Goal: Task Accomplishment & Management: Manage account settings

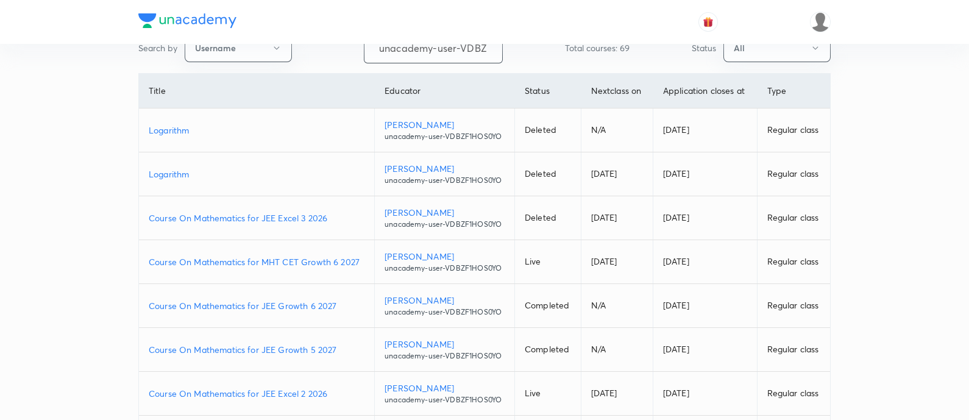
scroll to position [152, 0]
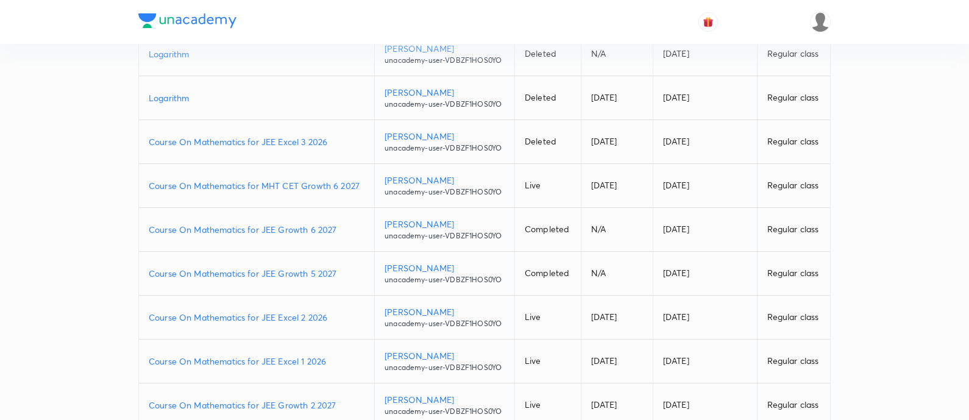
click at [334, 360] on p "Course On Mathematics for JEE Excel 1 2026" at bounding box center [257, 361] width 216 height 13
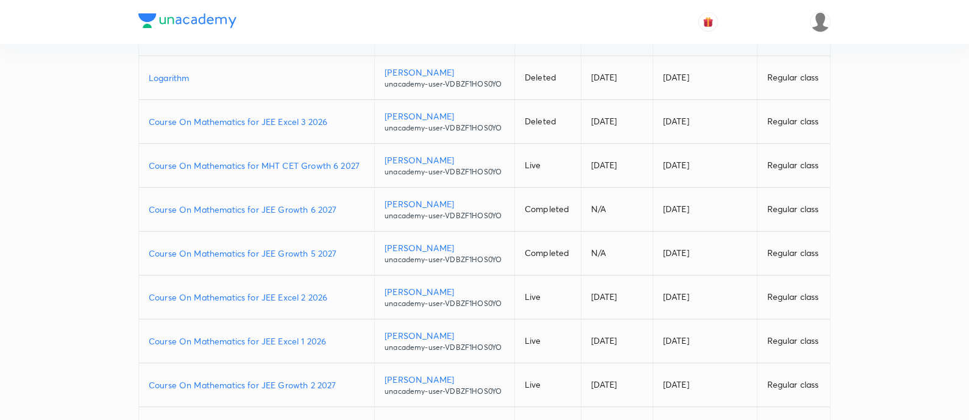
scroll to position [228, 0]
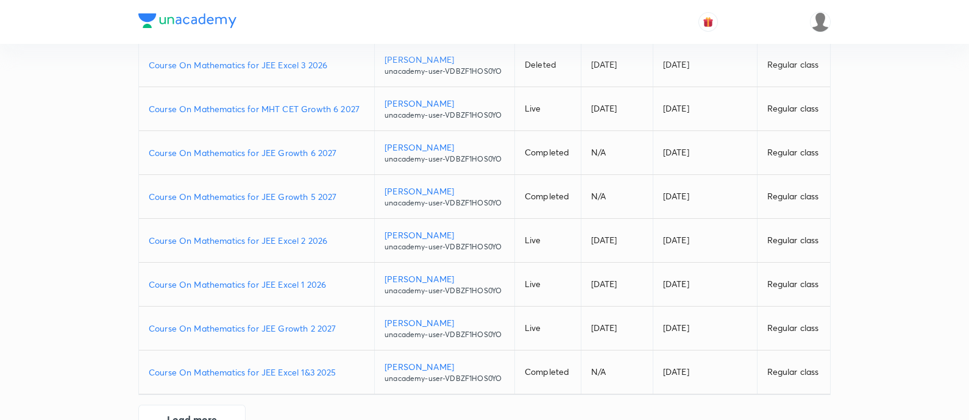
click at [340, 322] on p "Course On Mathematics for JEE Growth 2 2027" at bounding box center [257, 328] width 216 height 13
click at [336, 236] on p "Course On Mathematics for JEE Excel 2 2026" at bounding box center [257, 240] width 216 height 13
click at [348, 193] on p "Course On Mathematics for JEE Growth 5 2027" at bounding box center [257, 196] width 216 height 13
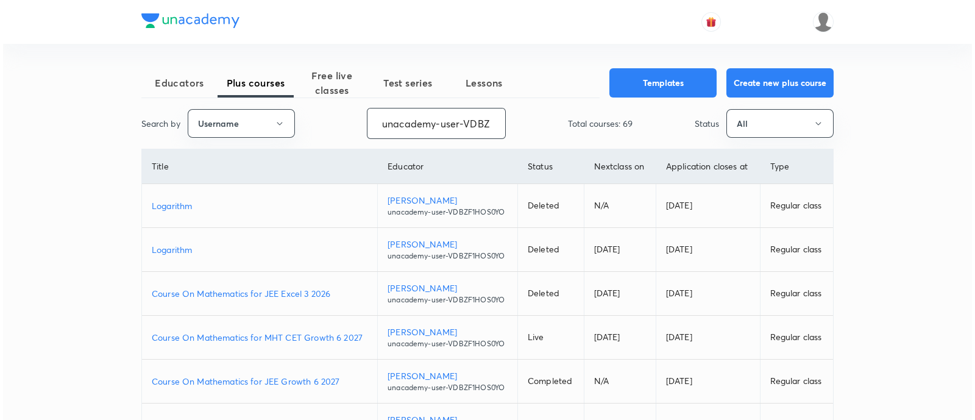
scroll to position [0, 49]
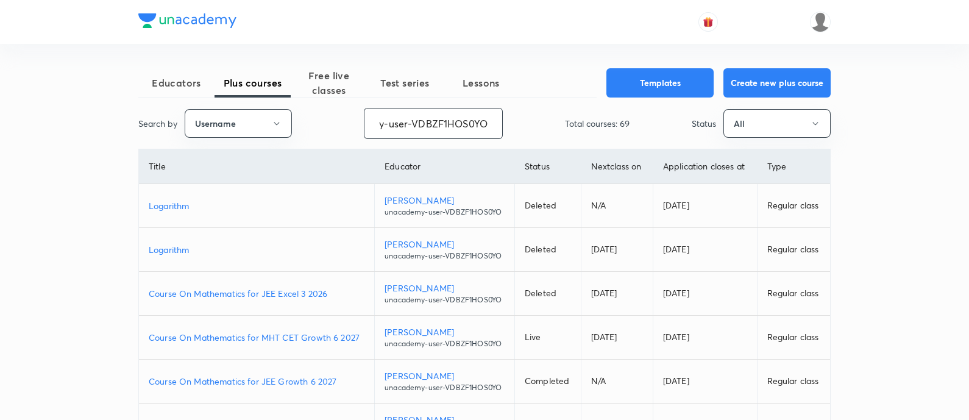
drag, startPoint x: 373, startPoint y: 123, endPoint x: 553, endPoint y: 135, distance: 179.5
click at [553, 135] on div "Search by Username unacademy-user-VDBZF1HOS0YO ​ Total courses: 69 Status All" at bounding box center [484, 123] width 692 height 31
paste input "Pratik-2946"
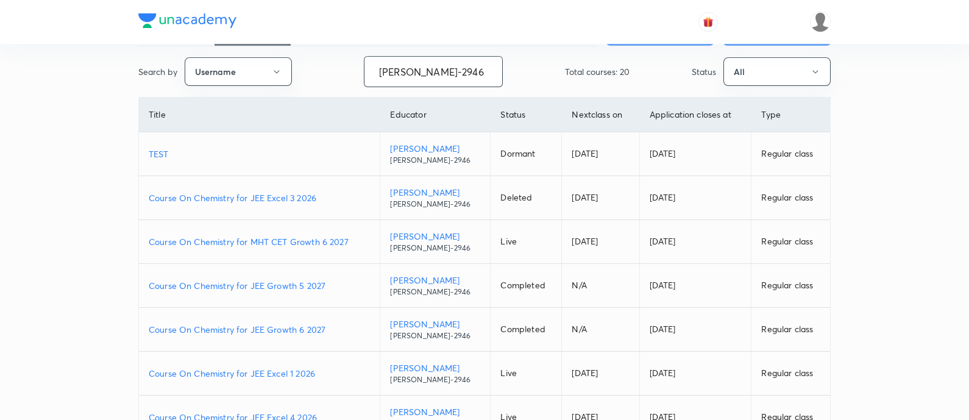
scroll to position [76, 0]
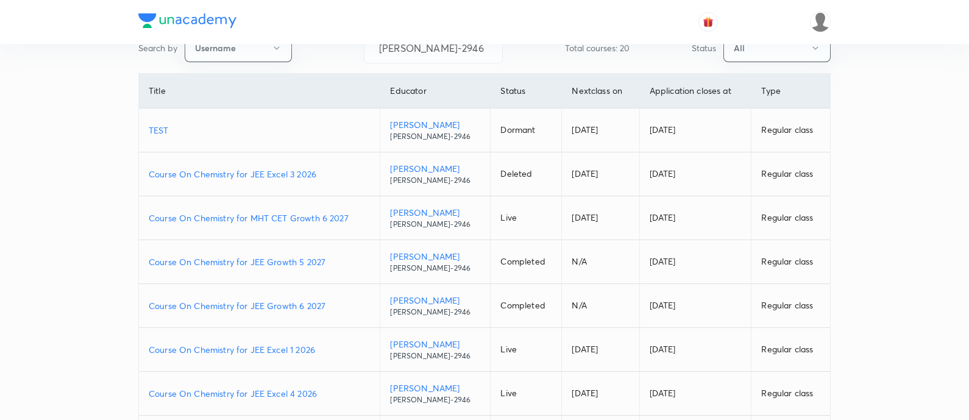
click at [318, 392] on p "Course On Chemistry for JEE Excel 4 2026" at bounding box center [259, 393] width 221 height 13
click at [359, 213] on p "Course On Chemistry for MHT CET Growth 6 2027" at bounding box center [259, 217] width 221 height 13
click at [321, 345] on p "Course On Chemistry for JEE Excel 1 2026" at bounding box center [259, 349] width 221 height 13
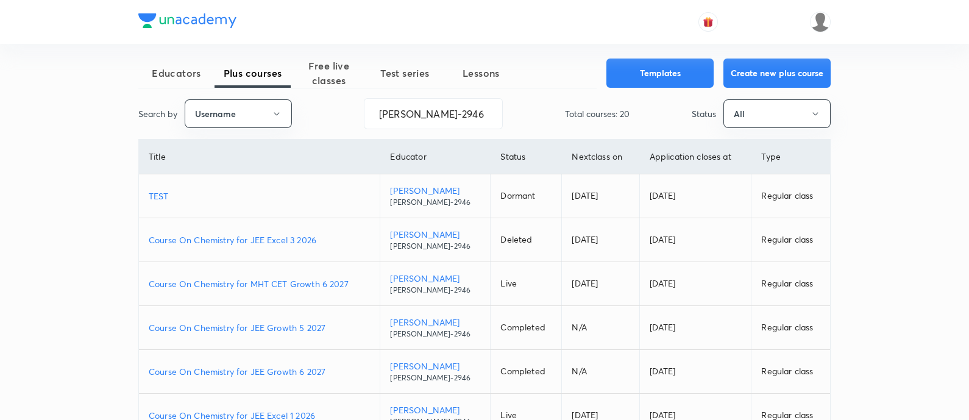
scroll to position [0, 0]
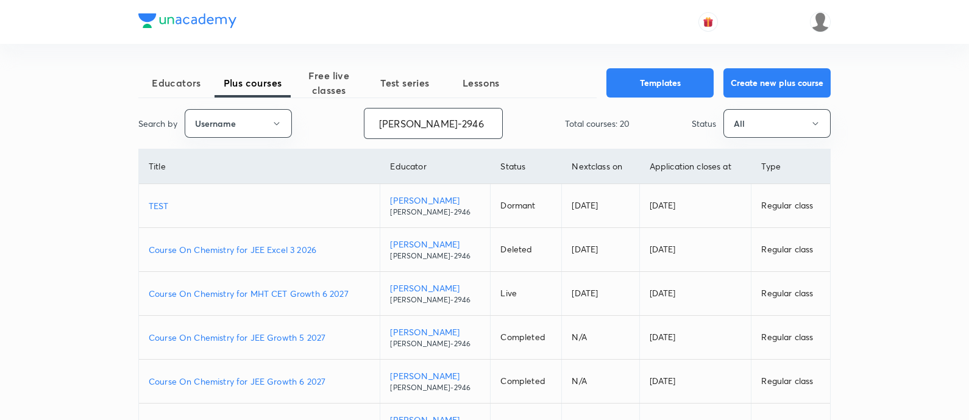
drag, startPoint x: 436, startPoint y: 120, endPoint x: 318, endPoint y: 113, distance: 117.8
click at [318, 113] on div "Search by Username Pratik-2946 ​ Total courses: 20 Status All" at bounding box center [484, 123] width 692 height 31
paste input "himanshujain41-641"
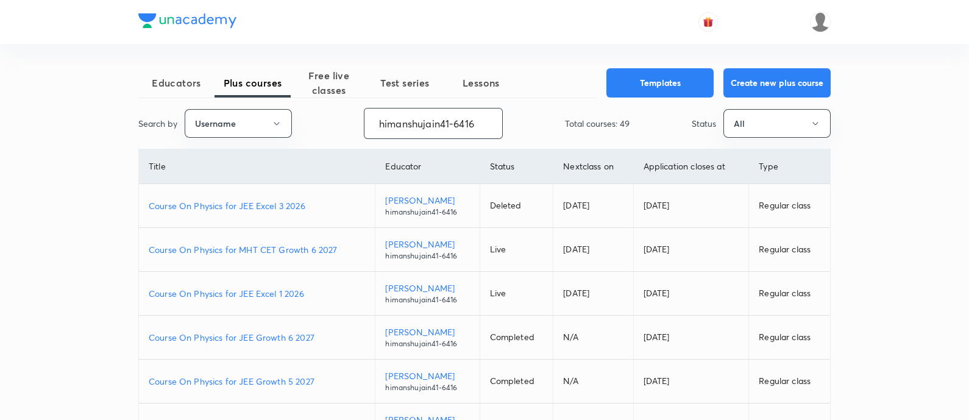
scroll to position [76, 0]
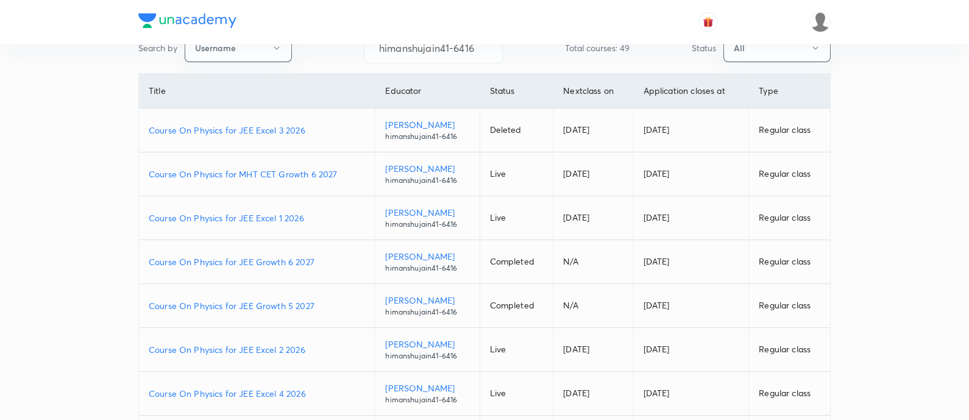
click at [321, 303] on p "Course On Physics for JEE Growth 5 2027" at bounding box center [257, 305] width 216 height 13
click at [314, 347] on p "Course On Physics for JEE Excel 2 2026" at bounding box center [257, 349] width 216 height 13
click at [342, 165] on td "Course On Physics for MHT CET Growth 6 2027" at bounding box center [257, 174] width 236 height 44
click at [342, 174] on p "Course On Physics for MHT CET Growth 6 2027" at bounding box center [257, 174] width 216 height 13
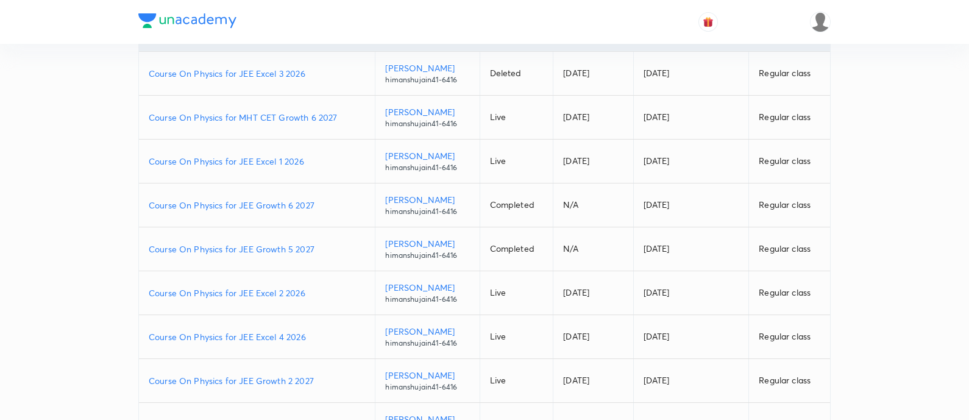
scroll to position [152, 0]
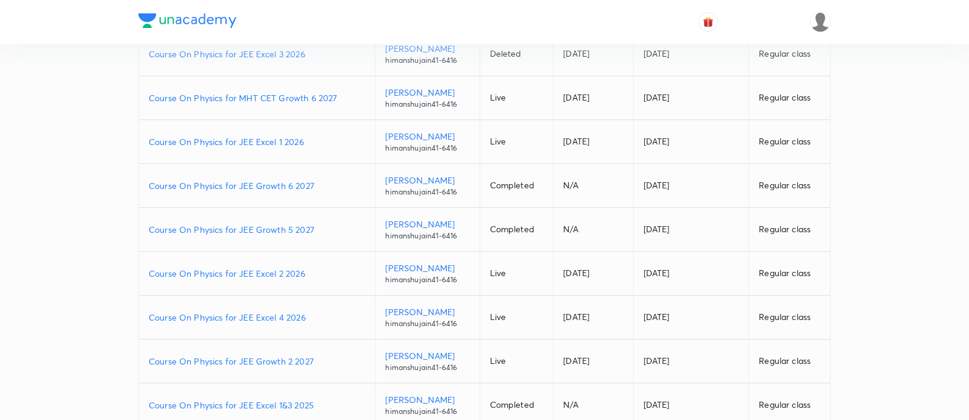
click at [319, 358] on p "Course On Physics for JEE Growth 2 2027" at bounding box center [257, 361] width 216 height 13
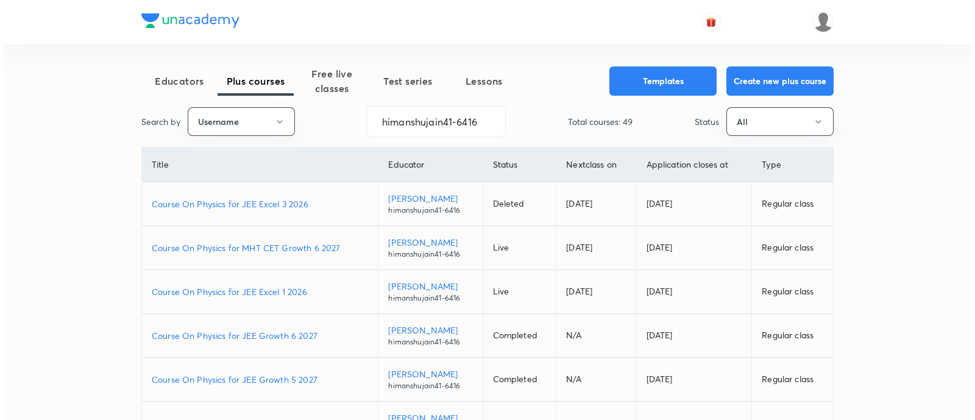
scroll to position [0, 0]
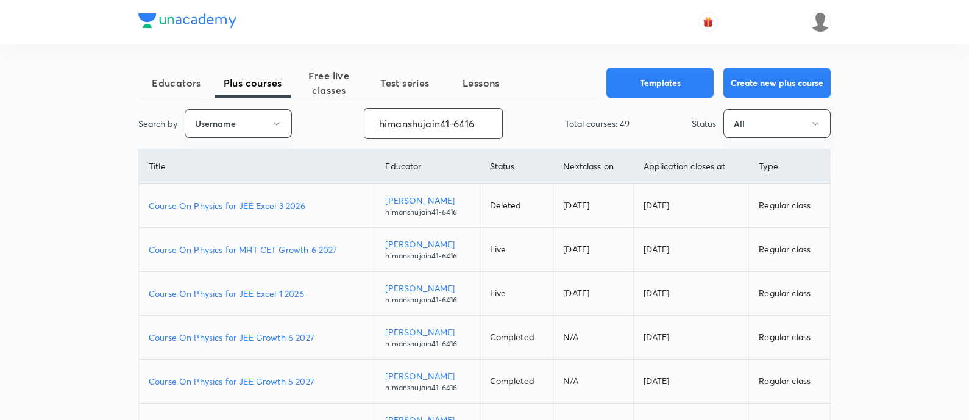
drag, startPoint x: 378, startPoint y: 127, endPoint x: 574, endPoint y: 127, distance: 196.8
click at [574, 127] on div "Search by Username himanshujain41-6416 ​ Total courses: 49 Status All" at bounding box center [484, 123] width 692 height 31
paste input "unacademy-user-LGUOTVNFDR98"
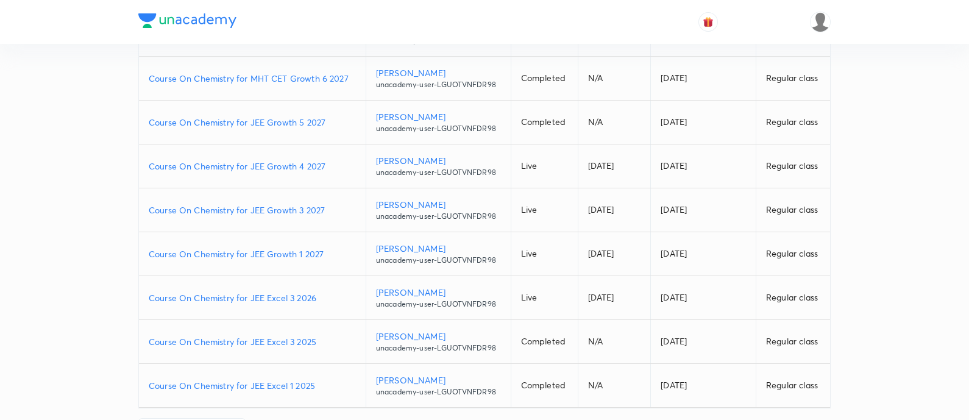
scroll to position [228, 0]
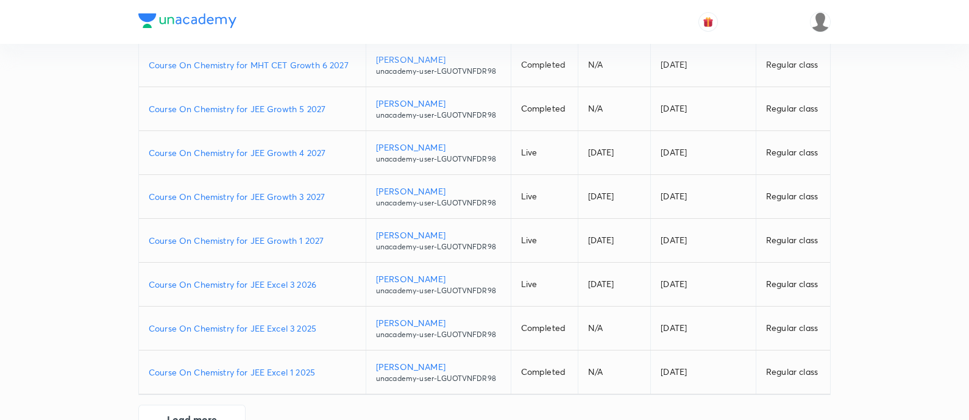
click at [322, 281] on p "Course On Chemistry for JEE Excel 3 2026" at bounding box center [252, 284] width 207 height 13
click at [329, 241] on p "Course On Chemistry for JEE Growth 1 2027" at bounding box center [252, 240] width 207 height 13
click at [333, 191] on p "Course On Chemistry for JEE Growth 3 2027" at bounding box center [252, 196] width 207 height 13
click at [334, 148] on p "Course On Chemistry for JEE Growth 4 2027" at bounding box center [252, 152] width 207 height 13
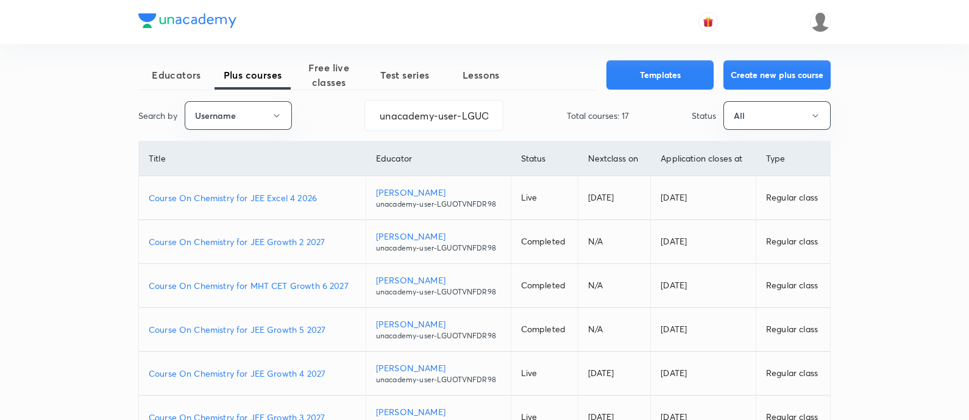
scroll to position [0, 0]
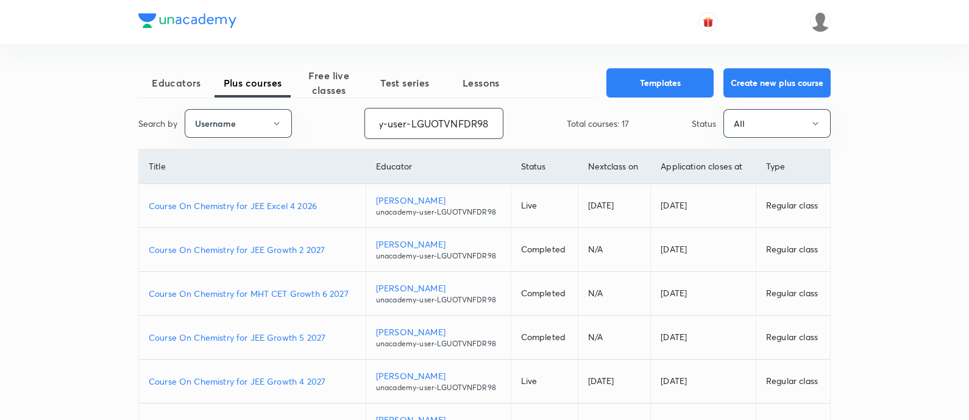
drag, startPoint x: 378, startPoint y: 127, endPoint x: 613, endPoint y: 118, distance: 235.9
click at [613, 118] on div "Search by Username unacademy-user-LGUOTVNFDR98 ​ Total courses: 17 Status All" at bounding box center [484, 123] width 692 height 31
paste input "177BQWGK6D5R"
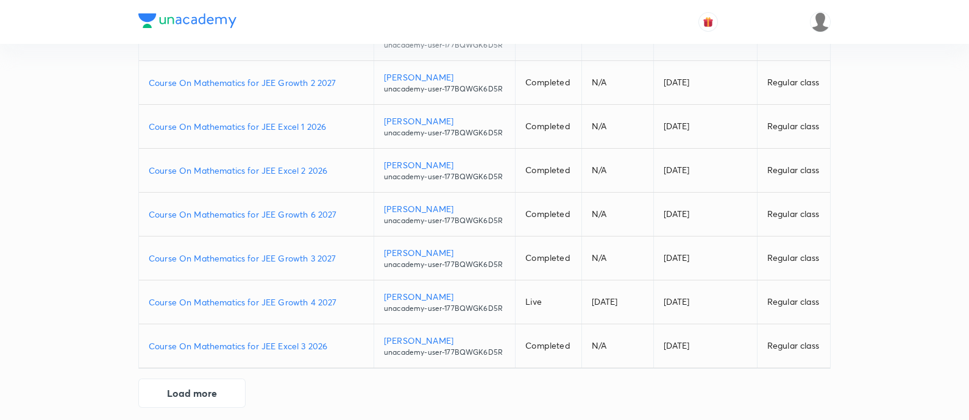
scroll to position [262, 0]
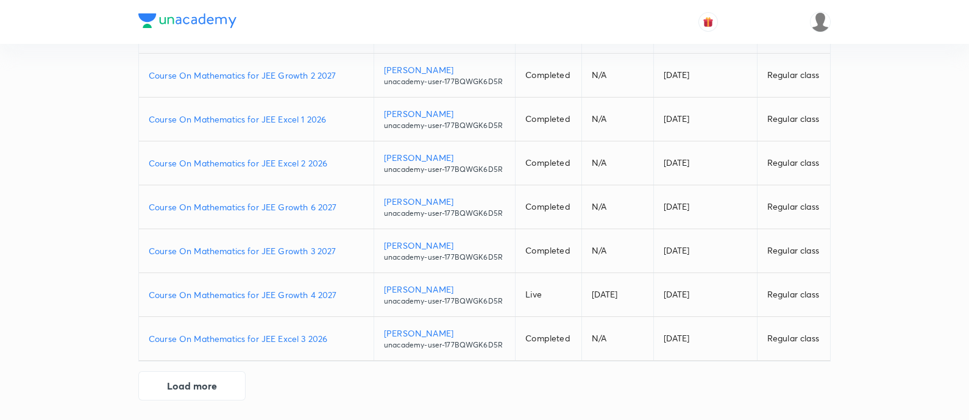
click at [343, 339] on p "Course On Mathematics for JEE Excel 3 2026" at bounding box center [256, 338] width 215 height 13
click at [195, 380] on button "Load more" at bounding box center [191, 384] width 107 height 29
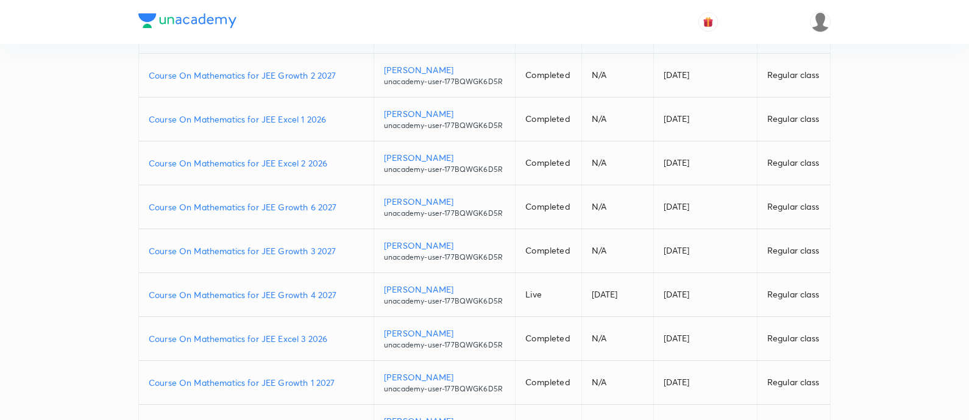
click at [345, 376] on p "Course On Mathematics for JEE Growth 1 2027" at bounding box center [256, 382] width 215 height 13
click at [342, 248] on p "Course On Mathematics for JEE Growth 3 2027" at bounding box center [256, 250] width 215 height 13
click at [341, 291] on p "Course On Mathematics for JEE Growth 4 2027" at bounding box center [256, 294] width 215 height 13
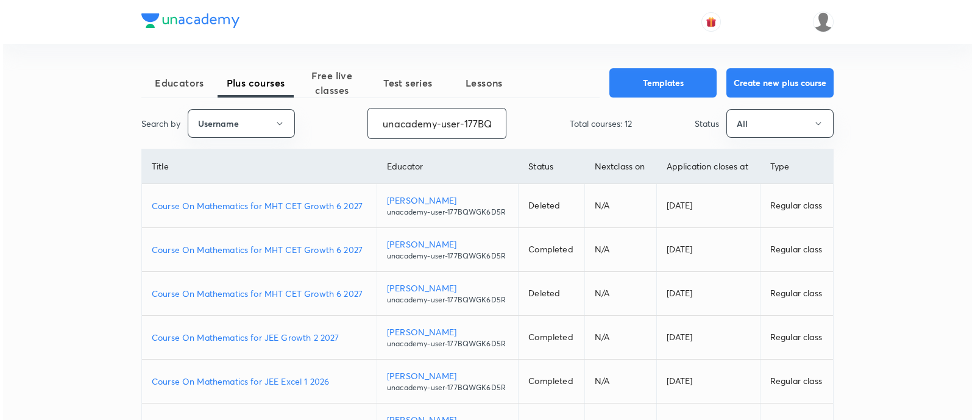
scroll to position [0, 49]
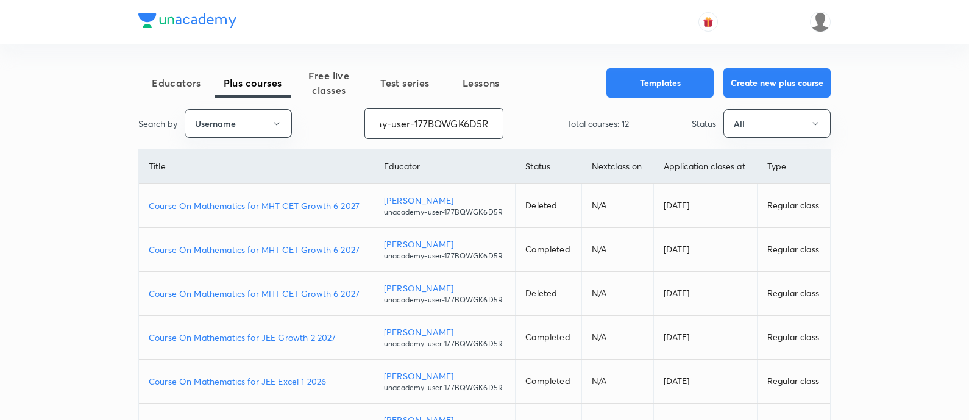
drag, startPoint x: 375, startPoint y: 115, endPoint x: 512, endPoint y: 144, distance: 139.6
click at [512, 144] on div "Educators Plus courses Free live classes Test series Lessons Templates Create n…" at bounding box center [484, 409] width 692 height 682
paste input "atulya1996"
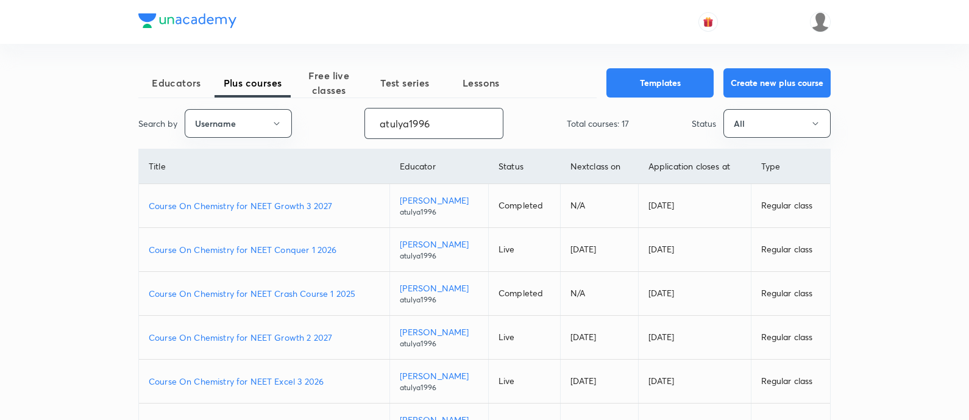
type input "atulya1996"
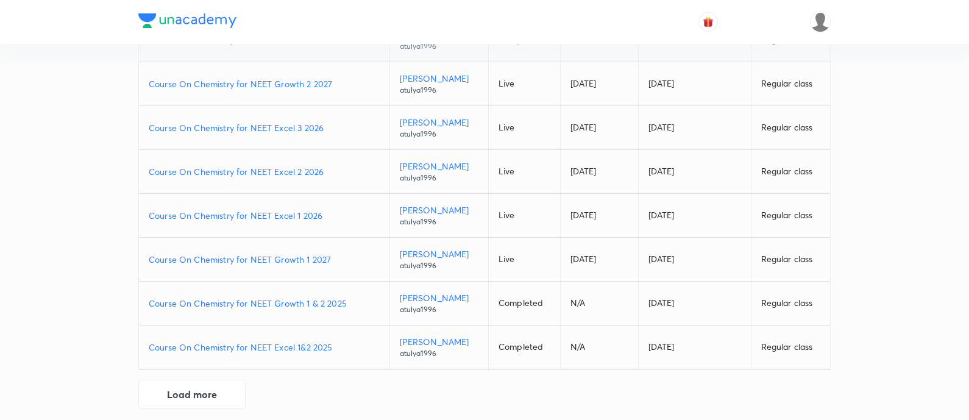
scroll to position [262, 0]
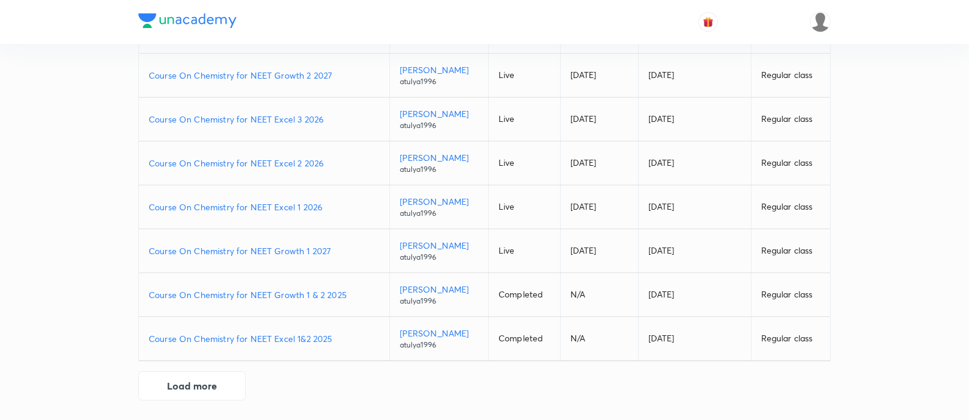
click at [342, 249] on p "Course On Chemistry for NEET Growth 1 2027" at bounding box center [264, 250] width 231 height 13
click at [327, 208] on p "Course On Chemistry for NEET Excel 1 2026" at bounding box center [264, 206] width 231 height 13
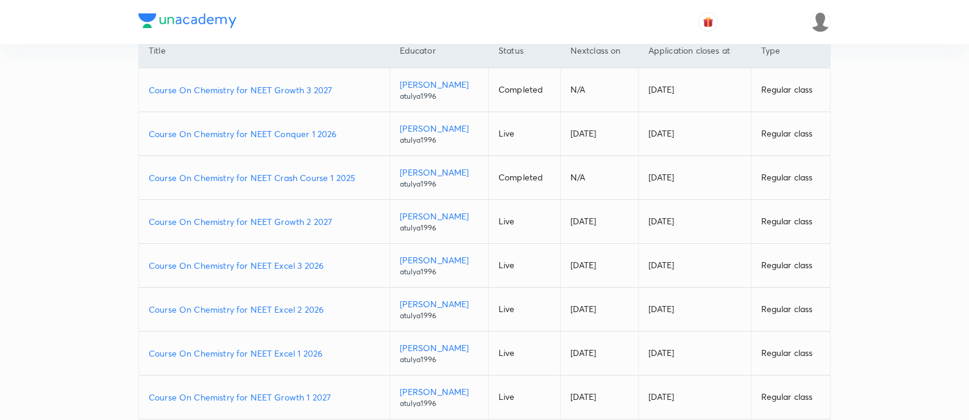
scroll to position [110, 0]
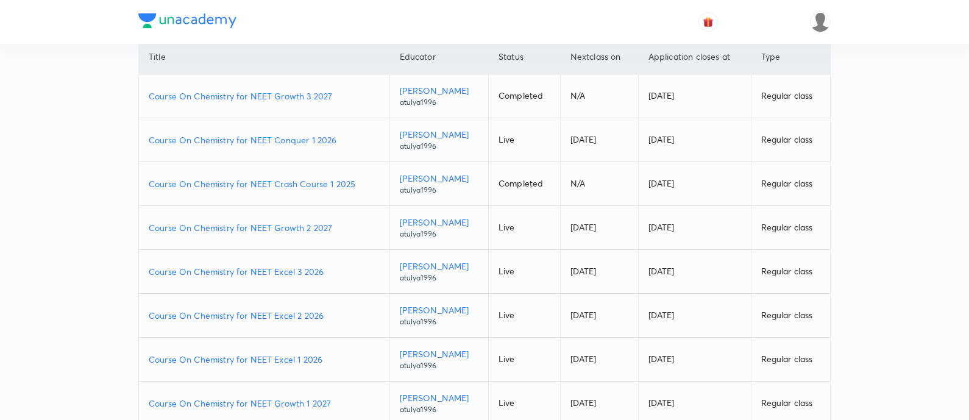
click at [332, 224] on p "Course On Chemistry for NEET Growth 2 2027" at bounding box center [264, 227] width 231 height 13
click at [346, 138] on p "Course On Chemistry for NEET Conquer 1 2026" at bounding box center [264, 139] width 231 height 13
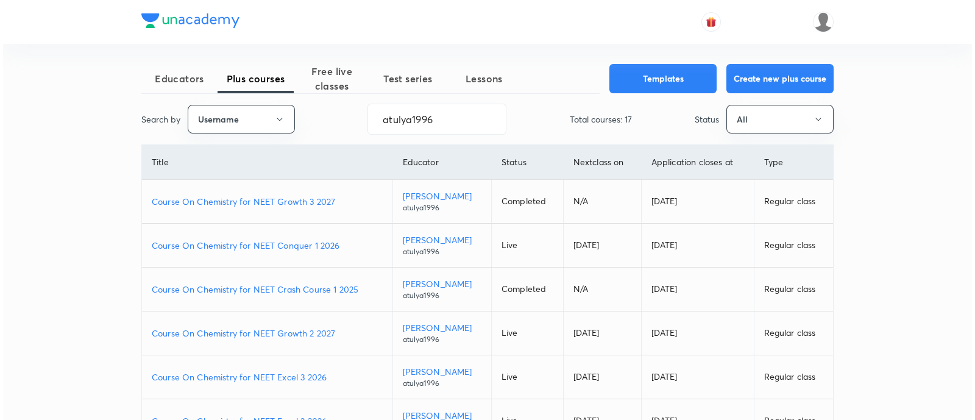
scroll to position [0, 0]
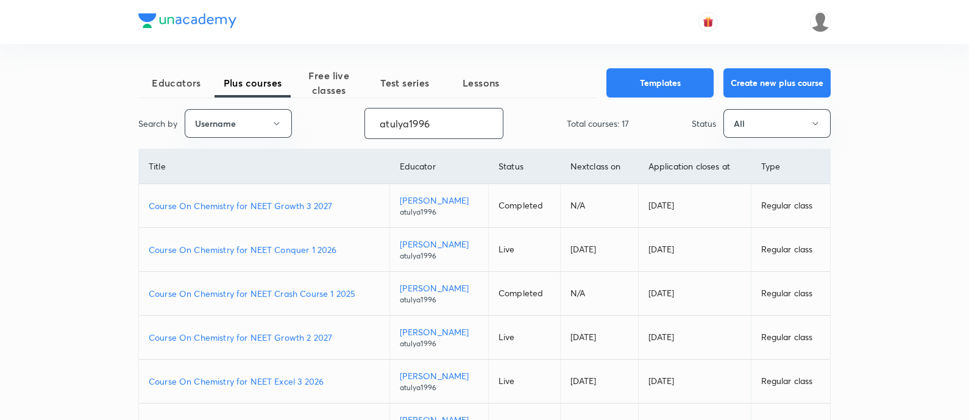
drag, startPoint x: 445, startPoint y: 117, endPoint x: 324, endPoint y: 127, distance: 121.1
click at [331, 126] on div "Search by Username atulya1996 ​ Total courses: 17 Status All" at bounding box center [484, 123] width 692 height 31
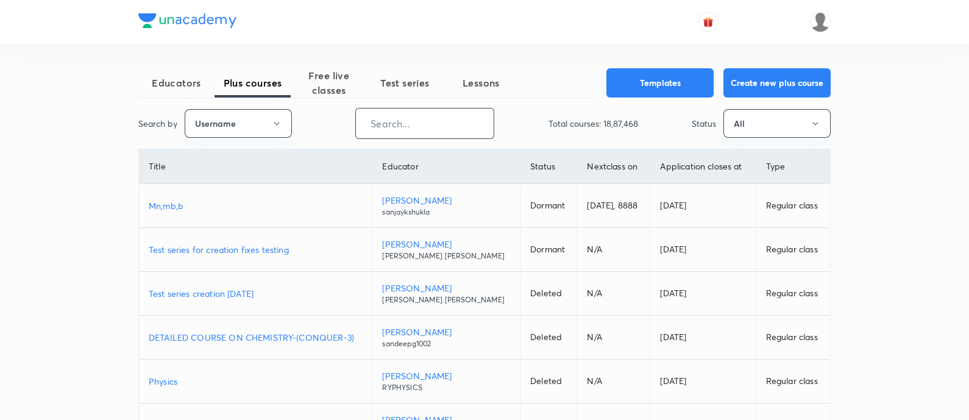
paste input "unacademy-user-ZZ9KA3YD00WO"
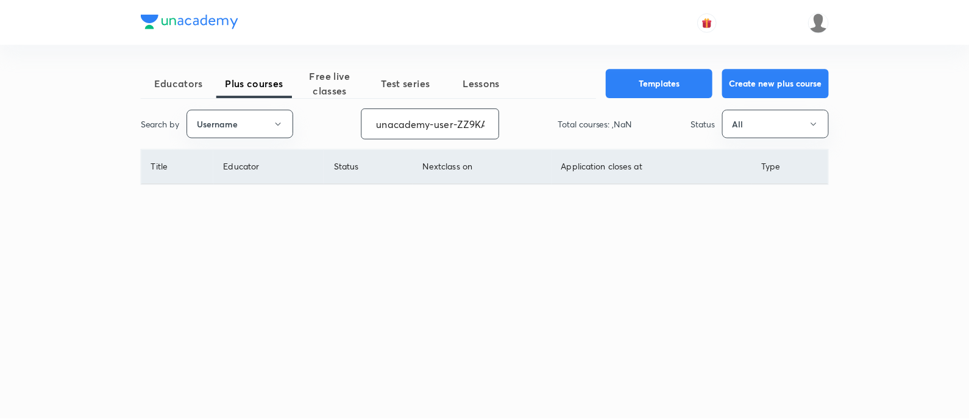
scroll to position [0, 52]
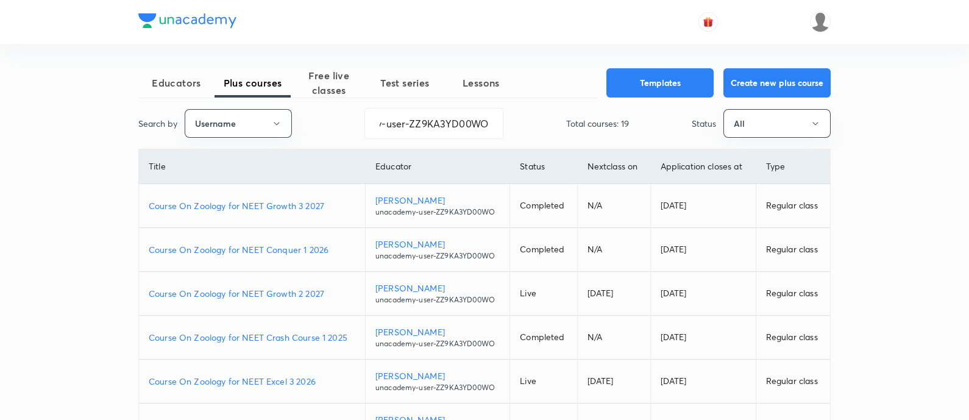
click at [332, 203] on p "Course On Zoology for NEET Growth 3 2027" at bounding box center [252, 205] width 207 height 13
click at [331, 244] on p "Course On Zoology for NEET Conquer 1 2026" at bounding box center [252, 249] width 207 height 13
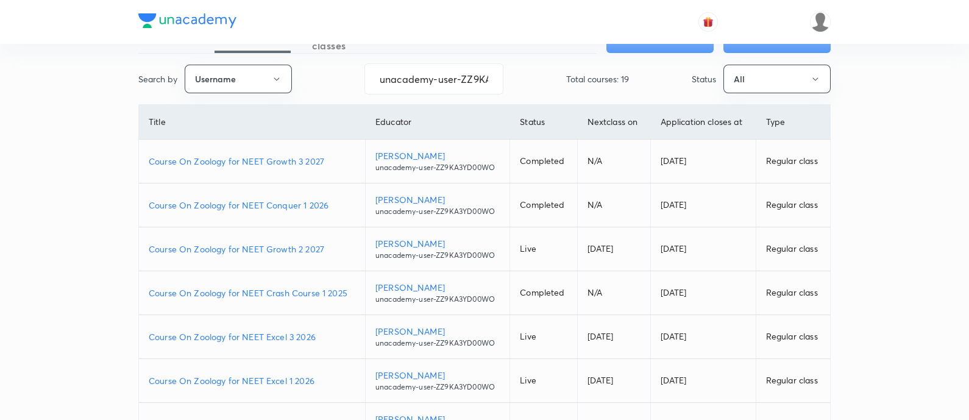
scroll to position [76, 0]
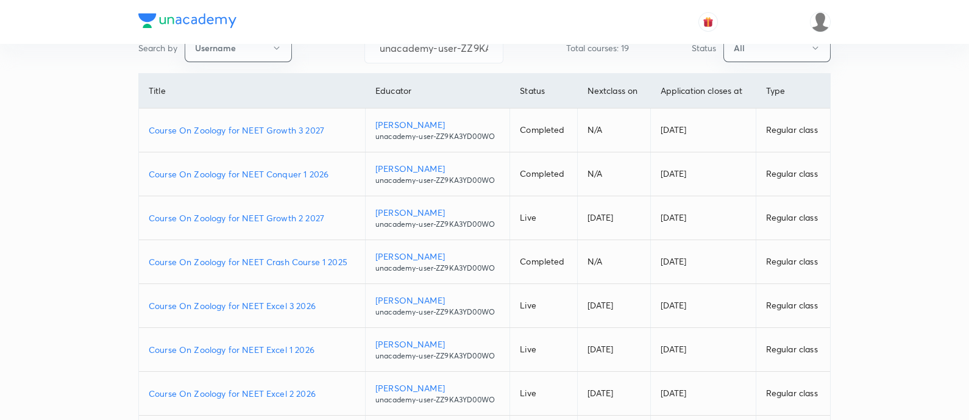
click at [325, 391] on p "Course On Zoology for NEET Excel 2 2026" at bounding box center [252, 393] width 207 height 13
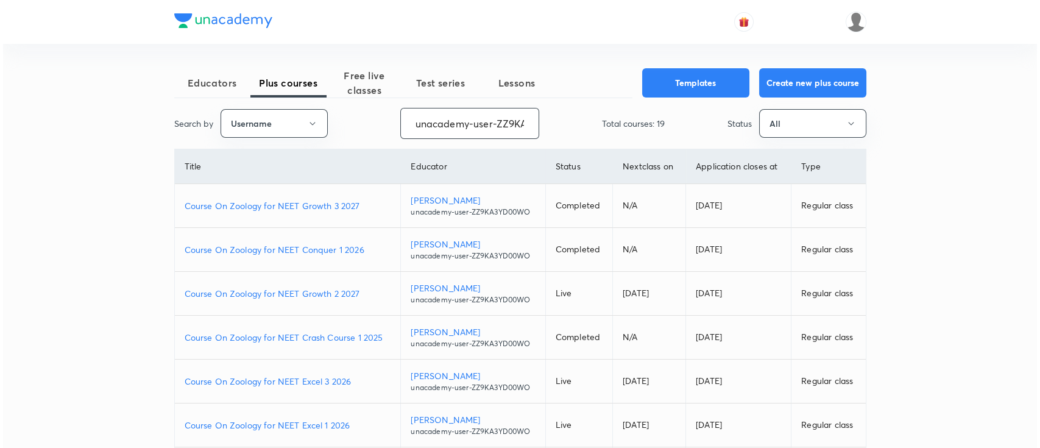
scroll to position [0, 54]
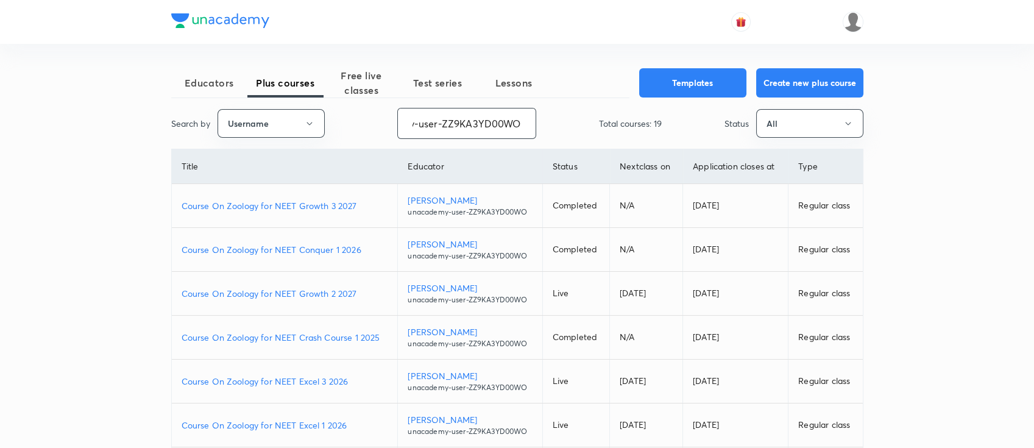
drag, startPoint x: 411, startPoint y: 124, endPoint x: 574, endPoint y: 124, distance: 163.3
click at [574, 124] on div "Search by Username unacademy-user-ZZ9KA3YD00WO ​ Total courses: 19 Status All" at bounding box center [517, 123] width 692 height 31
paste input "nalin.sarkar"
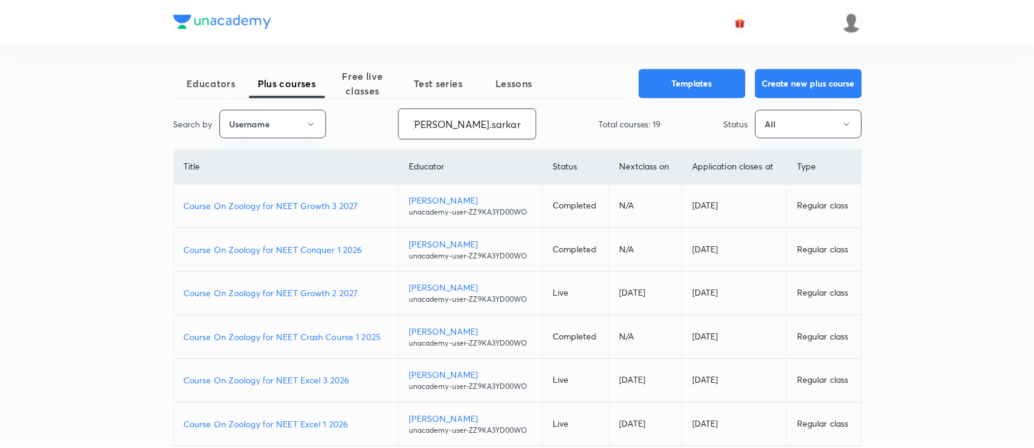
scroll to position [0, 0]
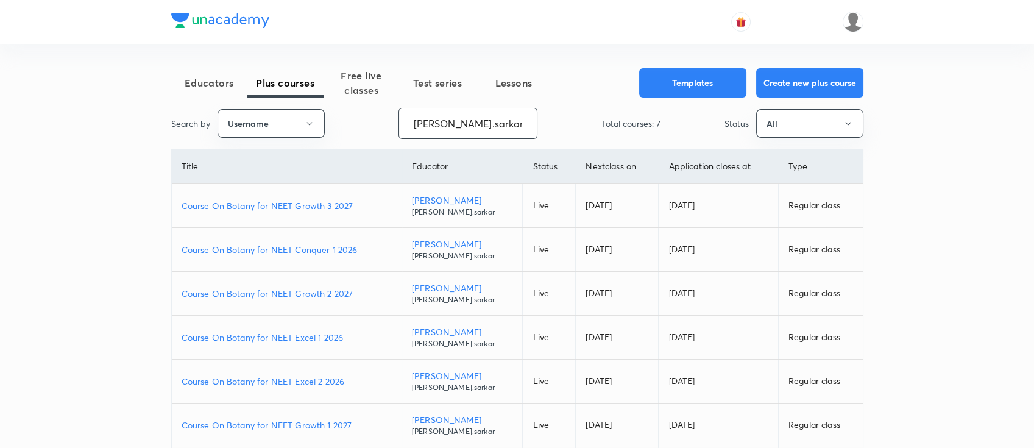
type input "nalin.sarkar"
click at [356, 206] on p "Course On Botany for NEET Growth 3 2027" at bounding box center [287, 205] width 210 height 13
click at [366, 248] on p "Course On Botany for NEET Conquer 1 2026" at bounding box center [287, 249] width 210 height 13
click at [356, 292] on p "Course On Botany for NEET Growth 2 2027" at bounding box center [287, 293] width 210 height 13
drag, startPoint x: 482, startPoint y: 122, endPoint x: 290, endPoint y: 117, distance: 192.6
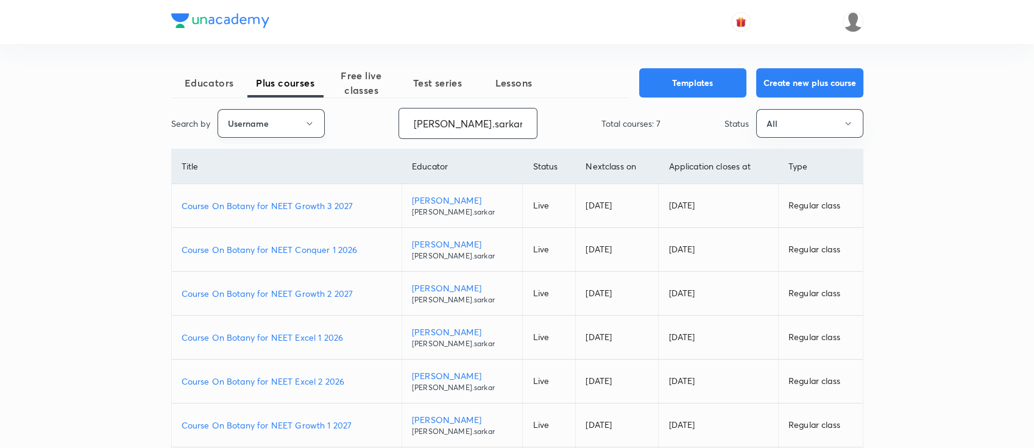
click at [290, 117] on div "Search by Username nalin.sarkar ​ Total courses: 7 Status All" at bounding box center [517, 123] width 692 height 31
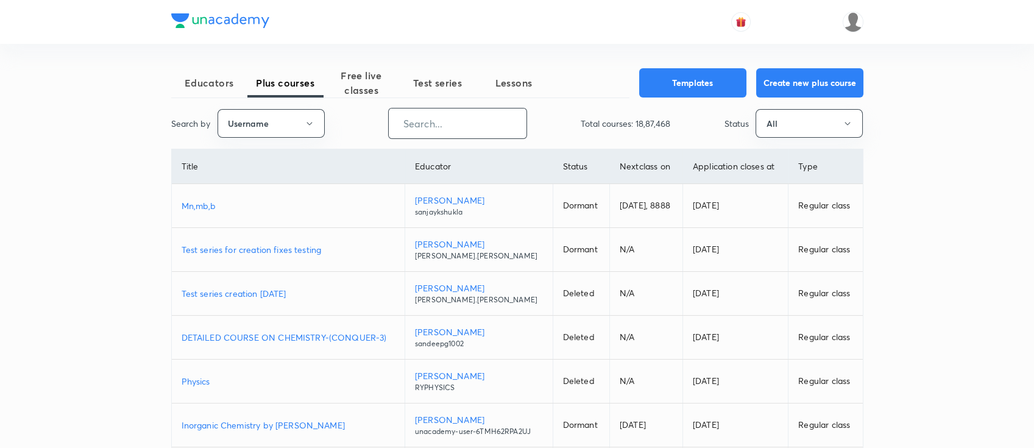
paste input "SD339HR9ODE5"
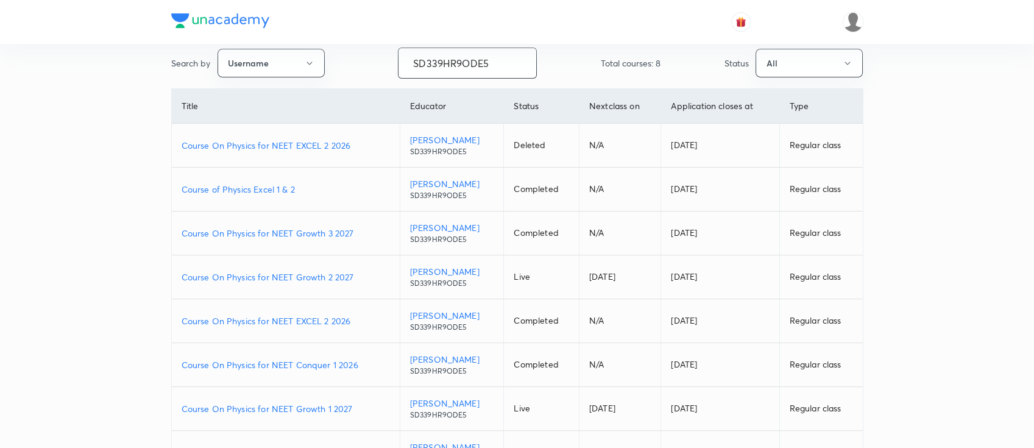
scroll to position [81, 0]
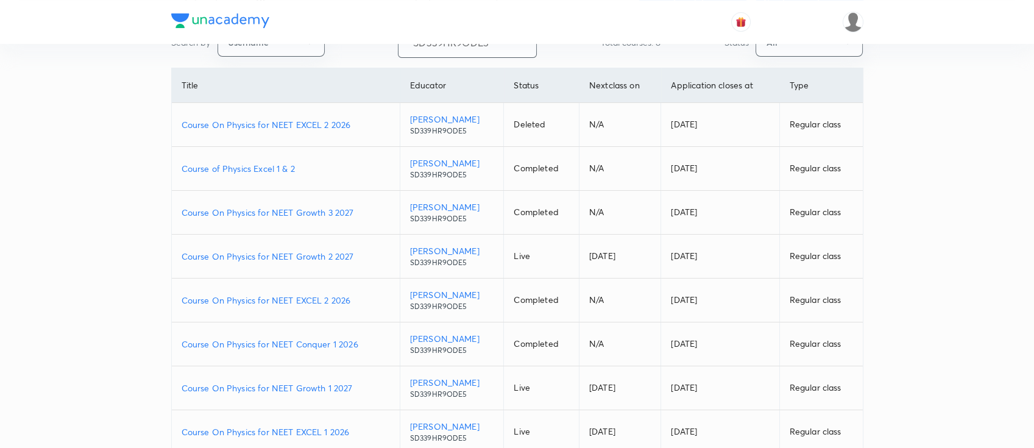
click at [361, 385] on p "Course On Physics for NEET Growth 1 2027" at bounding box center [286, 387] width 208 height 13
click at [358, 419] on p "Course On Physics for NEET EXCEL 1 2026" at bounding box center [286, 431] width 208 height 13
click at [354, 300] on p "Course On Physics for NEET EXCEL 2 2026" at bounding box center [286, 300] width 208 height 13
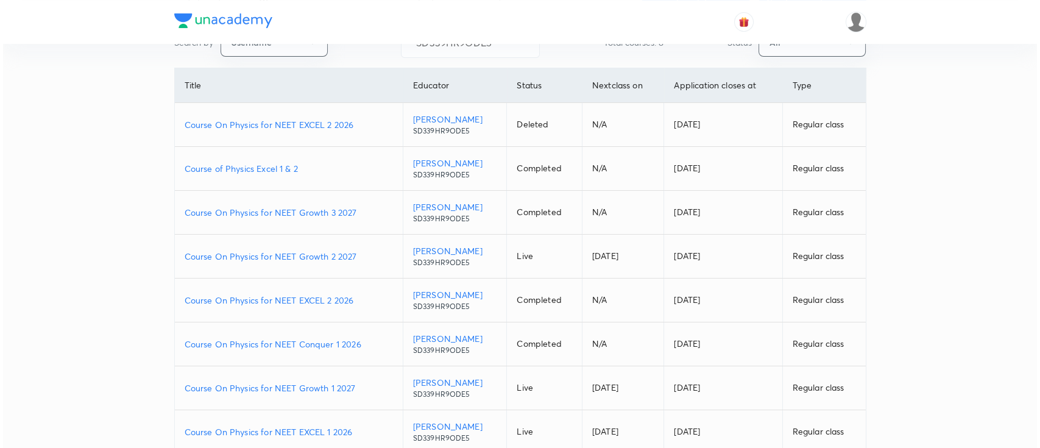
scroll to position [0, 0]
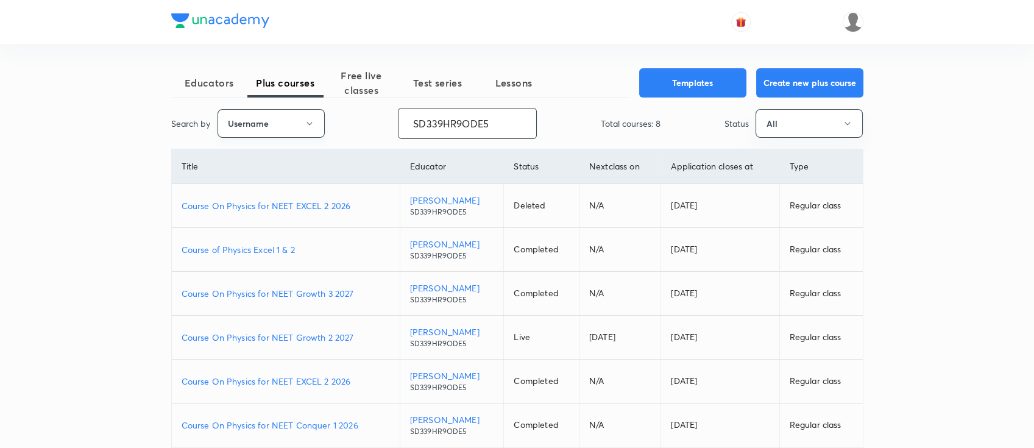
drag, startPoint x: 502, startPoint y: 119, endPoint x: 311, endPoint y: 119, distance: 191.3
click at [311, 119] on div "Search by Username SD339HR9ODE5 ​ Total courses: 8 Status All" at bounding box center [517, 123] width 692 height 31
paste input "shraddhat0604-2984"
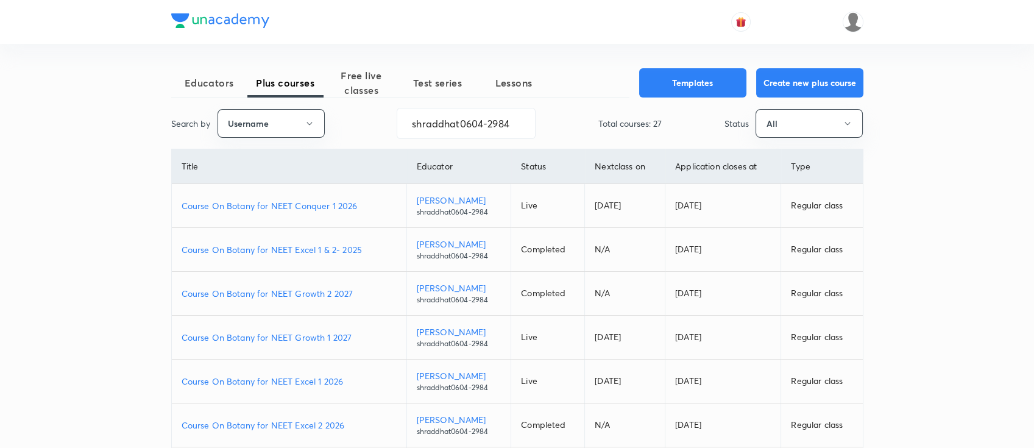
click at [363, 333] on p "Course On Botany for NEET Growth 1 2027" at bounding box center [289, 337] width 215 height 13
click at [366, 200] on p "Course On Botany for NEET Conquer 1 2026" at bounding box center [289, 205] width 215 height 13
drag, startPoint x: 407, startPoint y: 127, endPoint x: 582, endPoint y: 116, distance: 175.8
click at [582, 116] on div "Search by Username shraddhat0604-2984 ​ Total courses: 27 Status All" at bounding box center [517, 123] width 692 height 31
paste input "chandnimehra27-8181"
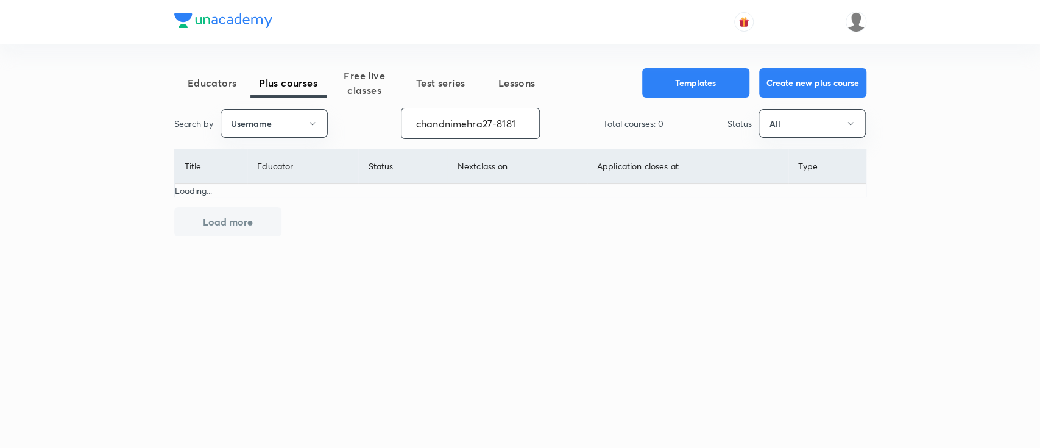
type input "chandnimehra27-8181"
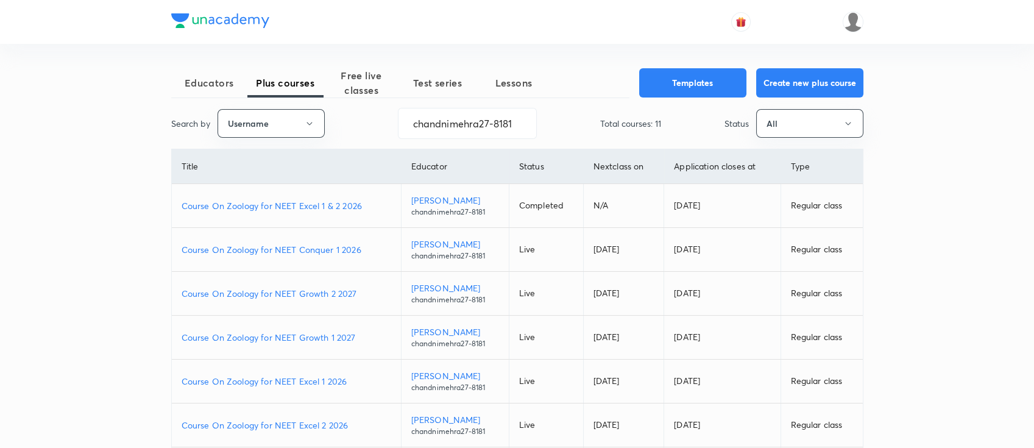
click at [357, 419] on p "Course On Zoology for NEET Excel 2 2026" at bounding box center [287, 425] width 210 height 13
click at [351, 378] on p "Course On Zoology for NEET Excel 1 2026" at bounding box center [287, 381] width 210 height 13
drag, startPoint x: 414, startPoint y: 119, endPoint x: 634, endPoint y: 140, distance: 220.9
click at [634, 140] on div "Educators Plus courses Free live classes Test series Lessons Templates Create n…" at bounding box center [517, 365] width 692 height 594
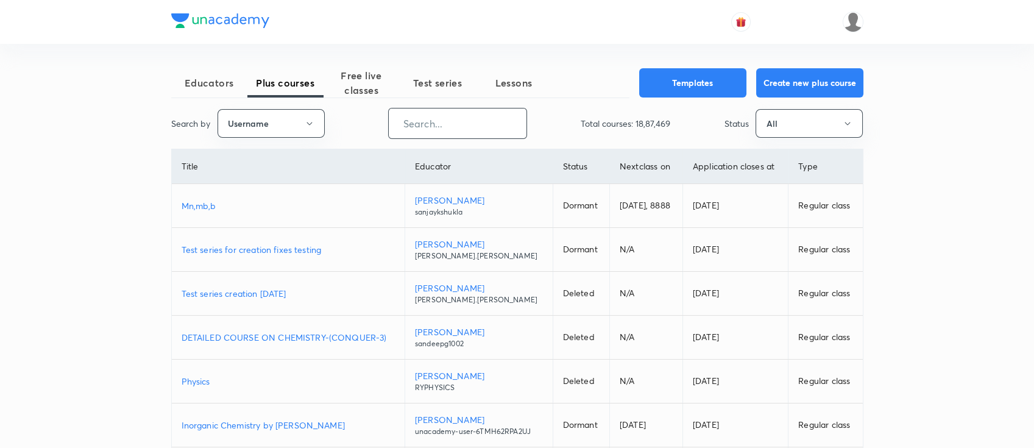
paste input "Devanshu-6230"
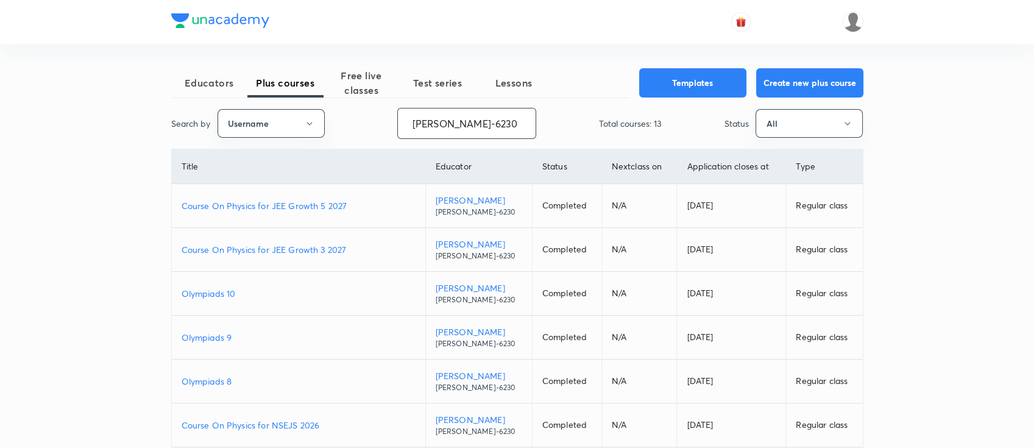
drag, startPoint x: 502, startPoint y: 120, endPoint x: 336, endPoint y: 138, distance: 166.7
click at [336, 138] on div "Search by Username Devanshu-6230 ​ Total courses: 13 Status All" at bounding box center [517, 123] width 692 height 31
paste input "unacademy-user-Y4ZT1WT0H84G"
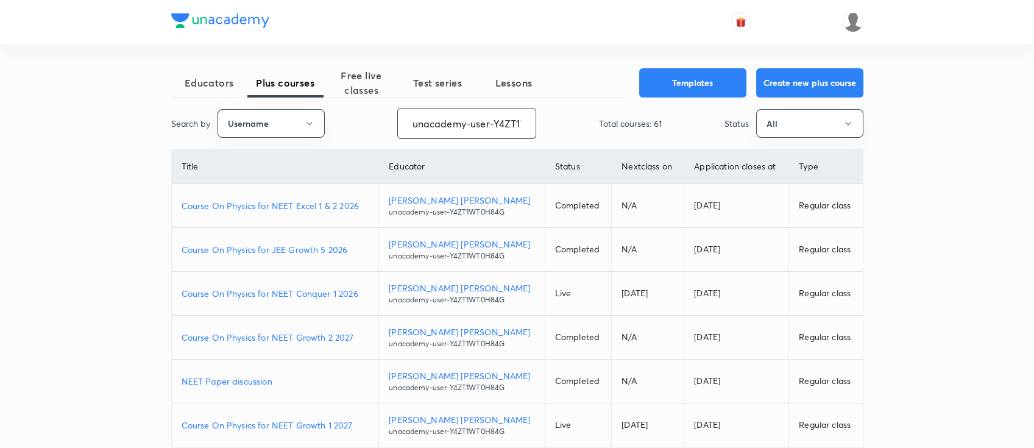
scroll to position [81, 0]
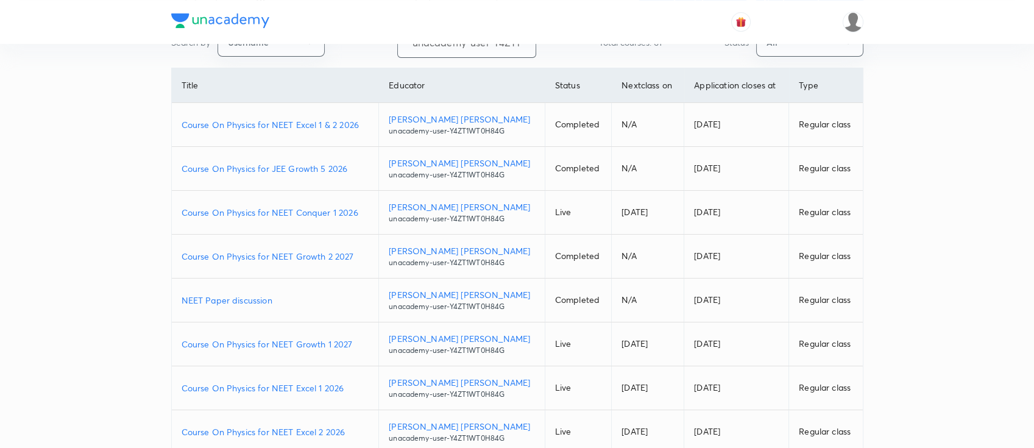
click at [359, 381] on p "Course On Physics for NEET Excel 1 2026" at bounding box center [276, 387] width 188 height 13
click at [357, 419] on p "Course On Physics for NEET Excel 2 2026" at bounding box center [276, 431] width 188 height 13
click at [360, 345] on p "Course On Physics for NEET Growth 1 2027" at bounding box center [276, 344] width 188 height 13
click at [364, 211] on p "Course On Physics for NEET Conquer 1 2026" at bounding box center [276, 212] width 188 height 13
click at [359, 252] on p "Course On Physics for NEET Growth 2 2027" at bounding box center [276, 256] width 188 height 13
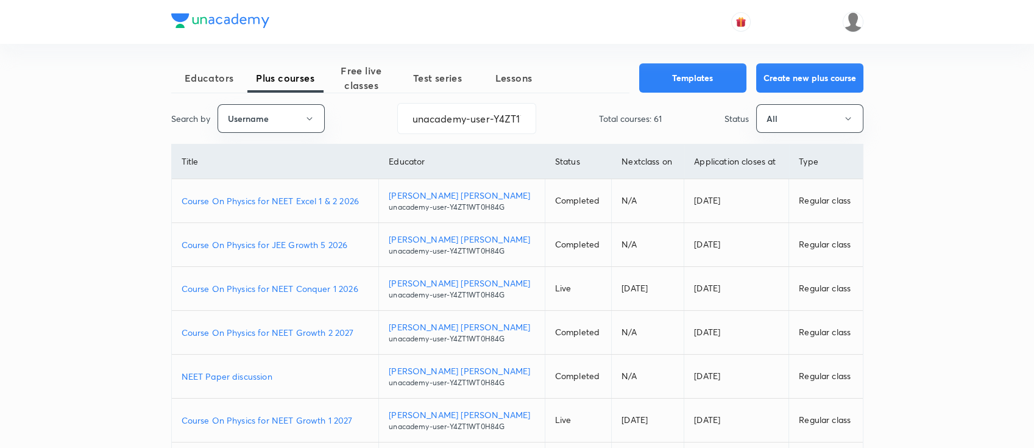
scroll to position [0, 0]
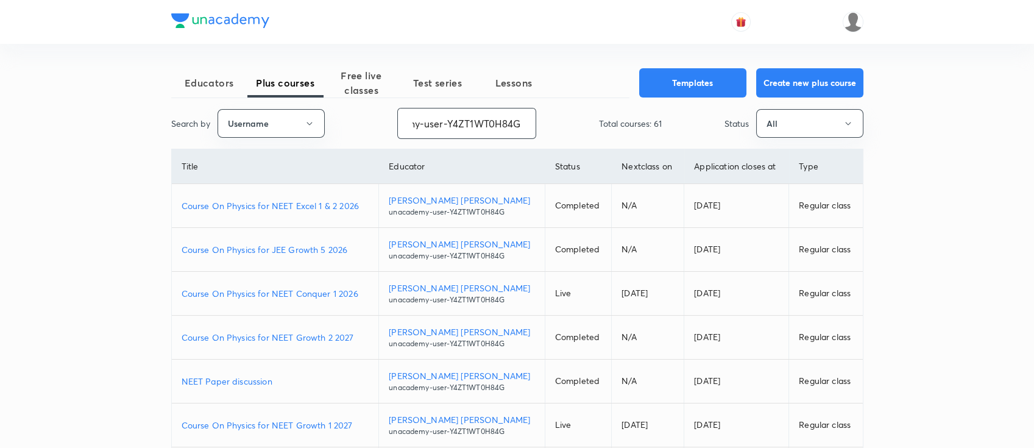
drag, startPoint x: 411, startPoint y: 128, endPoint x: 576, endPoint y: 125, distance: 165.1
click at [576, 125] on div "Search by Username unacademy-user-Y4ZT1WT0H84G ​ Total courses: 61 Status All" at bounding box center [517, 123] width 692 height 31
paste input "GIKAOOYBBUKR"
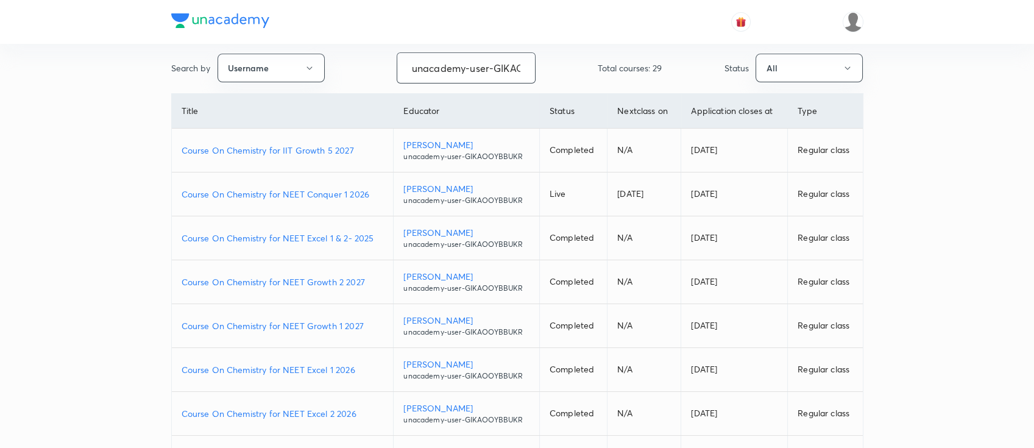
scroll to position [81, 0]
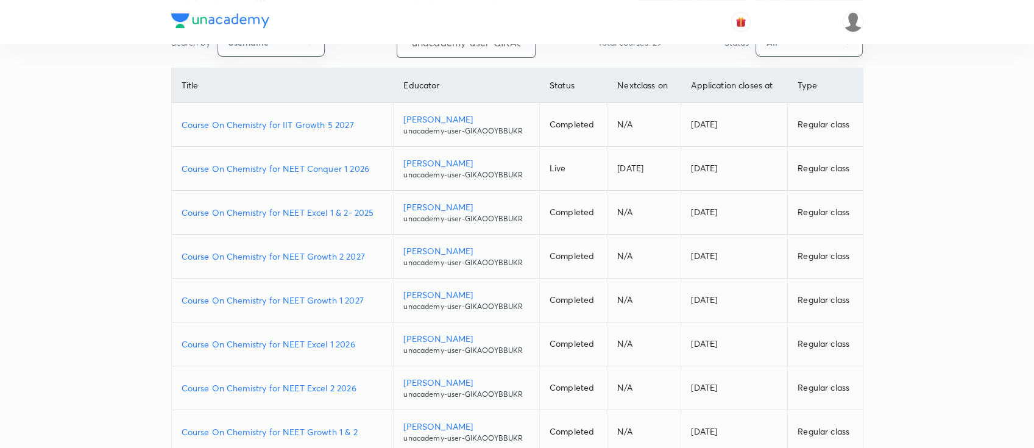
click at [361, 381] on p "Course On Chemistry for NEET Excel 2 2026" at bounding box center [283, 387] width 202 height 13
click at [364, 300] on p "Course On Chemistry for NEET Growth 1 2027" at bounding box center [283, 300] width 202 height 13
click at [370, 250] on p "Course On Chemistry for NEET Growth 2 2027" at bounding box center [283, 256] width 202 height 13
click at [367, 300] on p "Course On Chemistry for NEET Growth 1 2027" at bounding box center [283, 300] width 202 height 13
click at [364, 295] on p "Course On Chemistry for NEET Growth 1 2027" at bounding box center [283, 300] width 202 height 13
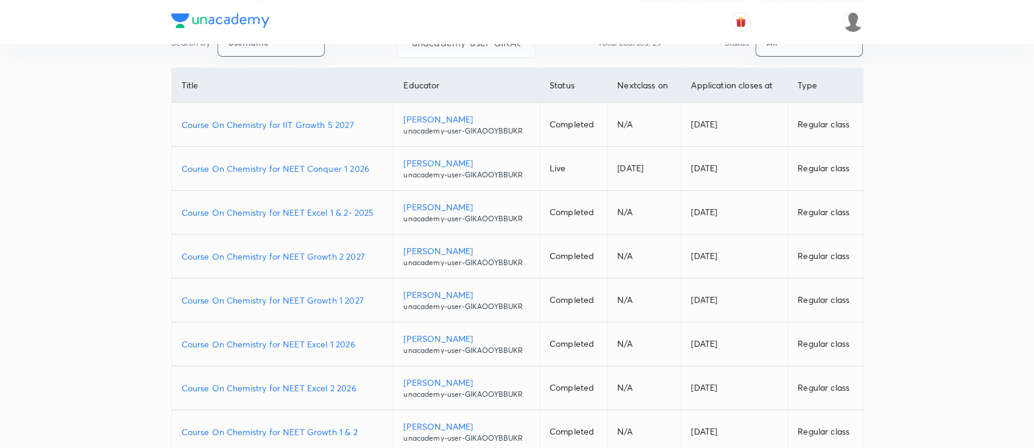
click at [361, 344] on p "Course On Chemistry for NEET Excel 1 2026" at bounding box center [283, 344] width 202 height 13
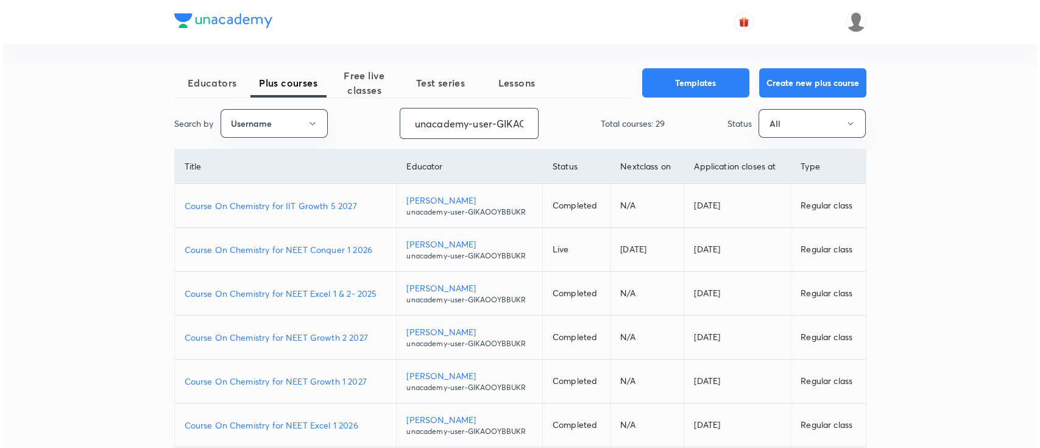
scroll to position [0, 53]
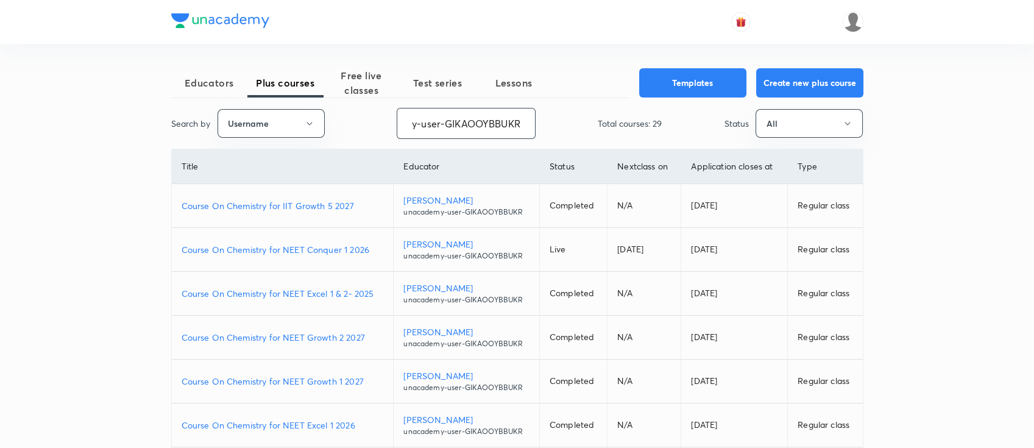
drag, startPoint x: 409, startPoint y: 122, endPoint x: 619, endPoint y: 150, distance: 212.0
click at [619, 150] on div "Educators Plus courses Free live classes Test series Lessons Templates Create n…" at bounding box center [517, 365] width 692 height 594
paste input "moonisulislam"
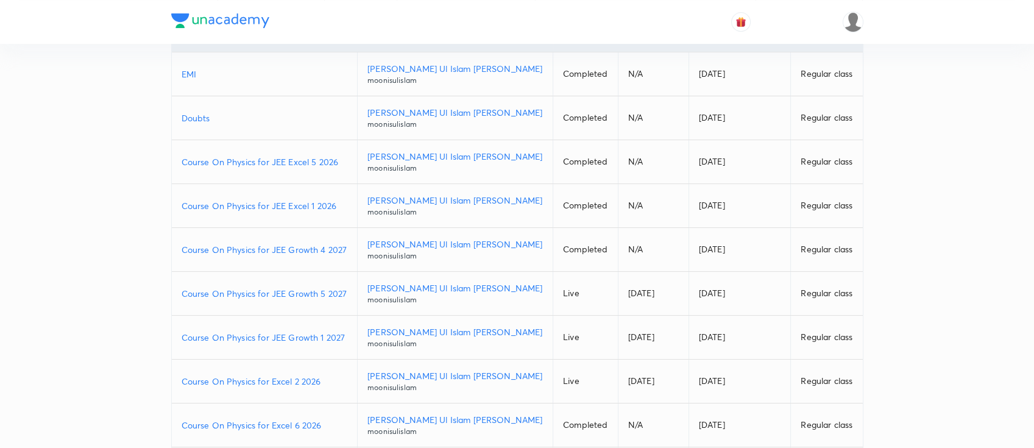
scroll to position [162, 0]
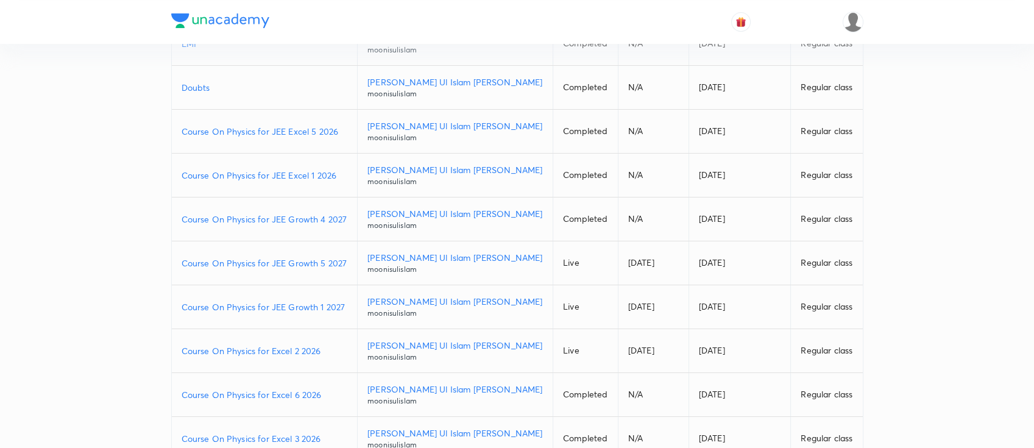
click at [348, 306] on p "Course On Physics for JEE Growth 1 2027" at bounding box center [265, 306] width 166 height 13
click at [330, 419] on p "Course On Physics for Excel 3 2026" at bounding box center [265, 438] width 166 height 13
click at [330, 396] on p "Course On Physics for Excel 6 2026" at bounding box center [265, 394] width 166 height 13
click at [348, 260] on p "Course On Physics for JEE Growth 5 2027" at bounding box center [265, 262] width 166 height 13
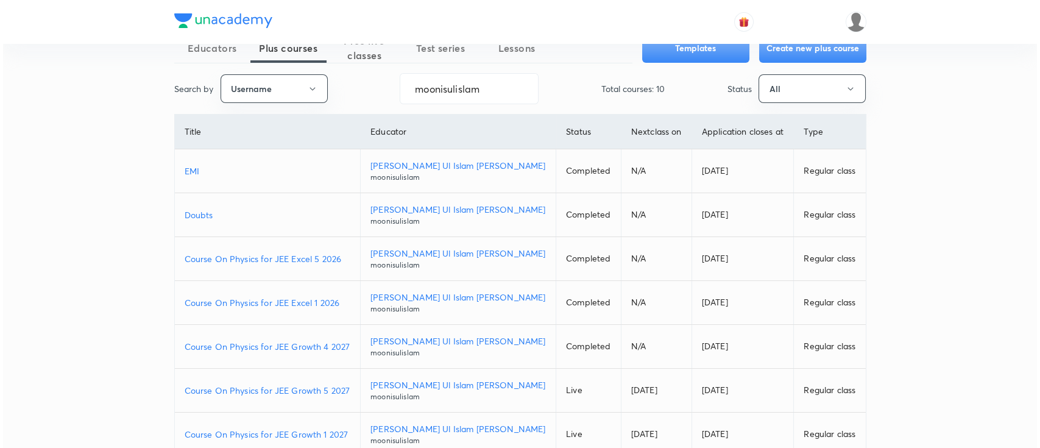
scroll to position [0, 0]
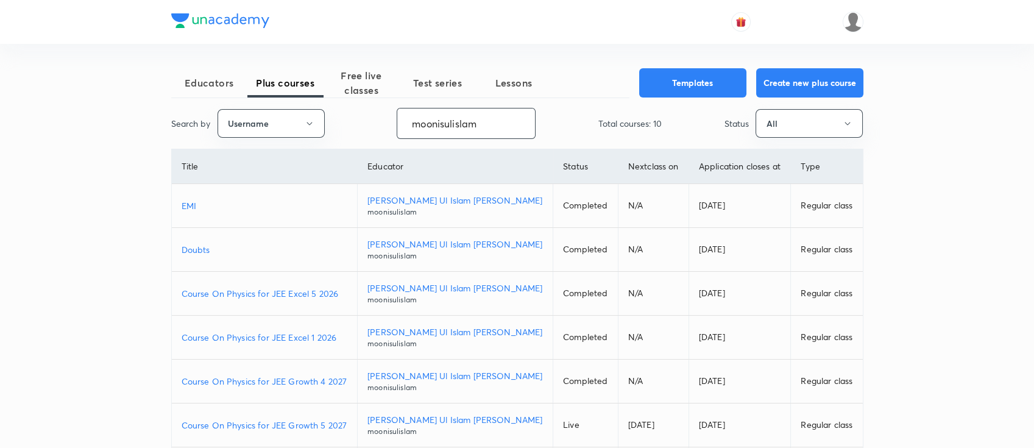
drag, startPoint x: 487, startPoint y: 129, endPoint x: 361, endPoint y: 107, distance: 127.9
click at [361, 108] on div "Search by Username moonisulislam ​ Total courses: 10 Status All" at bounding box center [517, 123] width 692 height 31
paste input "unacademy-user-641B5I3BQVX2"
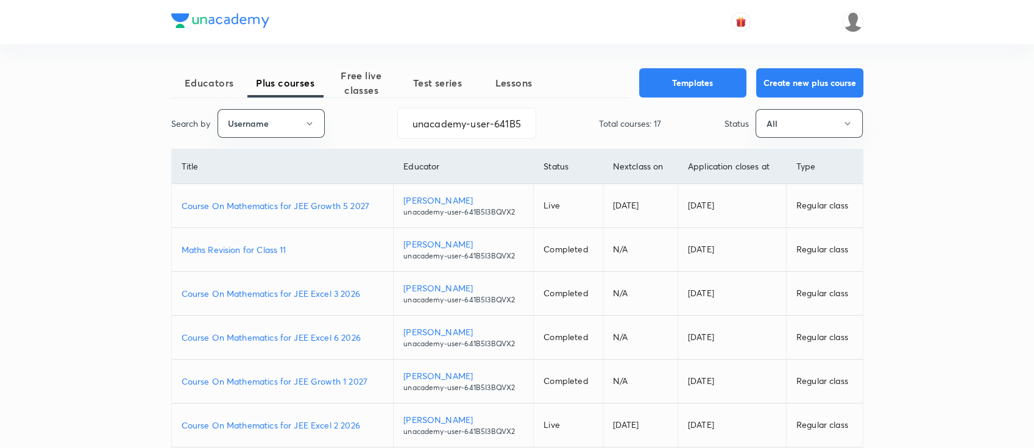
click at [368, 381] on p "Course On Mathematics for JEE Growth 1 2027" at bounding box center [283, 381] width 202 height 13
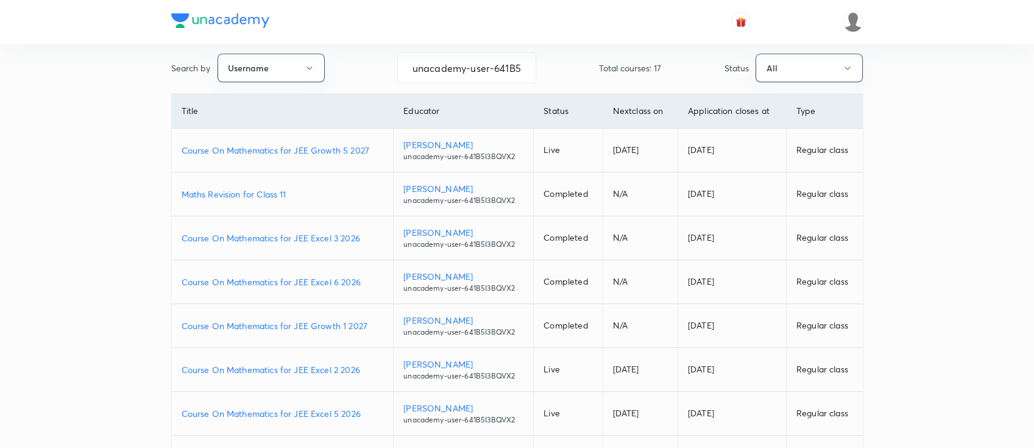
scroll to position [81, 0]
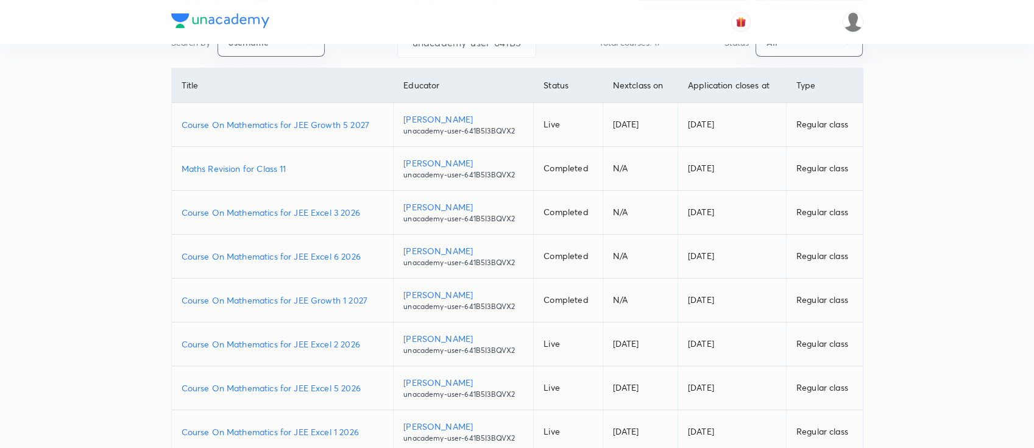
click at [365, 419] on p "Course On Mathematics for JEE Excel 1 2026" at bounding box center [283, 431] width 202 height 13
click at [369, 348] on p "Course On Mathematics for JEE Excel 2 2026" at bounding box center [283, 344] width 202 height 13
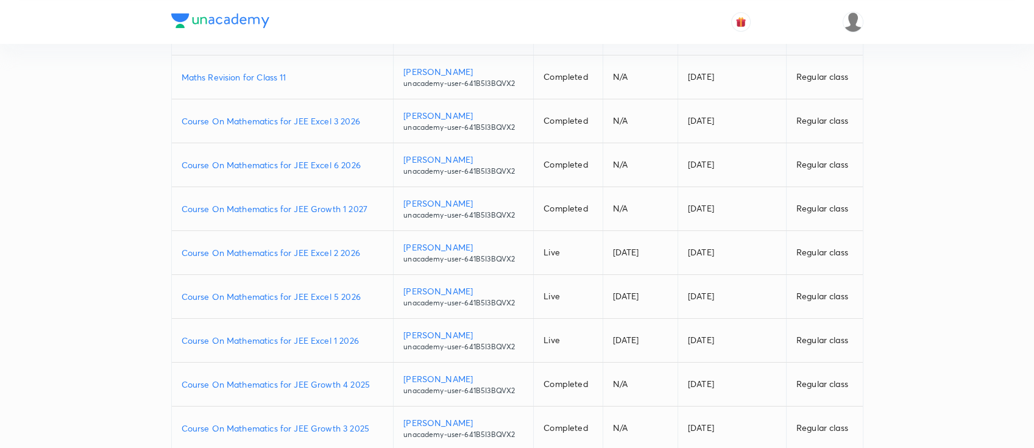
scroll to position [235, 0]
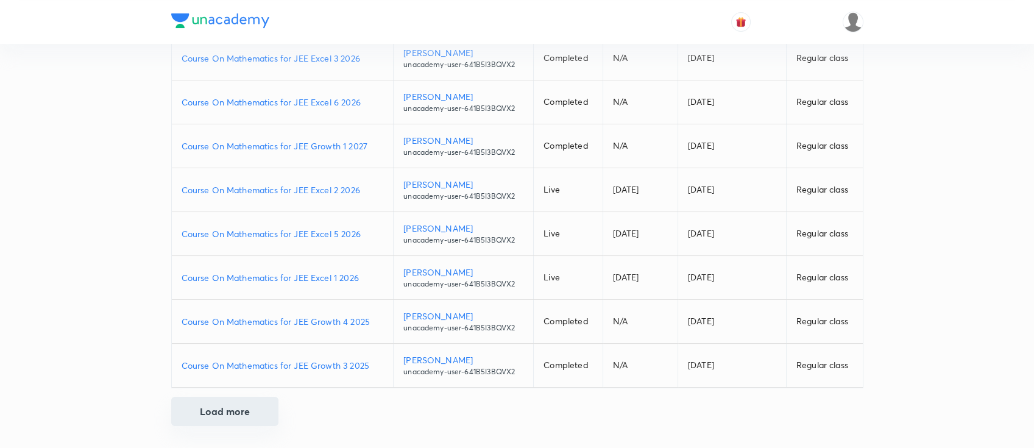
click at [250, 399] on button "Load more" at bounding box center [224, 411] width 107 height 29
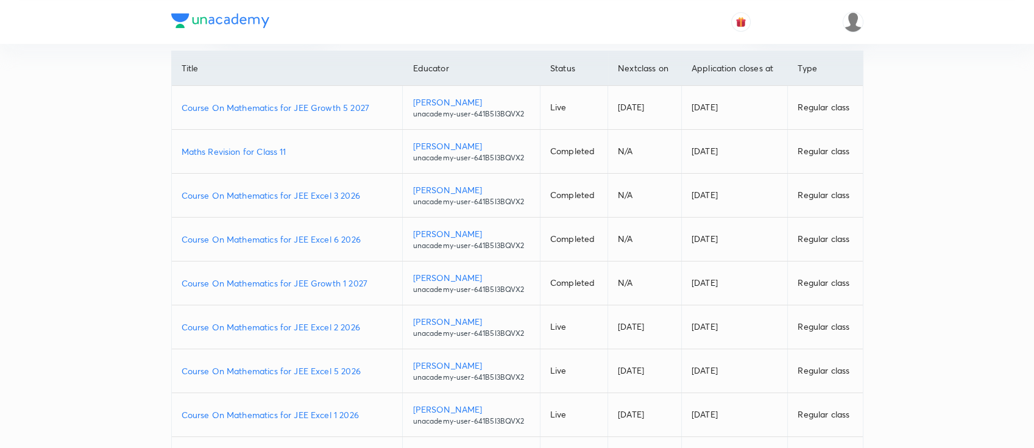
scroll to position [73, 0]
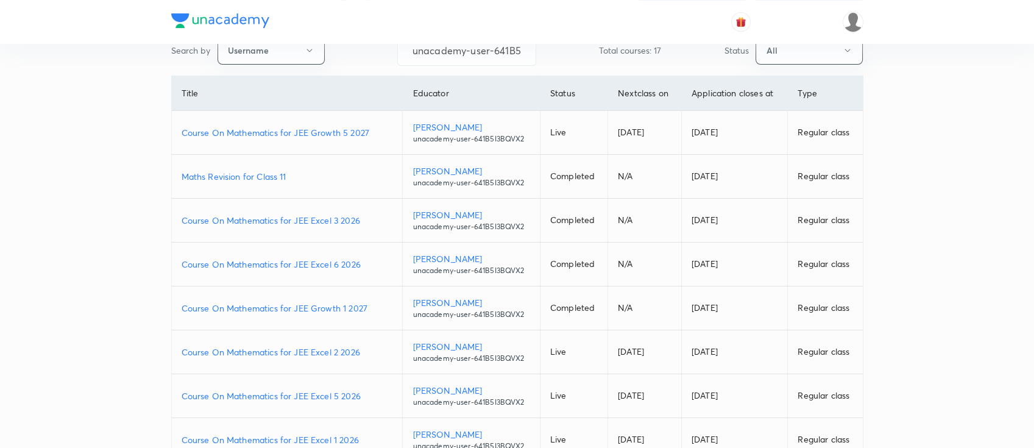
click at [377, 130] on p "Course On Mathematics for JEE Growth 5 2027" at bounding box center [287, 132] width 211 height 13
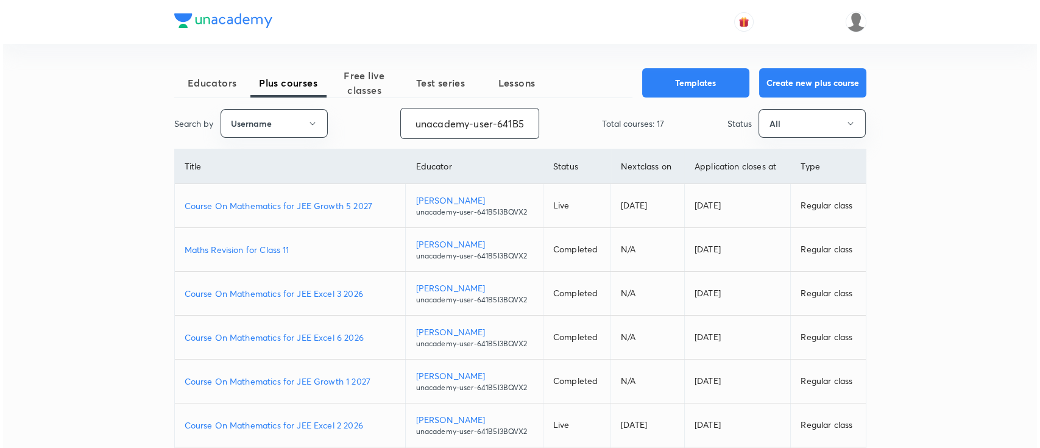
scroll to position [0, 43]
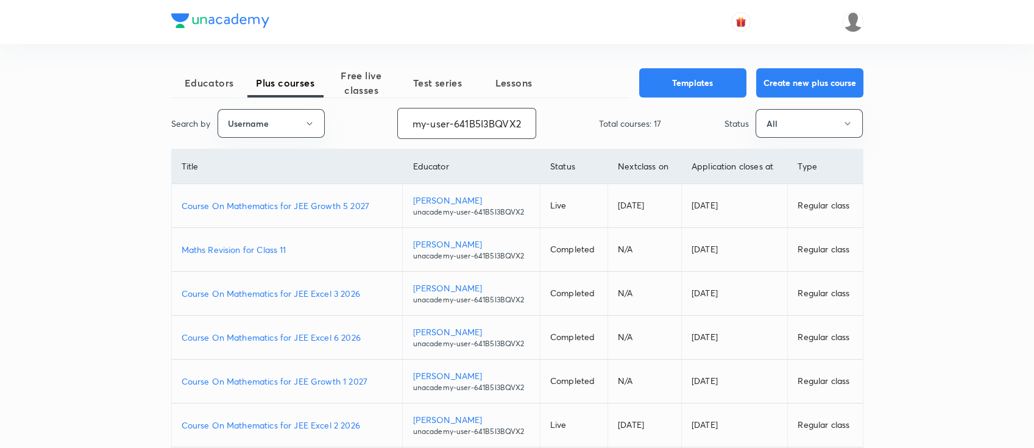
drag, startPoint x: 413, startPoint y: 124, endPoint x: 530, endPoint y: 140, distance: 118.1
paste input "yadavvinu60-5296"
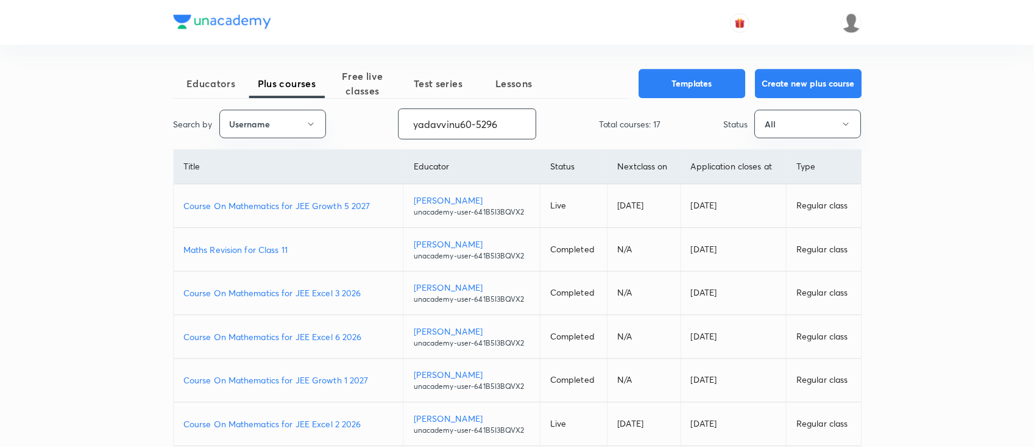
scroll to position [0, 0]
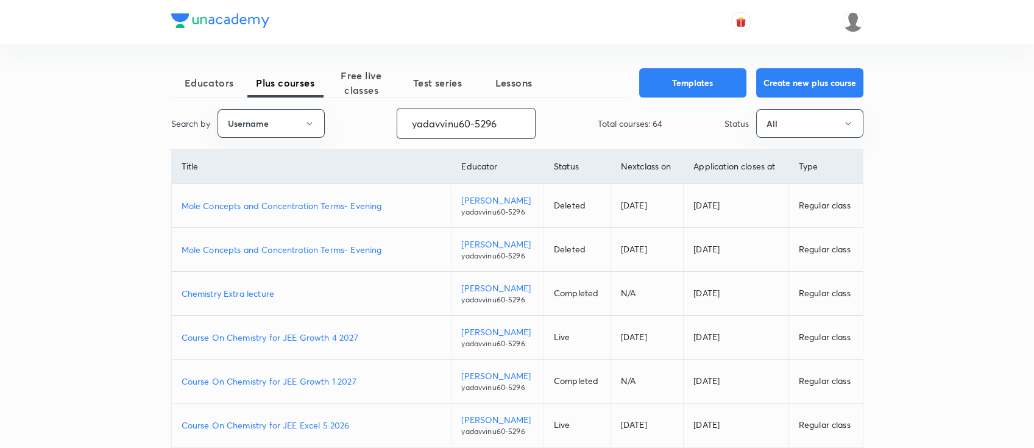
click at [364, 337] on p "Course On Chemistry for JEE Growth 4 2027" at bounding box center [312, 337] width 260 height 13
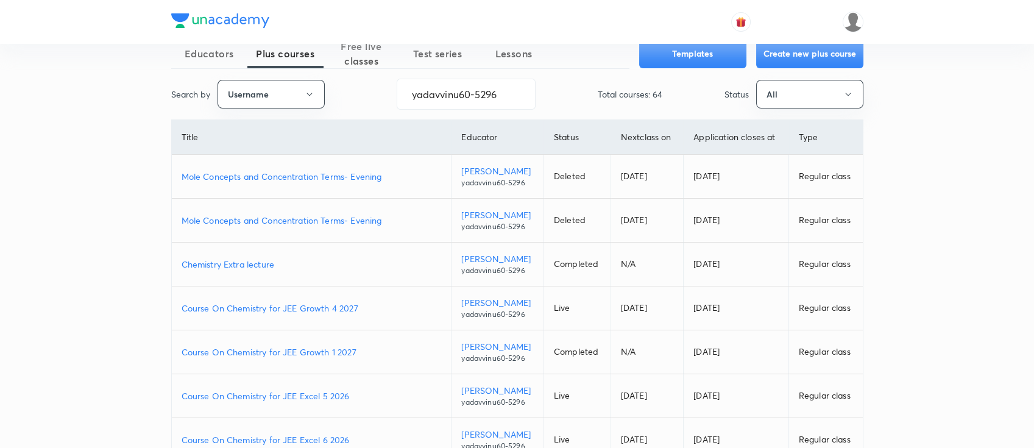
scroll to position [235, 0]
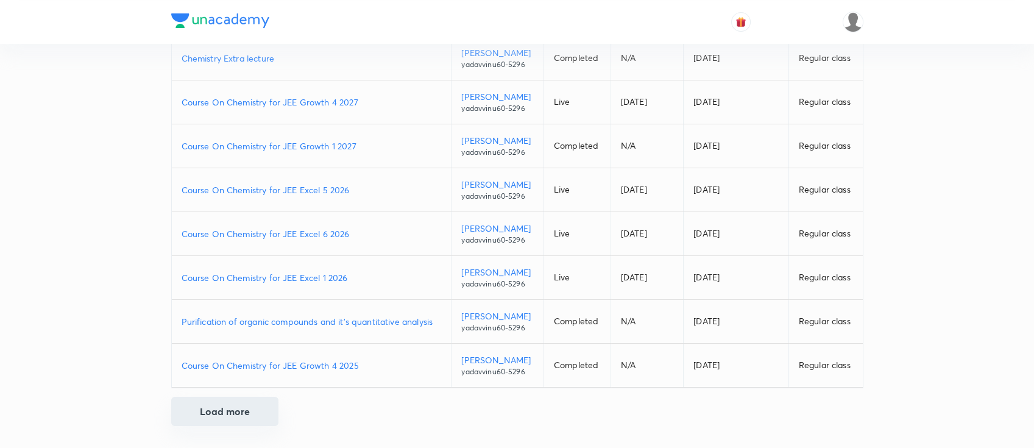
click at [253, 412] on button "Load more" at bounding box center [224, 411] width 107 height 29
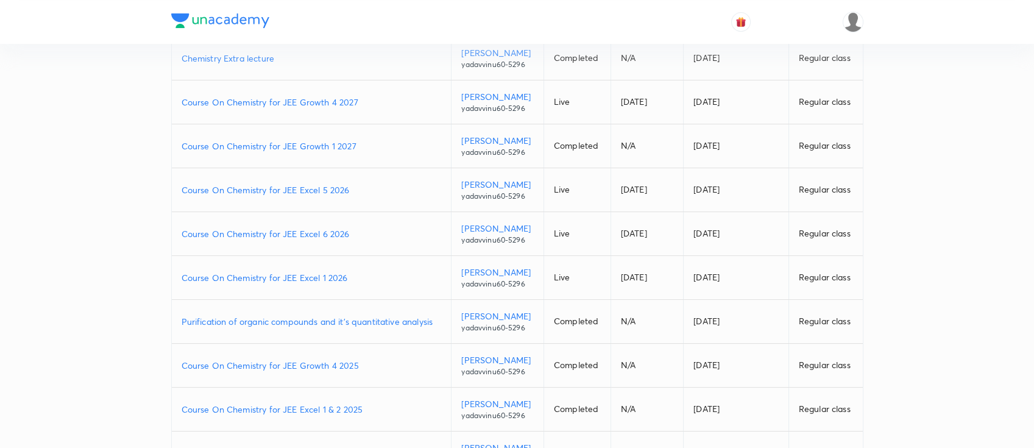
click at [355, 192] on p "Course On Chemistry for JEE Excel 5 2026" at bounding box center [312, 189] width 260 height 13
click at [358, 232] on p "Course On Chemistry for JEE Excel 6 2026" at bounding box center [312, 233] width 260 height 13
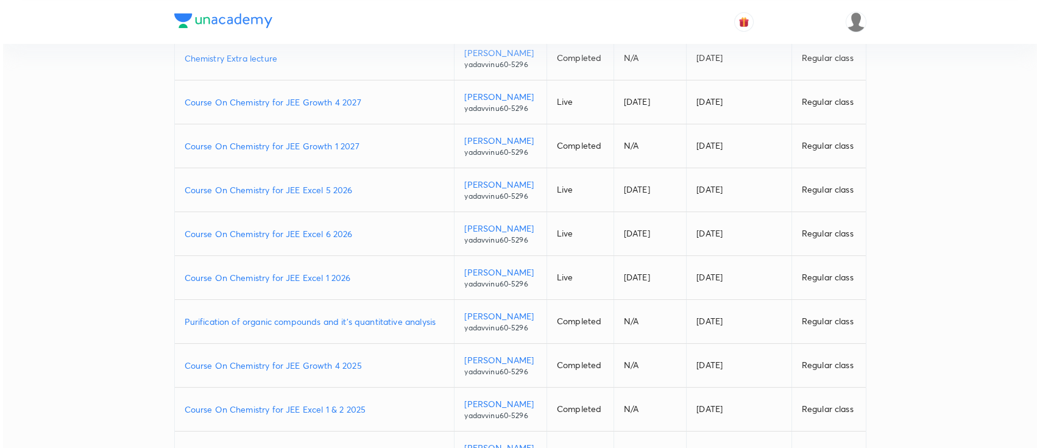
scroll to position [0, 0]
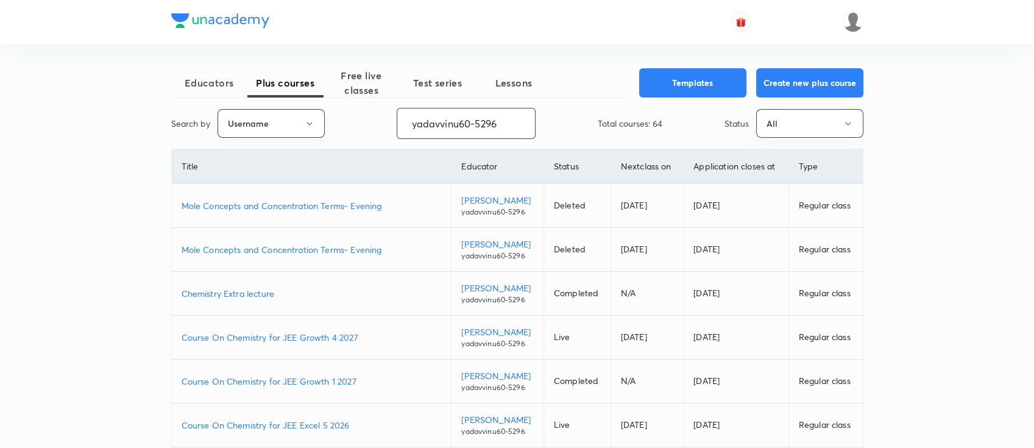
drag, startPoint x: 507, startPoint y: 123, endPoint x: 275, endPoint y: 124, distance: 231.5
click at [275, 124] on div "Search by Username yadavvinu60-5296 ​ Total courses: 64 Status All" at bounding box center [517, 123] width 692 height 31
paste input "unacademy-user-TZ6401TY2C2"
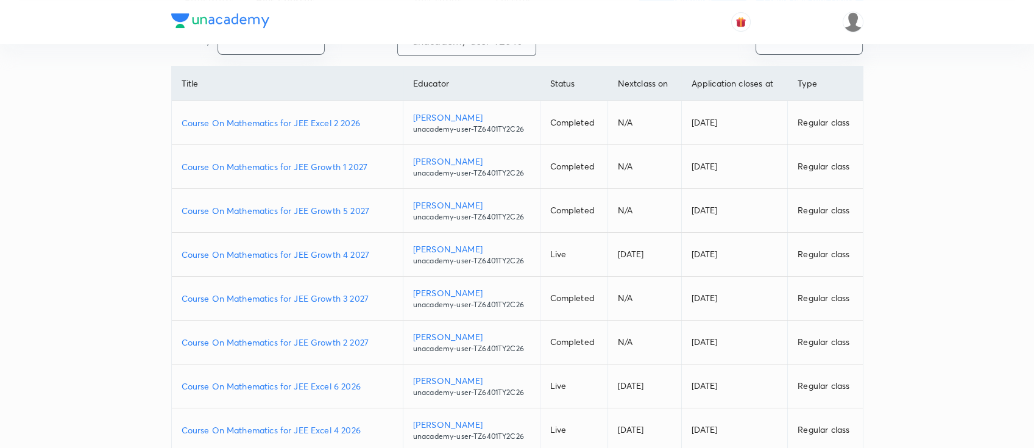
scroll to position [162, 0]
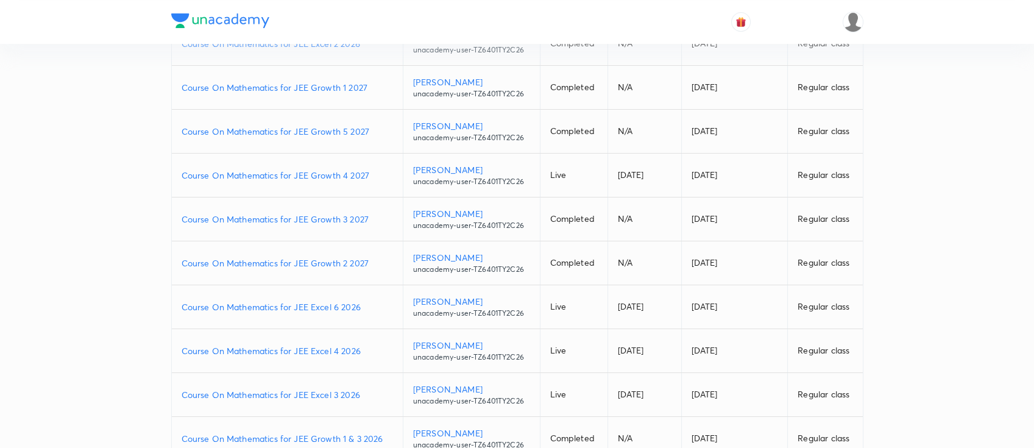
click at [369, 386] on td "Course On Mathematics for JEE Excel 3 2026" at bounding box center [288, 395] width 232 height 44
click at [371, 397] on p "Course On Mathematics for JEE Excel 3 2026" at bounding box center [287, 394] width 211 height 13
click at [373, 167] on td "Course On Mathematics for JEE Growth 4 2027" at bounding box center [288, 176] width 232 height 44
click at [381, 174] on p "Course On Mathematics for JEE Growth 4 2027" at bounding box center [287, 175] width 211 height 13
click at [375, 222] on p "Course On Mathematics for JEE Growth 3 2027" at bounding box center [287, 219] width 211 height 13
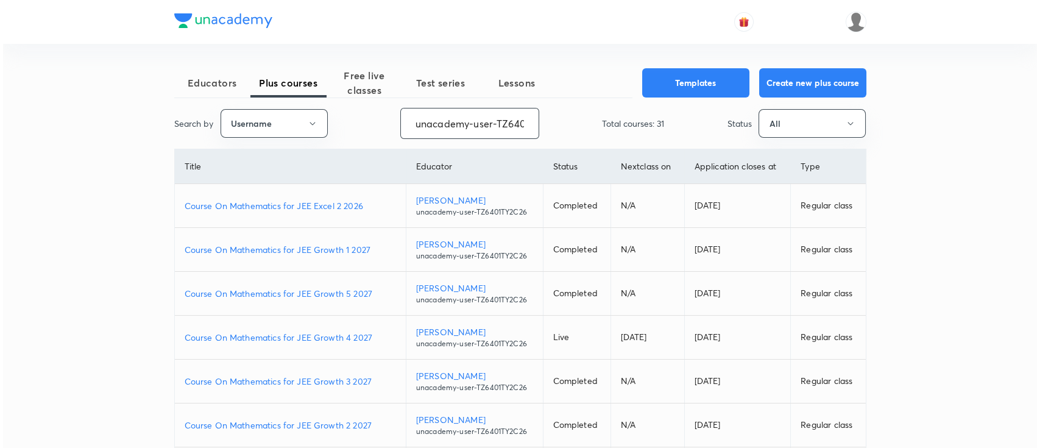
scroll to position [0, 43]
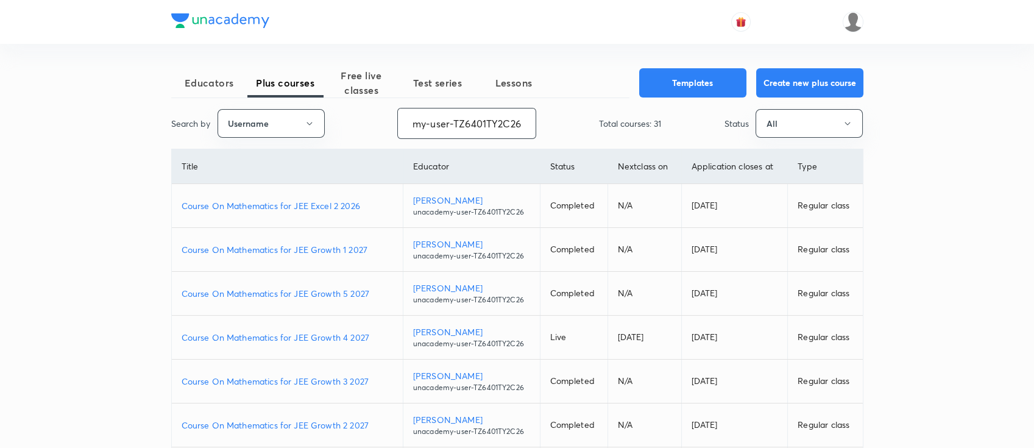
drag, startPoint x: 410, startPoint y: 121, endPoint x: 556, endPoint y: 132, distance: 146.6
click at [557, 132] on div "Search by Username unacademy-user-TZ6401TY2C26 ​ Total courses: 31 Status All" at bounding box center [517, 123] width 692 height 31
paste input "PR9IB7W4V4ZH"
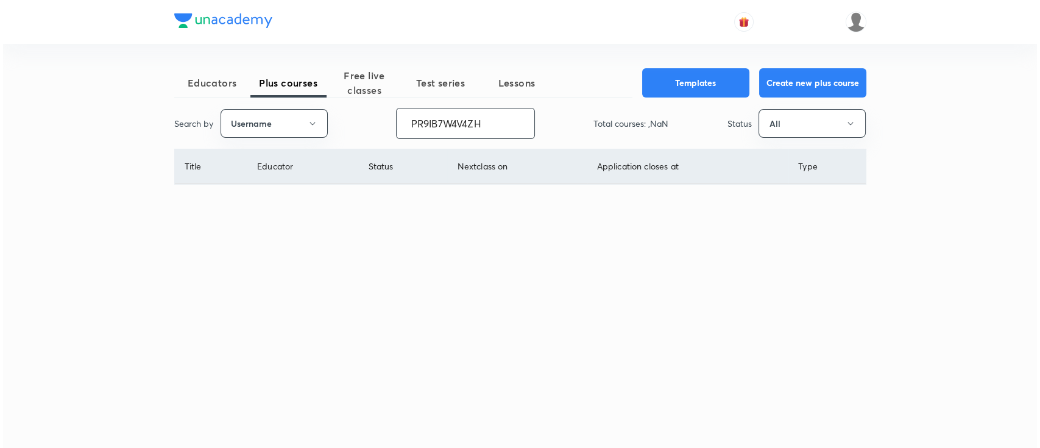
scroll to position [0, 0]
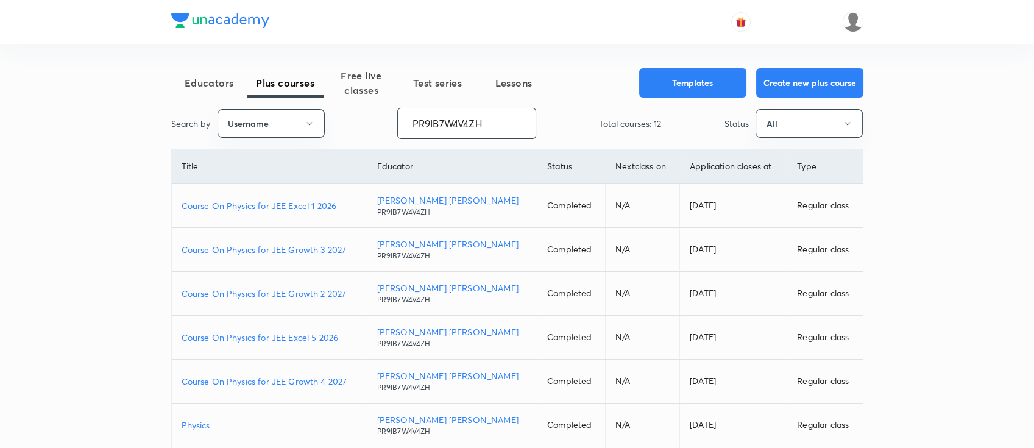
click at [351, 288] on p "Course On Physics for JEE Growth 2 2027" at bounding box center [269, 293] width 175 height 13
click at [350, 202] on p "Course On Physics for JEE Excel 1 2026" at bounding box center [269, 205] width 175 height 13
click at [350, 207] on p "Course On Physics for JEE Excel 1 2026" at bounding box center [269, 205] width 175 height 13
click at [339, 334] on p "Course On Physics for JEE Excel 5 2026" at bounding box center [269, 337] width 175 height 13
drag, startPoint x: 492, startPoint y: 127, endPoint x: 385, endPoint y: 126, distance: 107.2
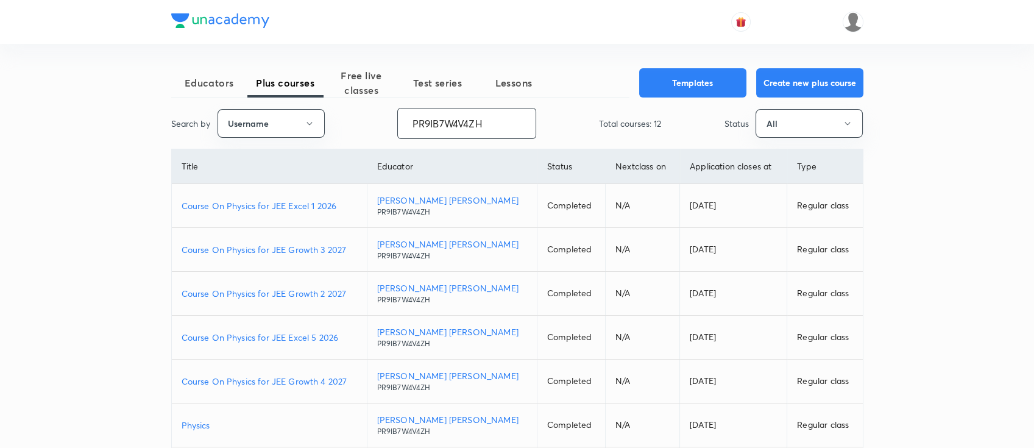
click at [385, 126] on div "Search by Username PR9IB7W4V4ZH ​ Total courses: 12 Status All" at bounding box center [517, 123] width 692 height 31
paste input "unacademy-user-UKU6WL367E2B"
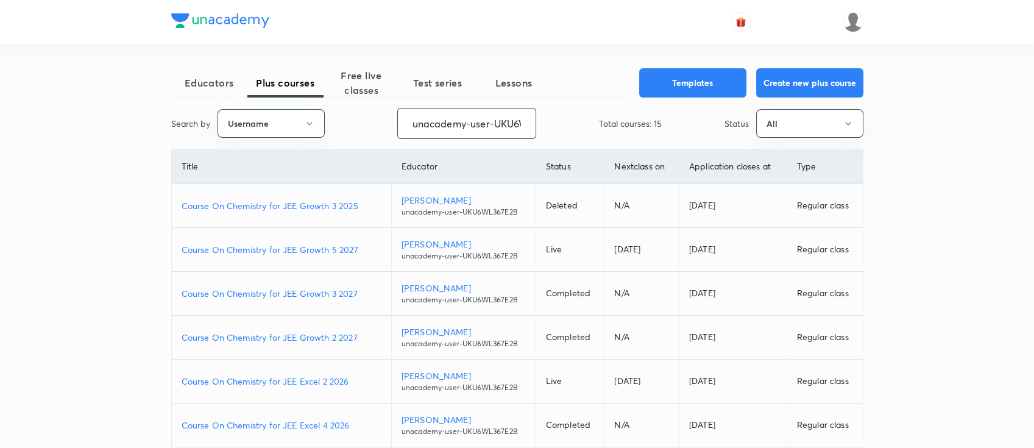
click at [362, 334] on p "Course On Chemistry for JEE Growth 2 2027" at bounding box center [282, 337] width 200 height 13
click at [362, 294] on p "Course On Chemistry for JEE Growth 3 2027" at bounding box center [282, 293] width 200 height 13
click at [352, 384] on p "Course On Chemistry for JEE Excel 2 2026" at bounding box center [282, 381] width 200 height 13
drag, startPoint x: 409, startPoint y: 129, endPoint x: 609, endPoint y: 127, distance: 199.2
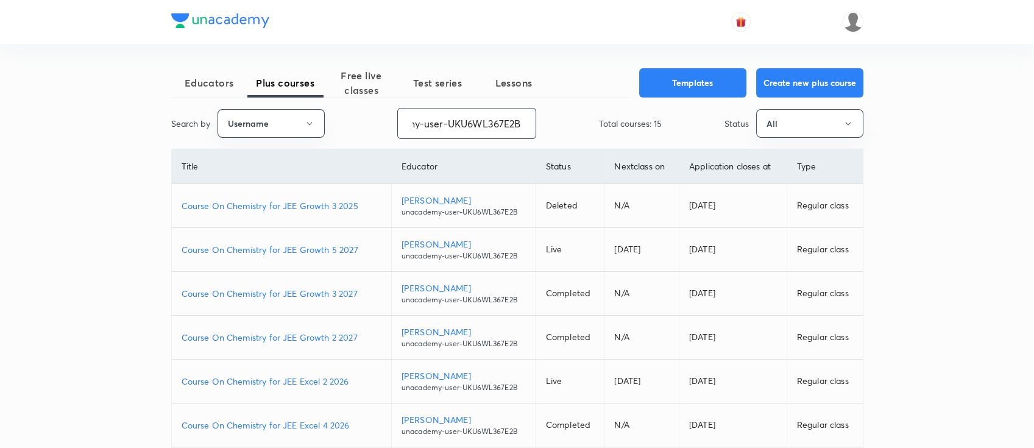
click at [609, 127] on div "Search by Username unacademy-user-UKU6WL367E2B ​ Total courses: 15 Status All" at bounding box center [517, 123] width 692 height 31
paste input "Devanshu-6230"
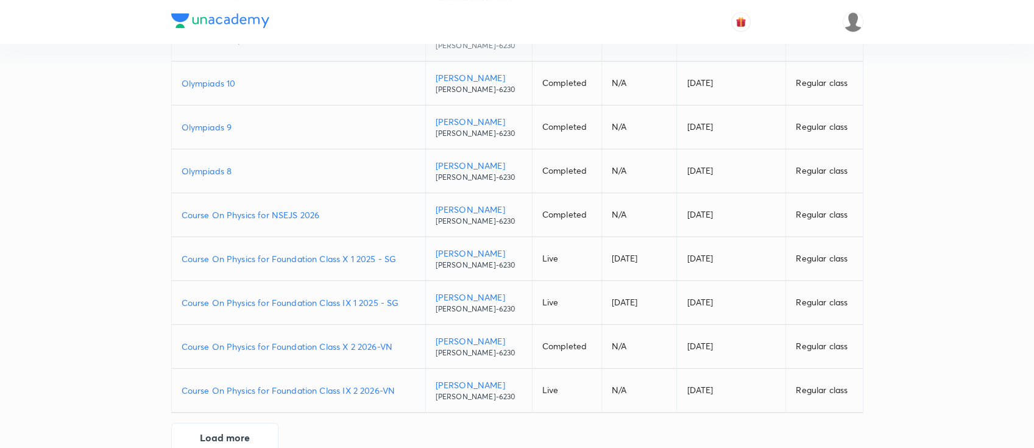
scroll to position [235, 0]
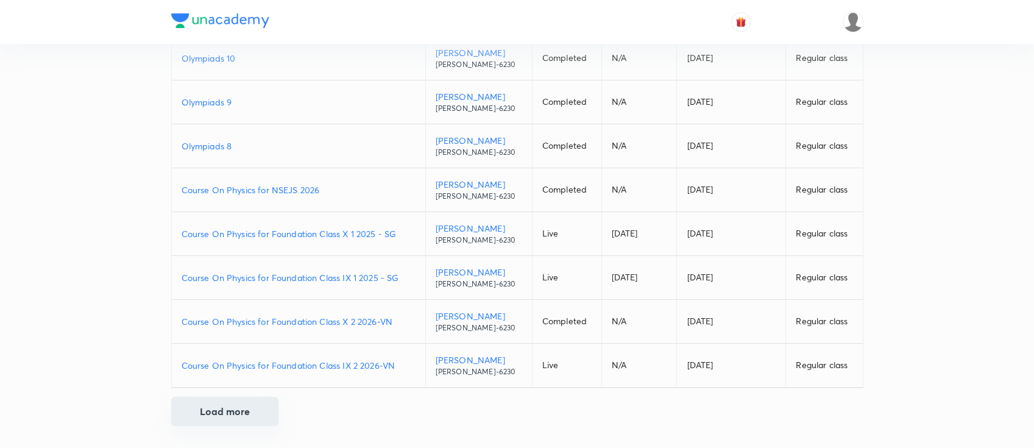
click at [253, 407] on button "Load more" at bounding box center [224, 411] width 107 height 29
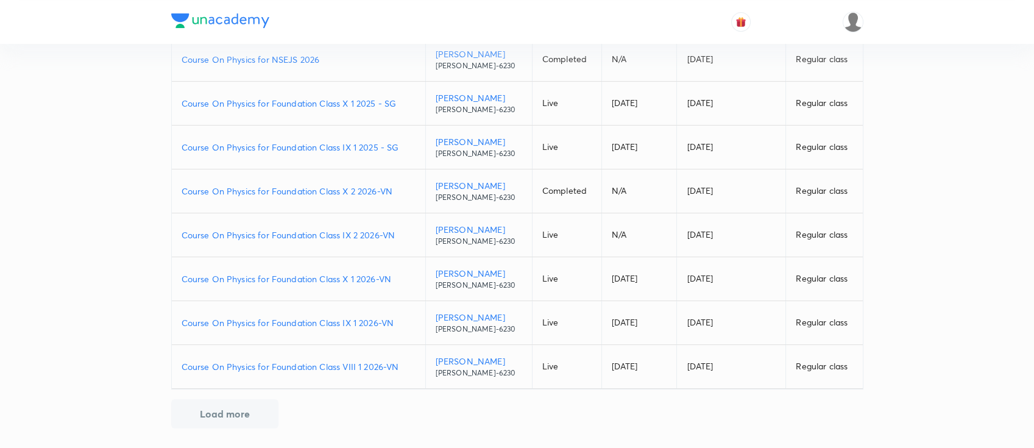
scroll to position [366, 0]
click at [405, 362] on p "Course On Physics for Foundation Class VIII 1 2026-VN" at bounding box center [299, 365] width 234 height 13
click at [395, 321] on p "Course On Physics for Foundation Class IX 1 2026-VN" at bounding box center [299, 322] width 234 height 13
click at [397, 278] on p "Course On Physics for Foundation Class X 1 2026-VN" at bounding box center [299, 278] width 234 height 13
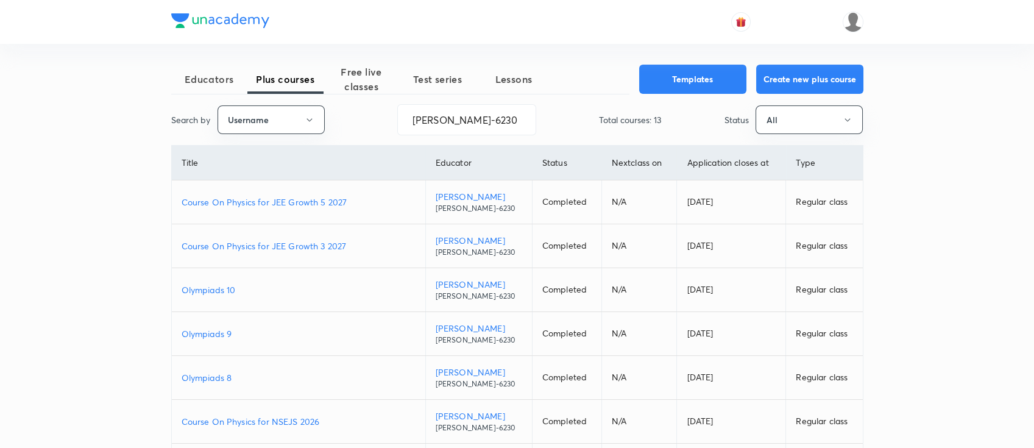
scroll to position [0, 0]
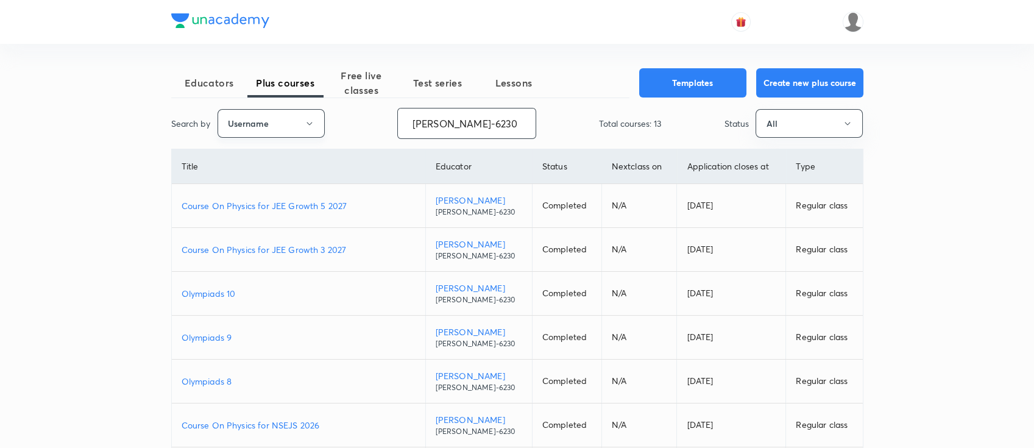
drag, startPoint x: 498, startPoint y: 130, endPoint x: 290, endPoint y: 109, distance: 209.4
click at [290, 109] on div "Search by Username Devanshu-6230 ​ Total courses: 13 Status All" at bounding box center [517, 123] width 692 height 31
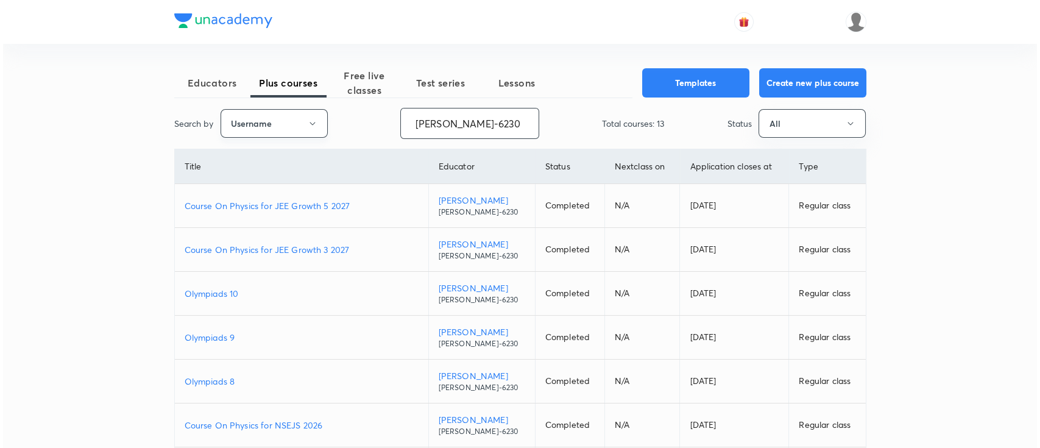
paste input "JagrutiU3108"
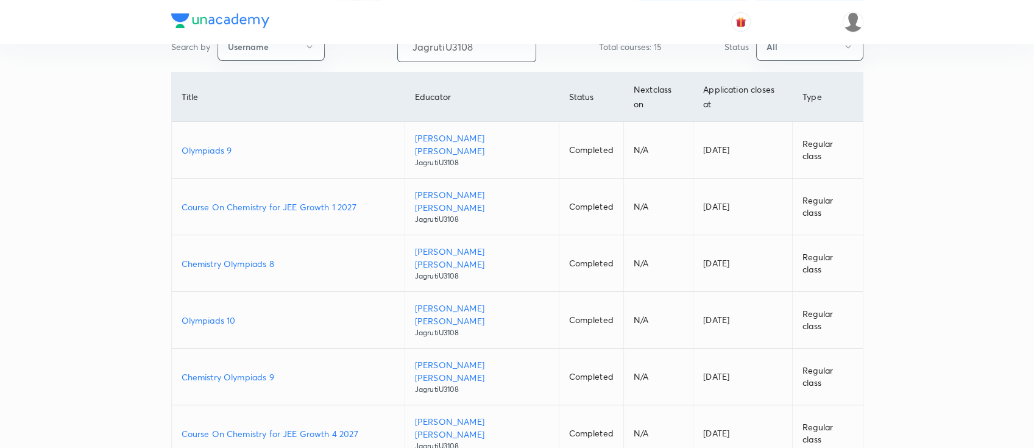
scroll to position [162, 0]
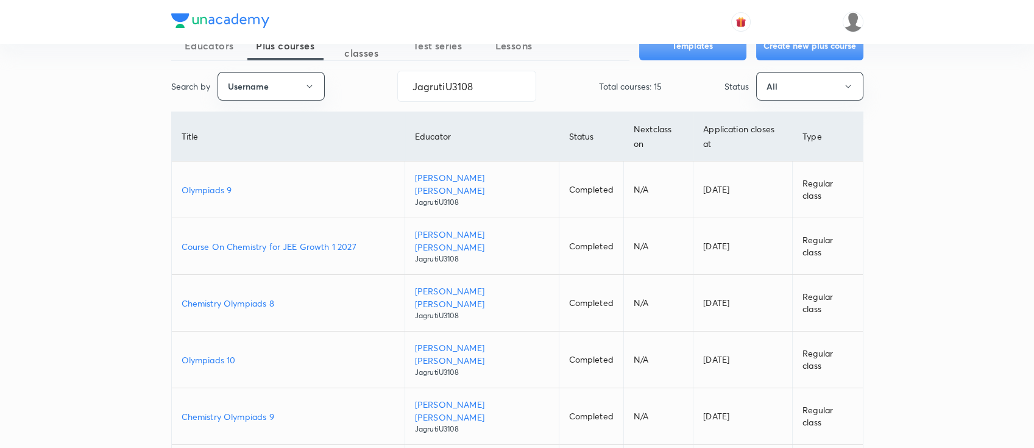
scroll to position [0, 0]
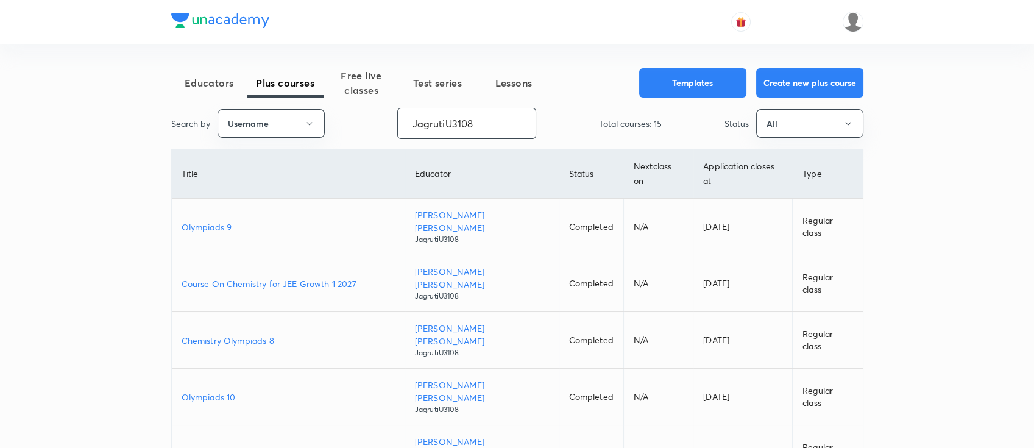
drag, startPoint x: 481, startPoint y: 124, endPoint x: 334, endPoint y: 108, distance: 147.1
click at [334, 108] on div "Search by Username JagrutiU3108 ​ Total courses: 15 Status All" at bounding box center [517, 123] width 692 height 31
paste input "NikhatParveen-6480"
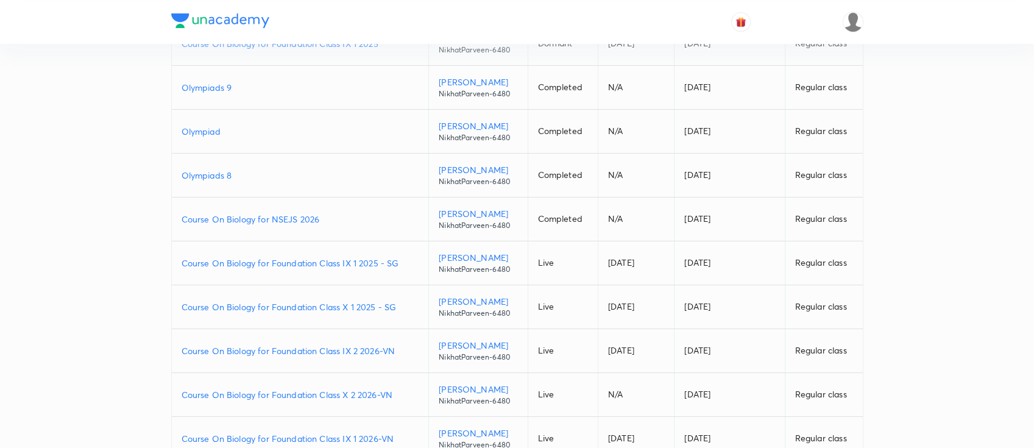
scroll to position [235, 0]
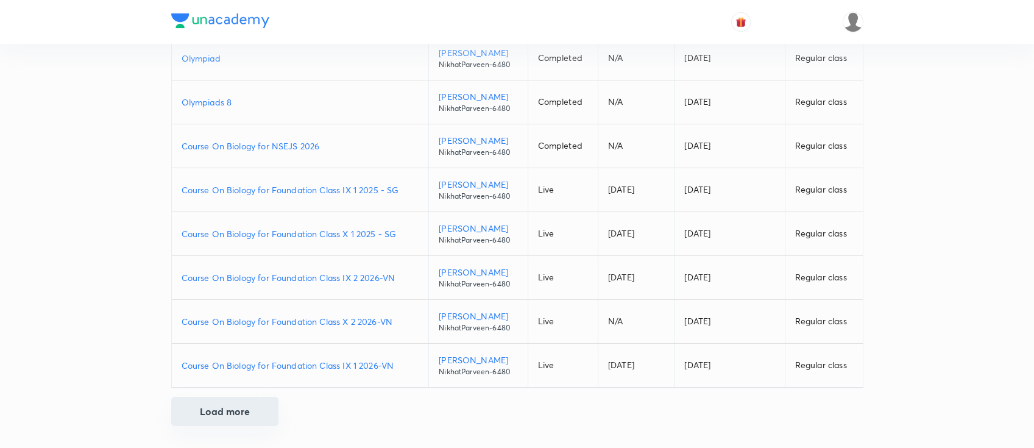
click at [250, 419] on button "Load more" at bounding box center [224, 411] width 107 height 29
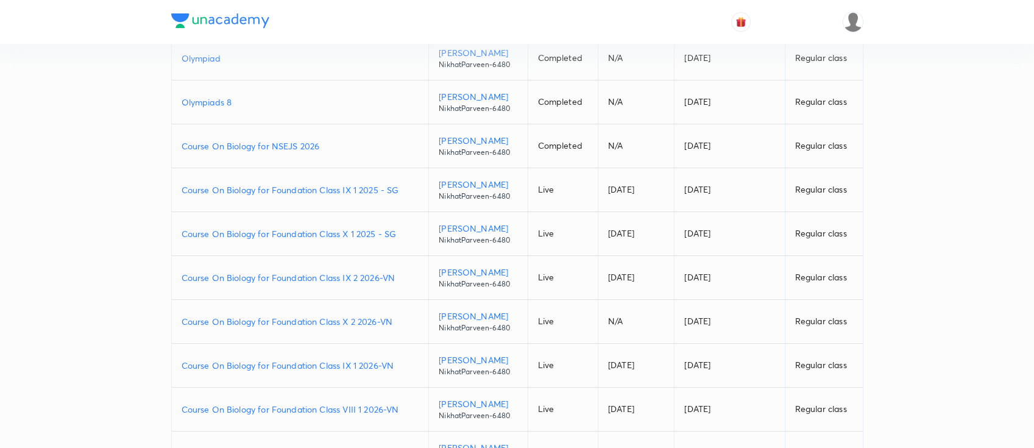
click at [409, 403] on p "Course On Biology for Foundation Class VIII 1 2026-VN" at bounding box center [301, 409] width 238 height 13
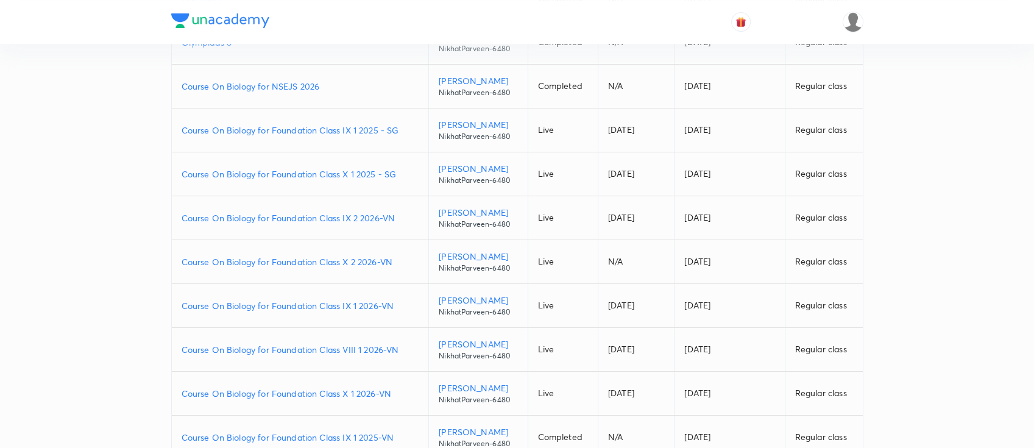
scroll to position [317, 0]
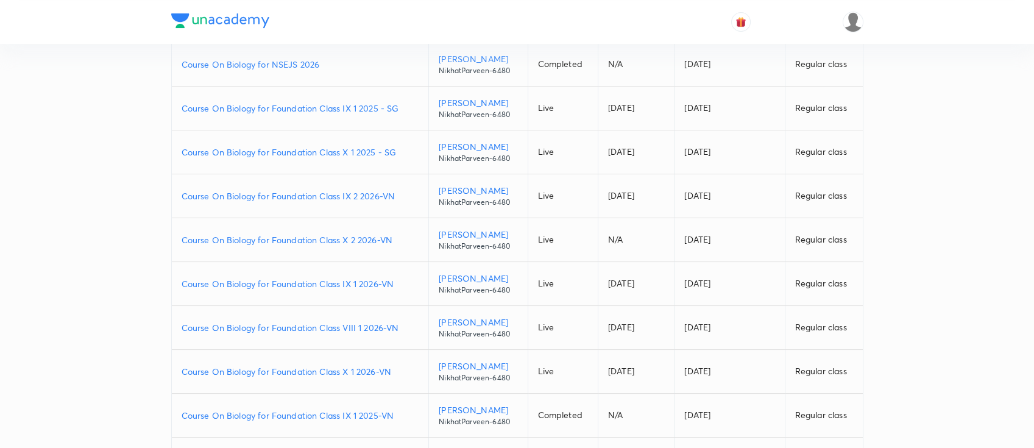
click at [397, 370] on p "Course On Biology for Foundation Class X 1 2026-VN" at bounding box center [301, 371] width 238 height 13
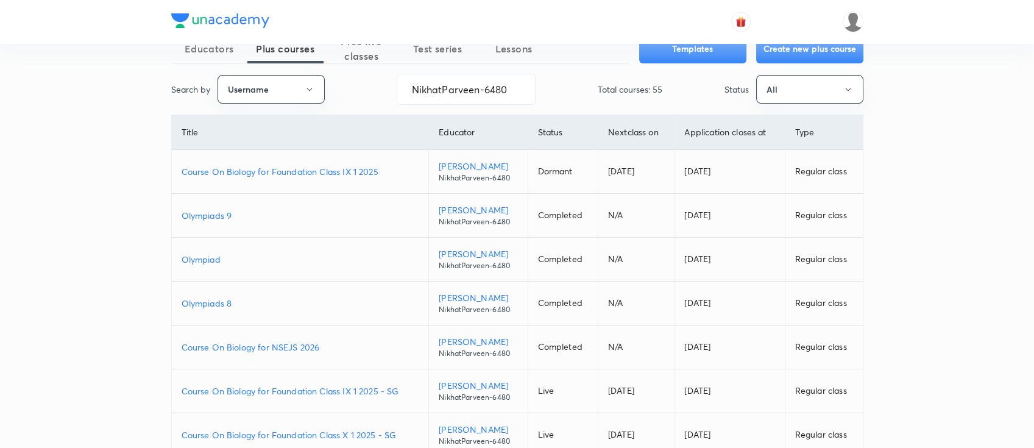
scroll to position [0, 0]
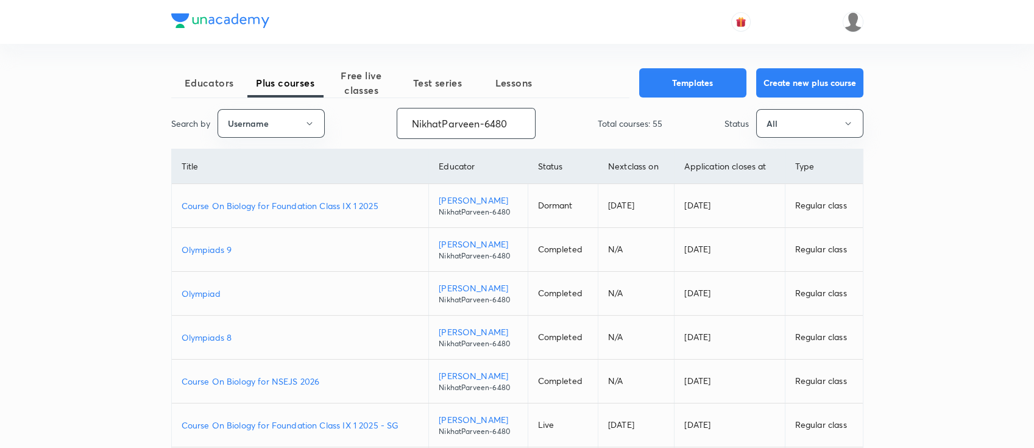
drag, startPoint x: 511, startPoint y: 129, endPoint x: 364, endPoint y: 116, distance: 148.0
click at [364, 116] on div "Search by Username NikhatParveen-6480 ​ Total courses: 55 Status All" at bounding box center [517, 123] width 692 height 31
paste input "rk03271"
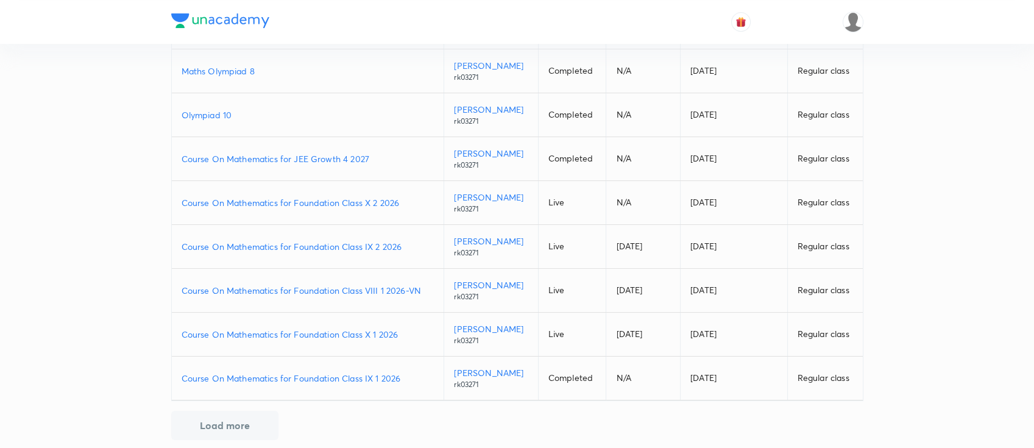
scroll to position [235, 0]
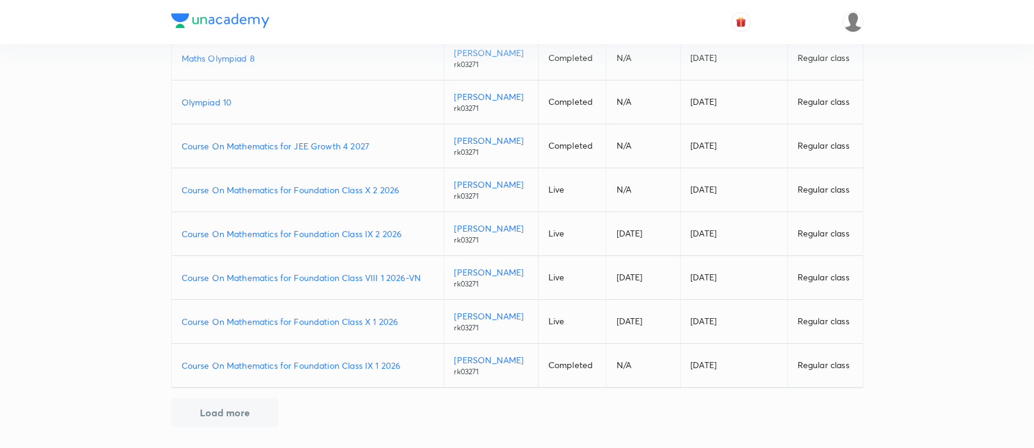
type input "rk03271"
click at [429, 274] on p "Course On Mathematics for Foundation Class VIII 1 2026-VN" at bounding box center [308, 277] width 253 height 13
click at [410, 359] on p "Course On Mathematics for Foundation Class IX 1 2026" at bounding box center [308, 365] width 253 height 13
click at [406, 317] on p "Course On Mathematics for Foundation Class X 1 2026" at bounding box center [308, 321] width 253 height 13
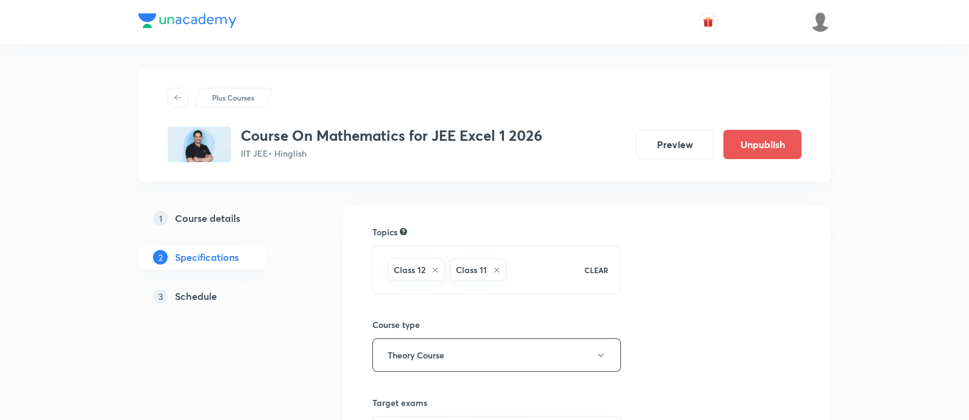
click at [207, 298] on h5 "Schedule" at bounding box center [196, 296] width 42 height 15
click at [207, 295] on h5 "Schedule" at bounding box center [196, 296] width 42 height 15
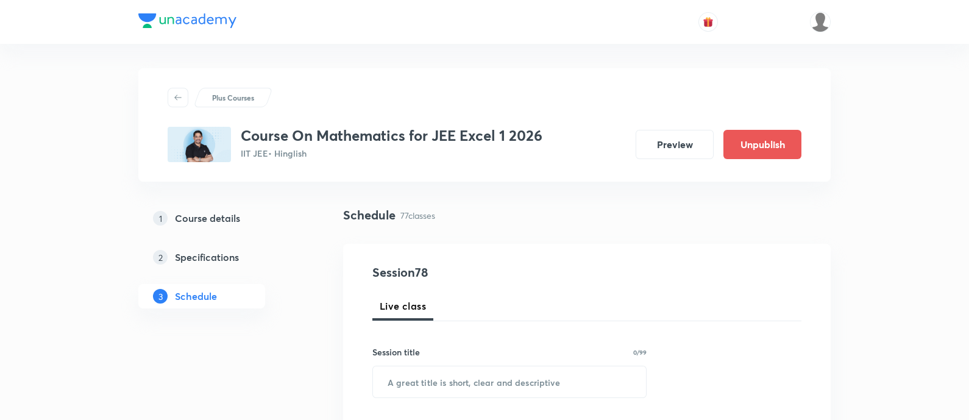
click at [198, 285] on div "3 Schedule" at bounding box center [201, 296] width 127 height 24
click at [481, 387] on input "text" at bounding box center [509, 381] width 273 height 31
paste input "Definite integration"
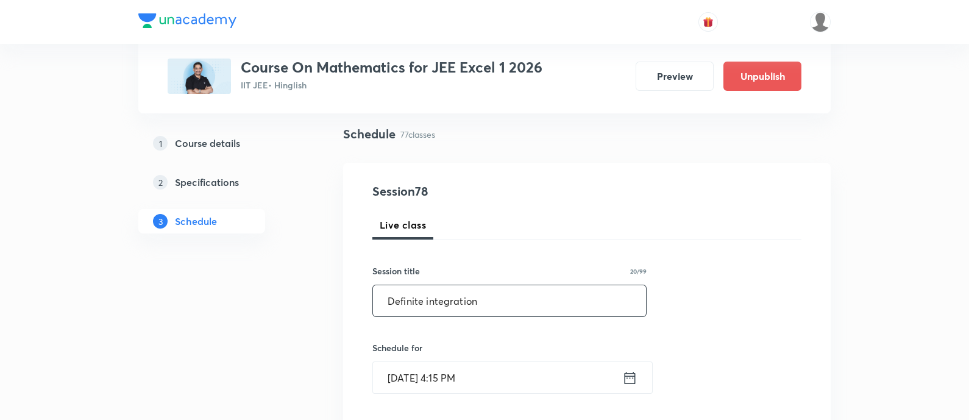
scroll to position [152, 0]
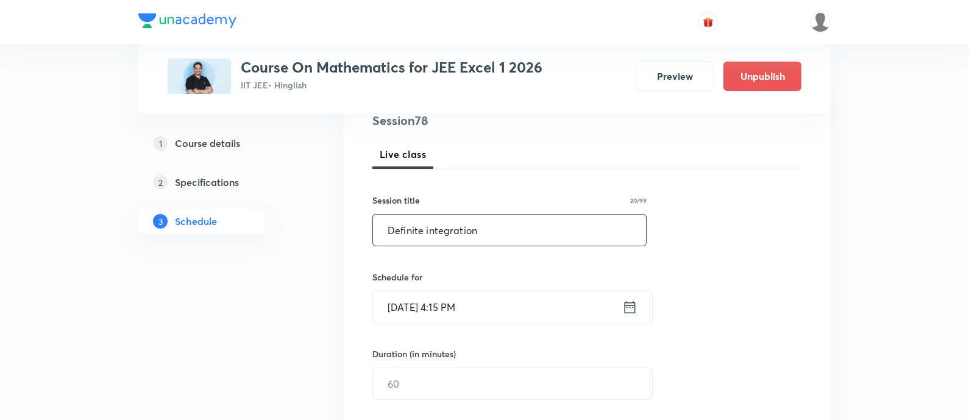
type input "Definite integration"
click at [630, 306] on icon at bounding box center [629, 307] width 15 height 17
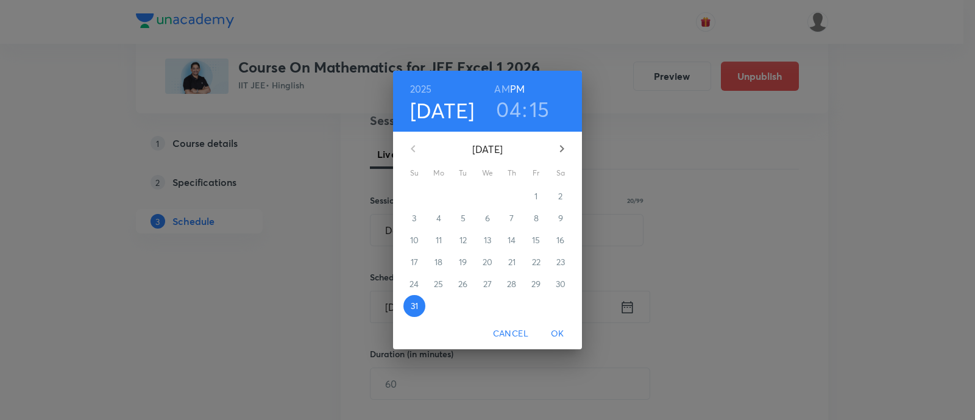
click at [559, 145] on icon "button" at bounding box center [561, 148] width 15 height 15
click at [439, 199] on p "1" at bounding box center [438, 196] width 3 height 12
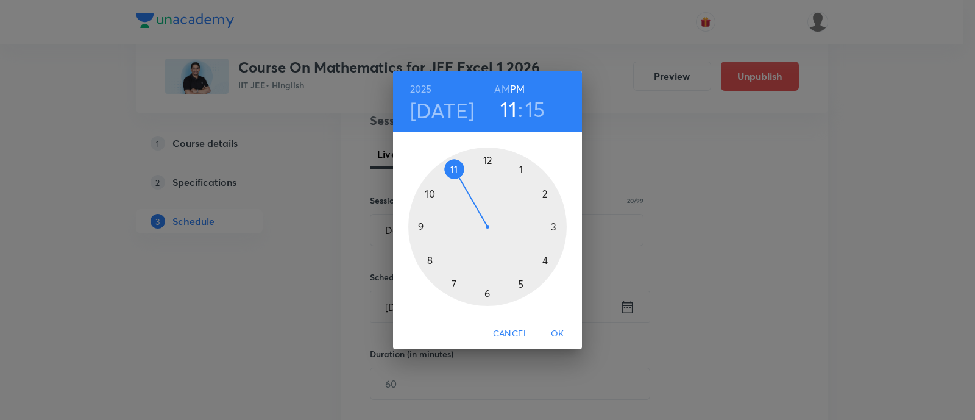
drag, startPoint x: 543, startPoint y: 256, endPoint x: 465, endPoint y: 183, distance: 107.3
click at [465, 183] on div at bounding box center [487, 226] width 158 height 158
click at [500, 86] on h6 "AM" at bounding box center [501, 88] width 15 height 17
click at [559, 333] on span "OK" at bounding box center [557, 333] width 29 height 15
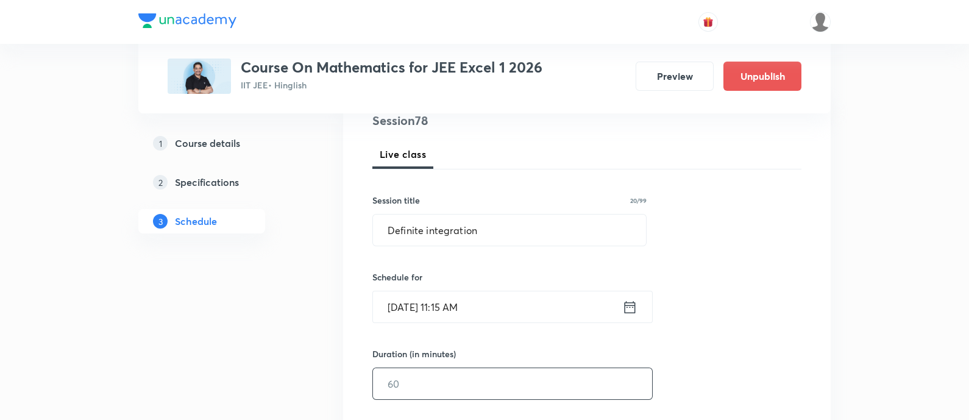
click at [503, 380] on input "text" at bounding box center [512, 383] width 279 height 31
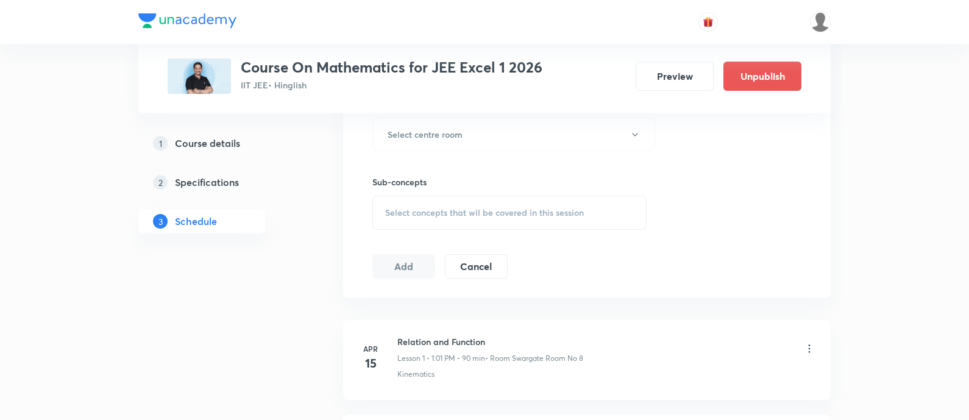
scroll to position [532, 0]
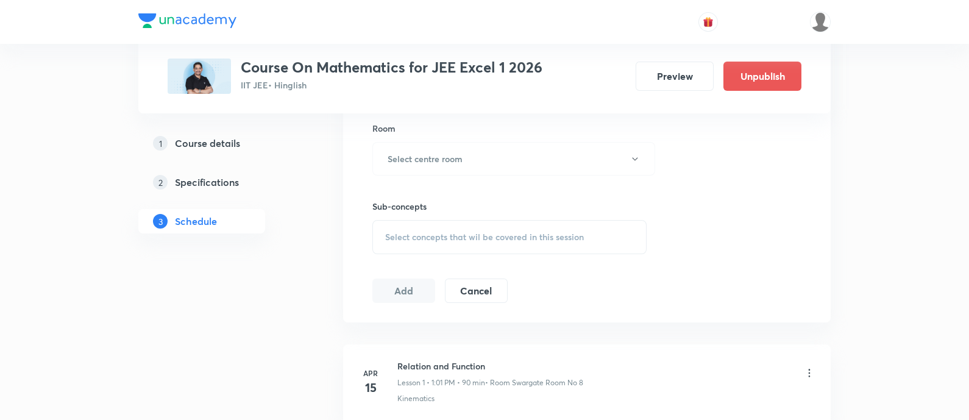
type input "90"
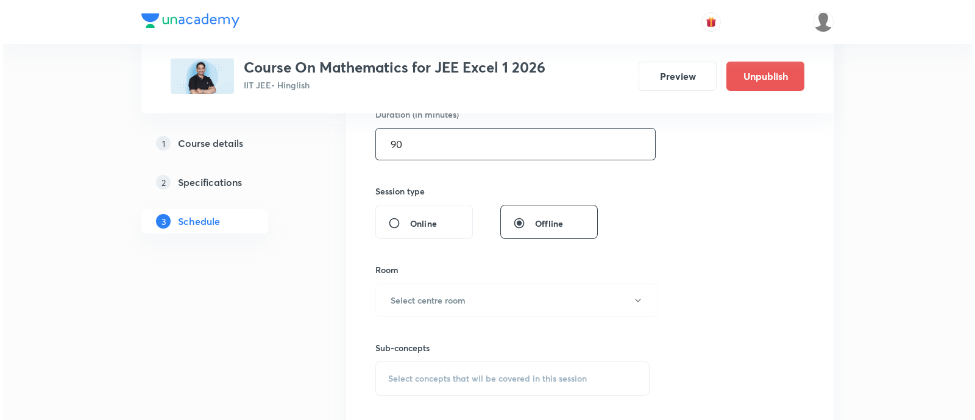
scroll to position [457, 0]
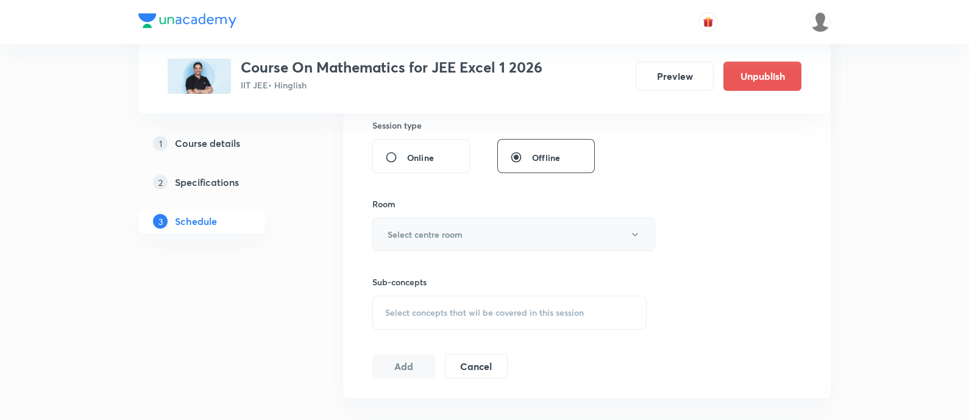
click at [479, 245] on button "Select centre room" at bounding box center [513, 234] width 283 height 34
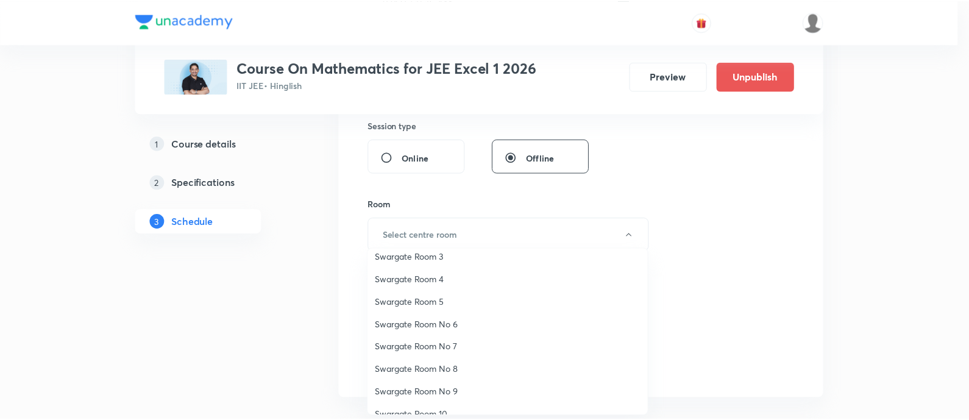
scroll to position [76, 0]
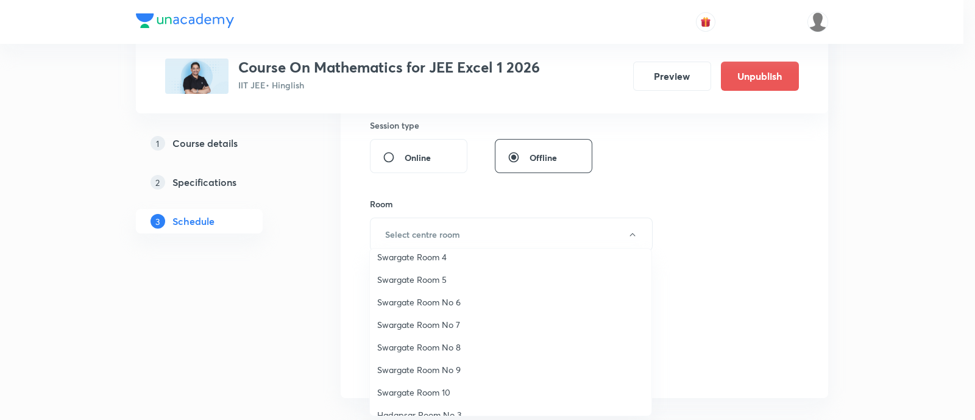
click at [450, 344] on span "Swargate Room No 8" at bounding box center [510, 347] width 267 height 13
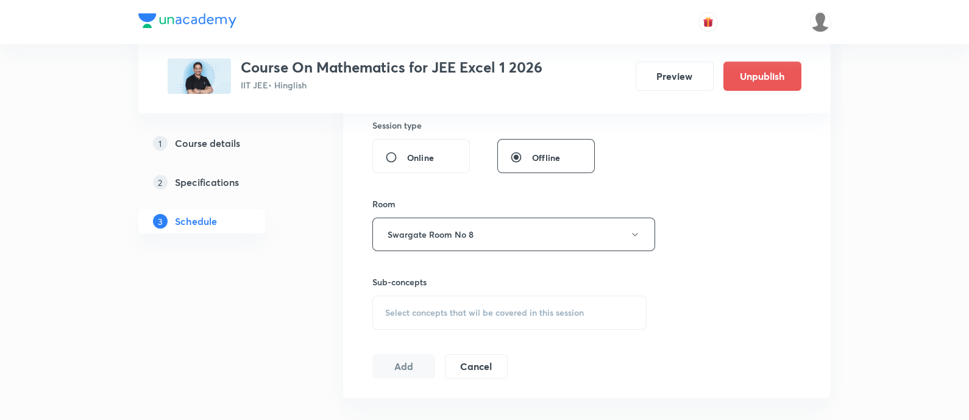
click at [524, 303] on div "Select concepts that wil be covered in this session" at bounding box center [509, 312] width 274 height 34
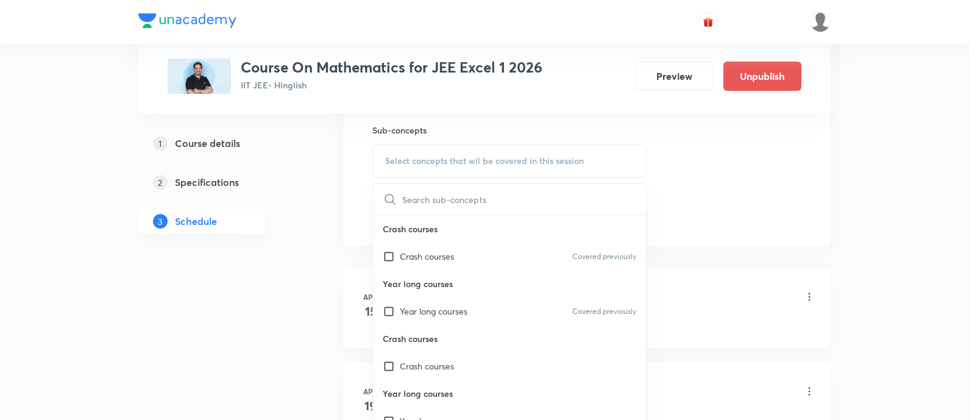
click at [524, 311] on div "Year long courses Covered previously" at bounding box center [509, 310] width 273 height 27
checkbox input "true"
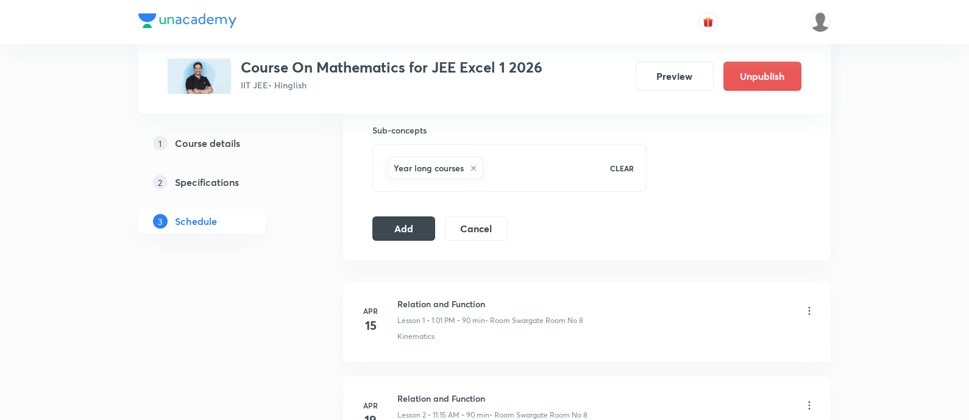
click at [425, 216] on button "Add" at bounding box center [403, 227] width 63 height 24
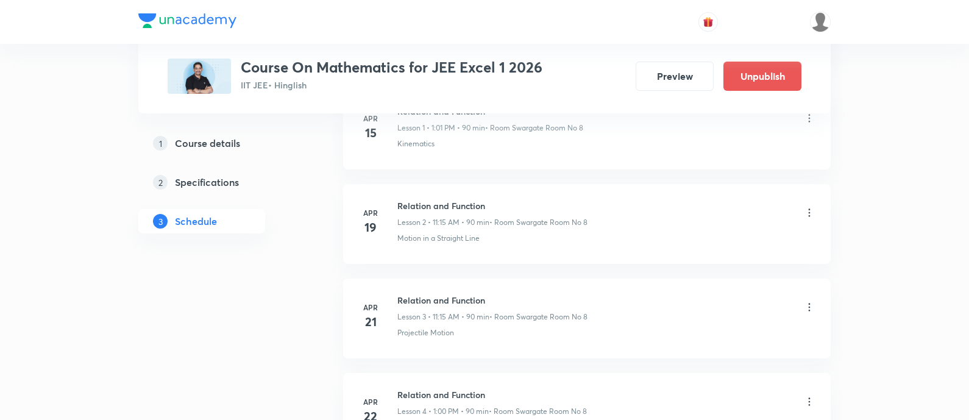
scroll to position [76, 0]
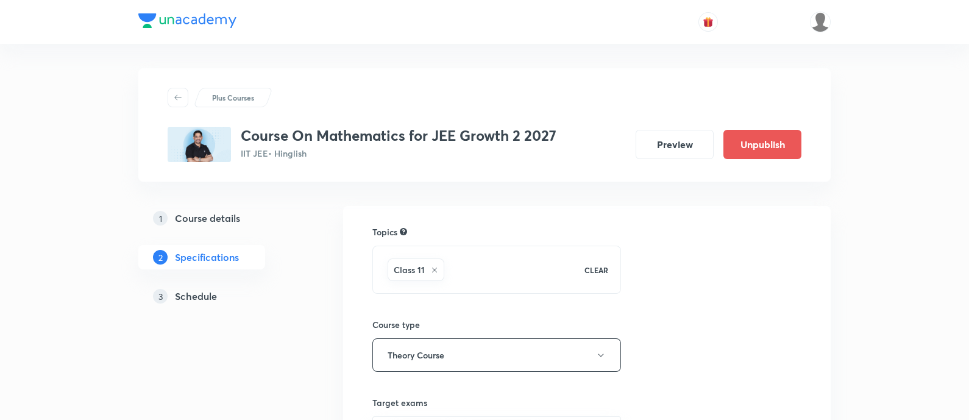
click at [200, 291] on h5 "Schedule" at bounding box center [196, 296] width 42 height 15
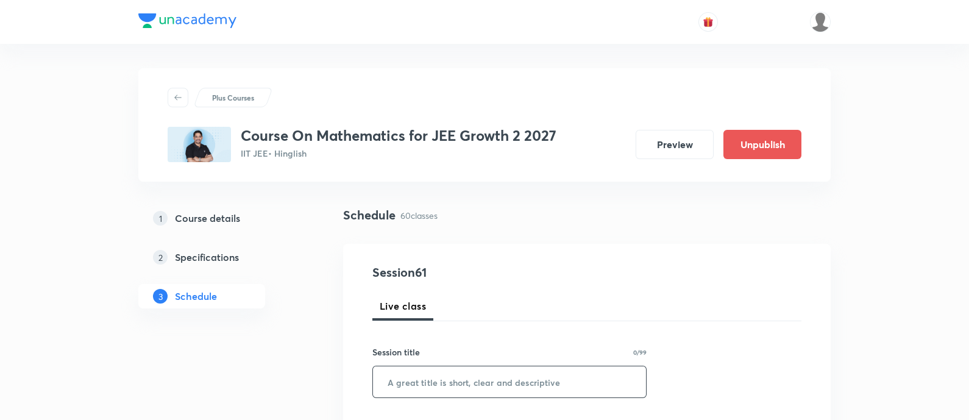
click at [513, 395] on input "text" at bounding box center [509, 381] width 273 height 31
paste input "Trigonometry"
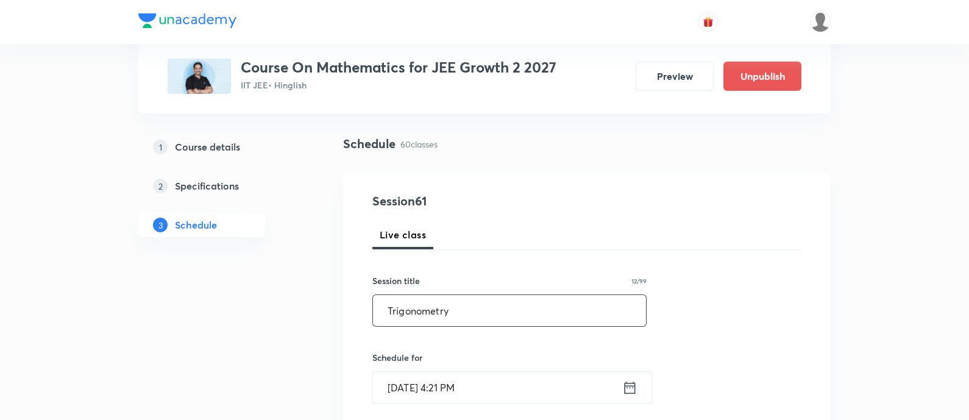
scroll to position [152, 0]
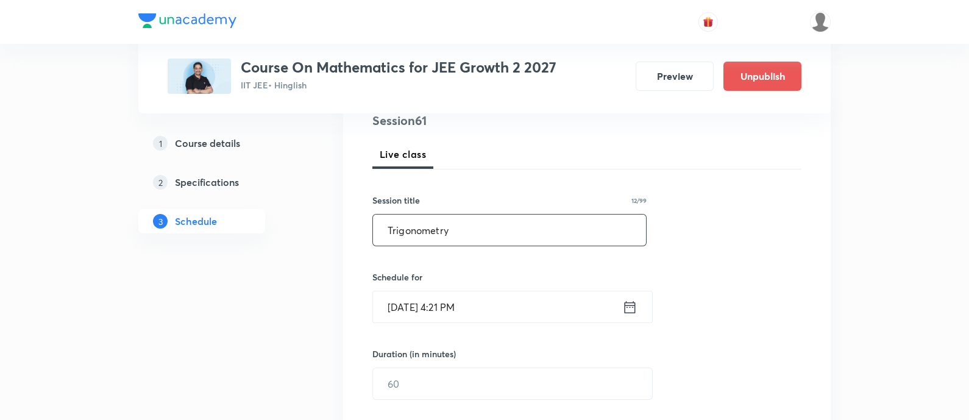
type input "Trigonometry"
click at [634, 309] on icon at bounding box center [629, 307] width 15 height 17
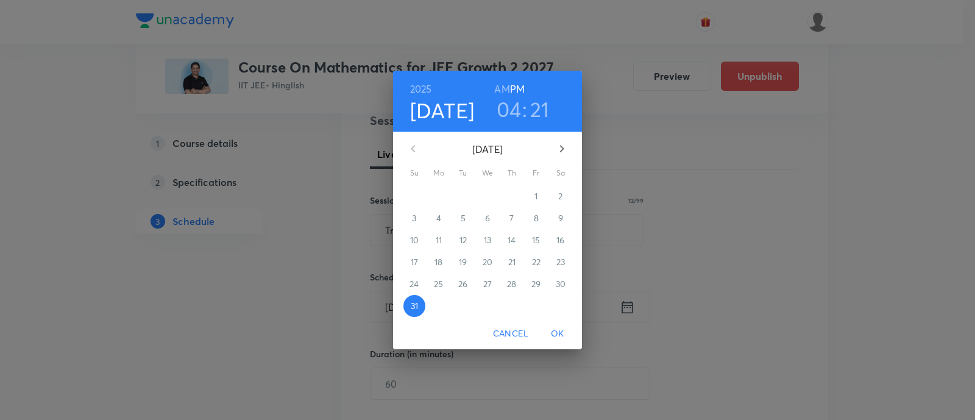
click at [560, 152] on icon "button" at bounding box center [561, 148] width 15 height 15
click at [440, 199] on p "1" at bounding box center [438, 196] width 3 height 12
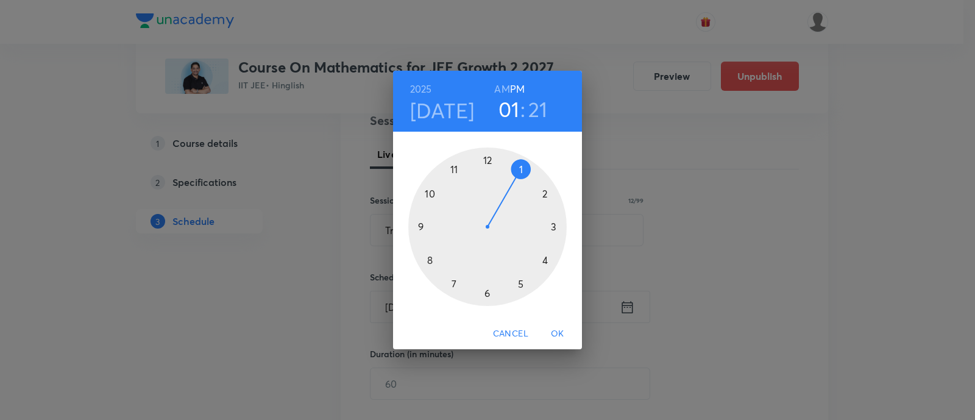
drag, startPoint x: 545, startPoint y: 261, endPoint x: 527, endPoint y: 166, distance: 97.4
click at [527, 166] on div at bounding box center [487, 226] width 158 height 158
drag, startPoint x: 543, startPoint y: 265, endPoint x: 487, endPoint y: 163, distance: 115.9
click at [487, 163] on div at bounding box center [487, 226] width 158 height 158
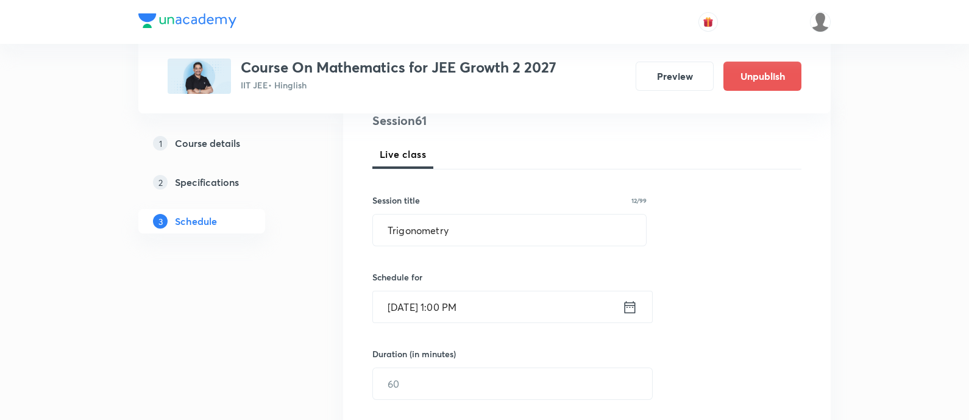
scroll to position [228, 0]
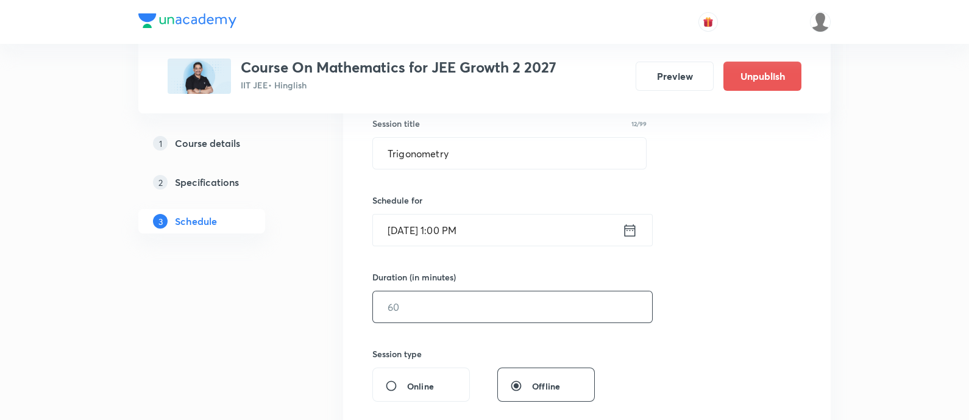
click at [493, 312] on input "text" at bounding box center [512, 306] width 279 height 31
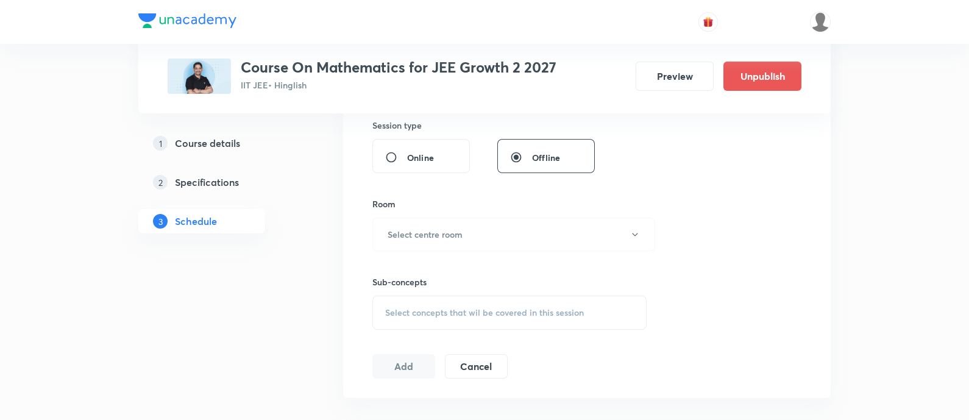
scroll to position [532, 0]
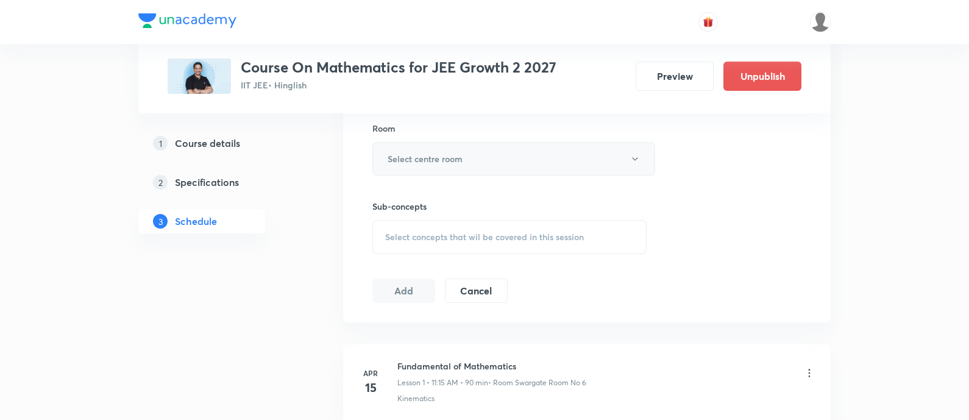
type input "90"
click at [467, 168] on button "Select centre room" at bounding box center [513, 159] width 283 height 34
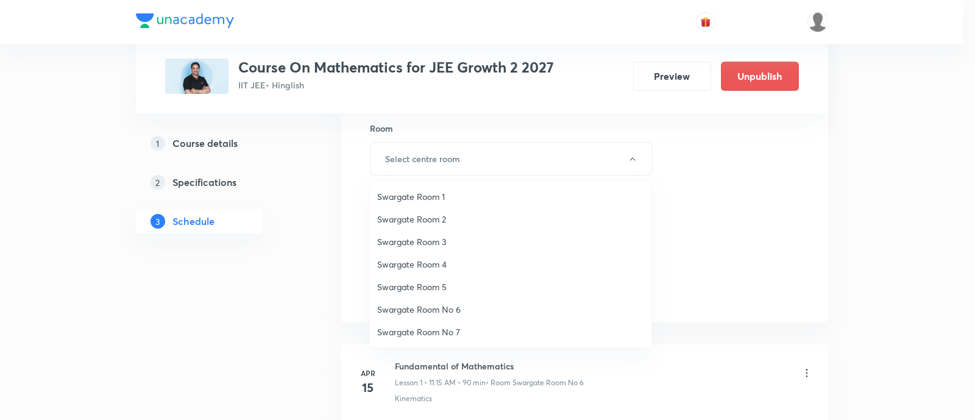
click at [445, 311] on span "Swargate Room No 6" at bounding box center [510, 309] width 267 height 13
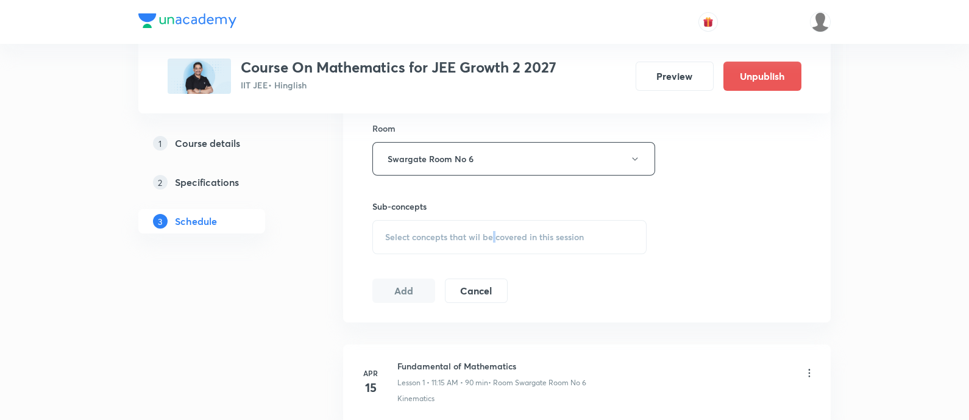
click at [493, 232] on span "Select concepts that wil be covered in this session" at bounding box center [484, 237] width 199 height 10
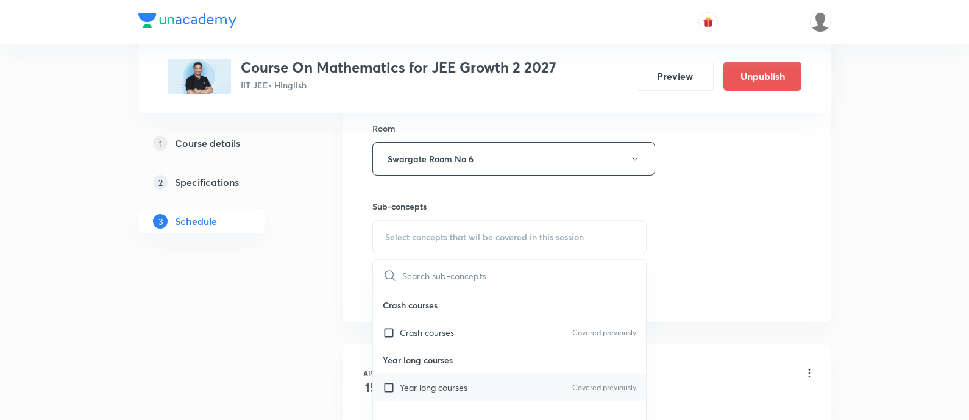
click at [475, 380] on div "Year long courses Covered previously" at bounding box center [509, 386] width 273 height 27
checkbox input "true"
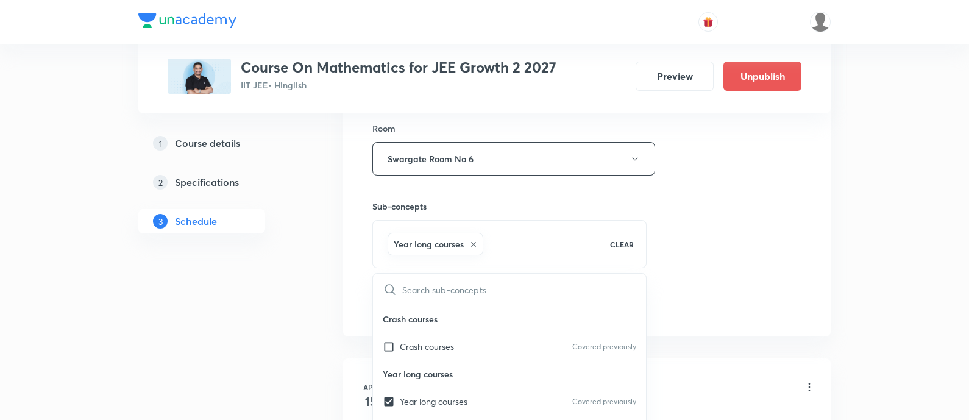
click at [777, 207] on div "Session 61 Live class Session title 12/99 Trigonometry ​ Schedule for Sep 1, 20…" at bounding box center [586, 24] width 429 height 586
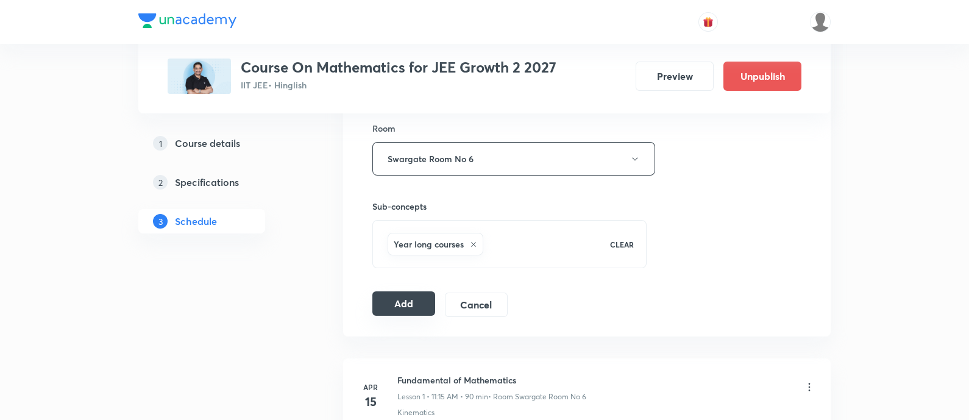
click at [402, 303] on button "Add" at bounding box center [403, 303] width 63 height 24
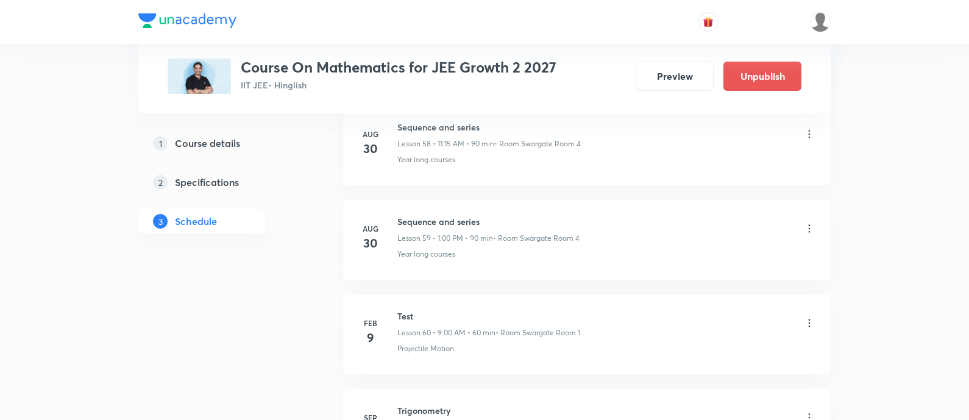
scroll to position [5743, 0]
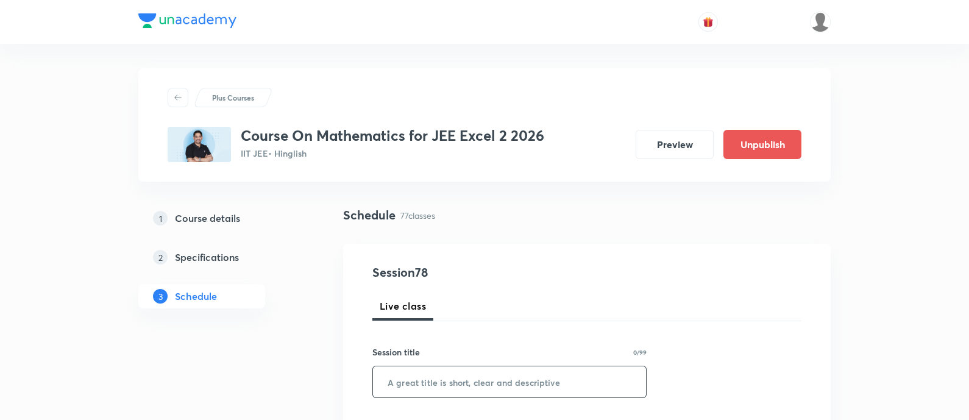
click at [478, 381] on input "text" at bounding box center [509, 381] width 273 height 31
paste input "Definite integration"
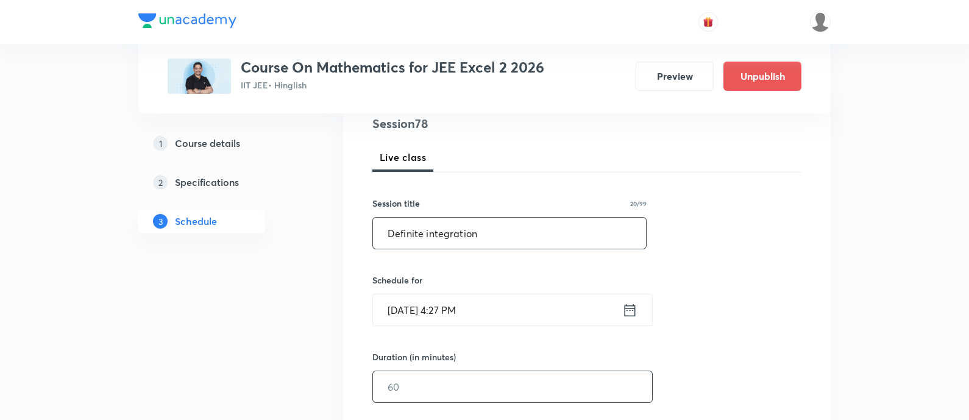
scroll to position [152, 0]
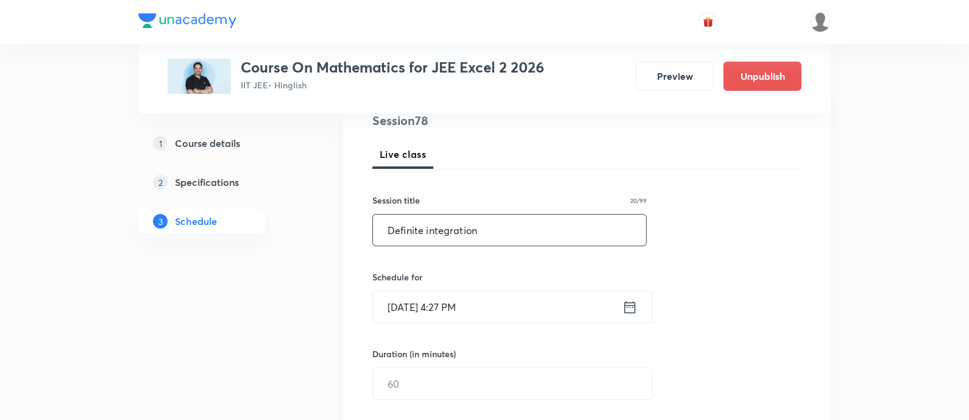
type input "Definite integration"
click at [626, 308] on icon at bounding box center [629, 307] width 15 height 17
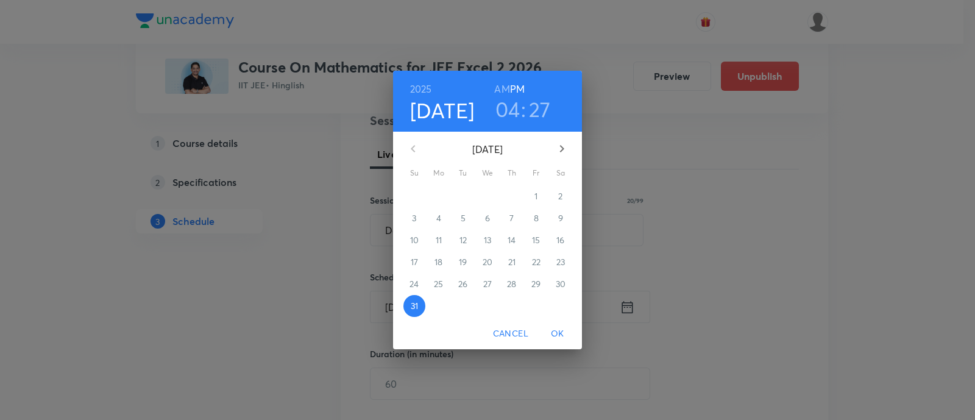
click at [564, 145] on icon "button" at bounding box center [561, 148] width 15 height 15
click at [440, 199] on span "1" at bounding box center [439, 196] width 22 height 12
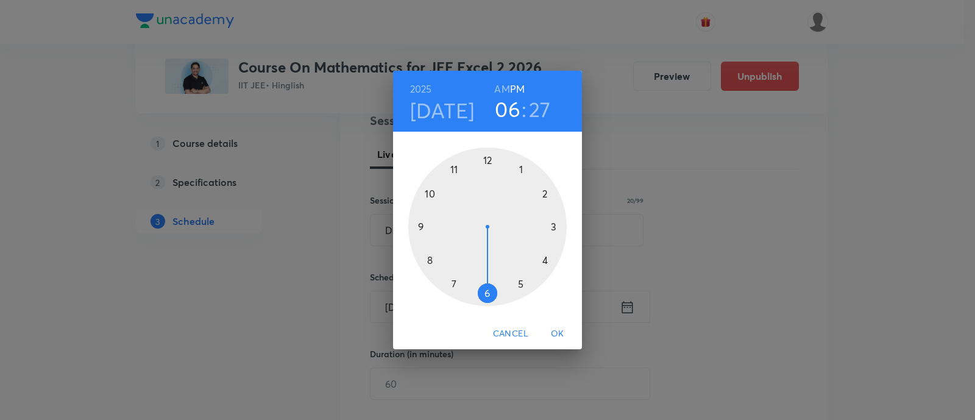
drag, startPoint x: 548, startPoint y: 264, endPoint x: 490, endPoint y: 291, distance: 63.2
click at [490, 291] on div at bounding box center [487, 226] width 158 height 158
drag, startPoint x: 510, startPoint y: 294, endPoint x: 553, endPoint y: 229, distance: 77.7
click at [553, 229] on div at bounding box center [487, 226] width 158 height 158
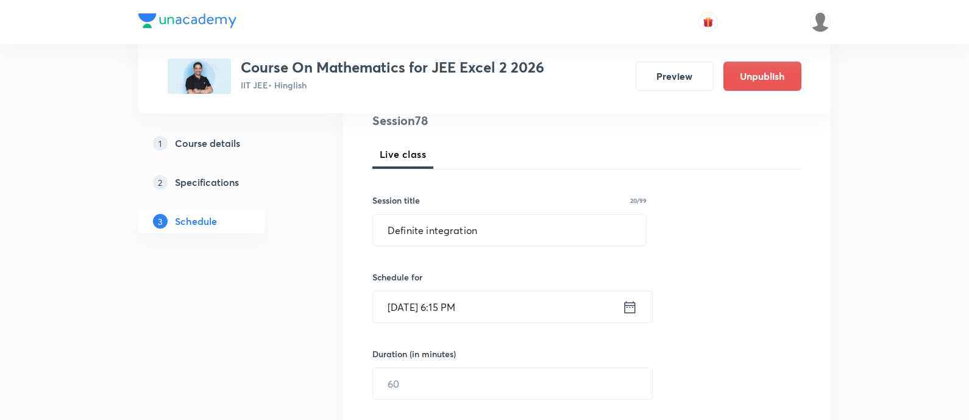
scroll to position [228, 0]
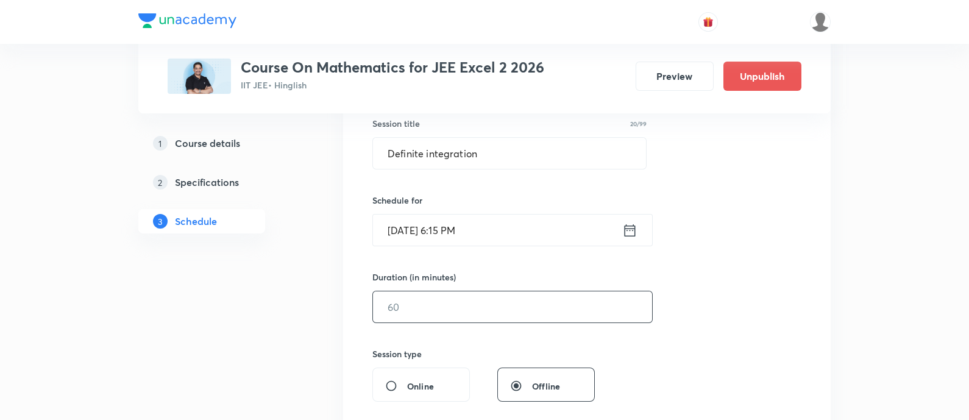
click at [509, 318] on input "text" at bounding box center [512, 306] width 279 height 31
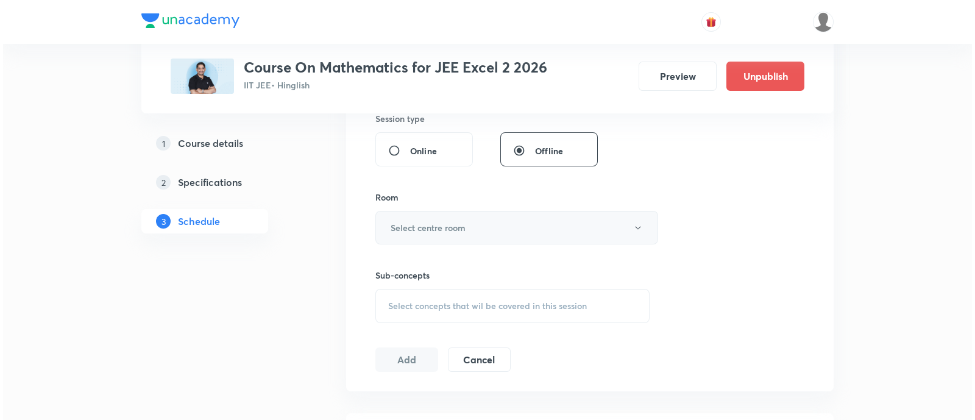
scroll to position [532, 0]
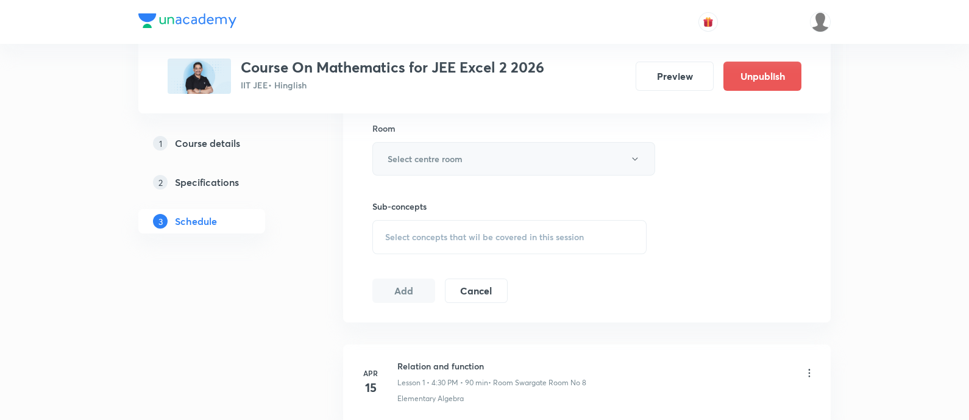
type input "90"
click at [447, 147] on button "Select centre room" at bounding box center [513, 159] width 283 height 34
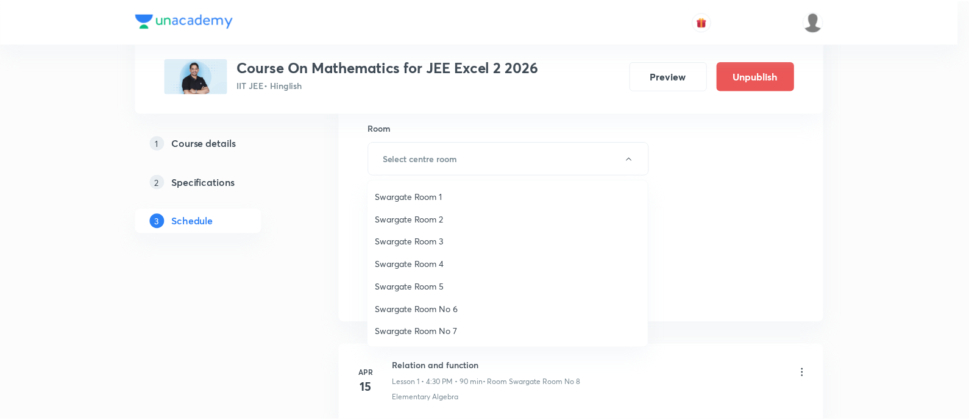
scroll to position [76, 0]
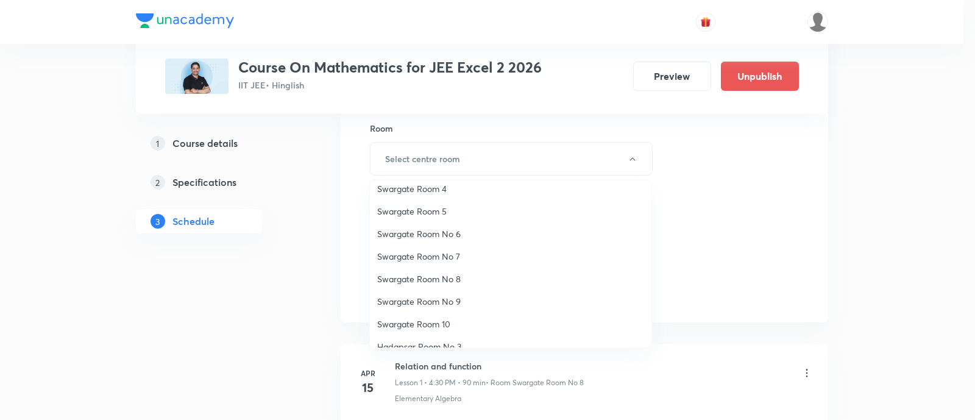
click at [433, 276] on span "Swargate Room No 8" at bounding box center [510, 278] width 267 height 13
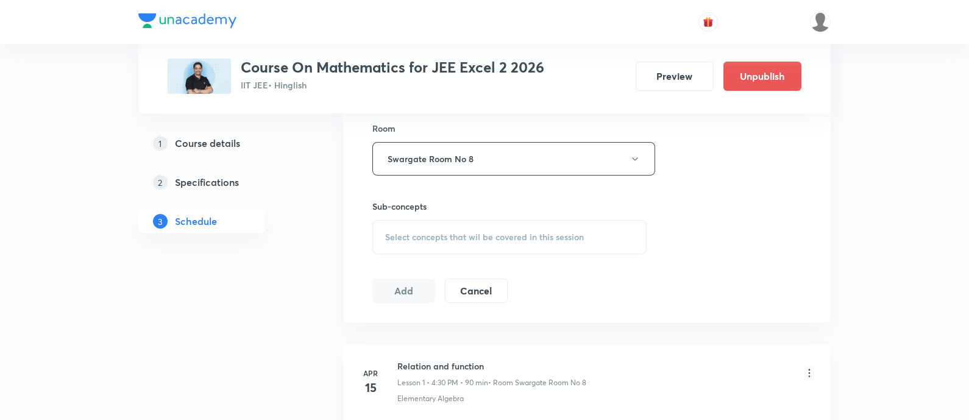
click at [487, 235] on span "Select concepts that wil be covered in this session" at bounding box center [484, 237] width 199 height 10
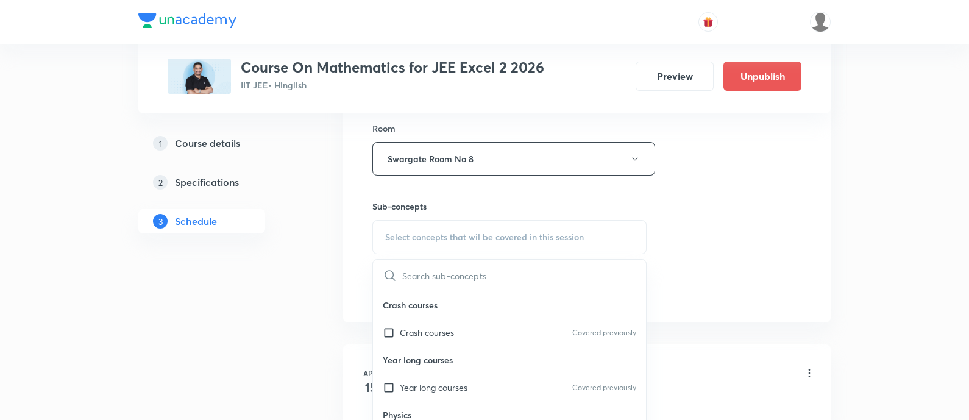
drag, startPoint x: 481, startPoint y: 382, endPoint x: 497, endPoint y: 379, distance: 16.1
click at [481, 383] on div "Year long courses Covered previously" at bounding box center [509, 386] width 273 height 27
checkbox input "true"
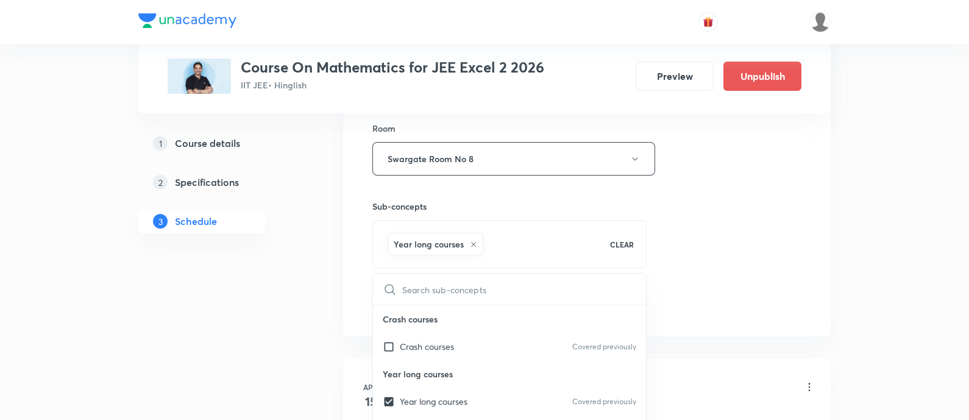
click at [780, 222] on div "Session 78 Live class Session title 20/99 Definite integration ​ Schedule for S…" at bounding box center [586, 24] width 429 height 586
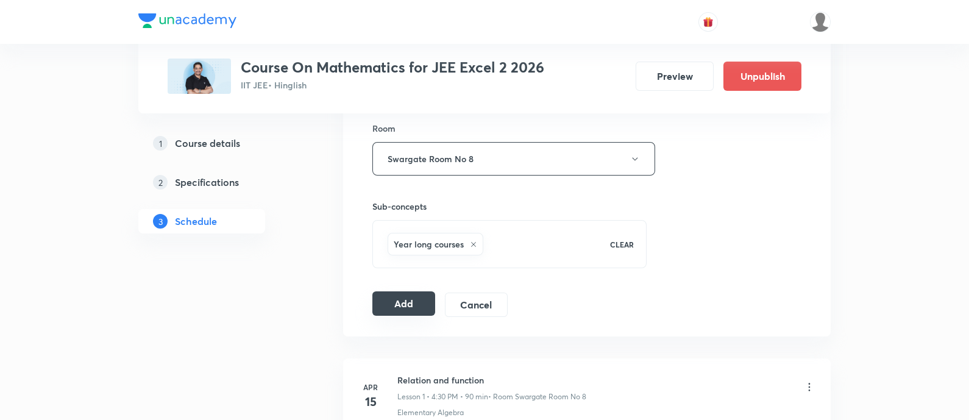
click at [407, 302] on button "Add" at bounding box center [403, 303] width 63 height 24
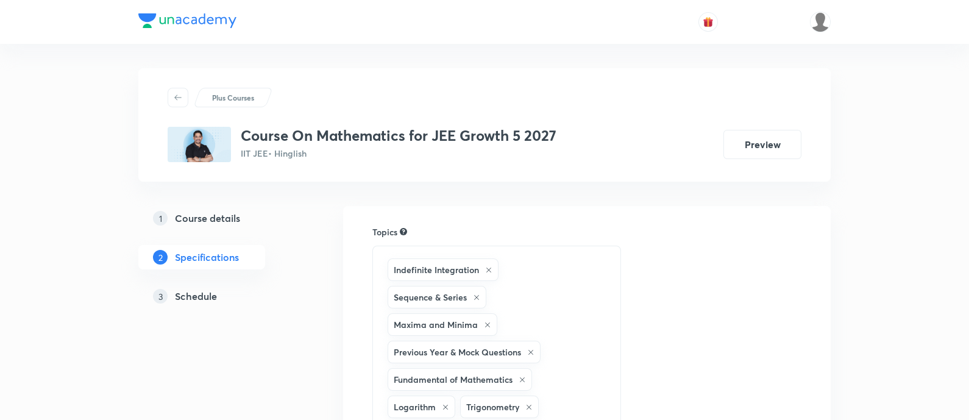
click at [199, 294] on h5 "Schedule" at bounding box center [196, 296] width 42 height 15
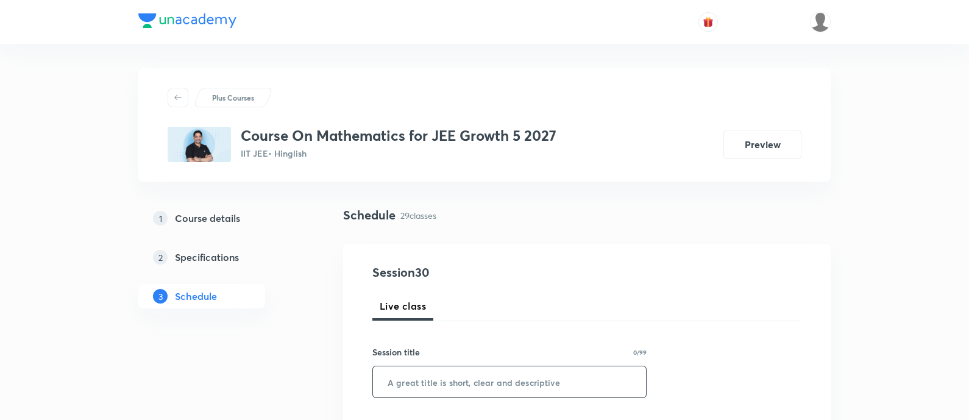
click at [542, 394] on input "text" at bounding box center [509, 381] width 273 height 31
paste input "sequence and series"
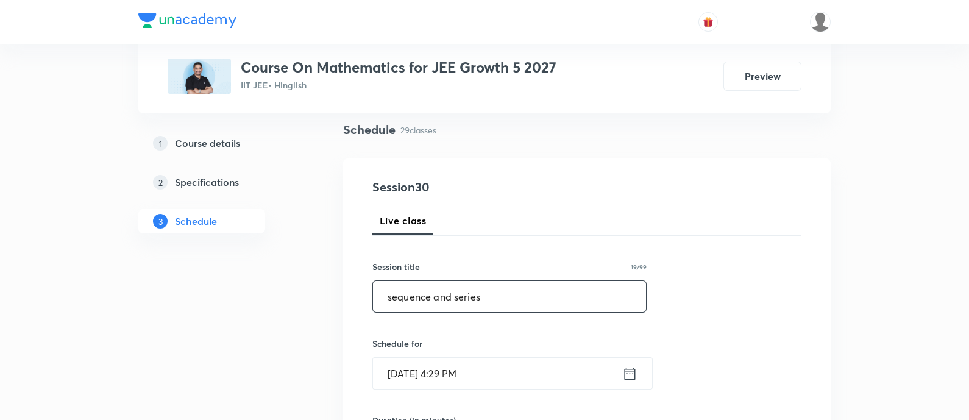
scroll to position [76, 0]
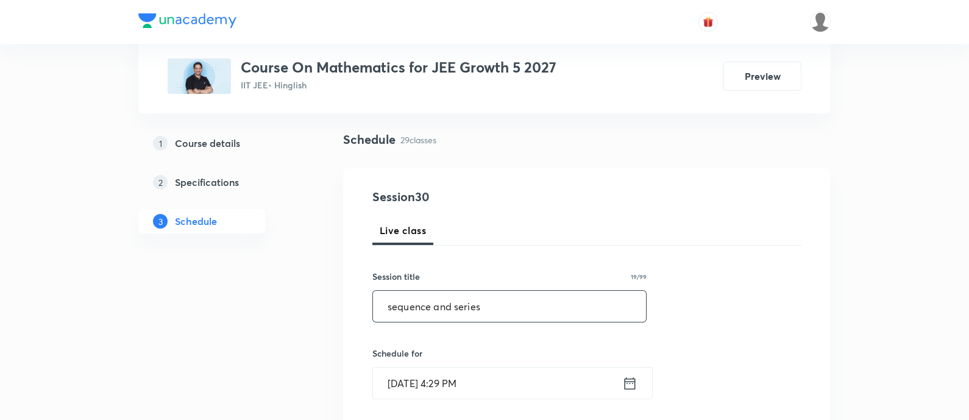
type input "sequence and series"
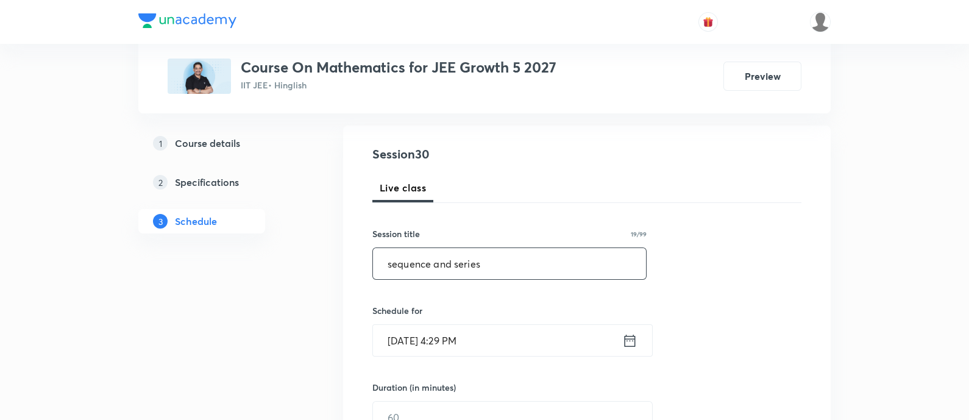
scroll to position [152, 0]
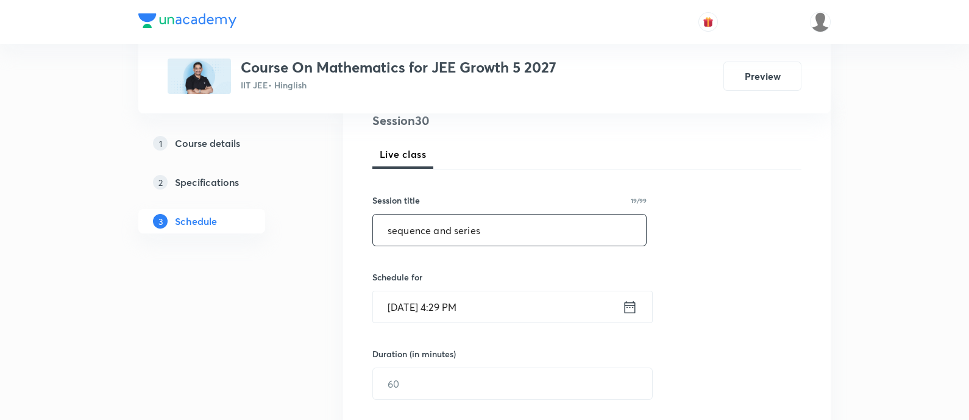
click at [635, 310] on icon at bounding box center [629, 307] width 15 height 17
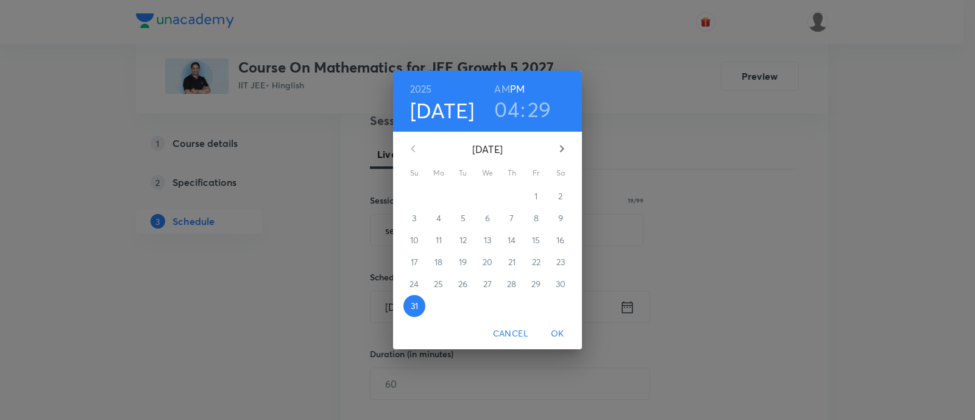
click at [560, 158] on button "button" at bounding box center [561, 148] width 29 height 29
click at [440, 196] on span "1" at bounding box center [439, 196] width 22 height 12
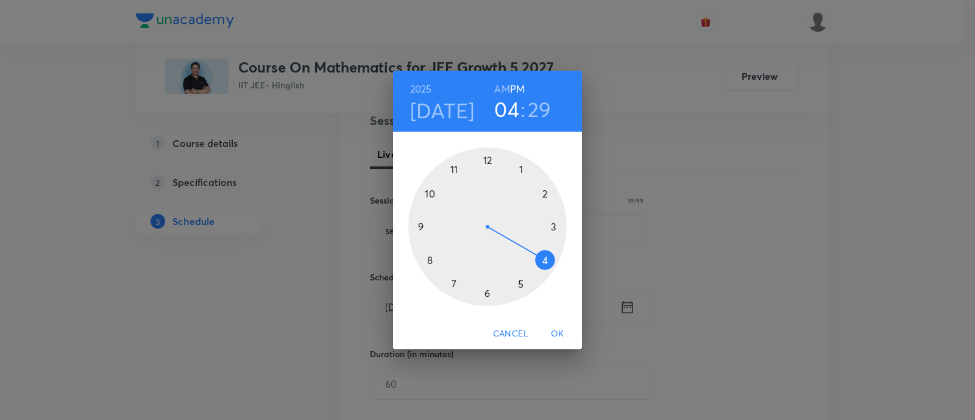
click at [540, 258] on div at bounding box center [487, 226] width 158 height 158
drag, startPoint x: 479, startPoint y: 294, endPoint x: 489, endPoint y: 295, distance: 9.9
click at [489, 295] on div at bounding box center [487, 226] width 158 height 158
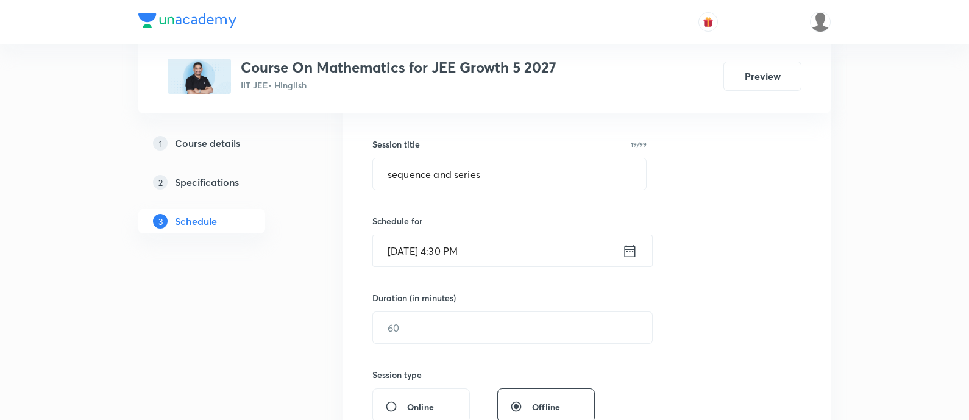
scroll to position [304, 0]
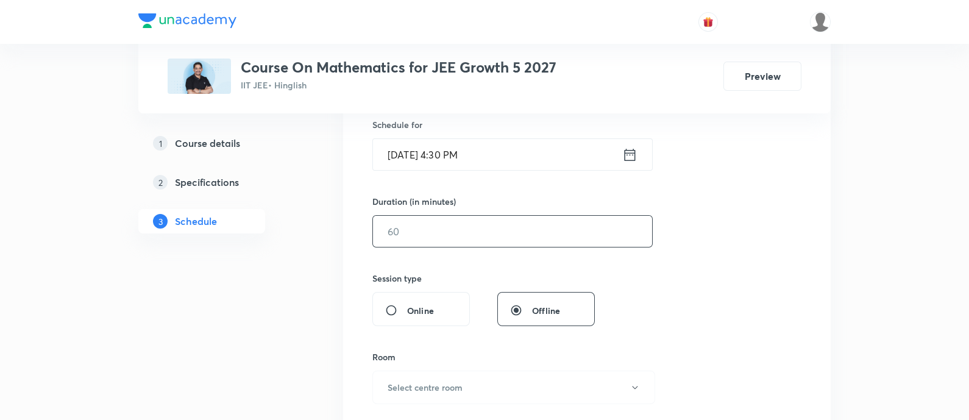
click at [458, 238] on input "text" at bounding box center [512, 231] width 279 height 31
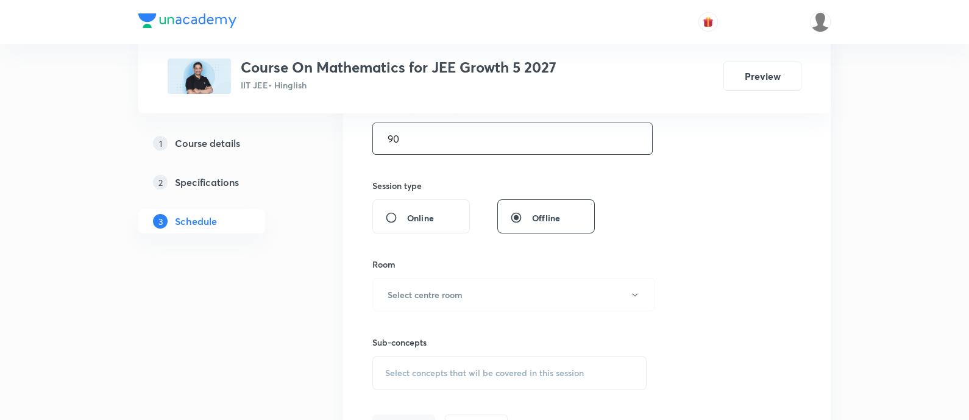
scroll to position [381, 0]
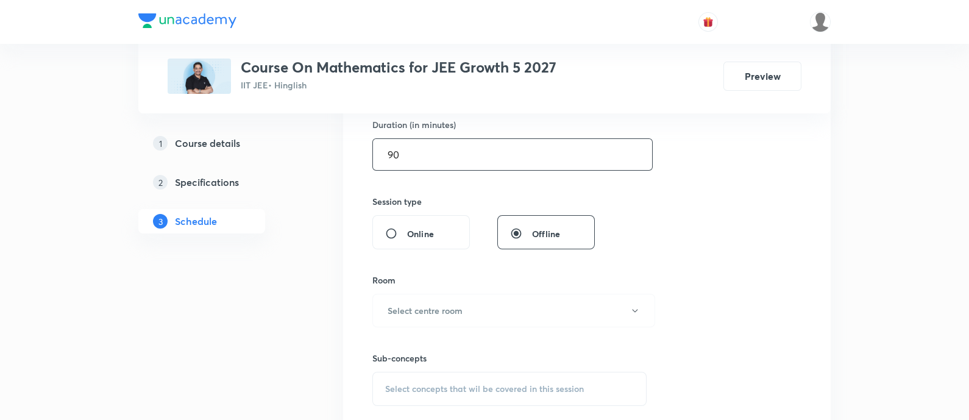
type input "90"
click at [458, 311] on h6 "Select centre room" at bounding box center [424, 310] width 75 height 13
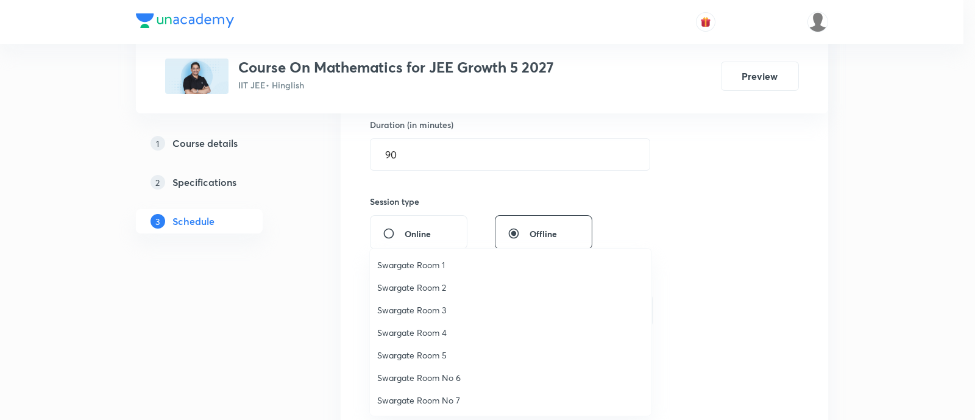
click at [443, 360] on span "Swargate Room 5" at bounding box center [510, 354] width 267 height 13
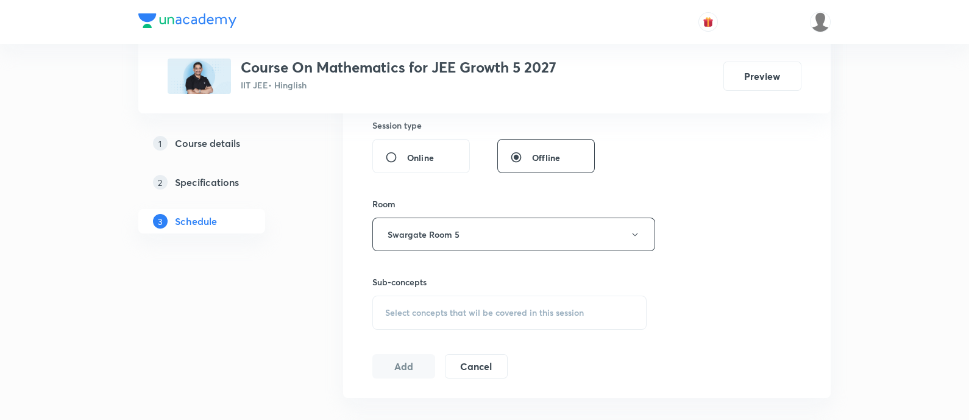
click at [469, 302] on div "Select concepts that wil be covered in this session" at bounding box center [509, 312] width 274 height 34
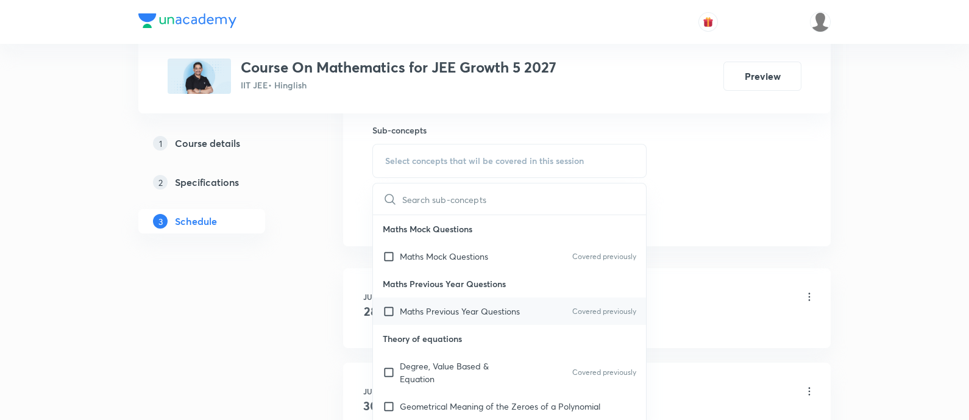
click at [483, 309] on p "Maths Previous Year Questions" at bounding box center [460, 311] width 120 height 13
checkbox input "true"
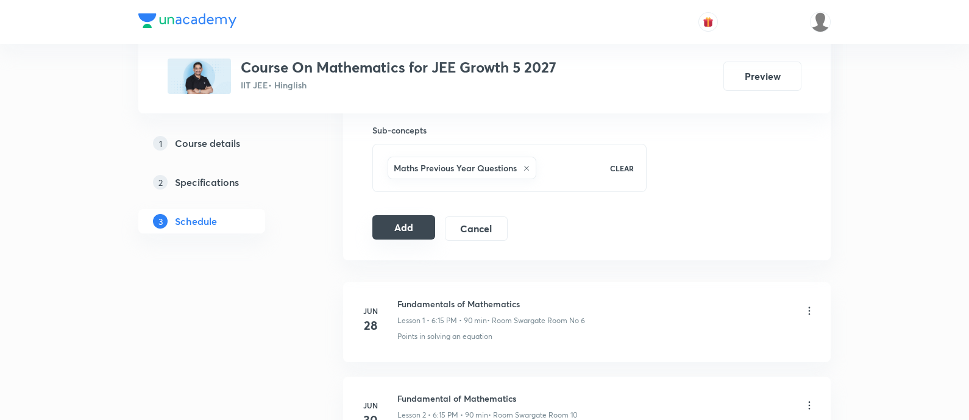
click at [424, 224] on button "Add" at bounding box center [403, 227] width 63 height 24
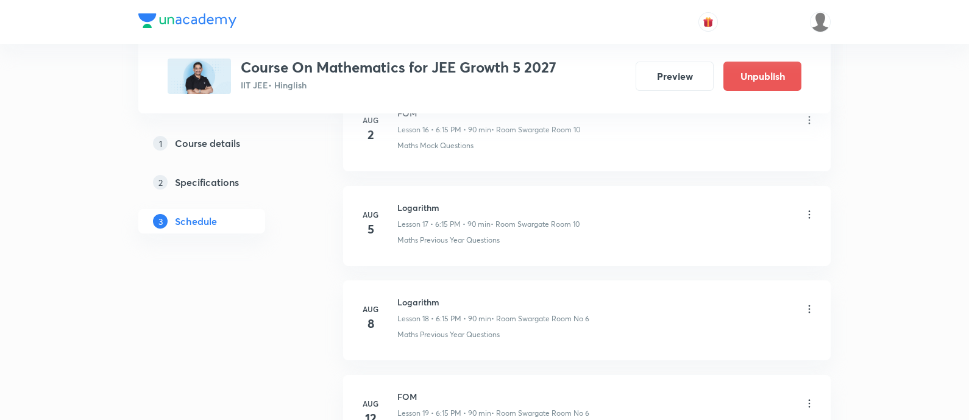
scroll to position [1675, 0]
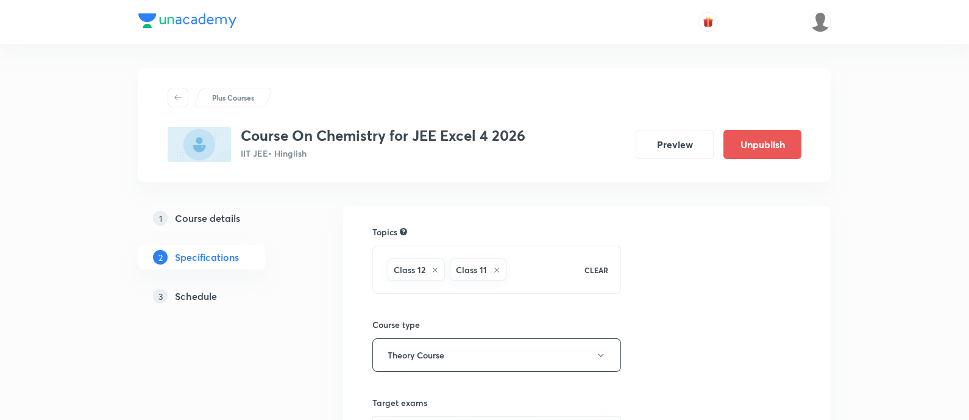
click at [201, 290] on h5 "Schedule" at bounding box center [196, 296] width 42 height 15
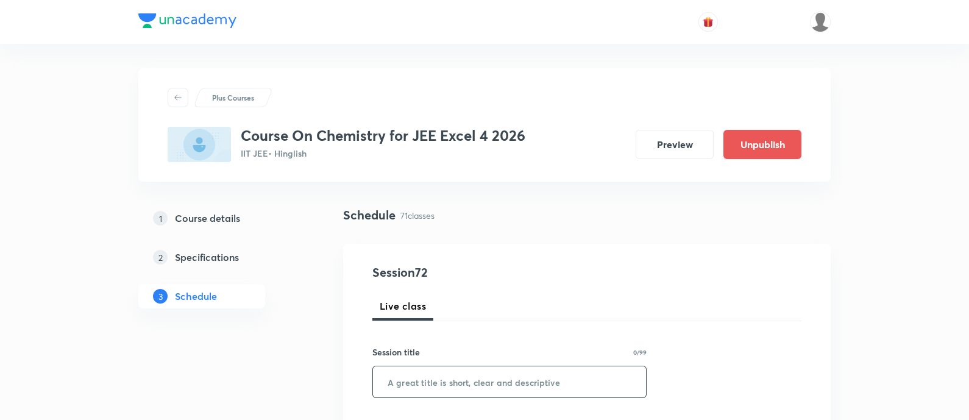
click at [487, 376] on input "text" at bounding box center [509, 381] width 273 height 31
paste input "alcohol phenol and ether"
type input "alcohol phenol and ether"
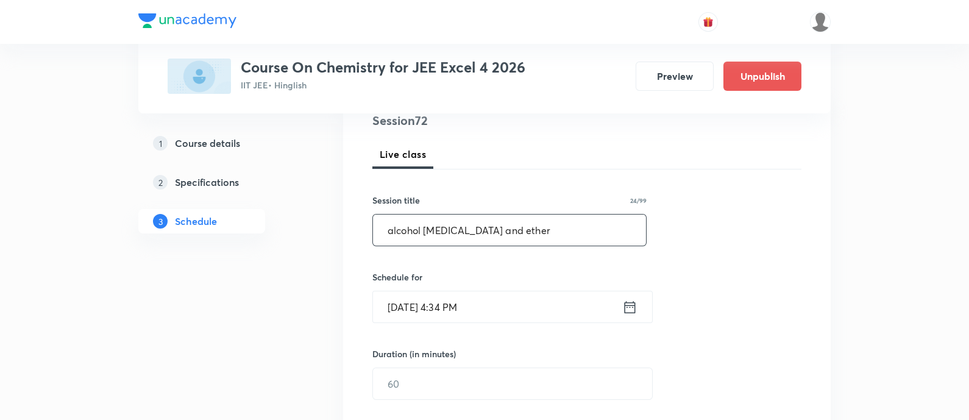
click at [629, 305] on icon at bounding box center [629, 307] width 15 height 17
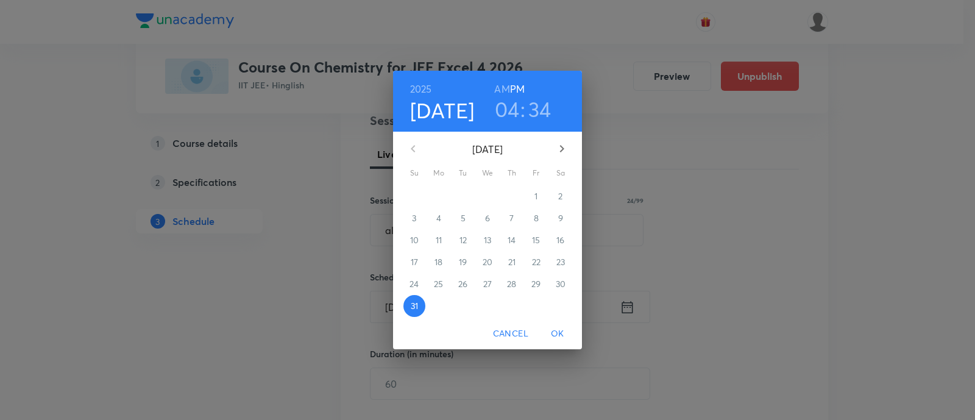
click at [569, 153] on button "button" at bounding box center [561, 148] width 29 height 29
click at [442, 190] on span "1" at bounding box center [439, 196] width 22 height 12
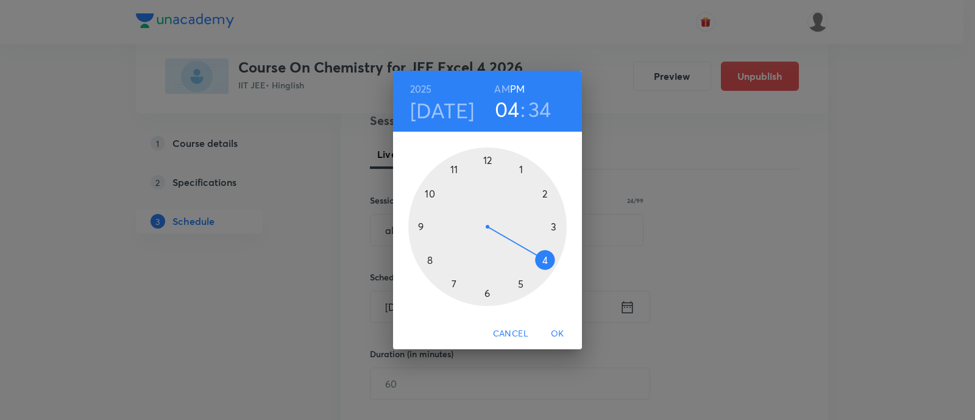
click at [550, 108] on h3 "34" at bounding box center [539, 109] width 23 height 26
drag, startPoint x: 461, startPoint y: 288, endPoint x: 489, endPoint y: 292, distance: 29.0
click at [489, 292] on div at bounding box center [487, 226] width 158 height 158
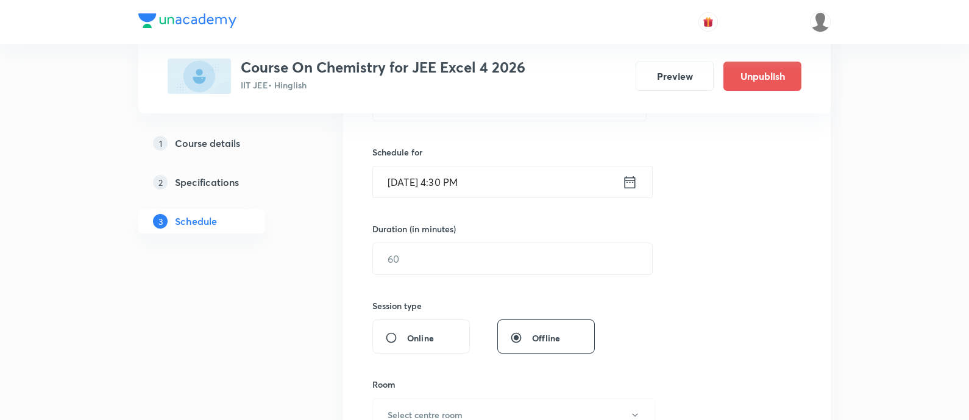
scroll to position [304, 0]
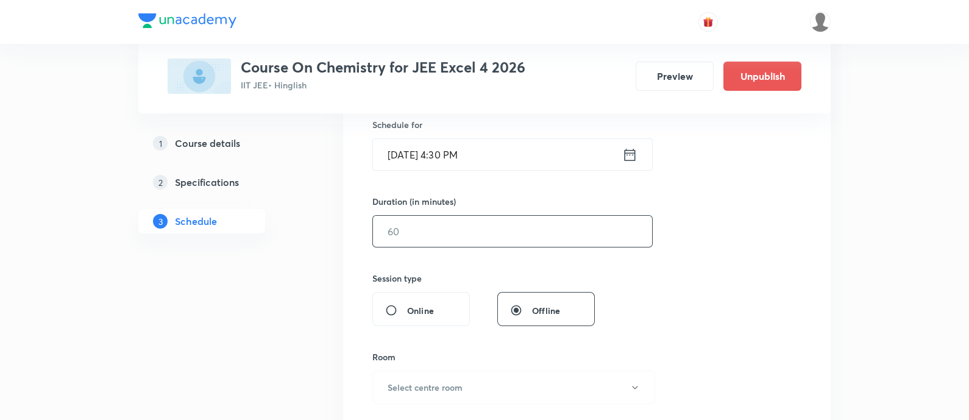
click at [508, 239] on input "text" at bounding box center [512, 231] width 279 height 31
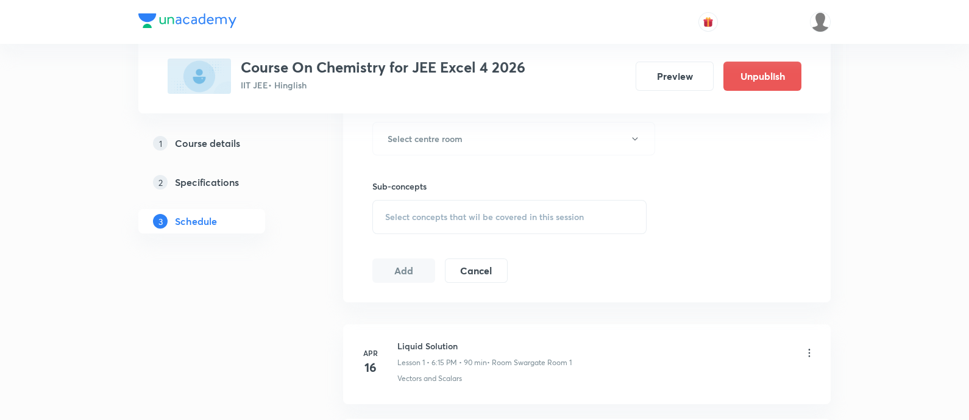
scroll to position [457, 0]
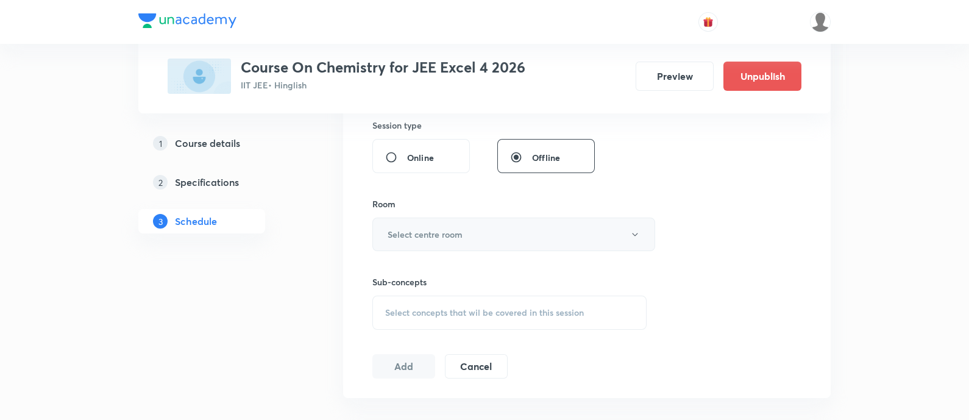
type input "90"
click at [460, 232] on h6 "Select centre room" at bounding box center [424, 234] width 75 height 13
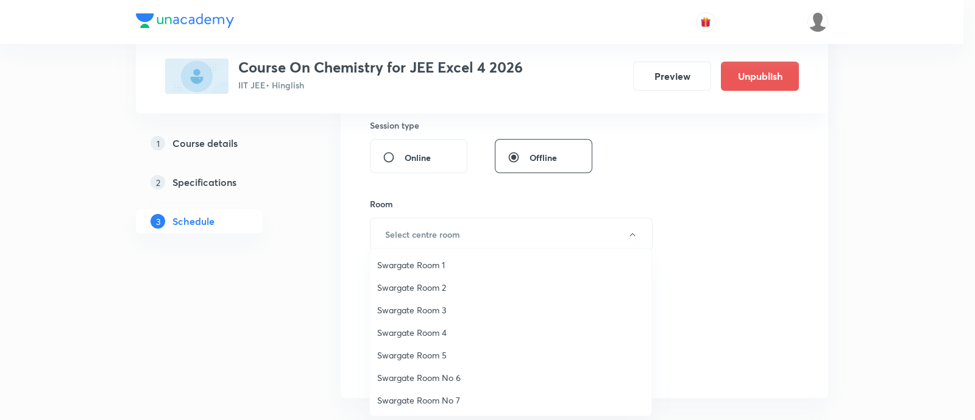
click at [447, 267] on span "Swargate Room 1" at bounding box center [510, 264] width 267 height 13
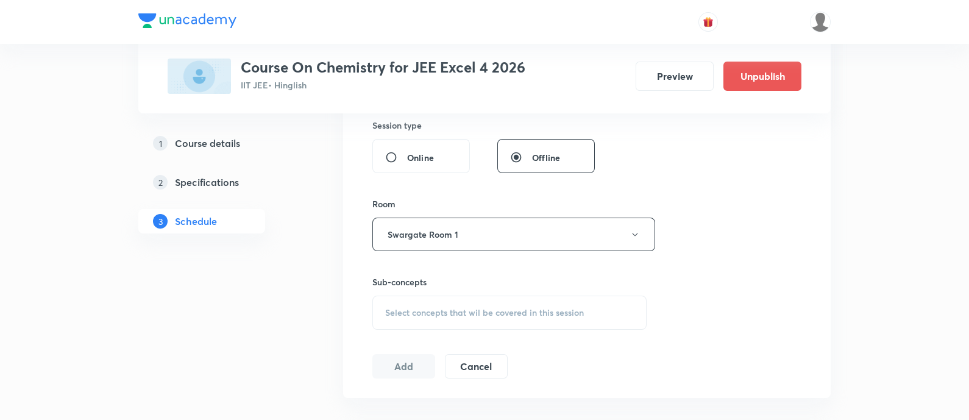
click at [484, 308] on span "Select concepts that wil be covered in this session" at bounding box center [484, 313] width 199 height 10
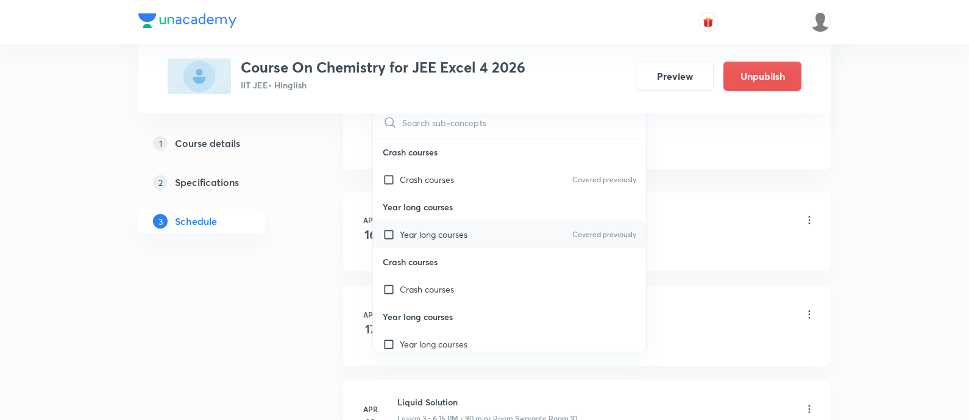
click at [497, 230] on div "Year long courses Covered previously" at bounding box center [509, 234] width 273 height 27
checkbox input "true"
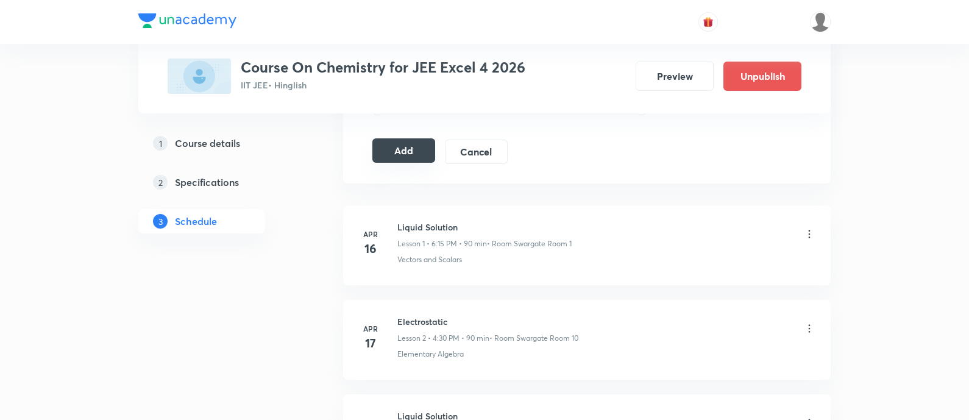
click at [388, 150] on button "Add" at bounding box center [403, 150] width 63 height 24
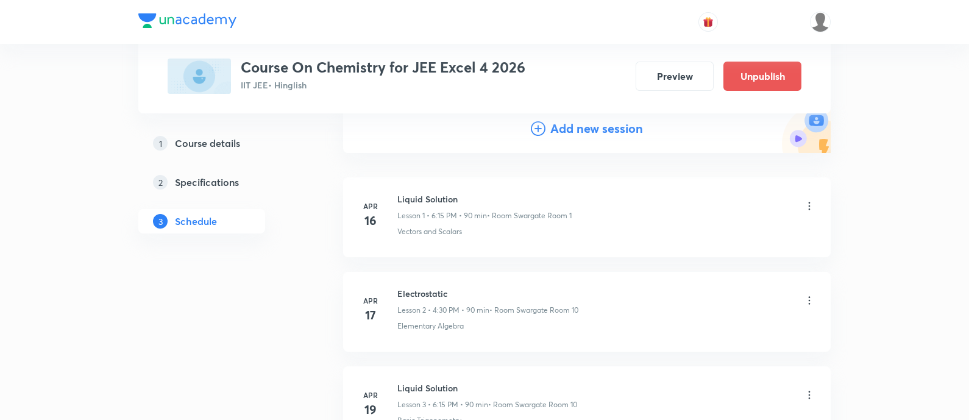
scroll to position [0, 0]
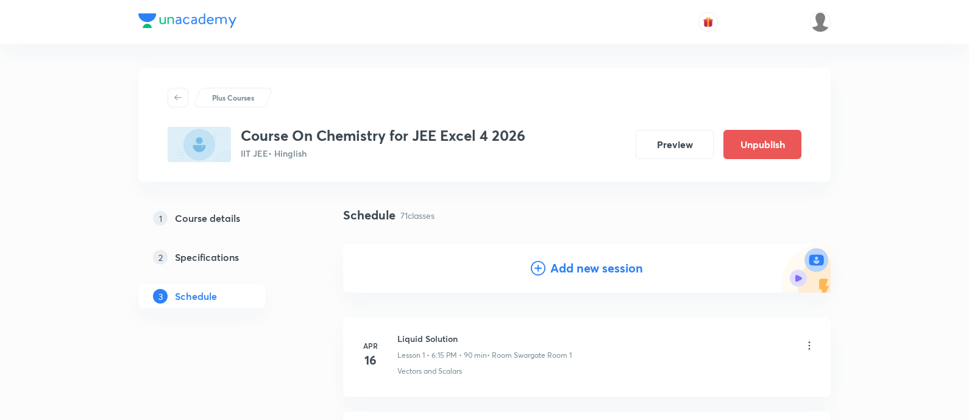
click at [595, 264] on h4 "Add new session" at bounding box center [596, 268] width 93 height 18
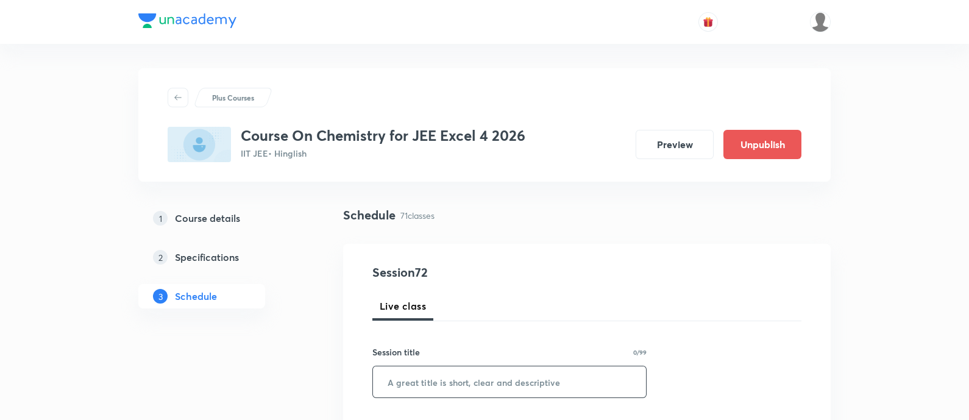
drag, startPoint x: 493, startPoint y: 364, endPoint x: 501, endPoint y: 388, distance: 24.9
click at [493, 365] on div "Session title 0/99 ​" at bounding box center [509, 371] width 274 height 52
click at [501, 388] on input "text" at bounding box center [509, 381] width 273 height 31
paste input "alcohol phenol and ether"
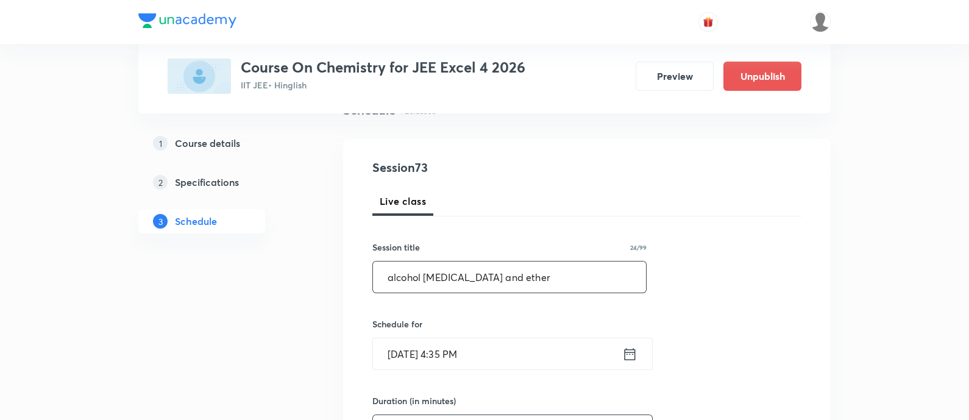
scroll to position [228, 0]
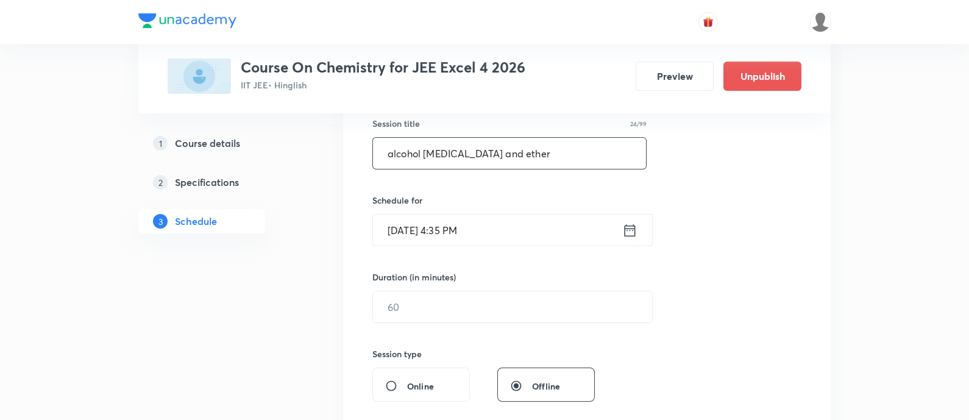
type input "alcohol phenol and ether"
click at [629, 232] on icon at bounding box center [629, 230] width 15 height 17
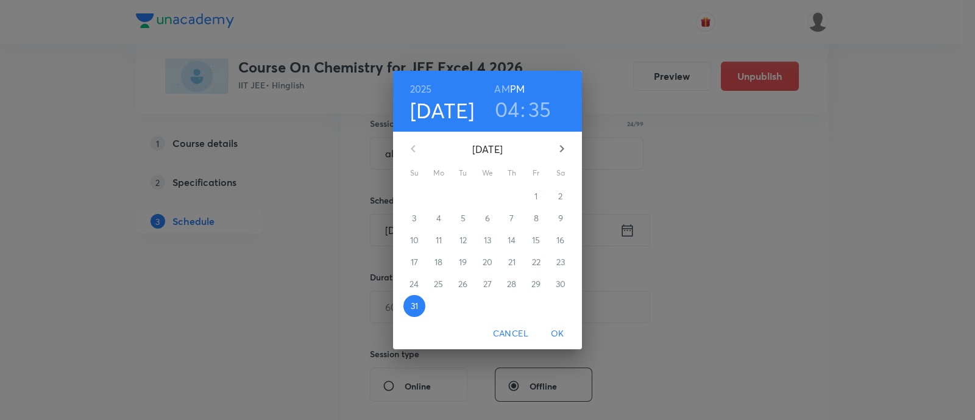
drag, startPoint x: 565, startPoint y: 141, endPoint x: 563, endPoint y: 156, distance: 15.4
click at [564, 141] on button "button" at bounding box center [561, 148] width 29 height 29
click at [444, 197] on span "1" at bounding box center [439, 196] width 22 height 12
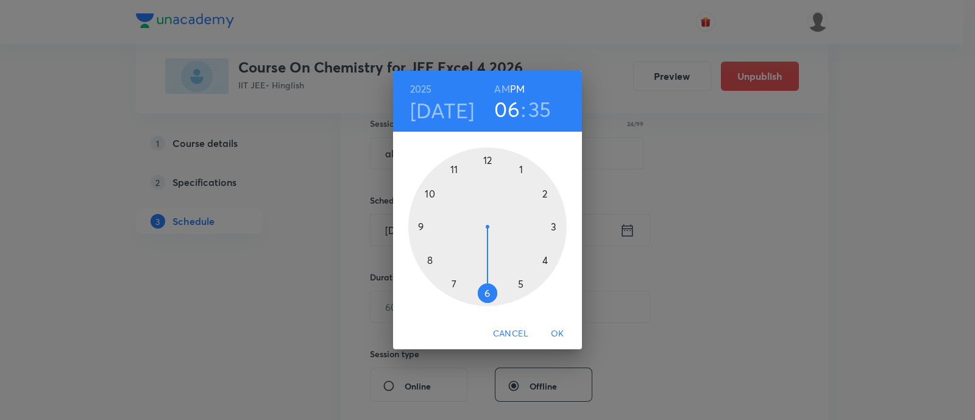
drag, startPoint x: 545, startPoint y: 260, endPoint x: 489, endPoint y: 289, distance: 62.7
click at [489, 289] on div at bounding box center [487, 226] width 158 height 158
drag, startPoint x: 459, startPoint y: 288, endPoint x: 532, endPoint y: 225, distance: 95.9
click at [532, 225] on div at bounding box center [487, 226] width 158 height 158
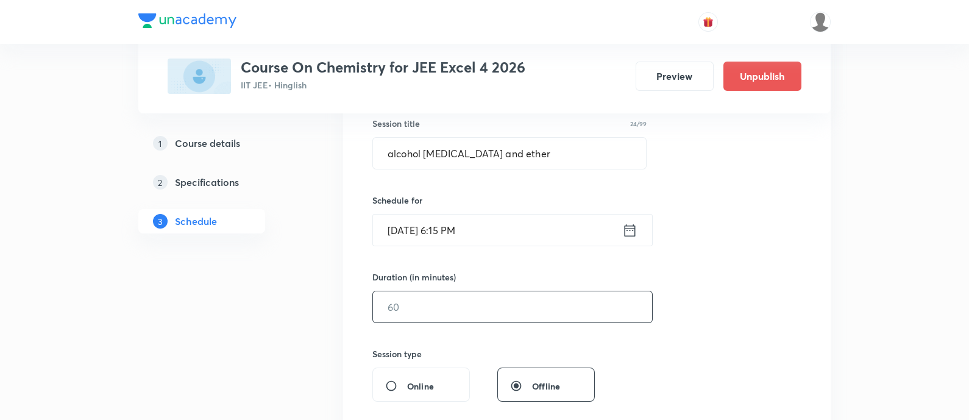
click at [463, 306] on input "text" at bounding box center [512, 306] width 279 height 31
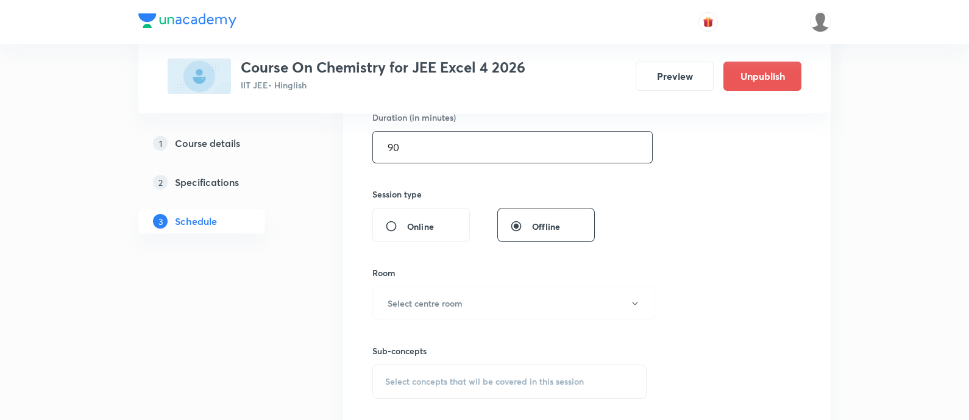
scroll to position [457, 0]
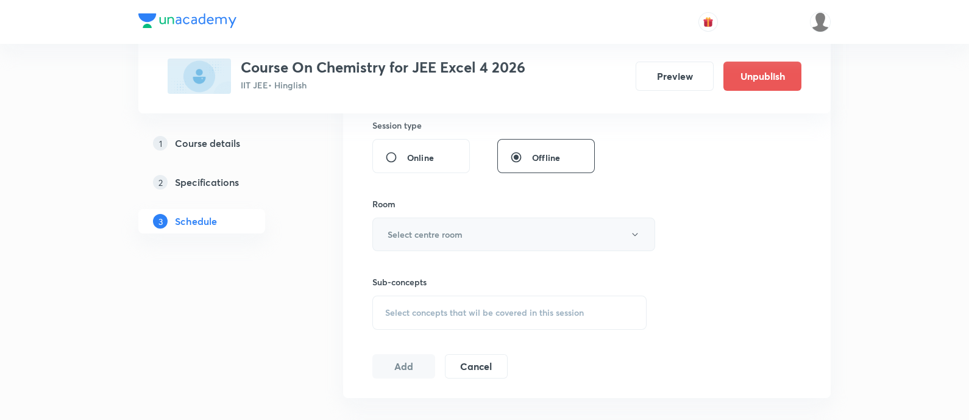
type input "90"
click at [448, 236] on h6 "Select centre room" at bounding box center [424, 234] width 75 height 13
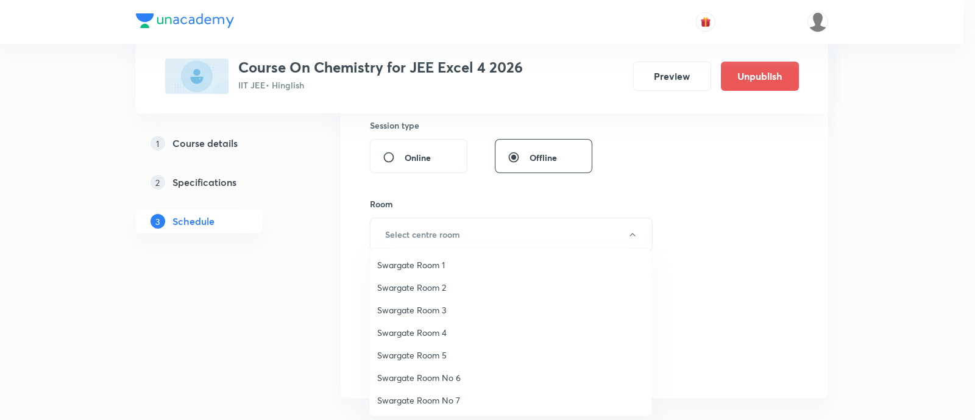
click at [432, 377] on span "Swargate Room No 6" at bounding box center [510, 377] width 267 height 13
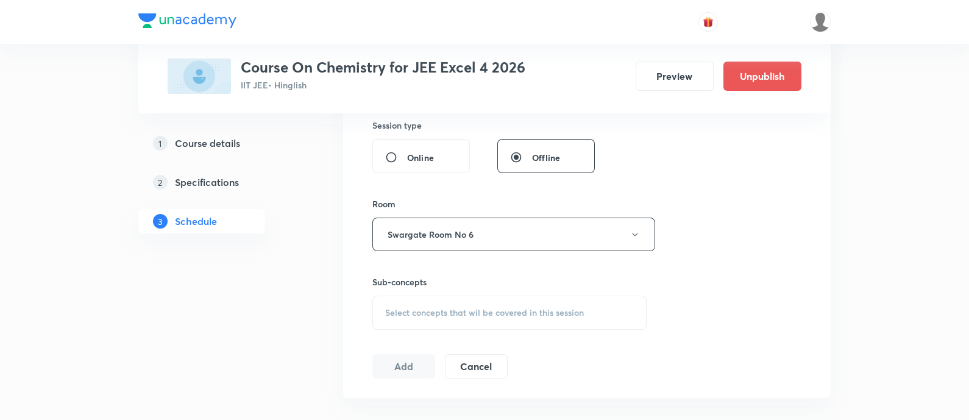
click at [457, 318] on div "Select concepts that wil be covered in this session" at bounding box center [509, 312] width 274 height 34
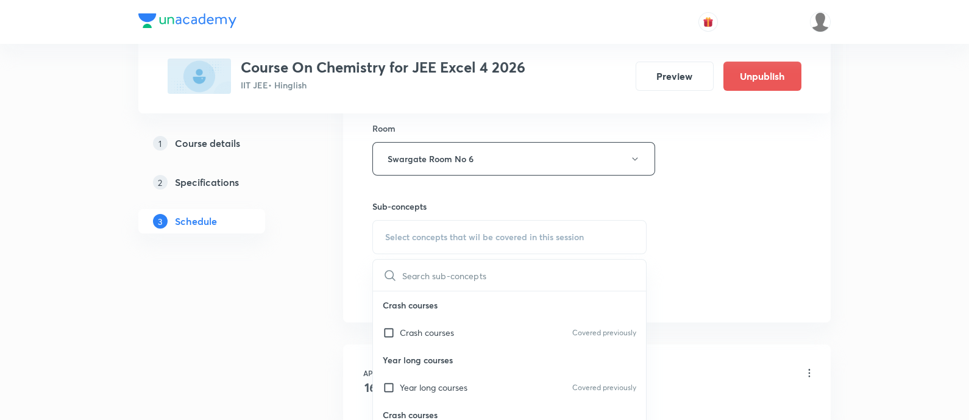
scroll to position [532, 0]
click at [467, 390] on p "Year long courses" at bounding box center [434, 387] width 68 height 13
checkbox input "true"
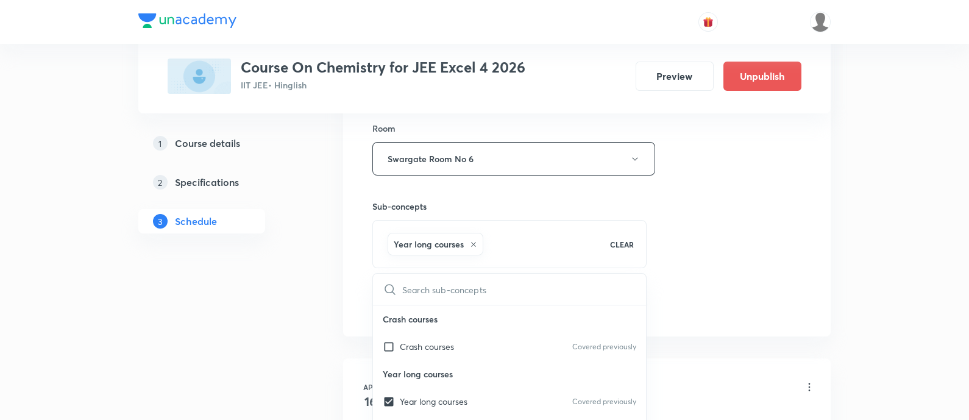
click at [726, 249] on div "Session 73 Live class Session title 24/99 alcohol phenol and ether ​ Schedule f…" at bounding box center [586, 24] width 429 height 586
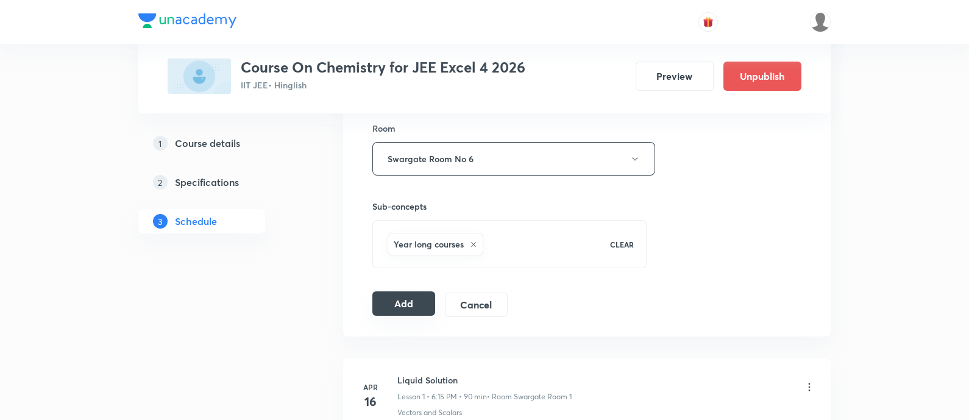
click at [408, 302] on button "Add" at bounding box center [403, 303] width 63 height 24
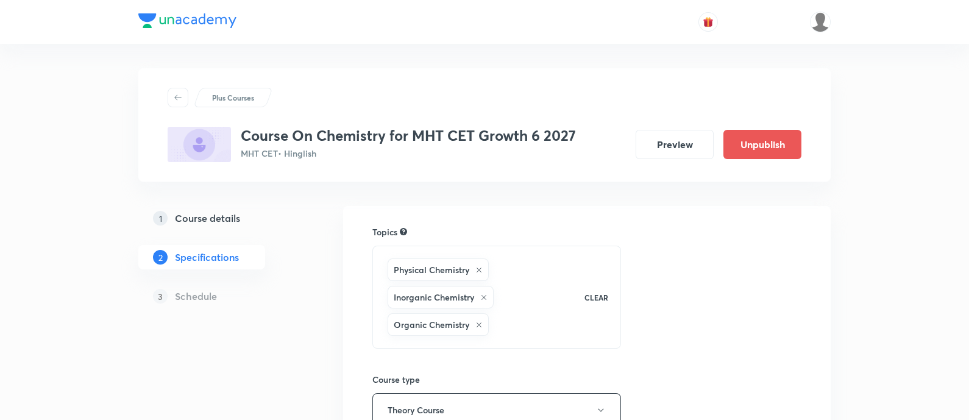
click at [235, 217] on h5 "Course details" at bounding box center [207, 218] width 65 height 15
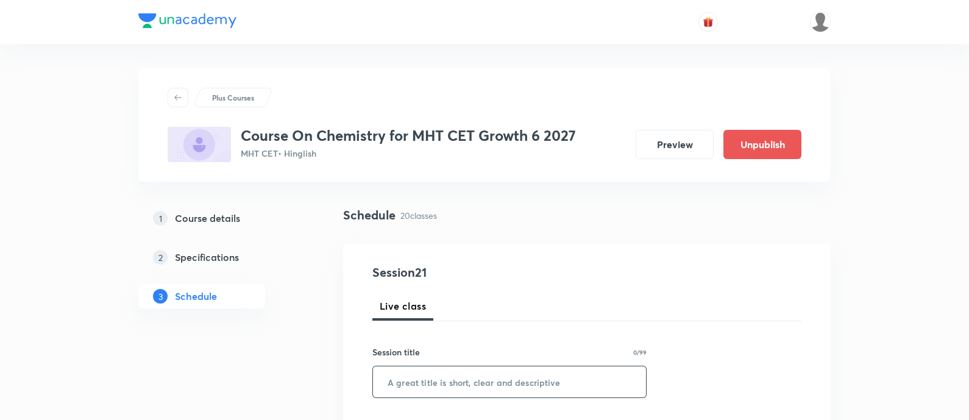
click at [474, 373] on input "text" at bounding box center [509, 381] width 273 height 31
paste input "atomic structure"
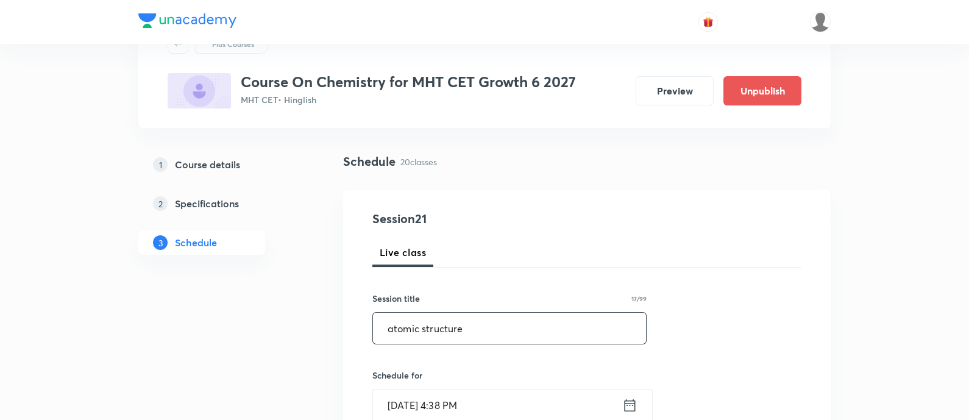
scroll to position [76, 0]
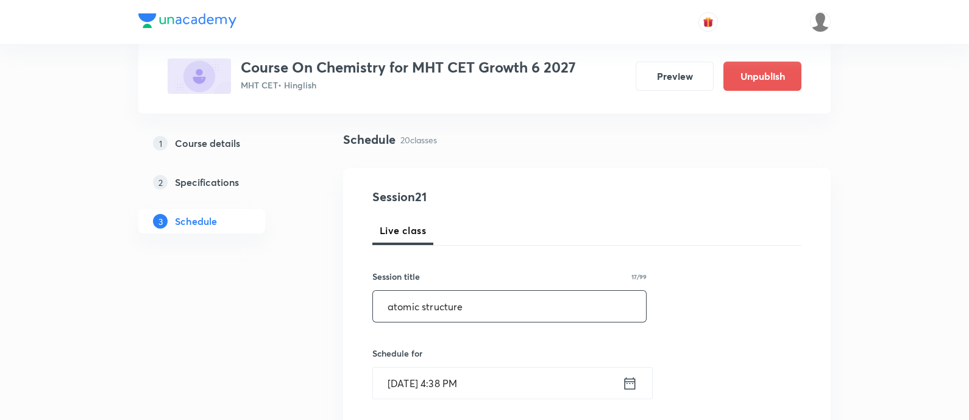
type input "atomic structure"
click at [633, 381] on icon at bounding box center [629, 383] width 15 height 17
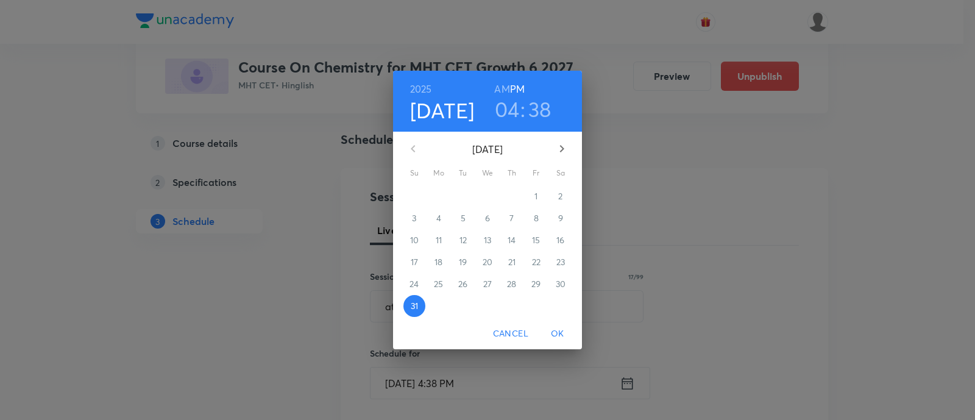
click at [557, 154] on icon "button" at bounding box center [561, 148] width 15 height 15
click at [438, 201] on p "1" at bounding box center [438, 196] width 3 height 12
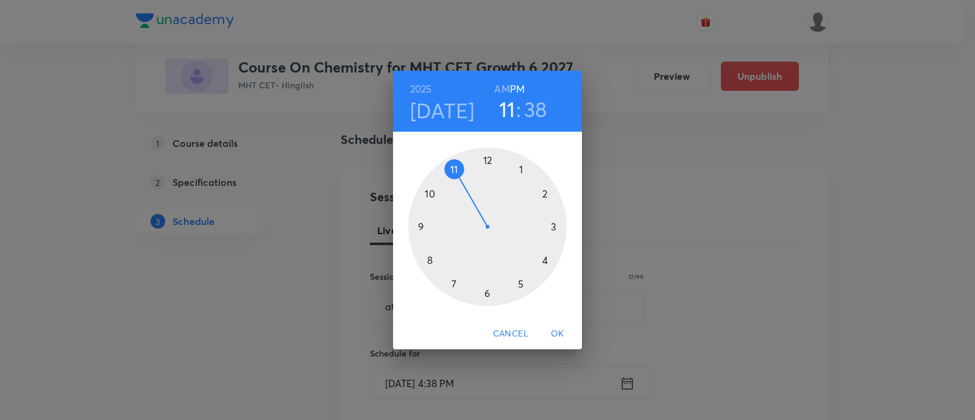
drag, startPoint x: 539, startPoint y: 252, endPoint x: 467, endPoint y: 185, distance: 98.3
click at [467, 185] on div at bounding box center [487, 226] width 158 height 158
drag, startPoint x: 440, startPoint y: 268, endPoint x: 539, endPoint y: 227, distance: 107.0
click at [539, 227] on div at bounding box center [487, 226] width 158 height 158
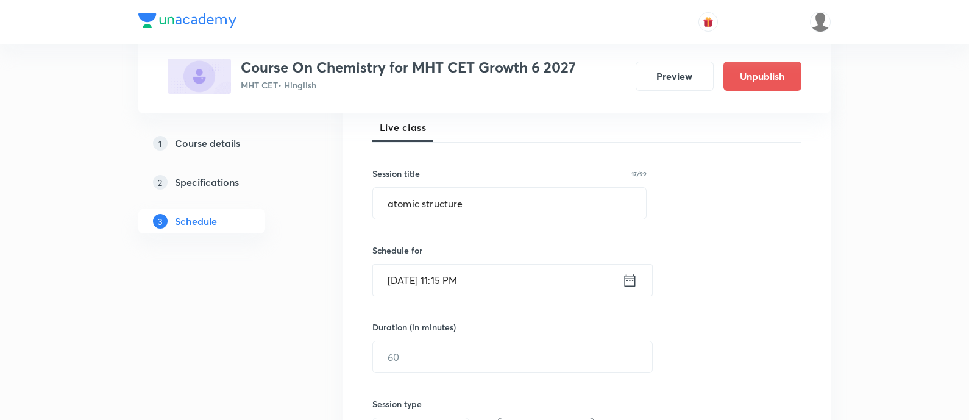
scroll to position [228, 0]
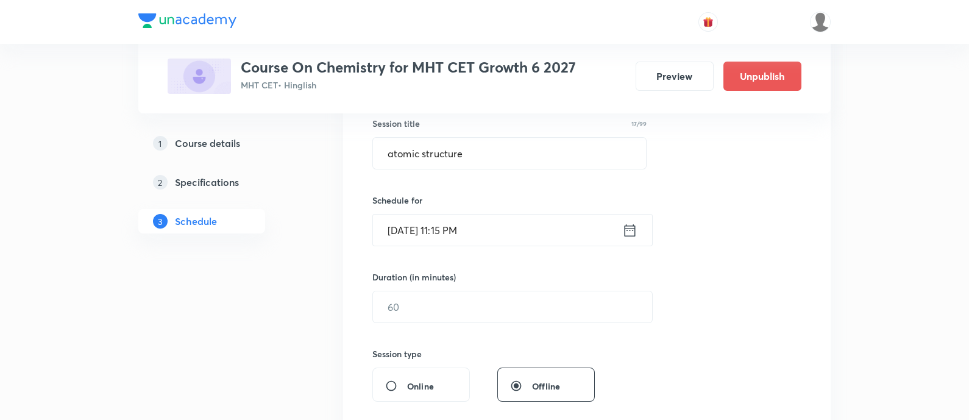
click at [625, 227] on icon at bounding box center [629, 230] width 15 height 17
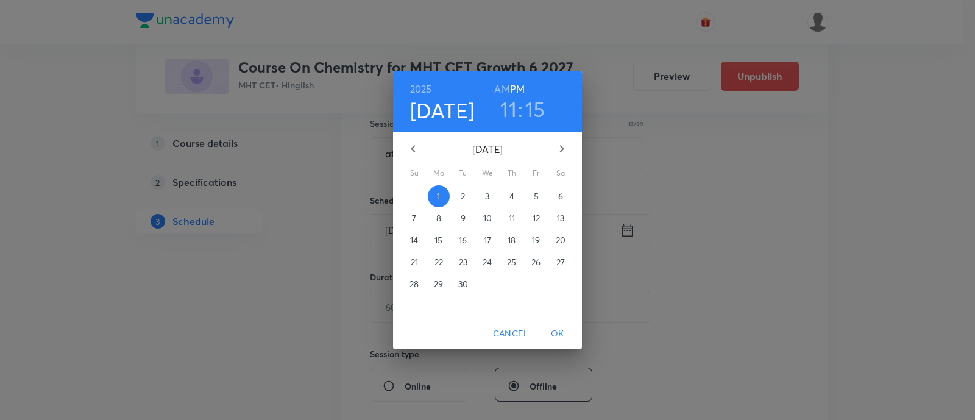
drag, startPoint x: 498, startPoint y: 87, endPoint x: 542, endPoint y: 199, distance: 121.2
click at [498, 88] on h6 "AM" at bounding box center [501, 88] width 15 height 17
click at [554, 331] on span "OK" at bounding box center [557, 333] width 29 height 15
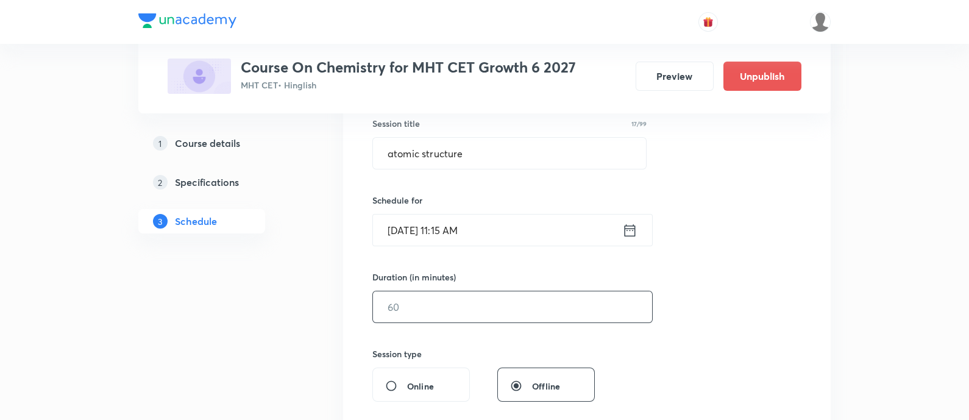
click at [430, 306] on input "text" at bounding box center [512, 306] width 279 height 31
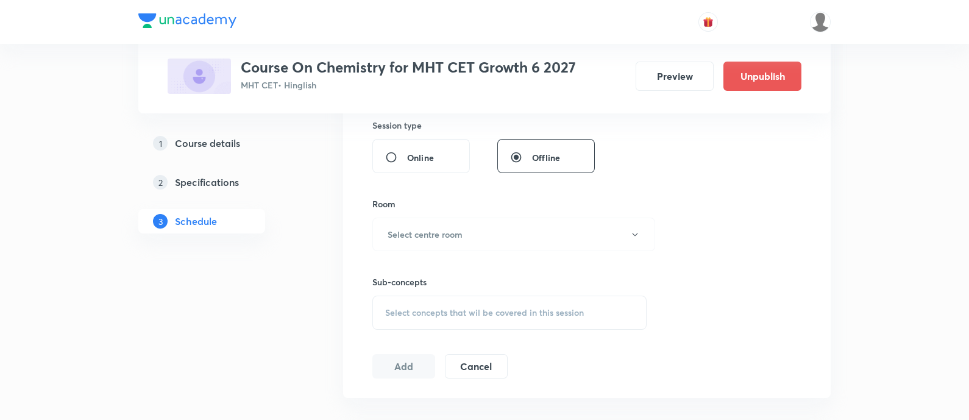
scroll to position [532, 0]
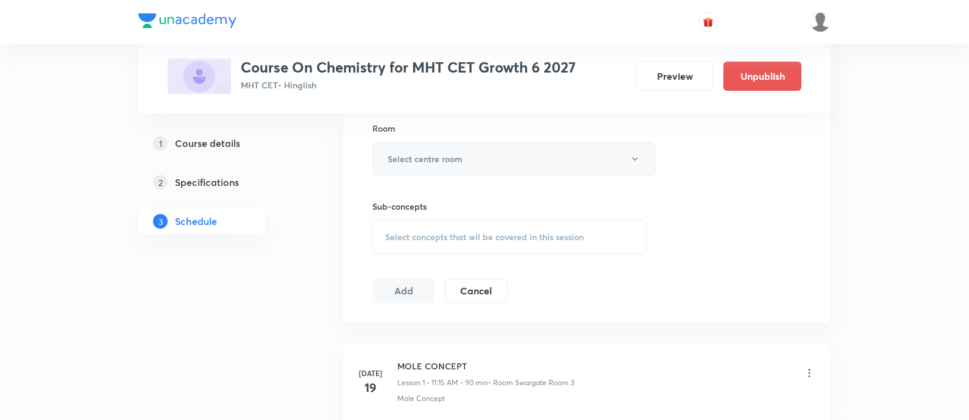
type input "90"
click at [433, 153] on h6 "Select centre room" at bounding box center [424, 158] width 75 height 13
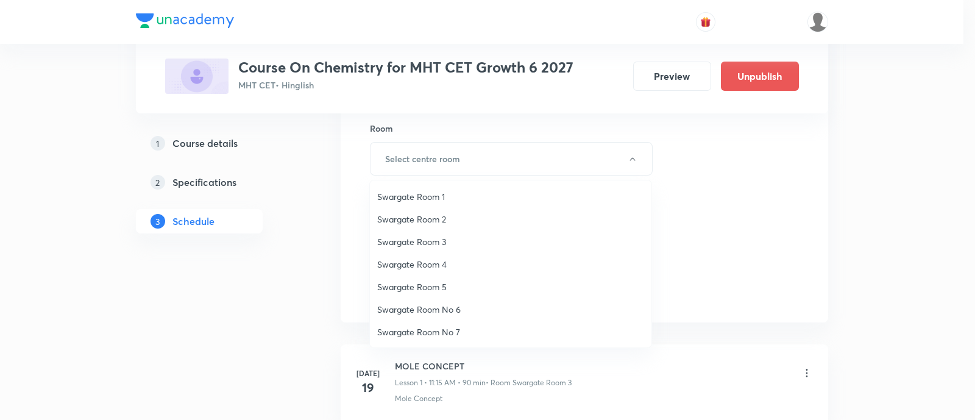
click at [423, 236] on span "Swargate Room 3" at bounding box center [510, 241] width 267 height 13
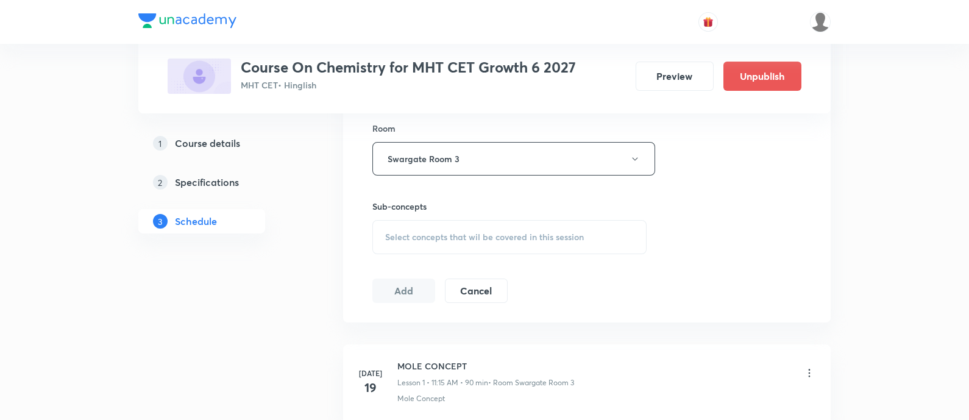
click at [475, 236] on span "Select concepts that wil be covered in this session" at bounding box center [484, 237] width 199 height 10
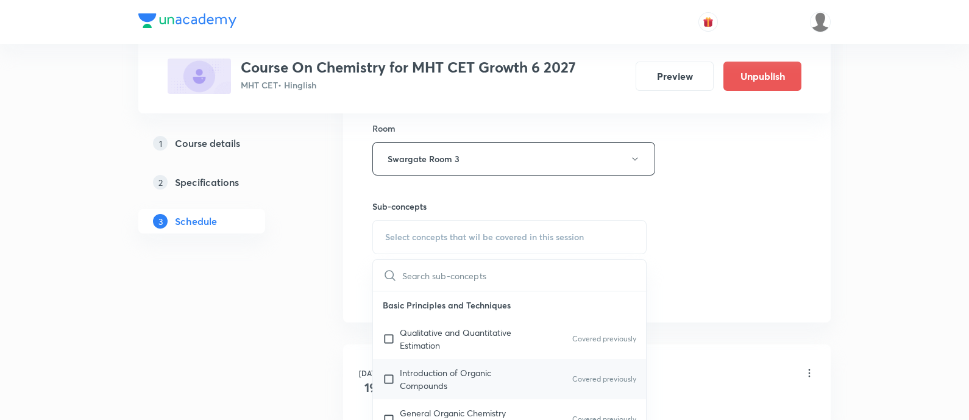
click at [463, 380] on p "Introduction of Organic Compounds" at bounding box center [461, 379] width 123 height 26
checkbox input "true"
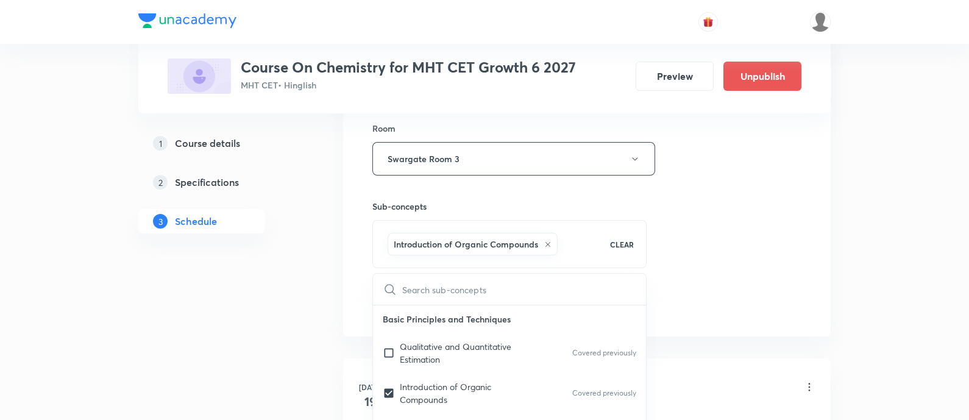
click at [704, 236] on div "Session 21 Live class Session title 17/99 atomic structure ​ Schedule for Sep 1…" at bounding box center [586, 24] width 429 height 586
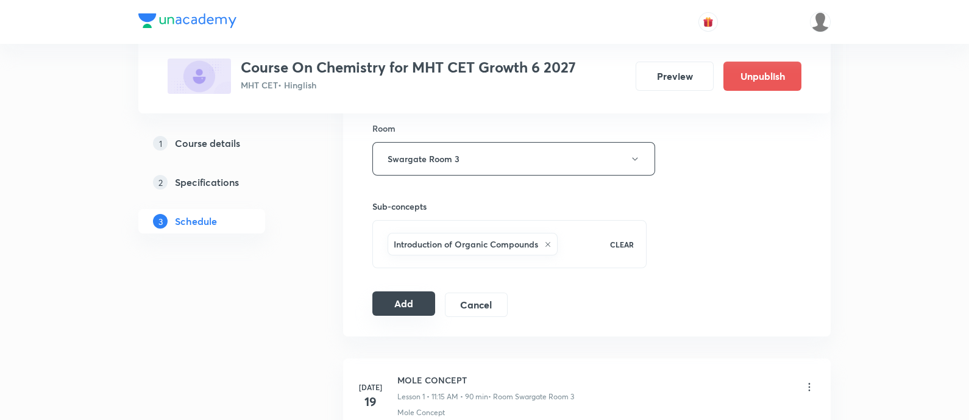
click at [403, 301] on button "Add" at bounding box center [403, 303] width 63 height 24
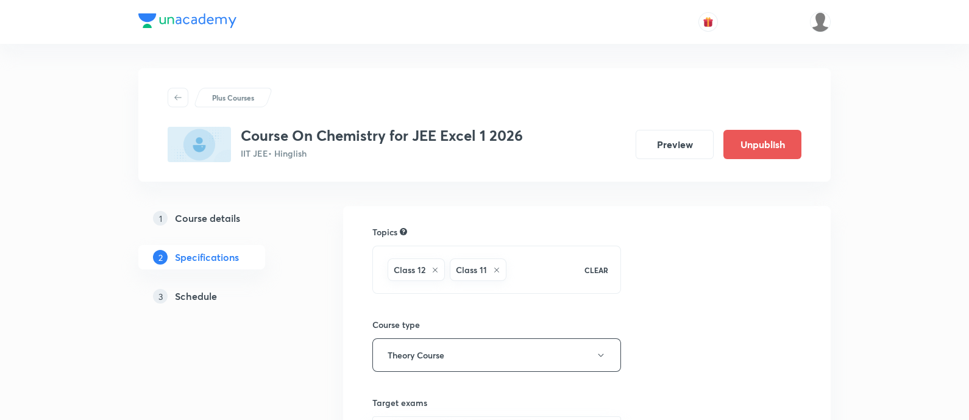
click at [201, 298] on h5 "Schedule" at bounding box center [196, 296] width 42 height 15
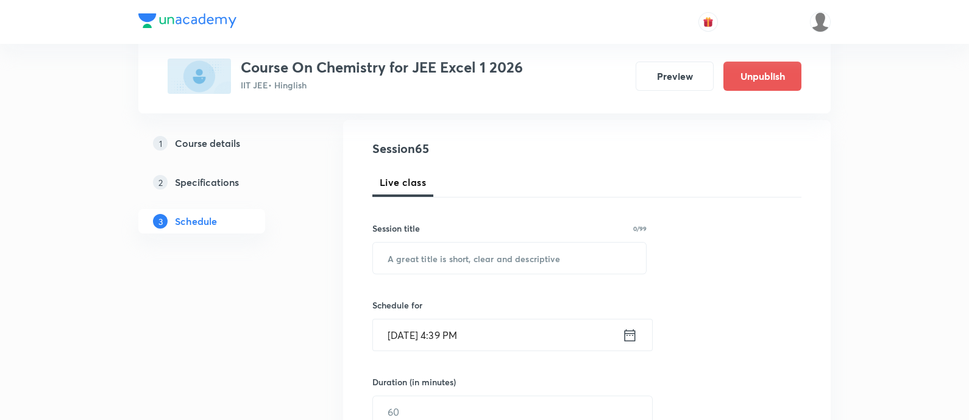
scroll to position [152, 0]
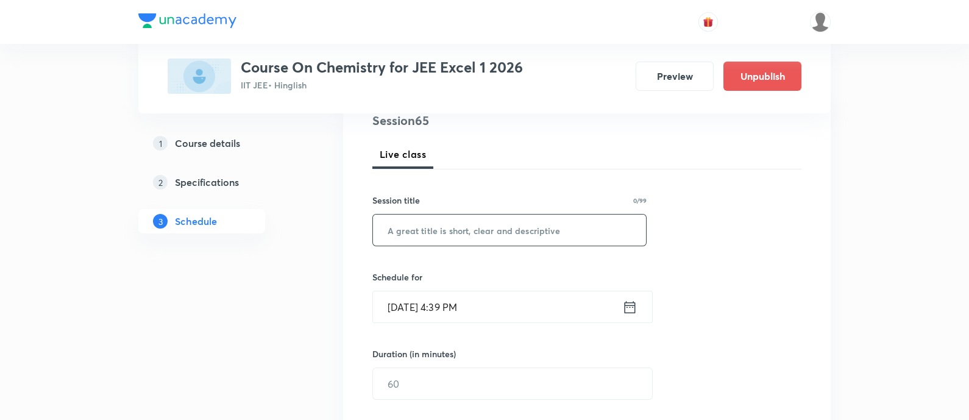
click at [504, 242] on input "text" at bounding box center [509, 229] width 273 height 31
paste input "Definite integration"
type input "Definite integration"
click at [642, 317] on div "[DATE] 4:39 PM ​" at bounding box center [512, 307] width 280 height 32
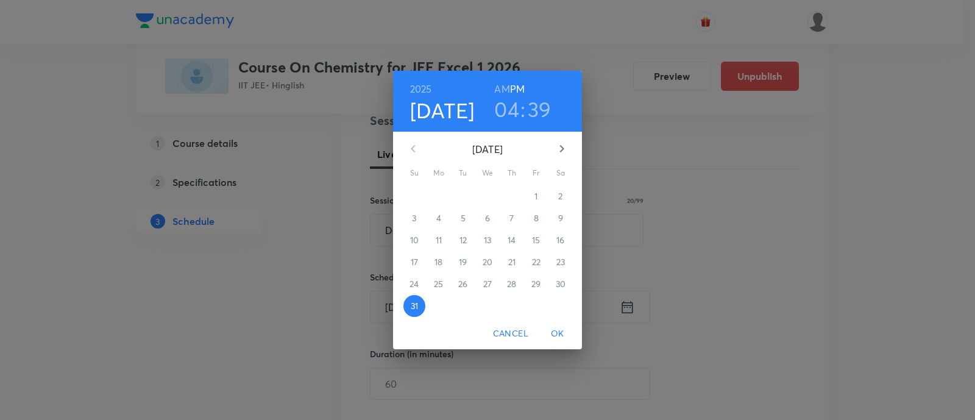
click at [561, 147] on icon "button" at bounding box center [562, 148] width 4 height 7
click at [442, 193] on span "1" at bounding box center [439, 196] width 22 height 12
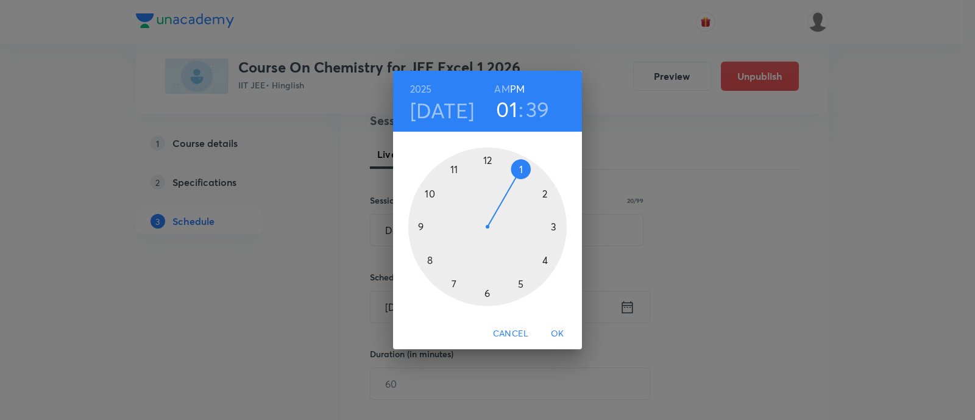
drag, startPoint x: 542, startPoint y: 261, endPoint x: 525, endPoint y: 174, distance: 88.9
click at [525, 174] on div at bounding box center [487, 226] width 158 height 158
drag, startPoint x: 436, startPoint y: 258, endPoint x: 491, endPoint y: 166, distance: 107.4
click at [491, 166] on div at bounding box center [487, 226] width 158 height 158
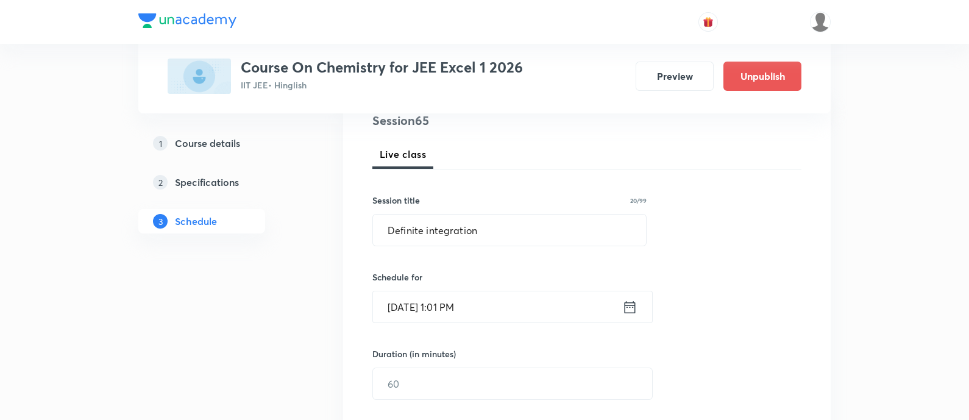
click at [634, 312] on icon at bounding box center [629, 307] width 15 height 17
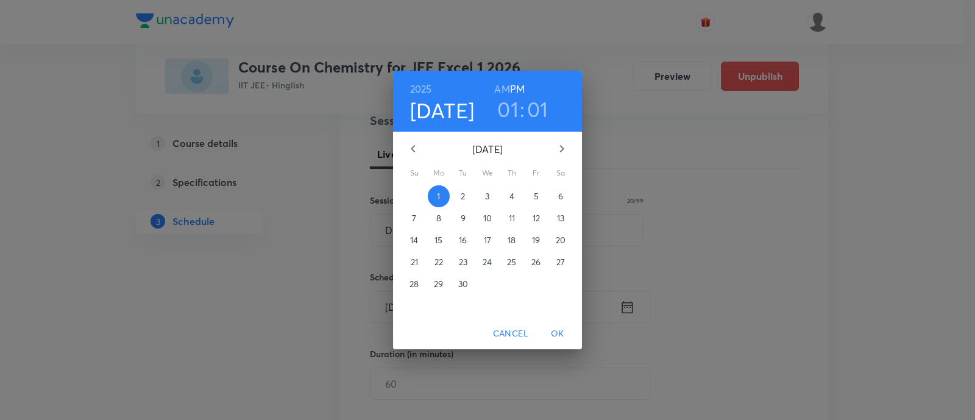
click at [533, 113] on h3 "01" at bounding box center [537, 109] width 21 height 26
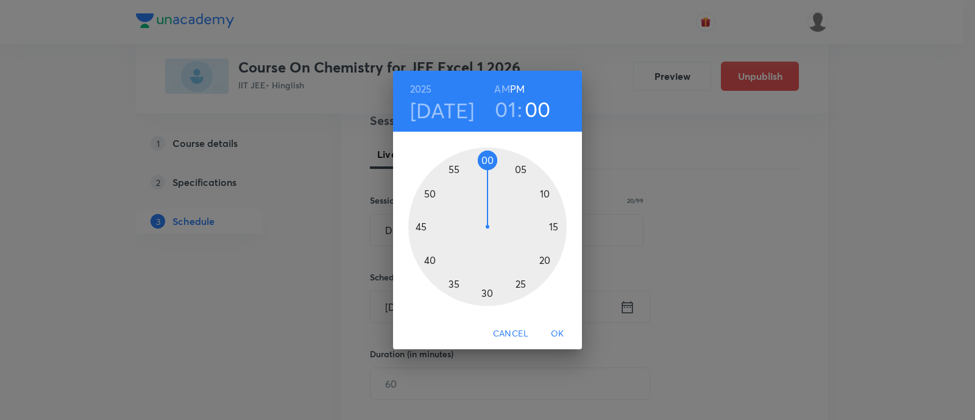
click at [490, 157] on div at bounding box center [487, 226] width 158 height 158
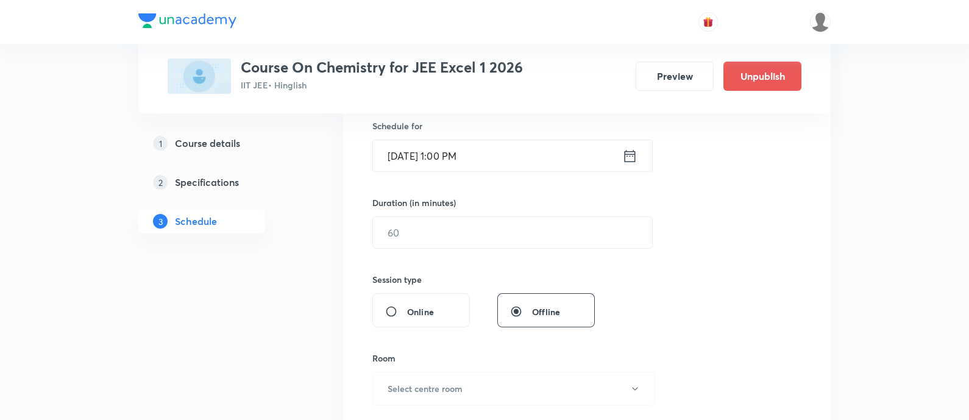
scroll to position [304, 0]
click at [530, 233] on input "text" at bounding box center [512, 231] width 279 height 31
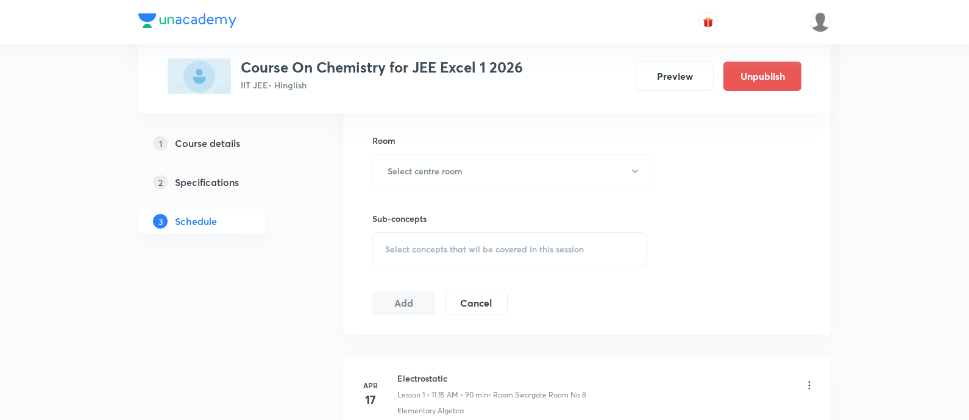
scroll to position [532, 0]
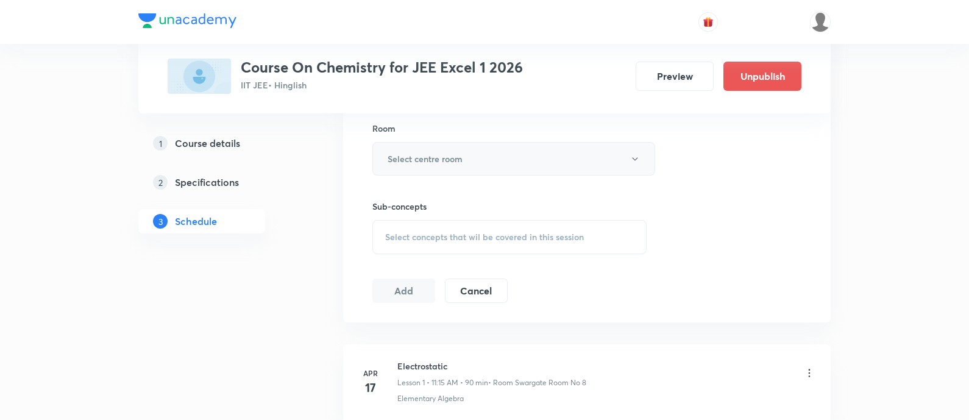
type input "90"
click at [436, 166] on button "Select centre room" at bounding box center [513, 159] width 283 height 34
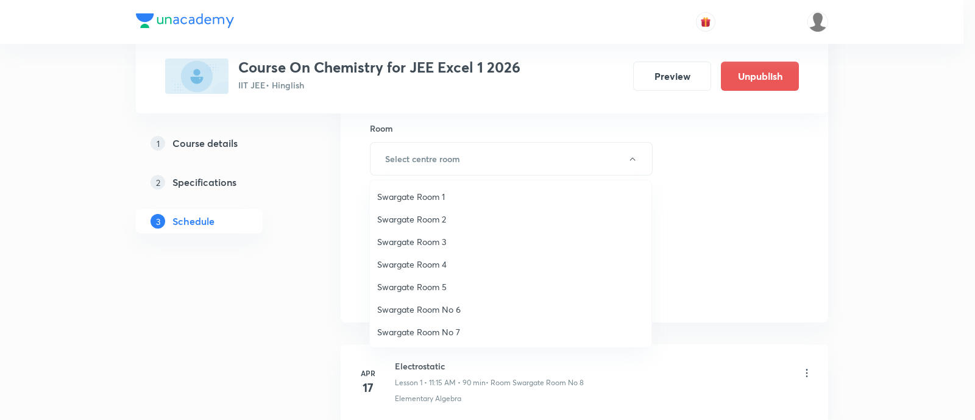
click at [428, 278] on li "Swargate Room 5" at bounding box center [510, 286] width 281 height 23
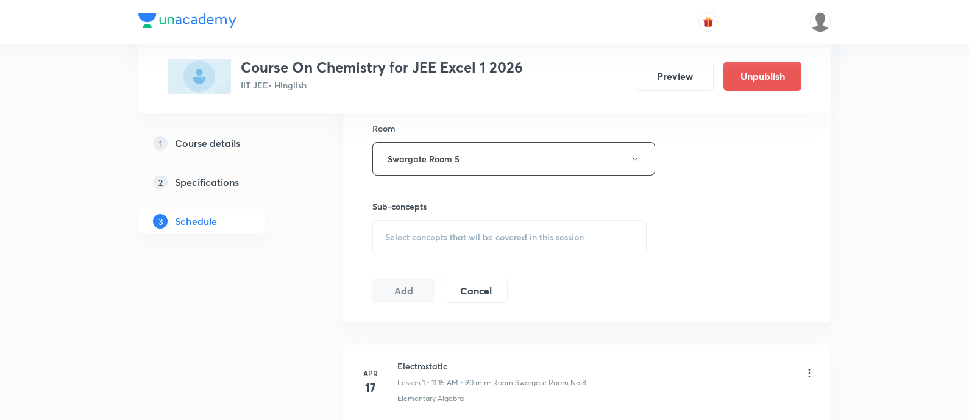
click at [512, 242] on div "Select concepts that wil be covered in this session" at bounding box center [509, 237] width 274 height 34
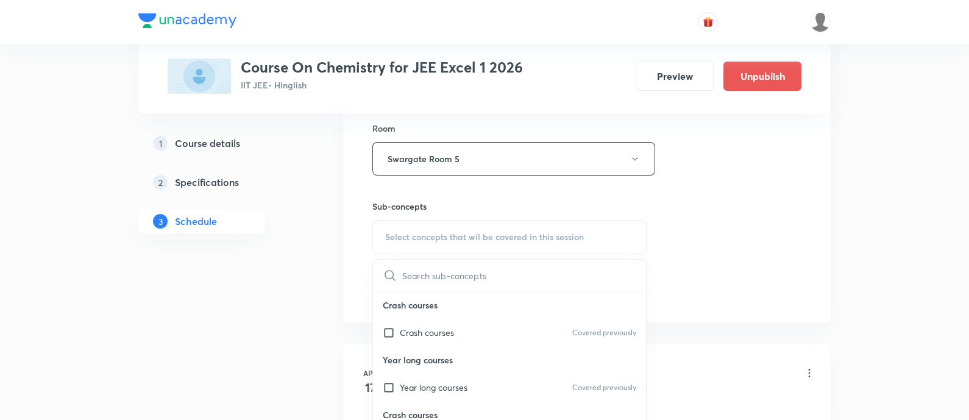
click at [516, 364] on p "Year long courses" at bounding box center [509, 359] width 273 height 27
click at [515, 387] on div "Year long courses Covered previously" at bounding box center [509, 386] width 273 height 27
checkbox input "true"
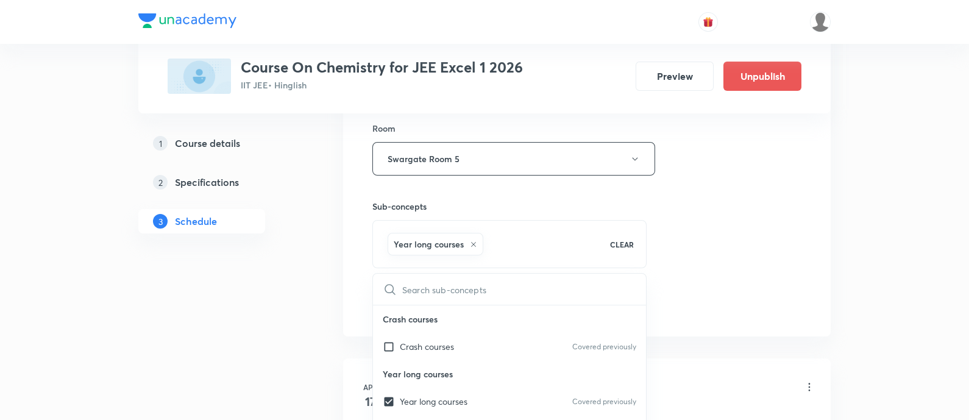
click at [714, 260] on div "Session 65 Live class Session title 20/99 Definite integration ​ Schedule for S…" at bounding box center [586, 24] width 429 height 586
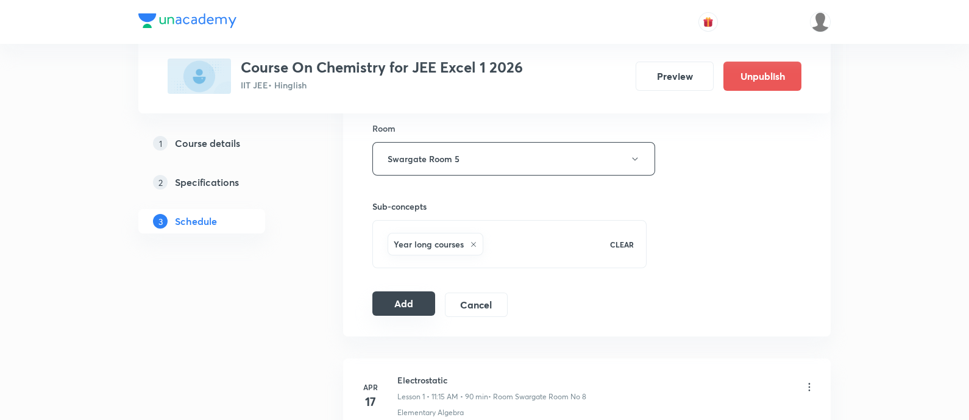
click at [393, 303] on button "Add" at bounding box center [403, 303] width 63 height 24
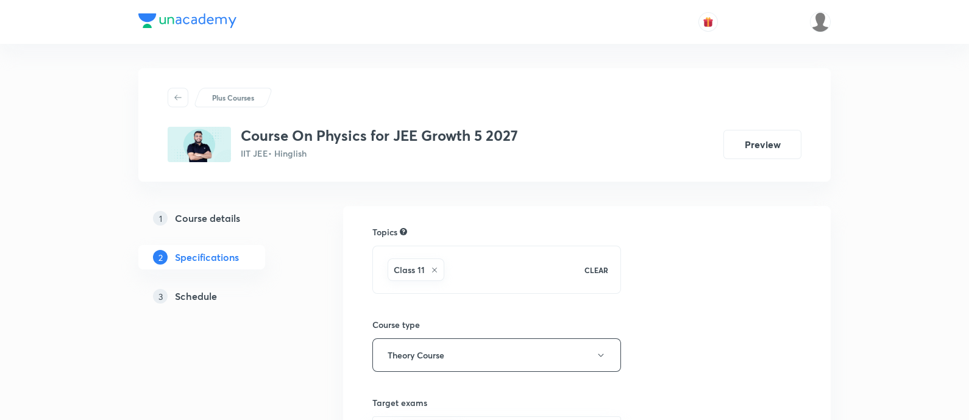
click at [210, 285] on link "3 Schedule" at bounding box center [221, 296] width 166 height 24
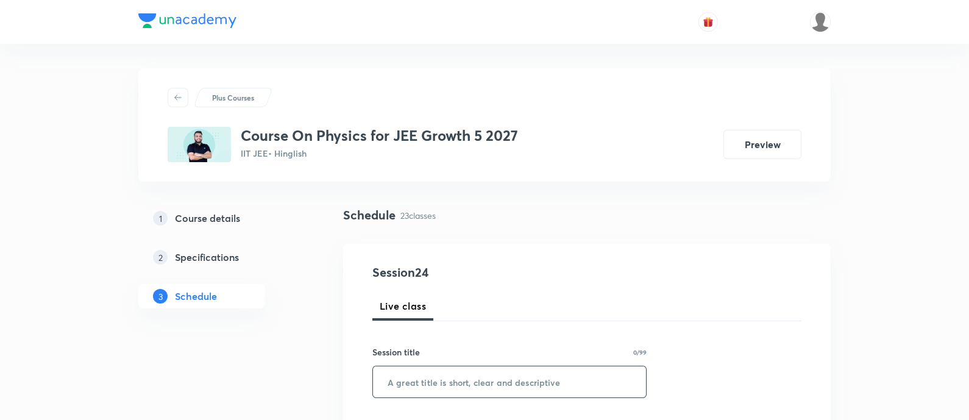
click at [548, 381] on input "text" at bounding box center [509, 381] width 273 height 31
paste input "Motion in a Plane"
type input "Motion in a Plane"
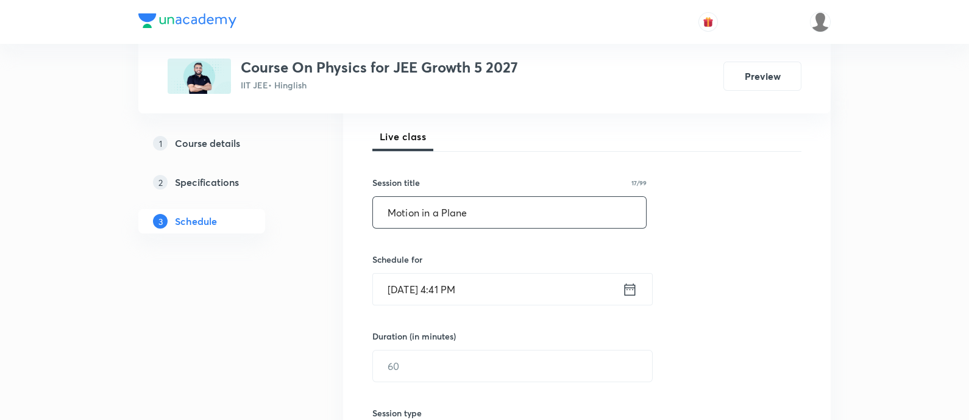
scroll to position [304, 0]
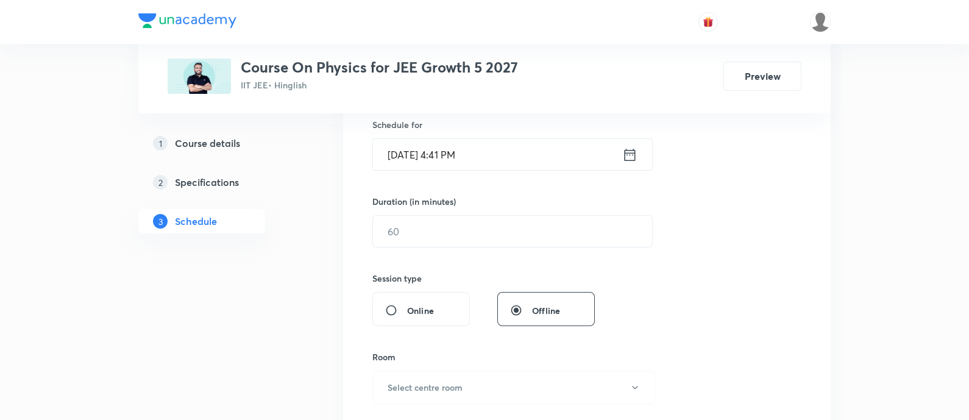
click at [631, 155] on icon at bounding box center [629, 154] width 15 height 17
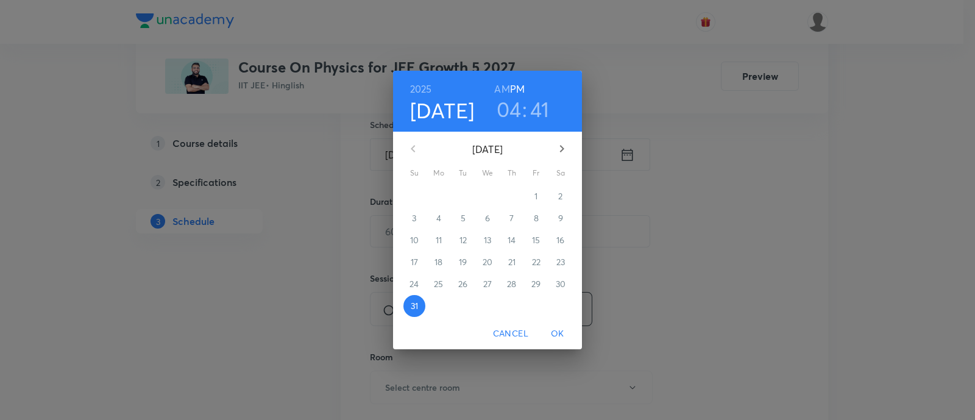
click at [559, 150] on icon "button" at bounding box center [561, 148] width 15 height 15
click at [436, 197] on span "1" at bounding box center [439, 196] width 22 height 12
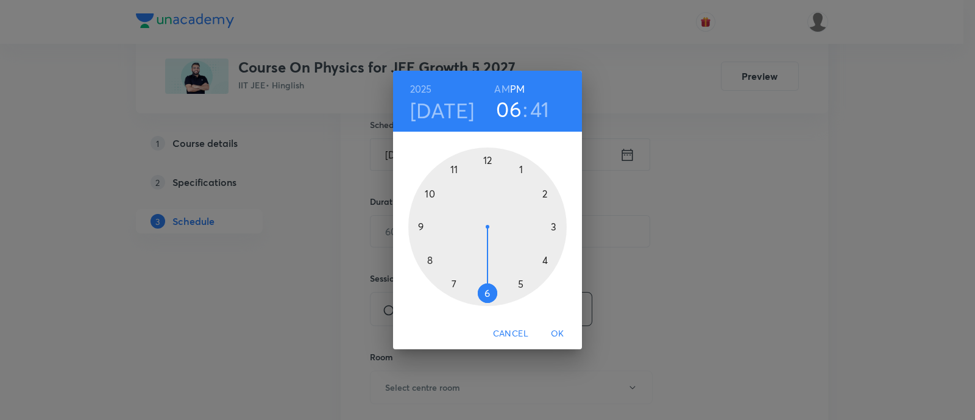
drag, startPoint x: 542, startPoint y: 255, endPoint x: 497, endPoint y: 275, distance: 49.9
click at [497, 275] on div at bounding box center [487, 226] width 158 height 158
drag, startPoint x: 453, startPoint y: 255, endPoint x: 538, endPoint y: 228, distance: 89.0
click at [538, 228] on div at bounding box center [487, 226] width 158 height 158
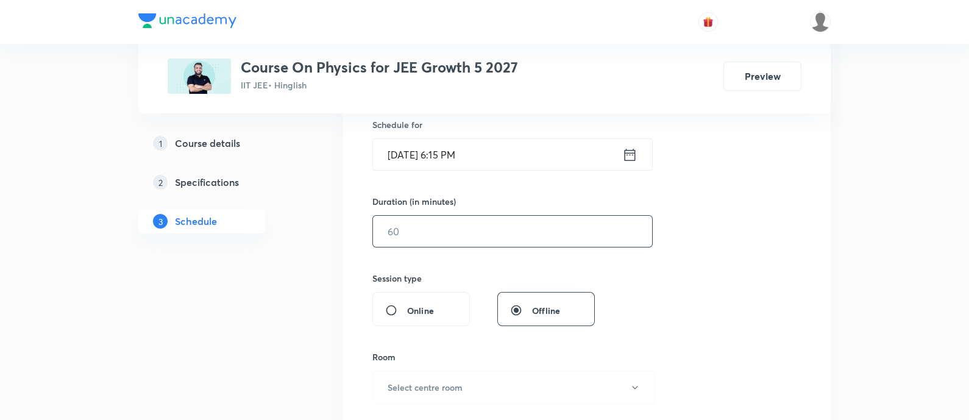
click at [414, 244] on input "text" at bounding box center [512, 231] width 279 height 31
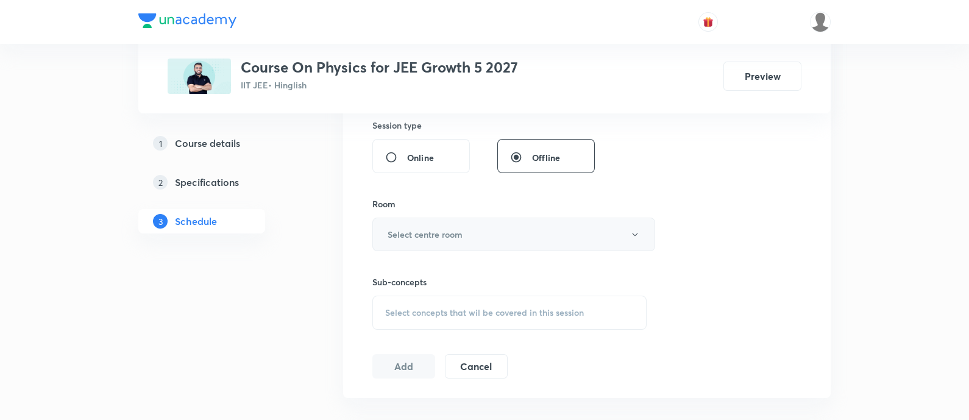
type input "90"
click at [429, 233] on h6 "Select centre room" at bounding box center [424, 234] width 75 height 13
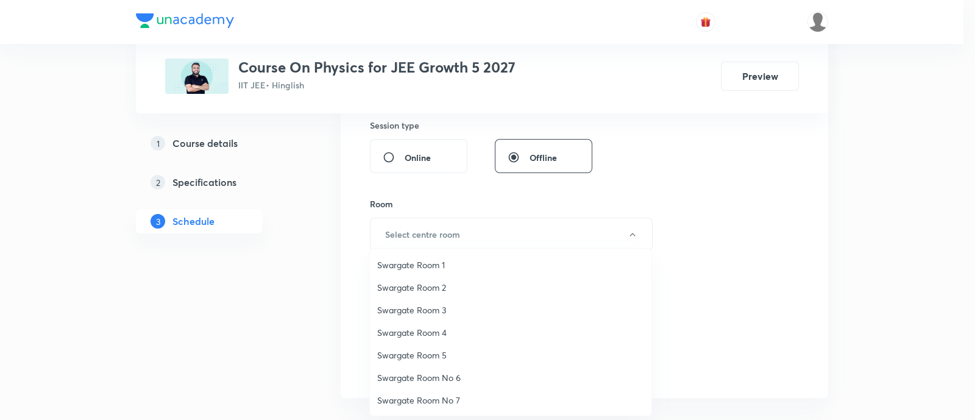
click at [433, 288] on span "Swargate Room 2" at bounding box center [510, 287] width 267 height 13
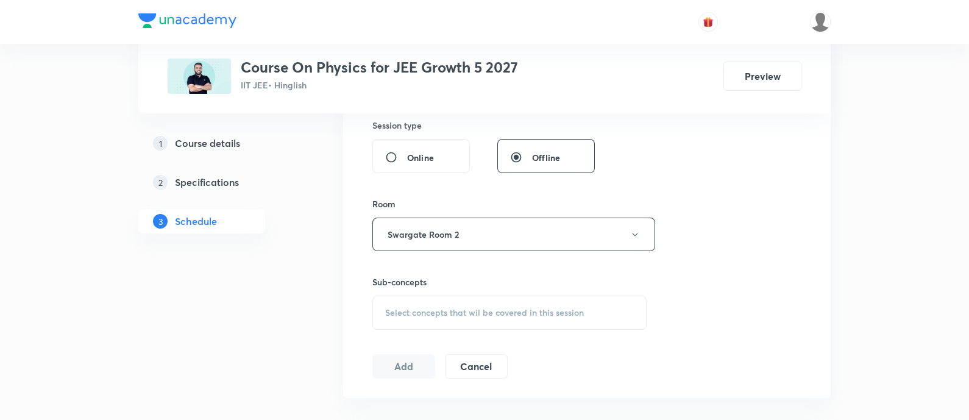
click at [489, 308] on span "Select concepts that wil be covered in this session" at bounding box center [484, 313] width 199 height 10
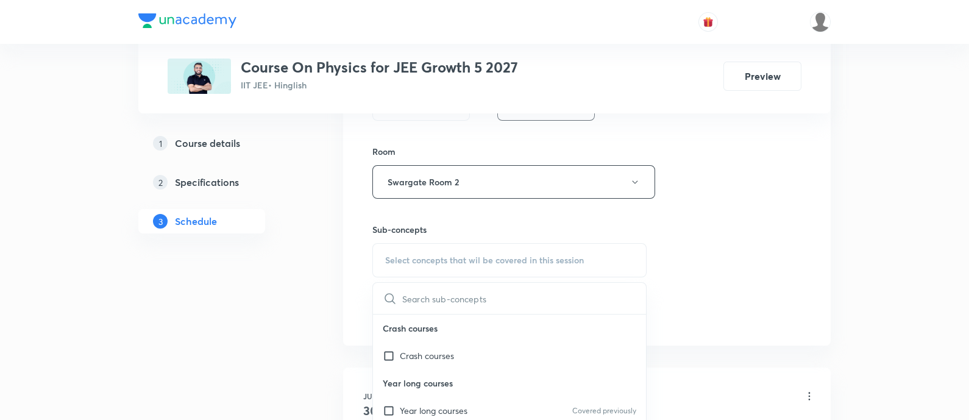
scroll to position [532, 0]
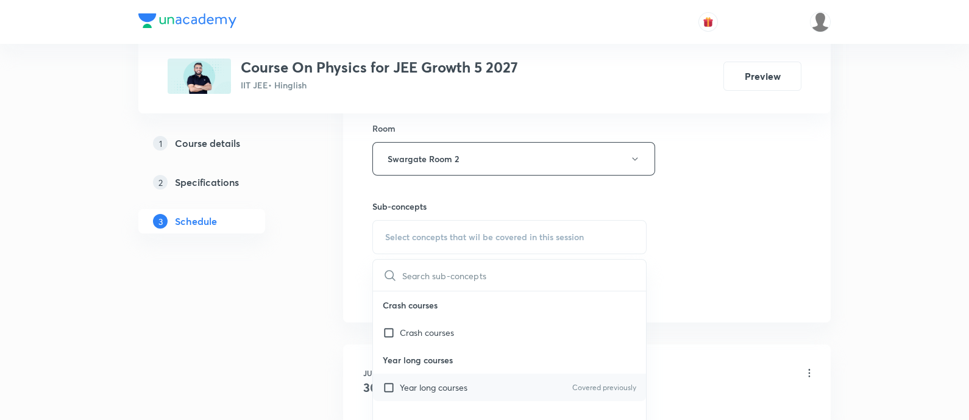
click at [478, 384] on div "Year long courses Covered previously" at bounding box center [509, 386] width 273 height 27
checkbox input "true"
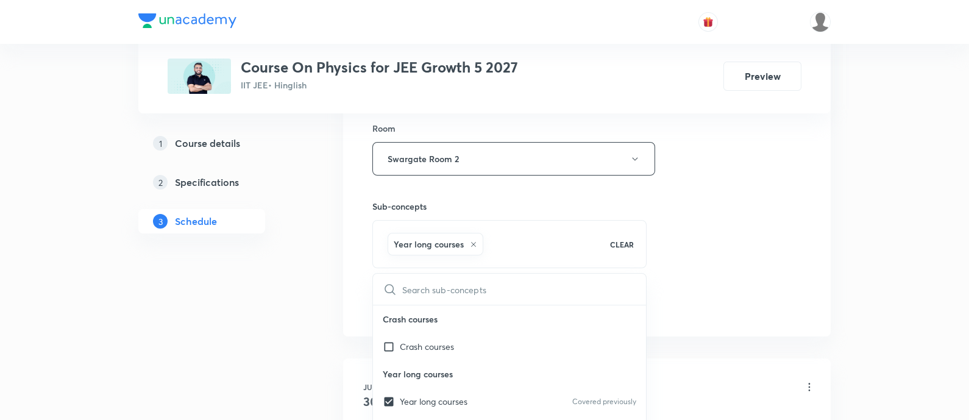
click at [719, 266] on div "Session 24 Live class Session title 17/99 Motion in a Plane ​ Schedule for Sep …" at bounding box center [586, 24] width 429 height 586
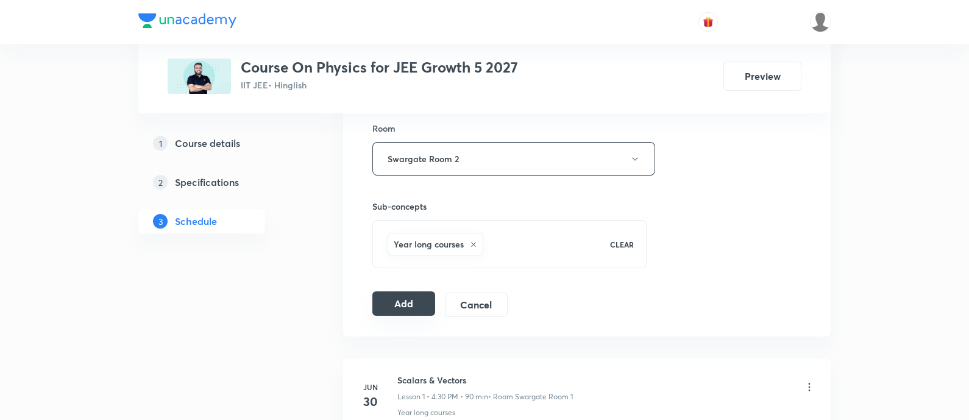
click at [408, 308] on button "Add" at bounding box center [403, 303] width 63 height 24
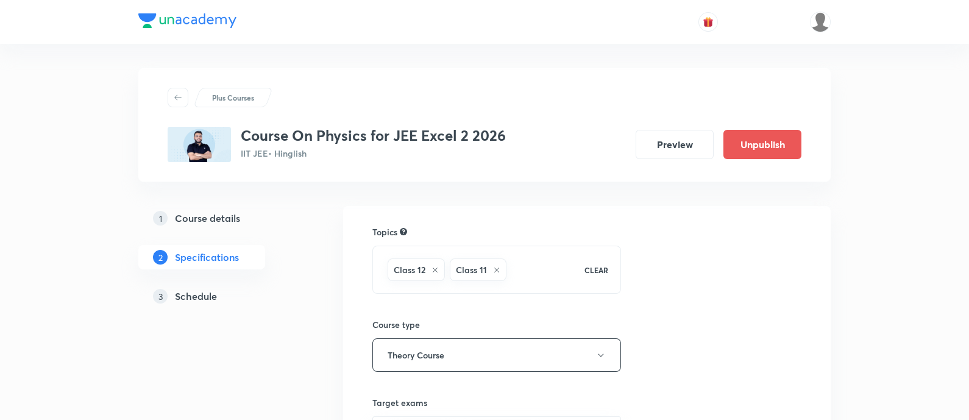
click at [201, 291] on h5 "Schedule" at bounding box center [196, 296] width 42 height 15
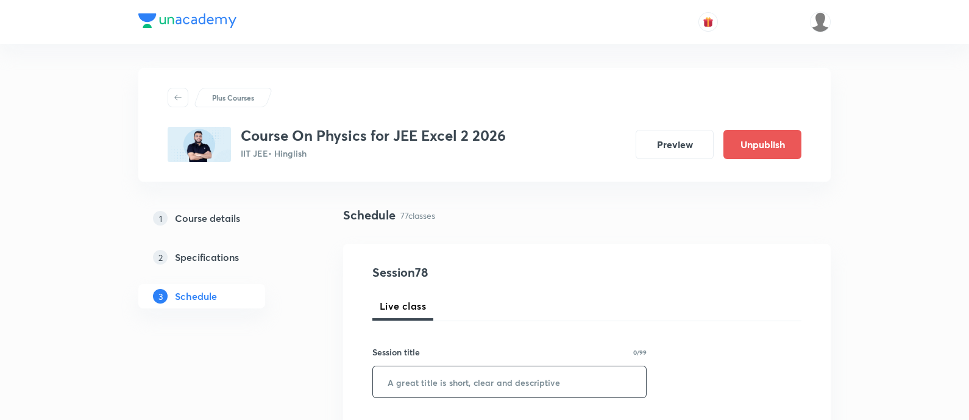
click at [490, 367] on input "text" at bounding box center [509, 381] width 273 height 31
paste input "Geometrical optics"
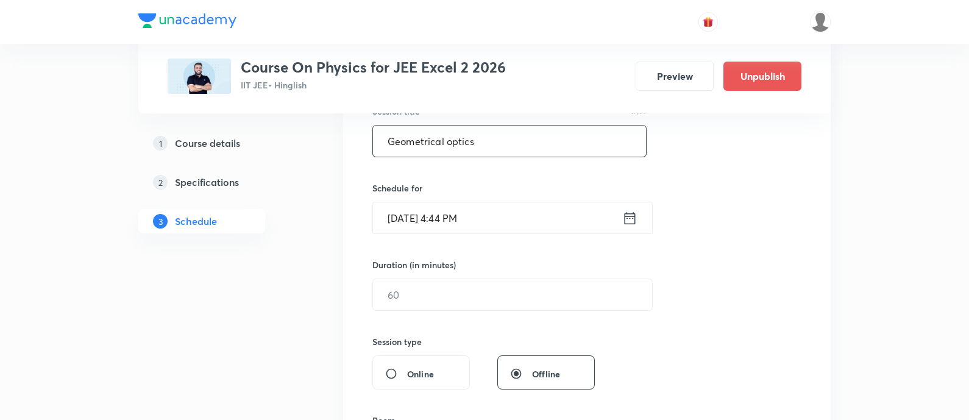
scroll to position [152, 0]
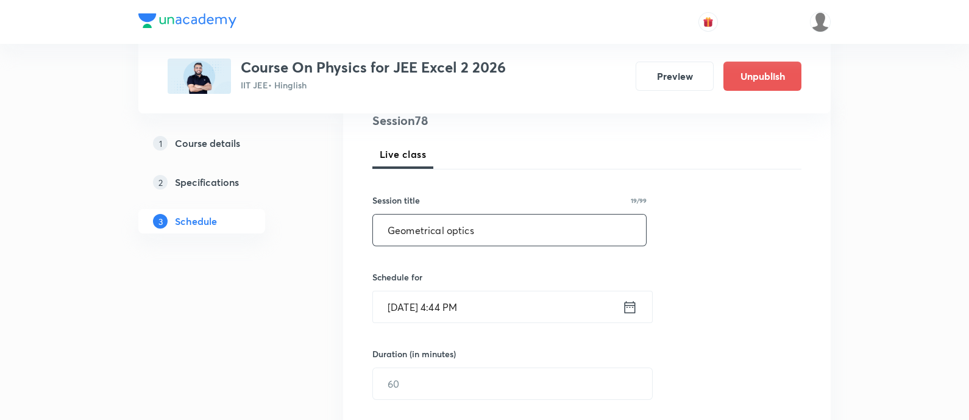
type input "Geometrical optics"
click at [627, 309] on icon at bounding box center [629, 307] width 15 height 17
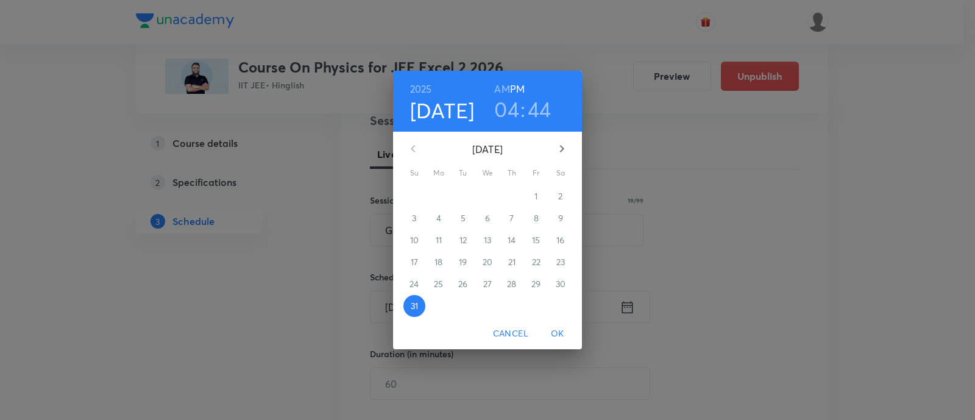
click at [568, 147] on icon "button" at bounding box center [561, 148] width 15 height 15
click at [439, 196] on p "1" at bounding box center [438, 196] width 3 height 12
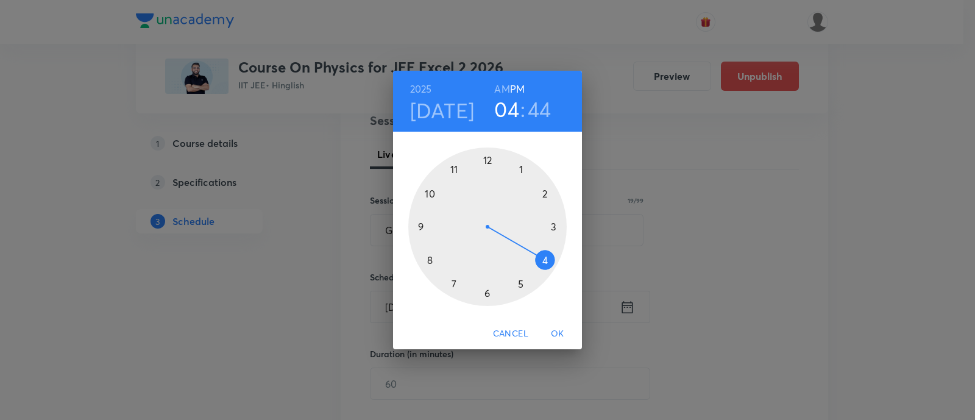
click at [536, 107] on h3 "44" at bounding box center [540, 109] width 24 height 26
drag, startPoint x: 421, startPoint y: 233, endPoint x: 487, endPoint y: 281, distance: 81.9
click at [487, 281] on div at bounding box center [487, 226] width 158 height 158
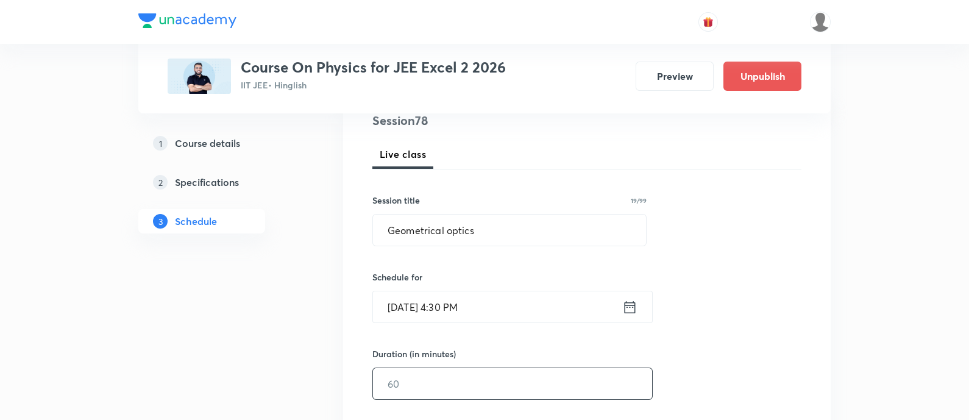
click at [495, 377] on input "text" at bounding box center [512, 383] width 279 height 31
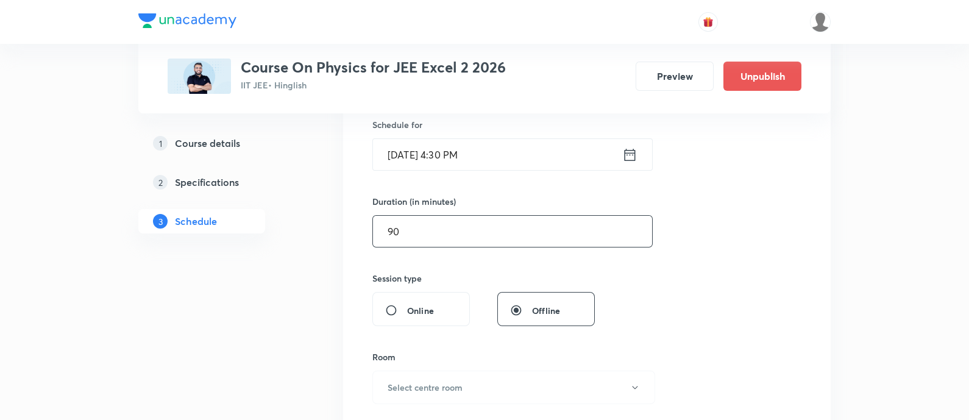
scroll to position [381, 0]
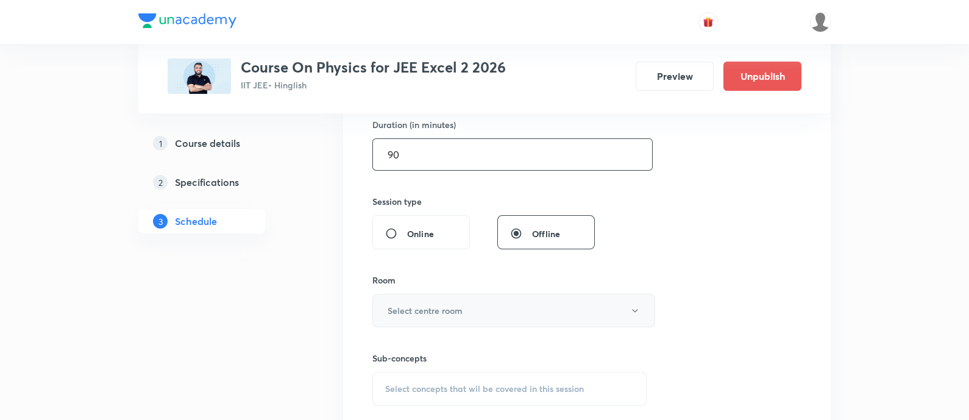
type input "90"
click at [477, 295] on button "Select centre room" at bounding box center [513, 311] width 283 height 34
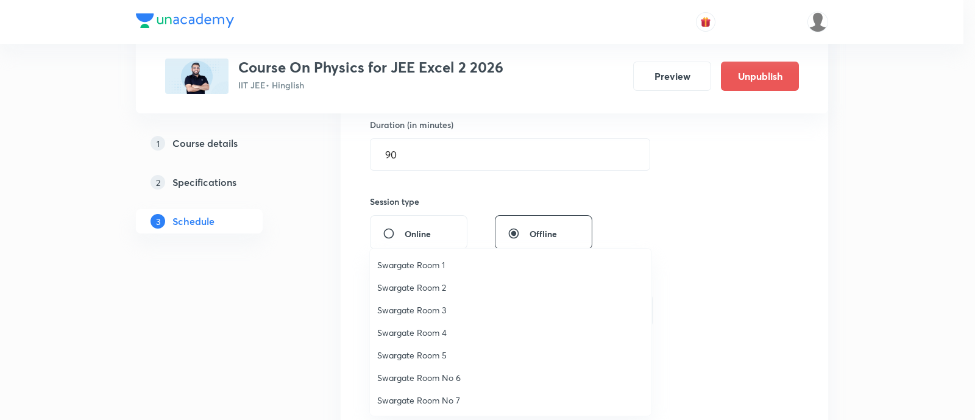
click at [443, 303] on span "Swargate Room 3" at bounding box center [510, 309] width 267 height 13
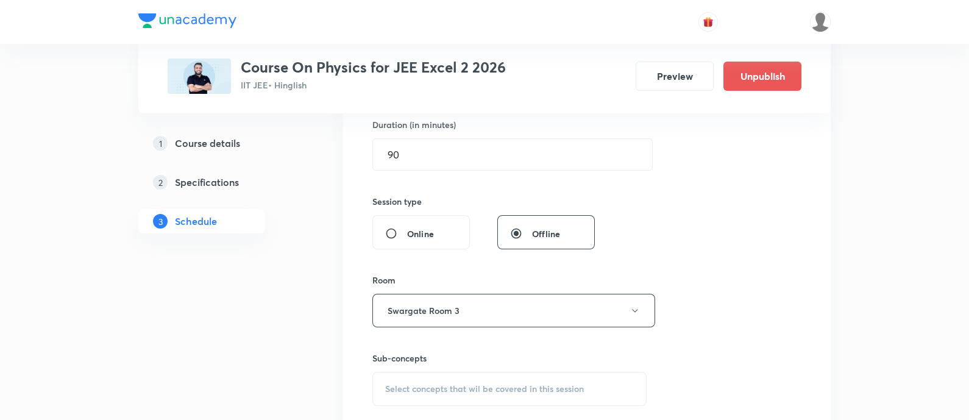
click at [461, 384] on span "Select concepts that wil be covered in this session" at bounding box center [484, 389] width 199 height 10
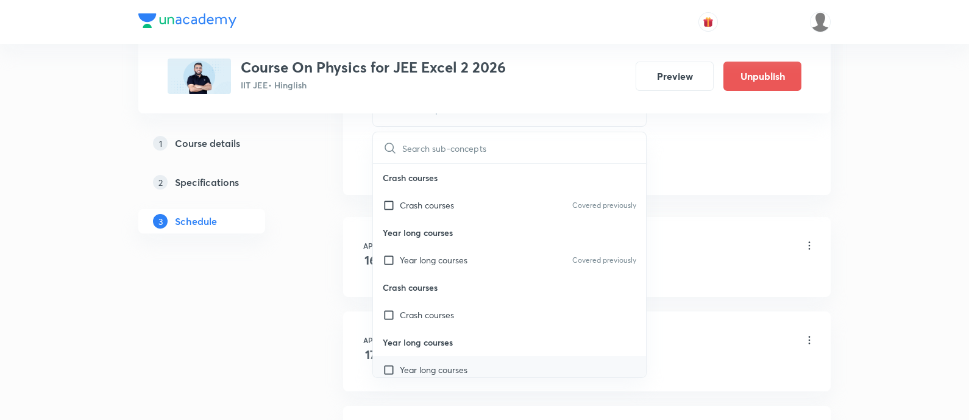
scroll to position [707, 0]
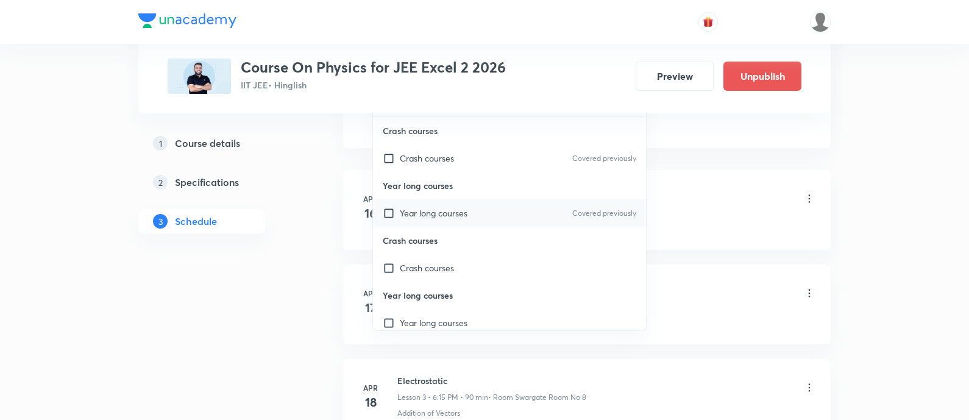
click at [481, 213] on div "Year long courses Covered previously" at bounding box center [509, 212] width 273 height 27
checkbox input "true"
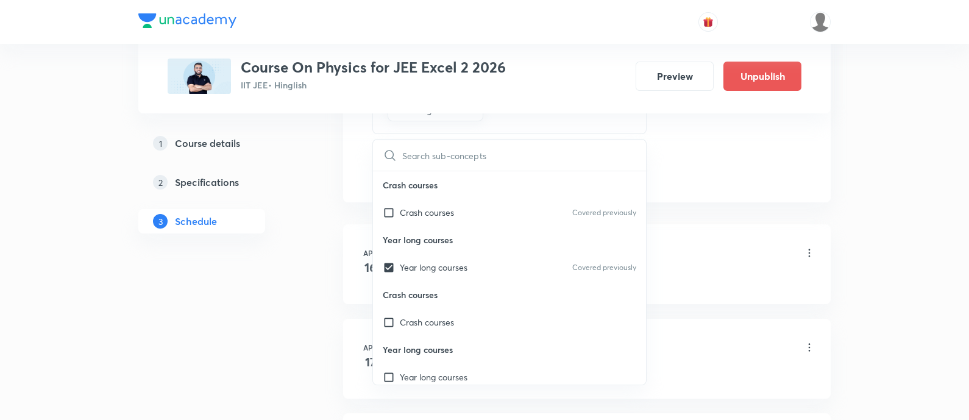
scroll to position [554, 0]
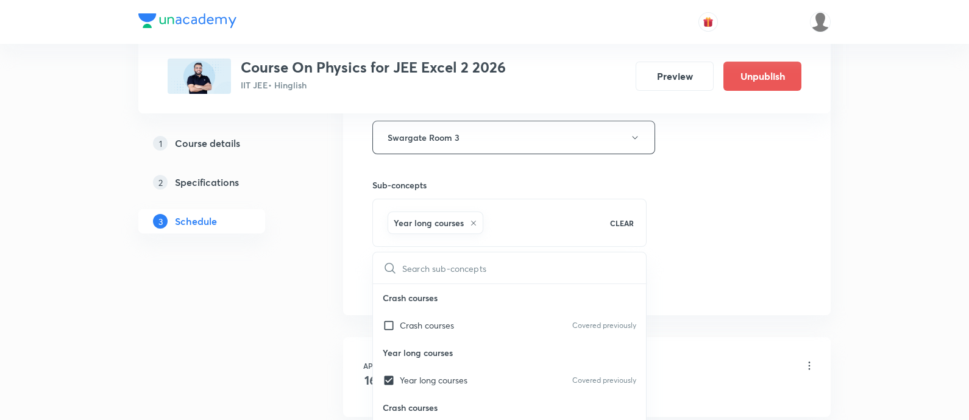
click at [748, 225] on div "Session 78 Live class Session title 19/99 Geometrical optics ​ Schedule for [DA…" at bounding box center [586, 2] width 429 height 586
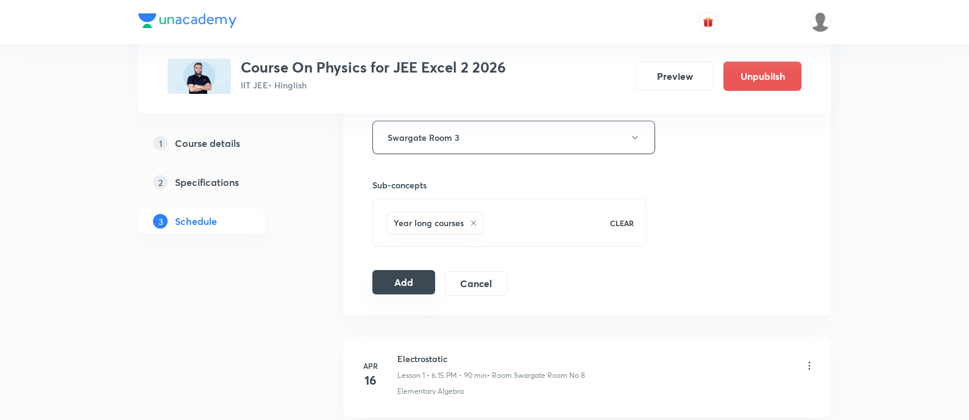
click at [414, 275] on button "Add" at bounding box center [403, 282] width 63 height 24
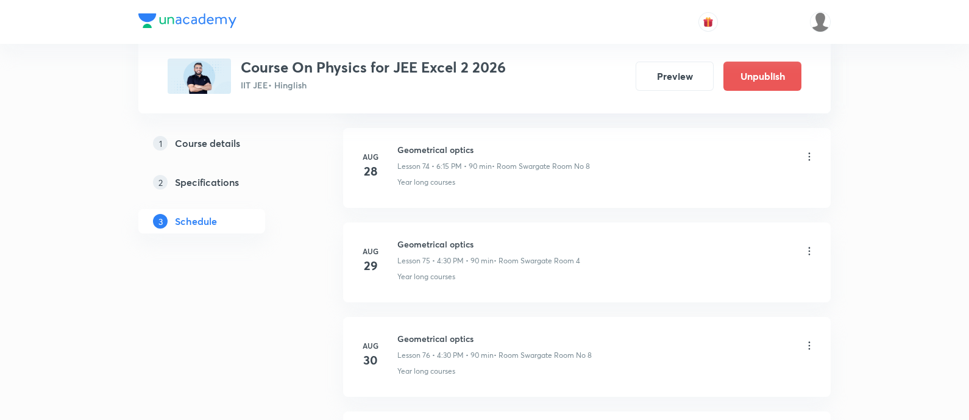
scroll to position [7345, 0]
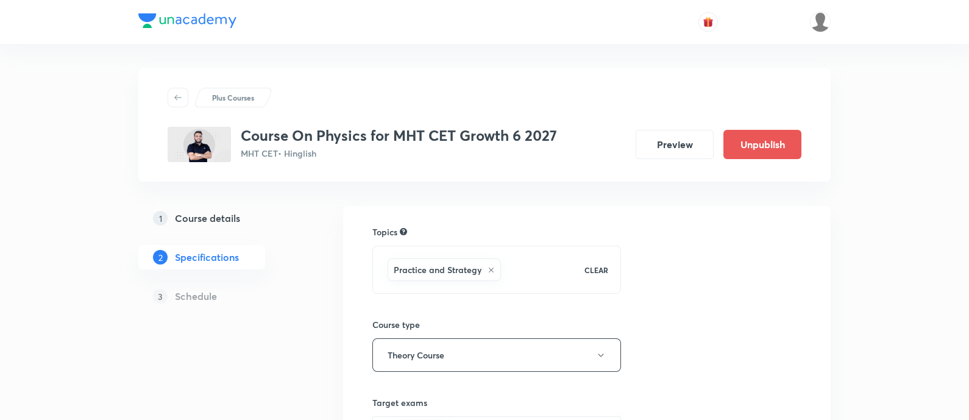
click at [223, 219] on h5 "Course details" at bounding box center [207, 218] width 65 height 15
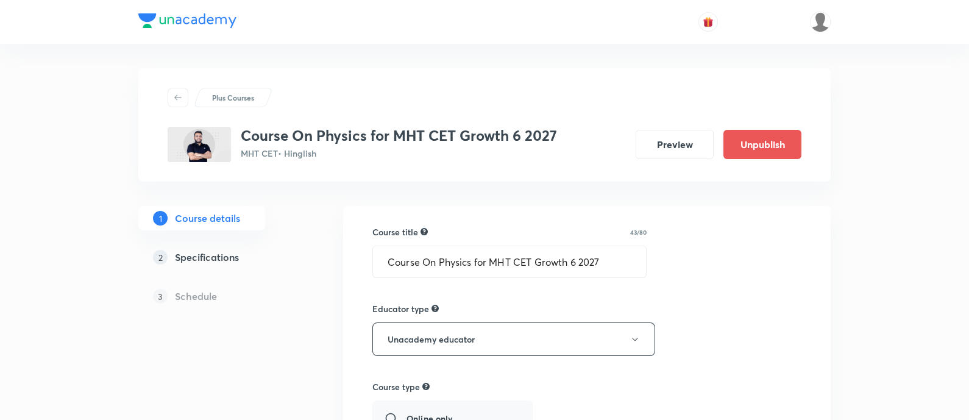
click at [227, 260] on h5 "Specifications" at bounding box center [207, 257] width 64 height 15
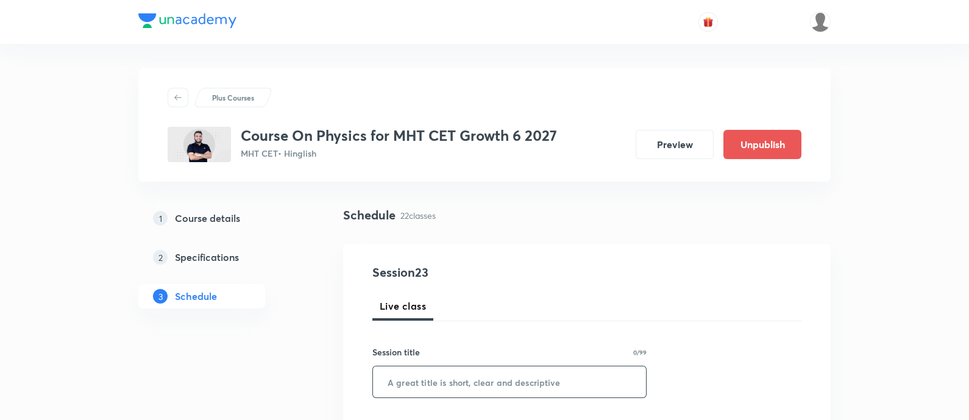
click at [517, 373] on input "text" at bounding box center [509, 381] width 273 height 31
paste input "Motion in a Plane"
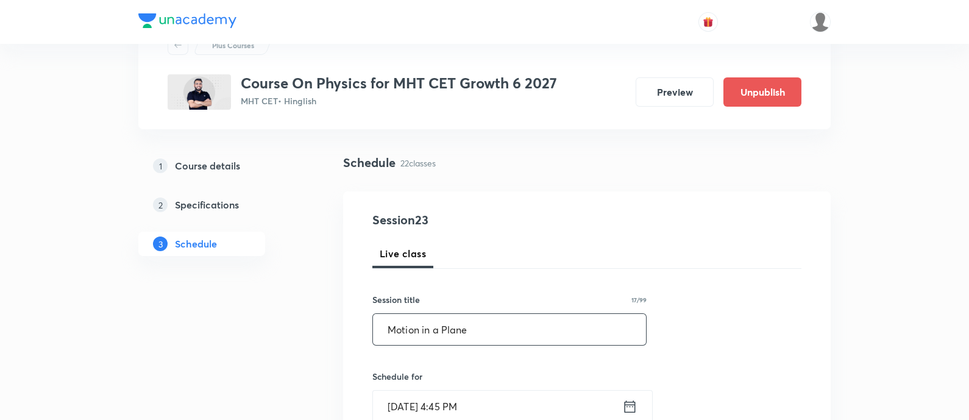
scroll to position [76, 0]
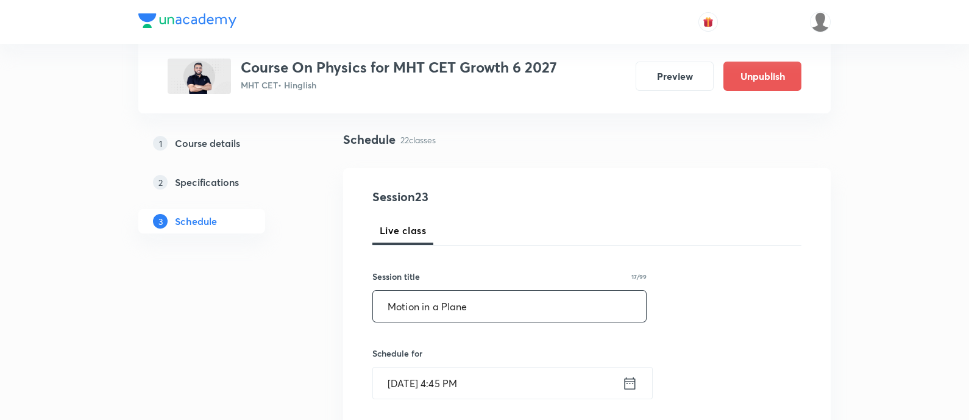
type input "Motion in a Plane"
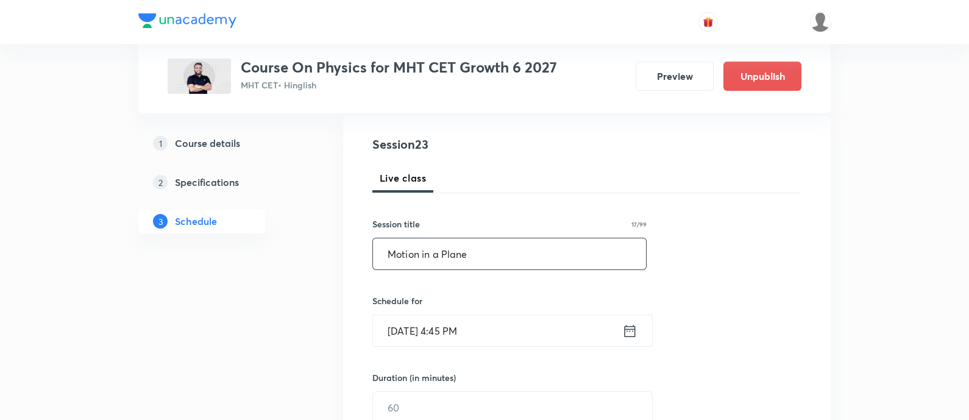
scroll to position [152, 0]
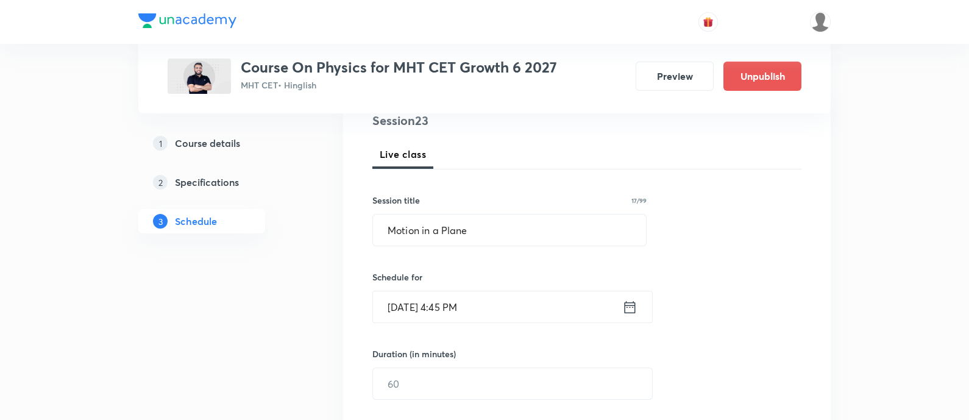
click at [626, 307] on icon at bounding box center [629, 307] width 15 height 17
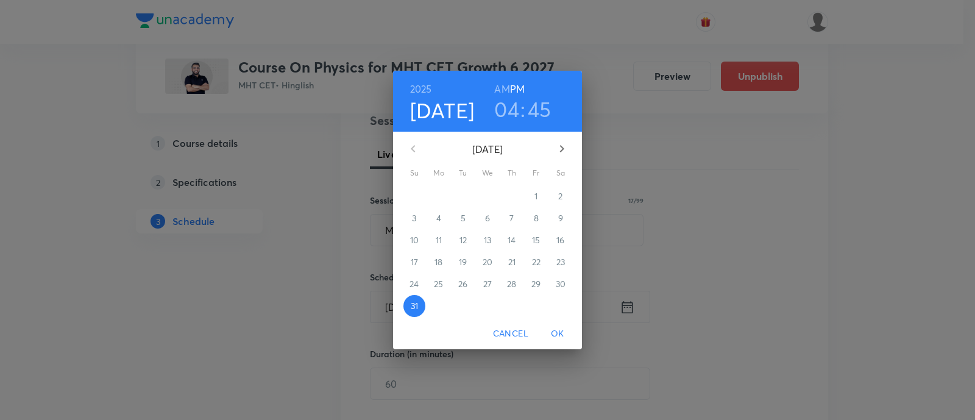
drag, startPoint x: 559, startPoint y: 147, endPoint x: 557, endPoint y: 160, distance: 12.3
click at [560, 147] on icon "button" at bounding box center [561, 148] width 15 height 15
click at [446, 191] on span "1" at bounding box center [439, 196] width 22 height 12
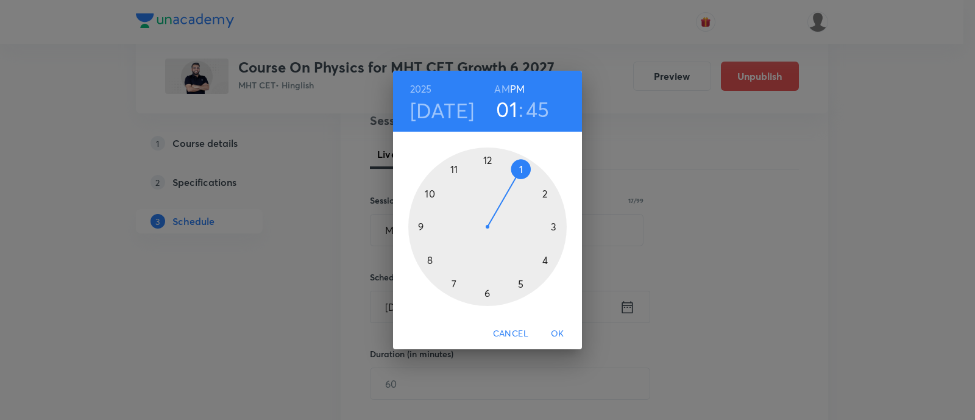
drag, startPoint x: 545, startPoint y: 259, endPoint x: 507, endPoint y: 166, distance: 100.8
click at [507, 166] on div at bounding box center [487, 226] width 158 height 158
drag, startPoint x: 411, startPoint y: 227, endPoint x: 484, endPoint y: 154, distance: 103.0
click at [484, 154] on div at bounding box center [487, 226] width 158 height 158
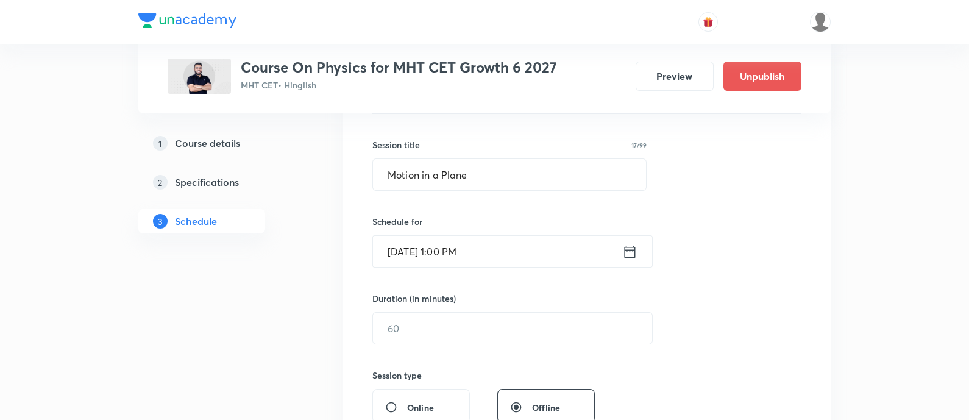
scroll to position [228, 0]
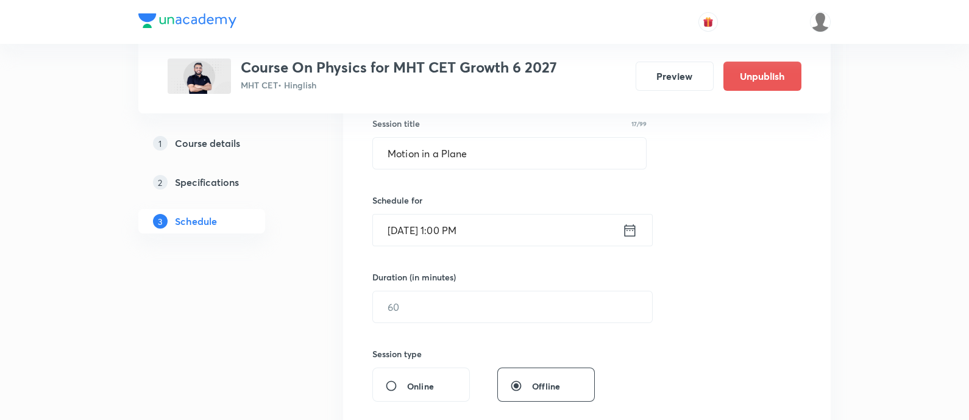
click at [492, 280] on div "Duration (in minutes)" at bounding box center [483, 276] width 222 height 13
click at [487, 304] on input "text" at bounding box center [512, 306] width 279 height 31
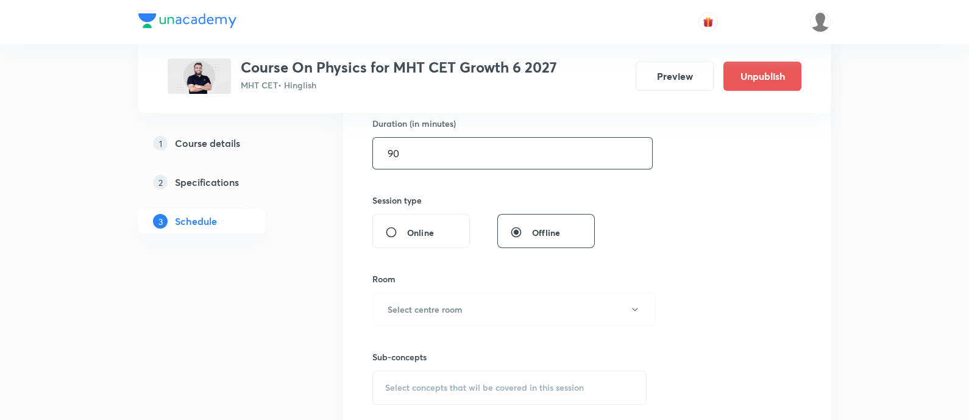
scroll to position [457, 0]
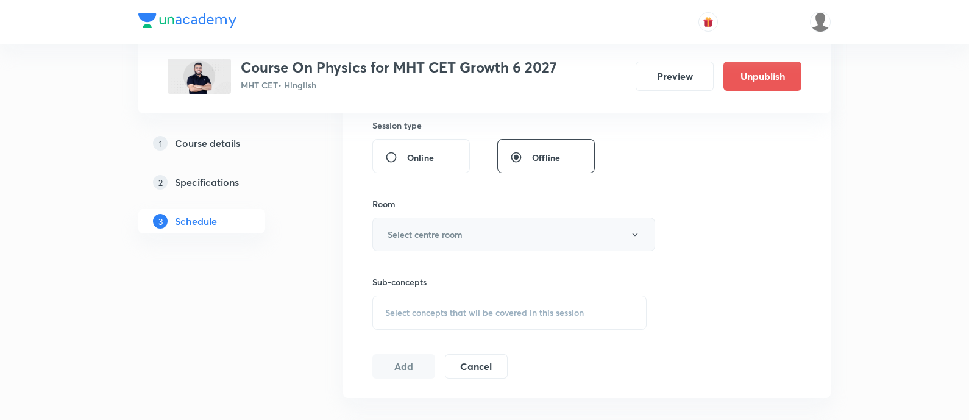
type input "90"
click at [461, 228] on h6 "Select centre room" at bounding box center [424, 234] width 75 height 13
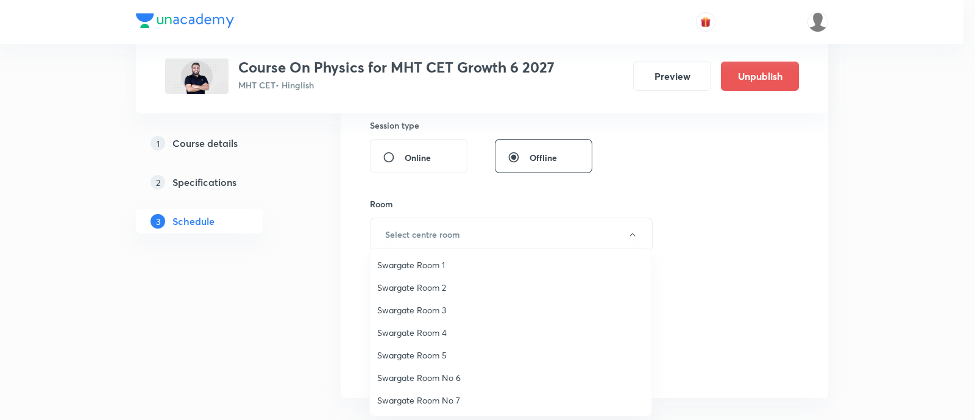
click at [427, 309] on span "Swargate Room 3" at bounding box center [510, 309] width 267 height 13
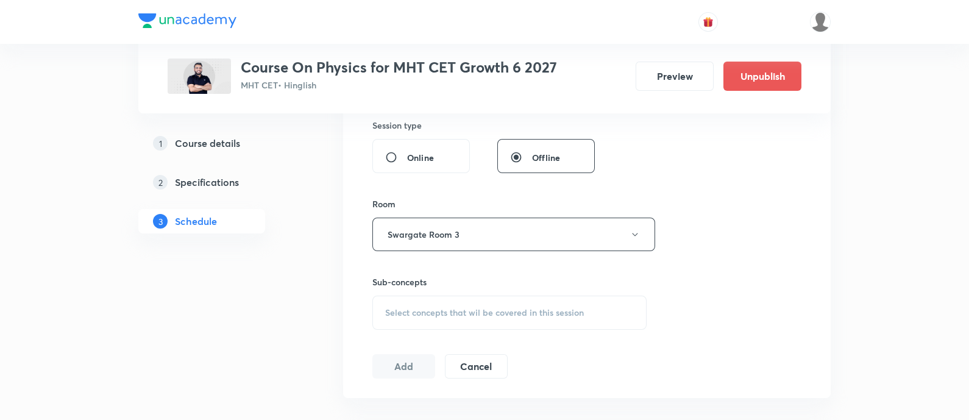
click at [427, 309] on span "Select concepts that wil be covered in this session" at bounding box center [484, 313] width 199 height 10
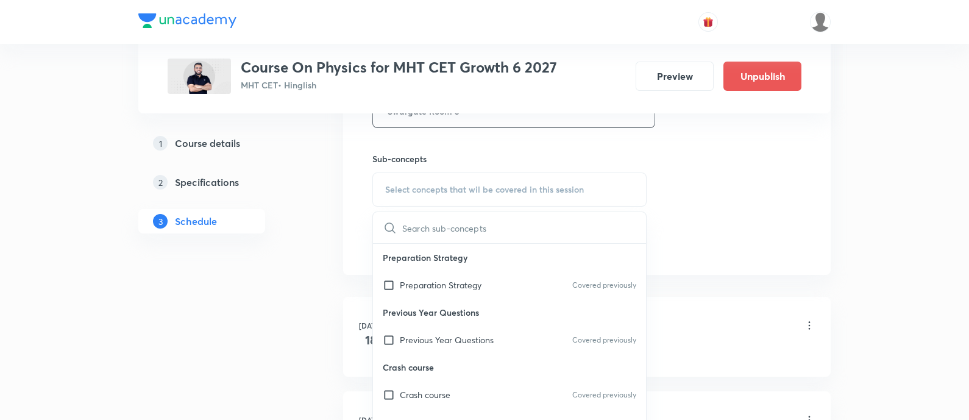
scroll to position [612, 0]
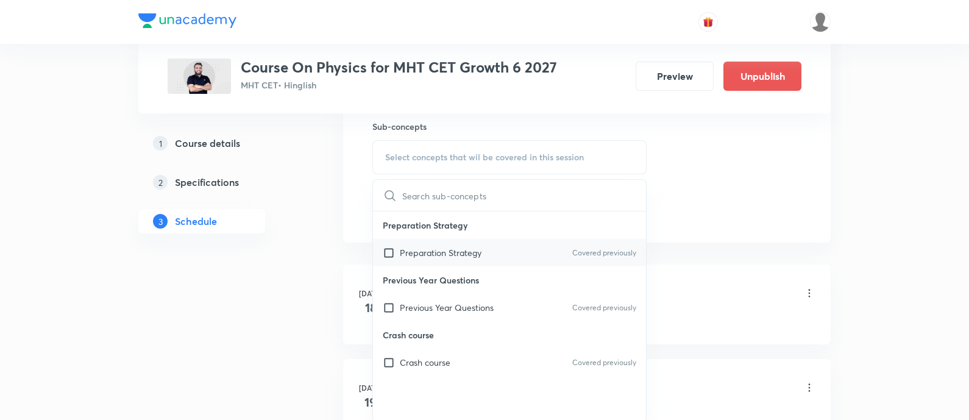
click at [504, 251] on div "Preparation Strategy Covered previously" at bounding box center [509, 252] width 273 height 27
checkbox input "true"
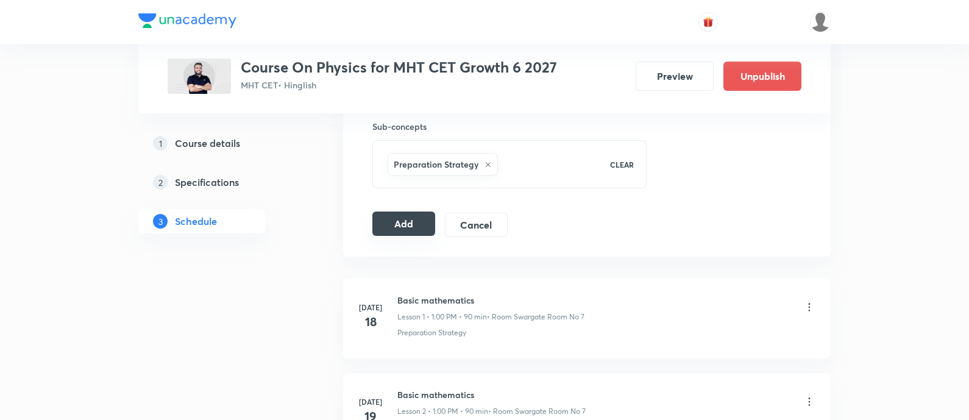
click at [411, 221] on button "Add" at bounding box center [403, 223] width 63 height 24
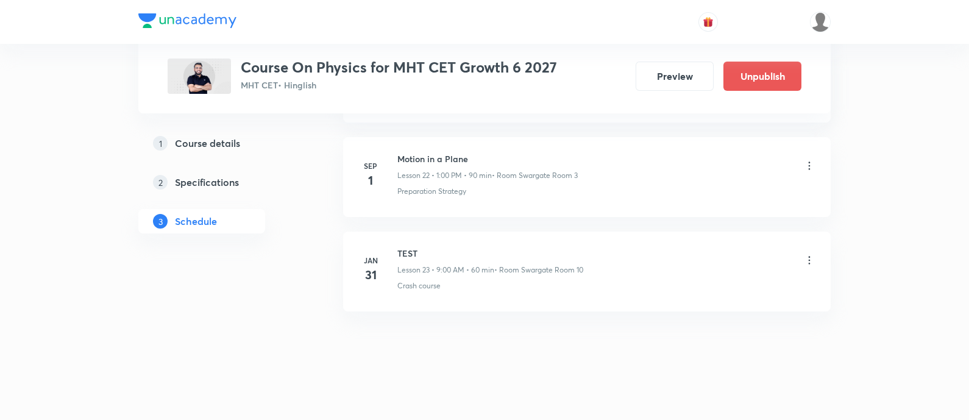
scroll to position [2163, 0]
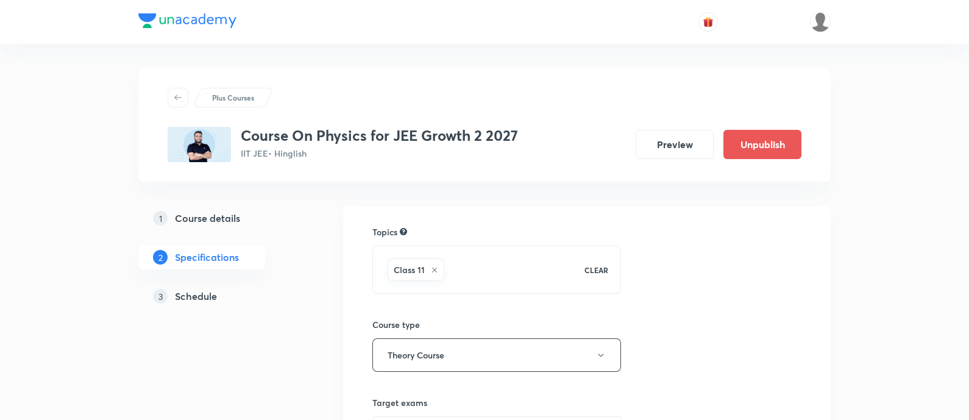
click at [202, 299] on h5 "Schedule" at bounding box center [196, 296] width 42 height 15
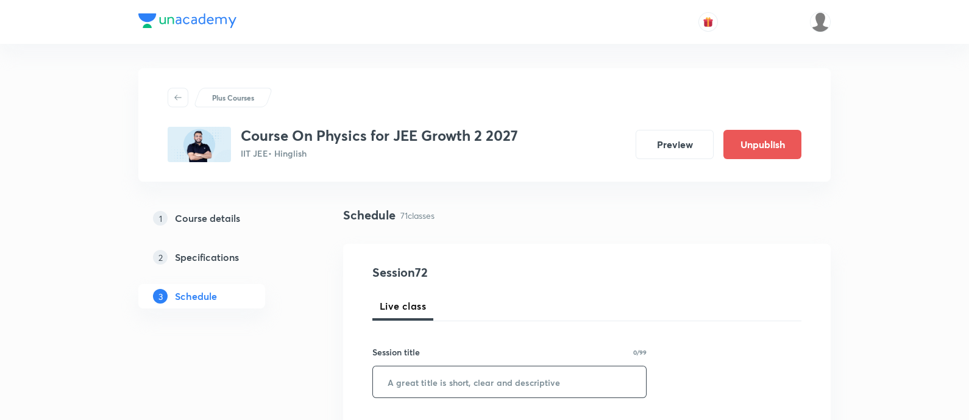
drag, startPoint x: 499, startPoint y: 369, endPoint x: 501, endPoint y: 378, distance: 9.3
click at [501, 376] on input "text" at bounding box center [509, 381] width 273 height 31
paste input "NLM"
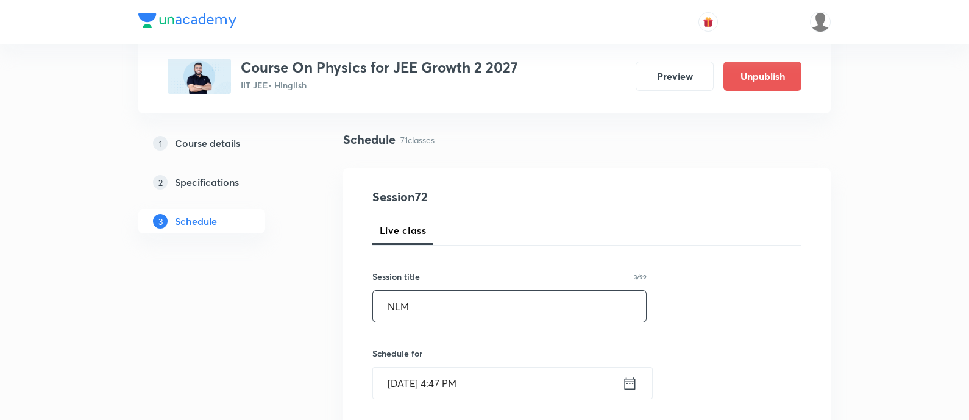
scroll to position [228, 0]
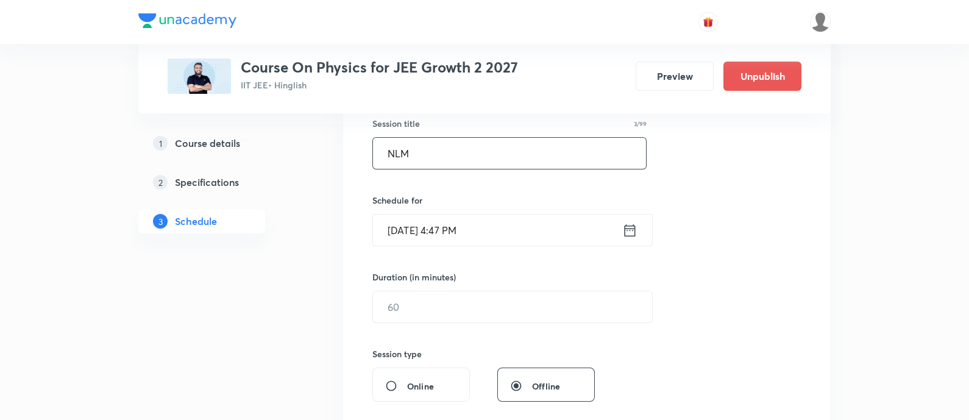
type input "NLM"
click at [624, 229] on icon at bounding box center [629, 230] width 11 height 12
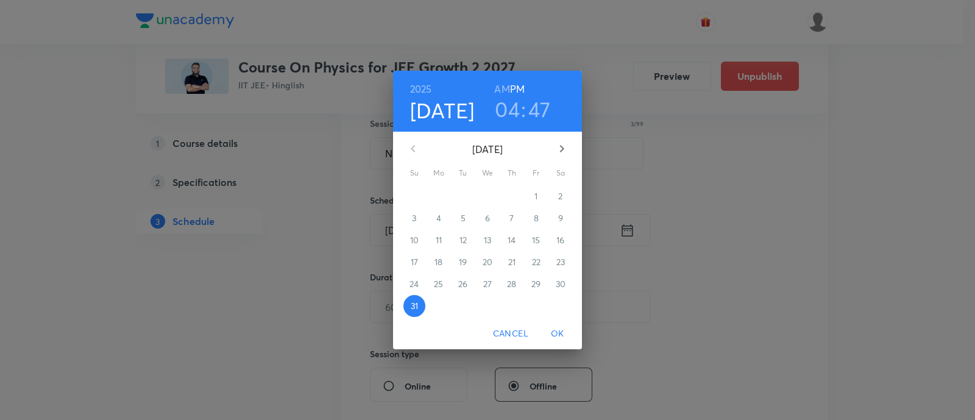
click at [558, 153] on icon "button" at bounding box center [561, 148] width 15 height 15
click at [442, 198] on span "1" at bounding box center [439, 196] width 22 height 12
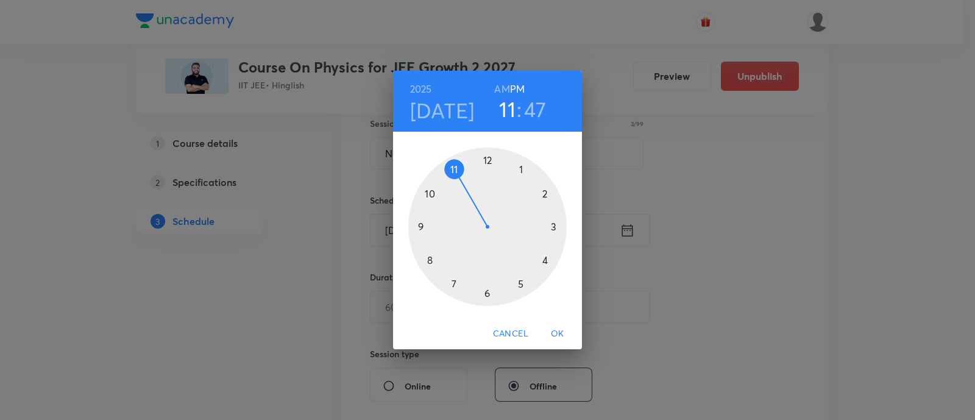
drag, startPoint x: 543, startPoint y: 255, endPoint x: 479, endPoint y: 190, distance: 90.5
click at [464, 171] on div at bounding box center [487, 226] width 158 height 158
drag, startPoint x: 426, startPoint y: 208, endPoint x: 535, endPoint y: 227, distance: 110.6
click at [535, 227] on div at bounding box center [487, 226] width 158 height 158
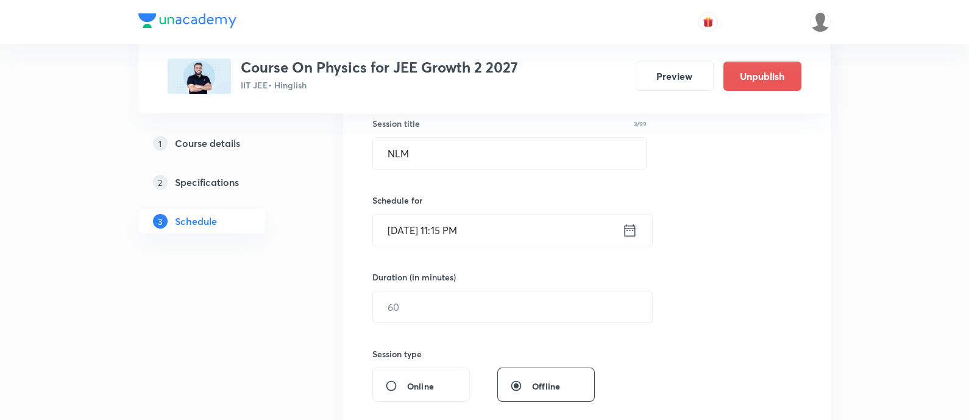
click at [631, 237] on icon at bounding box center [629, 230] width 15 height 17
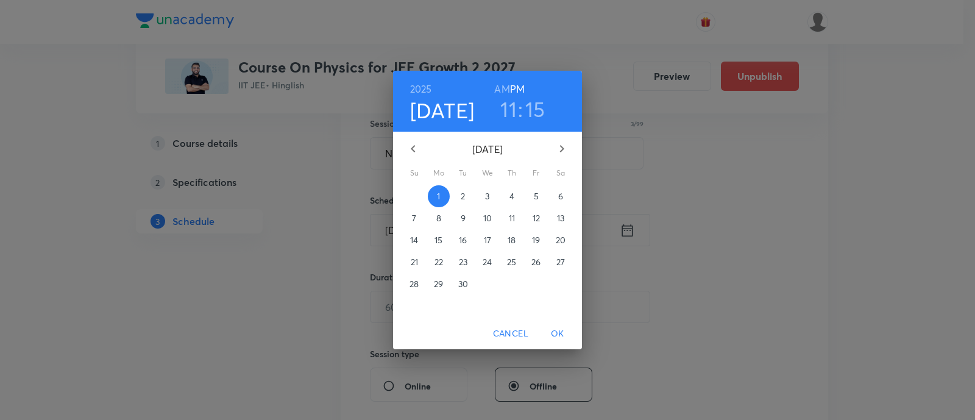
drag, startPoint x: 489, startPoint y: 83, endPoint x: 499, endPoint y: 91, distance: 12.6
click at [488, 83] on div "[DATE] 11 : 15 AM PM" at bounding box center [487, 100] width 169 height 41
click at [500, 91] on h6 "AM" at bounding box center [501, 88] width 15 height 17
drag, startPoint x: 566, startPoint y: 323, endPoint x: 560, endPoint y: 328, distance: 7.8
click at [566, 322] on button "OK" at bounding box center [557, 333] width 39 height 23
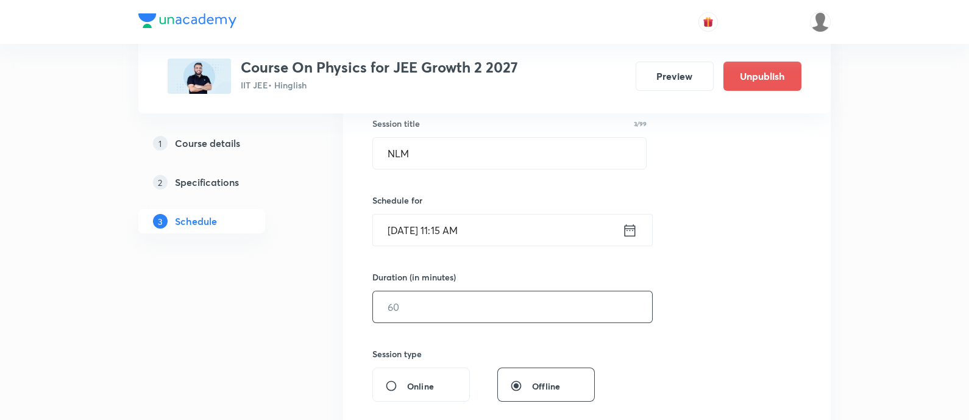
click at [506, 306] on input "text" at bounding box center [512, 306] width 279 height 31
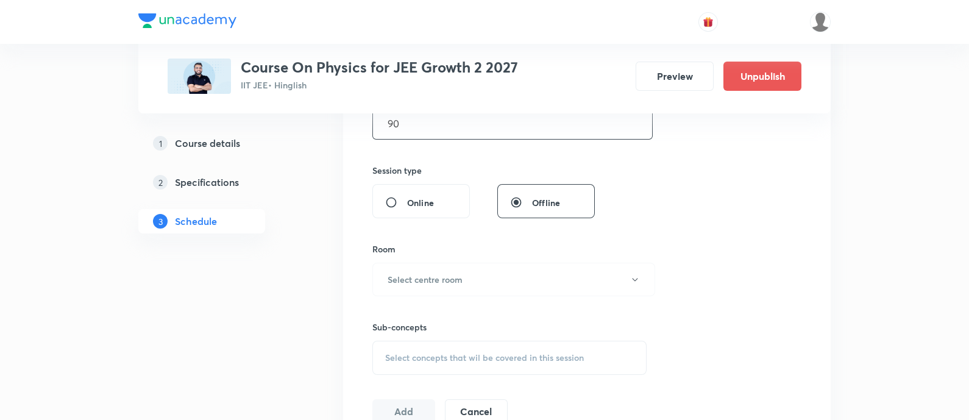
scroll to position [457, 0]
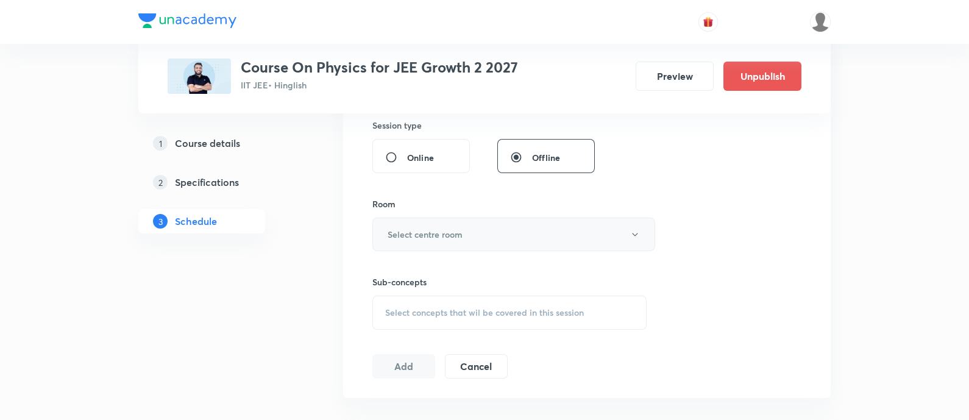
type input "90"
click at [534, 221] on button "Select centre room" at bounding box center [513, 234] width 283 height 34
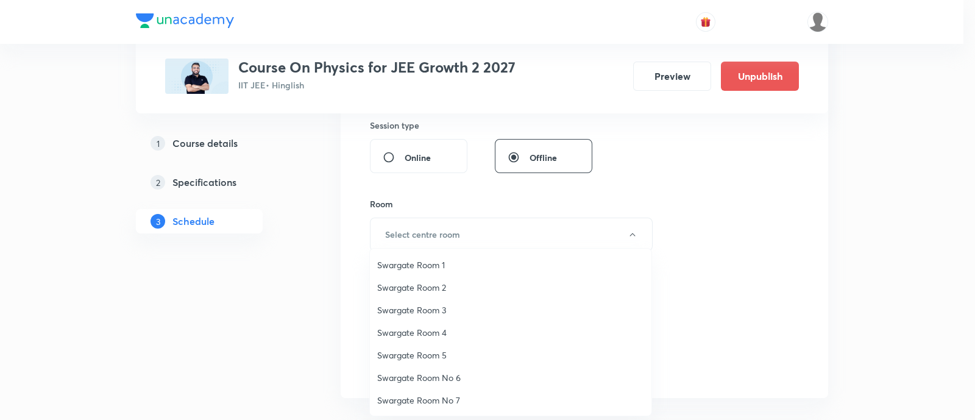
click at [406, 331] on span "Swargate Room 4" at bounding box center [510, 332] width 267 height 13
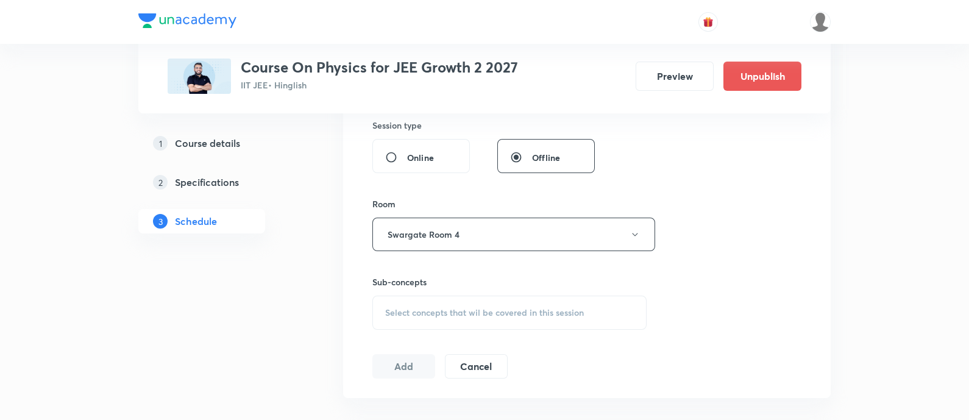
click at [490, 308] on span "Select concepts that wil be covered in this session" at bounding box center [484, 313] width 199 height 10
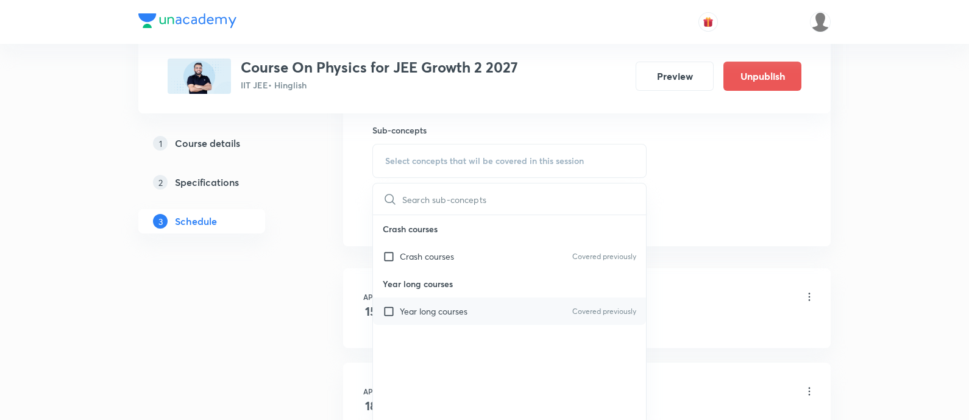
click at [490, 305] on div "Year long courses Covered previously" at bounding box center [509, 310] width 273 height 27
checkbox input "true"
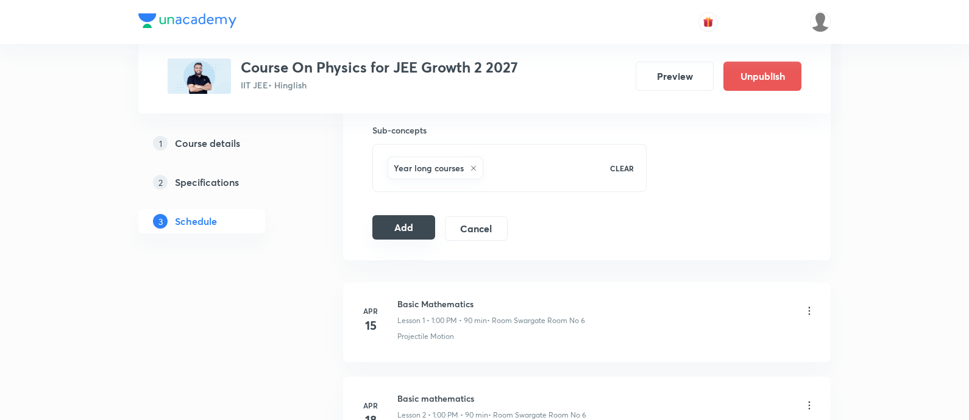
click at [408, 228] on button "Add" at bounding box center [403, 227] width 63 height 24
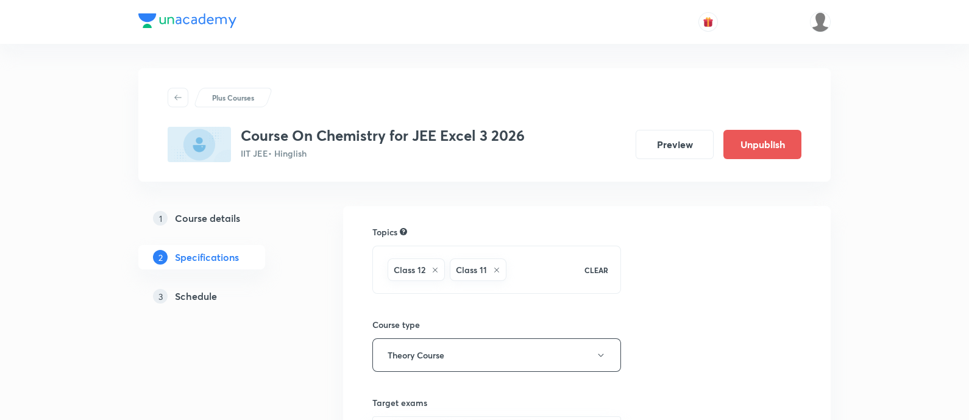
click at [208, 291] on h5 "Schedule" at bounding box center [196, 296] width 42 height 15
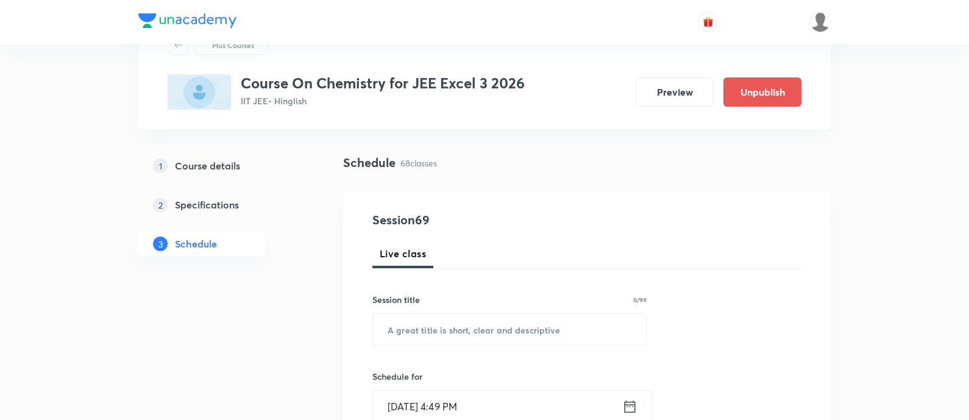
scroll to position [76, 0]
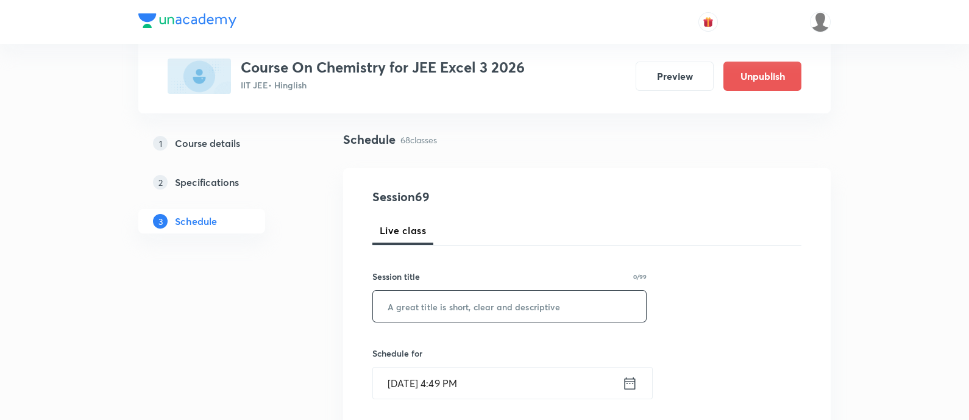
click at [515, 300] on input "text" at bounding box center [509, 306] width 273 height 31
paste input "Alcohol,[MEDICAL_DATA] and Ether"
type input "Alcohol,[MEDICAL_DATA] and Ether"
click at [632, 378] on icon at bounding box center [629, 383] width 15 height 17
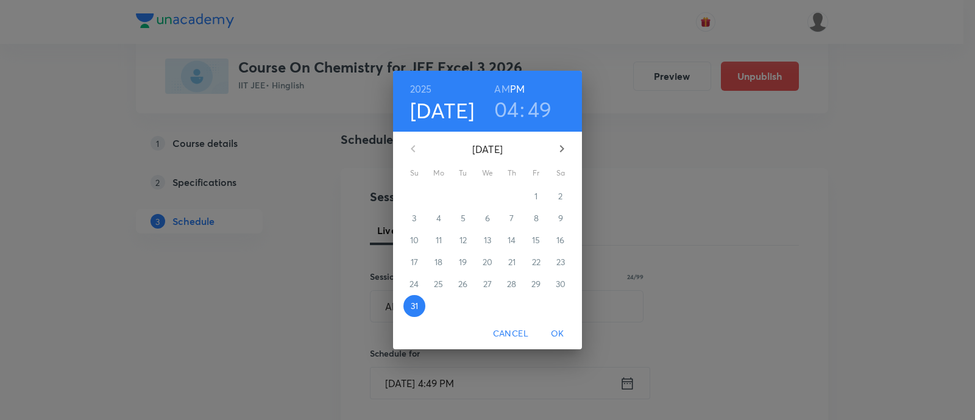
click at [563, 149] on icon "button" at bounding box center [562, 148] width 4 height 7
click at [440, 194] on span "1" at bounding box center [439, 196] width 22 height 12
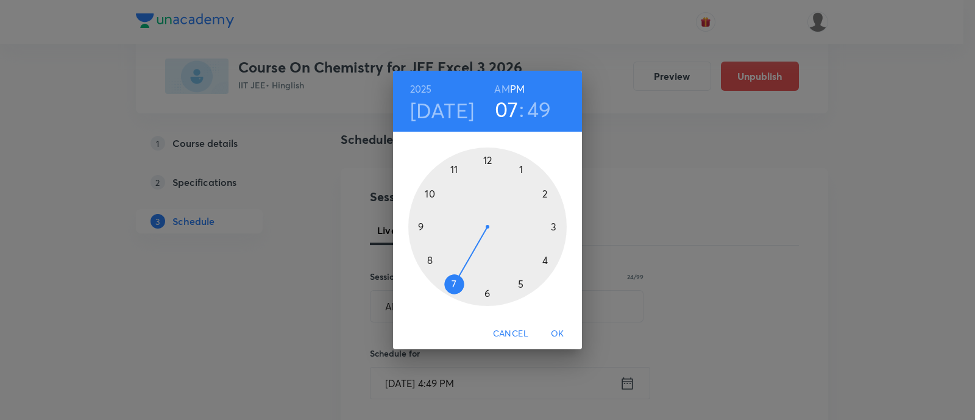
drag, startPoint x: 545, startPoint y: 260, endPoint x: 463, endPoint y: 279, distance: 84.4
click at [463, 279] on div at bounding box center [487, 226] width 158 height 158
drag, startPoint x: 431, startPoint y: 203, endPoint x: 488, endPoint y: 288, distance: 101.7
click at [488, 288] on div at bounding box center [487, 226] width 158 height 158
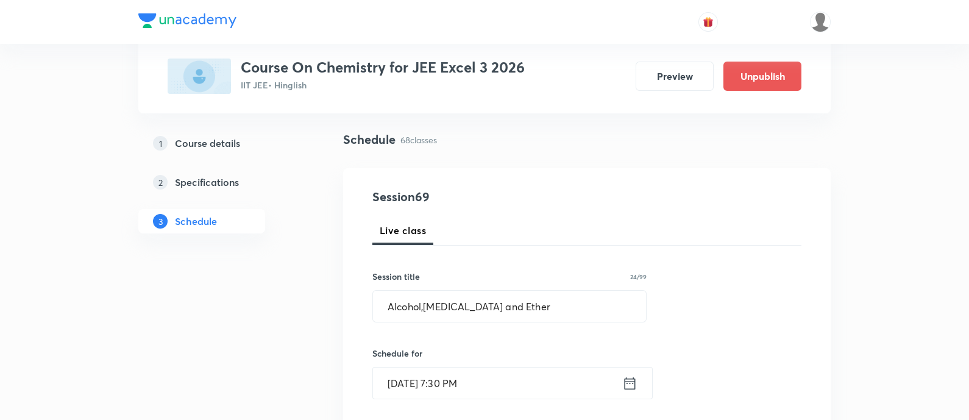
click at [634, 380] on icon at bounding box center [629, 382] width 11 height 12
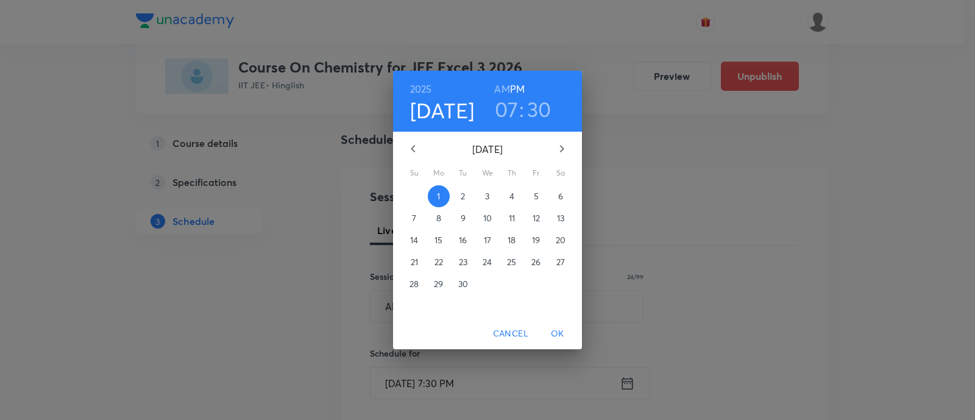
click at [503, 88] on h6 "AM" at bounding box center [501, 88] width 15 height 17
click at [566, 333] on span "OK" at bounding box center [557, 333] width 29 height 15
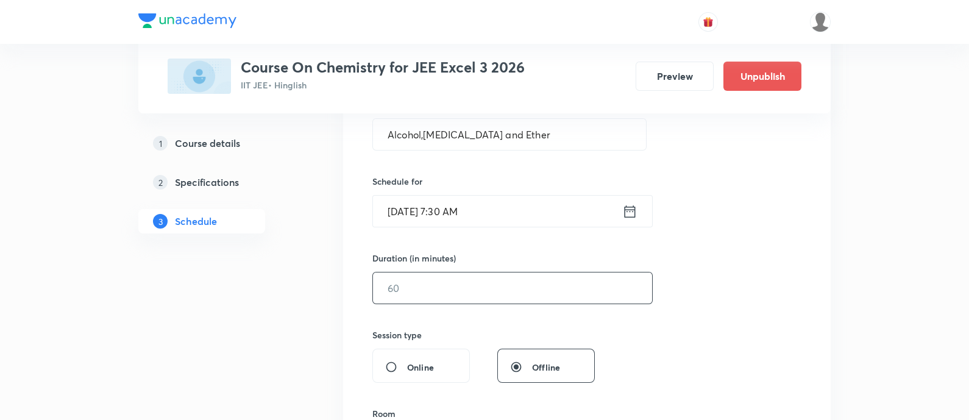
scroll to position [228, 0]
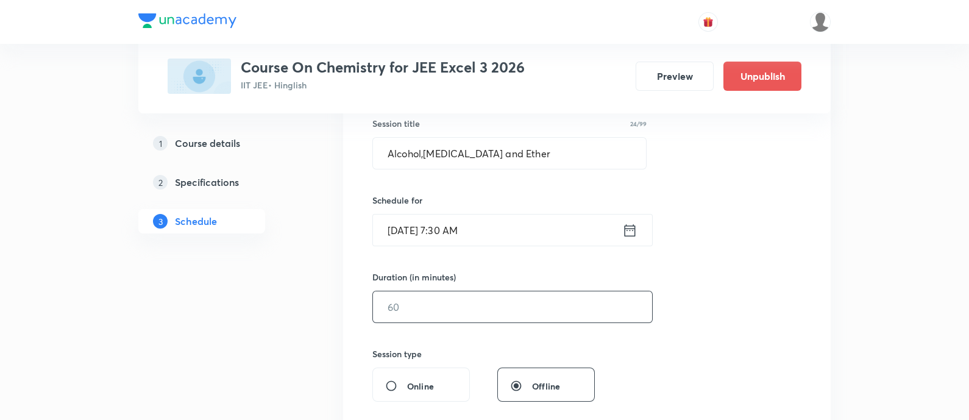
click at [565, 292] on input "text" at bounding box center [512, 306] width 279 height 31
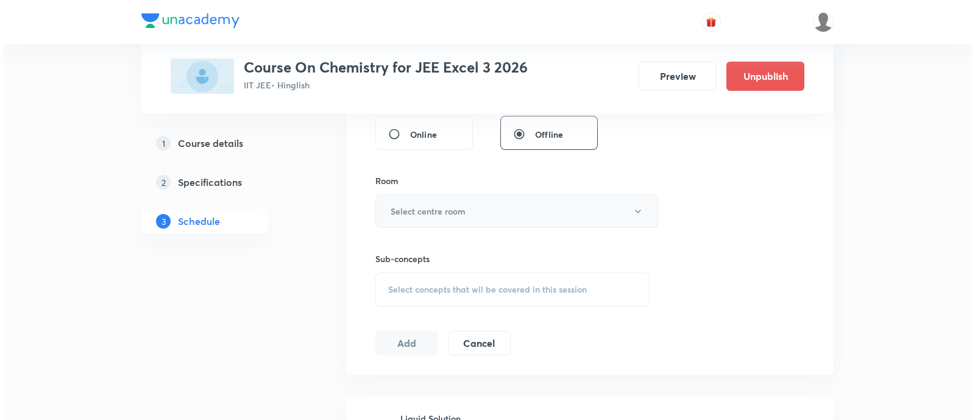
scroll to position [457, 0]
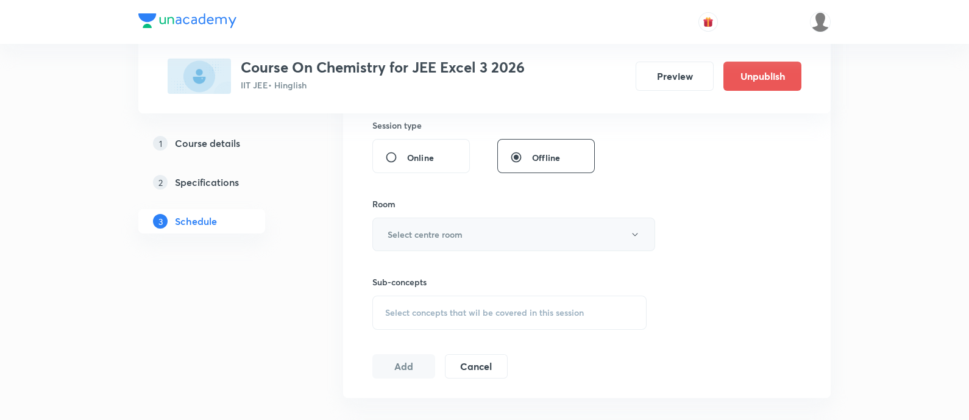
type input "90"
click at [448, 239] on h6 "Select centre room" at bounding box center [424, 234] width 75 height 13
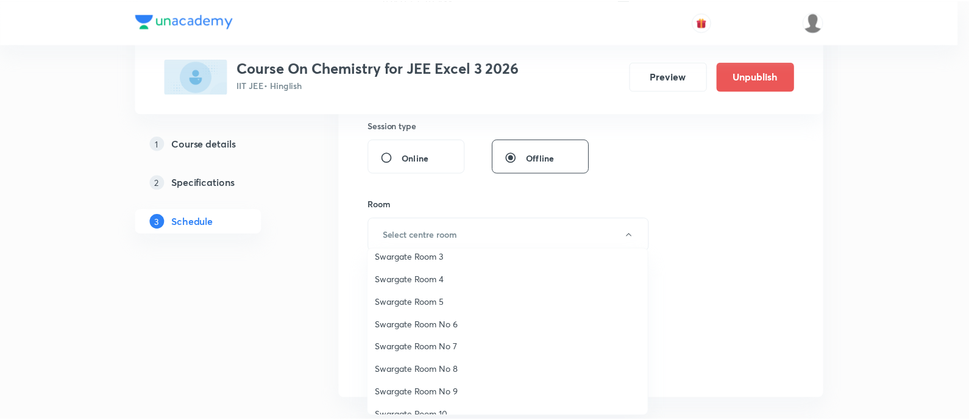
scroll to position [76, 0]
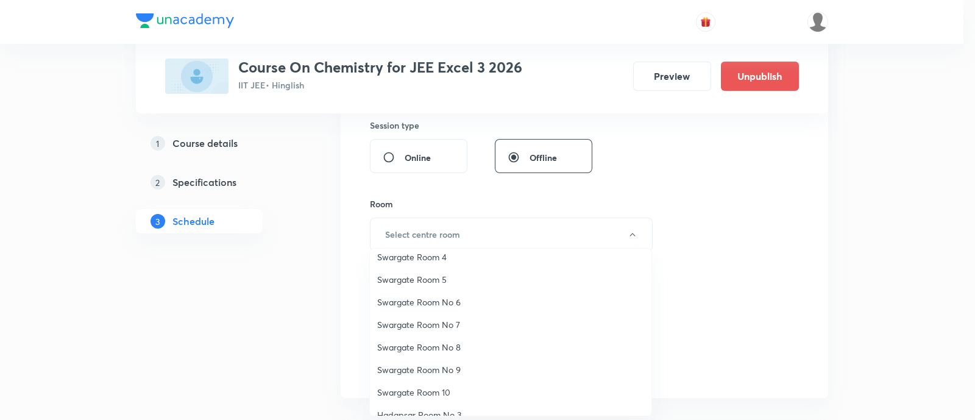
click at [447, 348] on span "Swargate Room No 8" at bounding box center [510, 347] width 267 height 13
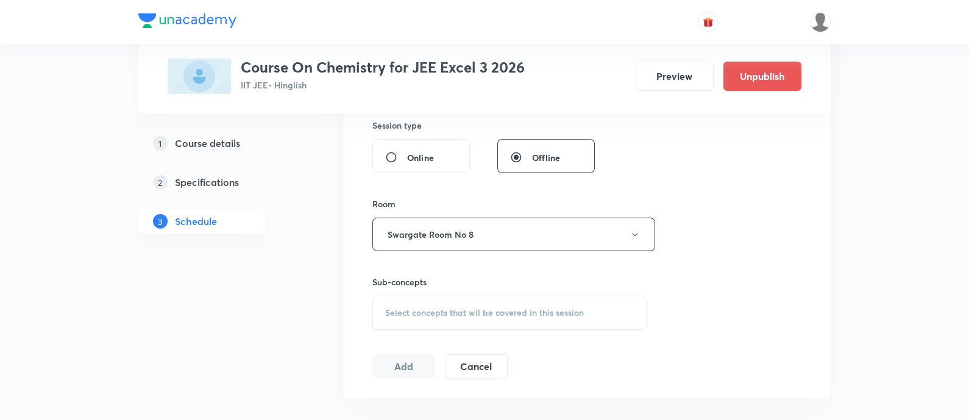
click at [477, 309] on span "Select concepts that wil be covered in this session" at bounding box center [484, 313] width 199 height 10
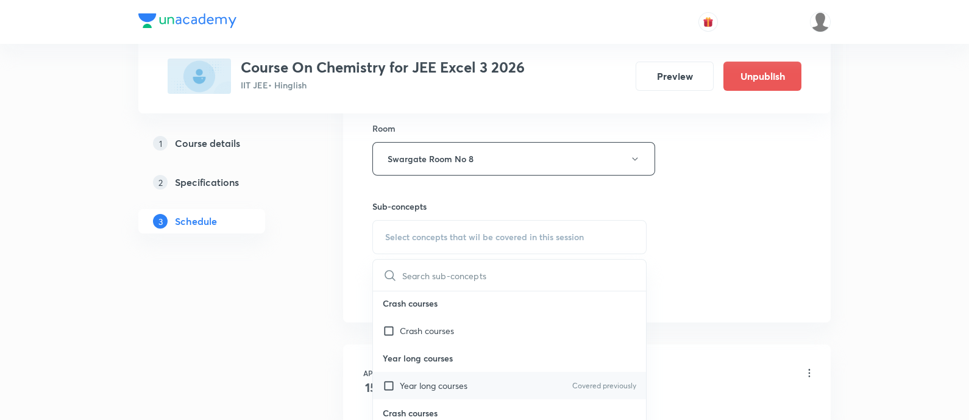
scroll to position [0, 0]
click at [463, 381] on p "Year long courses" at bounding box center [434, 387] width 68 height 13
checkbox input "true"
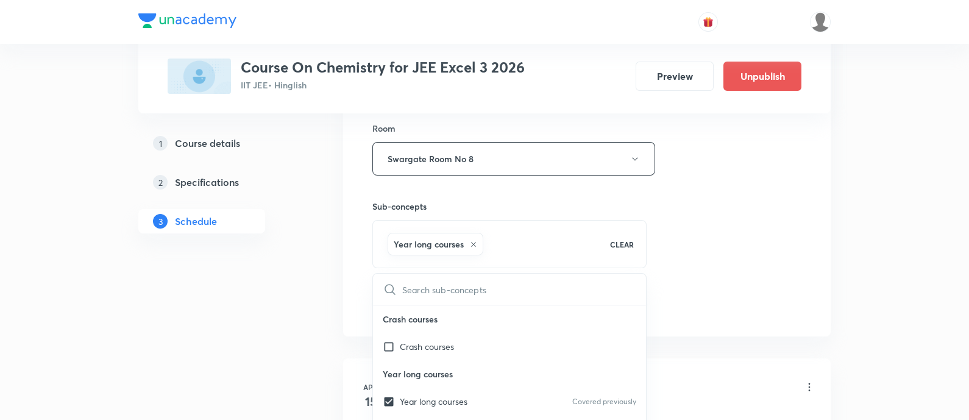
drag, startPoint x: 716, startPoint y: 230, endPoint x: 713, endPoint y: 241, distance: 11.8
click at [716, 232] on div "Session 69 Live class Session title 24/99 Alcohol,Phenol and Ether ​ Schedule f…" at bounding box center [586, 24] width 429 height 586
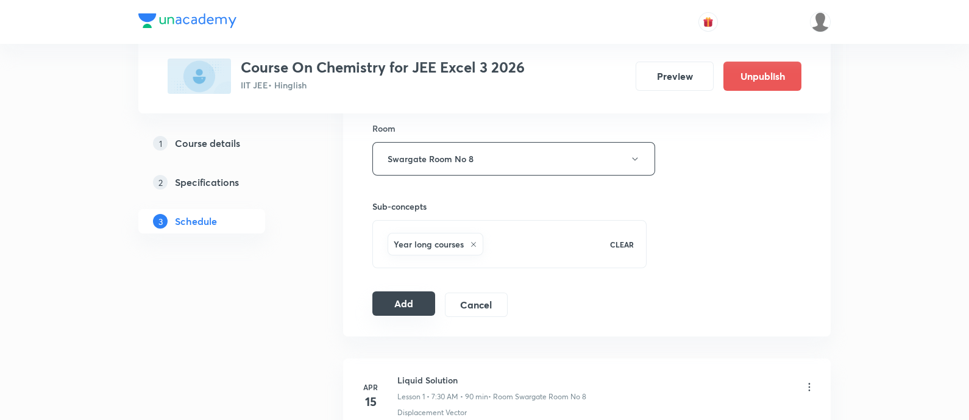
click at [399, 300] on button "Add" at bounding box center [403, 303] width 63 height 24
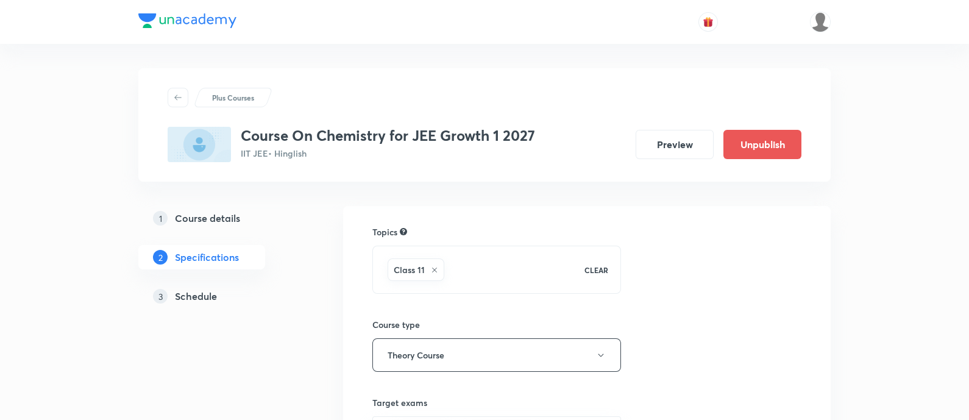
click at [195, 292] on h5 "Schedule" at bounding box center [196, 296] width 42 height 15
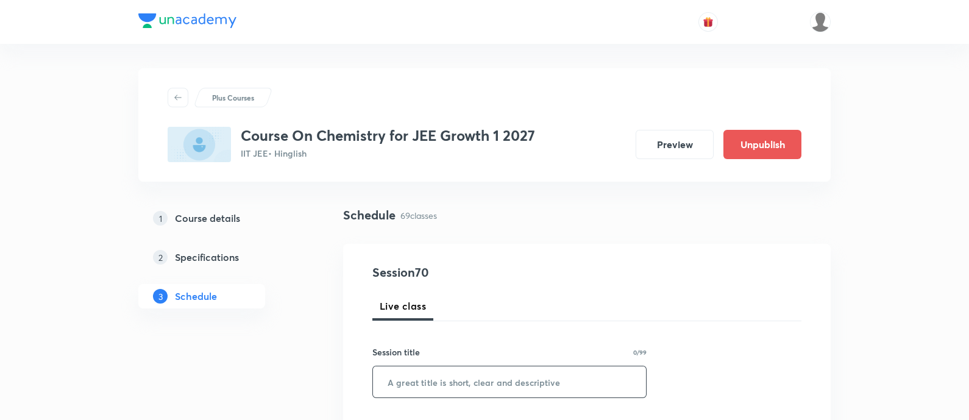
click at [515, 372] on input "text" at bounding box center [509, 381] width 273 height 31
paste input "Chemical Bonding)"
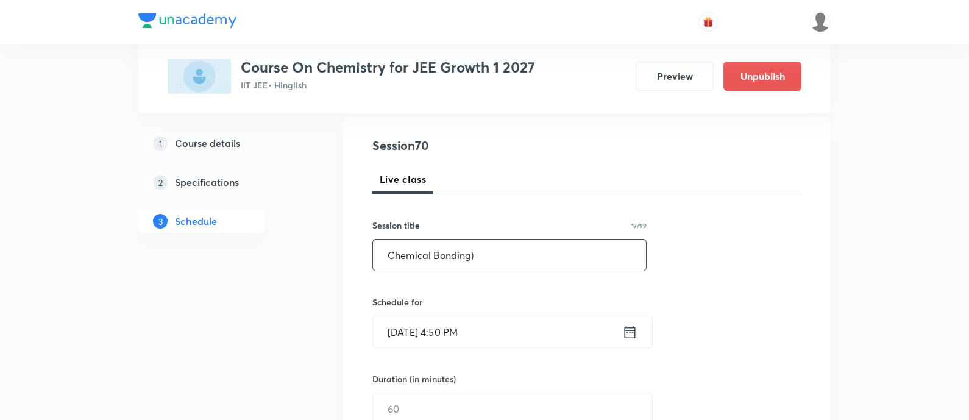
scroll to position [152, 0]
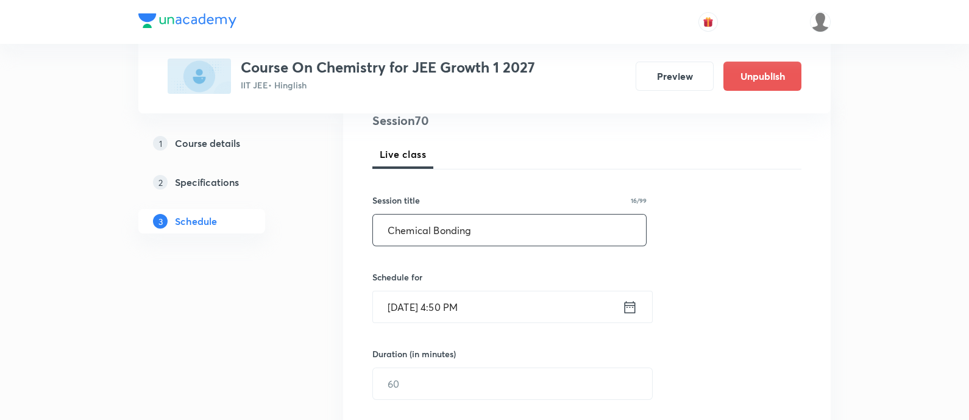
type input "Chemical Bonding"
click at [632, 307] on icon at bounding box center [629, 307] width 15 height 17
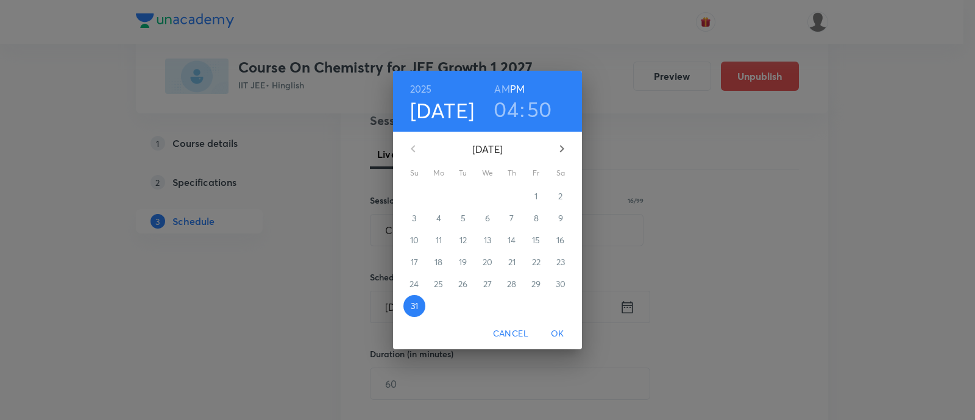
click at [565, 150] on icon "button" at bounding box center [561, 148] width 15 height 15
click at [440, 199] on p "1" at bounding box center [438, 196] width 3 height 12
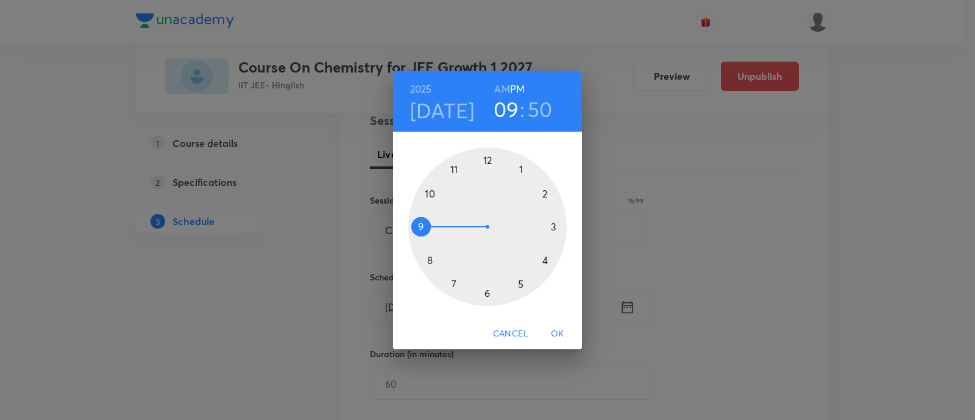
drag, startPoint x: 542, startPoint y: 260, endPoint x: 452, endPoint y: 228, distance: 95.8
click at [452, 228] on div at bounding box center [487, 226] width 158 height 158
drag, startPoint x: 428, startPoint y: 199, endPoint x: 531, endPoint y: 227, distance: 107.3
click at [531, 227] on div at bounding box center [487, 226] width 158 height 158
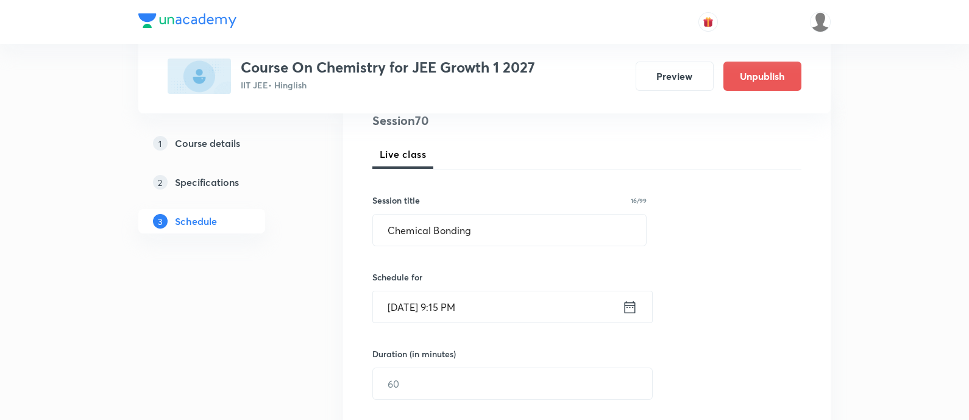
click at [634, 308] on icon at bounding box center [629, 307] width 15 height 17
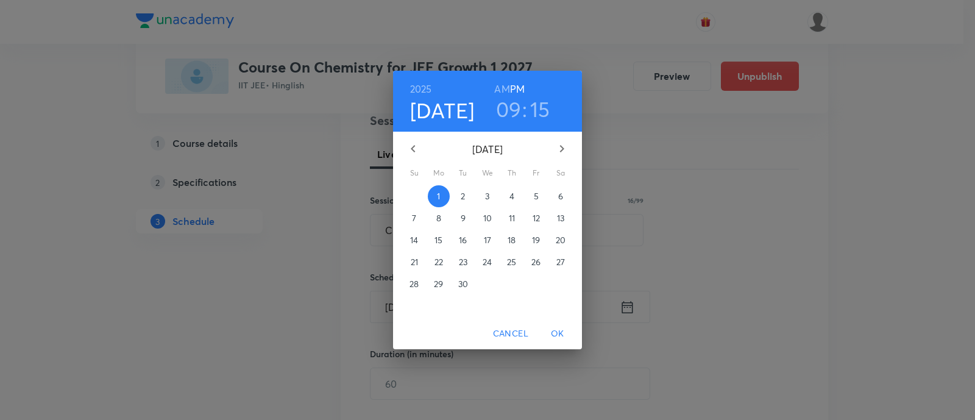
click at [490, 84] on div "[DATE] 09 : 15 AM PM" at bounding box center [487, 100] width 169 height 41
click at [506, 88] on h6 "AM" at bounding box center [501, 88] width 15 height 17
click at [560, 329] on span "OK" at bounding box center [557, 333] width 29 height 15
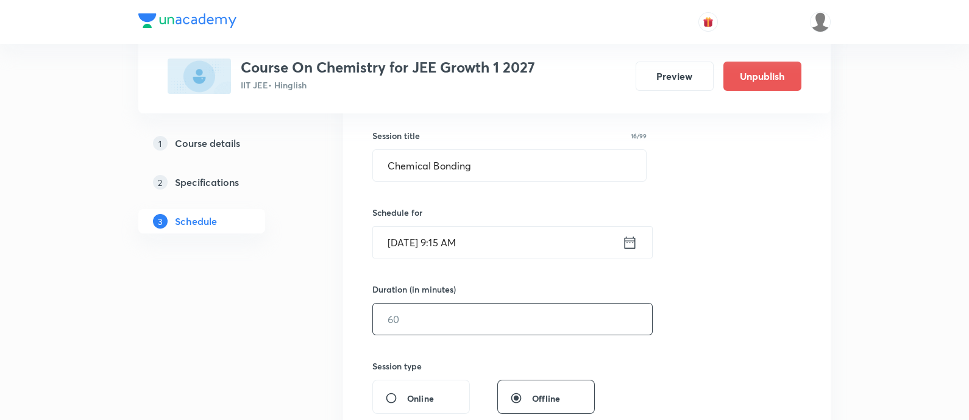
scroll to position [228, 0]
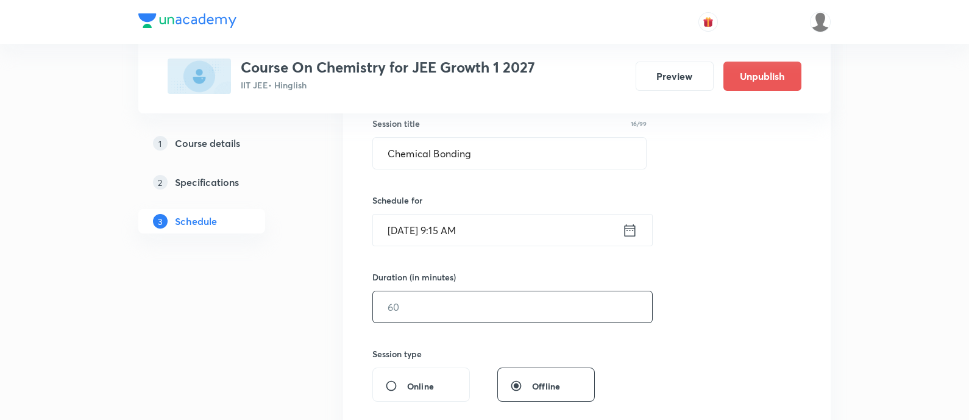
click at [545, 310] on input "text" at bounding box center [512, 306] width 279 height 31
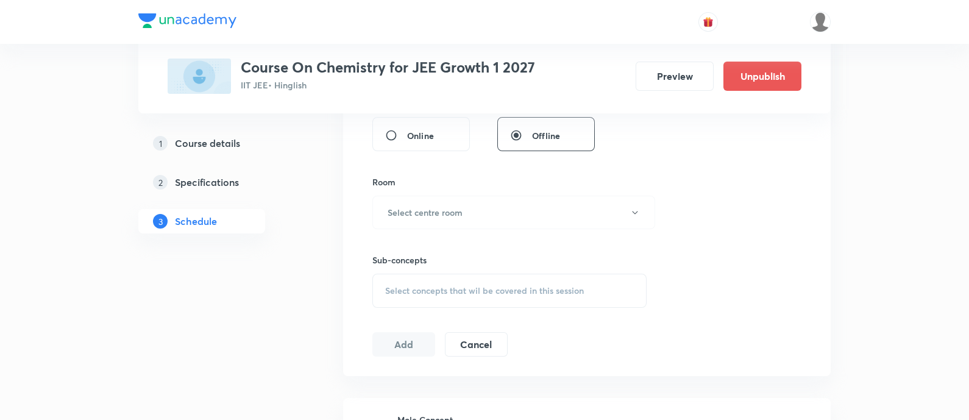
scroll to position [532, 0]
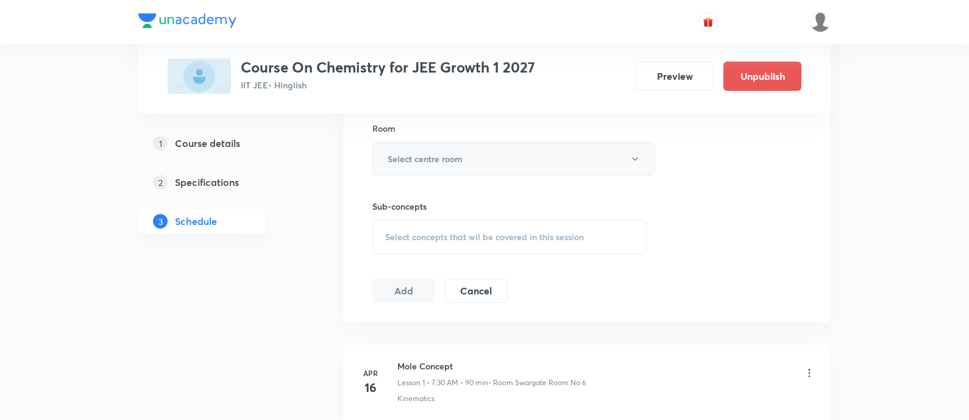
type input "90"
click at [420, 157] on h6 "Select centre room" at bounding box center [424, 158] width 75 height 13
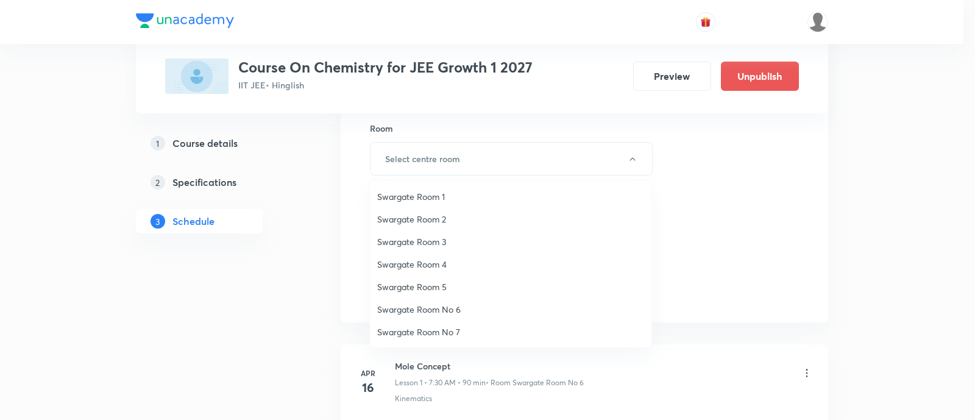
click at [451, 303] on span "Swargate Room No 6" at bounding box center [510, 309] width 267 height 13
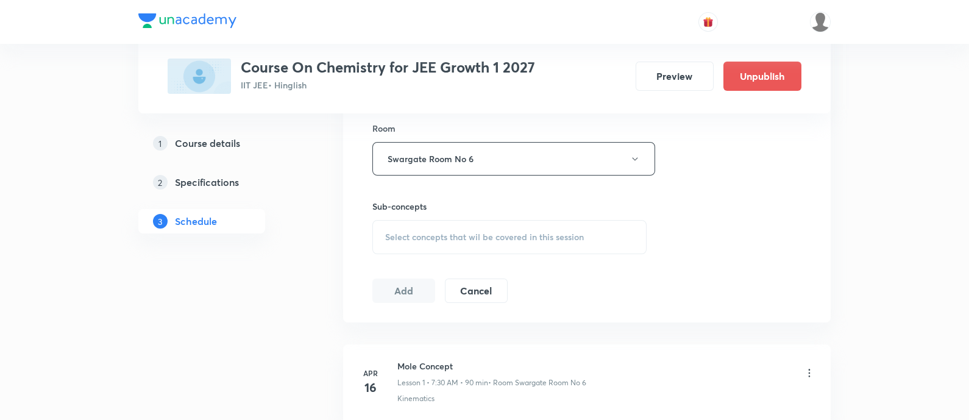
click at [514, 238] on span "Select concepts that wil be covered in this session" at bounding box center [484, 237] width 199 height 10
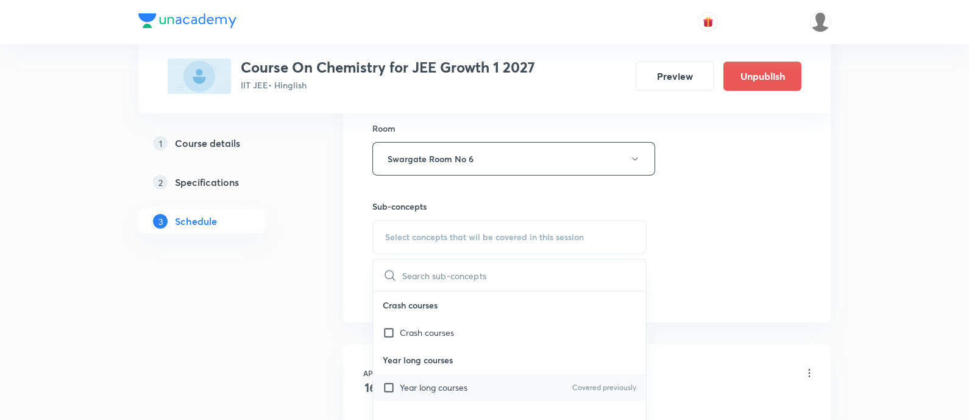
click at [482, 388] on div "Year long courses Covered previously" at bounding box center [509, 386] width 273 height 27
checkbox input "true"
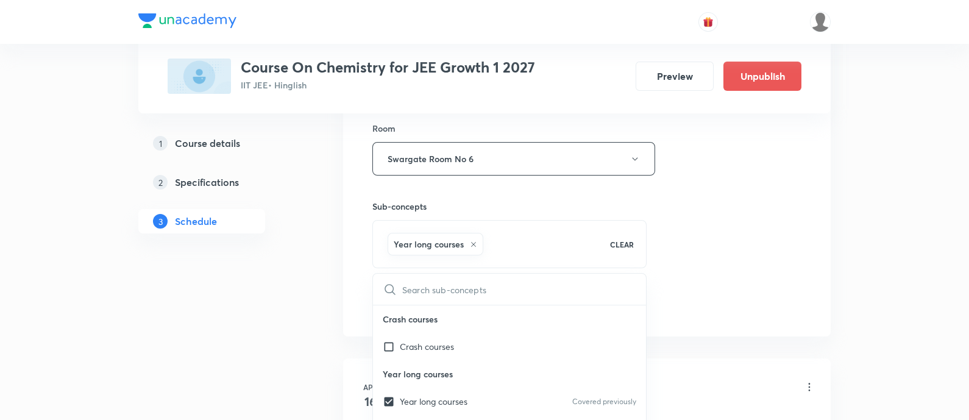
click at [768, 256] on div "Session 70 Live class Session title 16/99 Chemical Bonding ​ Schedule for [DATE…" at bounding box center [586, 24] width 429 height 586
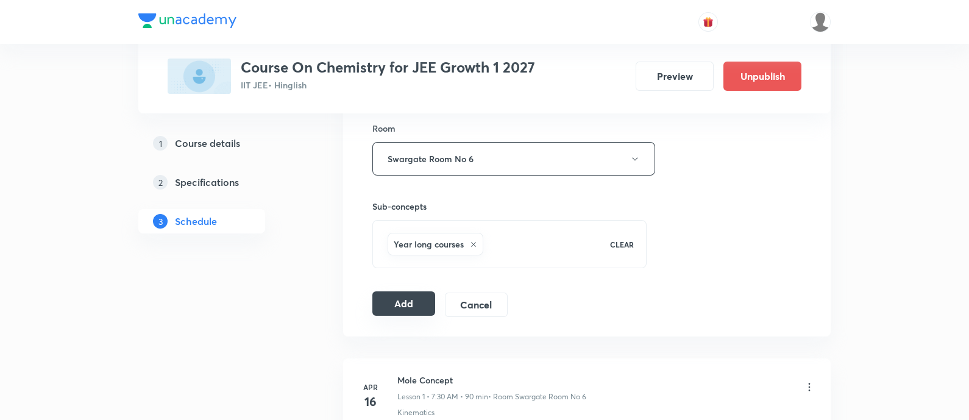
click at [399, 298] on button "Add" at bounding box center [403, 303] width 63 height 24
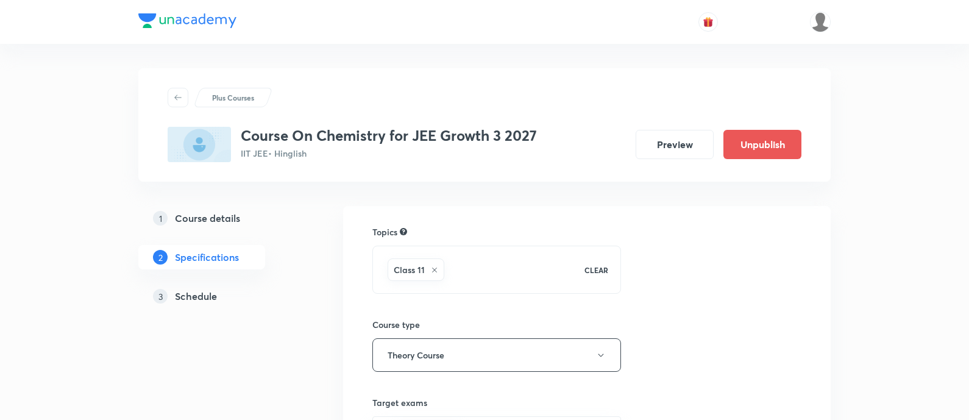
click at [207, 299] on h5 "Schedule" at bounding box center [196, 296] width 42 height 15
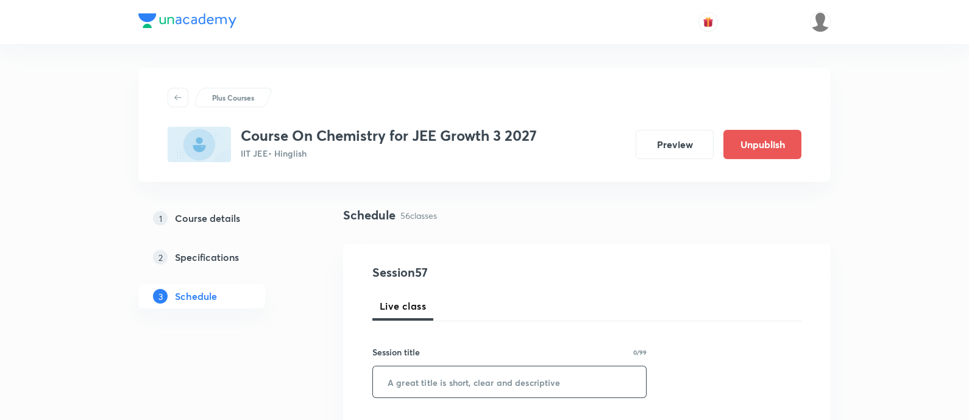
click at [533, 372] on input "text" at bounding box center [509, 381] width 273 height 31
paste input "Periodic Table and its properties"
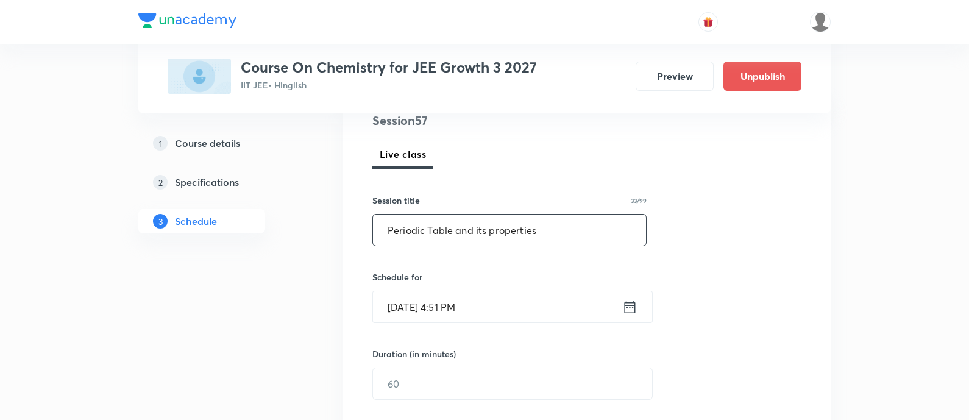
type input "Periodic Table and its properties"
click at [627, 308] on icon at bounding box center [629, 307] width 15 height 17
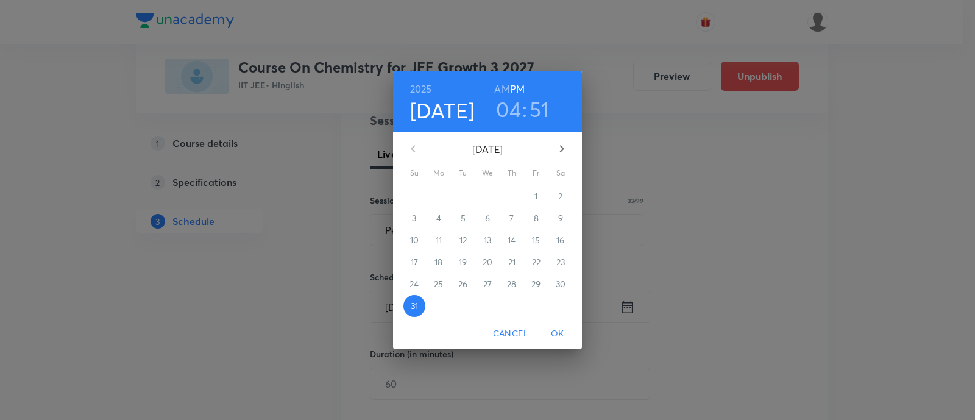
click at [565, 146] on icon "button" at bounding box center [561, 148] width 15 height 15
click at [437, 199] on p "1" at bounding box center [438, 196] width 3 height 12
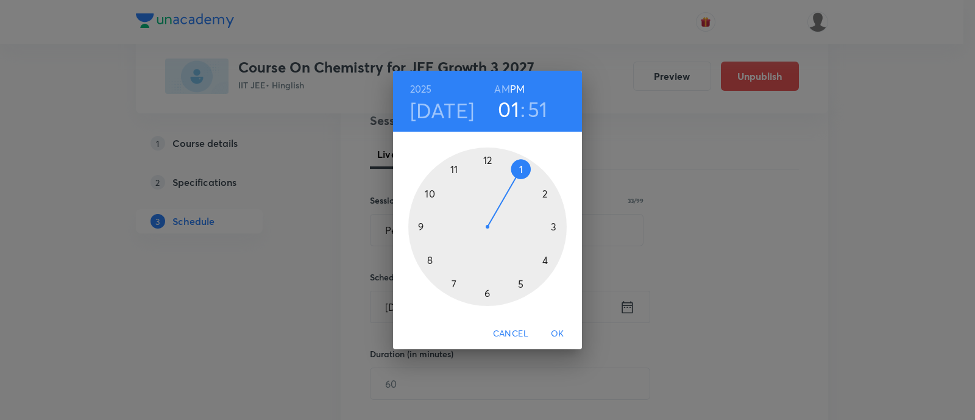
drag, startPoint x: 545, startPoint y: 260, endPoint x: 533, endPoint y: 169, distance: 91.6
click at [533, 169] on div at bounding box center [487, 226] width 158 height 158
drag, startPoint x: 436, startPoint y: 187, endPoint x: 487, endPoint y: 176, distance: 52.9
click at [487, 176] on div at bounding box center [487, 226] width 158 height 158
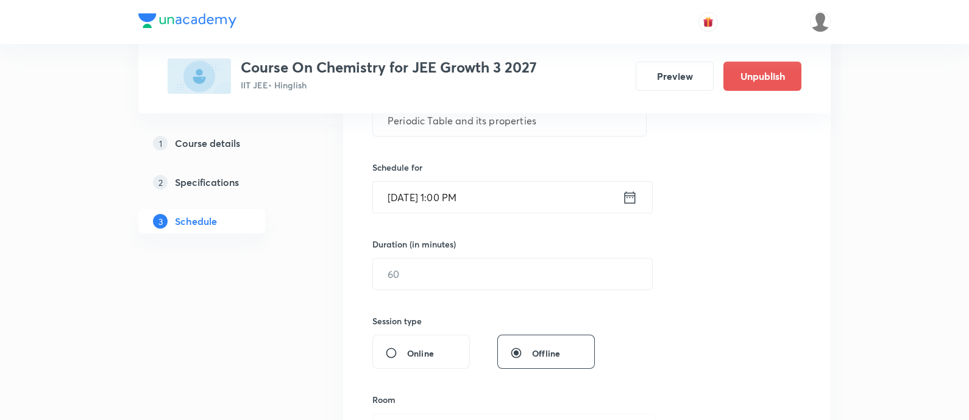
scroll to position [304, 0]
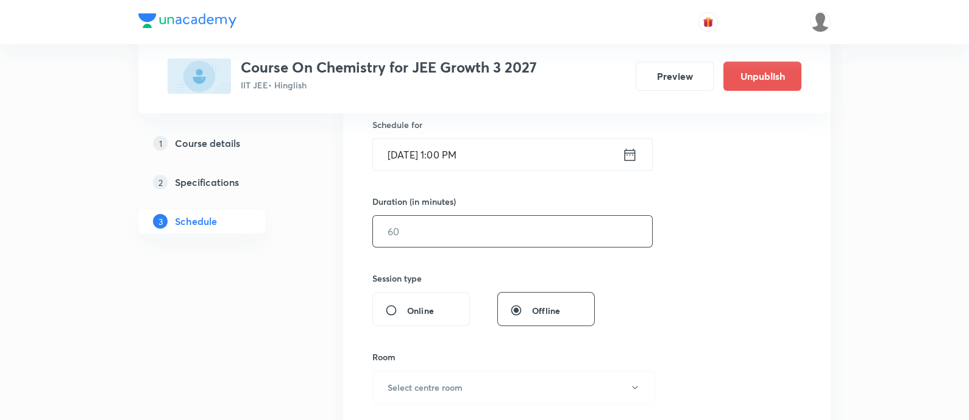
click at [491, 217] on input "text" at bounding box center [512, 231] width 279 height 31
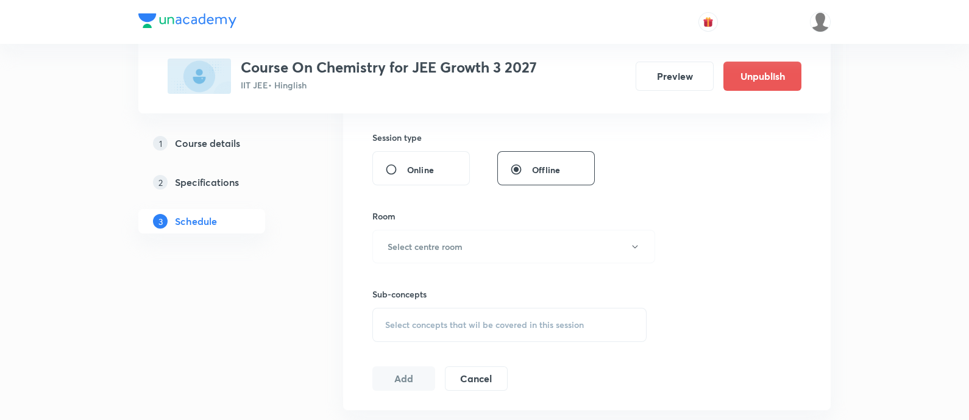
scroll to position [457, 0]
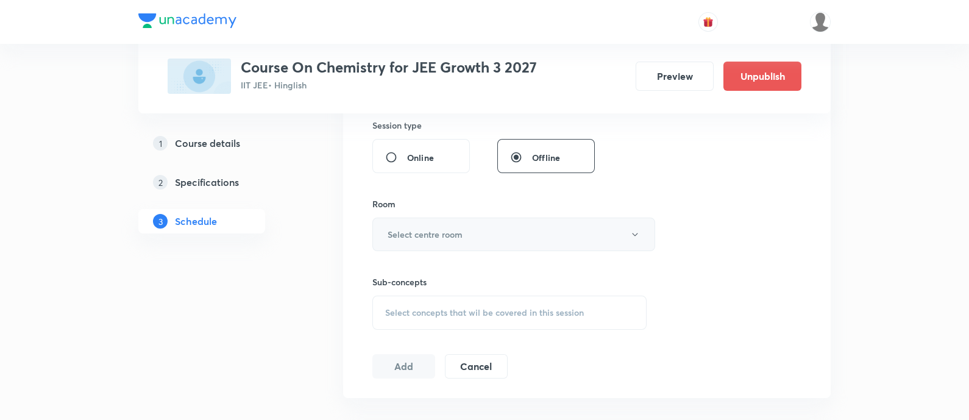
type input "90"
click at [409, 232] on h6 "Select centre room" at bounding box center [424, 234] width 75 height 13
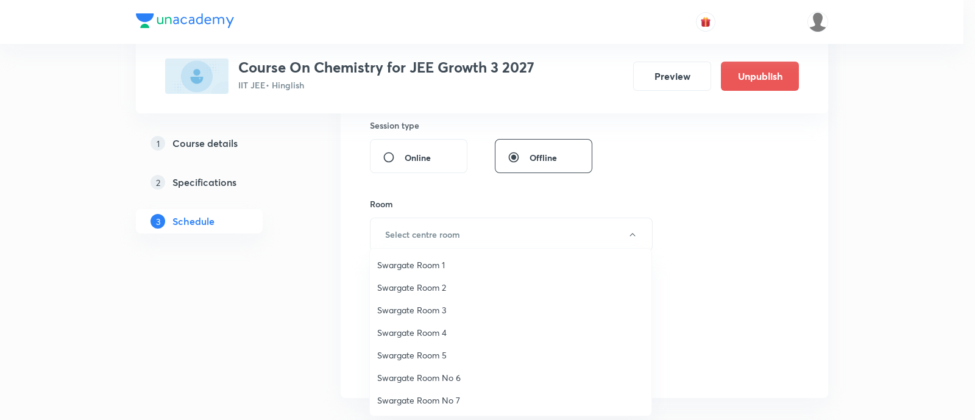
click at [404, 331] on span "Swargate Room 4" at bounding box center [510, 332] width 267 height 13
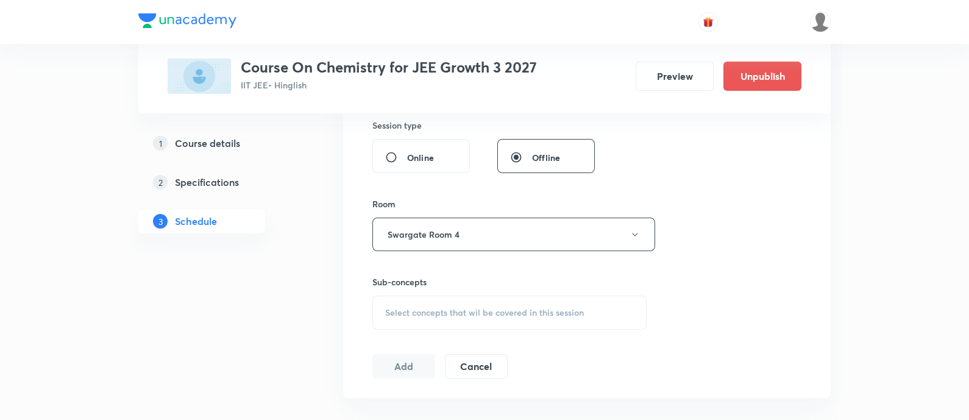
click at [497, 309] on span "Select concepts that wil be covered in this session" at bounding box center [484, 313] width 199 height 10
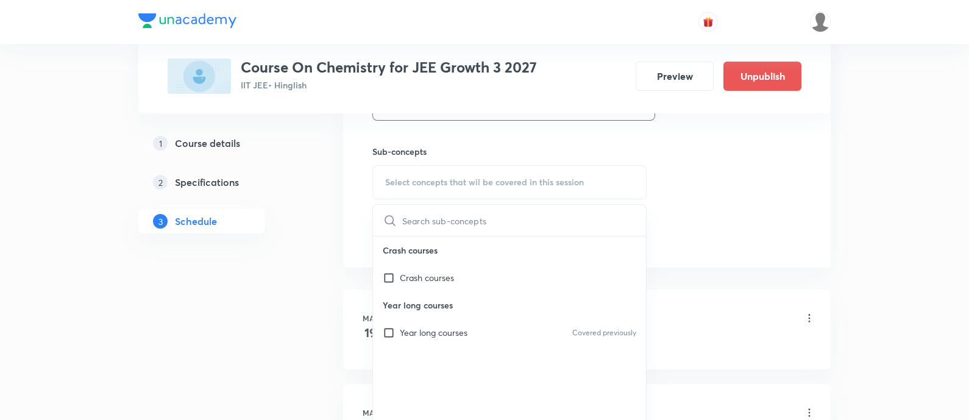
scroll to position [609, 0]
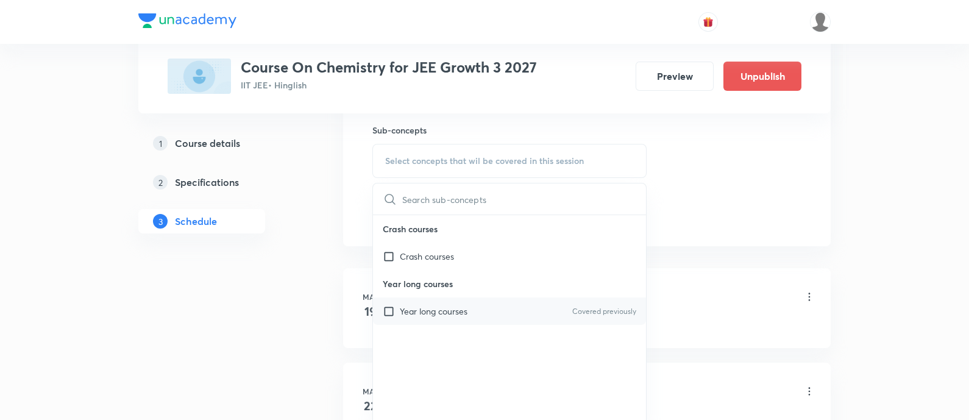
click at [477, 307] on div "Year long courses Covered previously" at bounding box center [509, 310] width 273 height 27
checkbox input "true"
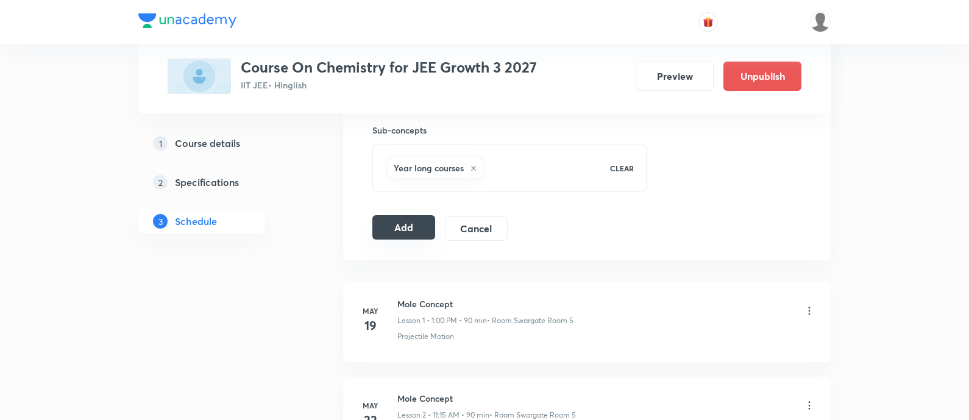
click at [409, 222] on button "Add" at bounding box center [403, 227] width 63 height 24
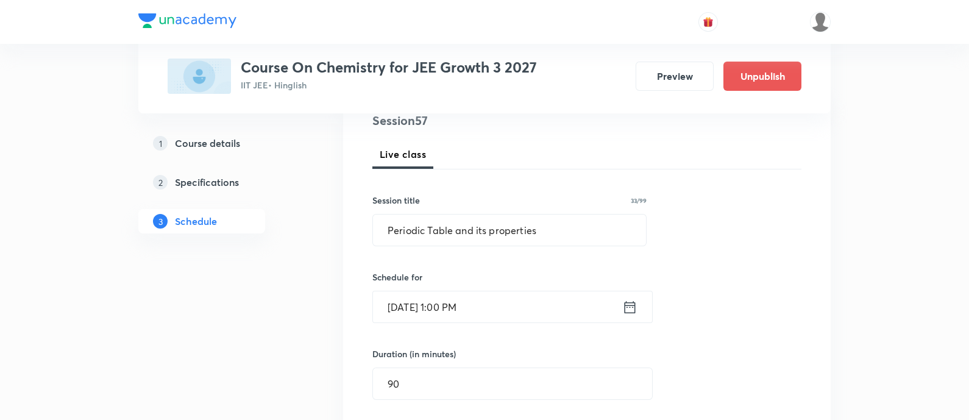
scroll to position [228, 0]
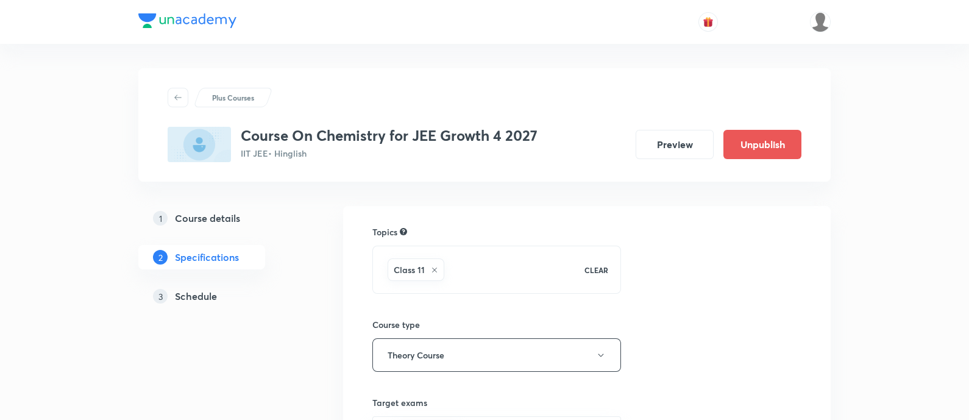
click at [207, 298] on h5 "Schedule" at bounding box center [196, 296] width 42 height 15
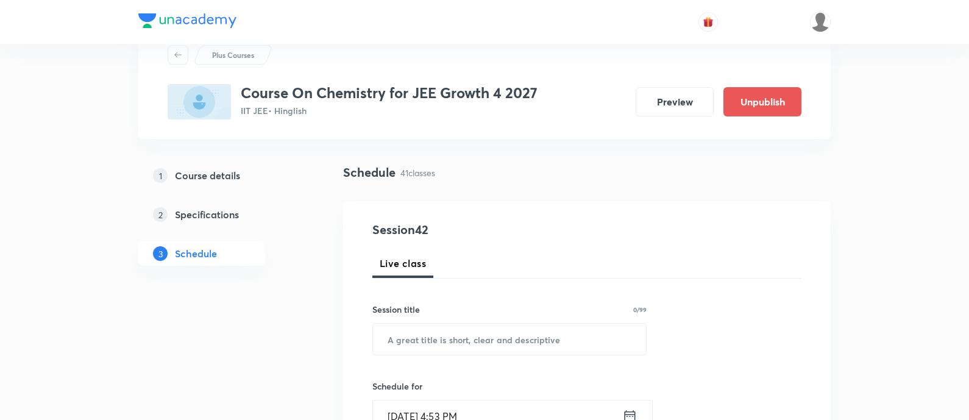
scroll to position [76, 0]
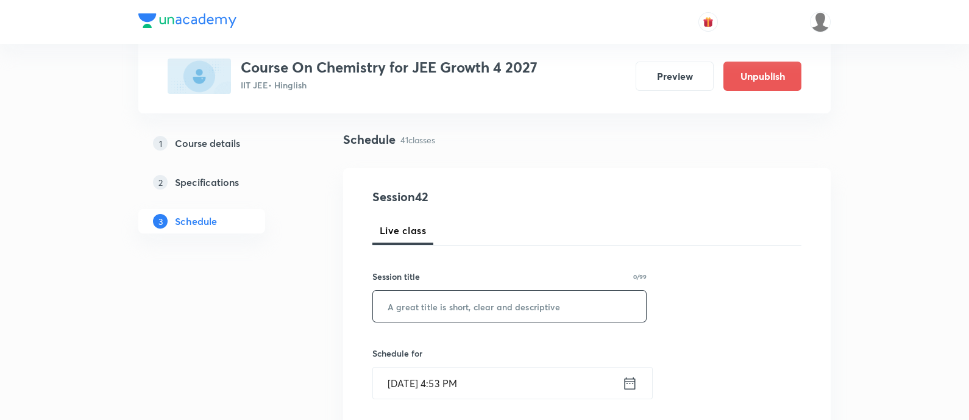
click at [480, 306] on input "text" at bounding box center [509, 306] width 273 height 31
paste input "(Periodic Table and its properties"
click at [393, 306] on input "(Periodic Table and its properties" at bounding box center [509, 306] width 273 height 31
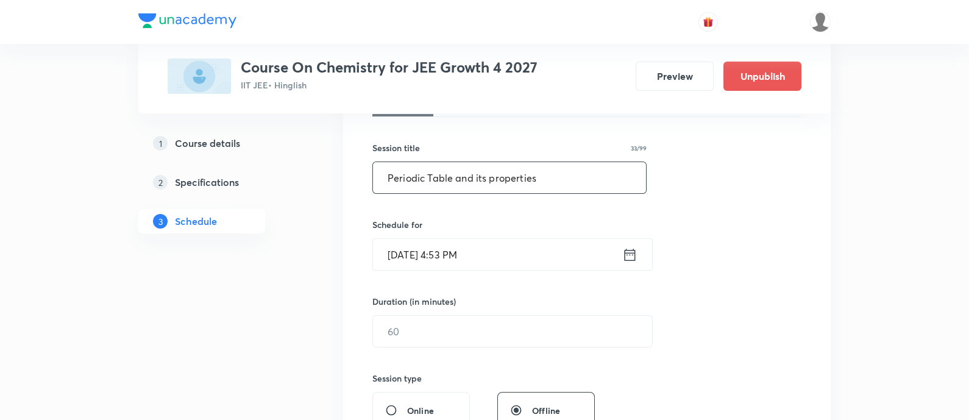
scroll to position [228, 0]
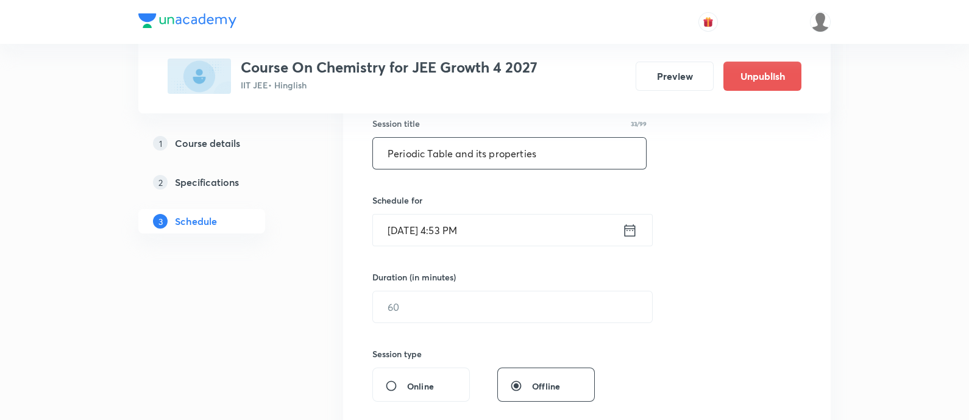
type input "Periodic Table and its properties"
click at [628, 228] on icon at bounding box center [629, 230] width 11 height 12
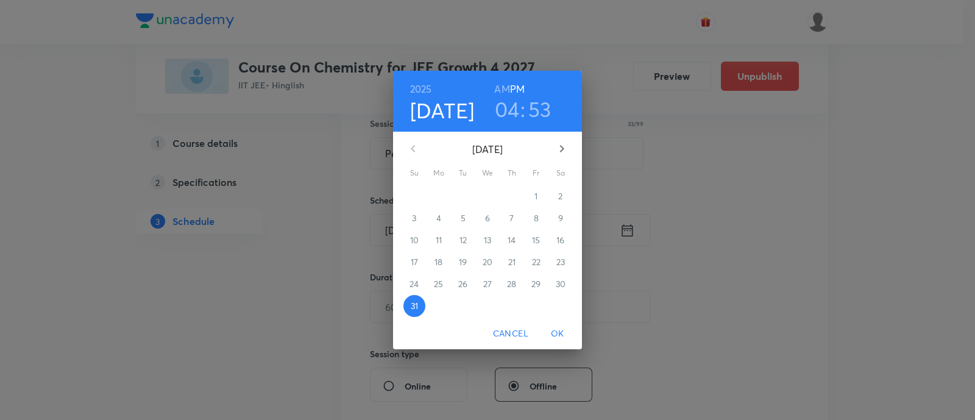
click at [564, 152] on icon "button" at bounding box center [561, 148] width 15 height 15
click at [440, 193] on p "1" at bounding box center [438, 196] width 3 height 12
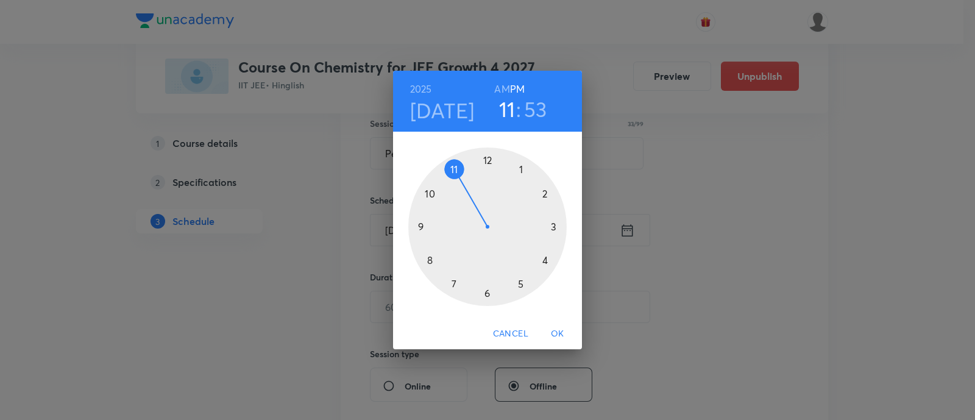
drag, startPoint x: 535, startPoint y: 246, endPoint x: 466, endPoint y: 184, distance: 93.2
click at [466, 184] on div at bounding box center [487, 226] width 158 height 158
drag, startPoint x: 497, startPoint y: 178, endPoint x: 550, endPoint y: 224, distance: 70.0
click at [550, 224] on div at bounding box center [487, 226] width 158 height 158
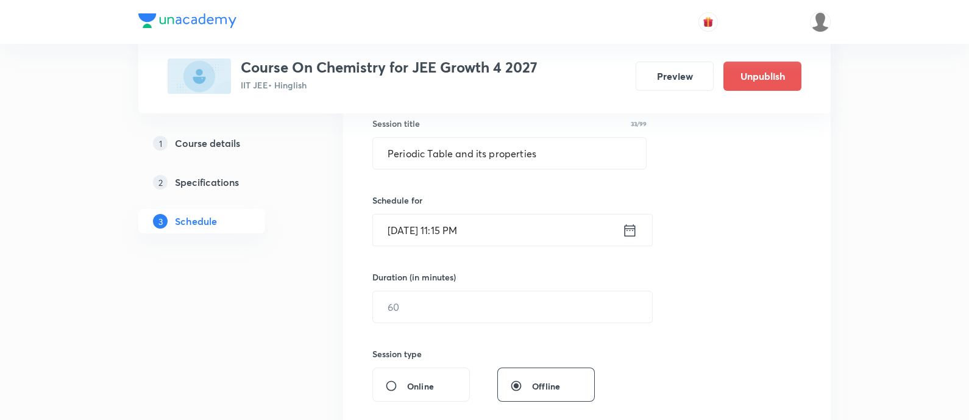
click at [627, 229] on icon at bounding box center [629, 230] width 15 height 17
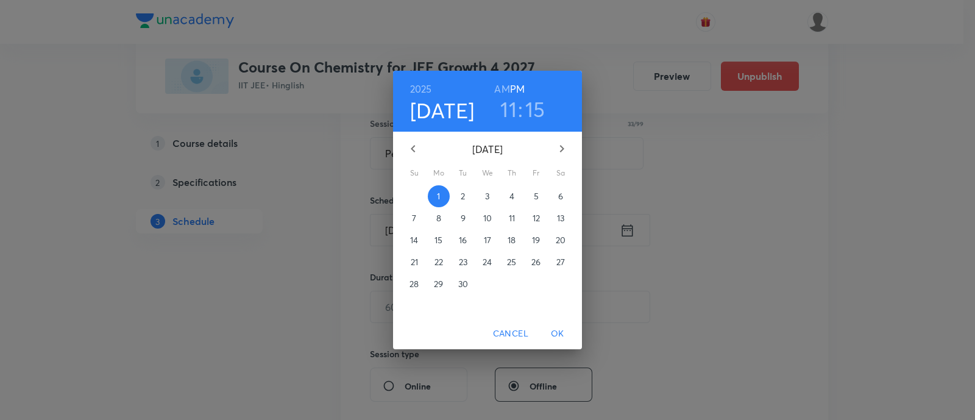
click at [497, 86] on h6 "AM" at bounding box center [501, 88] width 15 height 17
click at [560, 339] on span "OK" at bounding box center [557, 333] width 29 height 15
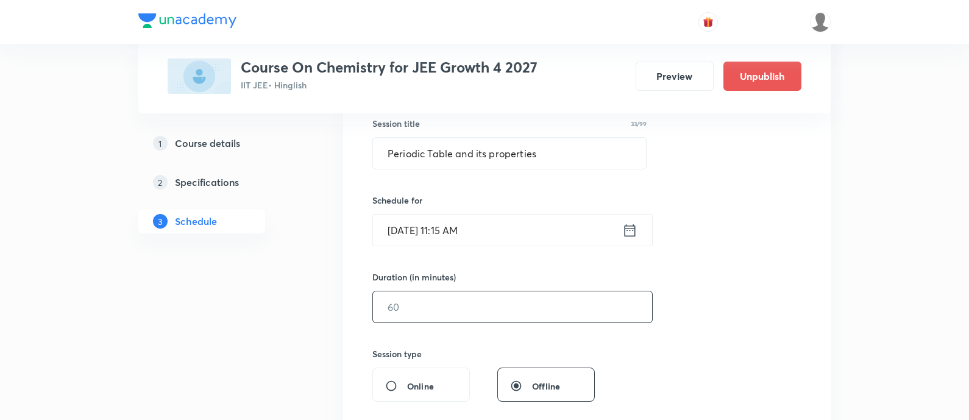
click at [497, 311] on input "text" at bounding box center [512, 306] width 279 height 31
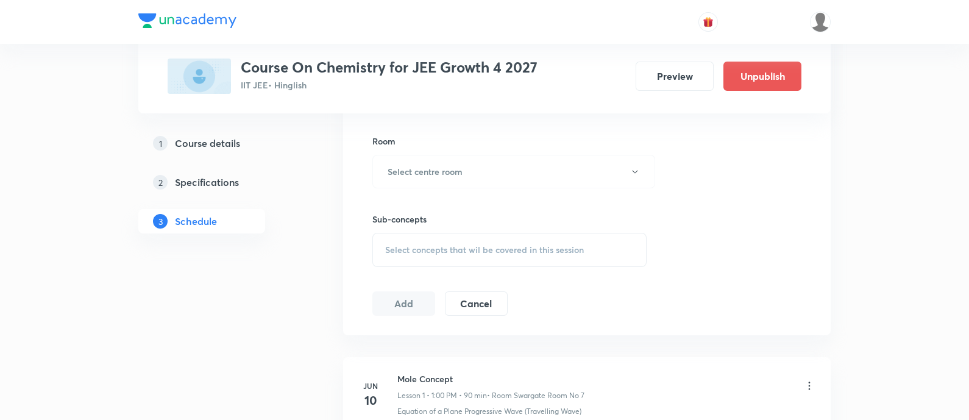
scroll to position [532, 0]
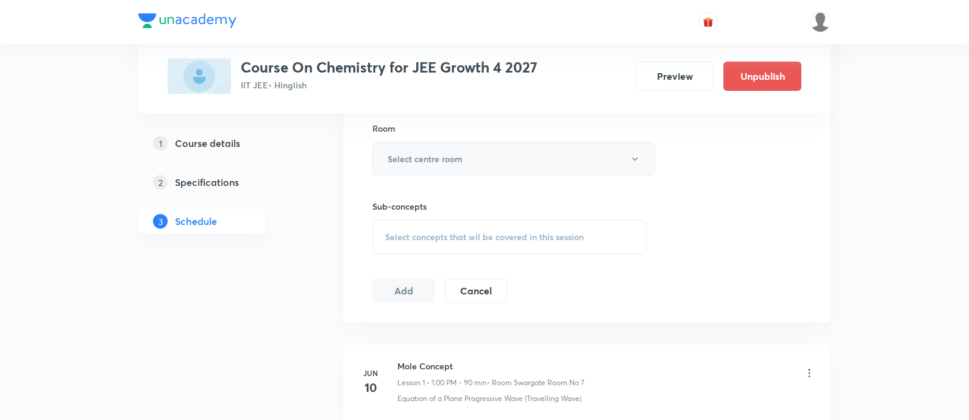
type input "90"
click at [442, 161] on h6 "Select centre room" at bounding box center [424, 158] width 75 height 13
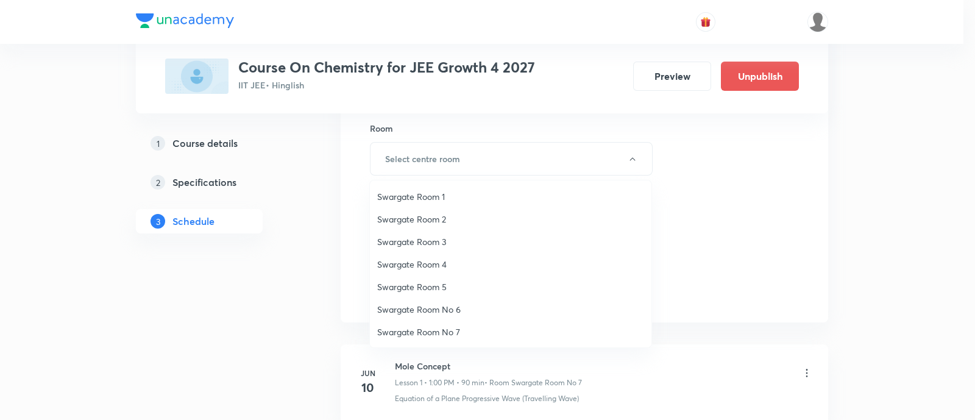
click at [444, 258] on span "Swargate Room 4" at bounding box center [510, 264] width 267 height 13
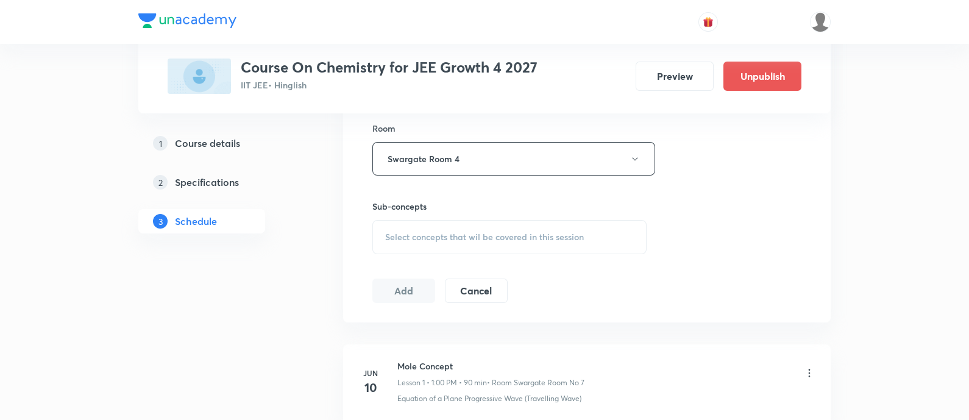
click at [567, 240] on span "Select concepts that wil be covered in this session" at bounding box center [484, 237] width 199 height 10
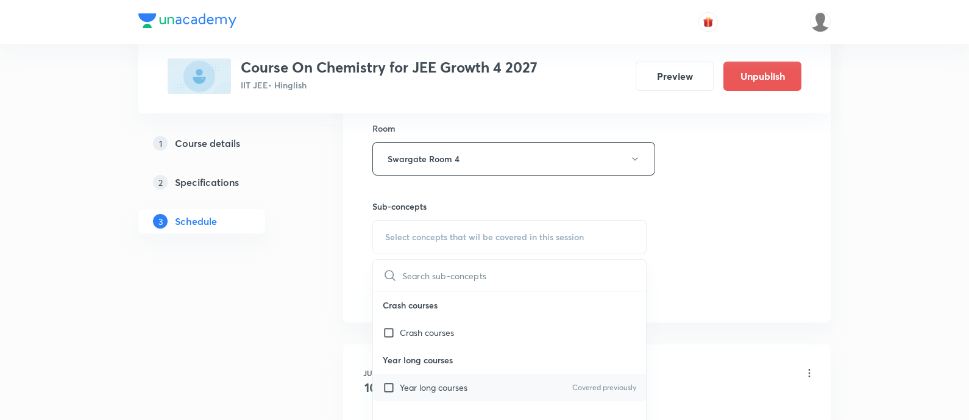
click at [500, 385] on div "Year long courses Covered previously" at bounding box center [509, 386] width 273 height 27
checkbox input "true"
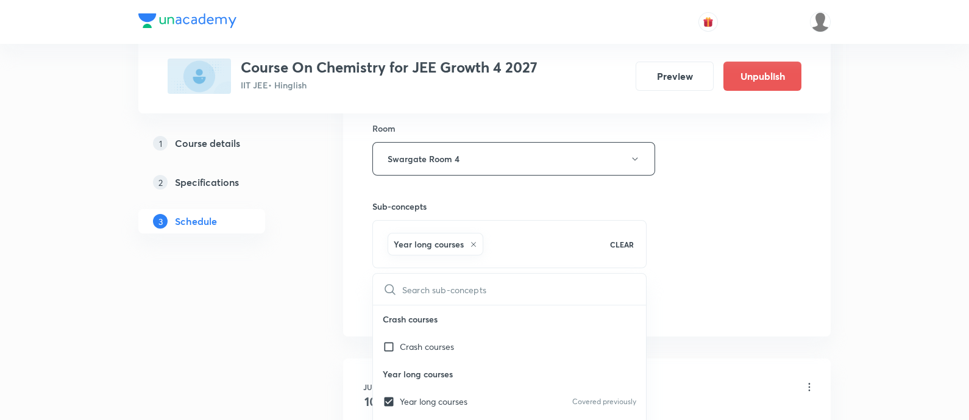
click at [701, 272] on div "Session 42 Live class Session title 33/99 Periodic Table and its properties ​ S…" at bounding box center [586, 24] width 429 height 586
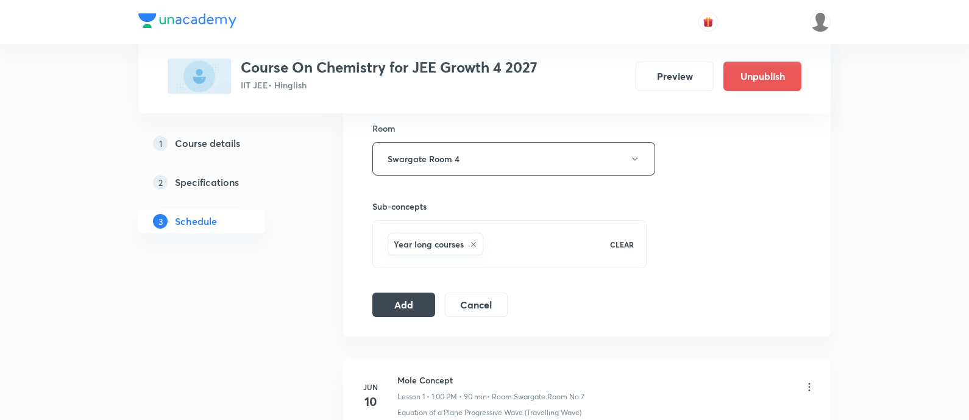
click at [384, 316] on div "Session 42 Live class Session title 33/99 Periodic Table and its properties ​ S…" at bounding box center [586, 23] width 487 height 625
click at [407, 299] on button "Add" at bounding box center [403, 303] width 63 height 24
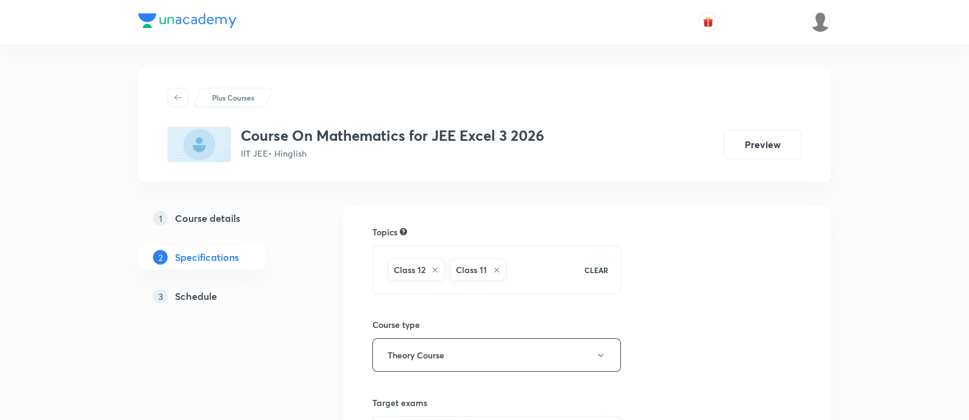
click at [197, 298] on h5 "Schedule" at bounding box center [196, 296] width 42 height 15
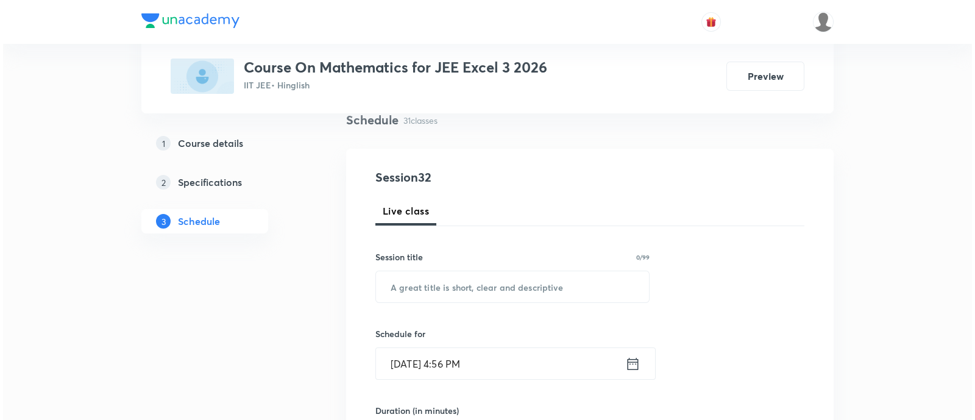
scroll to position [76, 0]
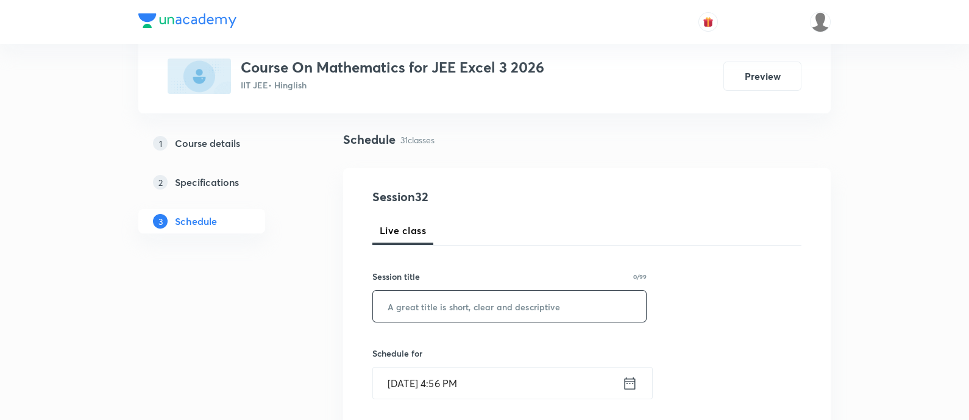
click at [503, 302] on input "text" at bounding box center [509, 306] width 273 height 31
paste input "Definite Integration"
type input "Definite Integration"
click at [626, 375] on icon at bounding box center [629, 383] width 15 height 17
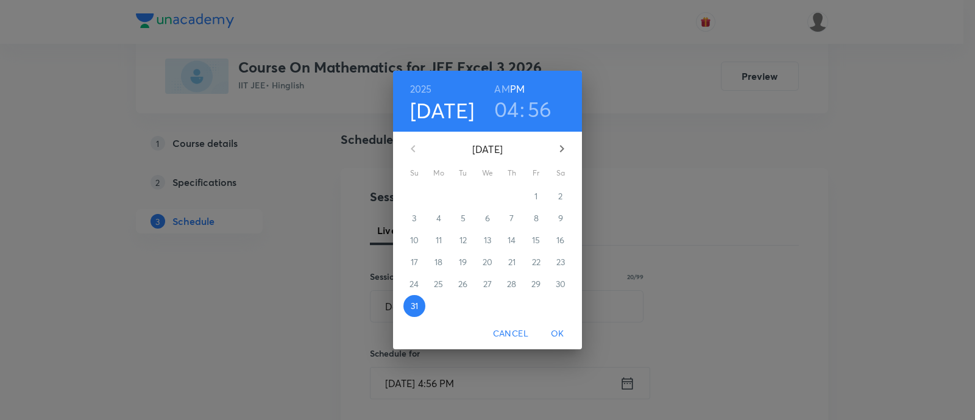
click at [561, 149] on icon "button" at bounding box center [561, 148] width 15 height 15
click at [437, 194] on p "1" at bounding box center [438, 196] width 3 height 12
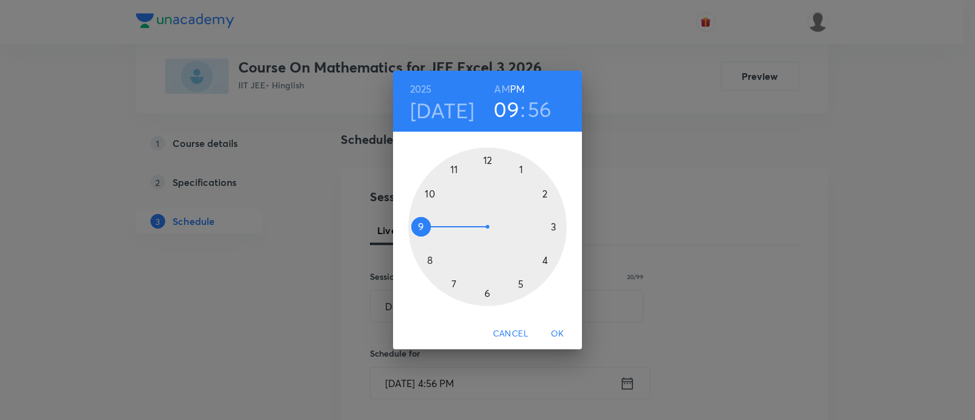
drag, startPoint x: 544, startPoint y: 257, endPoint x: 449, endPoint y: 235, distance: 97.7
click at [449, 235] on div at bounding box center [487, 226] width 158 height 158
drag, startPoint x: 466, startPoint y: 163, endPoint x: 519, endPoint y: 227, distance: 83.1
click at [519, 227] on div at bounding box center [487, 226] width 158 height 158
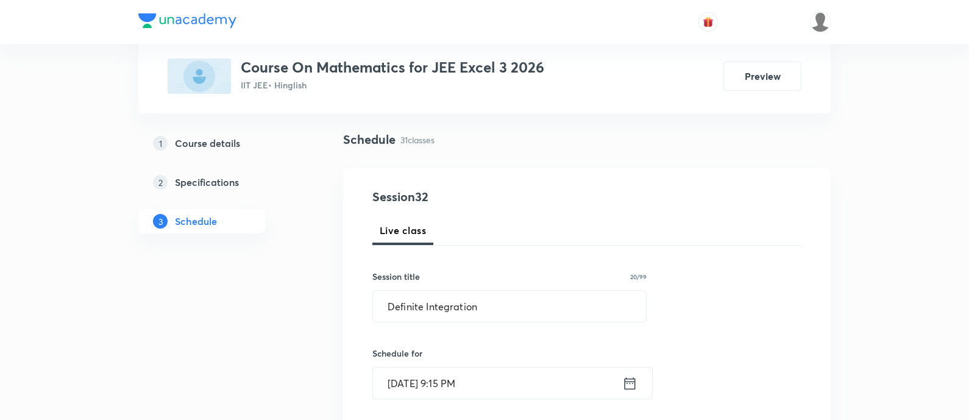
click at [625, 384] on icon at bounding box center [629, 383] width 15 height 17
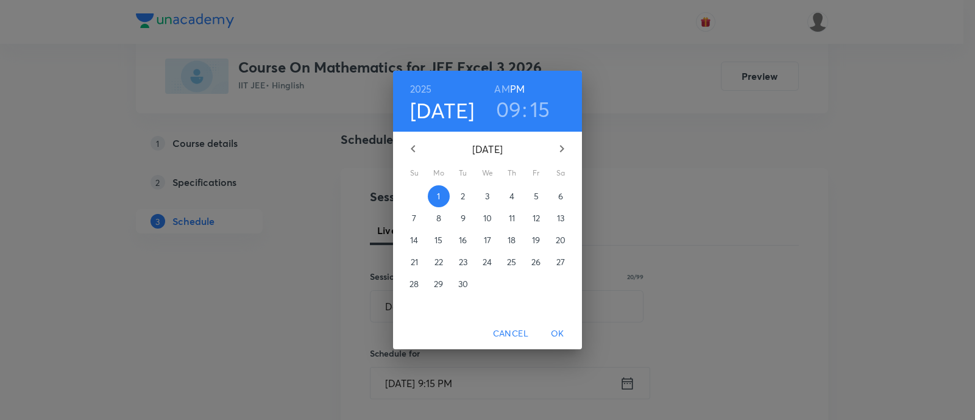
drag, startPoint x: 494, startPoint y: 87, endPoint x: 497, endPoint y: 101, distance: 14.3
click at [495, 87] on h6 "AM" at bounding box center [501, 88] width 15 height 17
click at [557, 325] on button "OK" at bounding box center [557, 333] width 39 height 23
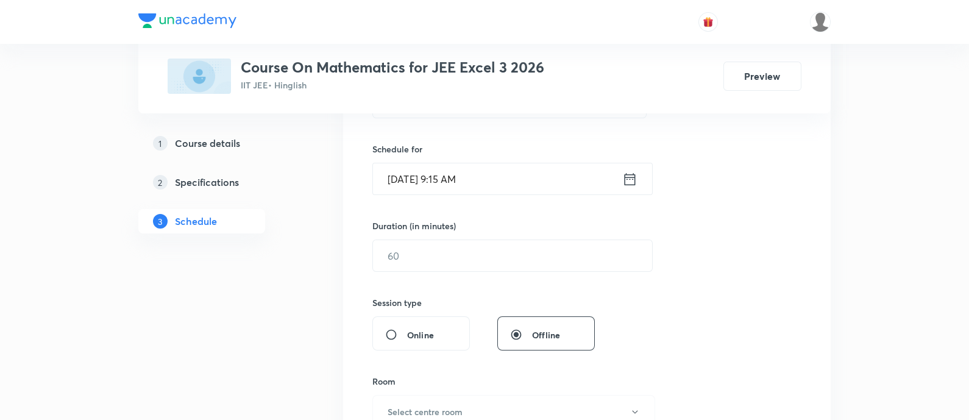
scroll to position [304, 0]
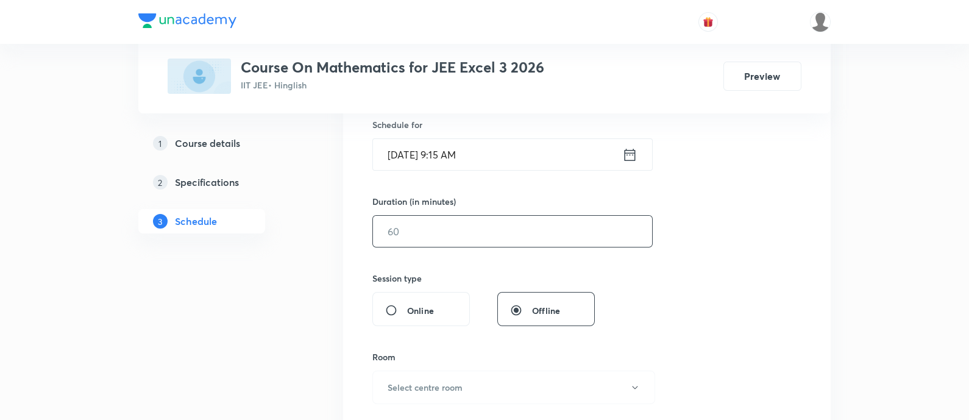
click at [557, 235] on input "text" at bounding box center [512, 231] width 279 height 31
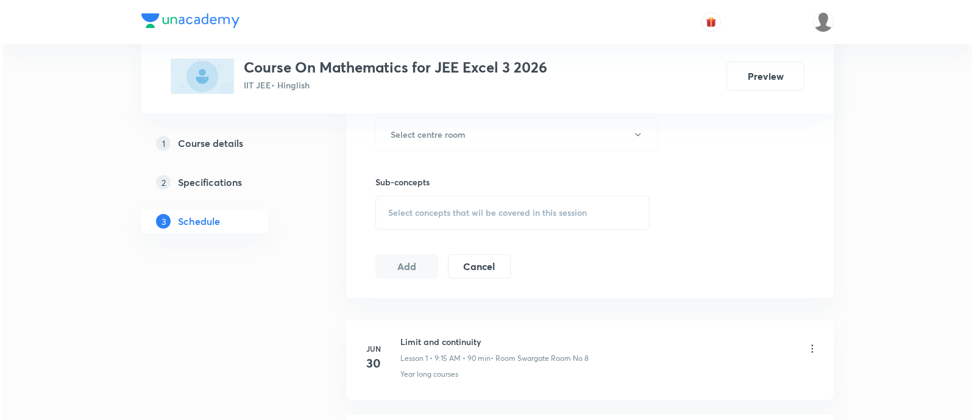
scroll to position [532, 0]
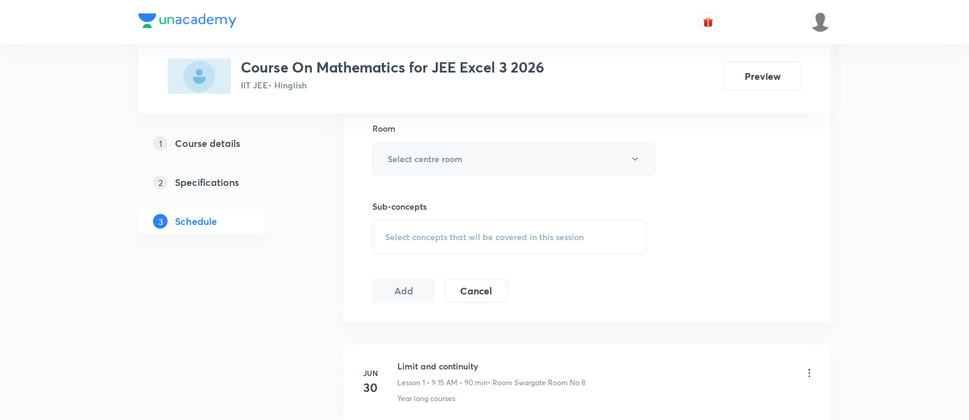
type input "90"
click at [465, 150] on button "Select centre room" at bounding box center [513, 159] width 283 height 34
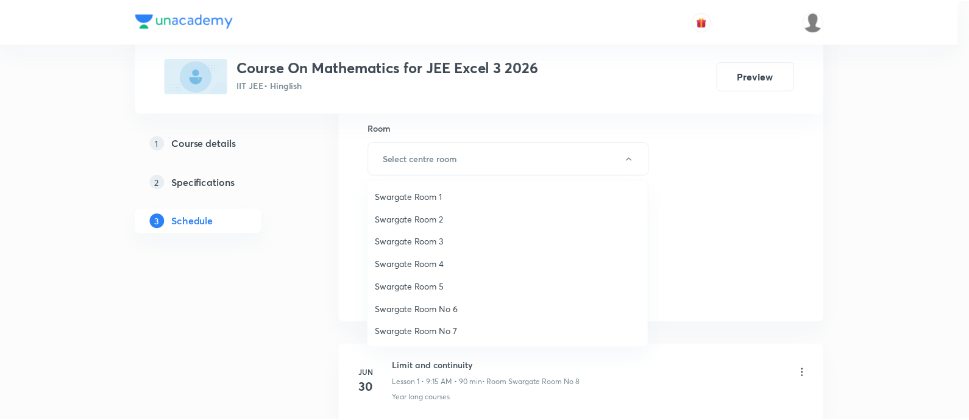
scroll to position [76, 0]
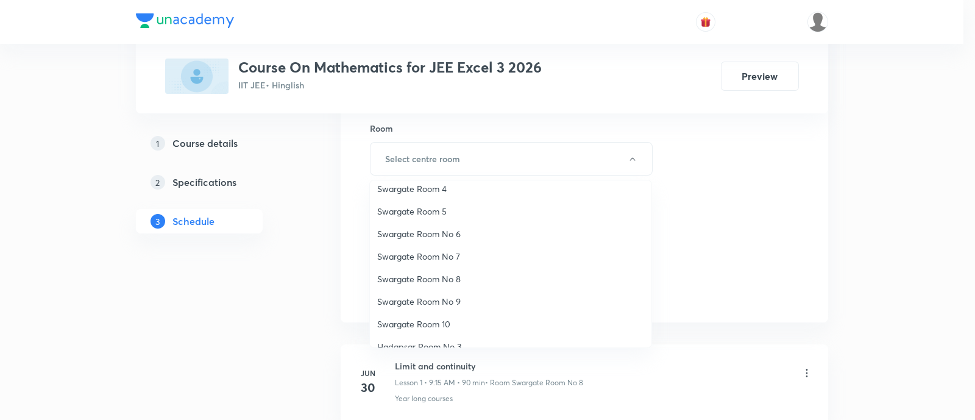
click at [429, 278] on span "Swargate Room No 8" at bounding box center [510, 278] width 267 height 13
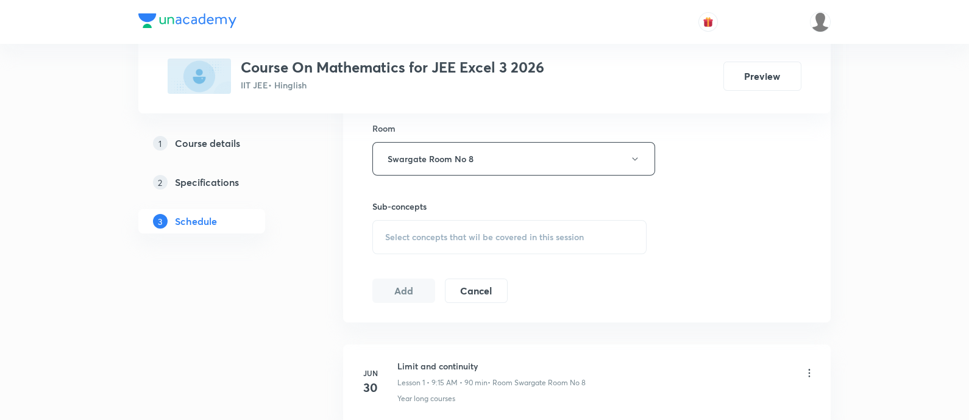
click at [465, 239] on span "Select concepts that wil be covered in this session" at bounding box center [484, 237] width 199 height 10
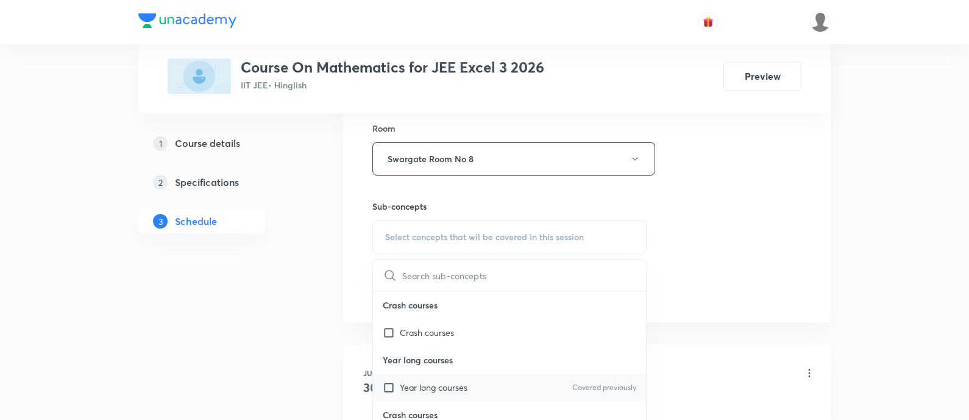
click at [453, 386] on p "Year long courses" at bounding box center [434, 387] width 68 height 13
checkbox input "true"
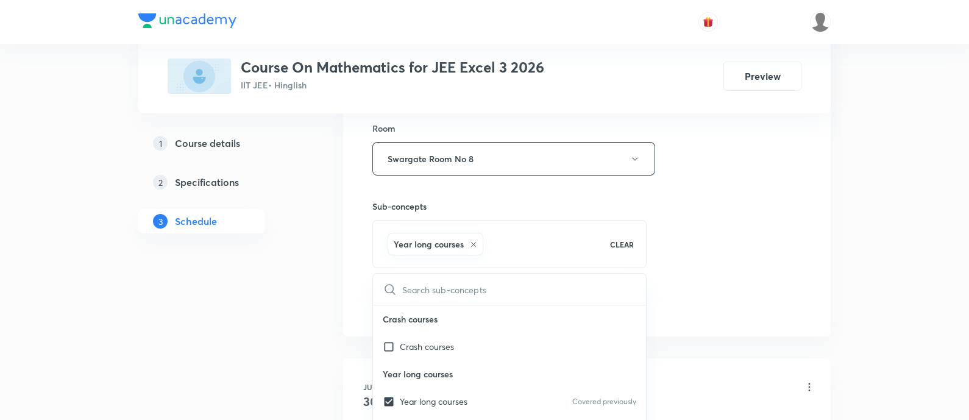
click at [742, 260] on div "Session 32 Live class Session title 20/99 Definite Integration ​ Schedule for S…" at bounding box center [586, 24] width 429 height 586
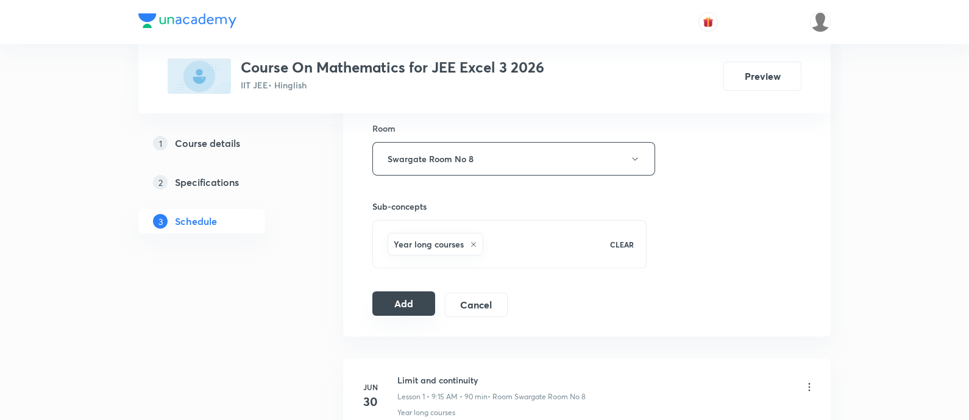
click at [383, 299] on button "Add" at bounding box center [403, 303] width 63 height 24
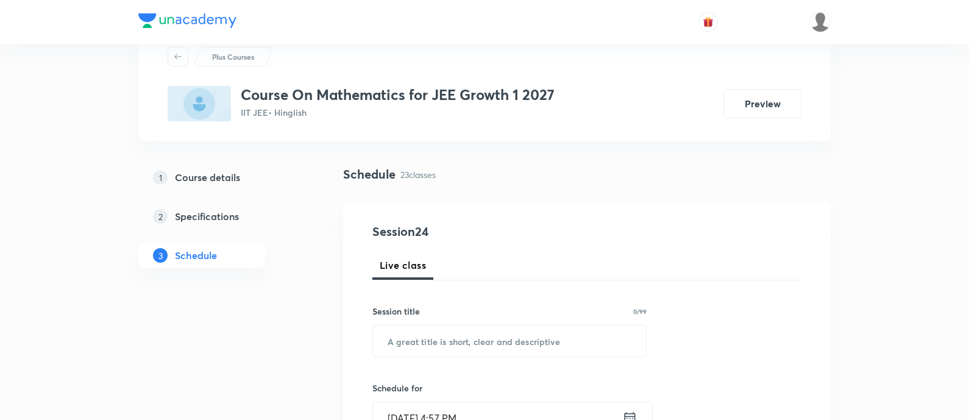
scroll to position [76, 0]
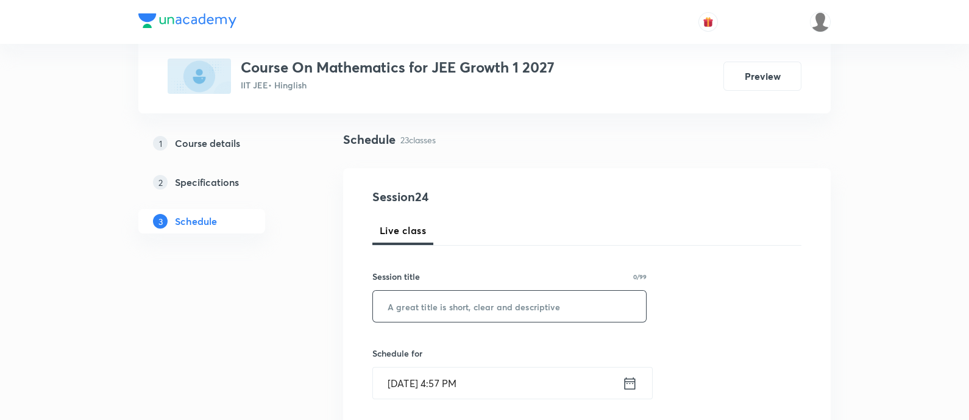
click at [460, 306] on input "text" at bounding box center [509, 306] width 273 height 31
paste input "Trigonometry"
type input "Trigonometry"
click at [632, 392] on div "[DATE] 4:57 PM ​" at bounding box center [512, 383] width 280 height 32
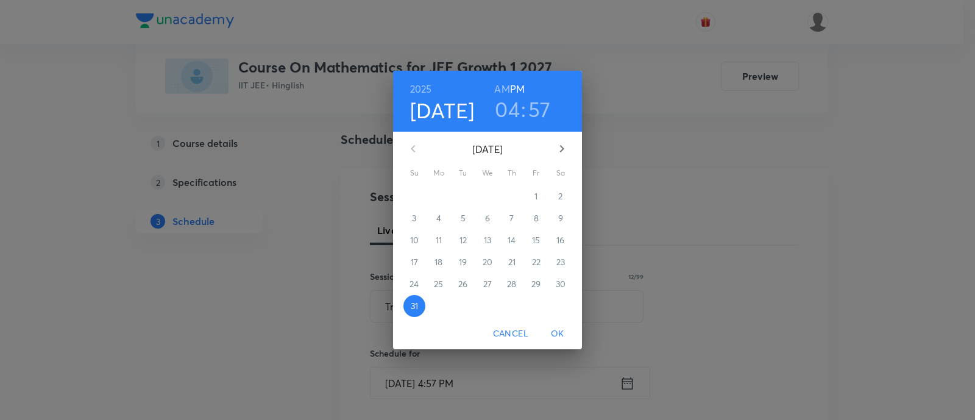
click at [503, 111] on h3 "04" at bounding box center [507, 109] width 25 height 26
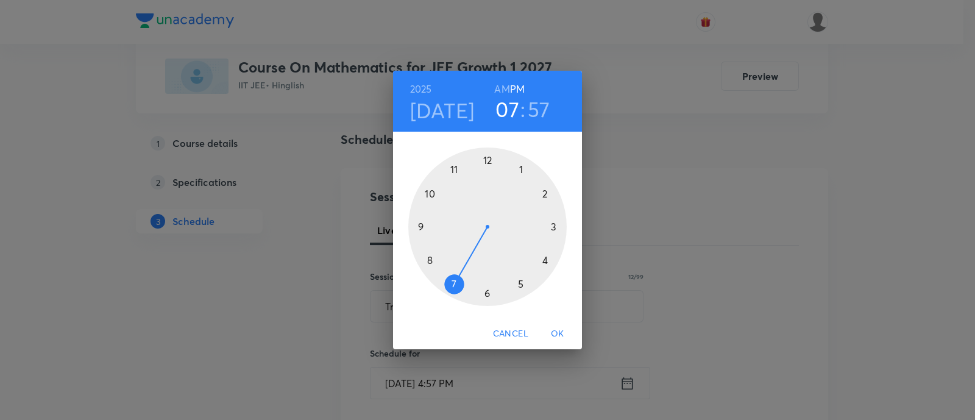
drag, startPoint x: 506, startPoint y: 270, endPoint x: 466, endPoint y: 277, distance: 40.2
click at [466, 277] on div at bounding box center [487, 226] width 158 height 158
drag, startPoint x: 471, startPoint y: 155, endPoint x: 487, endPoint y: 282, distance: 128.4
click at [487, 282] on div at bounding box center [487, 226] width 158 height 158
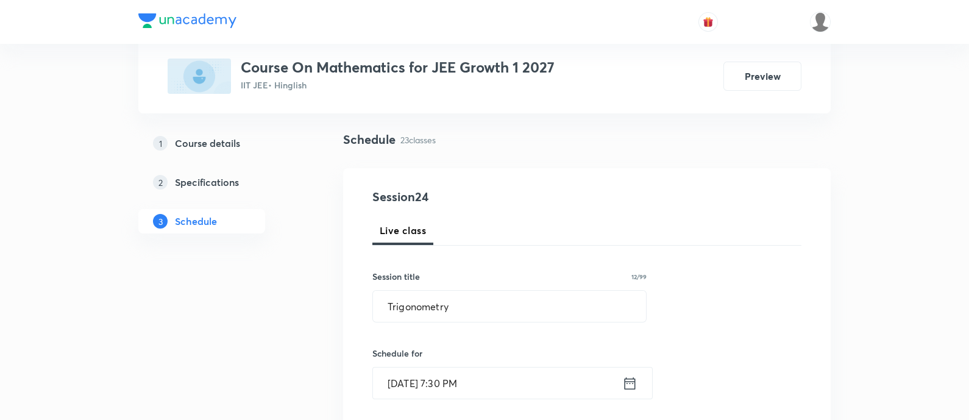
click at [634, 383] on icon at bounding box center [629, 382] width 11 height 12
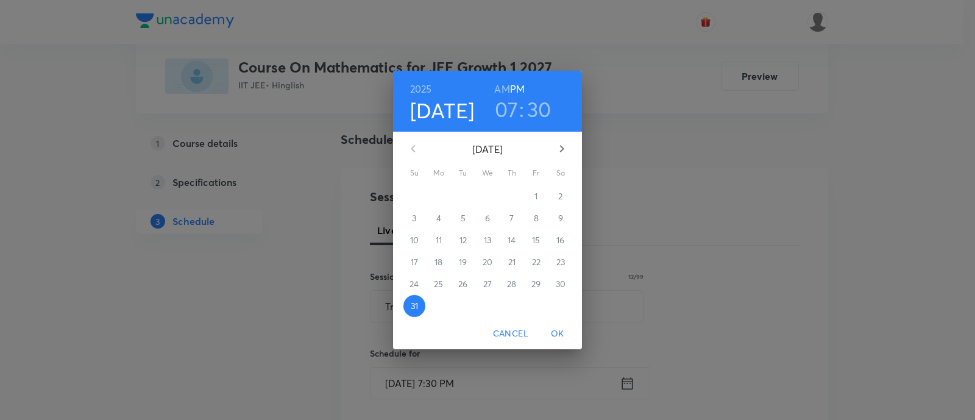
click at [504, 95] on h6 "AM" at bounding box center [501, 88] width 15 height 17
click at [562, 333] on span "OK" at bounding box center [557, 333] width 29 height 15
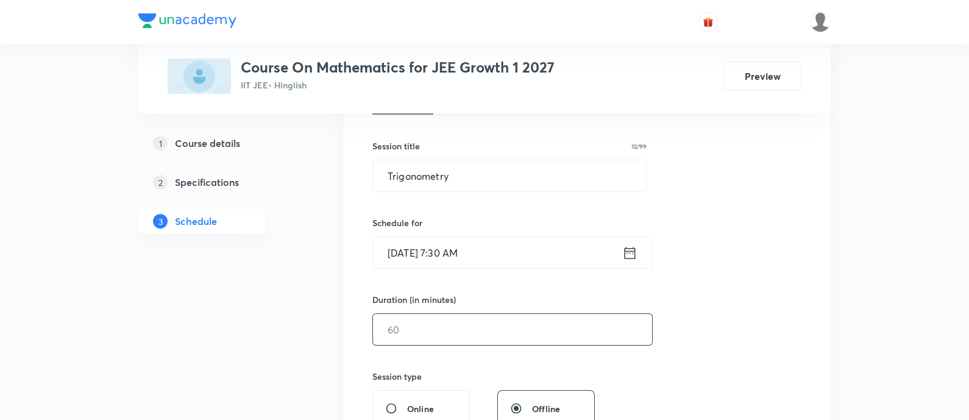
scroll to position [228, 0]
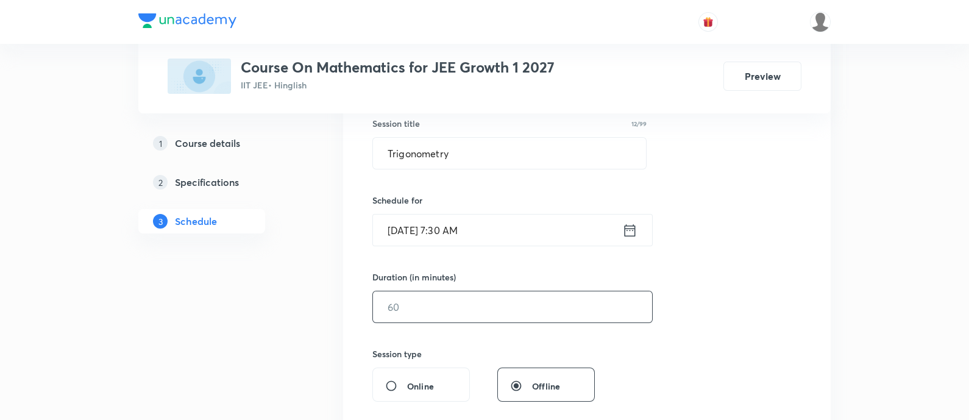
click at [539, 312] on input "text" at bounding box center [512, 306] width 279 height 31
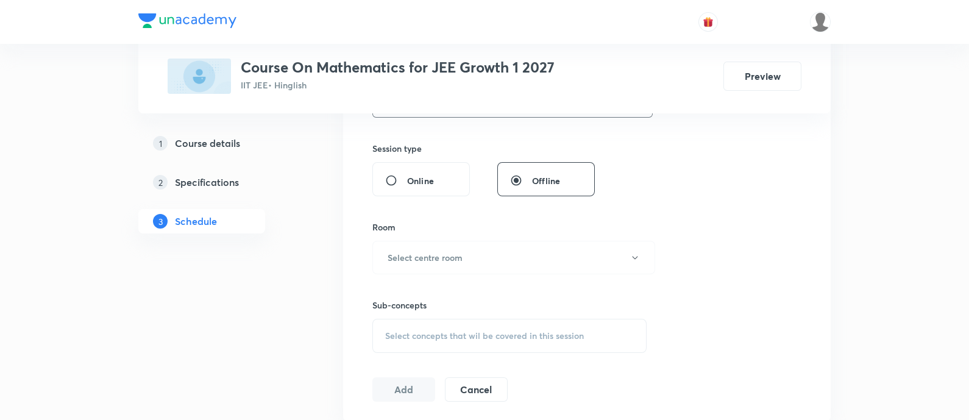
scroll to position [457, 0]
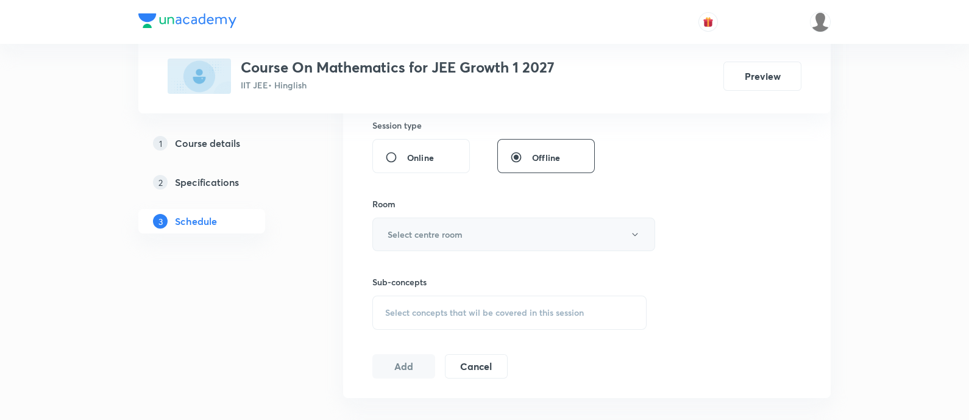
type input "90"
click at [437, 241] on button "Select centre room" at bounding box center [513, 234] width 283 height 34
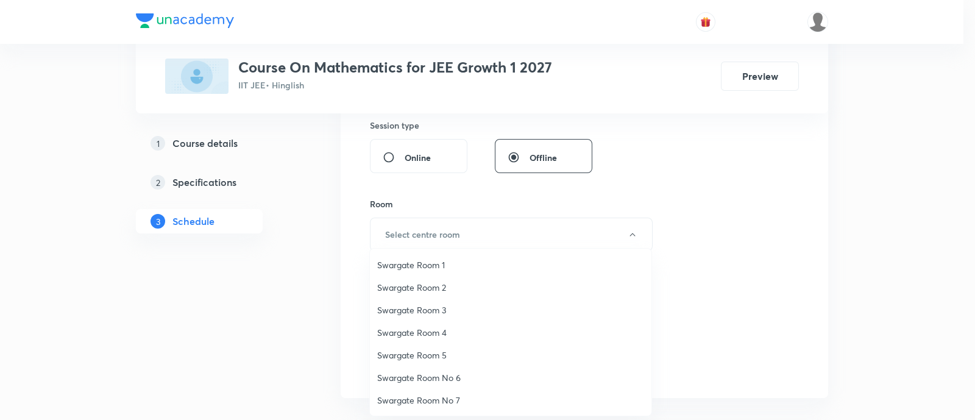
click at [429, 337] on span "Swargate Room 4" at bounding box center [510, 332] width 267 height 13
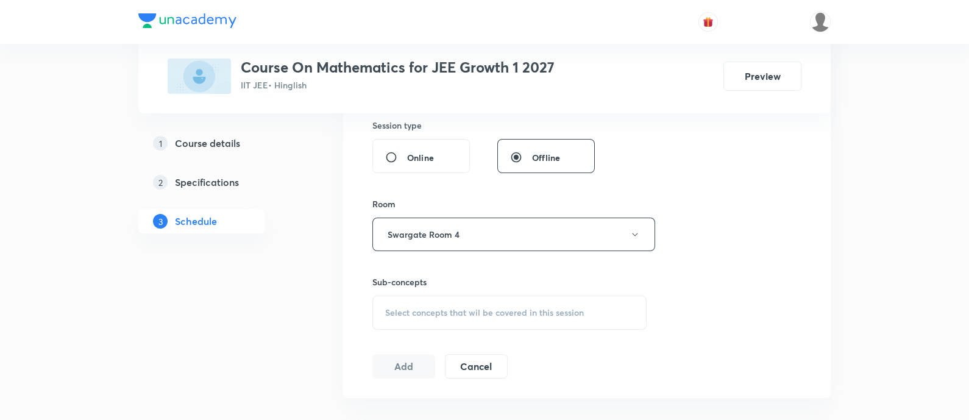
click at [475, 313] on span "Select concepts that wil be covered in this session" at bounding box center [484, 313] width 199 height 10
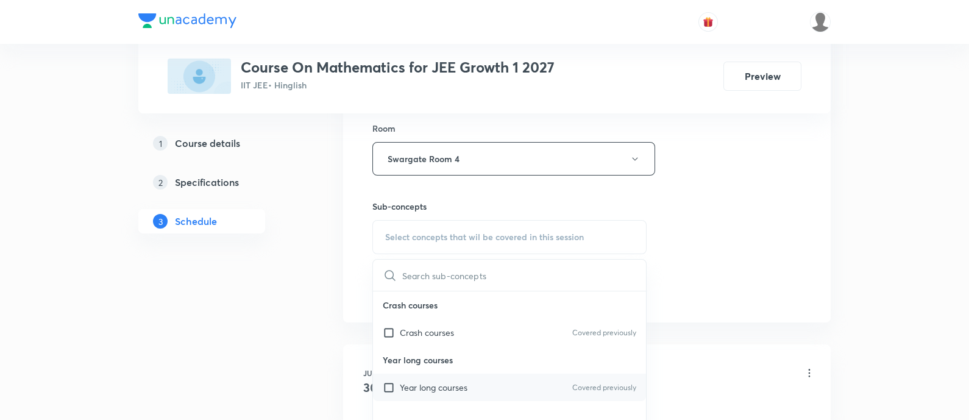
click at [466, 392] on div "Year long courses Covered previously" at bounding box center [509, 386] width 273 height 27
checkbox input "true"
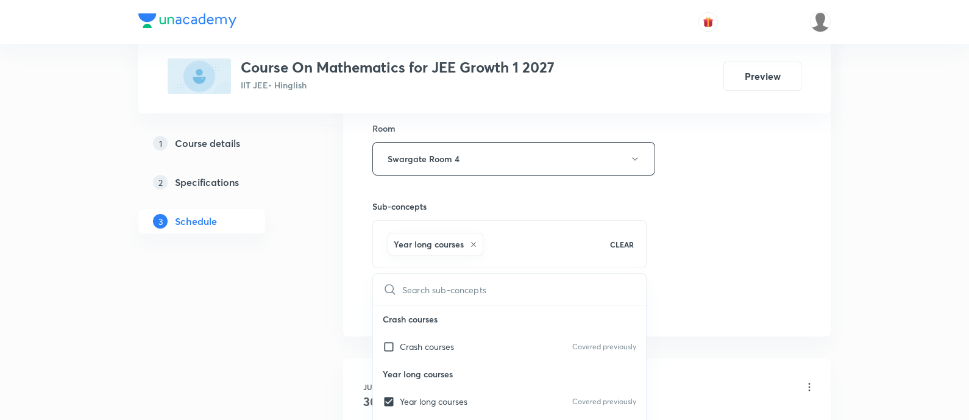
click at [767, 286] on div "Session 24 Live class Session title 12/99 Trigonometry ​ Schedule for [DATE] 7:…" at bounding box center [586, 24] width 429 height 586
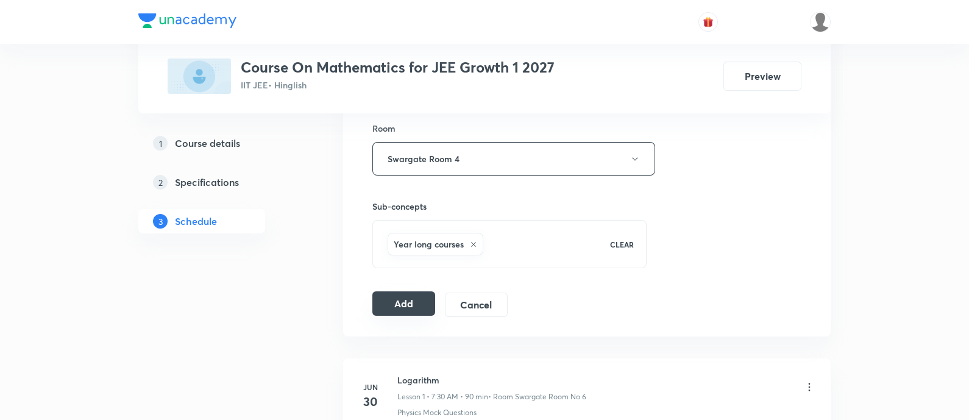
click at [403, 308] on button "Add" at bounding box center [403, 303] width 63 height 24
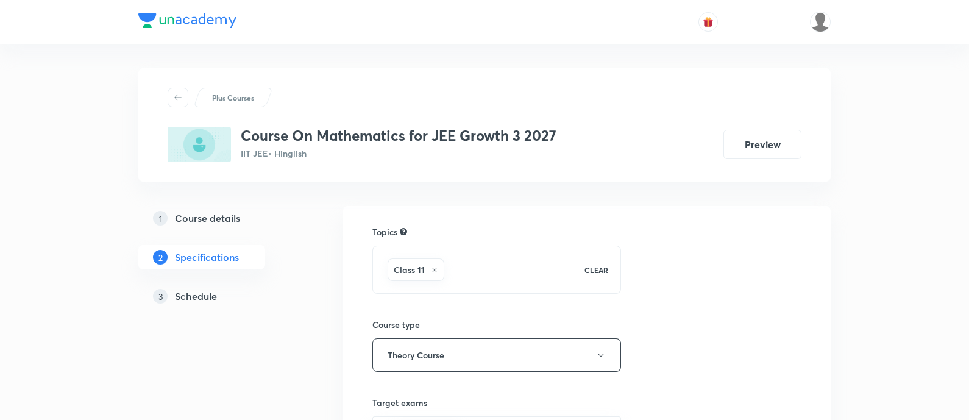
click at [197, 295] on h5 "Schedule" at bounding box center [196, 296] width 42 height 15
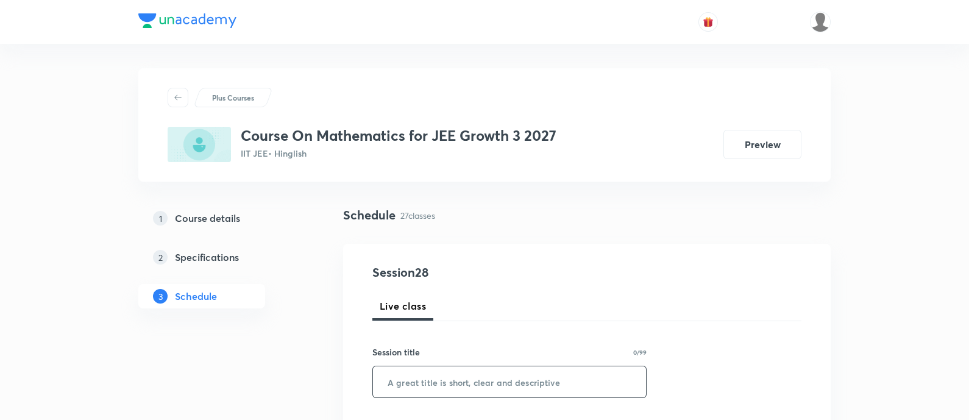
click at [466, 372] on input "text" at bounding box center [509, 381] width 273 height 31
paste input "Sequence and Series"
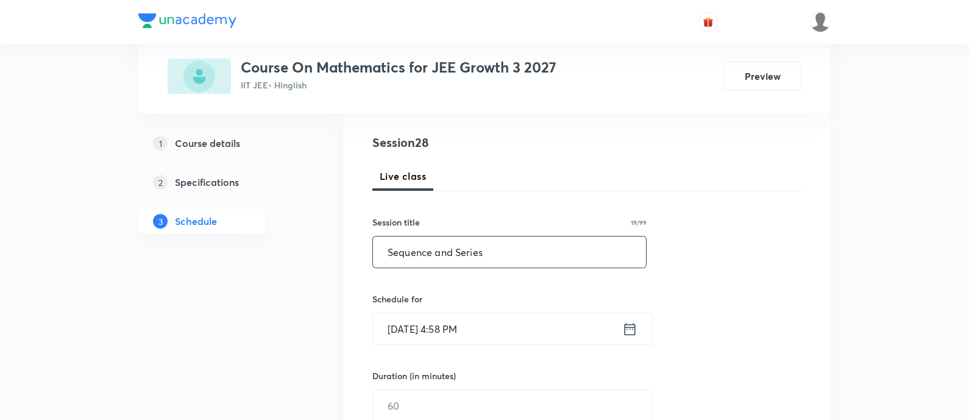
scroll to position [152, 0]
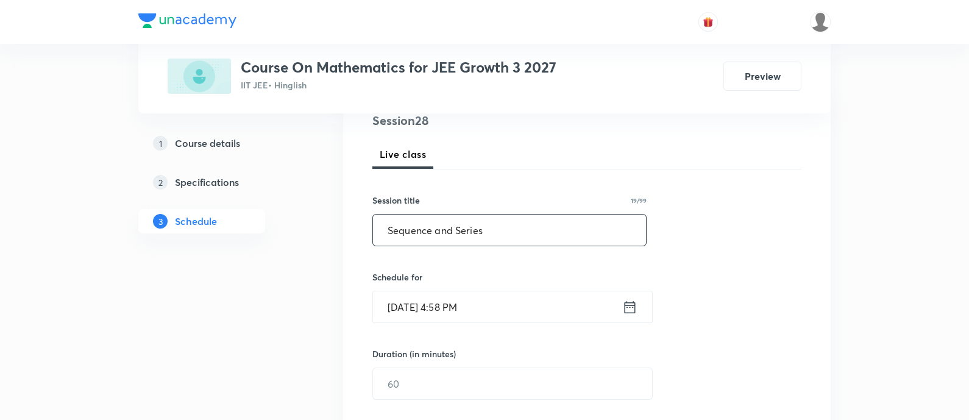
type input "Sequence and Series"
click at [631, 312] on icon at bounding box center [629, 307] width 15 height 17
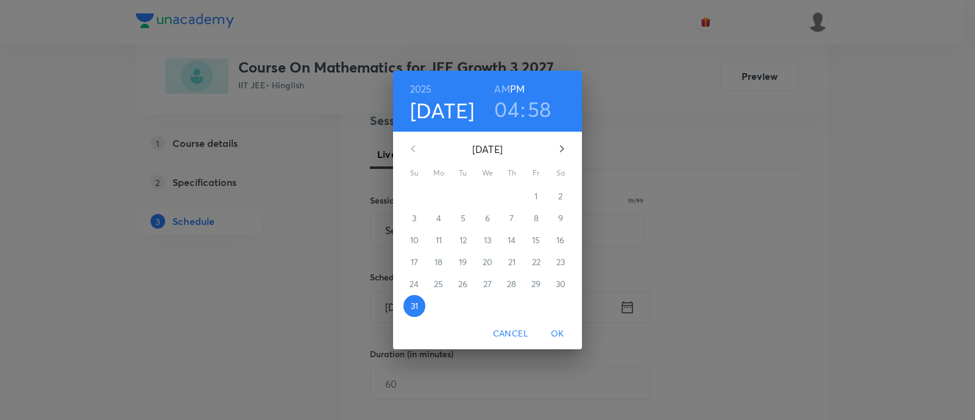
click at [565, 148] on icon "button" at bounding box center [561, 148] width 15 height 15
click at [441, 193] on span "1" at bounding box center [439, 196] width 22 height 12
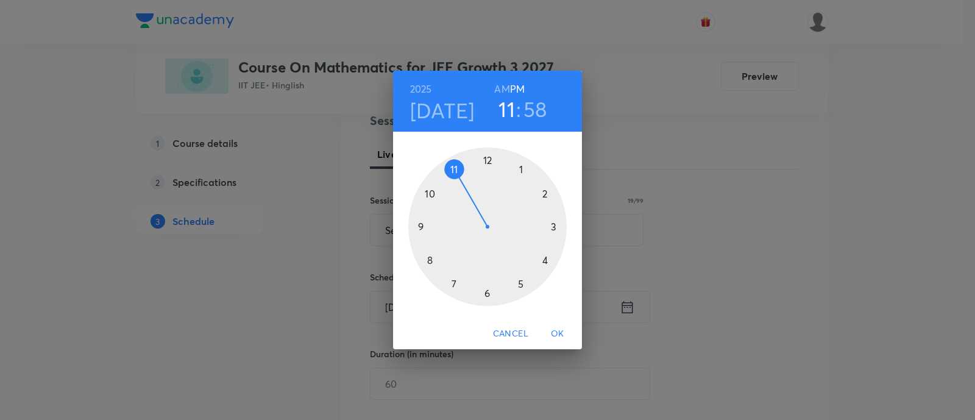
drag, startPoint x: 540, startPoint y: 263, endPoint x: 467, endPoint y: 202, distance: 94.8
click at [467, 202] on div at bounding box center [487, 226] width 158 height 158
drag, startPoint x: 482, startPoint y: 156, endPoint x: 540, endPoint y: 228, distance: 92.7
click at [540, 228] on div at bounding box center [487, 226] width 158 height 158
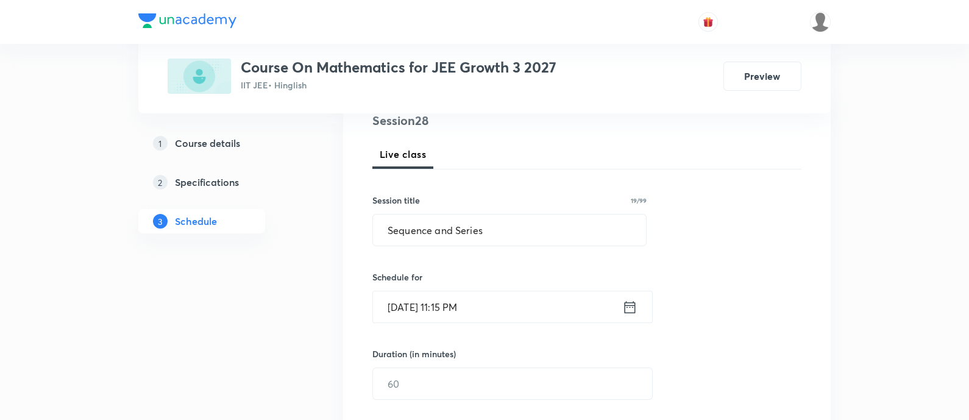
click at [629, 302] on icon at bounding box center [629, 307] width 15 height 17
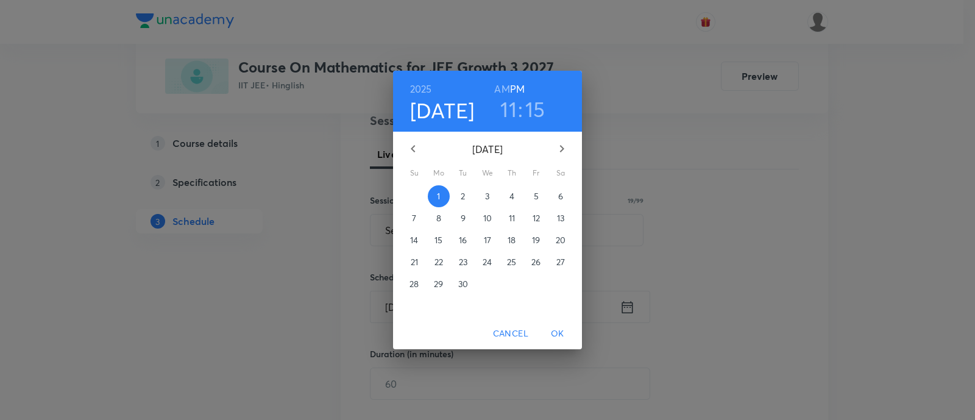
drag, startPoint x: 499, startPoint y: 90, endPoint x: 509, endPoint y: 118, distance: 29.1
click at [499, 90] on h6 "AM" at bounding box center [501, 88] width 15 height 17
click at [562, 331] on span "OK" at bounding box center [557, 333] width 29 height 15
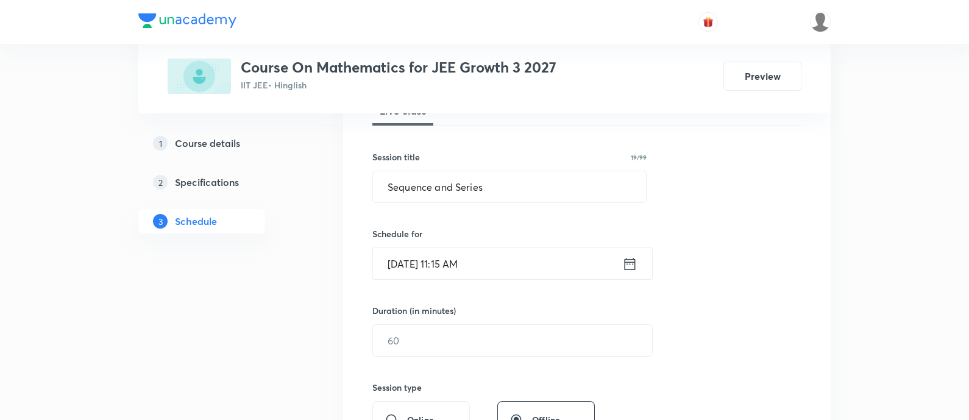
scroll to position [228, 0]
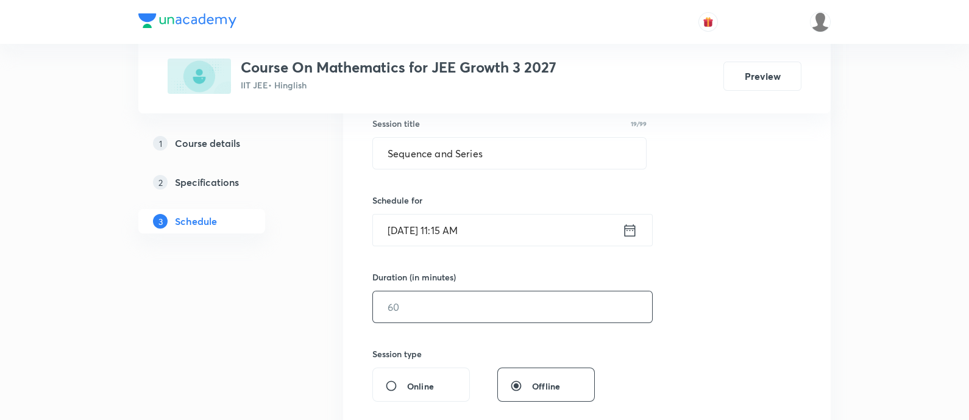
click at [497, 316] on input "text" at bounding box center [512, 306] width 279 height 31
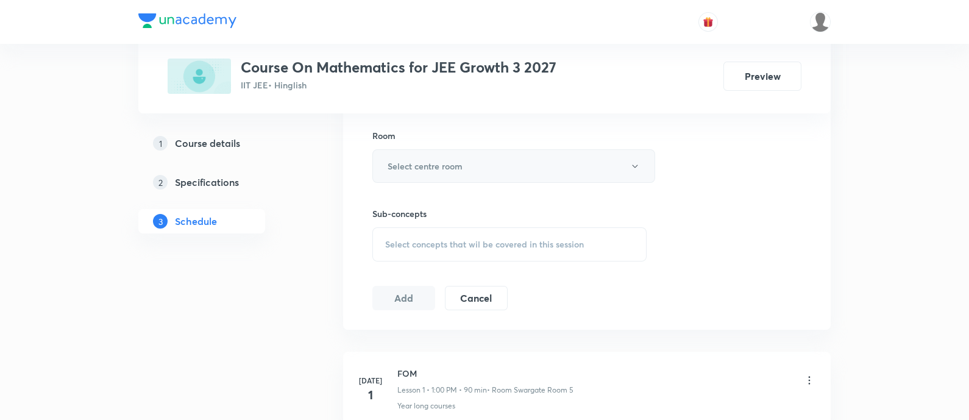
scroll to position [532, 0]
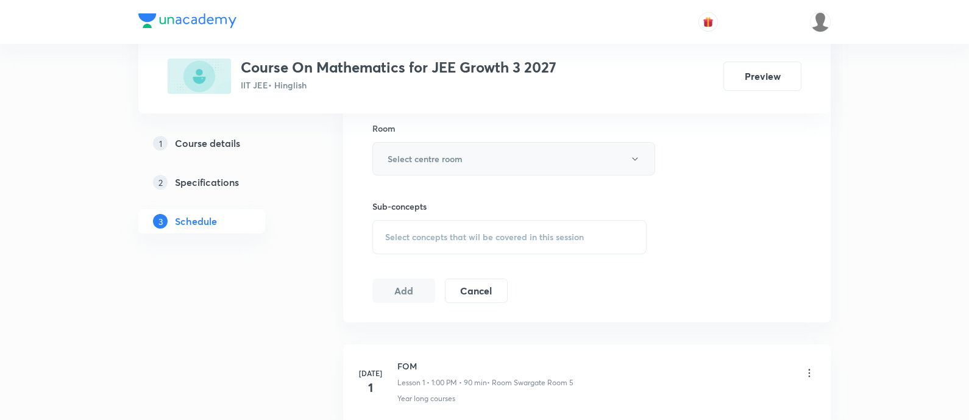
type input "90"
click at [468, 157] on button "Select centre room" at bounding box center [513, 159] width 283 height 34
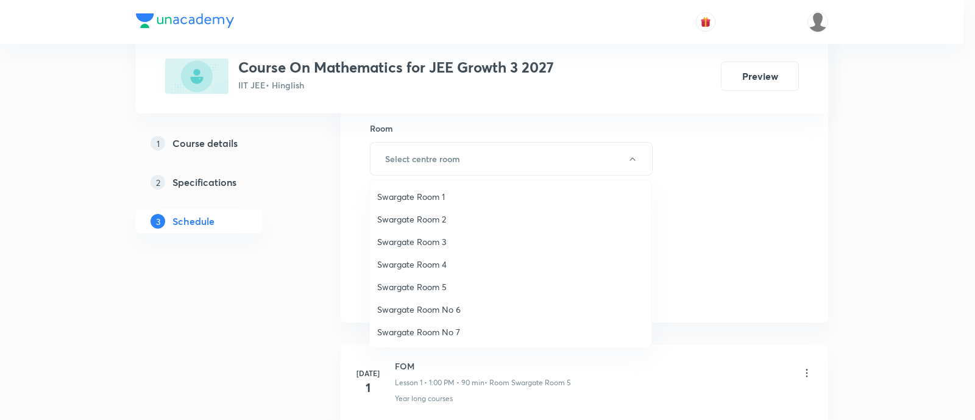
click at [423, 264] on span "Swargate Room 4" at bounding box center [510, 264] width 267 height 13
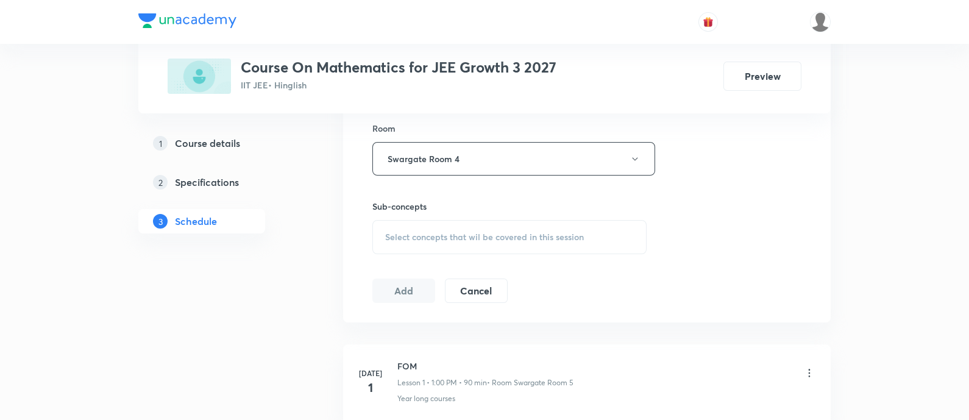
click at [527, 235] on span "Select concepts that wil be covered in this session" at bounding box center [484, 237] width 199 height 10
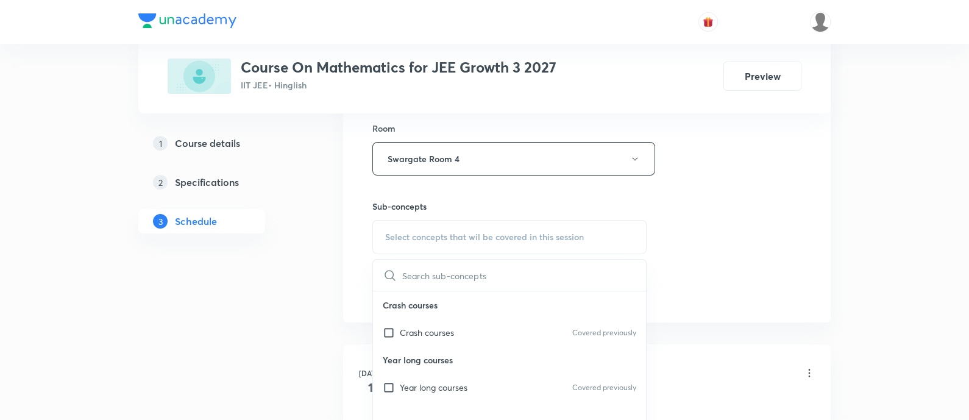
click at [480, 379] on div "Year long courses Covered previously" at bounding box center [509, 386] width 273 height 27
checkbox input "true"
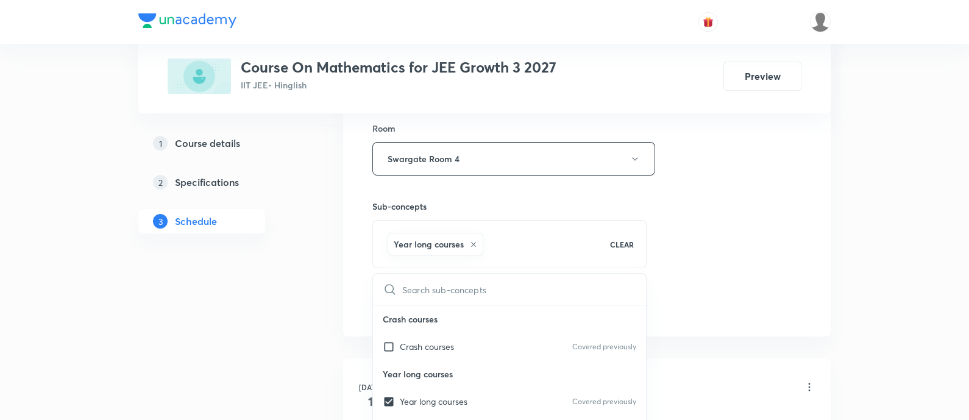
click at [737, 227] on div "Session 28 Live class Session title 19/99 Sequence and Series ​ Schedule for [D…" at bounding box center [586, 24] width 429 height 586
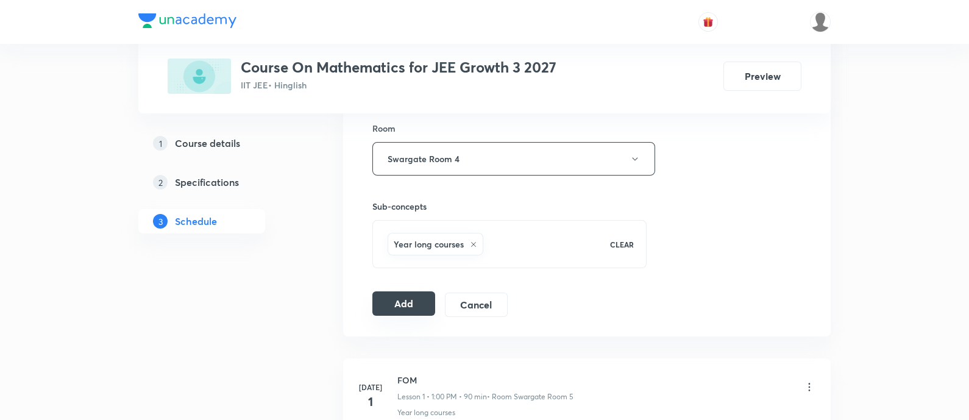
click at [390, 299] on button "Add" at bounding box center [403, 303] width 63 height 24
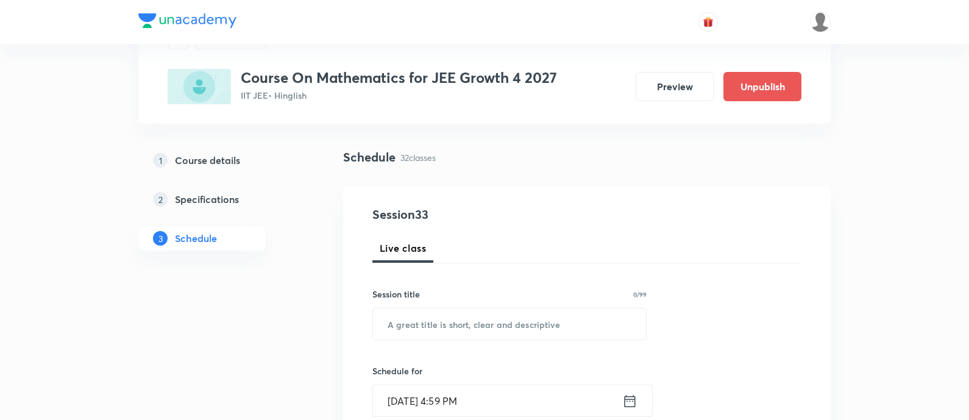
scroll to position [43, 0]
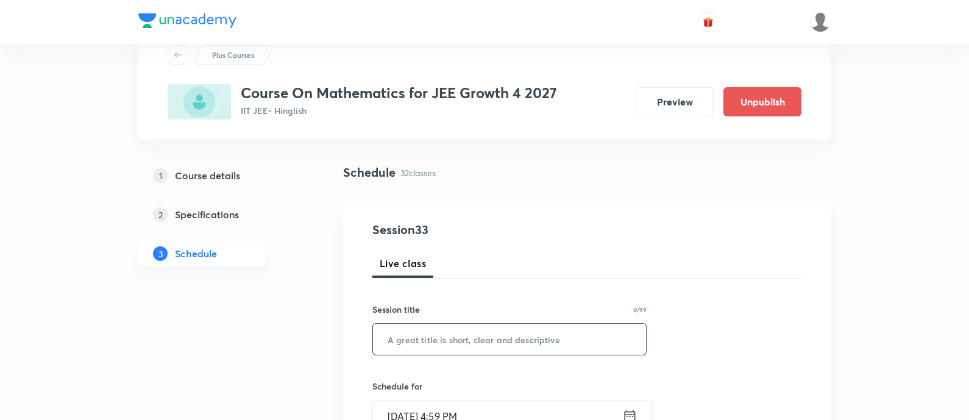
click at [574, 351] on input "text" at bounding box center [509, 338] width 273 height 31
paste input "Sequence and Series"
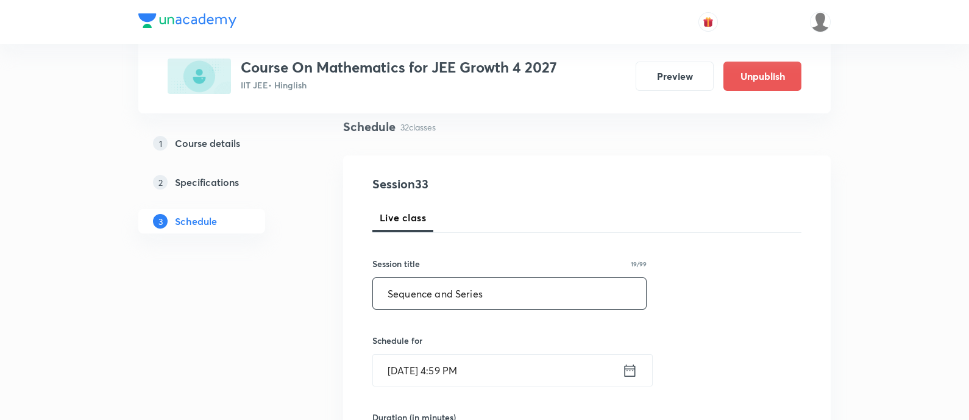
scroll to position [119, 0]
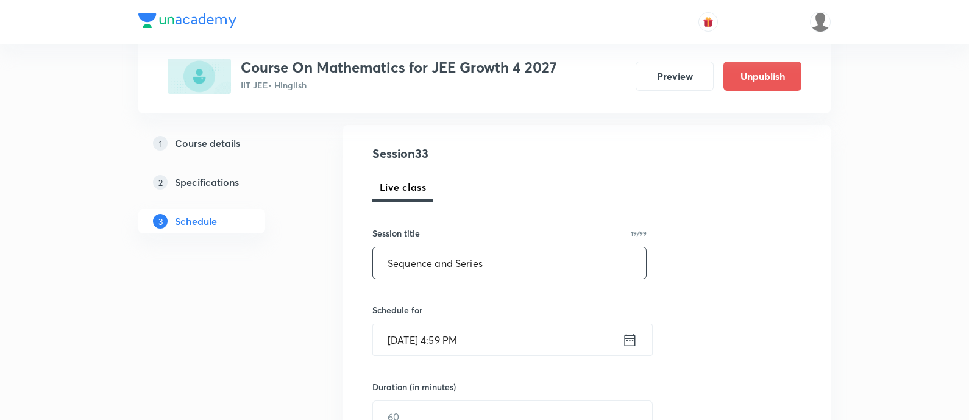
type input "Sequence and Series"
click at [631, 338] on icon at bounding box center [629, 339] width 15 height 17
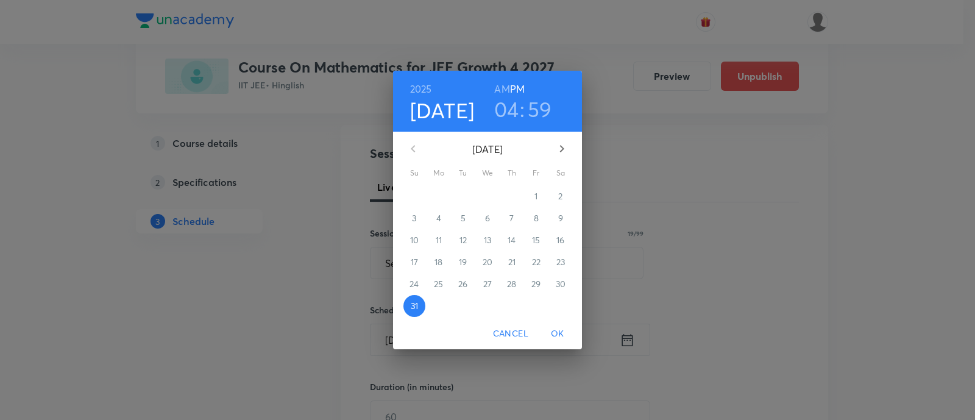
click at [557, 154] on icon "button" at bounding box center [561, 148] width 15 height 15
click at [440, 202] on span "1" at bounding box center [439, 196] width 22 height 12
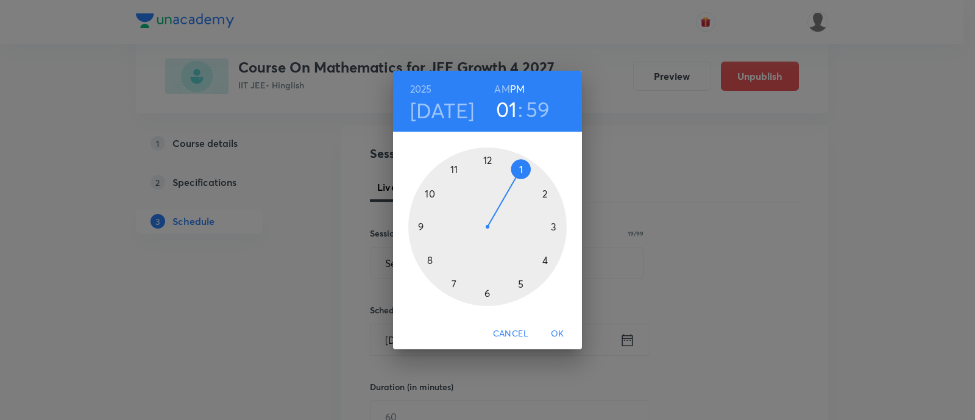
drag, startPoint x: 543, startPoint y: 263, endPoint x: 523, endPoint y: 175, distance: 90.1
click at [523, 175] on div at bounding box center [487, 226] width 158 height 158
drag, startPoint x: 481, startPoint y: 154, endPoint x: 489, endPoint y: 154, distance: 7.3
click at [489, 154] on div at bounding box center [487, 226] width 158 height 158
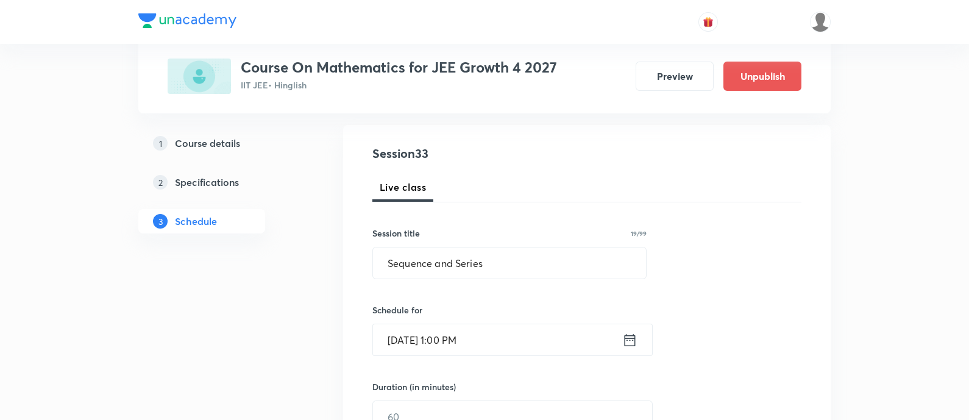
scroll to position [195, 0]
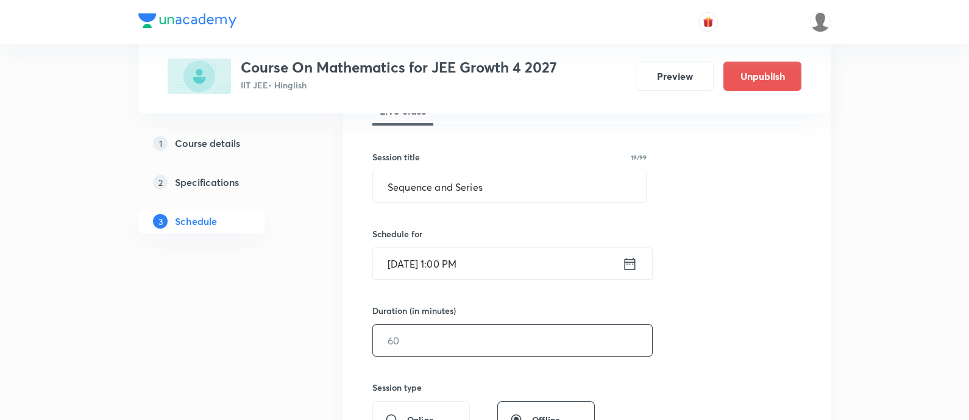
click at [509, 333] on input "text" at bounding box center [512, 340] width 279 height 31
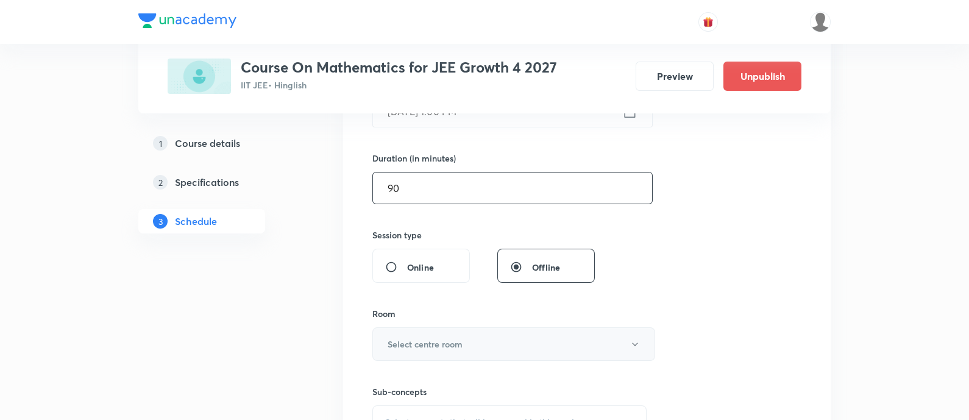
type input "90"
click at [486, 337] on button "Select centre room" at bounding box center [513, 344] width 283 height 34
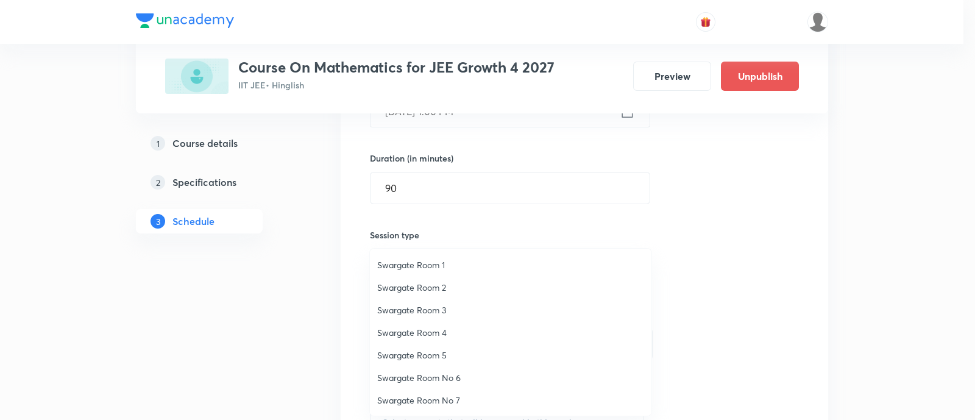
click at [423, 342] on li "Swargate Room 4" at bounding box center [510, 332] width 281 height 23
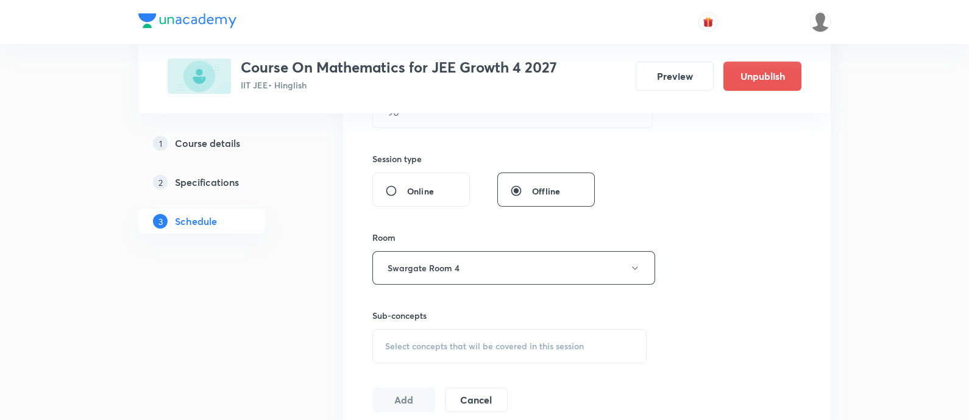
click at [488, 341] on span "Select concepts that wil be covered in this session" at bounding box center [484, 346] width 199 height 10
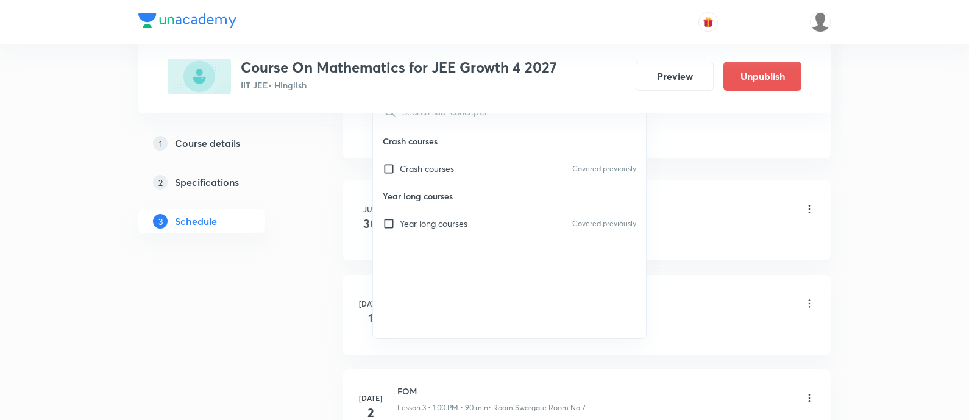
scroll to position [728, 0]
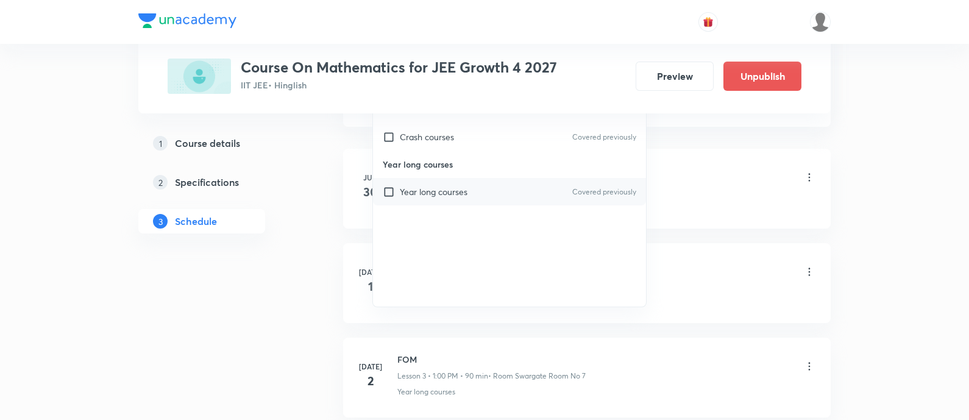
click at [493, 191] on div "Year long courses Covered previously" at bounding box center [509, 191] width 273 height 27
checkbox input "true"
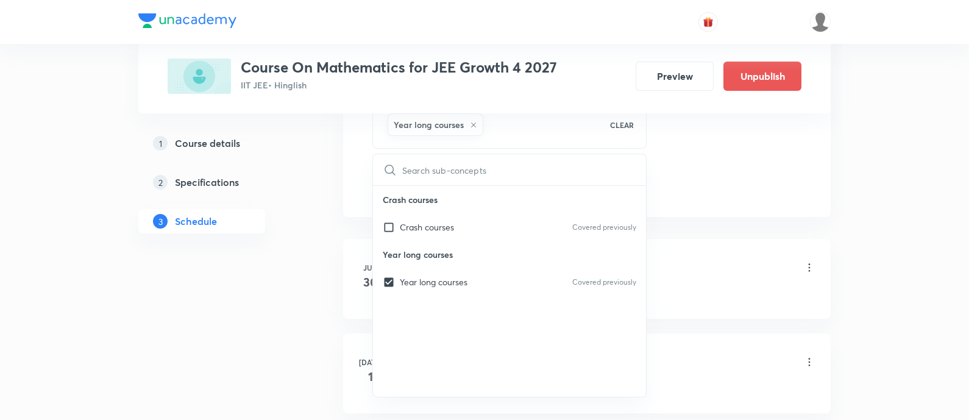
scroll to position [500, 0]
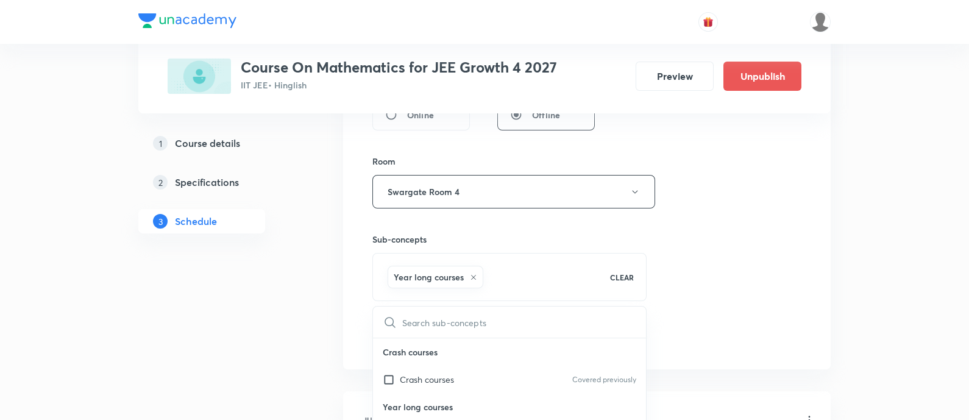
drag, startPoint x: 726, startPoint y: 267, endPoint x: 677, endPoint y: 288, distance: 53.5
click at [724, 269] on div "Session 33 Live class Session title 19/99 Sequence and Series ​ Schedule for Se…" at bounding box center [586, 57] width 429 height 586
click at [400, 333] on button "Add" at bounding box center [403, 336] width 63 height 24
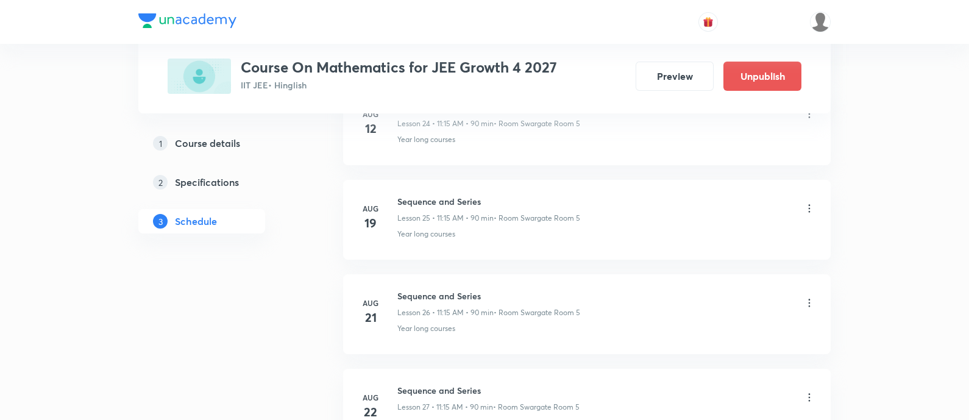
scroll to position [3105, 0]
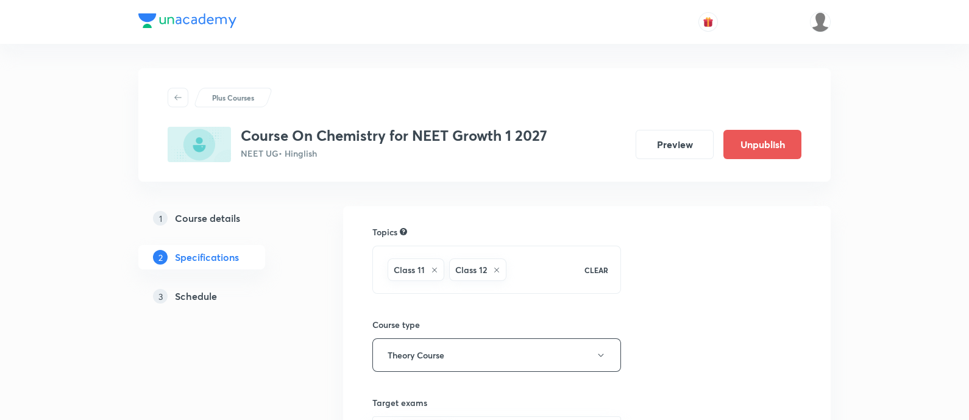
click at [199, 295] on h5 "Schedule" at bounding box center [196, 296] width 42 height 15
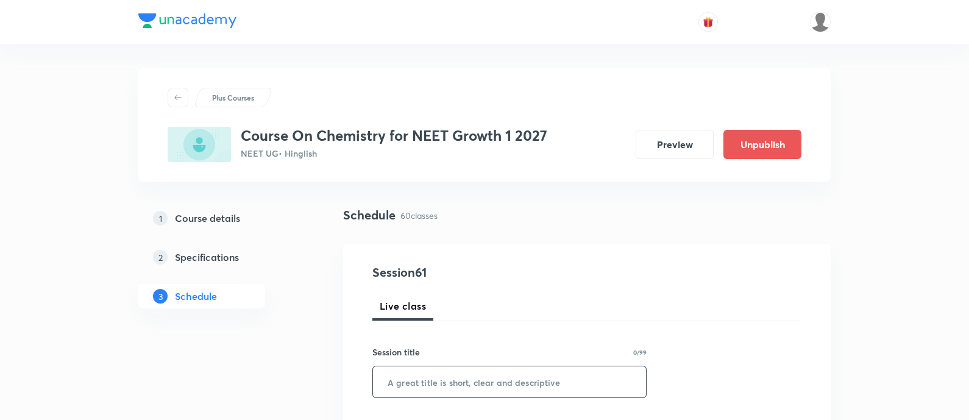
click at [515, 383] on input "text" at bounding box center [509, 381] width 273 height 31
paste input "thermodynamics"
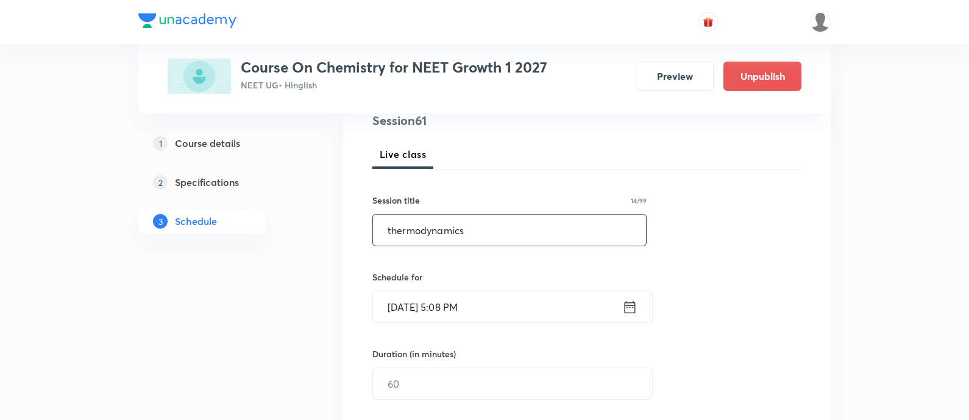
type input "thermodynamics"
click at [625, 303] on div "[DATE] 5:08 PM ​" at bounding box center [512, 307] width 280 height 32
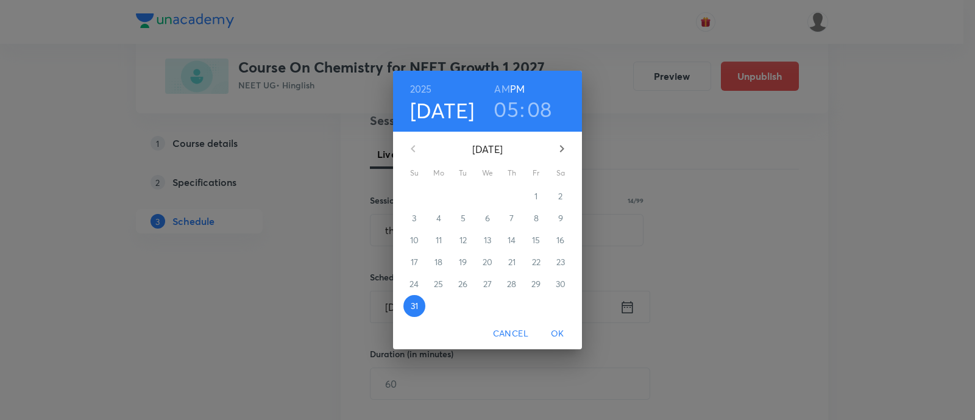
click at [562, 150] on icon "button" at bounding box center [561, 148] width 15 height 15
click at [440, 197] on p "1" at bounding box center [438, 196] width 3 height 12
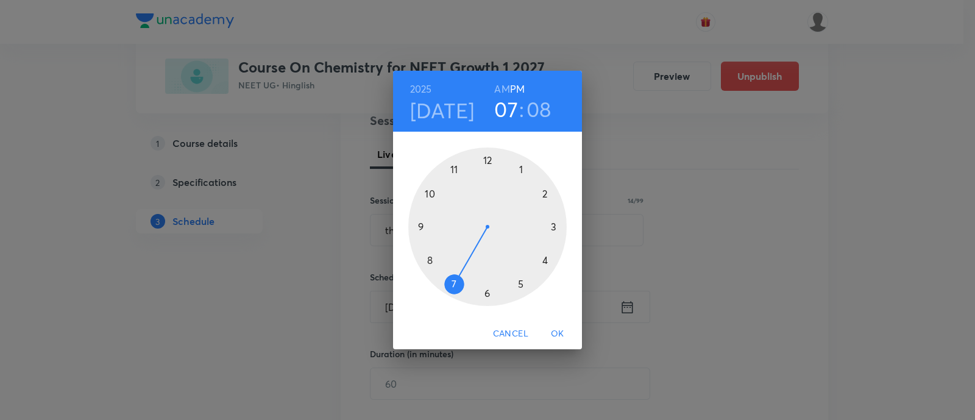
drag, startPoint x: 486, startPoint y: 281, endPoint x: 464, endPoint y: 275, distance: 22.2
click at [464, 275] on div at bounding box center [487, 226] width 158 height 158
drag, startPoint x: 509, startPoint y: 251, endPoint x: 486, endPoint y: 275, distance: 33.2
click at [486, 275] on div at bounding box center [487, 226] width 158 height 158
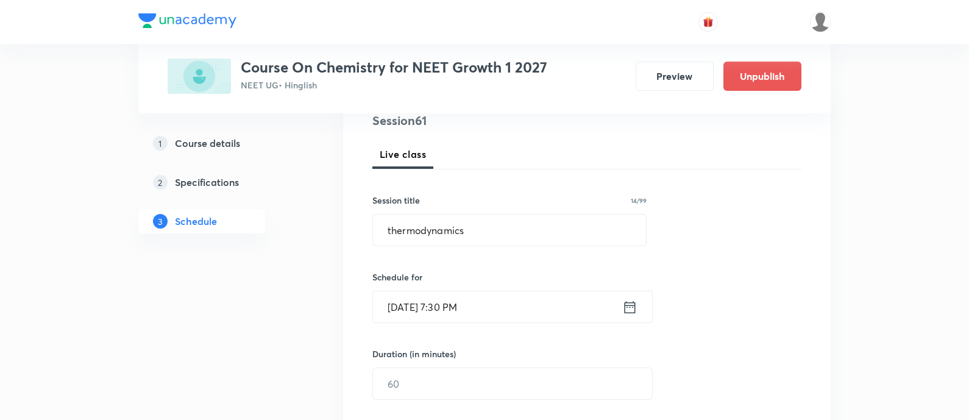
click at [629, 303] on icon at bounding box center [629, 307] width 15 height 17
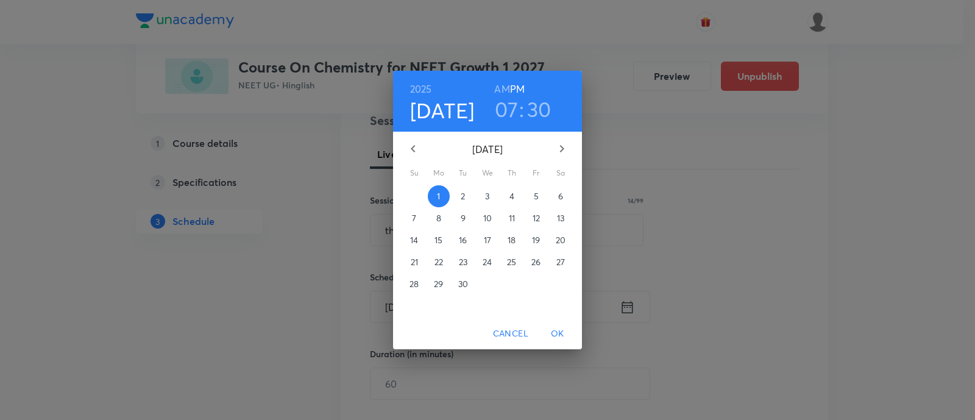
click at [503, 85] on h6 "AM" at bounding box center [501, 88] width 15 height 17
click at [561, 339] on span "OK" at bounding box center [557, 333] width 29 height 15
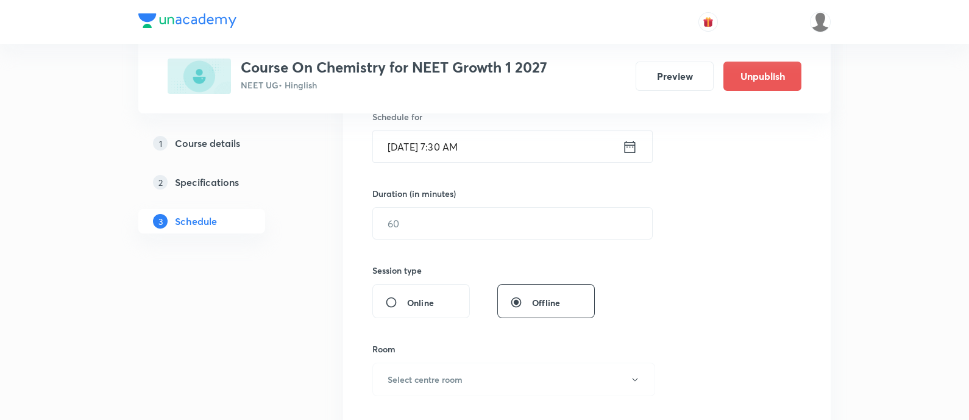
scroll to position [304, 0]
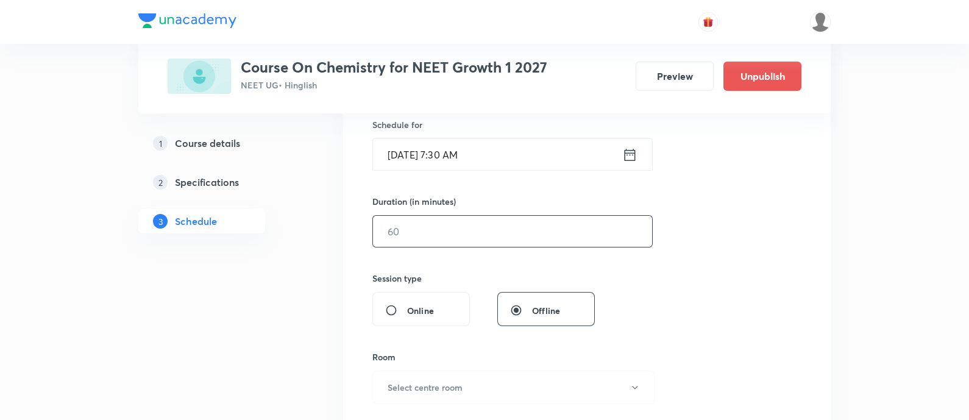
drag, startPoint x: 557, startPoint y: 242, endPoint x: 567, endPoint y: 232, distance: 15.1
click at [560, 239] on input "text" at bounding box center [512, 231] width 279 height 31
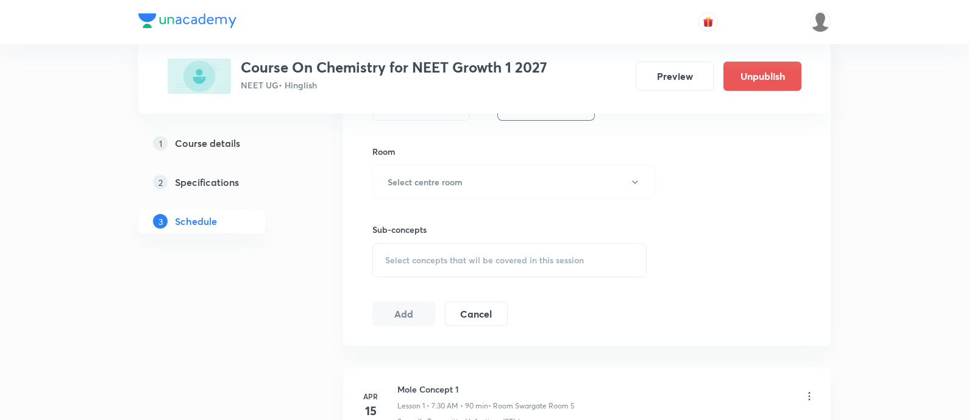
scroll to position [532, 0]
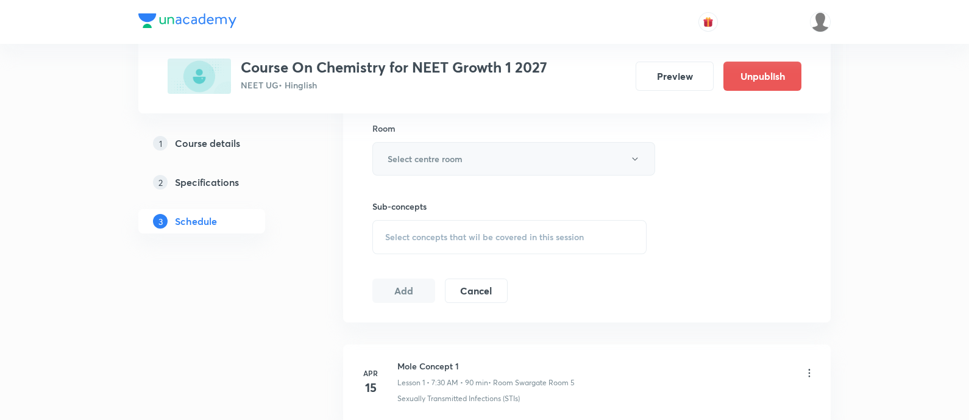
type input "90"
click at [476, 150] on button "Select centre room" at bounding box center [513, 159] width 283 height 34
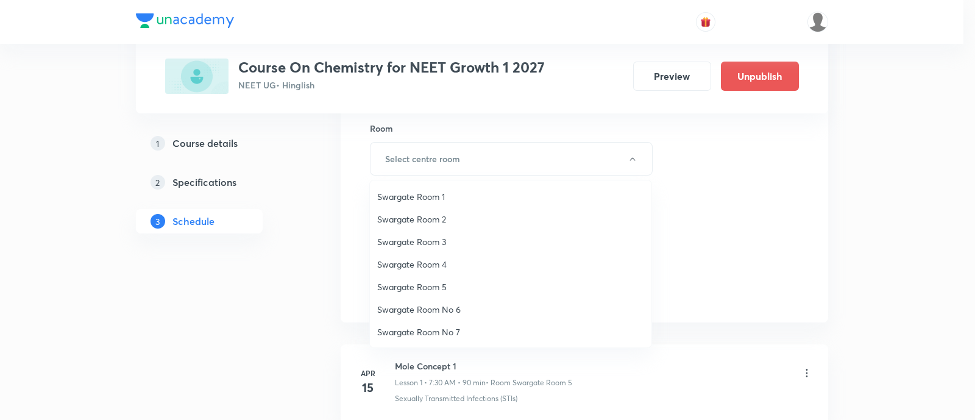
click at [427, 283] on span "Swargate Room 5" at bounding box center [510, 286] width 267 height 13
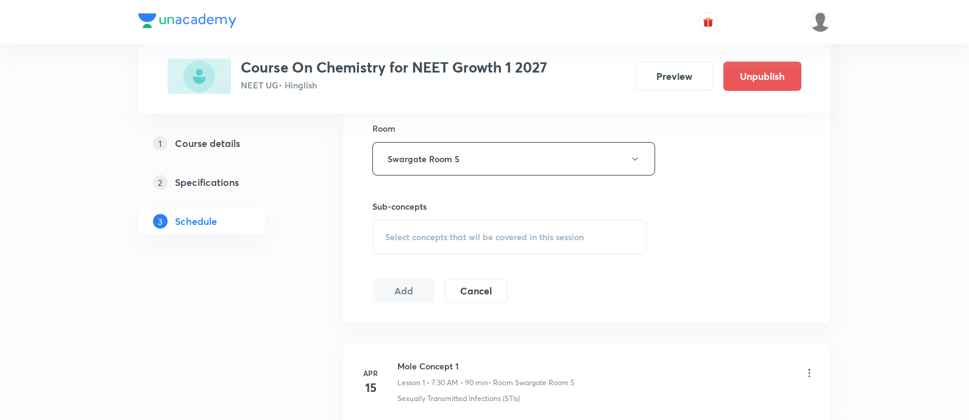
click at [456, 257] on div "Session 61 Live class Session title 14/99 thermodynamics ​ Schedule for Sep 1, …" at bounding box center [586, 17] width 429 height 572
click at [497, 225] on div "Select concepts that wil be covered in this session" at bounding box center [509, 237] width 274 height 34
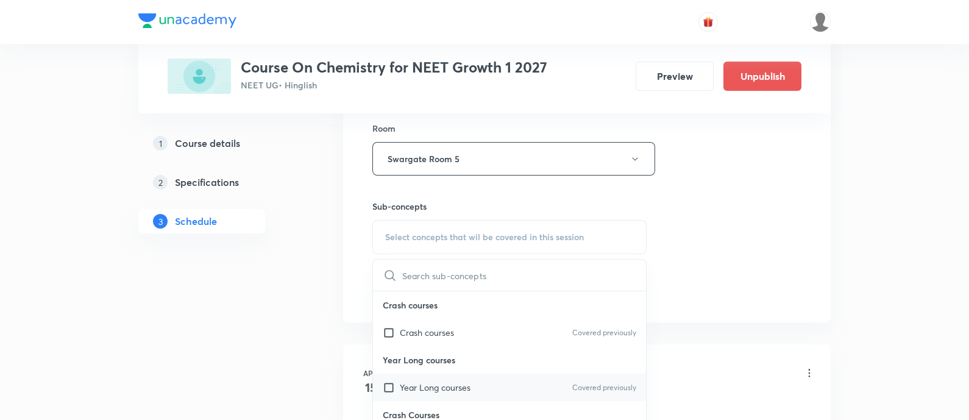
click at [452, 386] on p "Year Long courses" at bounding box center [435, 387] width 71 height 13
checkbox input "true"
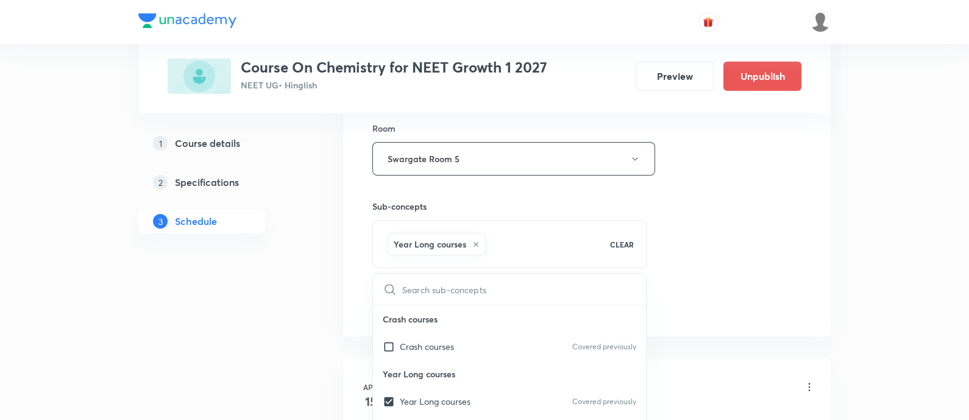
click at [729, 236] on div "Session 61 Live class Session title 14/99 thermodynamics ​ Schedule for Sep 1, …" at bounding box center [586, 24] width 429 height 586
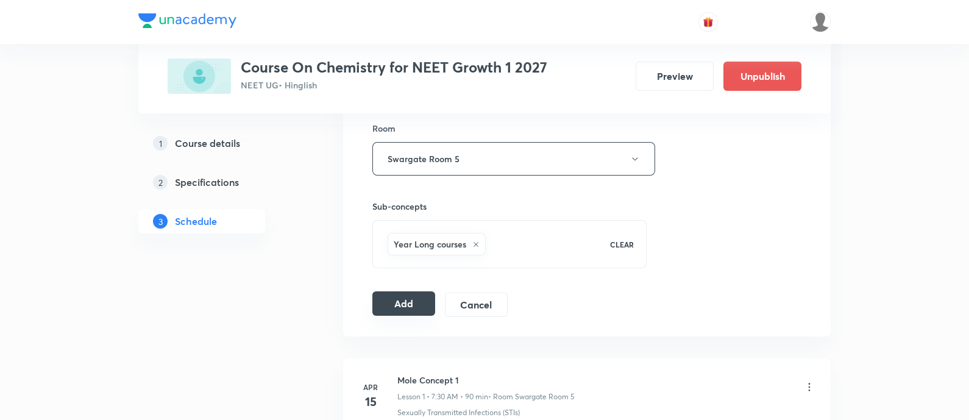
click at [423, 302] on button "Add" at bounding box center [403, 303] width 63 height 24
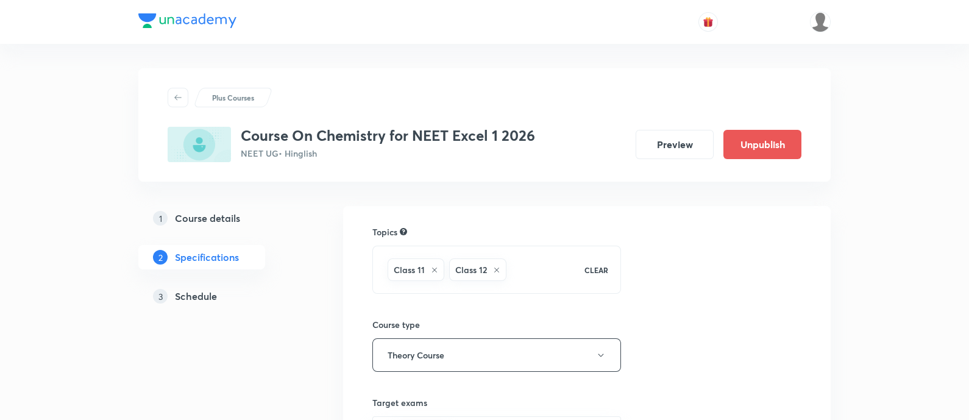
click at [205, 289] on h5 "Schedule" at bounding box center [196, 296] width 42 height 15
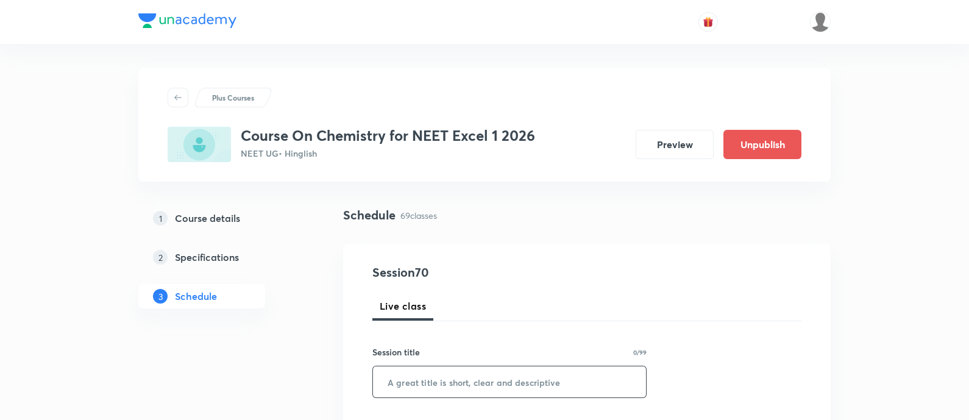
click at [526, 367] on input "text" at bounding box center [509, 381] width 273 height 31
paste input "carbonyl compounds"
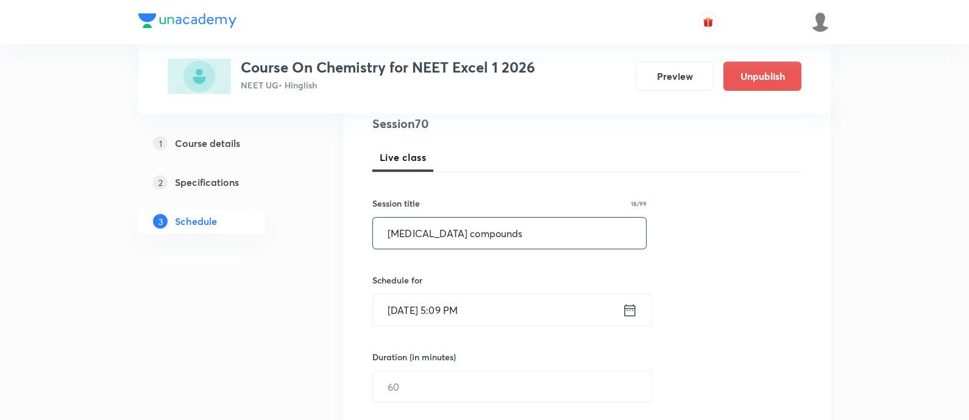
scroll to position [152, 0]
type input "carbonyl compounds"
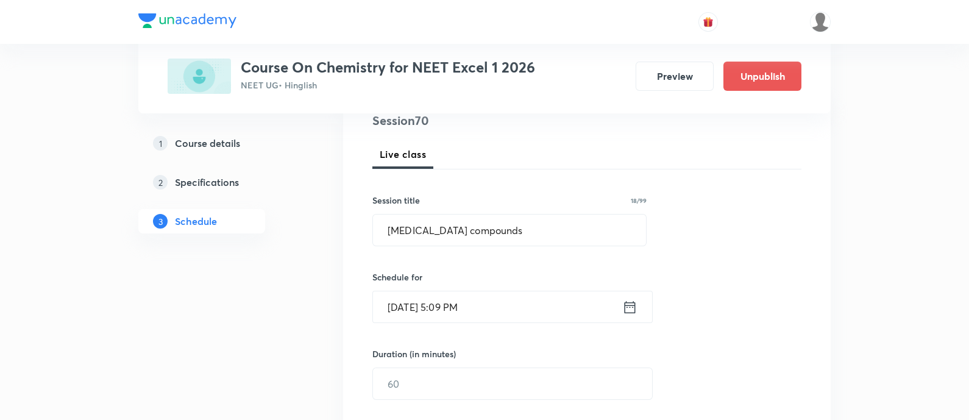
click at [637, 306] on div "Aug 31, 2025, 5:09 PM ​" at bounding box center [512, 307] width 280 height 32
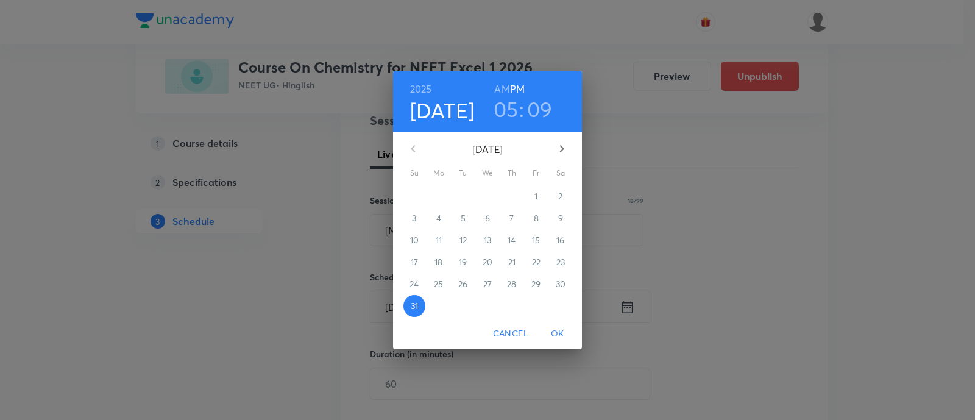
click at [560, 151] on icon "button" at bounding box center [562, 148] width 4 height 7
click at [439, 198] on p "1" at bounding box center [438, 196] width 3 height 12
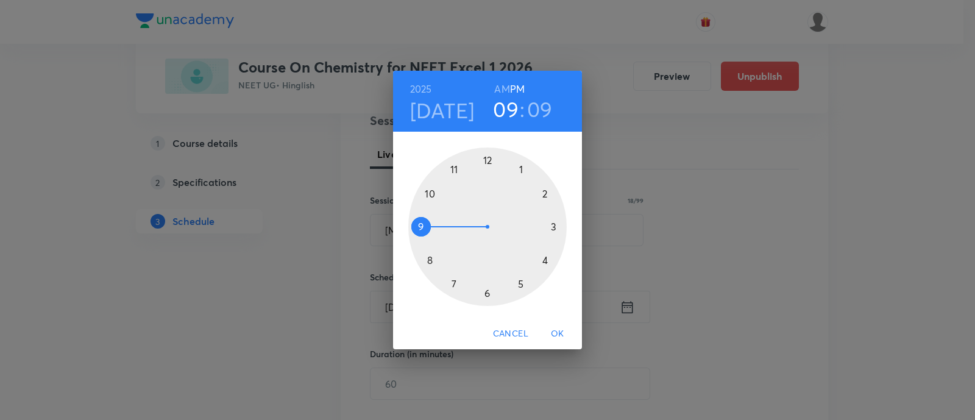
drag, startPoint x: 523, startPoint y: 286, endPoint x: 445, endPoint y: 237, distance: 92.8
click at [445, 237] on div at bounding box center [487, 226] width 158 height 158
drag, startPoint x: 542, startPoint y: 185, endPoint x: 562, endPoint y: 224, distance: 43.3
click at [562, 224] on div at bounding box center [487, 226] width 158 height 158
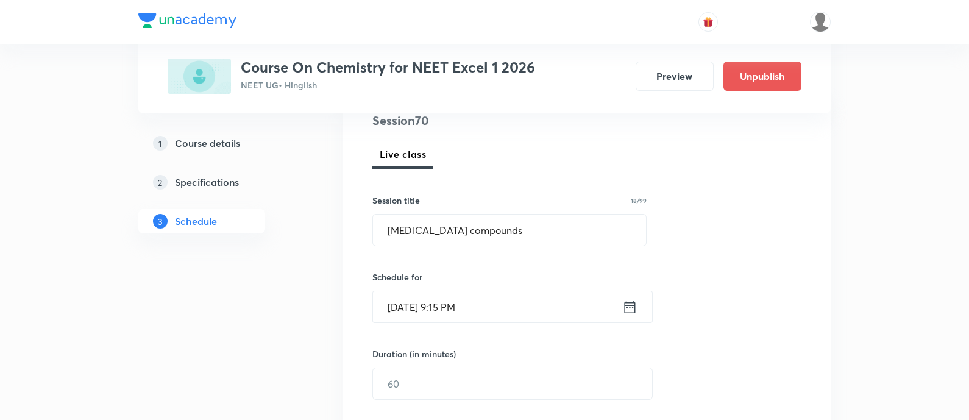
click at [632, 306] on icon at bounding box center [629, 306] width 11 height 12
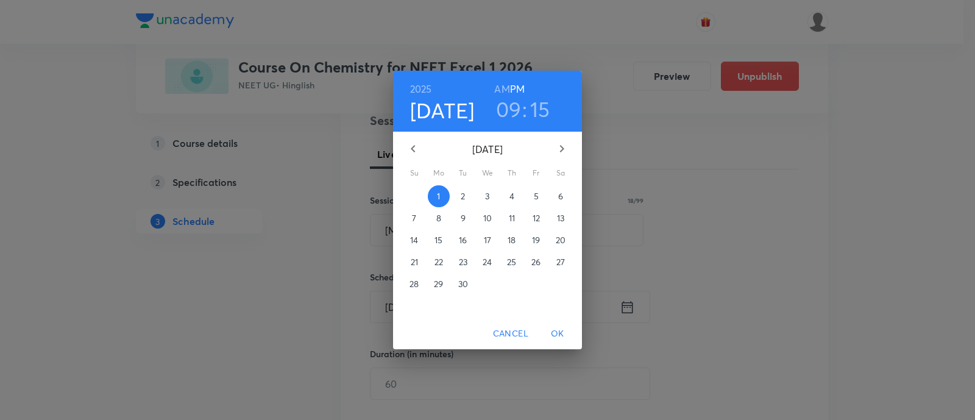
click at [503, 88] on h6 "AM" at bounding box center [501, 88] width 15 height 17
drag, startPoint x: 560, startPoint y: 325, endPoint x: 562, endPoint y: 336, distance: 11.8
click at [560, 325] on button "OK" at bounding box center [557, 333] width 39 height 23
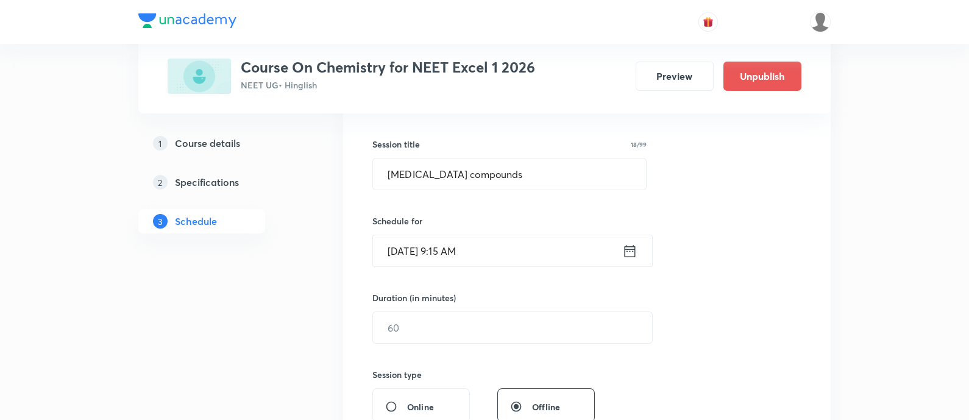
scroll to position [228, 0]
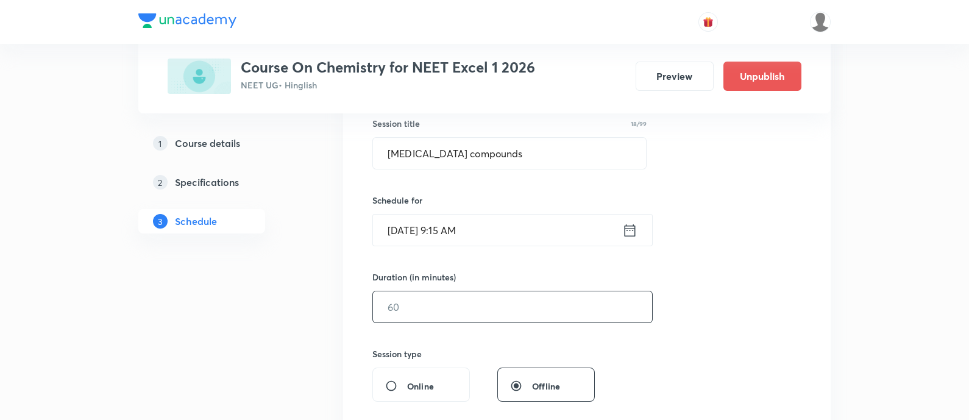
click at [506, 303] on input "text" at bounding box center [512, 306] width 279 height 31
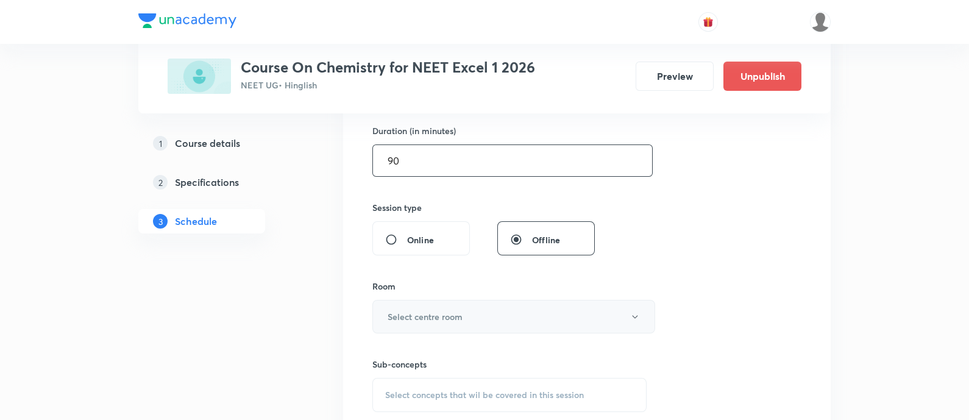
scroll to position [381, 0]
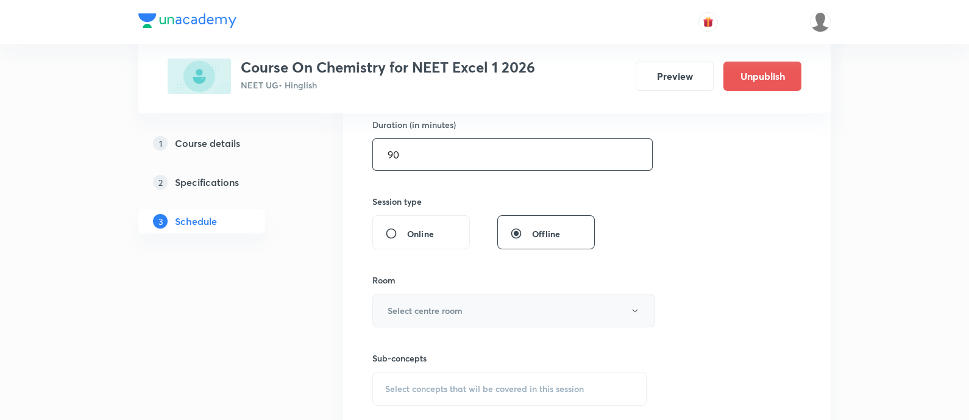
type input "90"
click at [481, 294] on button "Select centre room" at bounding box center [513, 311] width 283 height 34
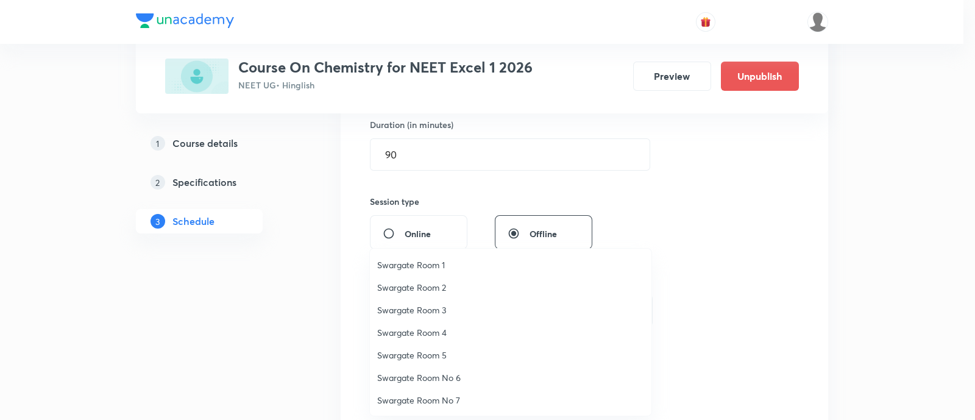
click at [415, 288] on span "Swargate Room 2" at bounding box center [510, 287] width 267 height 13
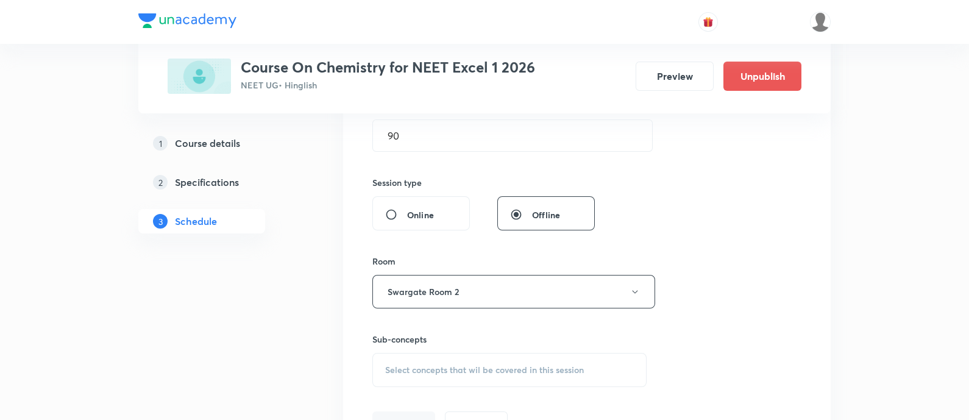
scroll to position [457, 0]
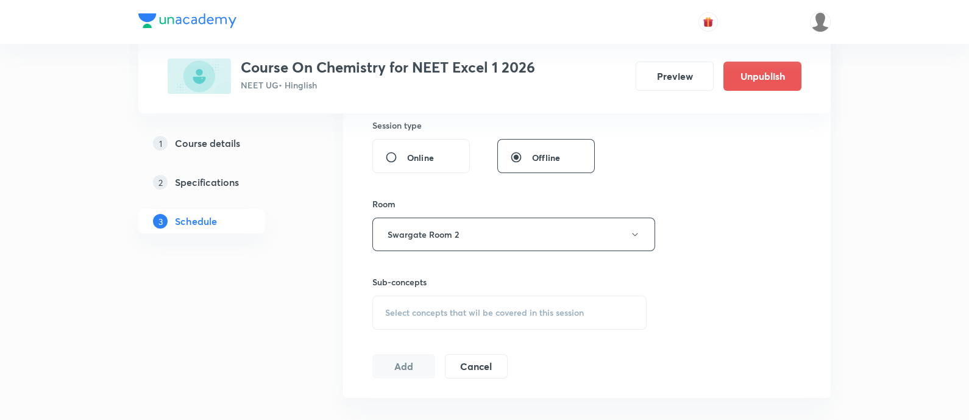
click at [472, 309] on span "Select concepts that wil be covered in this session" at bounding box center [484, 313] width 199 height 10
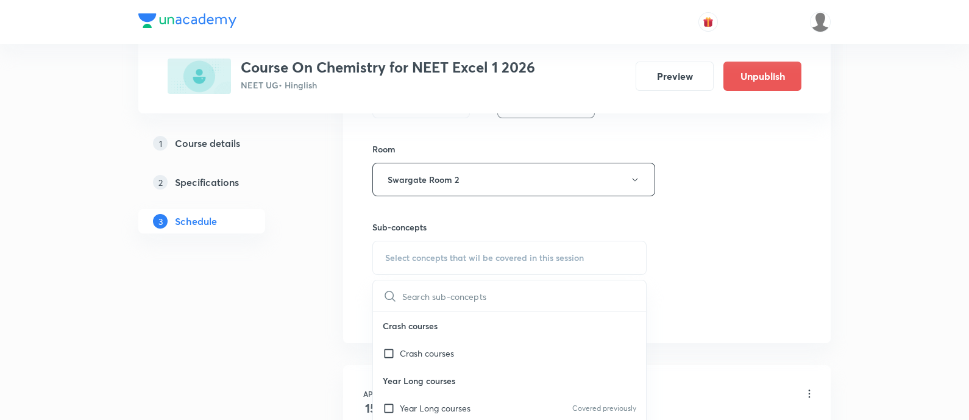
scroll to position [609, 0]
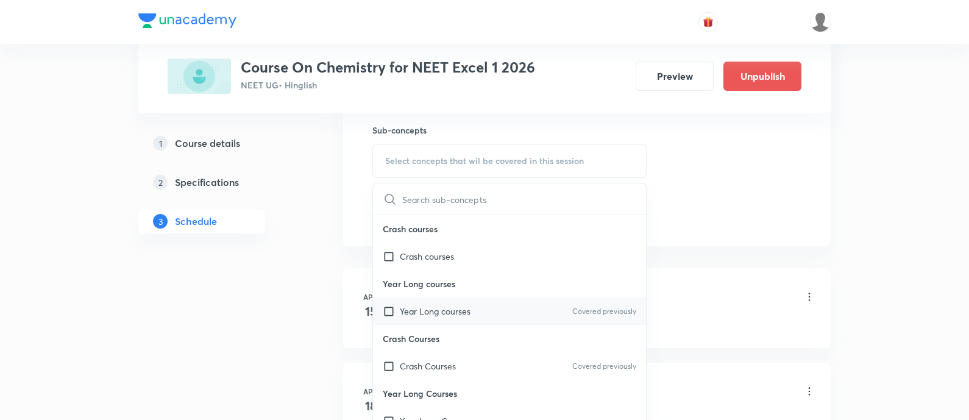
click at [479, 310] on div "Year Long courses Covered previously" at bounding box center [509, 310] width 273 height 27
checkbox input "true"
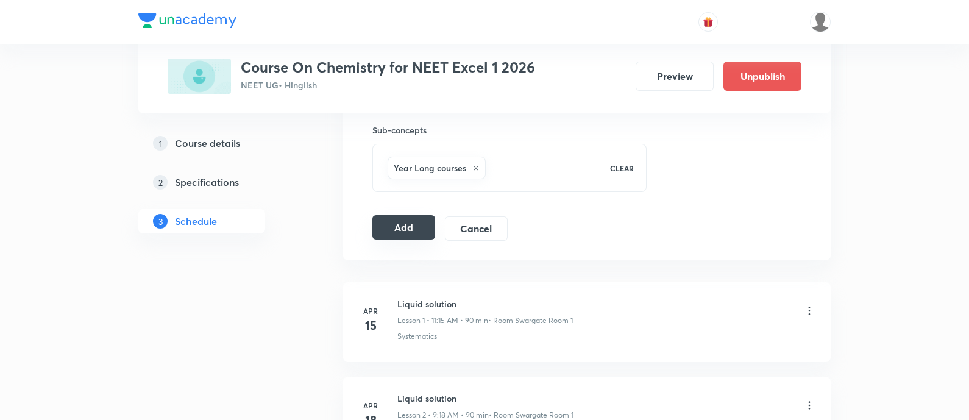
click at [406, 225] on button "Add" at bounding box center [403, 227] width 63 height 24
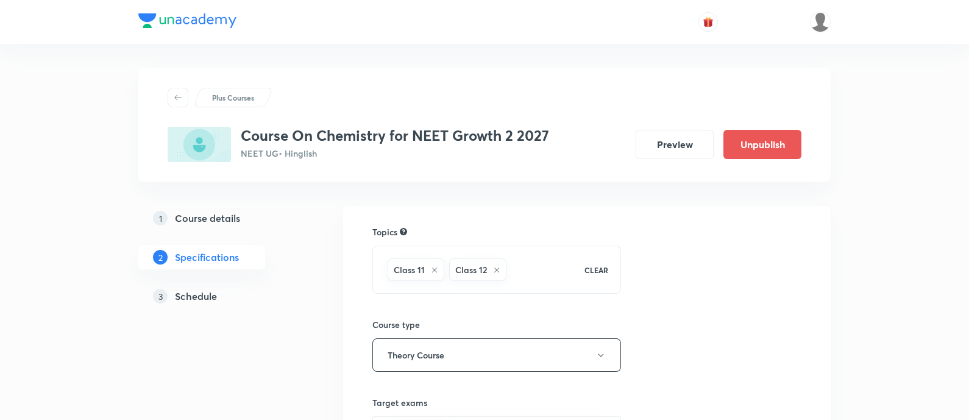
click at [200, 302] on h5 "Schedule" at bounding box center [196, 296] width 42 height 15
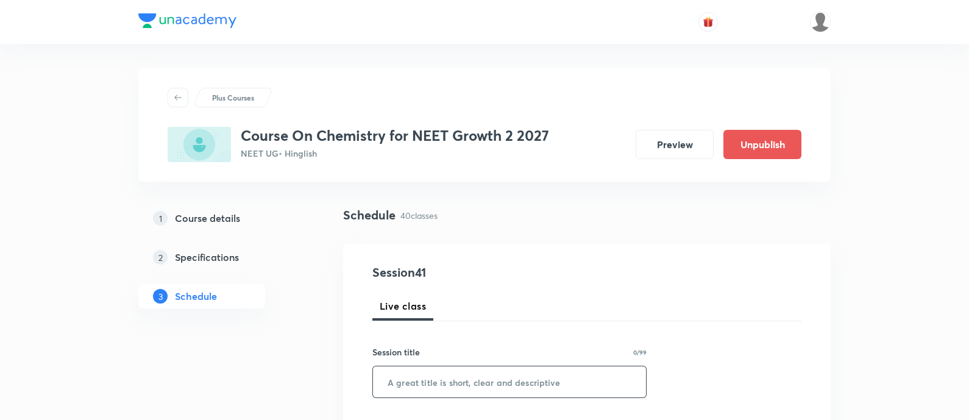
click at [445, 375] on input "text" at bounding box center [509, 381] width 273 height 31
paste input "classification of elements and periodicity in properties"
type input "classification of elements and periodicity in properties"
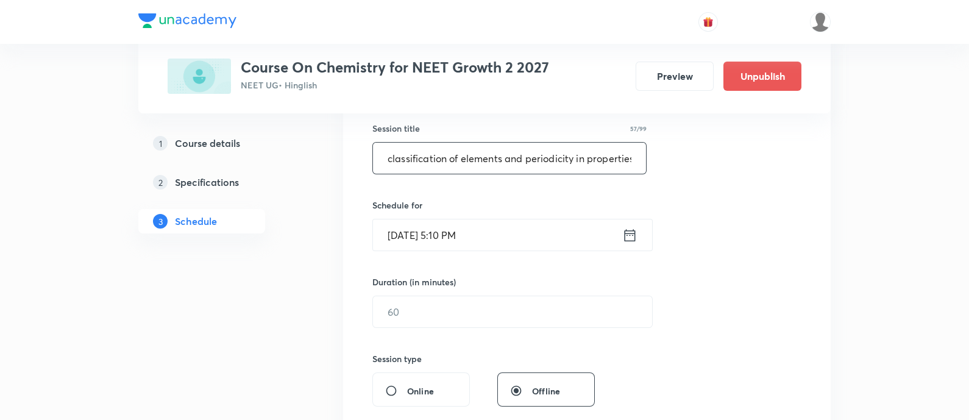
scroll to position [228, 0]
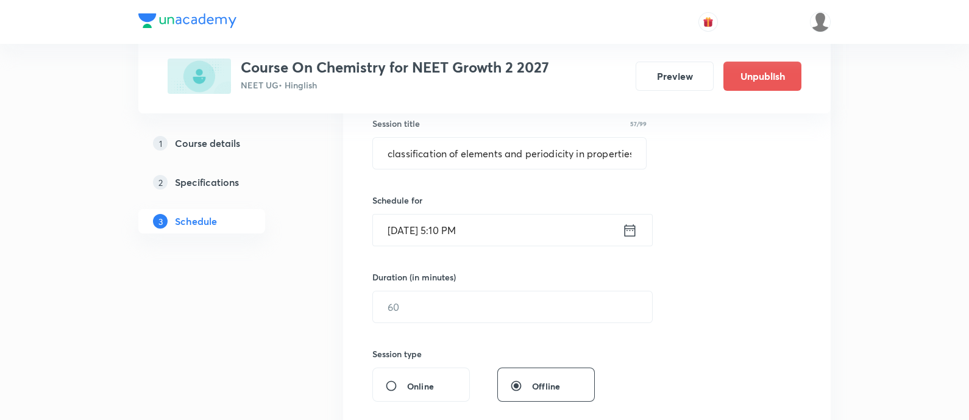
click at [627, 227] on icon at bounding box center [629, 230] width 15 height 17
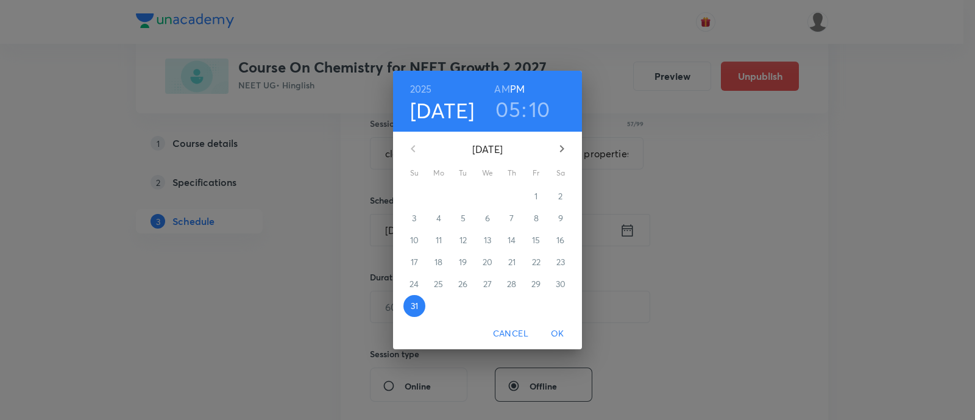
click at [564, 147] on icon "button" at bounding box center [561, 148] width 15 height 15
click at [439, 192] on p "1" at bounding box center [438, 196] width 3 height 12
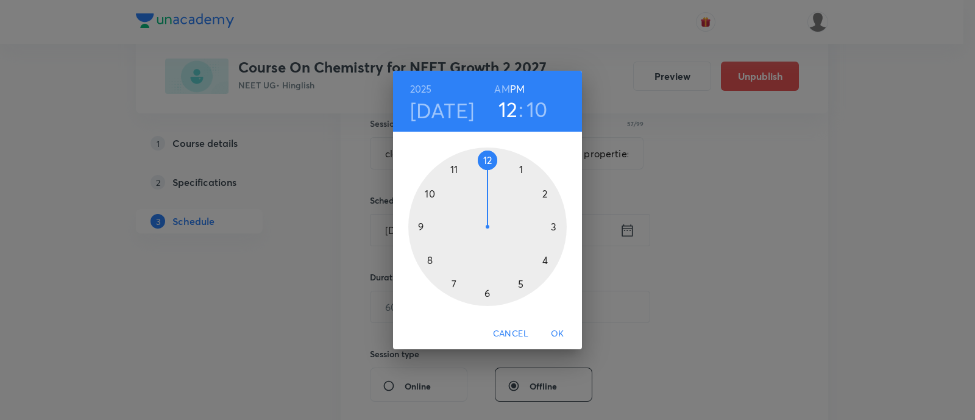
drag, startPoint x: 524, startPoint y: 279, endPoint x: 485, endPoint y: 183, distance: 103.3
click at [485, 183] on div at bounding box center [487, 226] width 158 height 158
drag, startPoint x: 560, startPoint y: 187, endPoint x: 425, endPoint y: 226, distance: 141.3
click at [425, 226] on div at bounding box center [487, 226] width 158 height 158
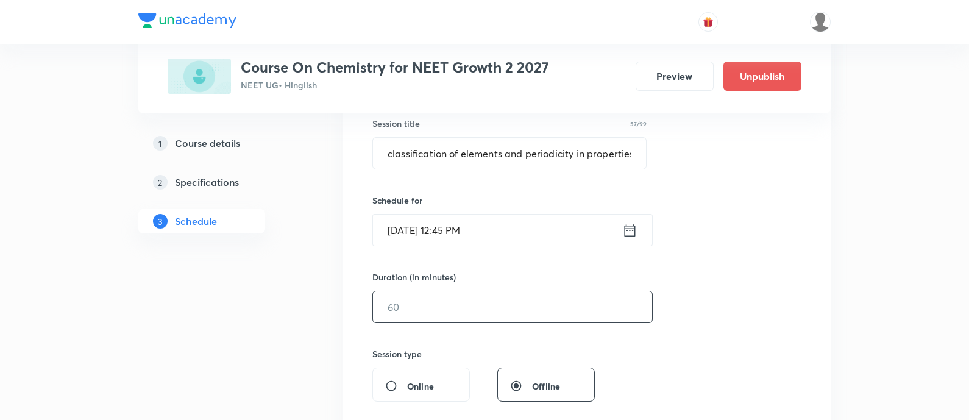
click at [479, 313] on input "text" at bounding box center [512, 306] width 279 height 31
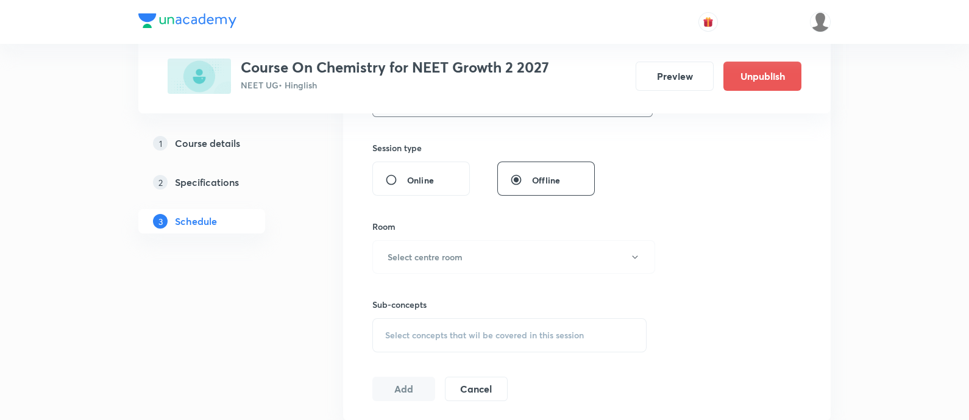
scroll to position [457, 0]
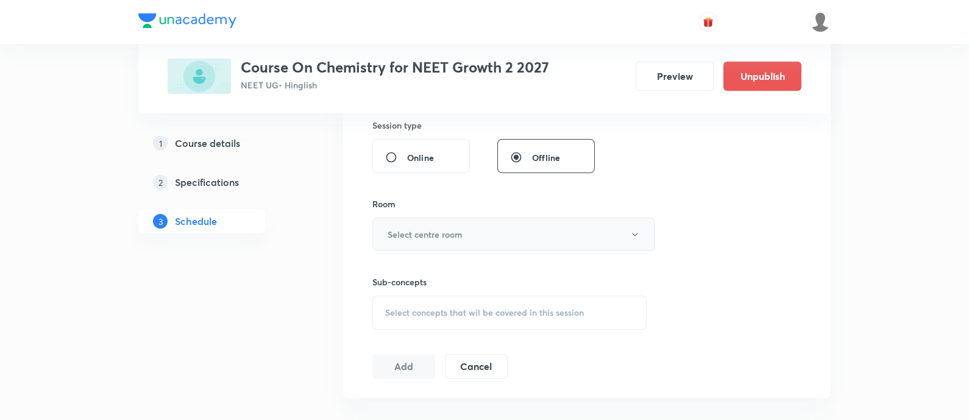
type input "90"
click at [460, 235] on h6 "Select centre room" at bounding box center [424, 234] width 75 height 13
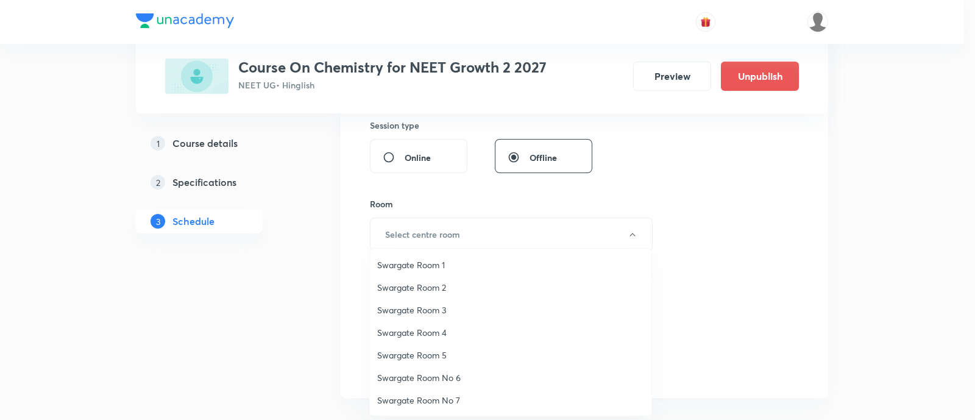
click at [425, 300] on li "Swargate Room 3" at bounding box center [510, 310] width 281 height 23
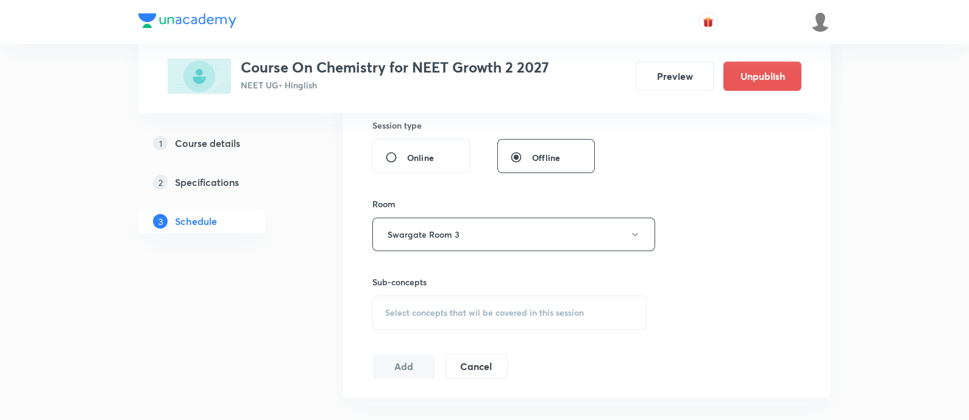
click at [434, 305] on div "Select concepts that wil be covered in this session" at bounding box center [509, 312] width 274 height 34
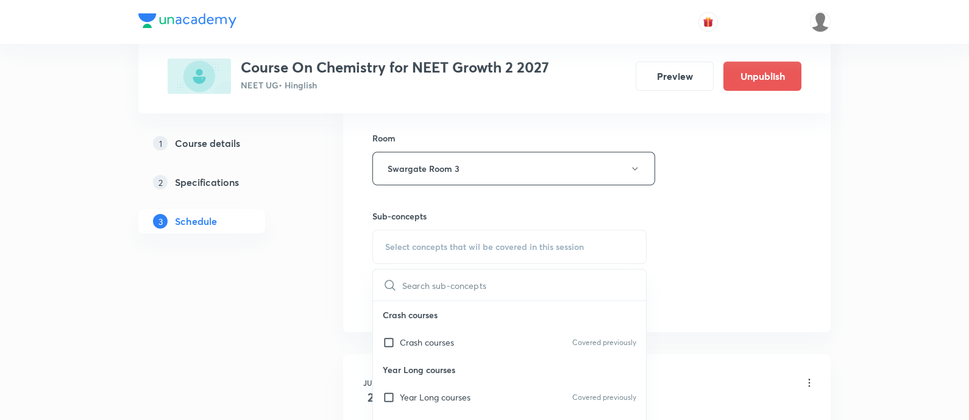
scroll to position [609, 0]
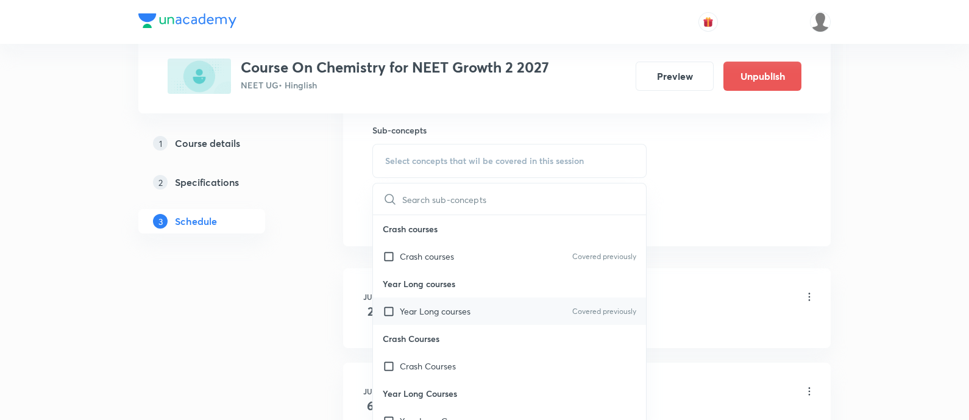
click at [447, 305] on p "Year Long courses" at bounding box center [435, 311] width 71 height 13
checkbox input "true"
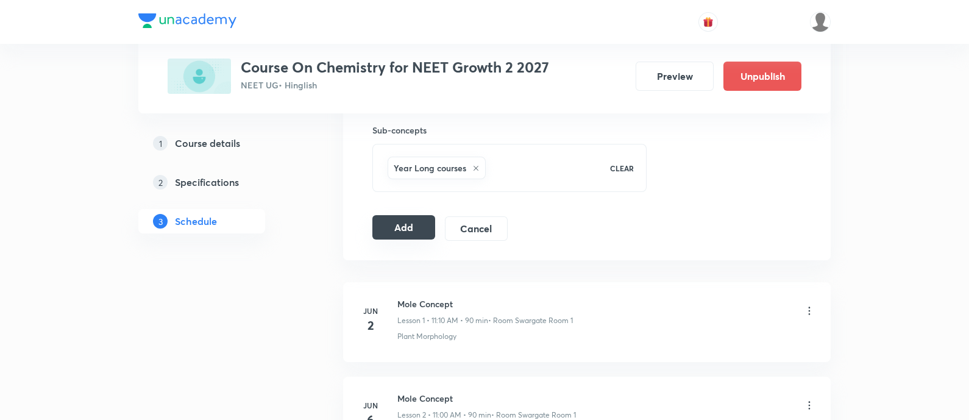
click at [394, 216] on button "Add" at bounding box center [403, 227] width 63 height 24
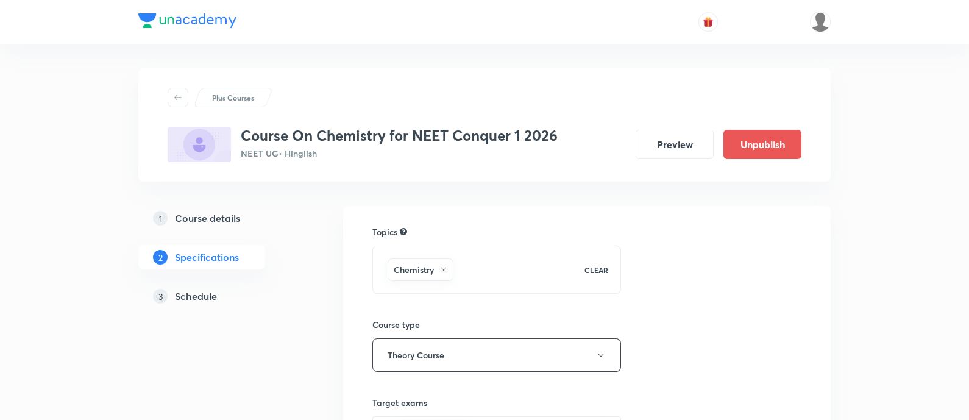
click at [193, 302] on h5 "Schedule" at bounding box center [196, 296] width 42 height 15
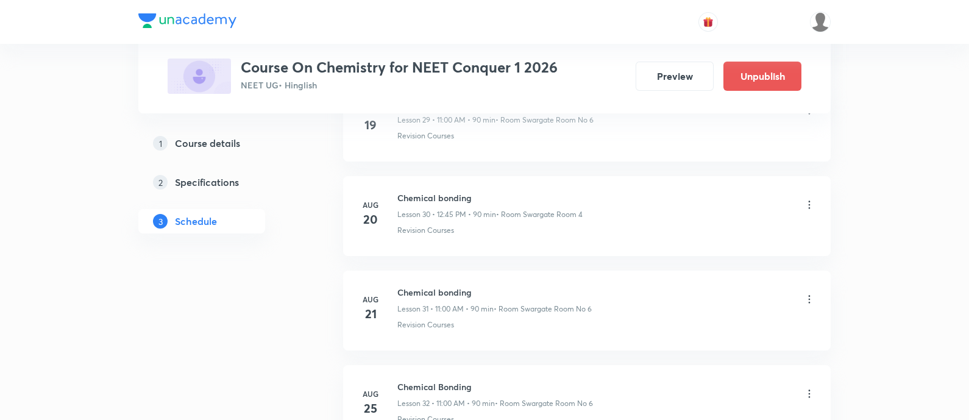
scroll to position [3853, 0]
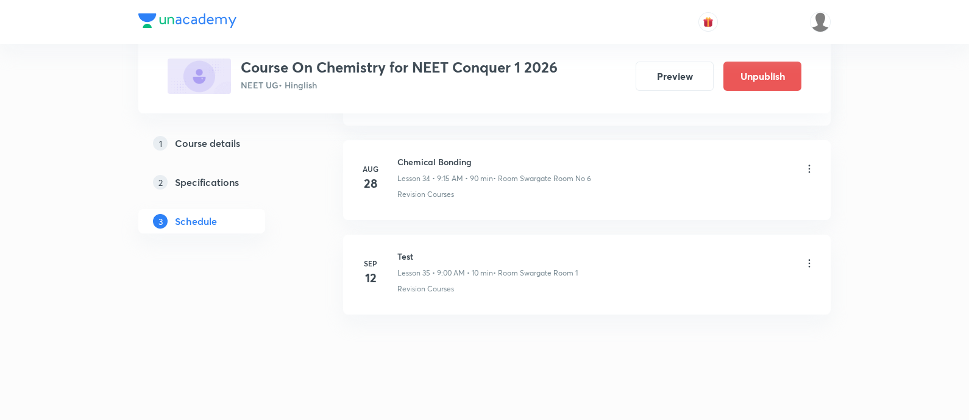
click at [443, 155] on h6 "Chemical Bonding" at bounding box center [494, 161] width 194 height 13
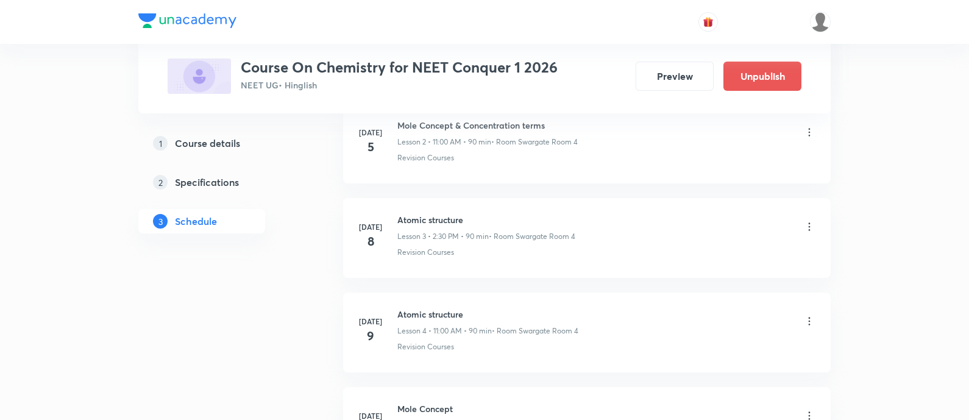
scroll to position [0, 0]
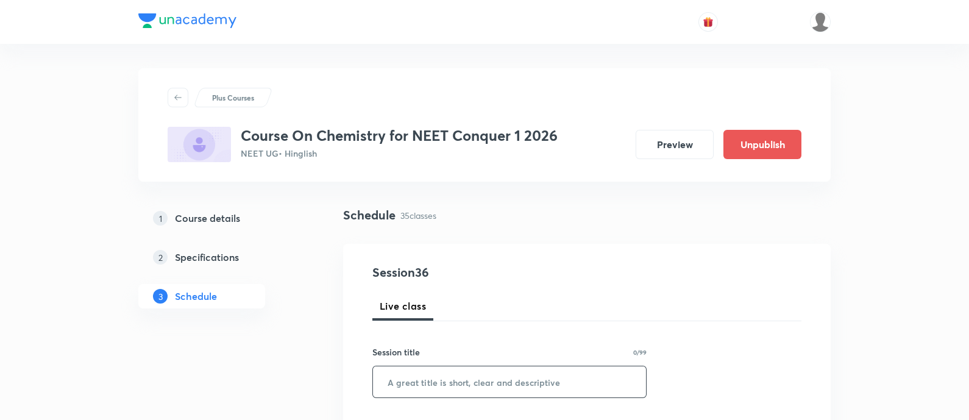
drag, startPoint x: 479, startPoint y: 384, endPoint x: 503, endPoint y: 380, distance: 23.5
click at [481, 385] on input "text" at bounding box center [509, 381] width 273 height 31
paste input "chemical bonding"
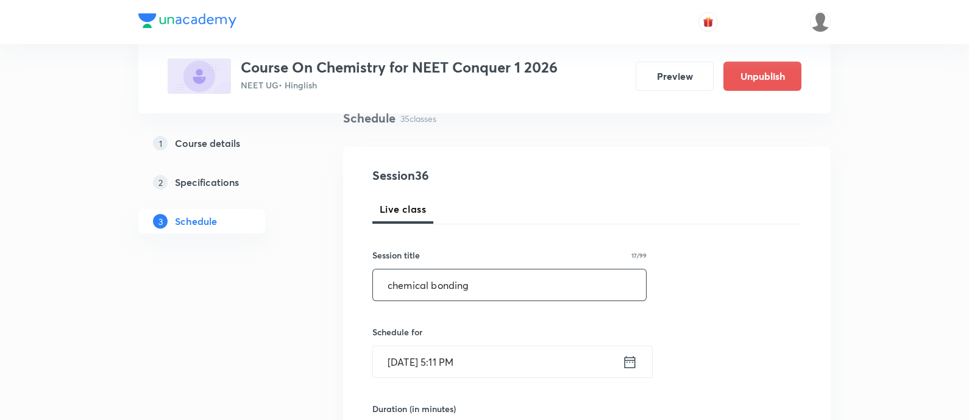
scroll to position [152, 0]
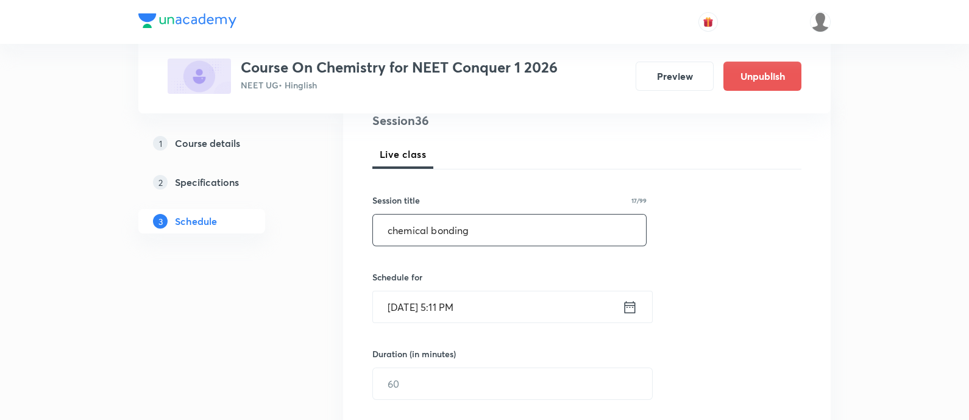
type input "chemical bonding"
click at [628, 306] on icon at bounding box center [629, 307] width 15 height 17
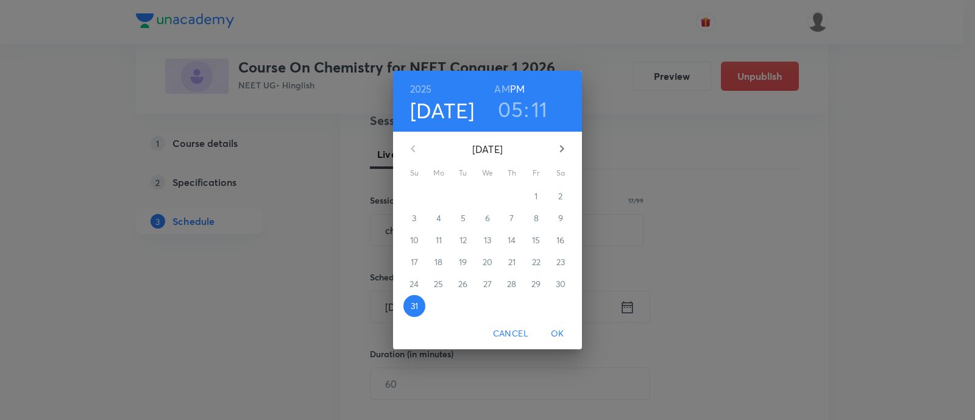
click at [567, 147] on icon "button" at bounding box center [561, 148] width 15 height 15
click at [440, 197] on p "1" at bounding box center [438, 196] width 3 height 12
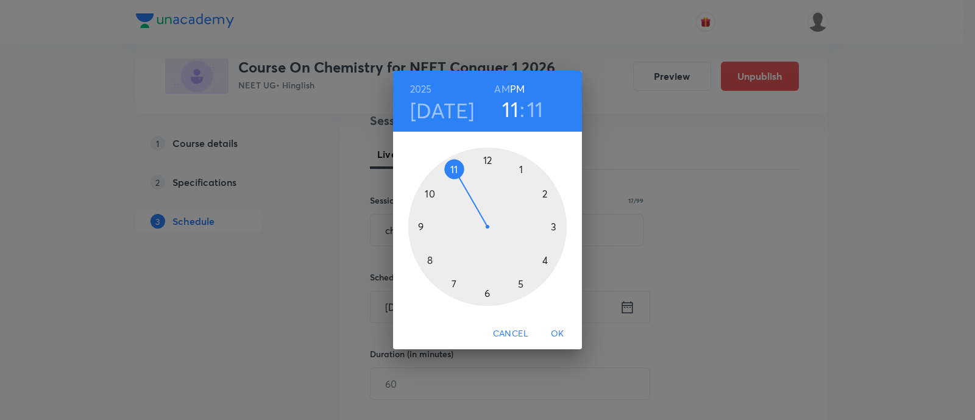
drag, startPoint x: 525, startPoint y: 288, endPoint x: 472, endPoint y: 196, distance: 105.6
click at [472, 196] on div at bounding box center [487, 226] width 158 height 158
drag, startPoint x: 545, startPoint y: 196, endPoint x: 488, endPoint y: 166, distance: 64.9
click at [488, 166] on div at bounding box center [487, 226] width 158 height 158
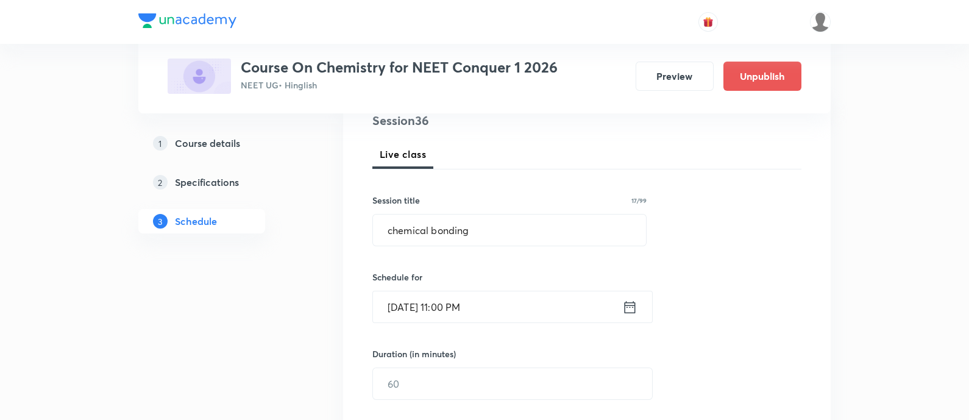
click at [634, 313] on icon at bounding box center [629, 307] width 15 height 17
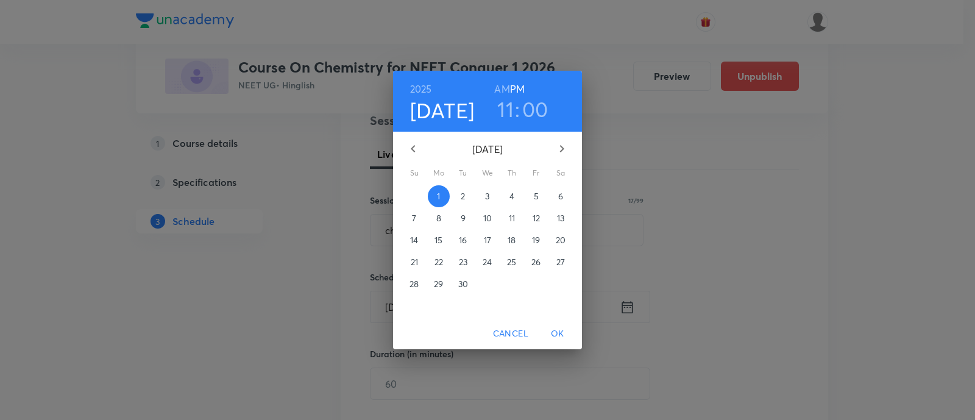
click at [493, 81] on div "[DATE] 11 : 00 AM PM" at bounding box center [487, 100] width 169 height 41
click at [497, 83] on h6 "AM" at bounding box center [501, 88] width 15 height 17
click at [558, 333] on span "OK" at bounding box center [557, 333] width 29 height 15
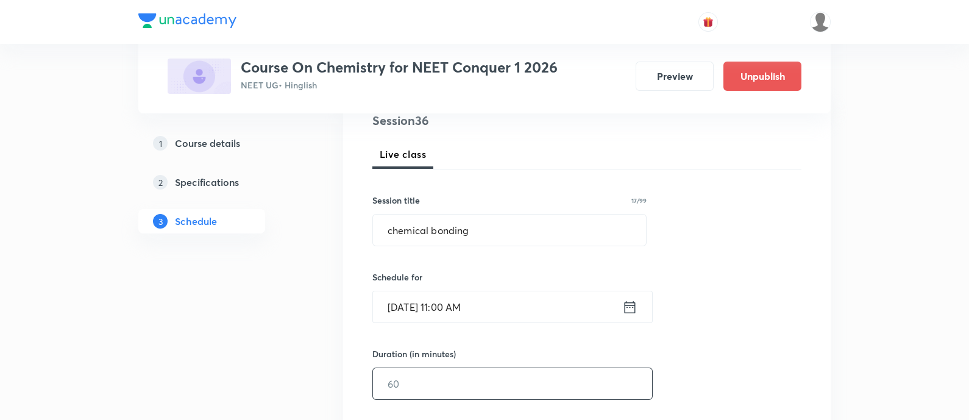
click at [454, 380] on input "text" at bounding box center [512, 383] width 279 height 31
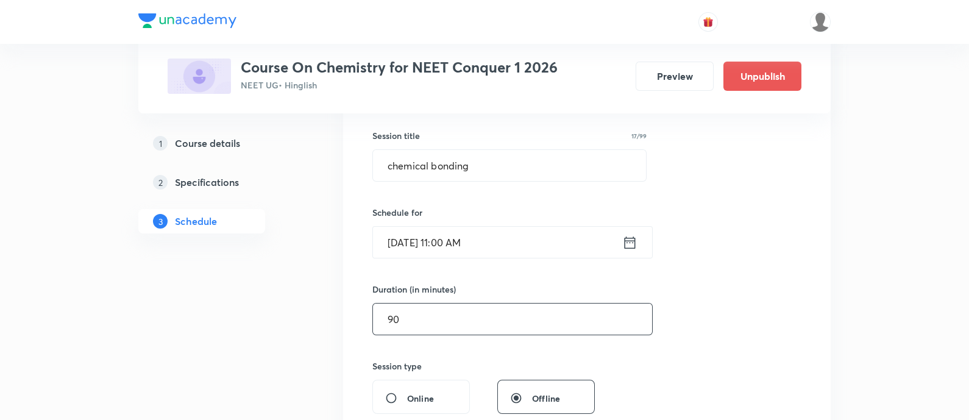
scroll to position [381, 0]
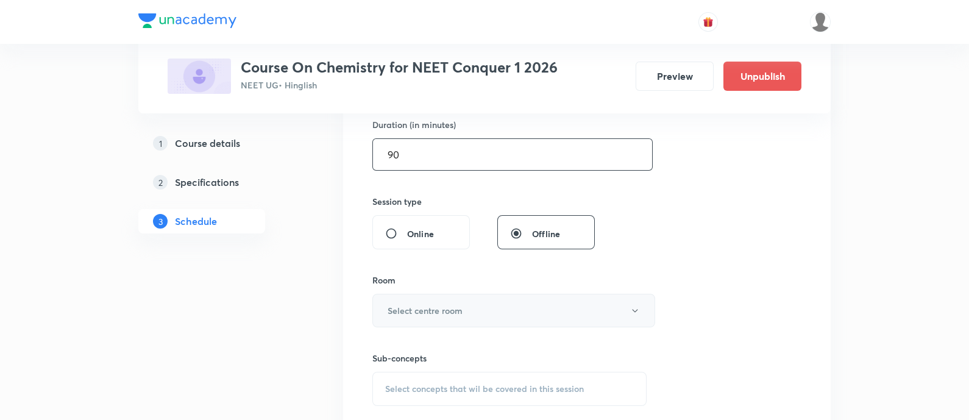
type input "90"
click at [418, 300] on button "Select centre room" at bounding box center [513, 311] width 283 height 34
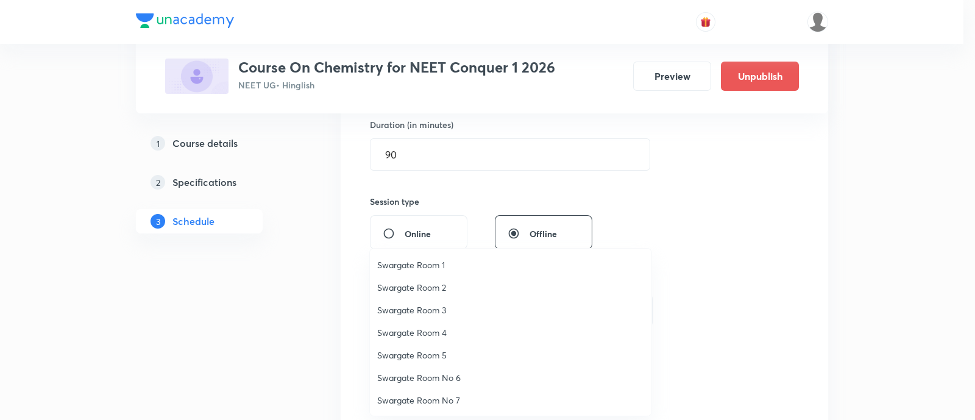
click at [425, 302] on li "Swargate Room 3" at bounding box center [510, 310] width 281 height 23
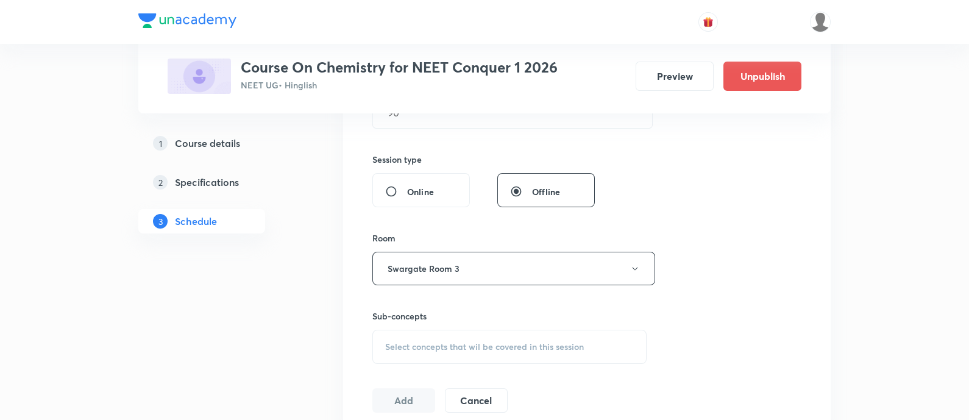
scroll to position [457, 0]
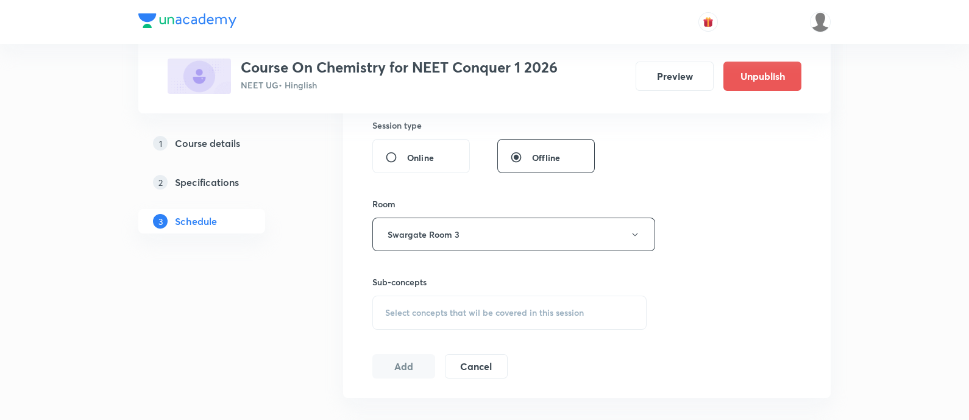
click at [567, 302] on div "Select concepts that wil be covered in this session" at bounding box center [509, 312] width 274 height 34
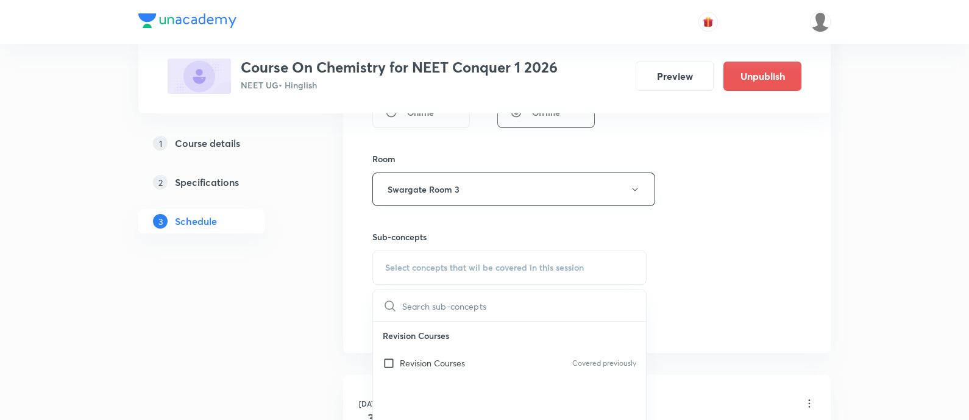
scroll to position [532, 0]
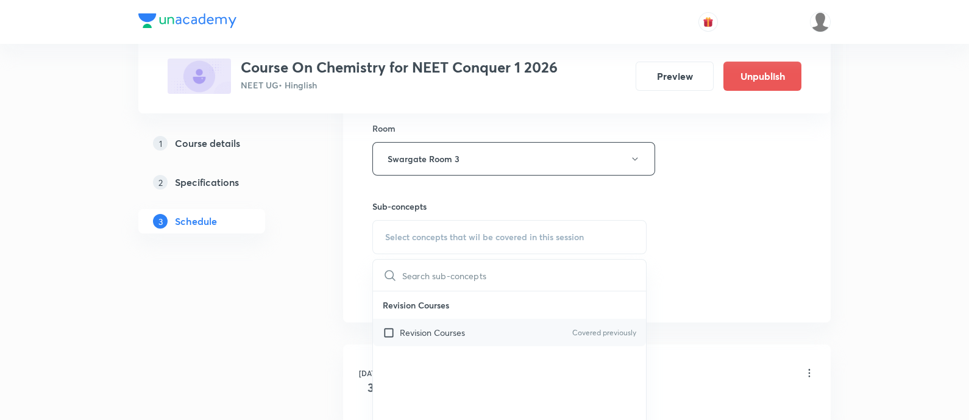
click at [491, 333] on div "Revision Courses Covered previously" at bounding box center [509, 332] width 273 height 27
checkbox input "true"
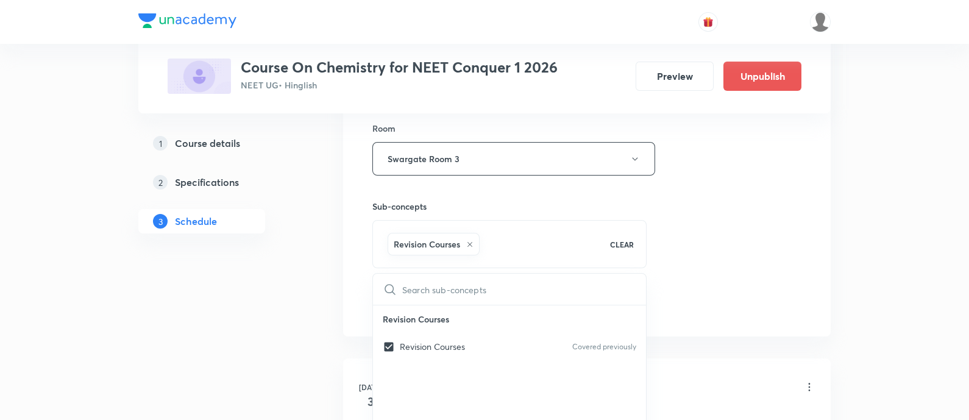
click at [691, 250] on div "Session 36 Live class Session title 17/99 chemical bonding ​ Schedule for [DATE…" at bounding box center [586, 24] width 429 height 586
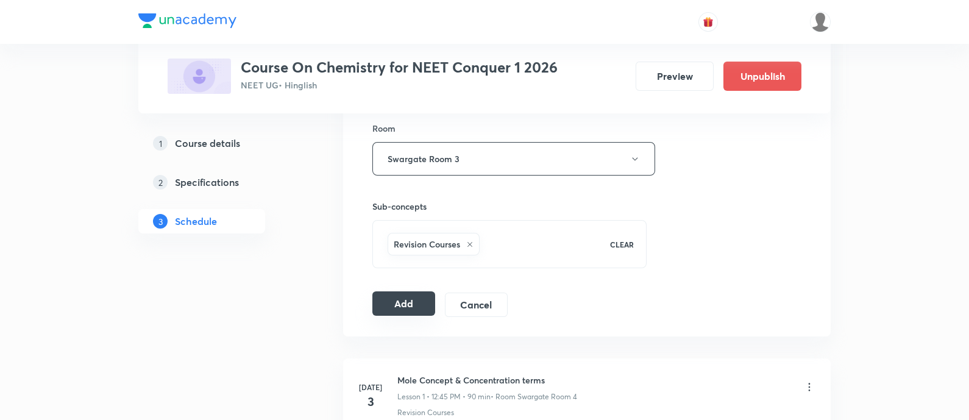
click at [414, 305] on button "Add" at bounding box center [403, 303] width 63 height 24
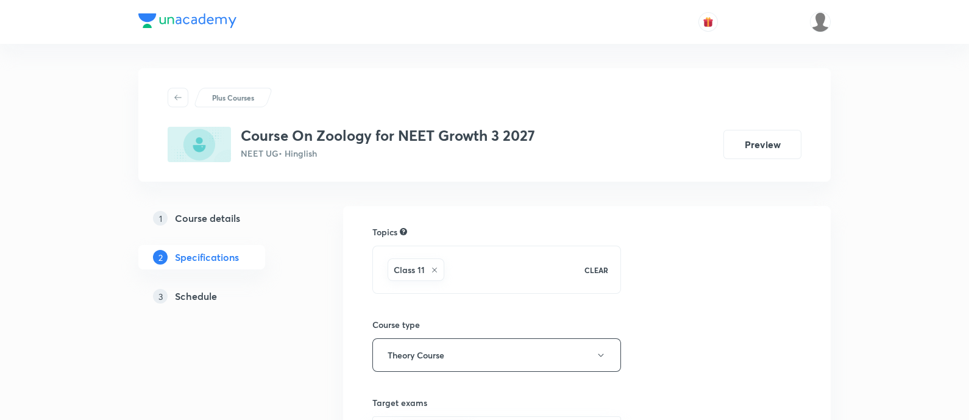
click at [196, 303] on link "3 Schedule" at bounding box center [221, 296] width 166 height 24
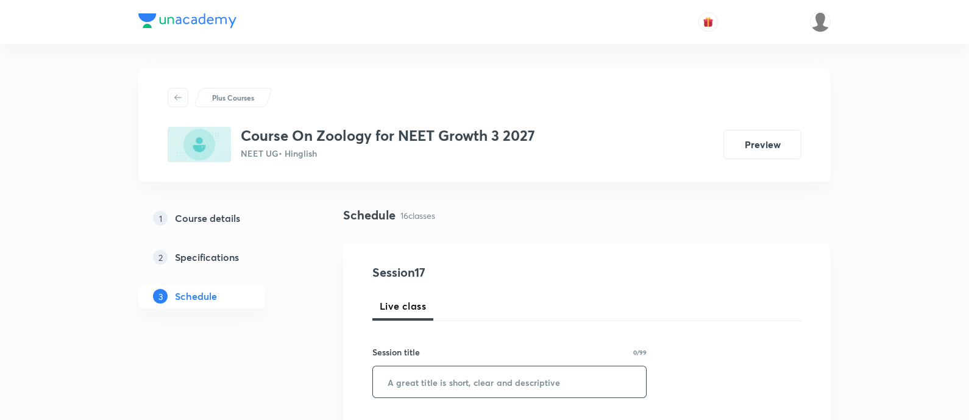
click at [429, 373] on input "text" at bounding box center [509, 381] width 273 height 31
paste input "Biomolecules"
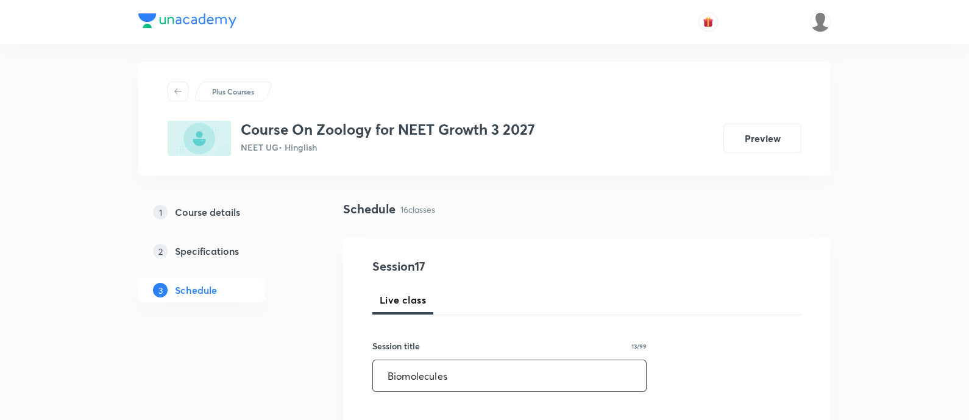
scroll to position [76, 0]
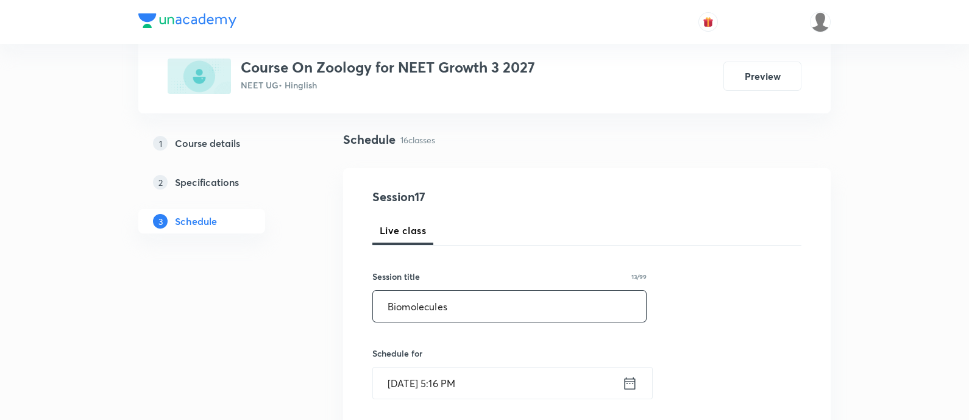
type input "Biomolecules"
click at [631, 383] on icon at bounding box center [629, 383] width 15 height 17
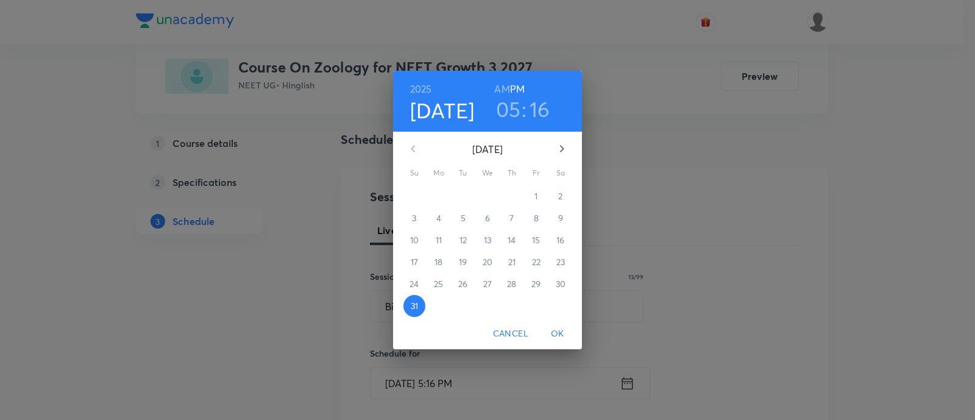
click at [563, 145] on icon "button" at bounding box center [561, 148] width 15 height 15
click at [438, 199] on p "1" at bounding box center [438, 196] width 3 height 12
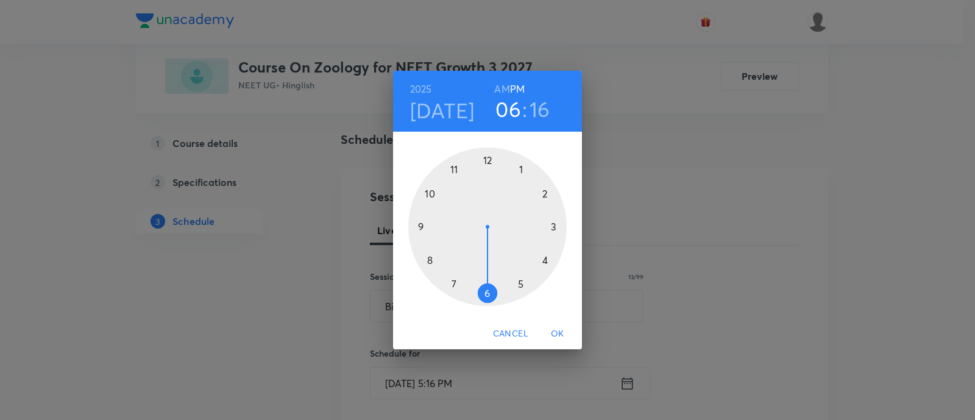
drag, startPoint x: 523, startPoint y: 285, endPoint x: 493, endPoint y: 277, distance: 30.9
click at [493, 277] on div at bounding box center [487, 226] width 158 height 158
drag, startPoint x: 551, startPoint y: 234, endPoint x: 554, endPoint y: 224, distance: 10.2
click at [554, 224] on div at bounding box center [487, 226] width 158 height 158
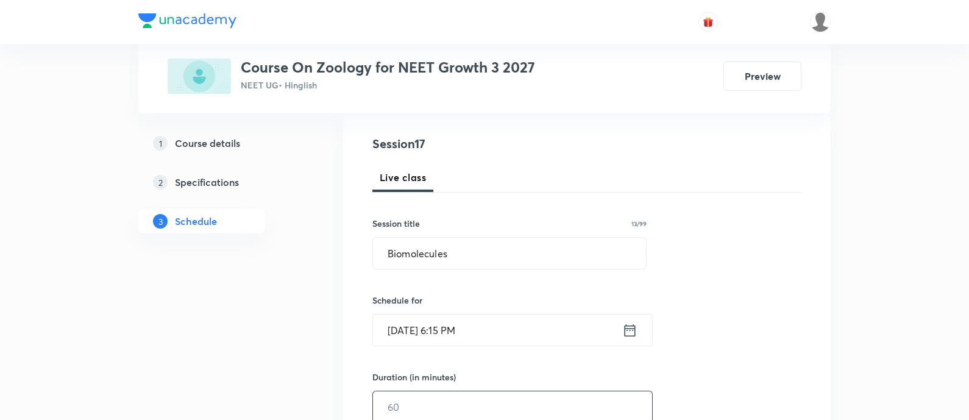
scroll to position [152, 0]
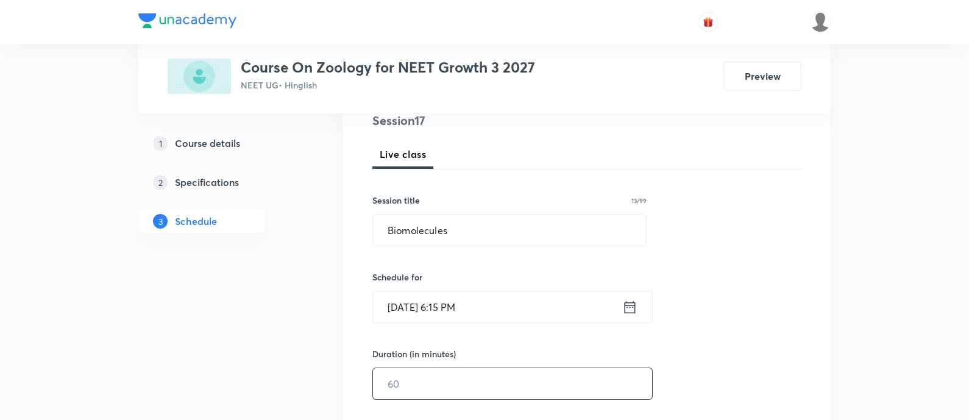
click at [556, 369] on input "text" at bounding box center [512, 383] width 279 height 31
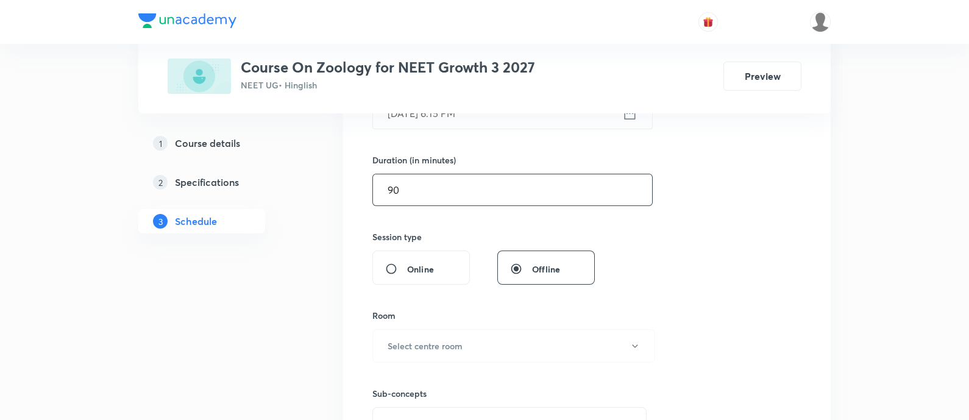
scroll to position [381, 0]
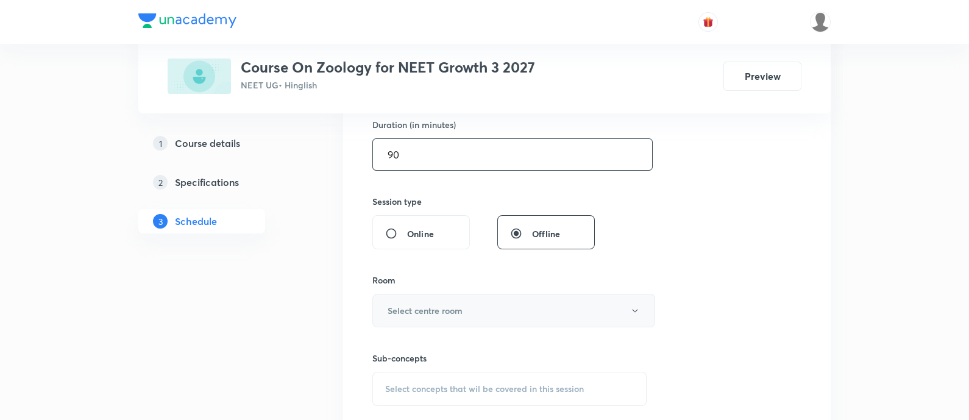
type input "90"
click at [426, 314] on h6 "Select centre room" at bounding box center [424, 310] width 75 height 13
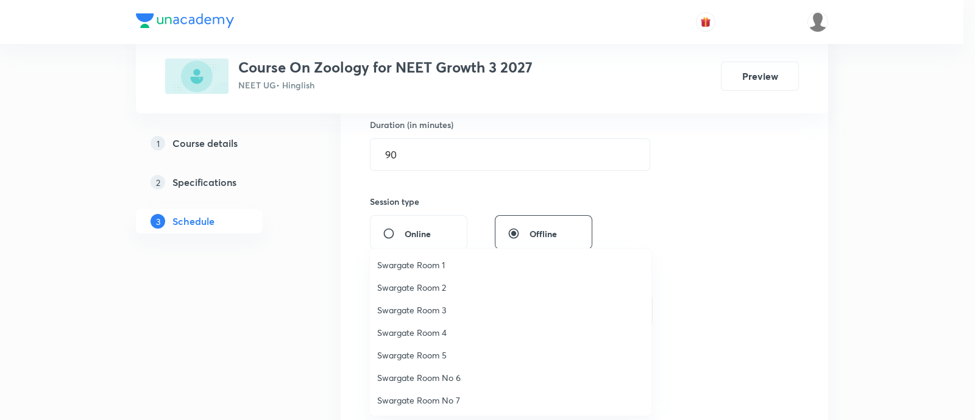
click at [448, 306] on span "Swargate Room 3" at bounding box center [510, 309] width 267 height 13
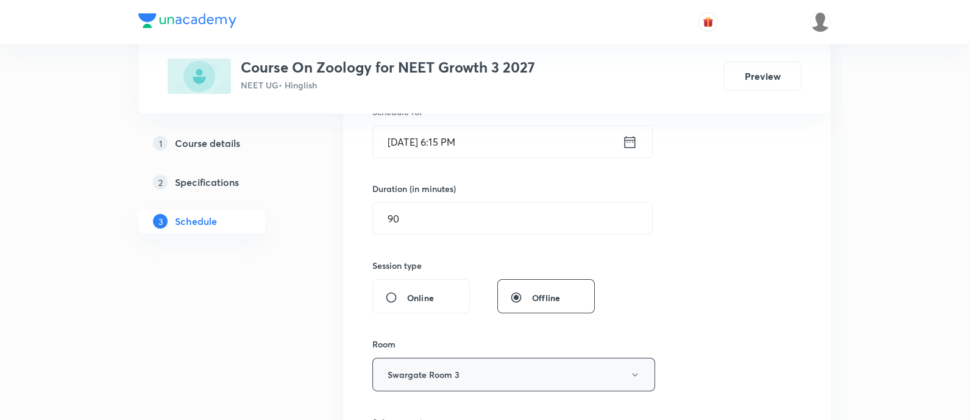
scroll to position [457, 0]
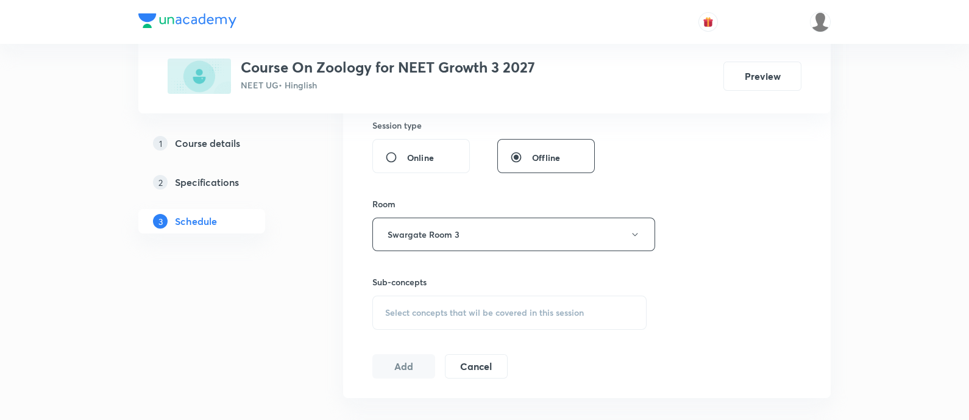
click at [522, 317] on div "Select concepts that wil be covered in this session" at bounding box center [509, 312] width 274 height 34
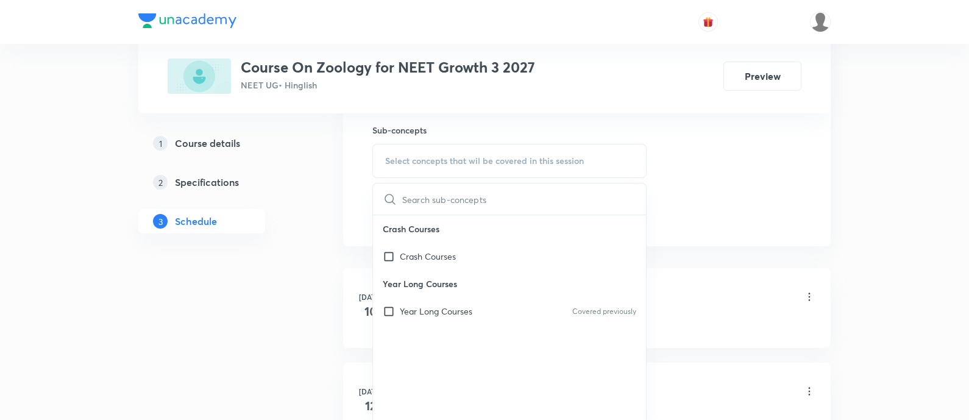
scroll to position [609, 0]
click at [443, 305] on p "Year Long Courses" at bounding box center [436, 311] width 72 height 13
checkbox input "true"
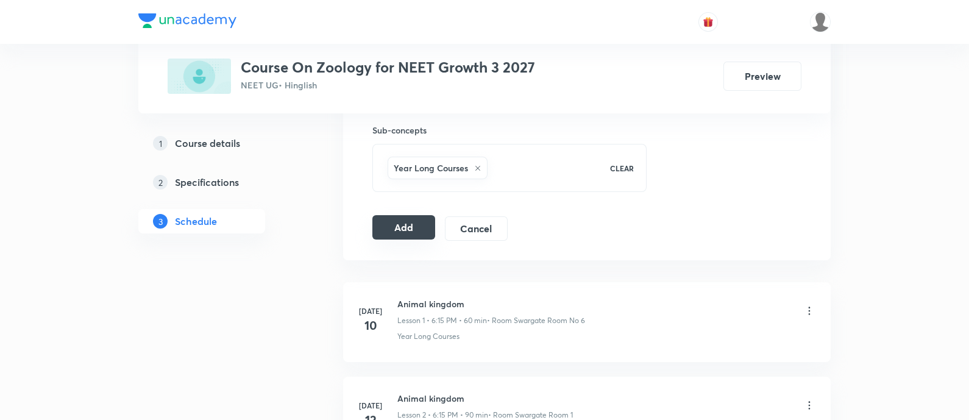
click at [411, 217] on button "Add" at bounding box center [403, 227] width 63 height 24
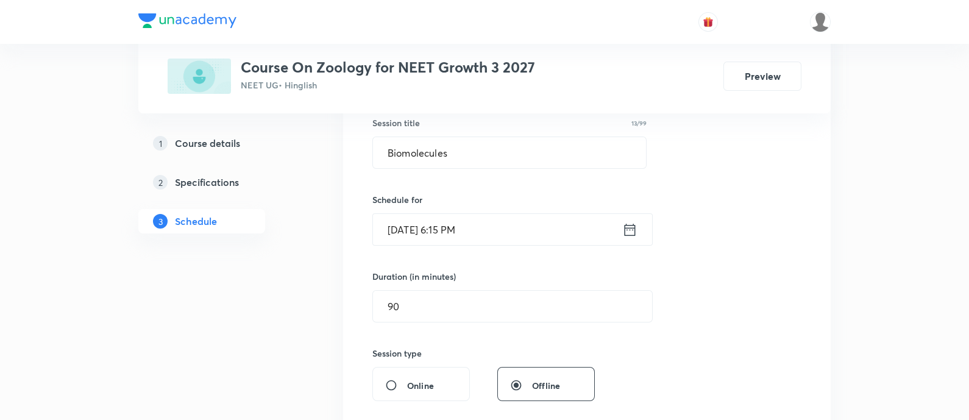
scroll to position [228, 0]
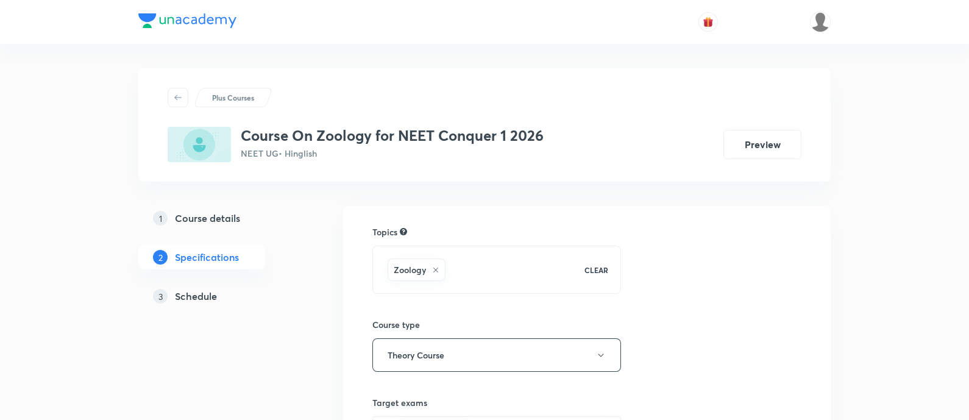
drag, startPoint x: 207, startPoint y: 289, endPoint x: 222, endPoint y: 289, distance: 15.8
click at [207, 289] on h5 "Schedule" at bounding box center [196, 296] width 42 height 15
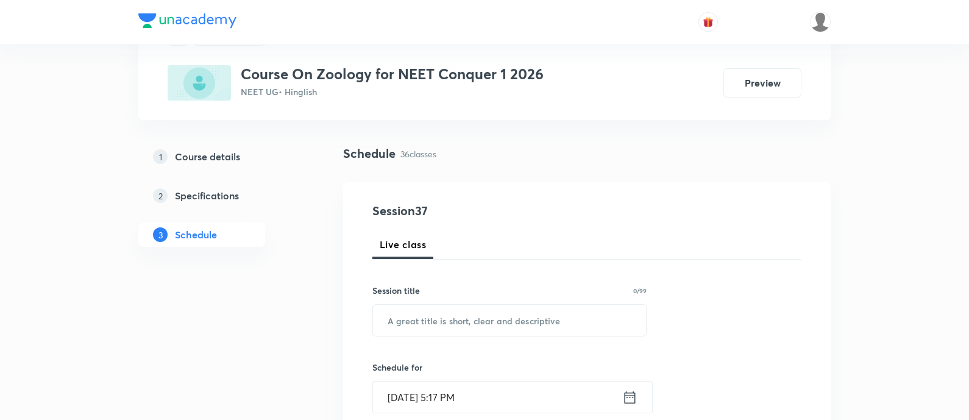
scroll to position [76, 0]
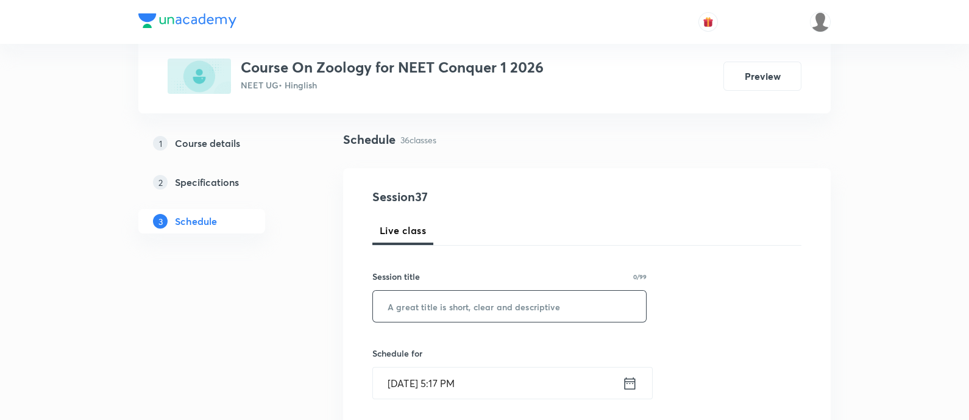
click at [483, 306] on input "text" at bounding box center [509, 306] width 273 height 31
paste input "[MEDICAL_DATA] and circulation"
type input "[MEDICAL_DATA] and circulation"
click at [631, 381] on icon at bounding box center [629, 383] width 15 height 17
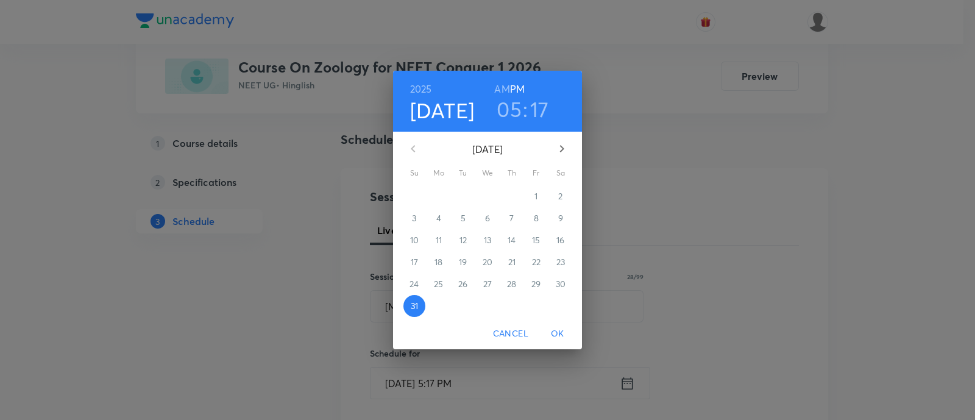
click at [564, 147] on icon "button" at bounding box center [561, 148] width 15 height 15
click at [436, 188] on button "1" at bounding box center [439, 196] width 22 height 22
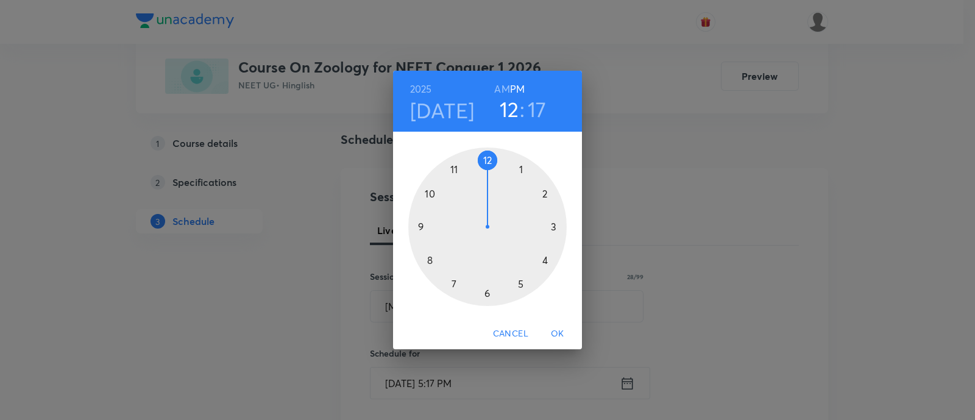
drag, startPoint x: 515, startPoint y: 270, endPoint x: 482, endPoint y: 174, distance: 101.1
click at [482, 174] on div at bounding box center [487, 226] width 158 height 158
drag, startPoint x: 553, startPoint y: 242, endPoint x: 439, endPoint y: 226, distance: 115.0
click at [439, 226] on div at bounding box center [487, 226] width 158 height 158
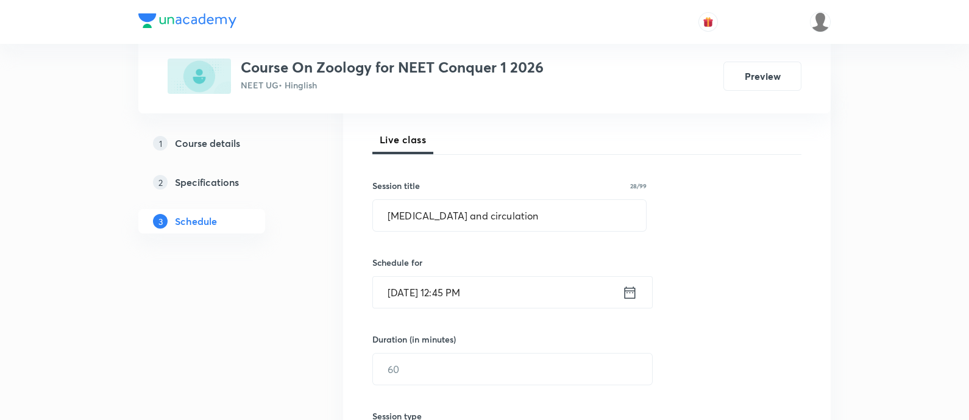
scroll to position [228, 0]
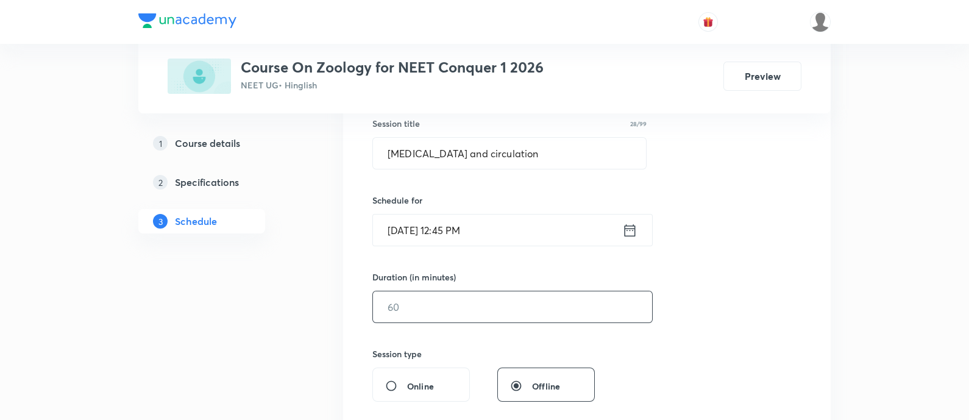
click at [495, 317] on input "text" at bounding box center [512, 306] width 279 height 31
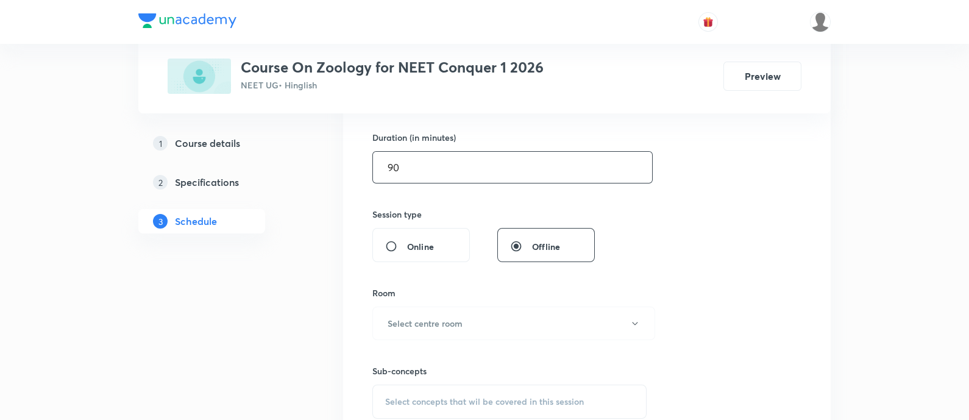
scroll to position [381, 0]
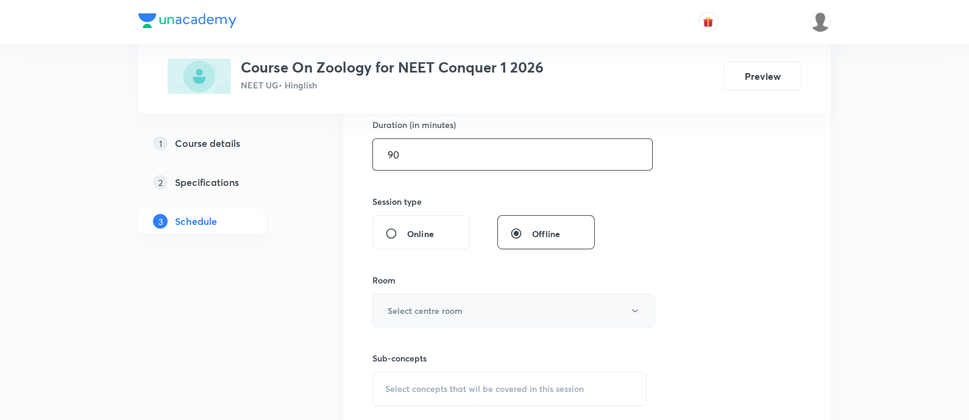
type input "90"
click at [492, 318] on button "Select centre room" at bounding box center [513, 311] width 283 height 34
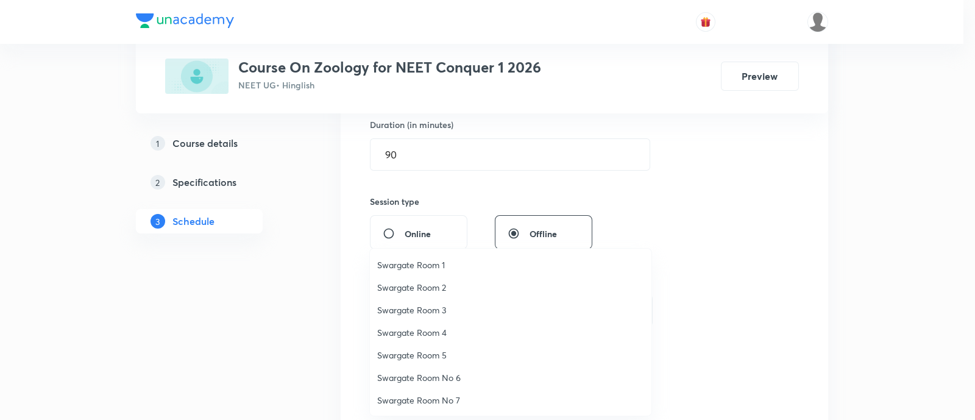
click at [433, 350] on span "Swargate Room 5" at bounding box center [510, 354] width 267 height 13
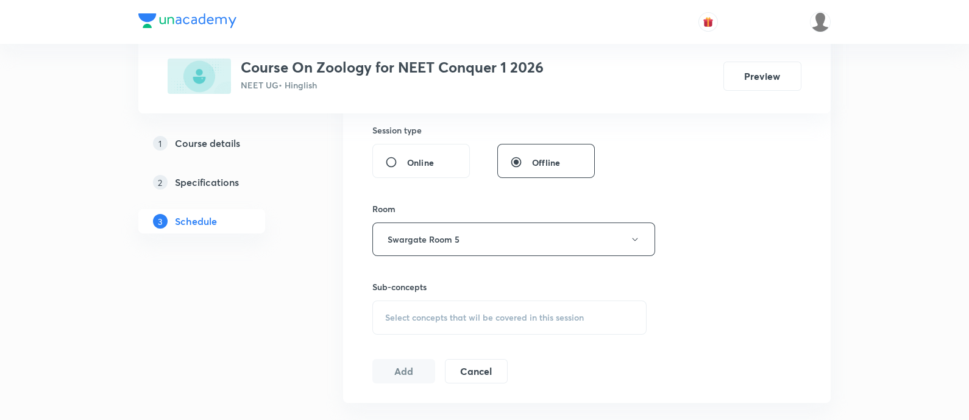
scroll to position [457, 0]
click at [556, 311] on span "Select concepts that wil be covered in this session" at bounding box center [484, 313] width 199 height 10
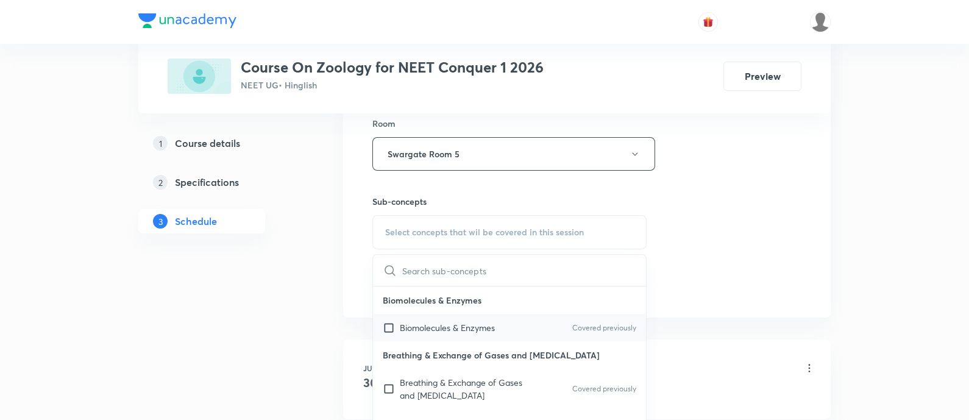
scroll to position [532, 0]
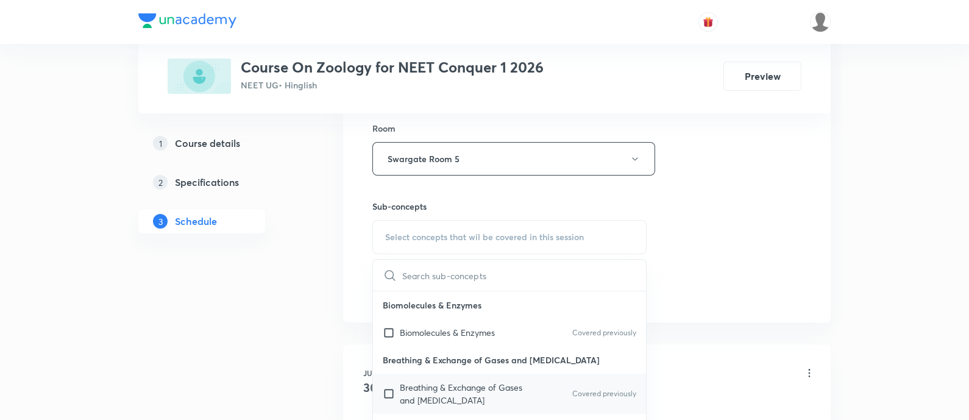
click at [476, 388] on p "Breathing & Exchange of Gases and [MEDICAL_DATA]" at bounding box center [461, 394] width 123 height 26
checkbox input "true"
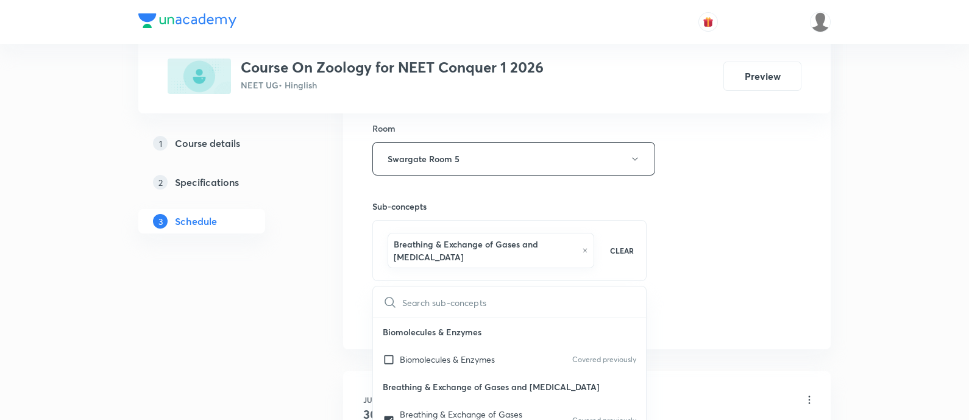
click at [704, 239] on div "Session 37 Live class Session title 28/99 [MEDICAL_DATA] and circulation ​ Sche…" at bounding box center [586, 30] width 429 height 599
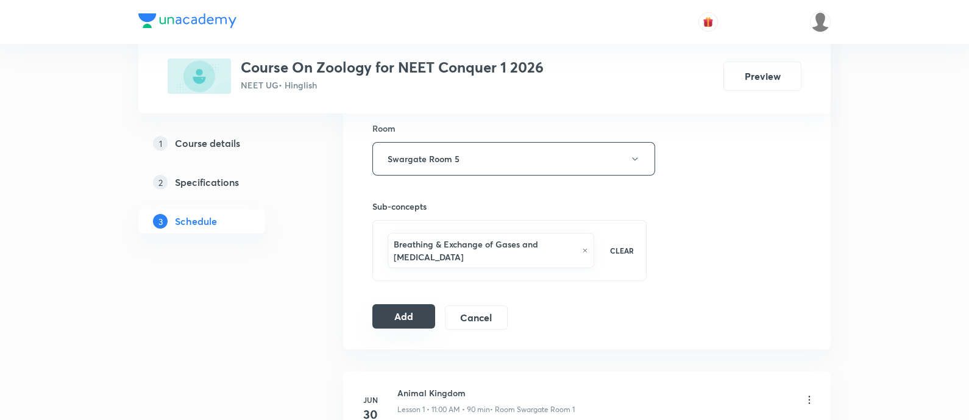
click at [387, 310] on button "Add" at bounding box center [403, 316] width 63 height 24
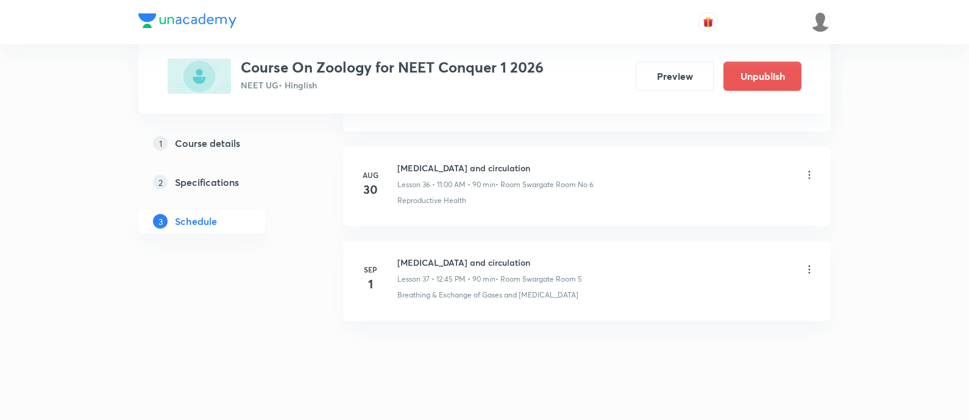
scroll to position [3482, 0]
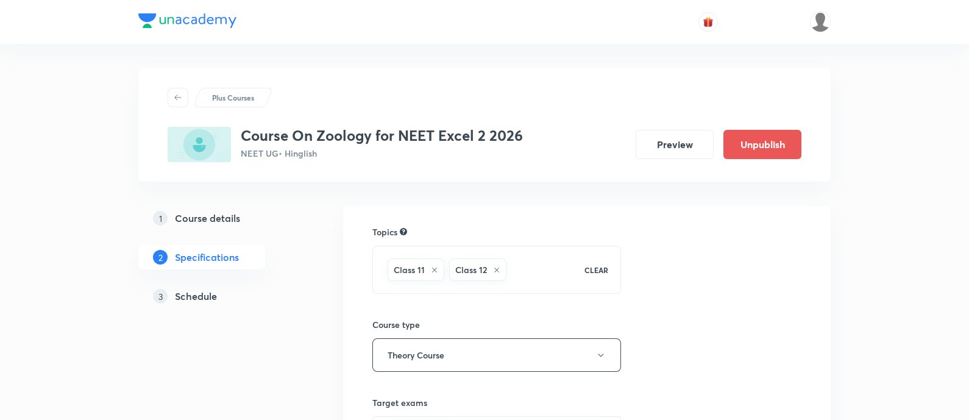
click at [196, 291] on h5 "Schedule" at bounding box center [196, 296] width 42 height 15
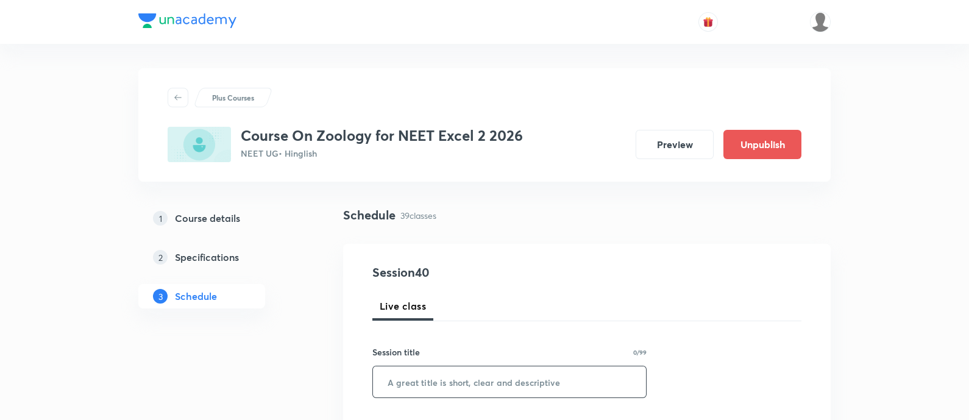
click at [471, 389] on input "text" at bounding box center [509, 381] width 273 height 31
paste input "Human health and diseases"
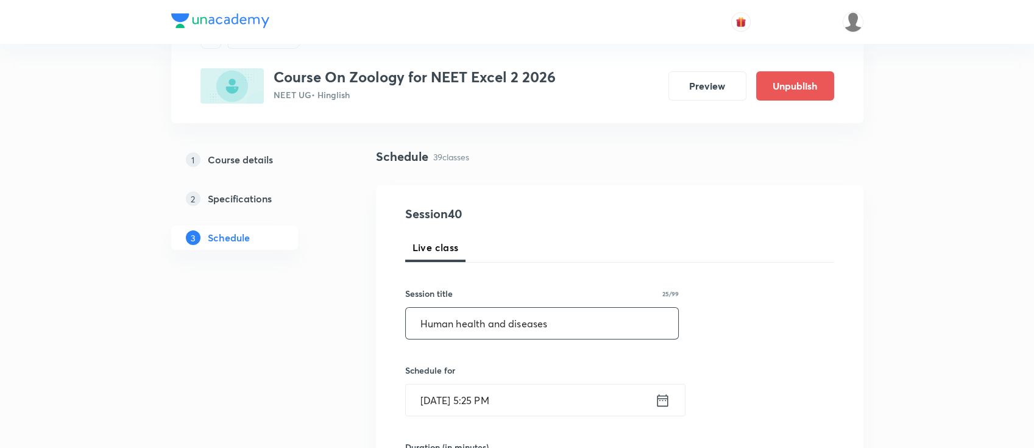
scroll to position [162, 0]
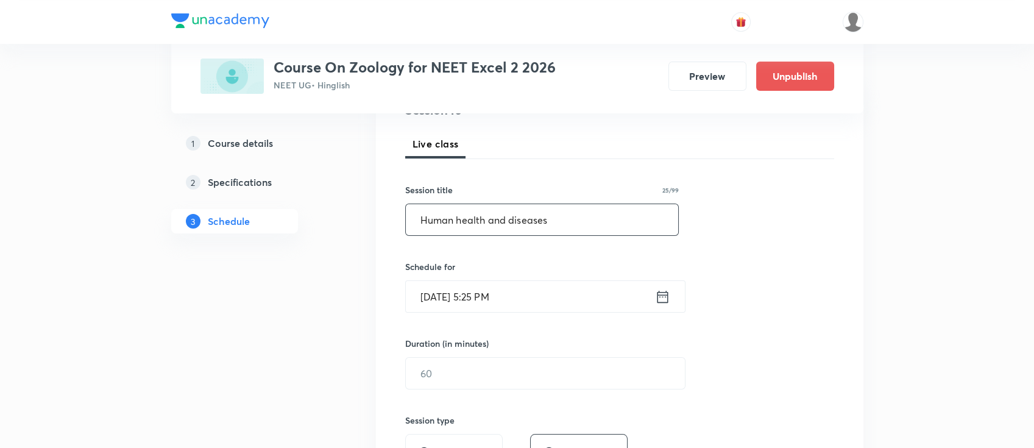
type input "Human health and diseases"
click at [665, 305] on div "Aug 31, 2025, 5:25 PM ​" at bounding box center [545, 296] width 280 height 32
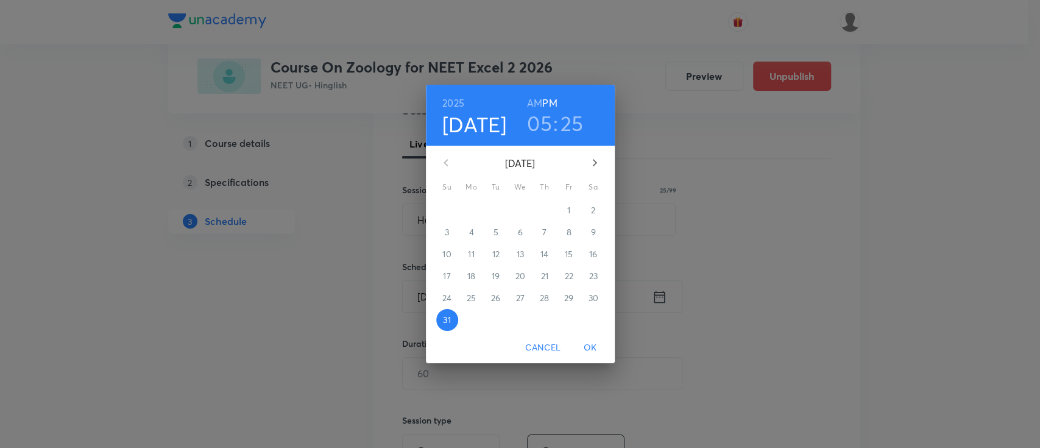
click at [593, 160] on icon "button" at bounding box center [594, 162] width 4 height 7
click at [470, 215] on p "1" at bounding box center [471, 210] width 3 height 12
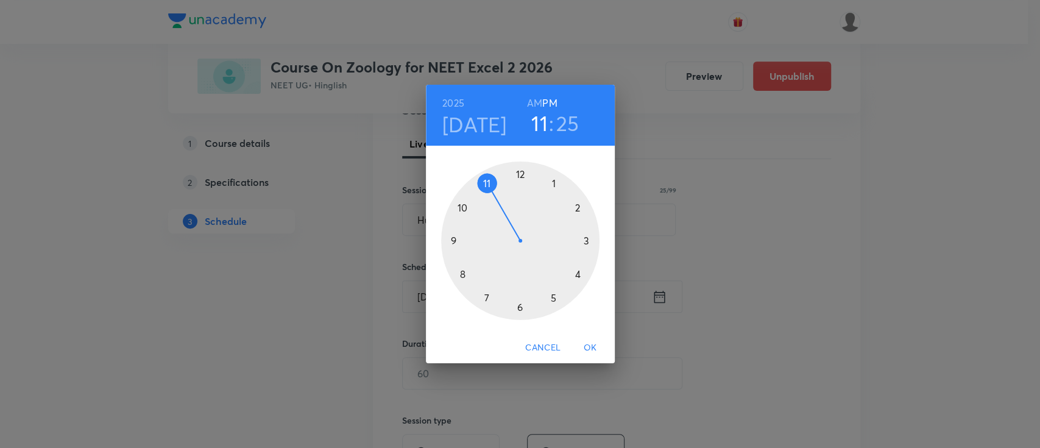
drag, startPoint x: 551, startPoint y: 299, endPoint x: 501, endPoint y: 207, distance: 104.7
click at [501, 207] on div at bounding box center [520, 240] width 158 height 158
drag, startPoint x: 552, startPoint y: 295, endPoint x: 517, endPoint y: 186, distance: 114.6
click at [517, 186] on div at bounding box center [520, 240] width 158 height 158
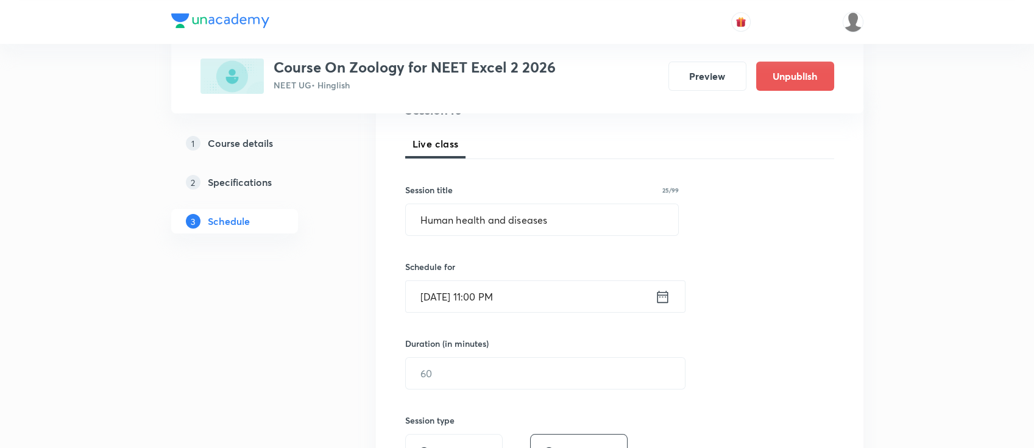
click at [657, 297] on icon at bounding box center [662, 296] width 11 height 12
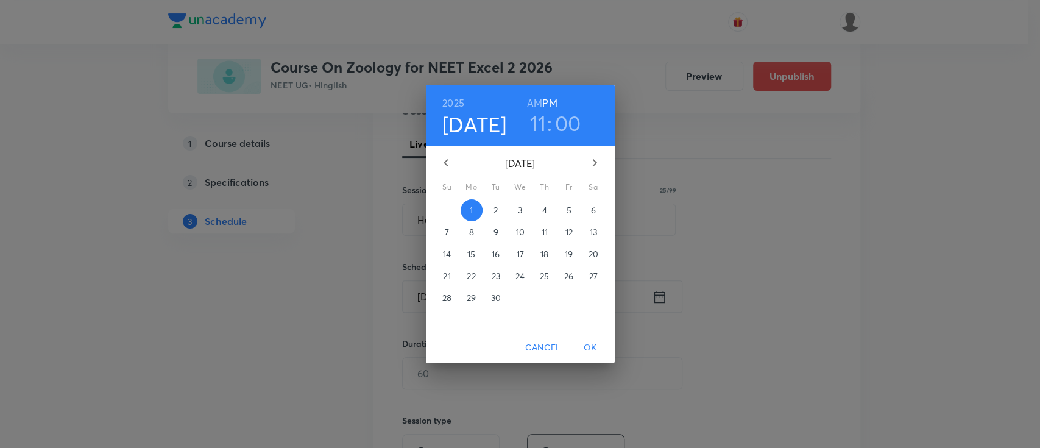
click at [532, 103] on h6 "AM" at bounding box center [534, 102] width 15 height 17
click at [587, 341] on span "OK" at bounding box center [590, 347] width 29 height 15
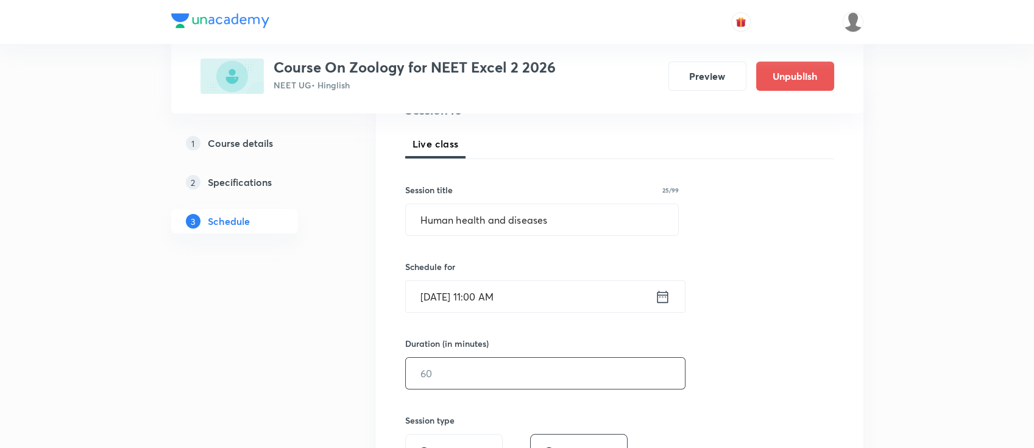
click at [492, 381] on input "text" at bounding box center [545, 373] width 279 height 31
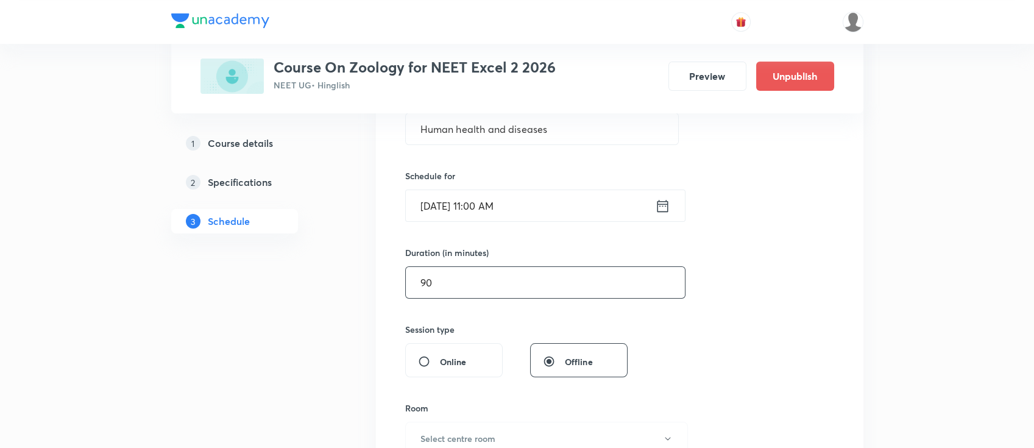
scroll to position [325, 0]
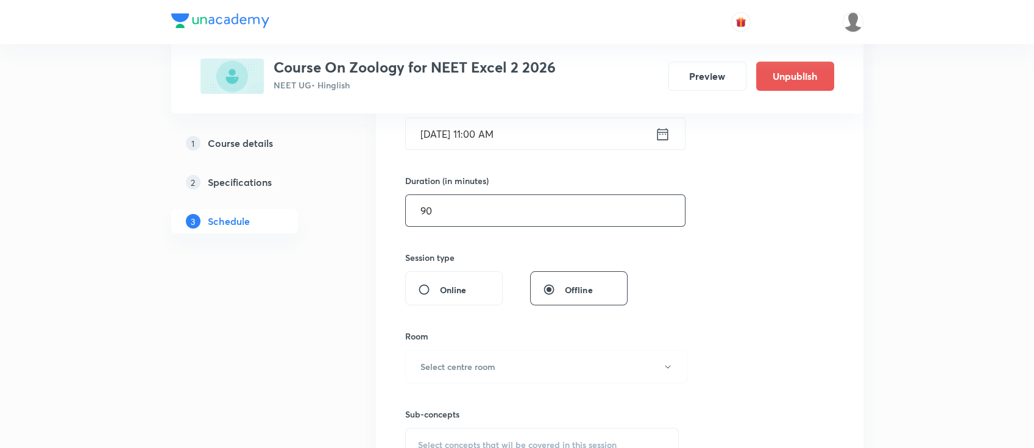
type input "90"
click at [504, 363] on button "Select centre room" at bounding box center [546, 367] width 283 height 34
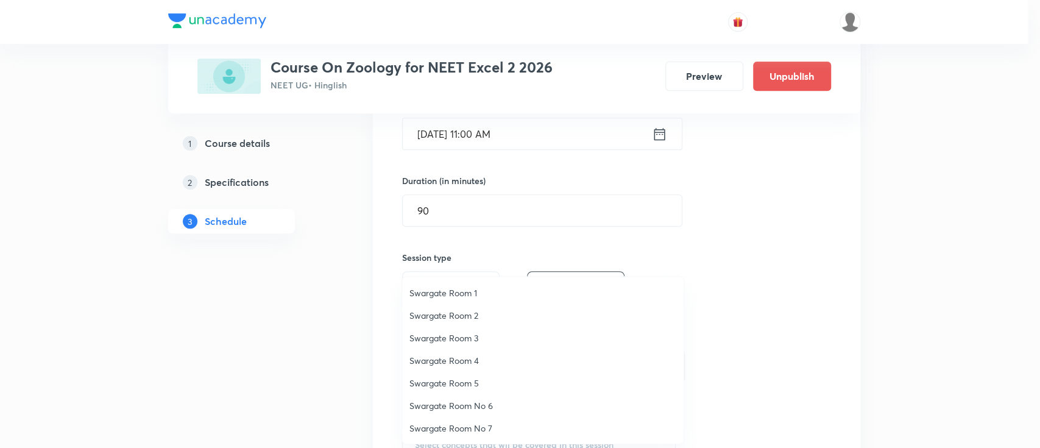
click at [456, 336] on span "Swargate Room 3" at bounding box center [542, 337] width 267 height 13
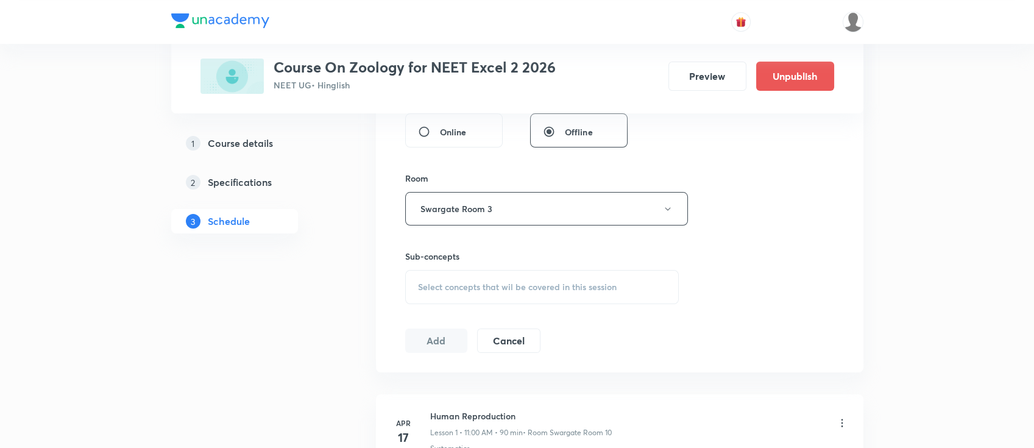
scroll to position [487, 0]
click at [582, 271] on div "Select concepts that wil be covered in this session" at bounding box center [542, 282] width 274 height 34
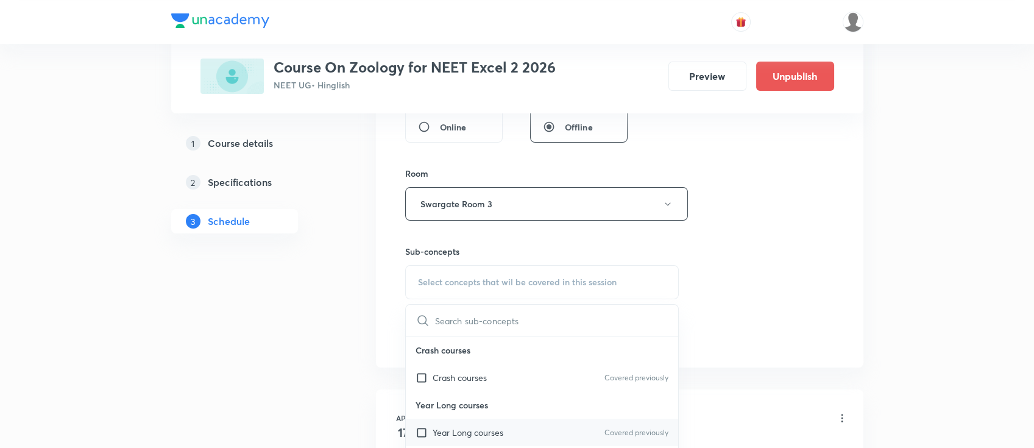
click at [513, 419] on div "Year Long courses Covered previously" at bounding box center [542, 432] width 273 height 27
checkbox input "true"
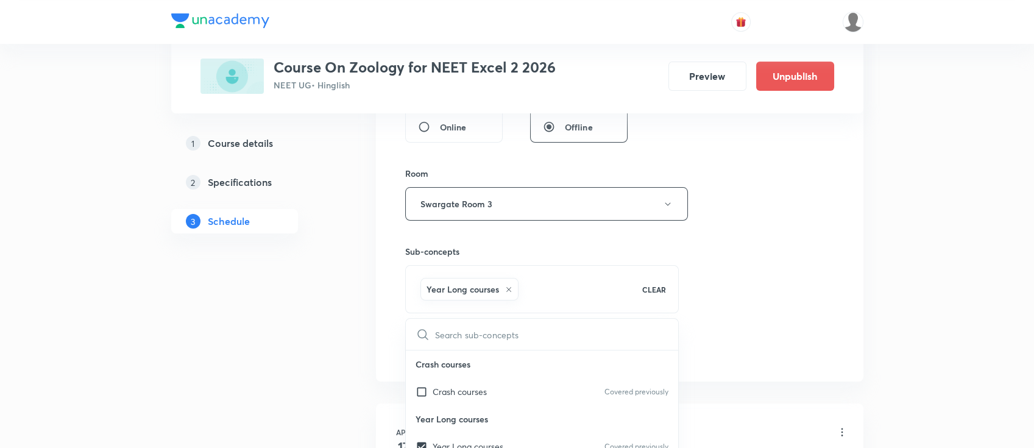
click at [730, 297] on div "Session 40 Live class Session title 25/99 Human health and diseases ​ Schedule …" at bounding box center [619, 69] width 429 height 586
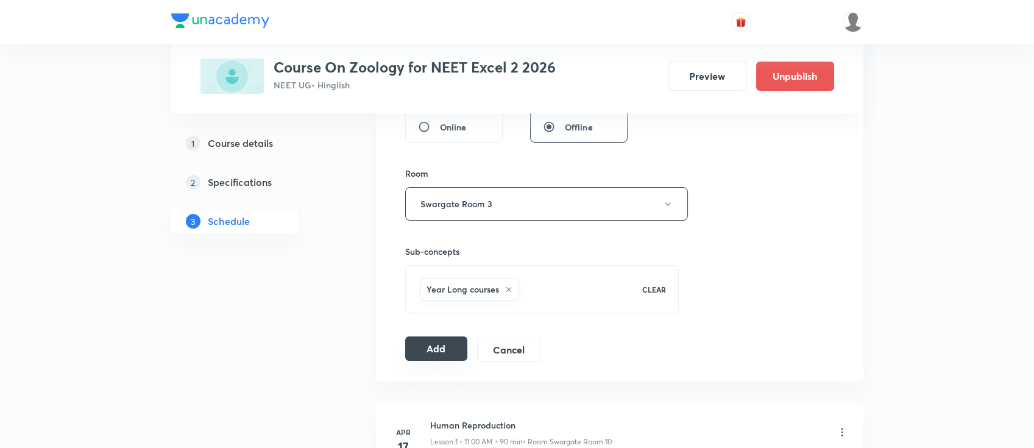
click at [429, 345] on button "Add" at bounding box center [436, 348] width 63 height 24
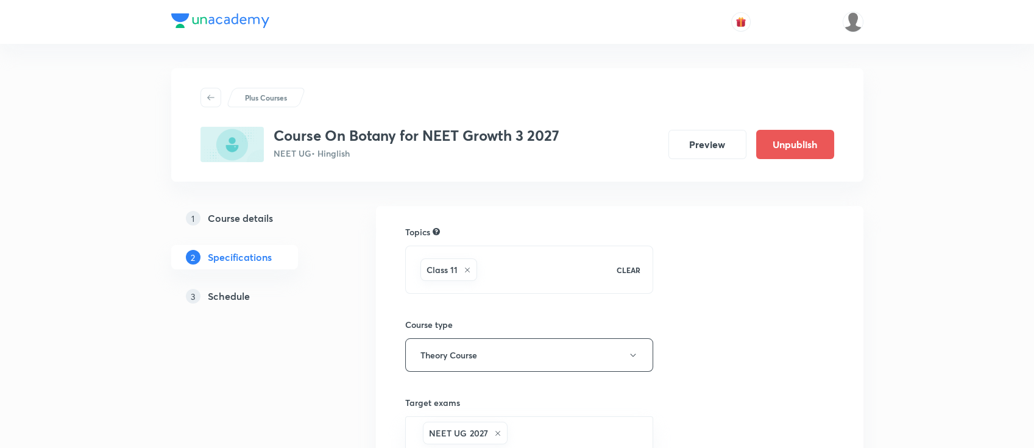
click at [244, 301] on h5 "Schedule" at bounding box center [229, 296] width 42 height 15
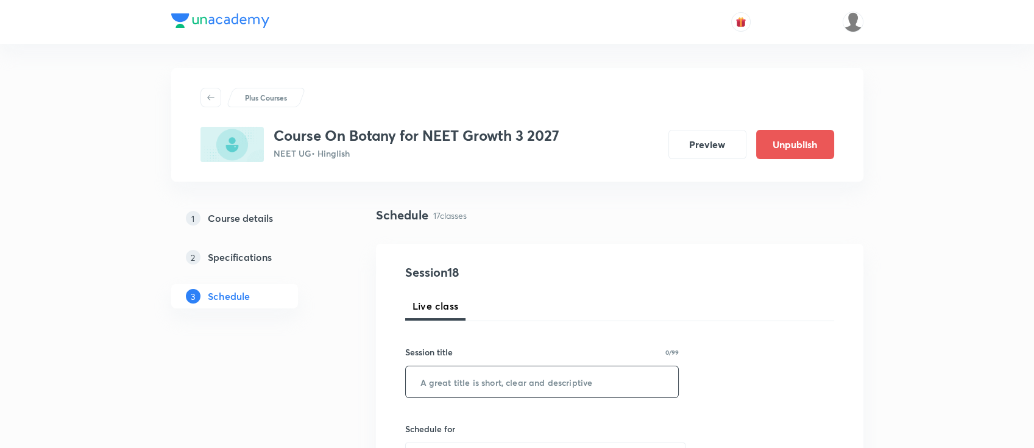
click at [531, 389] on input "text" at bounding box center [542, 381] width 273 height 31
paste input "Living world"
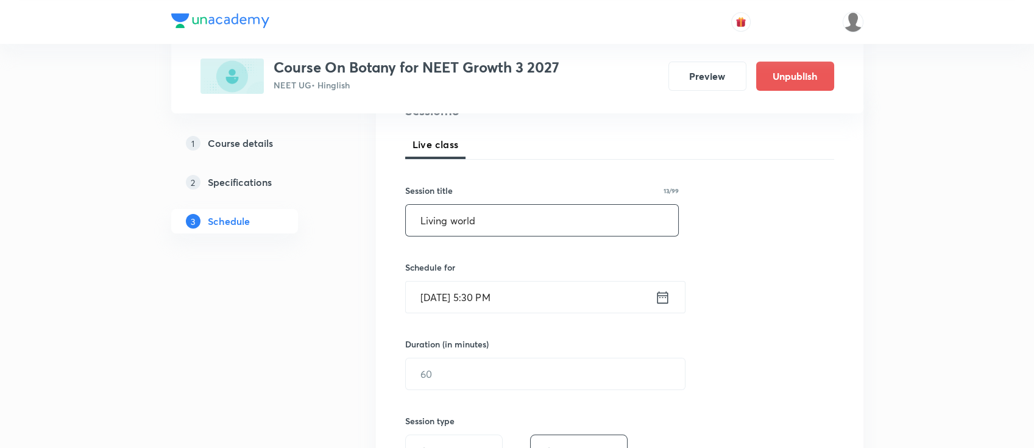
scroll to position [162, 0]
type input "Living world"
click at [663, 295] on icon at bounding box center [662, 296] width 15 height 17
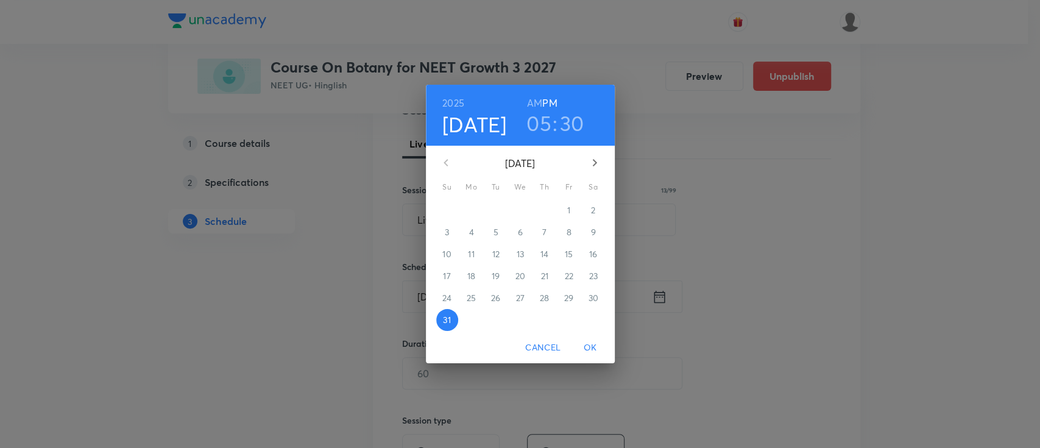
click at [596, 161] on icon "button" at bounding box center [594, 162] width 15 height 15
click at [475, 214] on span "1" at bounding box center [472, 210] width 22 height 12
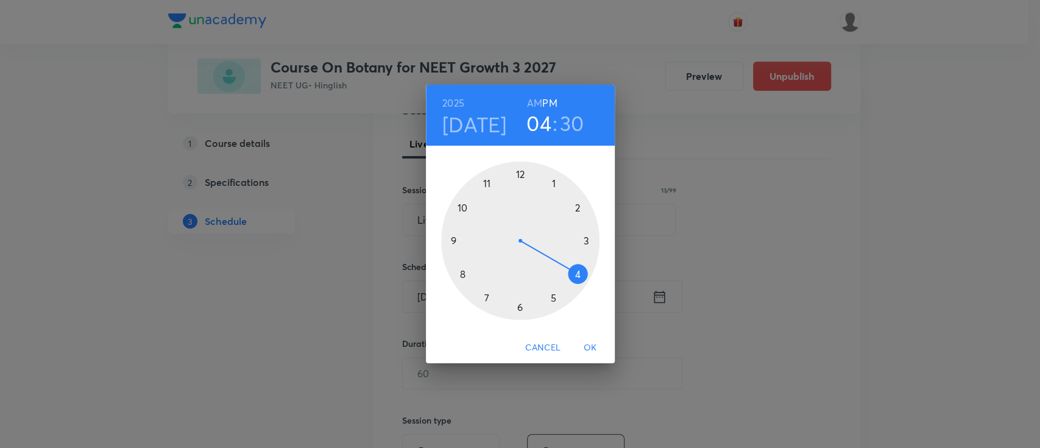
drag, startPoint x: 550, startPoint y: 294, endPoint x: 582, endPoint y: 278, distance: 36.0
click at [582, 278] on div at bounding box center [520, 240] width 158 height 158
click at [589, 347] on span "OK" at bounding box center [590, 347] width 29 height 15
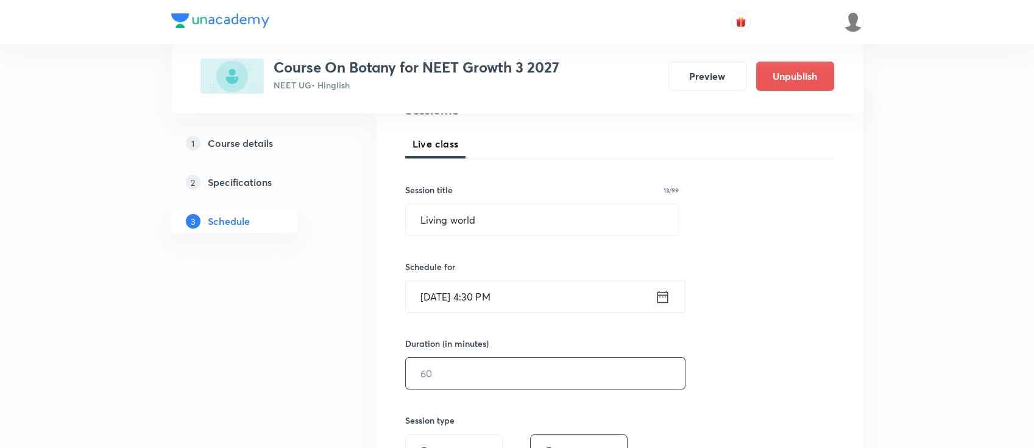
click at [546, 357] on div "​" at bounding box center [545, 373] width 280 height 32
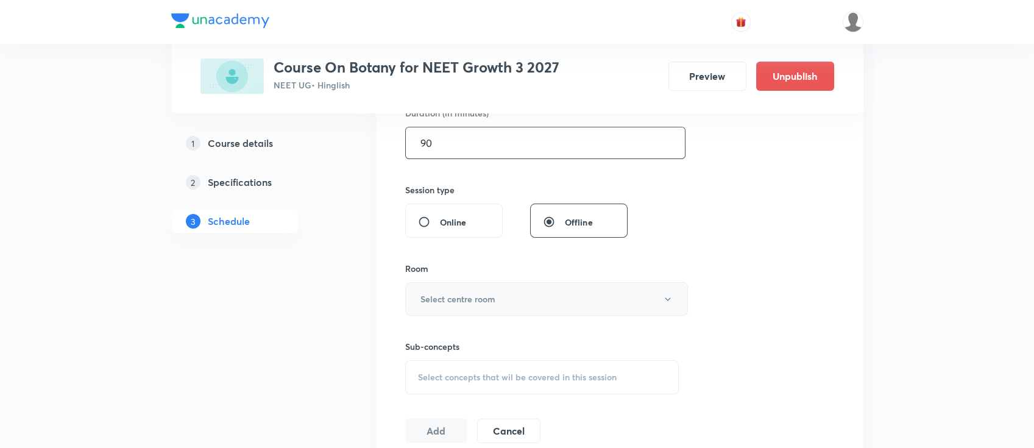
scroll to position [406, 0]
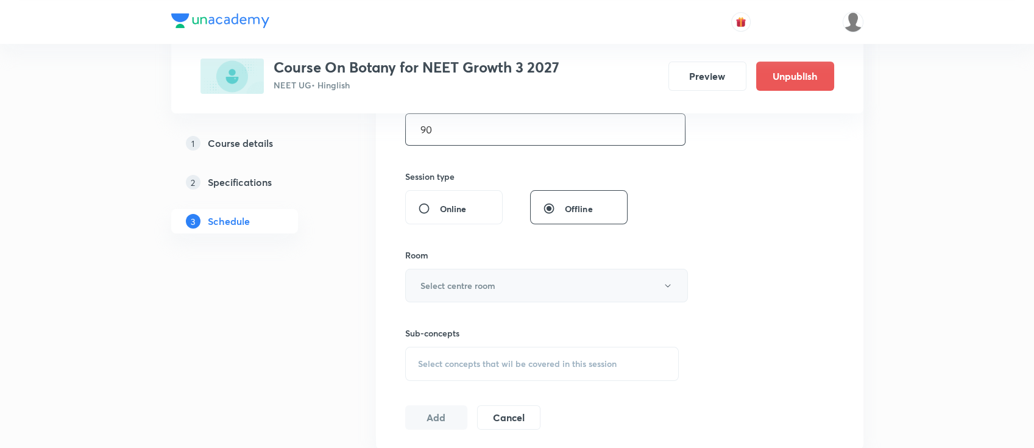
type input "90"
click at [510, 286] on button "Select centre room" at bounding box center [546, 286] width 283 height 34
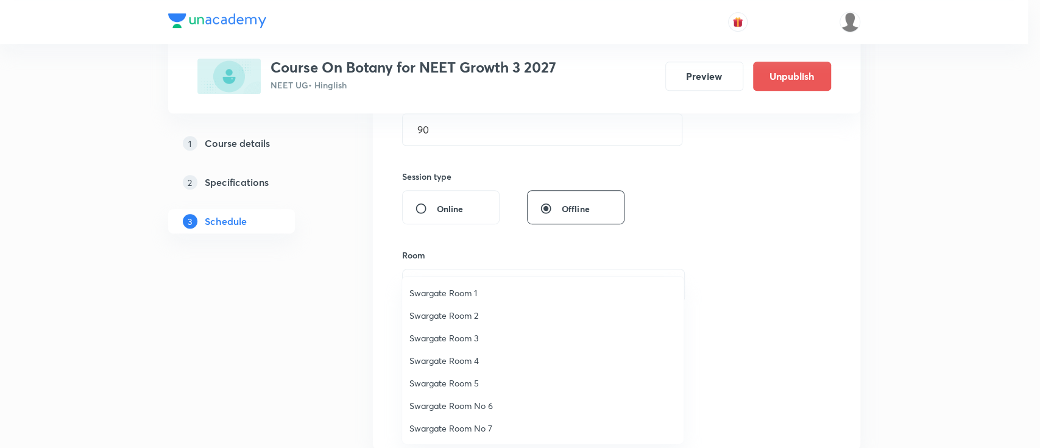
click at [476, 316] on span "Swargate Room 2" at bounding box center [542, 315] width 267 height 13
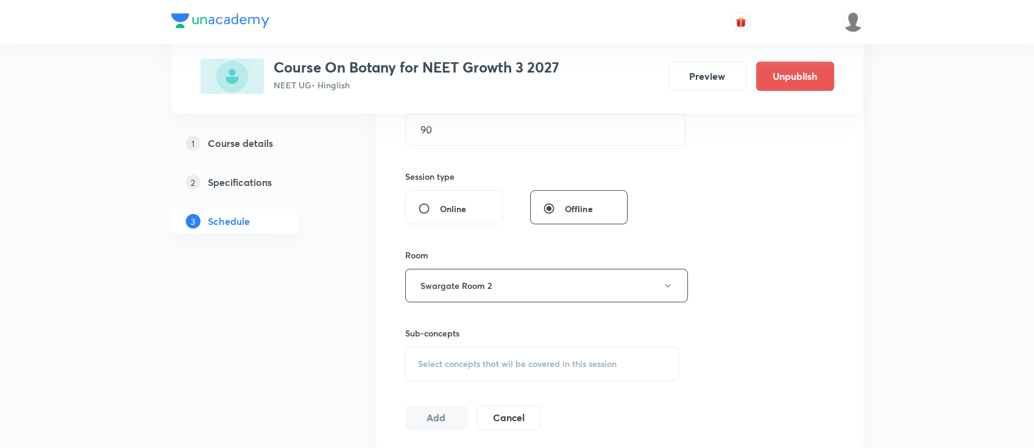
click at [554, 348] on div "Select concepts that wil be covered in this session" at bounding box center [542, 364] width 274 height 34
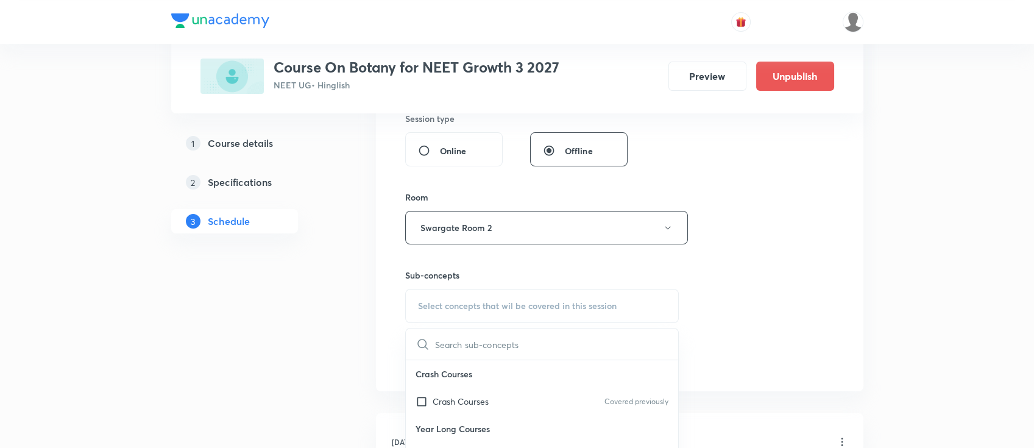
scroll to position [487, 0]
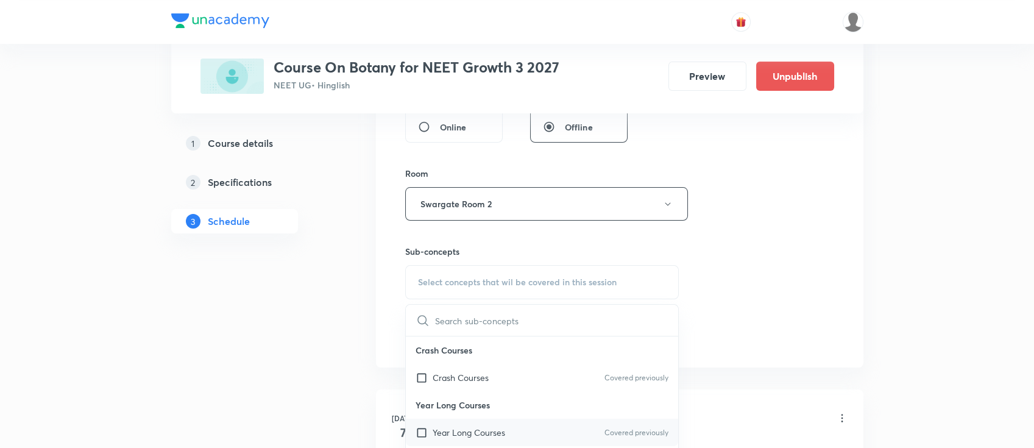
click at [535, 422] on div "Year Long Courses Covered previously" at bounding box center [542, 432] width 273 height 27
checkbox input "true"
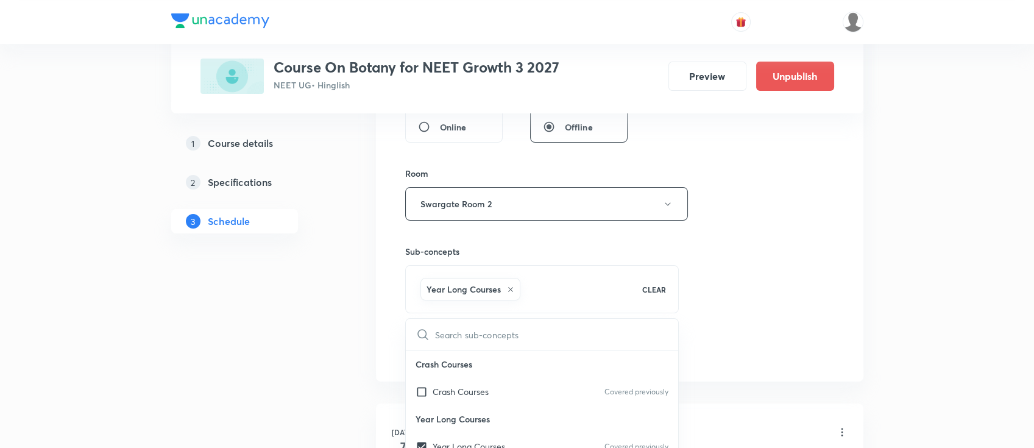
click at [714, 325] on div "Session 18 Live class Session title 13/99 Living world ​ Schedule for [DATE] 4:…" at bounding box center [619, 69] width 429 height 586
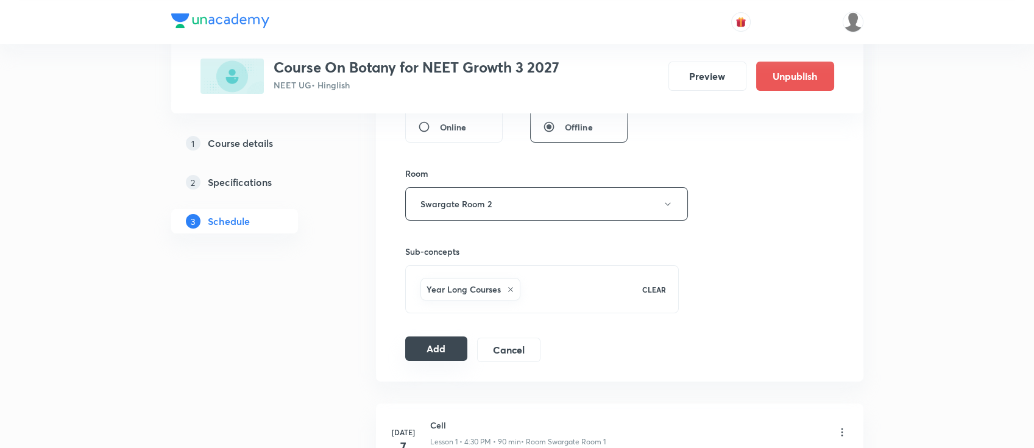
click at [430, 353] on button "Add" at bounding box center [436, 348] width 63 height 24
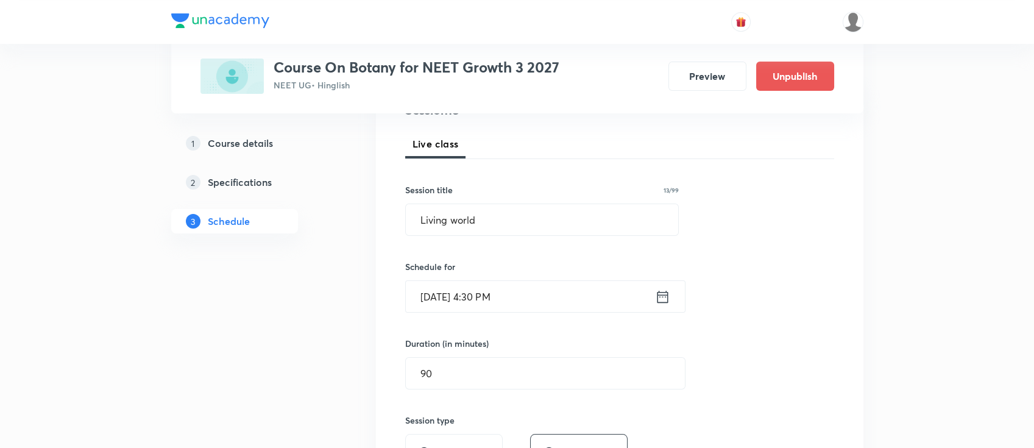
scroll to position [0, 0]
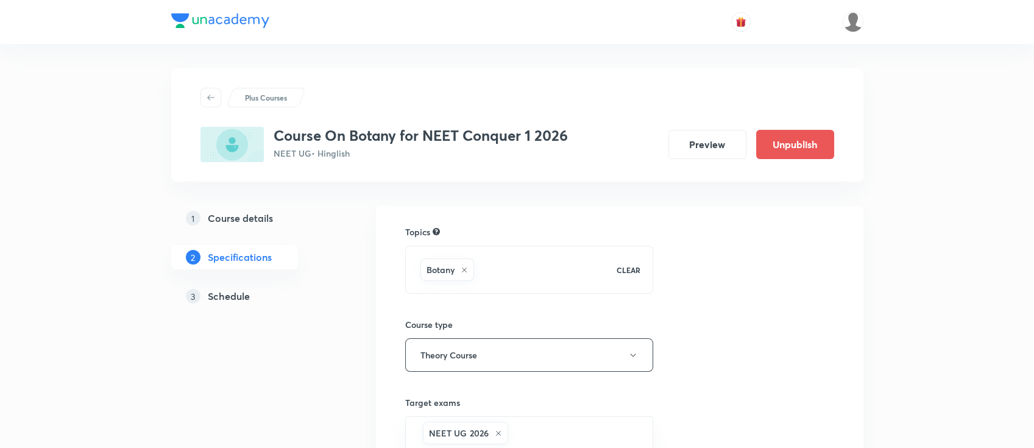
click at [221, 296] on h5 "Schedule" at bounding box center [229, 296] width 42 height 15
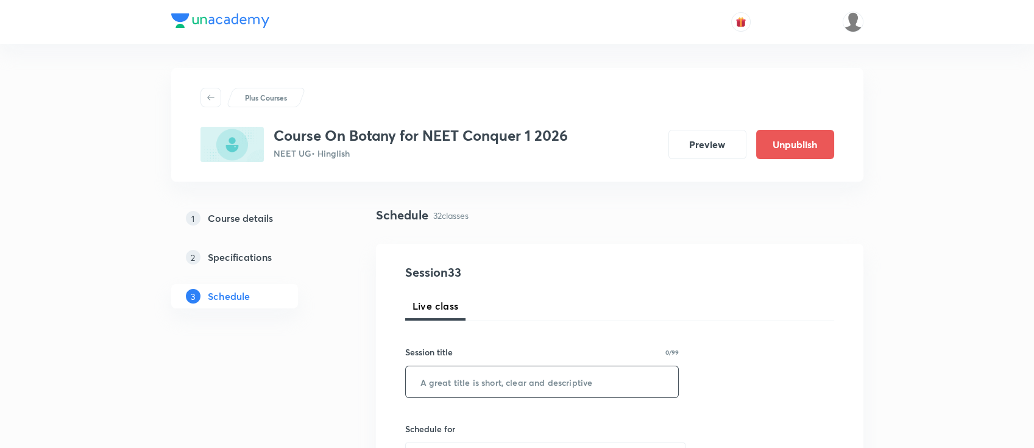
click at [445, 387] on input "text" at bounding box center [542, 381] width 273 height 31
paste input "Morphology of flowering plants"
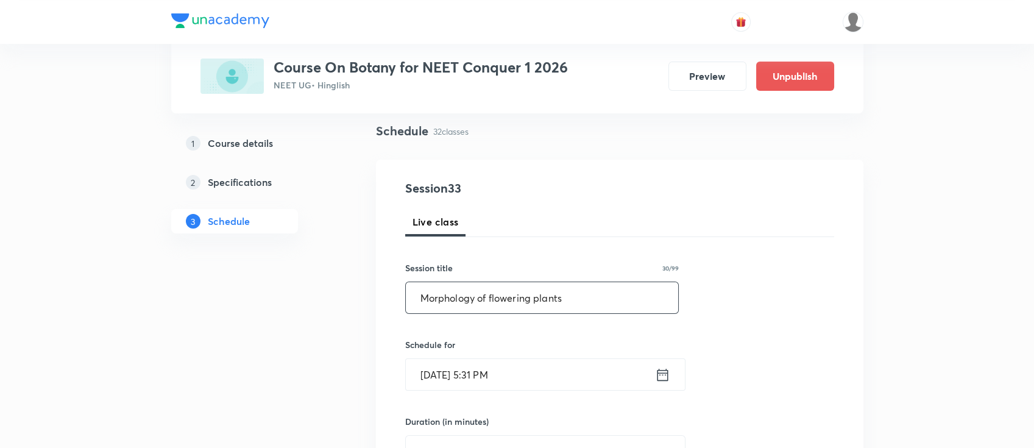
scroll to position [81, 0]
type input "Morphology of flowering plants"
click at [666, 382] on icon at bounding box center [662, 377] width 15 height 17
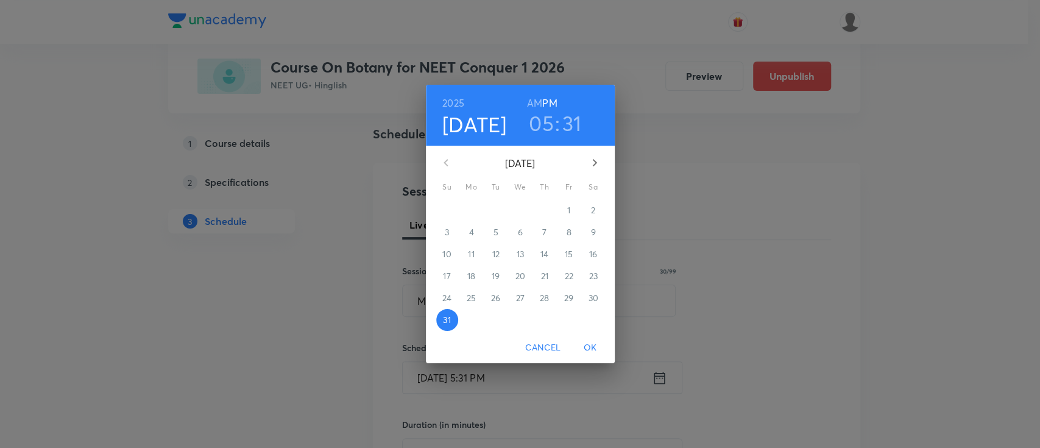
click at [598, 166] on icon "button" at bounding box center [594, 162] width 15 height 15
click at [475, 212] on span "1" at bounding box center [472, 210] width 22 height 12
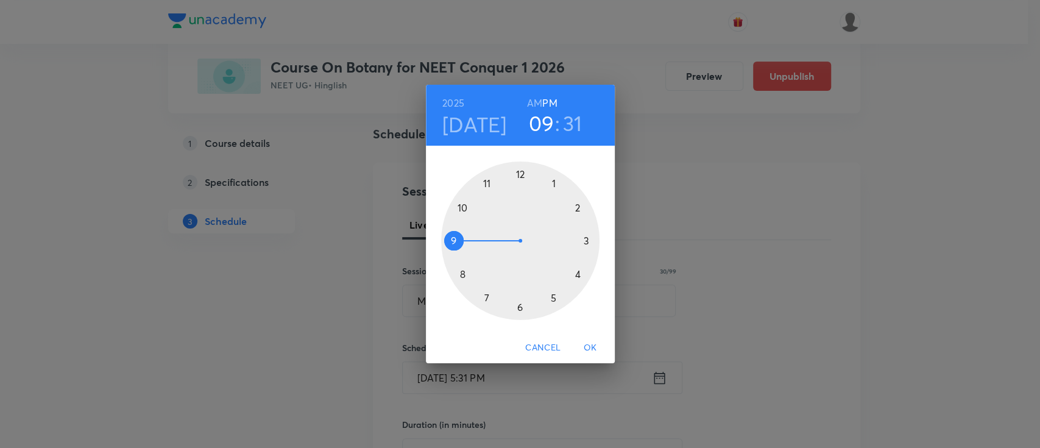
drag, startPoint x: 554, startPoint y: 306, endPoint x: 450, endPoint y: 247, distance: 119.8
click at [450, 247] on div at bounding box center [520, 240] width 158 height 158
drag, startPoint x: 511, startPoint y: 308, endPoint x: 581, endPoint y: 241, distance: 96.9
click at [581, 241] on div at bounding box center [520, 240] width 158 height 158
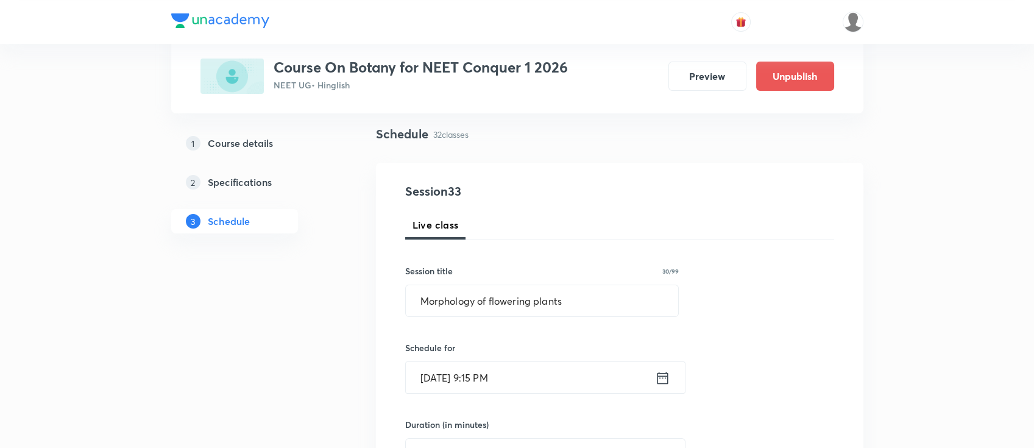
click at [663, 383] on icon at bounding box center [662, 377] width 15 height 17
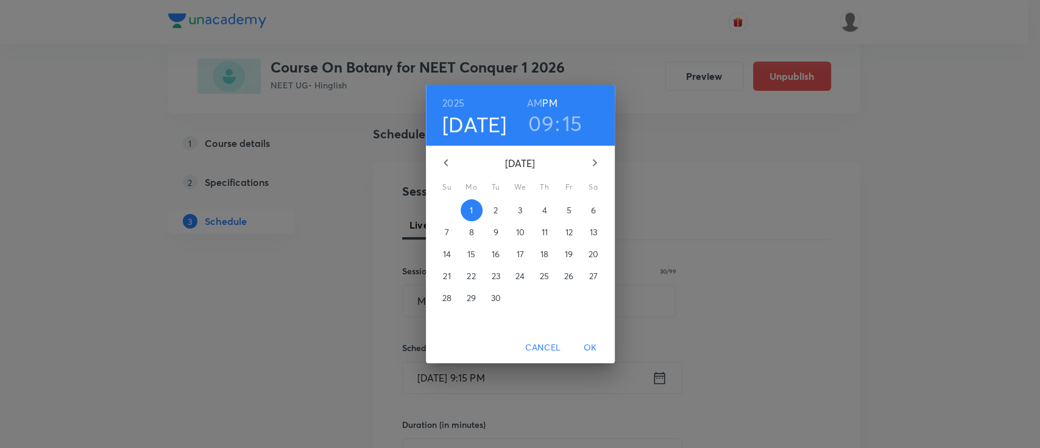
click at [534, 102] on h6 "AM" at bounding box center [534, 102] width 15 height 17
click at [597, 352] on span "OK" at bounding box center [590, 347] width 29 height 15
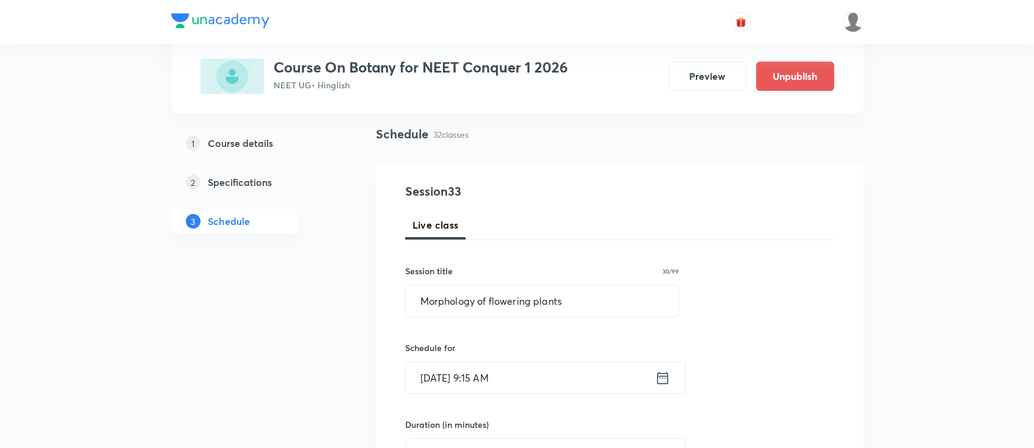
scroll to position [162, 0]
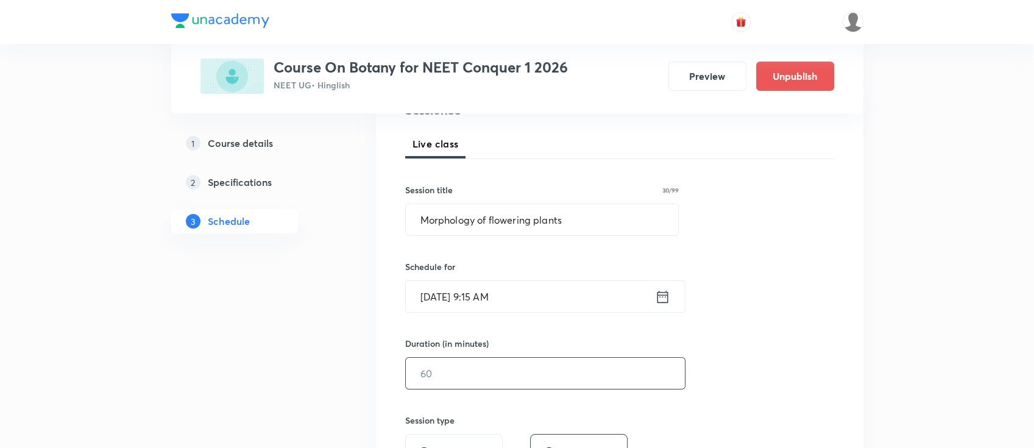
click at [598, 374] on input "text" at bounding box center [545, 373] width 279 height 31
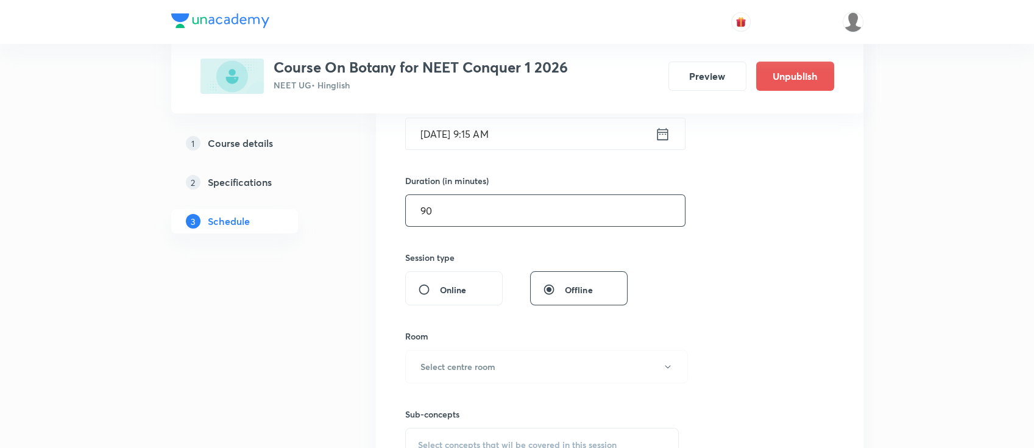
scroll to position [406, 0]
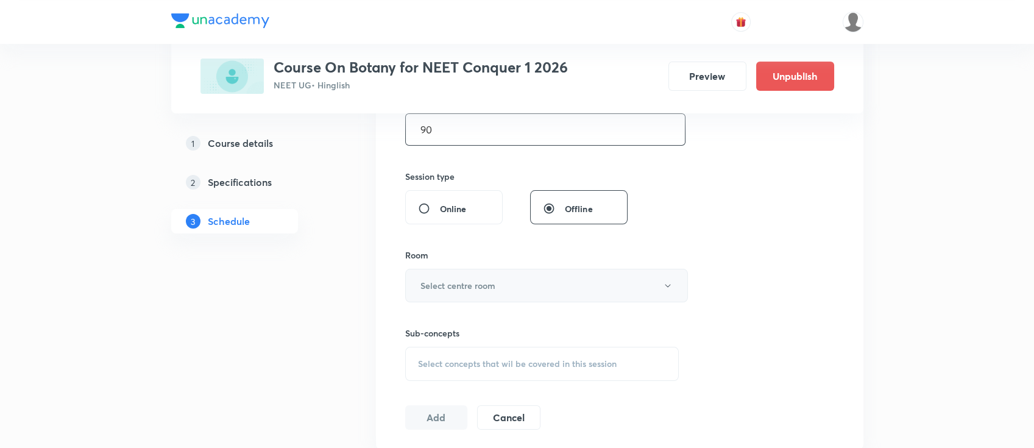
type input "90"
click at [564, 282] on button "Select centre room" at bounding box center [546, 286] width 283 height 34
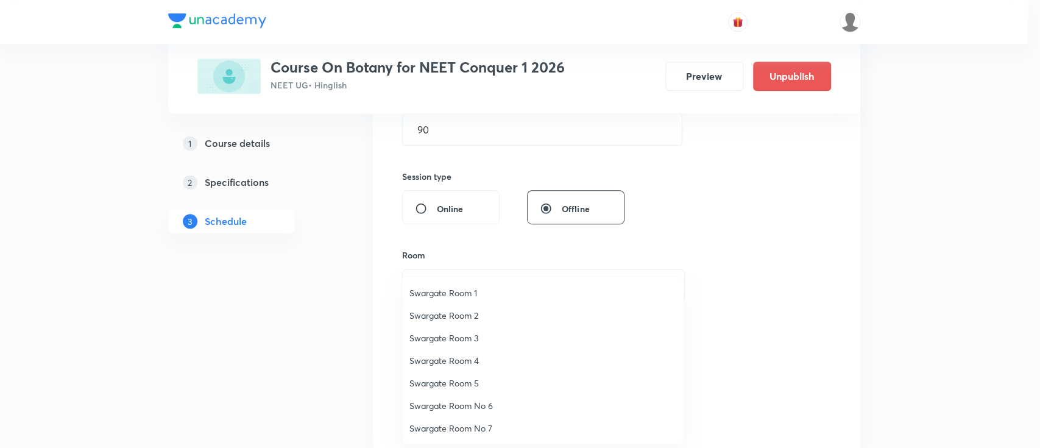
click at [473, 339] on span "Swargate Room 3" at bounding box center [542, 337] width 267 height 13
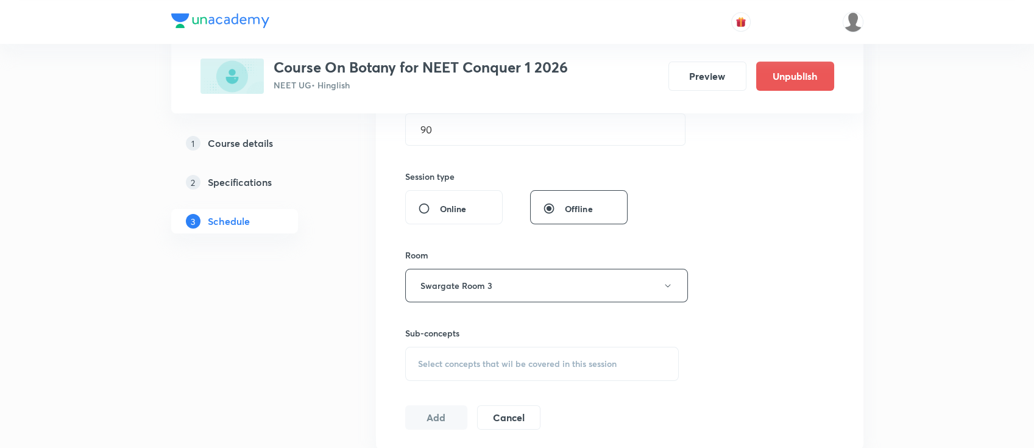
click at [499, 373] on div "Select concepts that wil be covered in this session" at bounding box center [542, 364] width 274 height 34
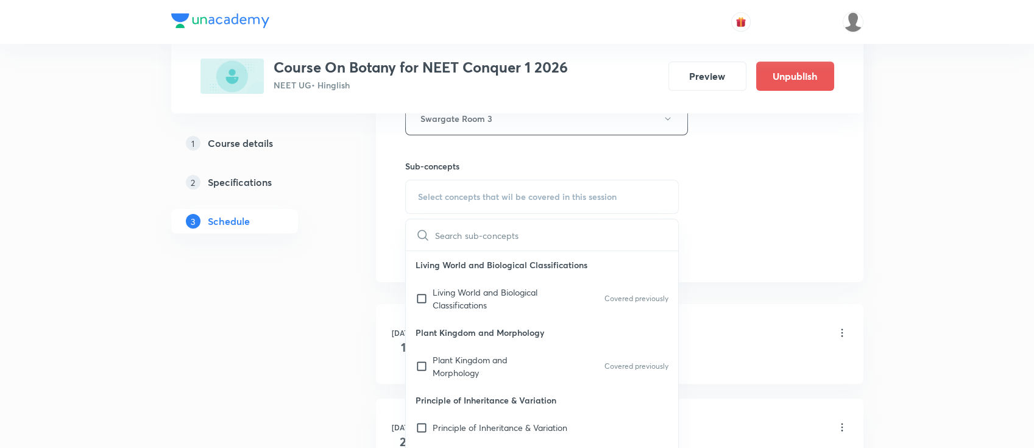
scroll to position [649, 0]
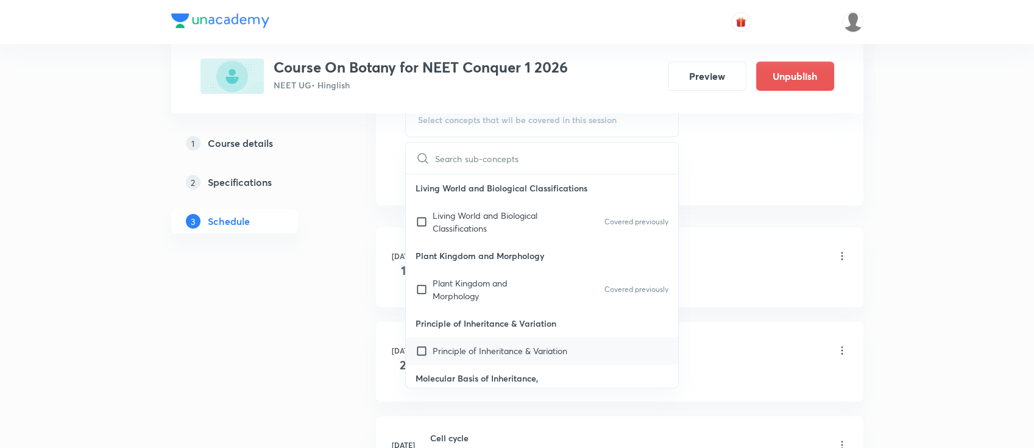
click at [517, 357] on div "Principle of Inheritance & Variation" at bounding box center [542, 350] width 273 height 27
checkbox input "true"
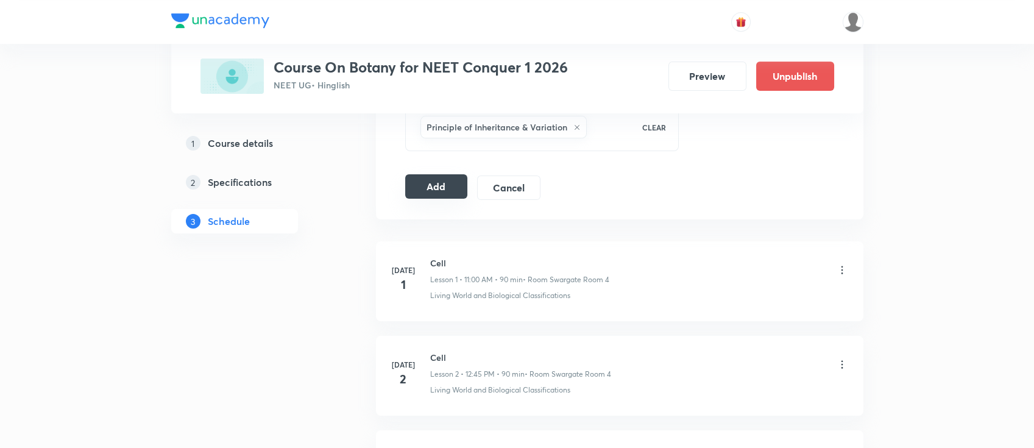
click at [439, 181] on button "Add" at bounding box center [436, 186] width 63 height 24
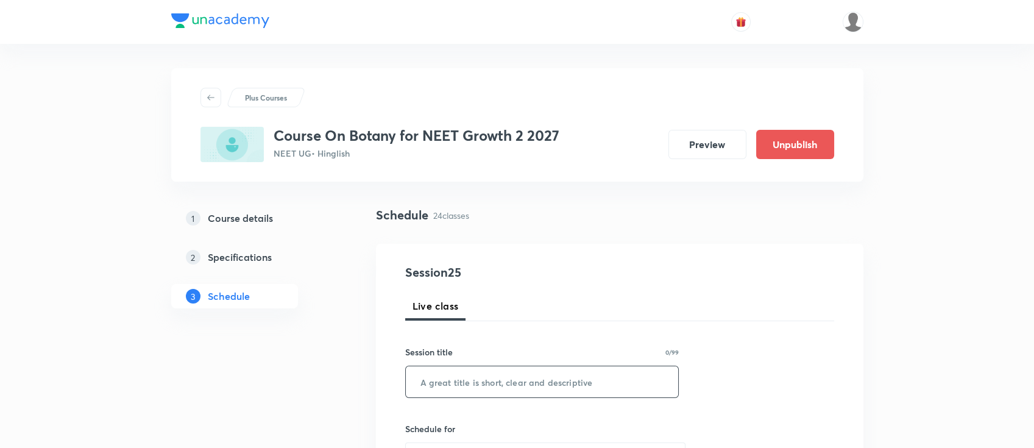
click at [504, 380] on input "text" at bounding box center [542, 381] width 273 height 31
paste input "Biological Classification"
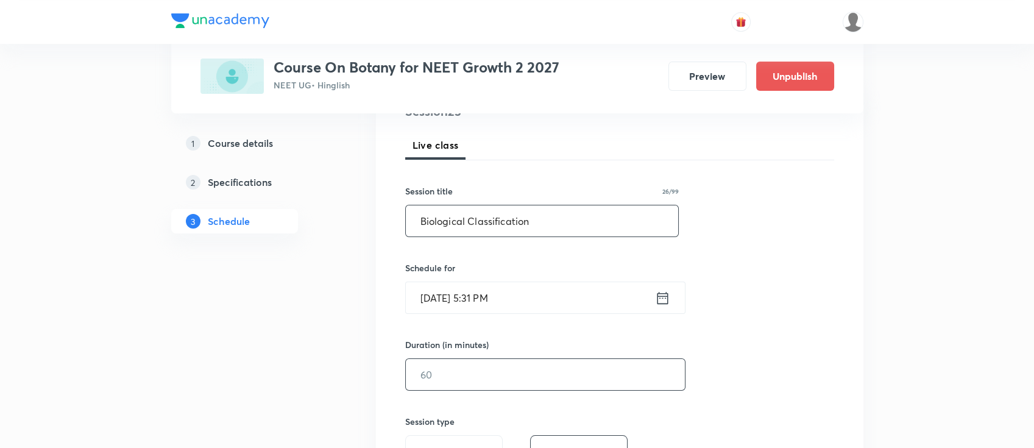
scroll to position [162, 0]
type input "Biological Classification"
click at [661, 301] on icon at bounding box center [662, 296] width 11 height 12
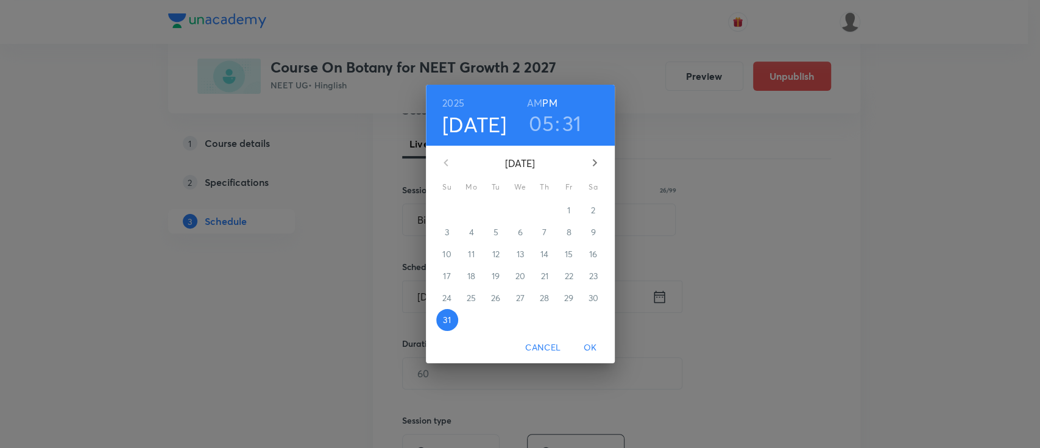
click at [595, 160] on icon "button" at bounding box center [594, 162] width 15 height 15
click at [470, 211] on p "1" at bounding box center [471, 210] width 3 height 12
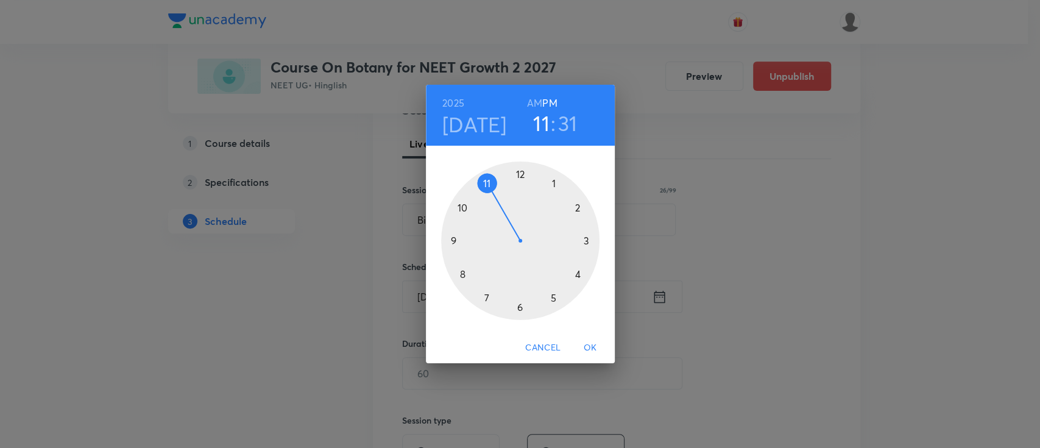
drag, startPoint x: 551, startPoint y: 291, endPoint x: 492, endPoint y: 188, distance: 118.7
click at [492, 188] on div at bounding box center [520, 240] width 158 height 158
drag, startPoint x: 515, startPoint y: 308, endPoint x: 521, endPoint y: 186, distance: 122.6
click at [521, 186] on div at bounding box center [520, 240] width 158 height 158
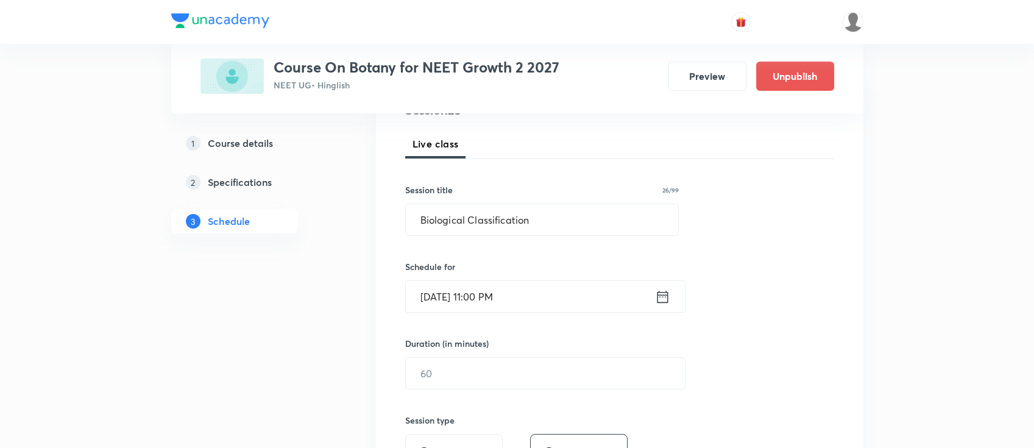
click at [668, 305] on div "Sep 1, 2025, 11:00 PM ​" at bounding box center [545, 296] width 280 height 32
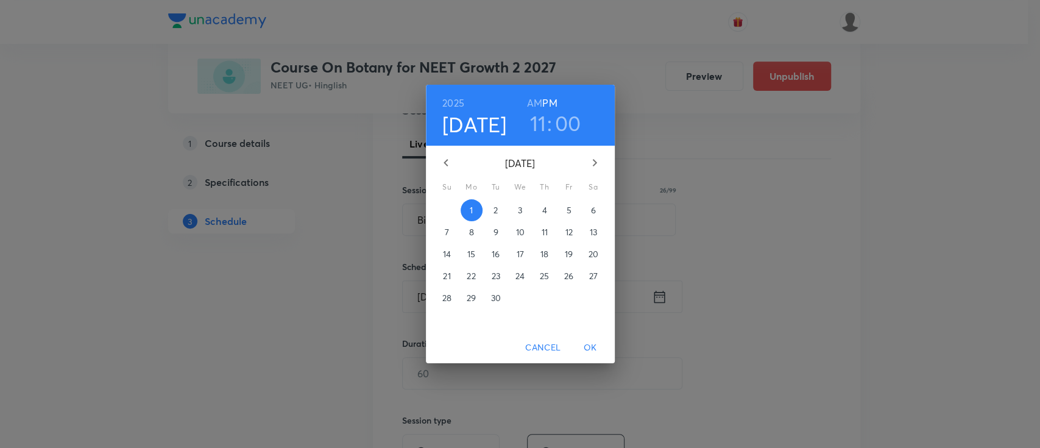
click at [535, 96] on h6 "AM" at bounding box center [534, 102] width 15 height 17
click at [592, 339] on button "OK" at bounding box center [590, 347] width 39 height 23
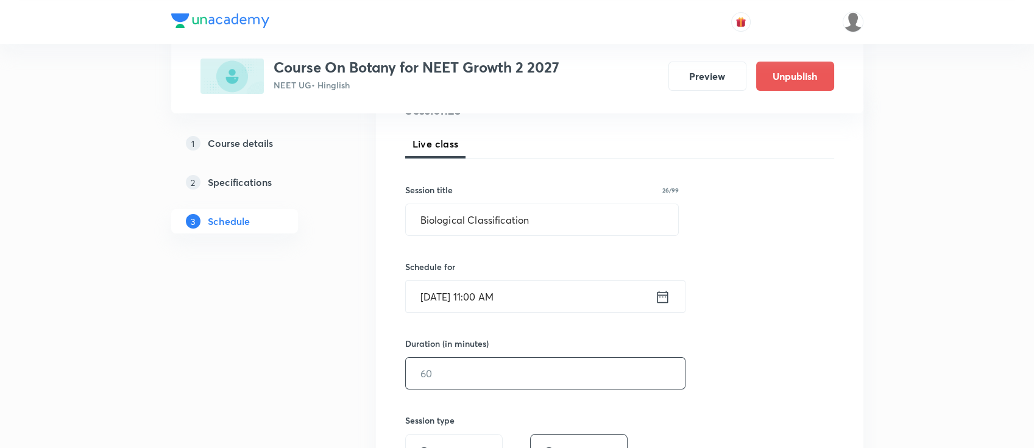
click at [498, 369] on input "text" at bounding box center [545, 373] width 279 height 31
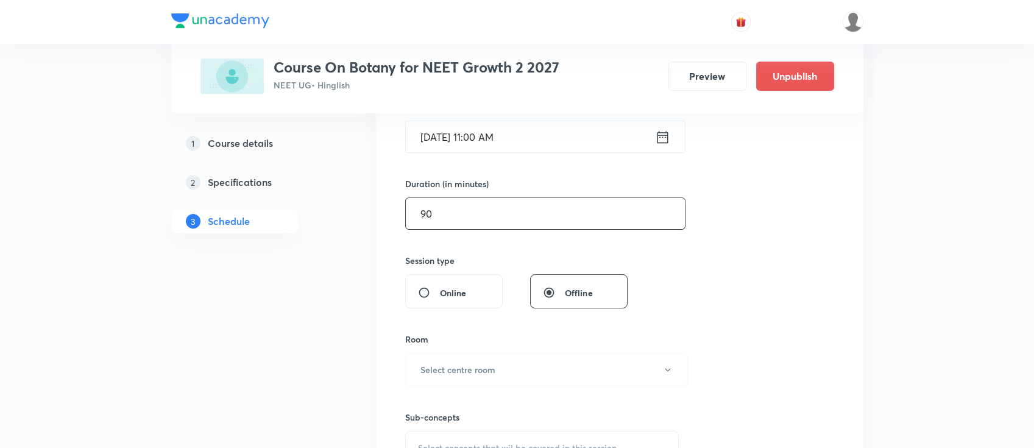
scroll to position [406, 0]
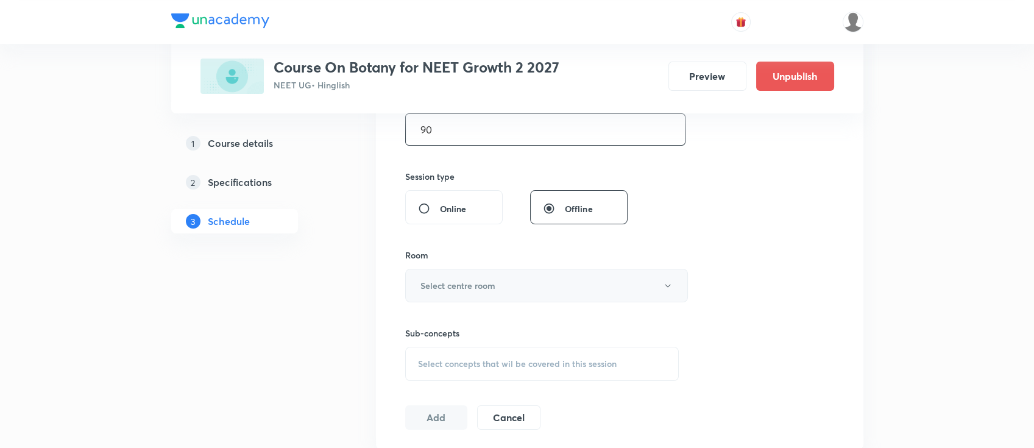
type input "90"
click at [500, 288] on button "Select centre room" at bounding box center [546, 286] width 283 height 34
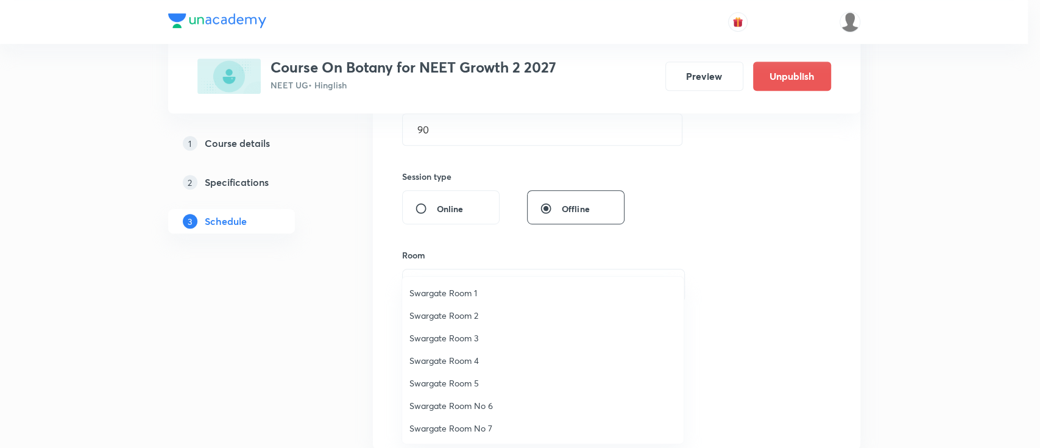
click at [465, 381] on span "Swargate Room 5" at bounding box center [542, 382] width 267 height 13
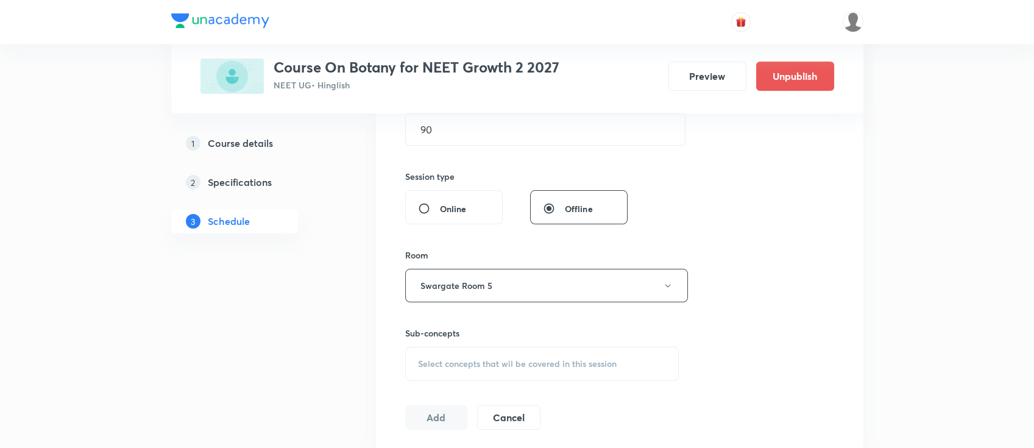
click at [491, 359] on span "Select concepts that wil be covered in this session" at bounding box center [517, 364] width 199 height 10
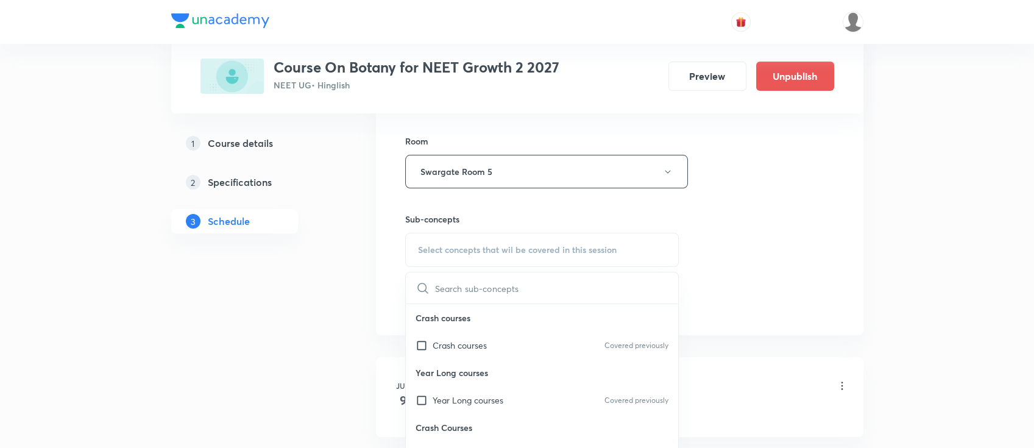
scroll to position [568, 0]
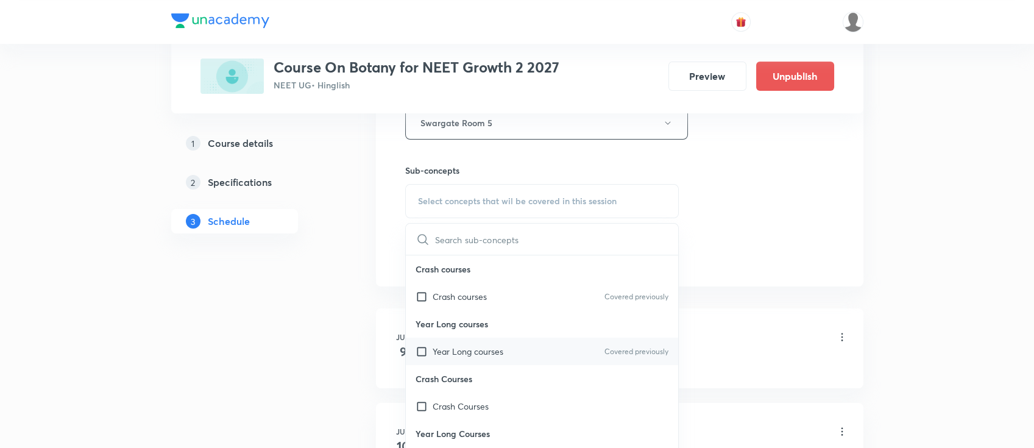
click at [490, 353] on p "Year Long courses" at bounding box center [468, 351] width 71 height 13
checkbox input "true"
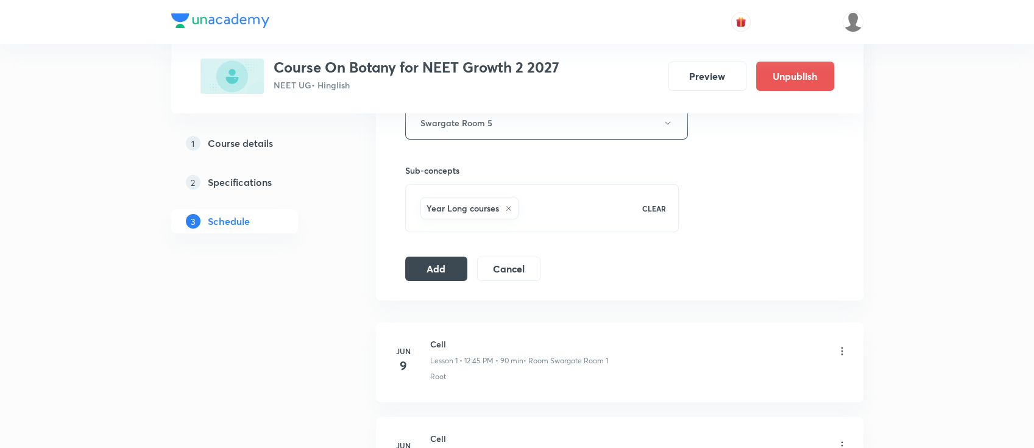
click at [422, 272] on button "Add" at bounding box center [436, 267] width 63 height 24
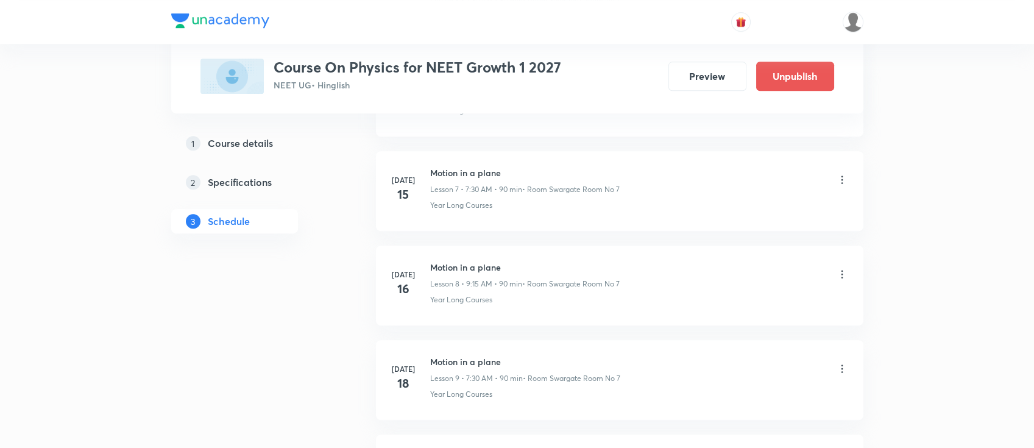
scroll to position [63, 0]
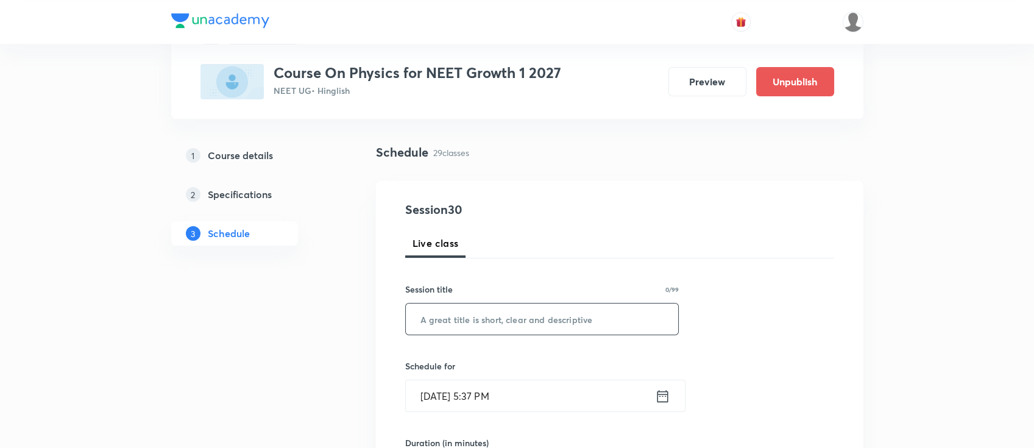
click at [523, 313] on input "text" at bounding box center [542, 318] width 273 height 31
paste input "work, power energy"
type input "work, power energy"
click at [663, 398] on icon at bounding box center [662, 395] width 15 height 17
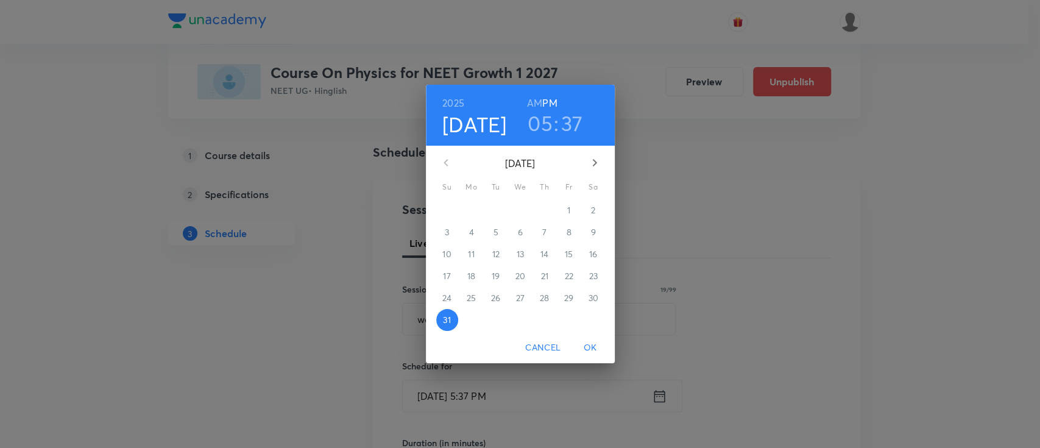
click at [592, 161] on icon "button" at bounding box center [594, 162] width 15 height 15
click at [472, 217] on button "1" at bounding box center [472, 210] width 22 height 22
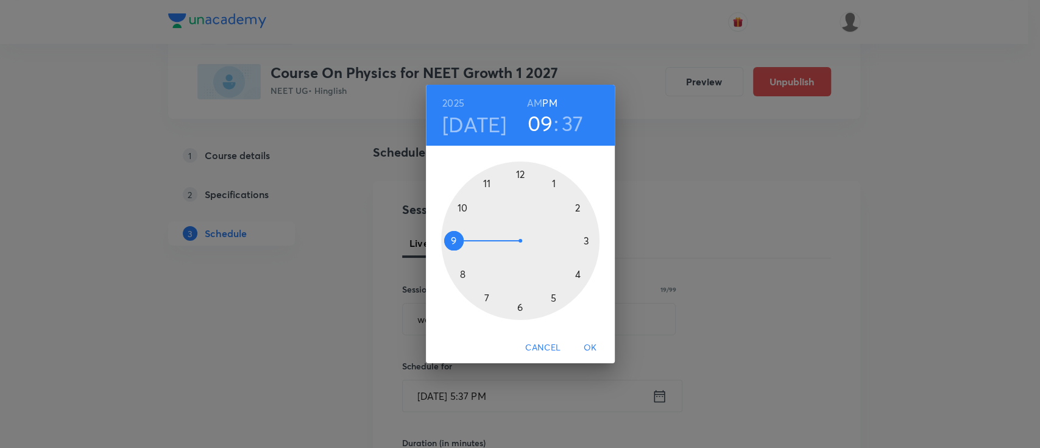
drag, startPoint x: 558, startPoint y: 302, endPoint x: 458, endPoint y: 229, distance: 123.4
click at [458, 229] on div at bounding box center [520, 240] width 158 height 158
drag, startPoint x: 478, startPoint y: 285, endPoint x: 578, endPoint y: 240, distance: 109.6
click at [578, 240] on div at bounding box center [520, 240] width 158 height 158
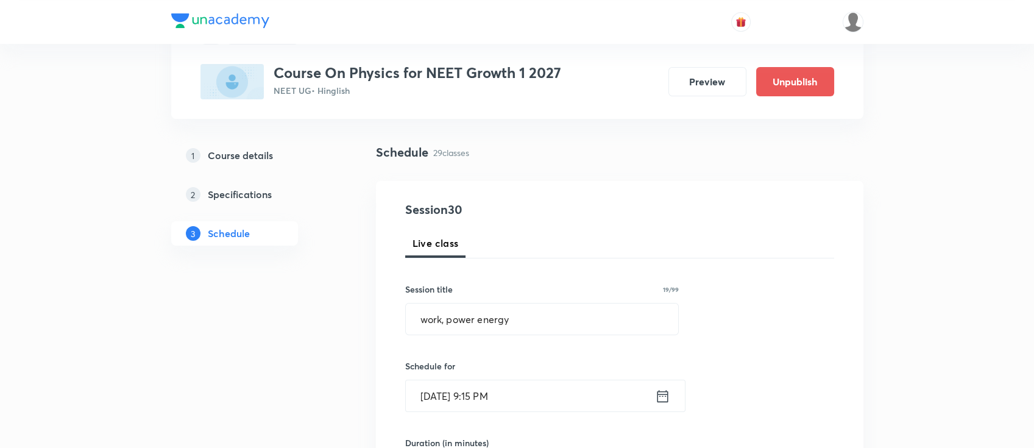
click at [665, 396] on icon at bounding box center [662, 395] width 15 height 17
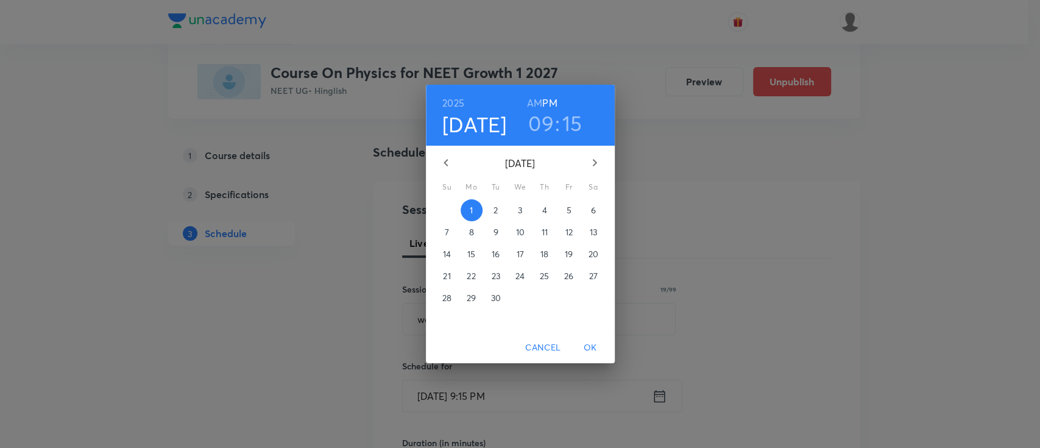
drag, startPoint x: 535, startPoint y: 97, endPoint x: 614, endPoint y: 346, distance: 260.7
click at [536, 98] on h6 "AM" at bounding box center [534, 102] width 15 height 17
click at [595, 339] on button "OK" at bounding box center [590, 347] width 39 height 23
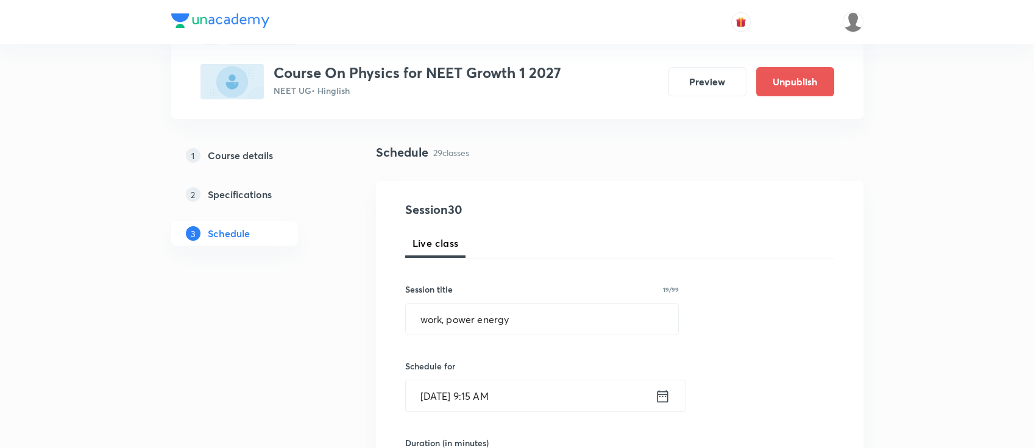
scroll to position [144, 0]
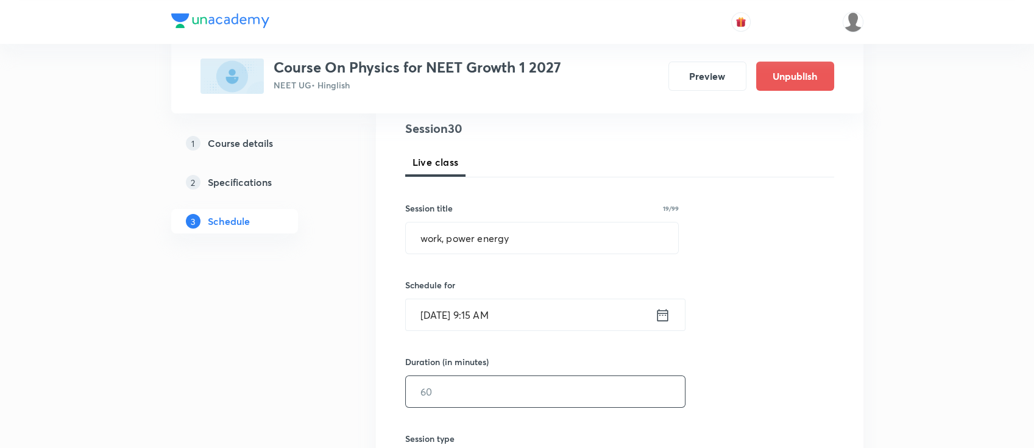
click at [592, 394] on input "text" at bounding box center [545, 391] width 279 height 31
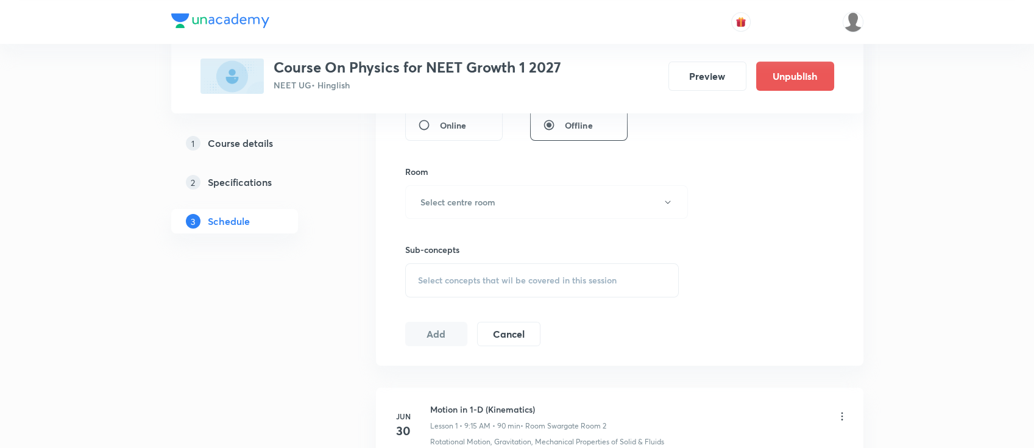
scroll to position [468, 0]
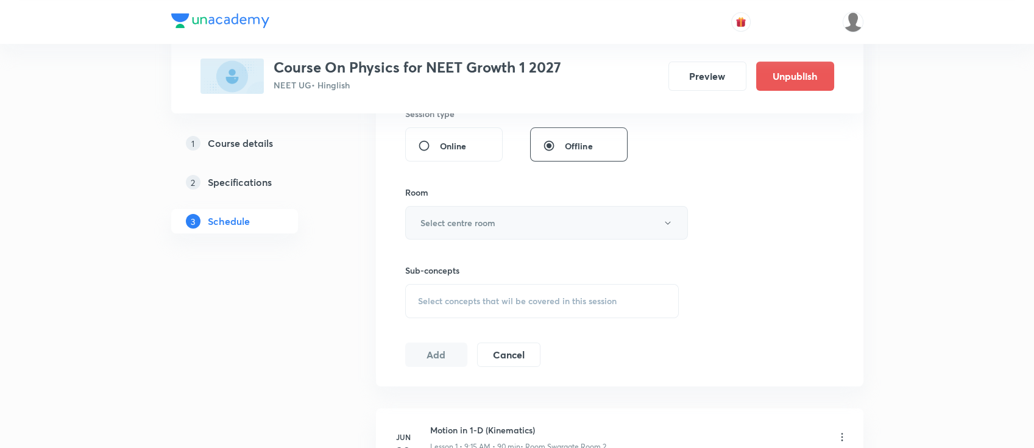
type input "90"
click at [498, 216] on button "Select centre room" at bounding box center [546, 223] width 283 height 34
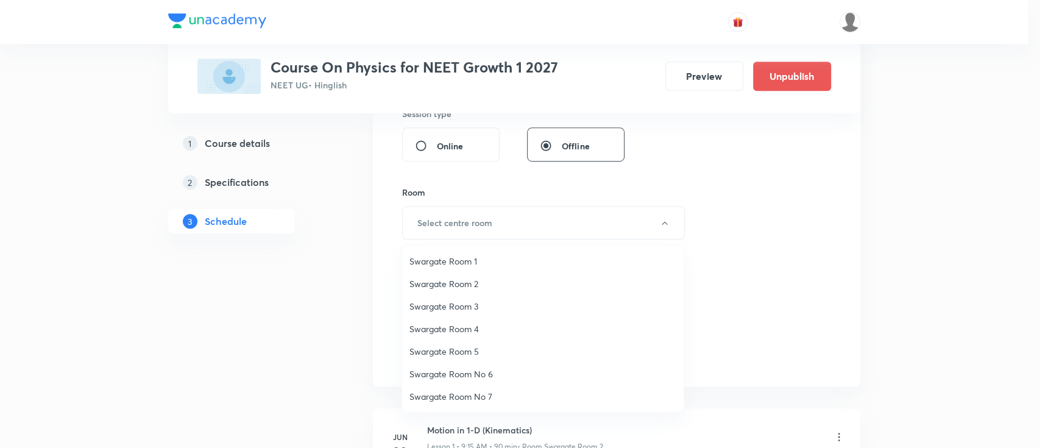
click at [459, 281] on span "Swargate Room 2" at bounding box center [542, 283] width 267 height 13
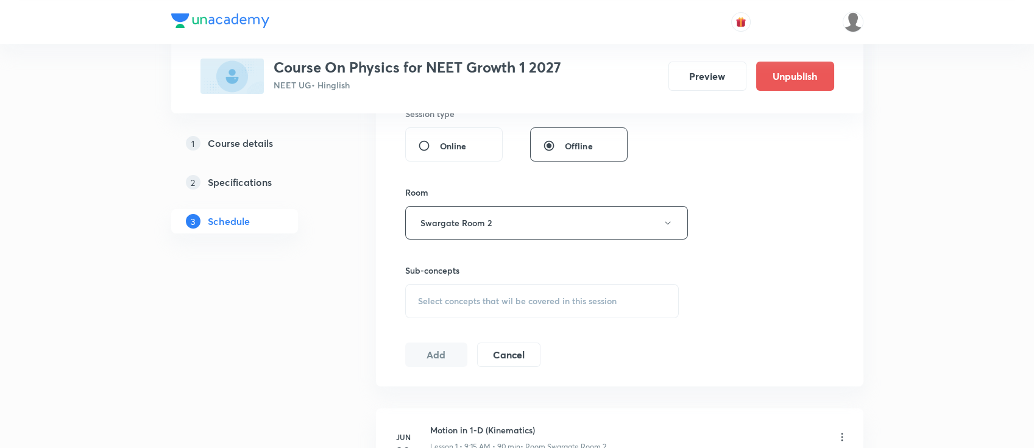
click at [517, 306] on div "Select concepts that wil be covered in this session" at bounding box center [542, 301] width 274 height 34
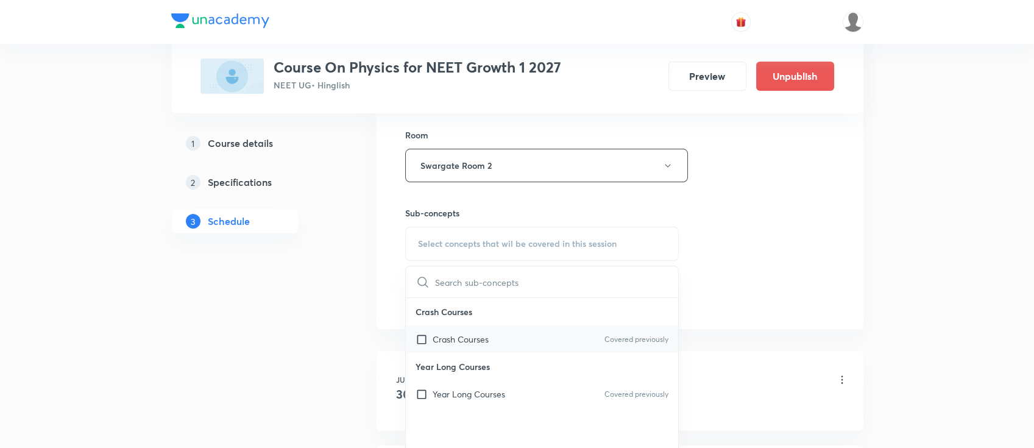
scroll to position [550, 0]
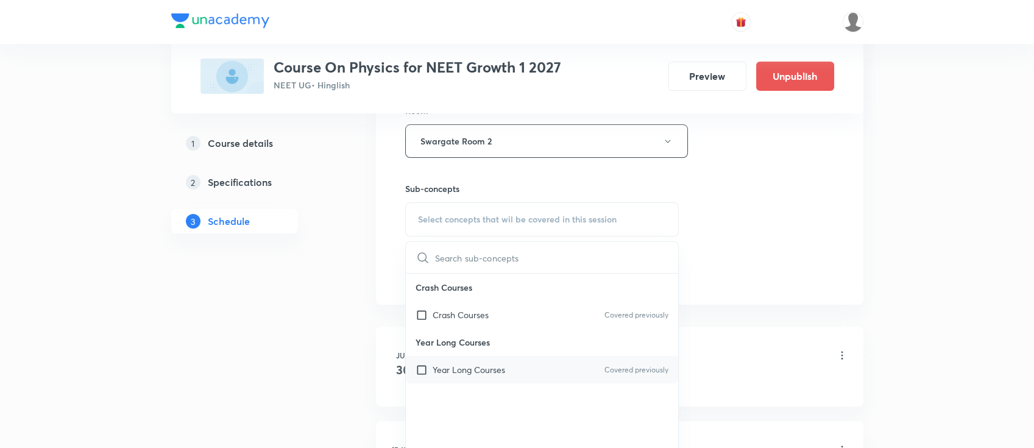
click at [529, 363] on div "Year Long Courses Covered previously" at bounding box center [542, 369] width 273 height 27
checkbox input "true"
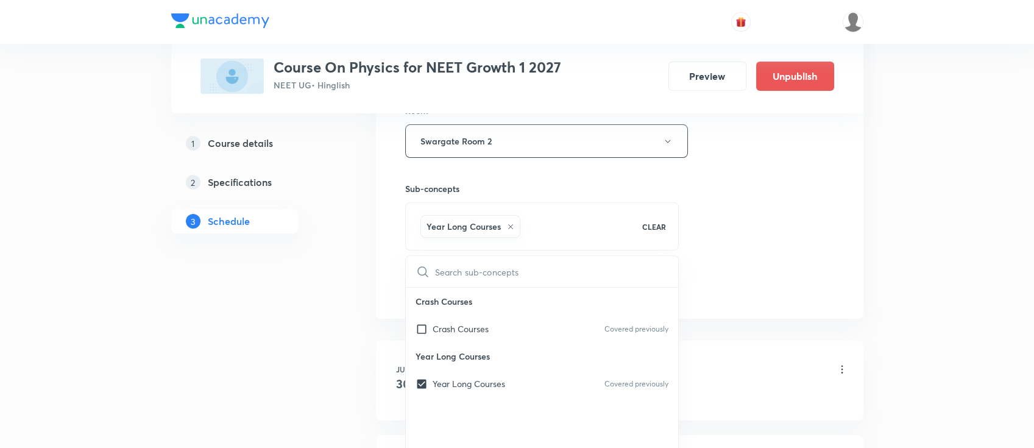
click at [736, 235] on div "Session 30 Live class Session title 19/99 work, power energy ​ Schedule for Sep…" at bounding box center [619, 6] width 429 height 586
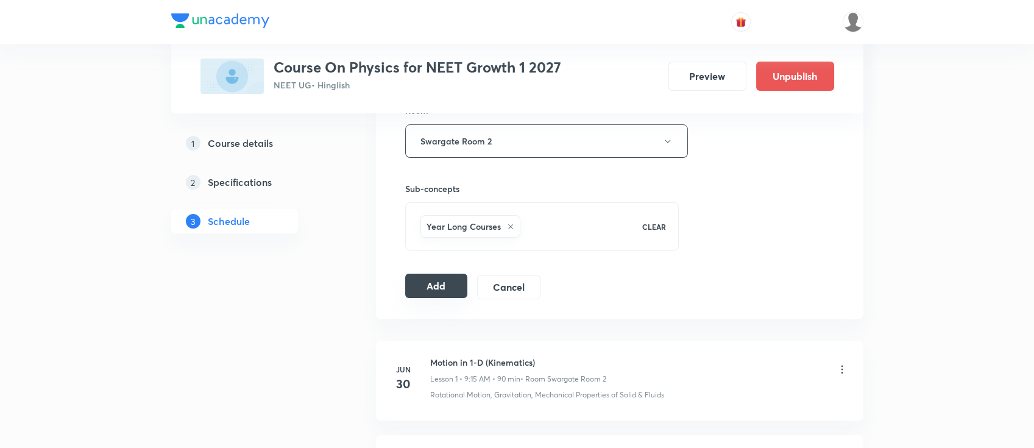
click at [445, 285] on button "Add" at bounding box center [436, 286] width 63 height 24
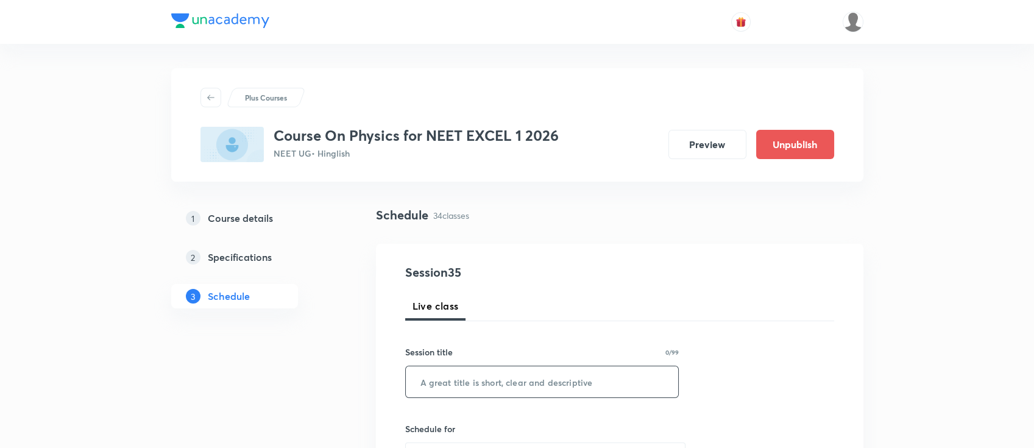
click at [545, 384] on input "text" at bounding box center [542, 381] width 273 height 31
paste input "Ray optics"
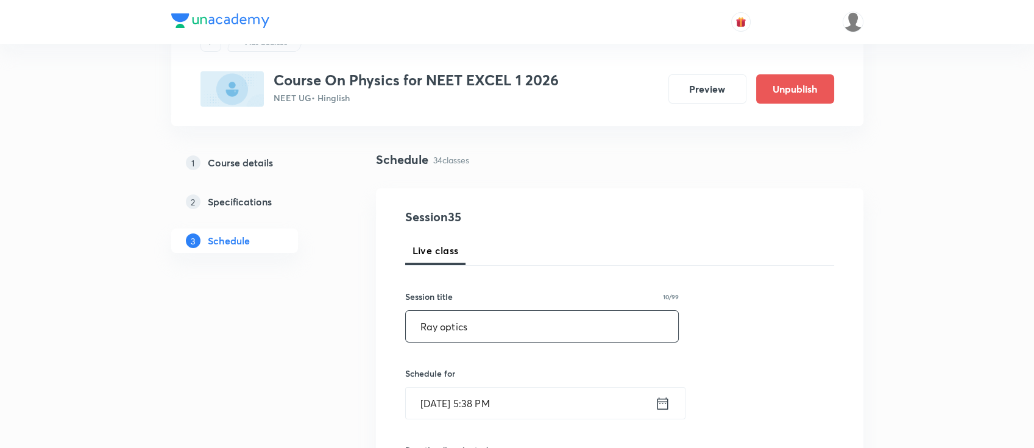
scroll to position [81, 0]
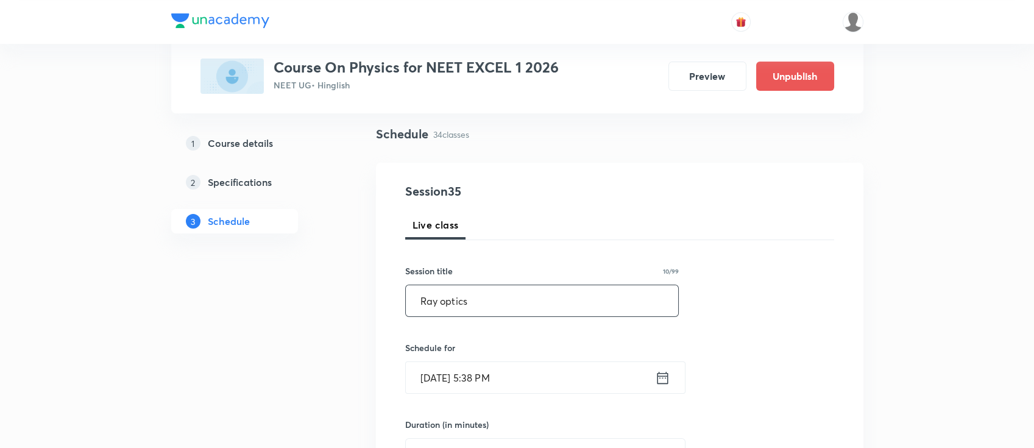
type input "Ray optics"
click at [661, 383] on icon at bounding box center [662, 377] width 15 height 17
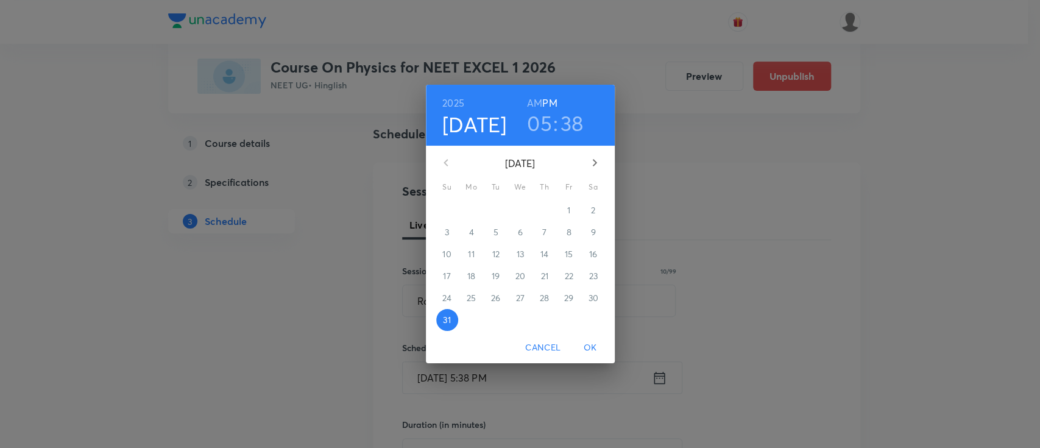
click at [593, 161] on icon "button" at bounding box center [594, 162] width 15 height 15
click at [470, 213] on p "1" at bounding box center [471, 210] width 3 height 12
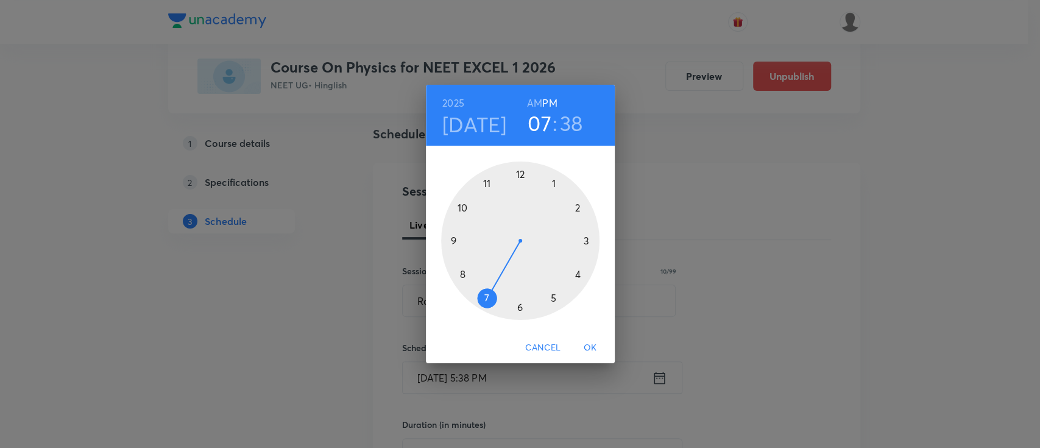
drag, startPoint x: 531, startPoint y: 298, endPoint x: 501, endPoint y: 290, distance: 30.9
click at [501, 290] on div at bounding box center [520, 240] width 158 height 158
drag, startPoint x: 474, startPoint y: 292, endPoint x: 520, endPoint y: 316, distance: 51.2
click at [520, 316] on div at bounding box center [520, 240] width 158 height 158
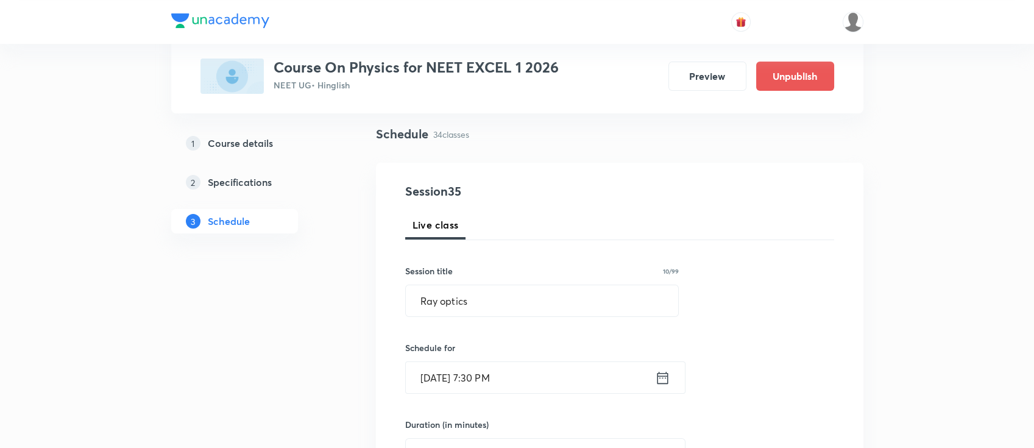
click at [660, 378] on icon at bounding box center [662, 377] width 15 height 17
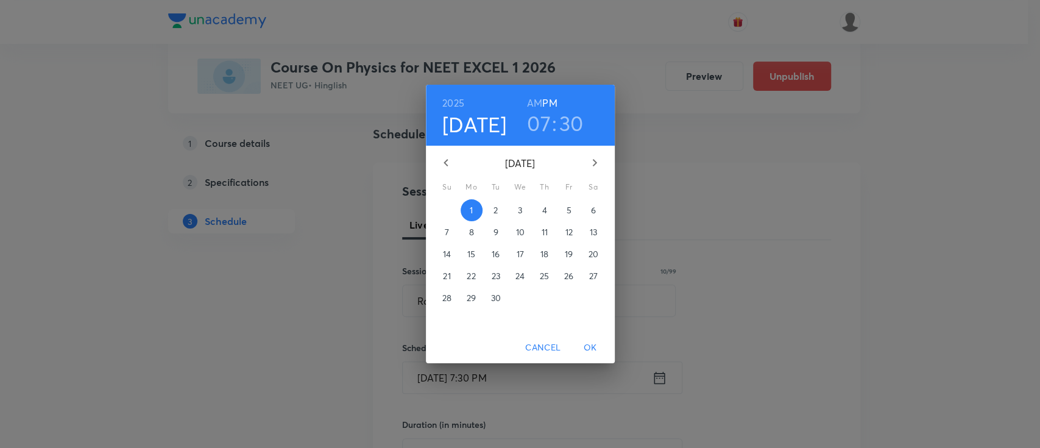
click at [526, 99] on div "[DATE] 07 : 30 AM PM" at bounding box center [520, 114] width 169 height 41
click at [534, 104] on h6 "AM" at bounding box center [534, 102] width 15 height 17
click at [590, 344] on span "OK" at bounding box center [590, 347] width 29 height 15
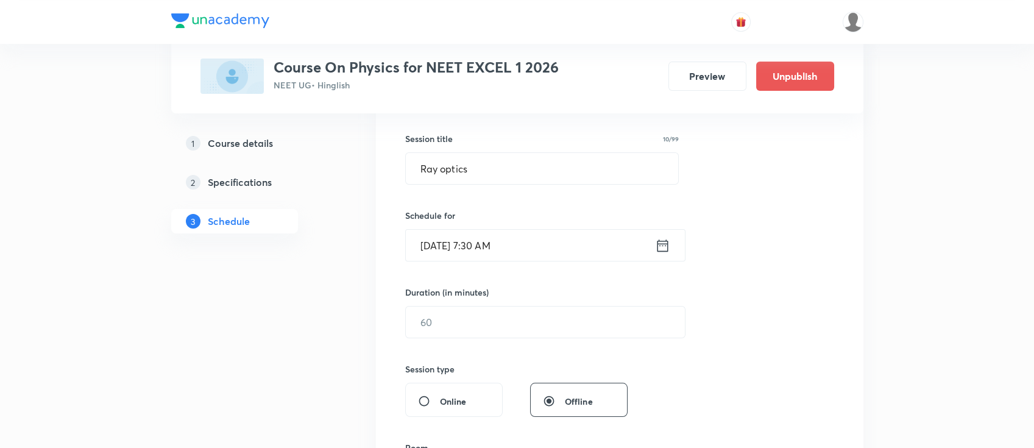
scroll to position [244, 0]
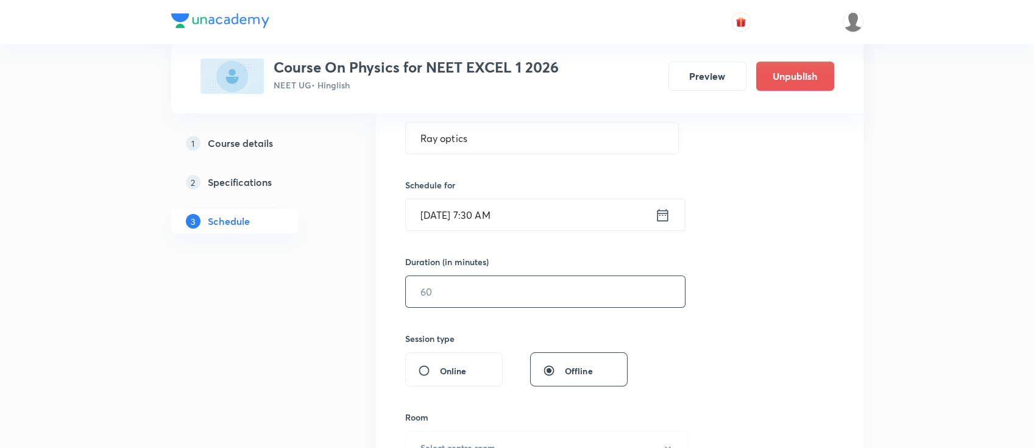
click at [556, 297] on input "text" at bounding box center [545, 291] width 279 height 31
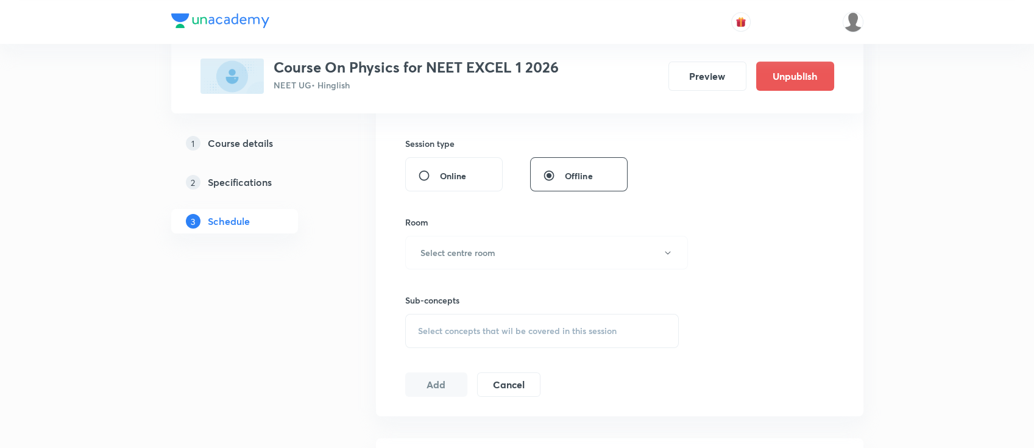
scroll to position [487, 0]
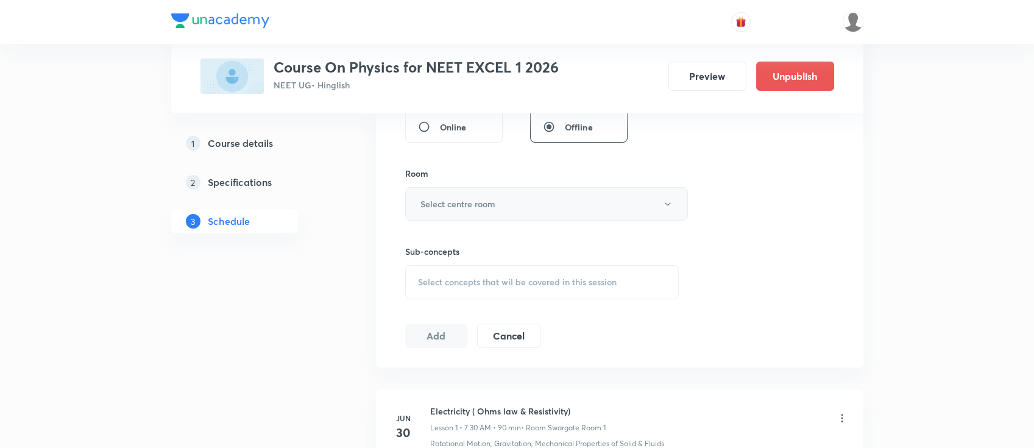
type input "90"
click at [489, 199] on h6 "Select centre room" at bounding box center [457, 203] width 75 height 13
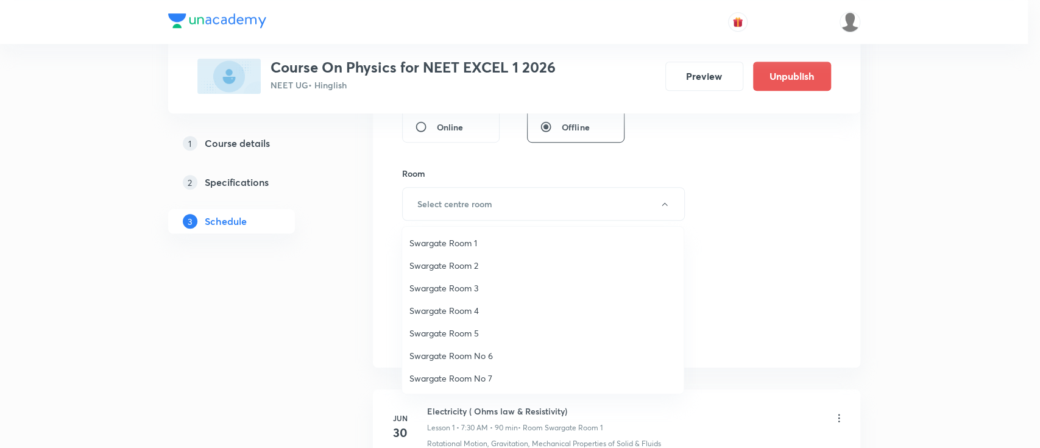
click at [475, 260] on span "Swargate Room 2" at bounding box center [542, 265] width 267 height 13
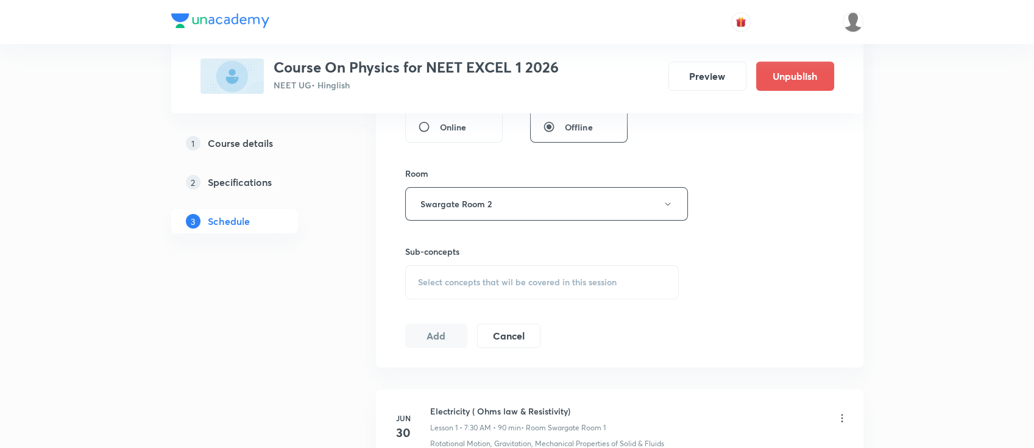
click at [562, 277] on span "Select concepts that wil be covered in this session" at bounding box center [517, 282] width 199 height 10
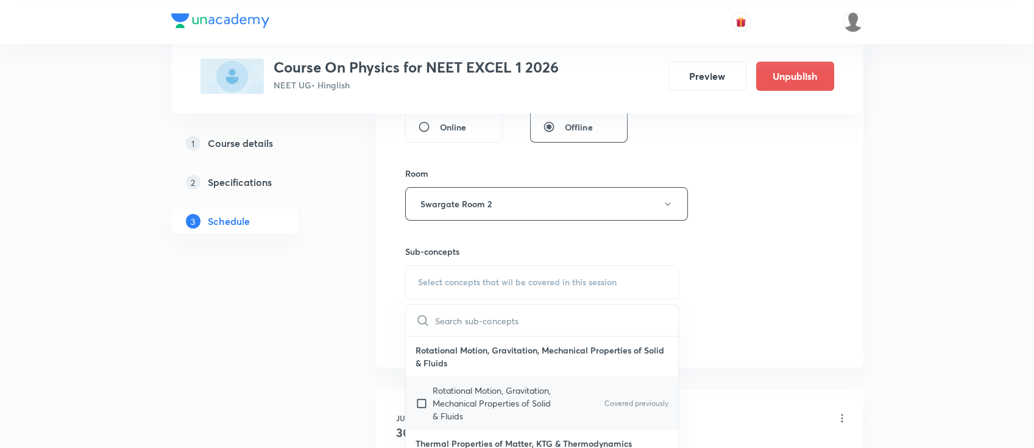
click at [528, 402] on p "Rotational Motion, Gravitation, Mechanical Properties of Solid & Fluids" at bounding box center [494, 403] width 123 height 38
checkbox input "true"
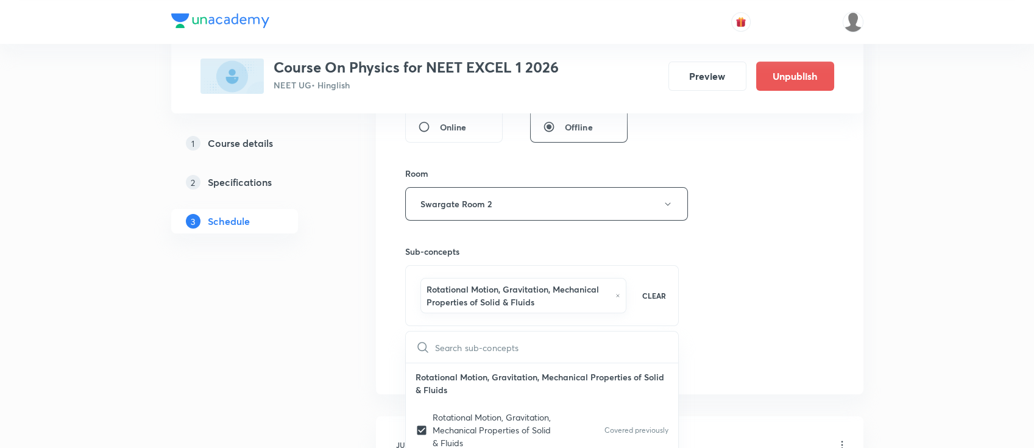
click at [738, 287] on div "Session 35 Live class Session title 10/99 Ray optics ​ Schedule for [DATE] 7:30…" at bounding box center [619, 75] width 429 height 599
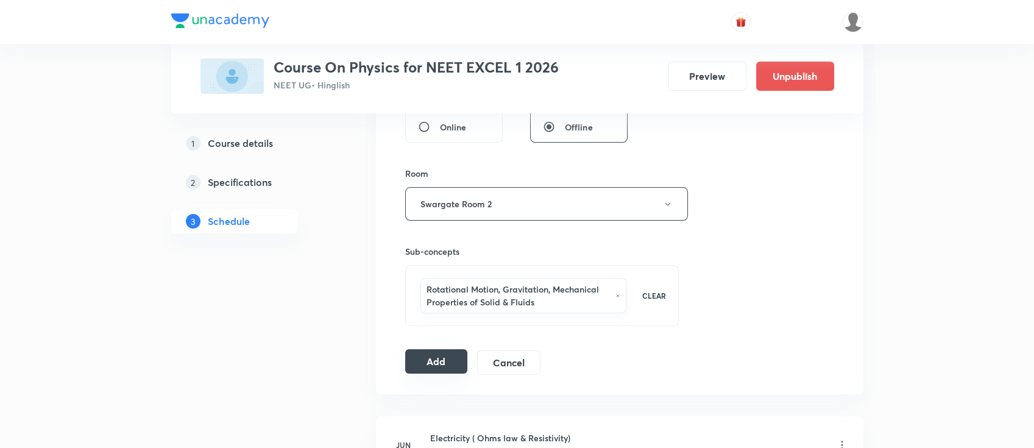
click at [424, 358] on button "Add" at bounding box center [436, 361] width 63 height 24
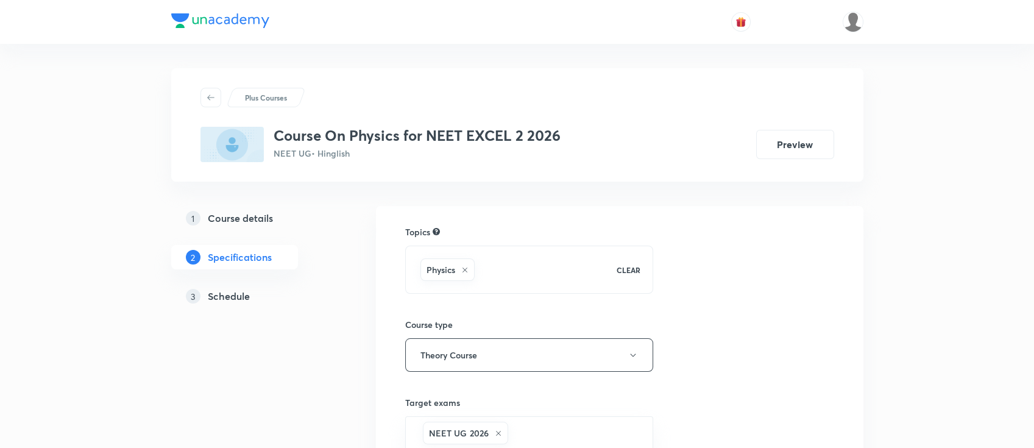
click at [221, 302] on h5 "Schedule" at bounding box center [229, 296] width 42 height 15
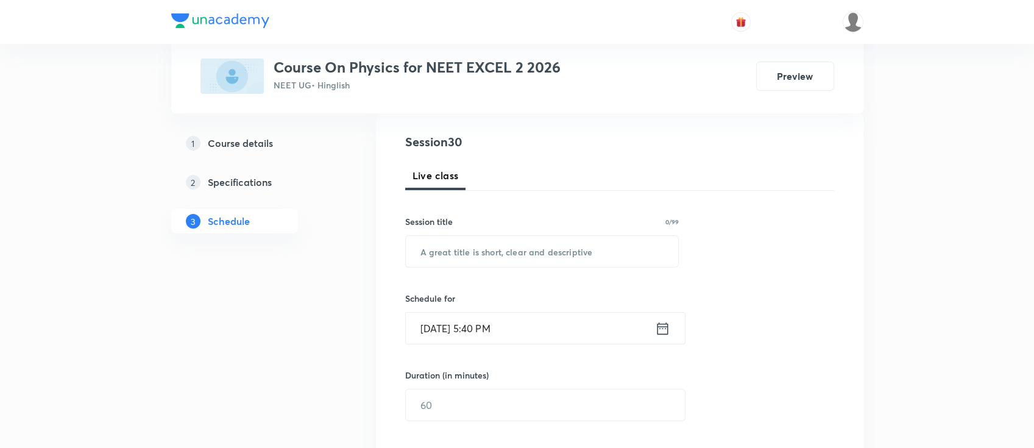
scroll to position [13, 0]
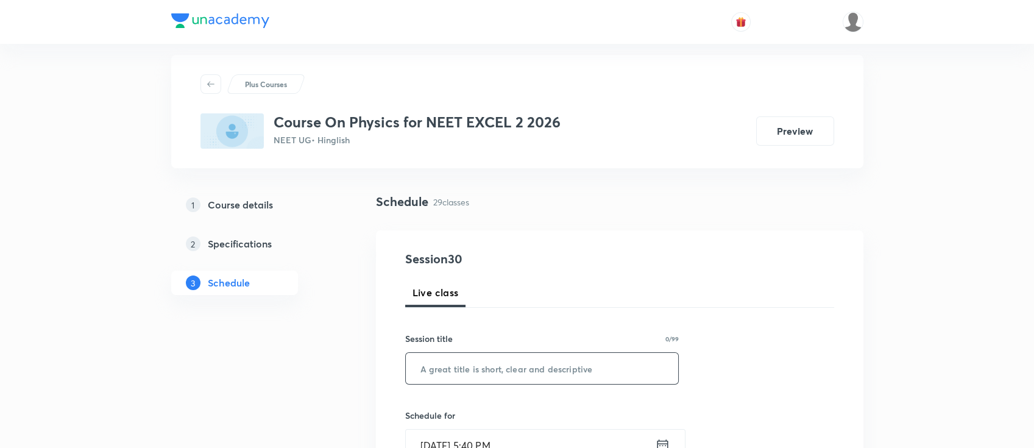
click at [620, 371] on input "text" at bounding box center [542, 368] width 273 height 31
paste input "Ray optics"
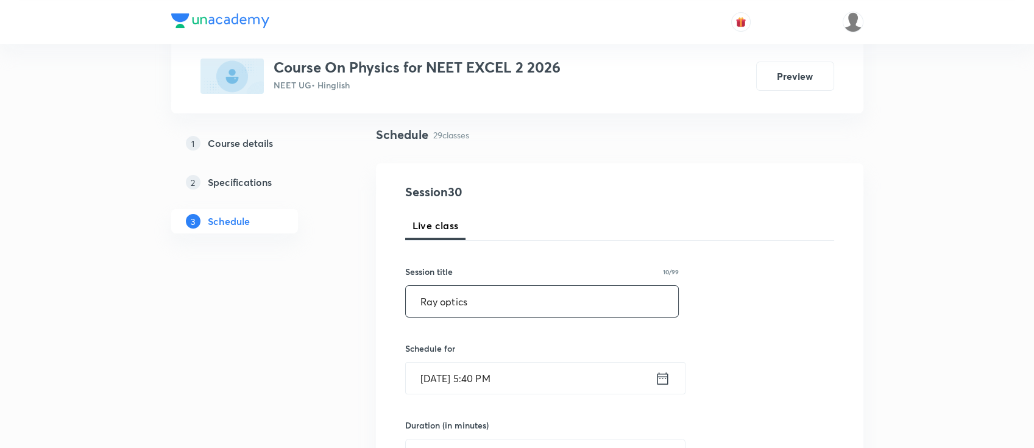
scroll to position [81, 0]
type input "Ray optics"
click at [668, 378] on icon at bounding box center [662, 377] width 15 height 17
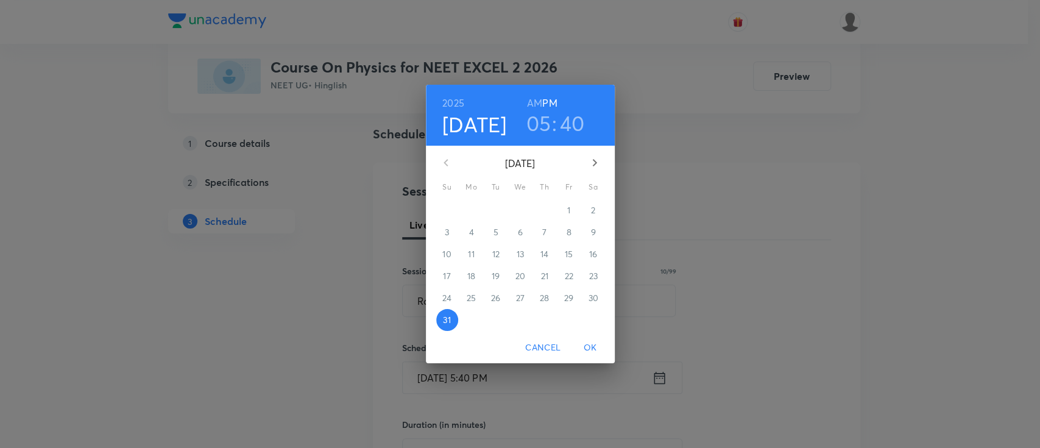
click at [593, 164] on icon "button" at bounding box center [594, 162] width 15 height 15
click at [473, 211] on span "1" at bounding box center [472, 210] width 22 height 12
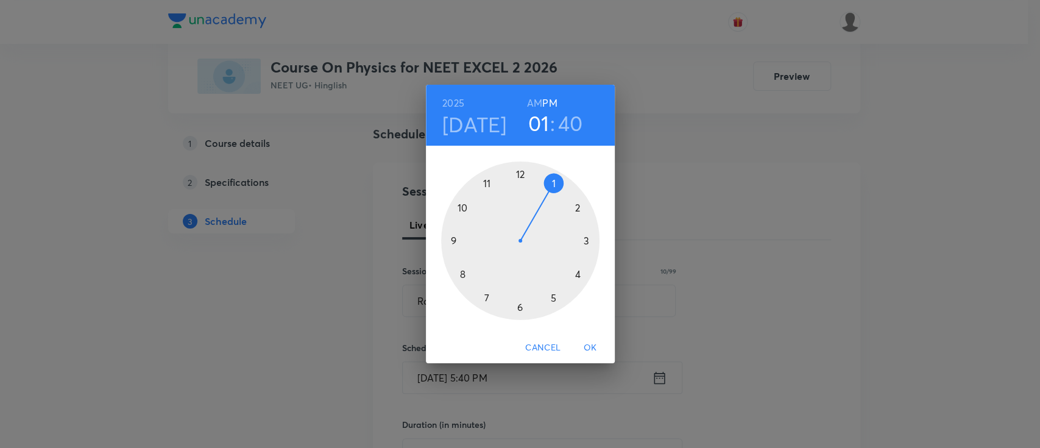
drag, startPoint x: 557, startPoint y: 297, endPoint x: 565, endPoint y: 193, distance: 105.0
click at [565, 193] on div at bounding box center [520, 240] width 158 height 158
click at [542, 117] on h3 "01" at bounding box center [538, 123] width 21 height 26
drag, startPoint x: 534, startPoint y: 183, endPoint x: 514, endPoint y: 176, distance: 20.6
click at [514, 176] on div at bounding box center [520, 240] width 158 height 158
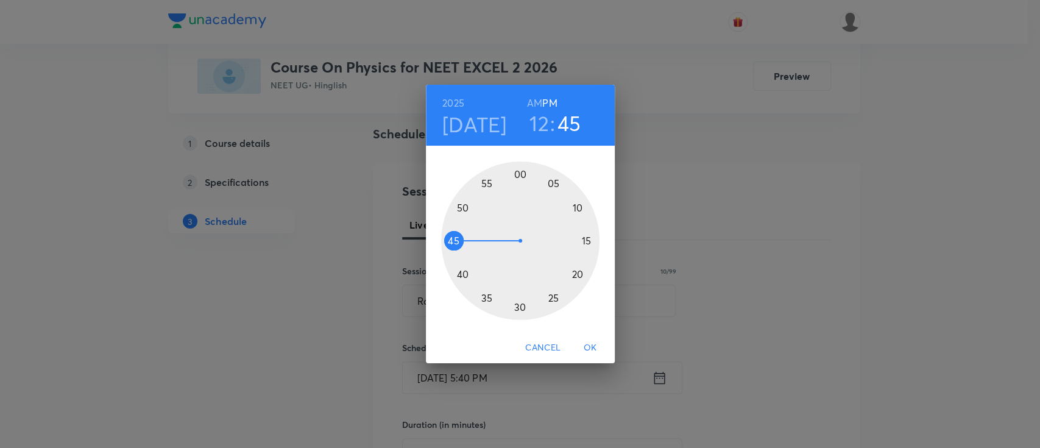
drag, startPoint x: 448, startPoint y: 267, endPoint x: 447, endPoint y: 241, distance: 25.7
click at [447, 241] on div at bounding box center [520, 240] width 158 height 158
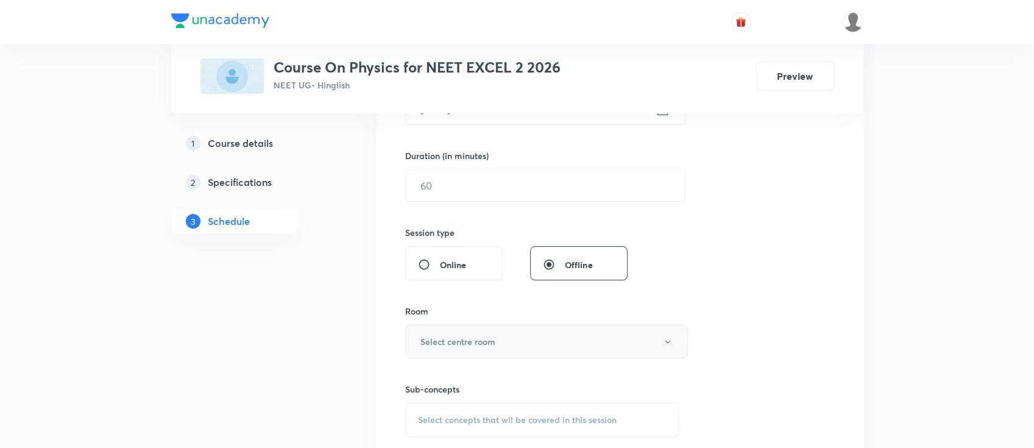
scroll to position [325, 0]
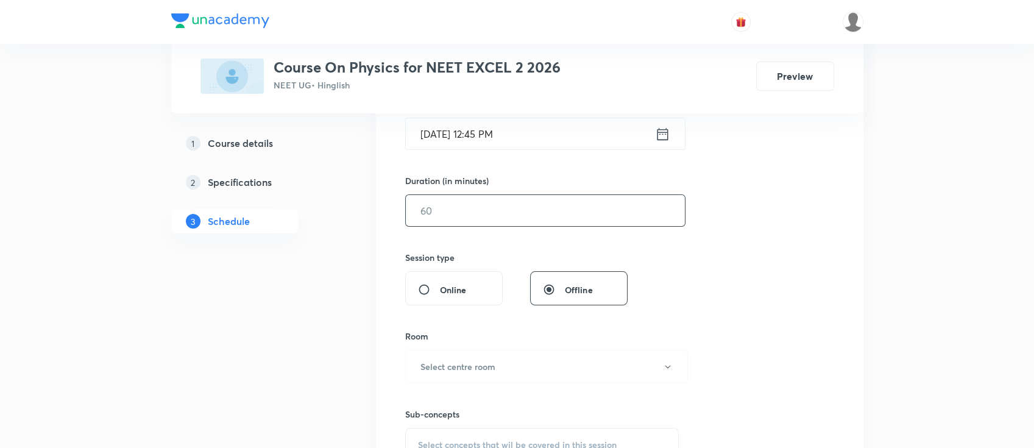
click at [498, 216] on input "text" at bounding box center [545, 210] width 279 height 31
type input "90"
click at [449, 360] on h6 "Select centre room" at bounding box center [457, 366] width 75 height 13
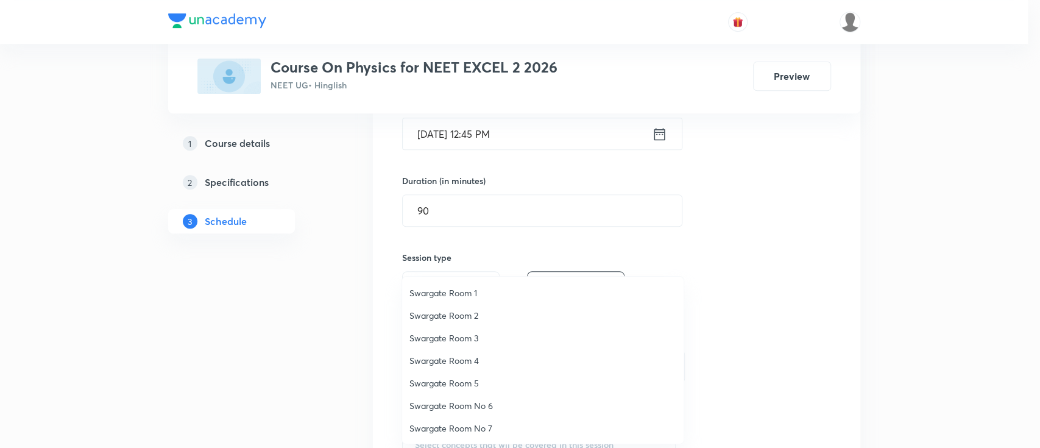
click at [463, 307] on li "Swargate Room 2" at bounding box center [542, 315] width 281 height 23
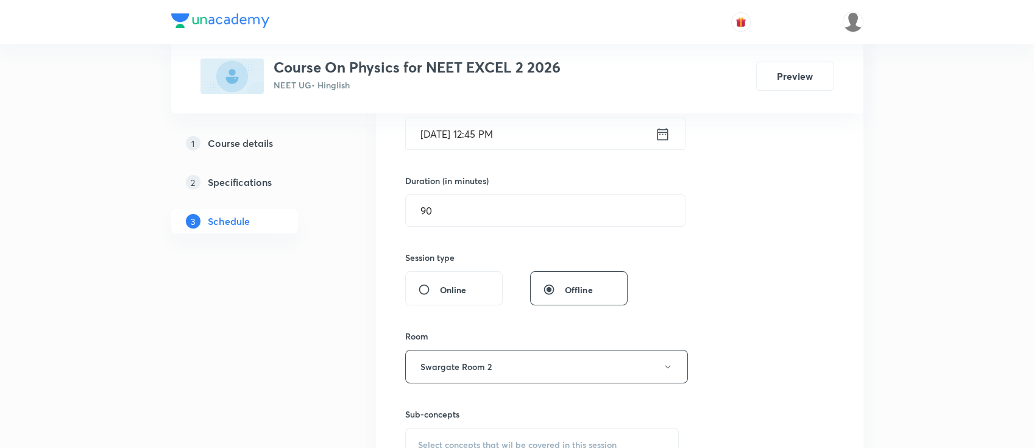
scroll to position [487, 0]
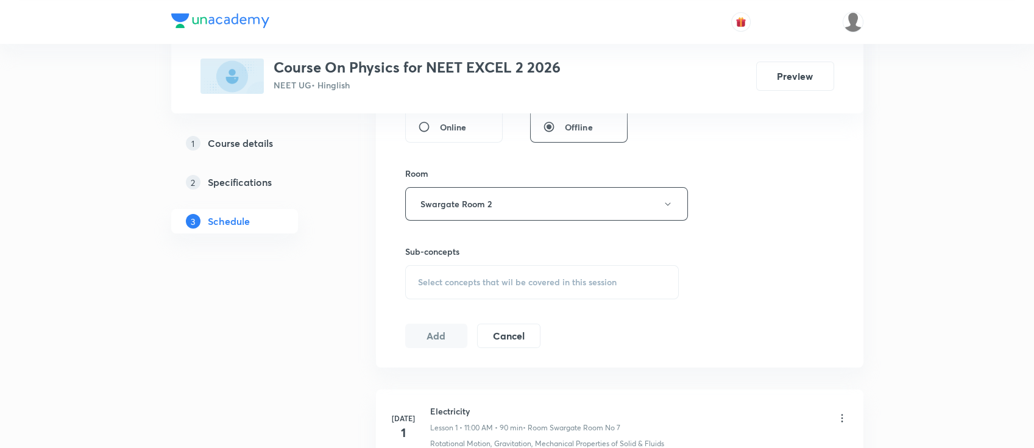
click at [560, 270] on div "Select concepts that wil be covered in this session" at bounding box center [542, 282] width 274 height 34
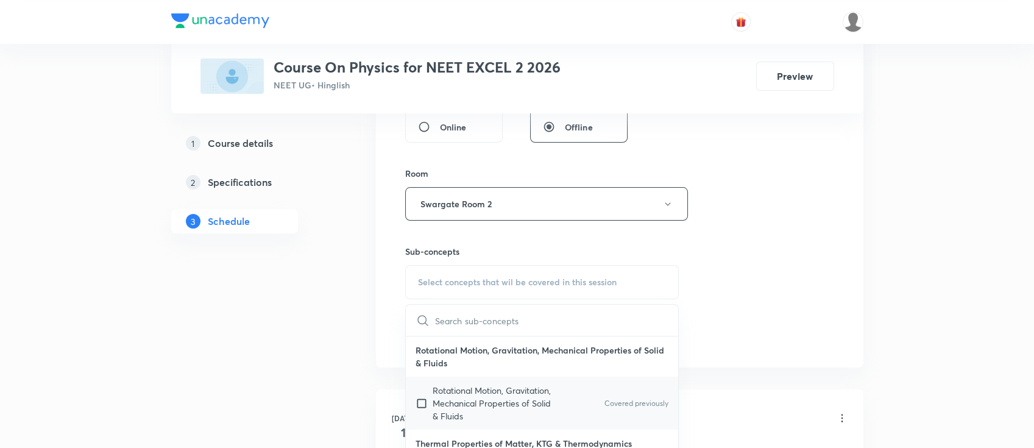
click at [565, 402] on div "Rotational Motion, Gravitation, Mechanical Properties of Solid & Fluids Covered…" at bounding box center [542, 402] width 273 height 53
checkbox input "true"
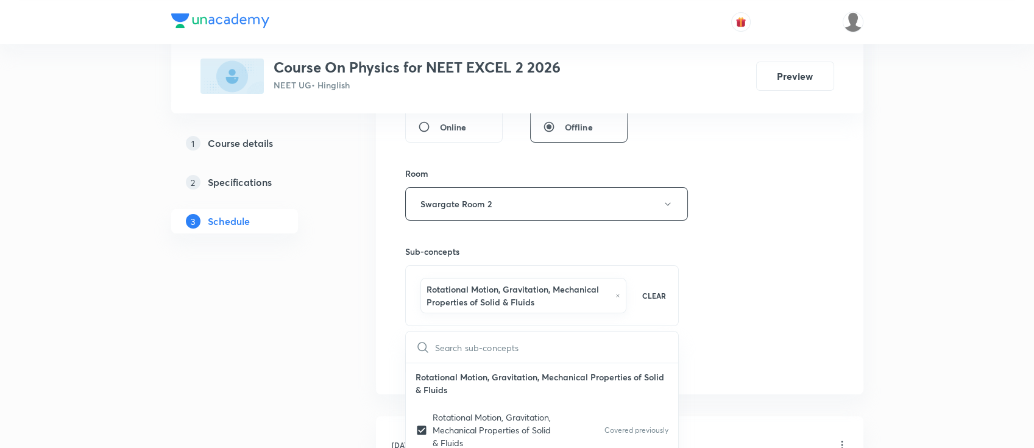
click at [763, 301] on div "Session 30 Live class Session title 10/99 Ray optics ​ Schedule for [DATE] 12:4…" at bounding box center [619, 75] width 429 height 599
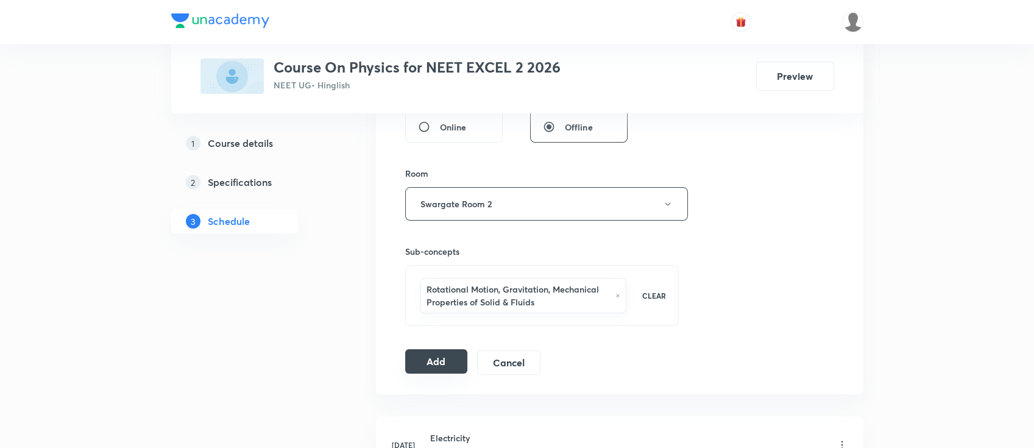
click at [426, 369] on button "Add" at bounding box center [436, 361] width 63 height 24
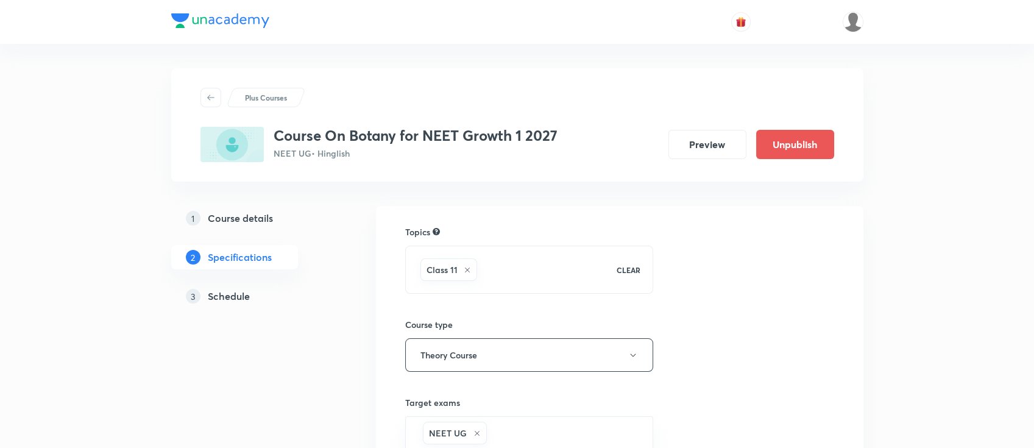
click at [241, 295] on h5 "Schedule" at bounding box center [229, 296] width 42 height 15
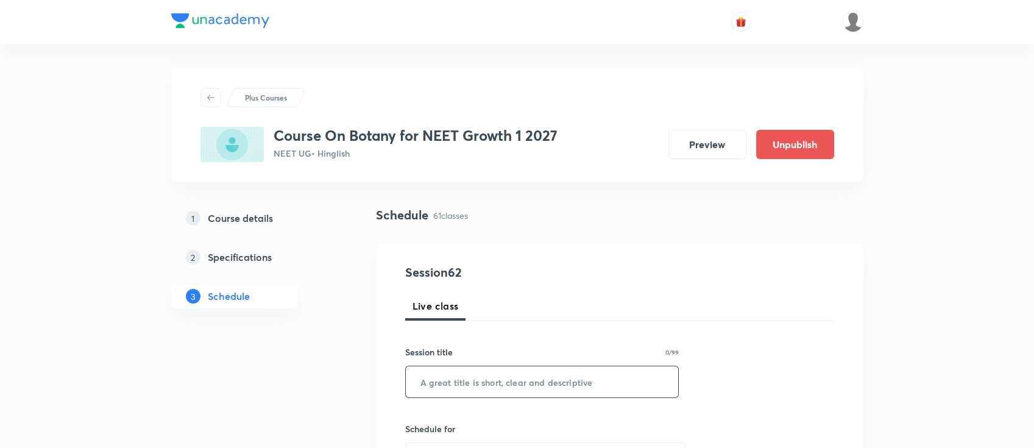
click at [509, 388] on input "text" at bounding box center [542, 381] width 273 height 31
paste input "Biological classification"
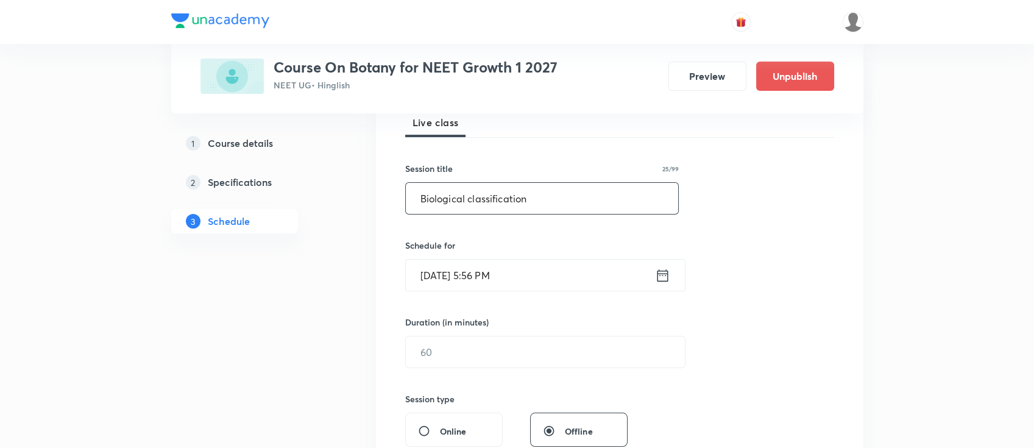
scroll to position [162, 0]
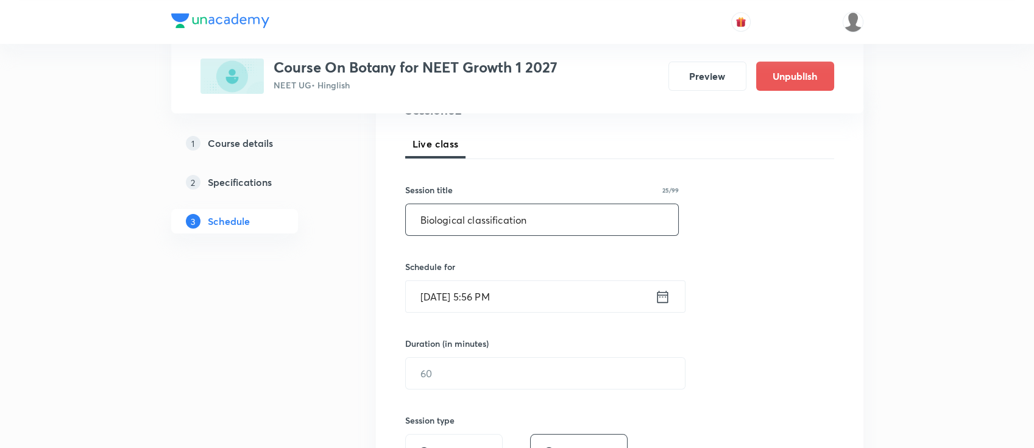
type input "Biological classification"
click at [665, 289] on icon at bounding box center [662, 296] width 15 height 17
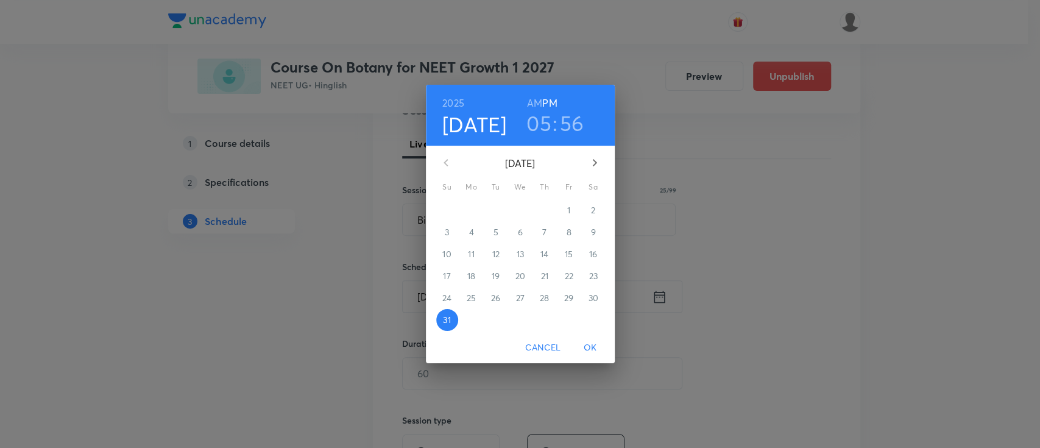
click at [593, 157] on icon "button" at bounding box center [594, 162] width 15 height 15
click at [473, 207] on p "1" at bounding box center [471, 210] width 3 height 12
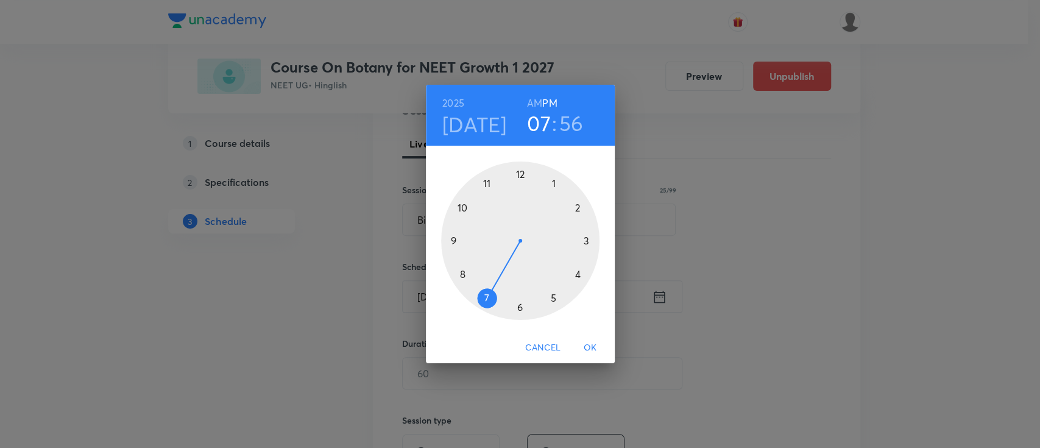
drag, startPoint x: 553, startPoint y: 300, endPoint x: 490, endPoint y: 292, distance: 63.8
click at [490, 292] on div at bounding box center [520, 240] width 158 height 158
drag, startPoint x: 494, startPoint y: 181, endPoint x: 518, endPoint y: 285, distance: 106.3
click at [518, 285] on div at bounding box center [520, 240] width 158 height 158
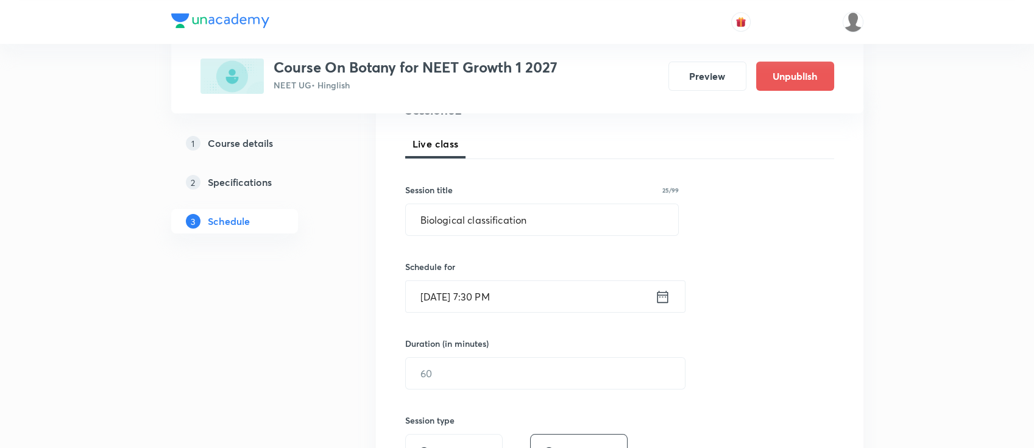
click at [667, 294] on icon at bounding box center [662, 296] width 11 height 12
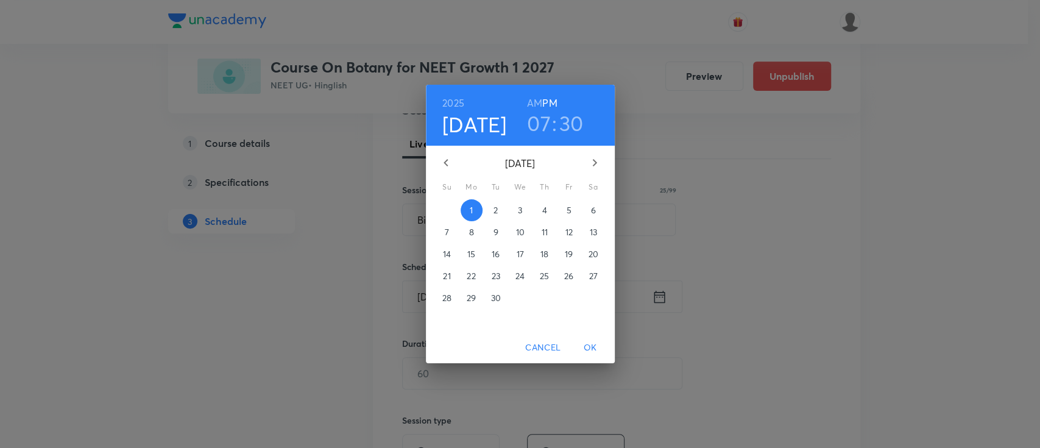
click at [534, 104] on h6 "AM" at bounding box center [534, 102] width 15 height 17
click at [595, 348] on span "OK" at bounding box center [590, 347] width 29 height 15
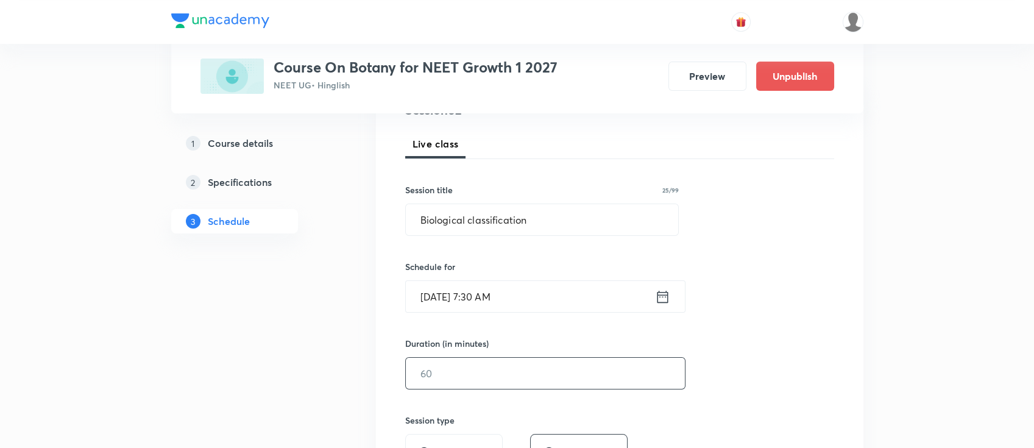
click at [572, 359] on input "text" at bounding box center [545, 373] width 279 height 31
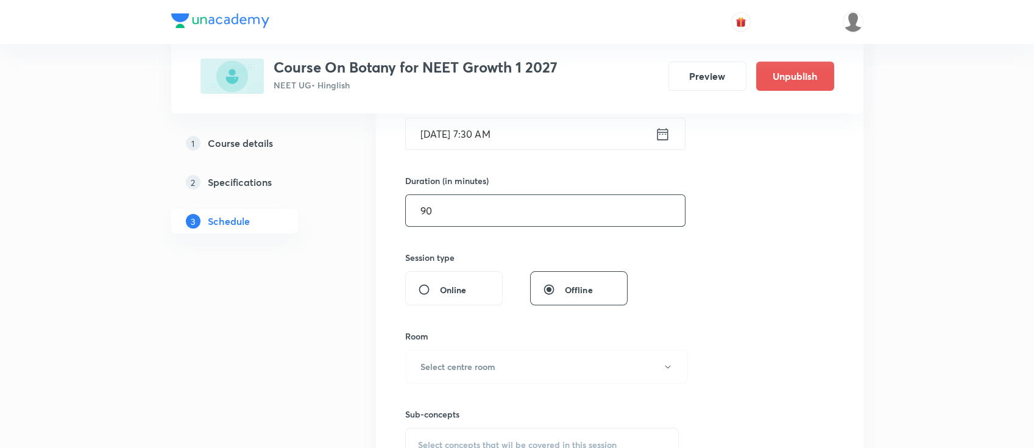
scroll to position [406, 0]
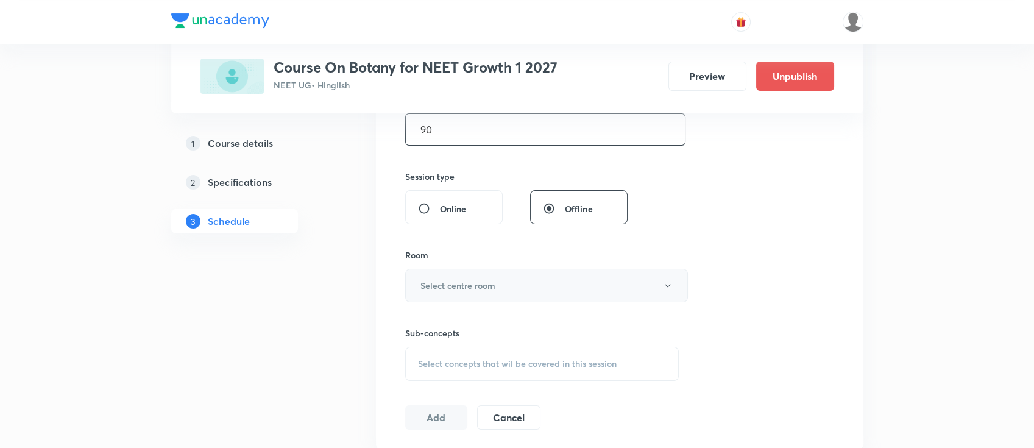
type input "90"
click at [507, 283] on button "Select centre room" at bounding box center [546, 286] width 283 height 34
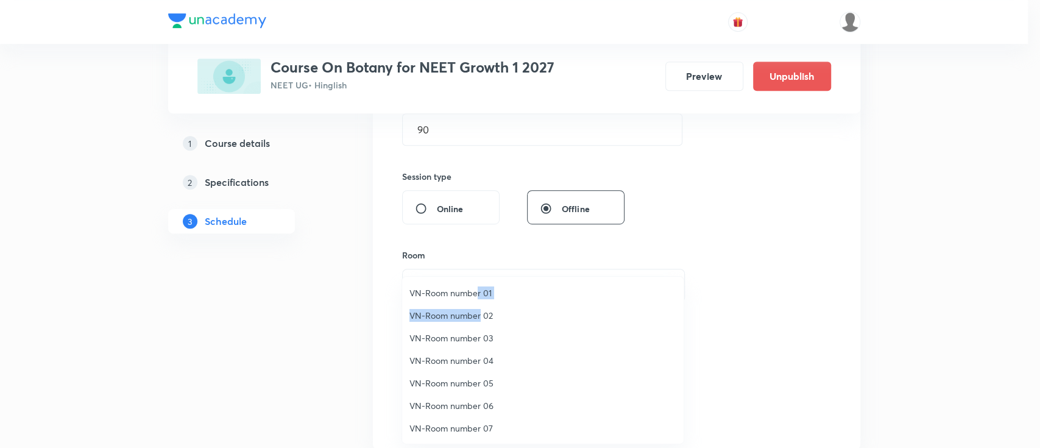
drag, startPoint x: 478, startPoint y: 286, endPoint x: 481, endPoint y: 314, distance: 28.3
click at [481, 319] on ul "VN-Room number 01 VN-Room number 02 VN-Room number 03 VN-Room number 04 VN-Room…" at bounding box center [549, 372] width 294 height 190
click at [481, 314] on span "VN-Room number 02" at bounding box center [542, 315] width 267 height 13
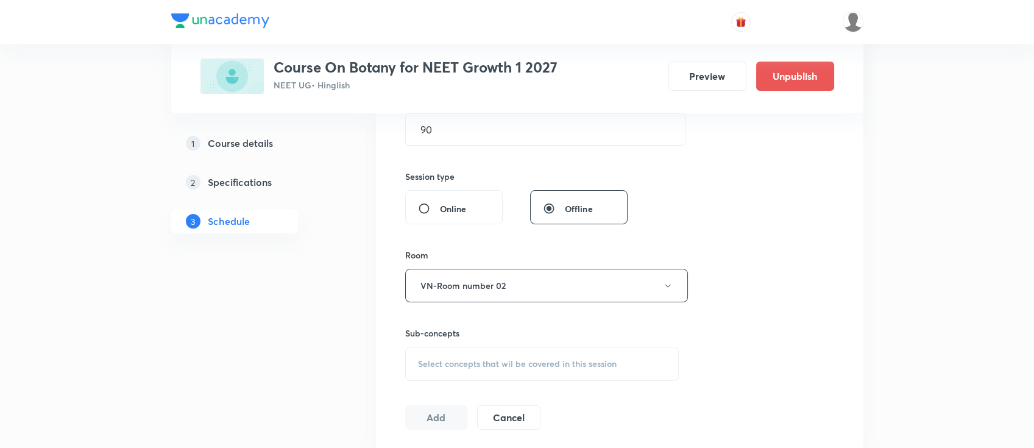
click at [487, 359] on span "Select concepts that wil be covered in this session" at bounding box center [517, 364] width 199 height 10
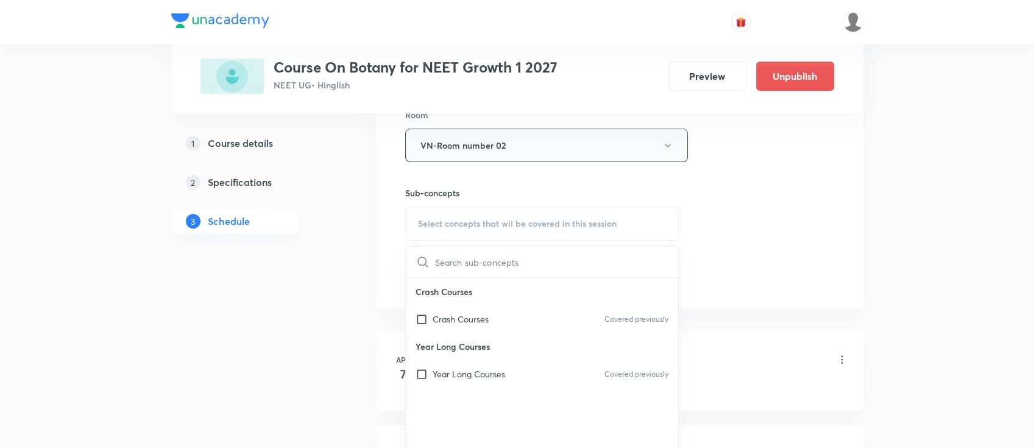
scroll to position [568, 0]
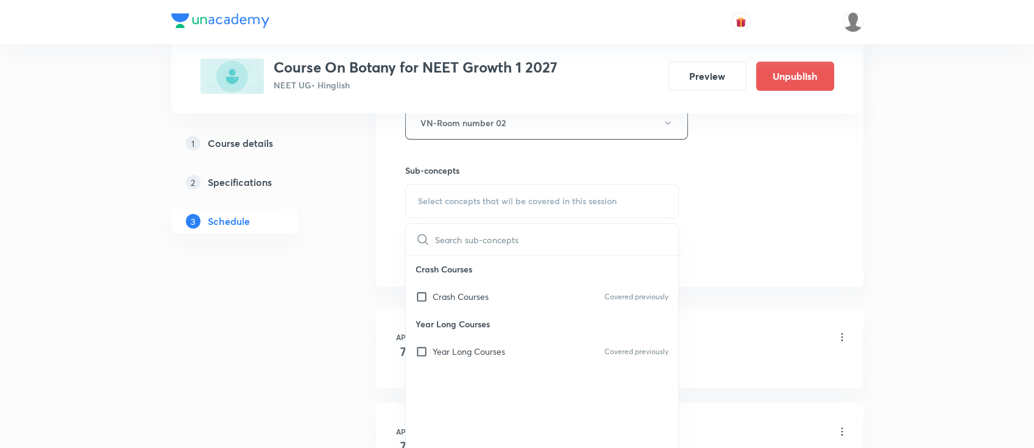
drag, startPoint x: 501, startPoint y: 353, endPoint x: 518, endPoint y: 345, distance: 18.5
click at [502, 354] on p "Year Long Courses" at bounding box center [469, 351] width 72 height 13
checkbox input "true"
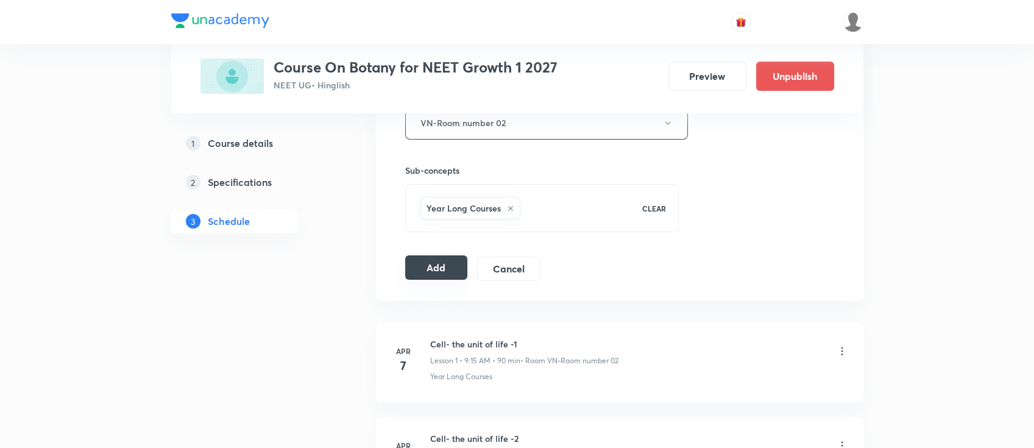
click at [428, 266] on button "Add" at bounding box center [436, 267] width 63 height 24
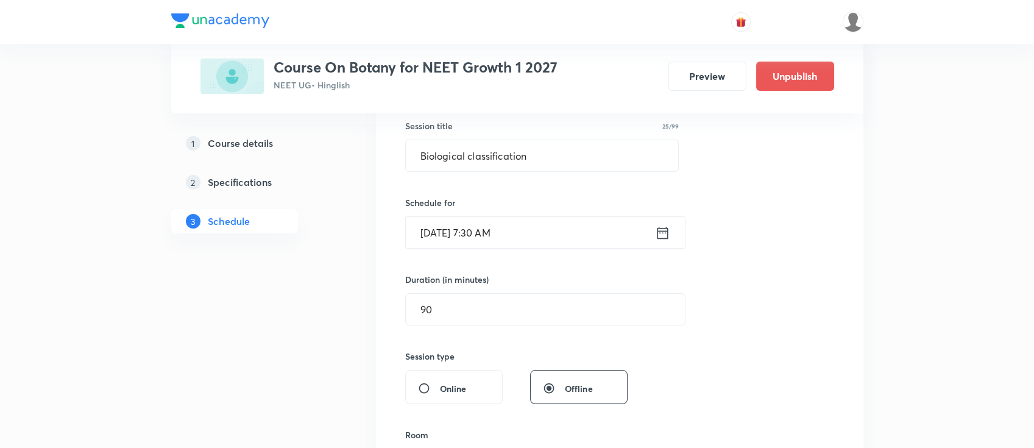
scroll to position [81, 0]
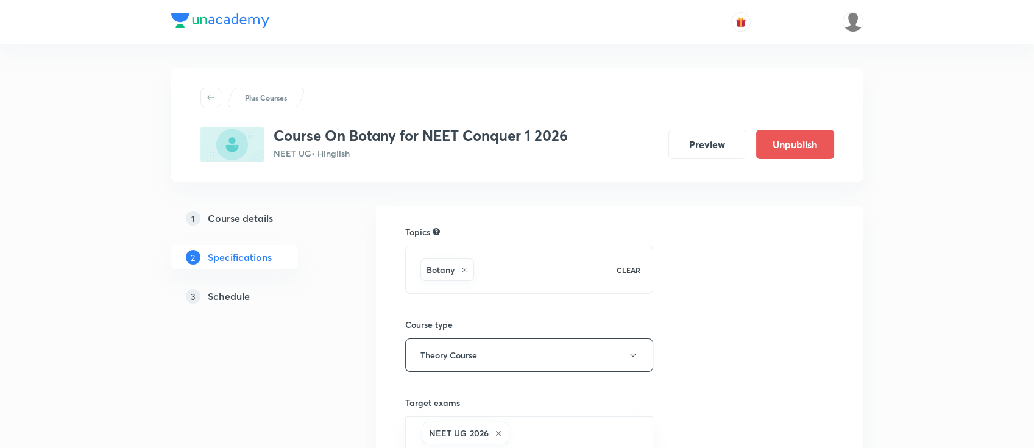
click at [235, 295] on h5 "Schedule" at bounding box center [229, 296] width 42 height 15
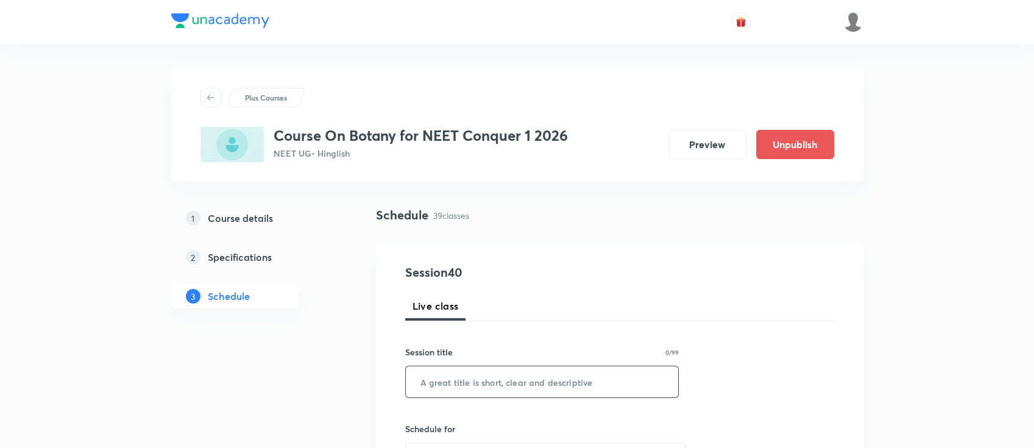
click at [529, 378] on input "text" at bounding box center [542, 381] width 273 height 31
paste input "PK"
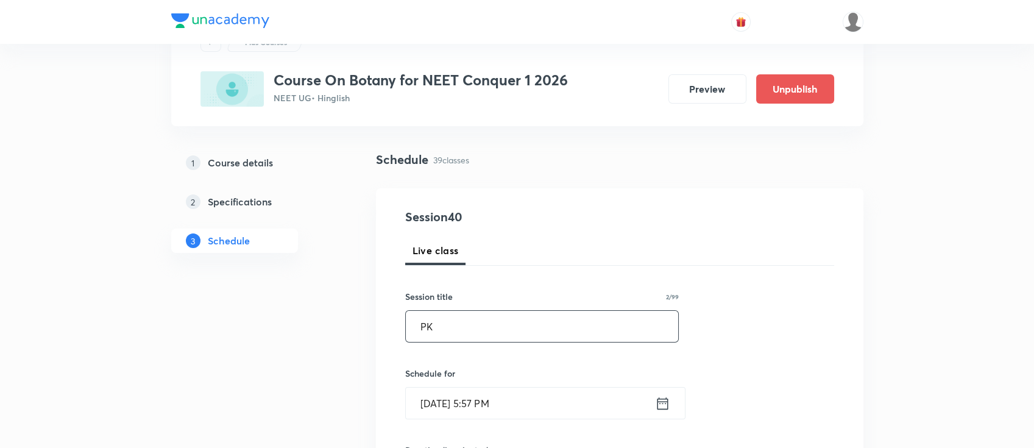
scroll to position [81, 0]
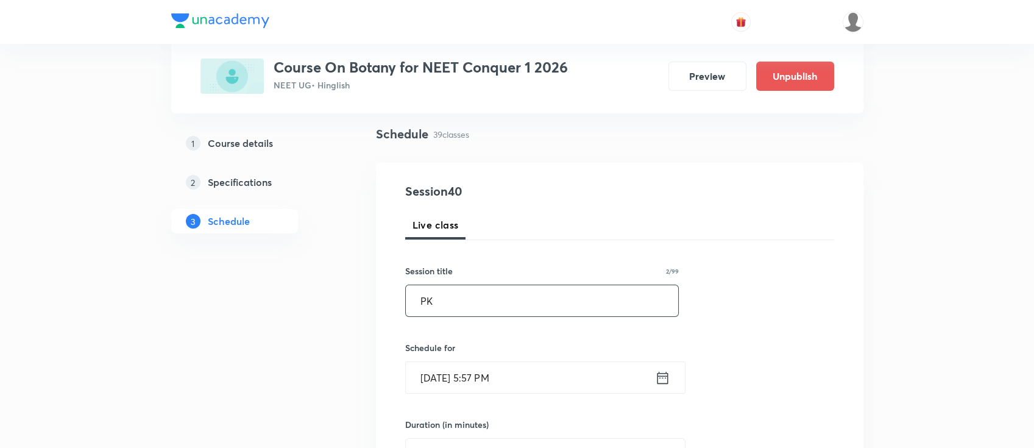
type input "PK"
click at [659, 378] on icon at bounding box center [662, 377] width 15 height 17
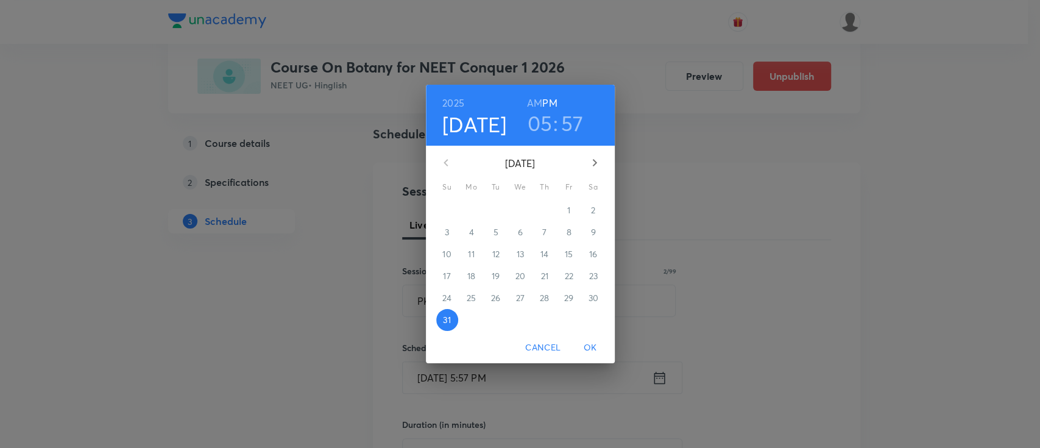
click at [592, 160] on icon "button" at bounding box center [594, 162] width 4 height 7
click at [470, 214] on p "1" at bounding box center [471, 210] width 3 height 12
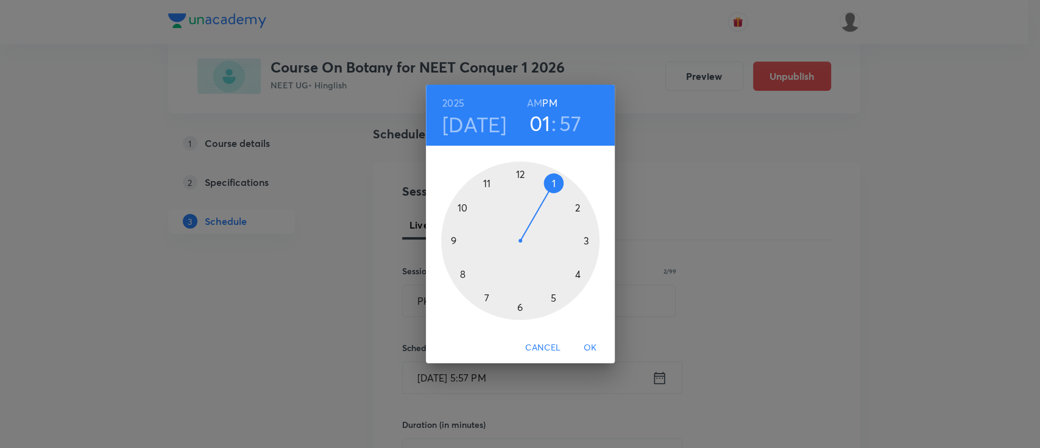
drag, startPoint x: 549, startPoint y: 300, endPoint x: 536, endPoint y: 210, distance: 90.5
click at [536, 210] on div at bounding box center [520, 240] width 158 height 158
drag, startPoint x: 509, startPoint y: 178, endPoint x: 518, endPoint y: 179, distance: 9.8
click at [518, 179] on div at bounding box center [520, 240] width 158 height 158
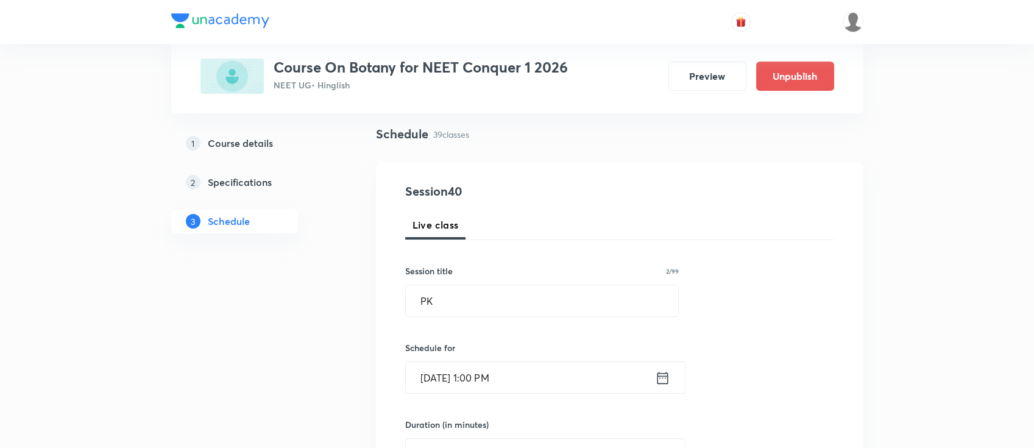
click at [666, 381] on icon at bounding box center [662, 377] width 15 height 17
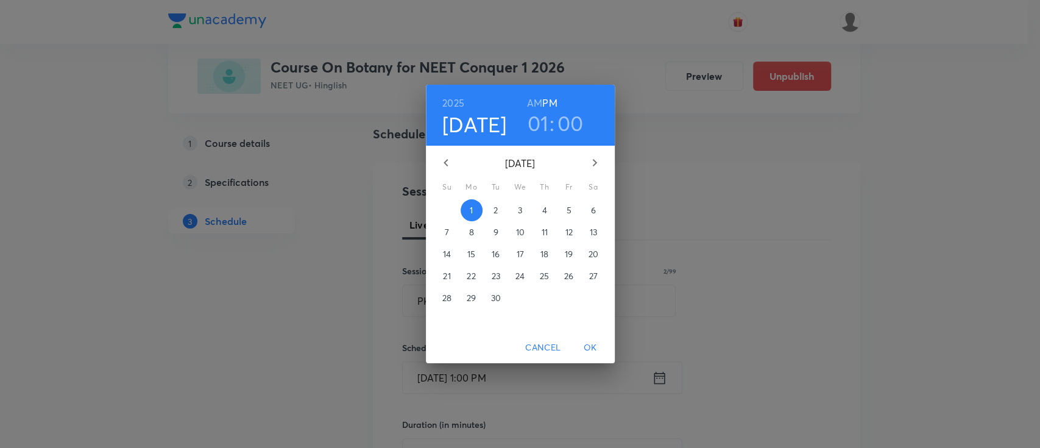
click at [570, 121] on h3 "00" at bounding box center [570, 123] width 26 height 26
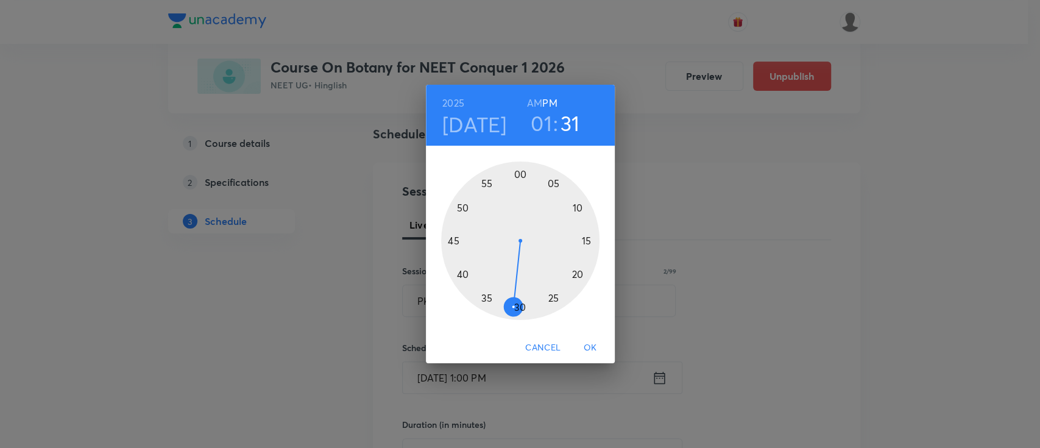
drag, startPoint x: 518, startPoint y: 177, endPoint x: 517, endPoint y: 271, distance: 94.4
click at [517, 271] on div at bounding box center [520, 240] width 158 height 158
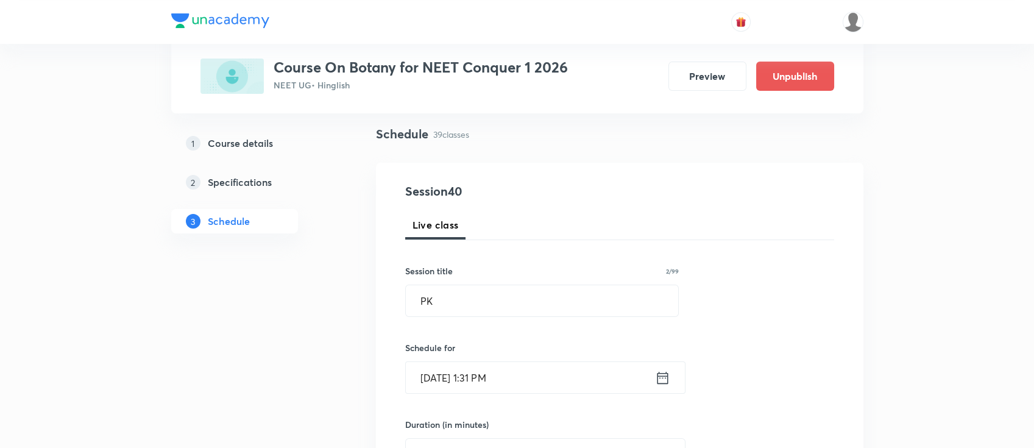
click at [669, 383] on icon at bounding box center [662, 377] width 15 height 17
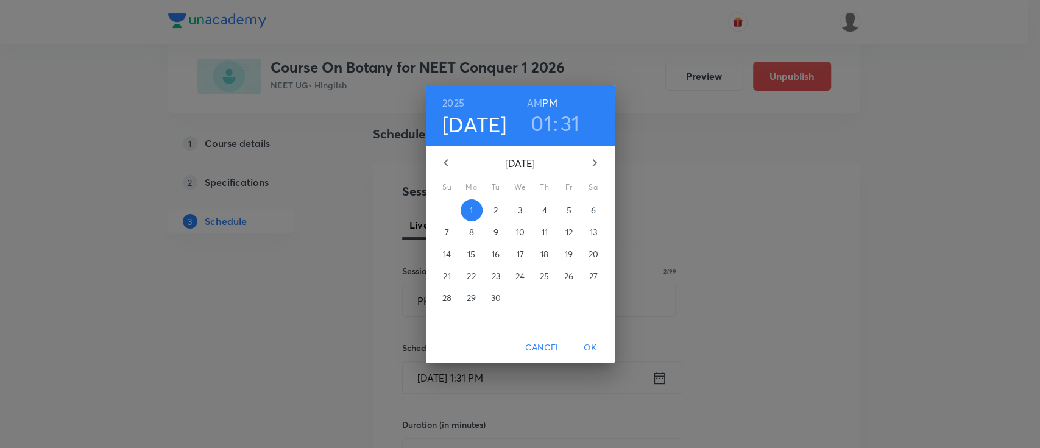
click at [573, 115] on h3 "31" at bounding box center [569, 123] width 19 height 26
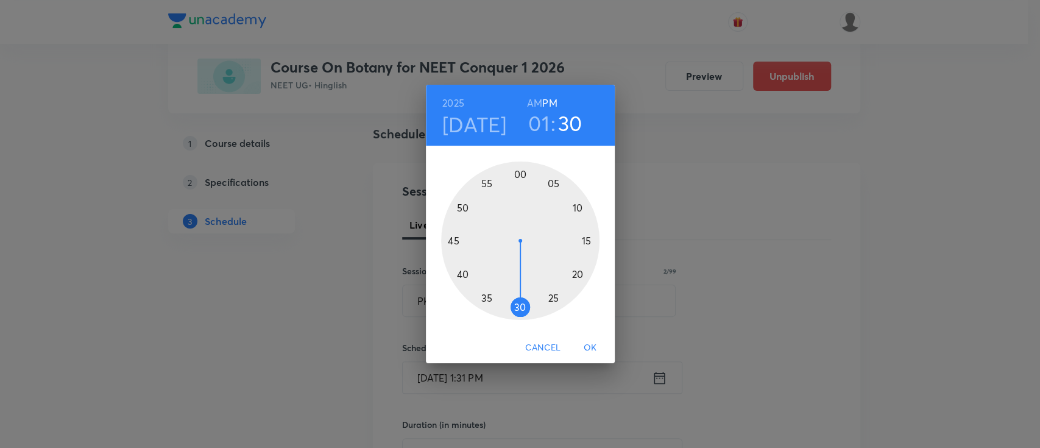
click at [519, 301] on div at bounding box center [520, 240] width 158 height 158
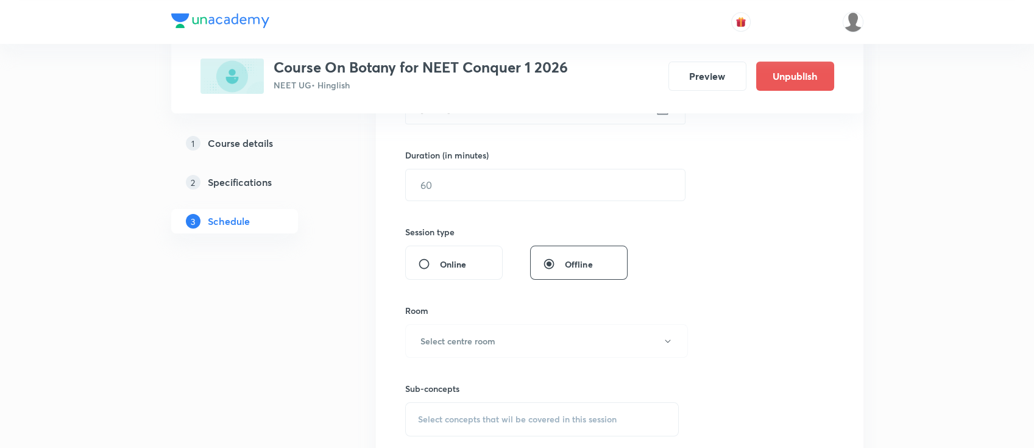
scroll to position [325, 0]
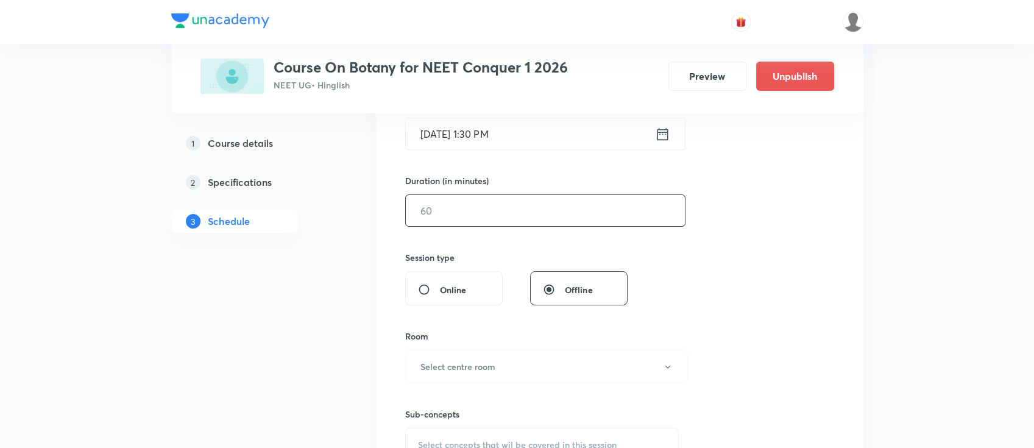
click at [518, 208] on input "text" at bounding box center [545, 210] width 279 height 31
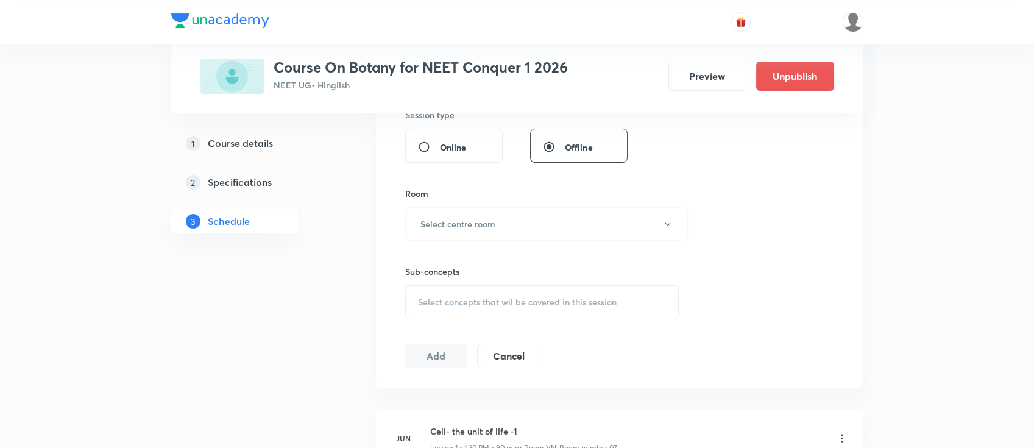
scroll to position [487, 0]
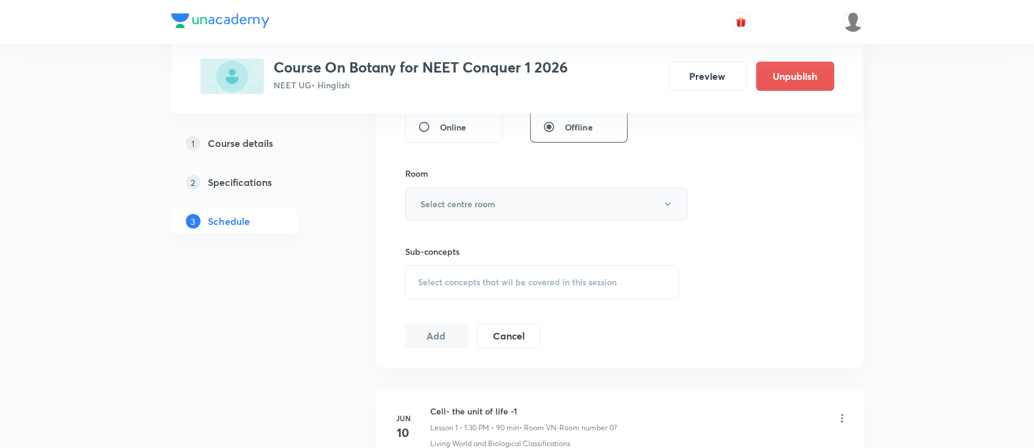
type input "90"
click at [525, 208] on button "Select centre room" at bounding box center [546, 204] width 283 height 34
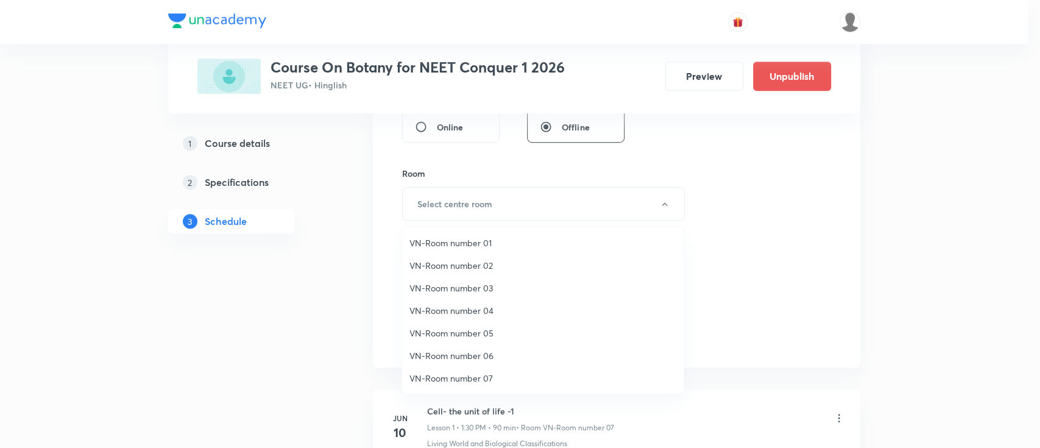
click at [483, 295] on li "VN-Room number 03" at bounding box center [542, 288] width 281 height 23
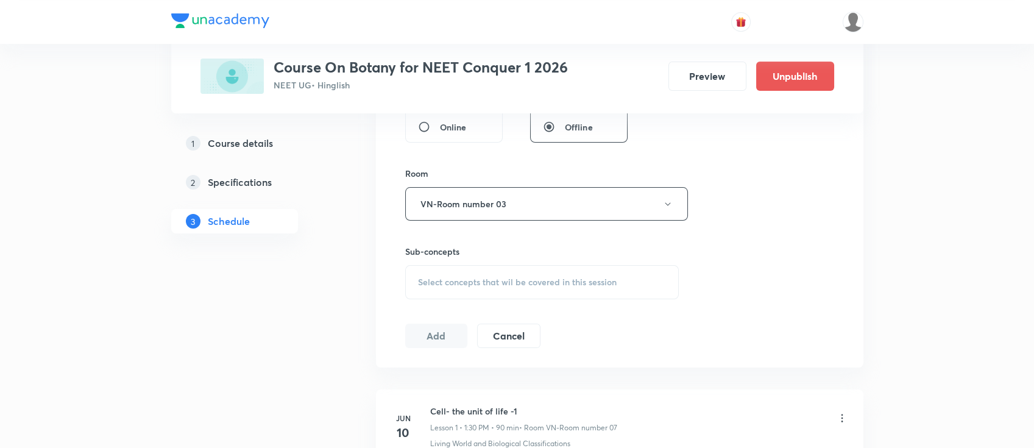
click at [490, 290] on div "Select concepts that wil be covered in this session" at bounding box center [542, 282] width 274 height 34
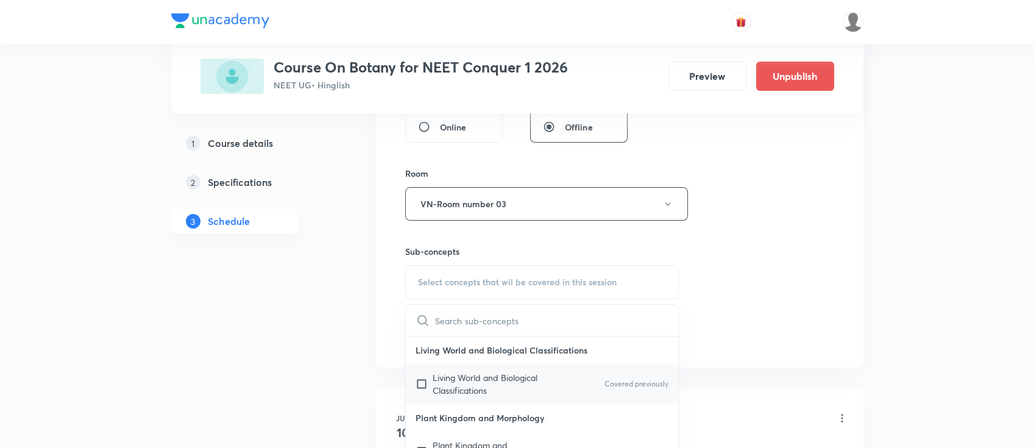
click at [490, 392] on p "Living World and Biological Classifications" at bounding box center [494, 384] width 123 height 26
checkbox input "true"
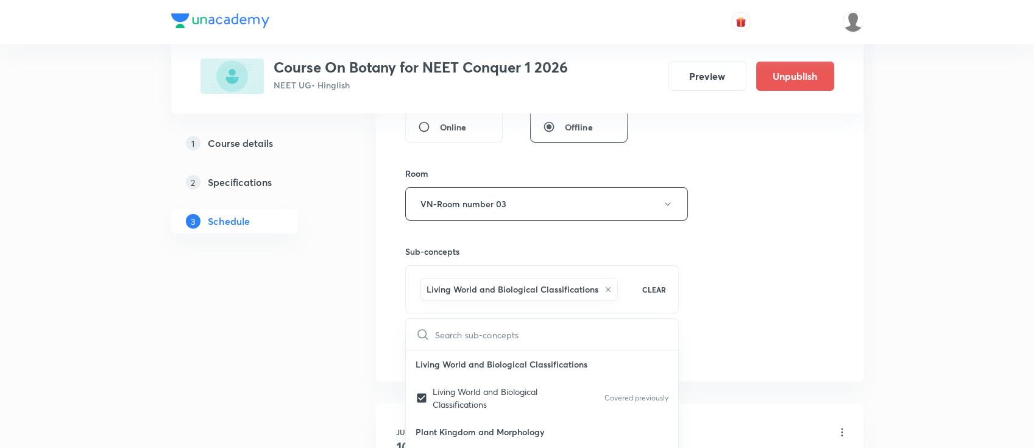
click at [796, 287] on div "Session 40 Live class Session title 2/99 PK ​ Schedule for [DATE] 1:30 PM ​ Dur…" at bounding box center [619, 69] width 429 height 586
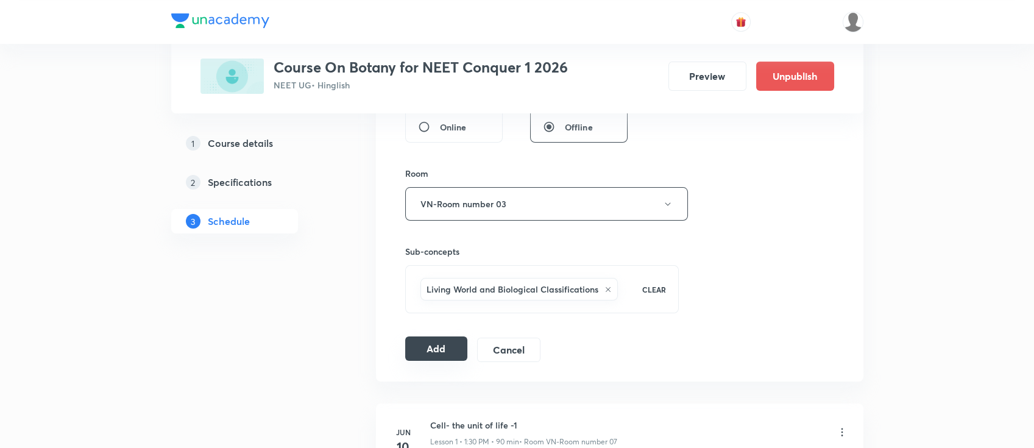
click at [424, 345] on button "Add" at bounding box center [436, 348] width 63 height 24
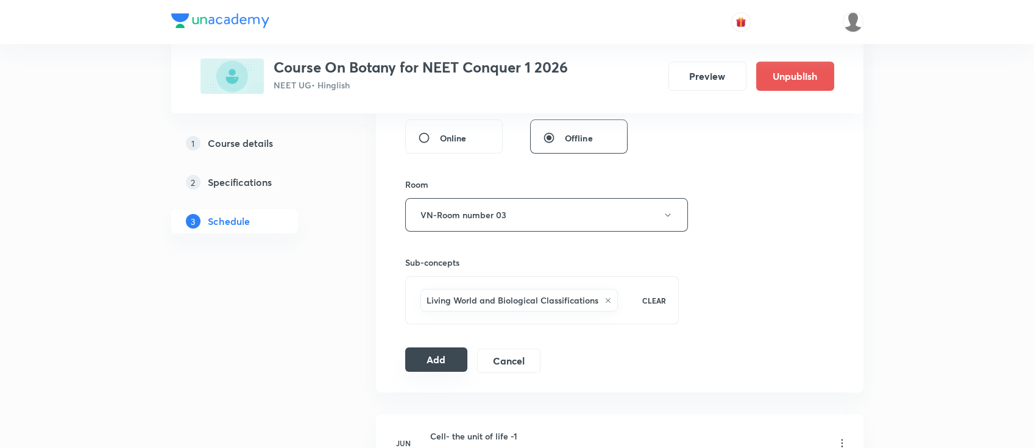
click at [442, 356] on button "Add" at bounding box center [436, 359] width 63 height 24
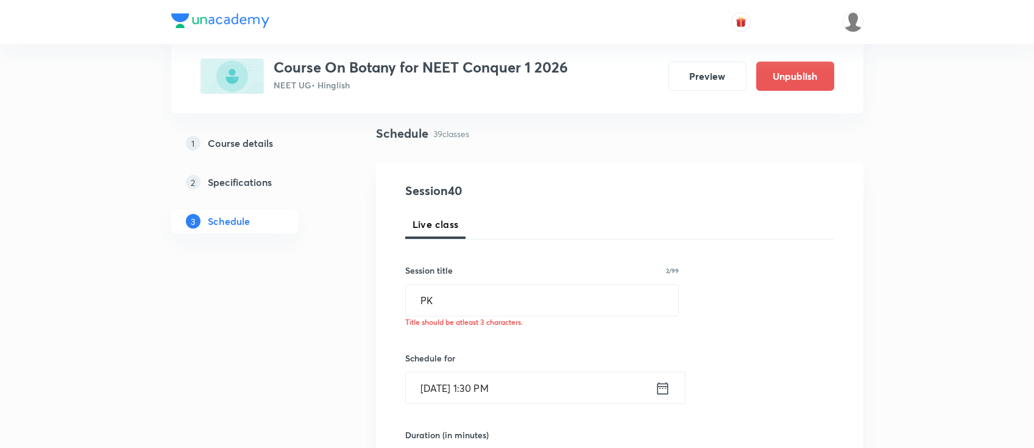
scroll to position [81, 0]
click at [447, 301] on input "PK" at bounding box center [542, 300] width 273 height 31
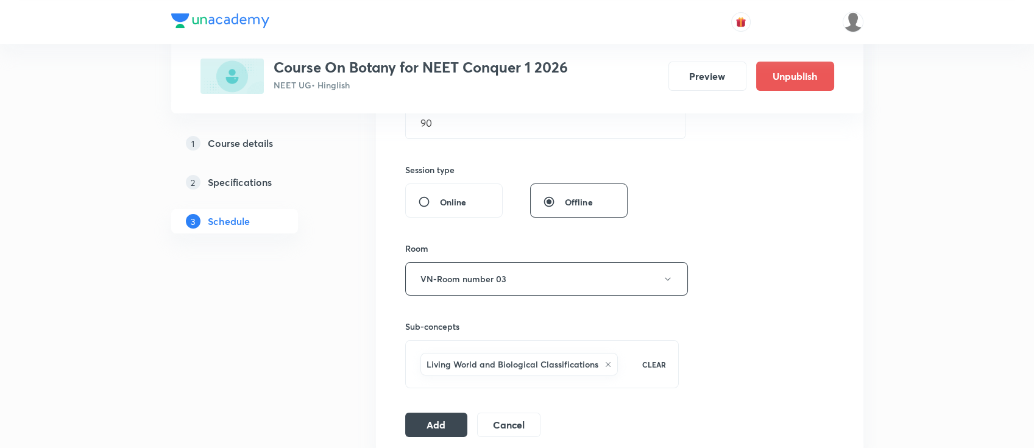
scroll to position [568, 0]
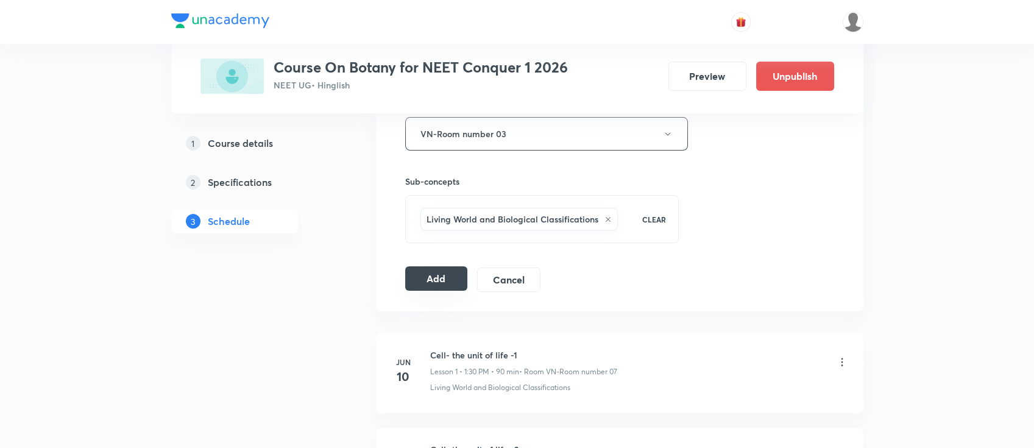
type input "PK."
click at [439, 278] on button "Add" at bounding box center [436, 278] width 63 height 24
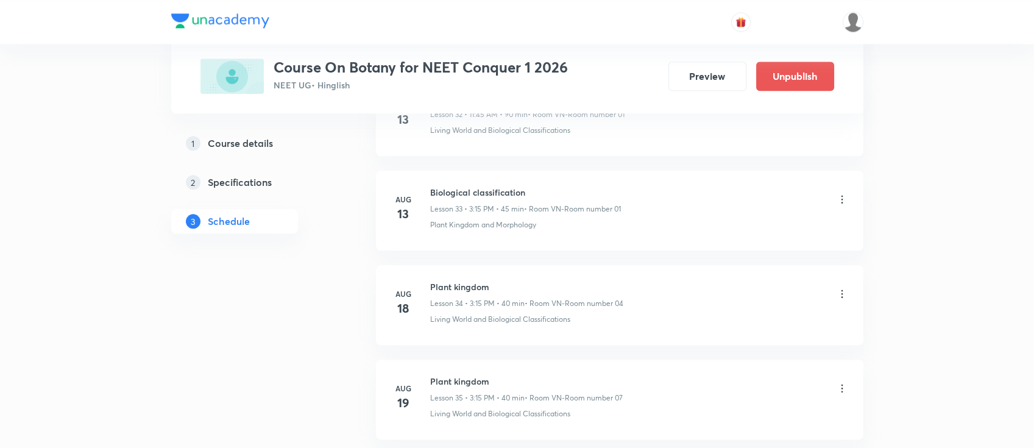
scroll to position [3741, 0]
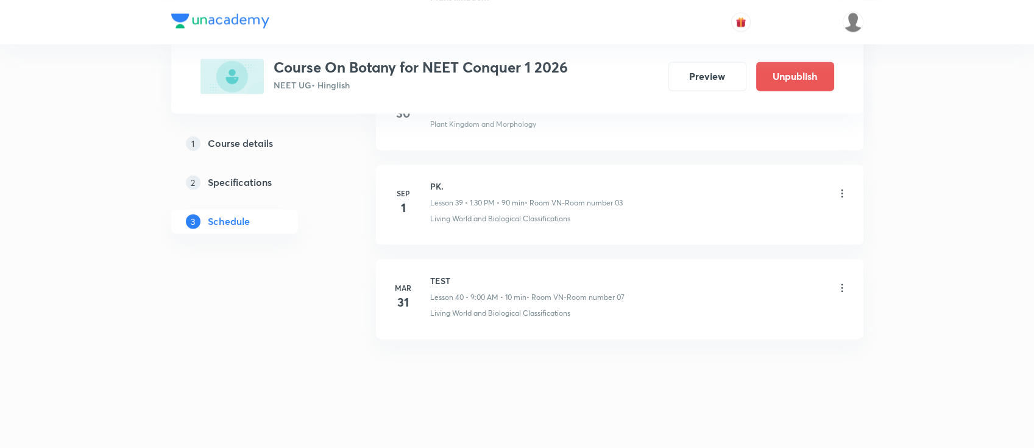
click at [436, 182] on h6 "PK." at bounding box center [526, 186] width 193 height 13
copy h6 "PK"
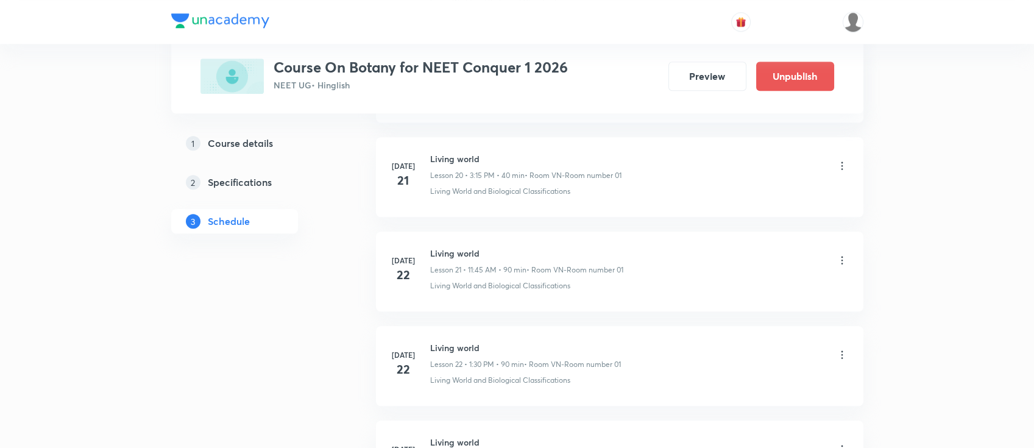
scroll to position [0, 0]
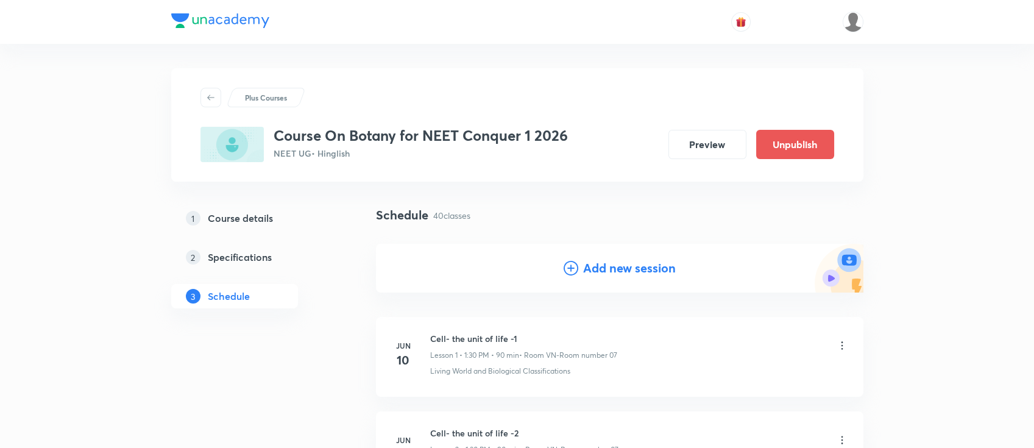
click at [599, 262] on h4 "Add new session" at bounding box center [629, 268] width 93 height 18
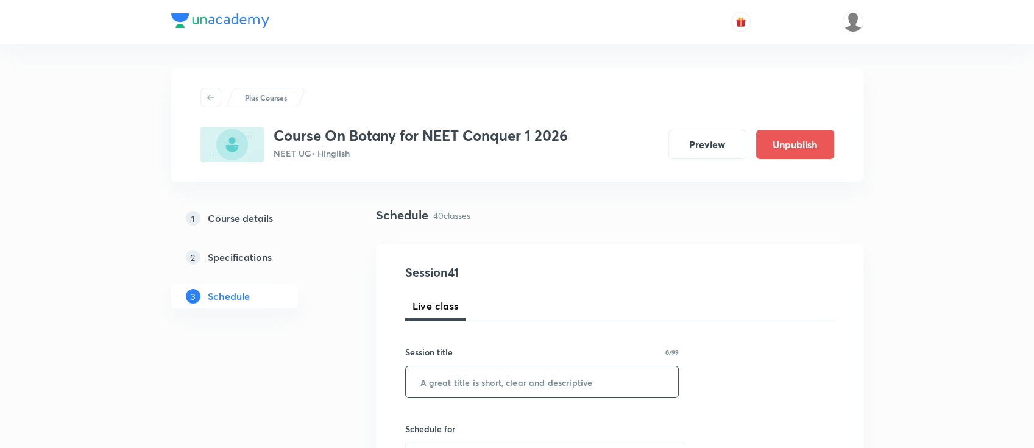
click at [517, 384] on input "text" at bounding box center [542, 381] width 273 height 31
paste input "PK"
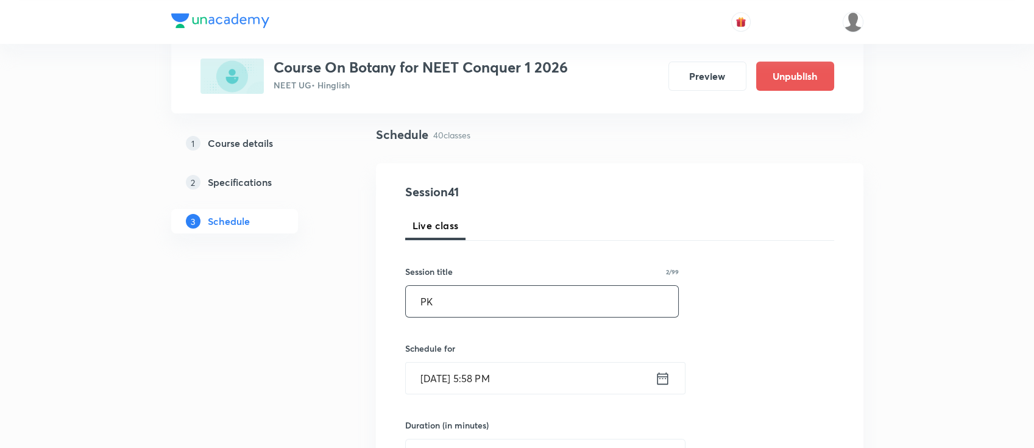
scroll to position [162, 0]
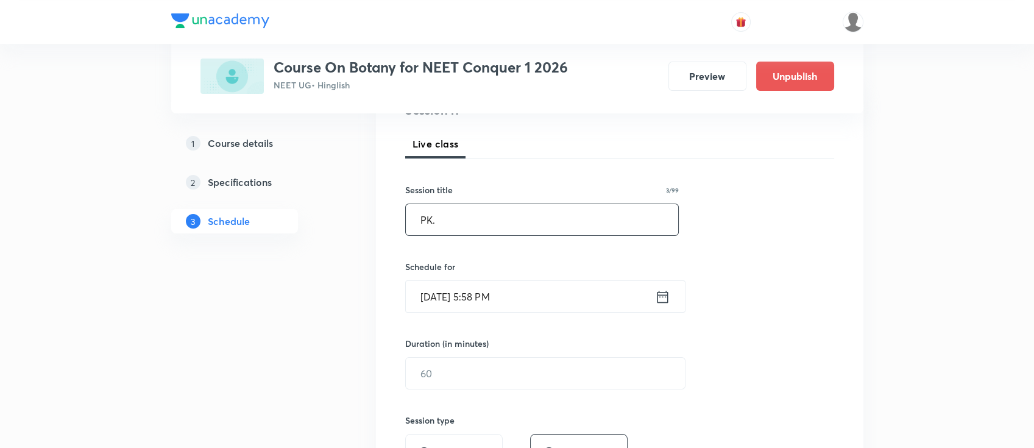
type input "PK."
click at [658, 294] on icon at bounding box center [662, 296] width 11 height 12
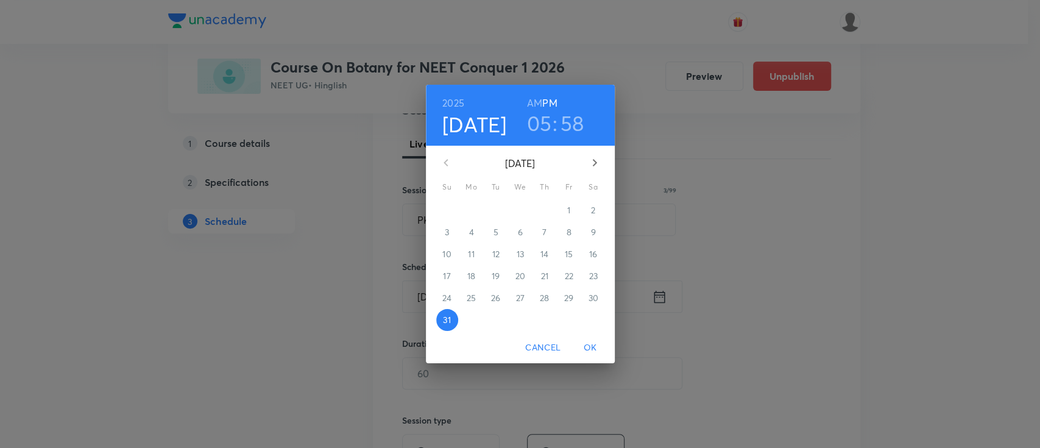
drag, startPoint x: 593, startPoint y: 166, endPoint x: 568, endPoint y: 188, distance: 33.3
click at [592, 167] on icon "button" at bounding box center [594, 162] width 15 height 15
click at [462, 214] on span "1" at bounding box center [472, 210] width 22 height 12
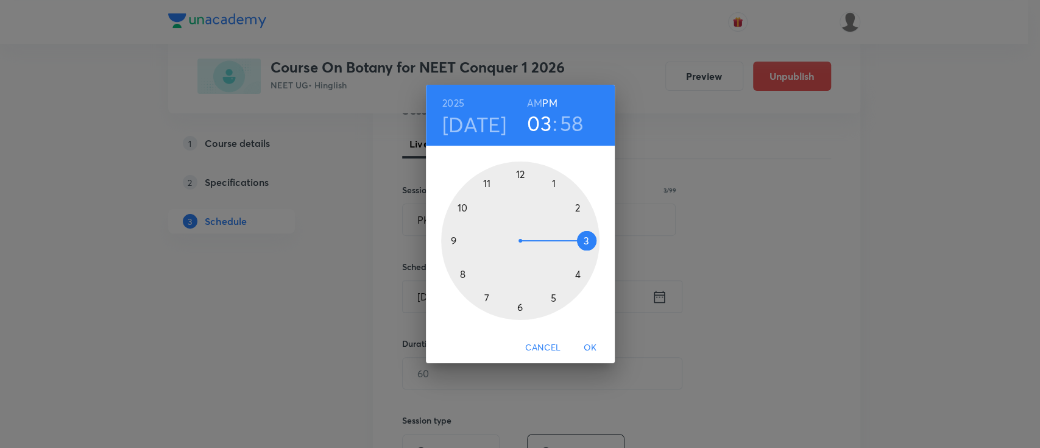
drag, startPoint x: 552, startPoint y: 288, endPoint x: 576, endPoint y: 228, distance: 64.5
click at [576, 228] on div at bounding box center [520, 240] width 158 height 158
drag, startPoint x: 507, startPoint y: 169, endPoint x: 584, endPoint y: 239, distance: 103.5
click at [584, 239] on div at bounding box center [520, 240] width 158 height 158
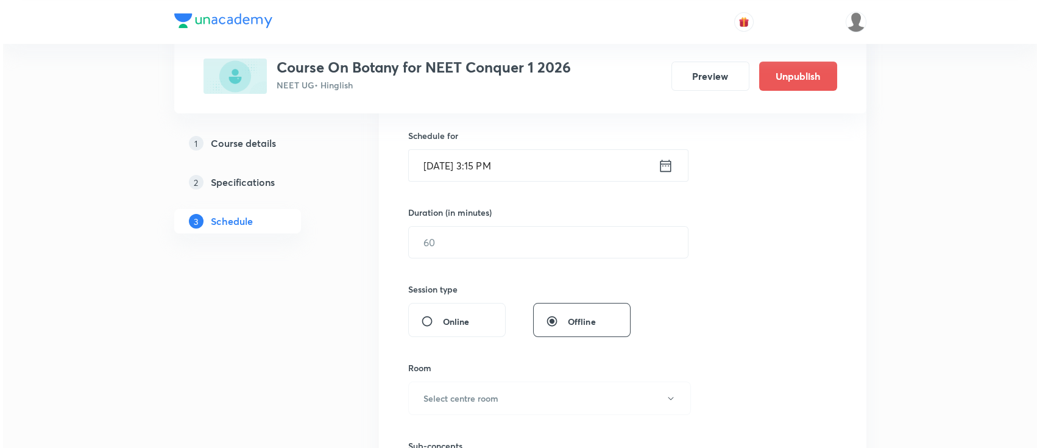
scroll to position [325, 0]
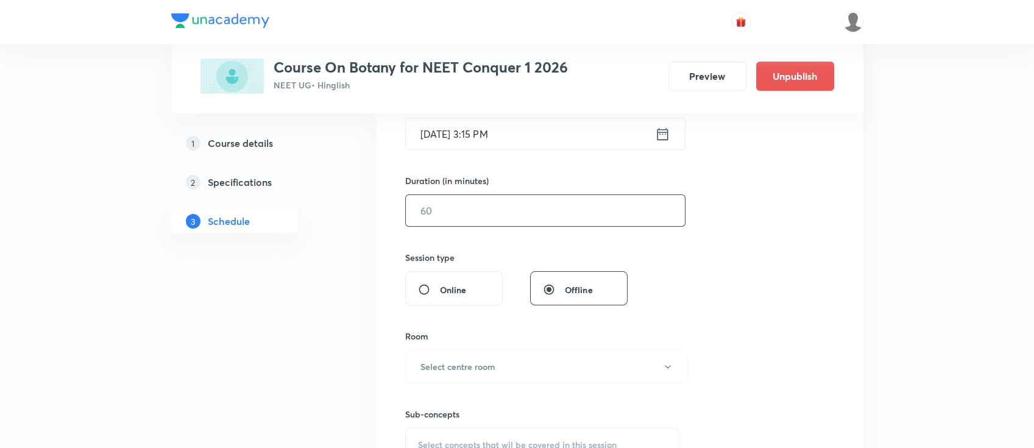
click at [614, 197] on input "text" at bounding box center [545, 210] width 279 height 31
type input "90"
drag, startPoint x: 504, startPoint y: 384, endPoint x: 506, endPoint y: 376, distance: 7.5
click at [504, 383] on div "Sub-concepts Select concepts that wil be covered in this session" at bounding box center [542, 422] width 274 height 79
click at [506, 371] on button "Select centre room" at bounding box center [546, 367] width 283 height 34
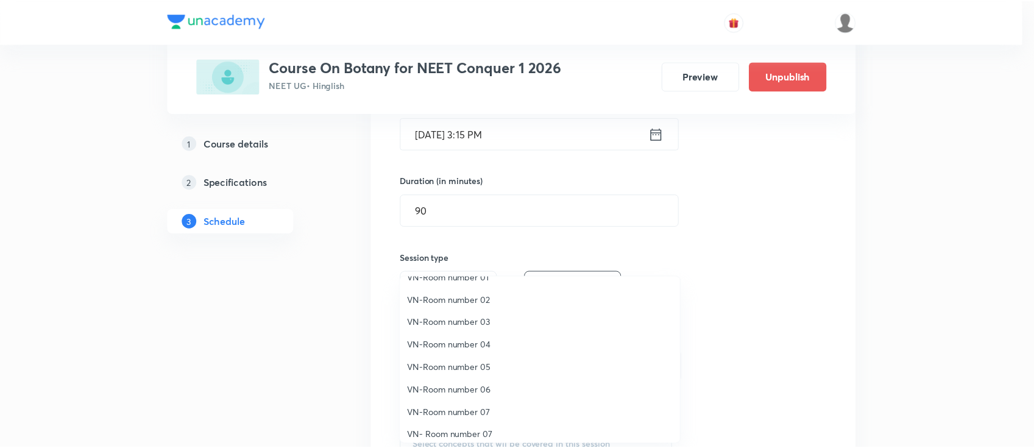
scroll to position [23, 0]
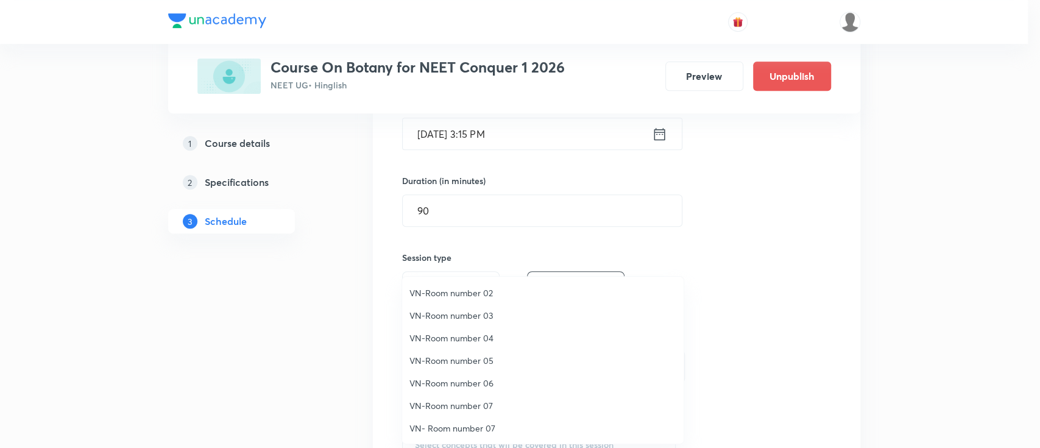
click at [468, 311] on span "VN-Room number 03" at bounding box center [542, 315] width 267 height 13
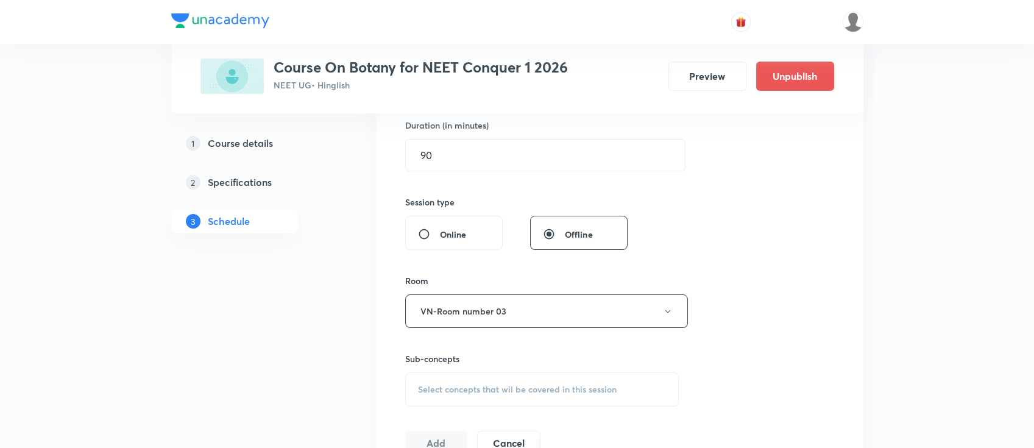
scroll to position [406, 0]
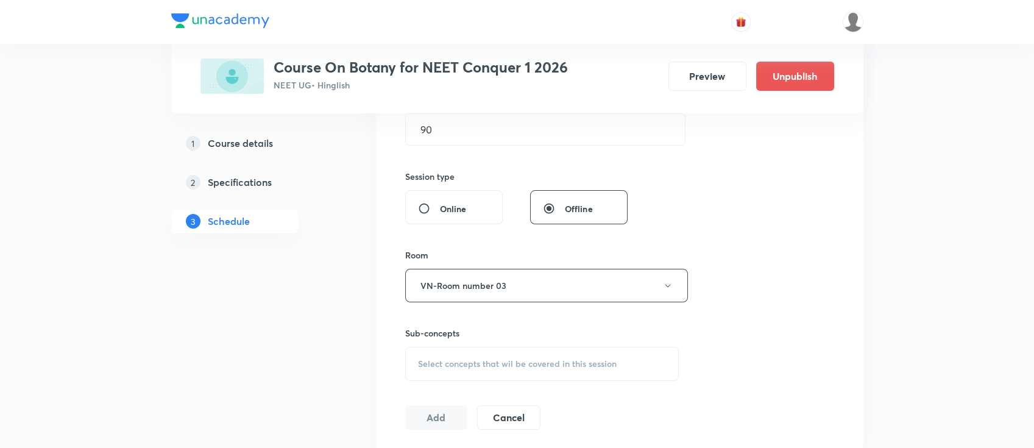
click at [518, 359] on span "Select concepts that wil be covered in this session" at bounding box center [517, 364] width 199 height 10
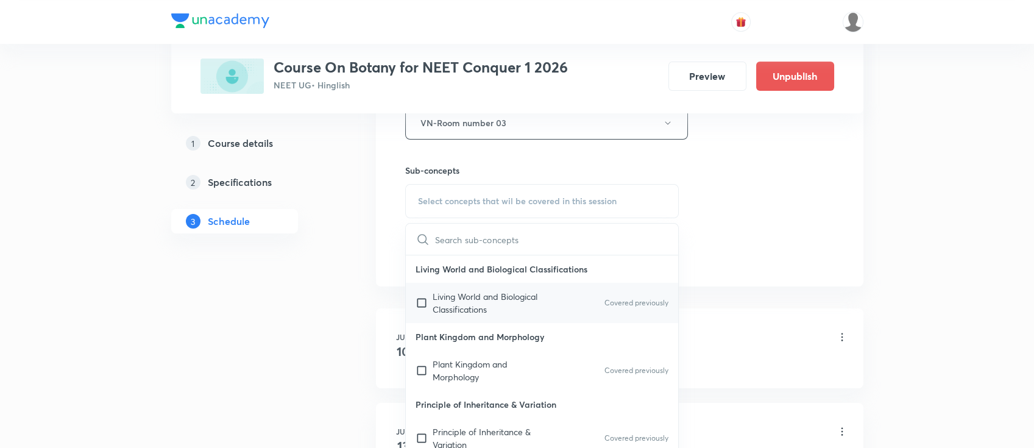
click at [530, 308] on p "Living World and Biological Classifications" at bounding box center [494, 303] width 123 height 26
checkbox input "true"
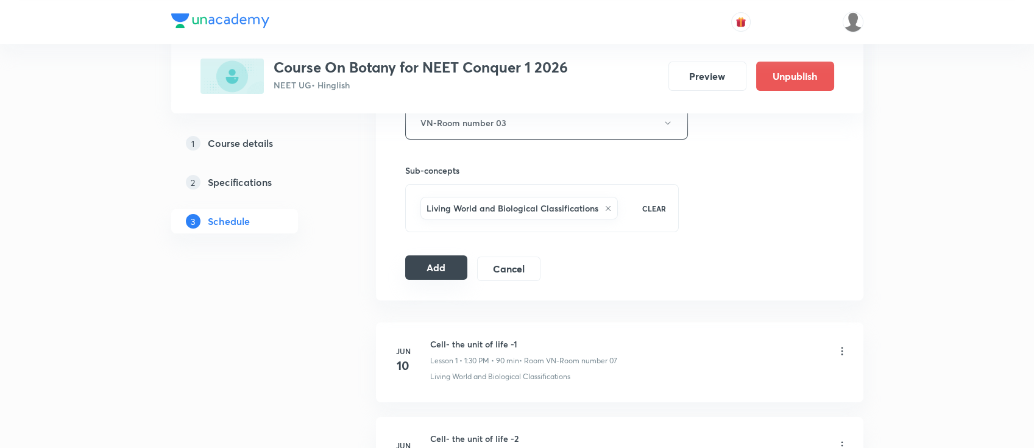
click at [420, 264] on button "Add" at bounding box center [436, 267] width 63 height 24
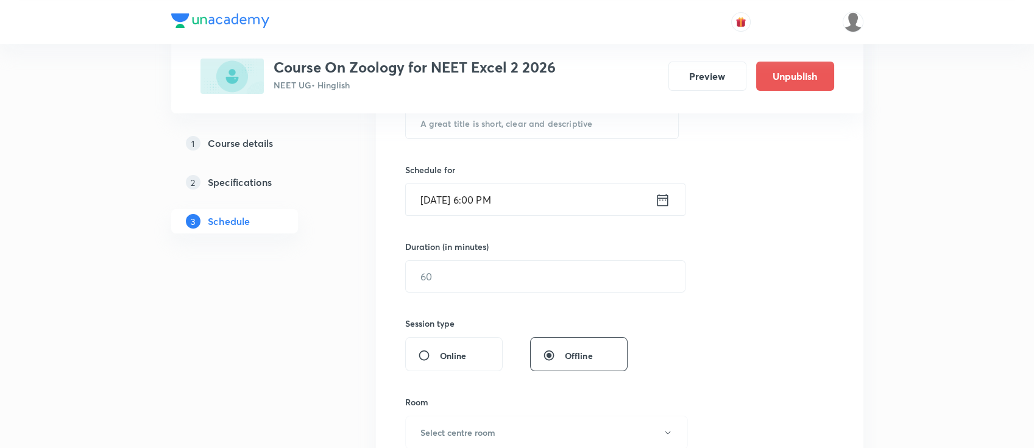
scroll to position [97, 0]
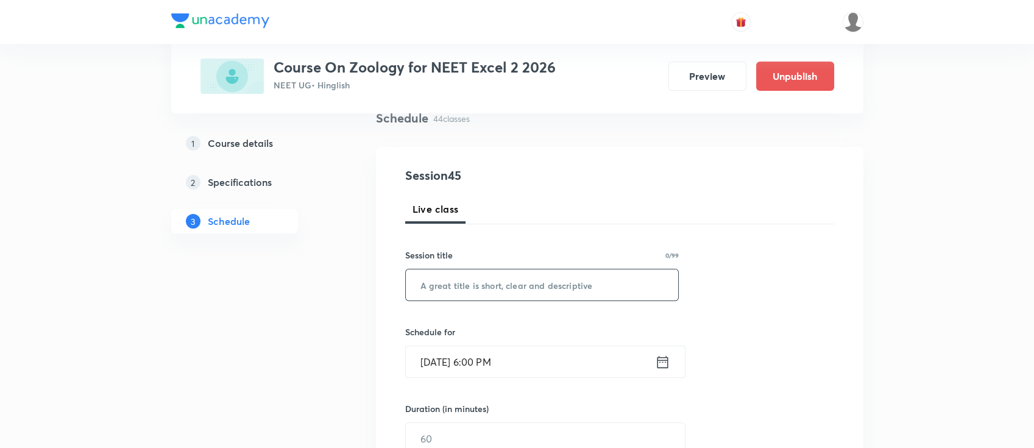
click at [589, 277] on input "text" at bounding box center [542, 284] width 273 height 31
paste input ": Human health and diseases"
click at [425, 292] on input ": Human health and diseases" at bounding box center [542, 284] width 273 height 31
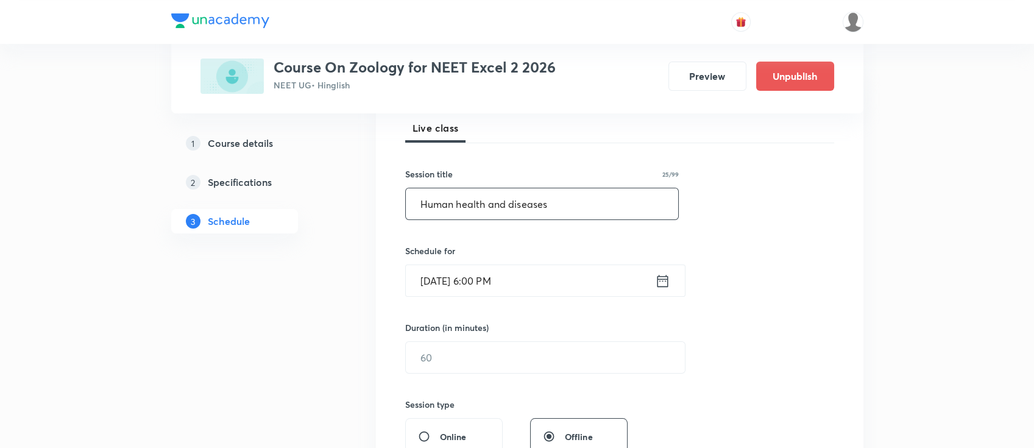
type input "Human health and diseases"
click at [662, 278] on icon at bounding box center [662, 280] width 11 height 12
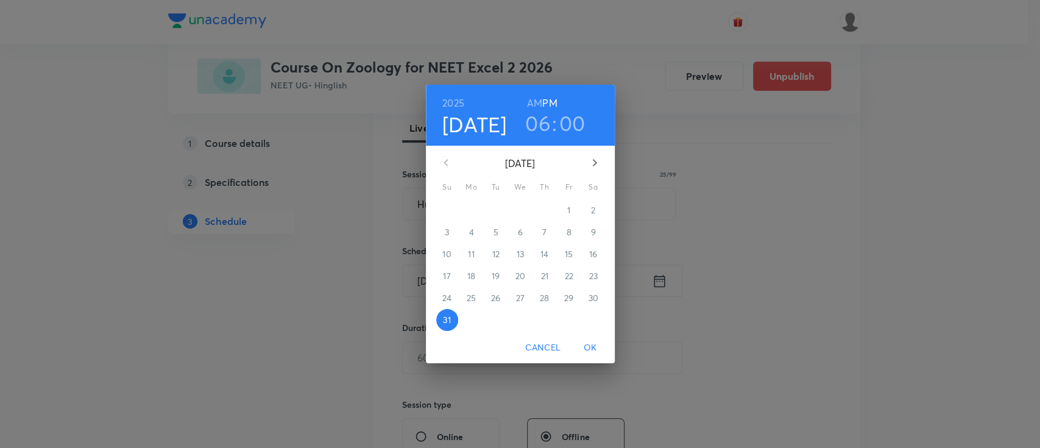
click at [600, 158] on icon "button" at bounding box center [594, 162] width 15 height 15
click at [470, 205] on p "1" at bounding box center [471, 210] width 3 height 12
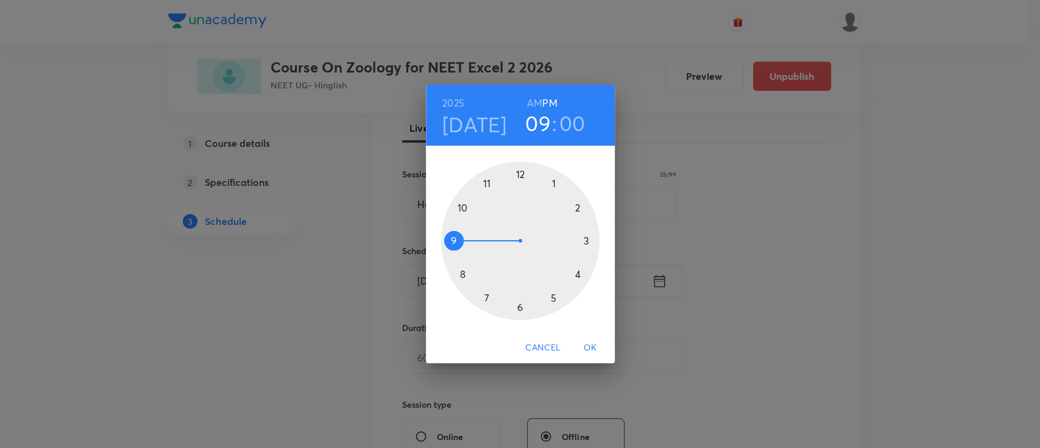
drag, startPoint x: 514, startPoint y: 305, endPoint x: 457, endPoint y: 232, distance: 92.9
click at [457, 232] on div at bounding box center [520, 240] width 158 height 158
drag, startPoint x: 518, startPoint y: 175, endPoint x: 576, endPoint y: 242, distance: 88.5
click at [576, 242] on div at bounding box center [520, 240] width 158 height 158
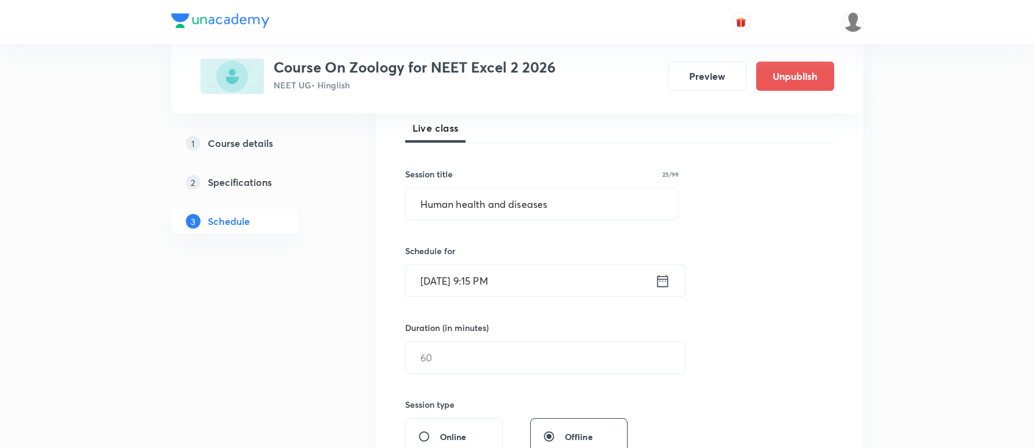
click at [660, 283] on icon at bounding box center [662, 280] width 15 height 17
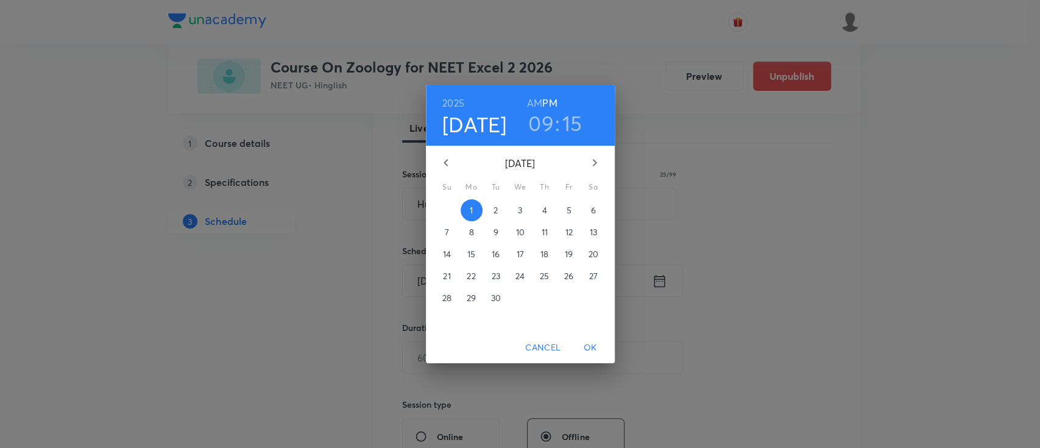
click at [527, 102] on h6 "AM" at bounding box center [534, 102] width 15 height 17
click at [592, 351] on span "OK" at bounding box center [590, 347] width 29 height 15
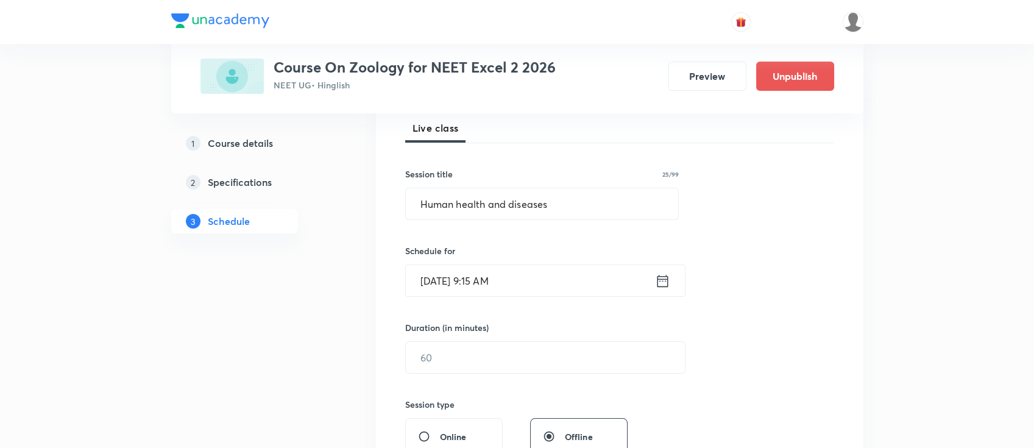
click at [587, 339] on div "Duration (in minutes) ​" at bounding box center [516, 347] width 222 height 52
click at [620, 358] on input "text" at bounding box center [545, 357] width 279 height 31
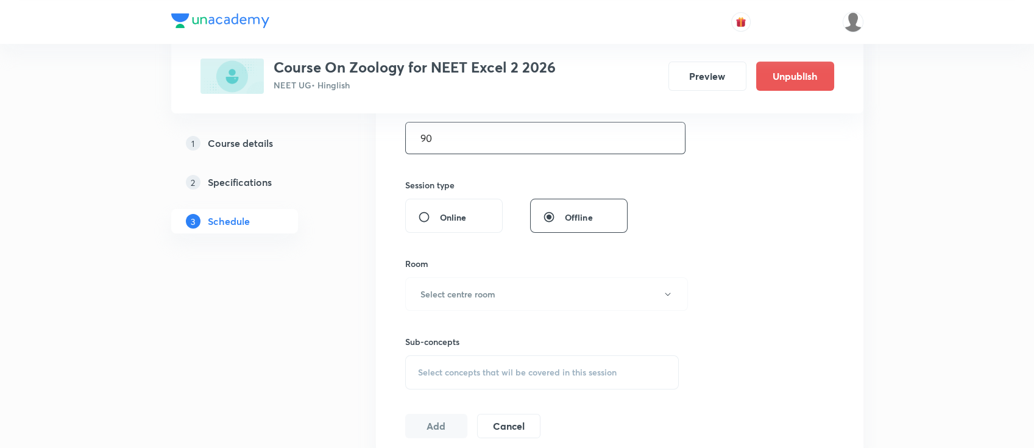
scroll to position [422, 0]
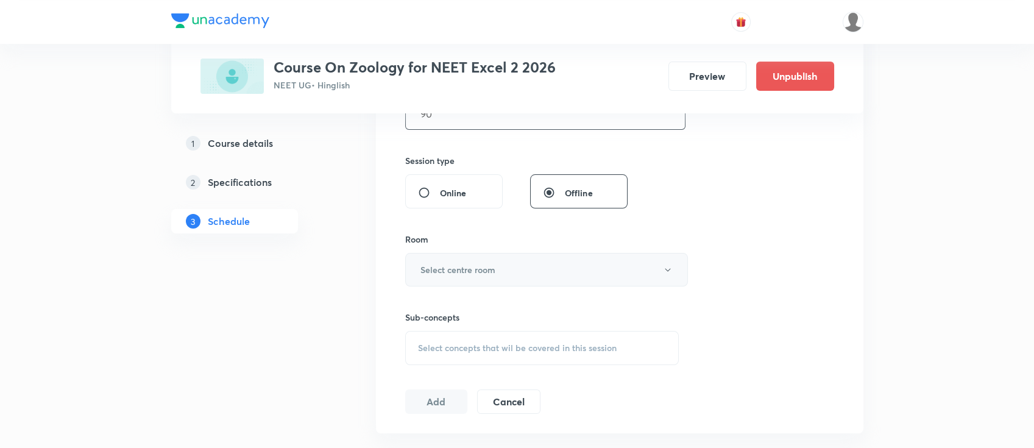
type input "90"
click at [539, 270] on button "Select centre room" at bounding box center [546, 270] width 283 height 34
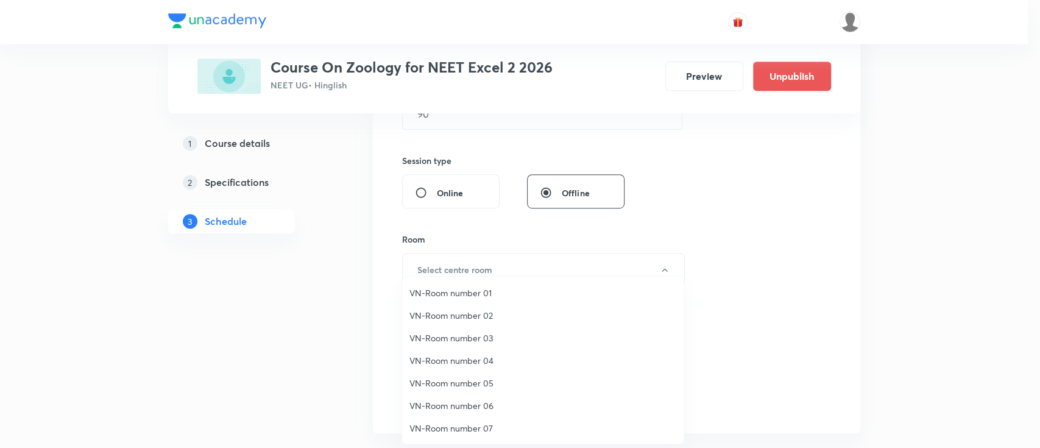
click at [475, 314] on span "VN-Room number 02" at bounding box center [542, 315] width 267 height 13
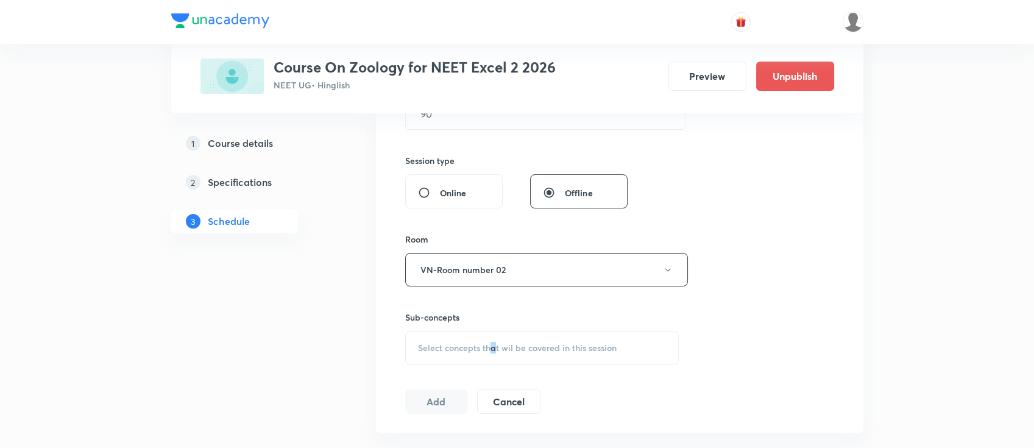
click at [495, 343] on span "Select concepts that wil be covered in this session" at bounding box center [517, 348] width 199 height 10
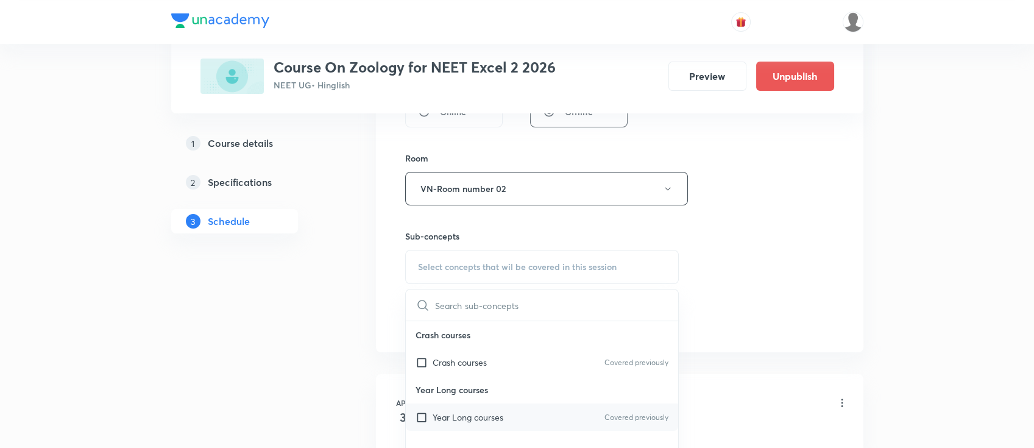
click at [487, 424] on div "Year Long courses Covered previously" at bounding box center [542, 416] width 273 height 27
checkbox input "true"
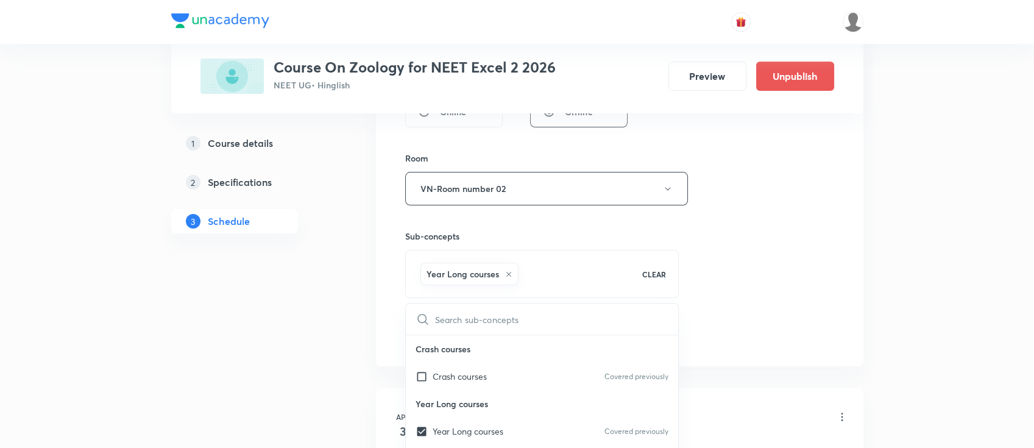
click at [746, 277] on div "Session 45 Live class Session title 25/99 Human health and diseases ​ Schedule …" at bounding box center [619, 54] width 429 height 586
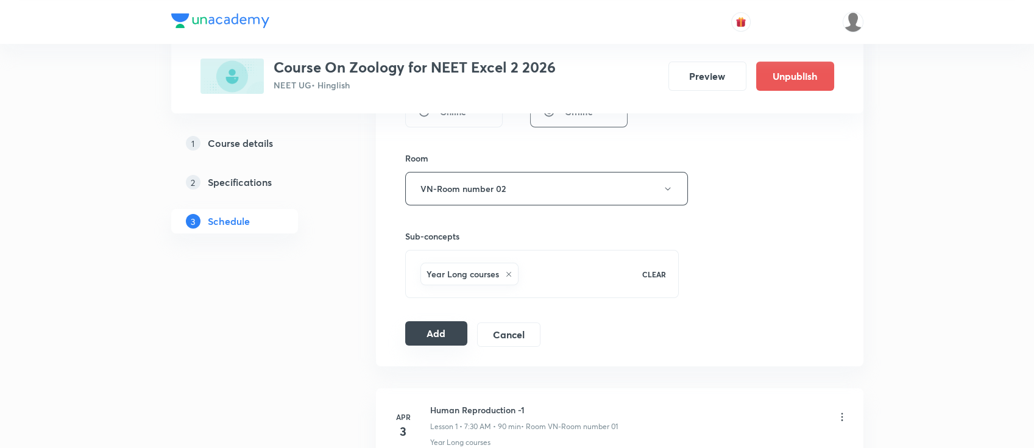
click at [448, 333] on button "Add" at bounding box center [436, 333] width 63 height 24
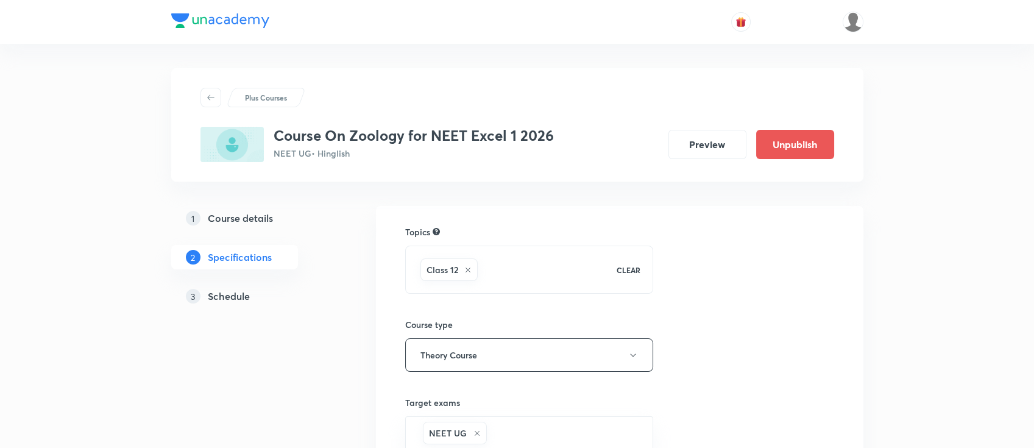
click at [237, 296] on h5 "Schedule" at bounding box center [229, 296] width 42 height 15
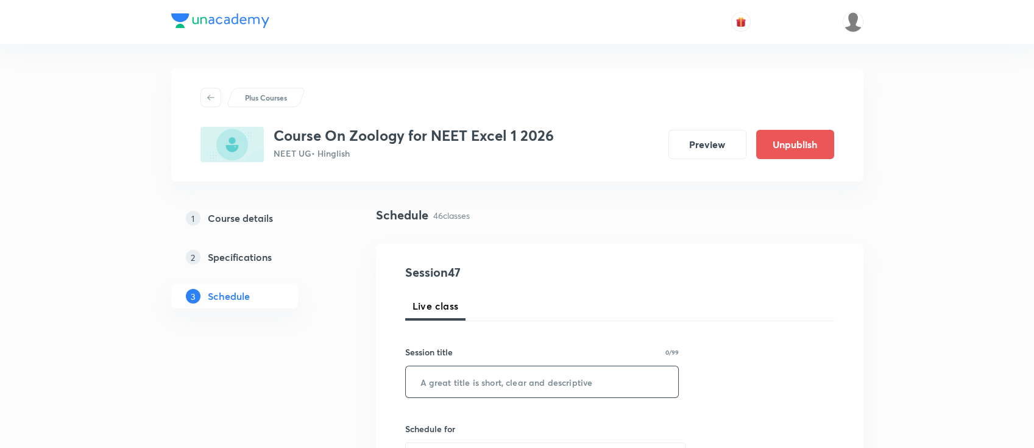
click at [516, 381] on input "text" at bounding box center [542, 381] width 273 height 31
paste input ": Human health and diseases"
click at [426, 379] on input ": Human health and diseases" at bounding box center [542, 381] width 273 height 31
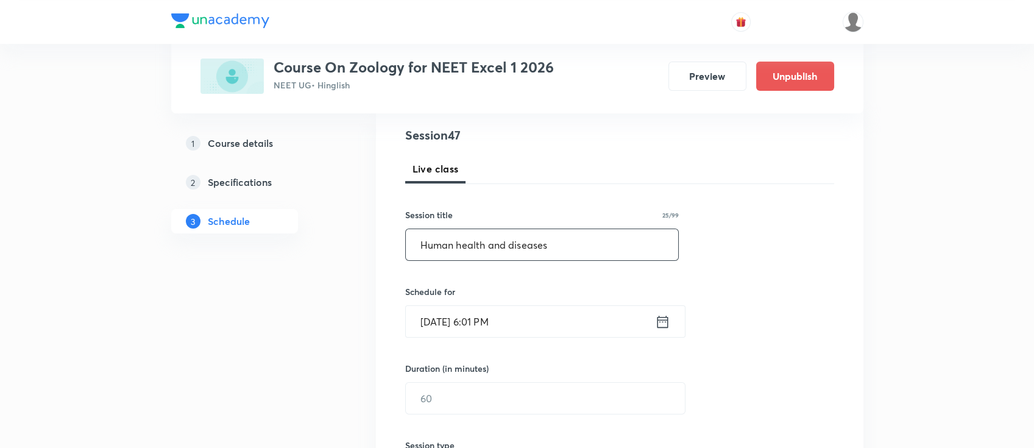
scroll to position [162, 0]
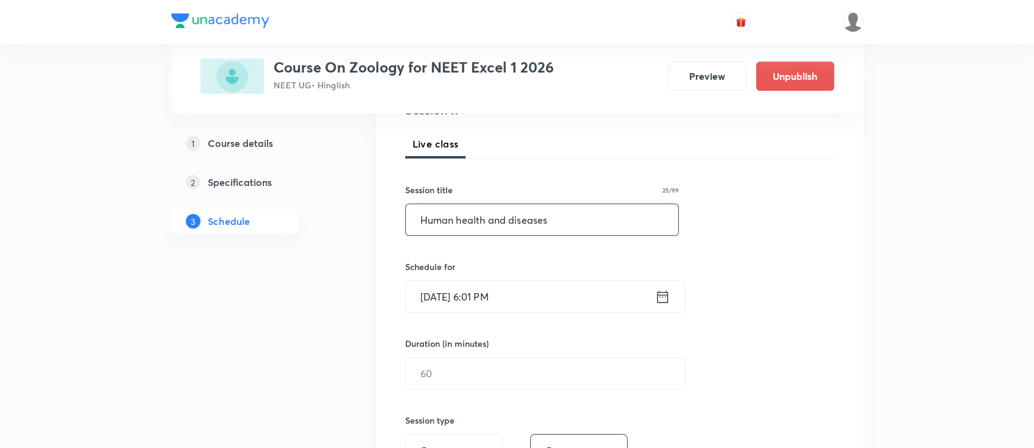
type input "Human health and diseases"
click at [664, 300] on icon at bounding box center [662, 296] width 15 height 17
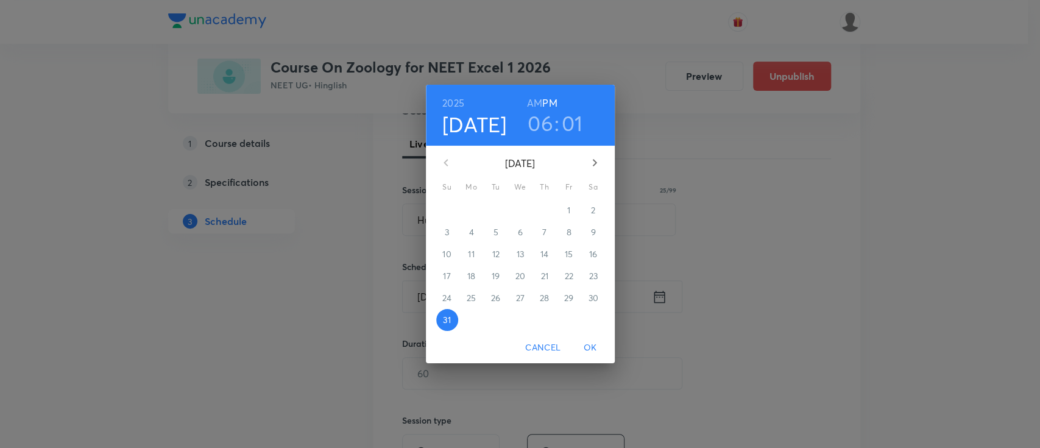
click at [599, 154] on button "button" at bounding box center [594, 162] width 29 height 29
click at [475, 209] on span "1" at bounding box center [472, 210] width 22 height 12
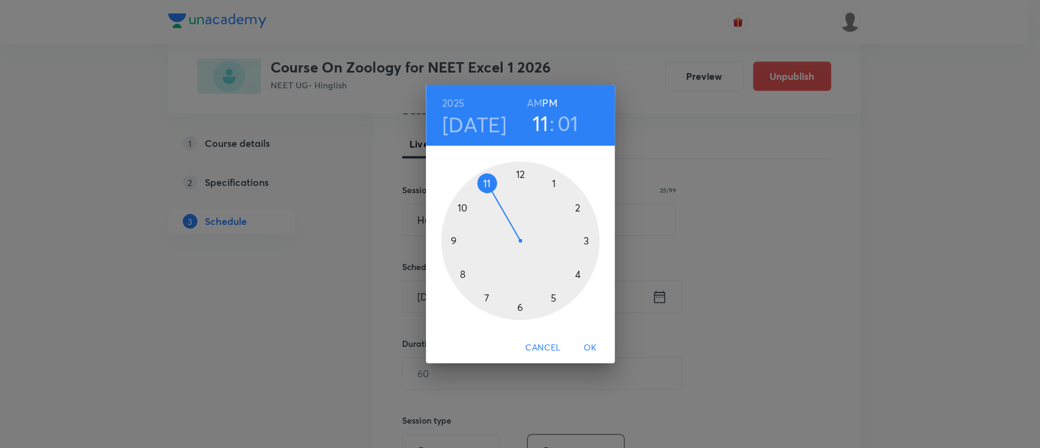
drag, startPoint x: 518, startPoint y: 306, endPoint x: 493, endPoint y: 191, distance: 118.5
click at [493, 191] on div at bounding box center [520, 240] width 158 height 158
drag, startPoint x: 543, startPoint y: 230, endPoint x: 487, endPoint y: 241, distance: 57.1
click at [487, 241] on div at bounding box center [520, 240] width 158 height 158
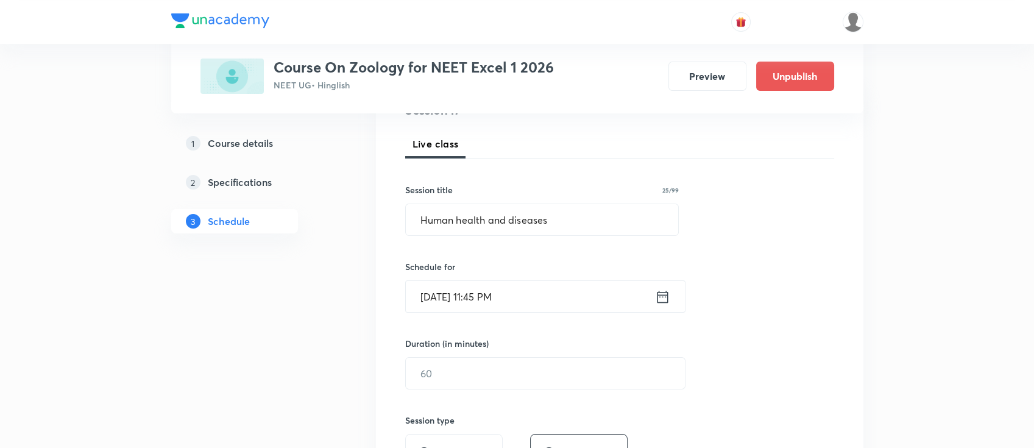
click at [663, 301] on icon at bounding box center [662, 296] width 15 height 17
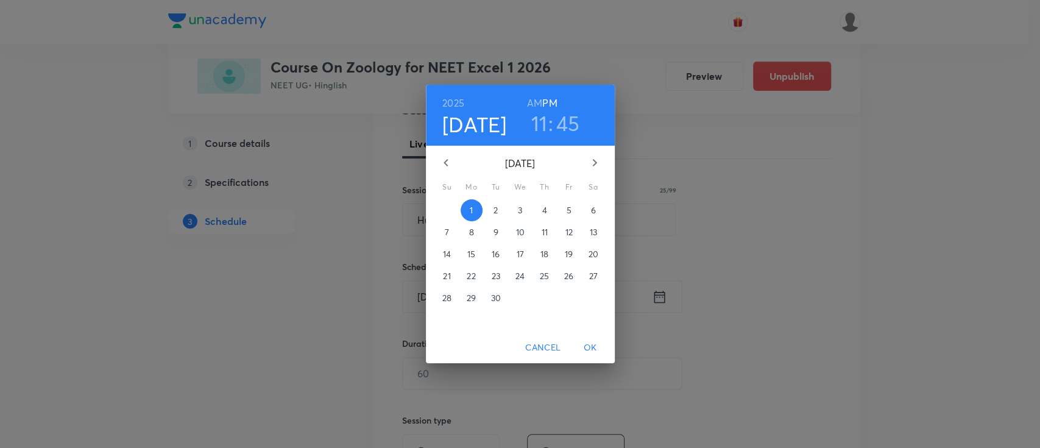
click at [528, 100] on h6 "AM" at bounding box center [534, 102] width 15 height 17
click at [597, 346] on span "OK" at bounding box center [590, 347] width 29 height 15
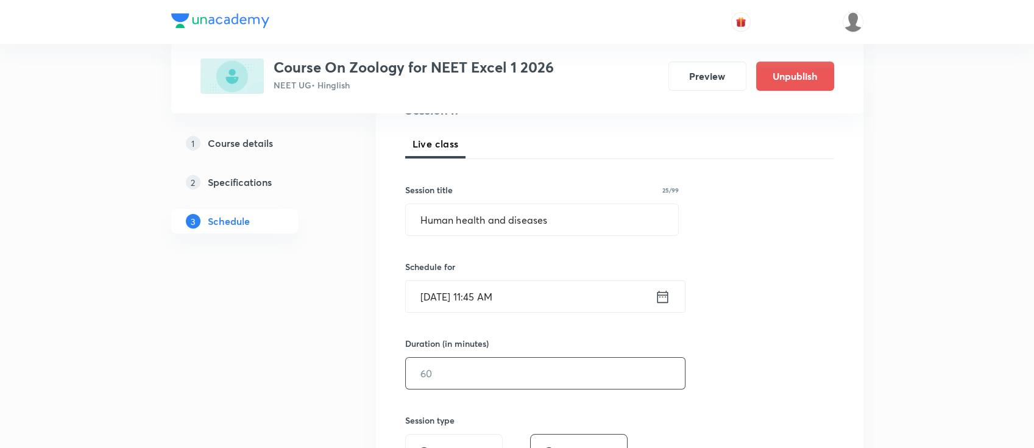
click at [555, 368] on input "text" at bounding box center [545, 373] width 279 height 31
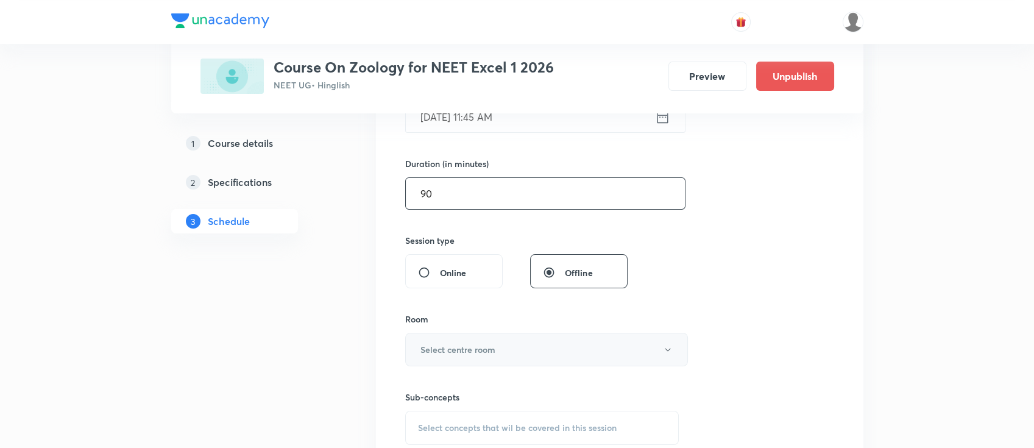
scroll to position [325, 0]
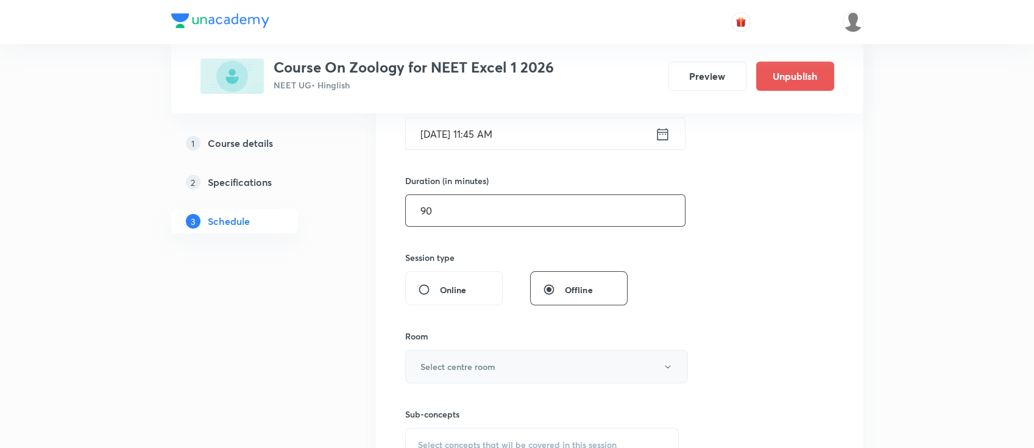
type input "90"
click at [428, 364] on h6 "Select centre room" at bounding box center [457, 366] width 75 height 13
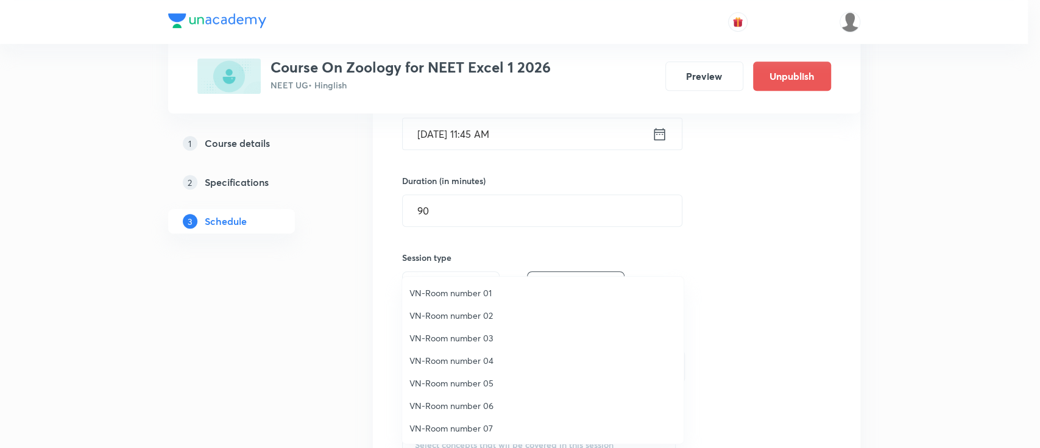
click at [456, 295] on span "VN-Room number 01" at bounding box center [542, 292] width 267 height 13
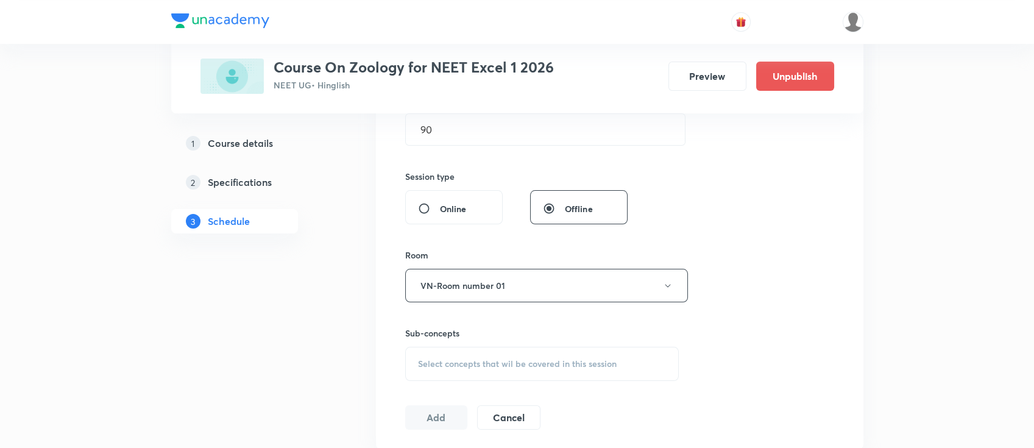
click at [473, 363] on span "Select concepts that wil be covered in this session" at bounding box center [517, 364] width 199 height 10
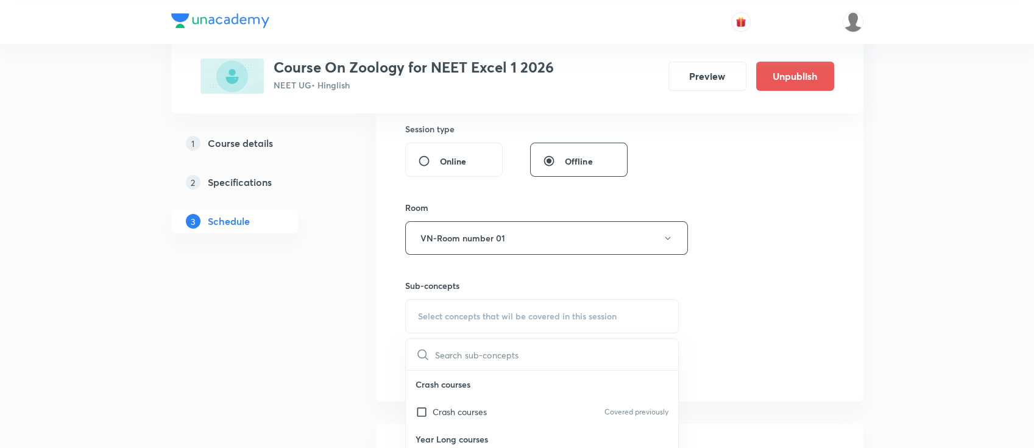
scroll to position [568, 0]
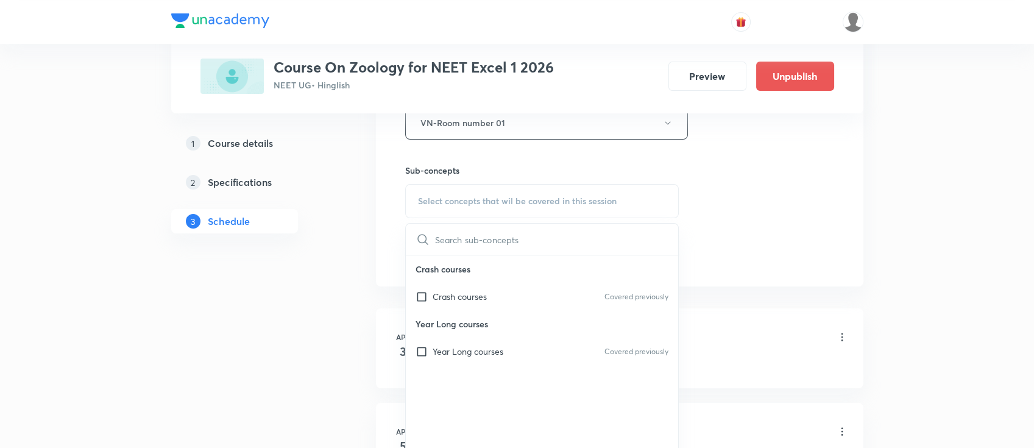
click at [507, 329] on p "Year Long courses" at bounding box center [542, 323] width 273 height 27
click at [506, 348] on div "Year Long courses Covered previously" at bounding box center [542, 351] width 273 height 27
checkbox input "true"
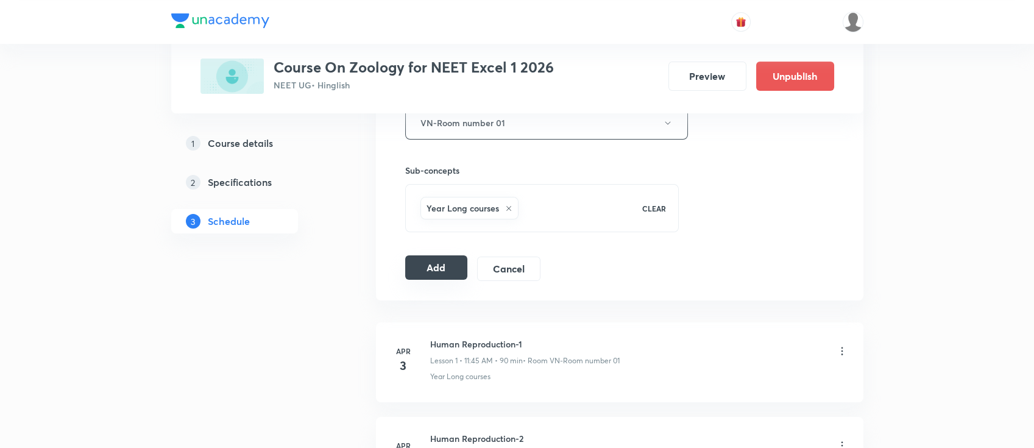
click at [421, 261] on button "Add" at bounding box center [436, 267] width 63 height 24
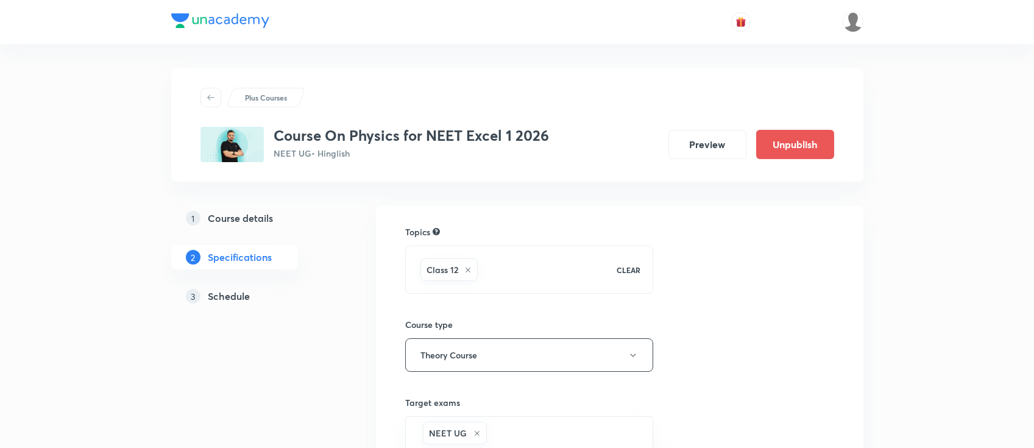
click at [238, 299] on h5 "Schedule" at bounding box center [229, 296] width 42 height 15
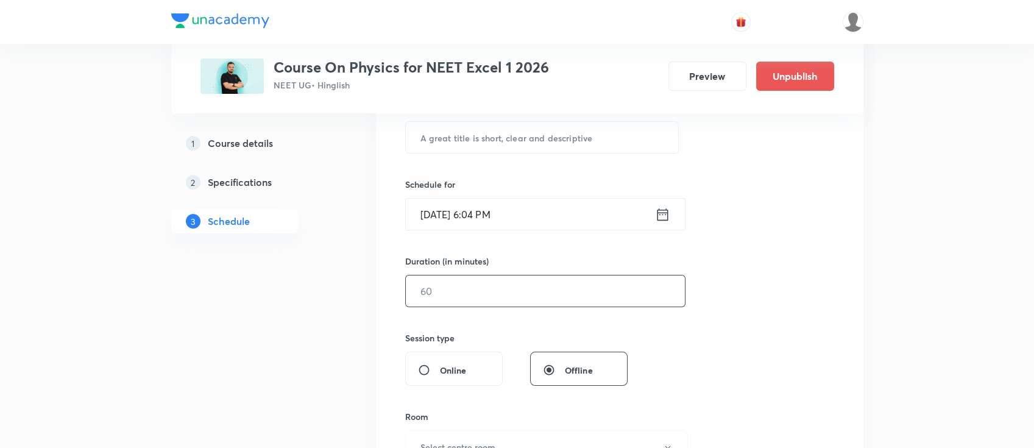
scroll to position [163, 0]
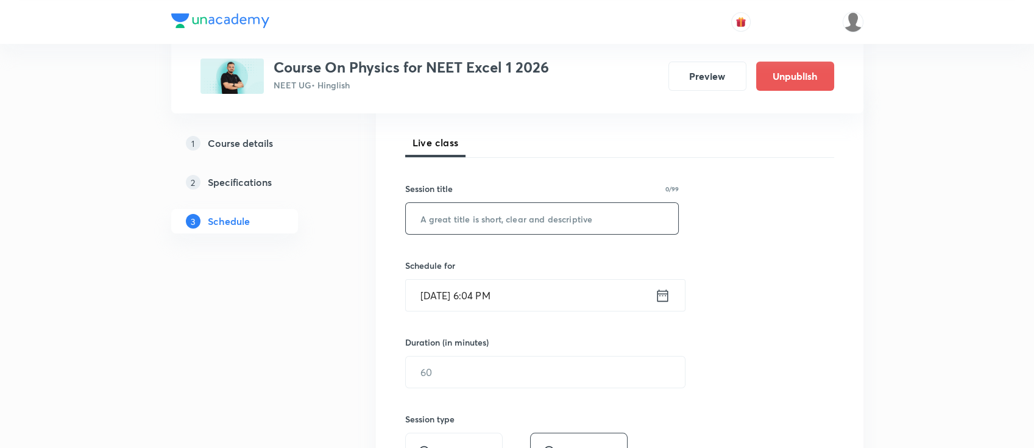
click at [489, 217] on input "text" at bounding box center [542, 218] width 273 height 31
paste input "Ray optics"
type input "Ray optics"
click at [658, 302] on icon at bounding box center [662, 295] width 15 height 17
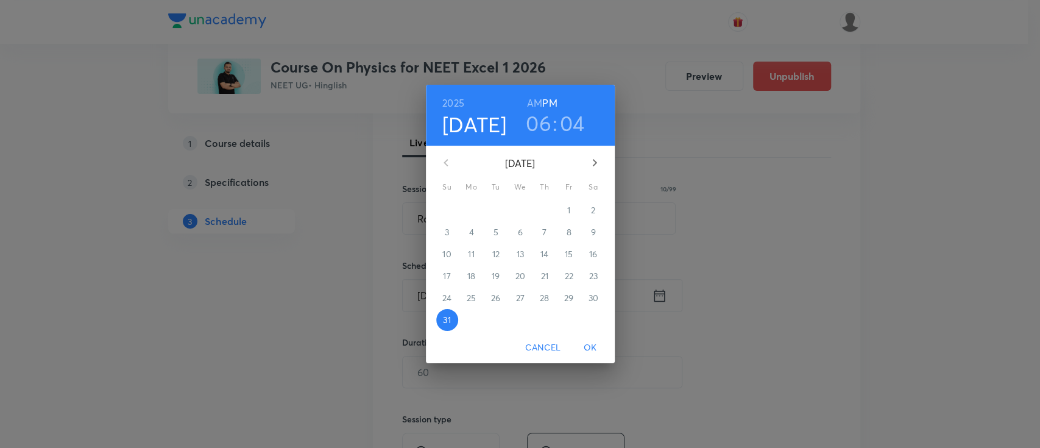
click at [594, 155] on icon "button" at bounding box center [594, 162] width 15 height 15
click at [470, 213] on p "1" at bounding box center [471, 210] width 3 height 12
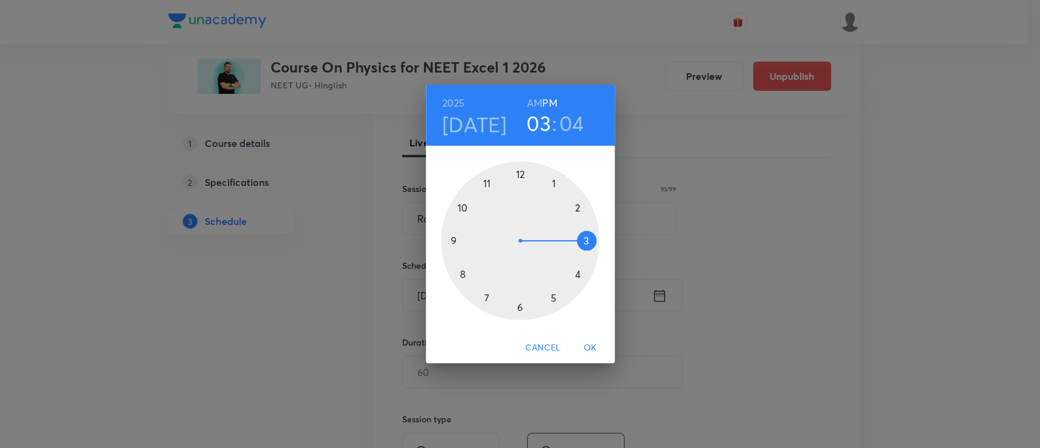
drag, startPoint x: 515, startPoint y: 310, endPoint x: 566, endPoint y: 249, distance: 79.6
click at [566, 249] on div at bounding box center [520, 240] width 158 height 158
drag, startPoint x: 551, startPoint y: 175, endPoint x: 575, endPoint y: 242, distance: 71.1
click at [575, 242] on div at bounding box center [520, 240] width 158 height 158
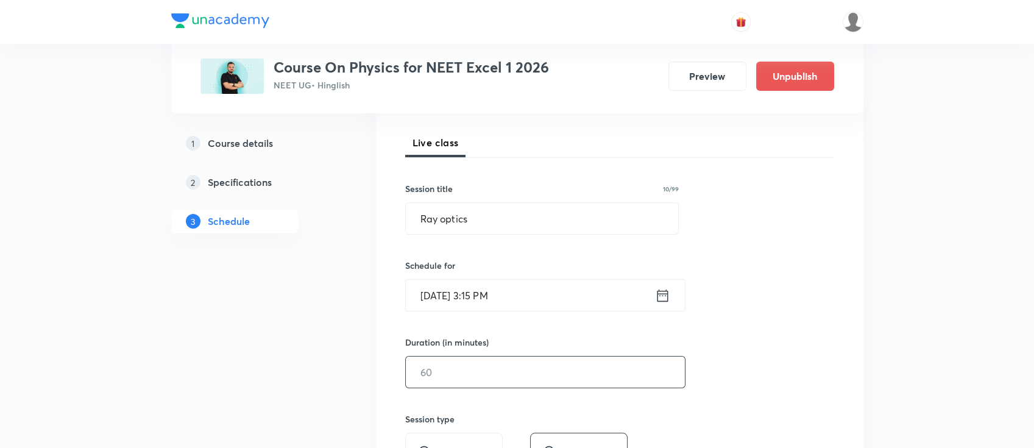
click at [606, 377] on input "text" at bounding box center [545, 371] width 279 height 31
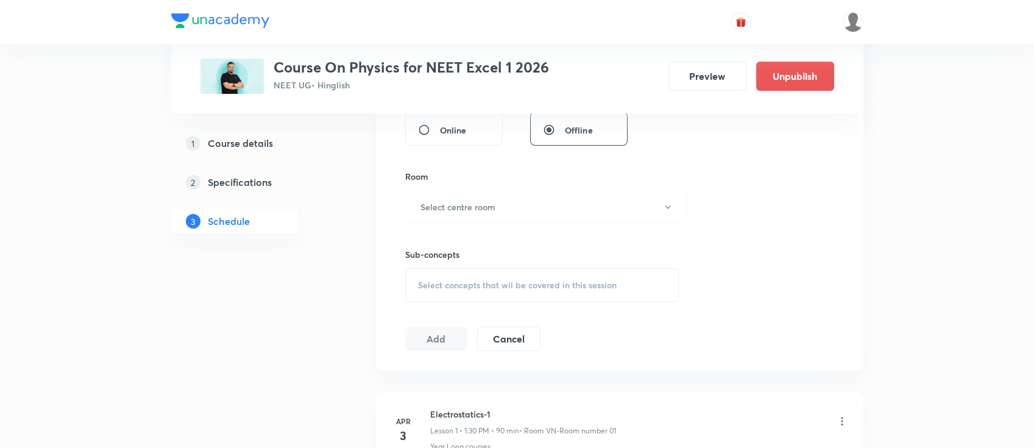
scroll to position [488, 0]
type input "90"
click at [506, 207] on button "Select centre room" at bounding box center [546, 203] width 283 height 34
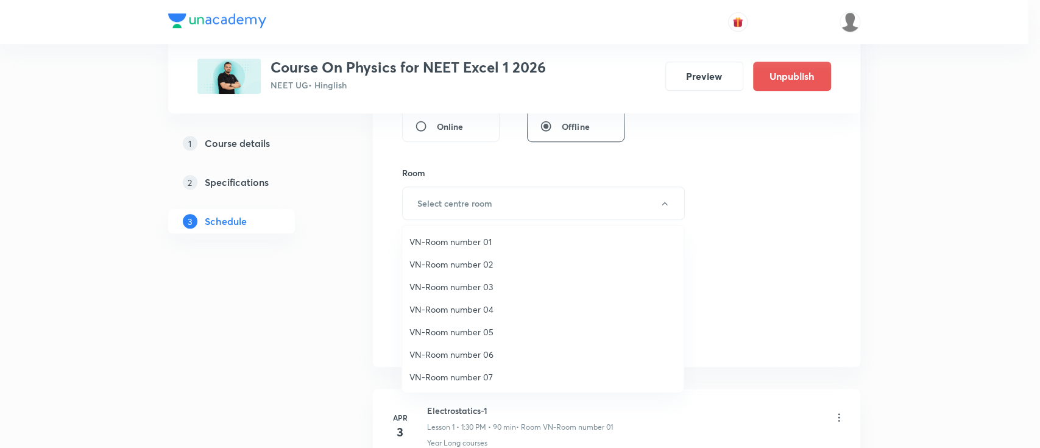
click at [481, 263] on span "VN-Room number 02" at bounding box center [542, 264] width 267 height 13
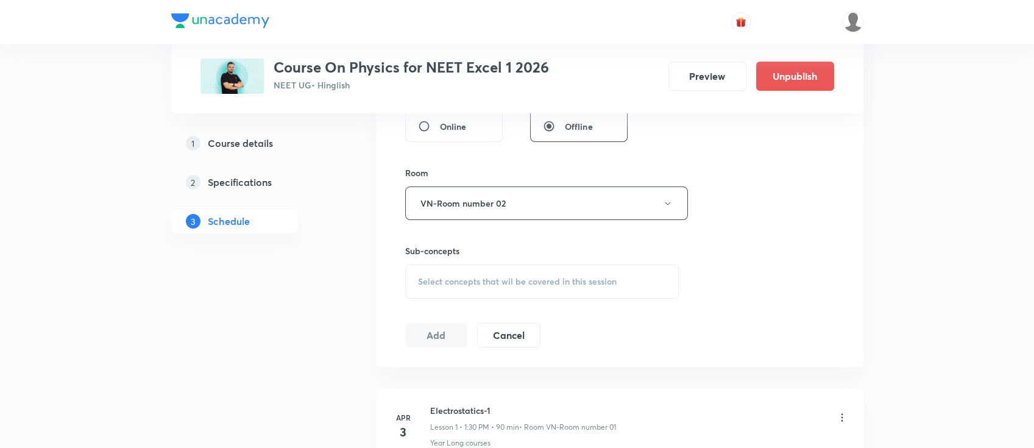
click at [494, 283] on span "Select concepts that wil be covered in this session" at bounding box center [517, 282] width 199 height 10
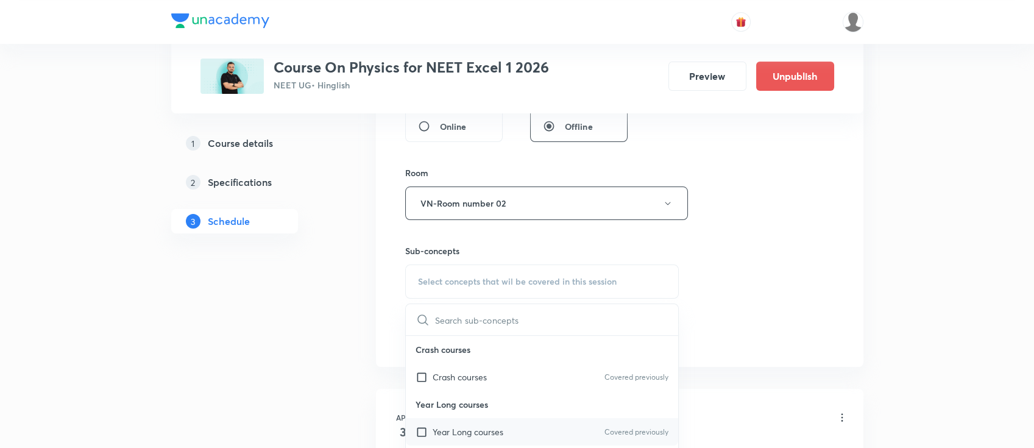
click at [487, 431] on p "Year Long courses" at bounding box center [468, 431] width 71 height 13
checkbox input "true"
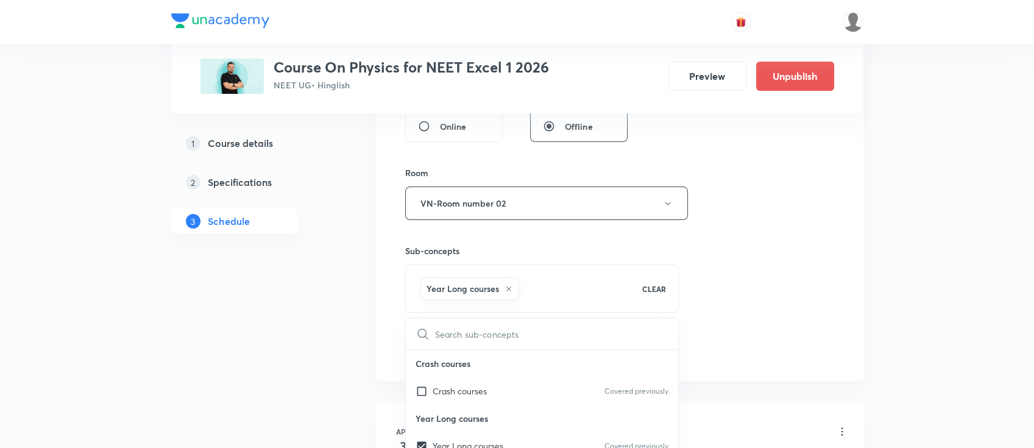
click at [765, 278] on div "Session 70 Live class Session title 10/99 Ray optics ​ Schedule for Sep 1, 2025…" at bounding box center [619, 68] width 429 height 586
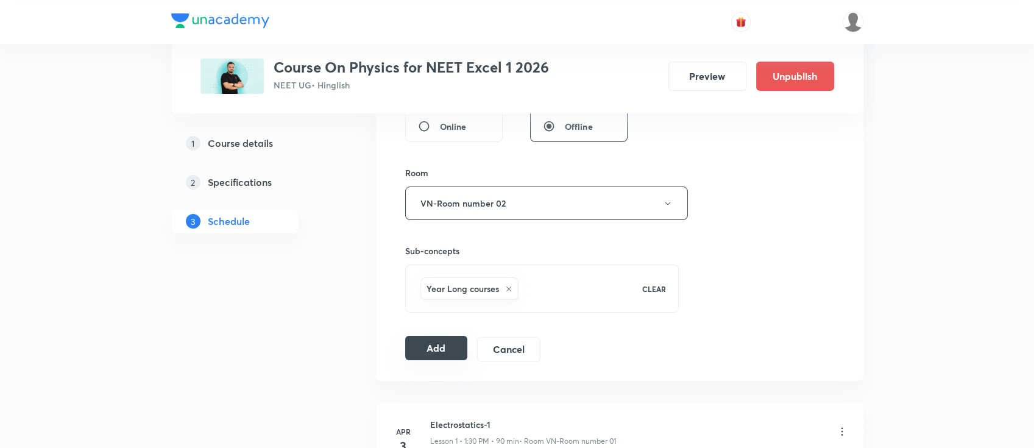
click at [423, 350] on button "Add" at bounding box center [436, 348] width 63 height 24
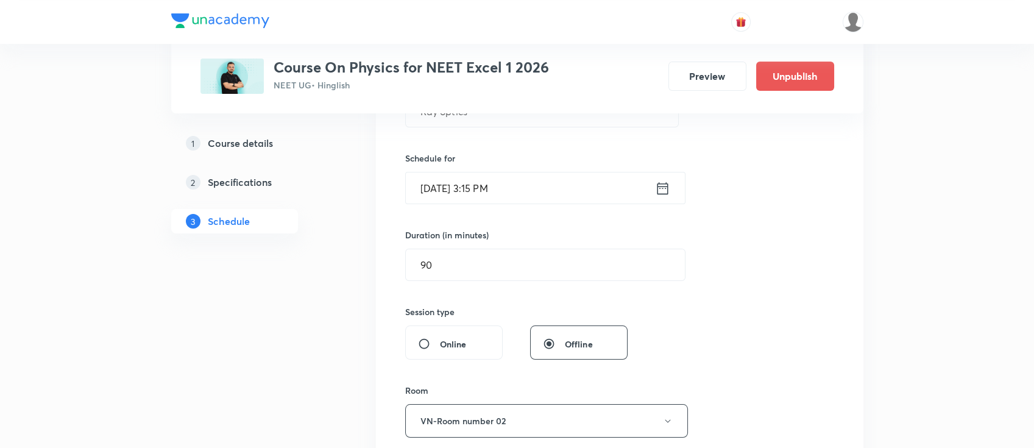
scroll to position [82, 0]
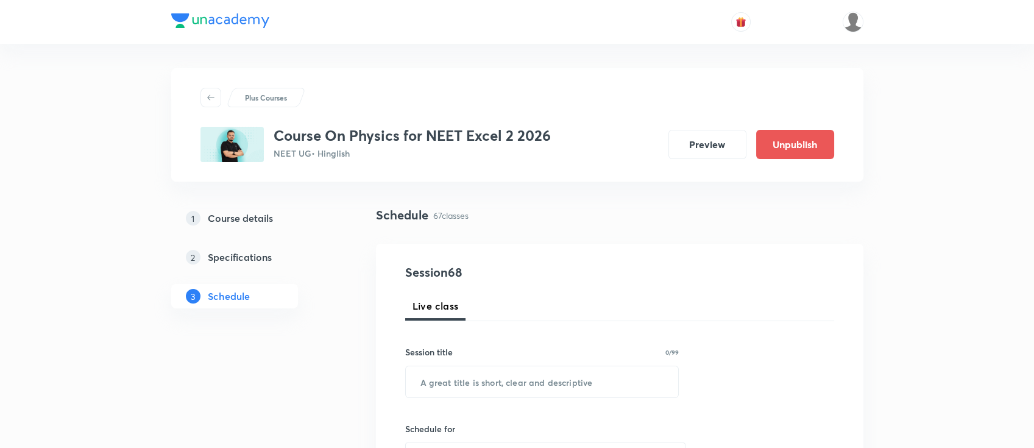
click at [514, 392] on input "text" at bounding box center [542, 381] width 273 height 31
paste input "Ray optics"
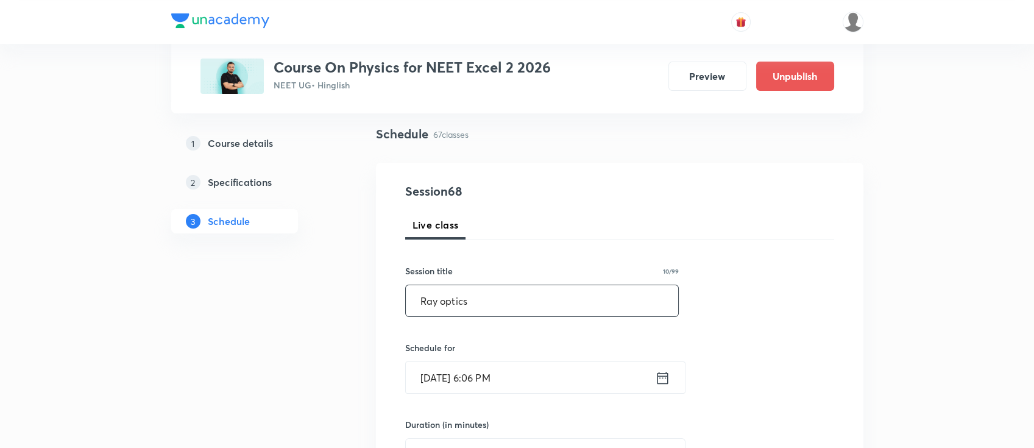
type input "Ray optics"
click at [667, 373] on icon at bounding box center [662, 377] width 11 height 12
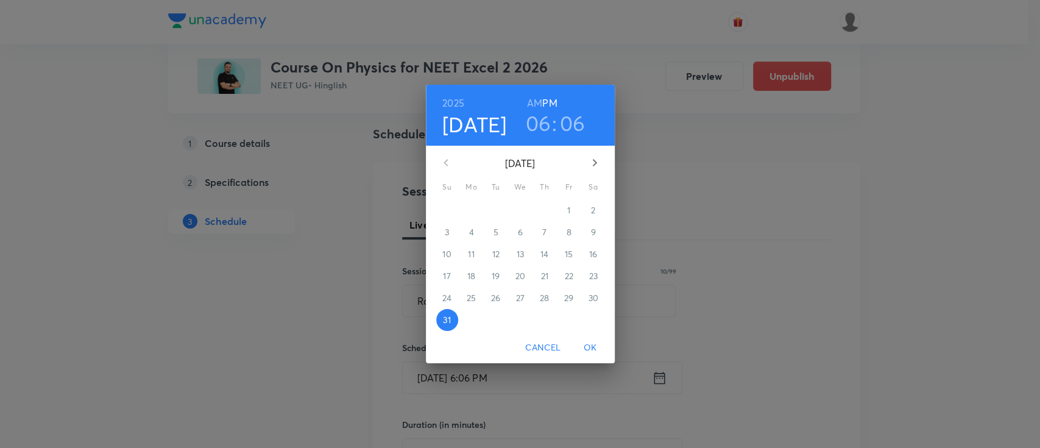
click at [595, 155] on icon "button" at bounding box center [594, 162] width 15 height 15
click at [477, 205] on span "1" at bounding box center [472, 210] width 22 height 12
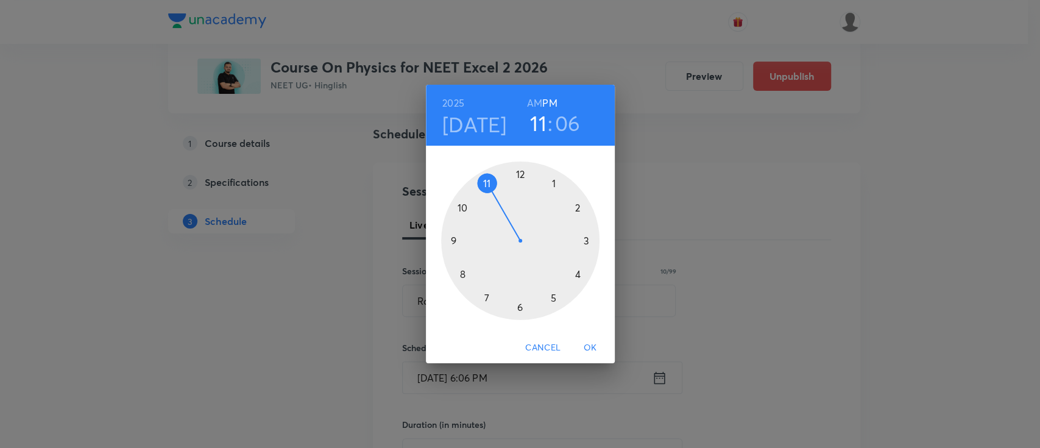
drag, startPoint x: 519, startPoint y: 306, endPoint x: 507, endPoint y: 199, distance: 107.9
click at [507, 199] on div at bounding box center [520, 240] width 158 height 158
drag, startPoint x: 553, startPoint y: 186, endPoint x: 519, endPoint y: 193, distance: 34.2
click at [518, 182] on div at bounding box center [520, 240] width 158 height 158
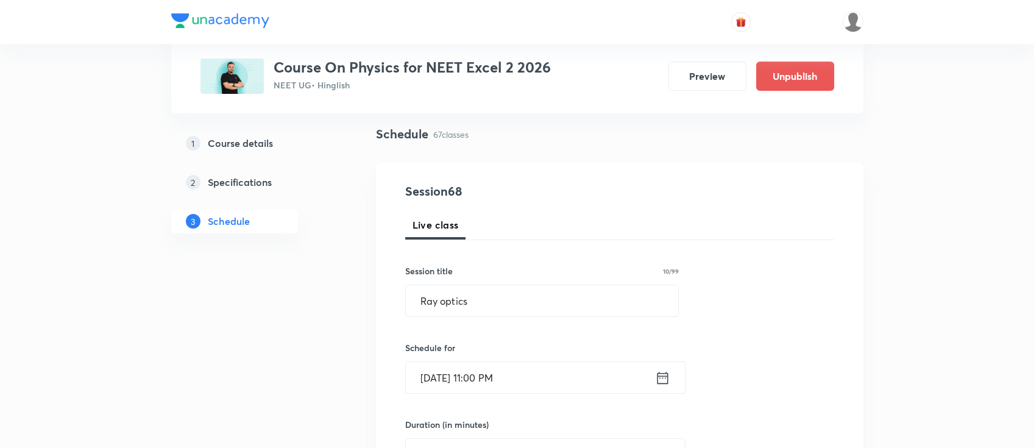
click at [668, 381] on icon at bounding box center [662, 377] width 15 height 17
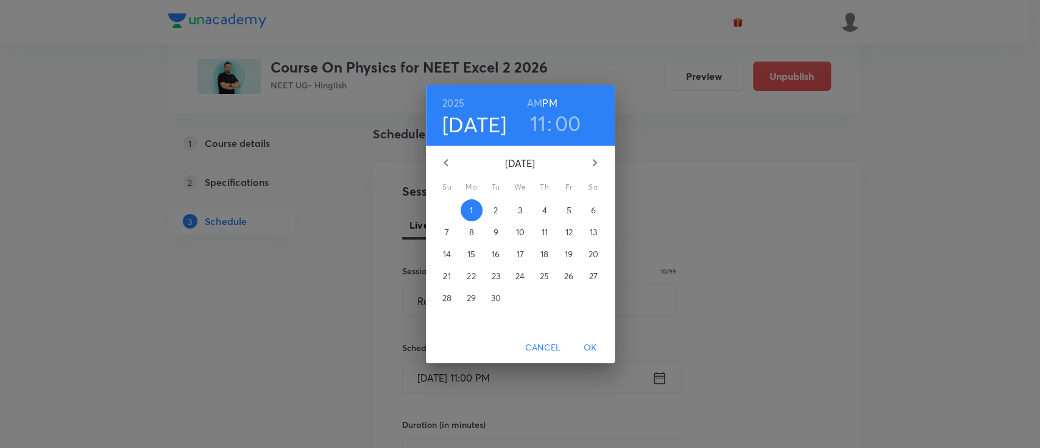
click at [527, 103] on h6 "AM" at bounding box center [534, 102] width 15 height 17
click at [592, 348] on span "OK" at bounding box center [590, 347] width 29 height 15
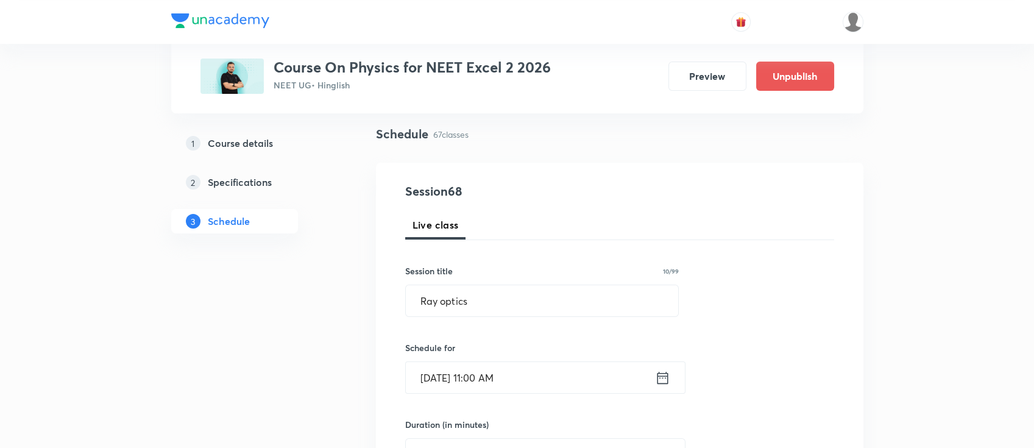
scroll to position [162, 0]
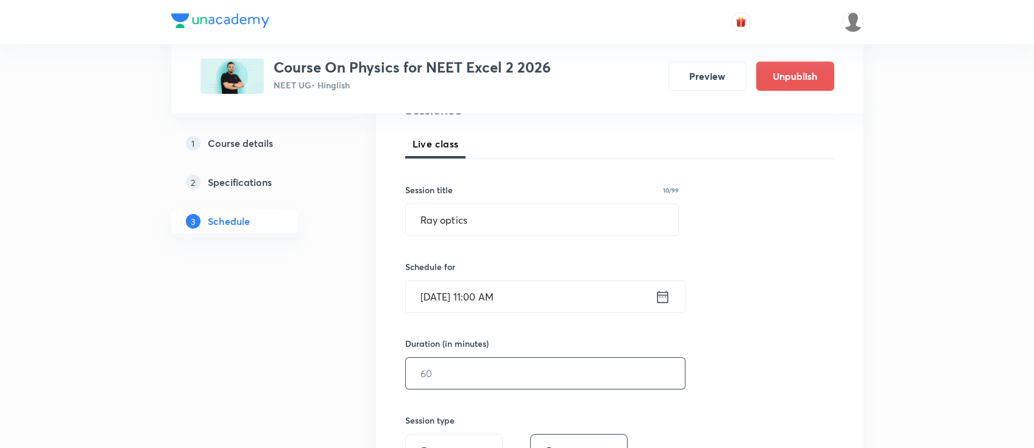
click at [533, 379] on input "text" at bounding box center [545, 373] width 279 height 31
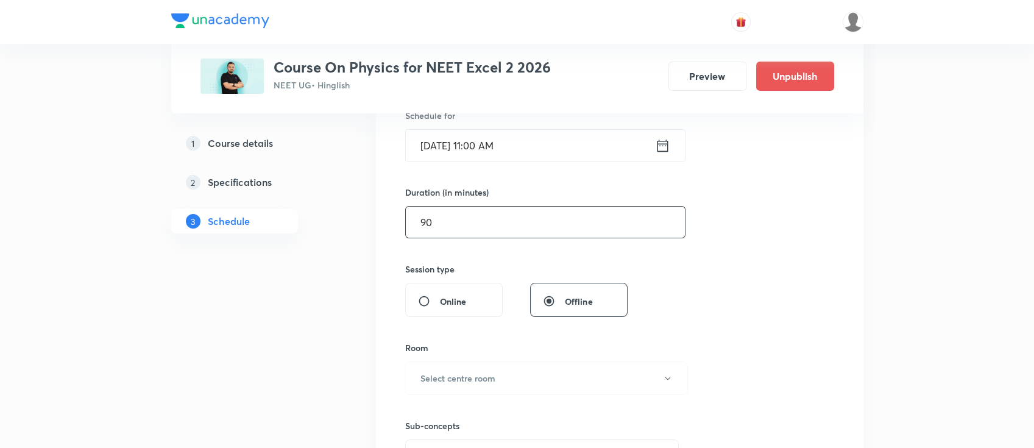
scroll to position [406, 0]
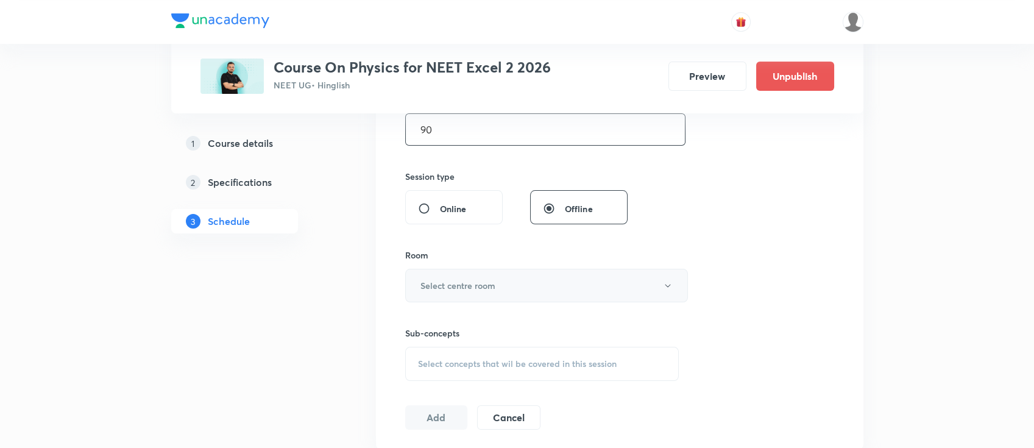
type input "90"
click at [523, 281] on button "Select centre room" at bounding box center [546, 286] width 283 height 34
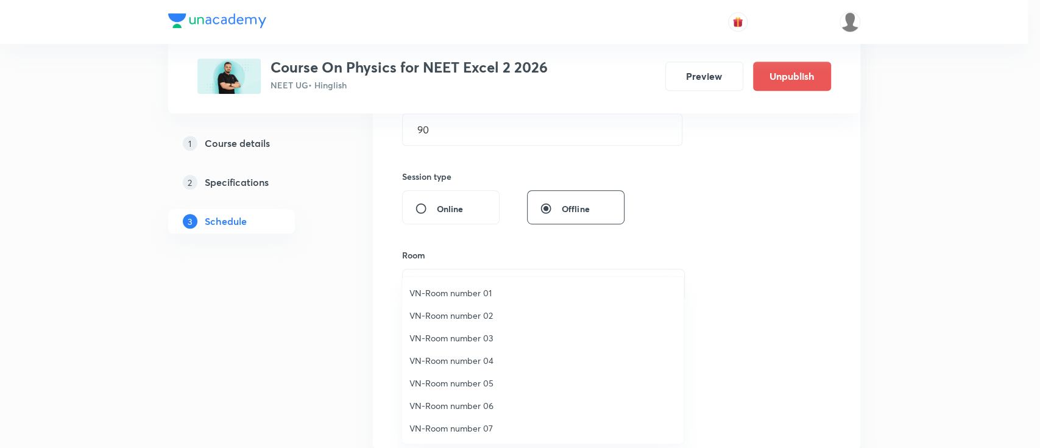
click at [475, 314] on span "VN-Room number 02" at bounding box center [542, 315] width 267 height 13
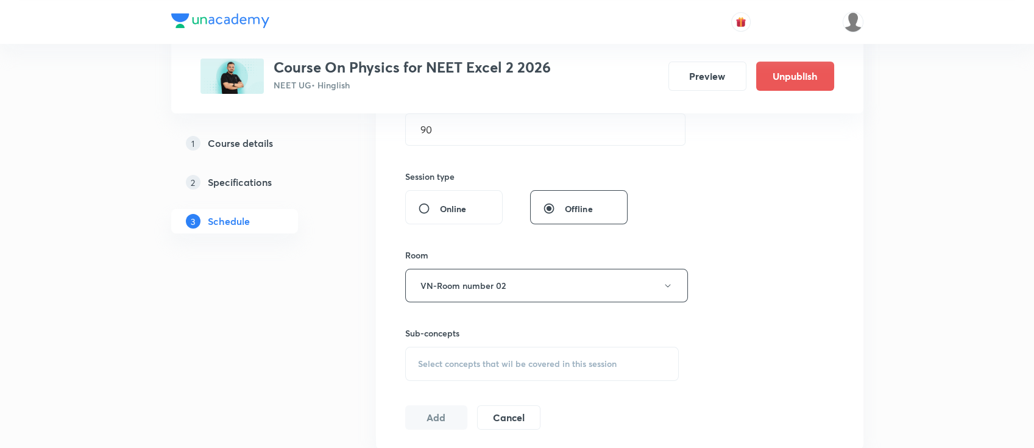
click at [514, 359] on span "Select concepts that wil be covered in this session" at bounding box center [517, 364] width 199 height 10
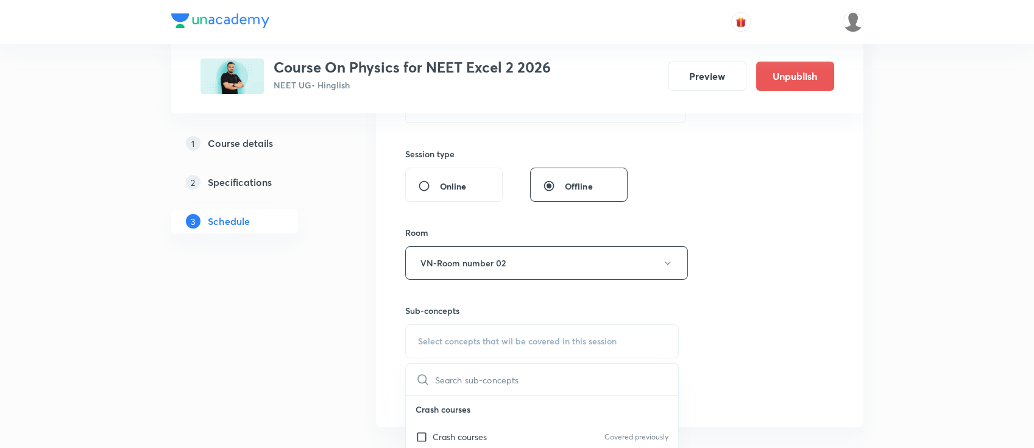
scroll to position [487, 0]
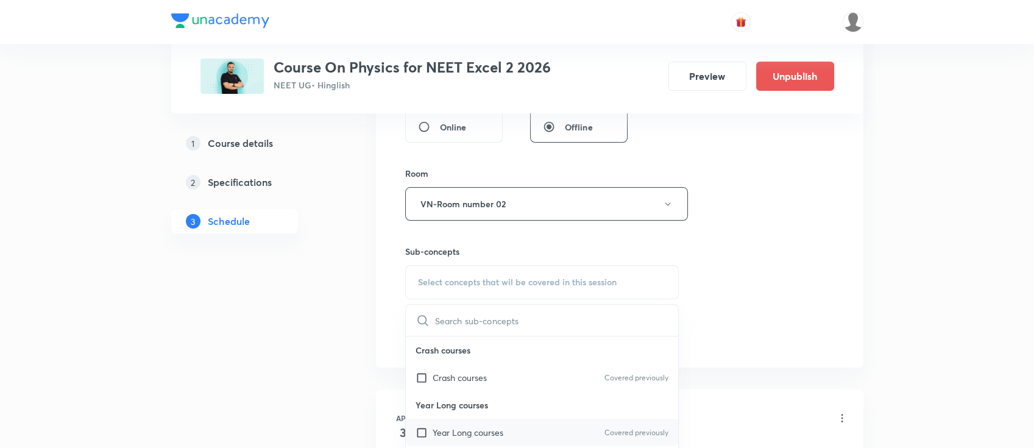
click at [529, 426] on div "Year Long courses Covered previously" at bounding box center [542, 432] width 273 height 27
checkbox input "true"
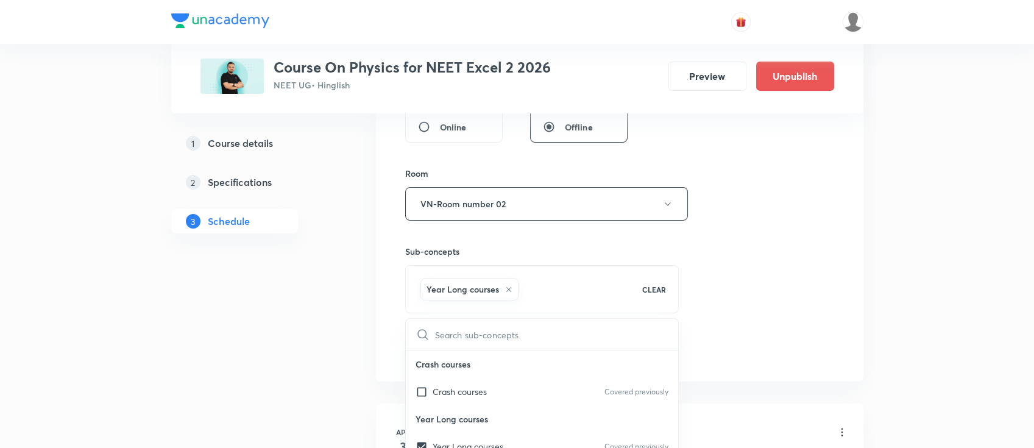
click at [823, 266] on div "Session 68 Live class Session title 10/99 Ray optics ​ Schedule for Sep 1, 2025…" at bounding box center [619, 69] width 429 height 586
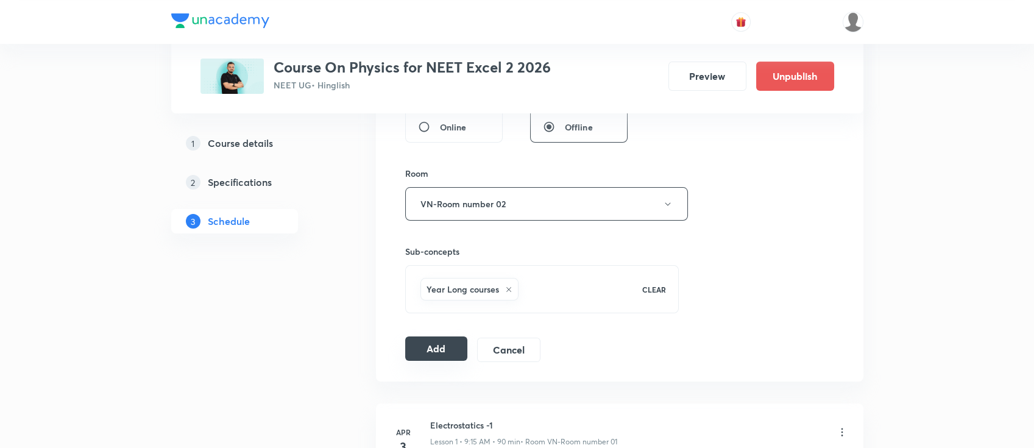
click at [439, 341] on button "Add" at bounding box center [436, 348] width 63 height 24
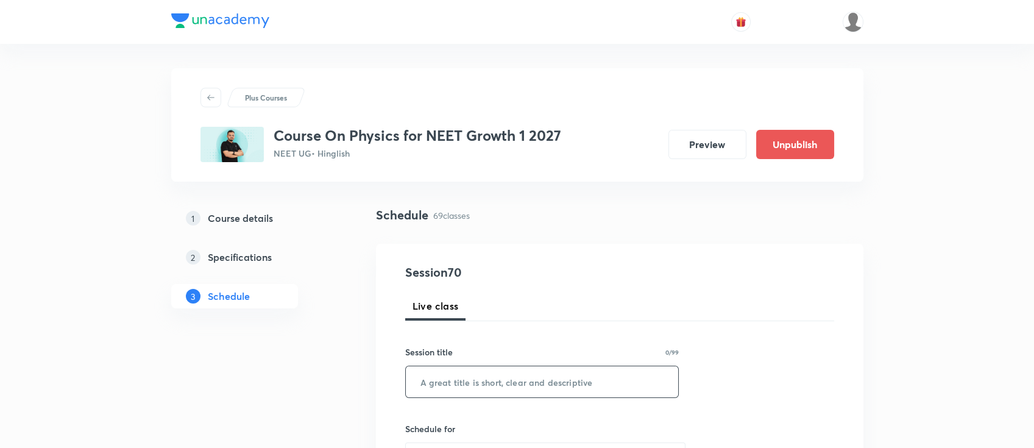
click at [467, 373] on input "text" at bounding box center [542, 381] width 273 height 31
paste input "-WPE+Circular Motion"
click at [423, 386] on input "-WPE+Circular Motion" at bounding box center [542, 381] width 273 height 31
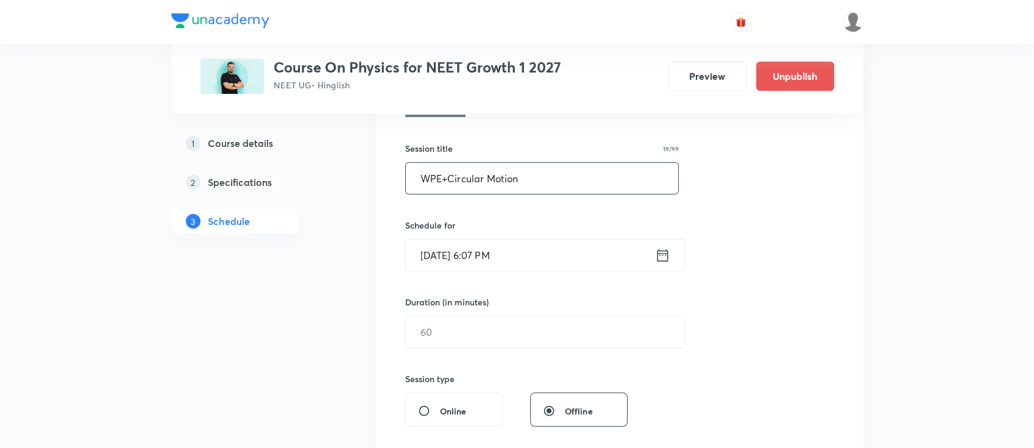
scroll to position [244, 0]
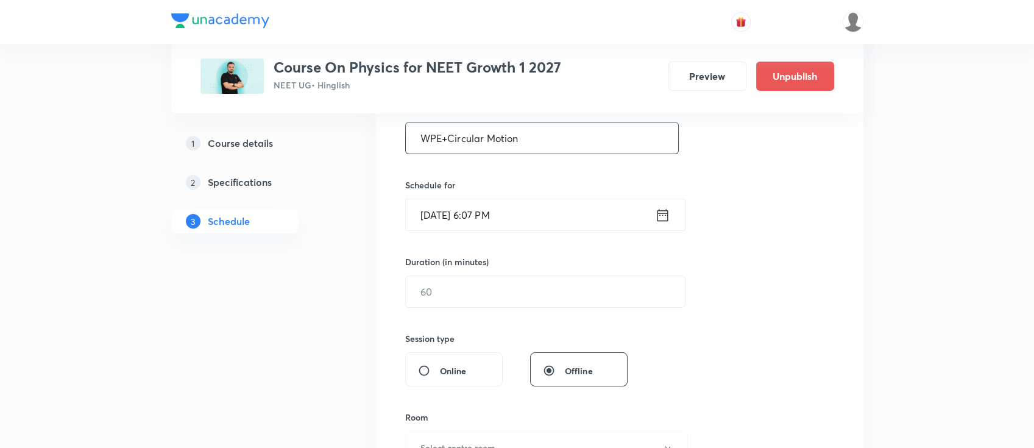
type input "WPE+Circular Motion"
click at [663, 214] on icon at bounding box center [662, 215] width 15 height 17
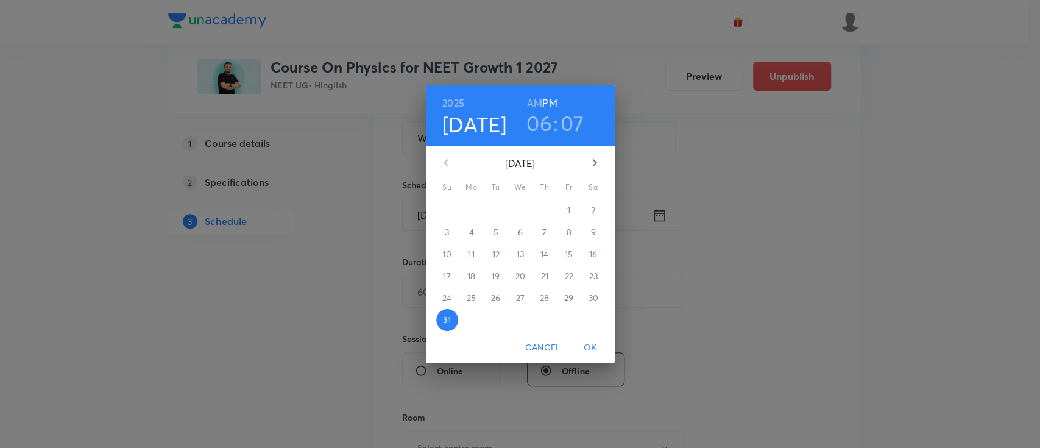
click at [595, 163] on icon "button" at bounding box center [594, 162] width 4 height 7
click at [474, 213] on span "1" at bounding box center [472, 210] width 22 height 12
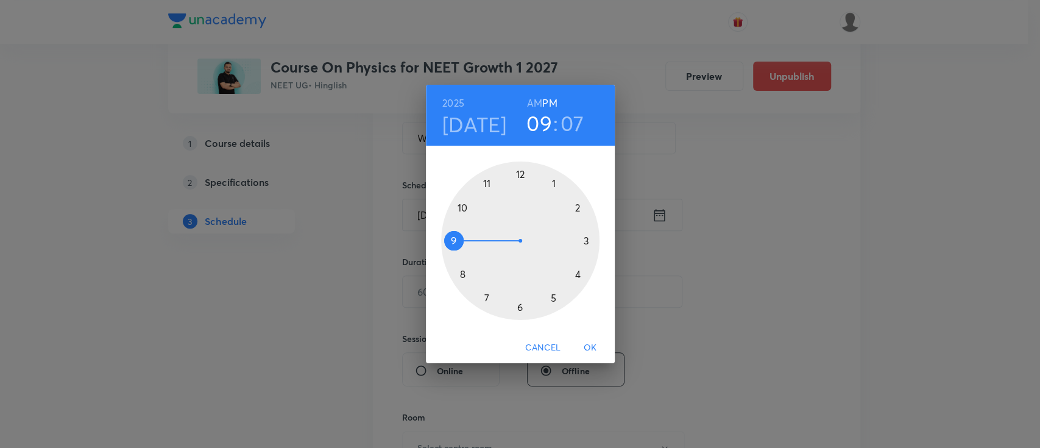
drag, startPoint x: 495, startPoint y: 295, endPoint x: 472, endPoint y: 247, distance: 53.4
click at [472, 247] on div at bounding box center [520, 240] width 158 height 158
drag, startPoint x: 557, startPoint y: 185, endPoint x: 585, endPoint y: 242, distance: 64.0
click at [585, 242] on div at bounding box center [520, 240] width 158 height 158
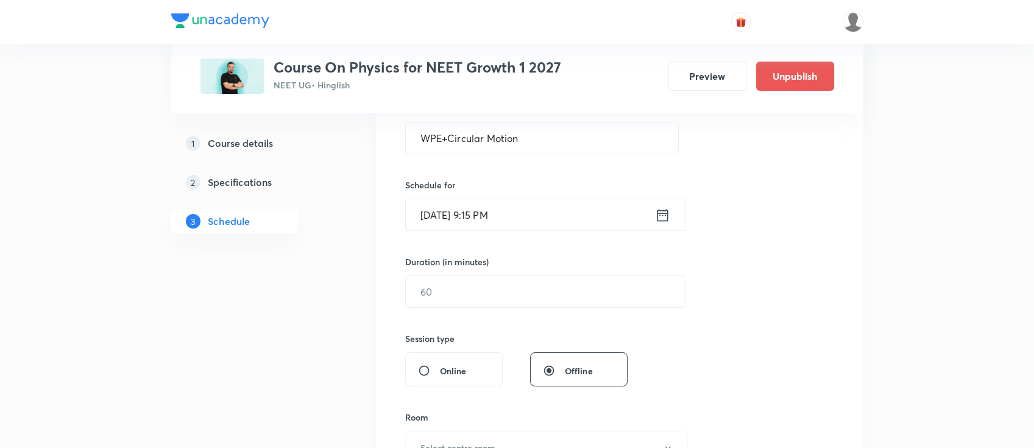
click at [668, 221] on icon at bounding box center [662, 215] width 15 height 17
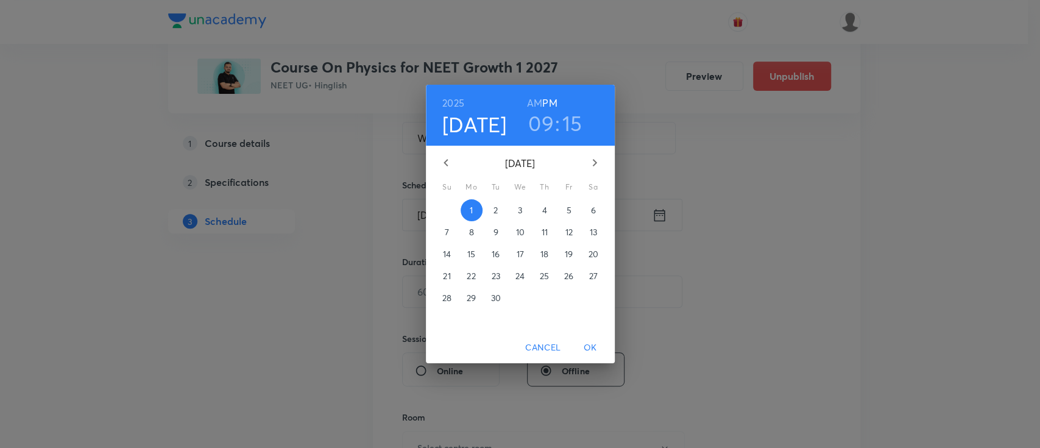
drag, startPoint x: 533, startPoint y: 97, endPoint x: 579, endPoint y: 233, distance: 143.9
click at [532, 100] on h6 "AM" at bounding box center [534, 102] width 15 height 17
click at [589, 347] on span "OK" at bounding box center [590, 347] width 29 height 15
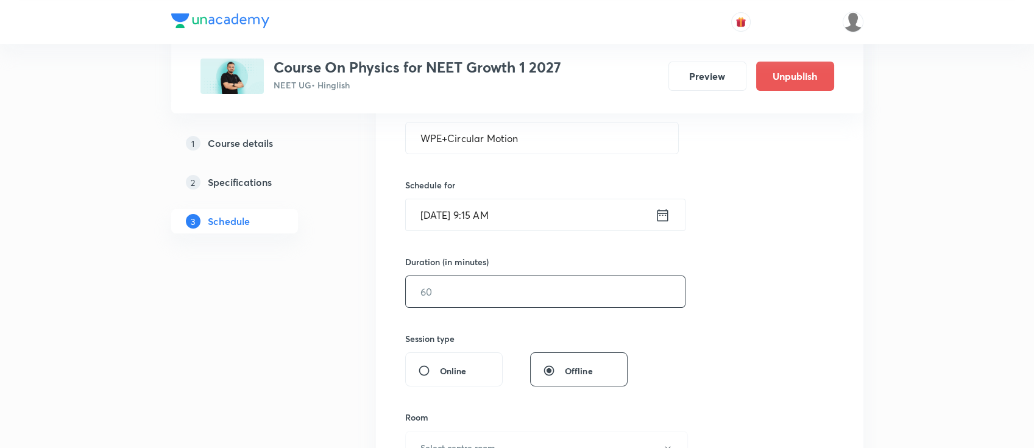
click at [539, 295] on input "text" at bounding box center [545, 291] width 279 height 31
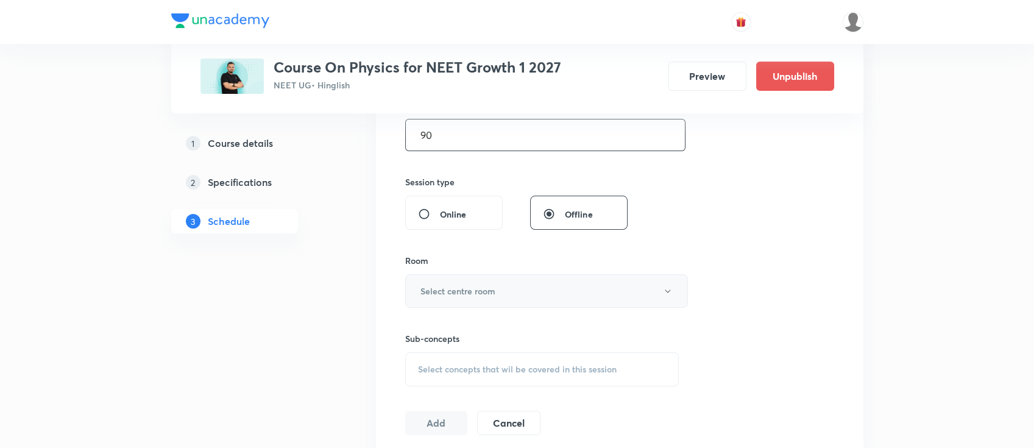
scroll to position [406, 0]
type input "90"
click at [526, 276] on button "Select centre room" at bounding box center [546, 286] width 283 height 34
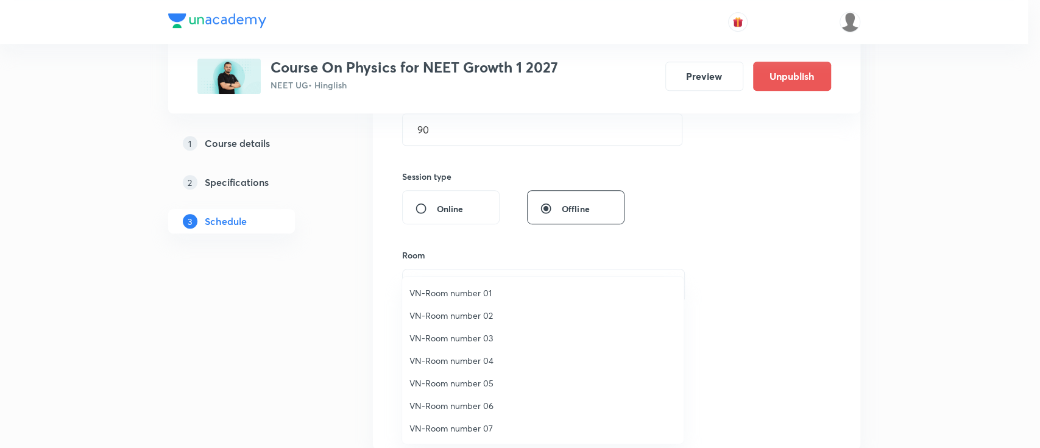
click at [470, 319] on span "VN-Room number 02" at bounding box center [542, 315] width 267 height 13
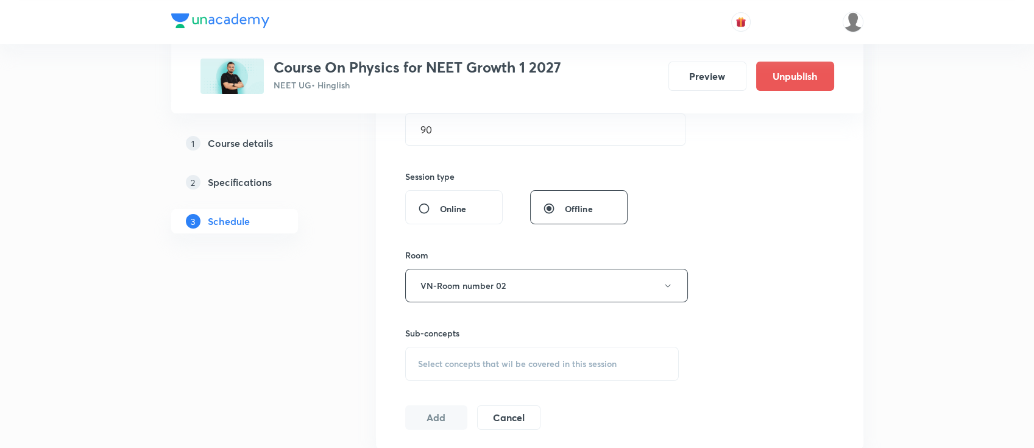
click at [531, 352] on div "Select concepts that wil be covered in this session" at bounding box center [542, 364] width 274 height 34
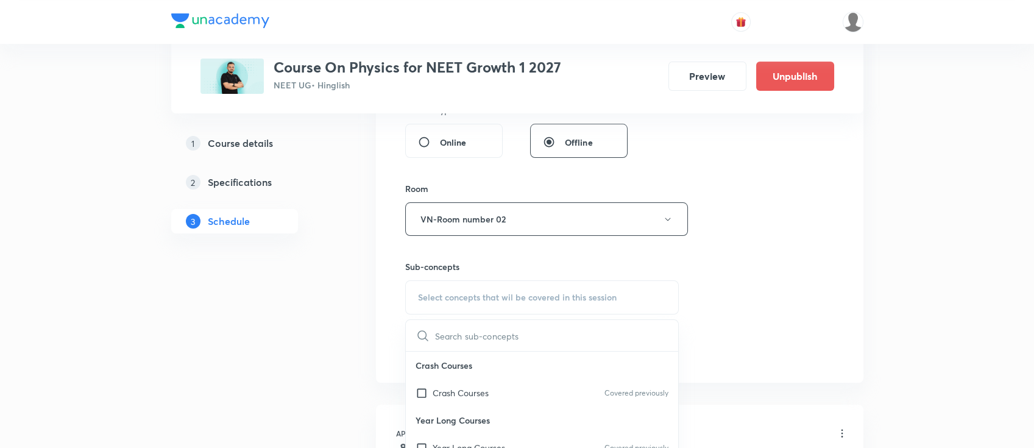
scroll to position [487, 0]
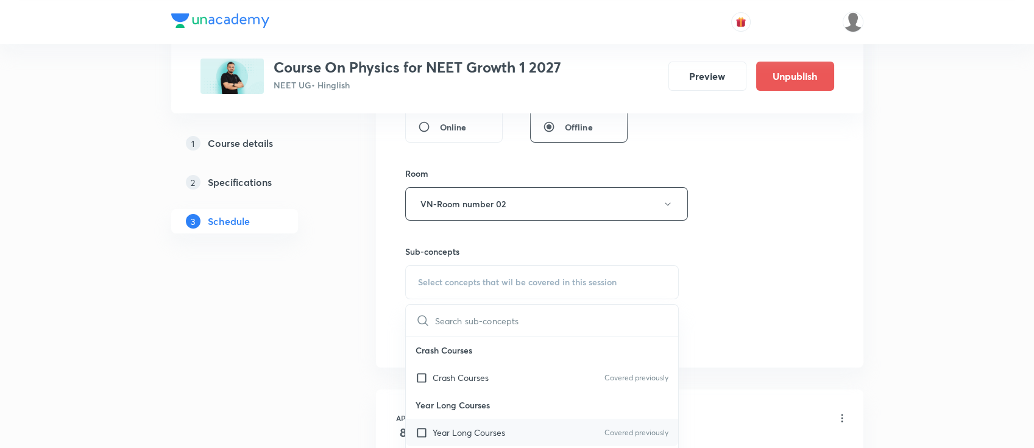
click at [474, 426] on p "Year Long Courses" at bounding box center [469, 432] width 72 height 13
checkbox input "true"
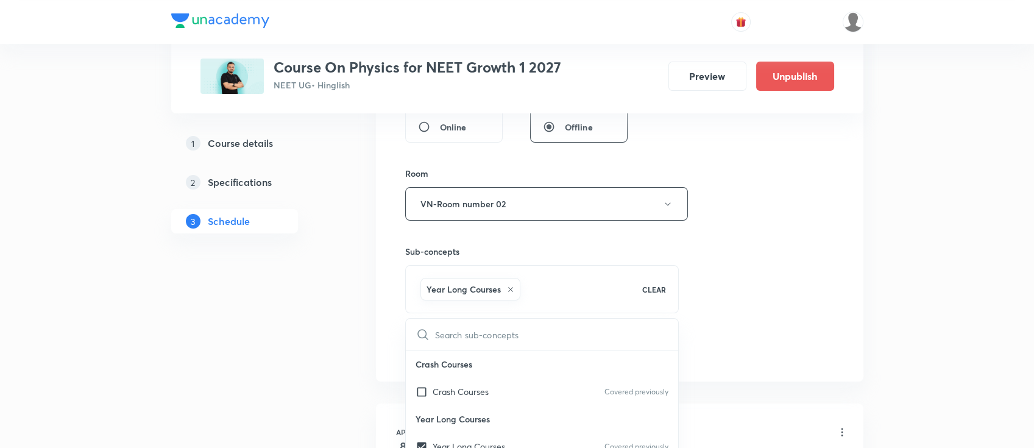
click at [748, 281] on div "Session 70 Live class Session title 19/99 WPE+Circular Motion ​ Schedule for Se…" at bounding box center [619, 69] width 429 height 586
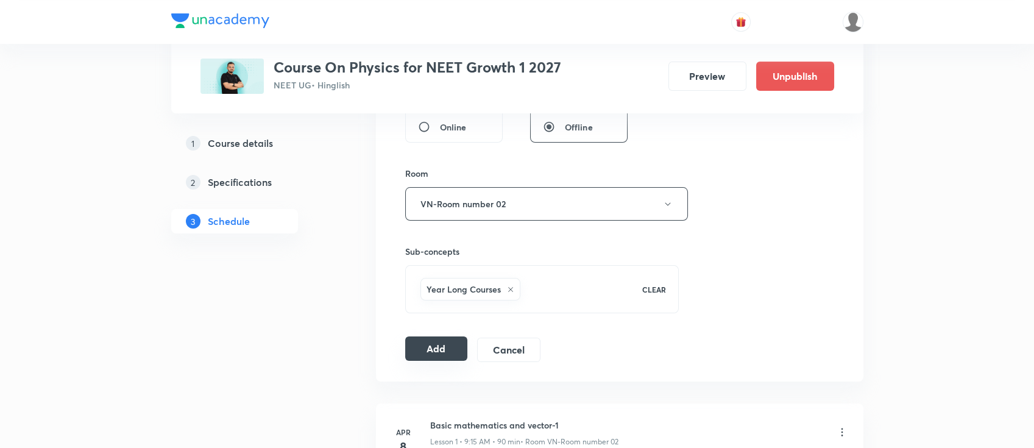
click at [430, 338] on button "Add" at bounding box center [436, 348] width 63 height 24
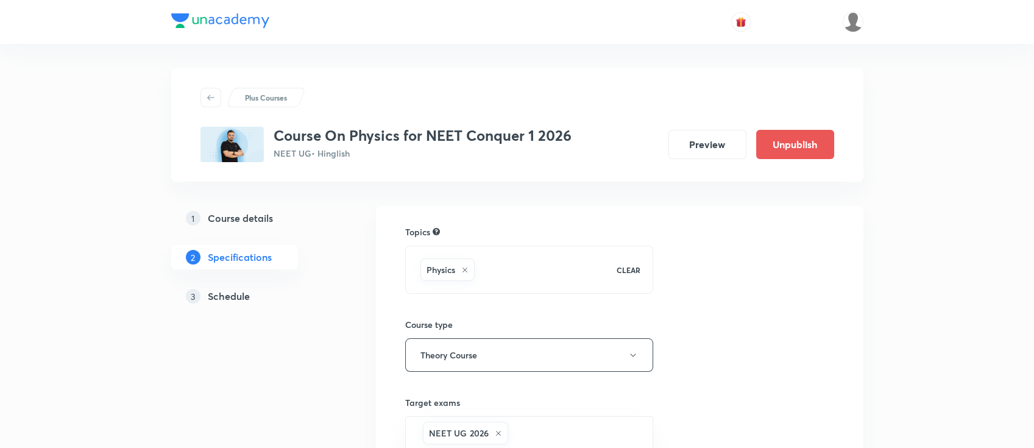
click at [244, 294] on h5 "Schedule" at bounding box center [229, 296] width 42 height 15
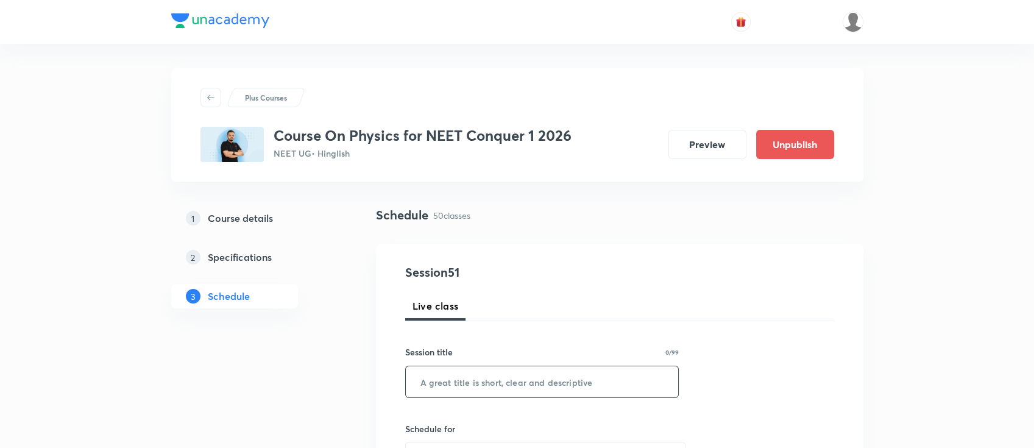
click at [476, 376] on input "text" at bounding box center [542, 381] width 273 height 31
paste input "COM and Rotation"
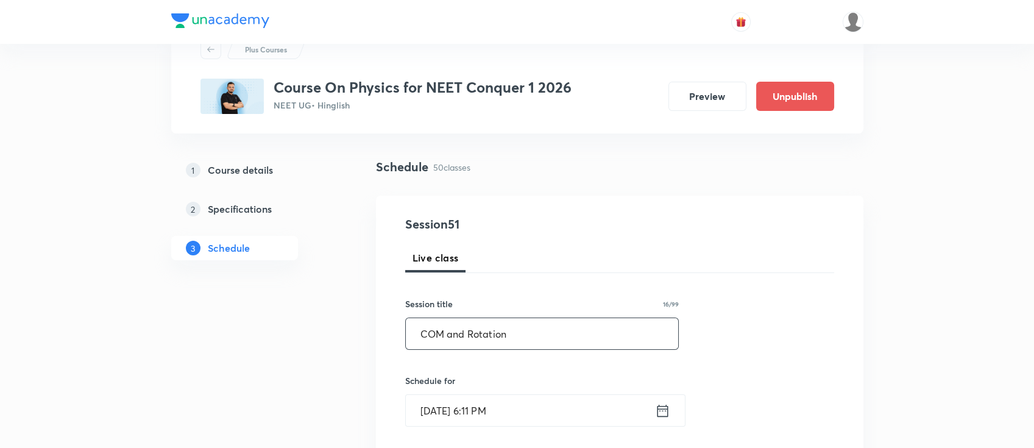
scroll to position [81, 0]
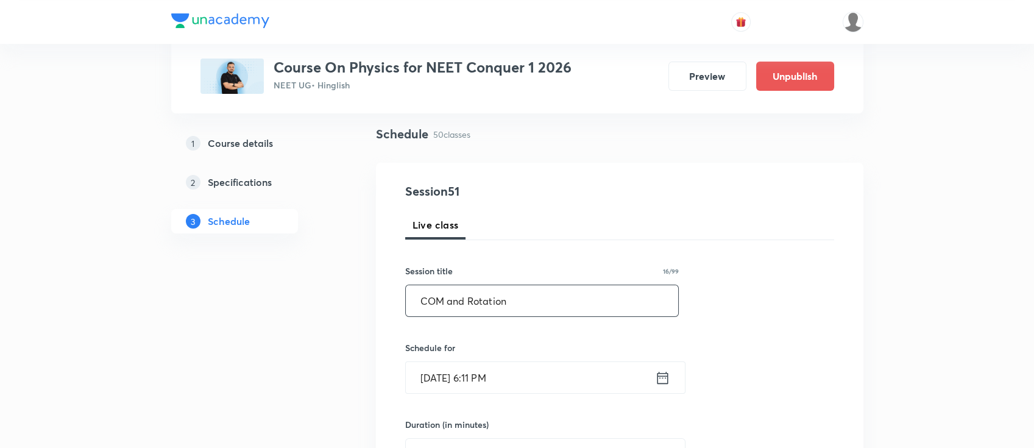
type input "COM and Rotation"
click at [662, 381] on icon at bounding box center [662, 377] width 15 height 17
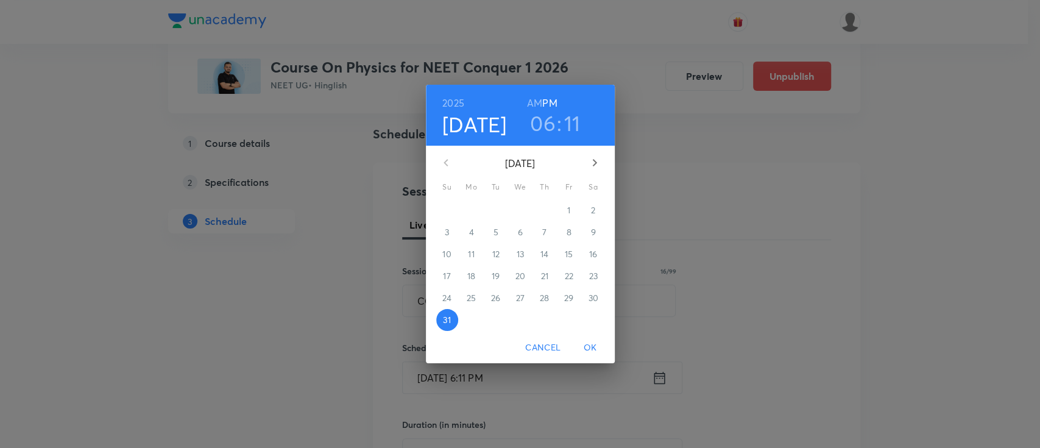
click at [598, 157] on icon "button" at bounding box center [594, 162] width 15 height 15
click at [473, 211] on span "1" at bounding box center [472, 210] width 22 height 12
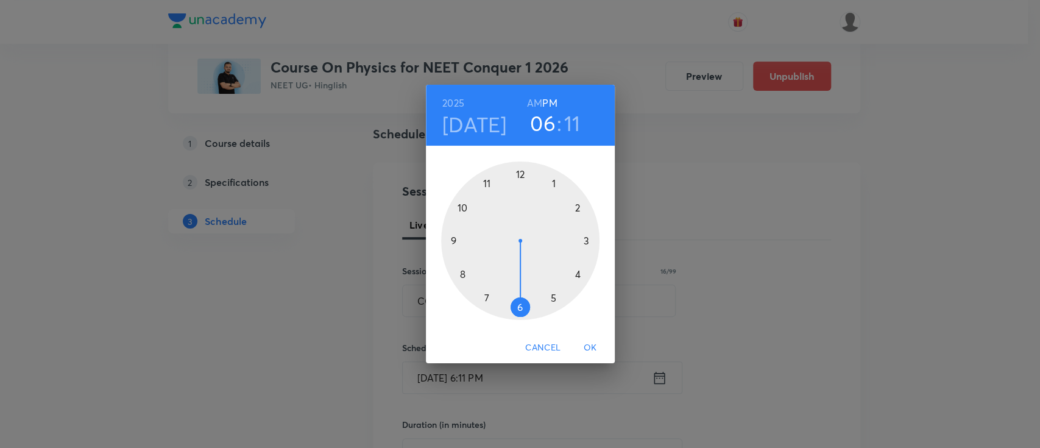
click at [540, 127] on h3 "06" at bounding box center [543, 123] width 26 height 26
drag, startPoint x: 529, startPoint y: 307, endPoint x: 555, endPoint y: 309, distance: 25.7
click at [555, 309] on div at bounding box center [520, 240] width 158 height 158
drag, startPoint x: 579, startPoint y: 210, endPoint x: 519, endPoint y: 188, distance: 64.2
click at [519, 188] on div at bounding box center [520, 240] width 158 height 158
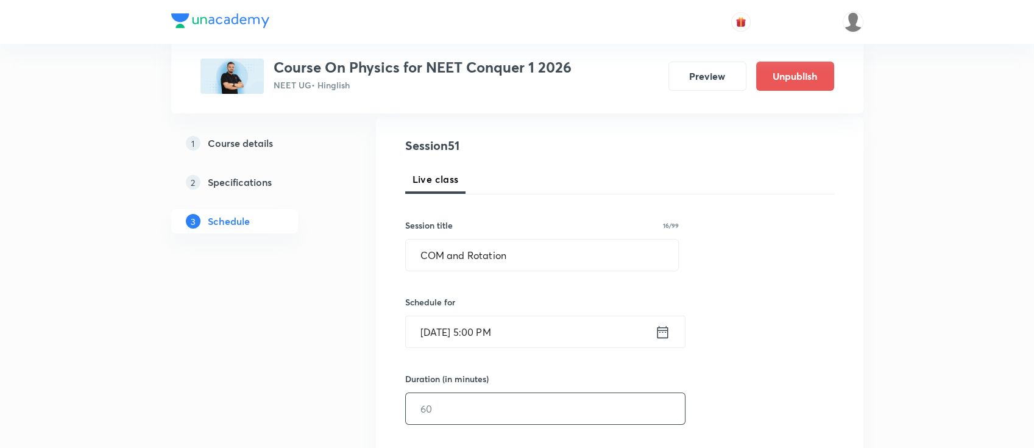
scroll to position [162, 0]
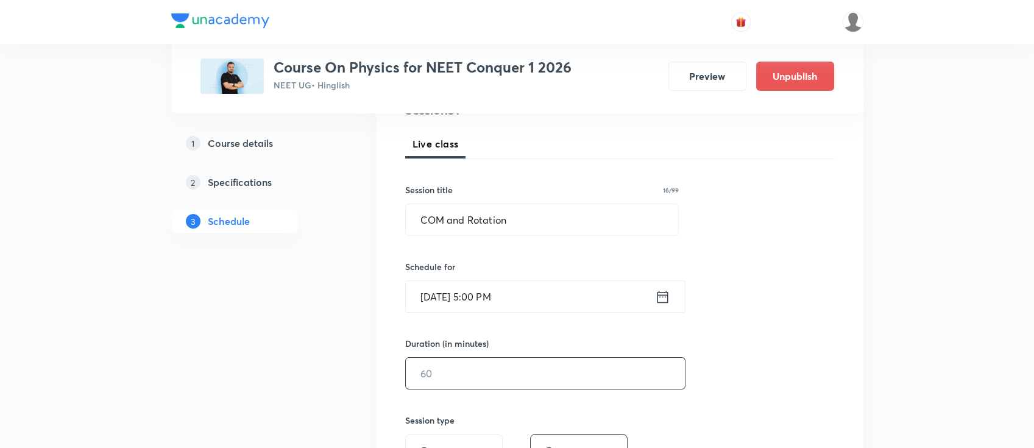
click at [525, 376] on input "text" at bounding box center [545, 373] width 279 height 31
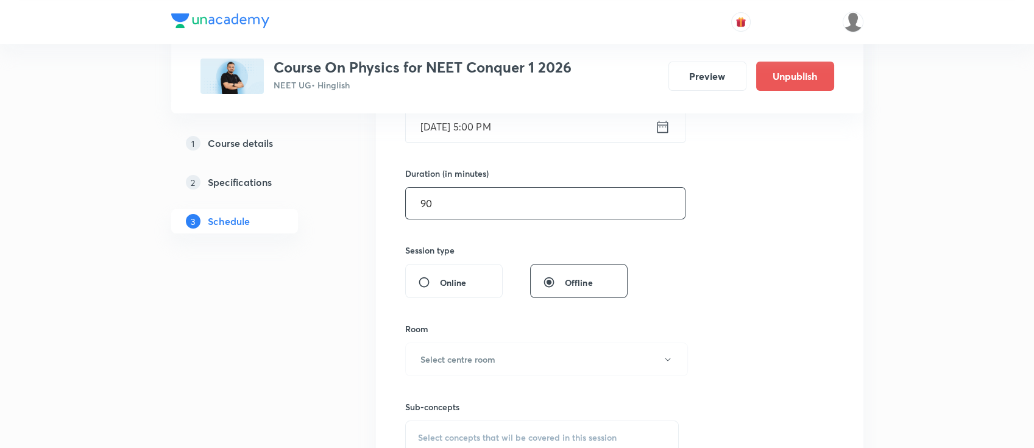
scroll to position [325, 0]
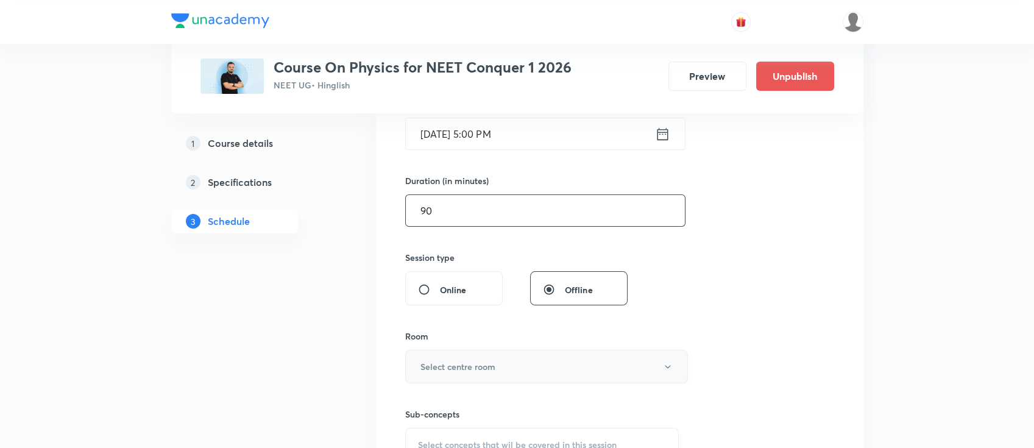
type input "90"
click at [504, 378] on button "Select centre room" at bounding box center [546, 367] width 283 height 34
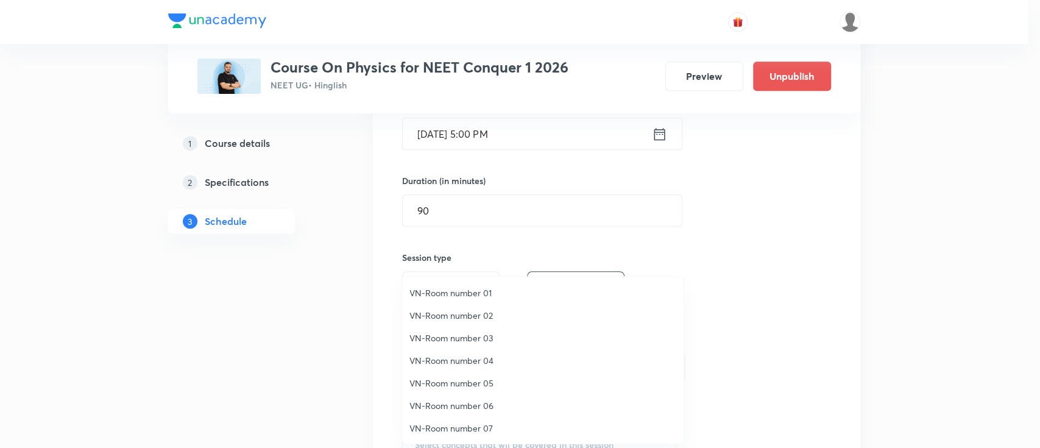
click at [482, 331] on span "VN-Room number 03" at bounding box center [542, 337] width 267 height 13
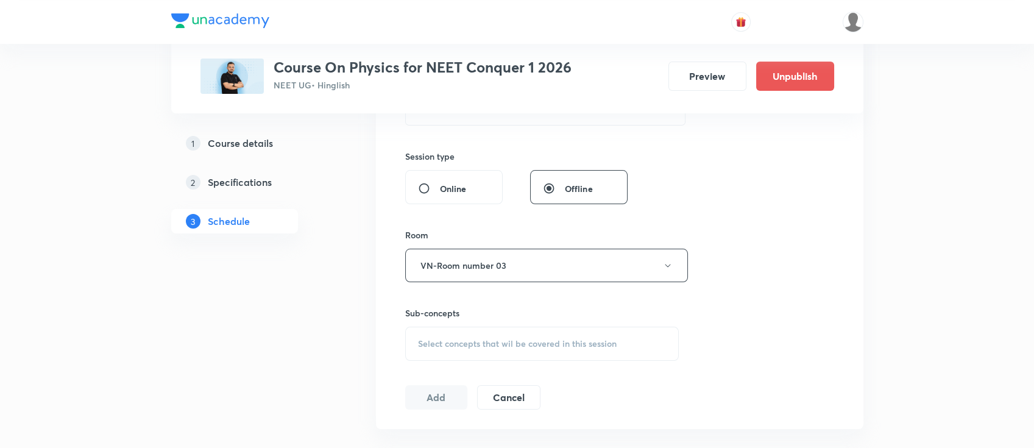
scroll to position [487, 0]
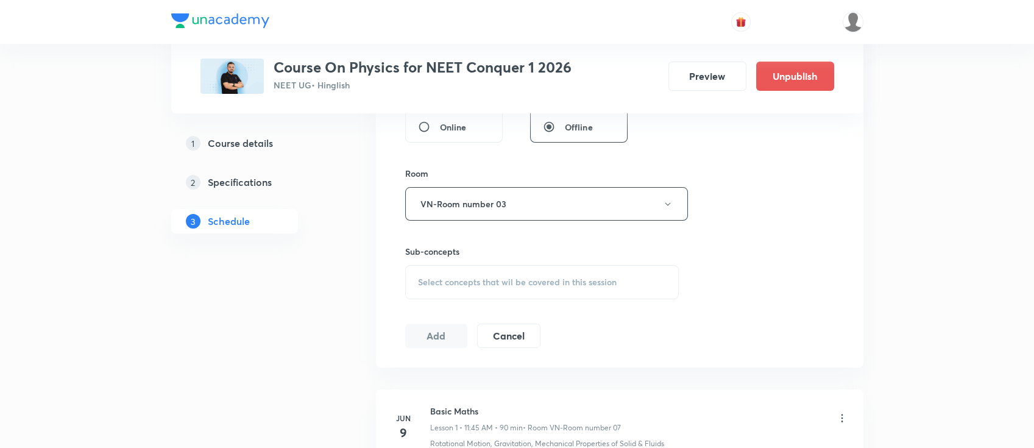
click at [557, 274] on div "Select concepts that wil be covered in this session" at bounding box center [542, 282] width 274 height 34
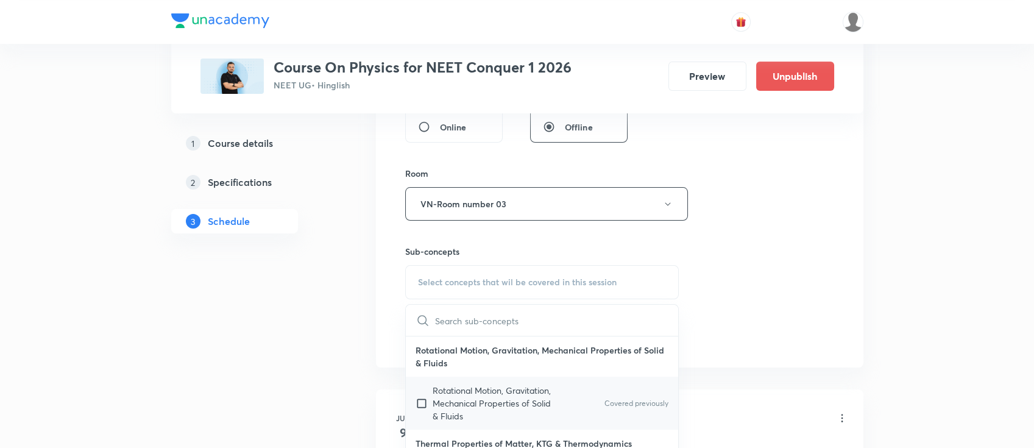
click at [524, 407] on p "Rotational Motion, Gravitation, Mechanical Properties of Solid & Fluids" at bounding box center [494, 403] width 123 height 38
checkbox input "true"
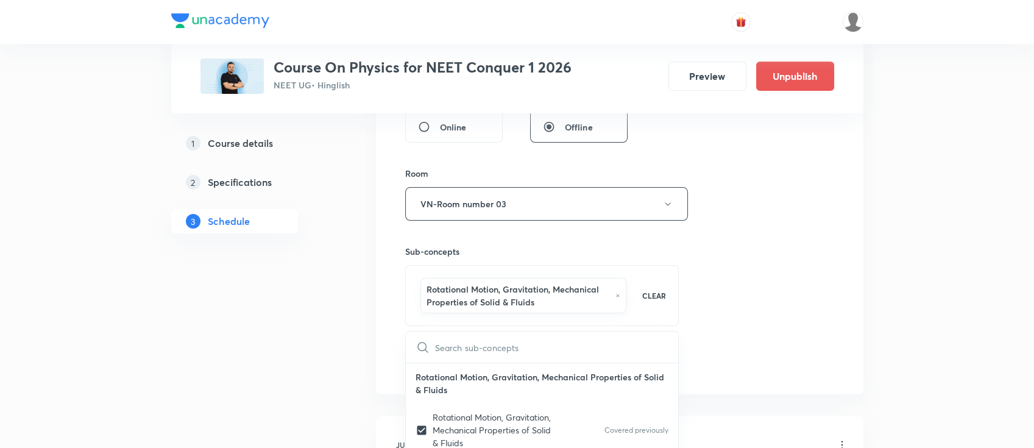
click at [730, 294] on div "Session 51 Live class Session title 16/99 COM and Rotation ​ Schedule for Sep 1…" at bounding box center [619, 75] width 429 height 599
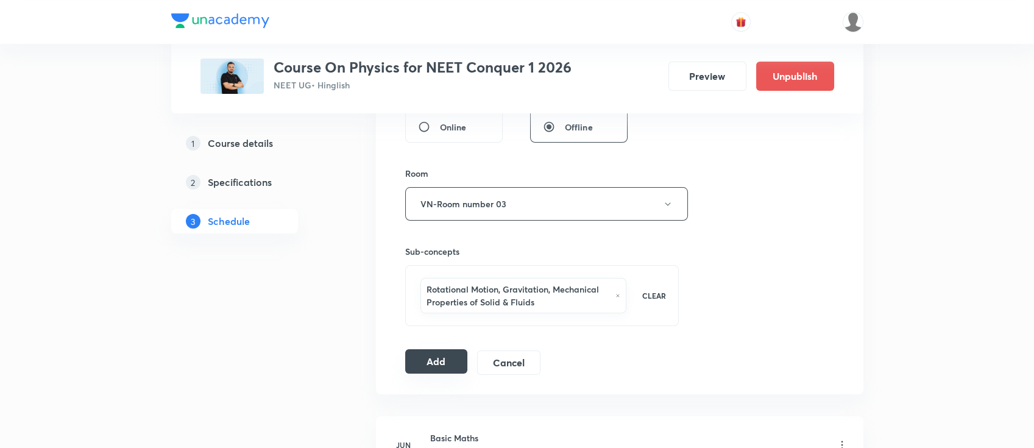
click at [433, 369] on button "Add" at bounding box center [436, 361] width 63 height 24
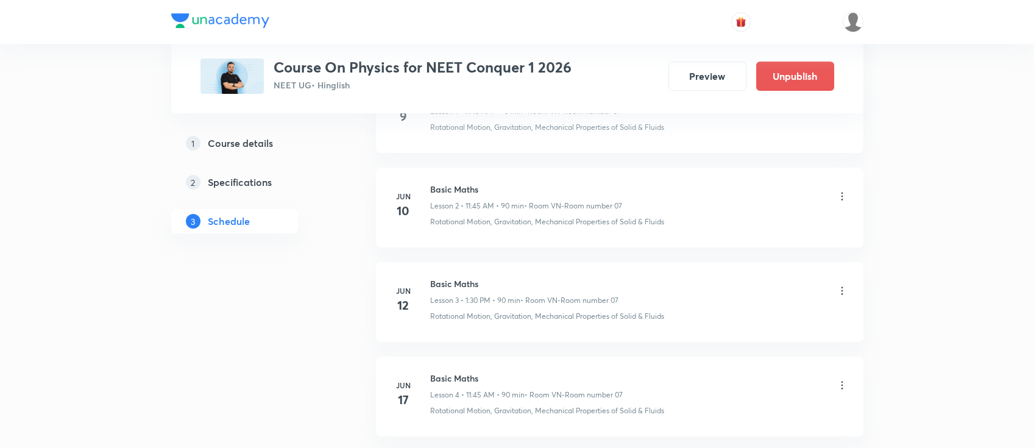
scroll to position [0, 0]
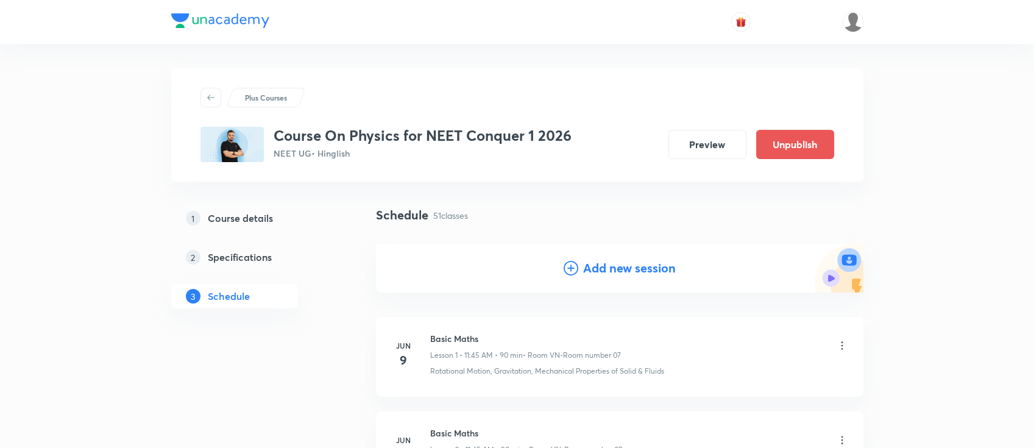
click at [635, 269] on h4 "Add new session" at bounding box center [629, 268] width 93 height 18
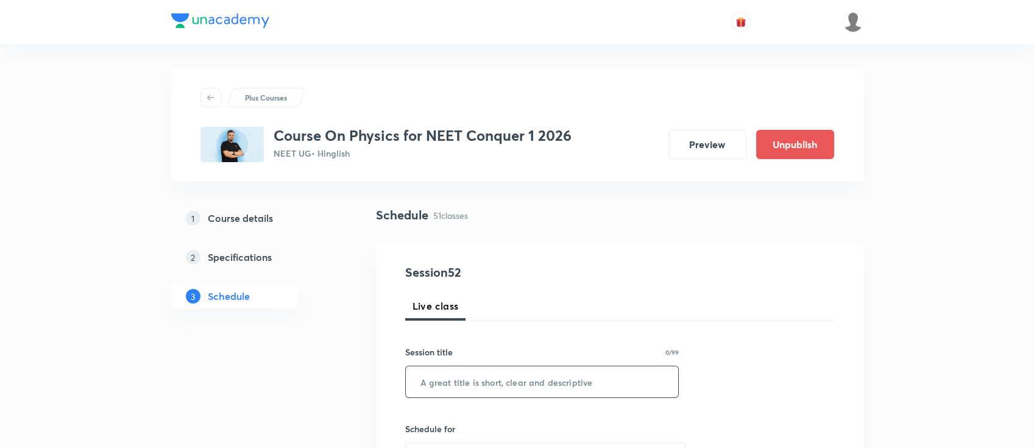
click at [581, 392] on input "text" at bounding box center [542, 381] width 273 height 31
paste input "COM and Rotation"
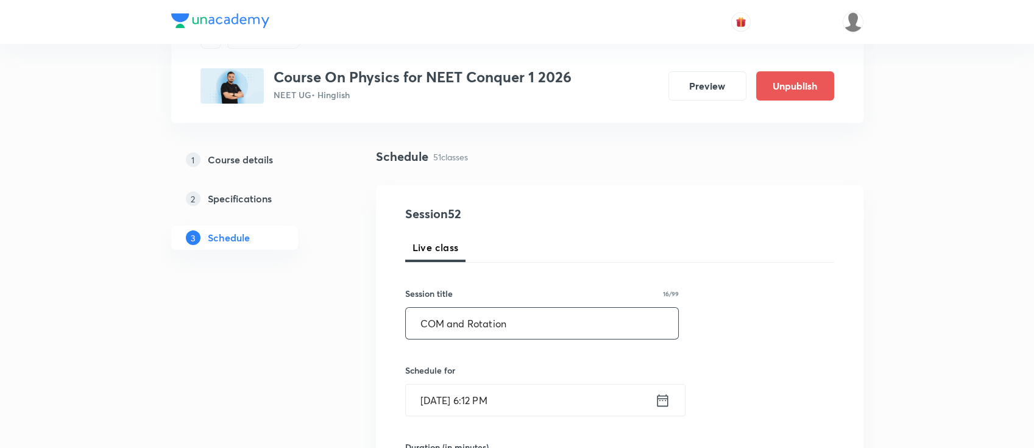
scroll to position [81, 0]
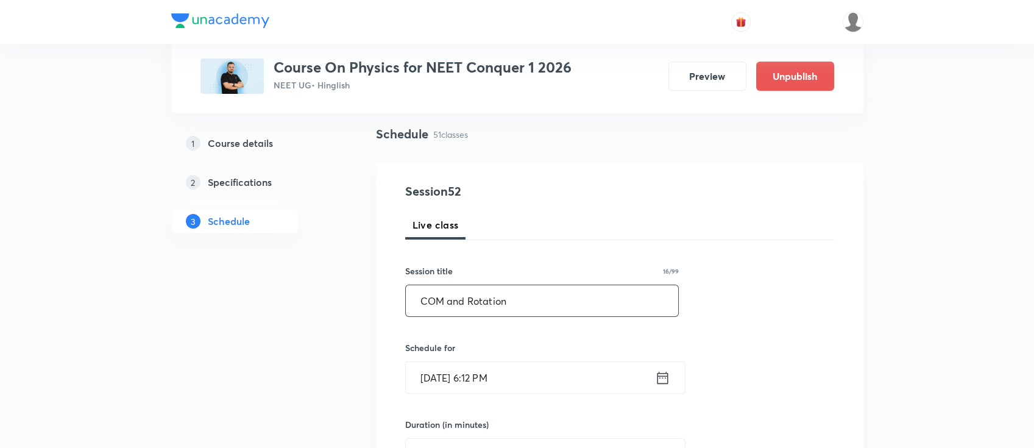
type input "COM and Rotation"
click at [658, 378] on icon at bounding box center [662, 377] width 15 height 17
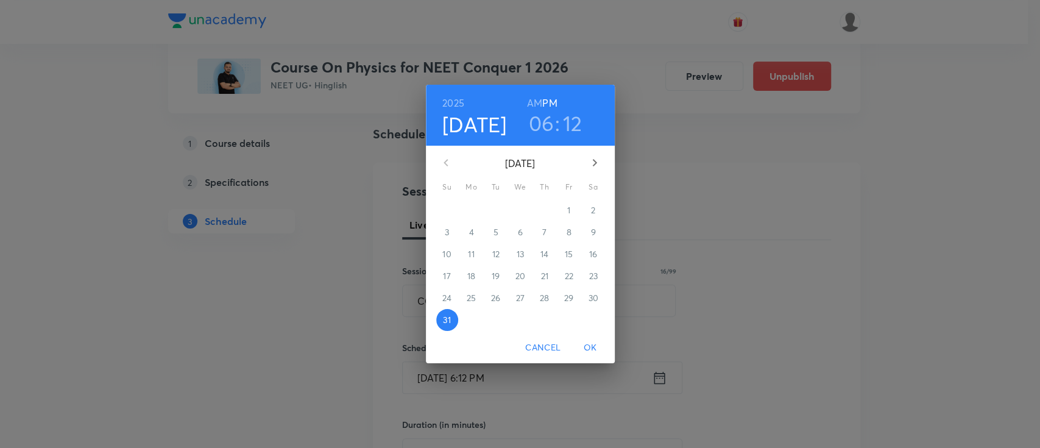
click at [594, 151] on button "button" at bounding box center [594, 162] width 29 height 29
click at [471, 213] on p "1" at bounding box center [471, 210] width 3 height 12
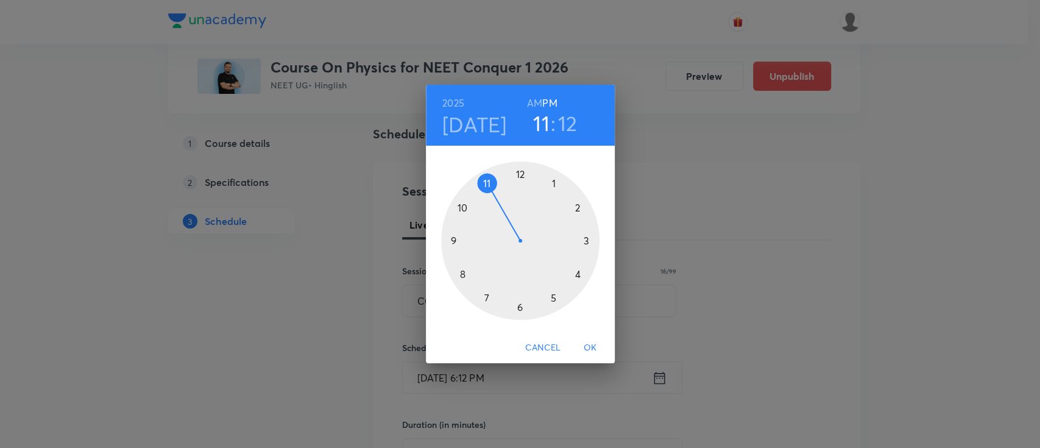
drag, startPoint x: 521, startPoint y: 308, endPoint x: 493, endPoint y: 197, distance: 115.1
click at [493, 197] on div at bounding box center [520, 240] width 158 height 158
drag, startPoint x: 578, startPoint y: 221, endPoint x: 467, endPoint y: 243, distance: 112.5
click at [467, 243] on div at bounding box center [520, 240] width 158 height 158
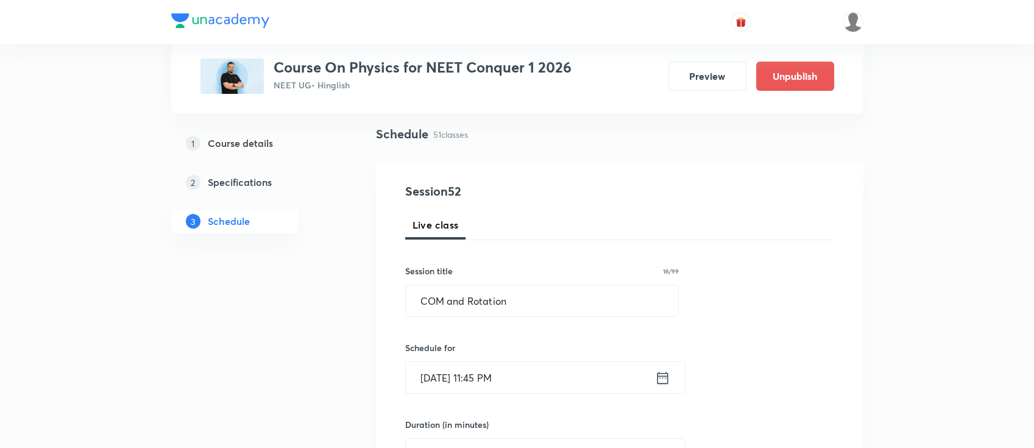
click at [666, 373] on icon at bounding box center [662, 377] width 15 height 17
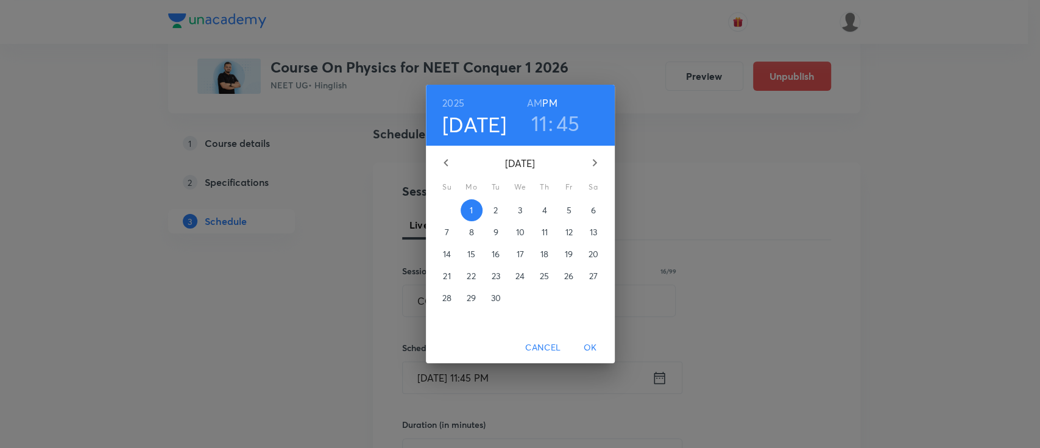
click at [530, 103] on h6 "AM" at bounding box center [534, 102] width 15 height 17
click at [590, 347] on span "OK" at bounding box center [590, 347] width 29 height 15
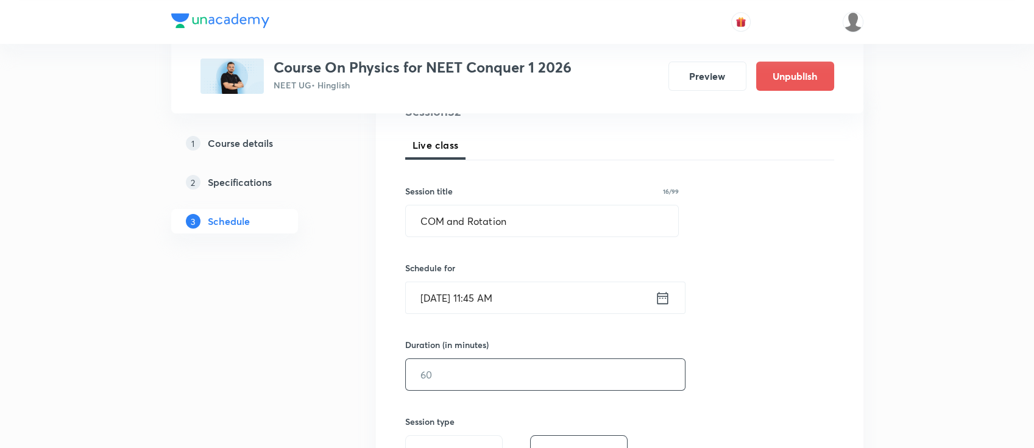
scroll to position [162, 0]
click at [544, 397] on div "Session 52 Live class Session title 16/99 COM and Rotation ​ Schedule for Sep 1…" at bounding box center [619, 387] width 429 height 572
click at [545, 386] on input "text" at bounding box center [545, 373] width 279 height 31
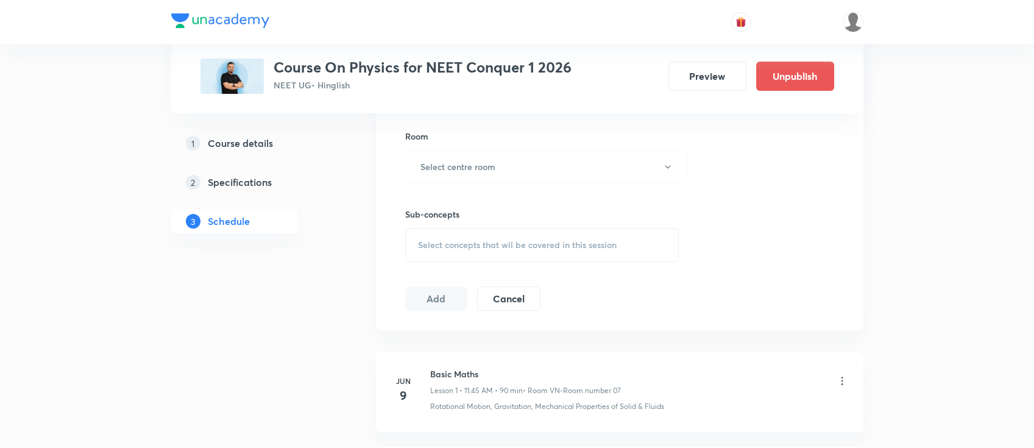
scroll to position [487, 0]
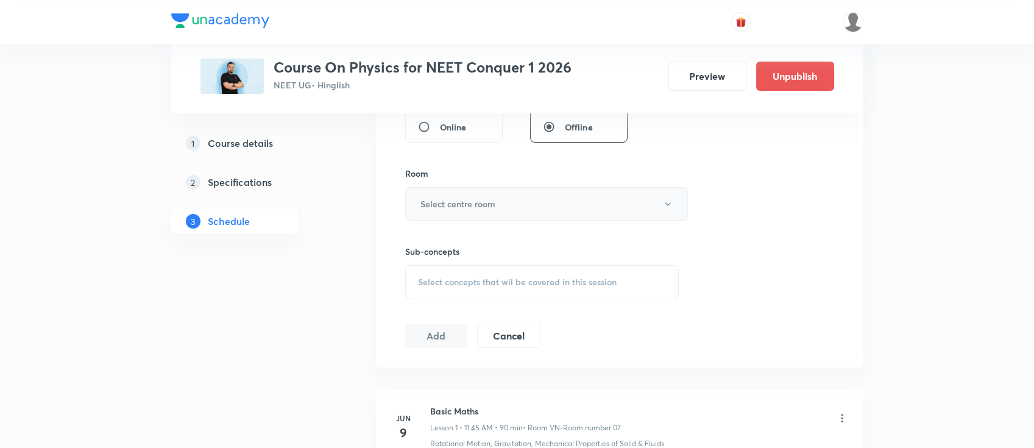
type input "90"
click at [522, 212] on button "Select centre room" at bounding box center [546, 204] width 283 height 34
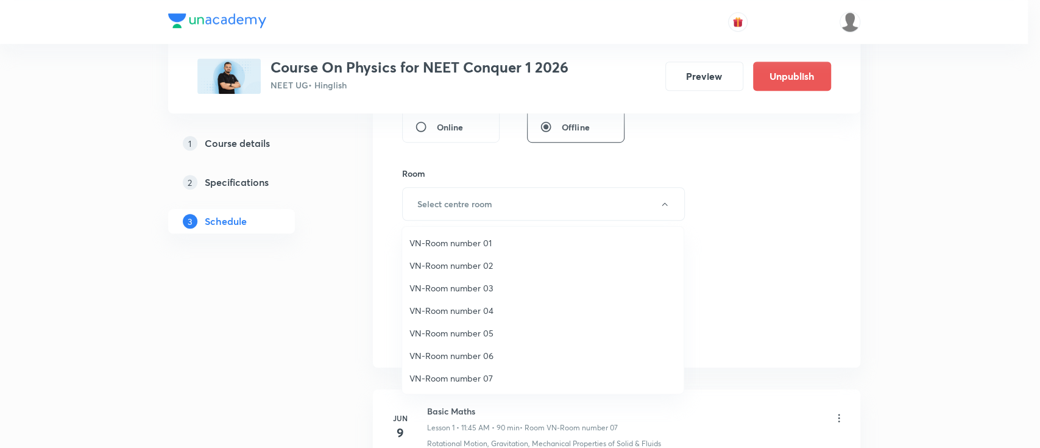
click at [484, 317] on li "VN-Room number 04" at bounding box center [542, 310] width 281 height 23
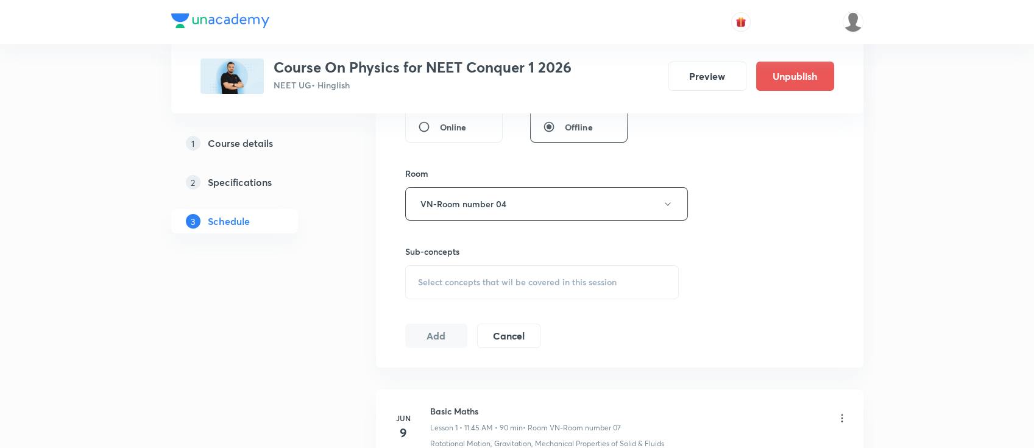
click at [532, 282] on span "Select concepts that wil be covered in this session" at bounding box center [517, 282] width 199 height 10
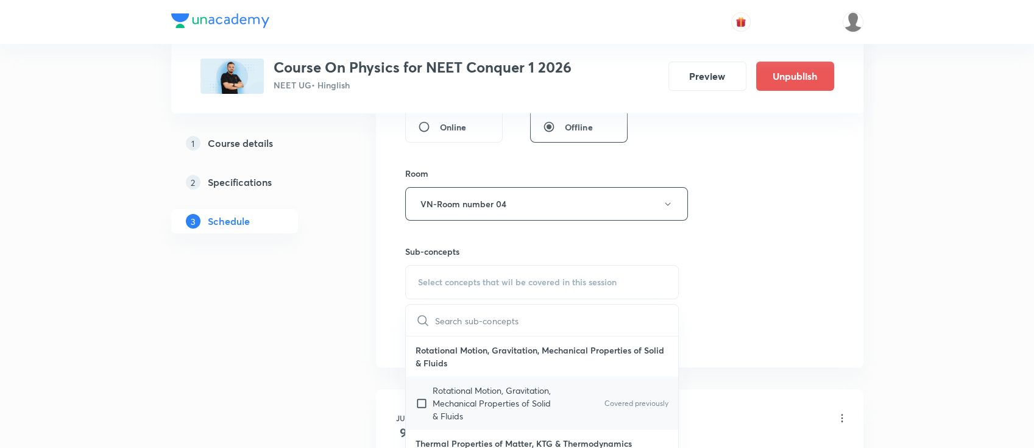
drag, startPoint x: 532, startPoint y: 395, endPoint x: 543, endPoint y: 386, distance: 14.2
click at [531, 395] on p "Rotational Motion, Gravitation, Mechanical Properties of Solid & Fluids" at bounding box center [494, 403] width 123 height 38
checkbox input "true"
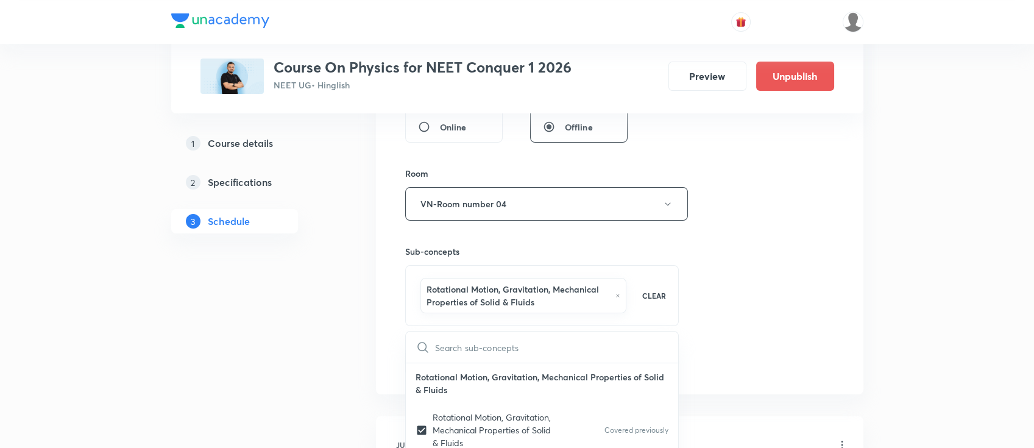
click at [783, 292] on div "Session 52 Live class Session title 16/99 COM and Rotation ​ Schedule for Sep 1…" at bounding box center [619, 75] width 429 height 599
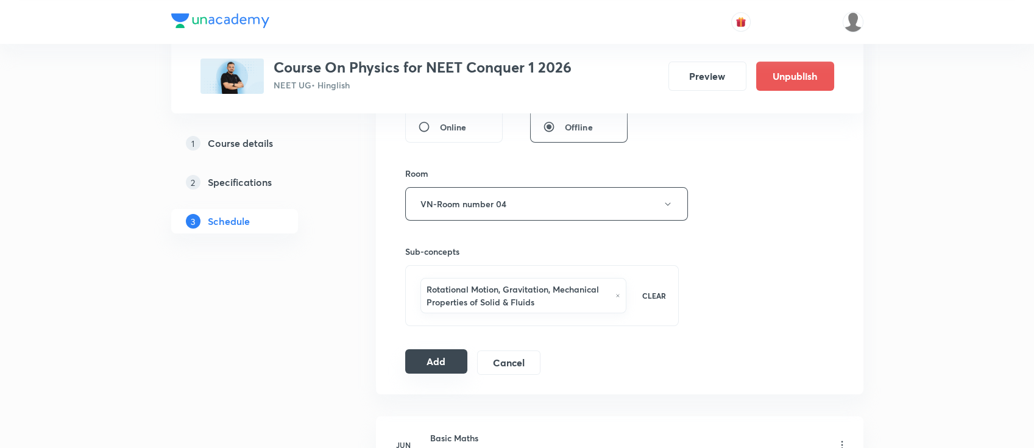
click at [424, 358] on button "Add" at bounding box center [436, 361] width 63 height 24
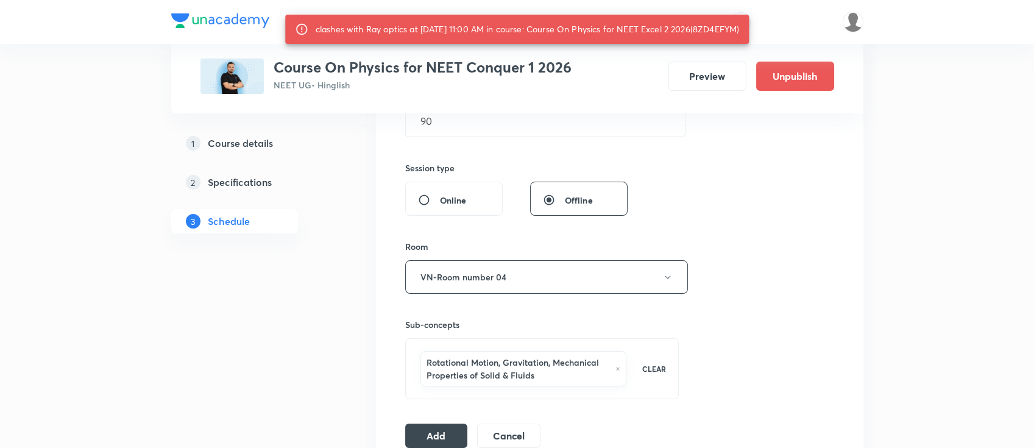
scroll to position [244, 0]
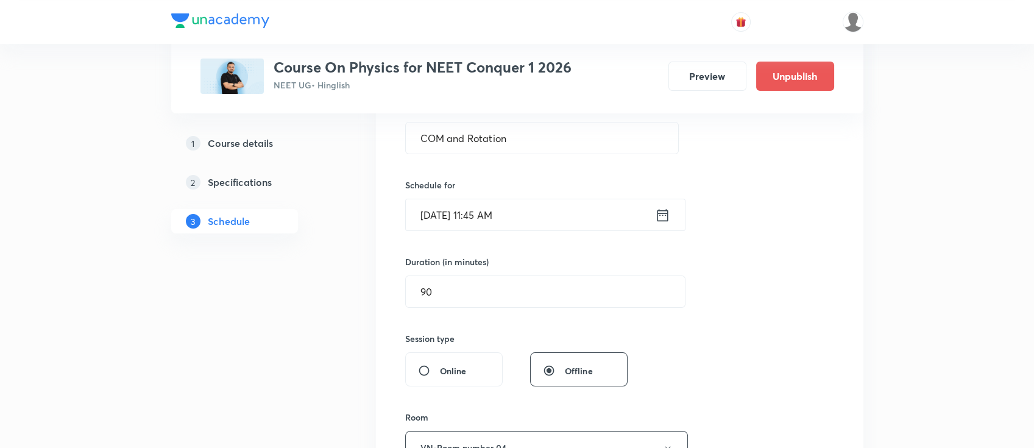
click at [655, 219] on icon at bounding box center [662, 215] width 15 height 17
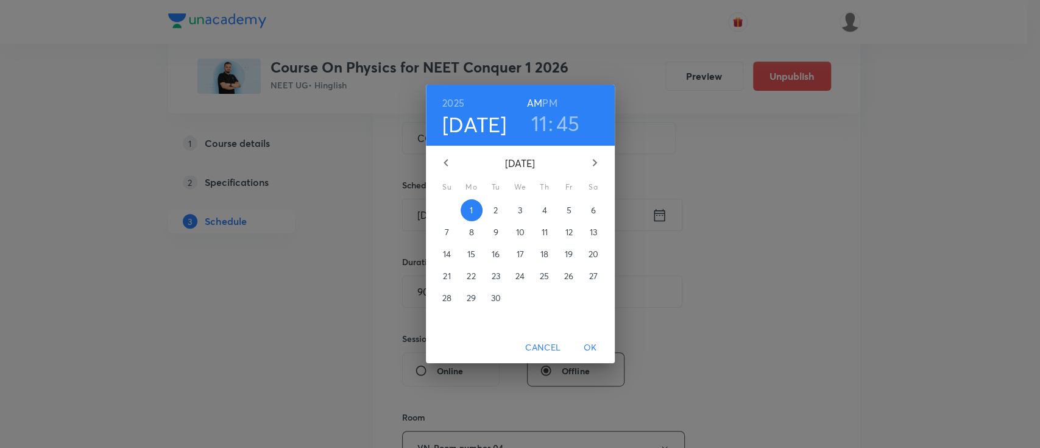
click at [565, 130] on h3 "45" at bounding box center [568, 123] width 24 height 26
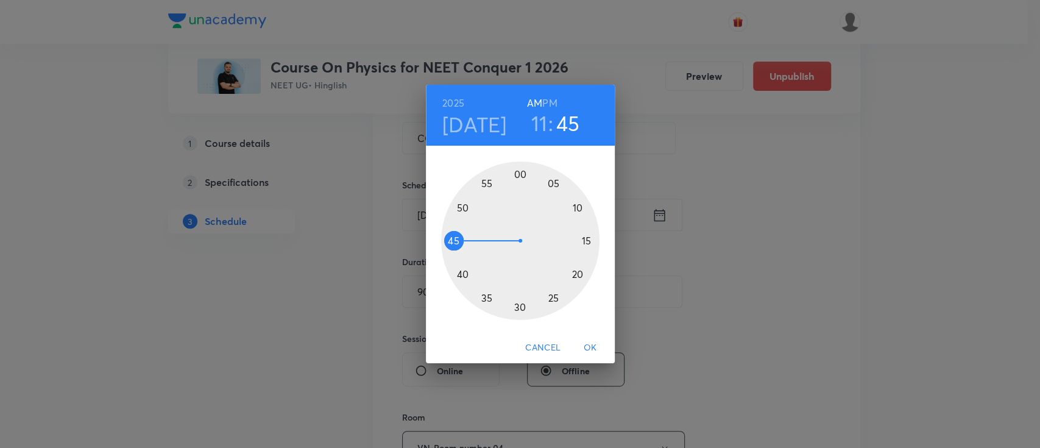
click at [598, 344] on span "OK" at bounding box center [590, 347] width 29 height 15
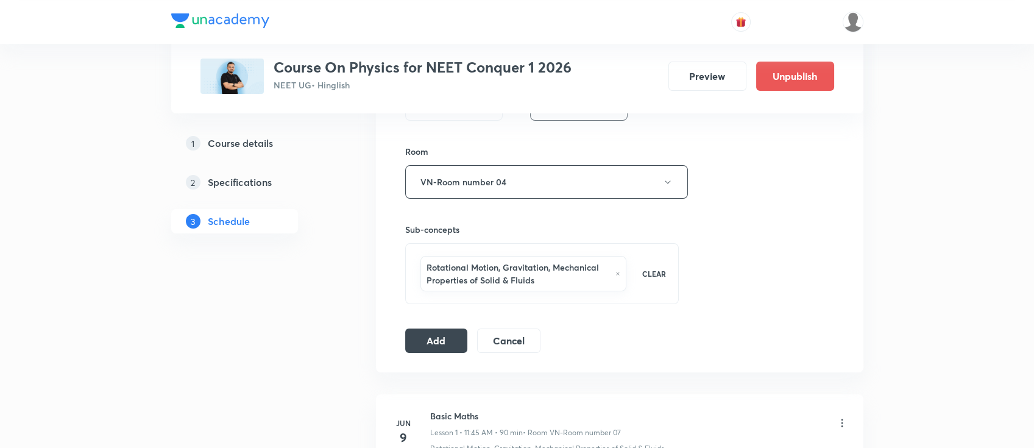
scroll to position [568, 0]
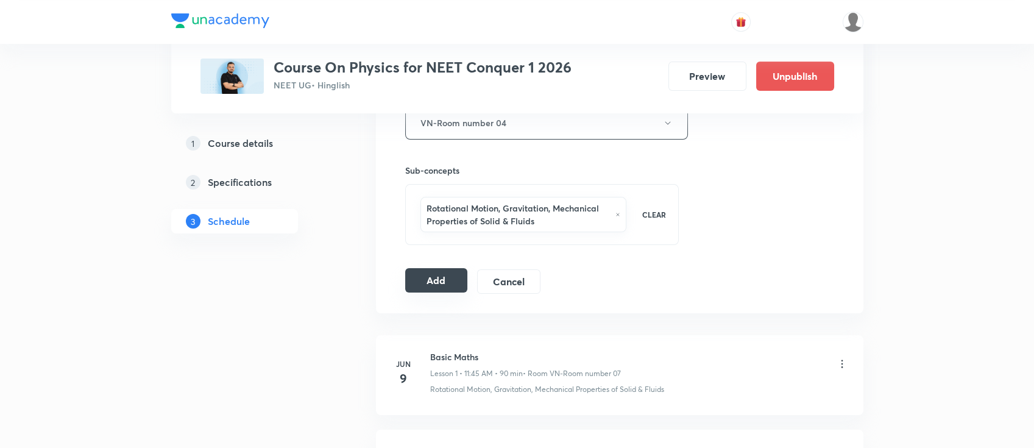
click at [450, 274] on button "Add" at bounding box center [436, 280] width 63 height 24
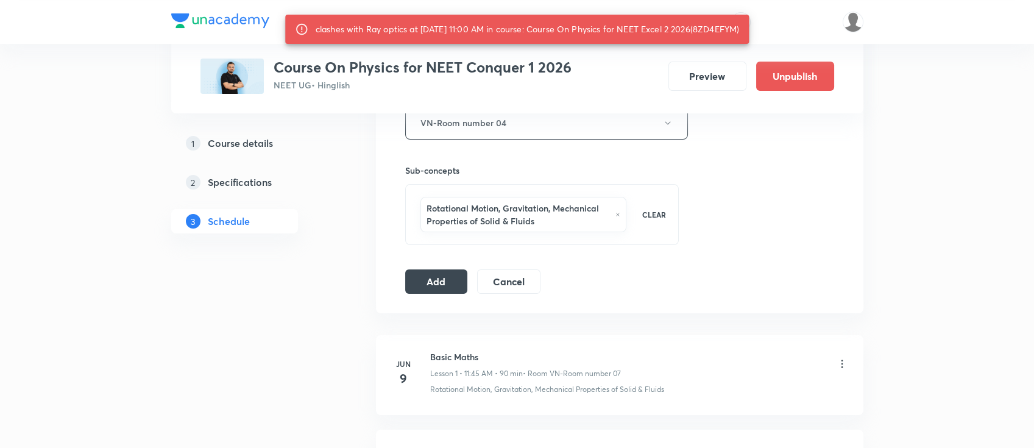
click at [739, 24] on div "clashes with Ray optics at 01 Sep 2025 11:00 AM in course: Course On Physics fo…" at bounding box center [527, 29] width 423 height 22
copy div "8ZD4EFYM"
click at [440, 283] on button "Add" at bounding box center [436, 280] width 63 height 24
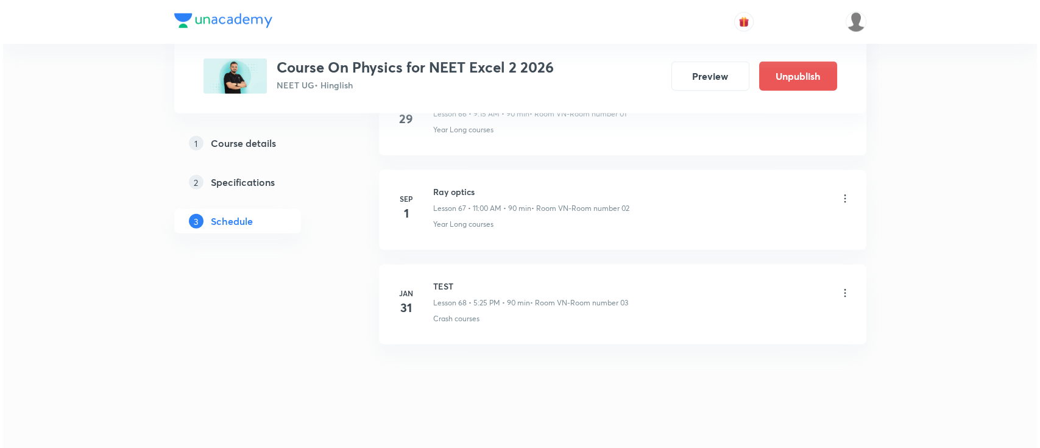
scroll to position [6940, 0]
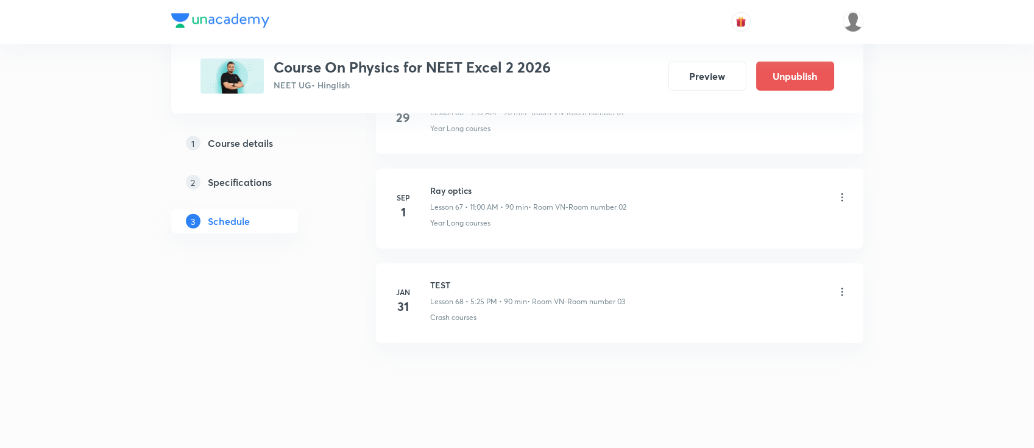
click at [843, 191] on icon at bounding box center [842, 197] width 12 height 12
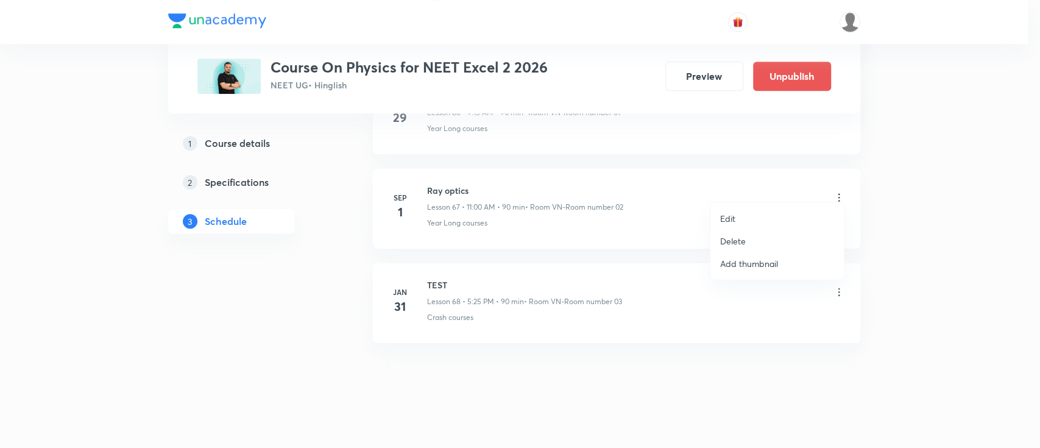
click at [747, 217] on li "Edit" at bounding box center [776, 218] width 133 height 23
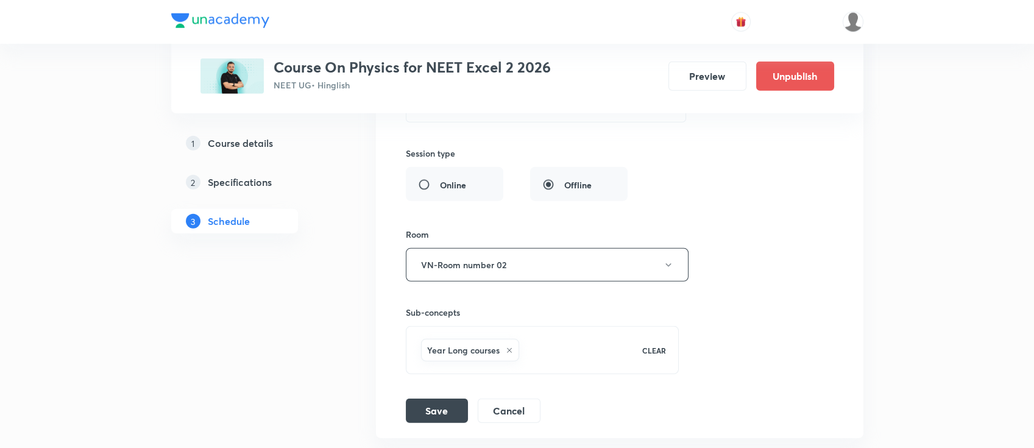
scroll to position [6523, 0]
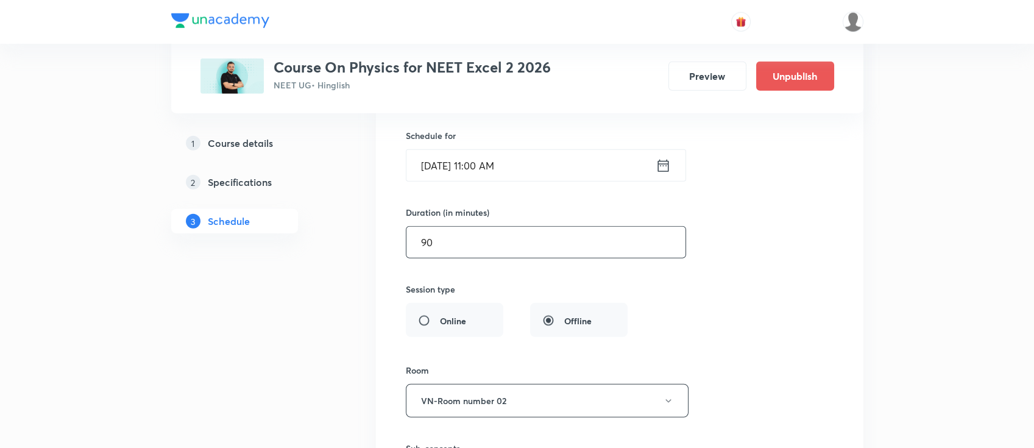
drag, startPoint x: 430, startPoint y: 239, endPoint x: 398, endPoint y: 234, distance: 32.1
click at [398, 234] on div "Ray optics Lesson 67 • Room VN-Room number 02 Year Long courses Session 67 Live…" at bounding box center [619, 266] width 457 height 586
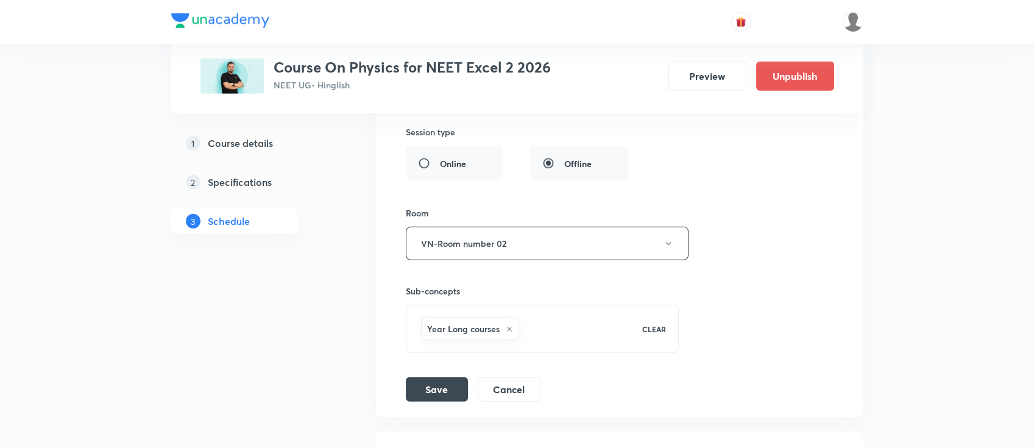
scroll to position [6686, 0]
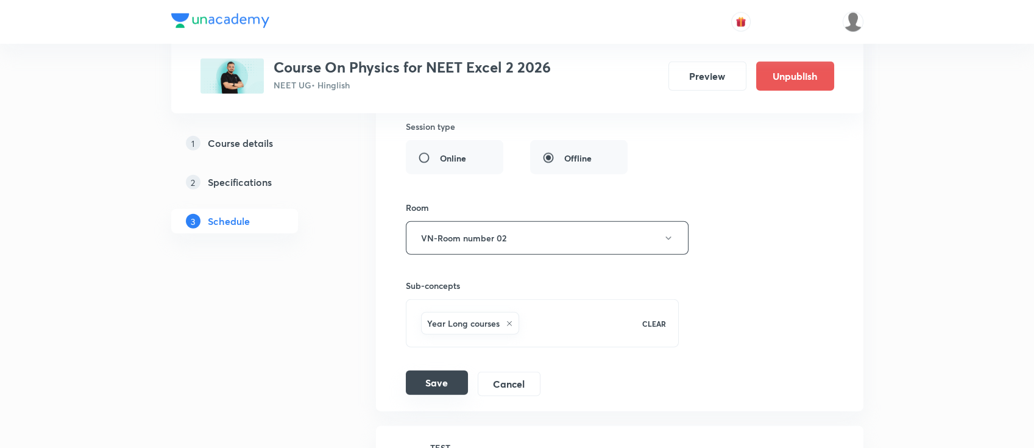
type input "40"
click at [444, 372] on button "Save" at bounding box center [437, 382] width 62 height 24
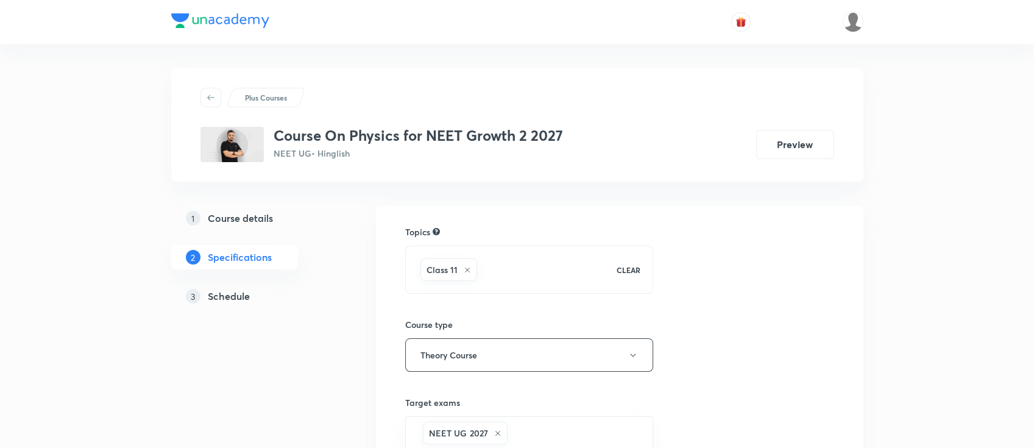
click at [236, 290] on h5 "Schedule" at bounding box center [229, 296] width 42 height 15
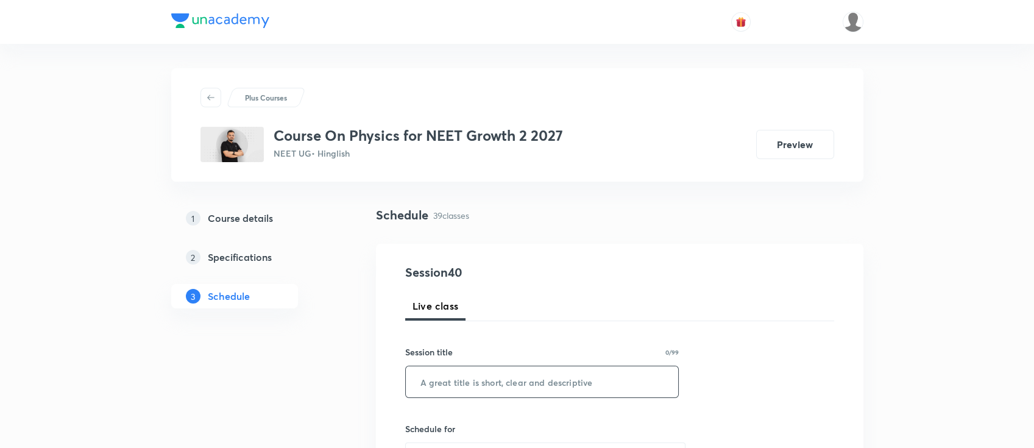
click at [565, 392] on input "text" at bounding box center [542, 381] width 273 height 31
paste input "NLM"
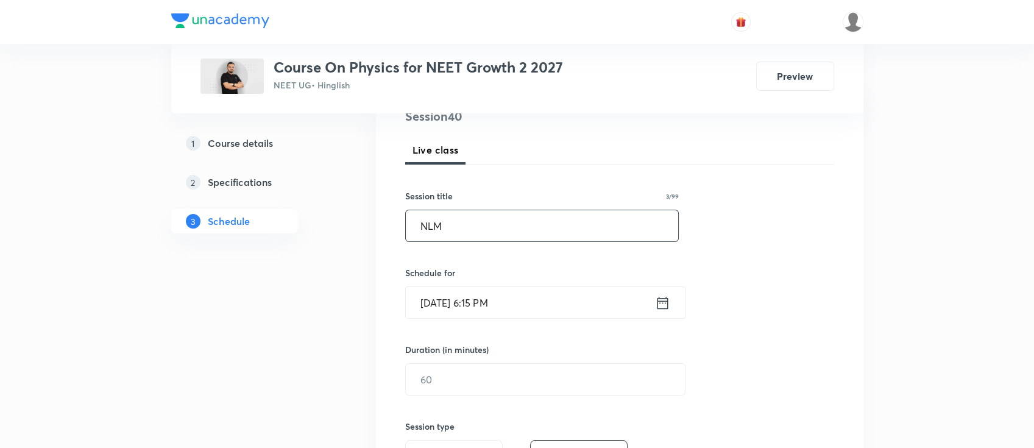
scroll to position [162, 0]
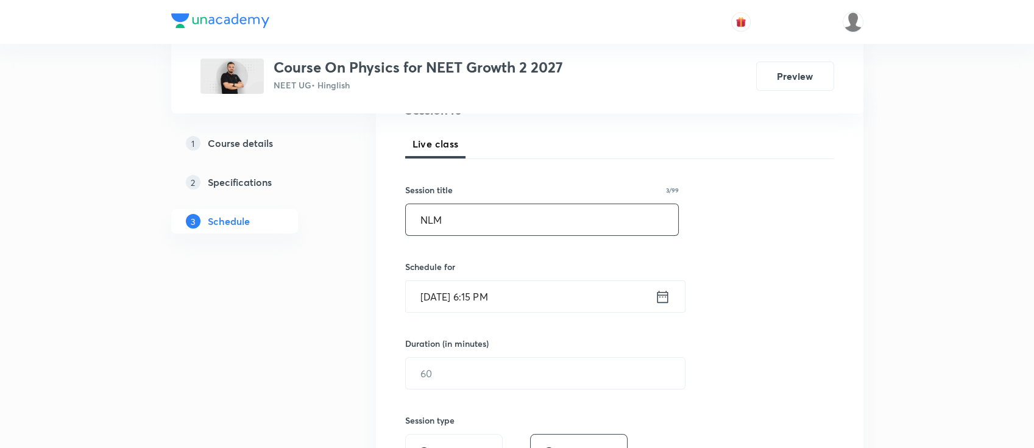
type input "NLM"
click at [658, 300] on icon at bounding box center [662, 296] width 15 height 17
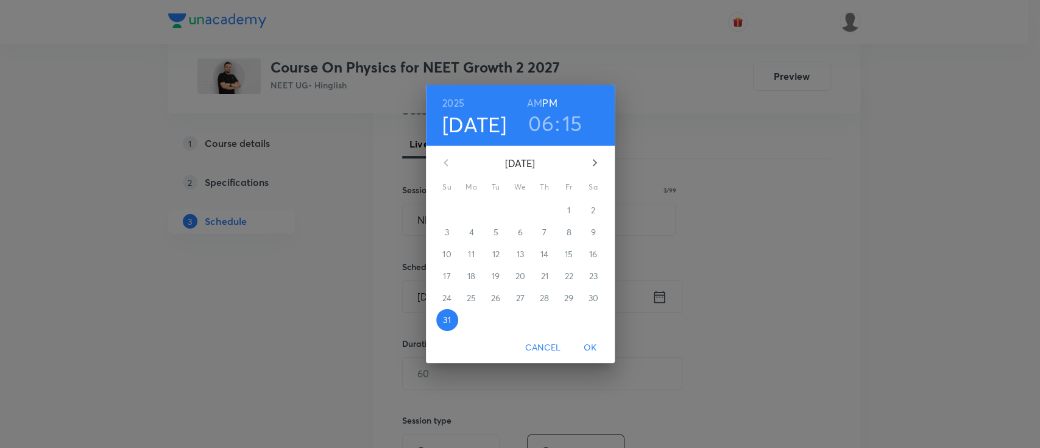
click at [595, 164] on icon "button" at bounding box center [594, 162] width 15 height 15
click at [492, 217] on button "2" at bounding box center [496, 210] width 22 height 22
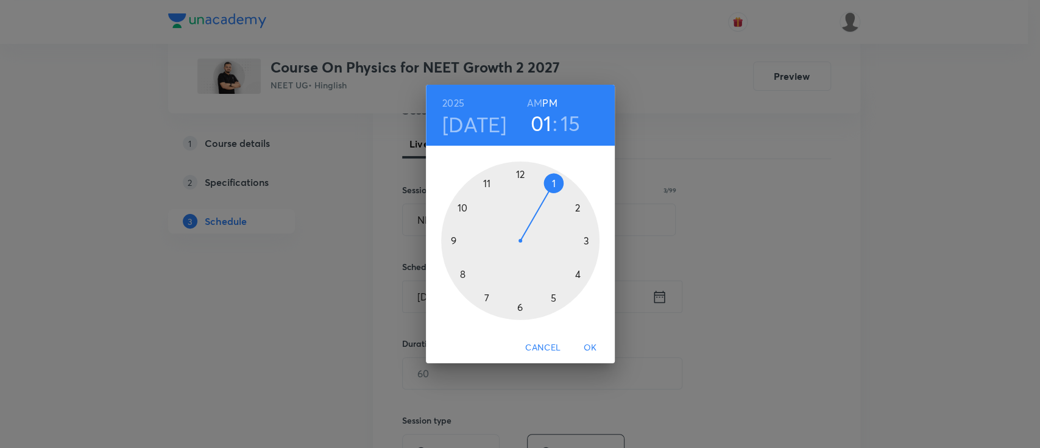
drag, startPoint x: 527, startPoint y: 311, endPoint x: 535, endPoint y: 204, distance: 107.0
click at [535, 204] on div at bounding box center [520, 240] width 158 height 158
drag, startPoint x: 585, startPoint y: 241, endPoint x: 521, endPoint y: 317, distance: 99.5
click at [521, 317] on div at bounding box center [520, 240] width 158 height 158
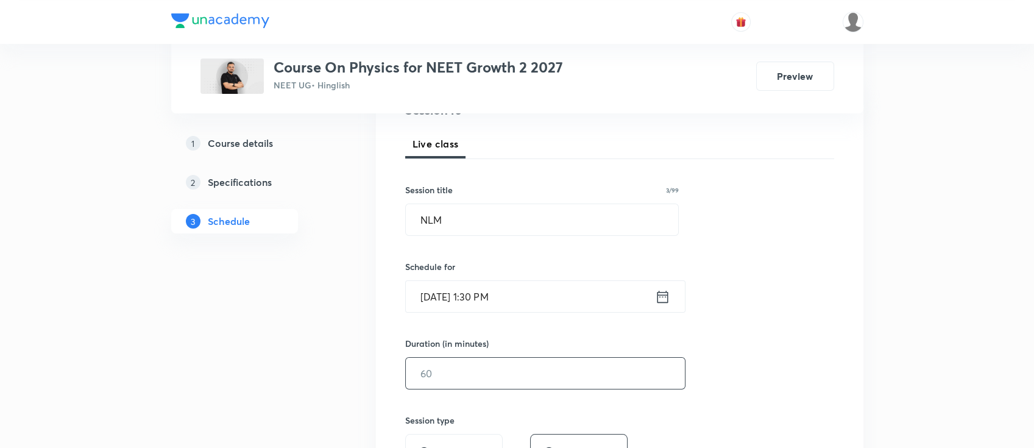
click at [492, 384] on input "text" at bounding box center [545, 373] width 279 height 31
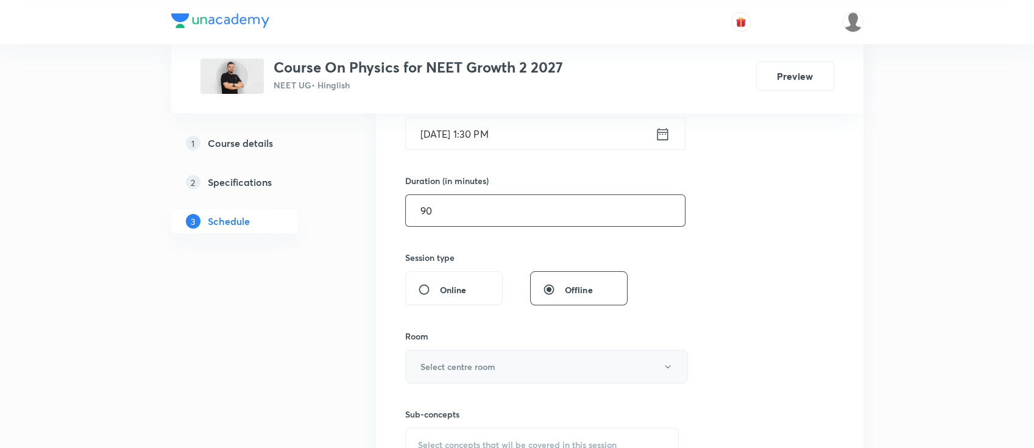
type input "90"
click at [480, 360] on h6 "Select centre room" at bounding box center [457, 366] width 75 height 13
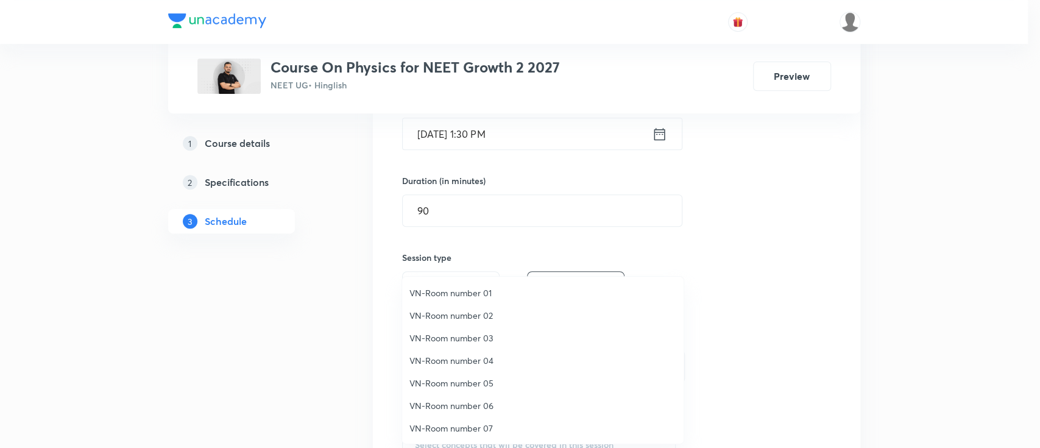
click at [470, 316] on span "VN-Room number 02" at bounding box center [542, 315] width 267 height 13
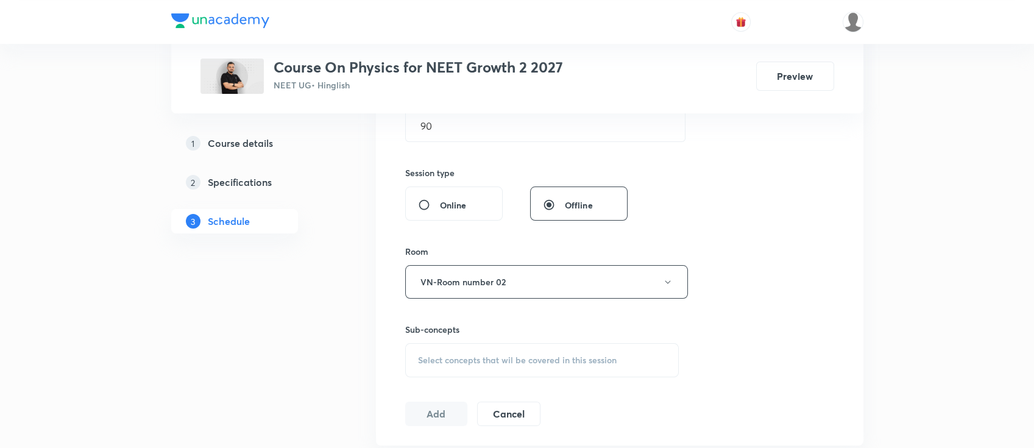
scroll to position [568, 0]
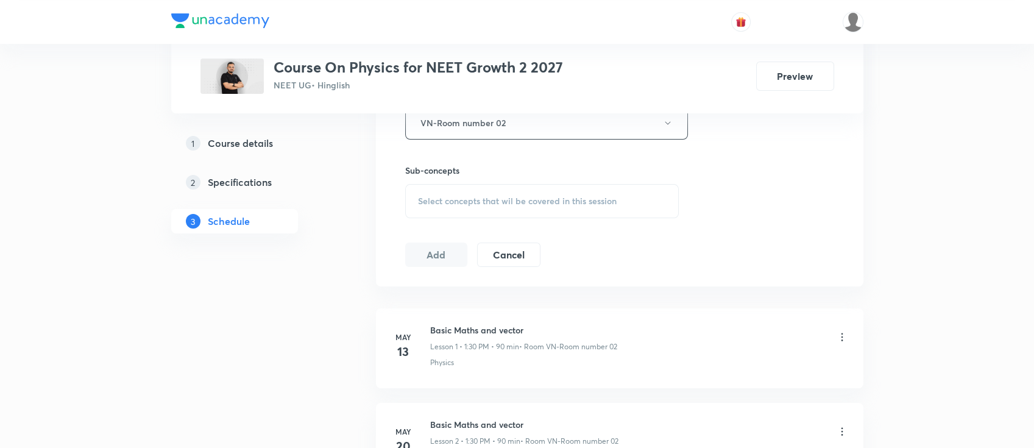
click at [518, 189] on div "Select concepts that wil be covered in this session" at bounding box center [542, 201] width 274 height 34
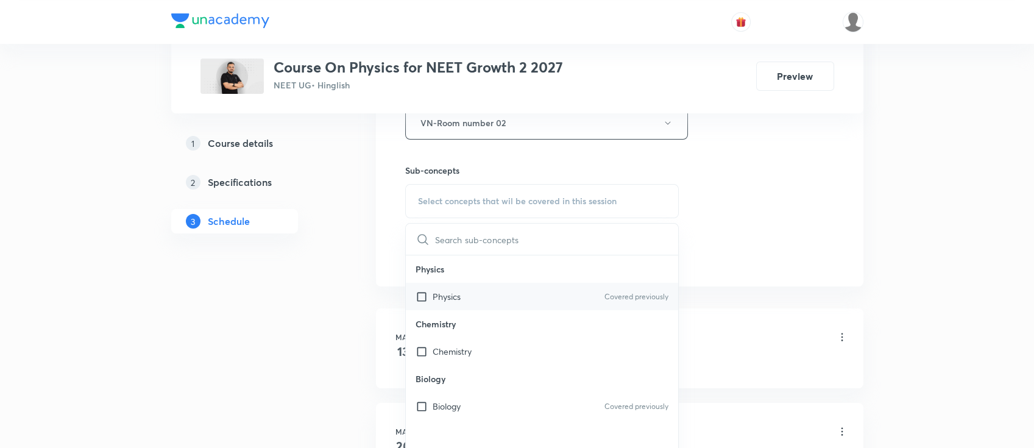
click at [508, 297] on div "Physics Covered previously" at bounding box center [542, 296] width 273 height 27
checkbox input "true"
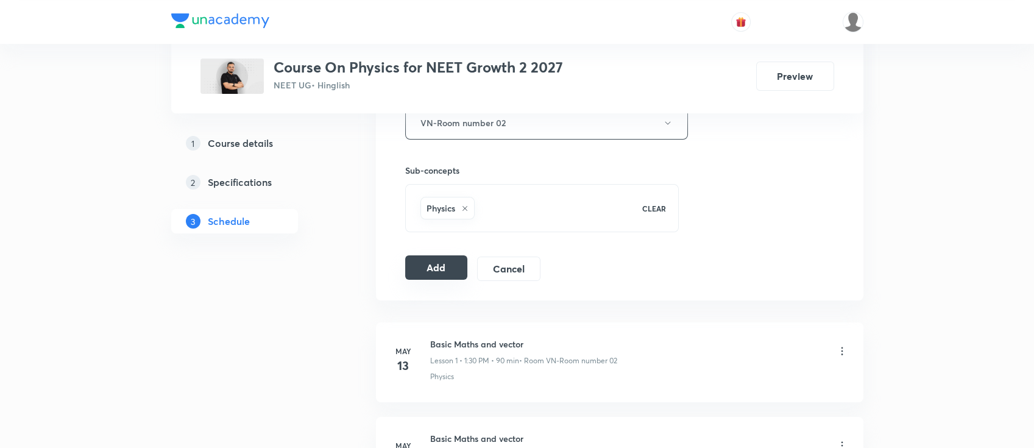
click at [420, 256] on button "Add" at bounding box center [436, 267] width 63 height 24
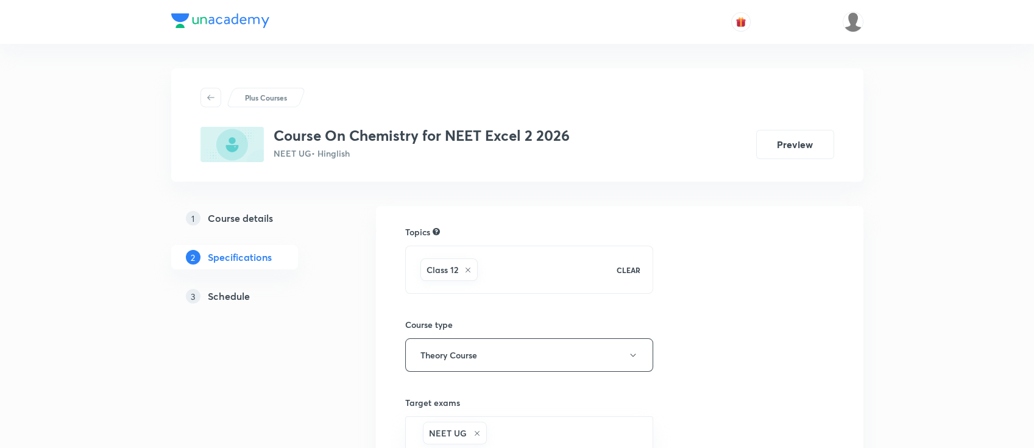
click at [227, 300] on h5 "Schedule" at bounding box center [229, 296] width 42 height 15
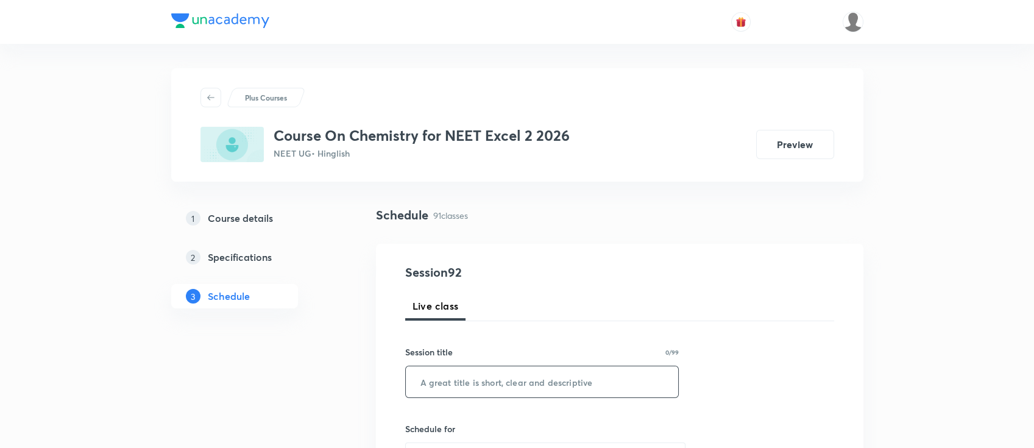
click at [523, 373] on input "text" at bounding box center [542, 381] width 273 height 31
paste input "aldehydes, ketones & carboxylic acid"
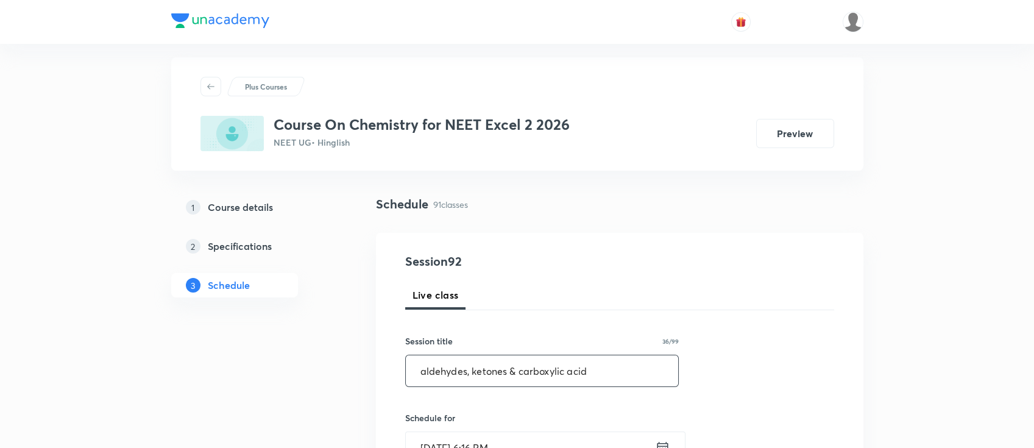
scroll to position [162, 0]
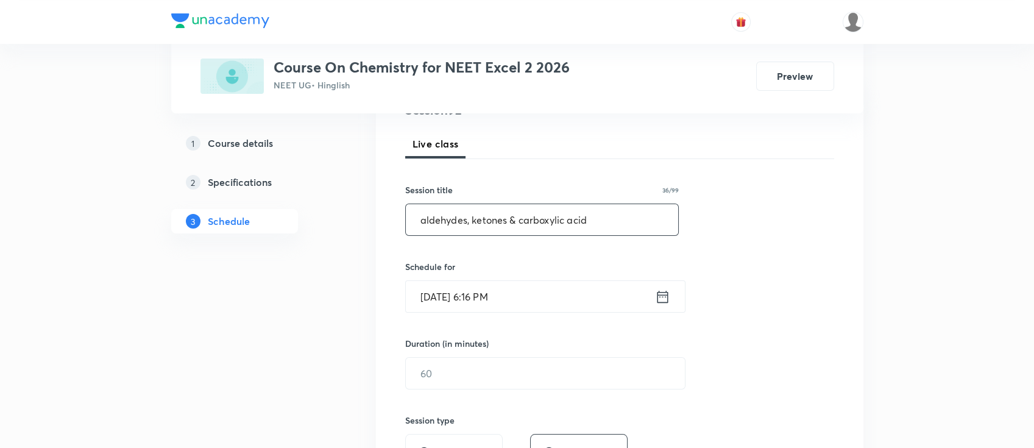
type input "aldehydes, ketones & carboxylic acid"
click at [660, 297] on icon at bounding box center [662, 296] width 15 height 17
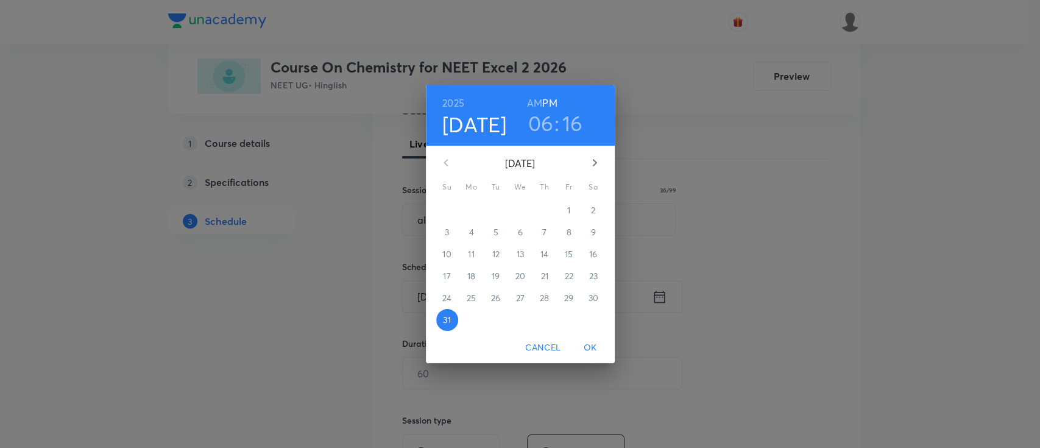
click at [592, 171] on button "button" at bounding box center [594, 162] width 29 height 29
click at [470, 211] on p "1" at bounding box center [471, 210] width 3 height 12
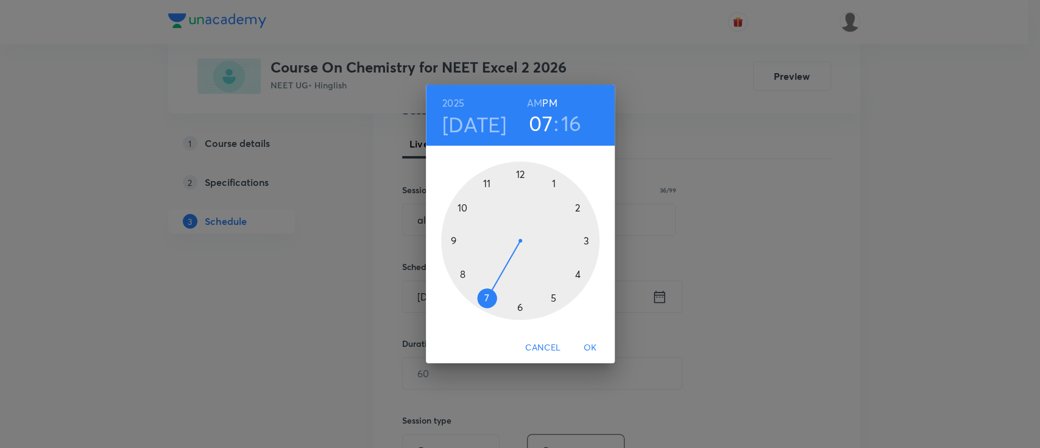
drag, startPoint x: 507, startPoint y: 313, endPoint x: 482, endPoint y: 305, distance: 25.6
click at [482, 305] on div at bounding box center [520, 240] width 158 height 158
click at [523, 305] on div at bounding box center [520, 240] width 158 height 158
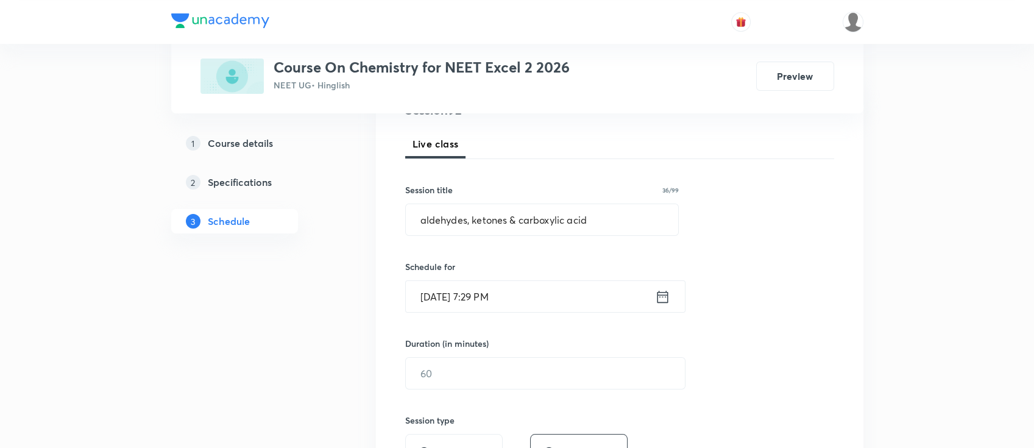
click at [666, 294] on icon at bounding box center [662, 296] width 11 height 12
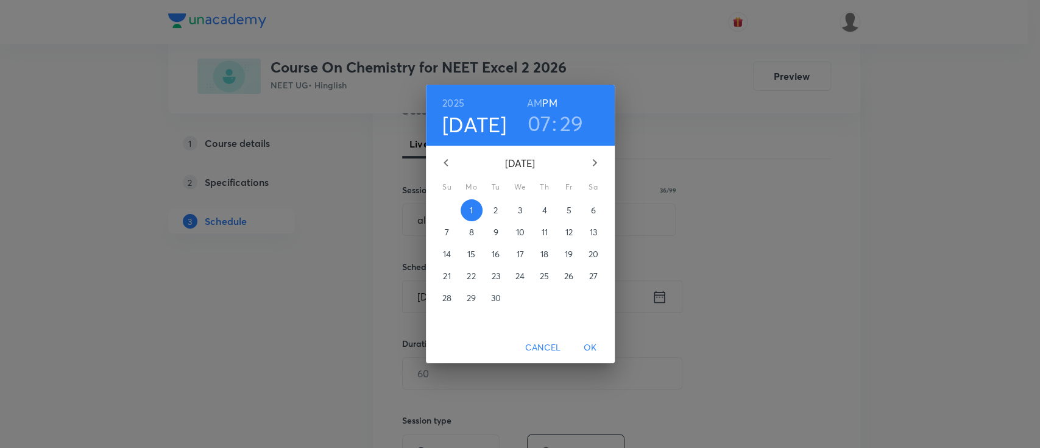
click at [528, 103] on h6 "AM" at bounding box center [534, 102] width 15 height 17
click at [595, 344] on span "OK" at bounding box center [590, 347] width 29 height 15
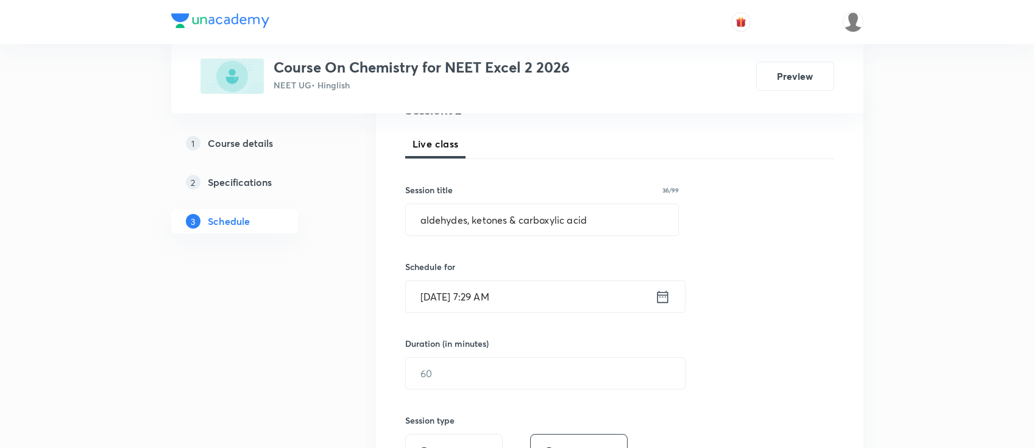
click at [663, 292] on icon at bounding box center [662, 296] width 15 height 17
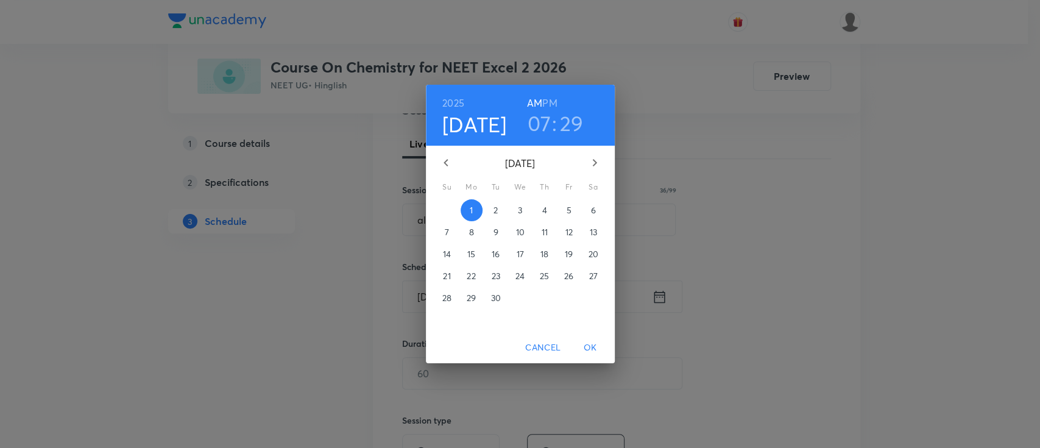
click at [573, 121] on h3 "29" at bounding box center [572, 123] width 24 height 26
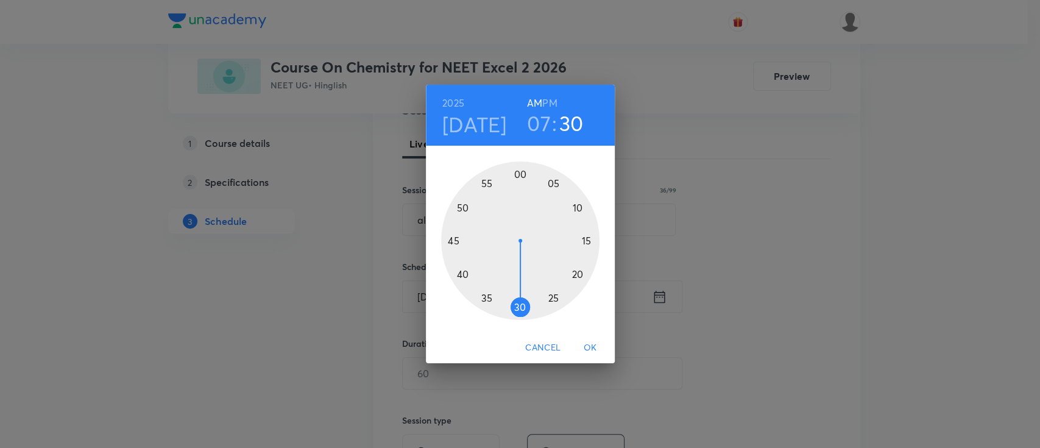
click at [517, 302] on div at bounding box center [520, 240] width 158 height 158
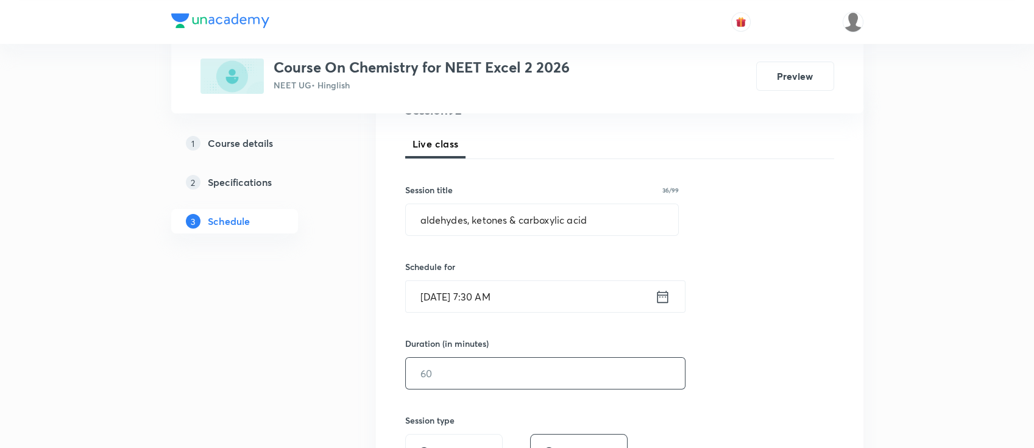
click at [512, 383] on input "text" at bounding box center [545, 373] width 279 height 31
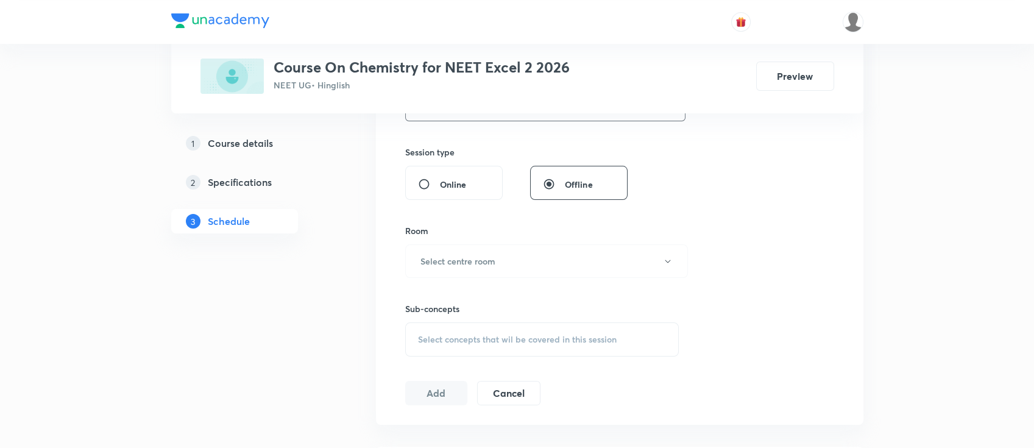
scroll to position [487, 0]
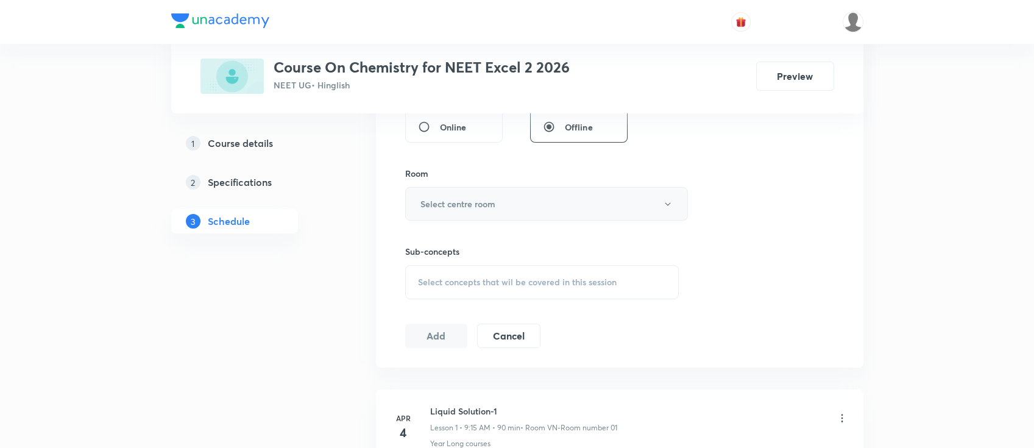
type input "90"
click at [507, 208] on button "Select centre room" at bounding box center [546, 204] width 283 height 34
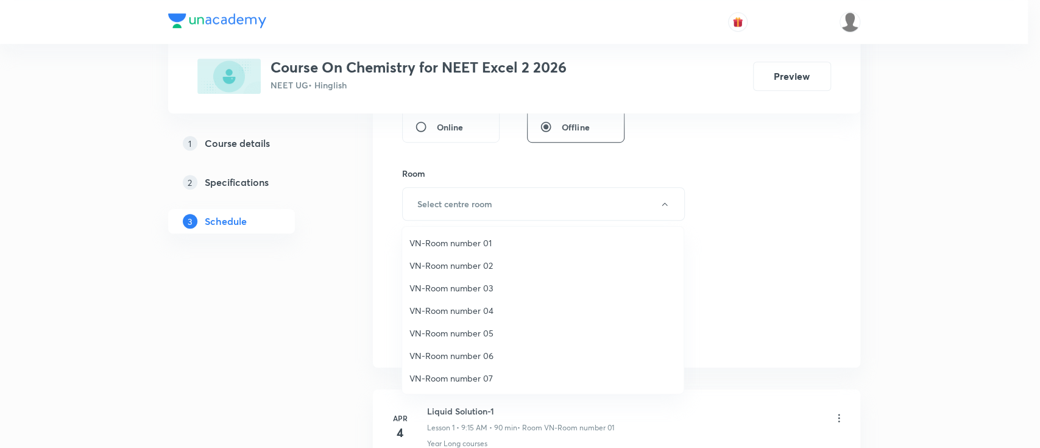
click at [467, 277] on li "VN-Room number 03" at bounding box center [542, 288] width 281 height 23
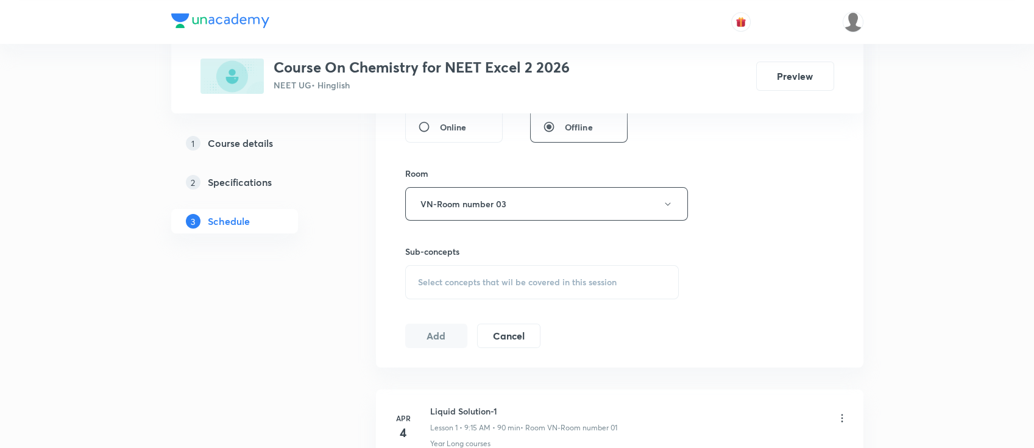
click at [554, 284] on span "Select concepts that wil be covered in this session" at bounding box center [517, 282] width 199 height 10
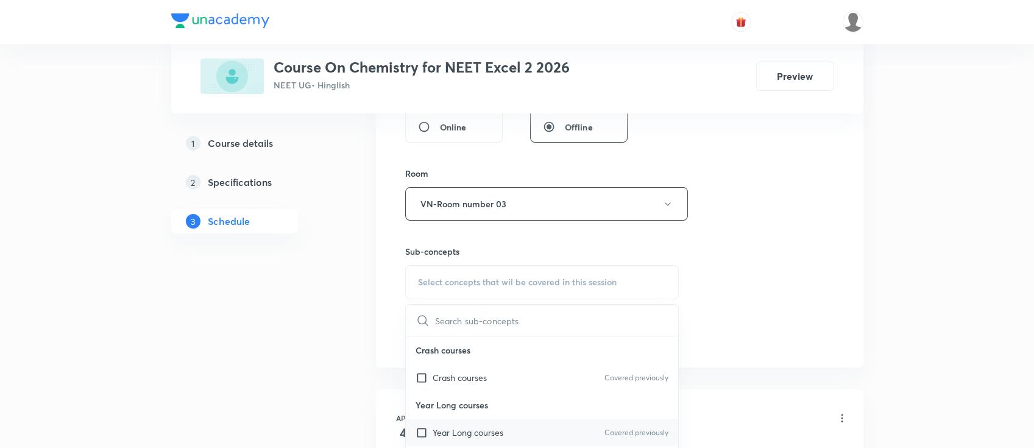
click at [517, 435] on div "Year Long courses Covered previously" at bounding box center [542, 432] width 273 height 27
checkbox input "true"
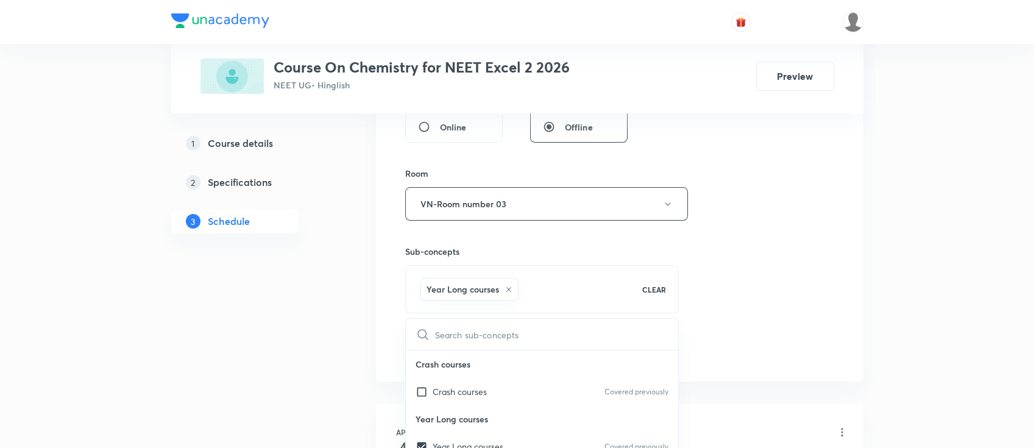
click at [712, 288] on div "Session 92 Live class Session title 36/99 aldehydes, ketones & carboxylic acid …" at bounding box center [619, 69] width 429 height 586
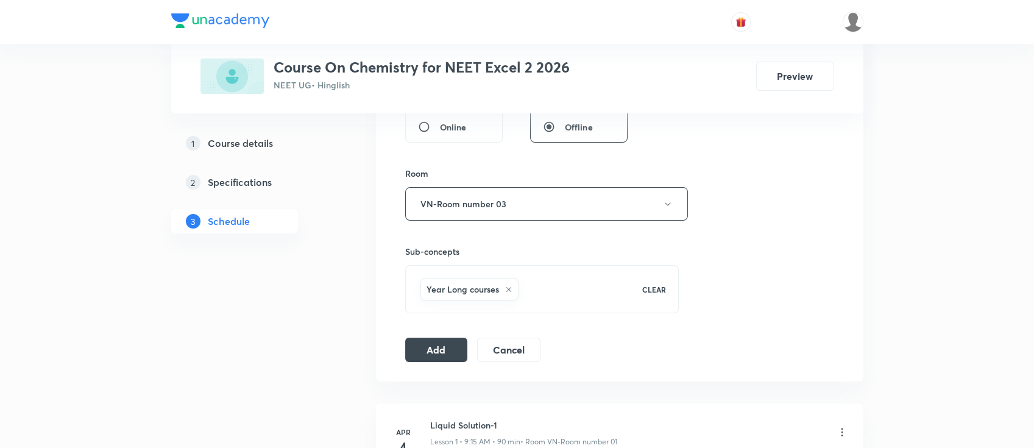
click at [426, 364] on div "Session 92 Live class Session title 36/99 aldehydes, ketones & carboxylic acid …" at bounding box center [619, 68] width 487 height 625
click at [428, 350] on button "Add" at bounding box center [436, 348] width 63 height 24
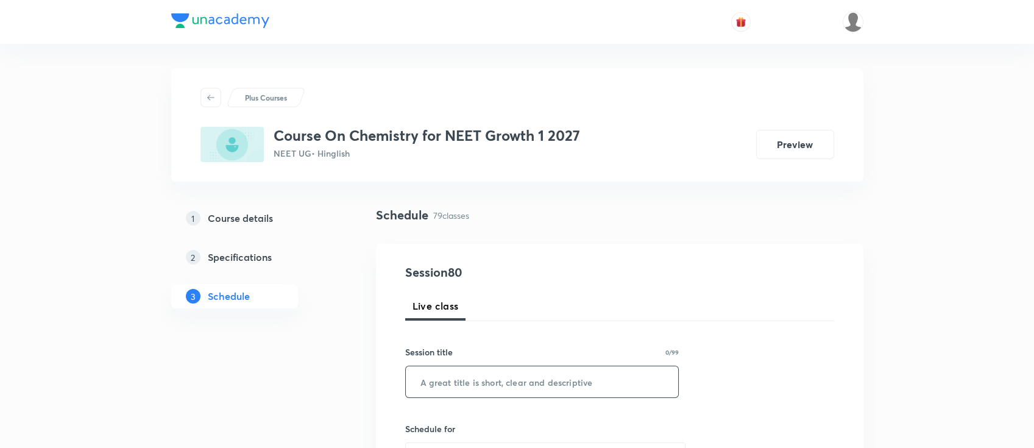
click at [518, 378] on input "text" at bounding box center [542, 381] width 273 height 31
paste input "thermodynamics"
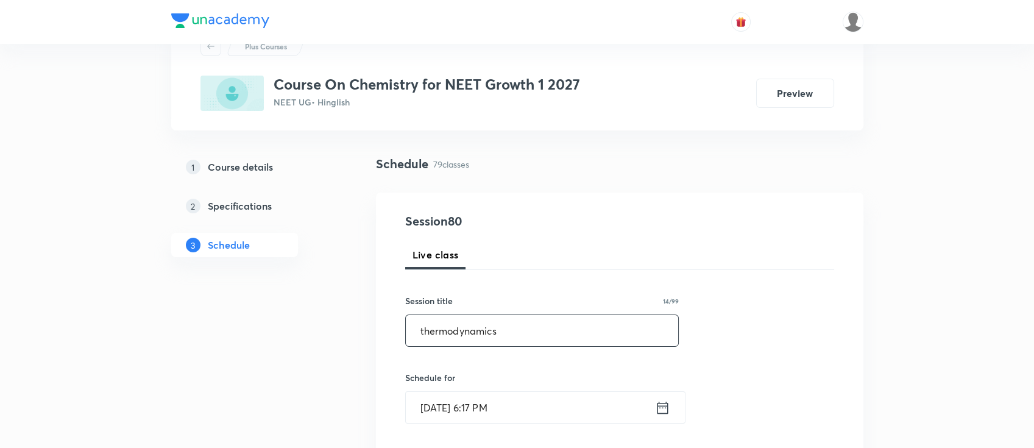
scroll to position [81, 0]
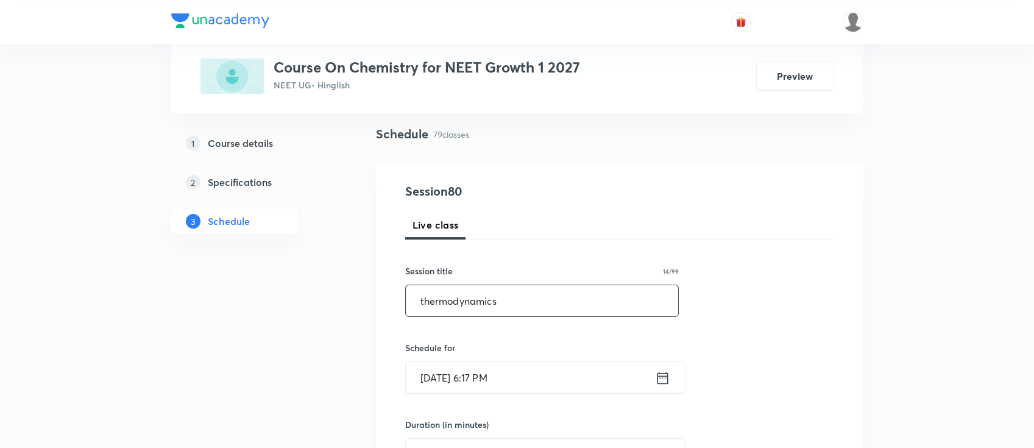
type input "thermodynamics"
click at [659, 378] on icon at bounding box center [662, 377] width 15 height 17
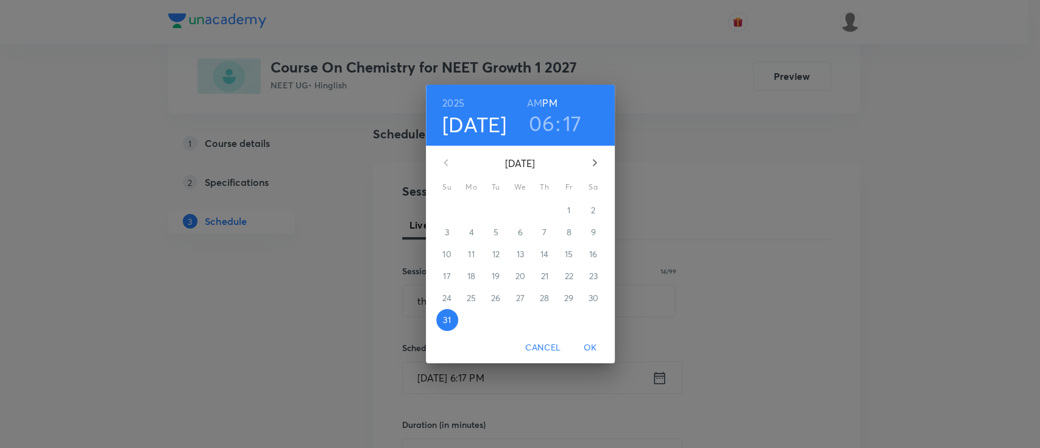
click at [595, 166] on icon "button" at bounding box center [594, 162] width 15 height 15
click at [473, 216] on span "1" at bounding box center [472, 210] width 22 height 12
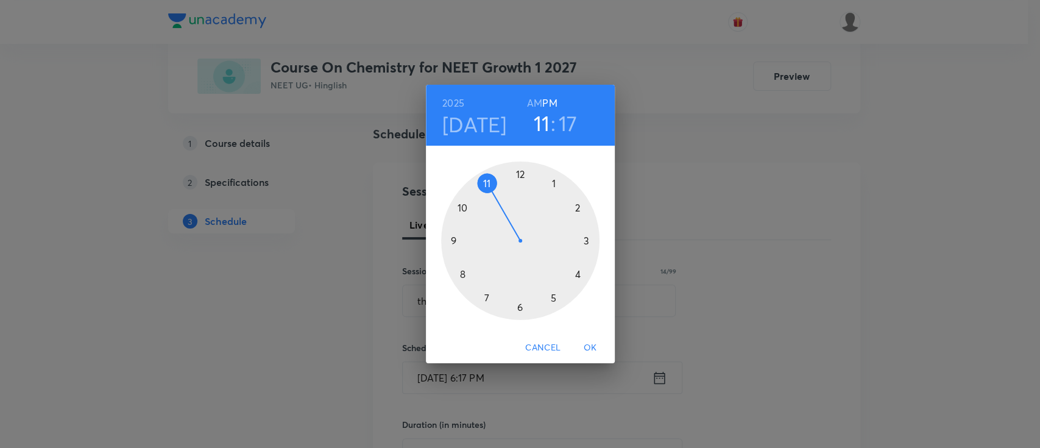
drag, startPoint x: 519, startPoint y: 319, endPoint x: 500, endPoint y: 212, distance: 108.4
click at [500, 212] on div at bounding box center [520, 240] width 158 height 158
drag, startPoint x: 590, startPoint y: 259, endPoint x: 520, endPoint y: 193, distance: 96.1
click at [520, 193] on div at bounding box center [520, 240] width 158 height 158
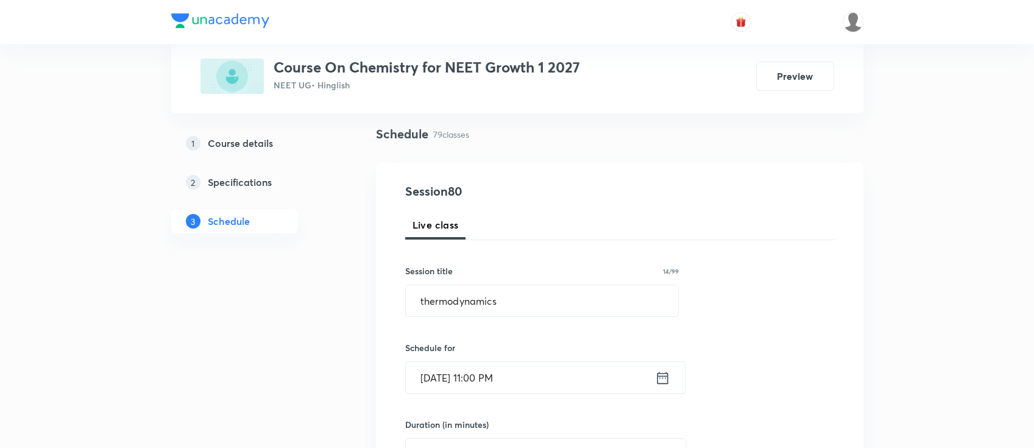
click at [661, 376] on icon at bounding box center [662, 377] width 15 height 17
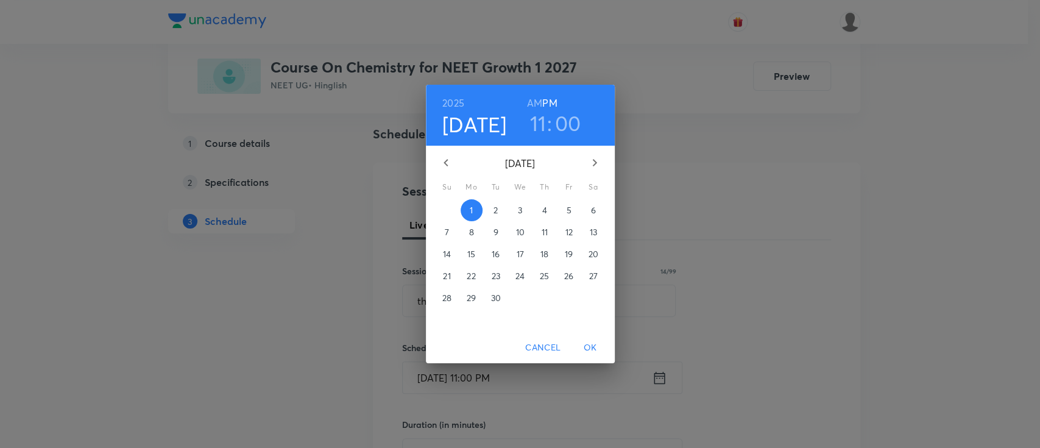
click at [529, 100] on h6 "AM" at bounding box center [534, 102] width 15 height 17
click at [593, 352] on span "OK" at bounding box center [590, 347] width 29 height 15
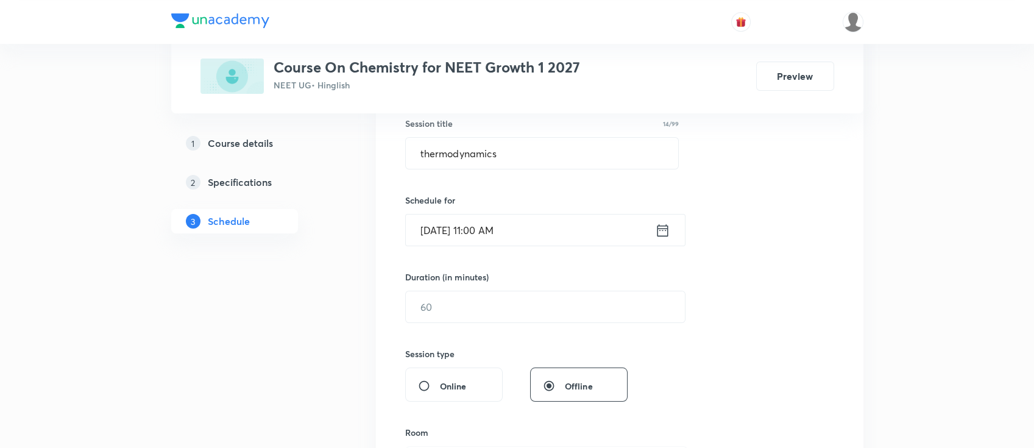
scroll to position [244, 0]
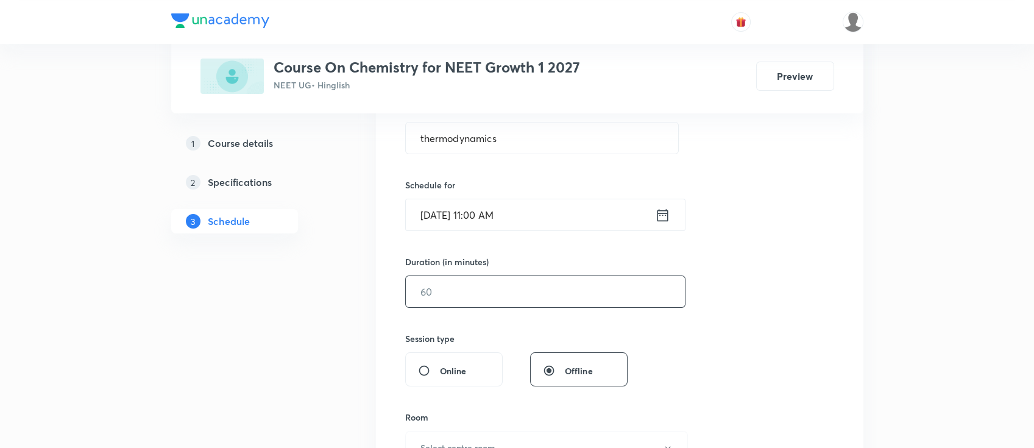
click at [543, 282] on input "text" at bounding box center [545, 291] width 279 height 31
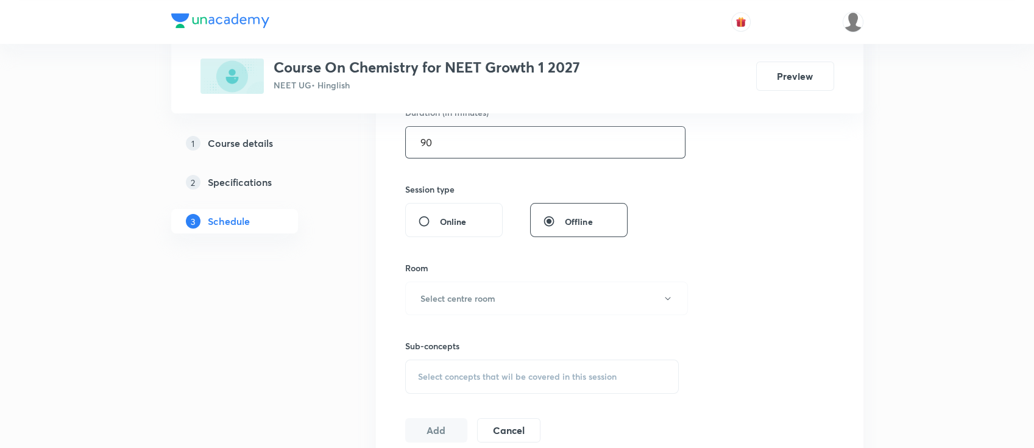
scroll to position [406, 0]
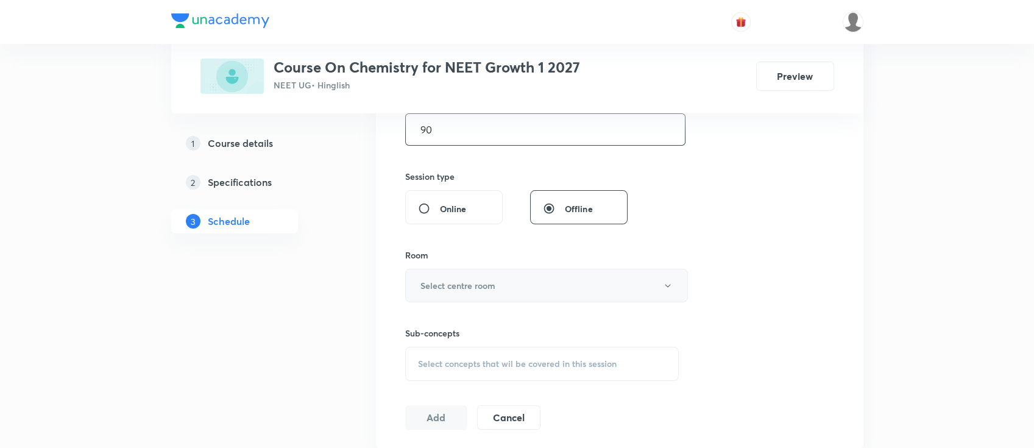
type input "90"
click at [509, 286] on button "Select centre room" at bounding box center [546, 286] width 283 height 34
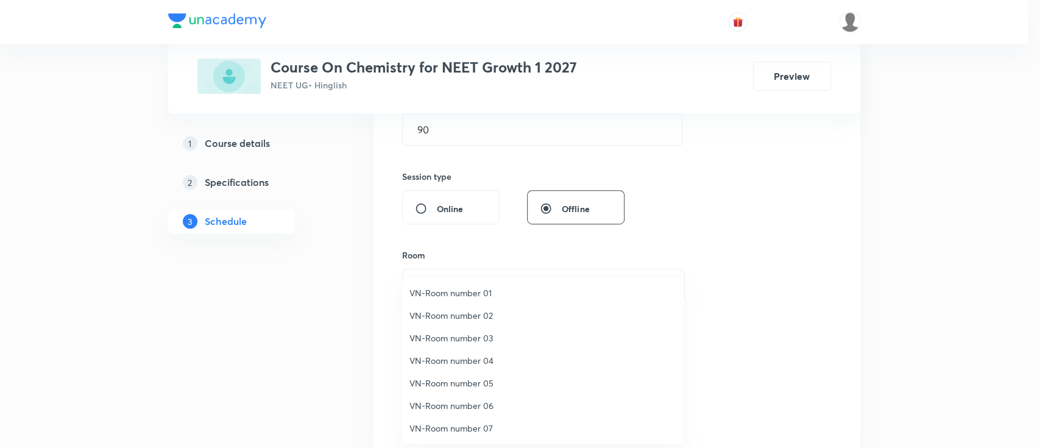
click at [460, 337] on span "VN-Room number 03" at bounding box center [542, 337] width 267 height 13
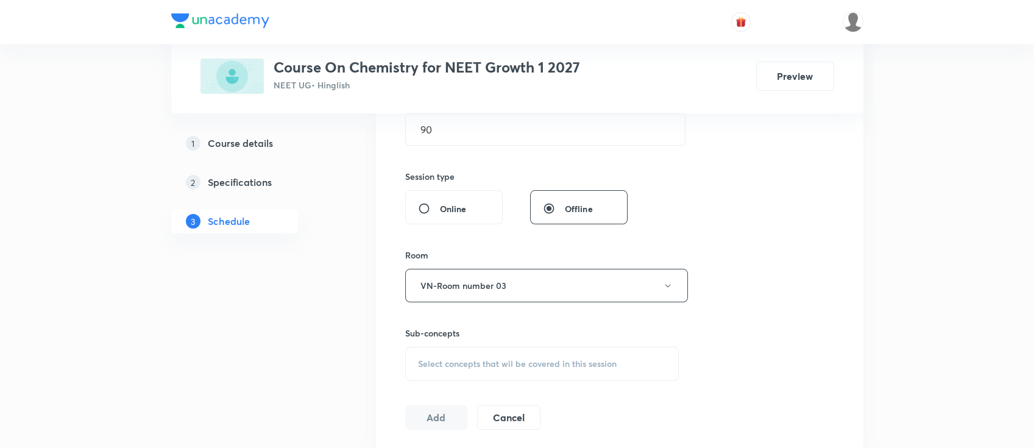
click at [486, 359] on span "Select concepts that wil be covered in this session" at bounding box center [517, 364] width 199 height 10
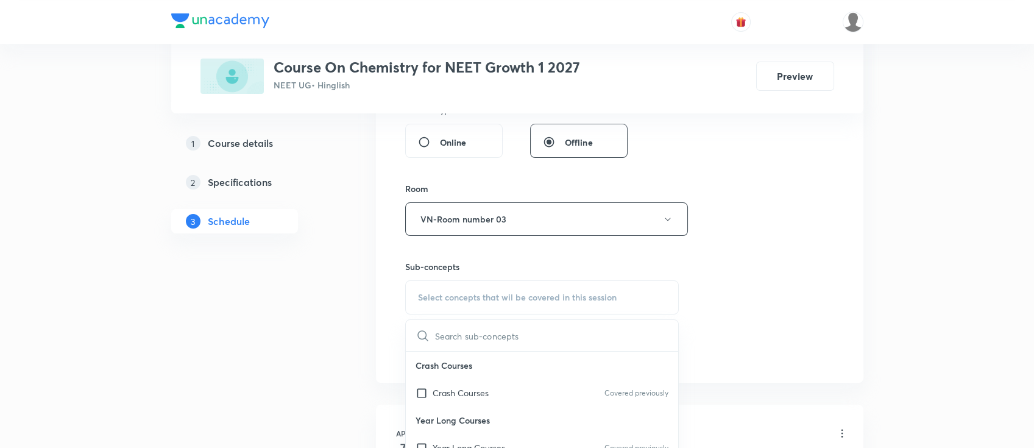
scroll to position [487, 0]
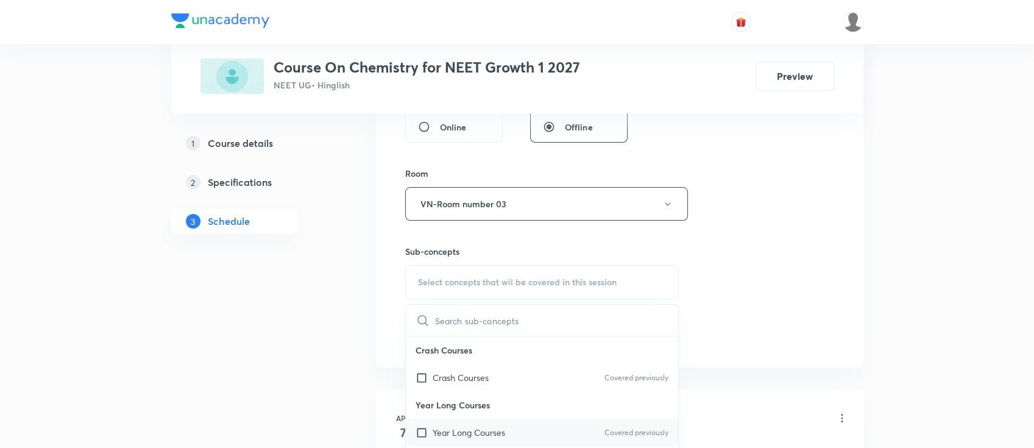
click at [487, 428] on p "Year Long Courses" at bounding box center [469, 432] width 72 height 13
checkbox input "true"
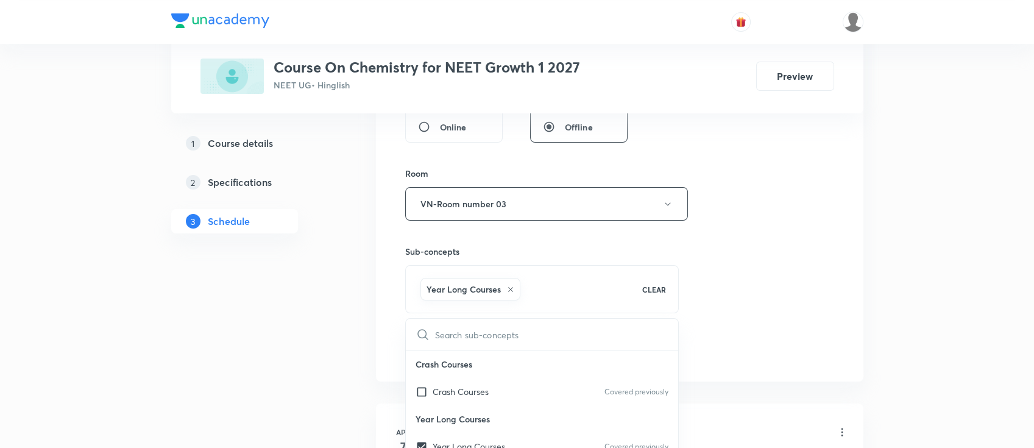
click at [706, 298] on div "Session 80 Live class Session title 14/99 thermodynamics ​ Schedule for [DATE] …" at bounding box center [619, 69] width 429 height 586
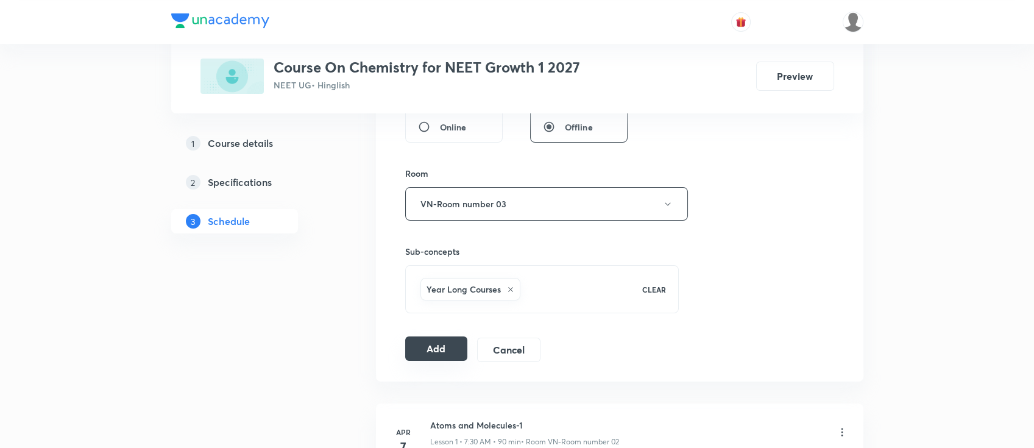
click at [440, 348] on button "Add" at bounding box center [436, 348] width 63 height 24
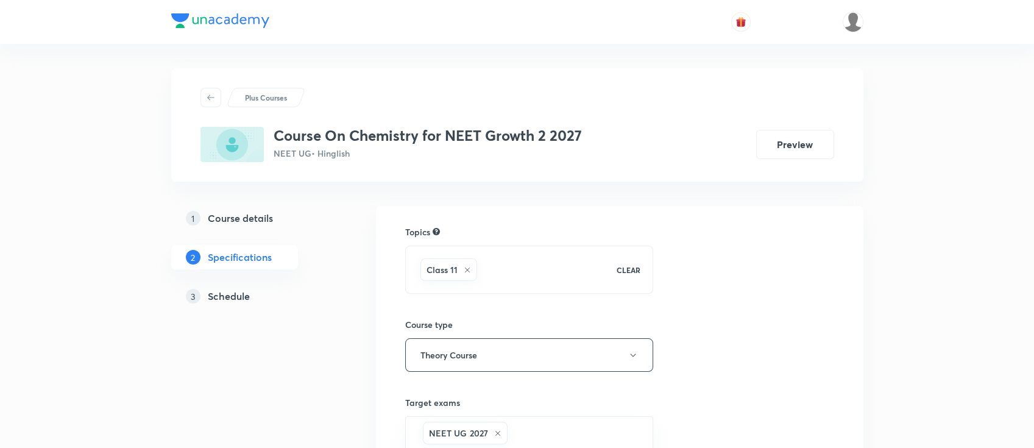
drag, startPoint x: 238, startPoint y: 292, endPoint x: 247, endPoint y: 295, distance: 9.1
click at [238, 292] on h5 "Schedule" at bounding box center [229, 296] width 42 height 15
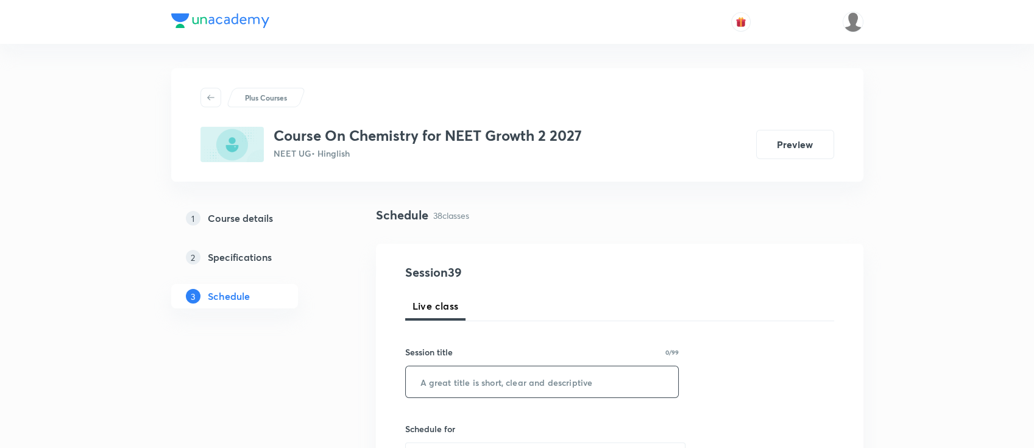
click at [500, 395] on input "text" at bounding box center [542, 381] width 273 height 31
paste input "Periodic classification"
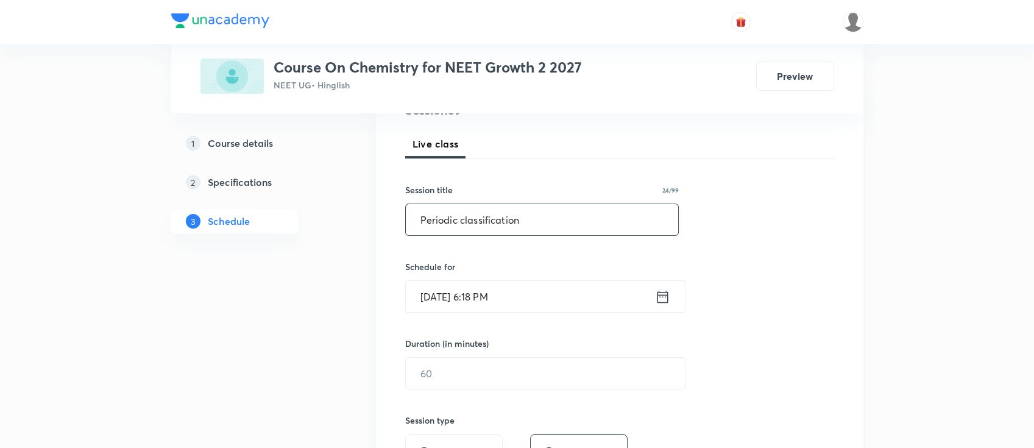
type input "Periodic classification"
click at [668, 291] on icon at bounding box center [662, 296] width 11 height 12
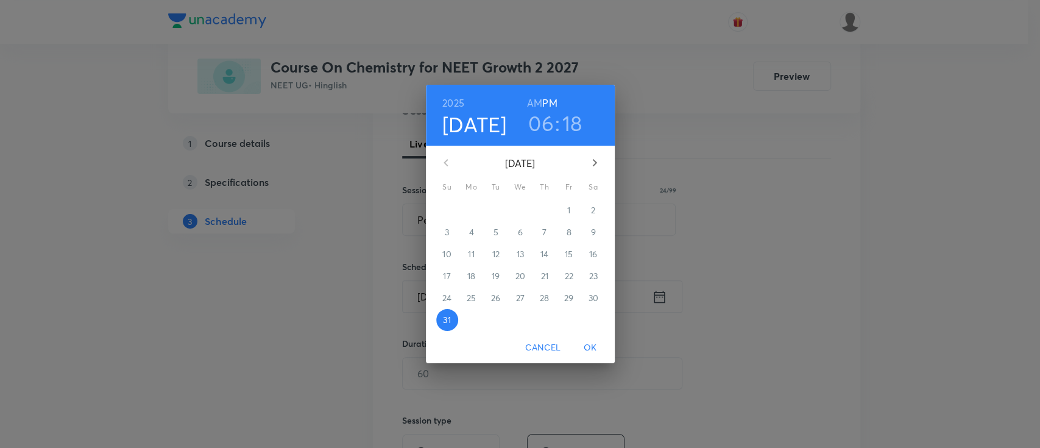
click at [591, 154] on button "button" at bounding box center [594, 162] width 29 height 29
click at [468, 211] on span "1" at bounding box center [472, 210] width 22 height 12
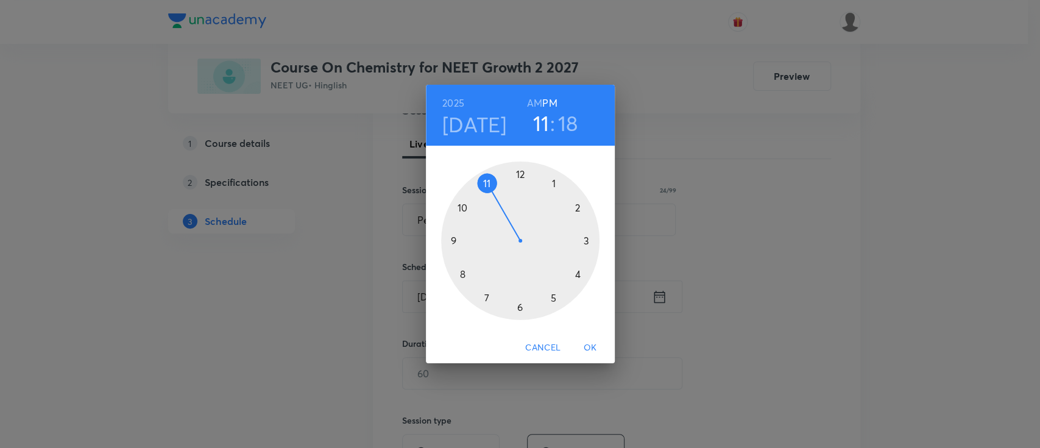
drag, startPoint x: 520, startPoint y: 314, endPoint x: 489, endPoint y: 191, distance: 126.2
click at [489, 191] on div at bounding box center [520, 240] width 158 height 158
drag, startPoint x: 587, startPoint y: 260, endPoint x: 468, endPoint y: 242, distance: 120.6
click at [468, 242] on div at bounding box center [520, 240] width 158 height 158
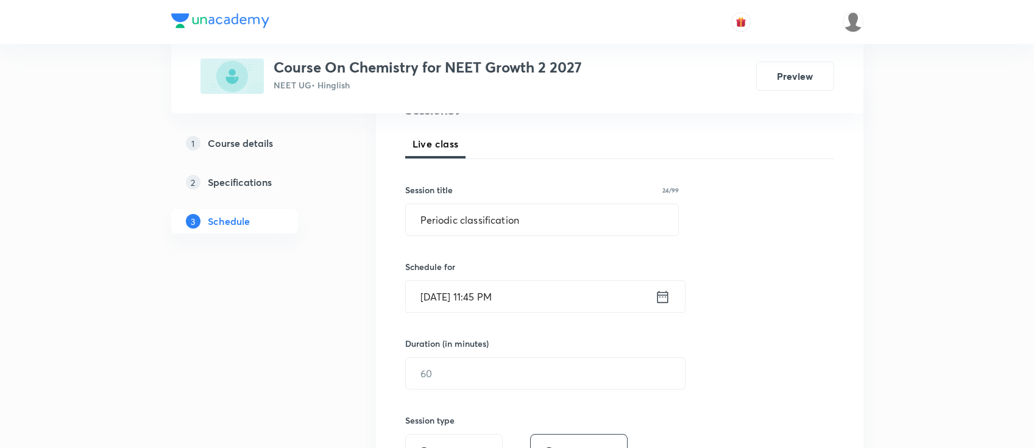
click at [481, 353] on div "Duration (in minutes) ​" at bounding box center [516, 363] width 222 height 52
click at [657, 297] on icon at bounding box center [662, 296] width 11 height 12
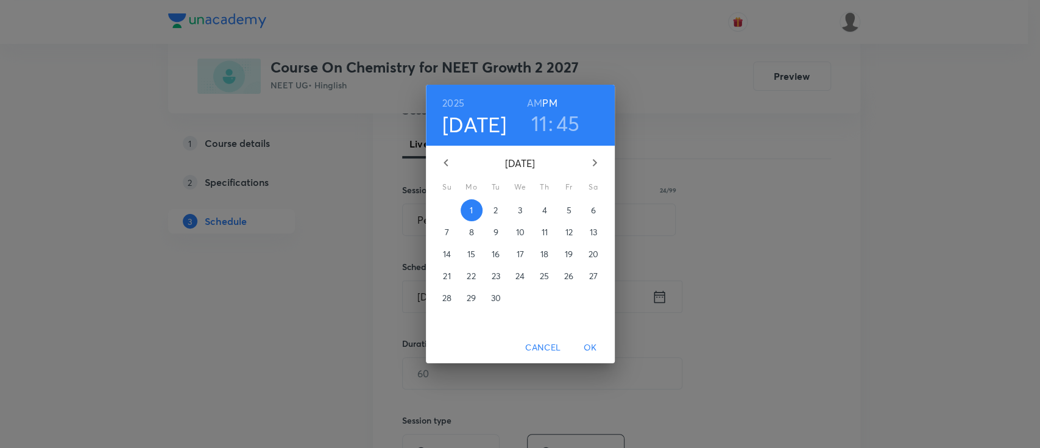
drag, startPoint x: 533, startPoint y: 90, endPoint x: 539, endPoint y: 104, distance: 15.6
click at [532, 91] on div "2025 Sep 1 11 : 45 AM PM" at bounding box center [520, 115] width 189 height 61
click at [539, 104] on h6 "AM" at bounding box center [534, 102] width 15 height 17
click at [582, 344] on span "OK" at bounding box center [590, 347] width 29 height 15
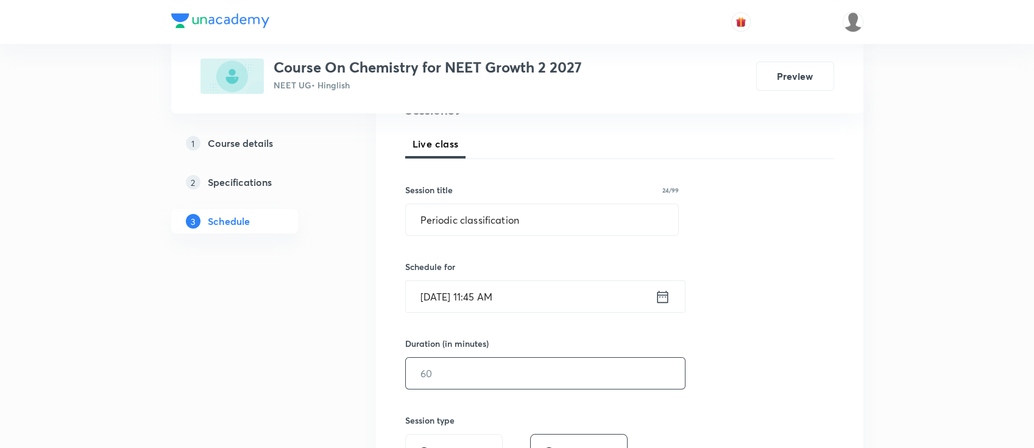
click at [541, 376] on input "text" at bounding box center [545, 373] width 279 height 31
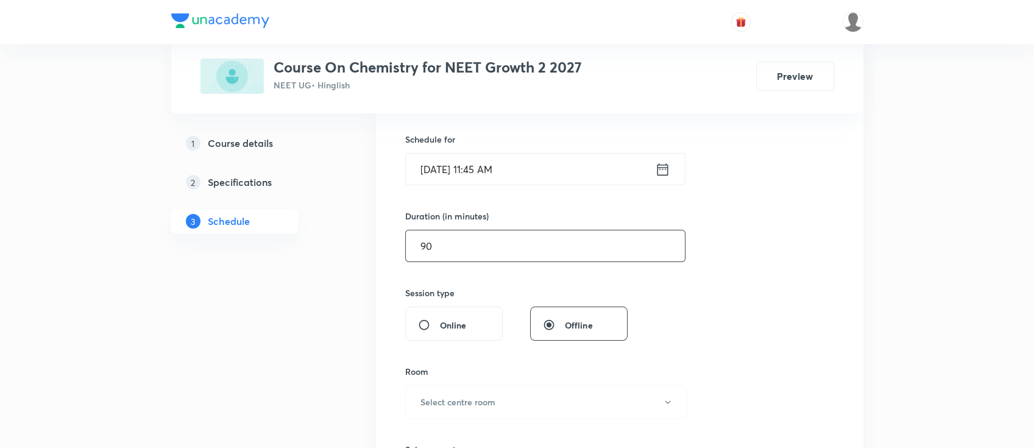
scroll to position [325, 0]
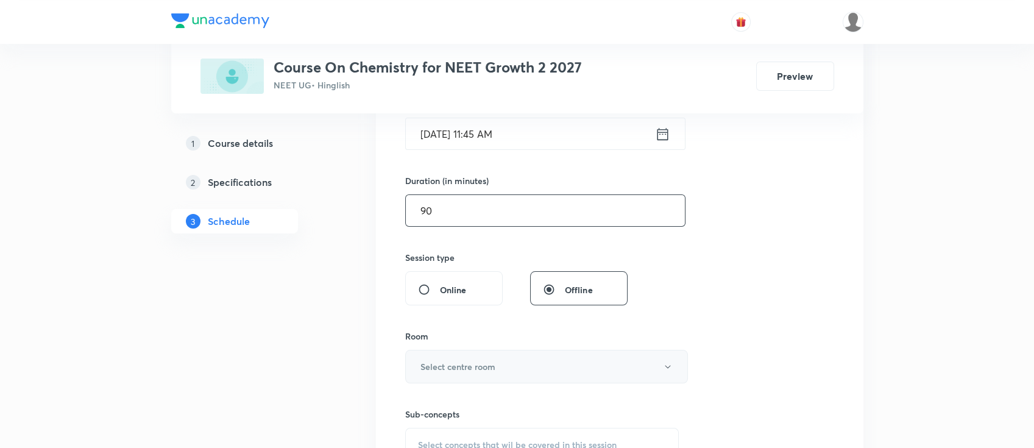
type input "90"
click at [517, 361] on button "Select centre room" at bounding box center [546, 367] width 283 height 34
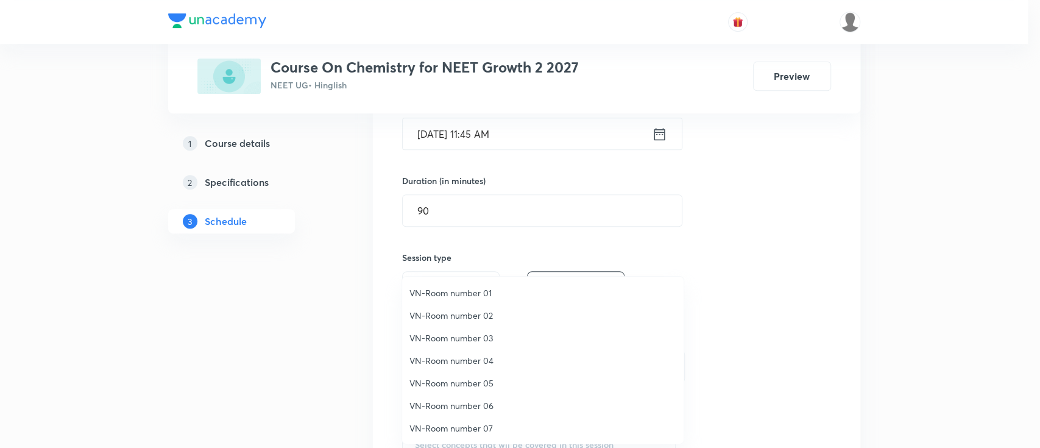
click at [462, 302] on li "VN-Room number 01" at bounding box center [542, 292] width 281 height 23
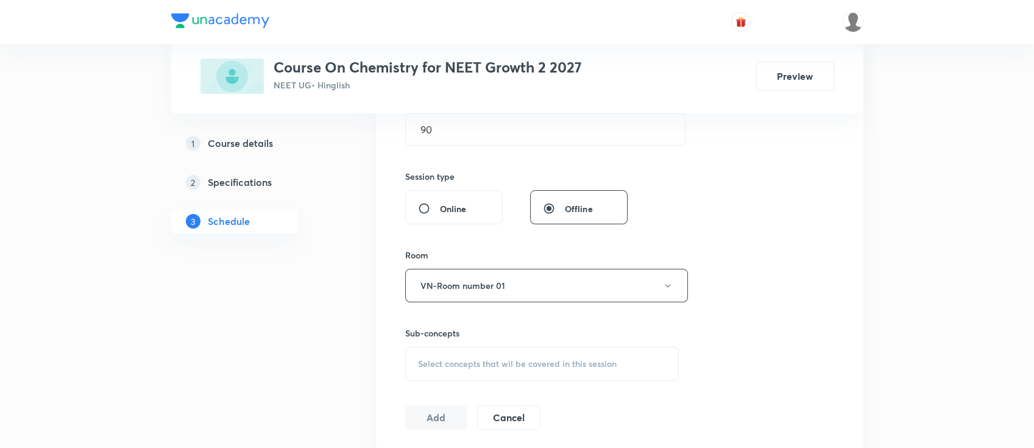
click at [540, 367] on span "Select concepts that wil be covered in this session" at bounding box center [517, 364] width 199 height 10
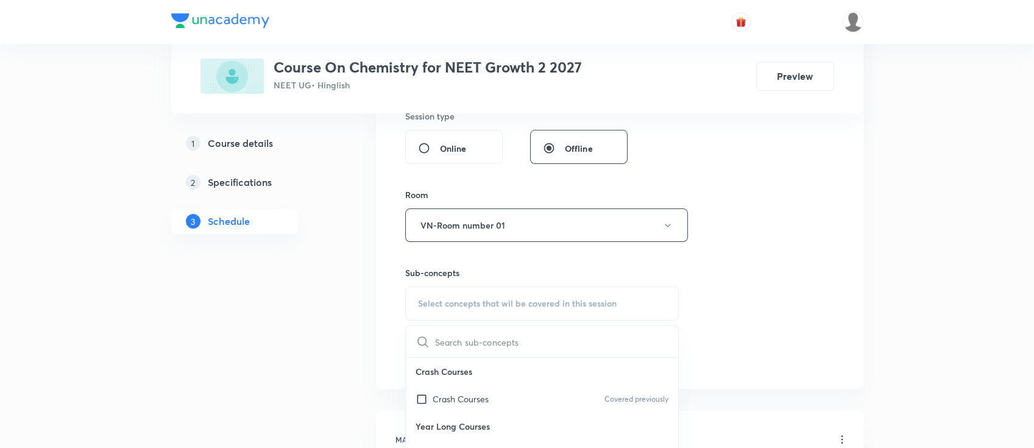
scroll to position [487, 0]
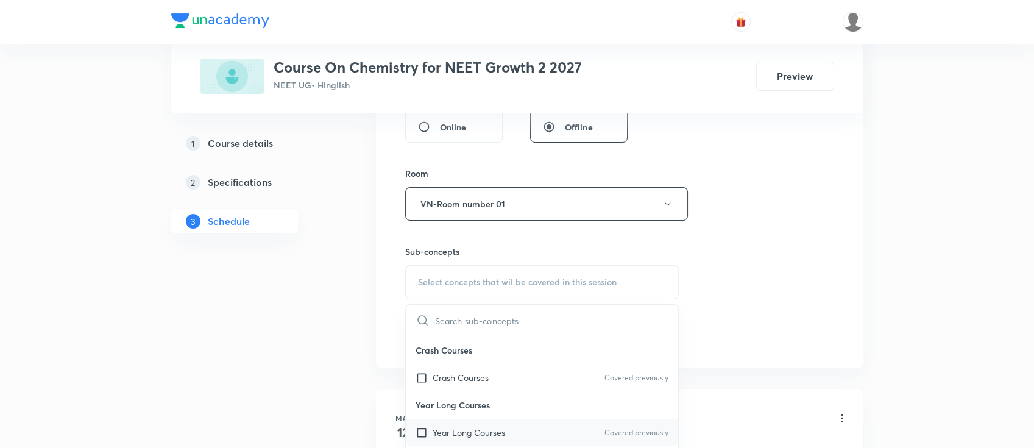
click at [535, 426] on div "Year Long Courses Covered previously" at bounding box center [542, 432] width 273 height 27
checkbox input "true"
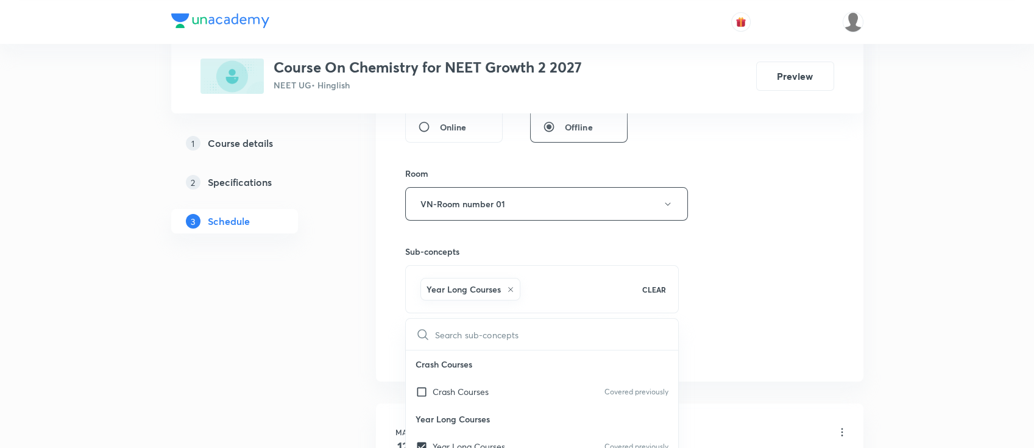
click at [745, 288] on div "Session 39 Live class Session title 24/99 Periodic classification ​ Schedule fo…" at bounding box center [619, 69] width 429 height 586
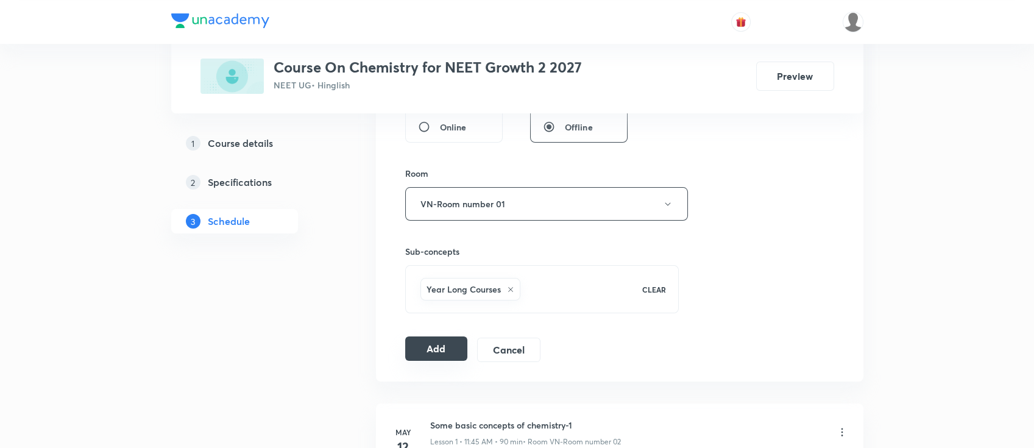
click at [439, 348] on button "Add" at bounding box center [436, 348] width 63 height 24
click at [441, 355] on button "Add" at bounding box center [436, 348] width 63 height 24
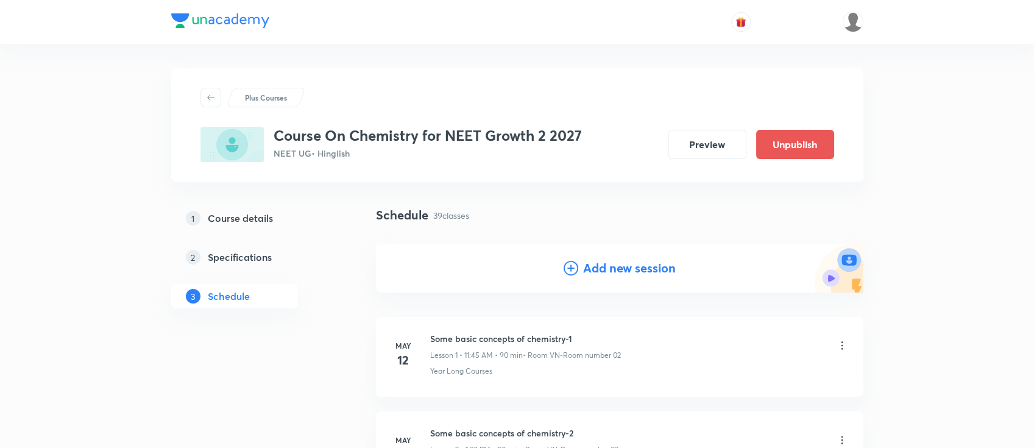
scroll to position [81, 0]
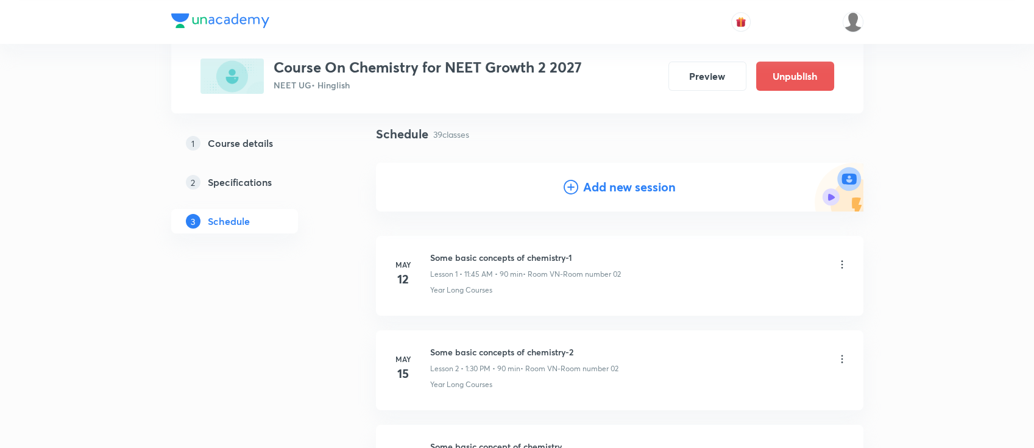
click at [621, 182] on h4 "Add new session" at bounding box center [629, 187] width 93 height 18
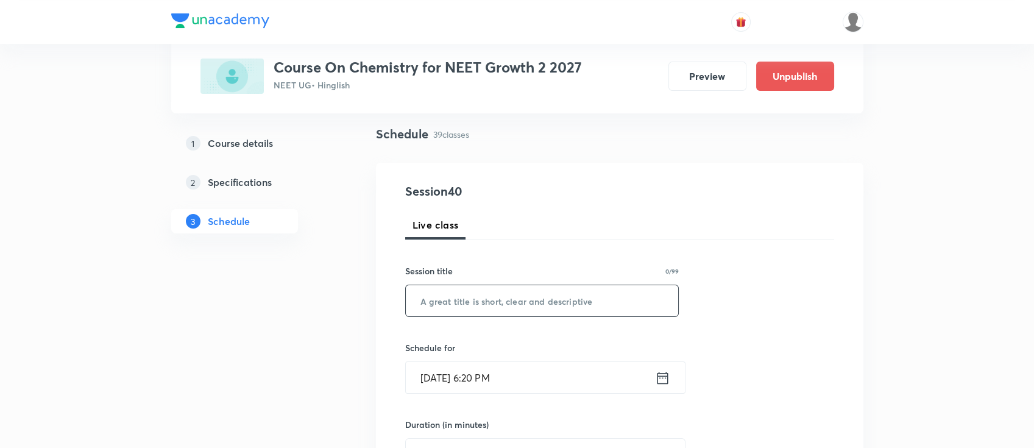
click at [551, 302] on input "text" at bounding box center [542, 300] width 273 height 31
paste input "Periodic classification"
type input "Periodic classification"
click at [665, 378] on icon at bounding box center [662, 377] width 15 height 17
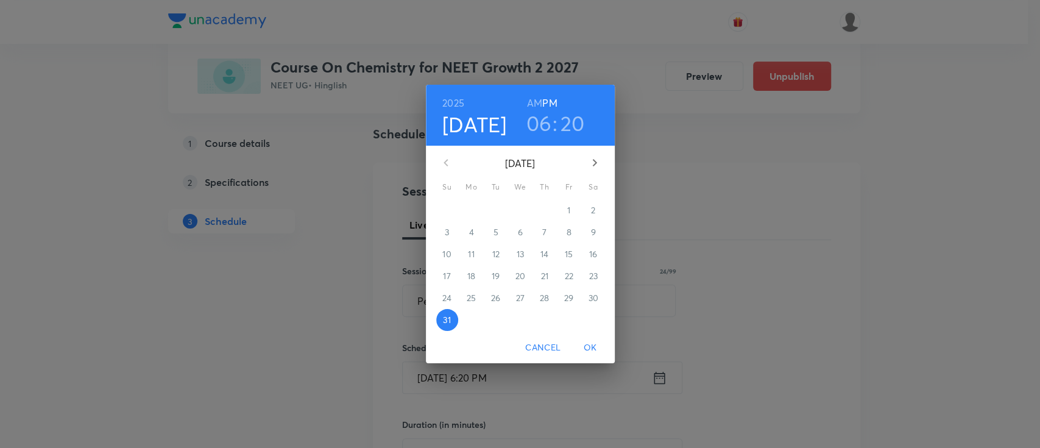
click at [597, 161] on icon "button" at bounding box center [594, 162] width 15 height 15
click at [475, 208] on span "1" at bounding box center [472, 210] width 22 height 12
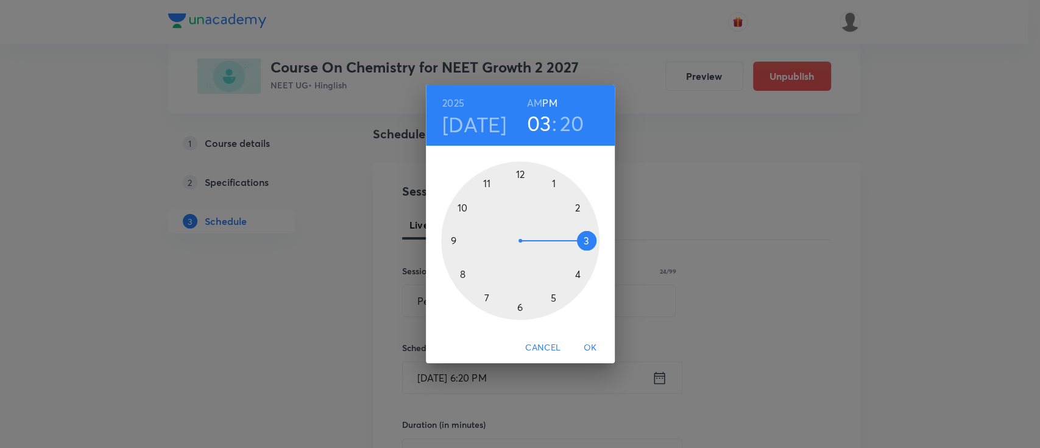
drag, startPoint x: 550, startPoint y: 308, endPoint x: 588, endPoint y: 234, distance: 82.8
click at [588, 234] on div at bounding box center [520, 240] width 158 height 158
drag, startPoint x: 578, startPoint y: 274, endPoint x: 585, endPoint y: 243, distance: 31.3
click at [585, 243] on div at bounding box center [520, 240] width 158 height 158
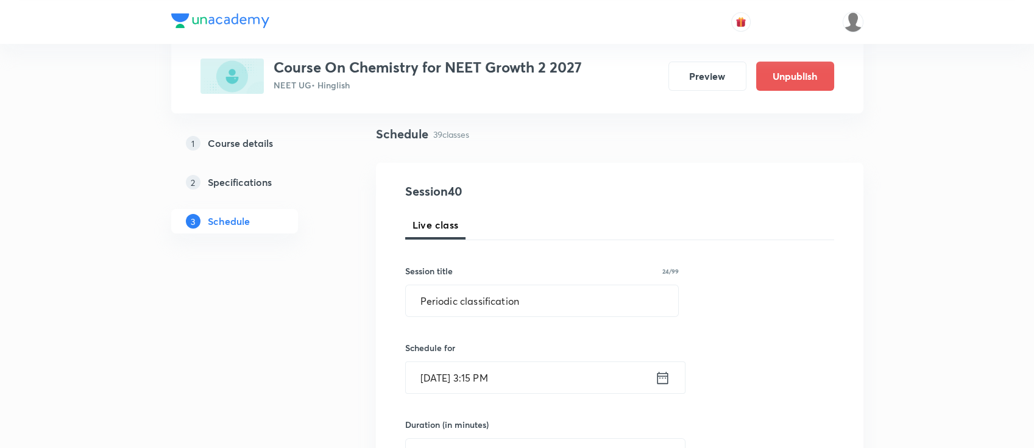
click at [498, 436] on div "Duration (in minutes) ​" at bounding box center [516, 444] width 222 height 52
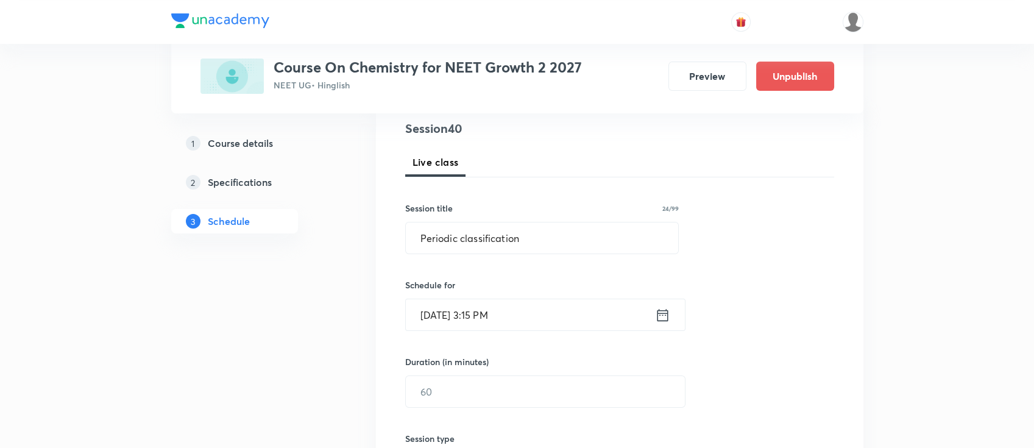
scroll to position [244, 0]
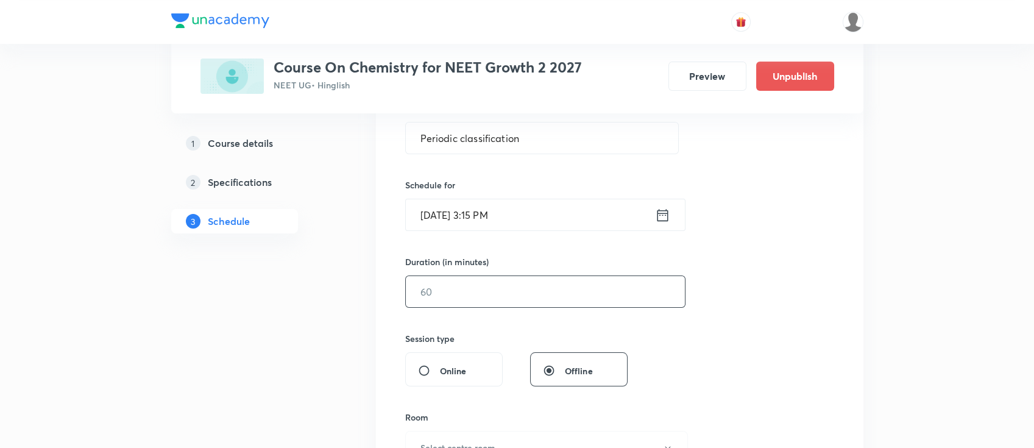
click at [528, 294] on input "text" at bounding box center [545, 291] width 279 height 31
type input "9"
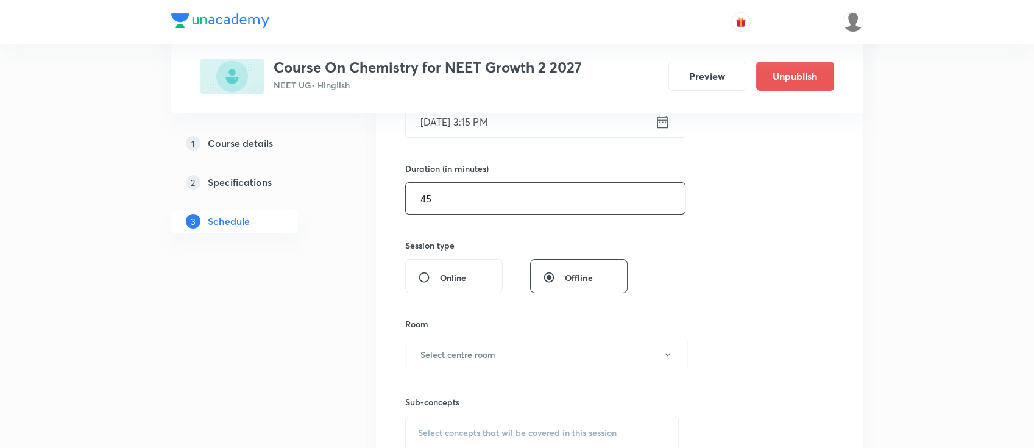
scroll to position [406, 0]
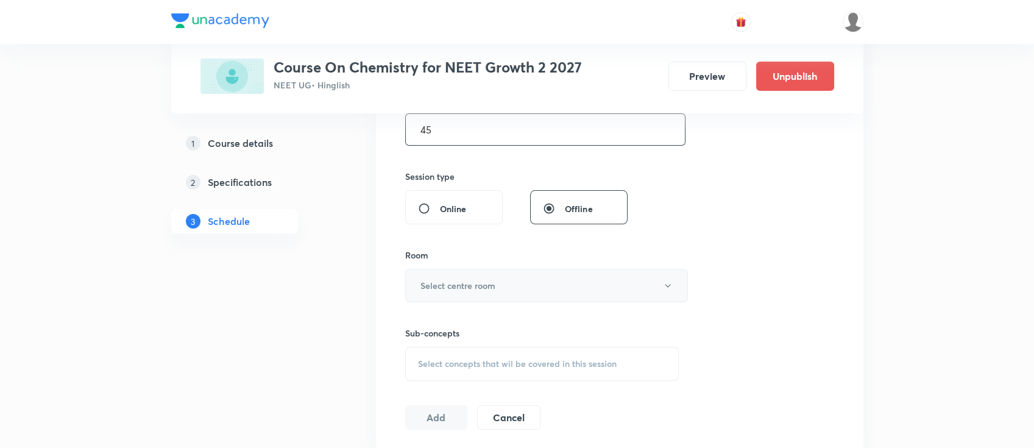
type input "45"
click at [525, 286] on button "Select centre room" at bounding box center [546, 286] width 283 height 34
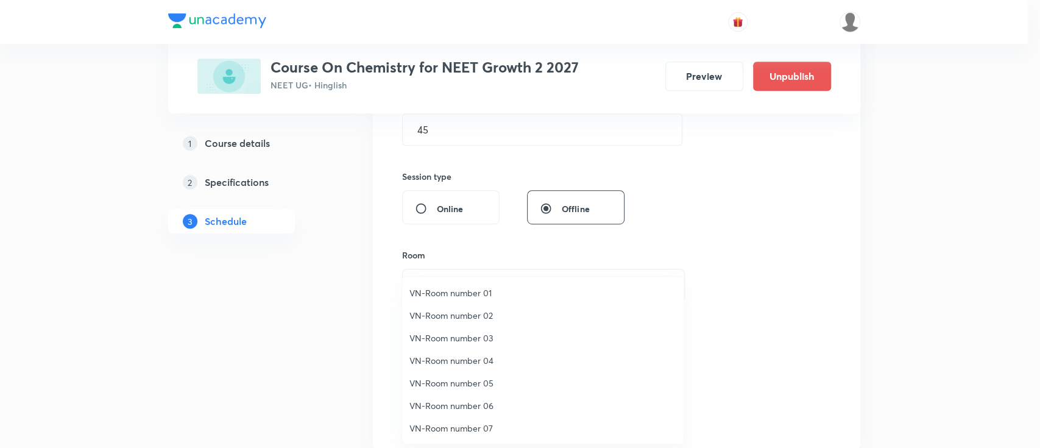
click at [448, 334] on span "VN-Room number 03" at bounding box center [542, 337] width 267 height 13
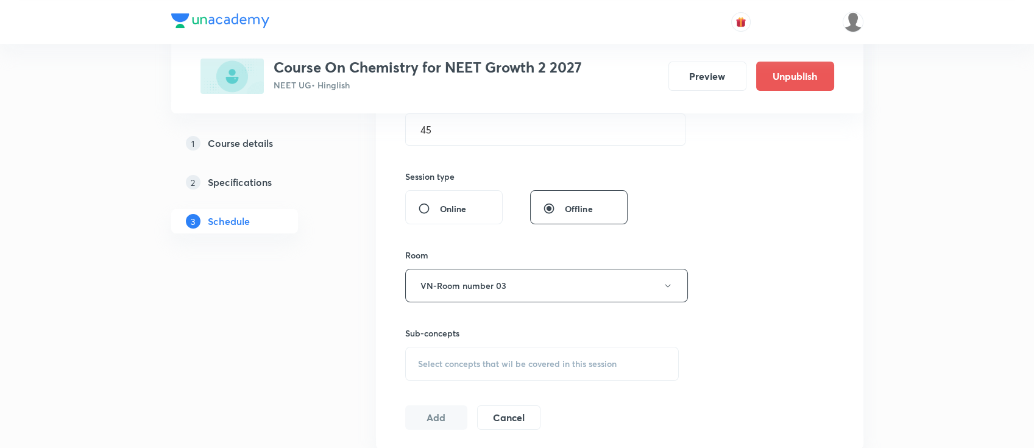
click at [568, 354] on div "Select concepts that wil be covered in this session" at bounding box center [542, 364] width 274 height 34
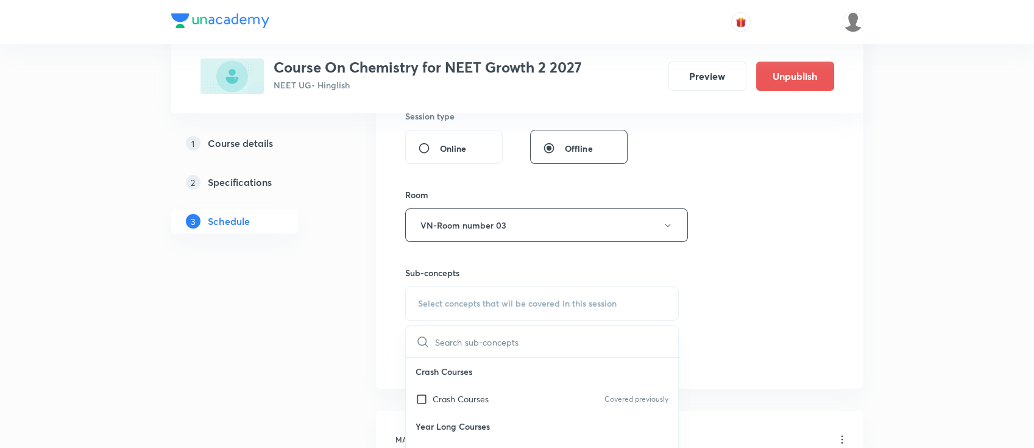
scroll to position [487, 0]
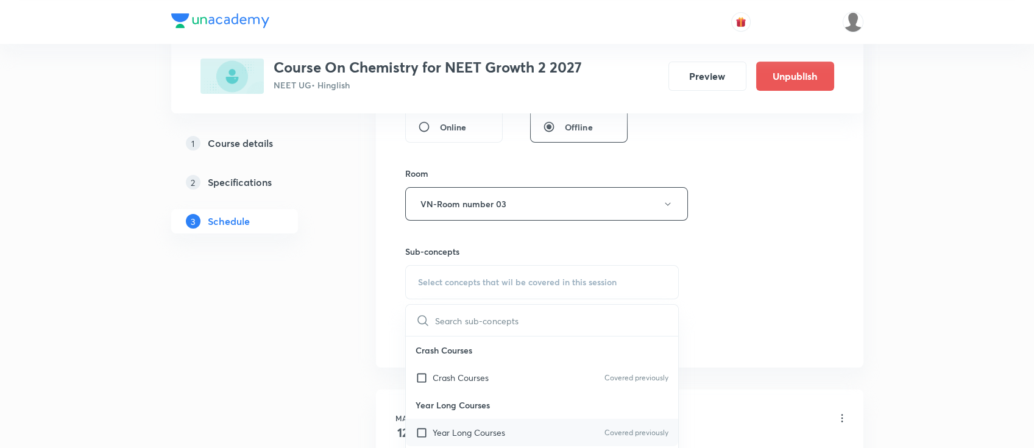
click at [542, 439] on div "Year Long Courses Covered previously" at bounding box center [542, 432] width 273 height 27
checkbox input "true"
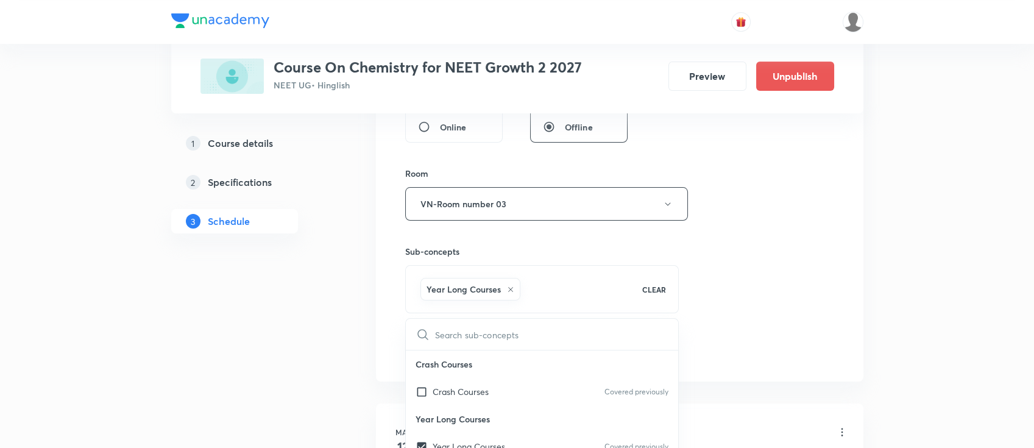
click at [744, 331] on div "Session 40 Live class Session title 24/99 Periodic classification ​ Schedule fo…" at bounding box center [619, 69] width 429 height 586
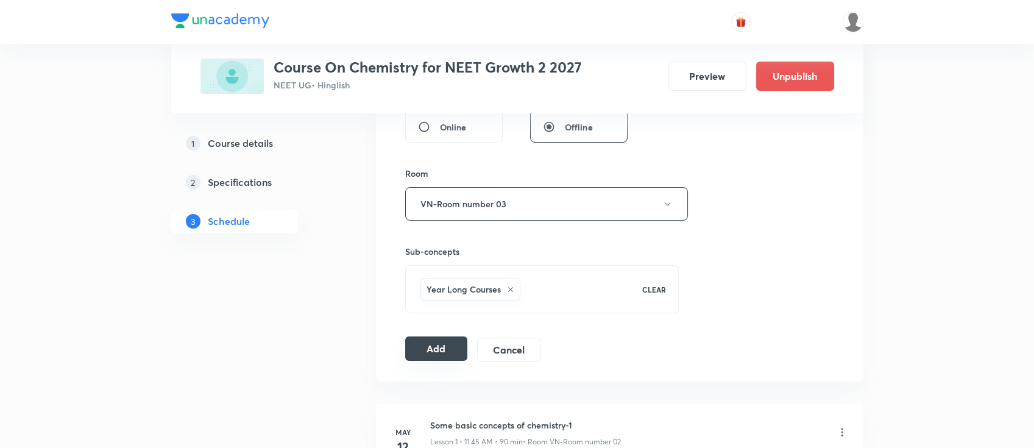
click at [416, 350] on button "Add" at bounding box center [436, 348] width 63 height 24
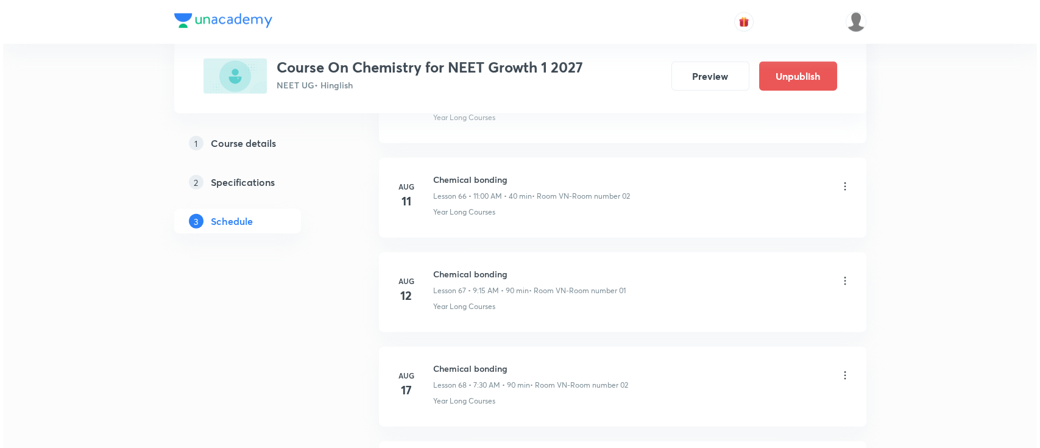
scroll to position [8071, 0]
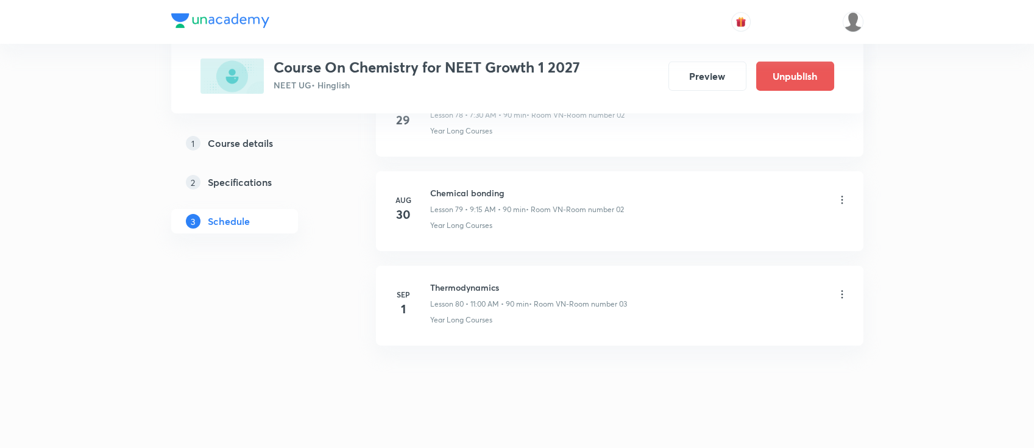
click at [841, 290] on icon at bounding box center [842, 294] width 2 height 8
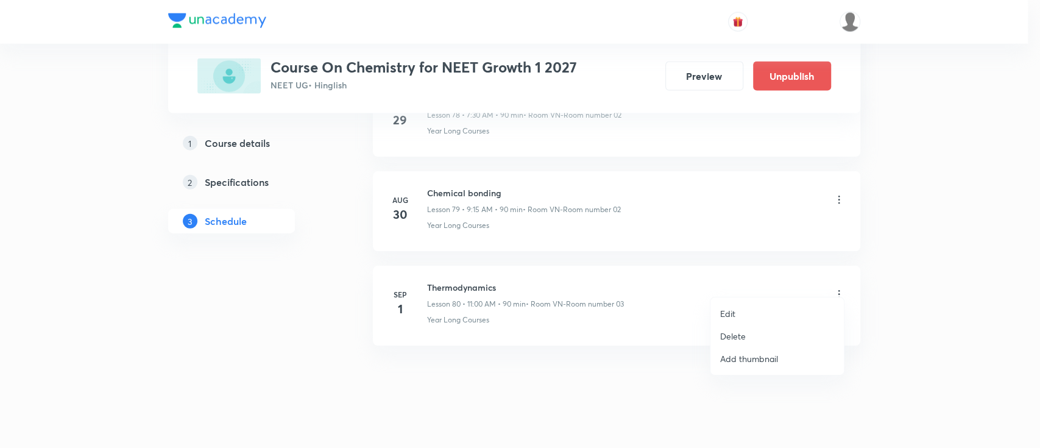
click at [758, 308] on li "Edit" at bounding box center [776, 313] width 133 height 23
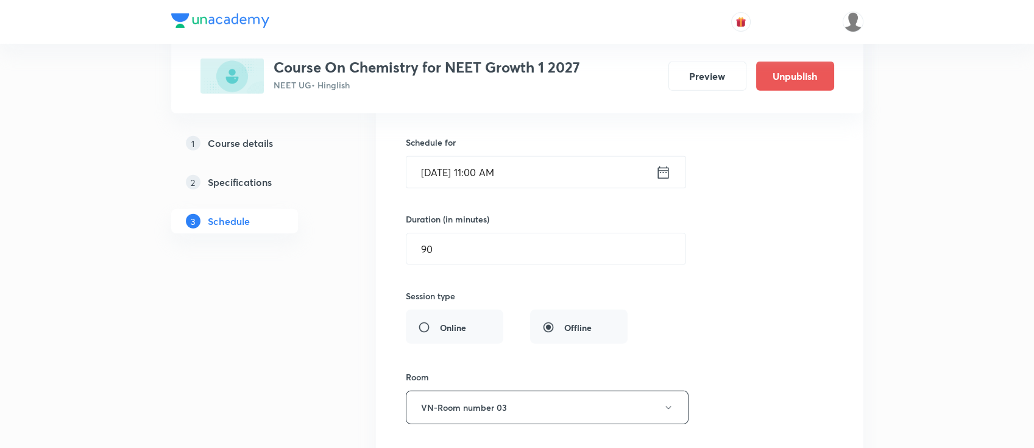
scroll to position [7736, 0]
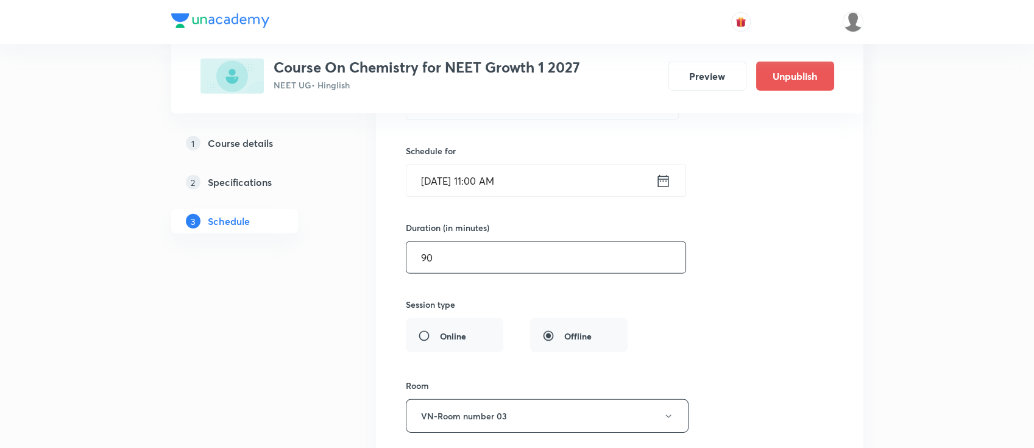
drag, startPoint x: 465, startPoint y: 246, endPoint x: 380, endPoint y: 242, distance: 86.0
click at [380, 242] on li "Thermodynamics Lesson 80 • Room VN-Room number 03 Year Long Courses Session 80 …" at bounding box center [619, 281] width 487 height 617
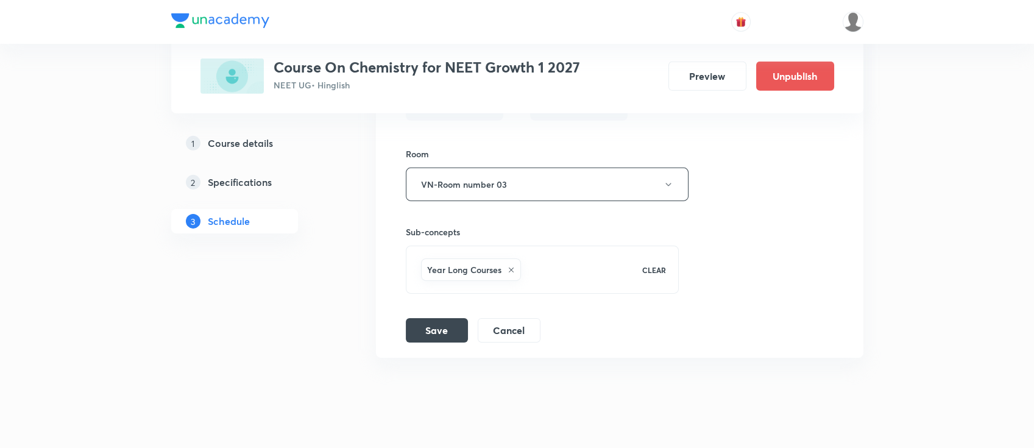
scroll to position [7979, 0]
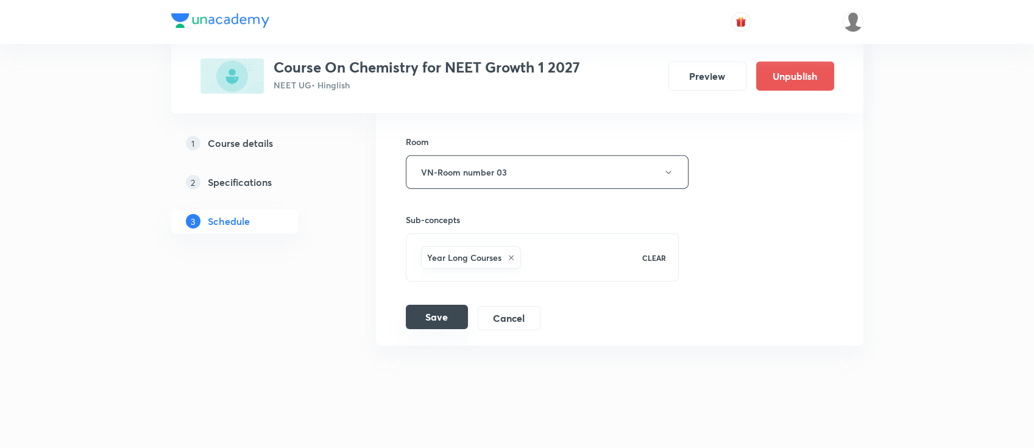
type input "40"
click at [446, 309] on button "Save" at bounding box center [437, 317] width 62 height 24
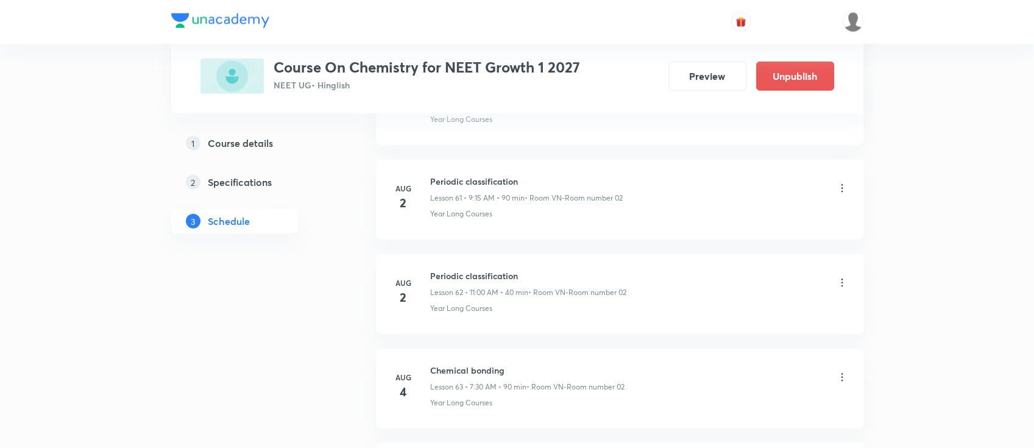
scroll to position [8071, 0]
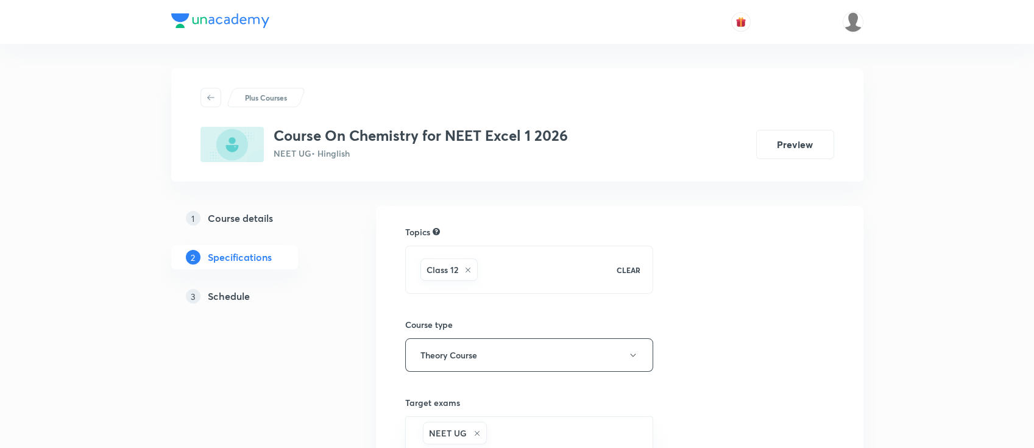
click at [227, 294] on h5 "Schedule" at bounding box center [229, 296] width 42 height 15
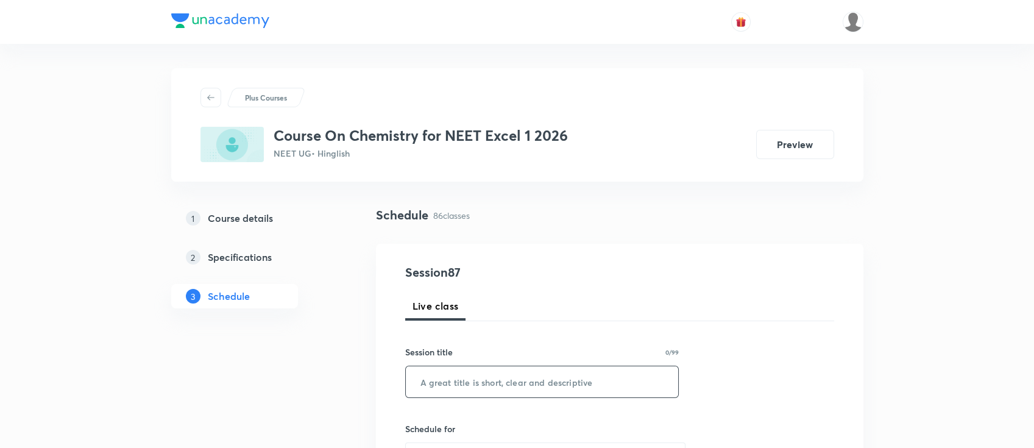
click at [433, 388] on input "text" at bounding box center [542, 381] width 273 height 31
paste input "aldehydes, ketones & carboxylic acid"
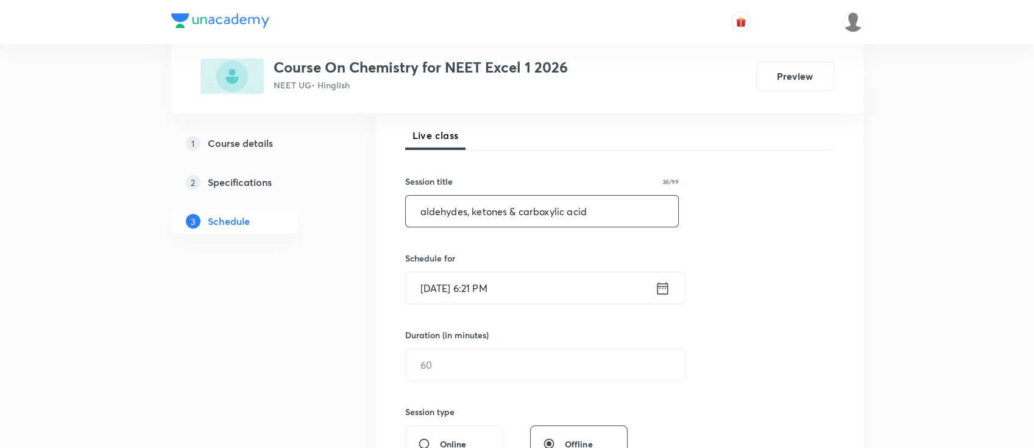
scroll to position [244, 0]
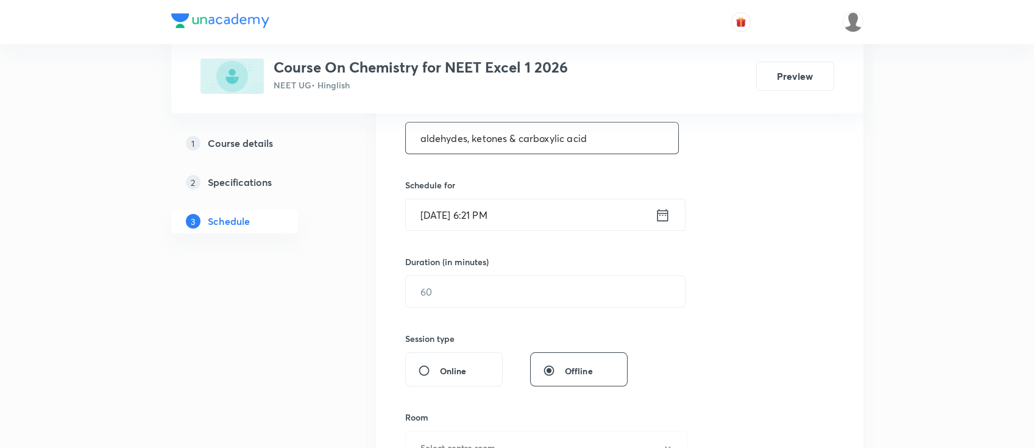
type input "aldehydes, ketones & carboxylic acid"
click at [661, 216] on icon at bounding box center [662, 215] width 15 height 17
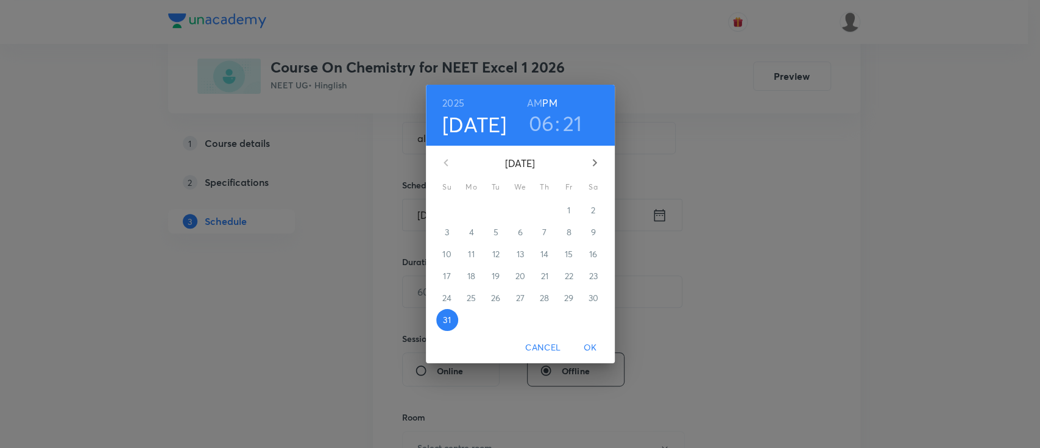
click at [590, 163] on icon "button" at bounding box center [594, 162] width 15 height 15
click at [468, 206] on span "1" at bounding box center [472, 210] width 22 height 12
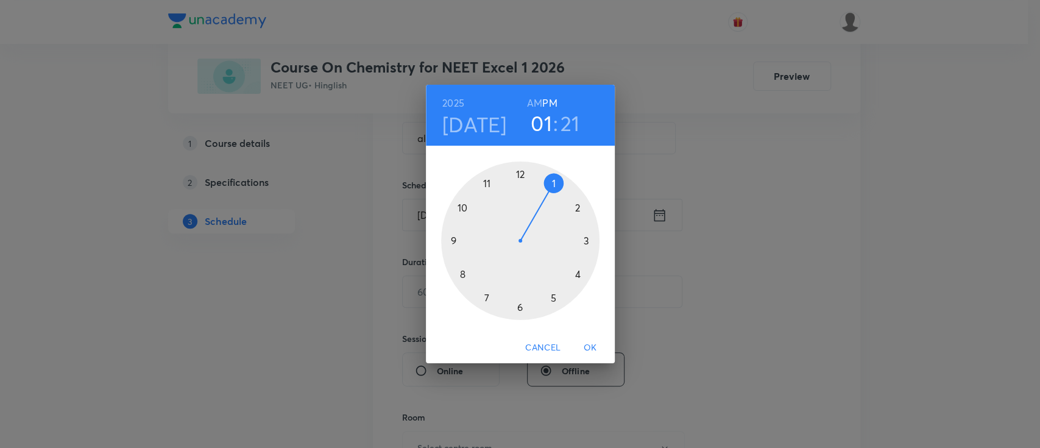
drag, startPoint x: 528, startPoint y: 306, endPoint x: 540, endPoint y: 205, distance: 102.5
click at [540, 205] on div at bounding box center [520, 240] width 158 height 158
drag, startPoint x: 569, startPoint y: 278, endPoint x: 520, endPoint y: 296, distance: 51.8
click at [520, 296] on div at bounding box center [520, 240] width 158 height 158
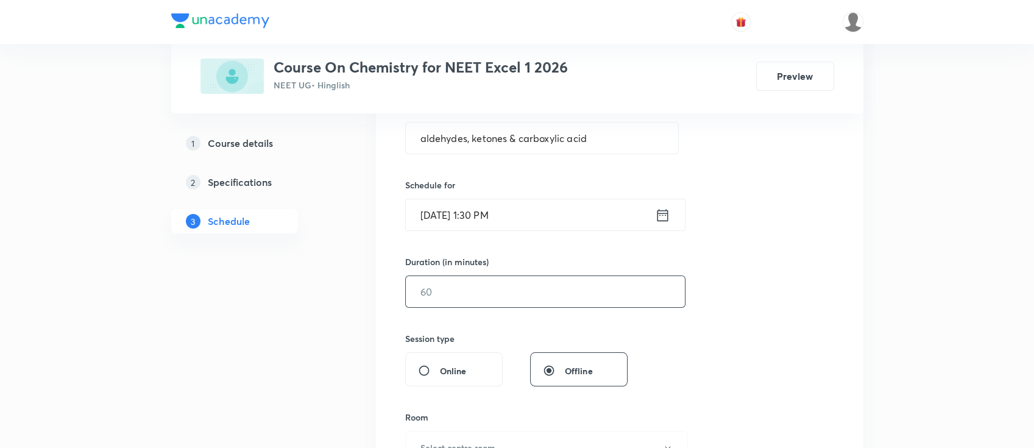
click at [506, 303] on input "text" at bounding box center [545, 291] width 279 height 31
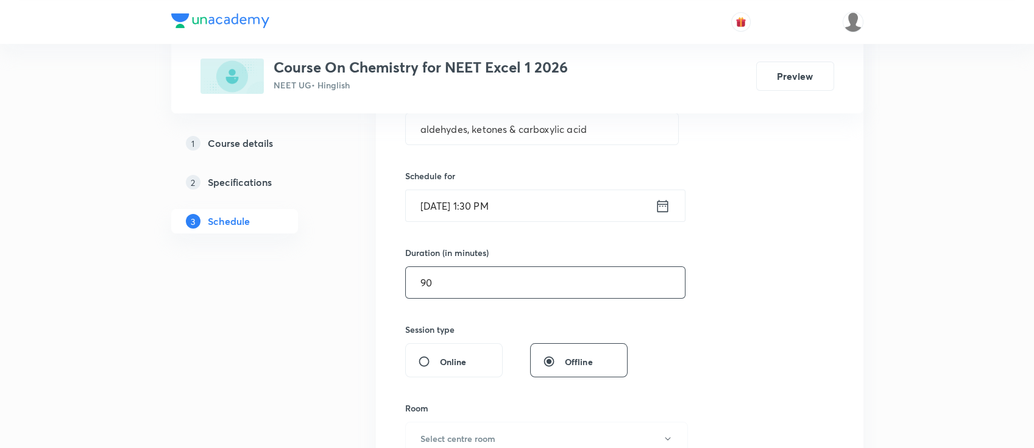
scroll to position [325, 0]
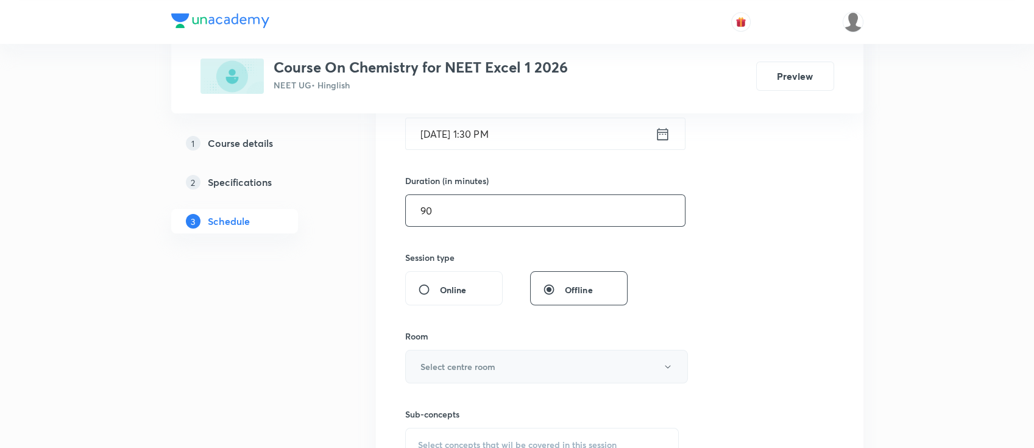
type input "90"
click at [490, 364] on h6 "Select centre room" at bounding box center [457, 366] width 75 height 13
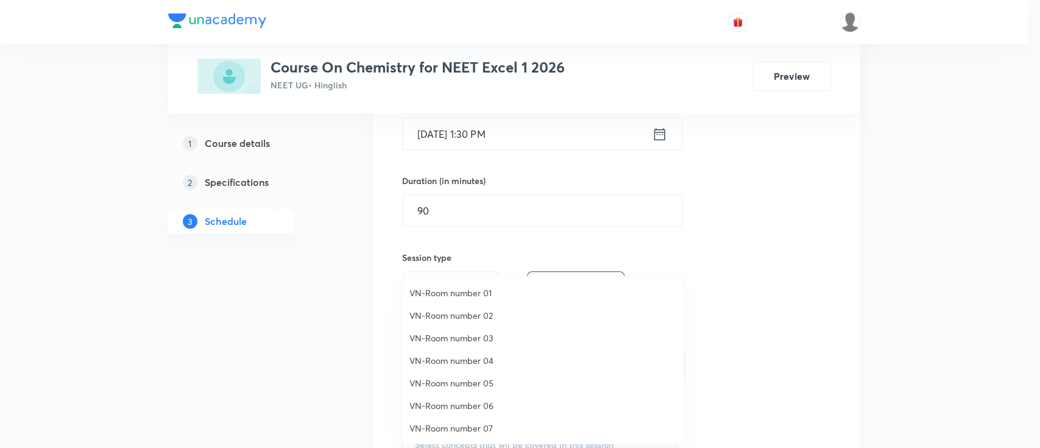
click at [467, 290] on span "VN-Room number 01" at bounding box center [542, 292] width 267 height 13
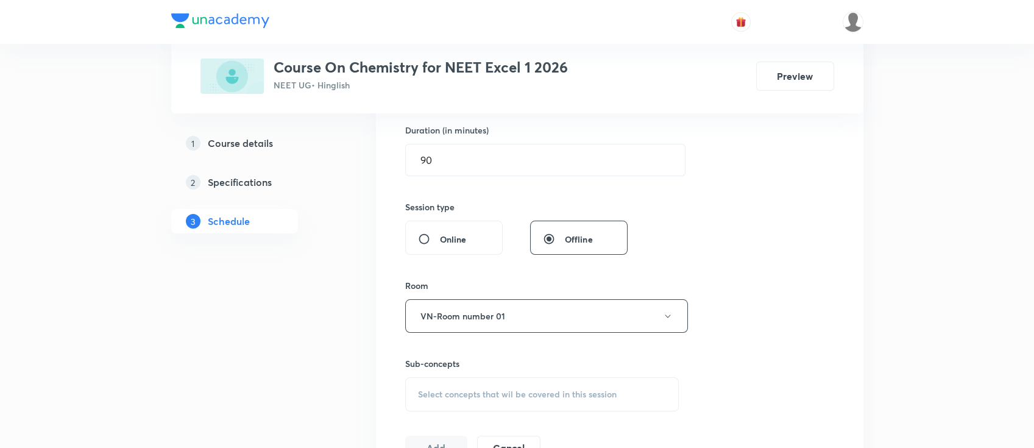
scroll to position [487, 0]
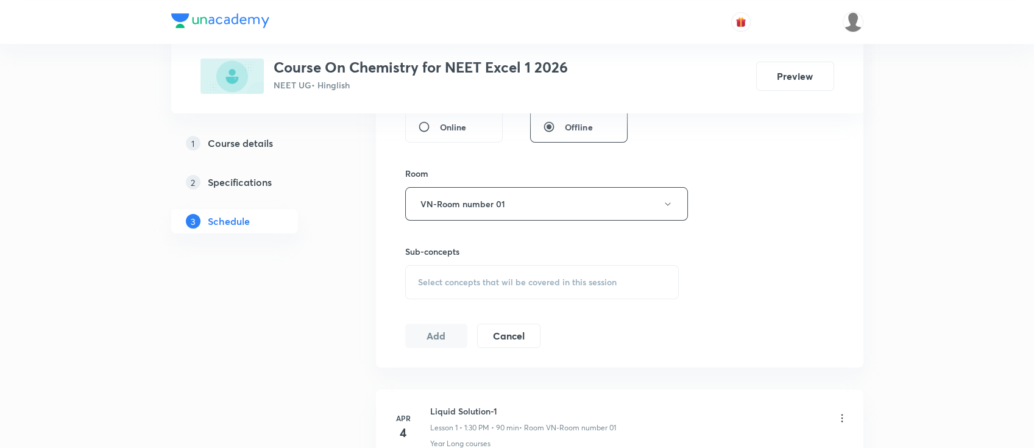
click at [534, 285] on span "Select concepts that wil be covered in this session" at bounding box center [517, 282] width 199 height 10
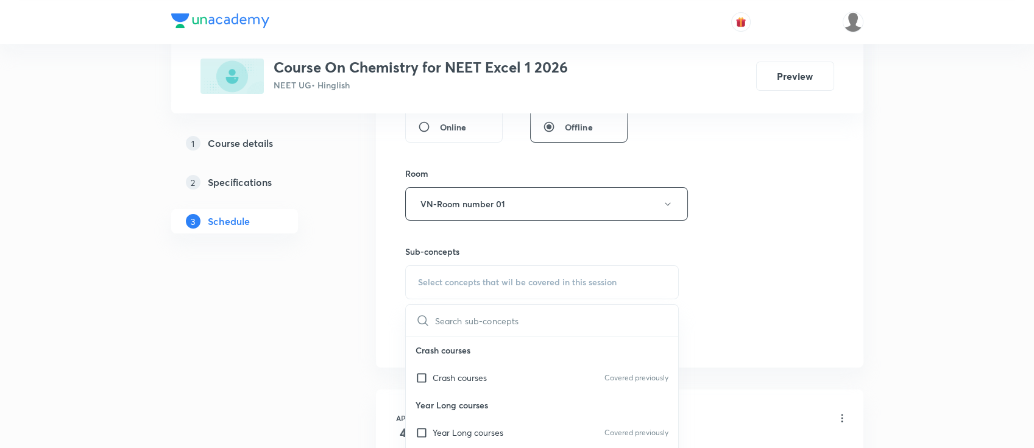
scroll to position [568, 0]
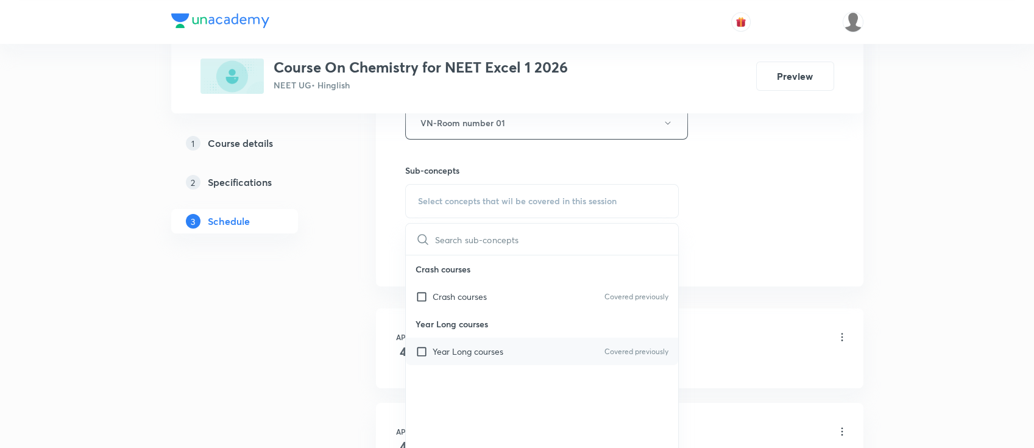
click at [538, 350] on div "Year Long courses Covered previously" at bounding box center [542, 351] width 273 height 27
checkbox input "true"
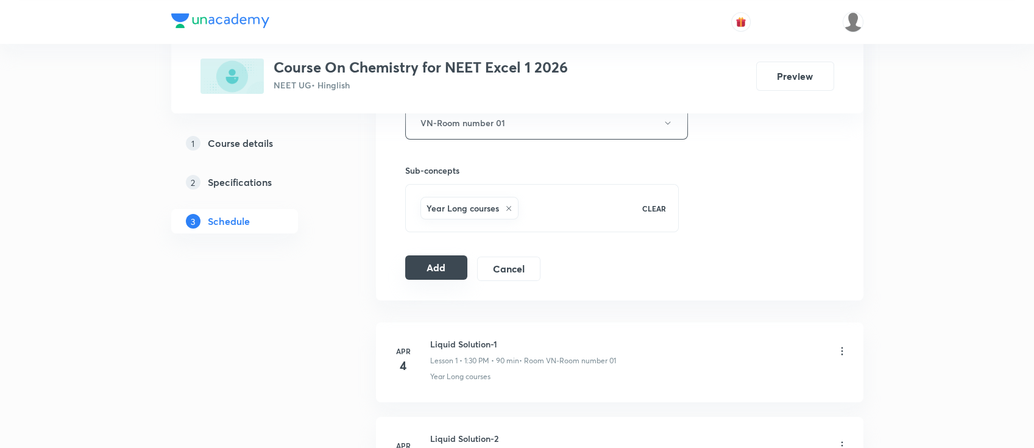
click at [439, 270] on button "Add" at bounding box center [436, 267] width 63 height 24
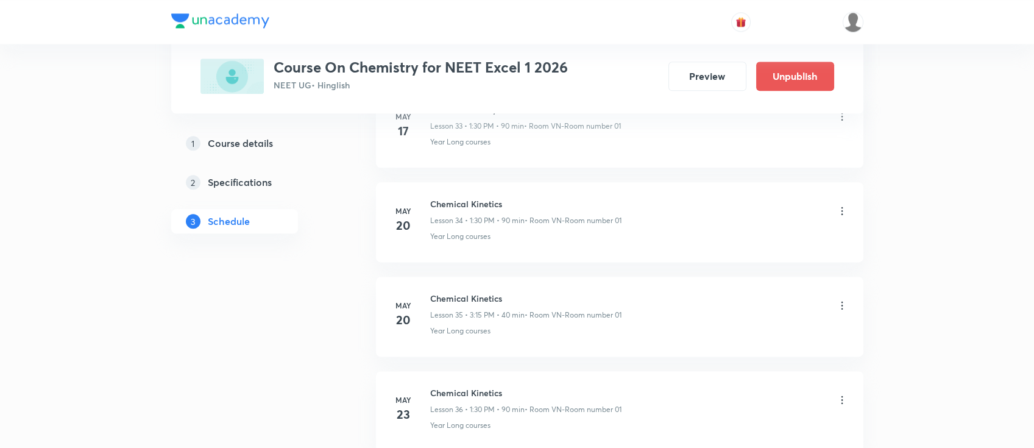
scroll to position [3493, 0]
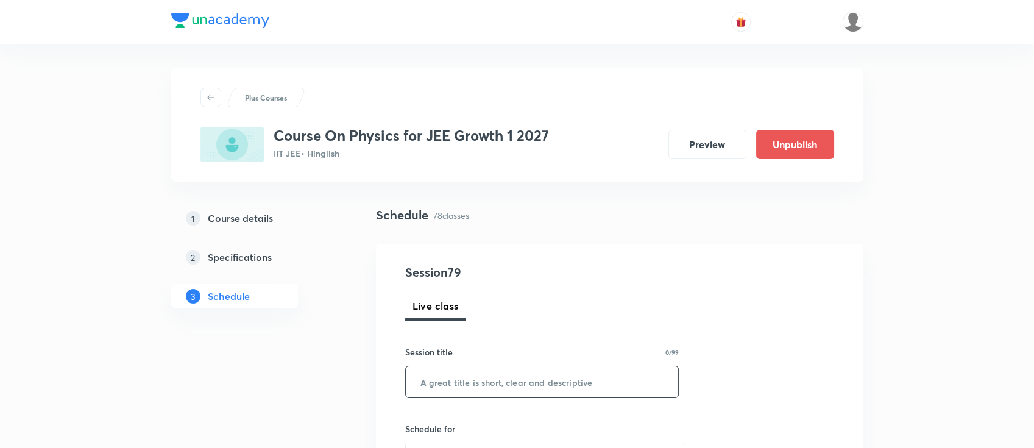
click at [472, 386] on input "text" at bounding box center [542, 381] width 273 height 31
paste input "WEP"
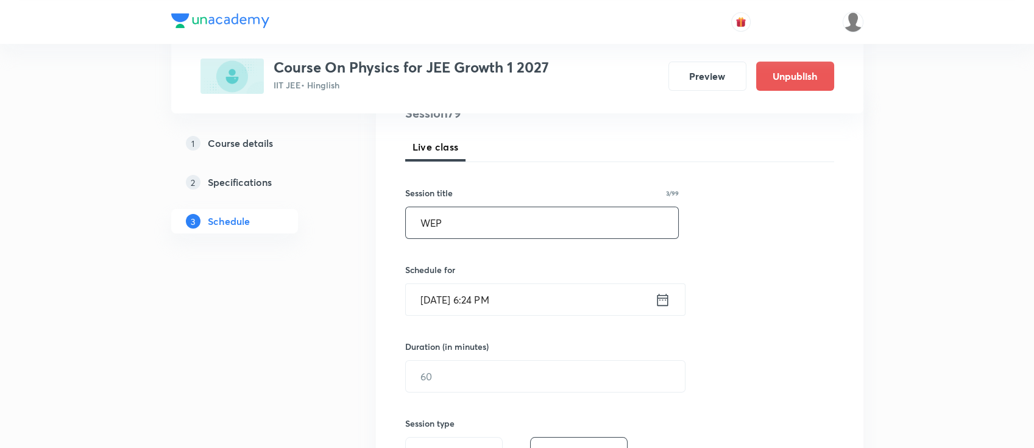
scroll to position [162, 0]
type input "WEP"
click at [659, 297] on icon at bounding box center [662, 296] width 15 height 17
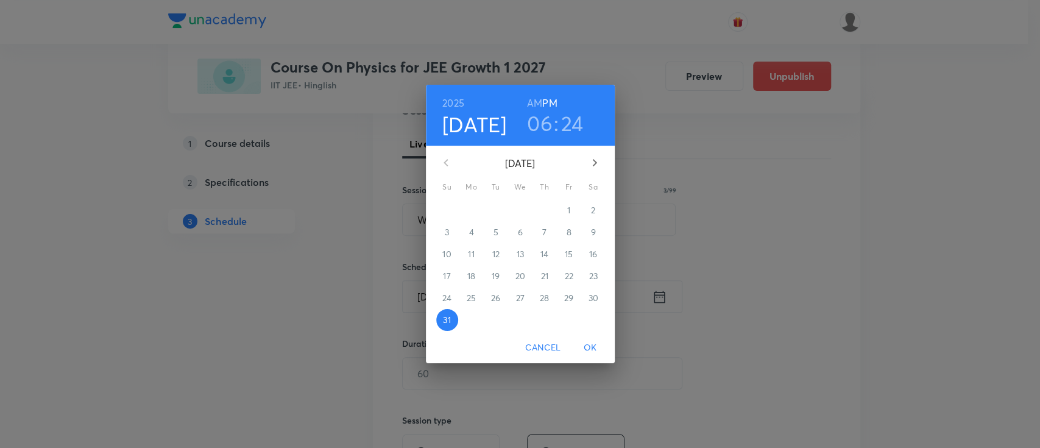
click at [596, 161] on icon "button" at bounding box center [594, 162] width 15 height 15
click at [473, 202] on button "1" at bounding box center [472, 210] width 22 height 22
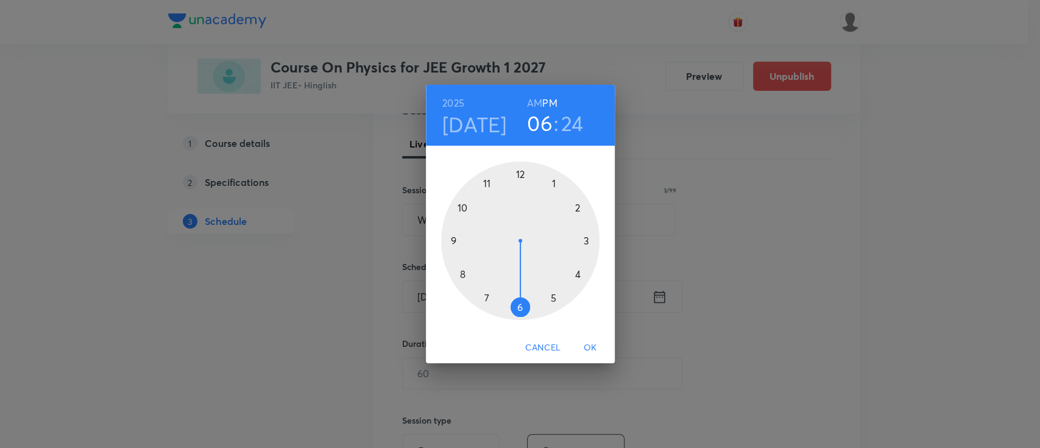
click at [540, 127] on h3 "06" at bounding box center [540, 123] width 26 height 26
drag, startPoint x: 519, startPoint y: 305, endPoint x: 494, endPoint y: 295, distance: 26.8
click at [494, 295] on div at bounding box center [520, 240] width 158 height 158
click at [521, 311] on div at bounding box center [520, 240] width 158 height 158
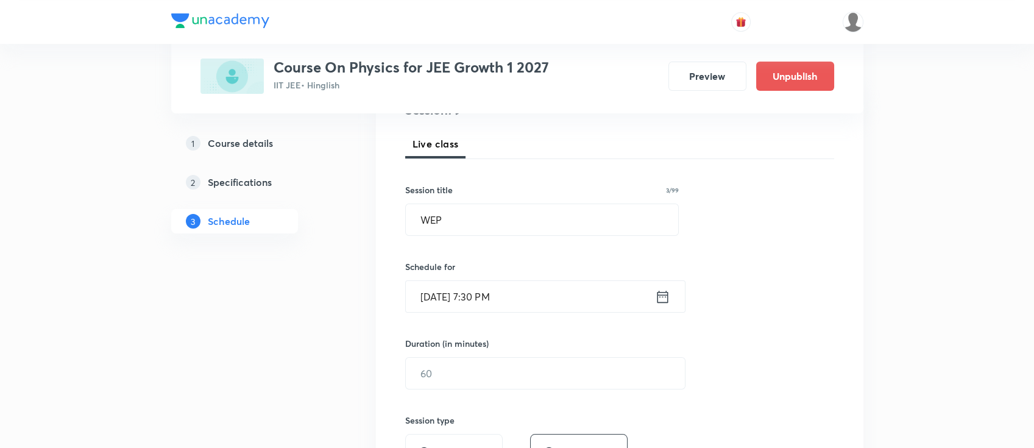
click at [664, 302] on icon at bounding box center [662, 296] width 15 height 17
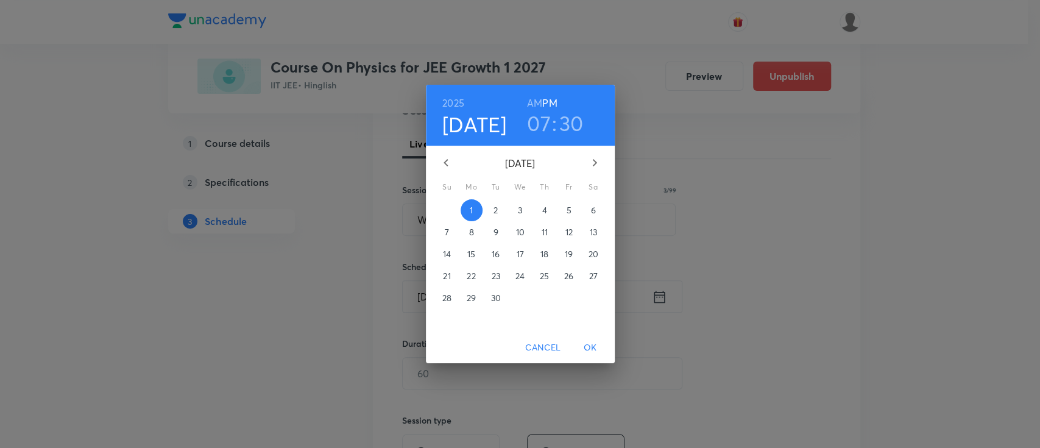
click at [535, 95] on h6 "AM" at bounding box center [534, 102] width 15 height 17
click at [592, 340] on span "OK" at bounding box center [590, 347] width 29 height 15
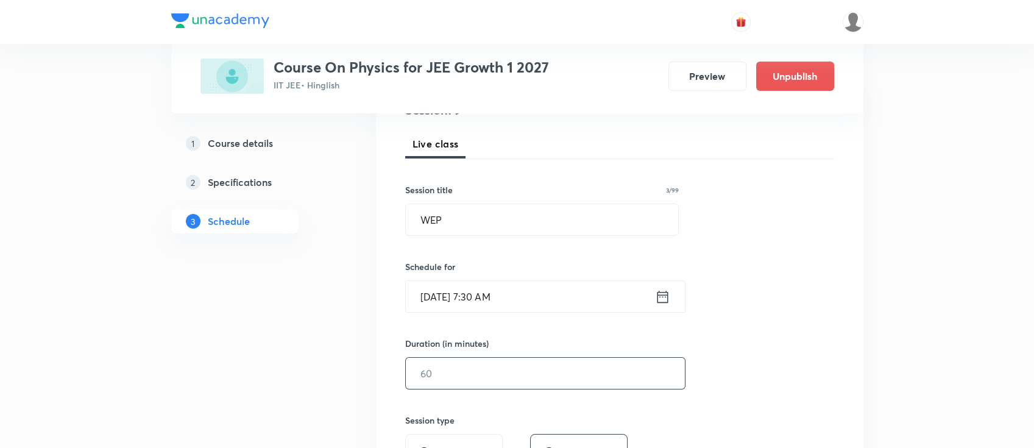
click at [565, 374] on input "text" at bounding box center [545, 373] width 279 height 31
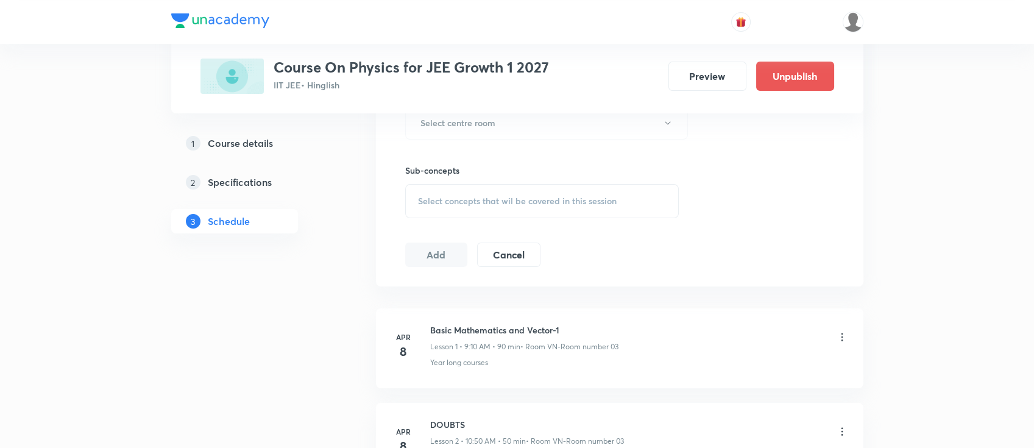
scroll to position [487, 0]
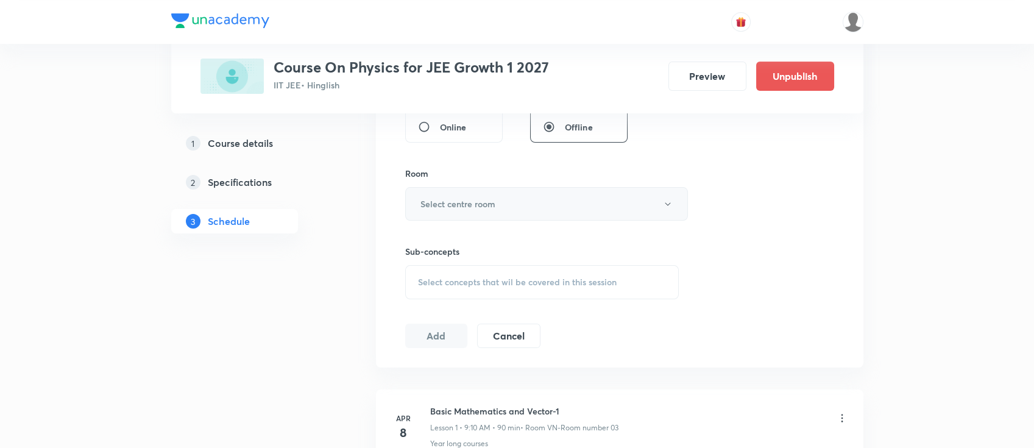
type input "90"
click at [506, 191] on button "Select centre room" at bounding box center [546, 204] width 283 height 34
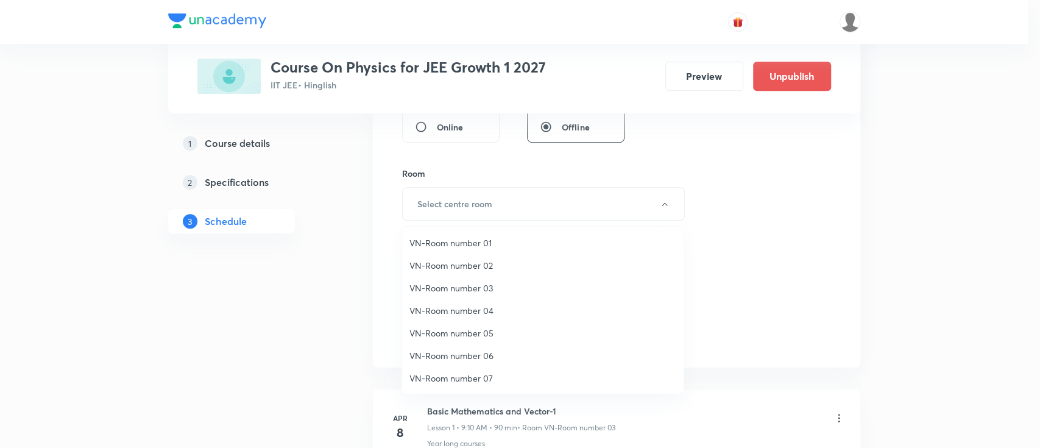
click at [463, 360] on span "VN-Room number 06" at bounding box center [542, 355] width 267 height 13
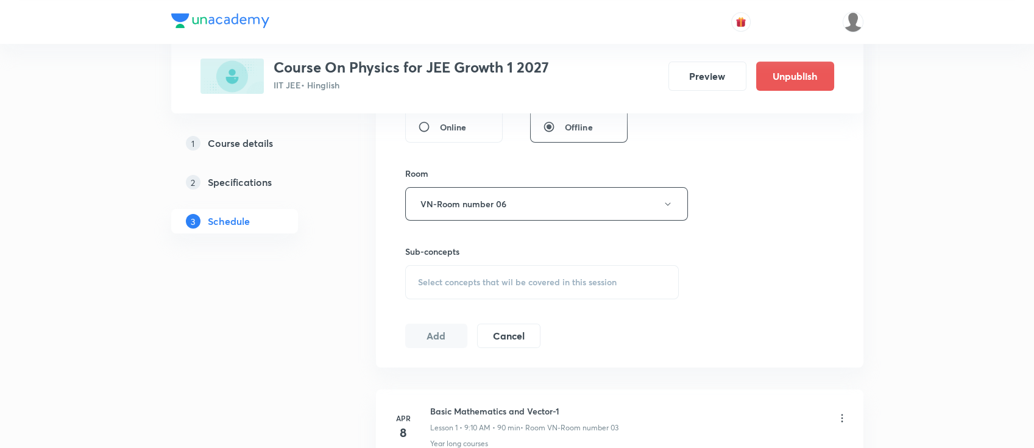
click at [580, 277] on span "Select concepts that wil be covered in this session" at bounding box center [517, 282] width 199 height 10
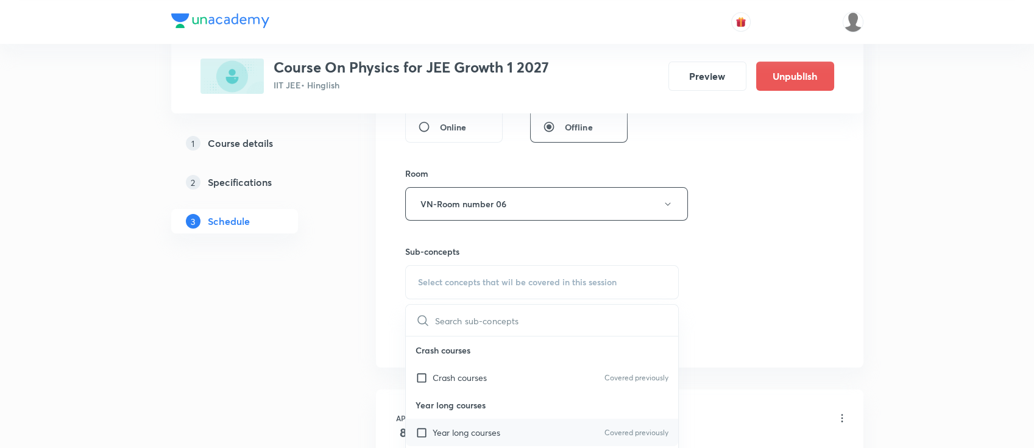
click at [525, 426] on div "Year long courses Covered previously" at bounding box center [542, 432] width 273 height 27
checkbox input "true"
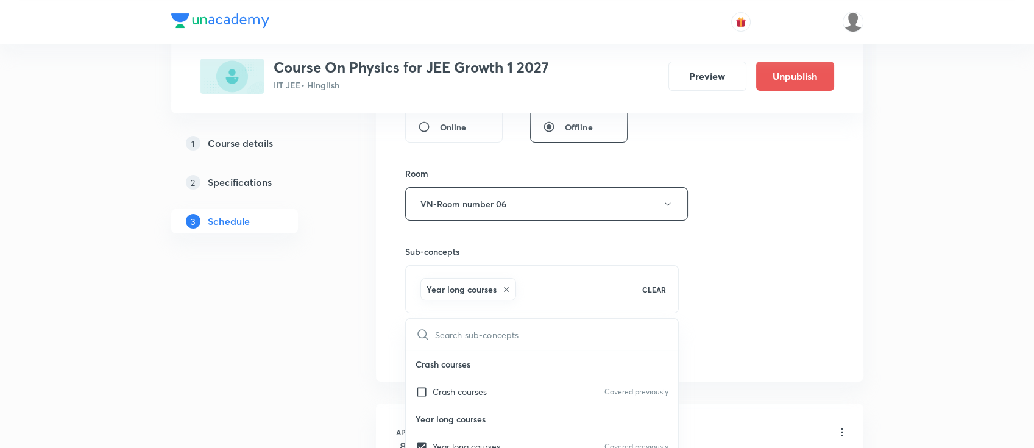
click at [779, 300] on div "Session 79 Live class Session title 3/99 WEP ​ Schedule for [DATE] 7:30 AM ​ Du…" at bounding box center [619, 69] width 429 height 586
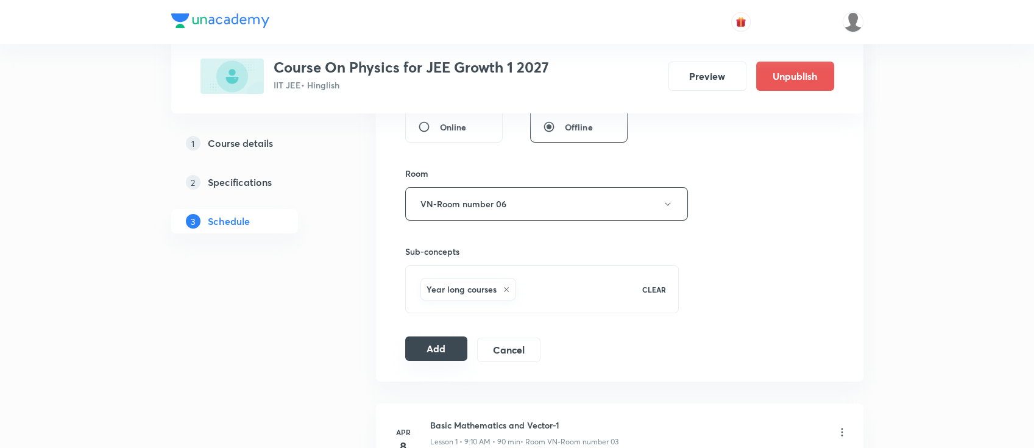
click at [450, 355] on button "Add" at bounding box center [436, 348] width 63 height 24
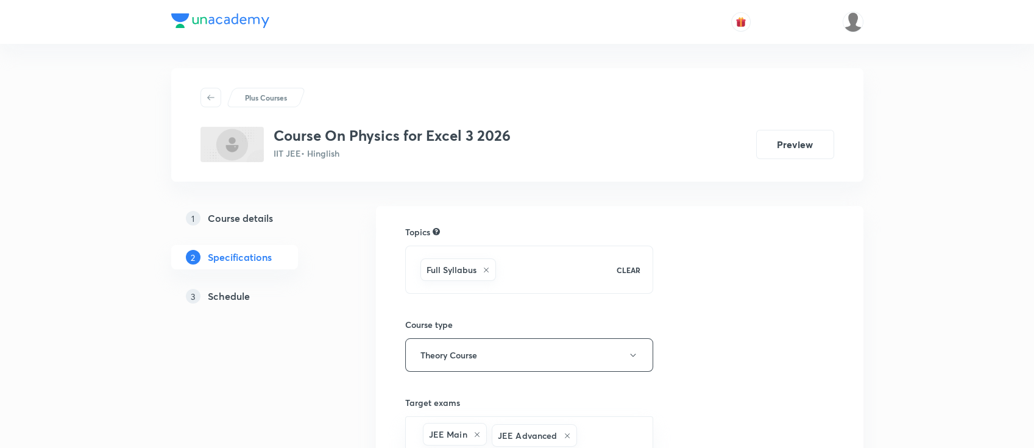
click at [228, 289] on h5 "Schedule" at bounding box center [229, 296] width 42 height 15
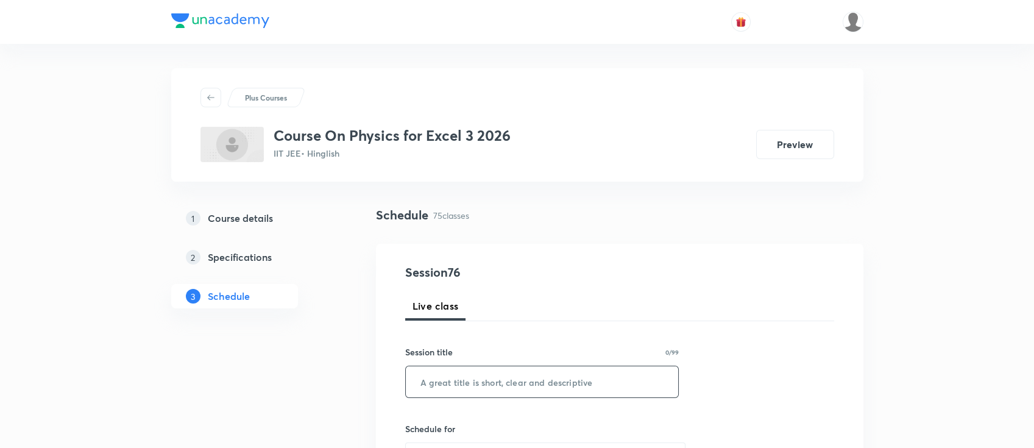
drag, startPoint x: 507, startPoint y: 366, endPoint x: 515, endPoint y: 387, distance: 23.5
click at [512, 378] on div "Session title 0/99 ​" at bounding box center [542, 371] width 274 height 52
click at [515, 387] on input "text" at bounding box center [542, 381] width 273 height 31
paste input "Optics"
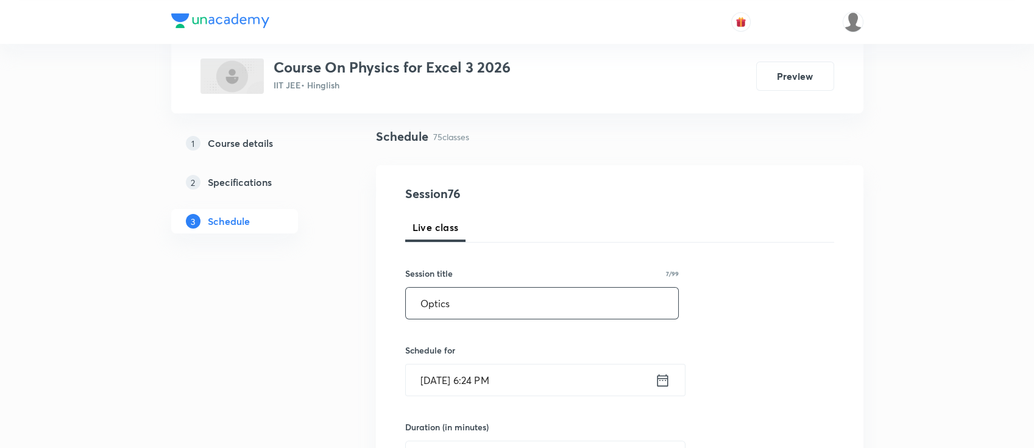
scroll to position [81, 0]
type input "Optics"
click at [660, 378] on icon at bounding box center [662, 377] width 15 height 17
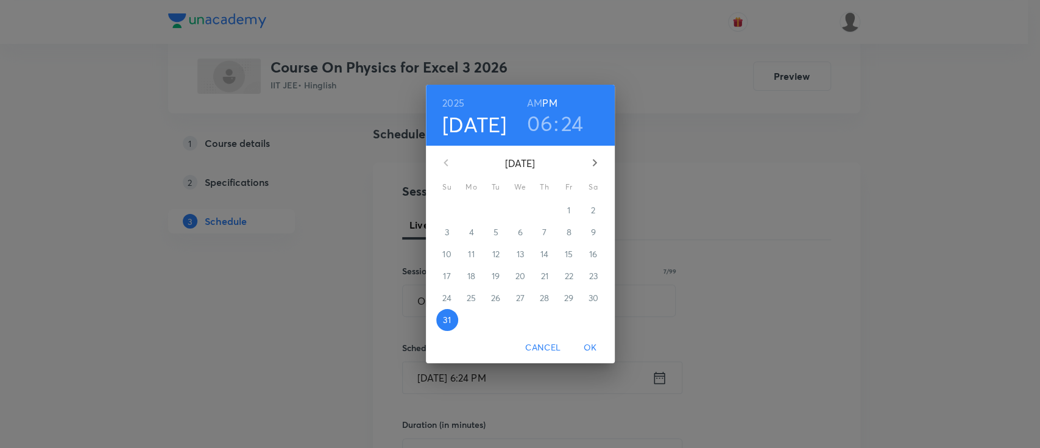
click at [591, 164] on icon "button" at bounding box center [594, 162] width 15 height 15
click at [477, 203] on button "1" at bounding box center [472, 210] width 22 height 22
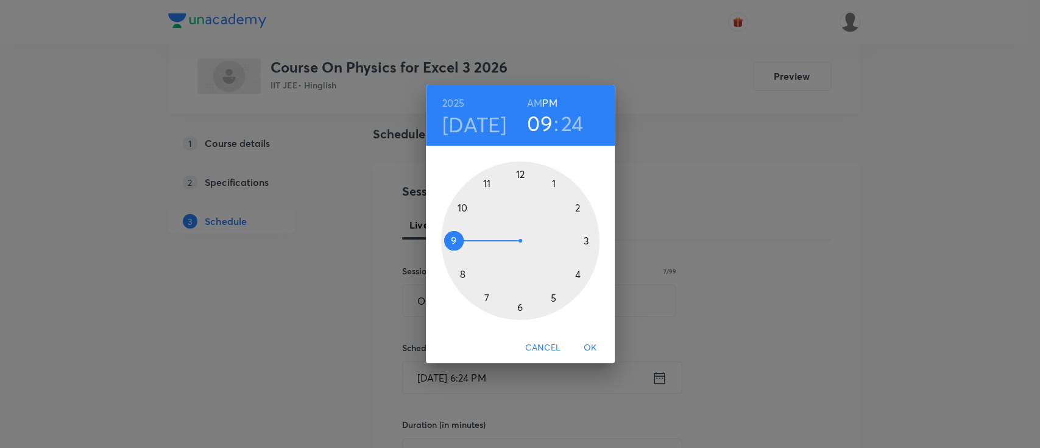
drag, startPoint x: 521, startPoint y: 305, endPoint x: 450, endPoint y: 246, distance: 91.7
click at [450, 246] on div at bounding box center [520, 240] width 158 height 158
drag, startPoint x: 561, startPoint y: 294, endPoint x: 590, endPoint y: 236, distance: 64.3
click at [590, 236] on div at bounding box center [520, 240] width 158 height 158
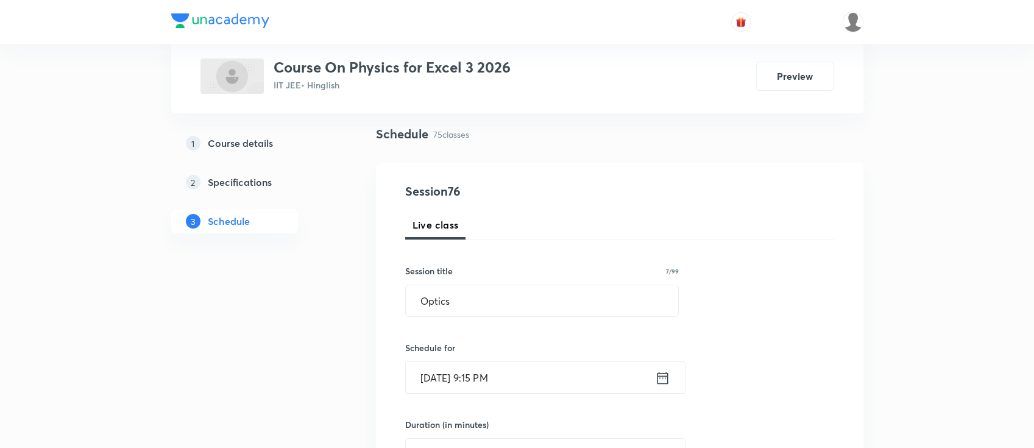
click at [663, 375] on icon at bounding box center [662, 377] width 15 height 17
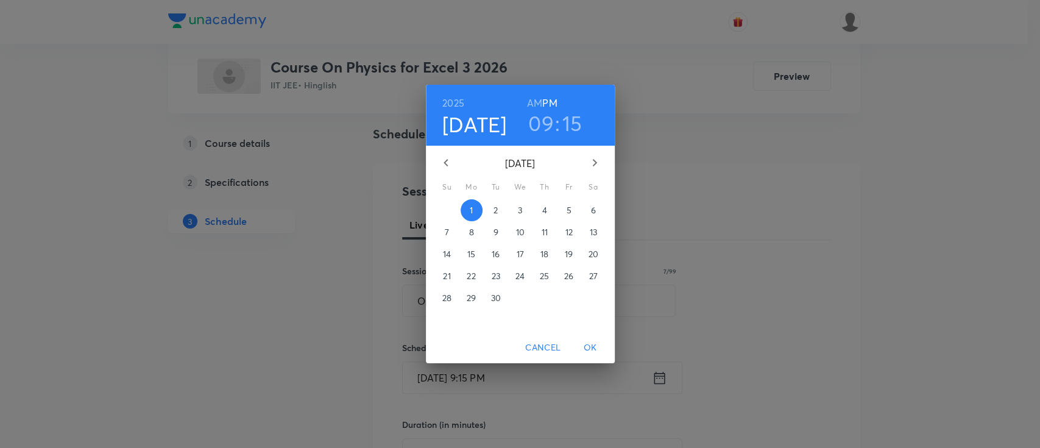
click at [533, 105] on h6 "AM" at bounding box center [534, 102] width 15 height 17
click at [589, 349] on span "OK" at bounding box center [590, 347] width 29 height 15
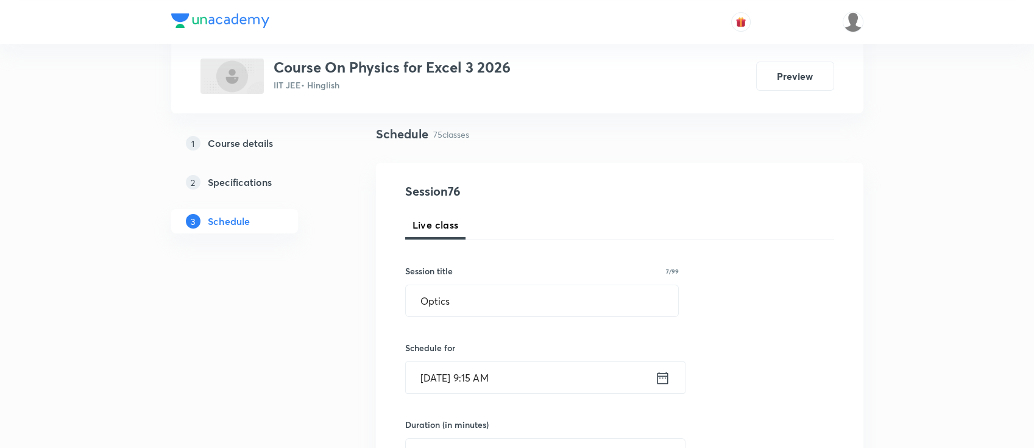
scroll to position [244, 0]
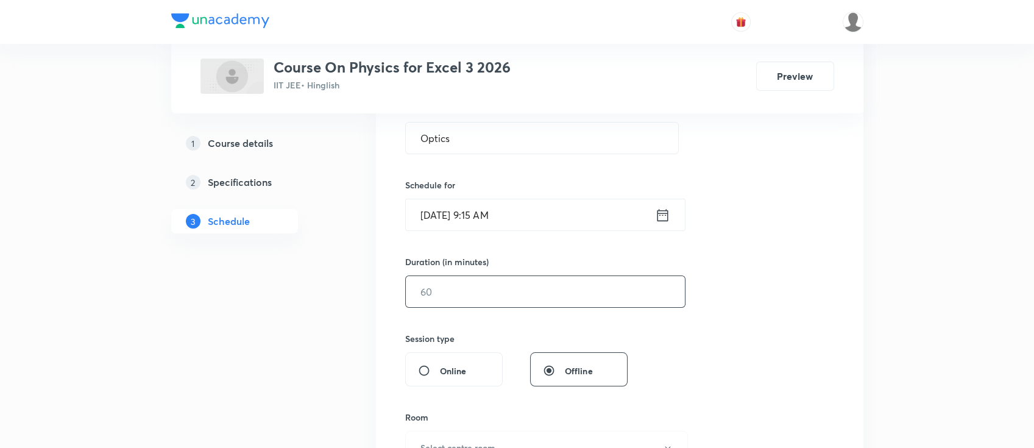
click at [557, 303] on input "text" at bounding box center [545, 291] width 279 height 31
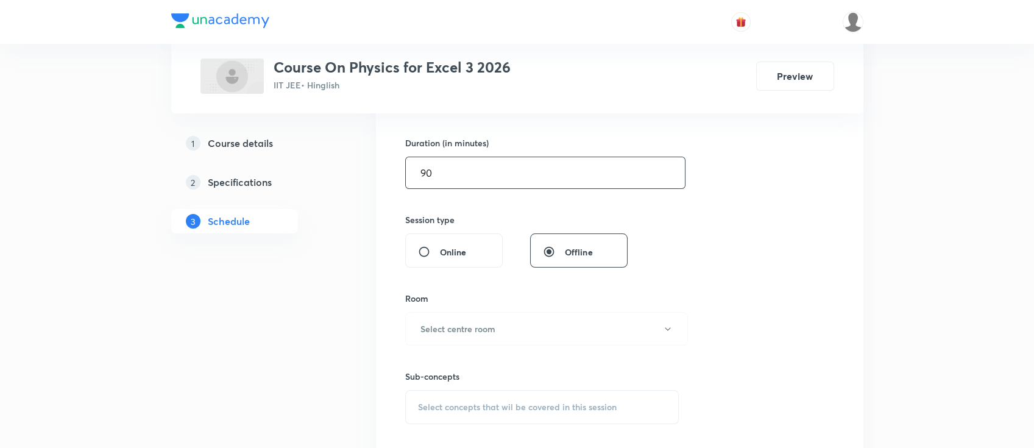
scroll to position [406, 0]
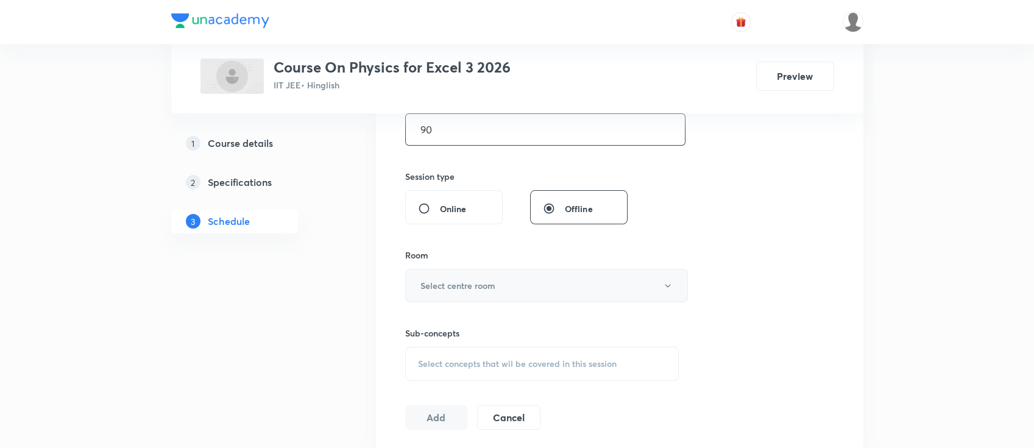
type input "90"
click at [509, 275] on button "Select centre room" at bounding box center [546, 286] width 283 height 34
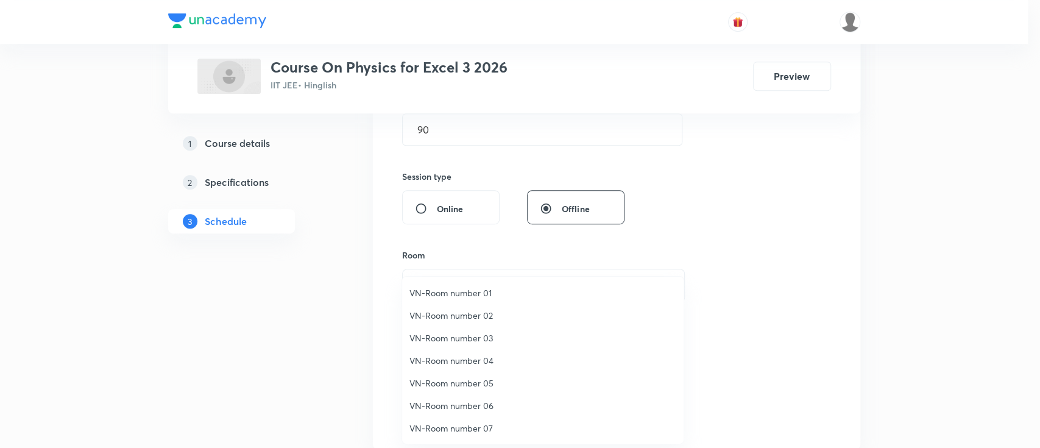
click at [471, 338] on span "VN-Room number 03" at bounding box center [542, 337] width 267 height 13
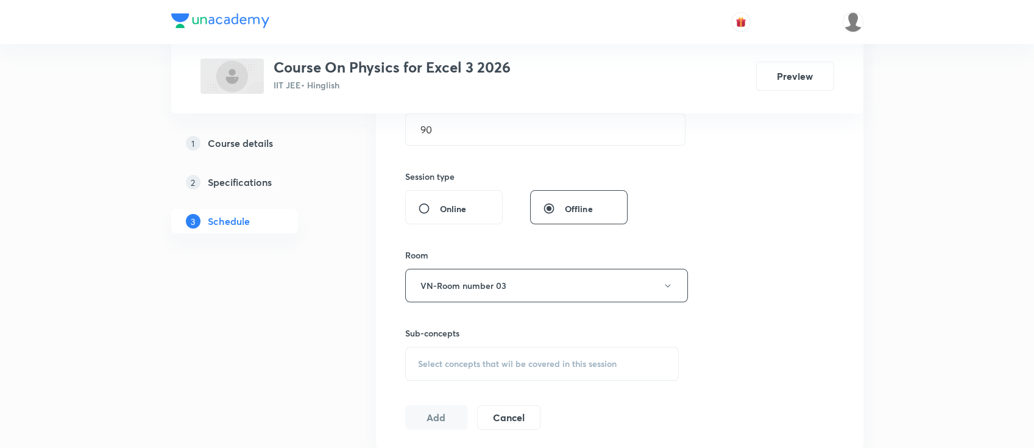
scroll to position [487, 0]
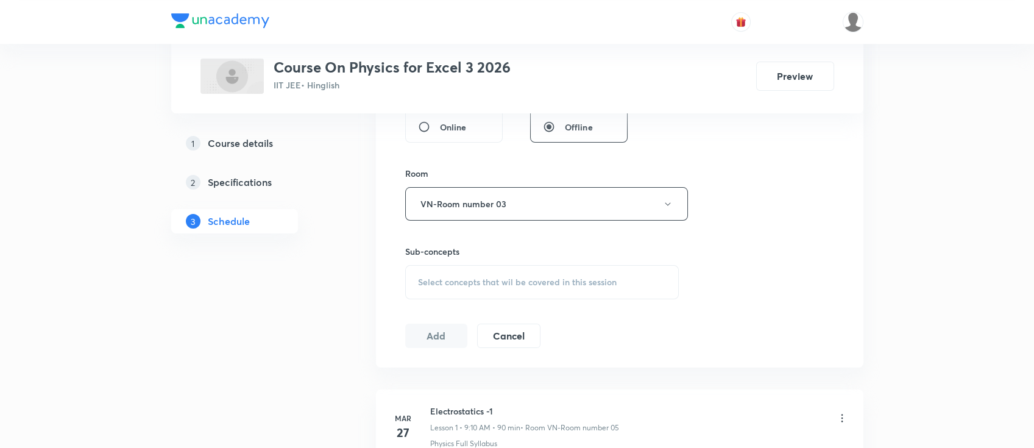
click at [601, 284] on span "Select concepts that wil be covered in this session" at bounding box center [517, 282] width 199 height 10
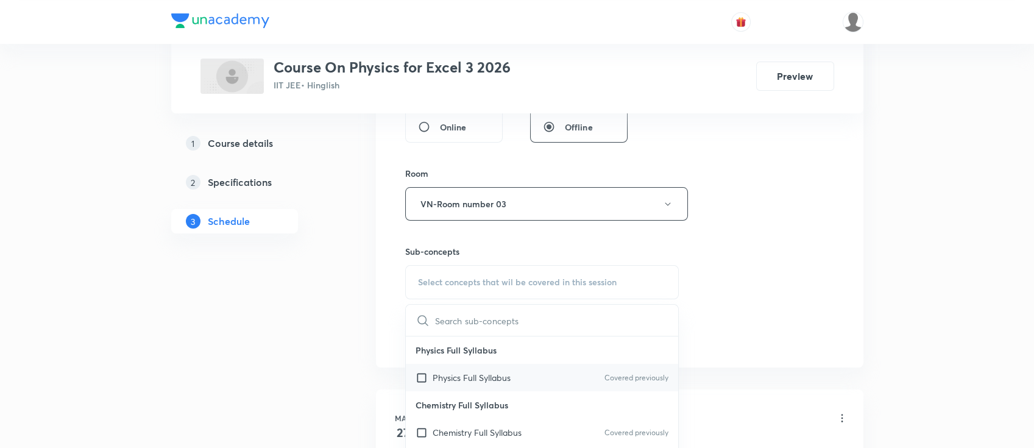
click at [523, 380] on div "Physics Full Syllabus Covered previously" at bounding box center [542, 377] width 273 height 27
checkbox input "true"
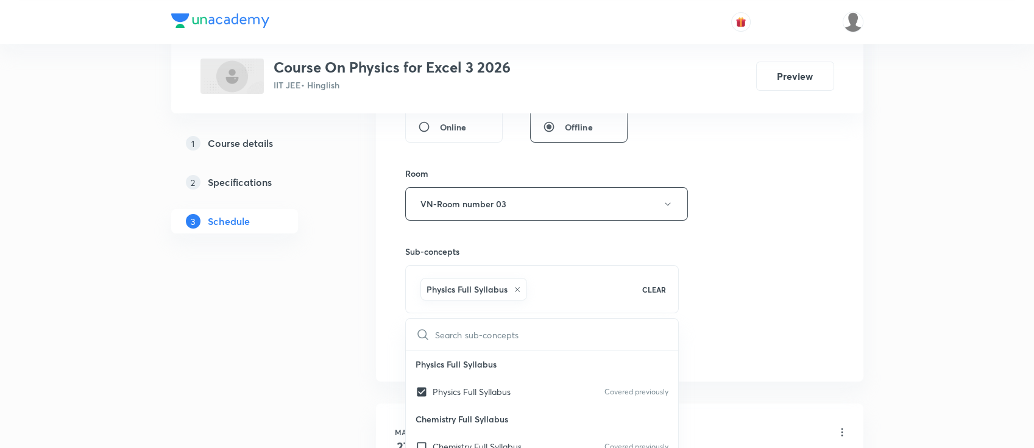
click at [784, 258] on div "Session 76 Live class Session title 7/99 Optics ​ Schedule for [DATE] 9:15 AM ​…" at bounding box center [619, 69] width 429 height 586
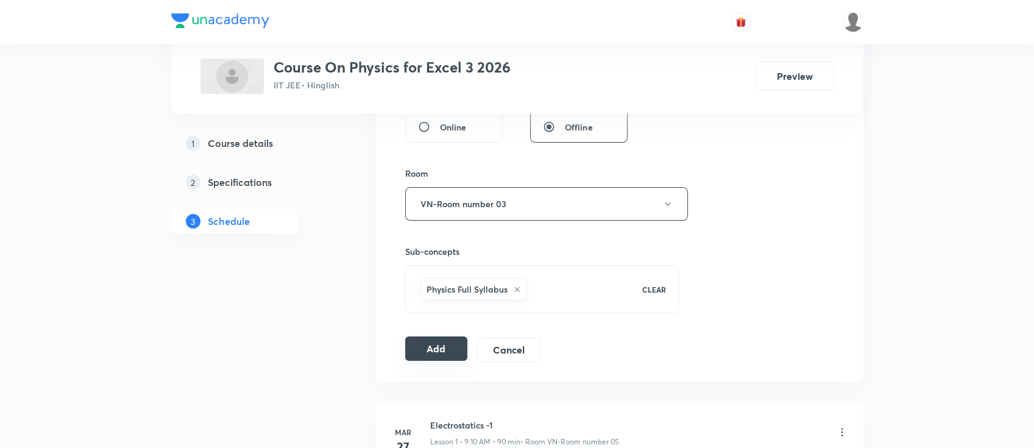
click at [434, 344] on button "Add" at bounding box center [436, 348] width 63 height 24
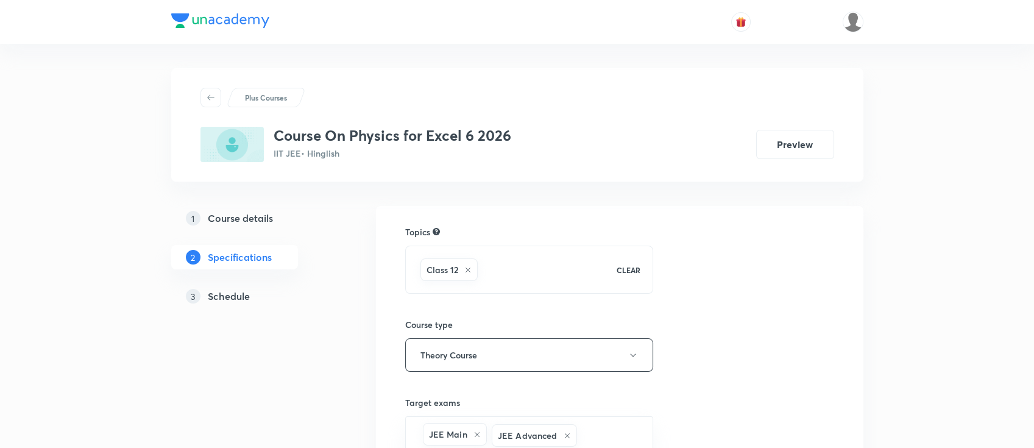
click at [235, 292] on h5 "Schedule" at bounding box center [229, 296] width 42 height 15
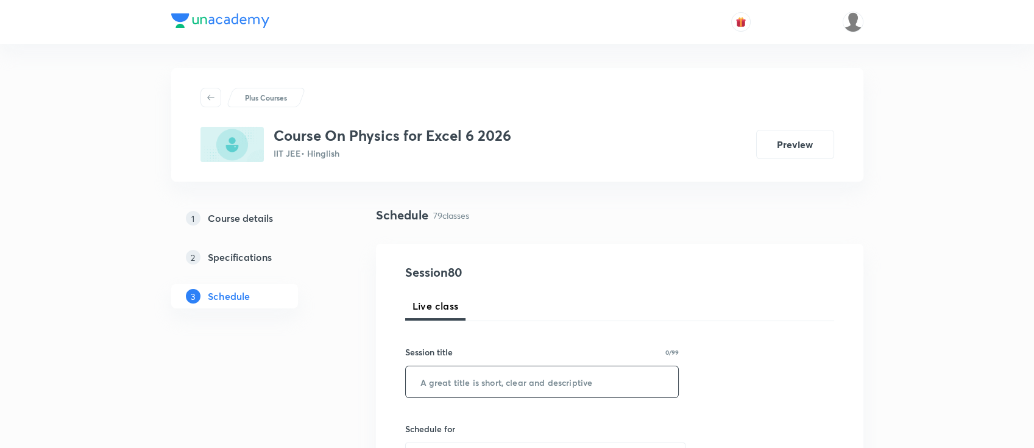
click at [520, 391] on input "text" at bounding box center [542, 381] width 273 height 31
paste input "Optics"
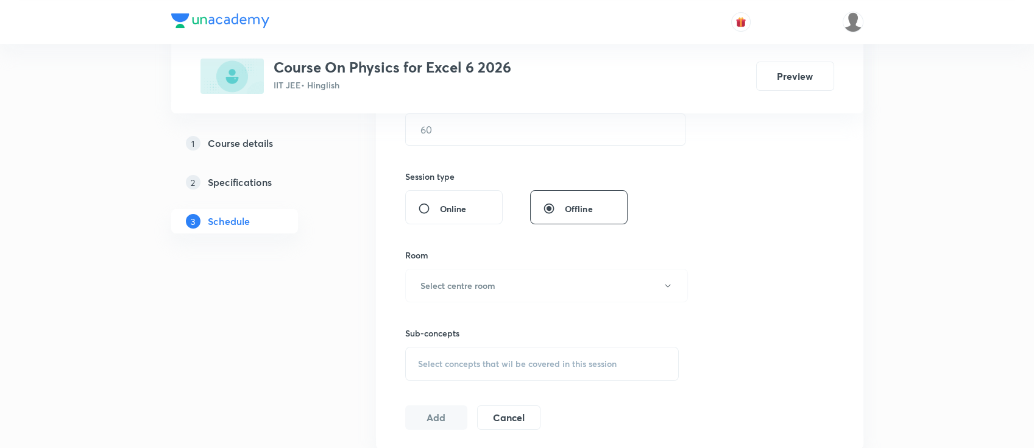
scroll to position [244, 0]
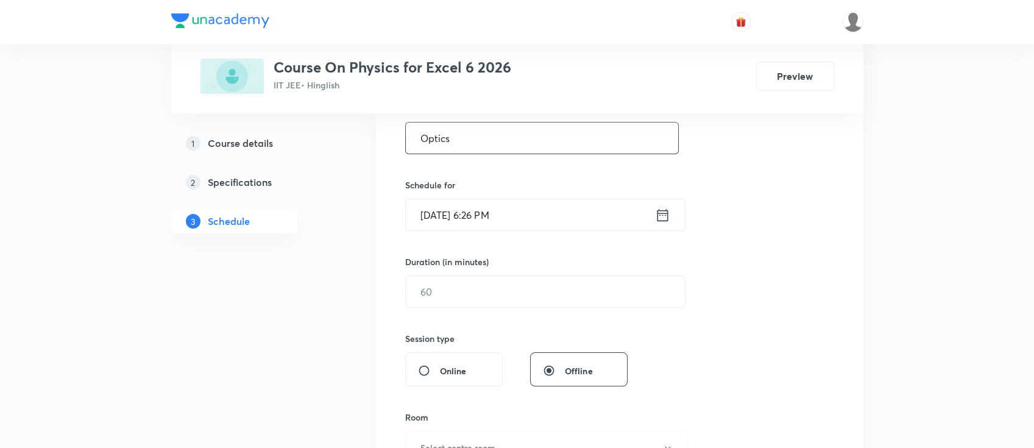
type input "Optics"
click at [662, 221] on icon at bounding box center [662, 215] width 15 height 17
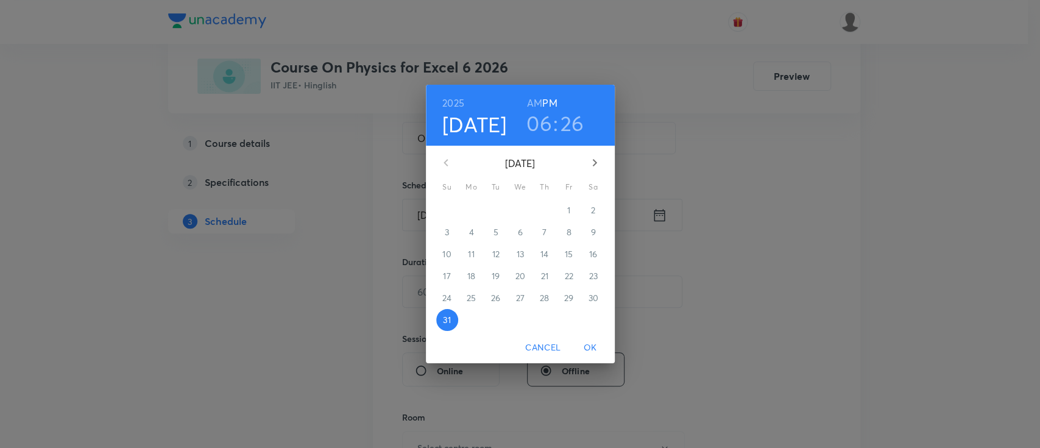
click at [593, 165] on icon "button" at bounding box center [594, 162] width 15 height 15
click at [470, 215] on p "1" at bounding box center [471, 210] width 3 height 12
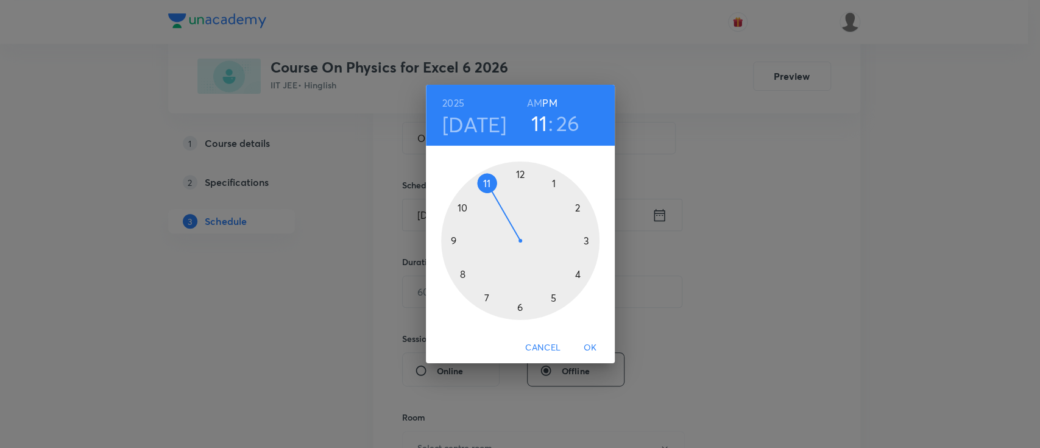
drag, startPoint x: 519, startPoint y: 309, endPoint x: 486, endPoint y: 161, distance: 151.2
click at [486, 161] on div at bounding box center [520, 240] width 158 height 158
drag, startPoint x: 539, startPoint y: 299, endPoint x: 478, endPoint y: 241, distance: 83.6
click at [478, 241] on div at bounding box center [520, 240] width 158 height 158
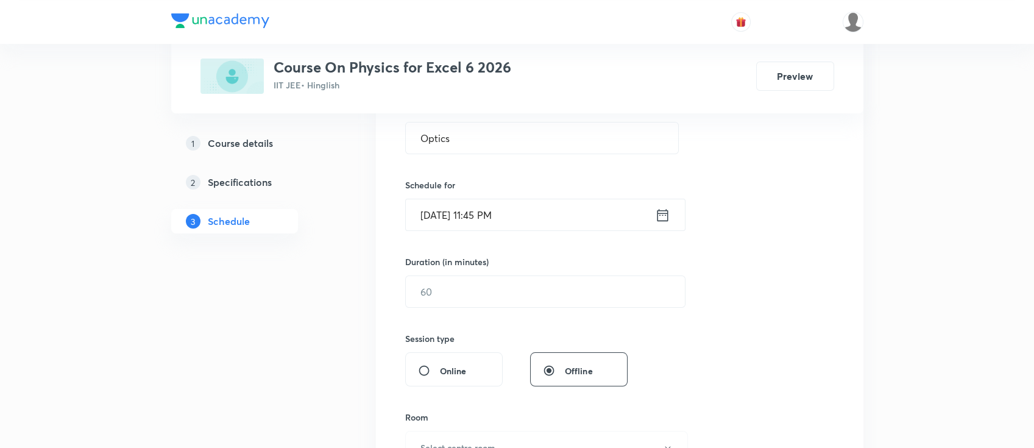
click at [663, 223] on div "[DATE] 11:45 PM ​" at bounding box center [545, 215] width 280 height 32
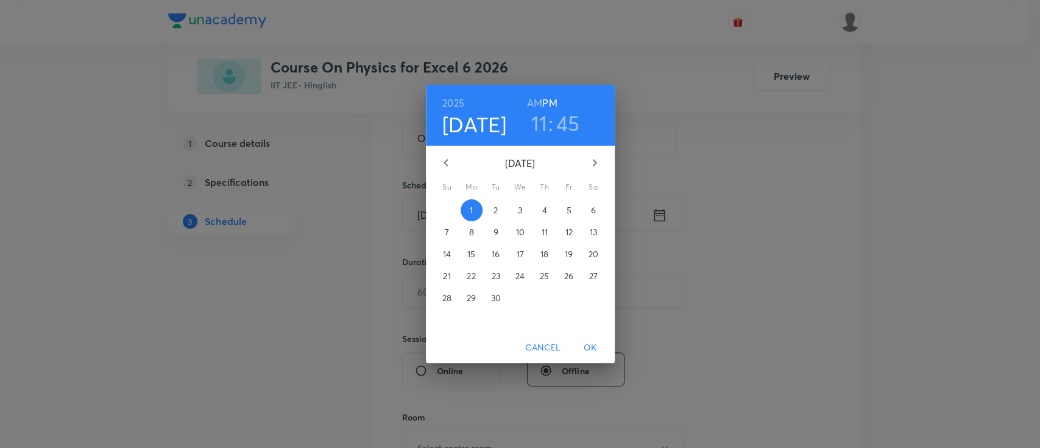
click at [526, 104] on div "[DATE] 11 : 45 AM PM" at bounding box center [520, 114] width 169 height 41
click at [531, 102] on h6 "AM" at bounding box center [534, 102] width 15 height 17
click at [592, 339] on button "OK" at bounding box center [590, 347] width 39 height 23
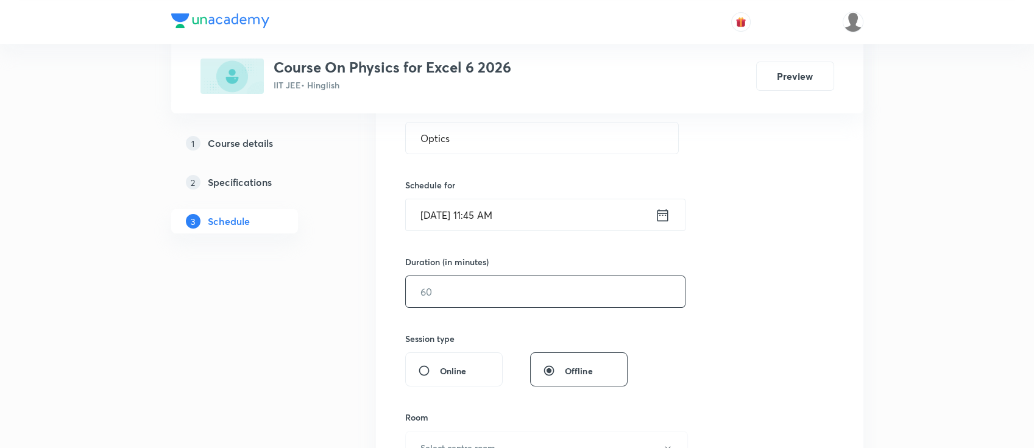
click at [500, 285] on input "text" at bounding box center [545, 291] width 279 height 31
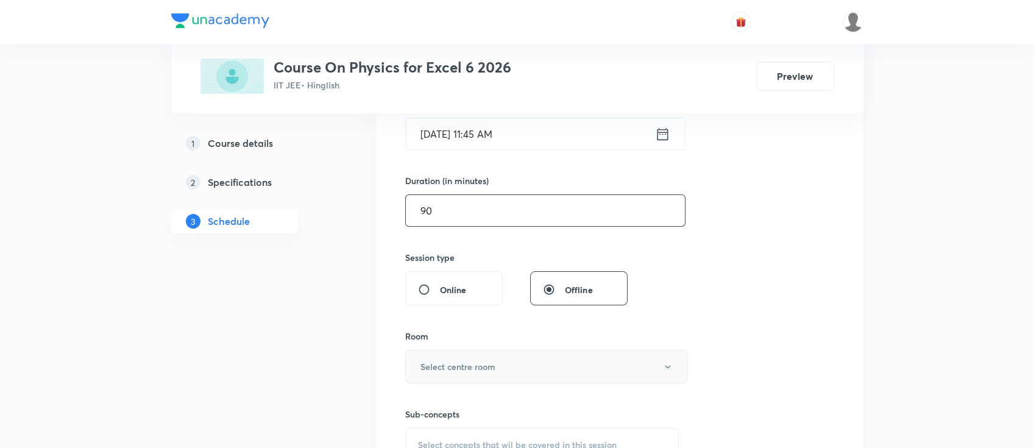
type input "90"
click at [515, 354] on button "Select centre room" at bounding box center [546, 367] width 283 height 34
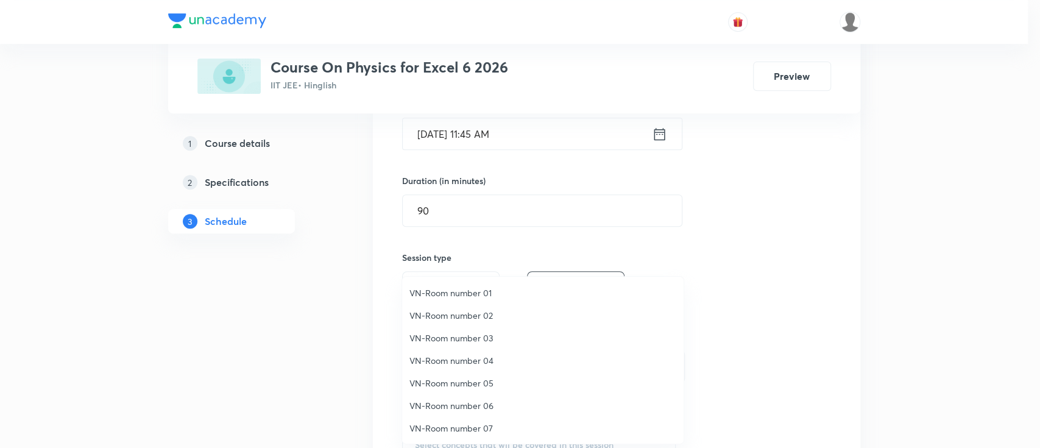
click at [478, 361] on span "VN-Room number 04" at bounding box center [542, 360] width 267 height 13
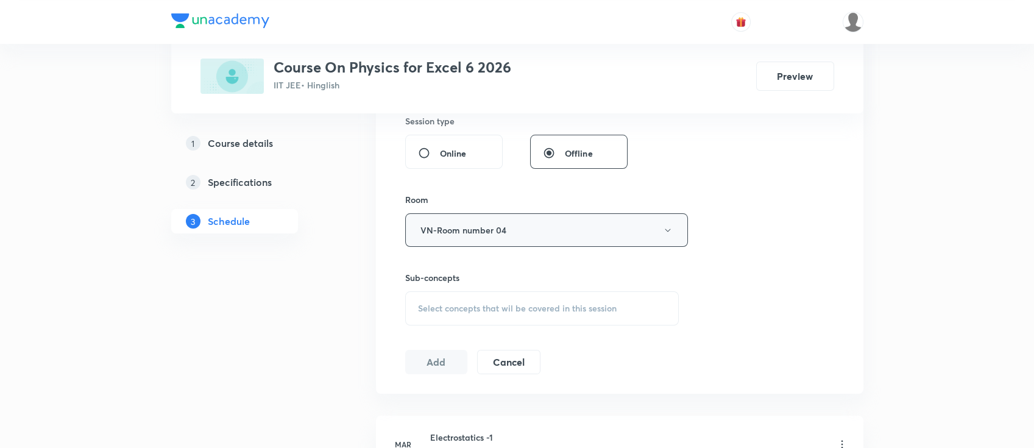
scroll to position [487, 0]
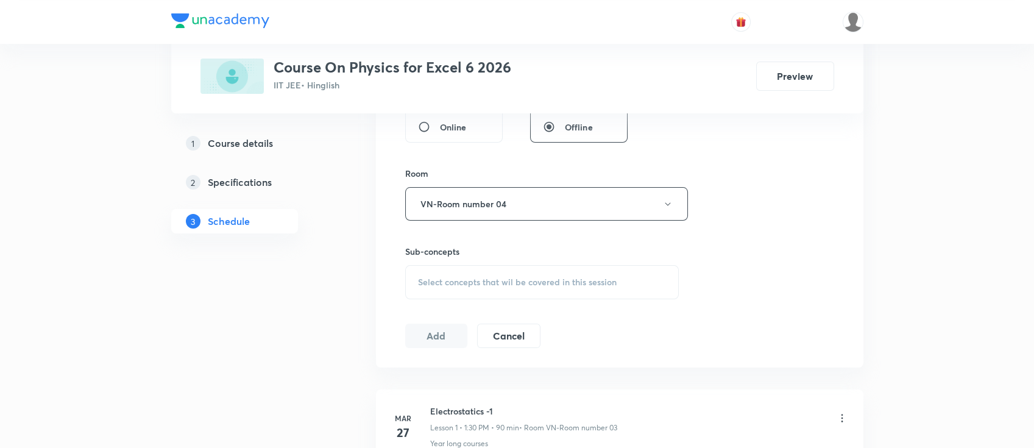
click at [542, 280] on span "Select concepts that wil be covered in this session" at bounding box center [517, 282] width 199 height 10
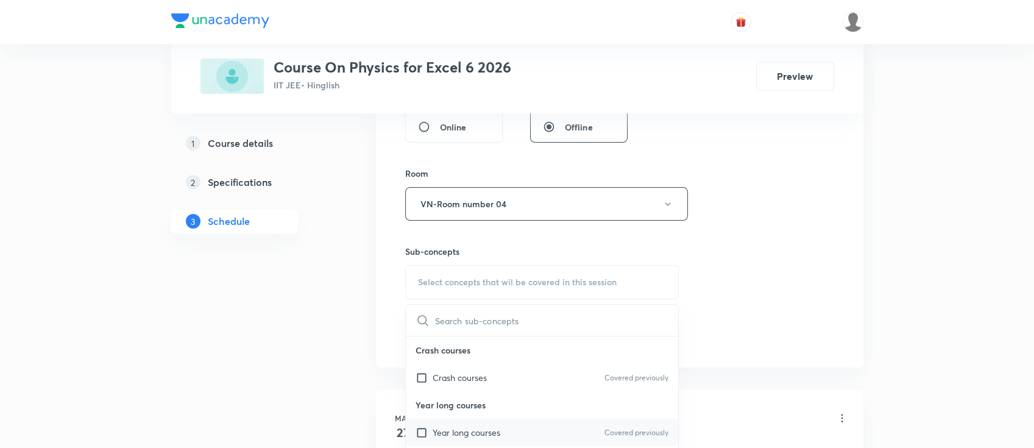
click at [512, 429] on div "Year long courses Covered previously" at bounding box center [542, 432] width 273 height 27
checkbox input "true"
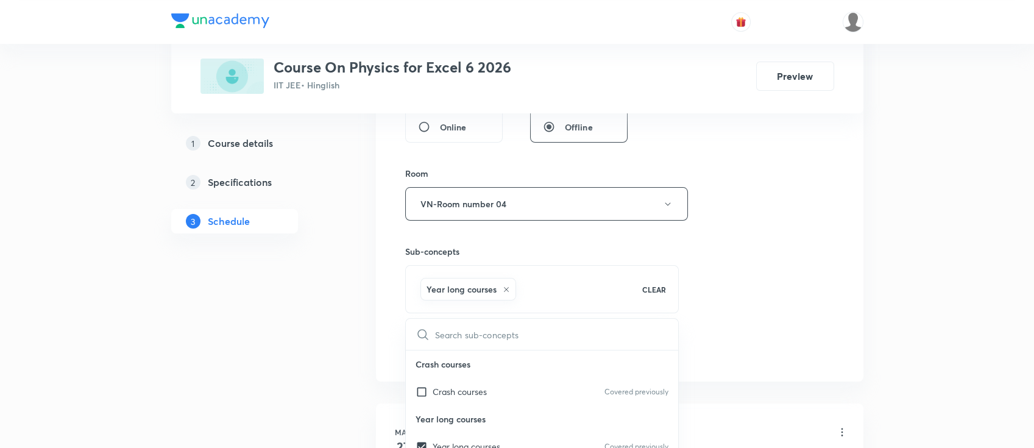
click at [785, 286] on div "Session 80 Live class Session title 7/99 Optics ​ Schedule for [DATE] 11:45 AM …" at bounding box center [619, 69] width 429 height 586
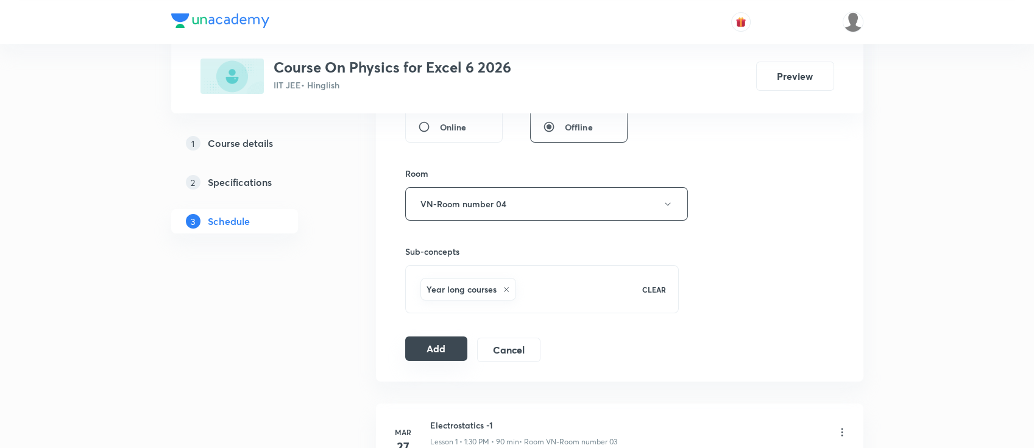
click at [440, 348] on button "Add" at bounding box center [436, 348] width 63 height 24
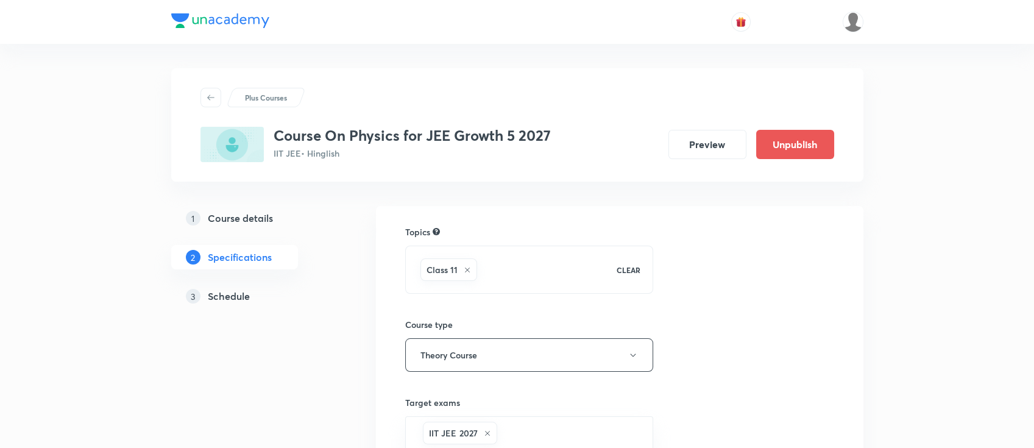
click at [230, 297] on h5 "Schedule" at bounding box center [229, 296] width 42 height 15
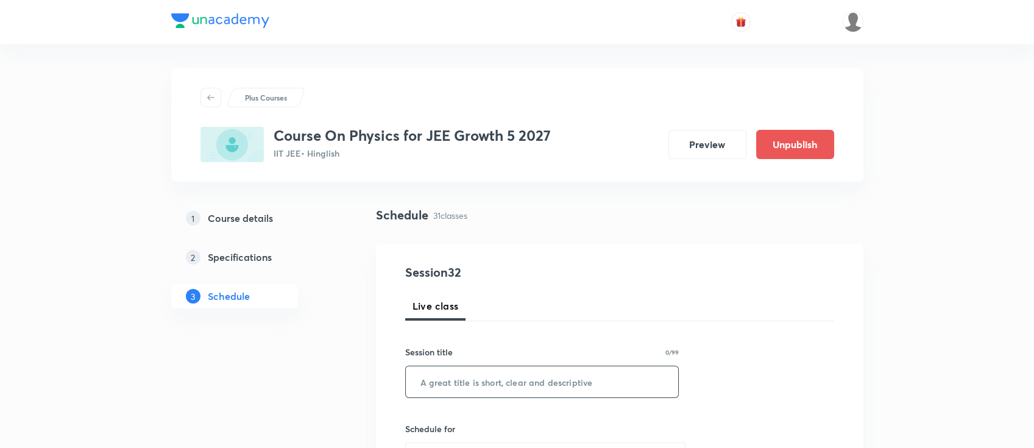
click at [531, 380] on input "text" at bounding box center [542, 381] width 273 height 31
paste input "Relative Motion"
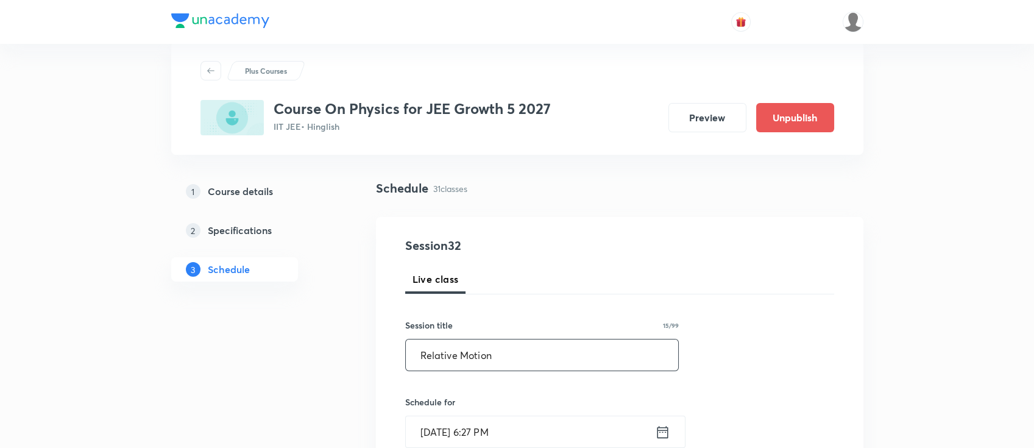
scroll to position [162, 0]
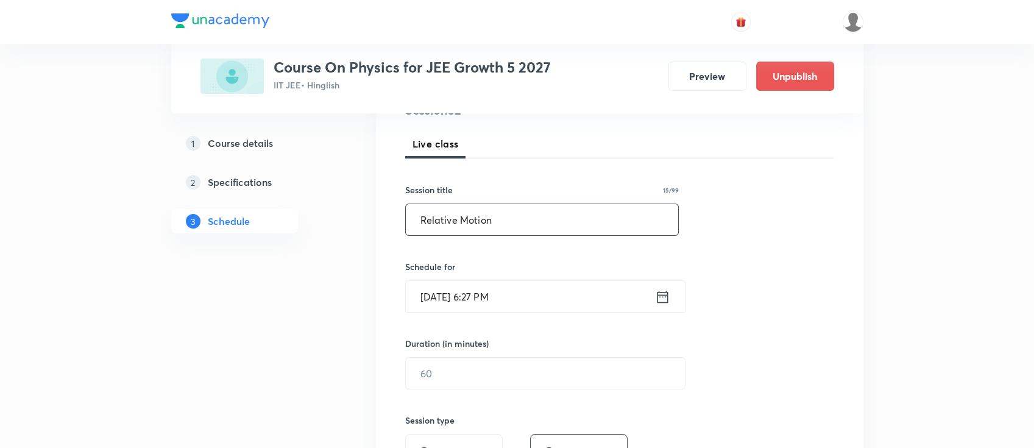
type input "Relative Motion"
click at [663, 302] on icon at bounding box center [662, 296] width 15 height 17
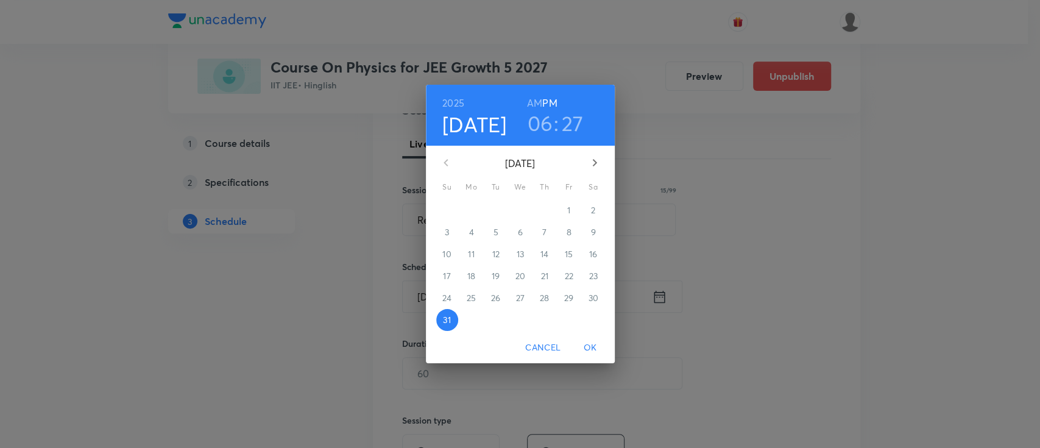
click at [594, 162] on icon "button" at bounding box center [594, 162] width 15 height 15
click at [470, 216] on p "1" at bounding box center [471, 210] width 3 height 12
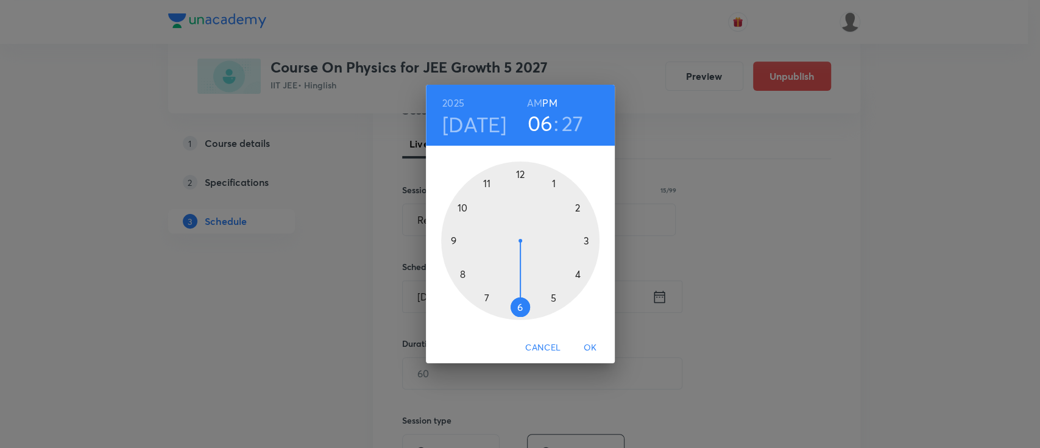
click at [574, 121] on h3 "27" at bounding box center [573, 123] width 22 height 26
click at [521, 175] on div at bounding box center [520, 240] width 158 height 158
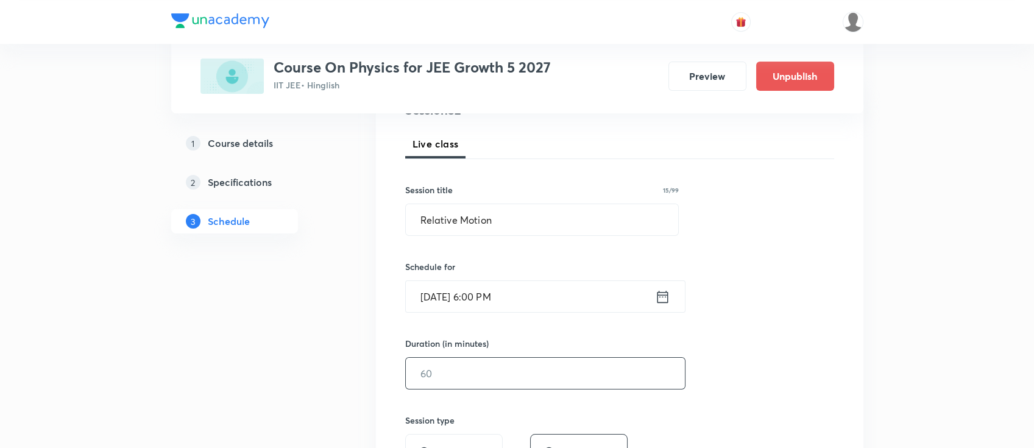
click at [553, 372] on input "text" at bounding box center [545, 373] width 279 height 31
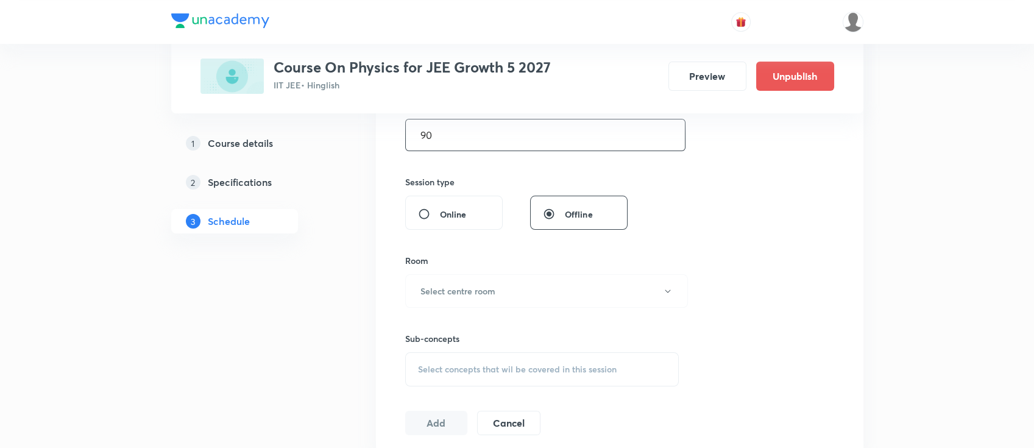
scroll to position [406, 0]
type input "90"
click at [527, 277] on button "Select centre room" at bounding box center [546, 286] width 283 height 34
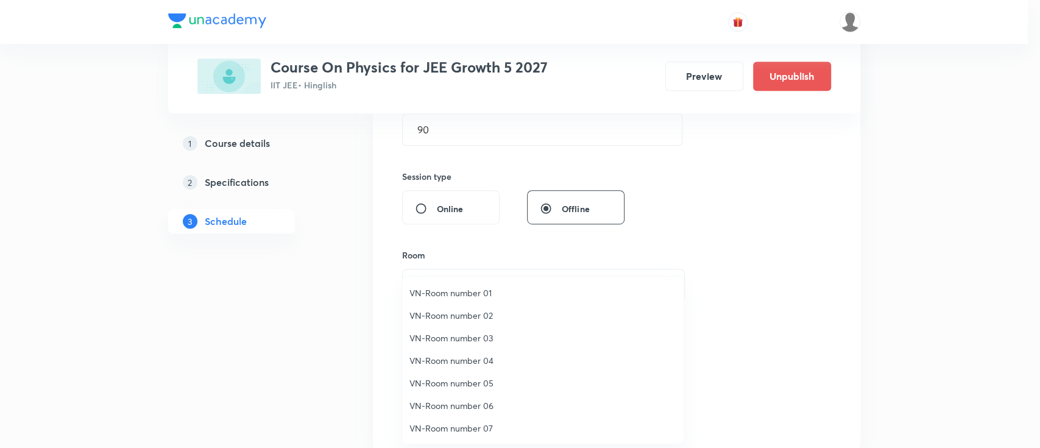
click at [473, 359] on span "VN-Room number 04" at bounding box center [542, 360] width 267 height 13
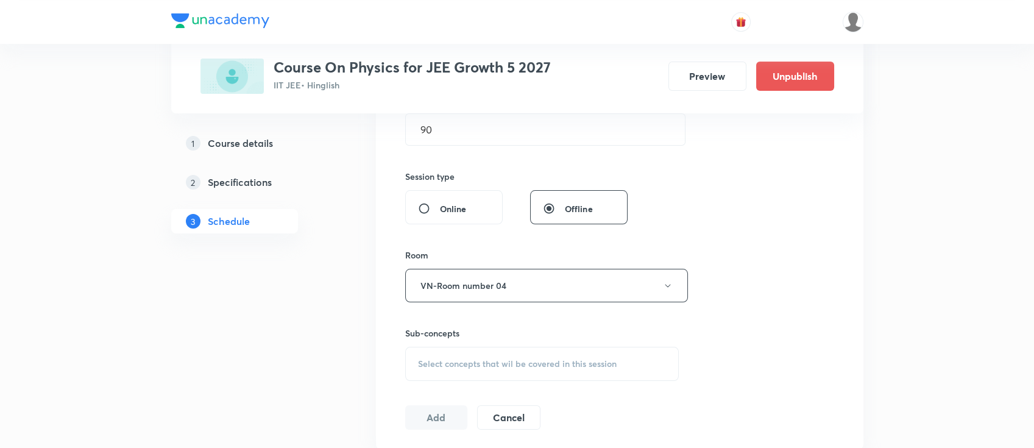
click at [575, 359] on span "Select concepts that wil be covered in this session" at bounding box center [517, 364] width 199 height 10
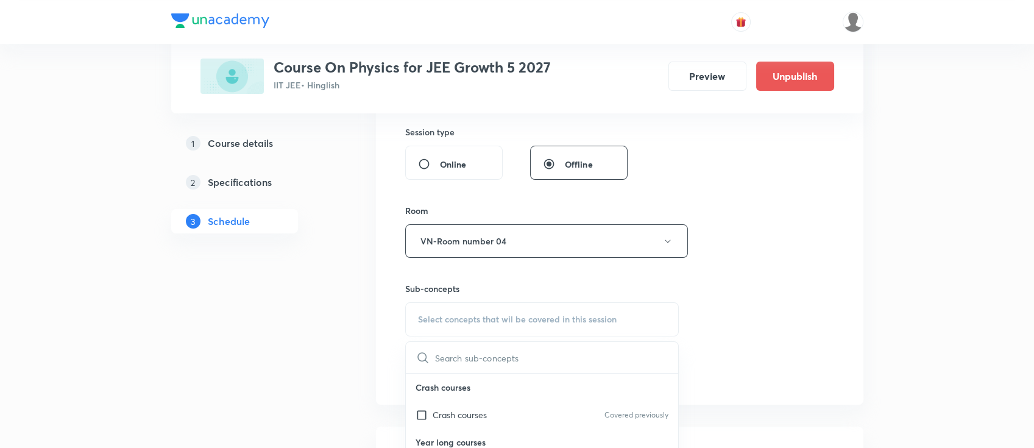
scroll to position [487, 0]
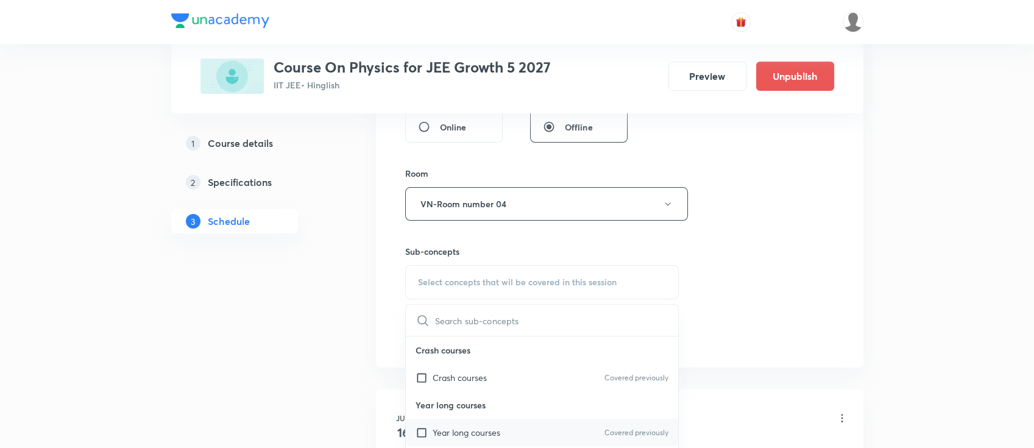
click at [517, 429] on div "Year long courses Covered previously" at bounding box center [542, 432] width 273 height 27
checkbox input "true"
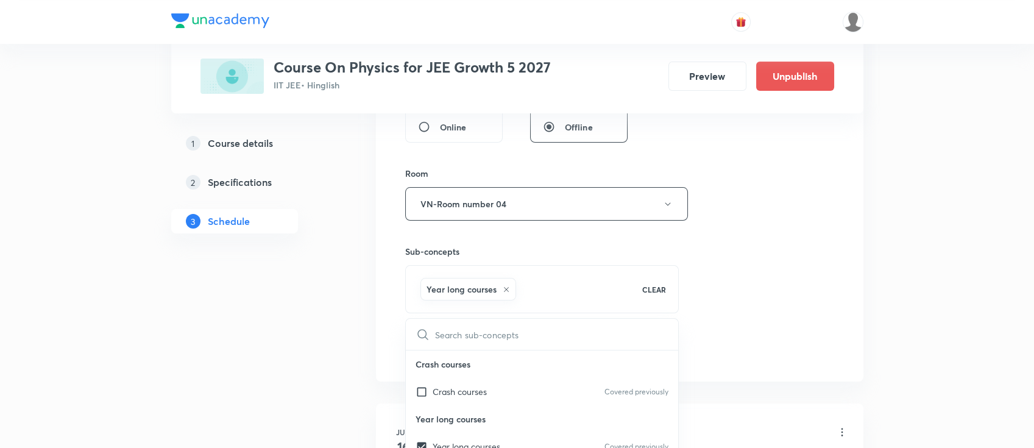
click at [732, 280] on div "Session 32 Live class Session title 15/99 Relative Motion ​ Schedule for [DATE]…" at bounding box center [619, 69] width 429 height 586
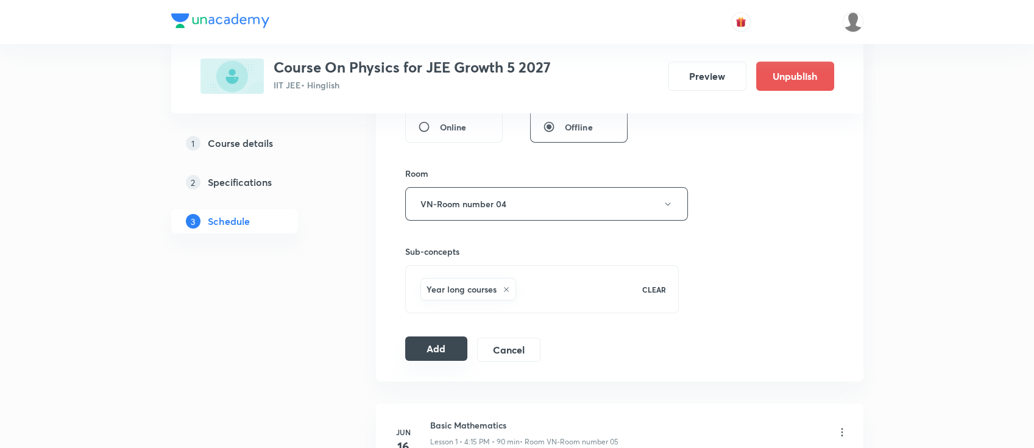
click at [434, 343] on button "Add" at bounding box center [436, 348] width 63 height 24
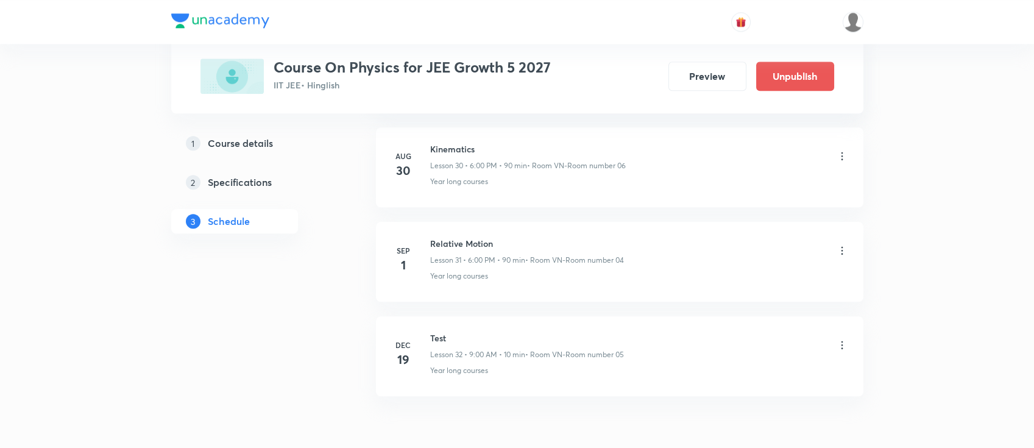
scroll to position [2986, 0]
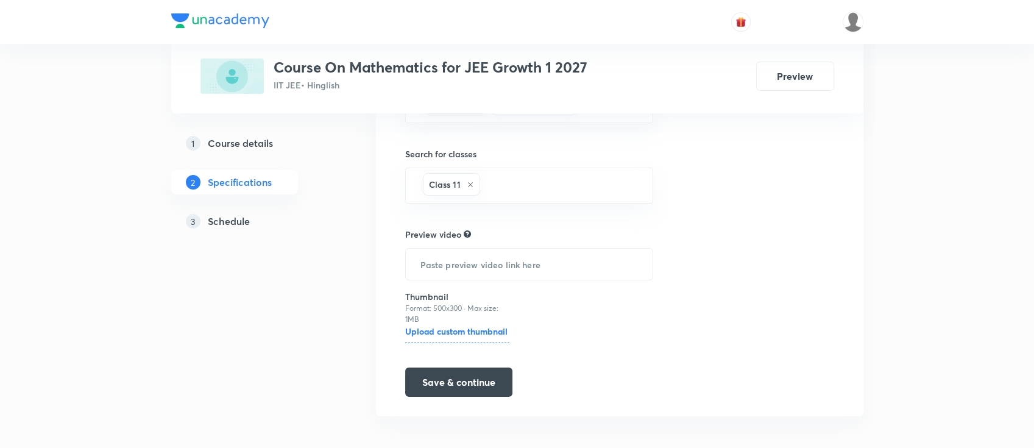
scroll to position [337, 0]
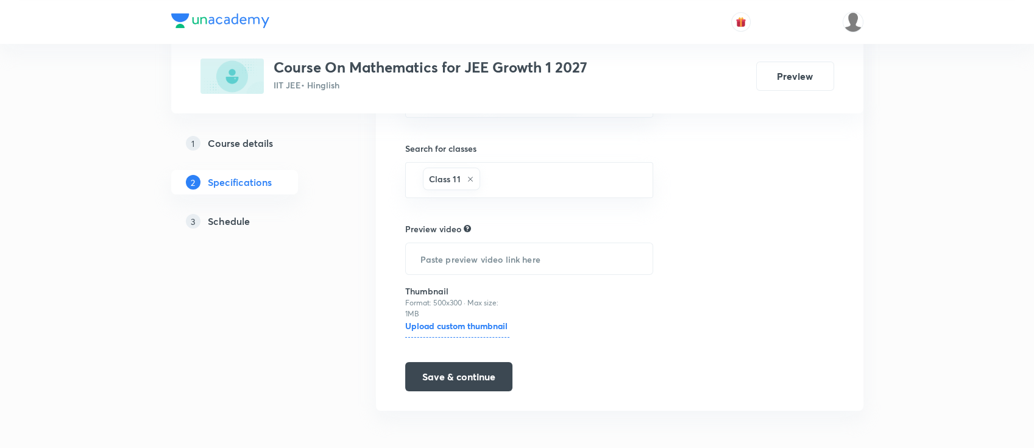
click at [241, 220] on h5 "Schedule" at bounding box center [229, 221] width 42 height 15
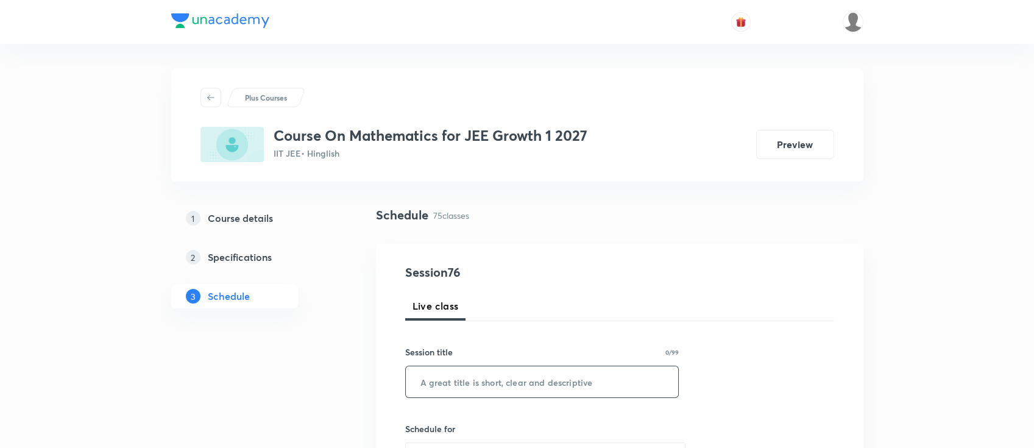
click at [514, 385] on input "text" at bounding box center [542, 381] width 273 height 31
paste input "straight lines"
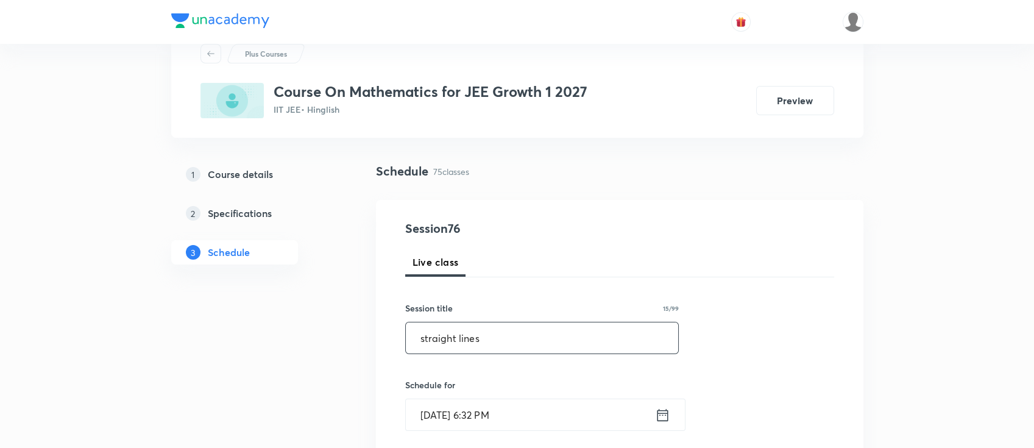
scroll to position [81, 0]
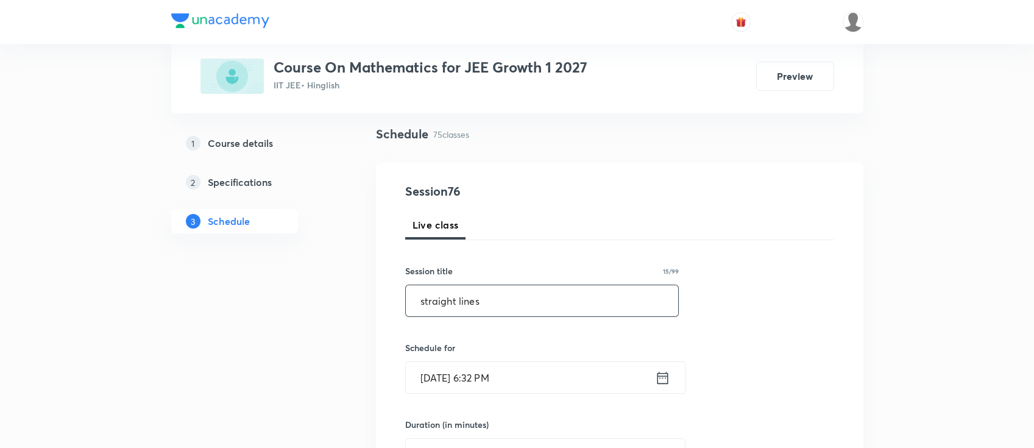
type input "straight lines"
click at [668, 379] on icon at bounding box center [662, 377] width 15 height 17
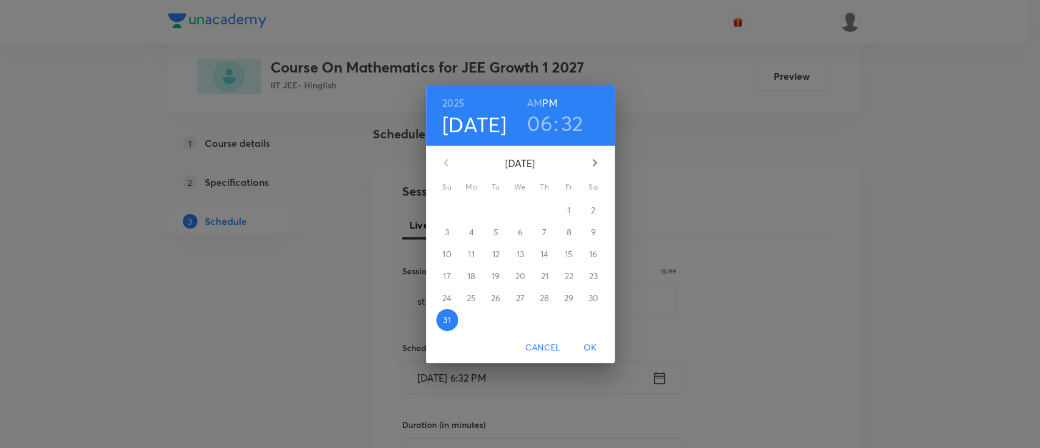
click at [591, 163] on icon "button" at bounding box center [594, 162] width 15 height 15
click at [472, 212] on p "1" at bounding box center [471, 210] width 3 height 12
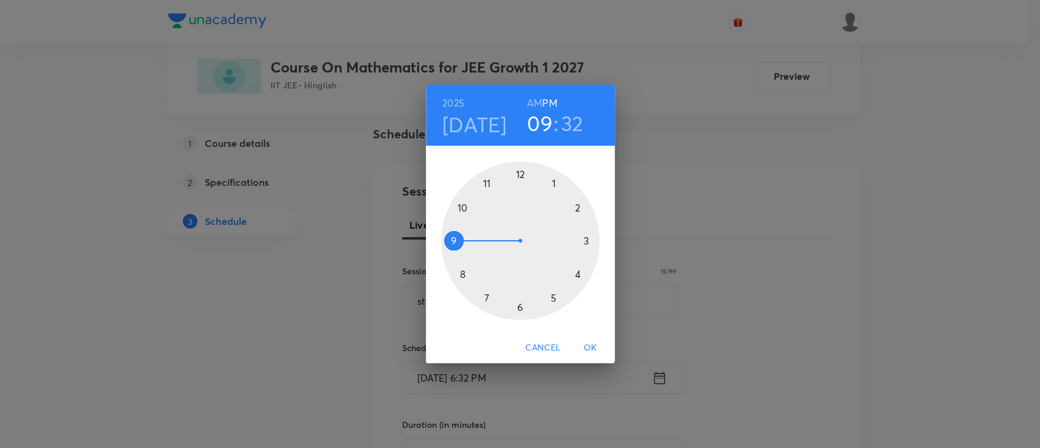
drag, startPoint x: 512, startPoint y: 305, endPoint x: 464, endPoint y: 244, distance: 77.6
click at [464, 244] on div at bounding box center [520, 240] width 158 height 158
drag, startPoint x: 498, startPoint y: 304, endPoint x: 574, endPoint y: 240, distance: 99.5
click at [574, 240] on div at bounding box center [520, 240] width 158 height 158
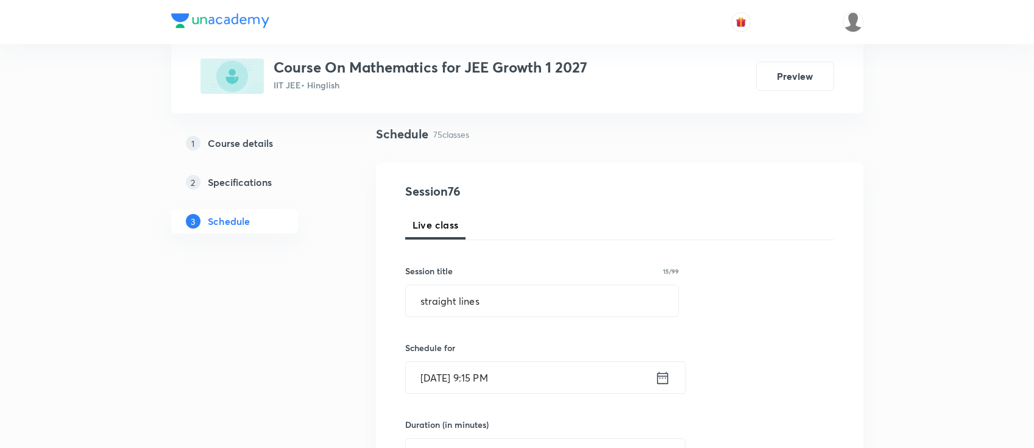
click at [665, 375] on icon at bounding box center [662, 377] width 11 height 12
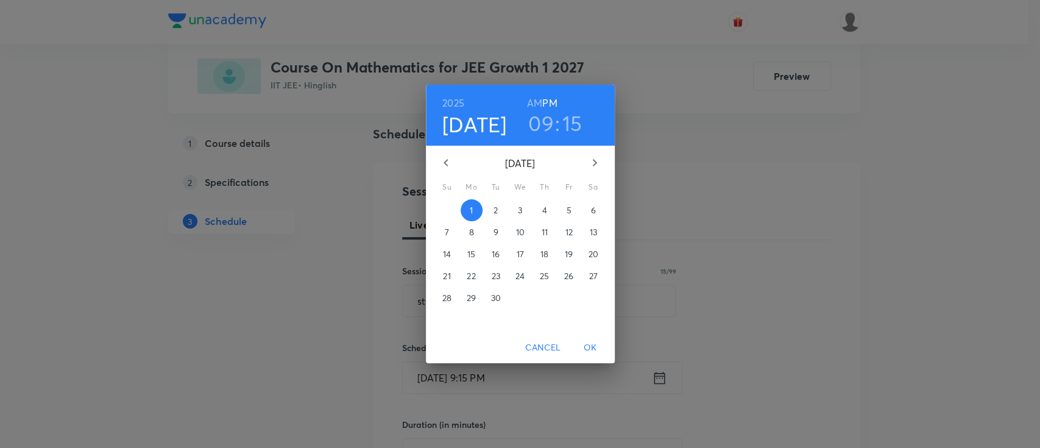
click at [531, 100] on h6 "AM" at bounding box center [534, 102] width 15 height 17
click at [593, 348] on span "OK" at bounding box center [590, 347] width 29 height 15
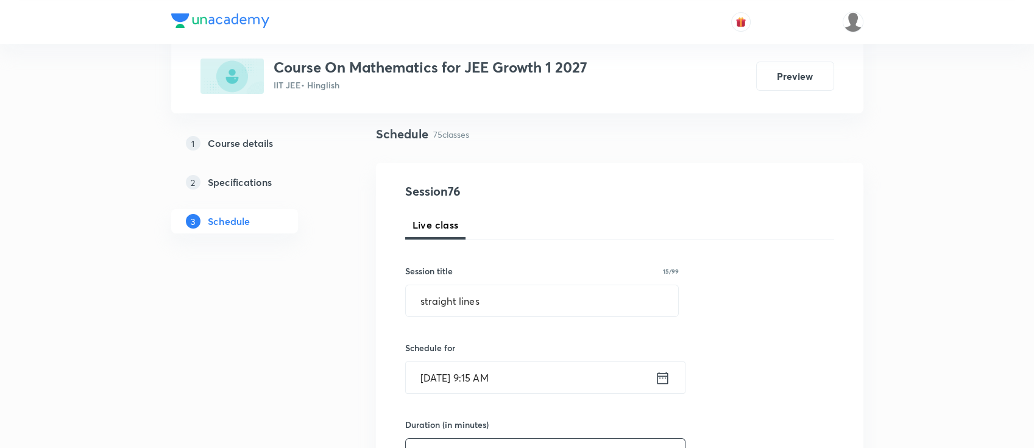
scroll to position [162, 0]
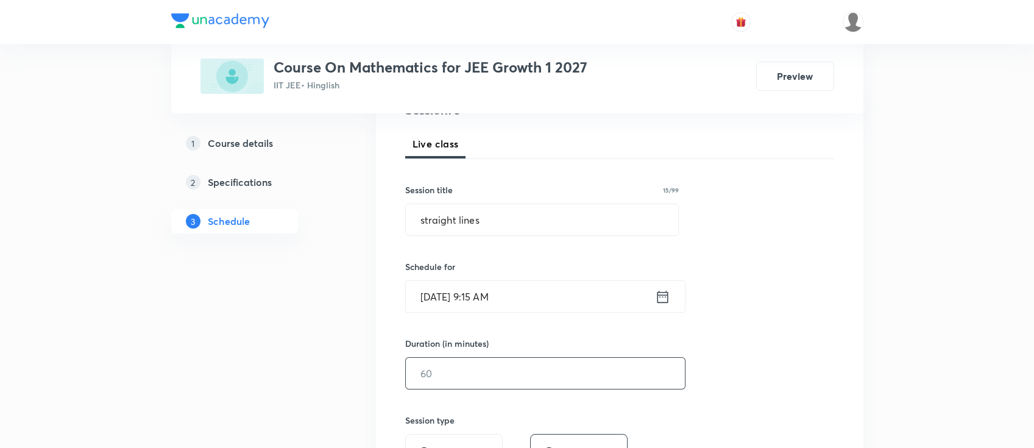
click at [581, 375] on input "text" at bounding box center [545, 373] width 279 height 31
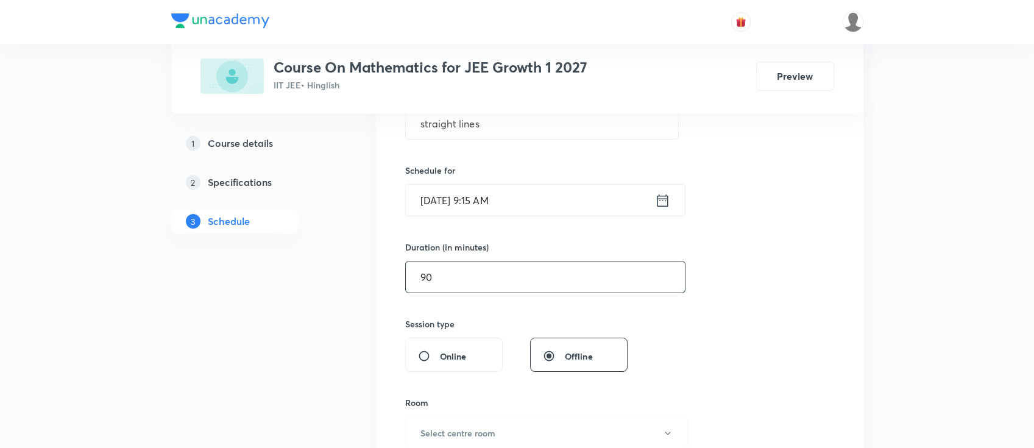
scroll to position [325, 0]
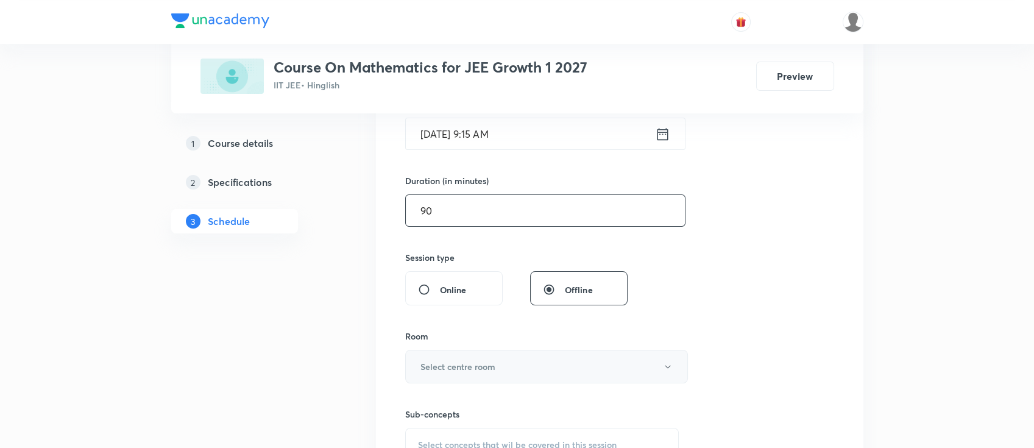
type input "90"
click at [551, 372] on button "Select centre room" at bounding box center [546, 367] width 283 height 34
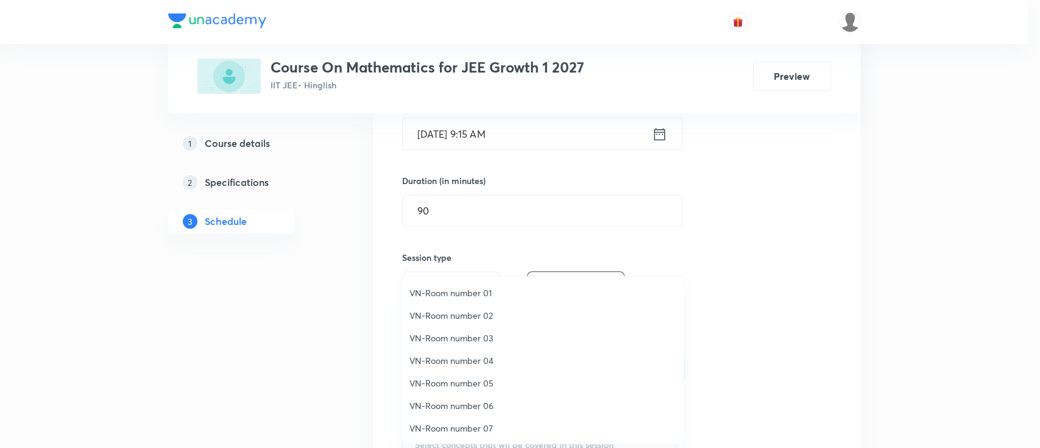
click at [473, 293] on span "VN-Room number 01" at bounding box center [542, 292] width 267 height 13
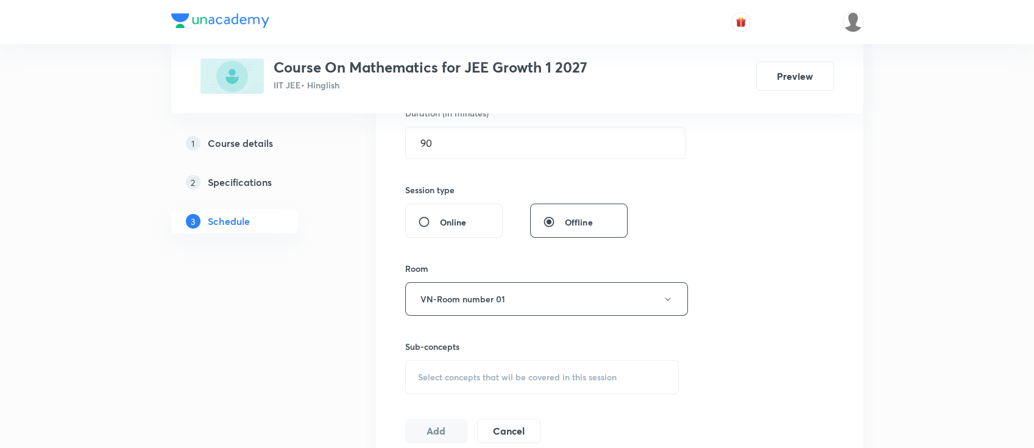
scroll to position [487, 0]
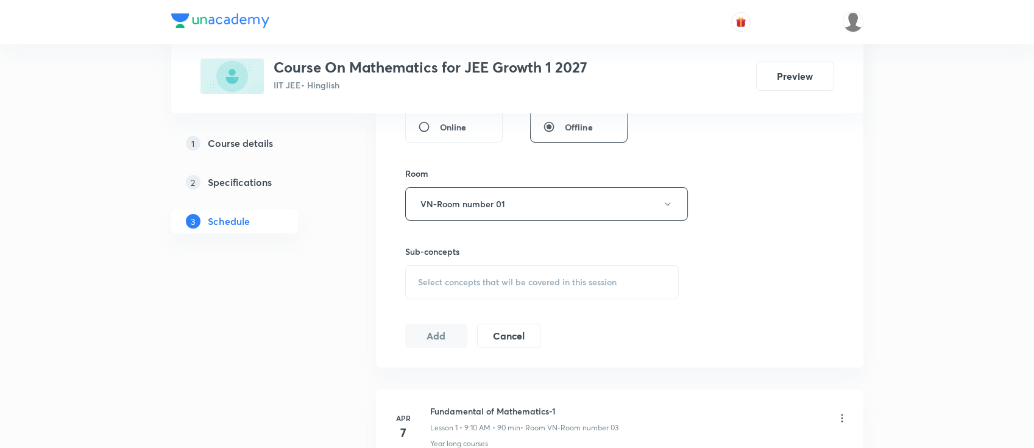
click at [550, 286] on span "Select concepts that wil be covered in this session" at bounding box center [517, 282] width 199 height 10
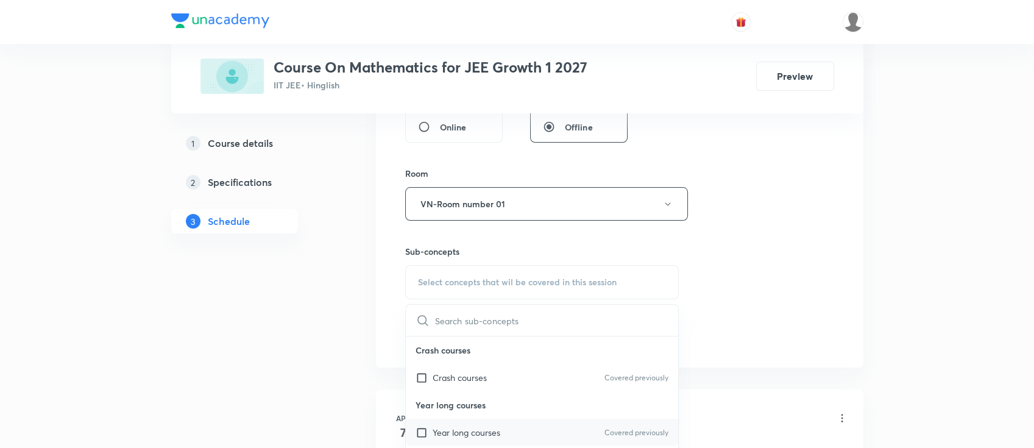
click at [526, 422] on div "Year long courses Covered previously" at bounding box center [542, 432] width 273 height 27
checkbox input "true"
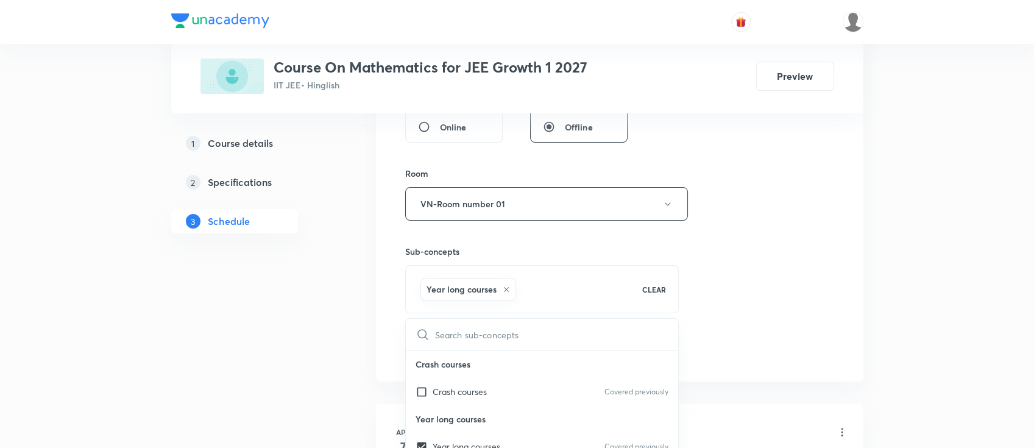
click at [751, 272] on div "Session 76 Live class Session title 15/99 straight lines ​ Schedule for Sep 1, …" at bounding box center [619, 69] width 429 height 586
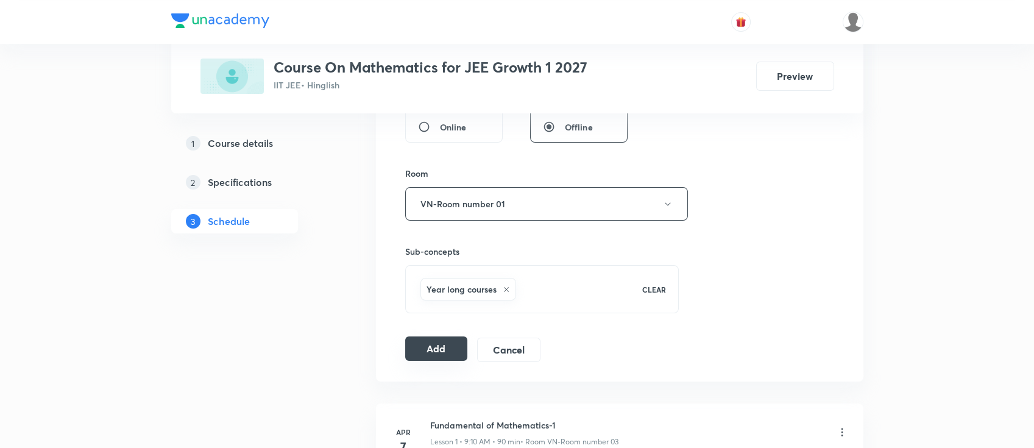
click at [436, 350] on button "Add" at bounding box center [436, 348] width 63 height 24
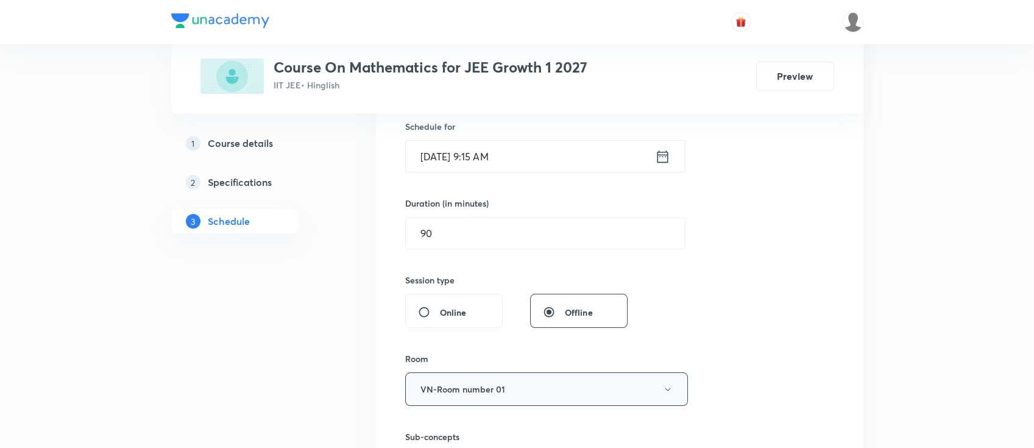
scroll to position [244, 0]
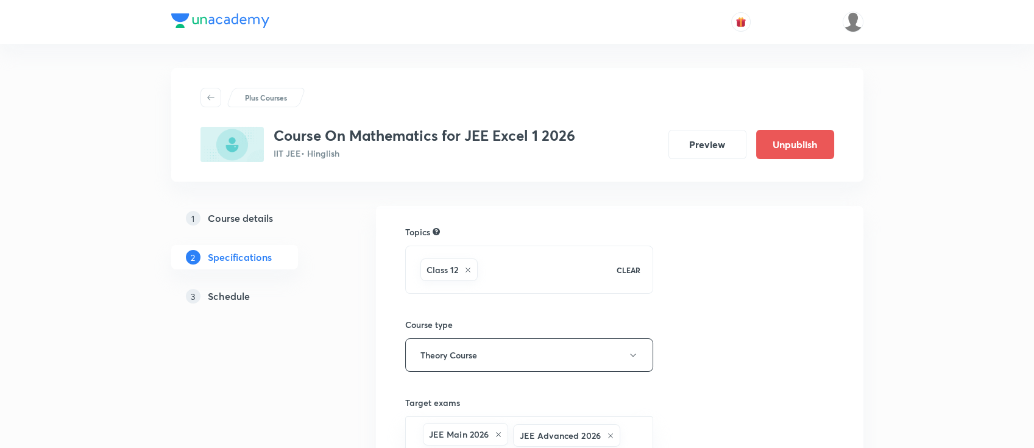
click at [238, 298] on h5 "Schedule" at bounding box center [229, 296] width 42 height 15
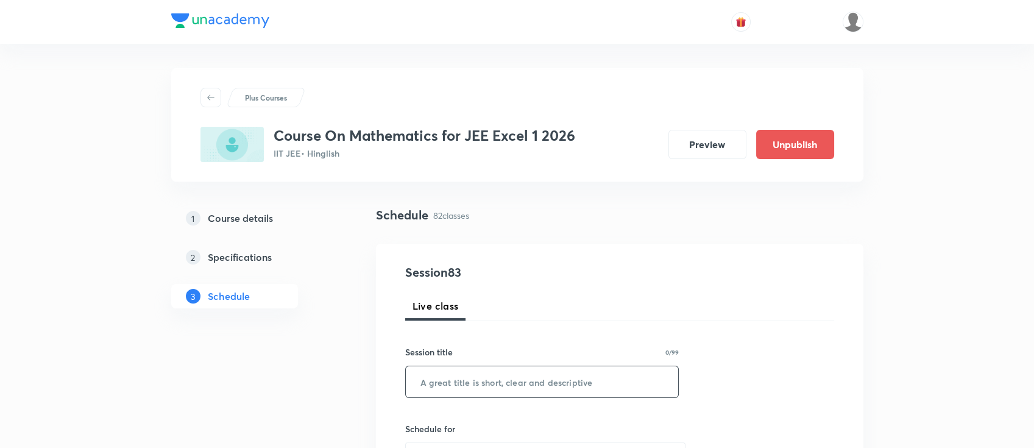
click at [490, 386] on input "text" at bounding box center [542, 381] width 273 height 31
paste input "definite integration"
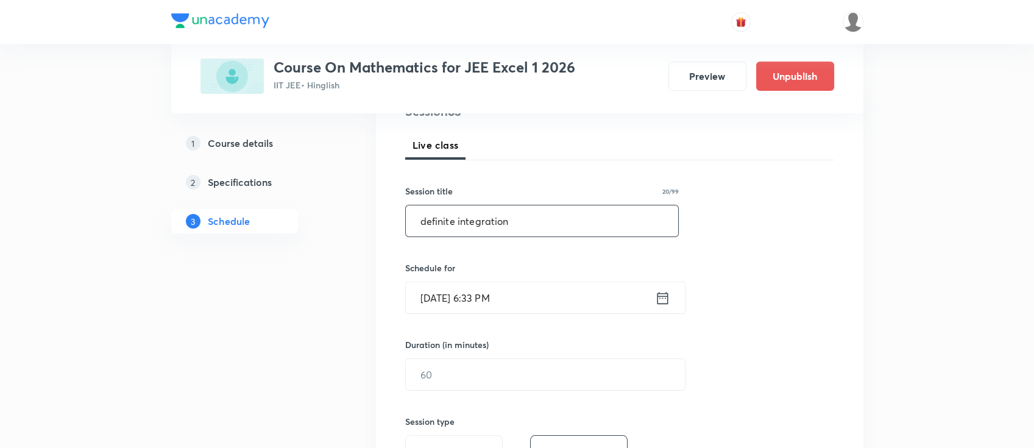
scroll to position [162, 0]
type input "definite integration"
click at [657, 296] on icon at bounding box center [662, 296] width 11 height 12
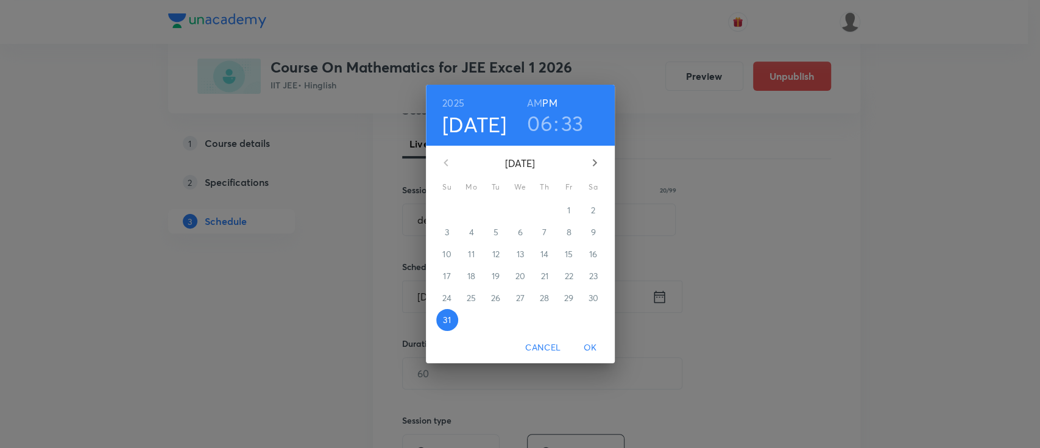
drag, startPoint x: 604, startPoint y: 158, endPoint x: 585, endPoint y: 178, distance: 27.6
click at [599, 158] on button "button" at bounding box center [594, 162] width 29 height 29
click at [477, 212] on span "1" at bounding box center [472, 210] width 22 height 12
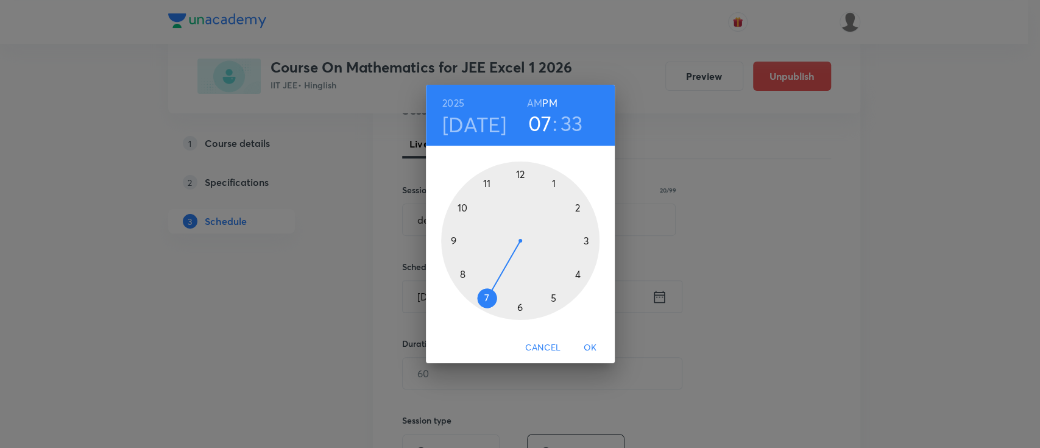
click at [490, 291] on div at bounding box center [520, 240] width 158 height 158
click at [518, 303] on div at bounding box center [520, 240] width 158 height 158
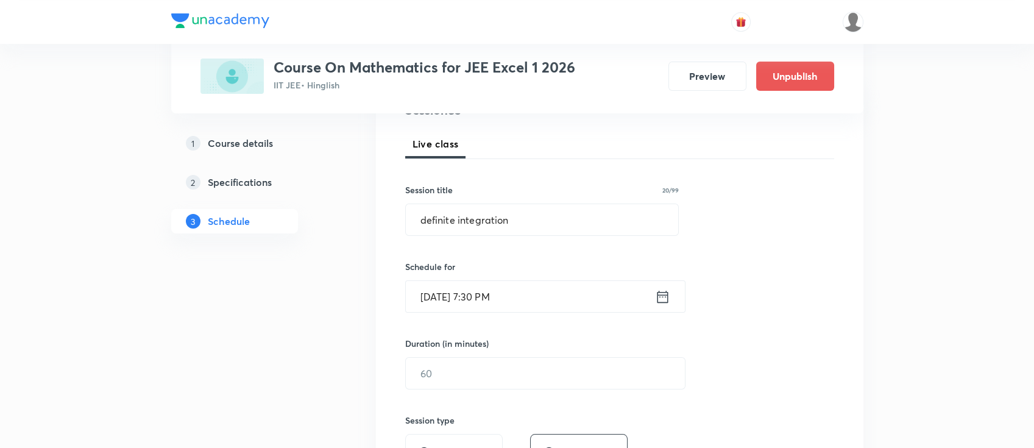
click at [659, 290] on icon at bounding box center [662, 296] width 15 height 17
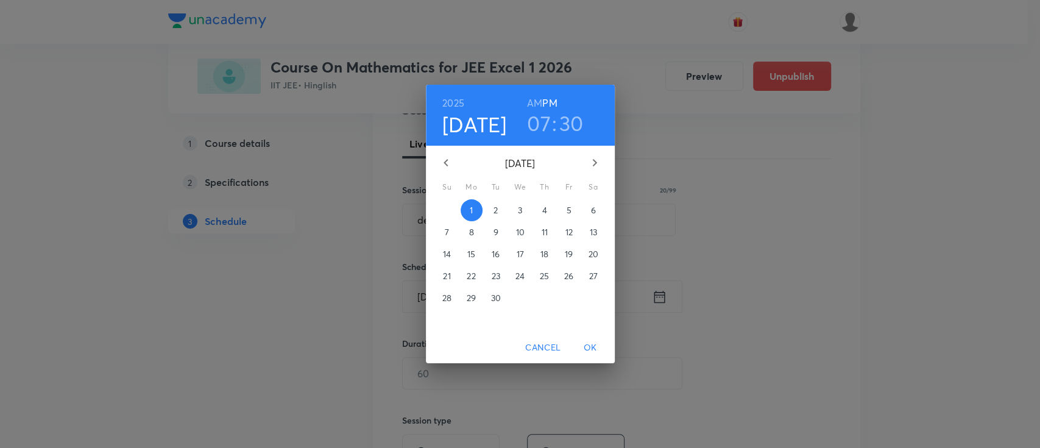
click at [534, 104] on h6 "AM" at bounding box center [534, 102] width 15 height 17
click at [590, 344] on span "OK" at bounding box center [590, 347] width 29 height 15
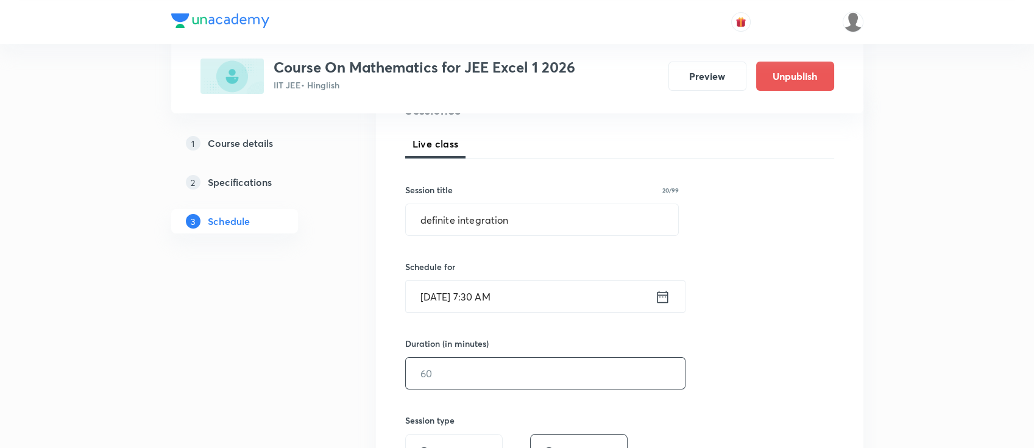
click at [593, 369] on input "text" at bounding box center [545, 373] width 279 height 31
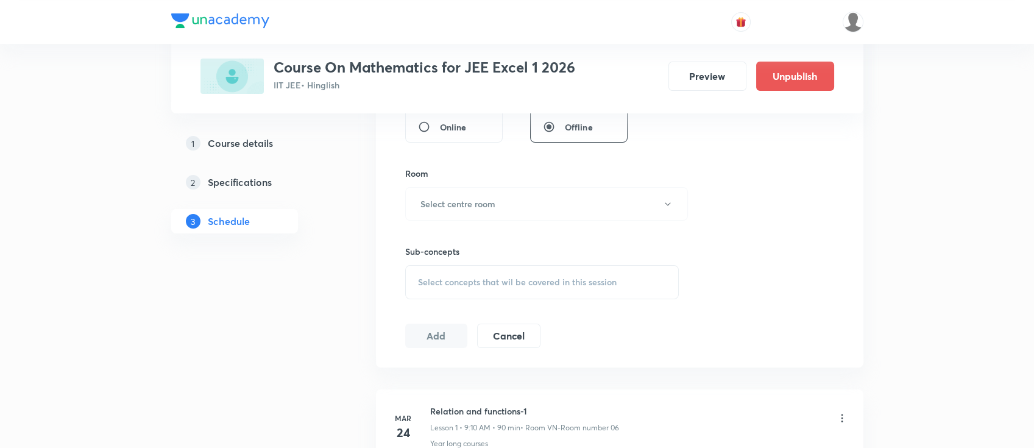
scroll to position [487, 0]
type input "90"
click at [466, 204] on h6 "Select centre room" at bounding box center [457, 203] width 75 height 13
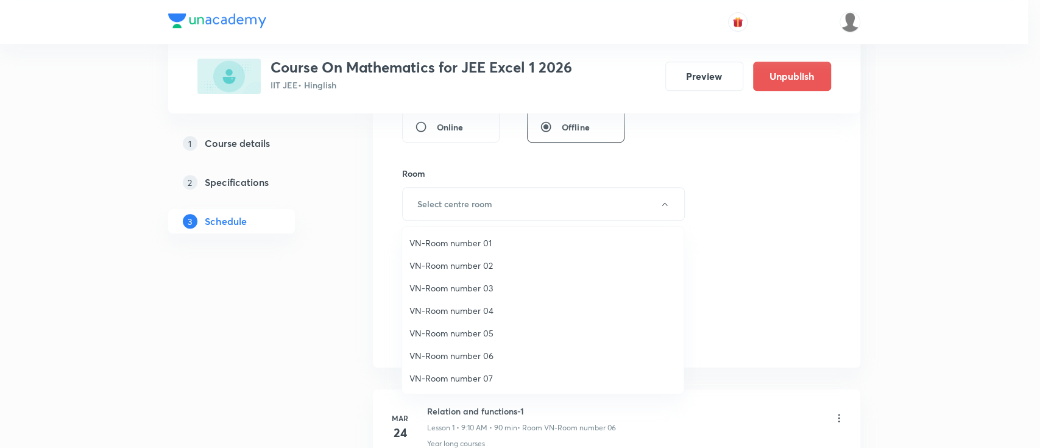
click at [476, 334] on span "VN-Room number 05" at bounding box center [542, 333] width 267 height 13
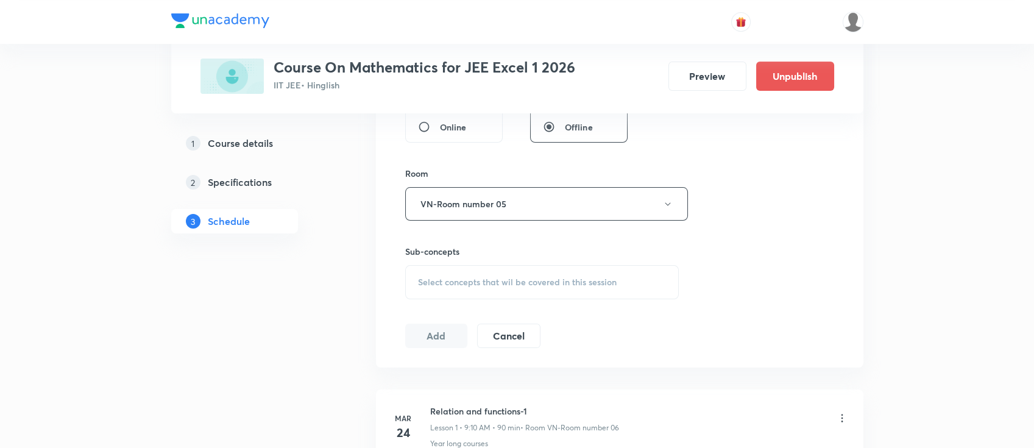
click at [481, 286] on span "Select concepts that wil be covered in this session" at bounding box center [517, 282] width 199 height 10
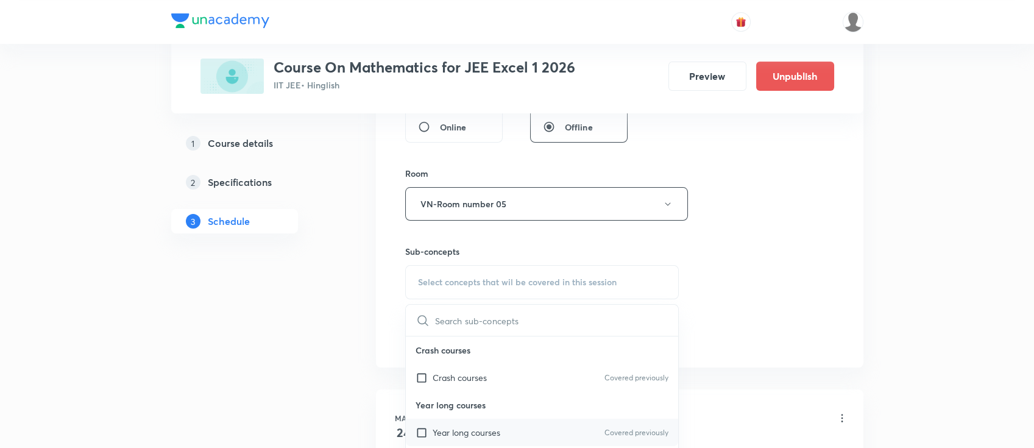
click at [471, 431] on p "Year long courses" at bounding box center [467, 432] width 68 height 13
checkbox input "true"
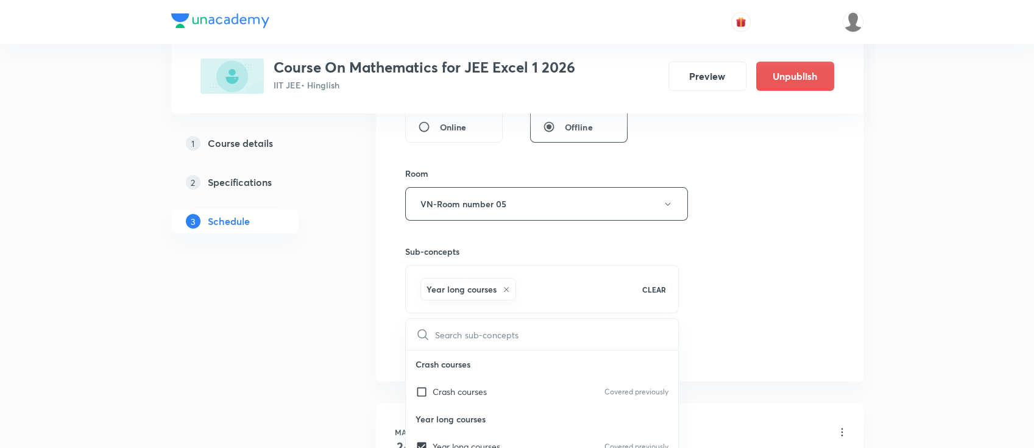
click at [824, 228] on div "Session 83 Live class Session title 20/99 definite integration ​ Schedule for S…" at bounding box center [619, 69] width 429 height 586
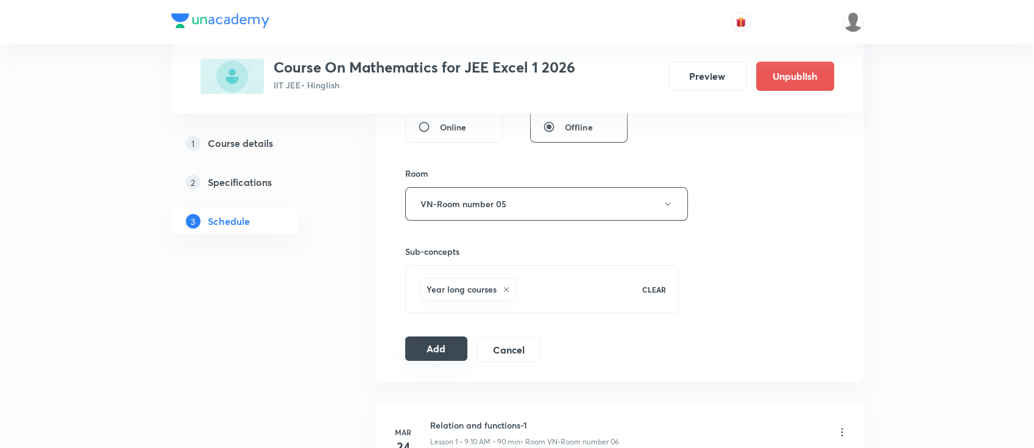
click at [431, 346] on button "Add" at bounding box center [436, 348] width 63 height 24
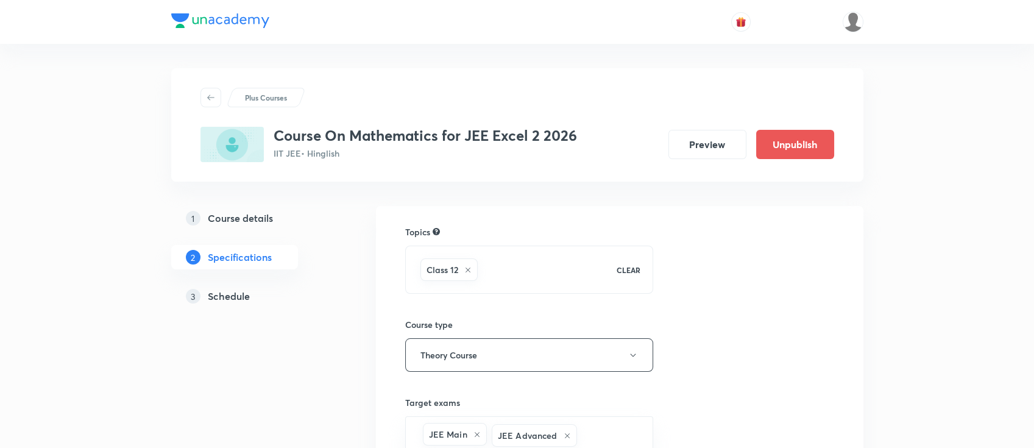
click at [234, 289] on h5 "Schedule" at bounding box center [229, 296] width 42 height 15
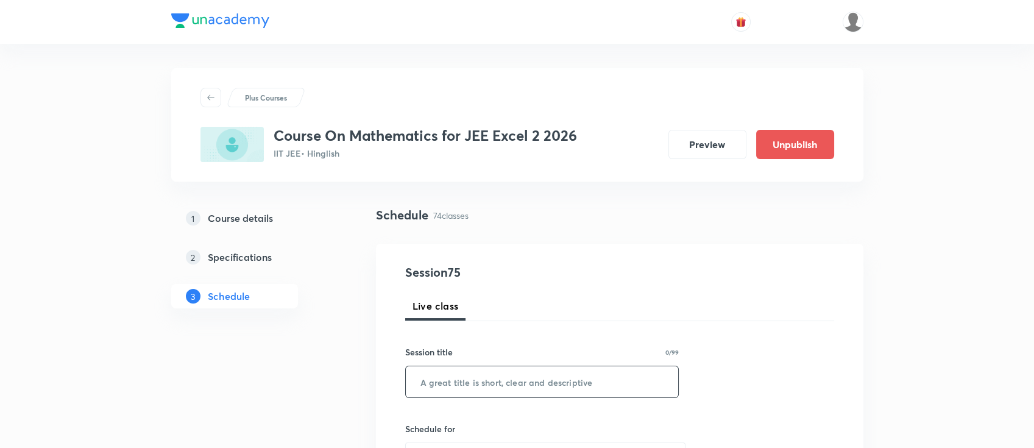
click at [606, 385] on input "text" at bounding box center [542, 381] width 273 height 31
paste input "definite integration"
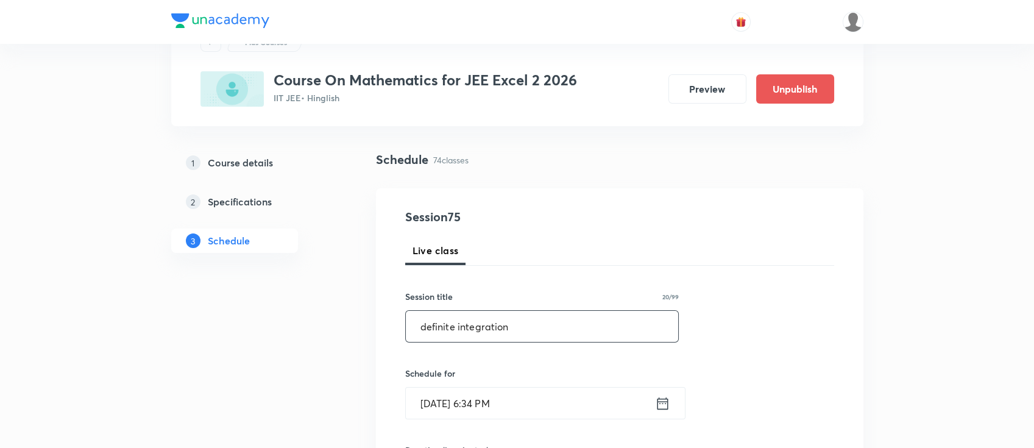
scroll to position [81, 0]
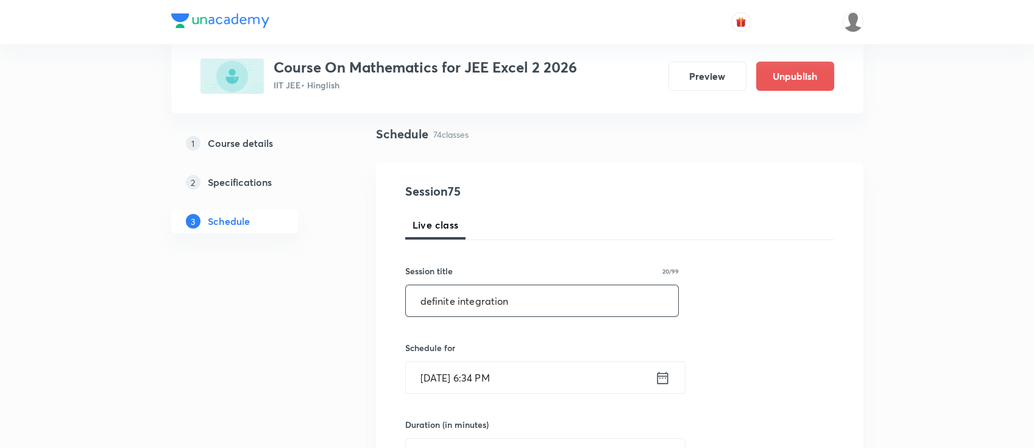
type input "definite integration"
click at [665, 381] on icon at bounding box center [662, 377] width 15 height 17
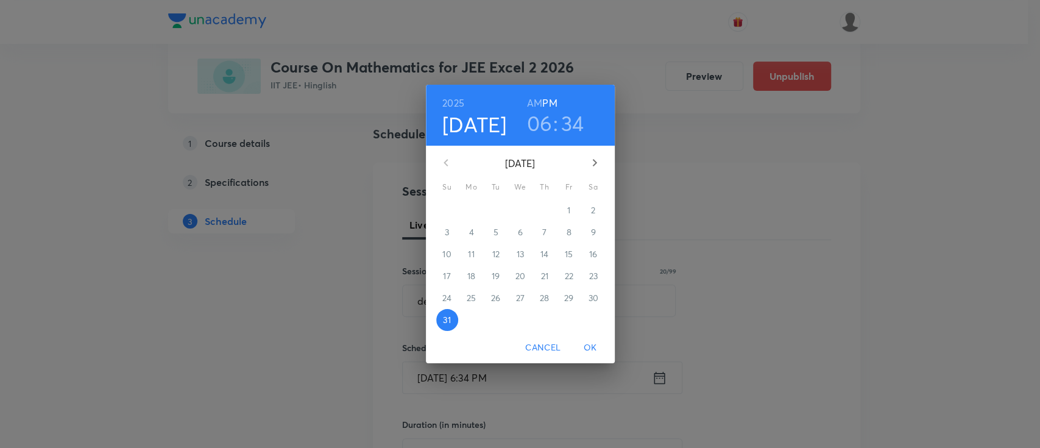
click at [595, 155] on icon "button" at bounding box center [594, 162] width 15 height 15
click at [474, 211] on span "1" at bounding box center [472, 210] width 22 height 12
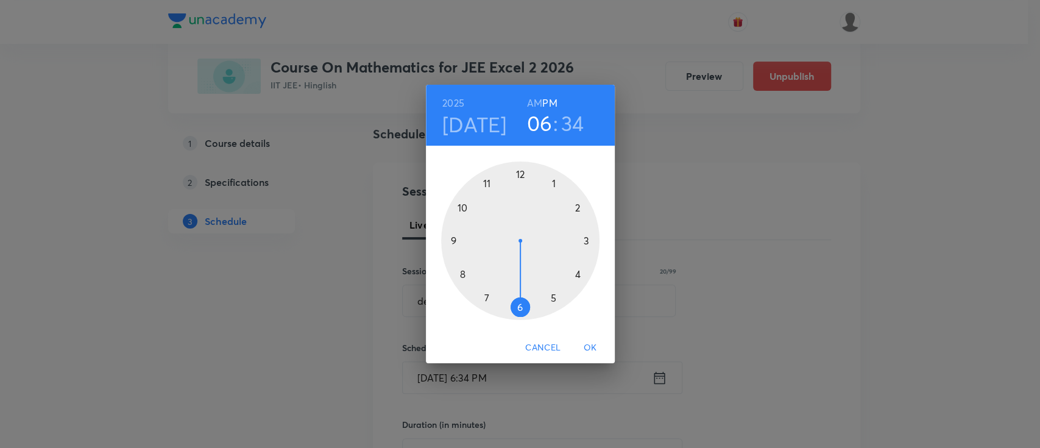
click at [568, 122] on h3 "34" at bounding box center [572, 123] width 23 height 26
drag, startPoint x: 497, startPoint y: 285, endPoint x: 520, endPoint y: 220, distance: 69.2
click at [520, 220] on div at bounding box center [520, 240] width 158 height 158
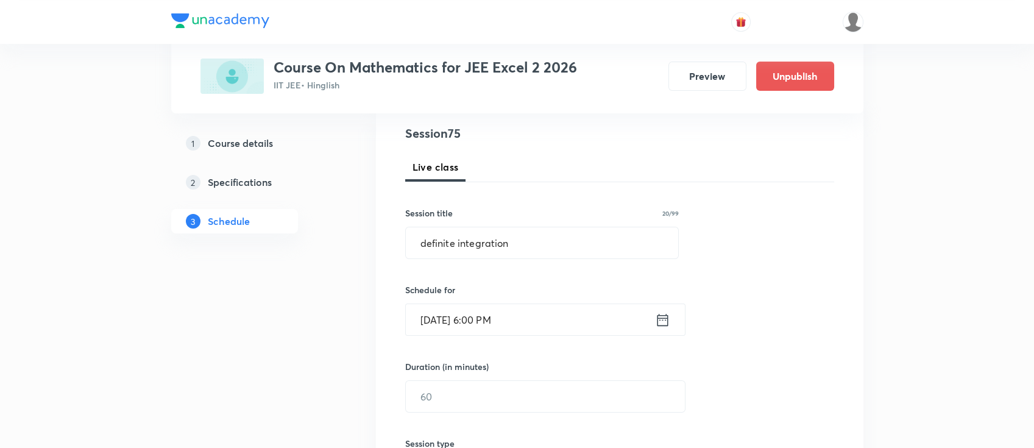
scroll to position [162, 0]
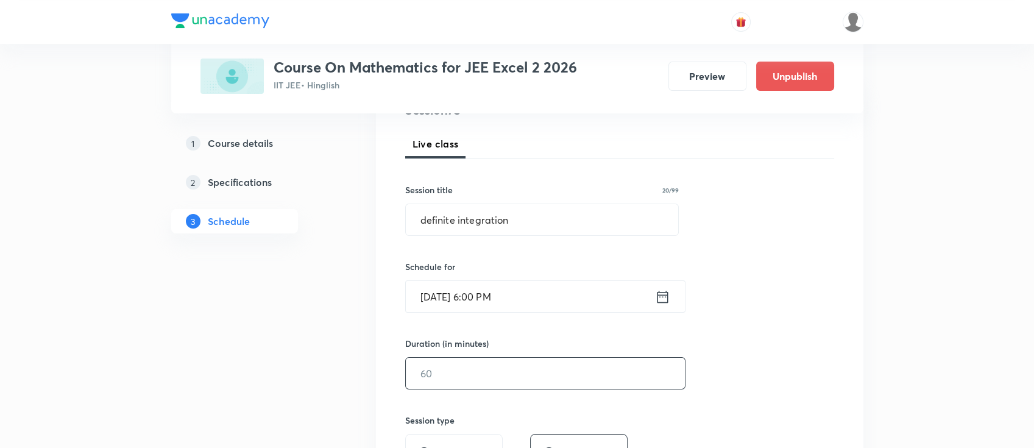
click at [553, 373] on input "text" at bounding box center [545, 373] width 279 height 31
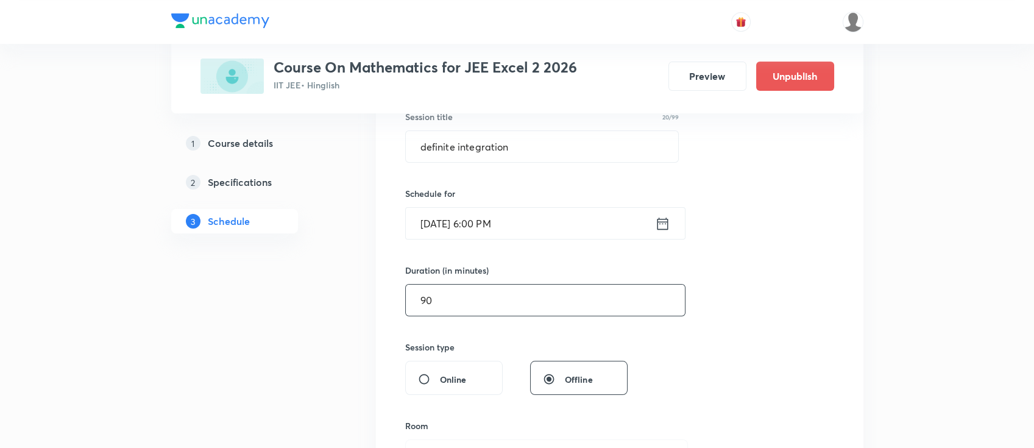
scroll to position [325, 0]
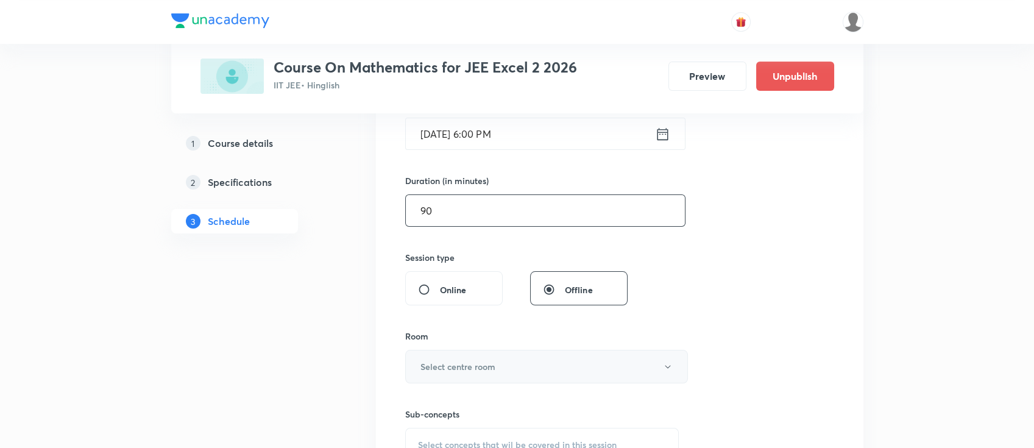
type input "90"
click at [473, 380] on button "Select centre room" at bounding box center [546, 367] width 283 height 34
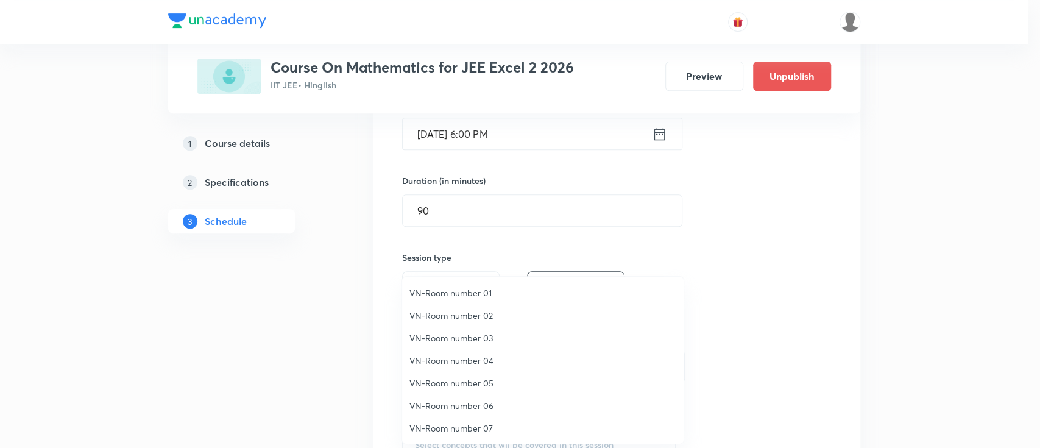
click at [478, 358] on span "VN-Room number 04" at bounding box center [542, 360] width 267 height 13
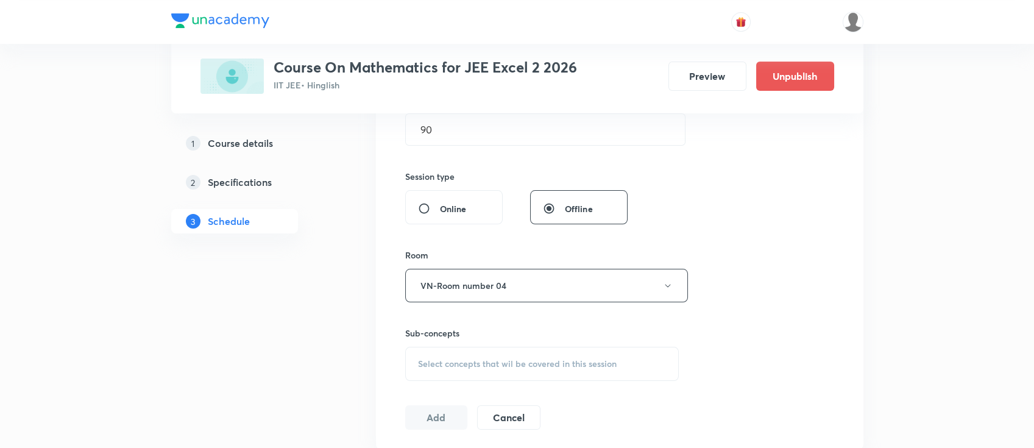
click at [560, 359] on span "Select concepts that wil be covered in this session" at bounding box center [517, 364] width 199 height 10
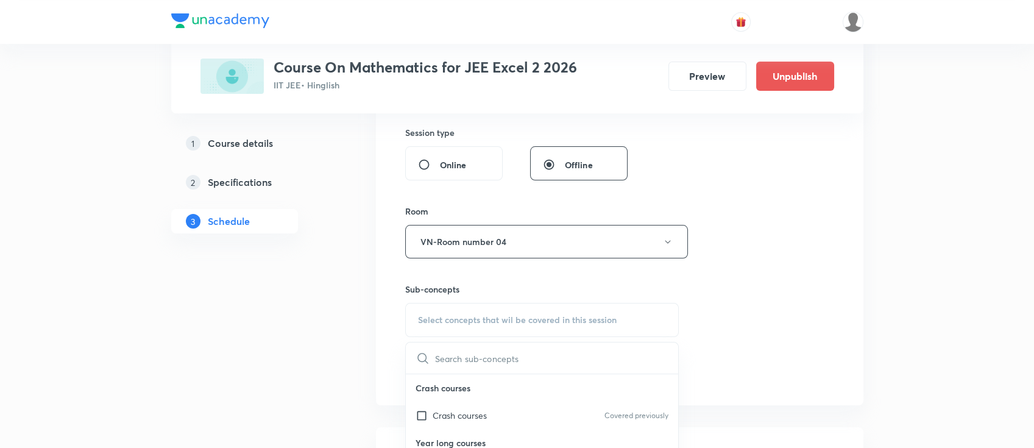
scroll to position [487, 0]
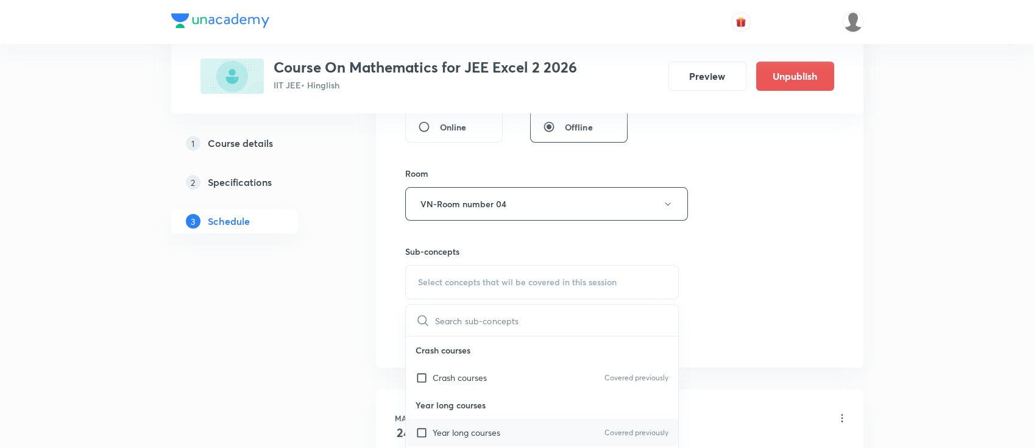
click at [517, 429] on div "Year long courses Covered previously" at bounding box center [542, 432] width 273 height 27
checkbox input "true"
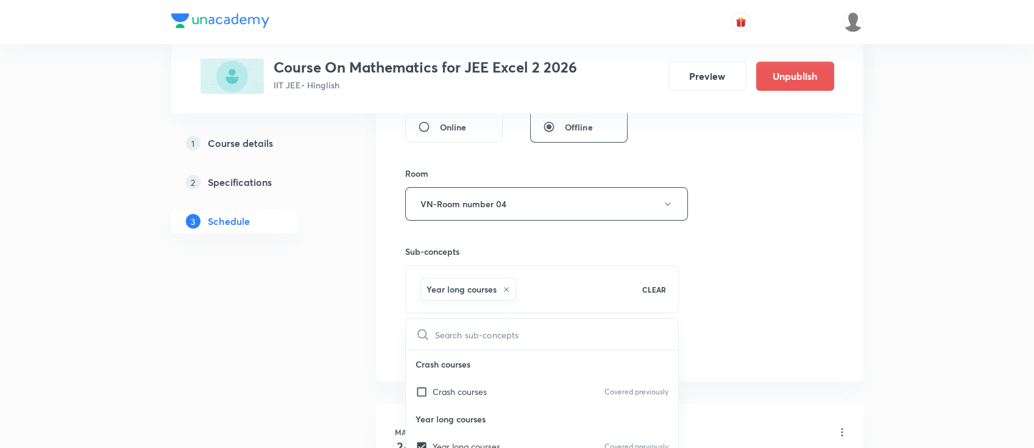
click at [762, 299] on div "Session 75 Live class Session title 20/99 definite integration ​ Schedule for S…" at bounding box center [619, 69] width 429 height 586
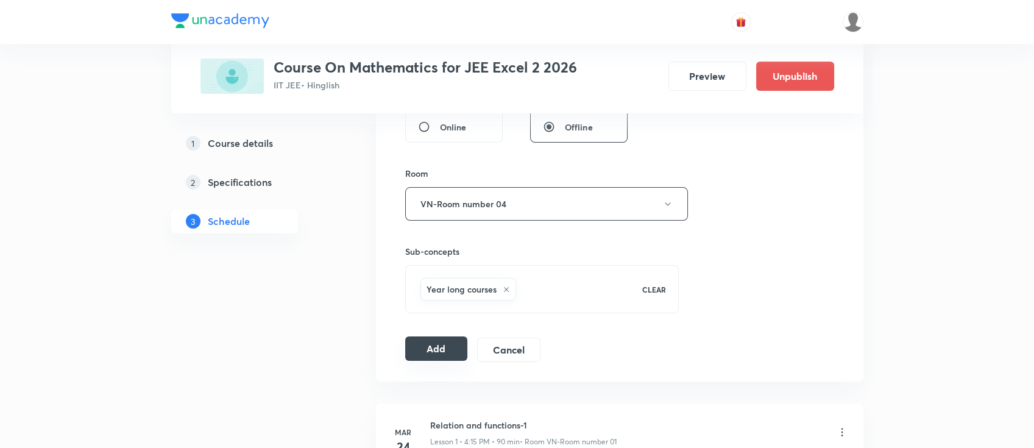
click at [421, 352] on button "Add" at bounding box center [436, 348] width 63 height 24
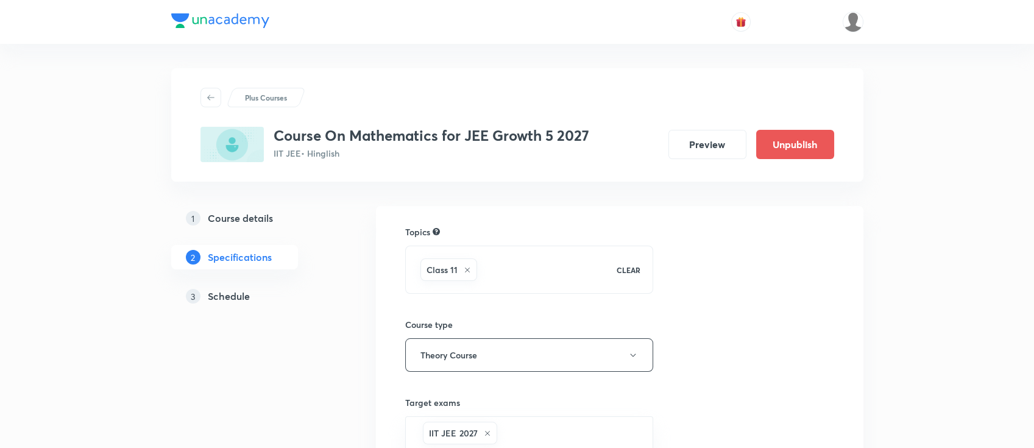
click at [237, 286] on link "3 Schedule" at bounding box center [254, 296] width 166 height 24
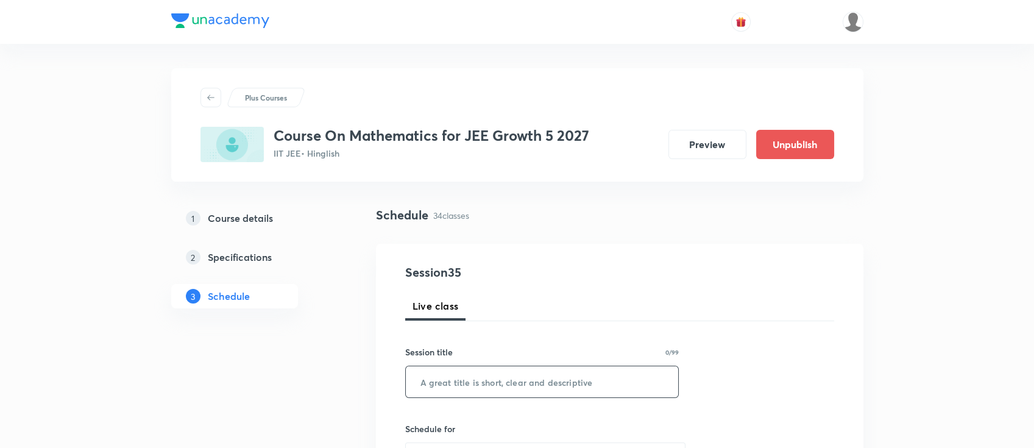
click at [516, 384] on input "text" at bounding box center [542, 381] width 273 height 31
paste input "compound angles"
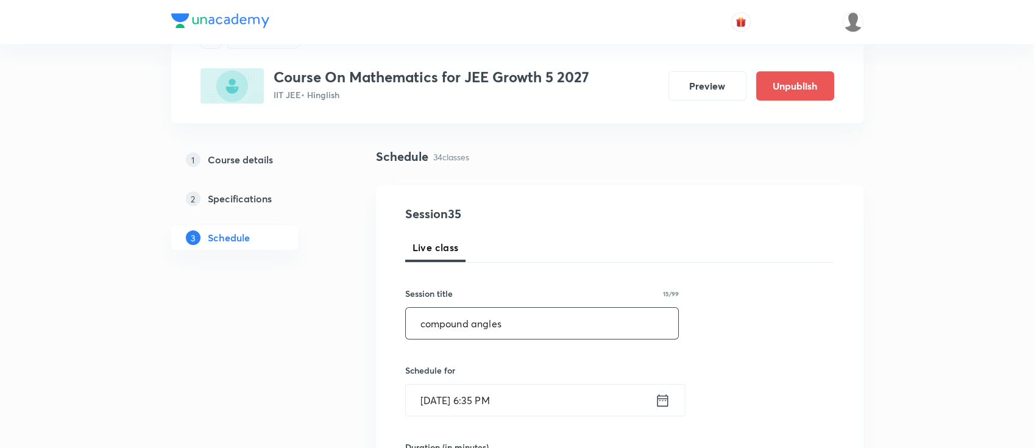
scroll to position [81, 0]
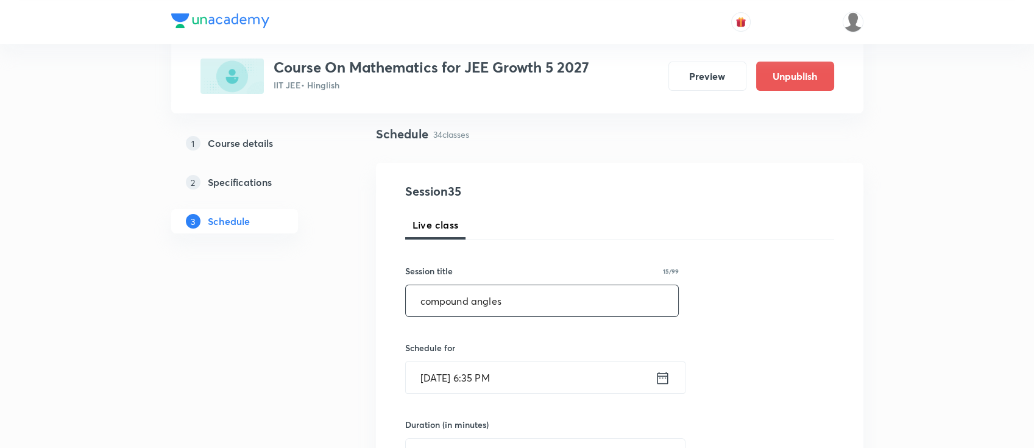
type input "compound angles"
click at [666, 373] on icon at bounding box center [662, 377] width 15 height 17
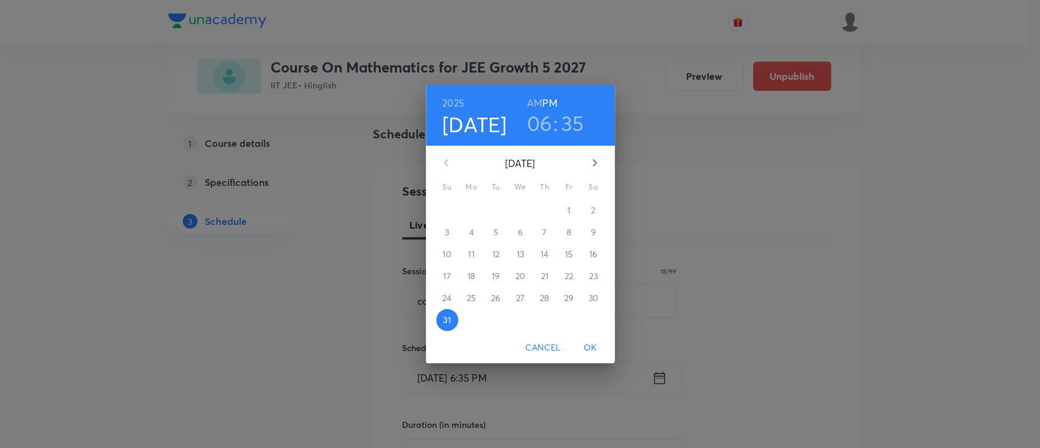
click at [601, 158] on button "button" at bounding box center [594, 162] width 29 height 29
click at [451, 156] on icon "button" at bounding box center [446, 162] width 15 height 15
click at [597, 168] on icon "button" at bounding box center [594, 162] width 15 height 15
click at [468, 214] on span "1" at bounding box center [472, 210] width 22 height 12
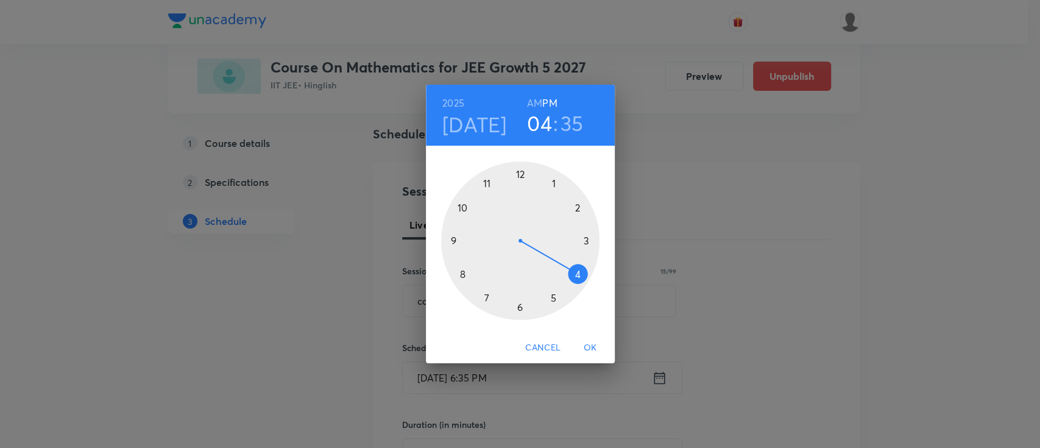
drag, startPoint x: 523, startPoint y: 307, endPoint x: 571, endPoint y: 281, distance: 54.8
click at [571, 281] on div at bounding box center [520, 240] width 158 height 158
drag, startPoint x: 493, startPoint y: 295, endPoint x: 579, endPoint y: 241, distance: 102.1
click at [579, 241] on div at bounding box center [520, 240] width 158 height 158
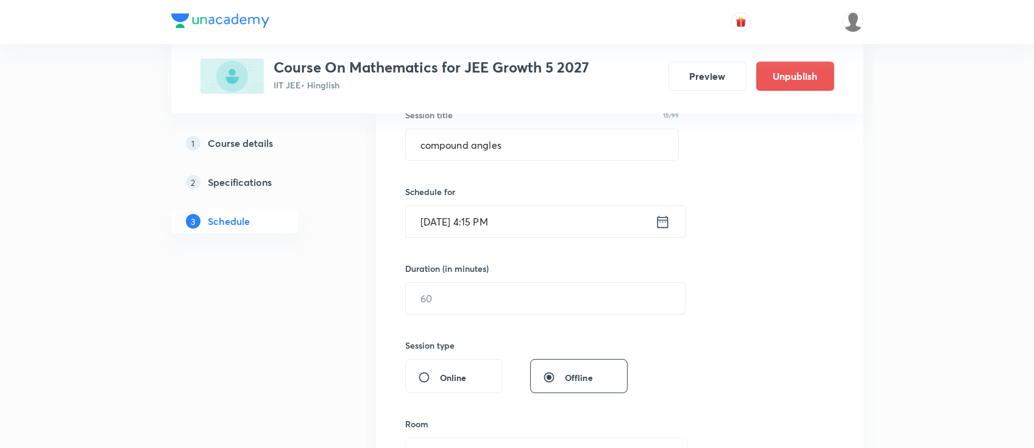
scroll to position [244, 0]
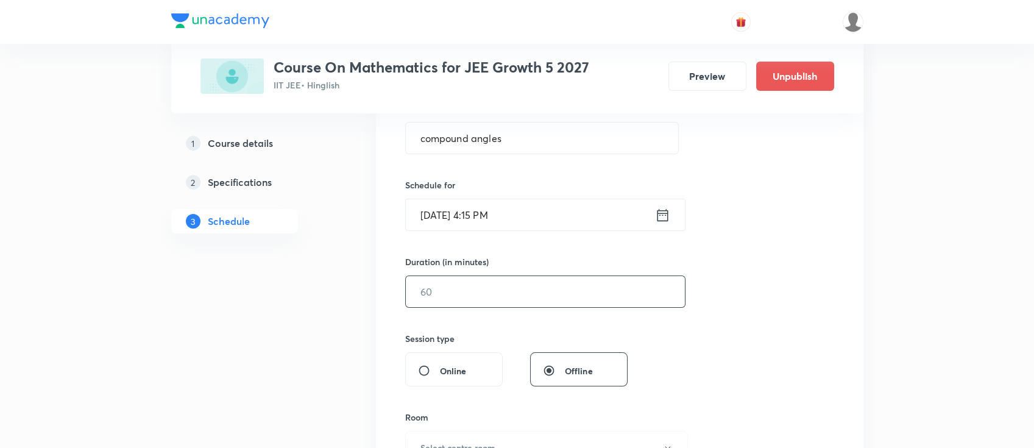
click at [533, 306] on div "​" at bounding box center [545, 291] width 280 height 32
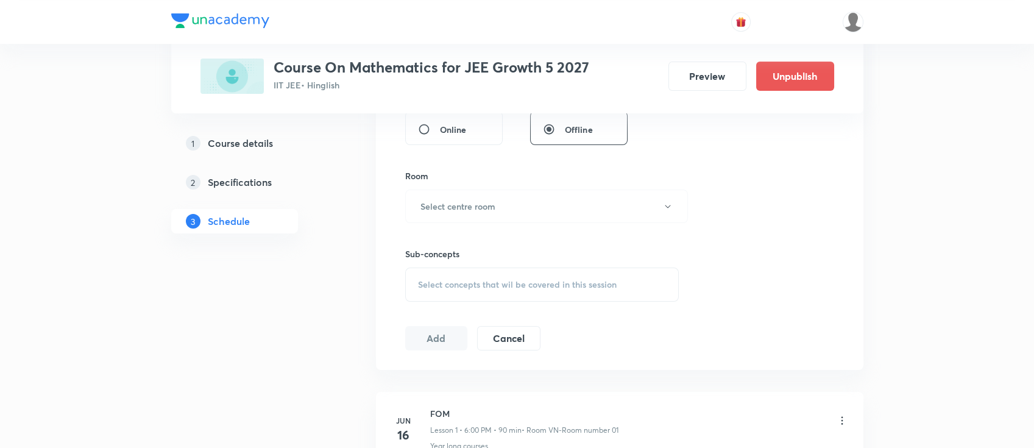
scroll to position [487, 0]
type input "90"
click at [480, 191] on button "Select centre room" at bounding box center [546, 204] width 283 height 34
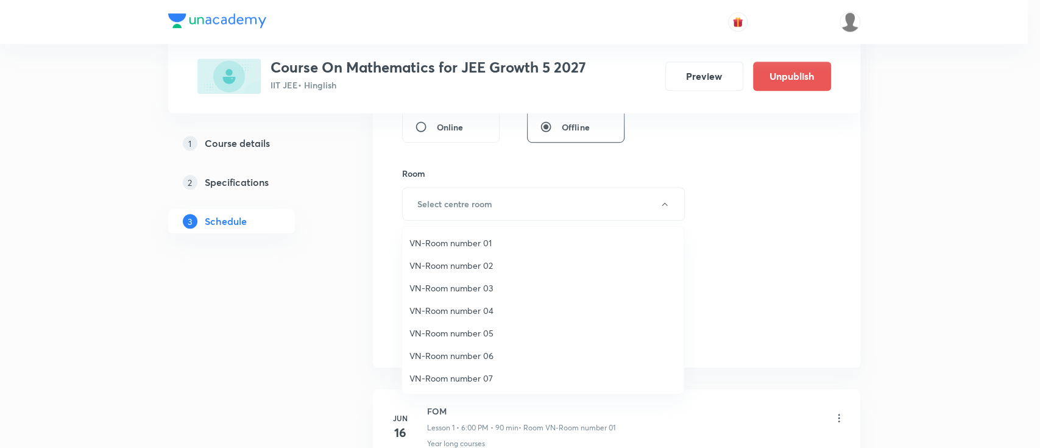
click at [473, 264] on span "VN-Room number 02" at bounding box center [542, 265] width 267 height 13
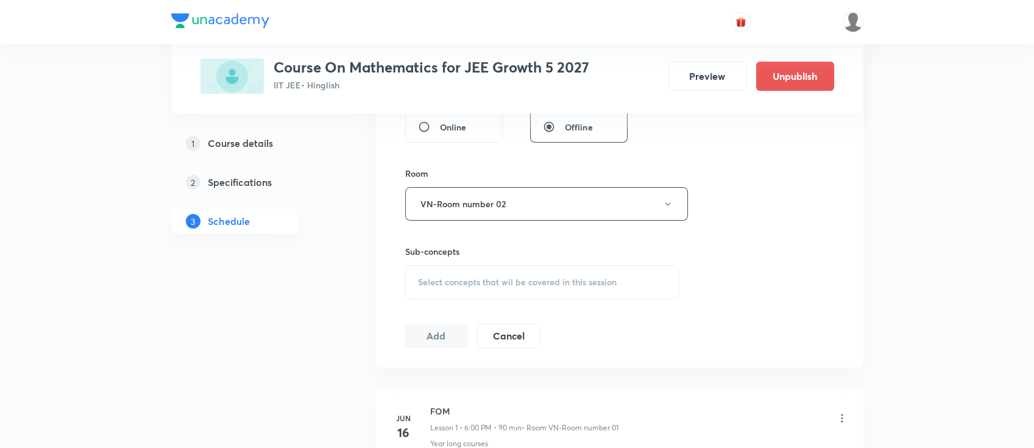
click at [504, 278] on span "Select concepts that wil be covered in this session" at bounding box center [517, 282] width 199 height 10
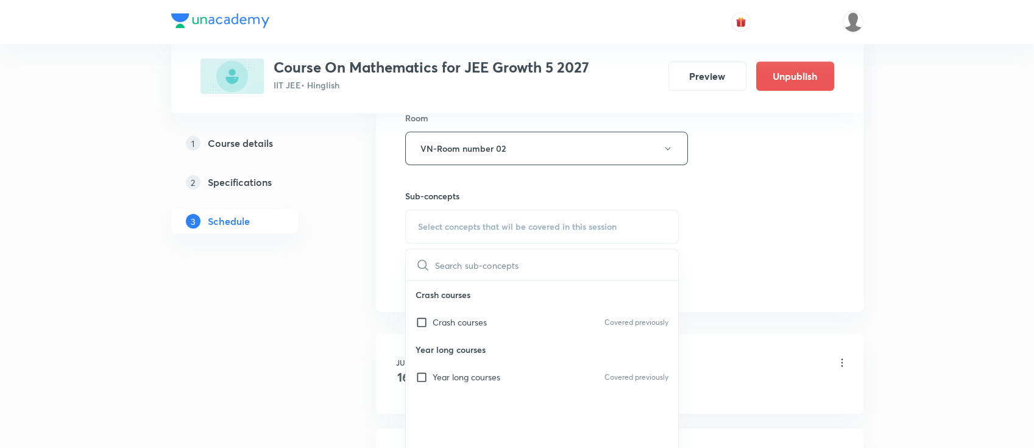
scroll to position [568, 0]
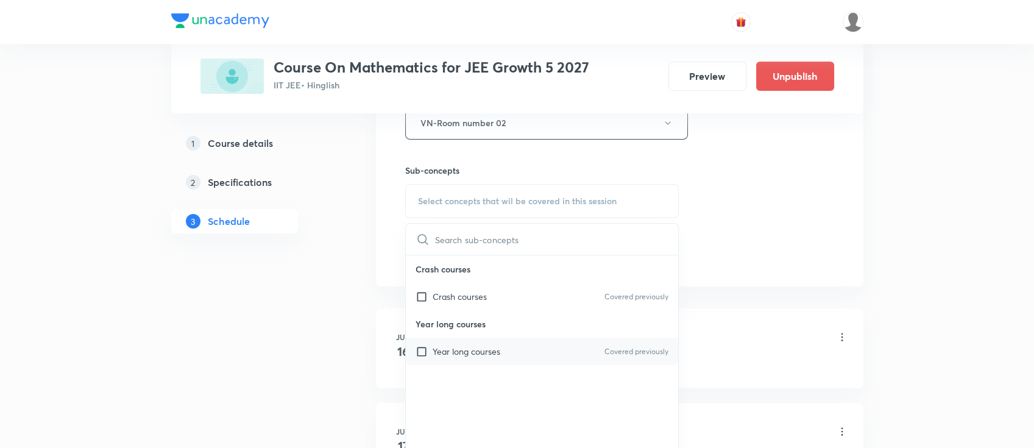
click at [520, 355] on div "Year long courses Covered previously" at bounding box center [542, 351] width 273 height 27
checkbox input "true"
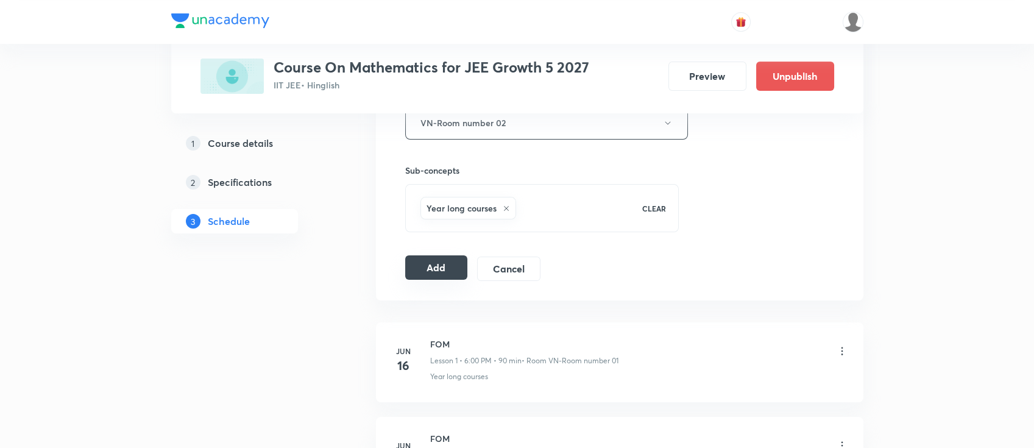
click at [447, 266] on button "Add" at bounding box center [436, 267] width 63 height 24
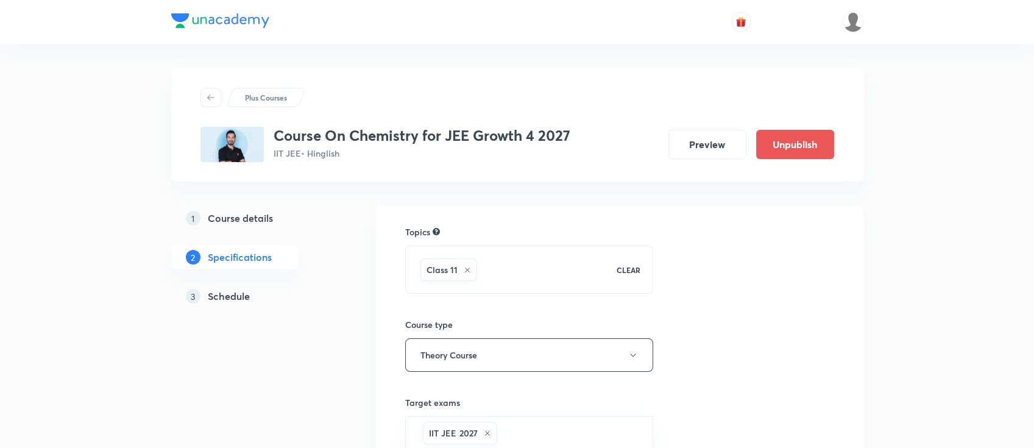
click at [219, 302] on h5 "Schedule" at bounding box center [229, 296] width 42 height 15
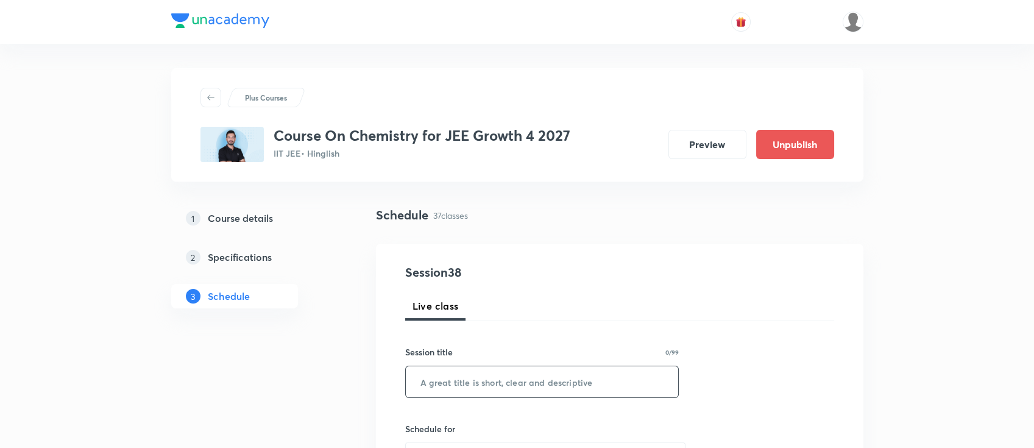
click at [556, 386] on input "text" at bounding box center [542, 381] width 273 height 31
paste input "periodic table"
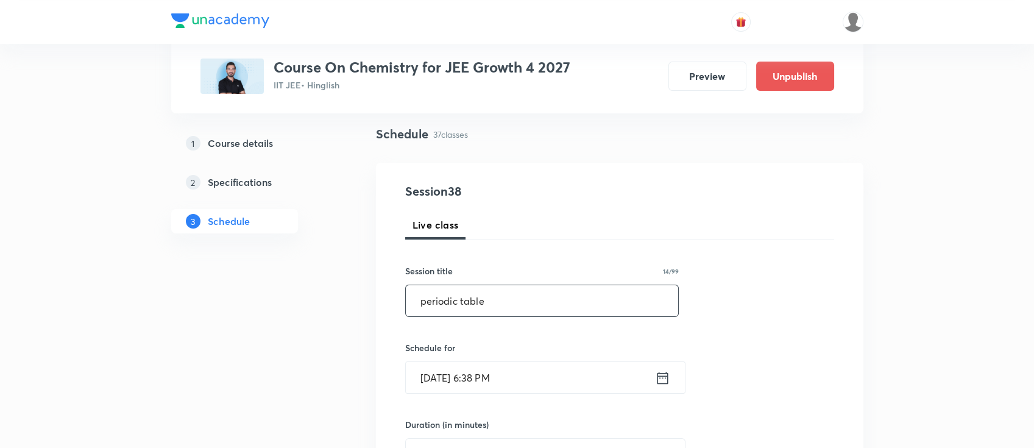
type input "periodic table"
click at [665, 374] on icon at bounding box center [662, 377] width 15 height 17
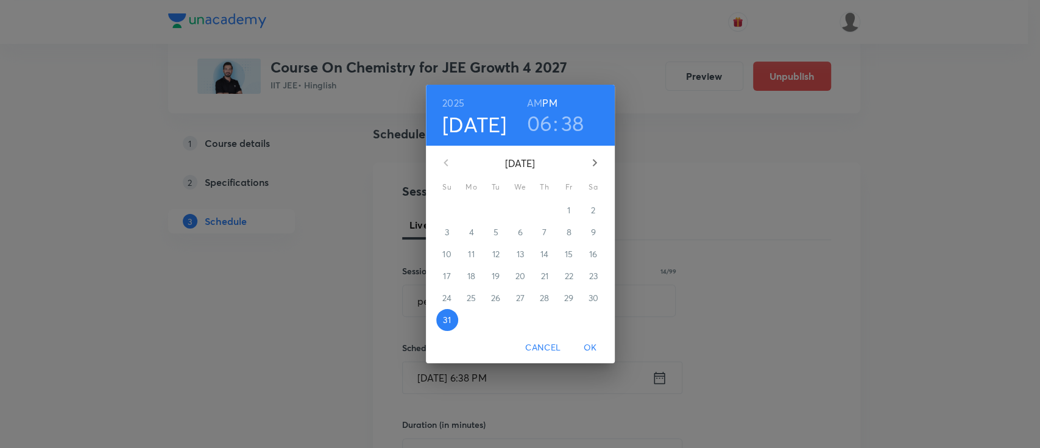
click at [590, 164] on icon "button" at bounding box center [594, 162] width 15 height 15
click at [473, 214] on span "1" at bounding box center [472, 210] width 22 height 12
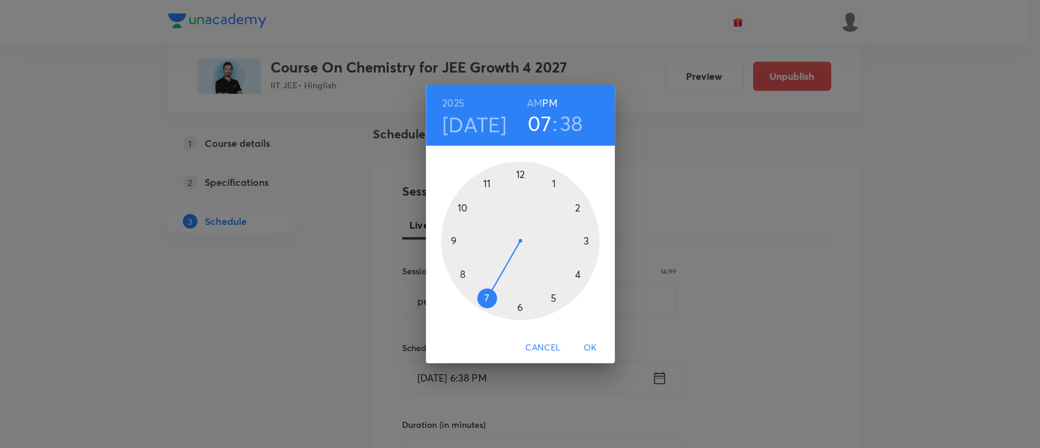
drag, startPoint x: 518, startPoint y: 312, endPoint x: 487, endPoint y: 305, distance: 31.9
click at [487, 305] on div at bounding box center [520, 240] width 158 height 158
click at [518, 309] on div at bounding box center [520, 240] width 158 height 158
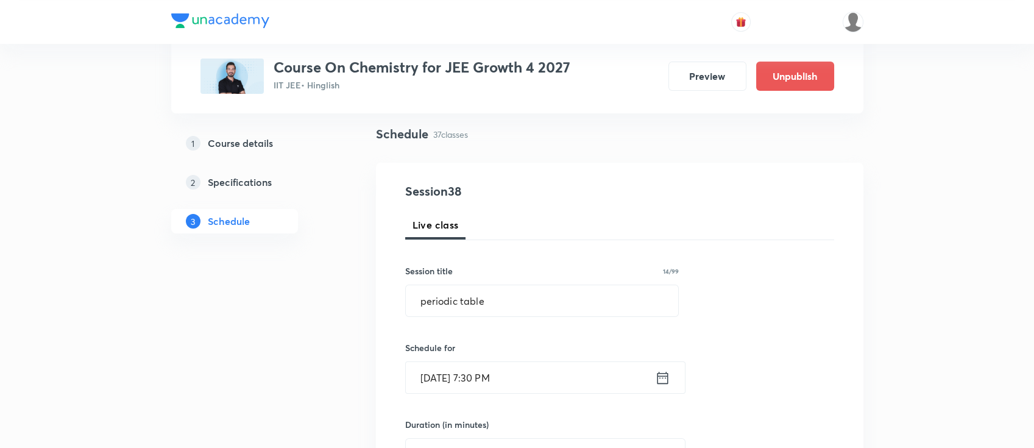
click at [668, 375] on icon at bounding box center [662, 377] width 15 height 17
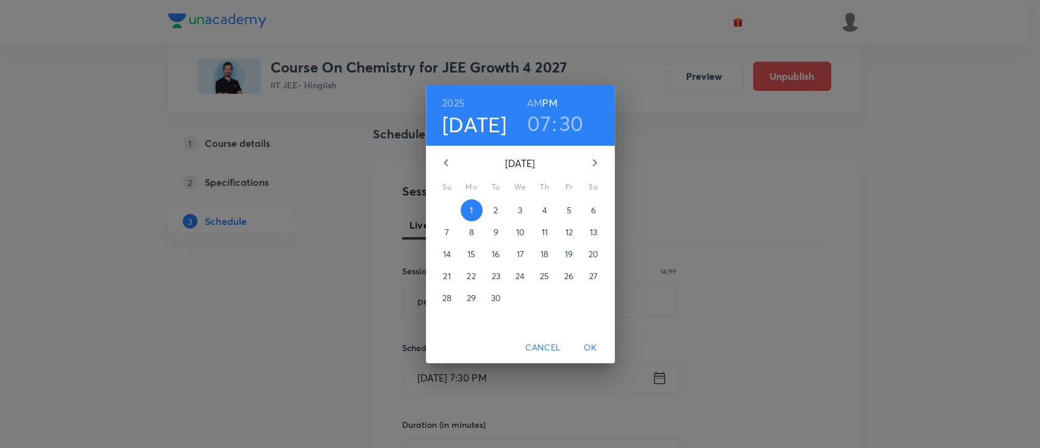
click at [534, 102] on h6 "AM" at bounding box center [534, 102] width 15 height 17
click at [590, 344] on span "OK" at bounding box center [590, 347] width 29 height 15
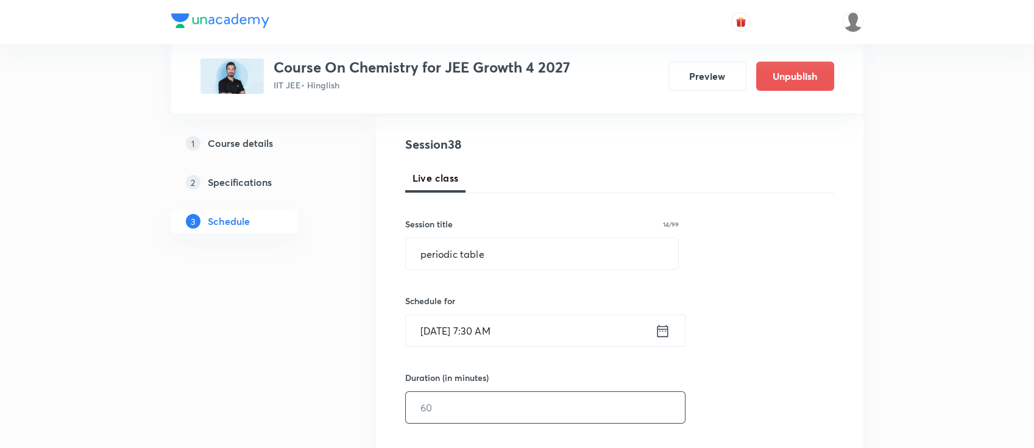
scroll to position [162, 0]
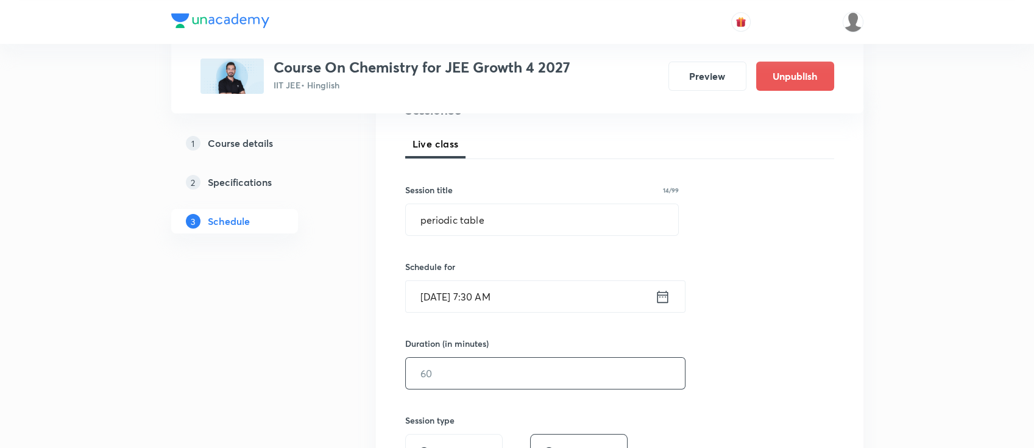
click at [566, 373] on input "text" at bounding box center [545, 373] width 279 height 31
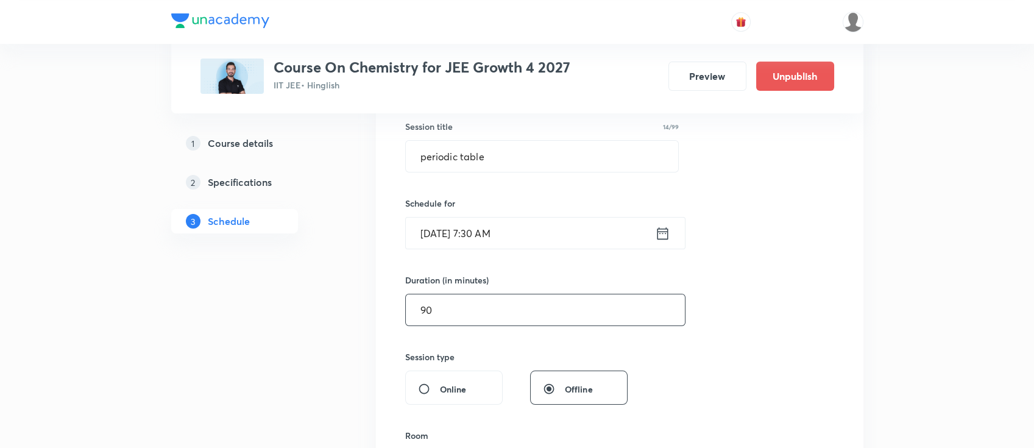
scroll to position [325, 0]
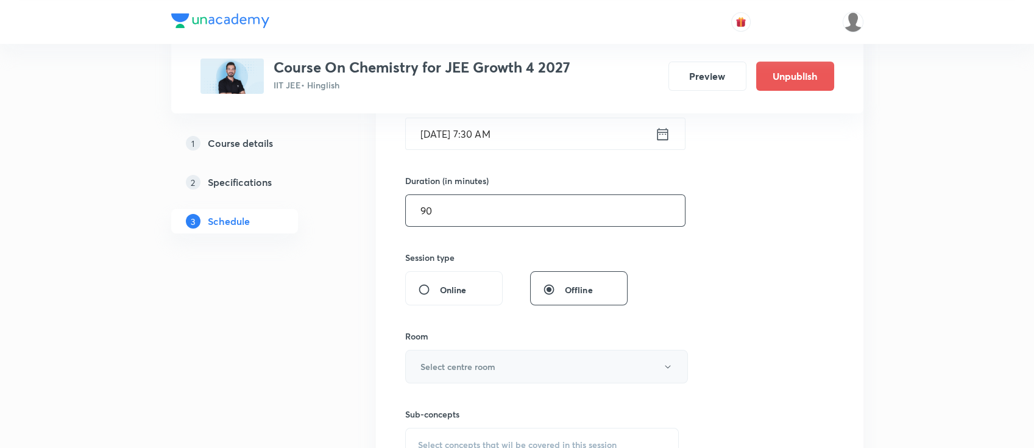
type input "90"
click at [538, 375] on button "Select centre room" at bounding box center [546, 367] width 283 height 34
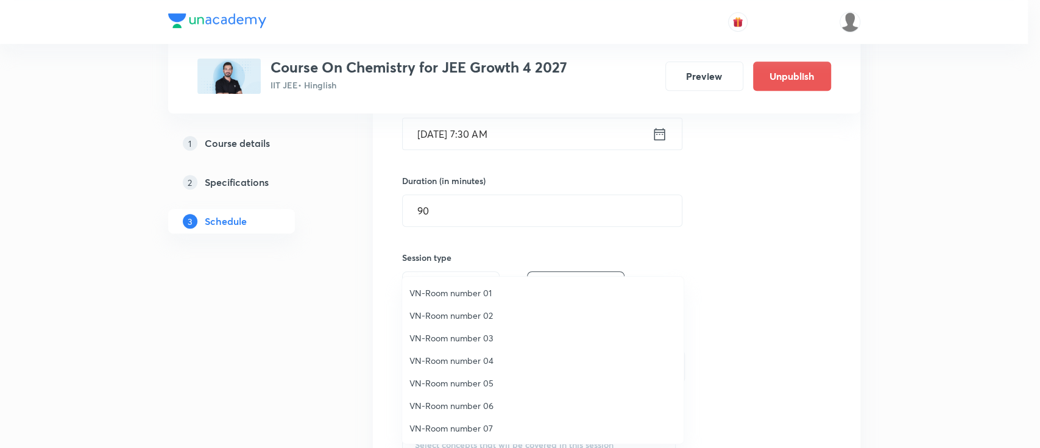
click at [478, 358] on span "VN-Room number 04" at bounding box center [542, 360] width 267 height 13
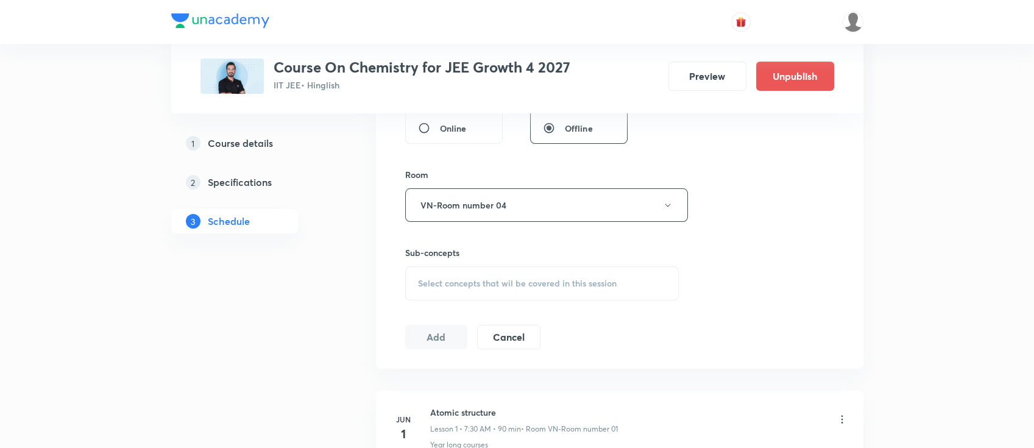
scroll to position [487, 0]
click at [560, 280] on span "Select concepts that wil be covered in this session" at bounding box center [517, 282] width 199 height 10
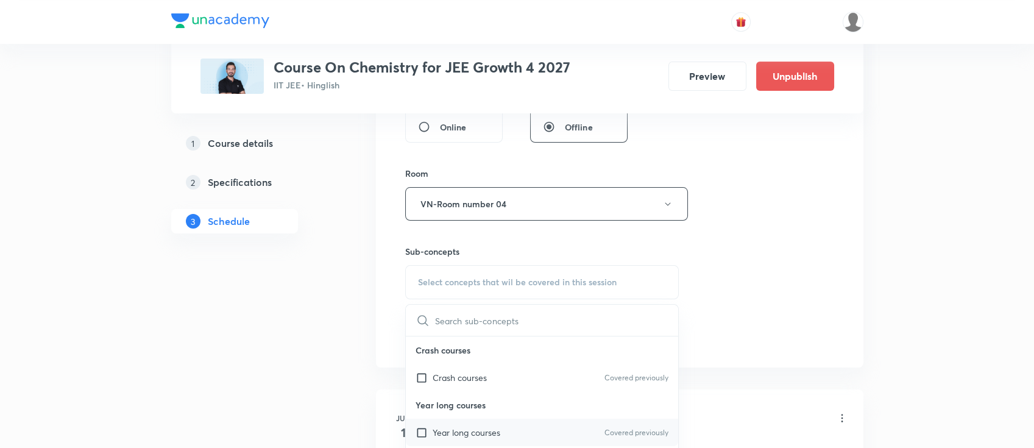
click at [523, 431] on div "Year long courses Covered previously" at bounding box center [542, 432] width 273 height 27
checkbox input "true"
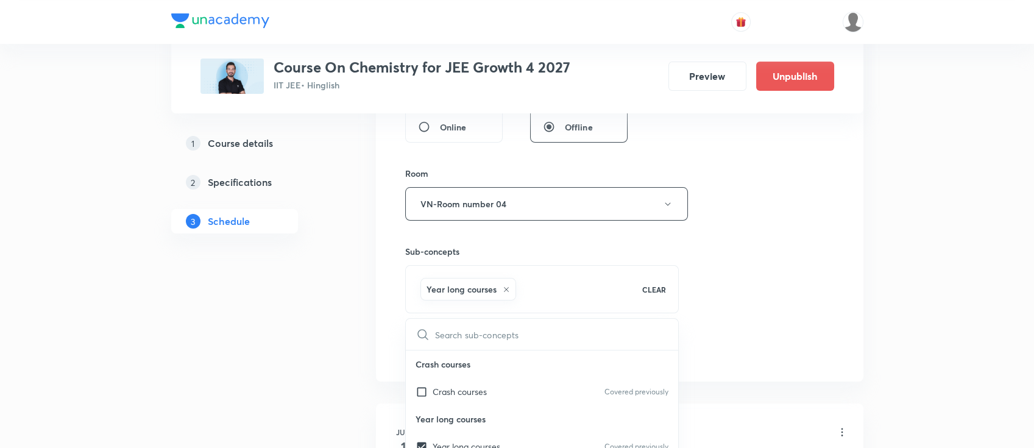
click at [740, 271] on div "Session 38 Live class Session title 14/99 periodic table ​ Schedule for [DATE] …" at bounding box center [619, 69] width 429 height 586
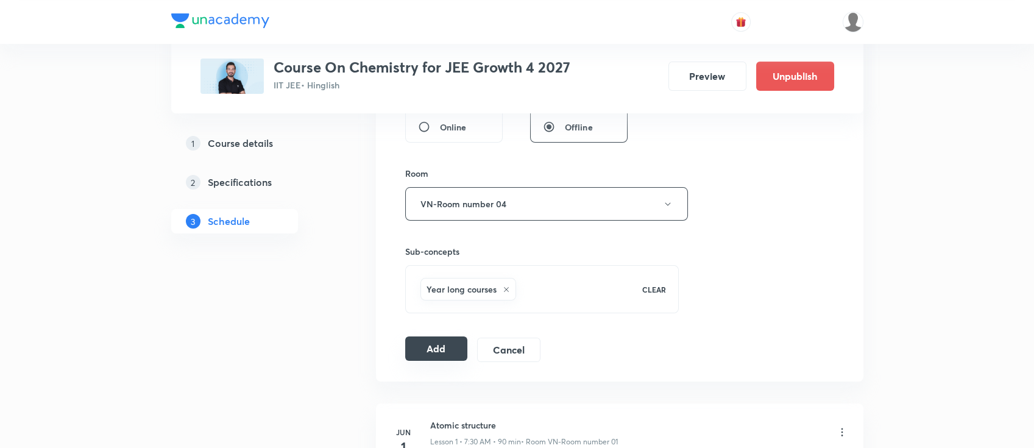
click at [420, 348] on button "Add" at bounding box center [436, 348] width 63 height 24
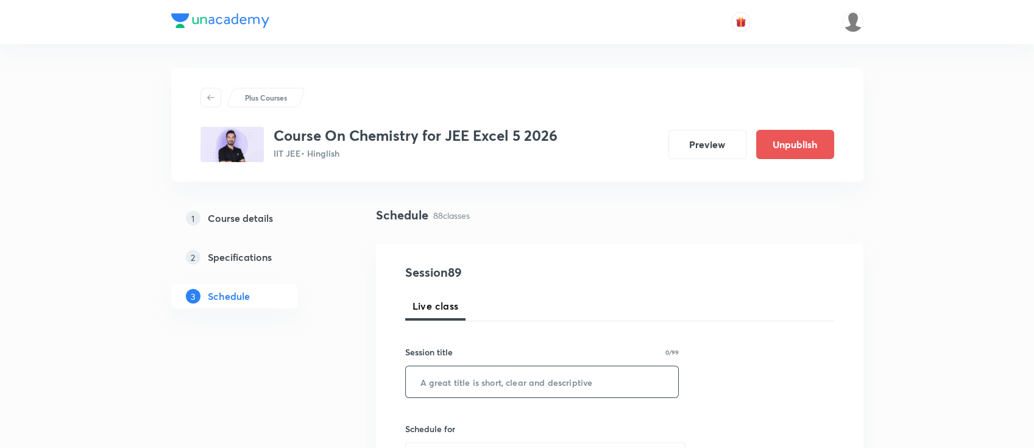
click at [560, 379] on input "text" at bounding box center [542, 381] width 273 height 31
paste input "alcohols phenols and ethers"
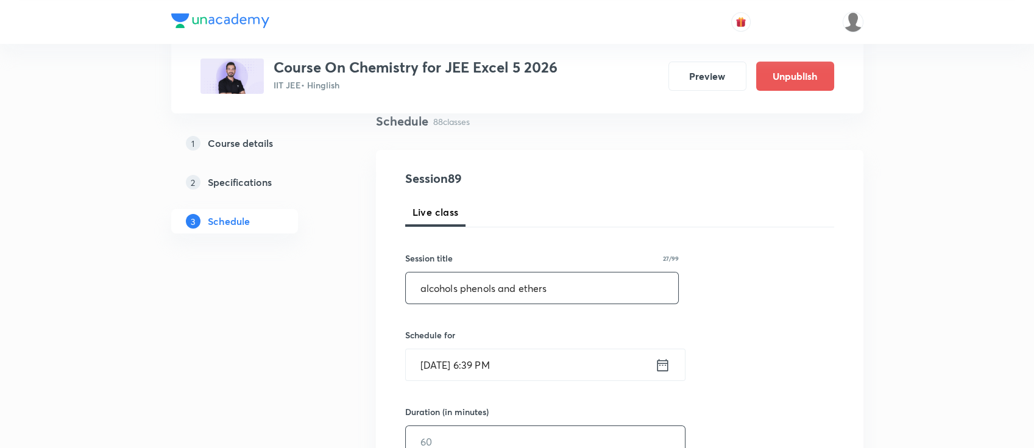
scroll to position [162, 0]
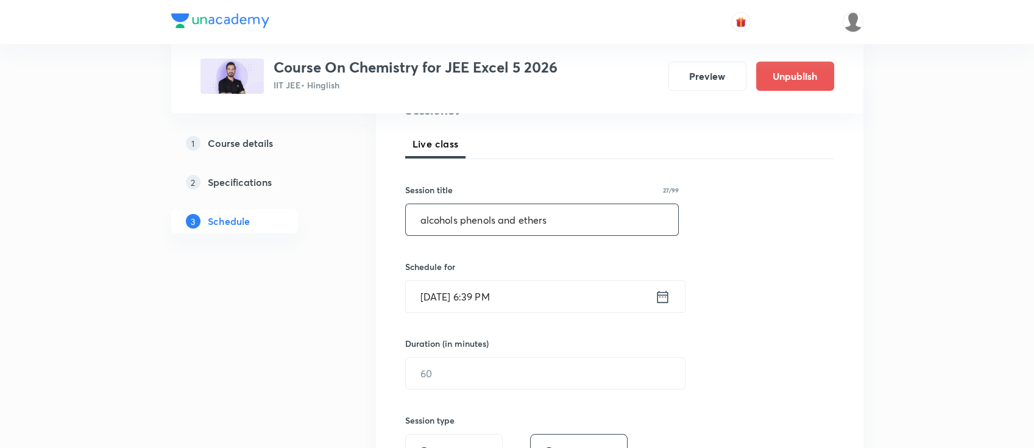
type input "alcohols phenols and ethers"
click at [662, 300] on icon at bounding box center [662, 296] width 15 height 17
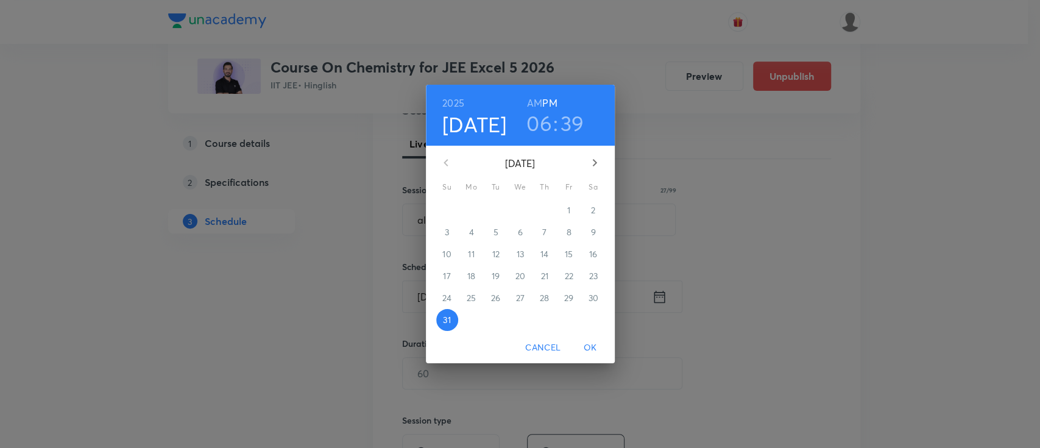
click at [590, 166] on icon "button" at bounding box center [594, 162] width 15 height 15
click at [472, 208] on p "1" at bounding box center [471, 210] width 3 height 12
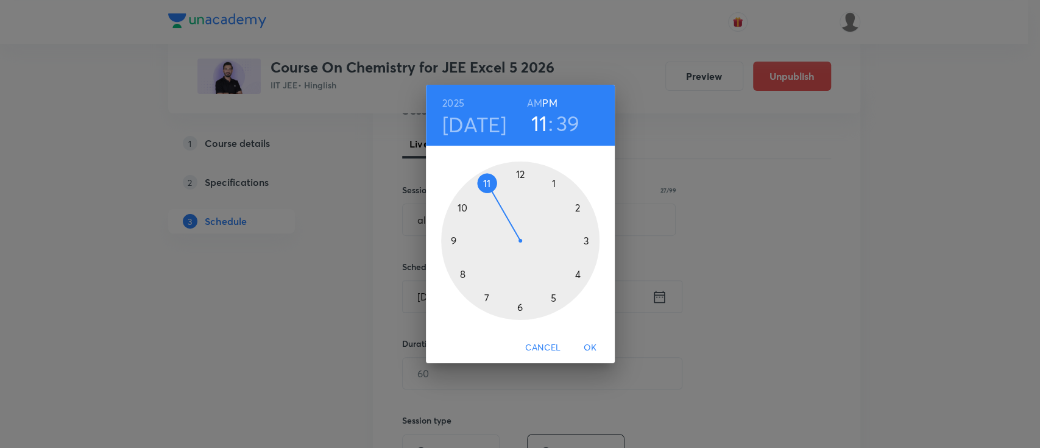
drag, startPoint x: 522, startPoint y: 308, endPoint x: 506, endPoint y: 205, distance: 104.9
click at [506, 205] on div at bounding box center [520, 240] width 158 height 158
drag, startPoint x: 468, startPoint y: 282, endPoint x: 450, endPoint y: 240, distance: 45.8
click at [450, 240] on div at bounding box center [520, 240] width 158 height 158
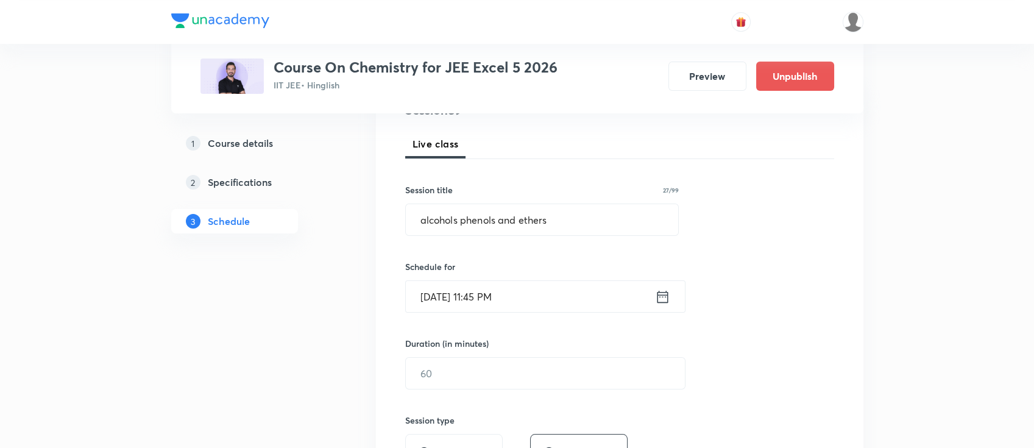
click at [662, 294] on icon at bounding box center [662, 296] width 15 height 17
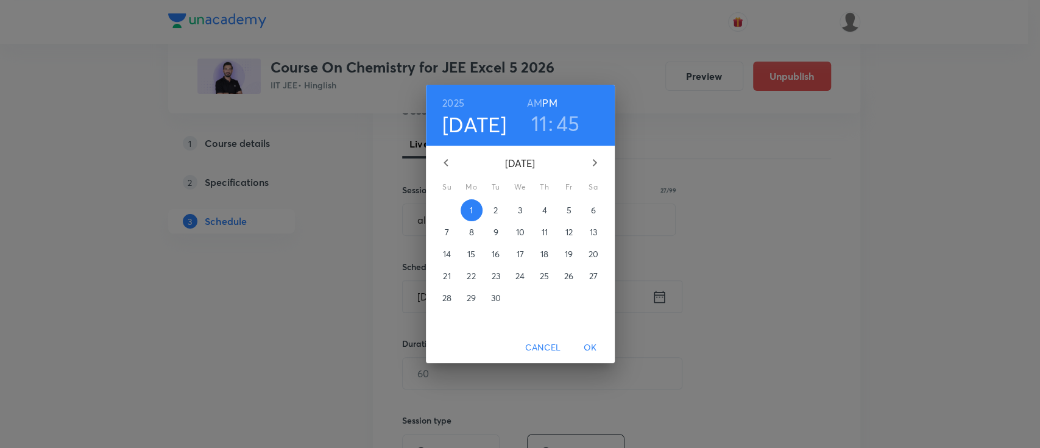
click at [534, 96] on h6 "AM" at bounding box center [534, 102] width 15 height 17
click at [595, 350] on span "OK" at bounding box center [590, 347] width 29 height 15
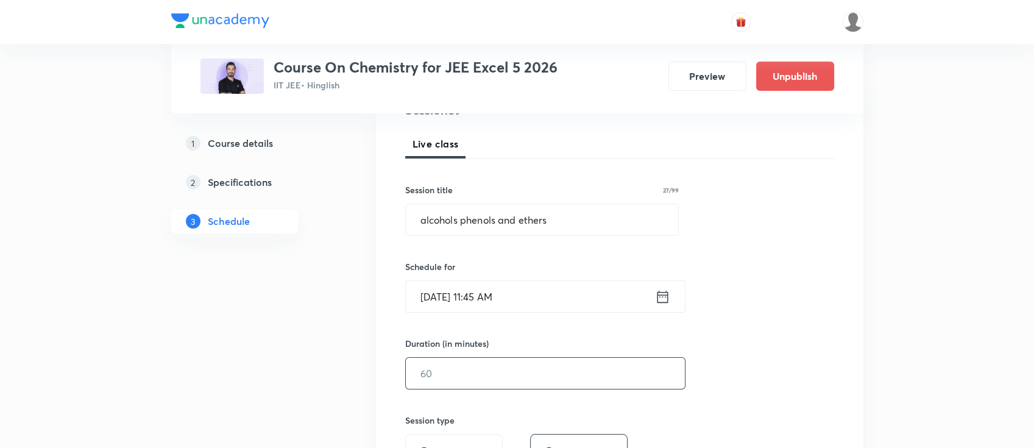
click at [479, 375] on input "text" at bounding box center [545, 373] width 279 height 31
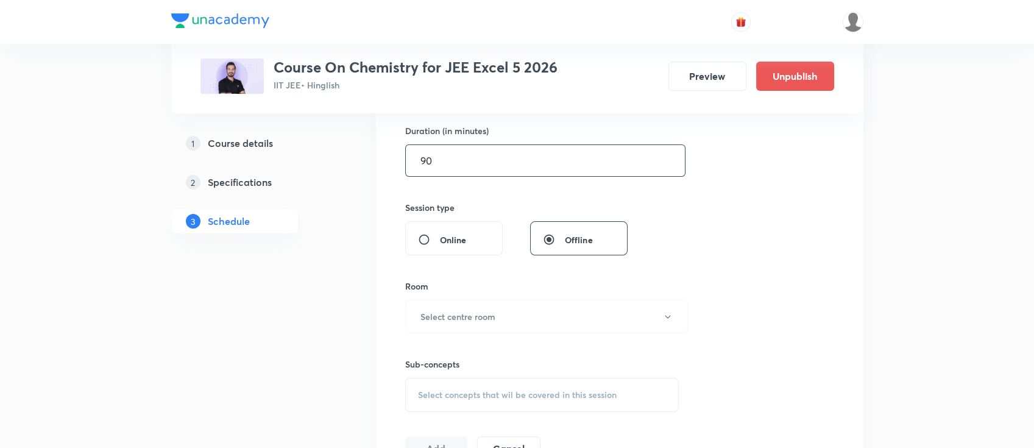
scroll to position [325, 0]
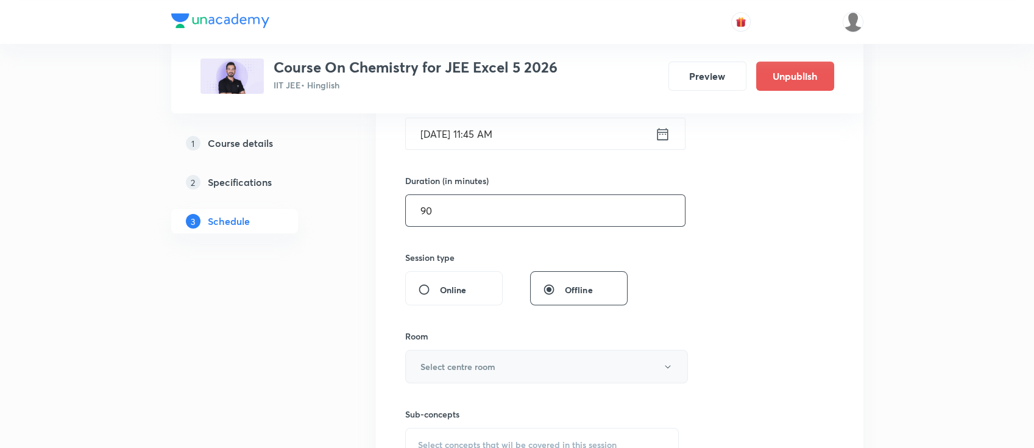
type input "90"
click at [463, 360] on h6 "Select centre room" at bounding box center [457, 366] width 75 height 13
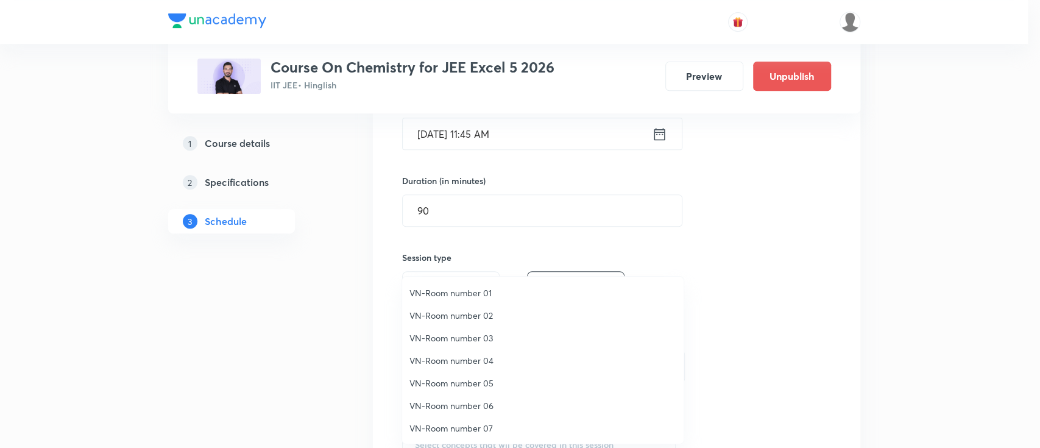
click at [462, 342] on span "VN-Room number 03" at bounding box center [542, 337] width 267 height 13
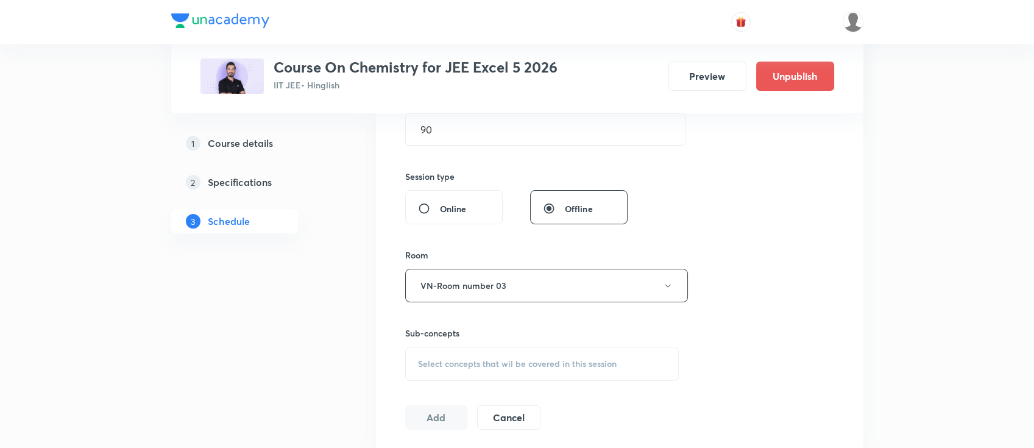
click at [495, 359] on span "Select concepts that wil be covered in this session" at bounding box center [517, 364] width 199 height 10
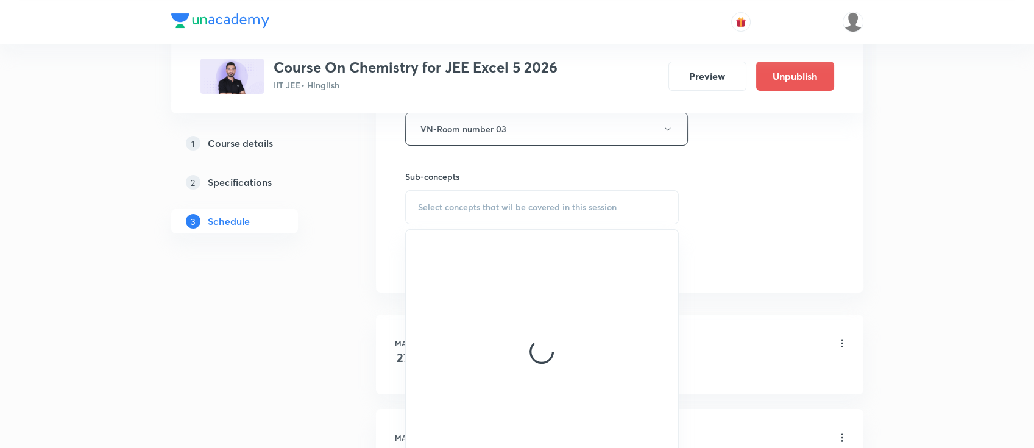
scroll to position [568, 0]
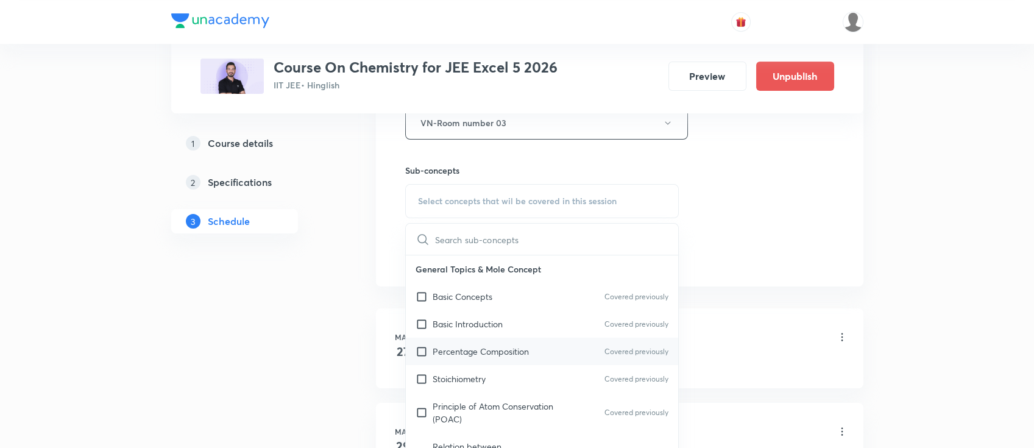
click at [489, 348] on p "Percentage Composition" at bounding box center [481, 351] width 96 height 13
checkbox input "true"
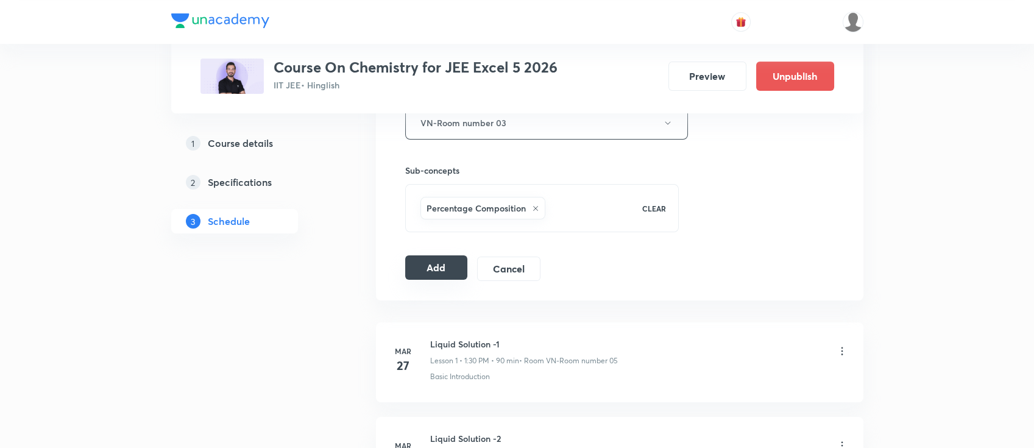
click at [436, 260] on button "Add" at bounding box center [436, 267] width 63 height 24
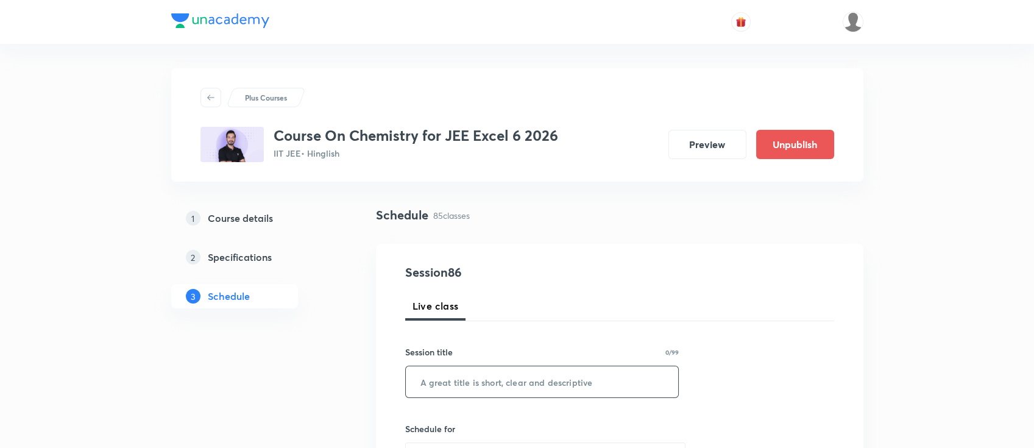
click at [492, 383] on input "text" at bounding box center [542, 381] width 273 height 31
paste input "alcohols phenols and ethers"
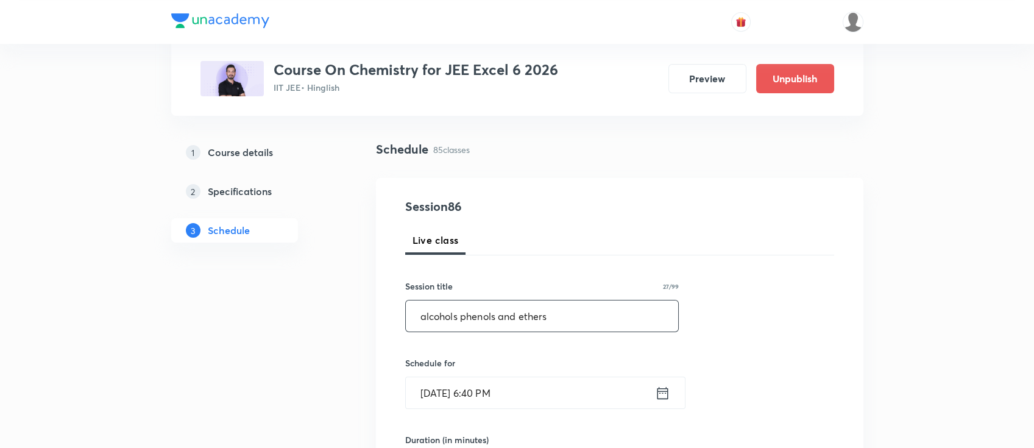
scroll to position [162, 0]
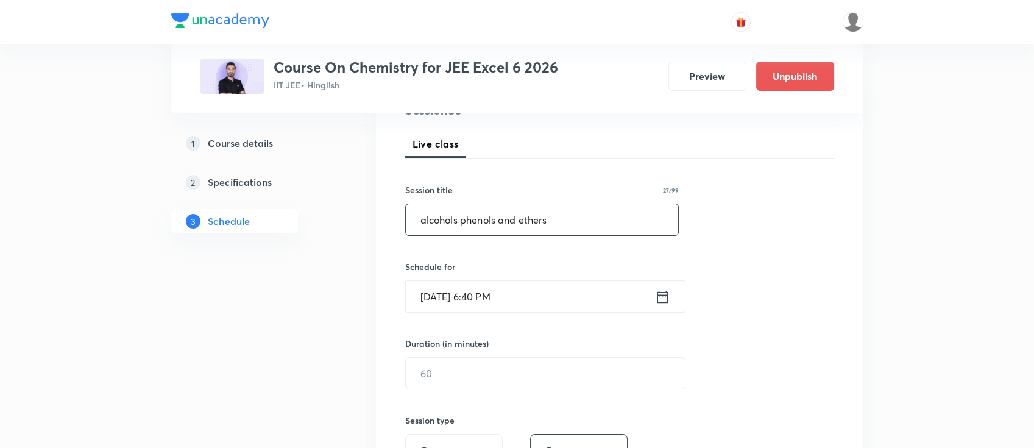
type input "alcohols phenols and ethers"
click at [664, 294] on icon at bounding box center [662, 296] width 11 height 12
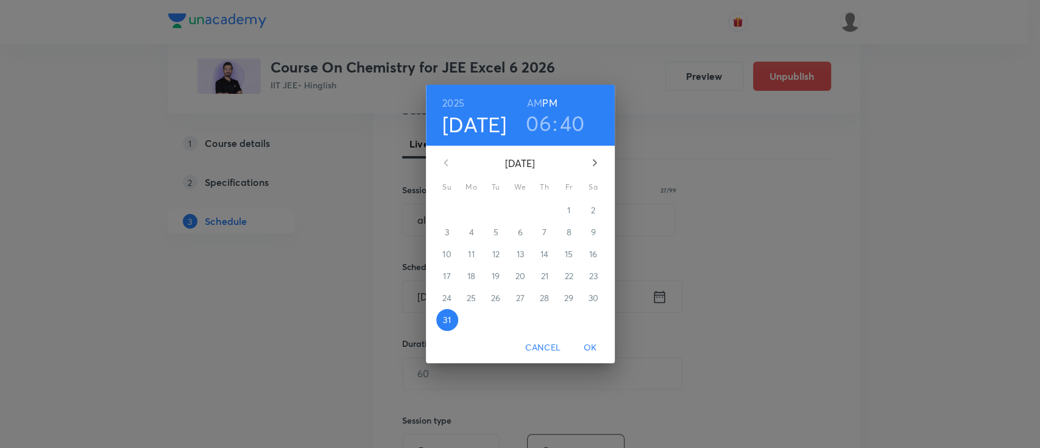
click at [598, 157] on icon "button" at bounding box center [594, 162] width 15 height 15
click at [474, 212] on span "1" at bounding box center [472, 210] width 22 height 12
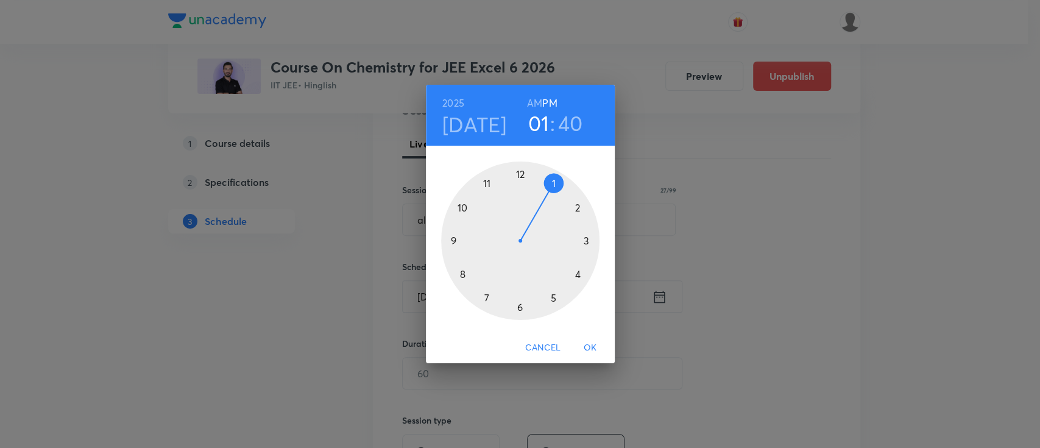
drag, startPoint x: 523, startPoint y: 305, endPoint x: 564, endPoint y: 178, distance: 132.9
click at [564, 178] on div at bounding box center [520, 240] width 158 height 158
drag, startPoint x: 464, startPoint y: 270, endPoint x: 520, endPoint y: 290, distance: 59.9
click at [520, 290] on div at bounding box center [520, 240] width 158 height 158
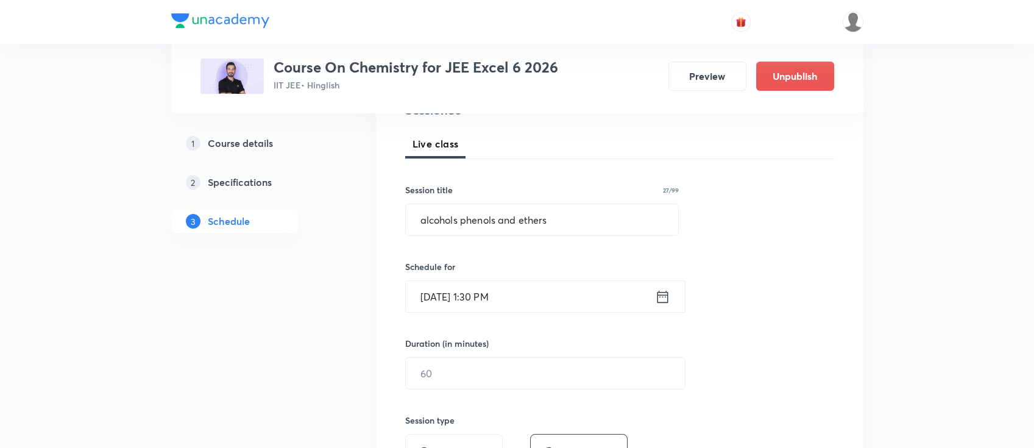
click at [502, 396] on div "Session 86 Live class Session title 27/99 alcohols phenols and ethers ​ Schedul…" at bounding box center [619, 387] width 429 height 572
click at [502, 378] on input "text" at bounding box center [545, 373] width 279 height 31
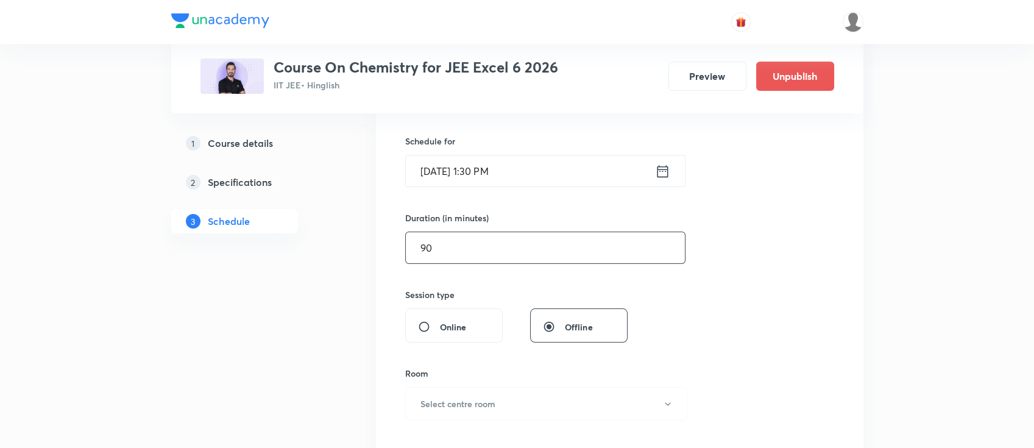
scroll to position [325, 0]
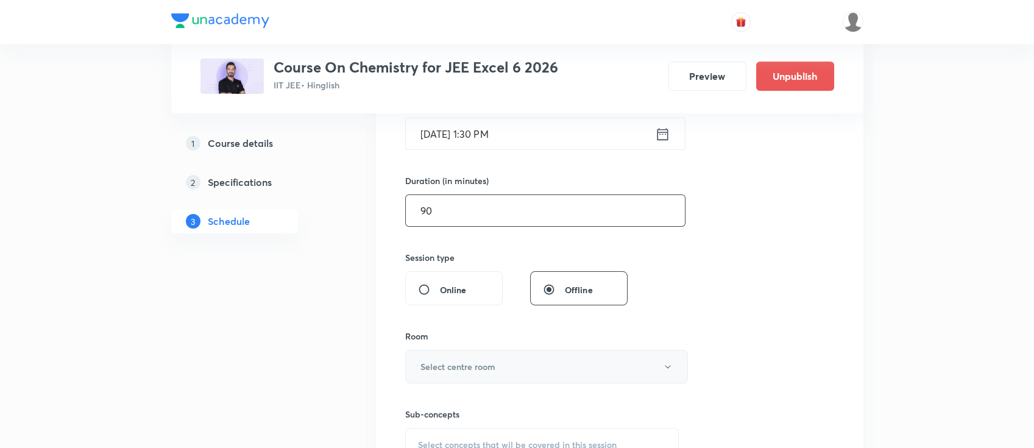
type input "90"
click at [492, 365] on h6 "Select centre room" at bounding box center [457, 366] width 75 height 13
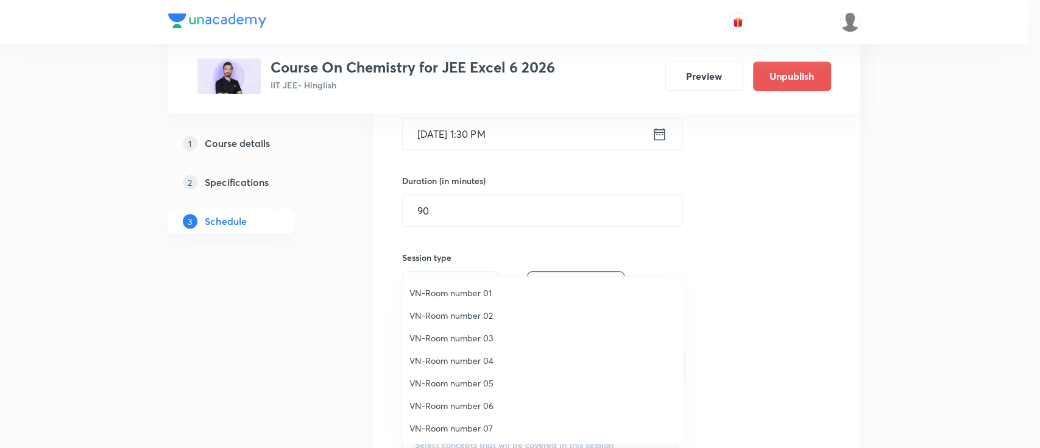
click at [486, 358] on span "VN-Room number 04" at bounding box center [542, 360] width 267 height 13
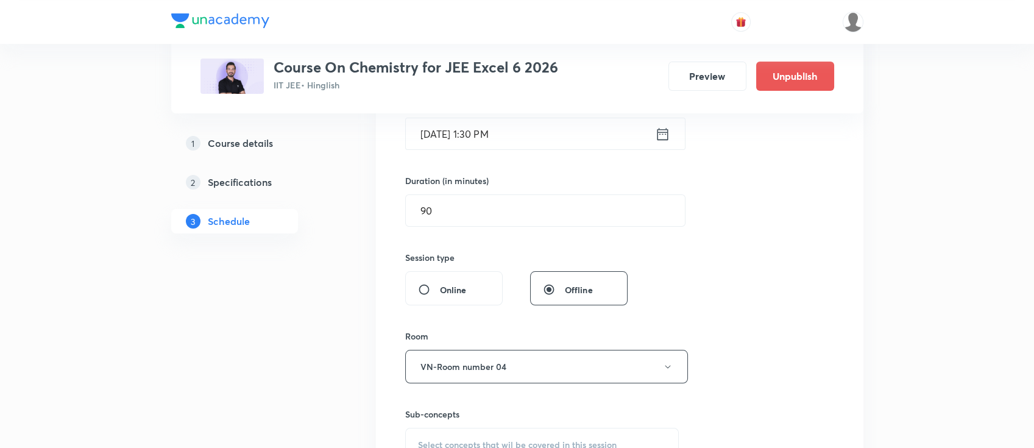
scroll to position [406, 0]
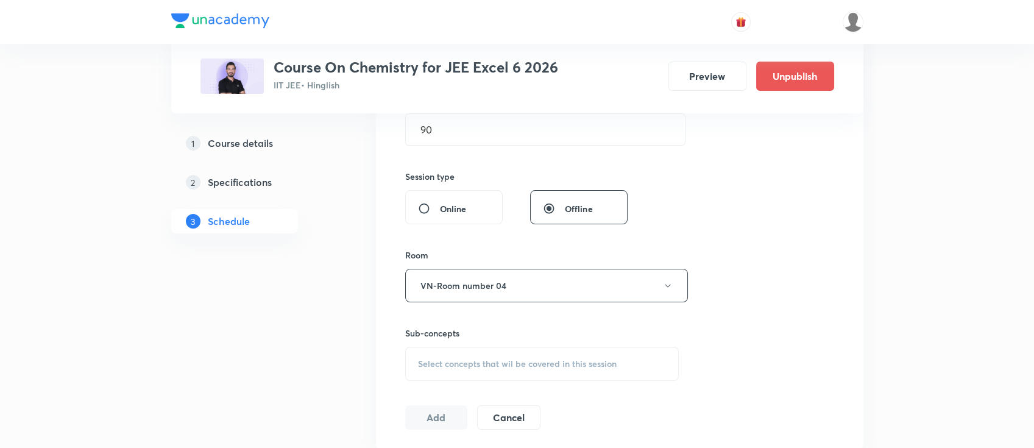
click at [541, 354] on div "Select concepts that wil be covered in this session" at bounding box center [542, 364] width 274 height 34
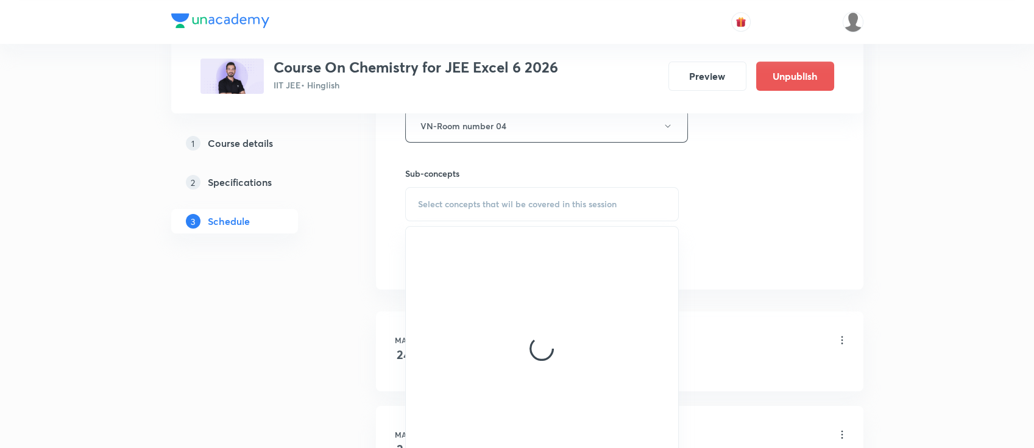
scroll to position [568, 0]
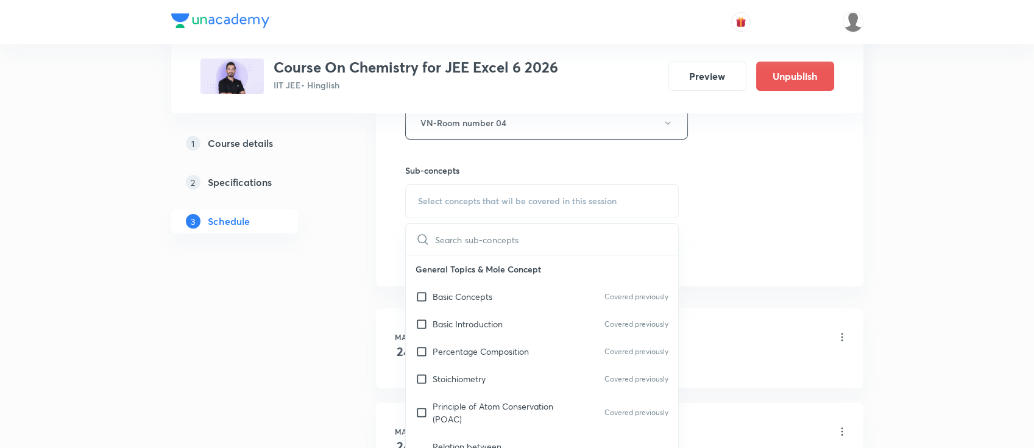
click at [532, 344] on div "Percentage Composition Covered previously" at bounding box center [542, 351] width 273 height 27
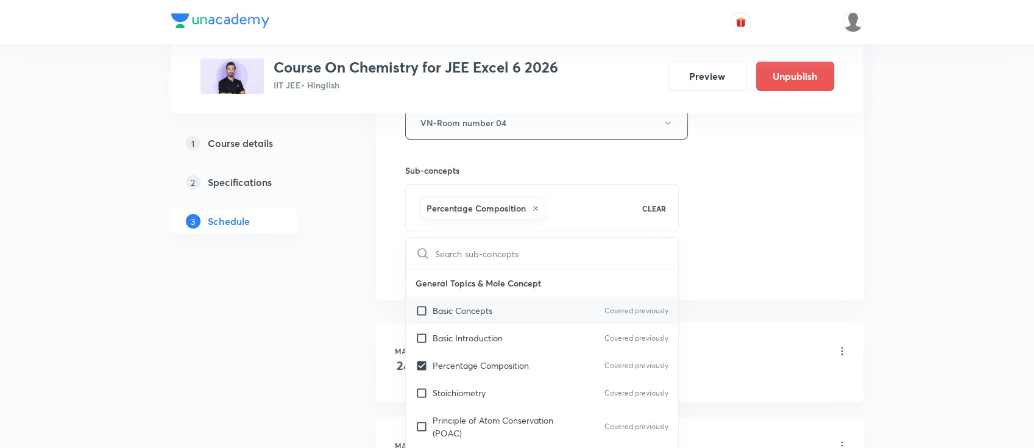
checkbox input "true"
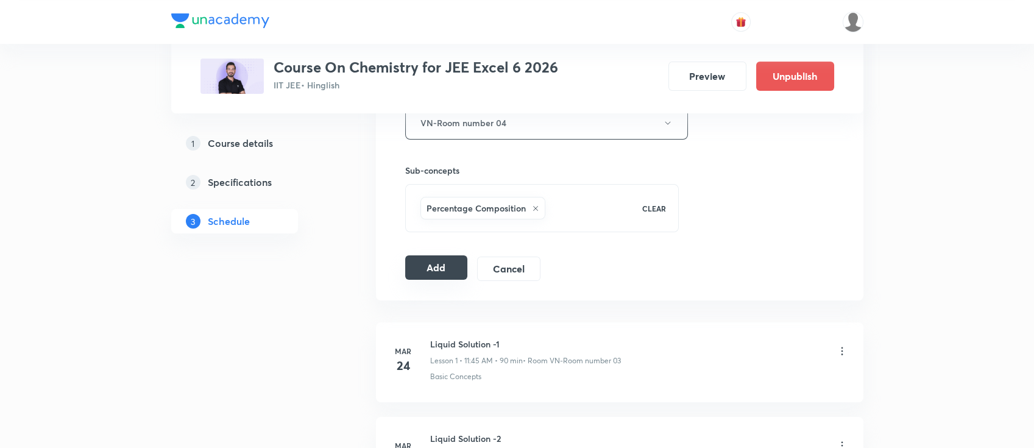
click at [440, 265] on button "Add" at bounding box center [436, 267] width 63 height 24
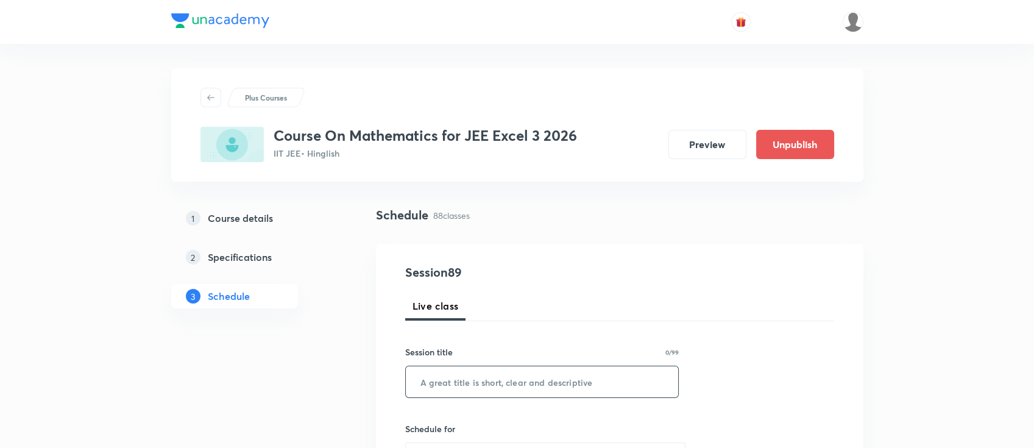
click at [485, 376] on input "text" at bounding box center [542, 381] width 273 height 31
paste input "Integrals"
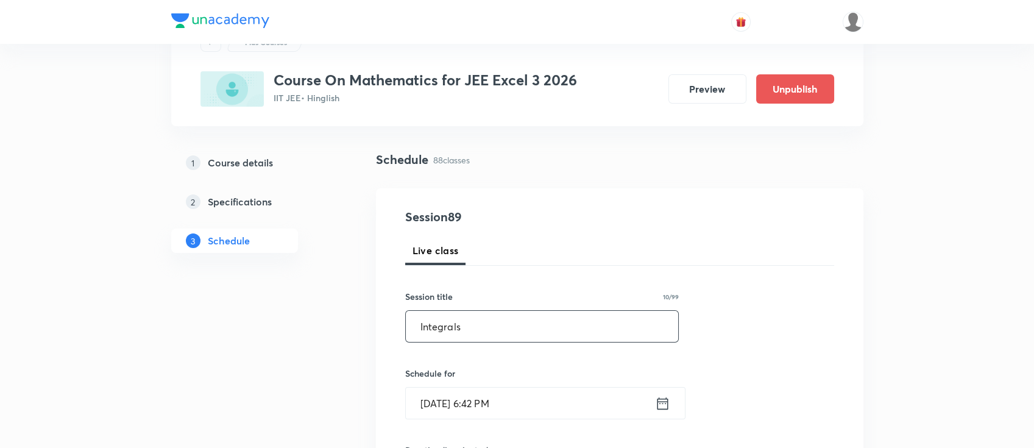
scroll to position [81, 0]
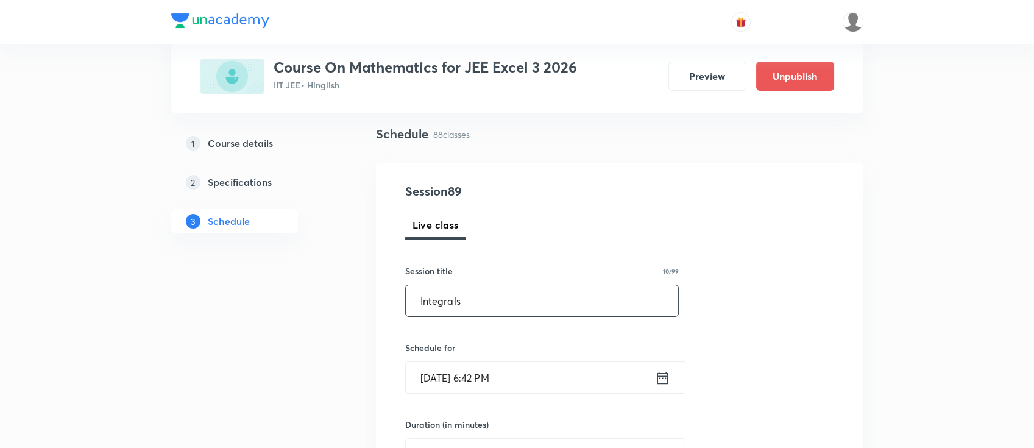
type input "Integrals"
click at [667, 383] on icon at bounding box center [662, 377] width 15 height 17
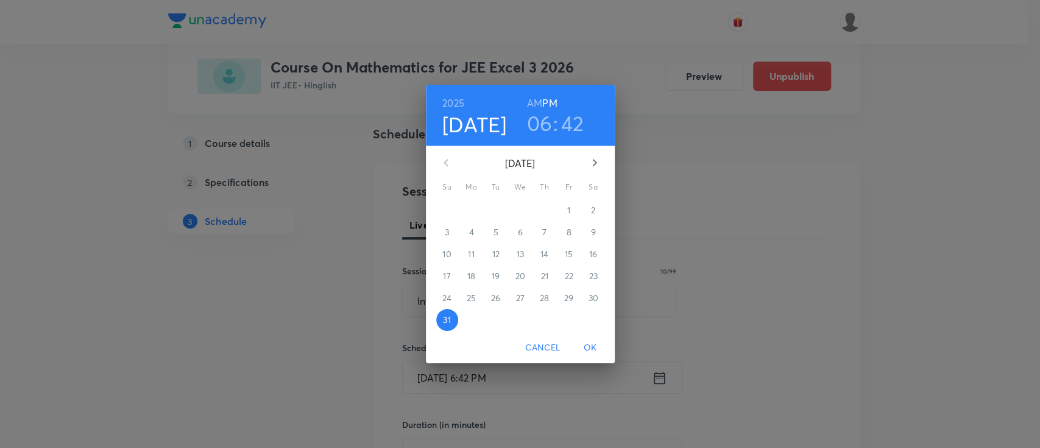
click at [601, 155] on icon "button" at bounding box center [594, 162] width 15 height 15
click at [474, 213] on span "1" at bounding box center [472, 210] width 22 height 12
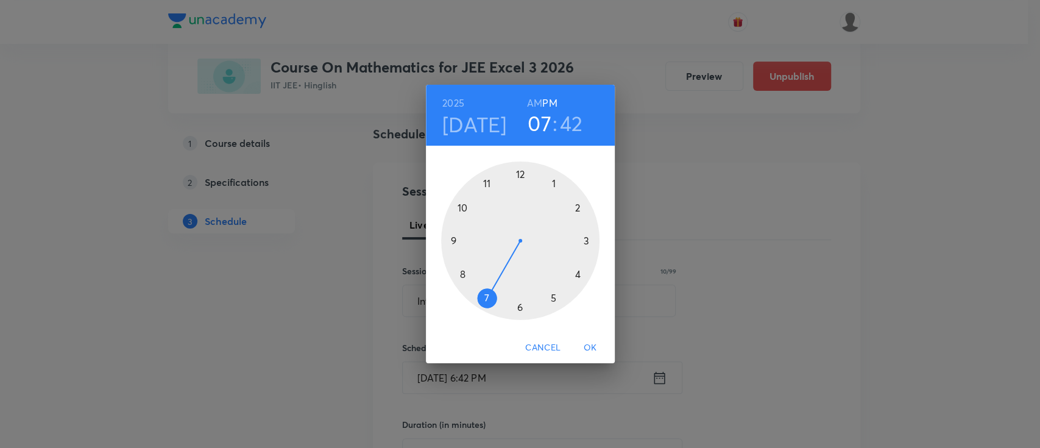
drag, startPoint x: 521, startPoint y: 297, endPoint x: 494, endPoint y: 291, distance: 27.6
click at [494, 291] on div at bounding box center [520, 240] width 158 height 158
click at [518, 308] on div at bounding box center [520, 240] width 158 height 158
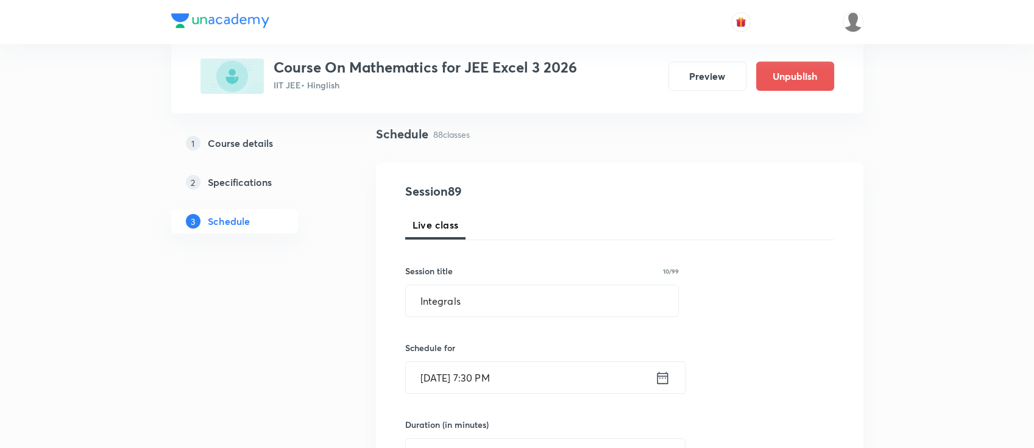
click at [663, 376] on icon at bounding box center [662, 377] width 15 height 17
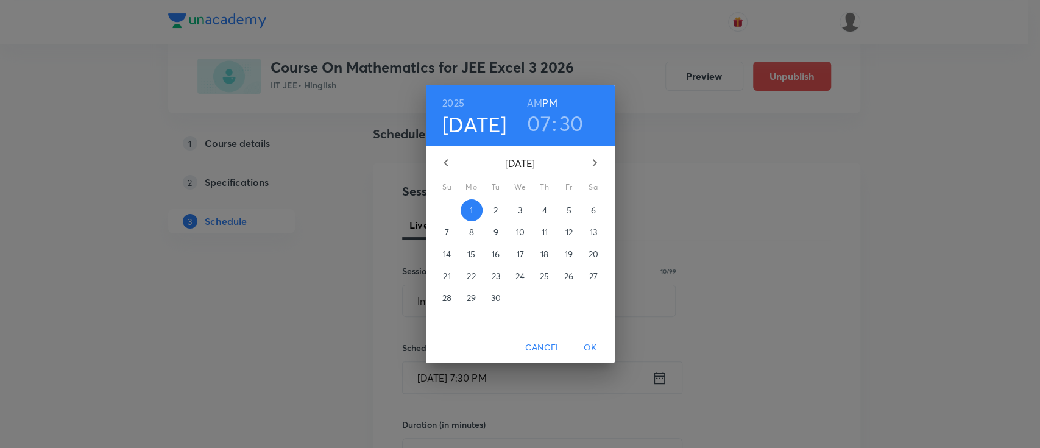
click at [531, 101] on h6 "AM" at bounding box center [534, 102] width 15 height 17
click at [591, 341] on span "OK" at bounding box center [590, 347] width 29 height 15
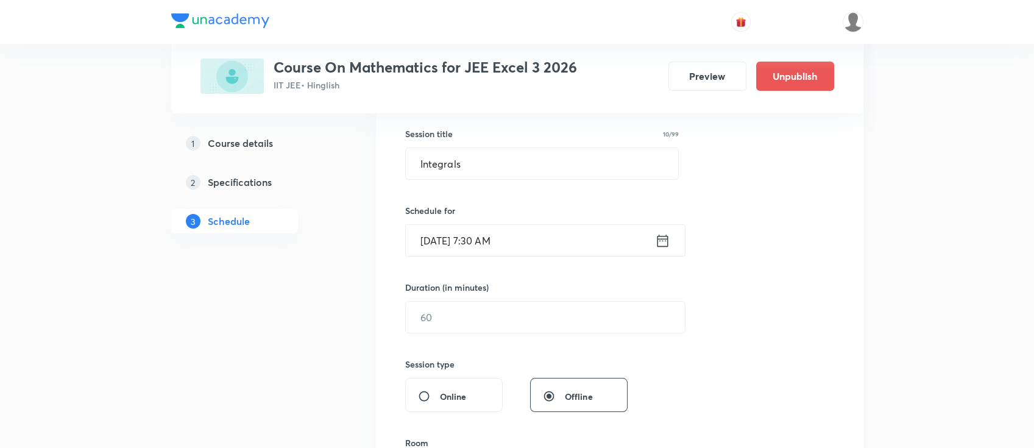
scroll to position [244, 0]
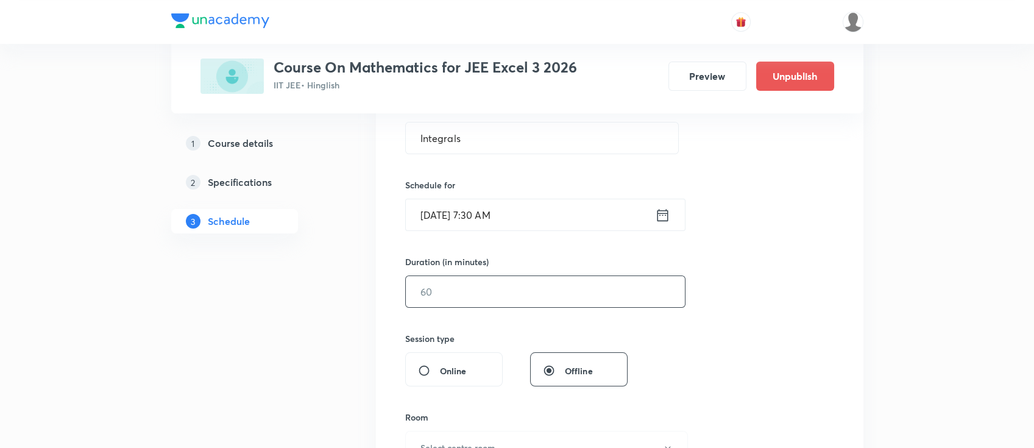
click at [581, 297] on input "text" at bounding box center [545, 291] width 279 height 31
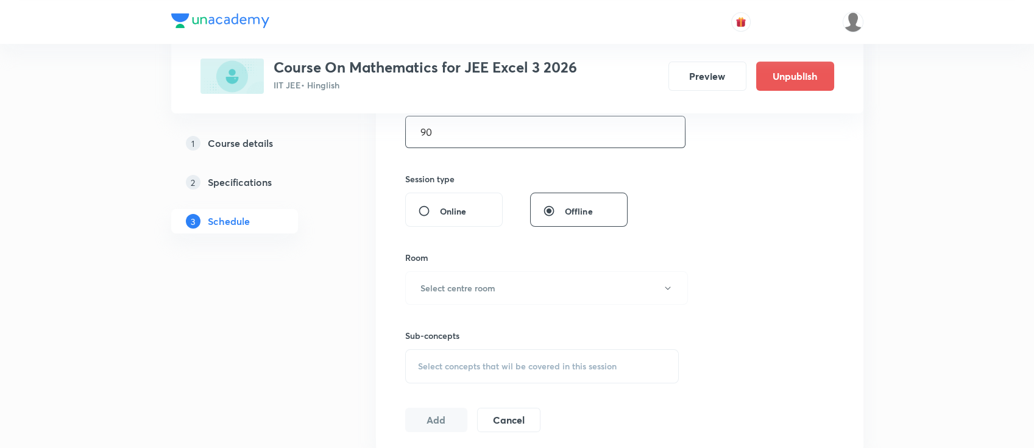
scroll to position [406, 0]
type input "90"
click at [500, 287] on button "Select centre room" at bounding box center [546, 286] width 283 height 34
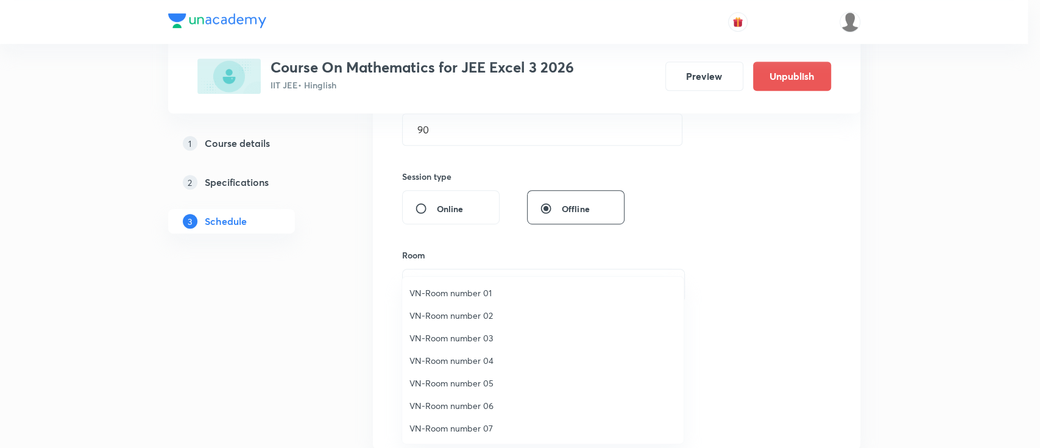
click at [484, 362] on span "VN-Room number 04" at bounding box center [542, 360] width 267 height 13
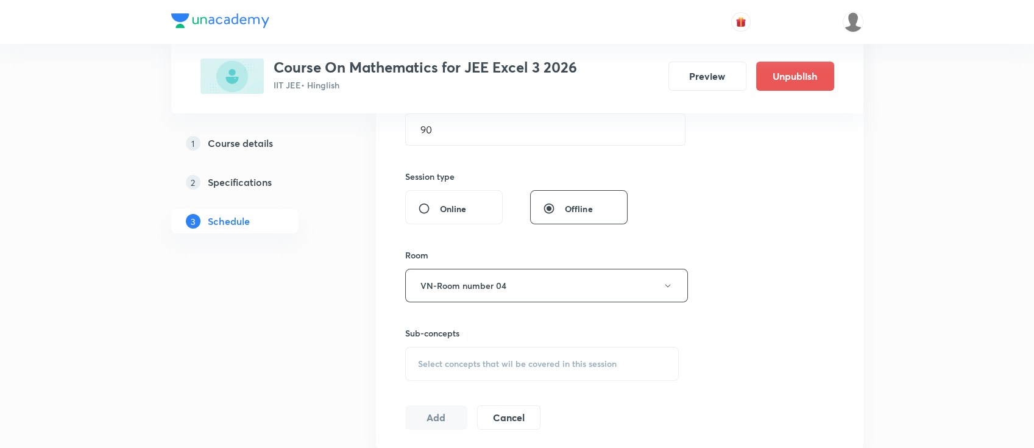
click at [538, 350] on div "Select concepts that wil be covered in this session" at bounding box center [542, 364] width 274 height 34
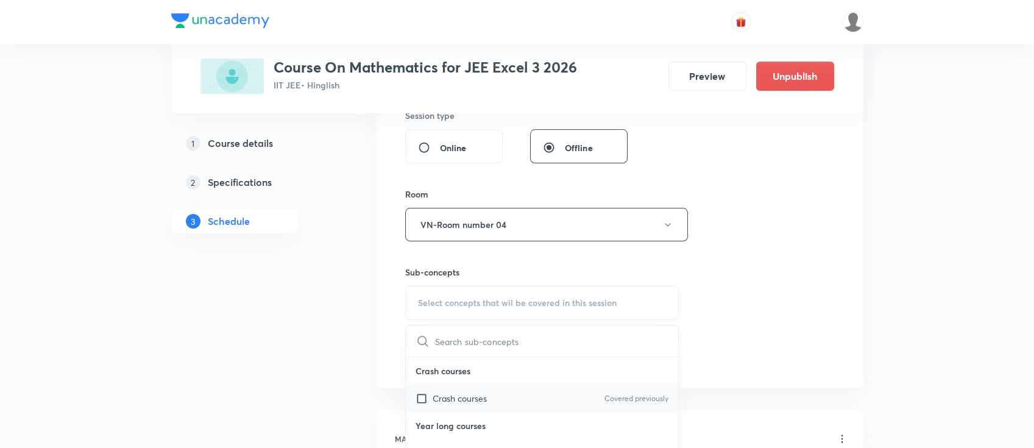
scroll to position [487, 0]
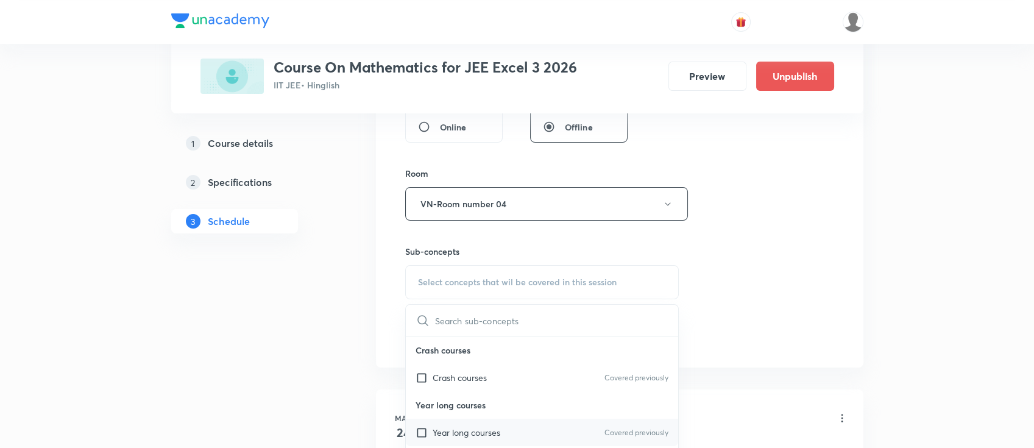
click at [540, 435] on div "Year long courses Covered previously" at bounding box center [542, 432] width 273 height 27
checkbox input "true"
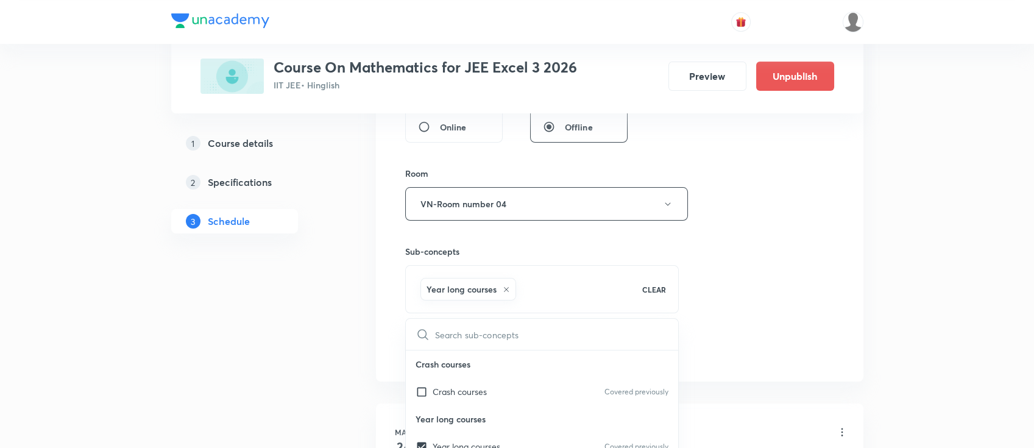
click at [712, 286] on div "Session 89 Live class Session title 10/99 Integrals ​ Schedule for [DATE] 7:30 …" at bounding box center [619, 69] width 429 height 586
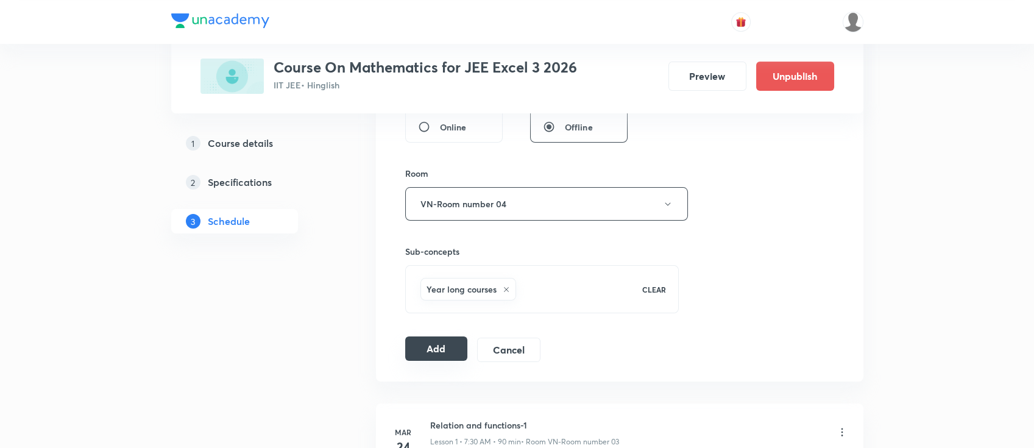
click at [444, 350] on button "Add" at bounding box center [436, 348] width 63 height 24
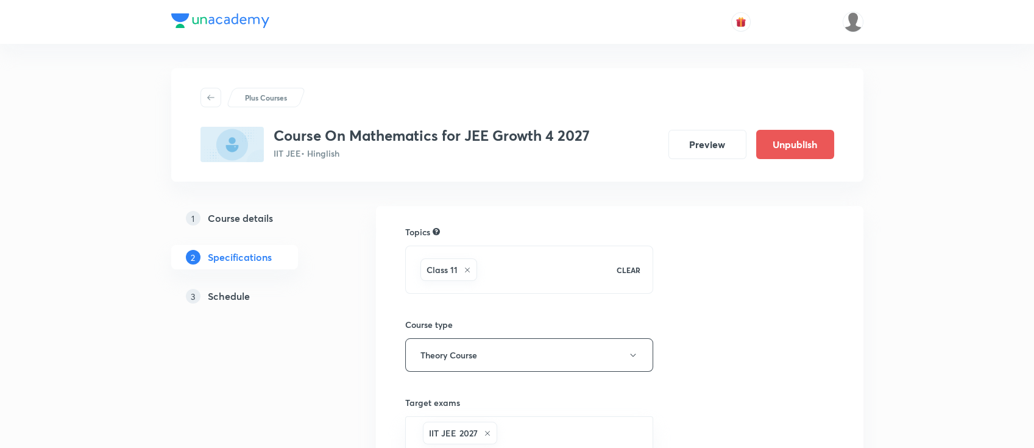
click at [229, 289] on h5 "Schedule" at bounding box center [229, 296] width 42 height 15
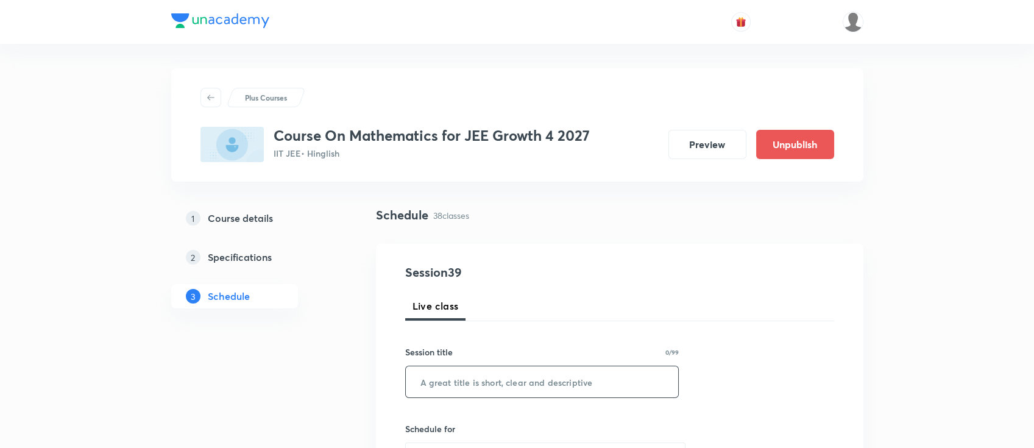
click at [479, 388] on input "text" at bounding box center [542, 381] width 273 height 31
paste input "Sequence & Series"
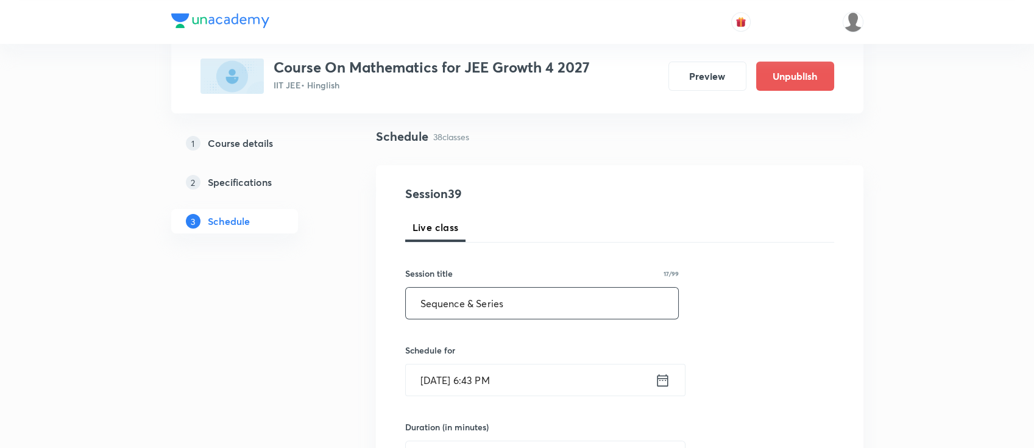
scroll to position [81, 0]
type input "Sequence & Series"
click at [661, 376] on icon at bounding box center [662, 377] width 15 height 17
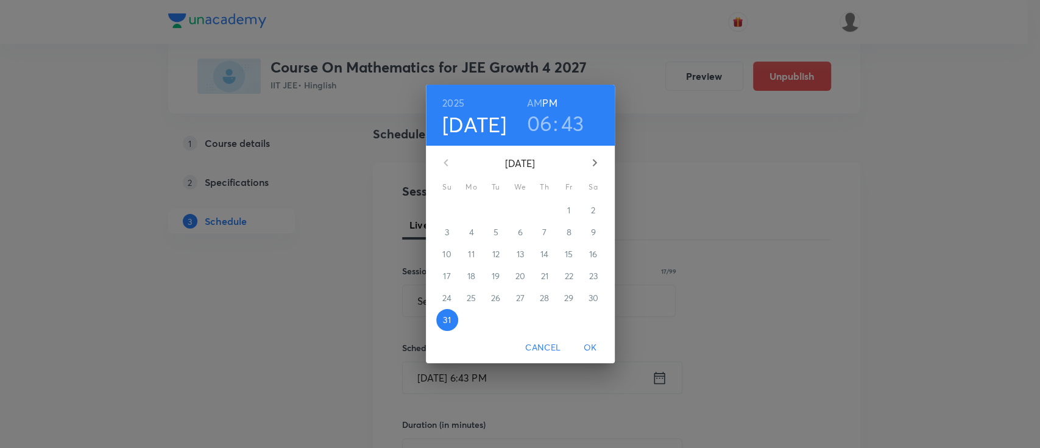
click at [594, 150] on button "button" at bounding box center [594, 162] width 29 height 29
click at [471, 214] on p "1" at bounding box center [471, 210] width 3 height 12
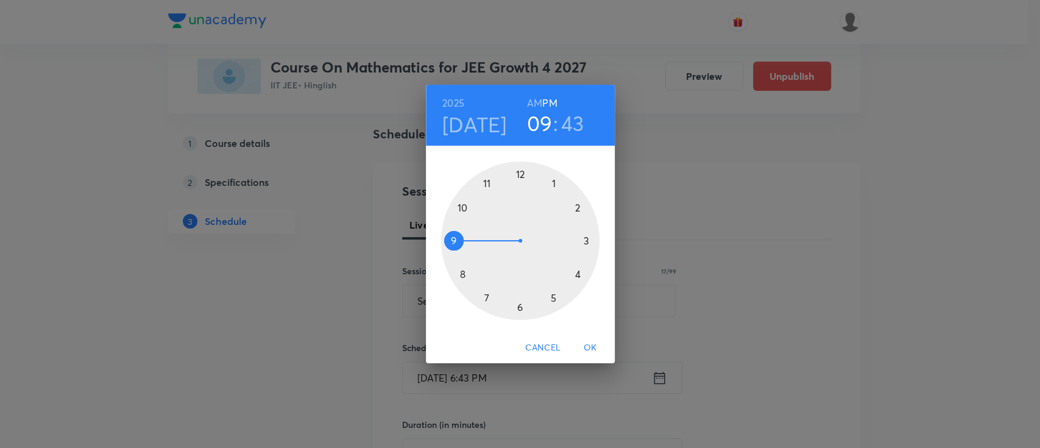
drag, startPoint x: 500, startPoint y: 295, endPoint x: 472, endPoint y: 249, distance: 54.4
click at [472, 249] on div at bounding box center [520, 240] width 158 height 158
drag, startPoint x: 459, startPoint y: 254, endPoint x: 567, endPoint y: 252, distance: 107.9
click at [553, 262] on div at bounding box center [520, 240] width 158 height 158
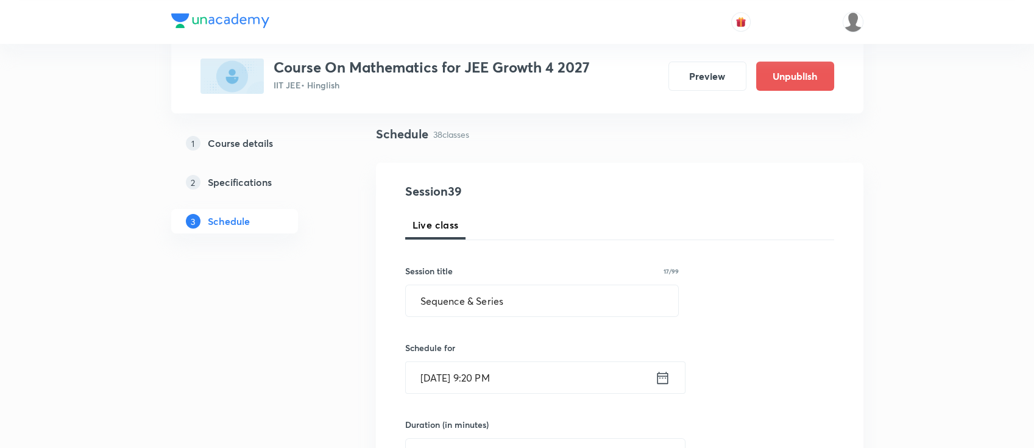
click at [660, 375] on icon at bounding box center [662, 377] width 15 height 17
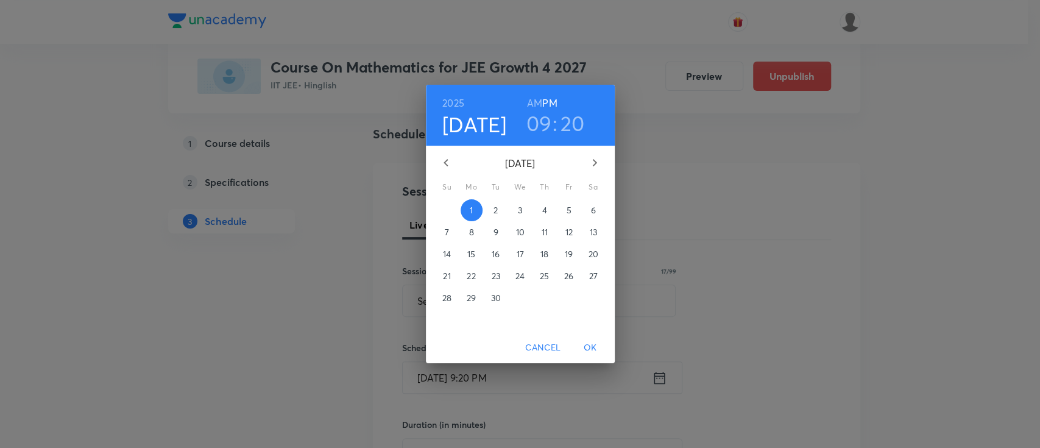
click at [564, 136] on div "2025 Sep 1 09 : 20 AM PM" at bounding box center [520, 115] width 189 height 61
click at [560, 121] on h3 "20" at bounding box center [572, 123] width 24 height 26
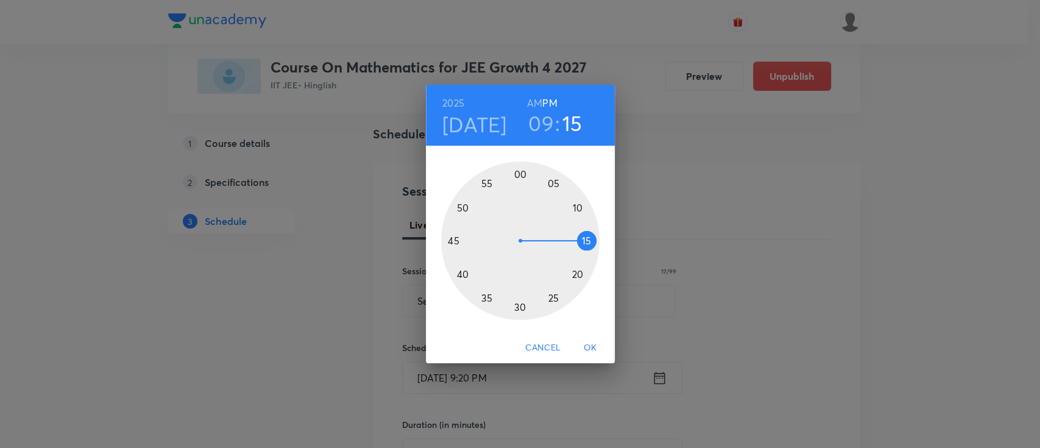
drag, startPoint x: 576, startPoint y: 275, endPoint x: 590, endPoint y: 240, distance: 37.7
click at [590, 240] on div at bounding box center [520, 240] width 158 height 158
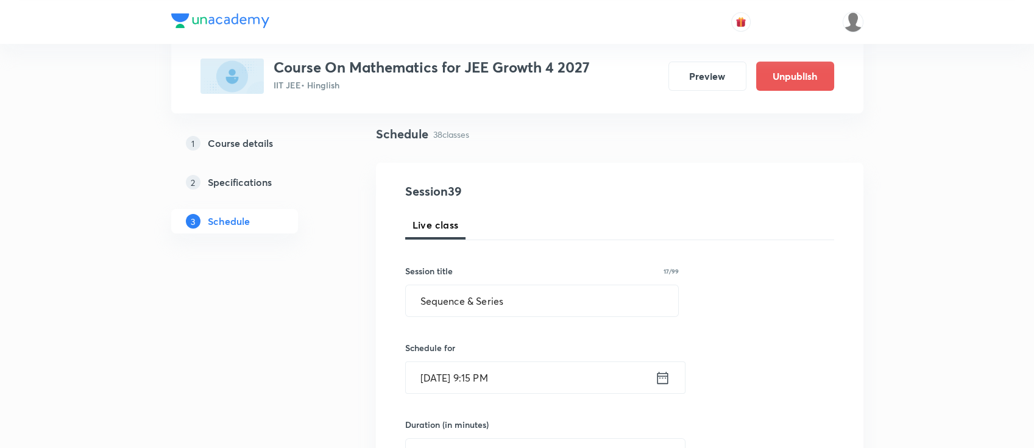
click at [660, 377] on icon at bounding box center [662, 377] width 11 height 12
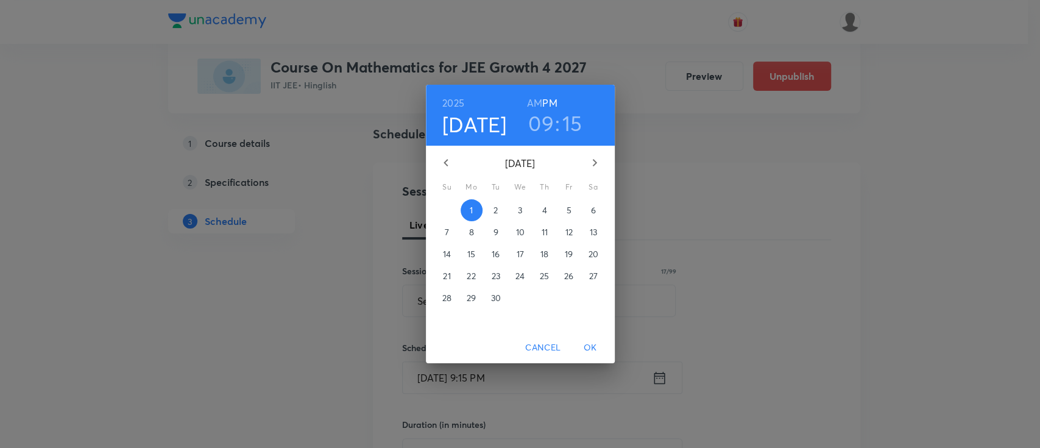
click at [529, 105] on h6 "AM" at bounding box center [534, 102] width 15 height 17
click at [603, 348] on span "OK" at bounding box center [590, 347] width 29 height 15
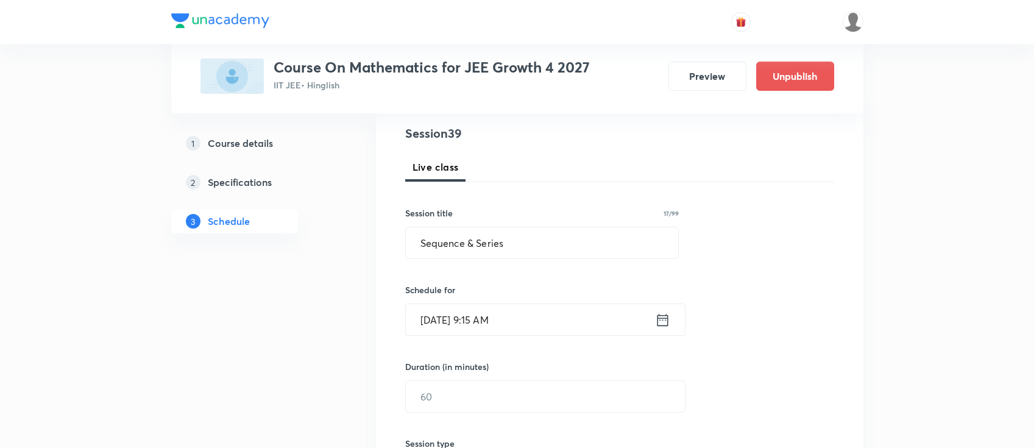
scroll to position [162, 0]
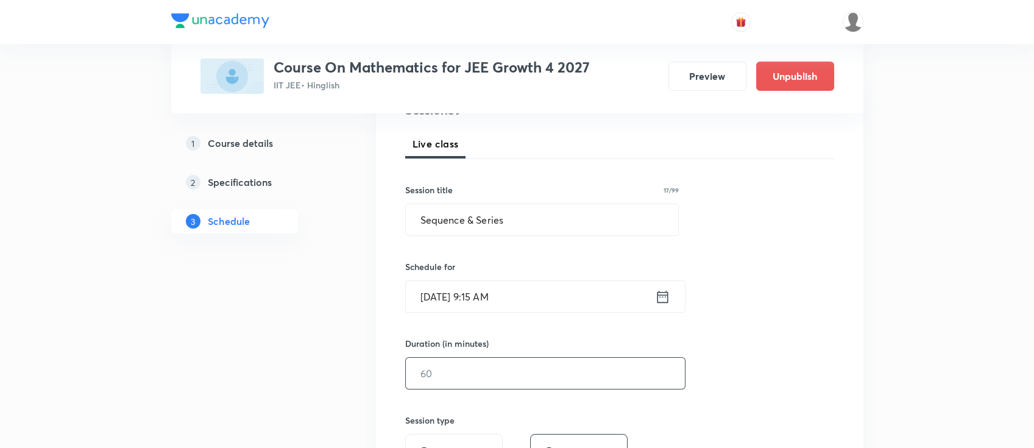
click at [546, 367] on input "text" at bounding box center [545, 373] width 279 height 31
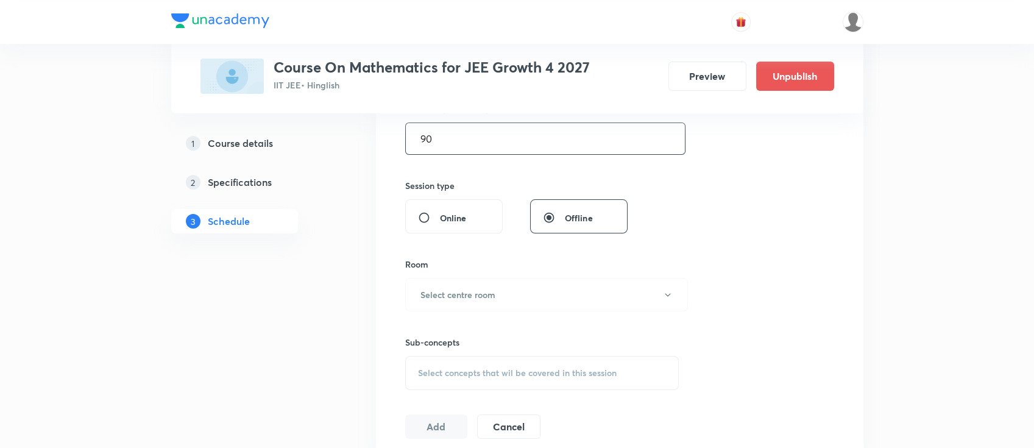
scroll to position [406, 0]
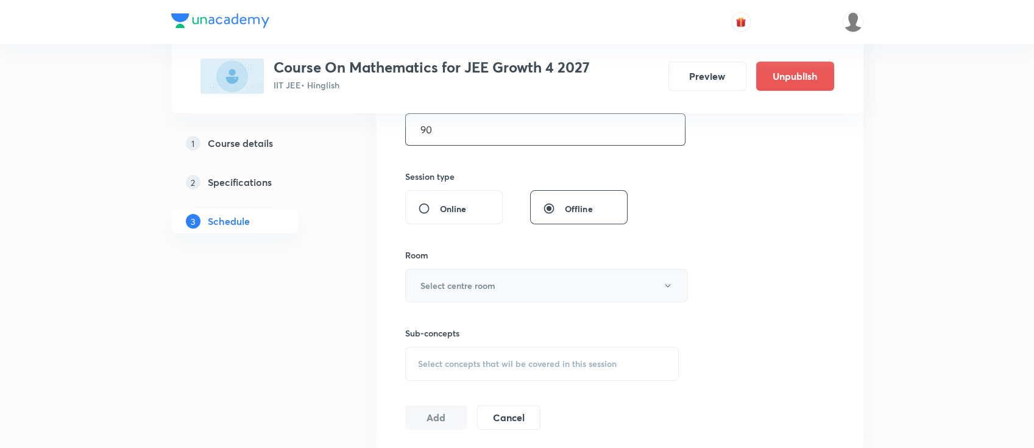
type input "90"
click at [513, 289] on button "Select centre room" at bounding box center [546, 286] width 283 height 34
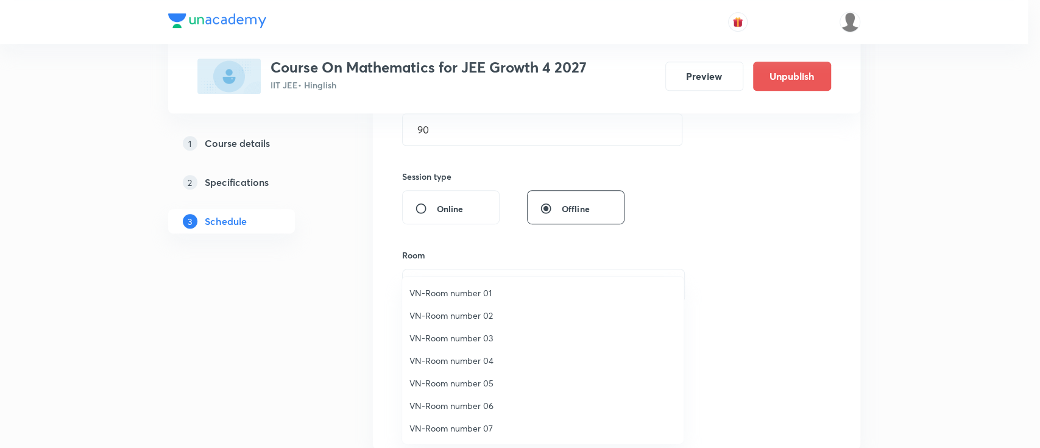
click at [463, 392] on li "VN-Room number 05" at bounding box center [542, 383] width 281 height 23
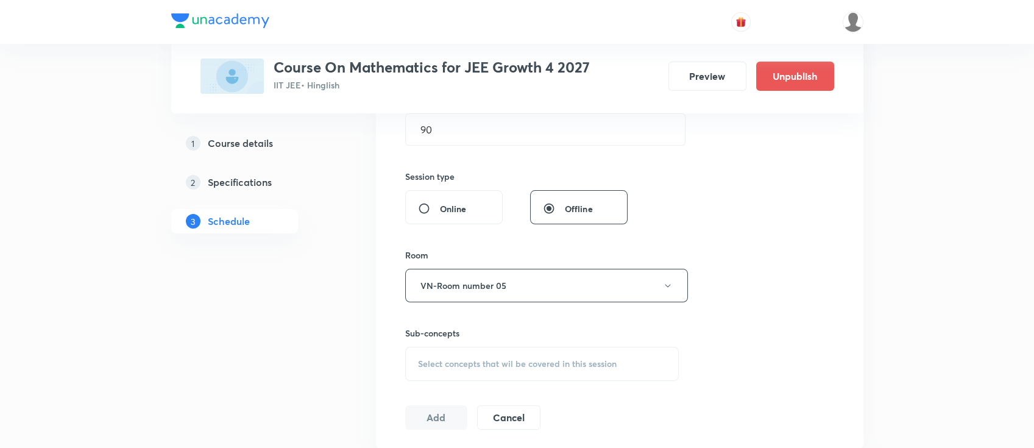
click at [579, 344] on div "Sub-concepts Select concepts that wil be covered in this session" at bounding box center [542, 354] width 274 height 54
click at [589, 351] on div "Select concepts that wil be covered in this session" at bounding box center [542, 364] width 274 height 34
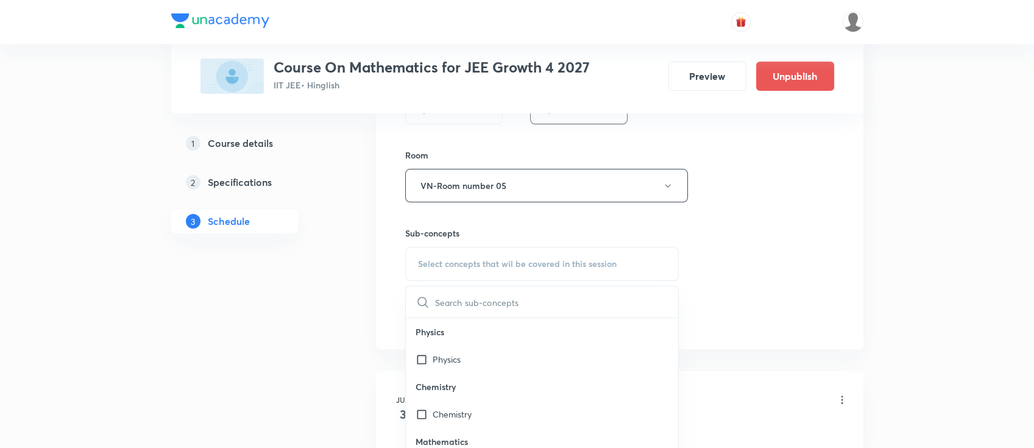
scroll to position [568, 0]
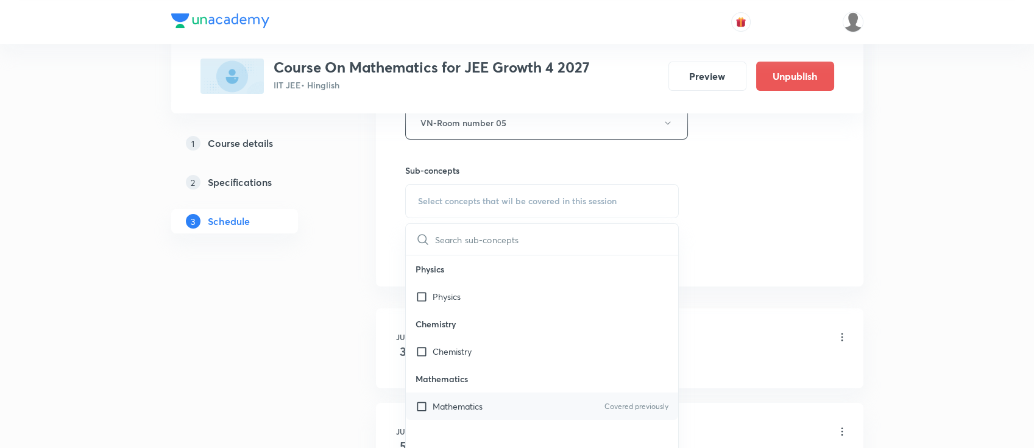
click at [543, 412] on div "Mathematics Covered previously" at bounding box center [542, 405] width 273 height 27
checkbox input "true"
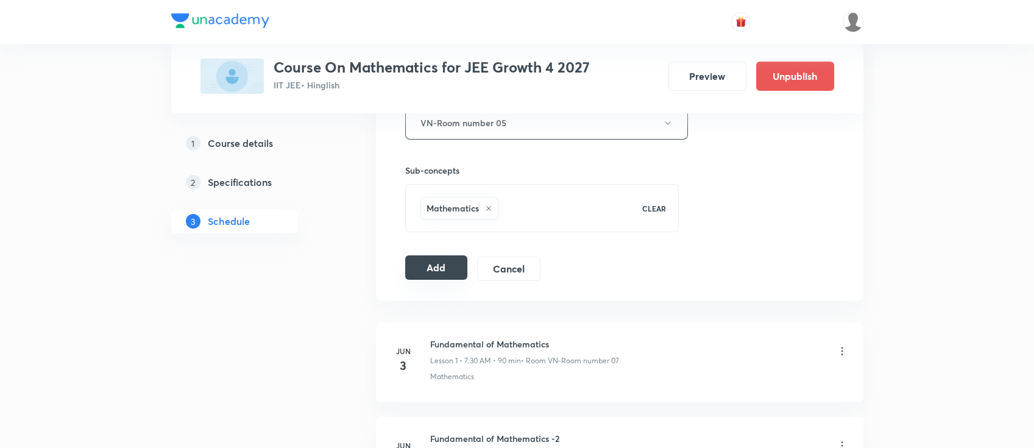
click at [446, 261] on button "Add" at bounding box center [436, 267] width 63 height 24
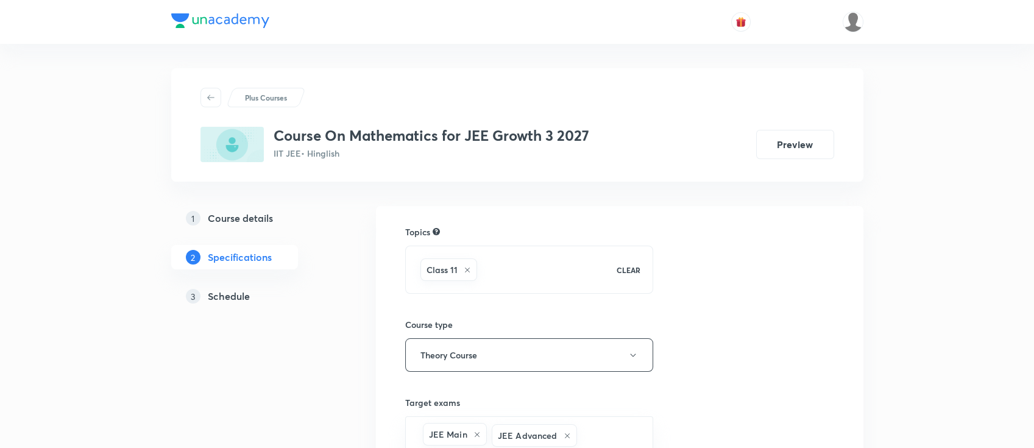
click at [247, 292] on h5 "Schedule" at bounding box center [229, 296] width 42 height 15
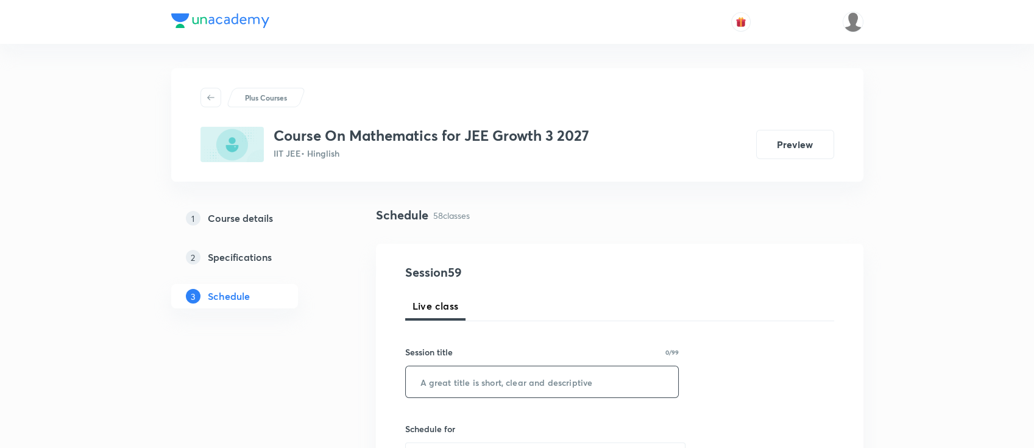
click at [512, 381] on input "text" at bounding box center [542, 381] width 273 height 31
paste input "Compound Angles"
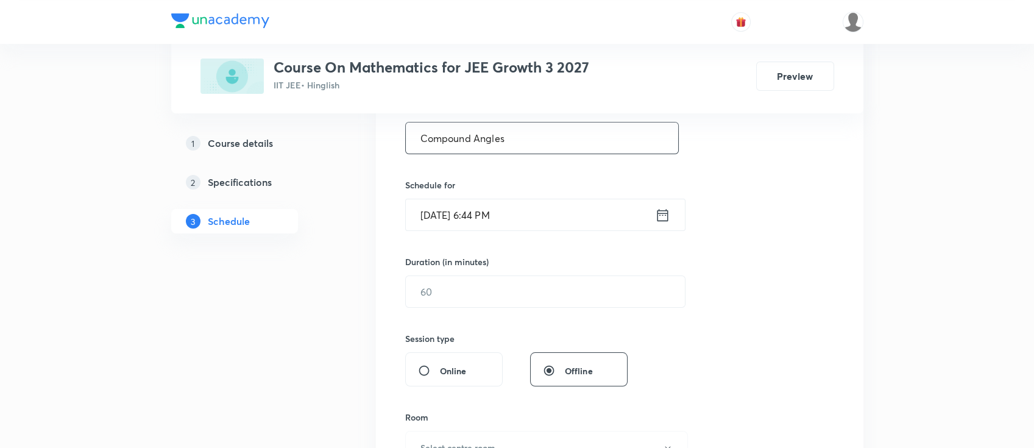
scroll to position [325, 0]
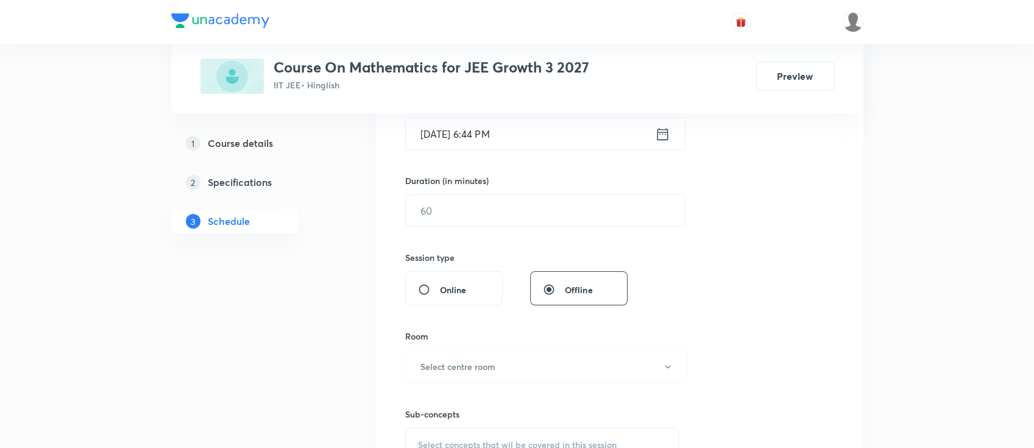
type input "Compound Angles"
click at [658, 140] on icon at bounding box center [662, 133] width 15 height 17
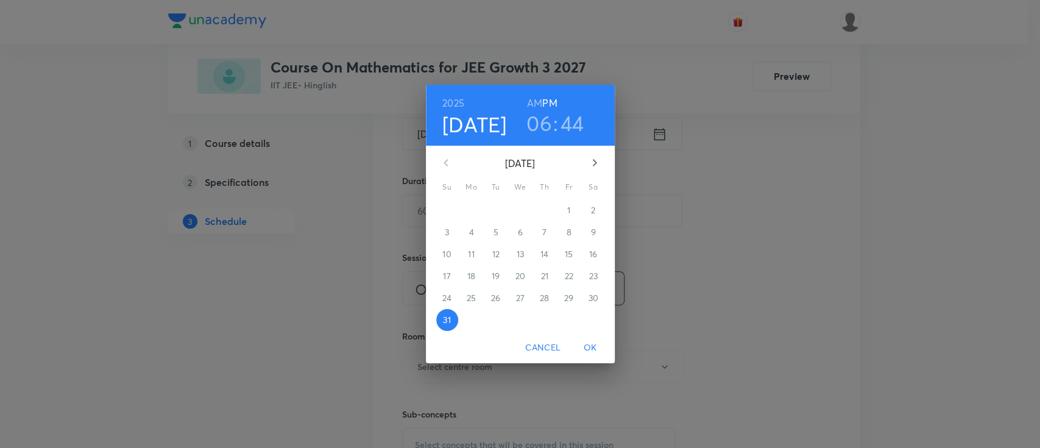
drag, startPoint x: 599, startPoint y: 162, endPoint x: 577, endPoint y: 178, distance: 27.1
click at [597, 160] on icon "button" at bounding box center [594, 162] width 15 height 15
click at [470, 220] on button "1" at bounding box center [472, 210] width 22 height 22
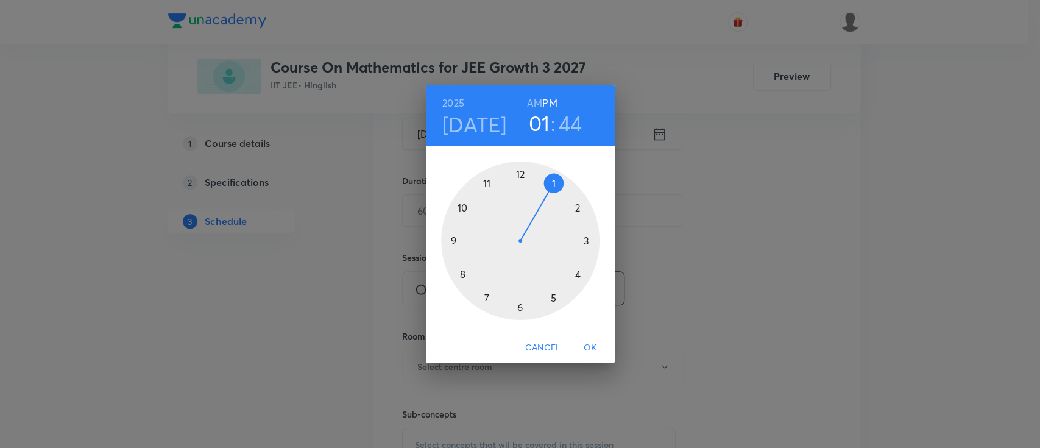
drag, startPoint x: 521, startPoint y: 305, endPoint x: 558, endPoint y: 181, distance: 129.0
click at [558, 181] on div at bounding box center [520, 240] width 158 height 158
drag, startPoint x: 450, startPoint y: 242, endPoint x: 518, endPoint y: 299, distance: 88.8
click at [518, 299] on div at bounding box center [520, 240] width 158 height 158
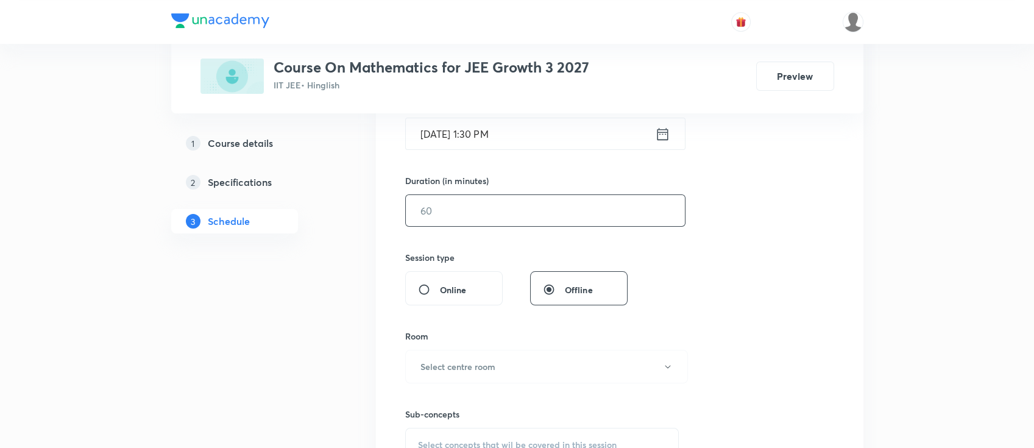
click at [511, 217] on input "text" at bounding box center [545, 210] width 279 height 31
type input "90"
click at [464, 371] on h6 "Select centre room" at bounding box center [457, 366] width 75 height 13
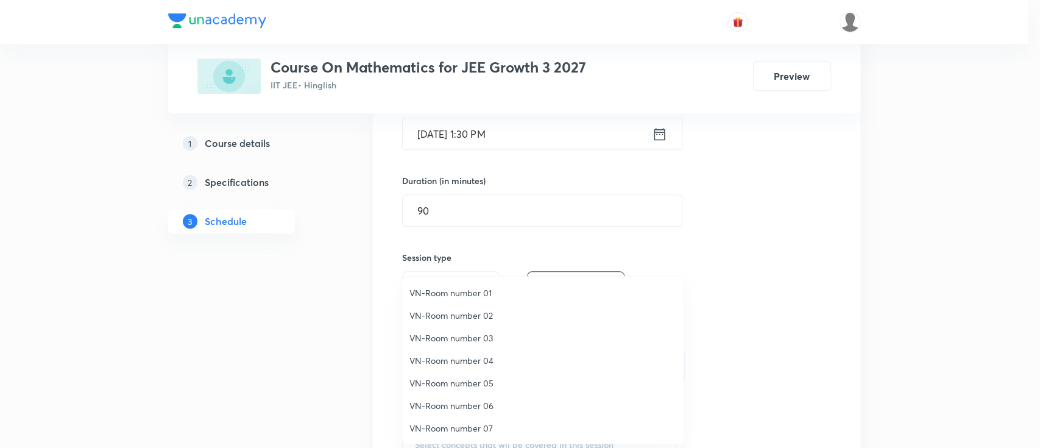
click at [459, 410] on span "VN-Room number 06" at bounding box center [542, 405] width 267 height 13
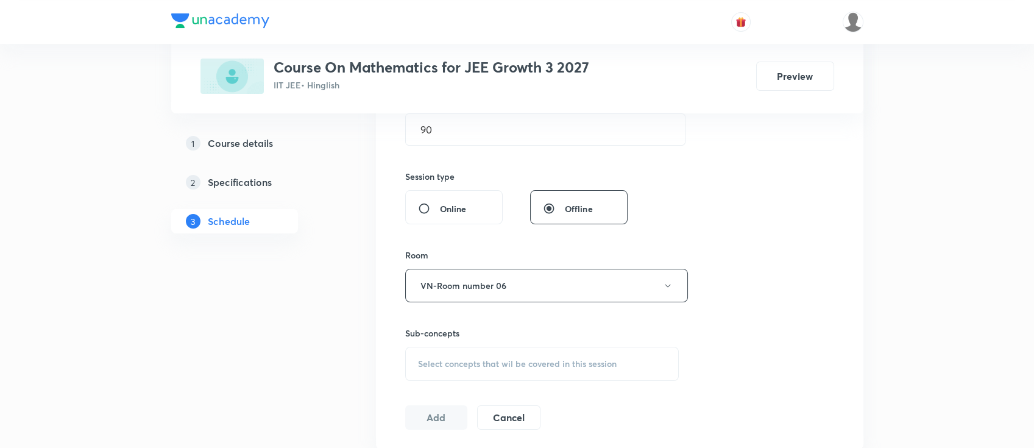
click at [532, 359] on span "Select concepts that wil be covered in this session" at bounding box center [517, 364] width 199 height 10
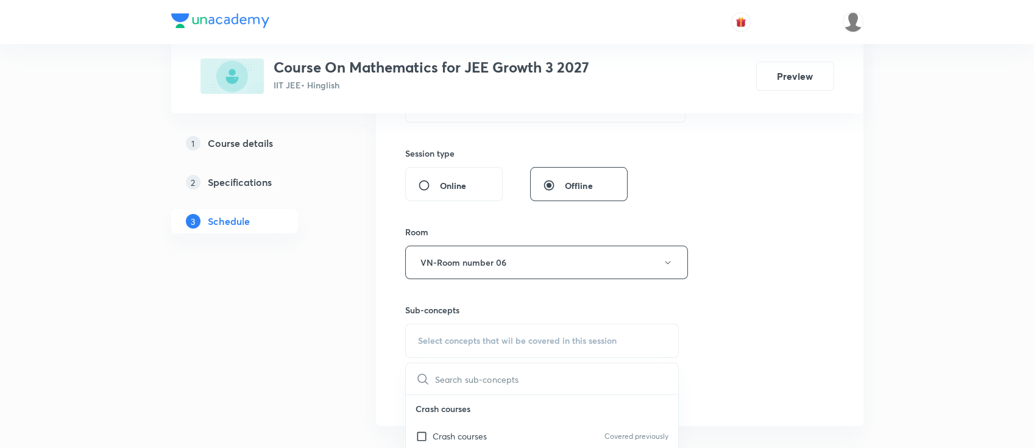
scroll to position [487, 0]
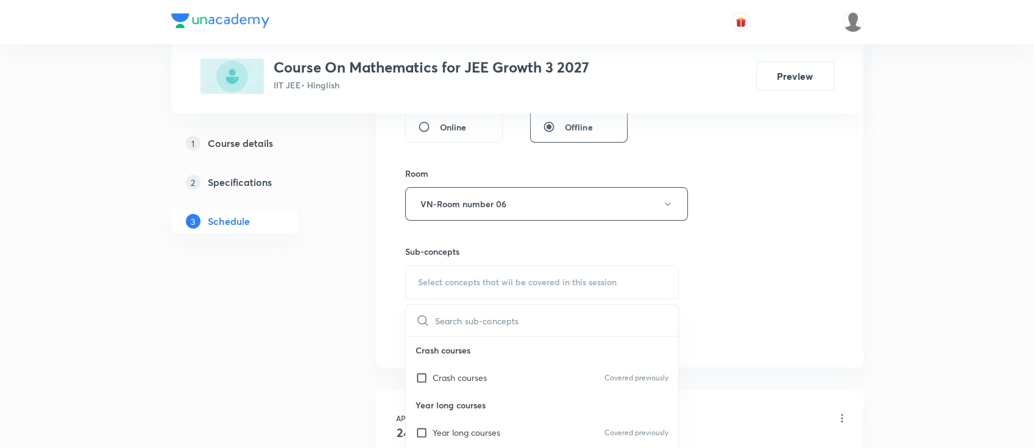
click at [511, 414] on p "Year long courses" at bounding box center [542, 404] width 273 height 27
click at [517, 432] on div "Year long courses Covered previously" at bounding box center [542, 432] width 273 height 27
checkbox input "true"
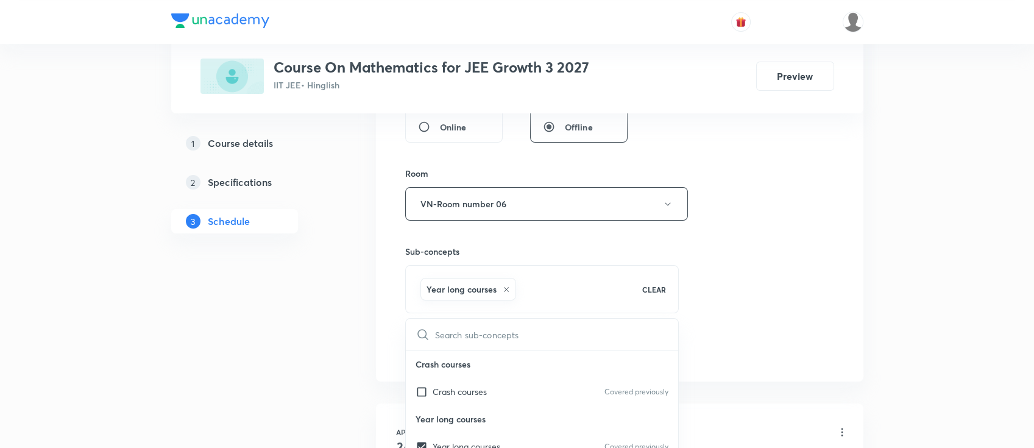
click at [741, 277] on div "Session 59 Live class Session title 15/99 Compound Angles ​ Schedule for Sep 1,…" at bounding box center [619, 69] width 429 height 586
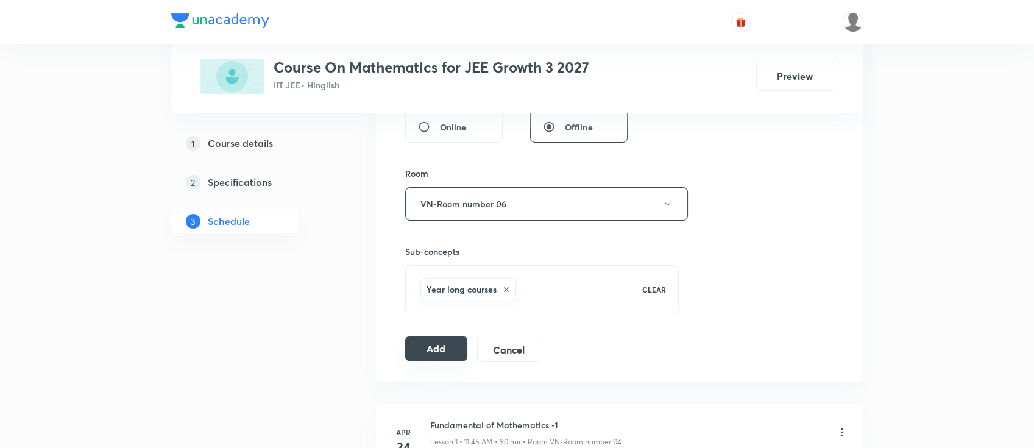
click at [439, 342] on button "Add" at bounding box center [436, 348] width 63 height 24
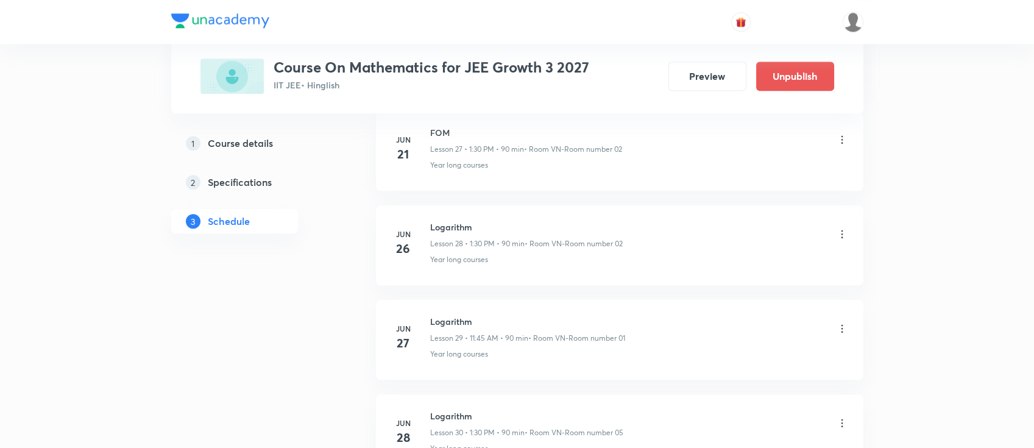
scroll to position [5532, 0]
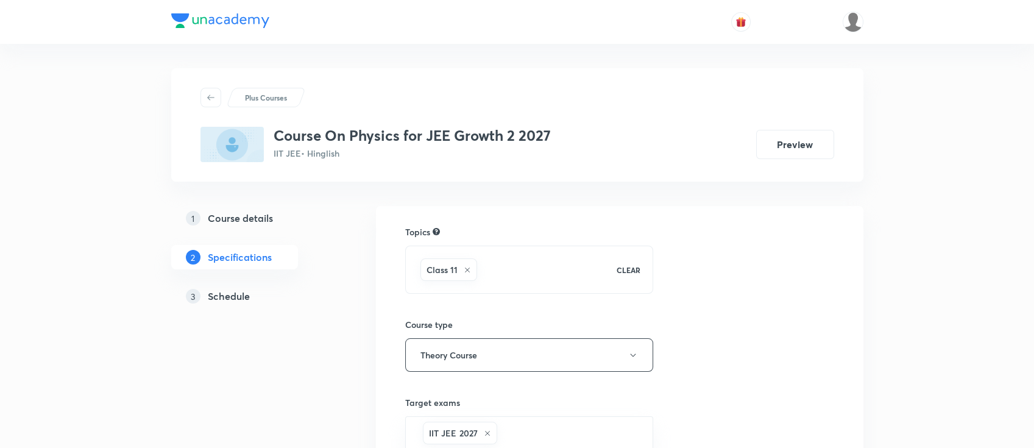
click at [239, 285] on link "3 Schedule" at bounding box center [254, 296] width 166 height 24
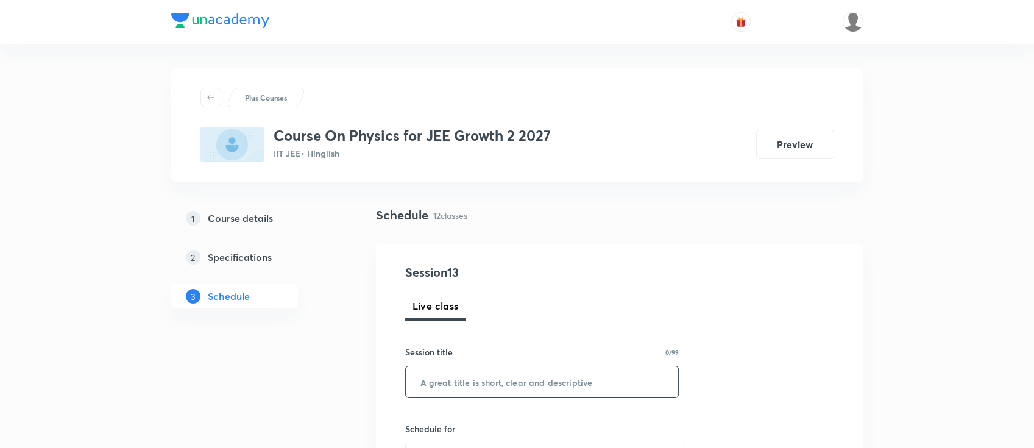
click at [507, 393] on input "text" at bounding box center [542, 381] width 273 height 31
paste input "work power and energy"
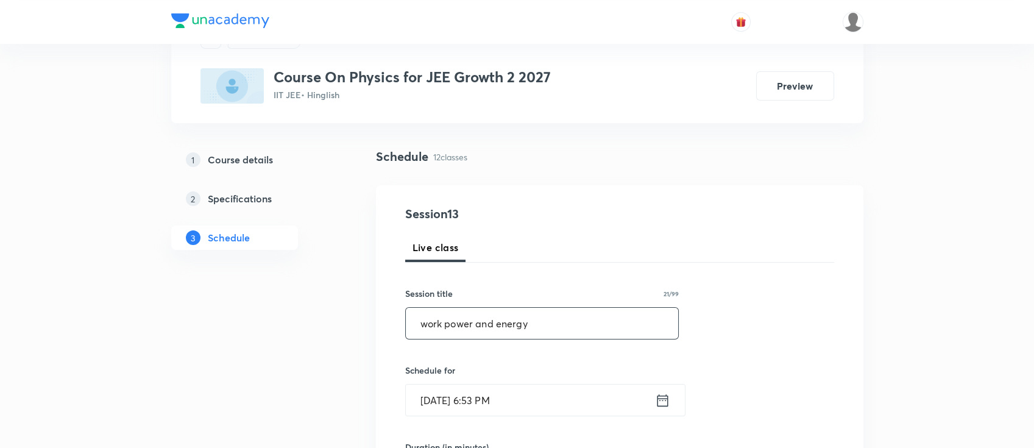
scroll to position [162, 0]
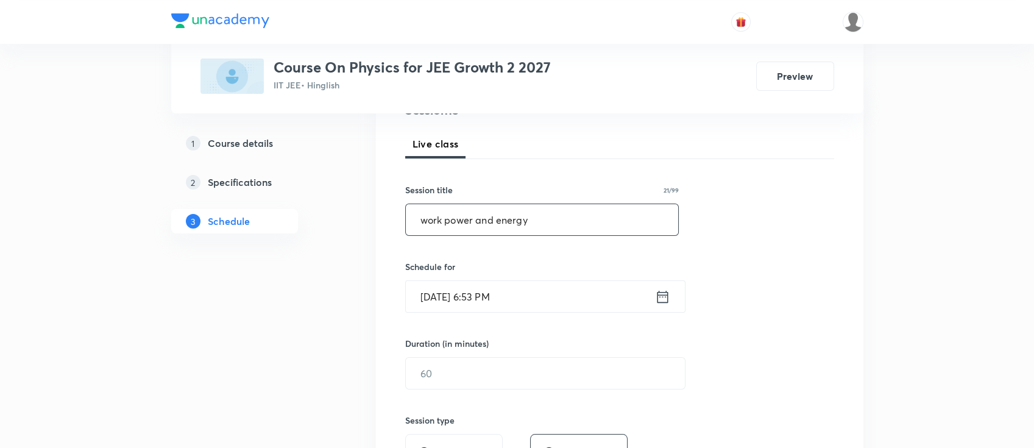
type input "work power and energy"
click at [658, 301] on icon at bounding box center [662, 296] width 11 height 12
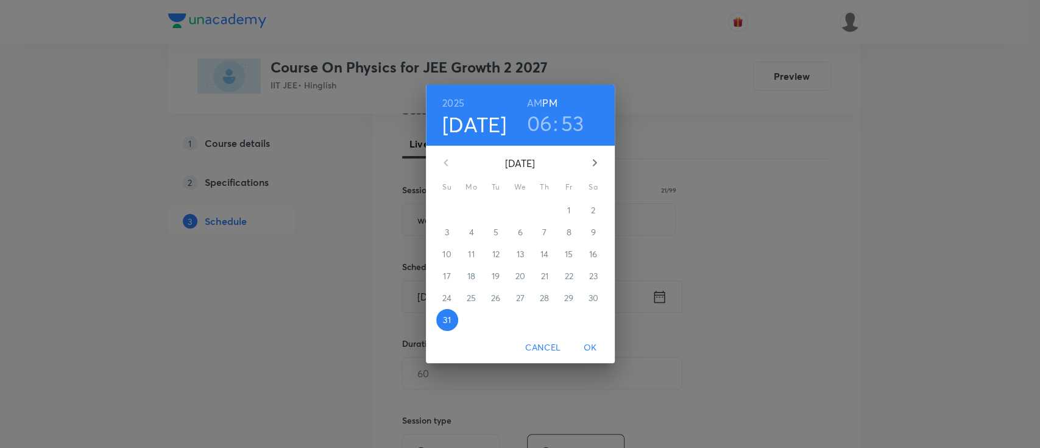
click at [600, 160] on icon "button" at bounding box center [594, 162] width 15 height 15
click at [476, 216] on span "1" at bounding box center [472, 210] width 22 height 12
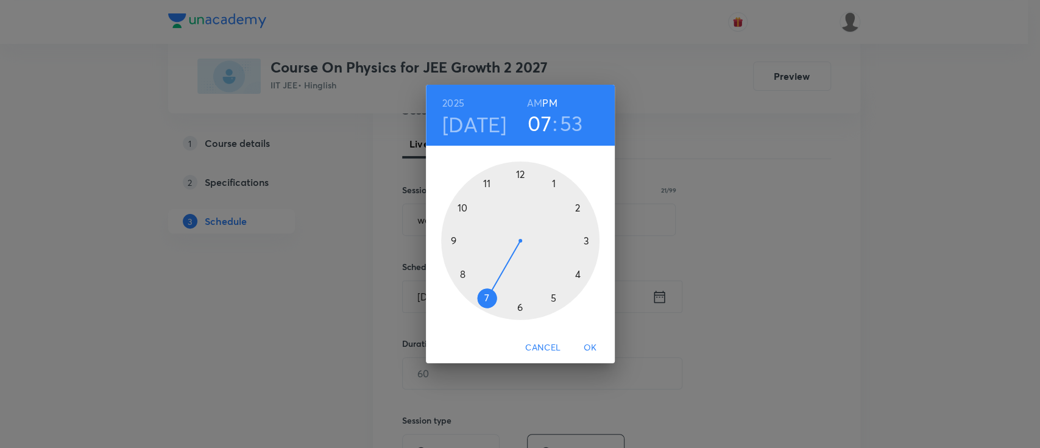
drag, startPoint x: 514, startPoint y: 308, endPoint x: 485, endPoint y: 298, distance: 30.2
click at [485, 298] on div at bounding box center [520, 240] width 158 height 158
drag, startPoint x: 475, startPoint y: 191, endPoint x: 521, endPoint y: 284, distance: 103.5
click at [521, 284] on div at bounding box center [520, 240] width 158 height 158
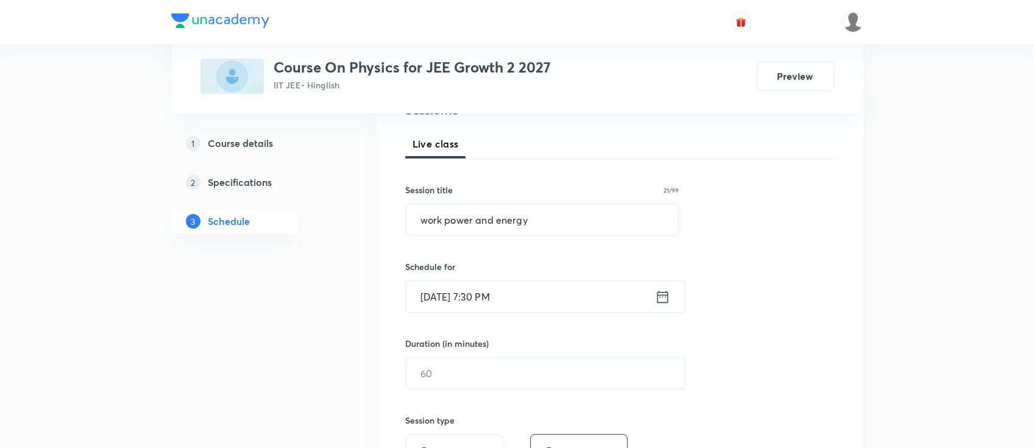
click at [658, 298] on icon at bounding box center [662, 296] width 15 height 17
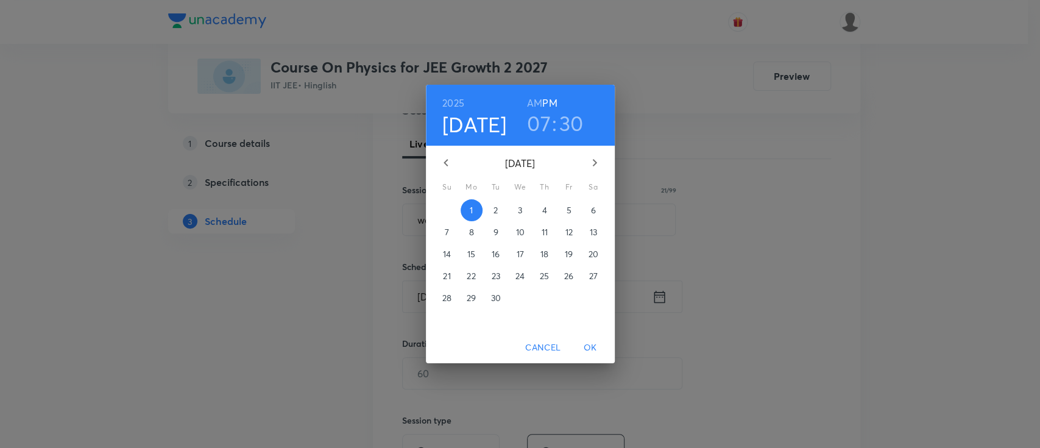
click at [530, 108] on h6 "AM" at bounding box center [534, 102] width 15 height 17
click at [589, 348] on span "OK" at bounding box center [590, 347] width 29 height 15
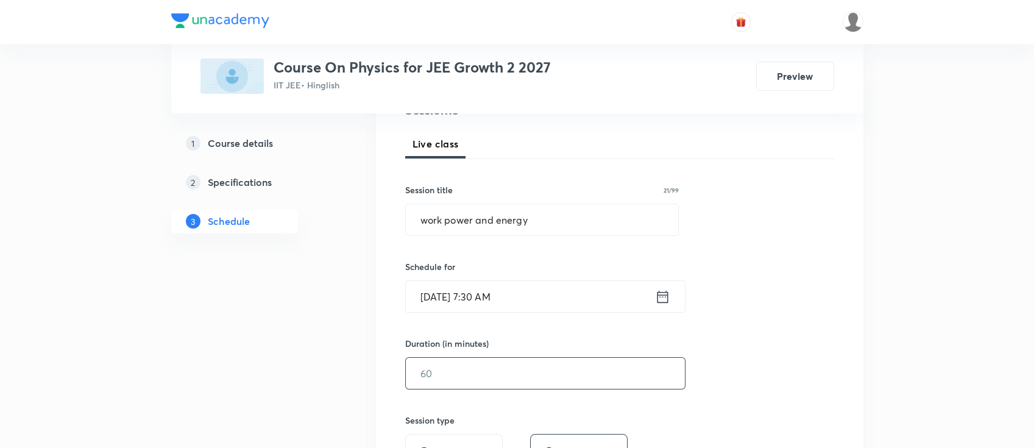
click at [580, 378] on input "text" at bounding box center [545, 373] width 279 height 31
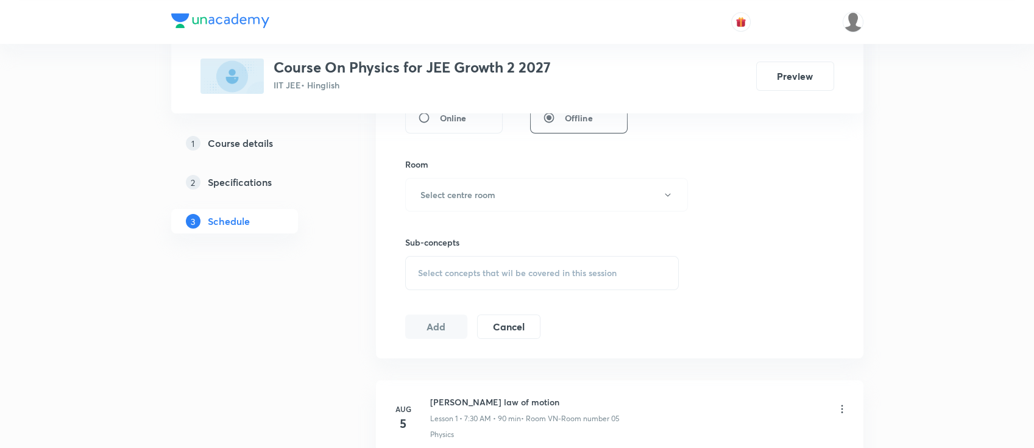
scroll to position [487, 0]
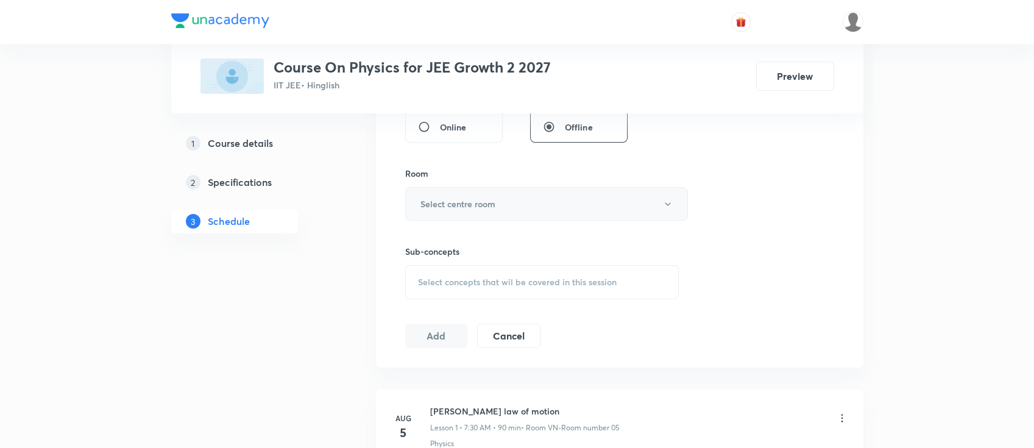
type input "90"
click at [563, 204] on button "Select centre room" at bounding box center [546, 204] width 283 height 34
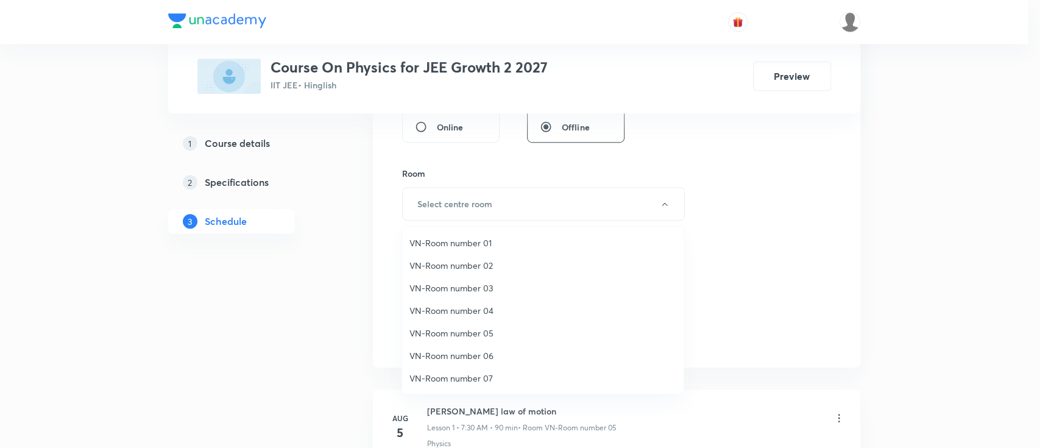
click at [473, 313] on span "VN-Room number 04" at bounding box center [542, 310] width 267 height 13
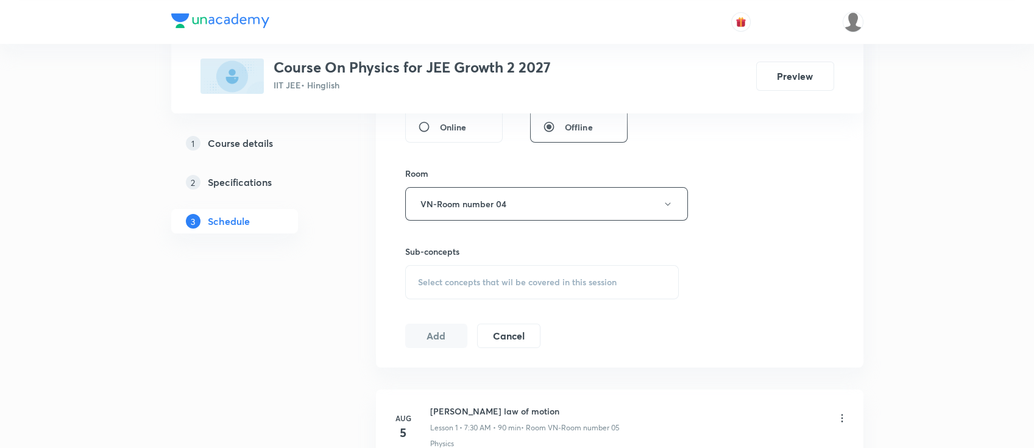
click at [520, 270] on div "Select concepts that wil be covered in this session" at bounding box center [542, 282] width 274 height 34
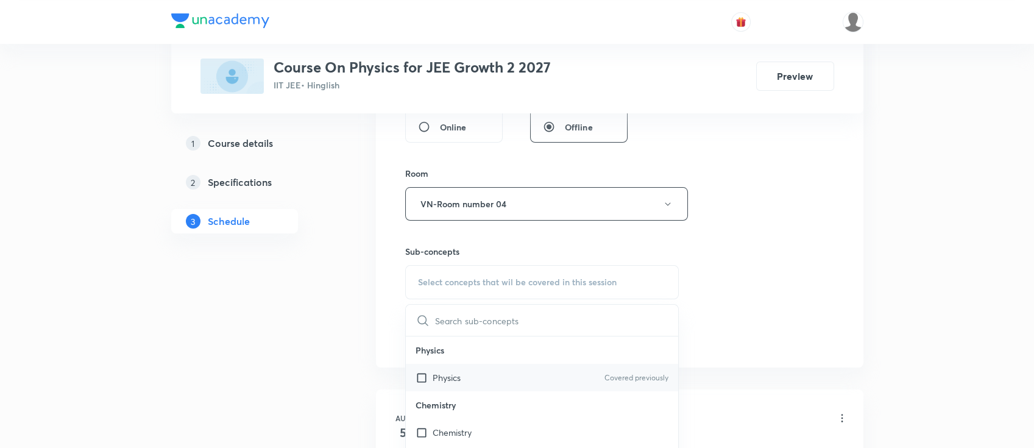
click at [487, 381] on div "Physics Covered previously" at bounding box center [542, 377] width 273 height 27
checkbox input "true"
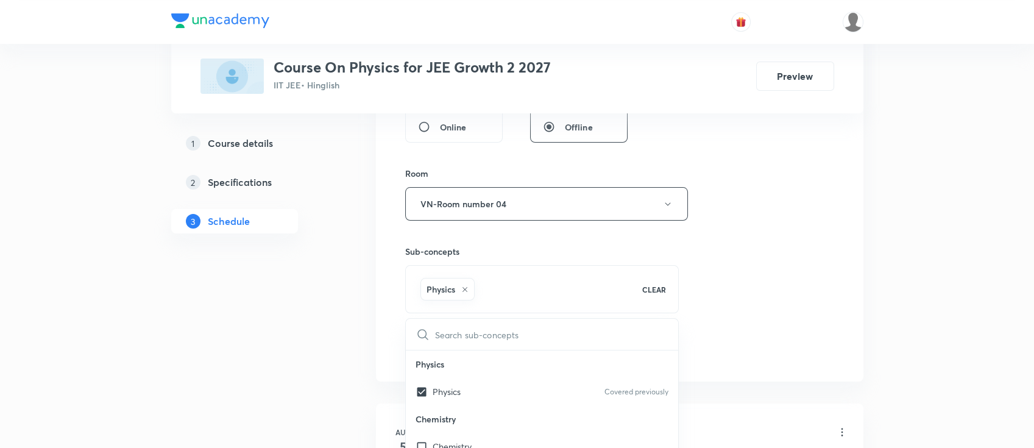
click at [748, 268] on div "Session 13 Live class Session title 21/99 work power and energy ​ Schedule for …" at bounding box center [619, 69] width 429 height 586
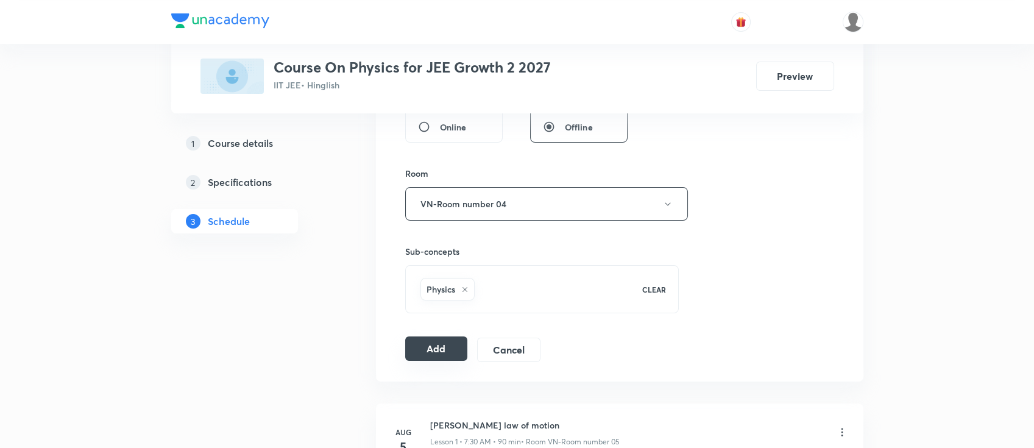
click at [434, 345] on button "Add" at bounding box center [436, 348] width 63 height 24
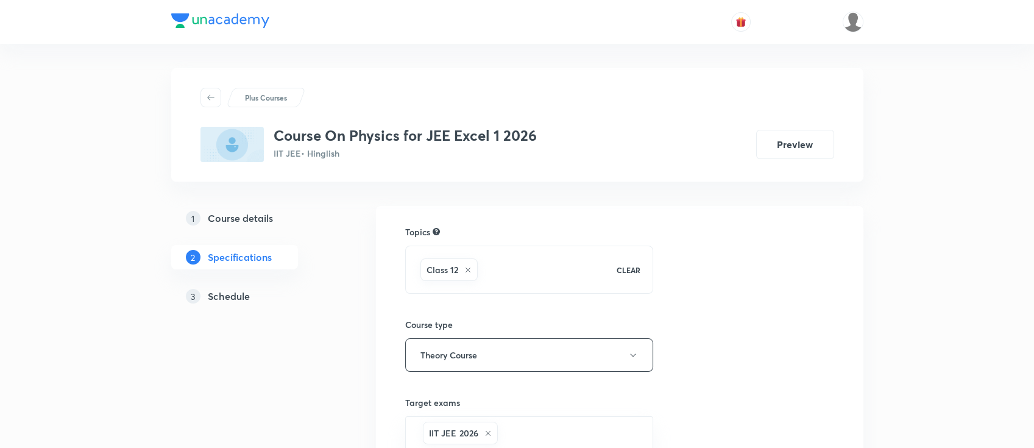
click at [229, 295] on h5 "Schedule" at bounding box center [229, 296] width 42 height 15
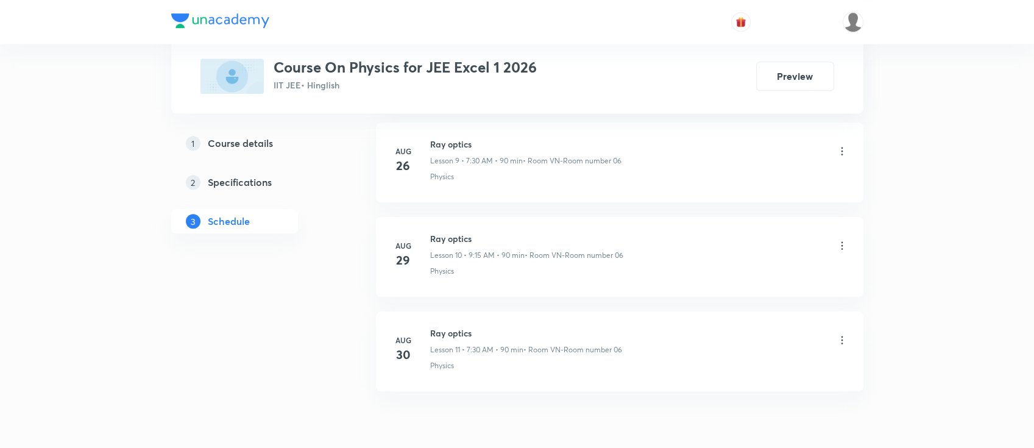
scroll to position [1484, 0]
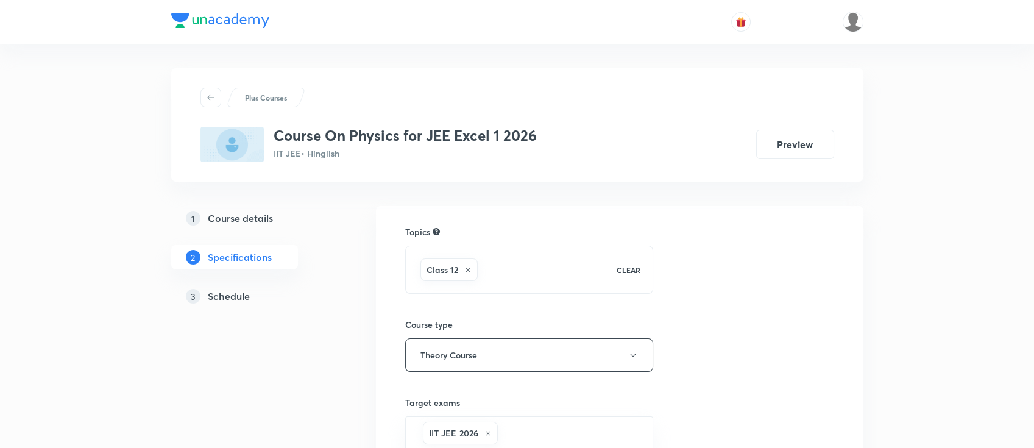
click at [226, 290] on h5 "Schedule" at bounding box center [229, 296] width 42 height 15
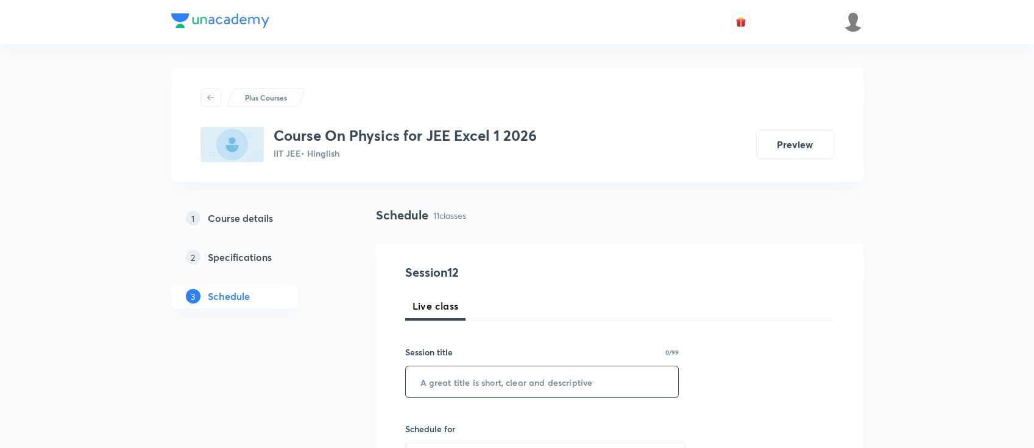
click at [493, 372] on input "text" at bounding box center [542, 381] width 273 height 31
paste input "ray optics -2"
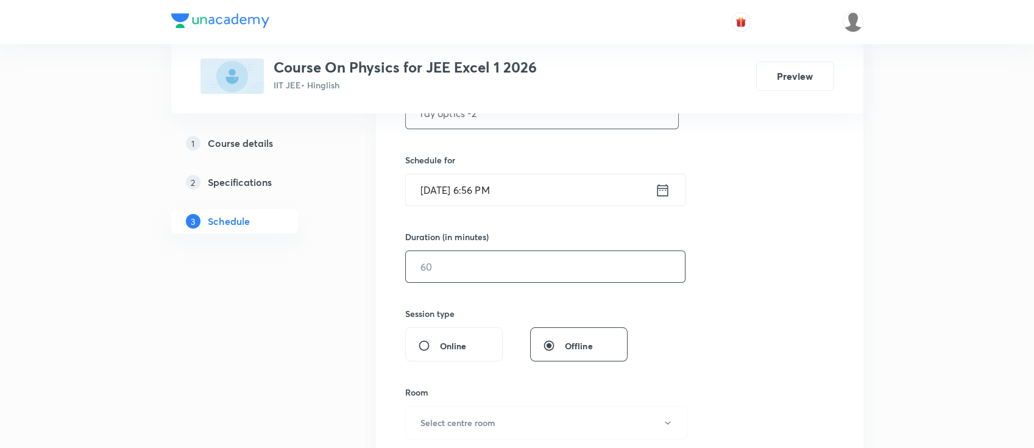
scroll to position [244, 0]
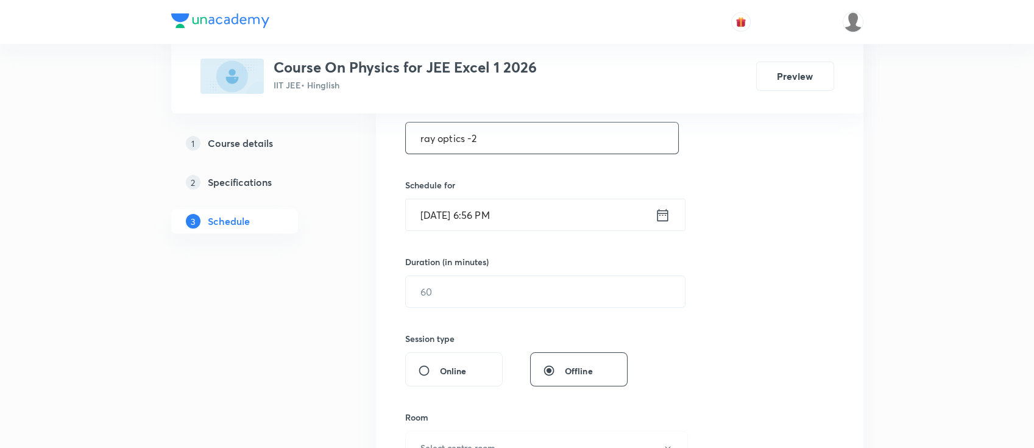
type input "ray optics -2"
click at [665, 216] on icon at bounding box center [662, 215] width 15 height 17
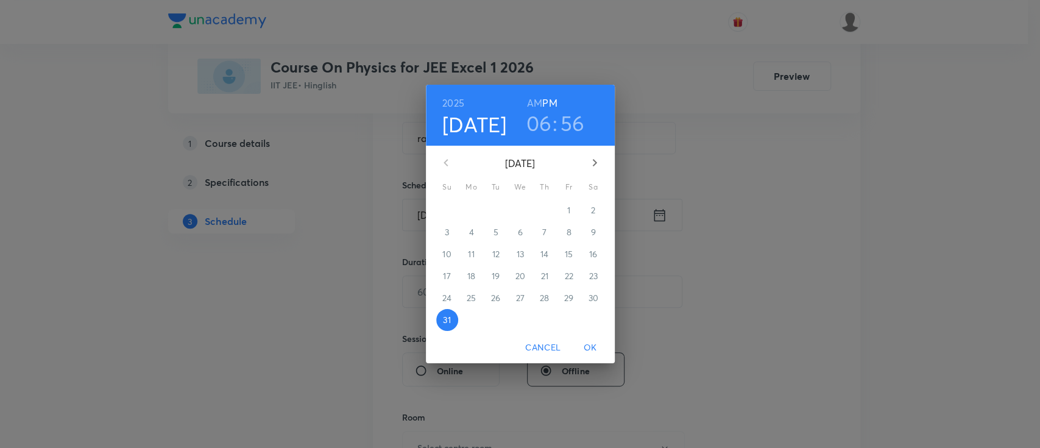
click at [595, 158] on icon "button" at bounding box center [594, 162] width 15 height 15
click at [470, 212] on p "1" at bounding box center [471, 210] width 3 height 12
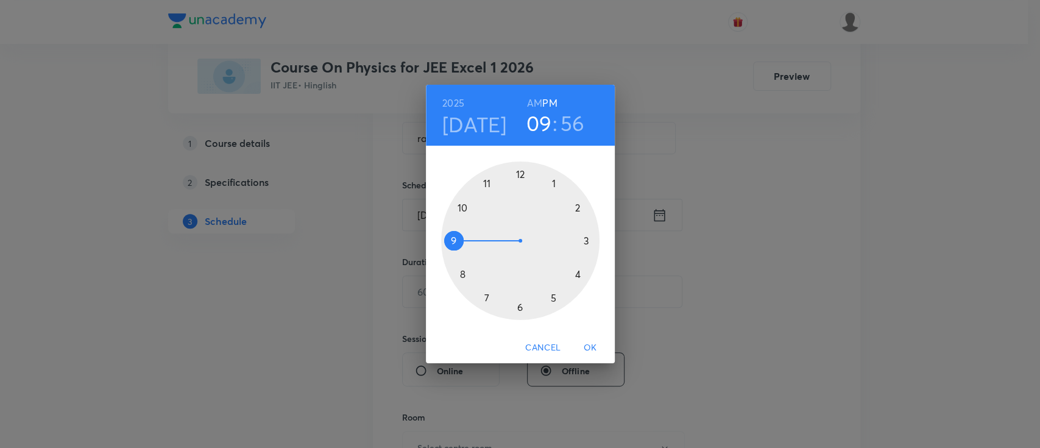
drag, startPoint x: 494, startPoint y: 281, endPoint x: 463, endPoint y: 235, distance: 55.8
click at [463, 235] on div at bounding box center [520, 240] width 158 height 158
drag, startPoint x: 490, startPoint y: 172, endPoint x: 565, endPoint y: 240, distance: 100.9
click at [565, 240] on div at bounding box center [520, 240] width 158 height 158
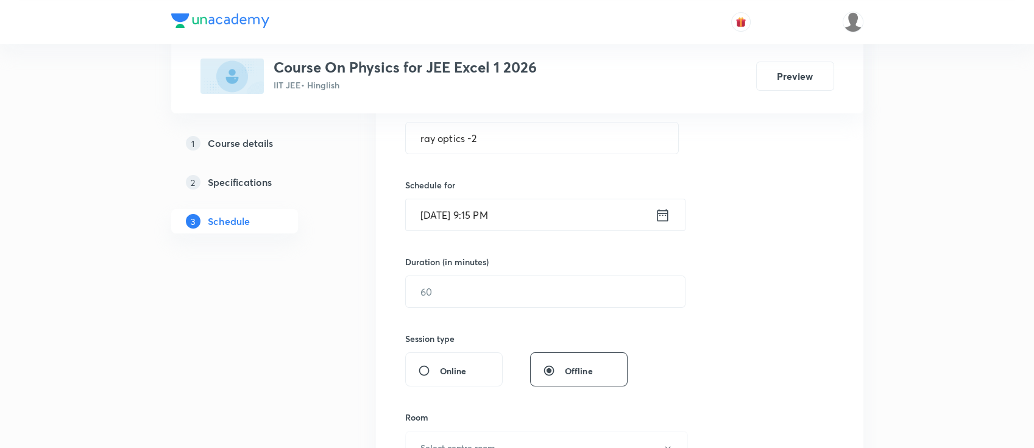
click at [657, 221] on icon at bounding box center [662, 215] width 15 height 17
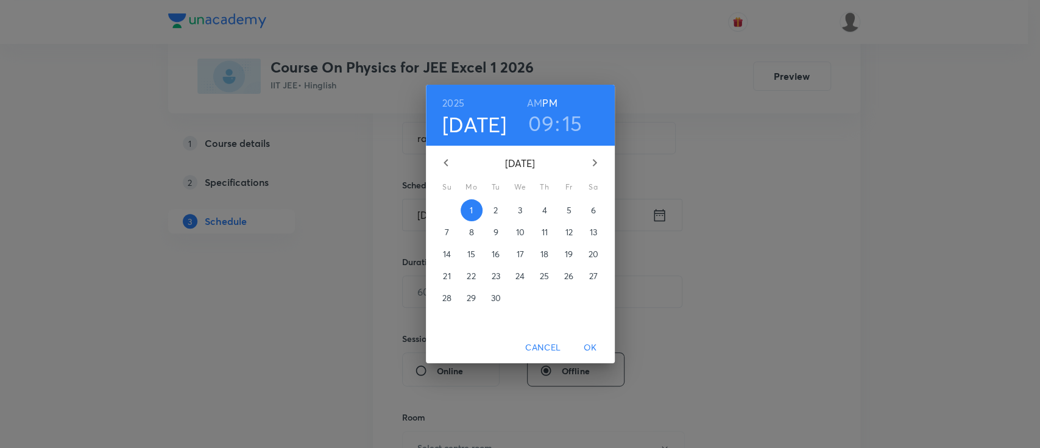
click at [535, 99] on h6 "AM" at bounding box center [534, 102] width 15 height 17
click at [592, 343] on span "OK" at bounding box center [590, 347] width 29 height 15
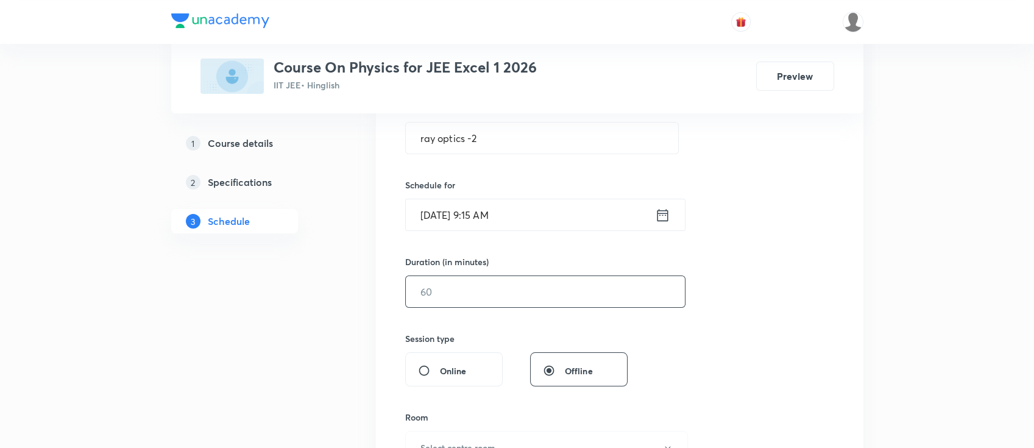
click at [531, 289] on input "text" at bounding box center [545, 291] width 279 height 31
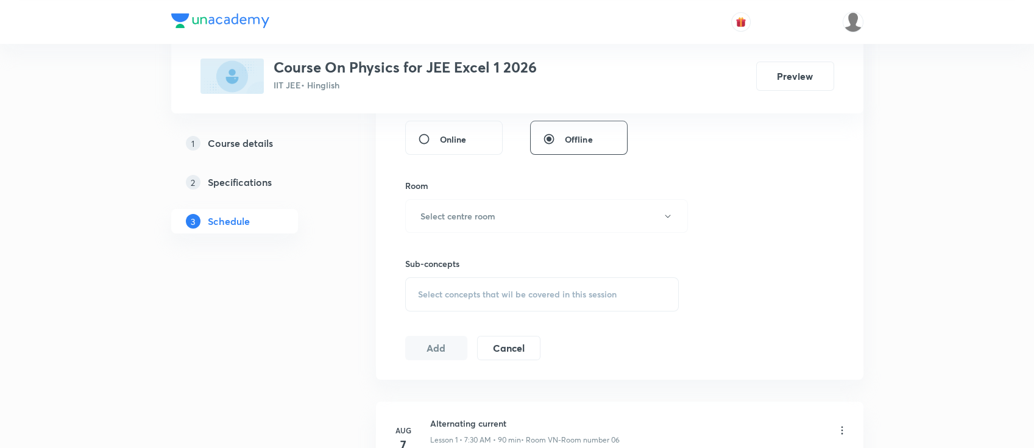
scroll to position [487, 0]
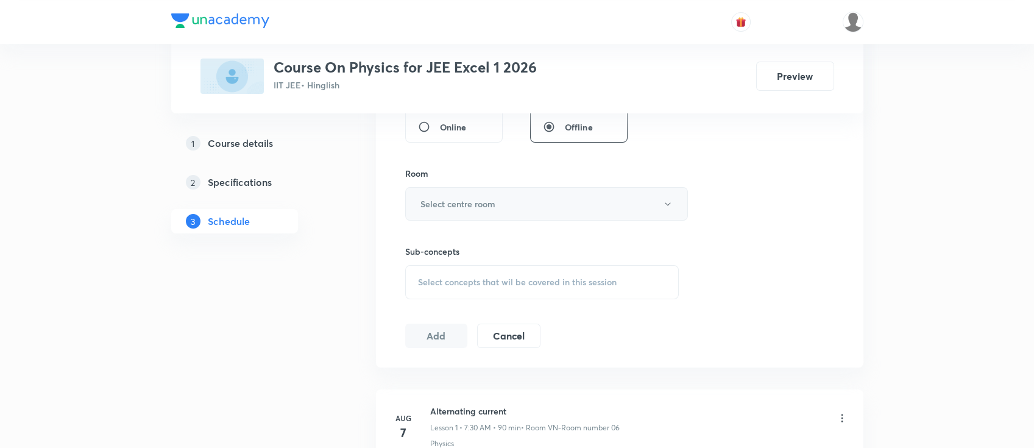
type input "90"
click at [533, 213] on button "Select centre room" at bounding box center [546, 204] width 283 height 34
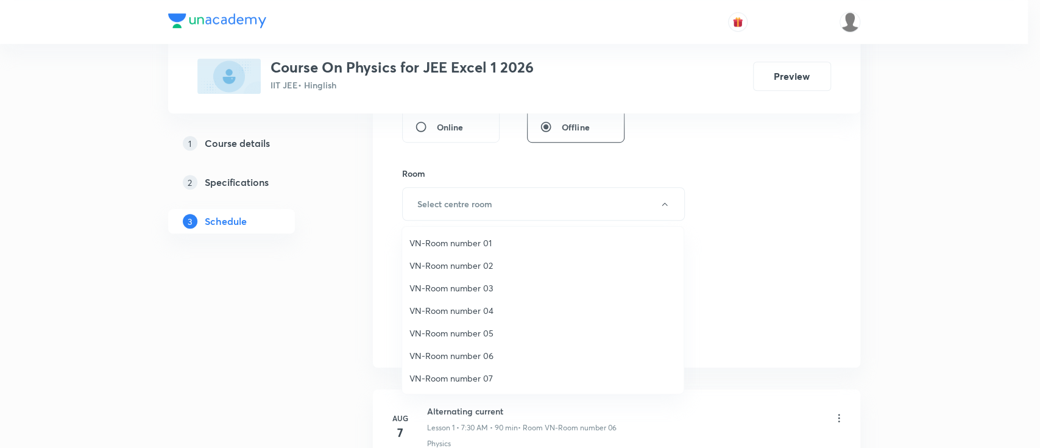
click at [480, 261] on span "VN-Room number 02" at bounding box center [542, 265] width 267 height 13
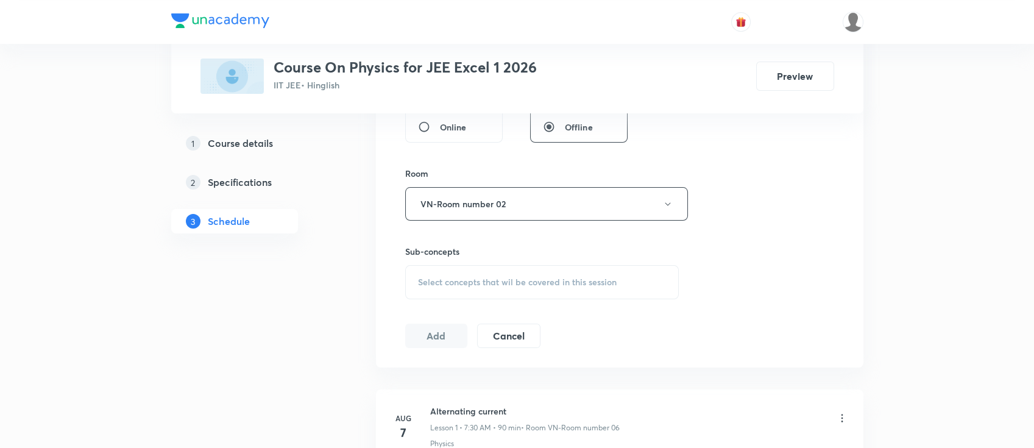
click at [511, 282] on span "Select concepts that wil be covered in this session" at bounding box center [517, 282] width 199 height 10
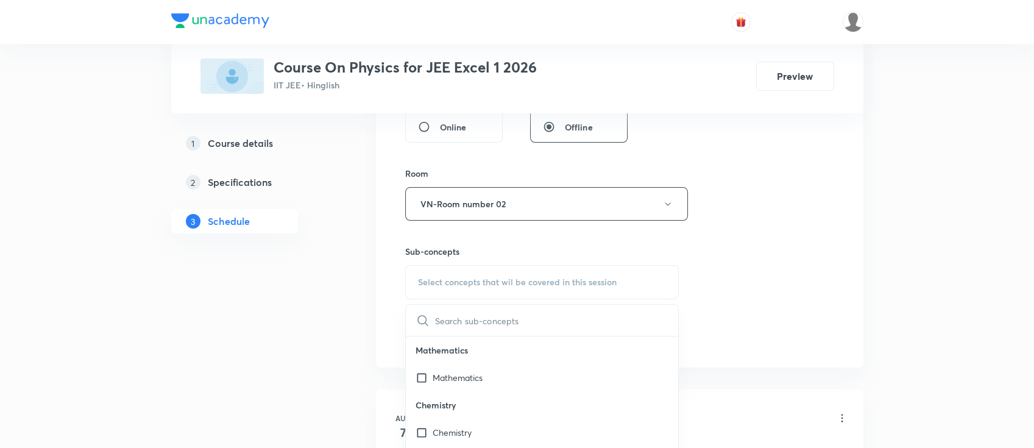
scroll to position [568, 0]
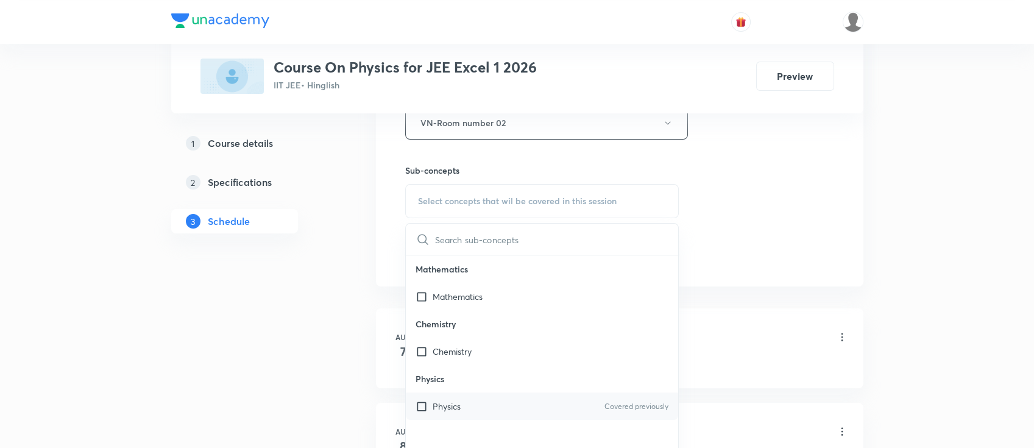
click at [503, 400] on div "Physics Covered previously" at bounding box center [542, 405] width 273 height 27
checkbox input "true"
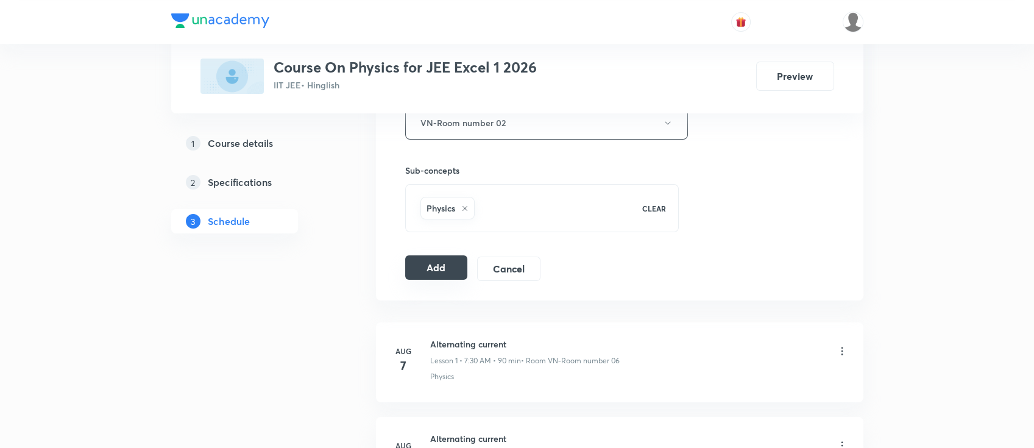
click at [444, 269] on button "Add" at bounding box center [436, 267] width 63 height 24
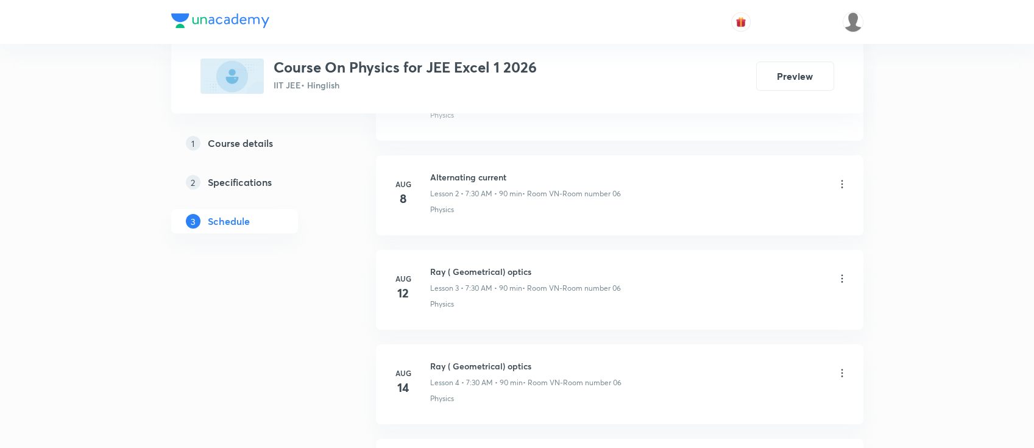
scroll to position [244, 0]
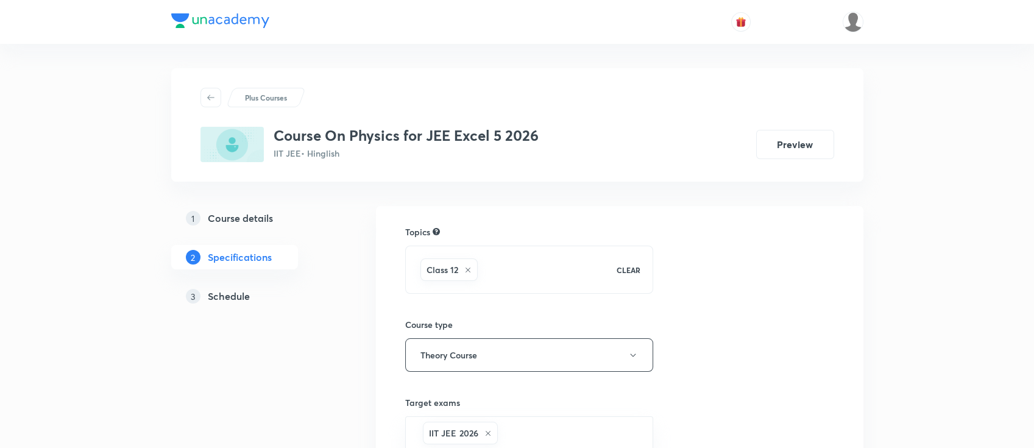
click at [232, 292] on h5 "Schedule" at bounding box center [229, 296] width 42 height 15
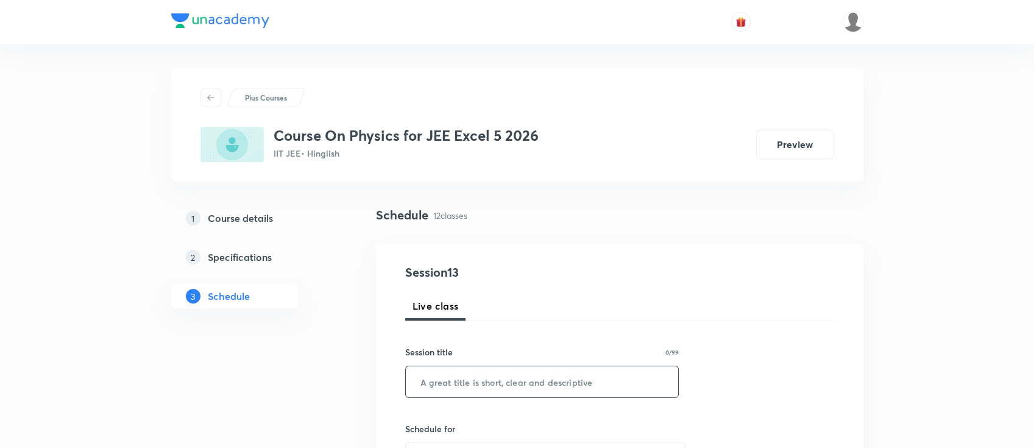
click at [498, 383] on input "text" at bounding box center [542, 381] width 273 height 31
paste input "ray optics -2"
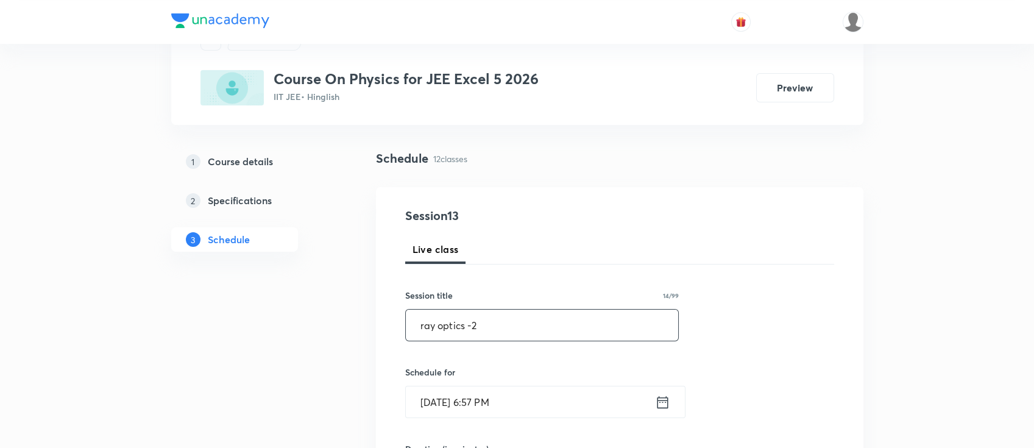
scroll to position [81, 0]
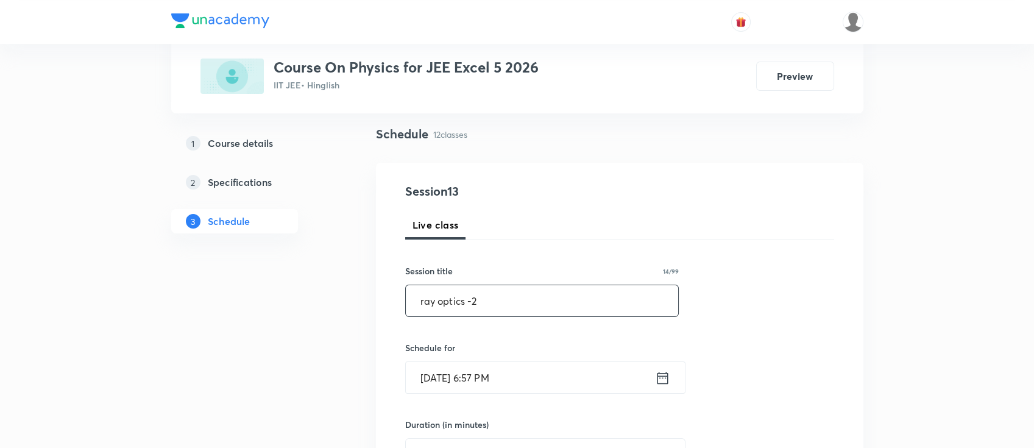
type input "ray optics -2"
click at [666, 378] on icon at bounding box center [662, 377] width 15 height 17
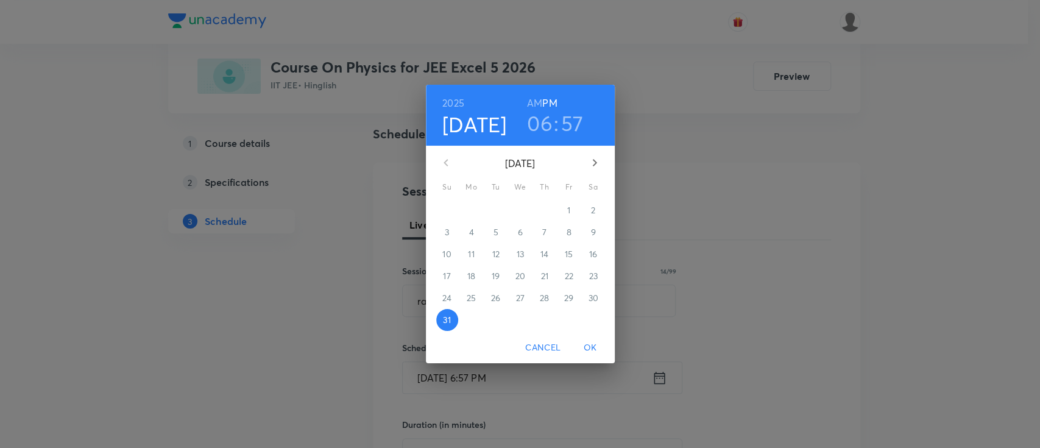
drag, startPoint x: 593, startPoint y: 163, endPoint x: 554, endPoint y: 194, distance: 49.9
click at [593, 163] on icon "button" at bounding box center [594, 162] width 15 height 15
click at [468, 214] on span "1" at bounding box center [472, 210] width 22 height 12
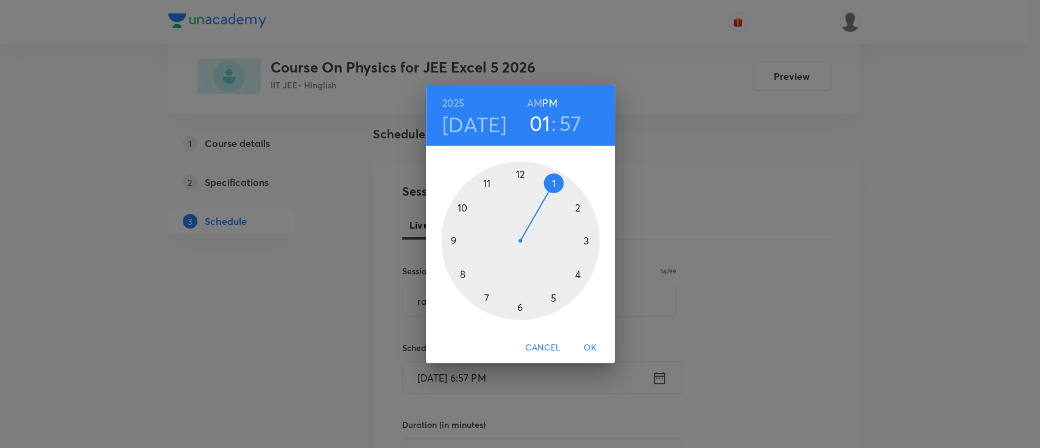
drag, startPoint x: 521, startPoint y: 305, endPoint x: 560, endPoint y: 188, distance: 123.3
click at [560, 188] on div at bounding box center [520, 240] width 158 height 158
drag, startPoint x: 493, startPoint y: 183, endPoint x: 521, endPoint y: 306, distance: 126.9
click at [521, 306] on div at bounding box center [520, 240] width 158 height 158
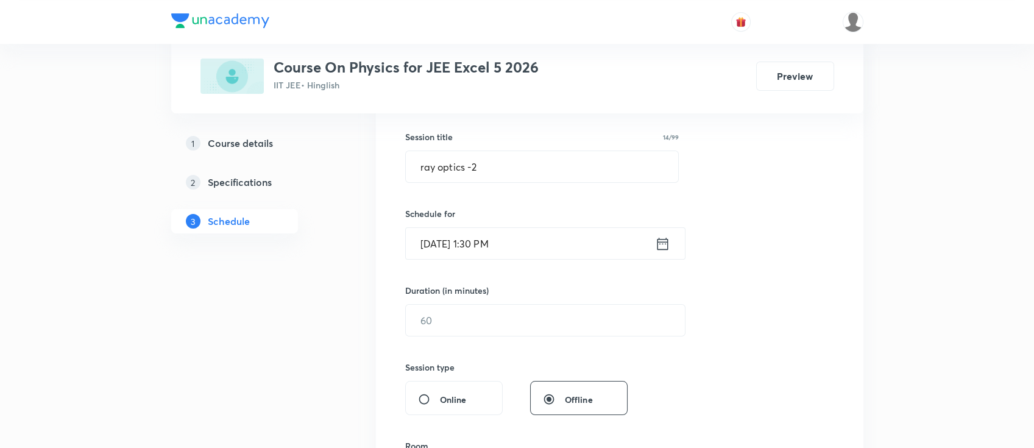
scroll to position [244, 0]
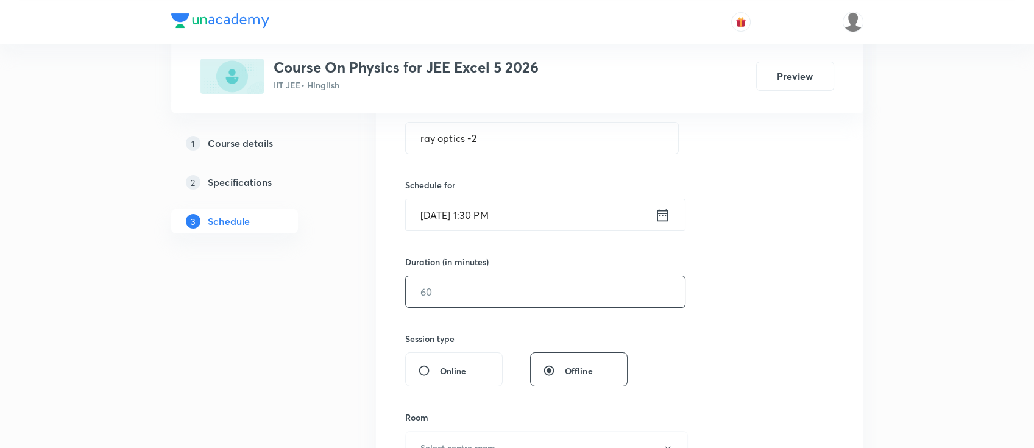
click at [532, 286] on input "text" at bounding box center [545, 291] width 279 height 31
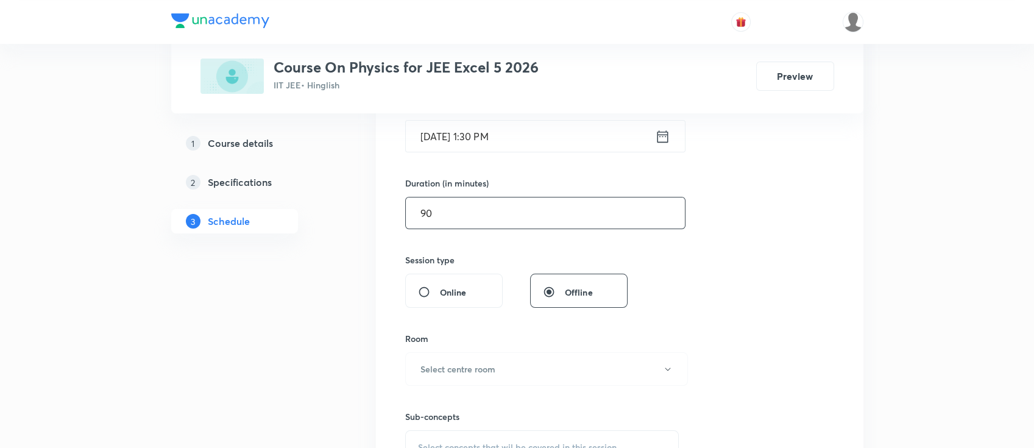
scroll to position [325, 0]
type input "90"
click at [452, 373] on button "Select centre room" at bounding box center [546, 367] width 283 height 34
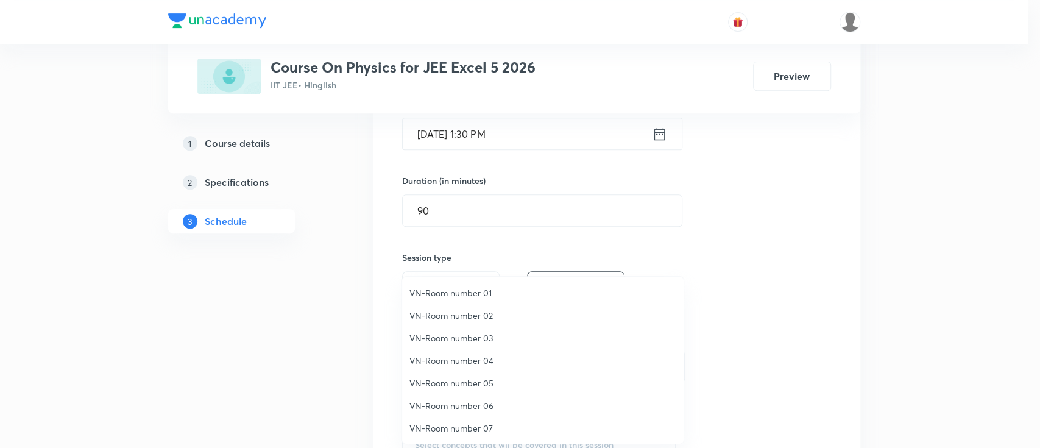
click at [475, 313] on span "VN-Room number 02" at bounding box center [542, 315] width 267 height 13
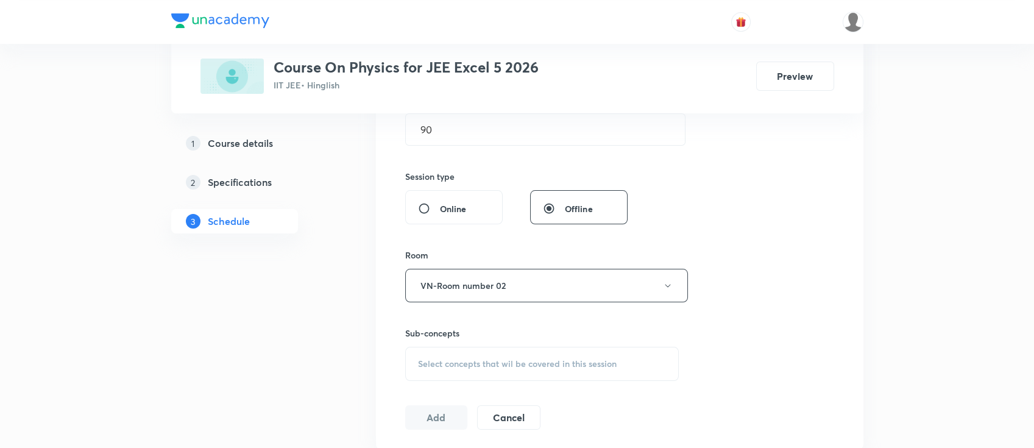
click at [521, 353] on div "Select concepts that wil be covered in this session" at bounding box center [542, 364] width 274 height 34
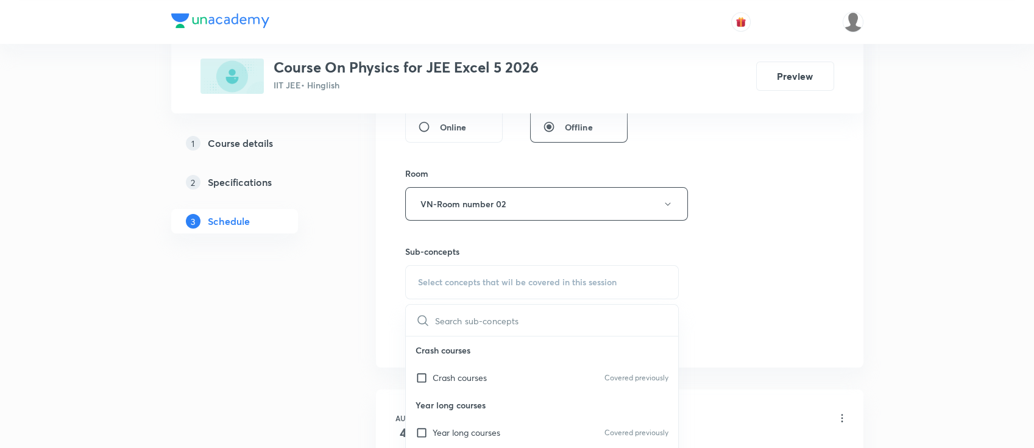
scroll to position [568, 0]
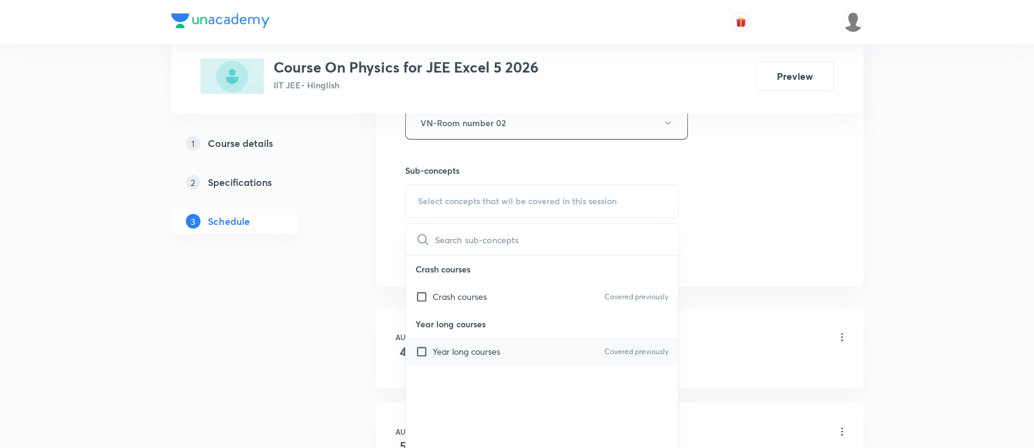
click at [521, 355] on div "Year long courses Covered previously" at bounding box center [542, 351] width 273 height 27
checkbox input "true"
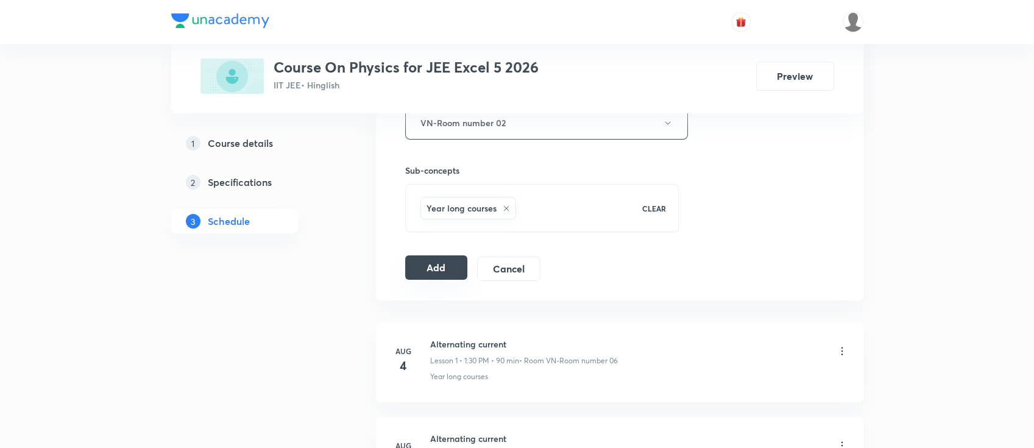
click at [445, 269] on button "Add" at bounding box center [436, 267] width 63 height 24
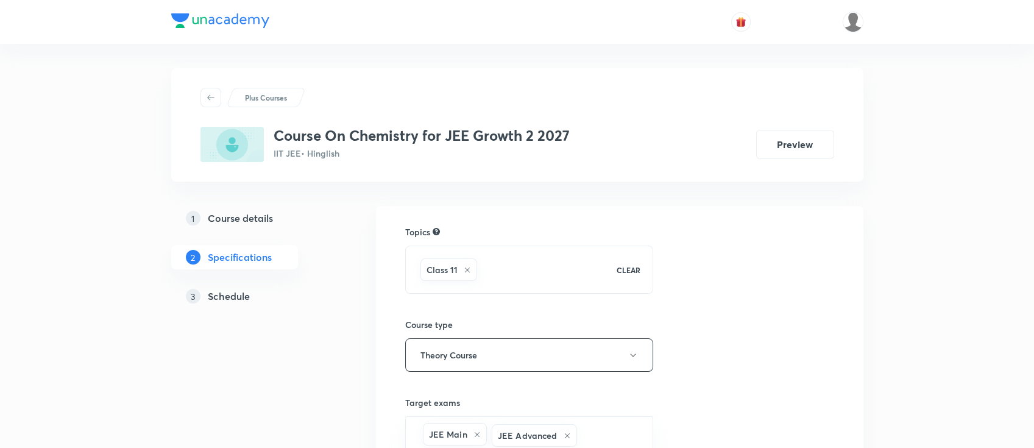
click at [239, 293] on h5 "Schedule" at bounding box center [229, 296] width 42 height 15
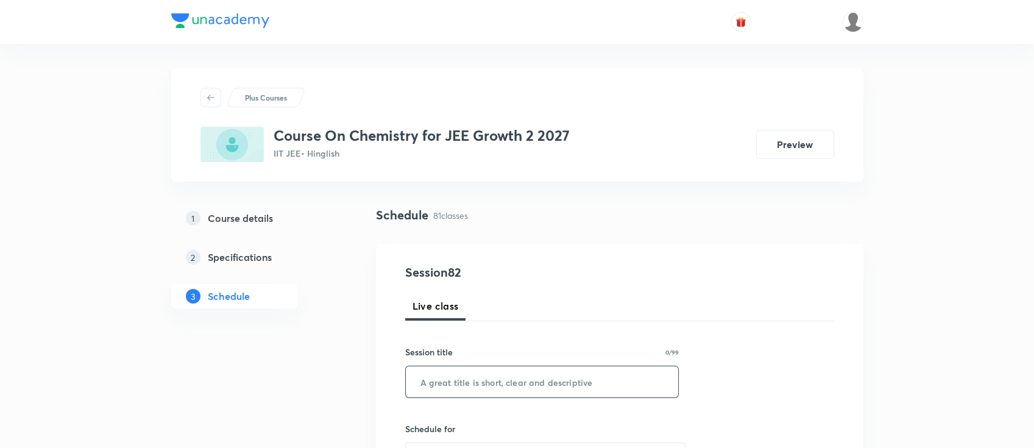
click at [512, 384] on input "text" at bounding box center [542, 381] width 273 height 31
paste input "thermodynamics"
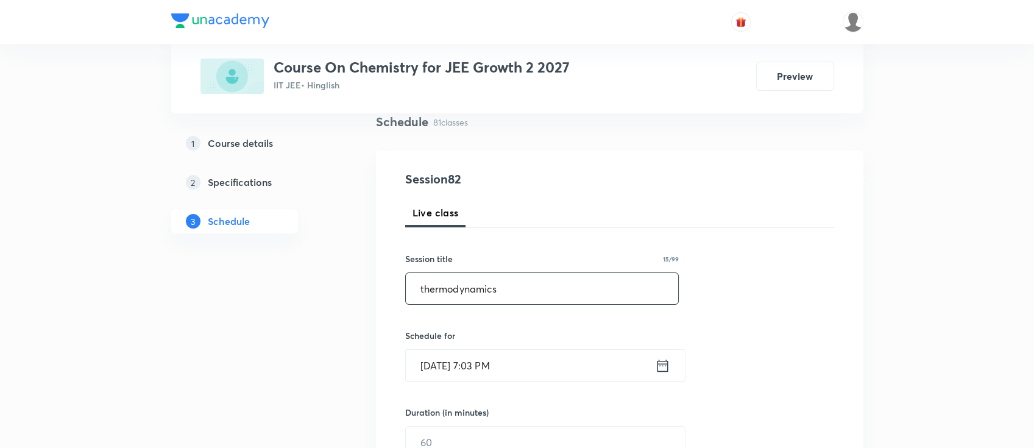
scroll to position [81, 0]
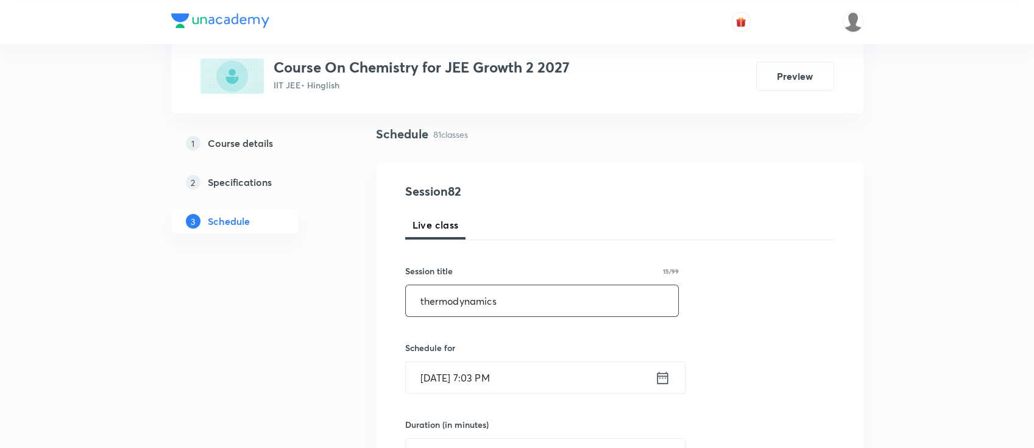
type input "thermodynamics"
click at [669, 380] on icon at bounding box center [662, 377] width 15 height 17
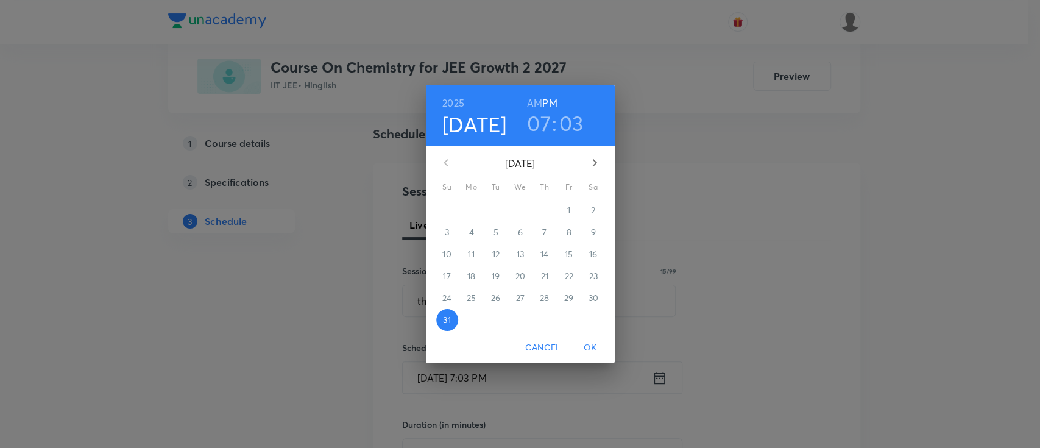
click at [591, 159] on icon "button" at bounding box center [594, 162] width 15 height 15
click at [478, 210] on span "1" at bounding box center [472, 210] width 22 height 12
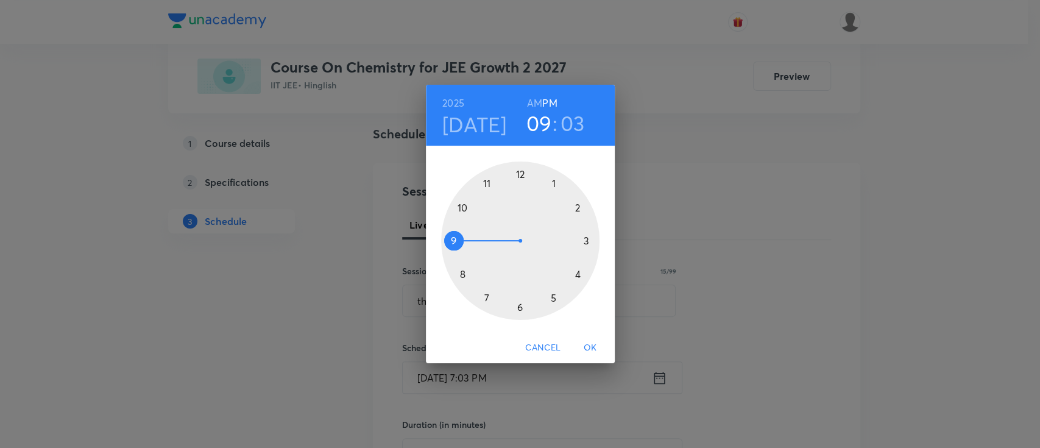
drag, startPoint x: 481, startPoint y: 299, endPoint x: 450, endPoint y: 246, distance: 62.0
click at [450, 246] on div at bounding box center [520, 240] width 158 height 158
drag, startPoint x: 552, startPoint y: 165, endPoint x: 585, endPoint y: 241, distance: 82.6
click at [585, 241] on div at bounding box center [520, 240] width 158 height 158
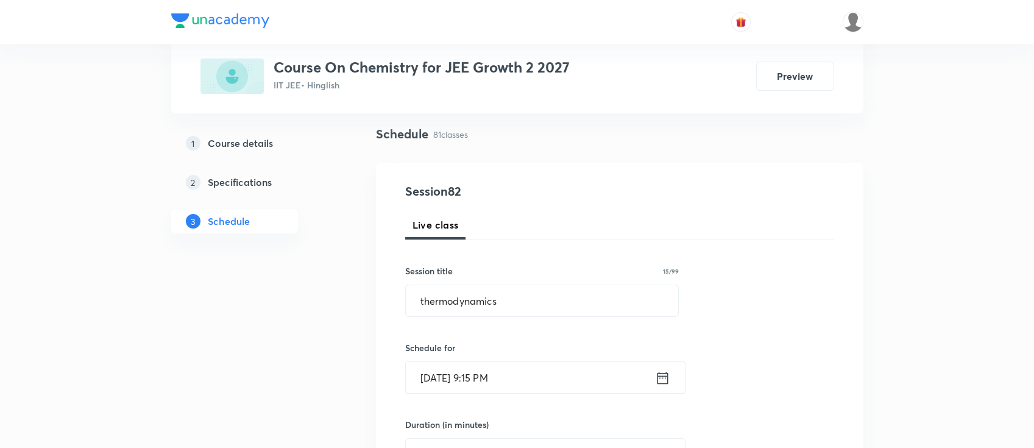
click at [658, 382] on icon at bounding box center [662, 377] width 15 height 17
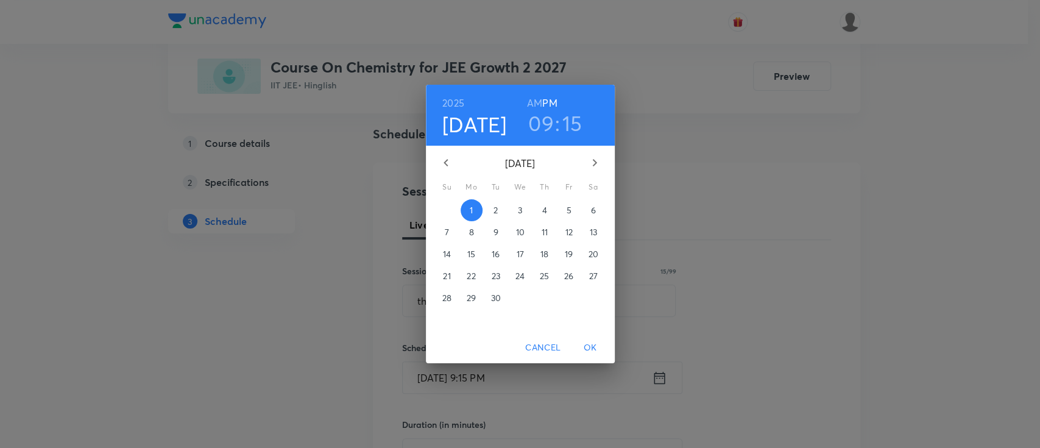
click at [535, 99] on h6 "AM" at bounding box center [534, 102] width 15 height 17
click at [590, 346] on span "OK" at bounding box center [590, 347] width 29 height 15
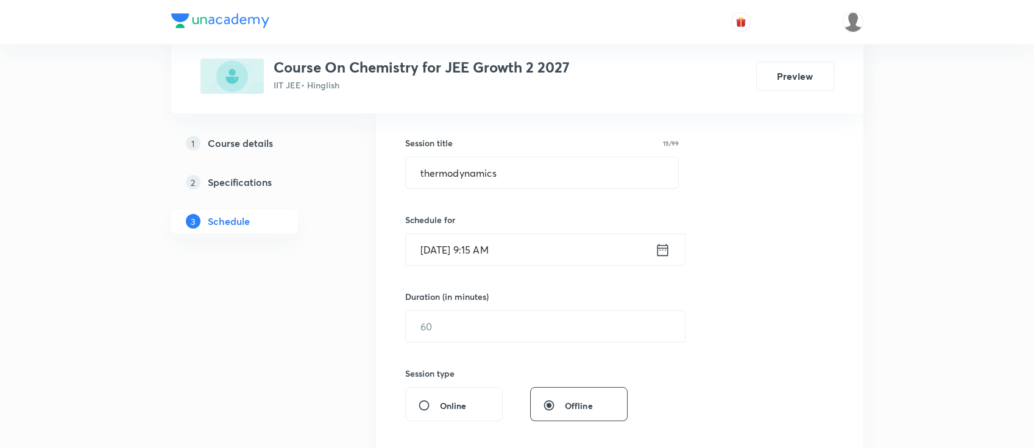
scroll to position [244, 0]
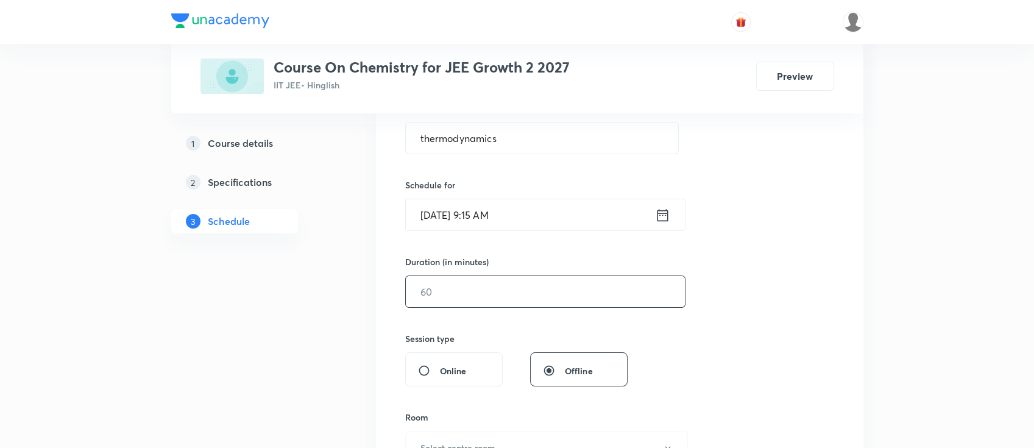
click at [570, 300] on input "text" at bounding box center [545, 291] width 279 height 31
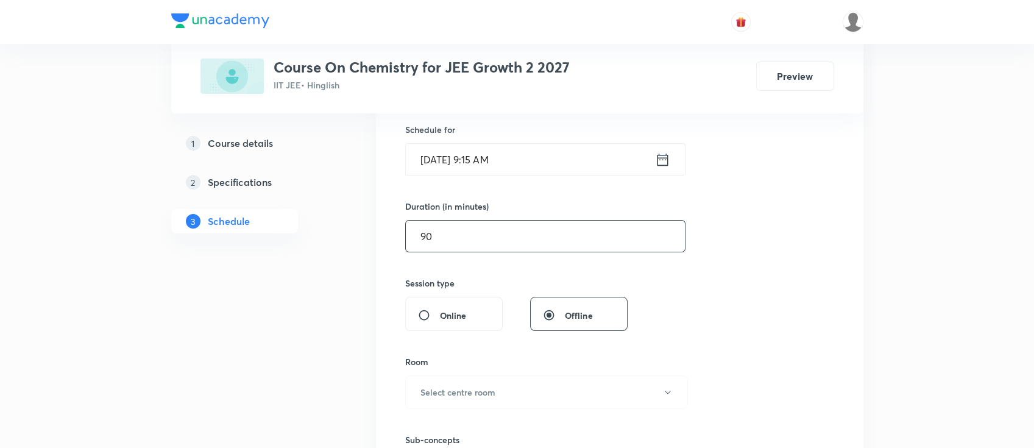
scroll to position [325, 0]
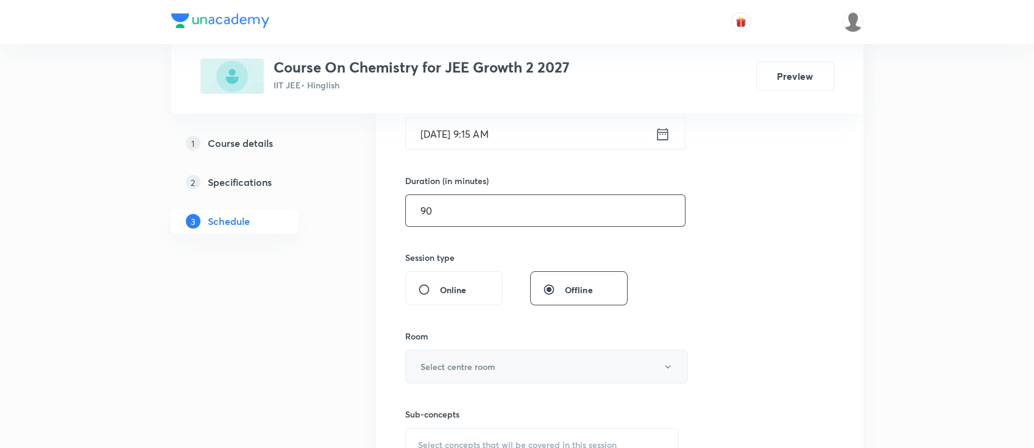
type input "90"
click at [467, 363] on h6 "Select centre room" at bounding box center [457, 366] width 75 height 13
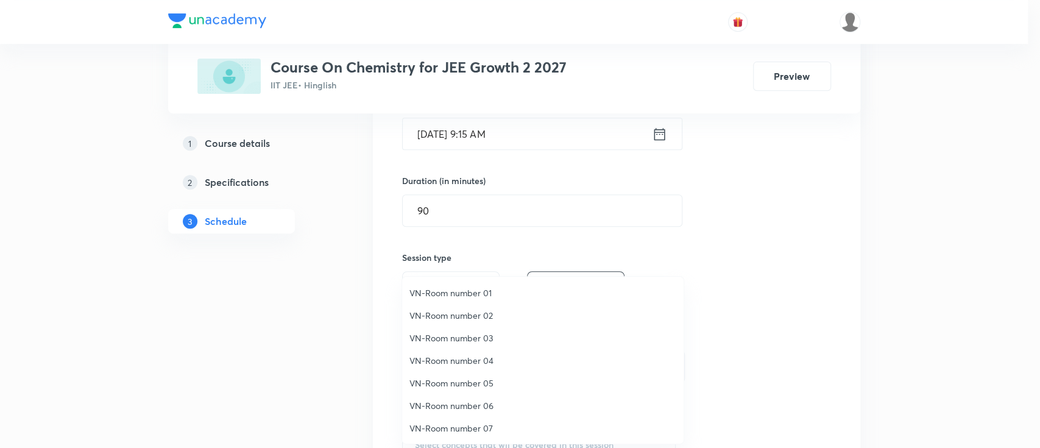
click at [456, 314] on span "VN-Room number 02" at bounding box center [542, 315] width 267 height 13
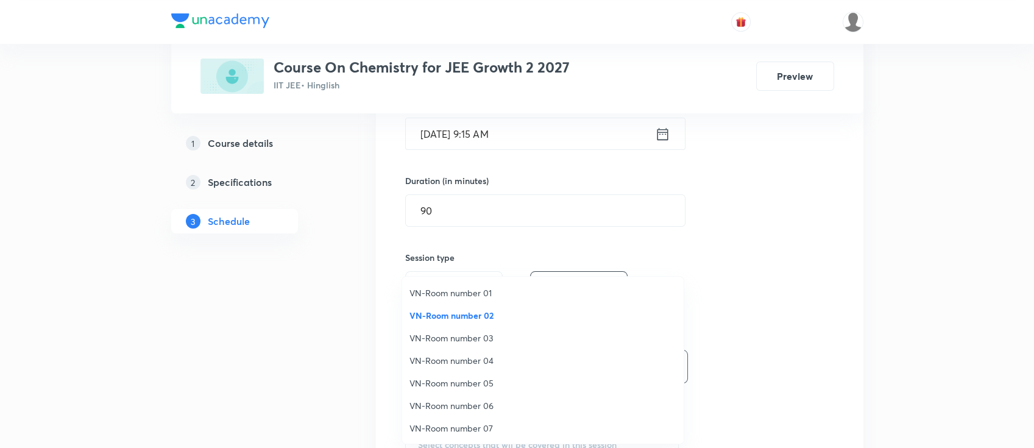
scroll to position [487, 0]
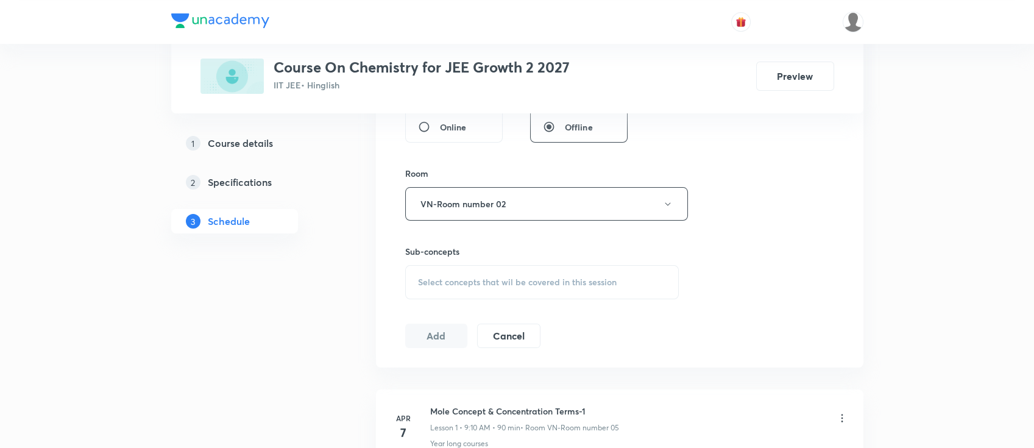
click at [552, 287] on div "Select concepts that wil be covered in this session" at bounding box center [542, 282] width 274 height 34
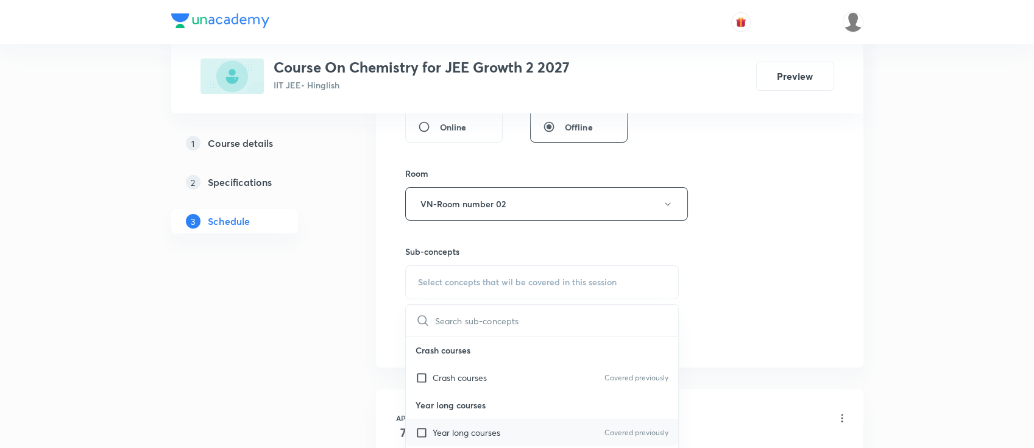
click at [560, 422] on div "Year long courses Covered previously" at bounding box center [542, 432] width 273 height 27
checkbox input "true"
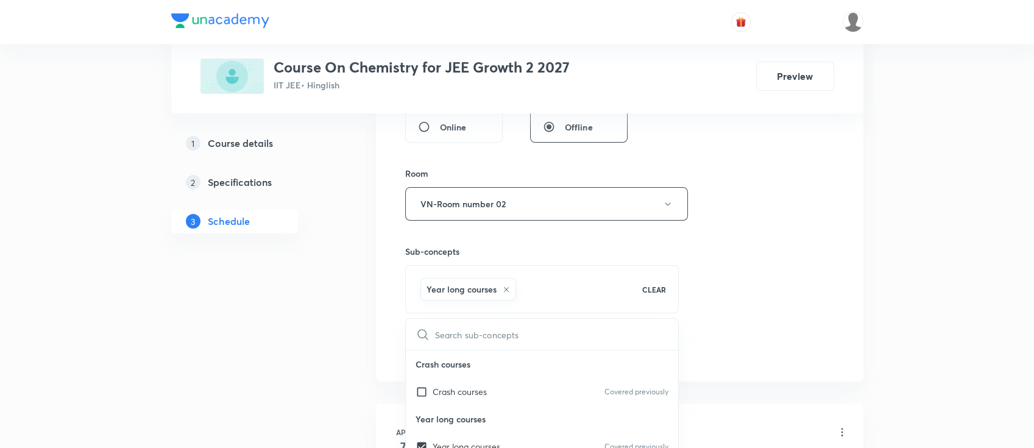
click at [709, 286] on div "Session 82 Live class Session title 15/99 thermodynamics ​ Schedule for [DATE] …" at bounding box center [619, 69] width 429 height 586
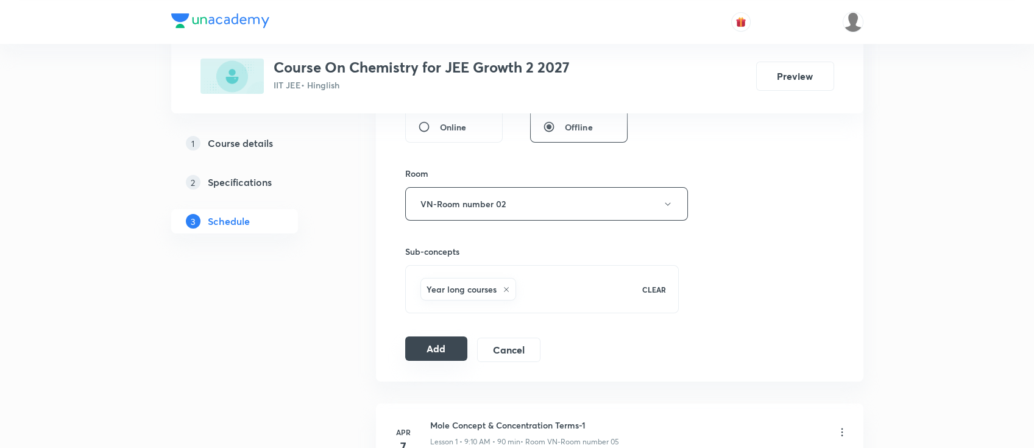
click at [450, 355] on button "Add" at bounding box center [436, 348] width 63 height 24
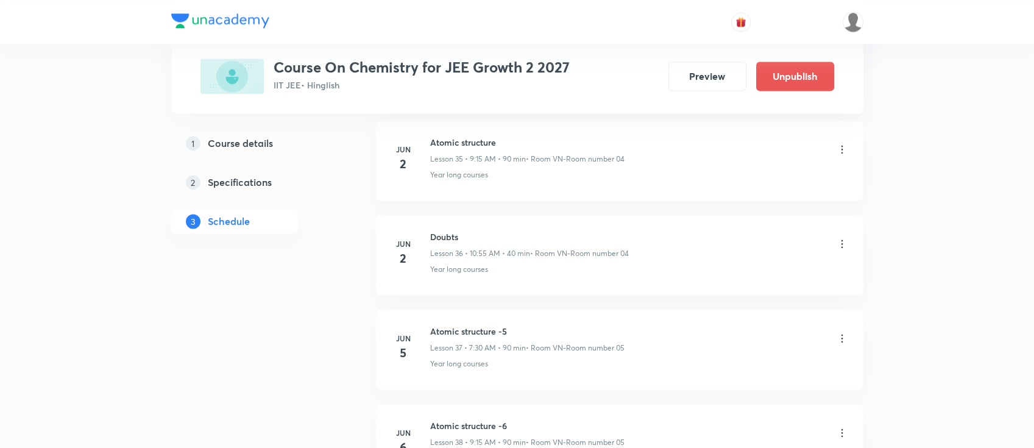
scroll to position [3412, 0]
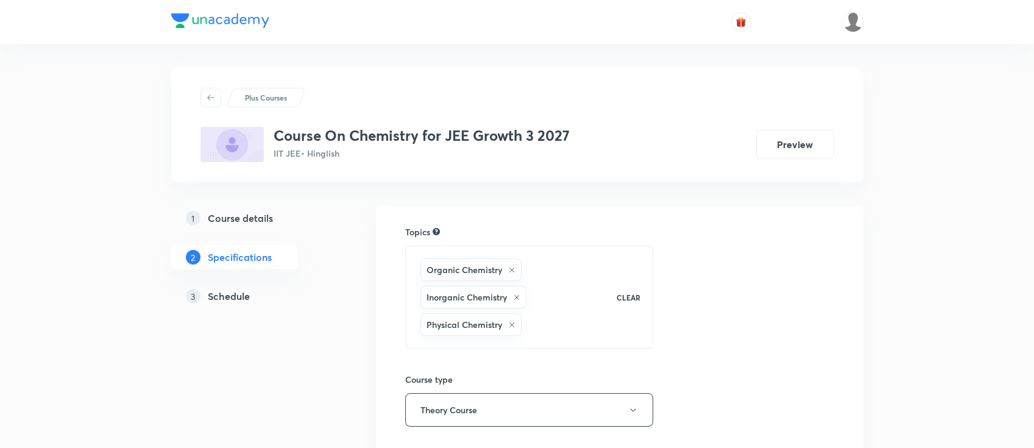
drag, startPoint x: 0, startPoint y: 0, endPoint x: 232, endPoint y: 293, distance: 373.8
click at [232, 293] on h5 "Schedule" at bounding box center [229, 296] width 42 height 15
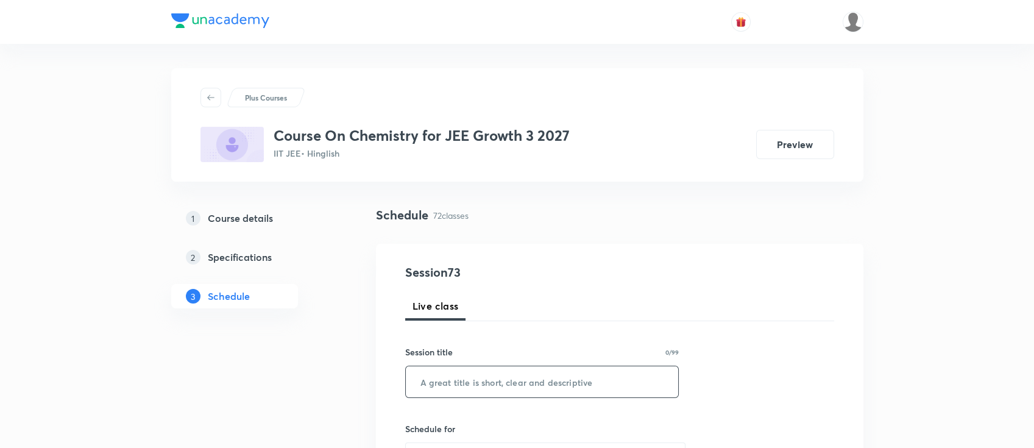
click at [548, 376] on input "text" at bounding box center [542, 381] width 273 height 31
paste input "periodic table"
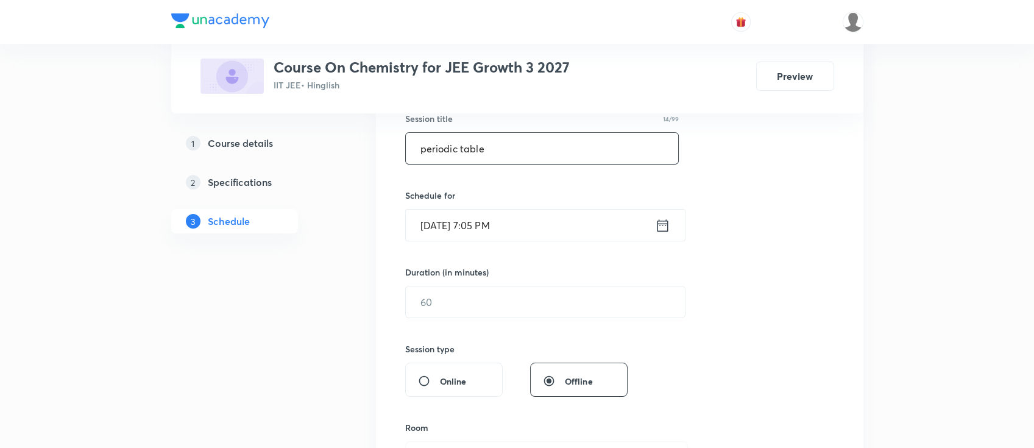
scroll to position [244, 0]
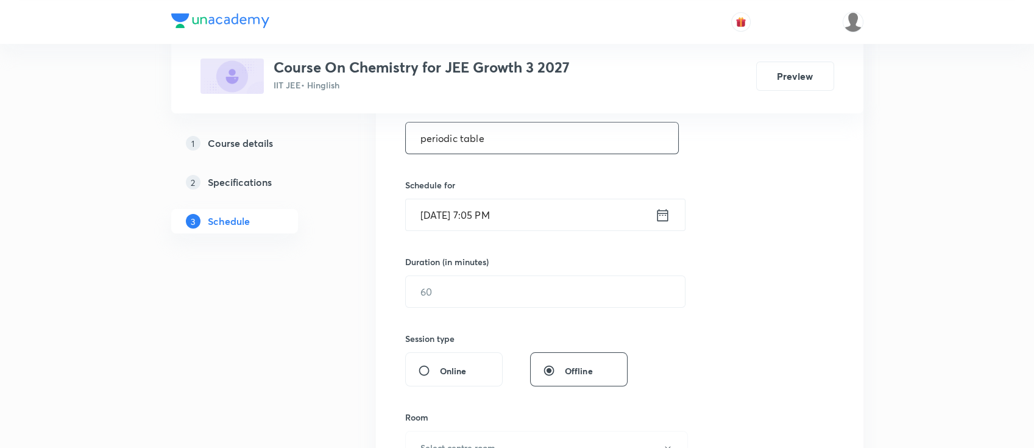
type input "periodic table"
click at [655, 211] on icon at bounding box center [662, 215] width 15 height 17
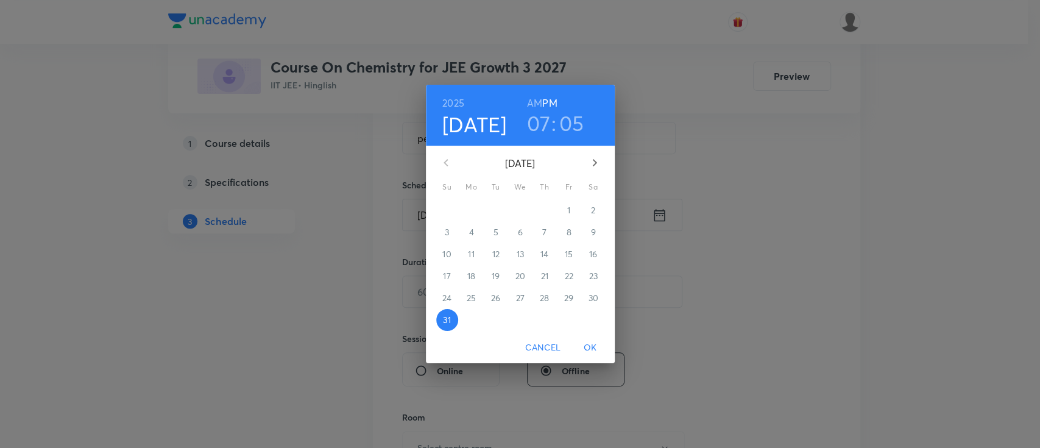
click at [597, 157] on icon "button" at bounding box center [594, 162] width 15 height 15
click at [472, 214] on p "1" at bounding box center [471, 210] width 3 height 12
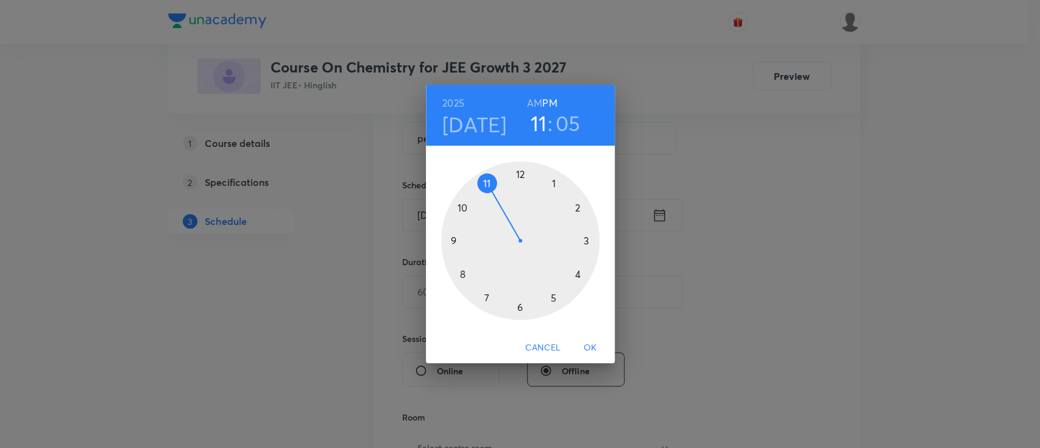
drag, startPoint x: 486, startPoint y: 255, endPoint x: 495, endPoint y: 181, distance: 74.2
click at [495, 181] on div at bounding box center [520, 240] width 158 height 158
drag, startPoint x: 553, startPoint y: 186, endPoint x: 473, endPoint y: 242, distance: 98.0
click at [472, 242] on div at bounding box center [520, 240] width 158 height 158
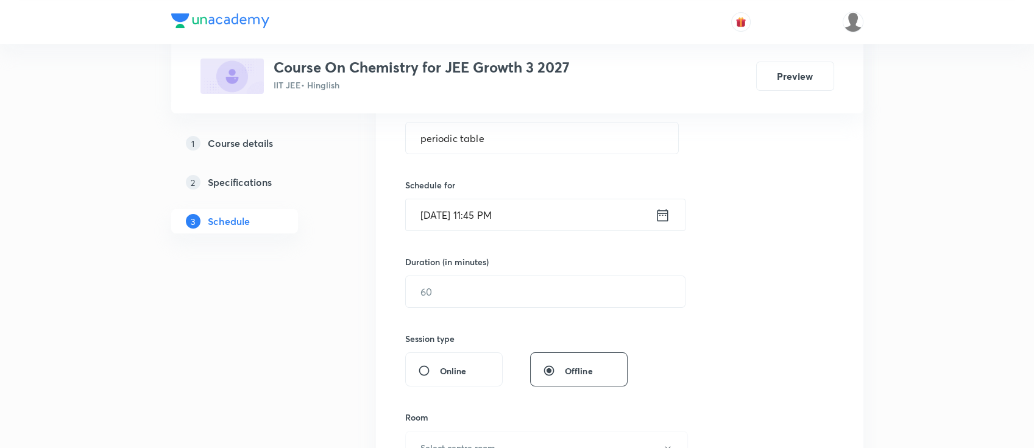
click at [666, 211] on icon at bounding box center [662, 215] width 15 height 17
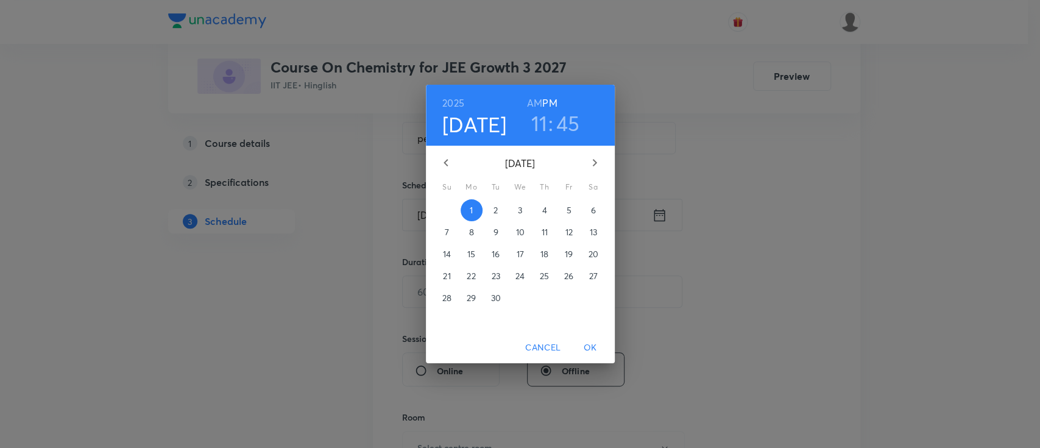
click at [528, 105] on h6 "AM" at bounding box center [534, 102] width 15 height 17
click at [590, 349] on span "OK" at bounding box center [590, 347] width 29 height 15
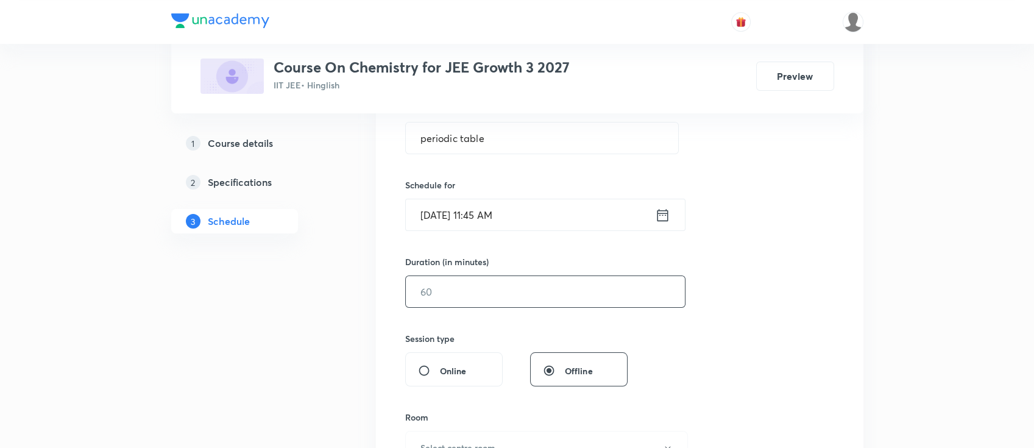
click at [545, 302] on input "text" at bounding box center [545, 291] width 279 height 31
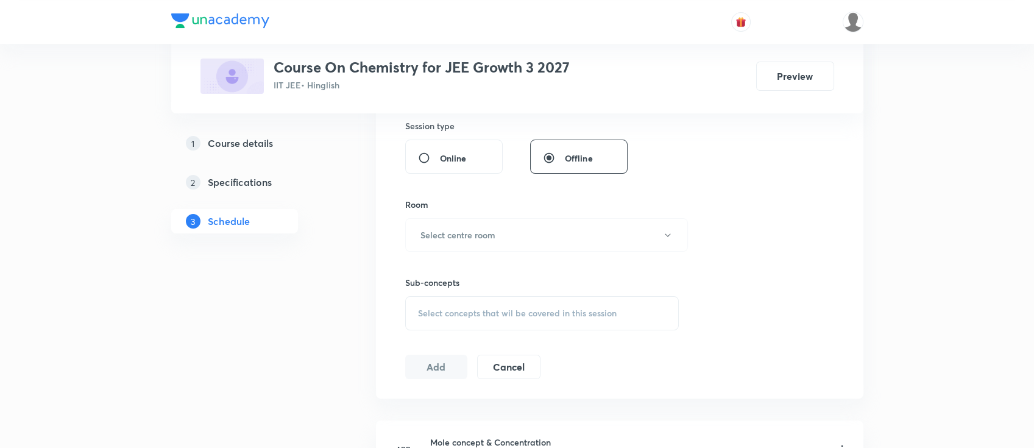
scroll to position [487, 0]
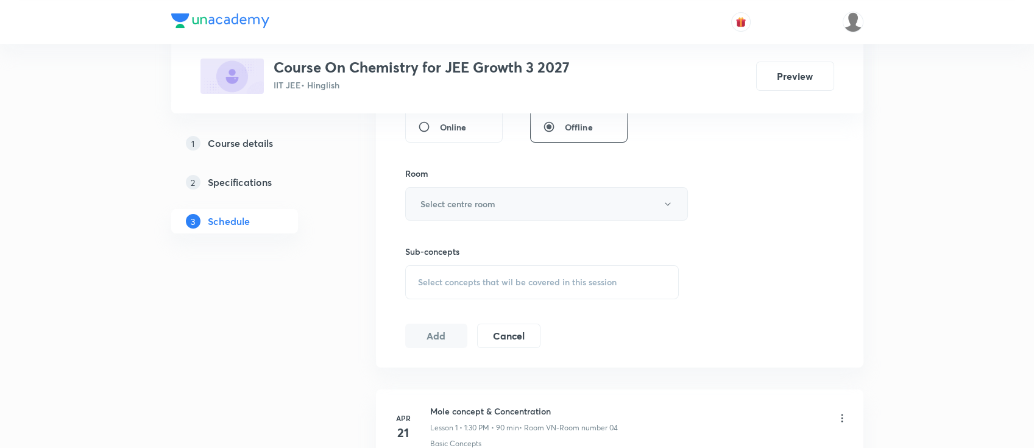
type input "90"
click at [490, 199] on h6 "Select centre room" at bounding box center [457, 203] width 75 height 13
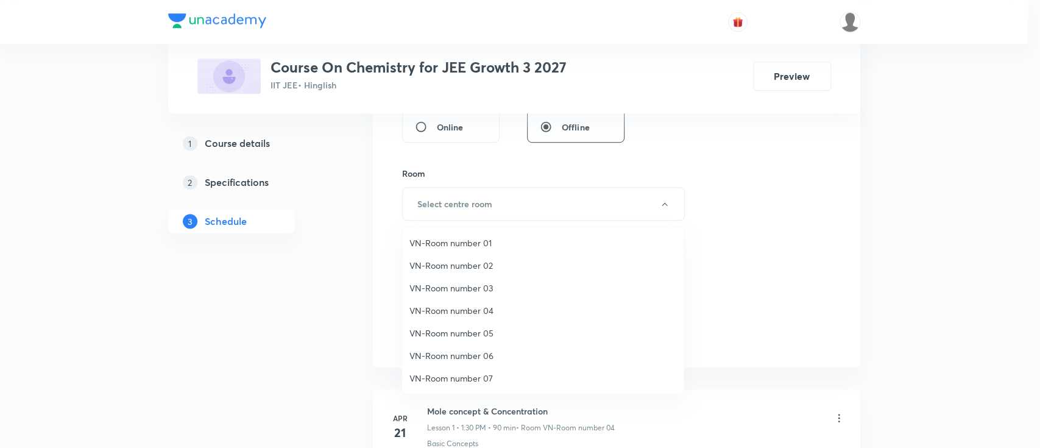
click at [477, 281] on span "VN-Room number 03" at bounding box center [542, 287] width 267 height 13
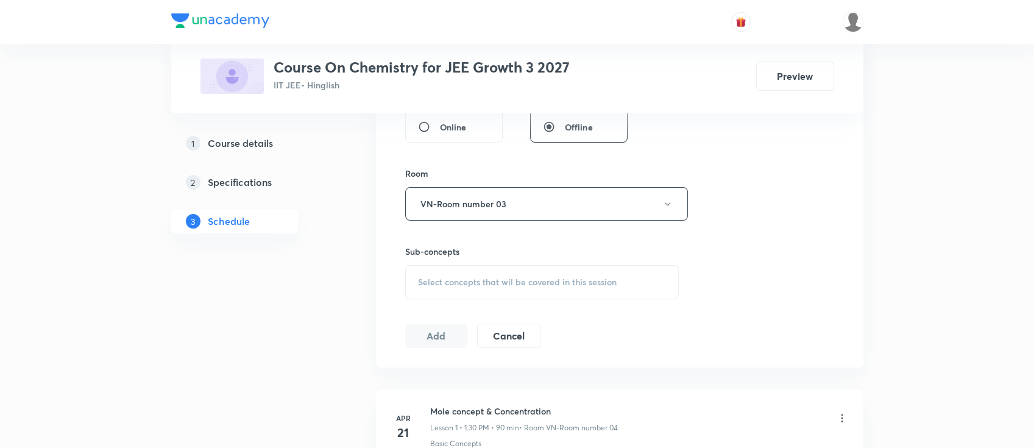
click at [551, 278] on span "Select concepts that wil be covered in this session" at bounding box center [517, 282] width 199 height 10
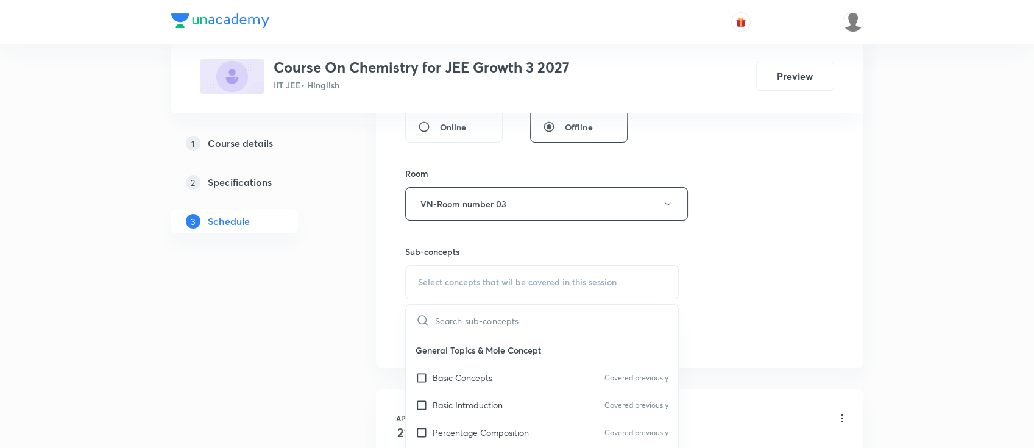
click at [543, 384] on div "Basic Concepts Covered previously" at bounding box center [542, 377] width 273 height 27
checkbox input "true"
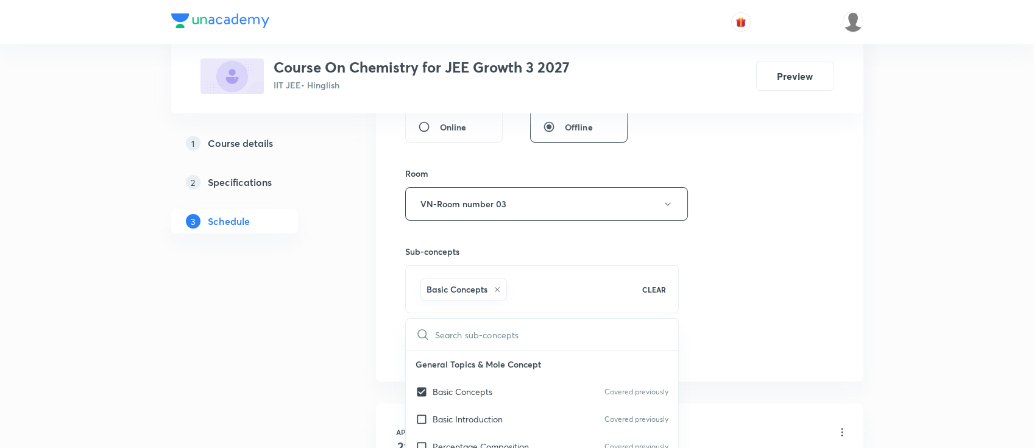
click at [726, 303] on div "Session 73 Live class Session title 14/99 periodic table ​ Schedule for [DATE] …" at bounding box center [619, 69] width 429 height 586
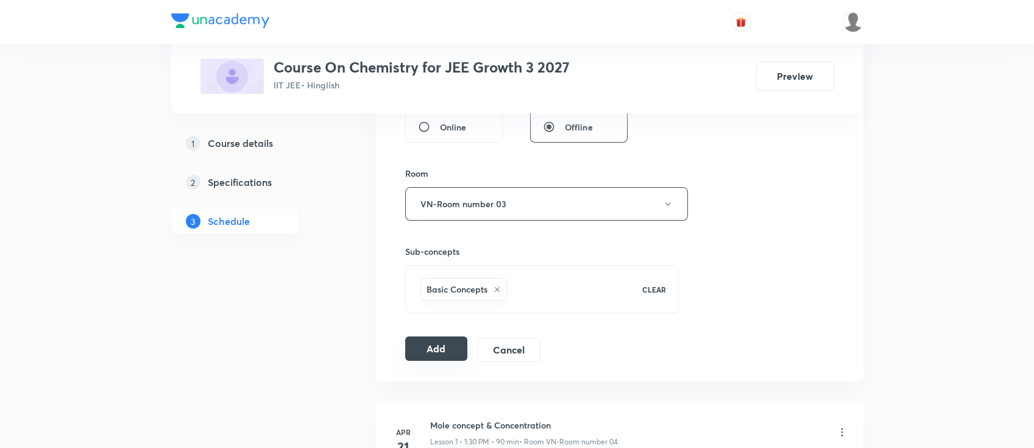
click at [433, 352] on button "Add" at bounding box center [436, 348] width 63 height 24
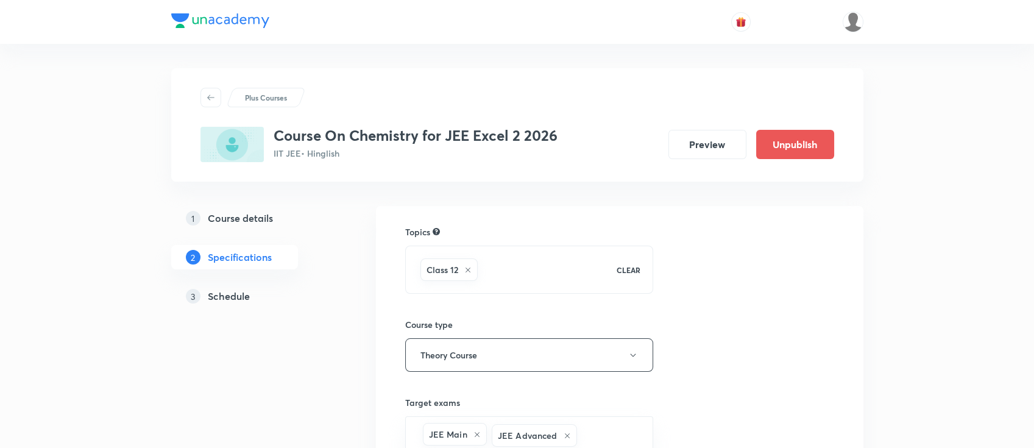
click at [229, 303] on link "3 Schedule" at bounding box center [254, 296] width 166 height 24
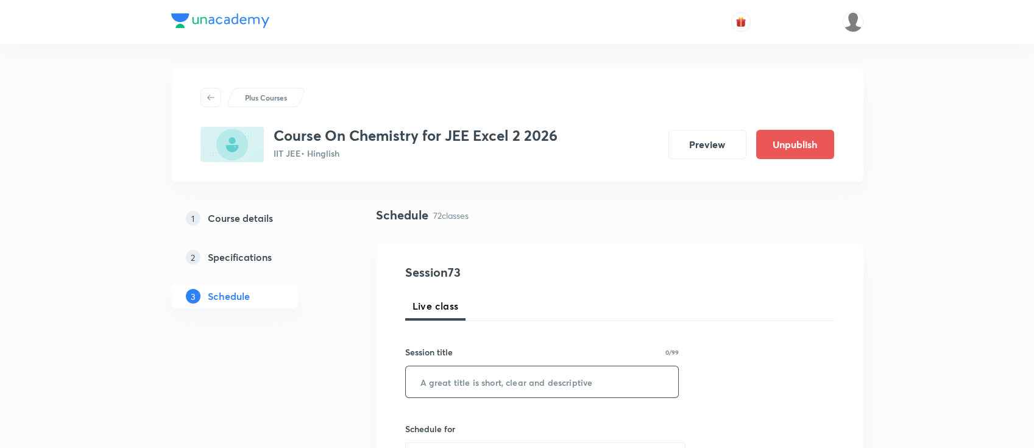
click at [556, 374] on input "text" at bounding box center [542, 381] width 273 height 31
paste input "alcohols phenols and ethers"
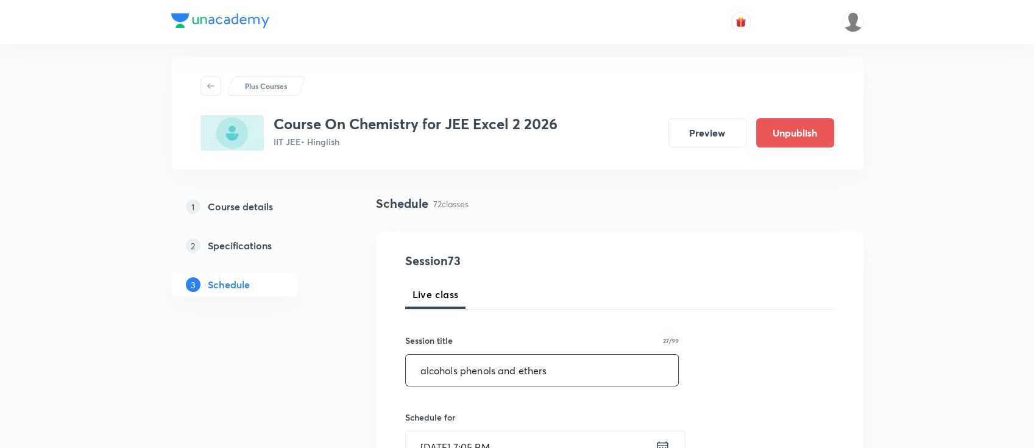
scroll to position [81, 0]
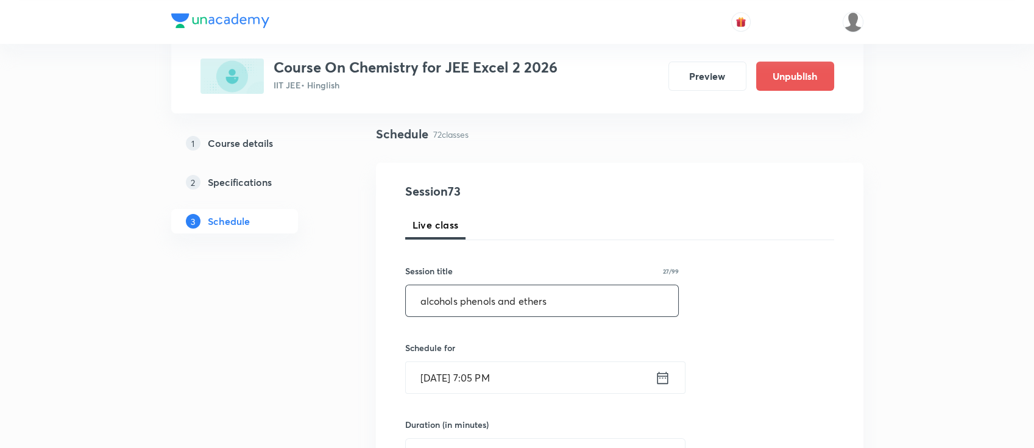
type input "alcohols phenols and ethers"
click at [663, 378] on icon at bounding box center [662, 377] width 15 height 17
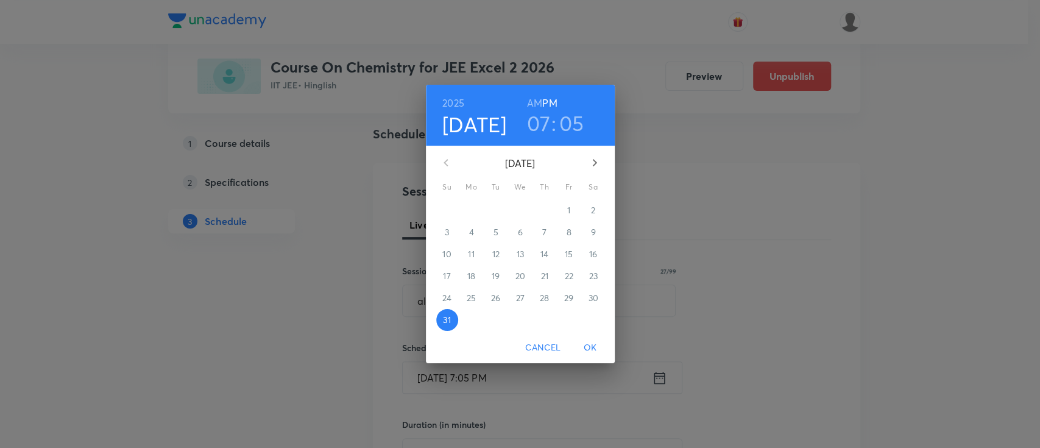
drag, startPoint x: 595, startPoint y: 165, endPoint x: 599, endPoint y: 192, distance: 27.1
click at [597, 165] on icon "button" at bounding box center [594, 162] width 15 height 15
click at [471, 203] on button "1" at bounding box center [472, 210] width 22 height 22
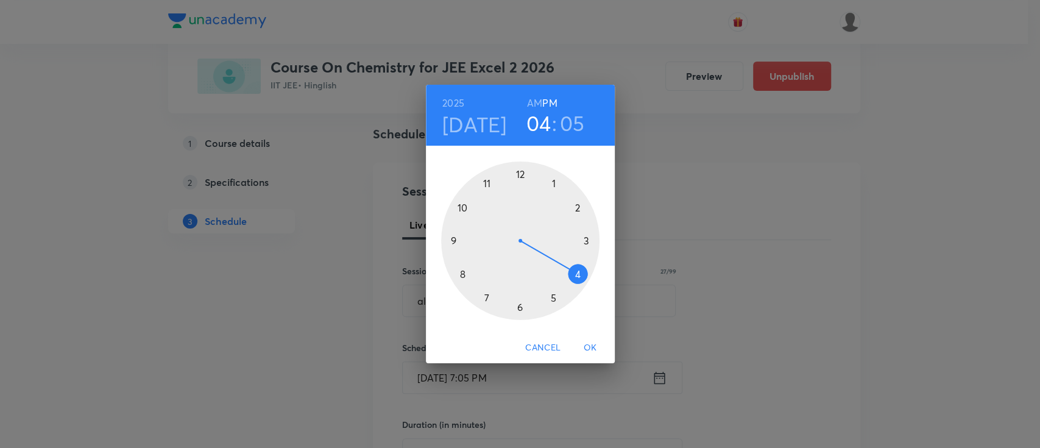
drag, startPoint x: 489, startPoint y: 301, endPoint x: 576, endPoint y: 261, distance: 95.9
click at [576, 261] on div at bounding box center [520, 240] width 158 height 158
drag, startPoint x: 553, startPoint y: 183, endPoint x: 584, endPoint y: 238, distance: 63.9
click at [584, 238] on div at bounding box center [520, 240] width 158 height 158
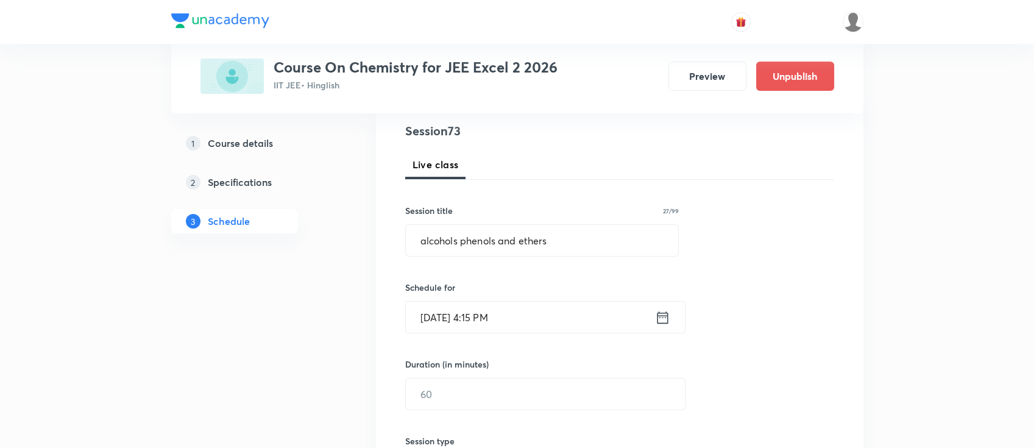
scroll to position [162, 0]
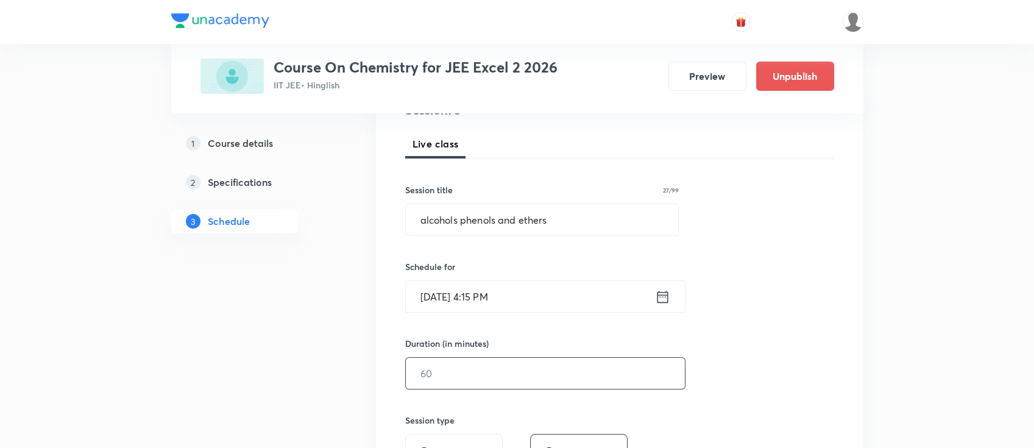
click at [526, 381] on input "text" at bounding box center [545, 373] width 279 height 31
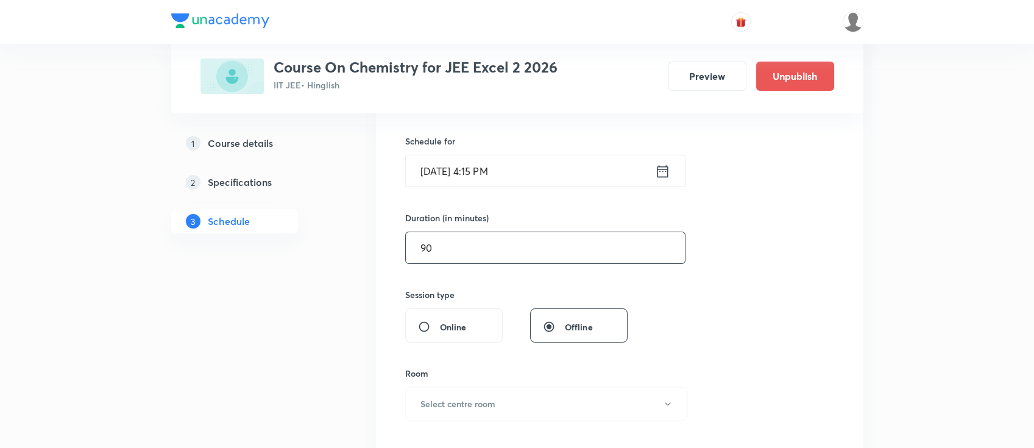
scroll to position [487, 0]
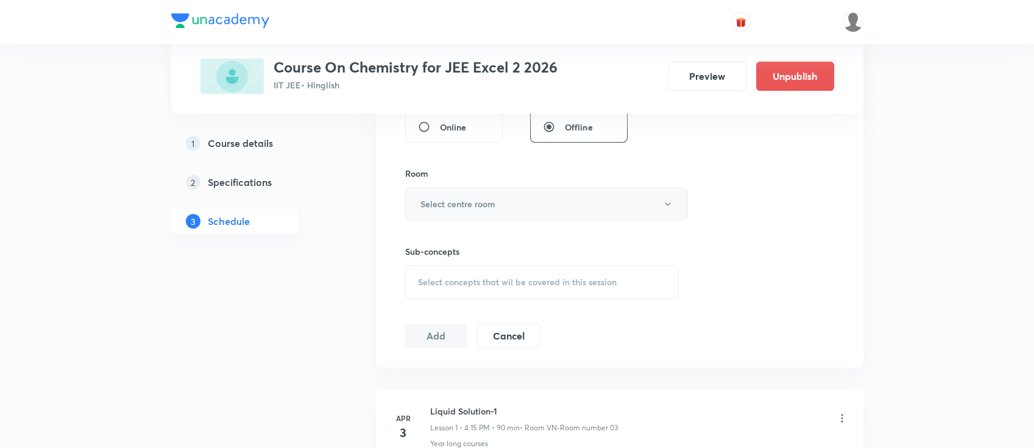
type input "90"
click at [472, 207] on h6 "Select centre room" at bounding box center [457, 203] width 75 height 13
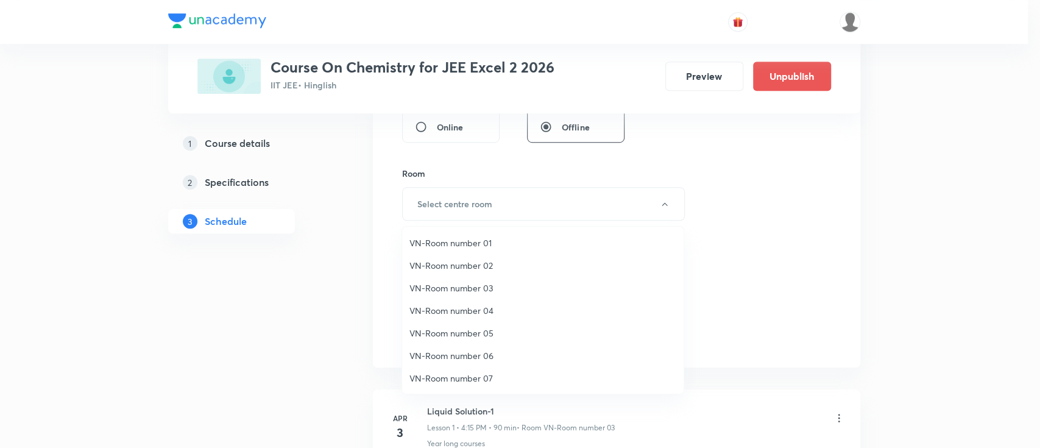
click at [448, 304] on span "VN-Room number 04" at bounding box center [542, 310] width 267 height 13
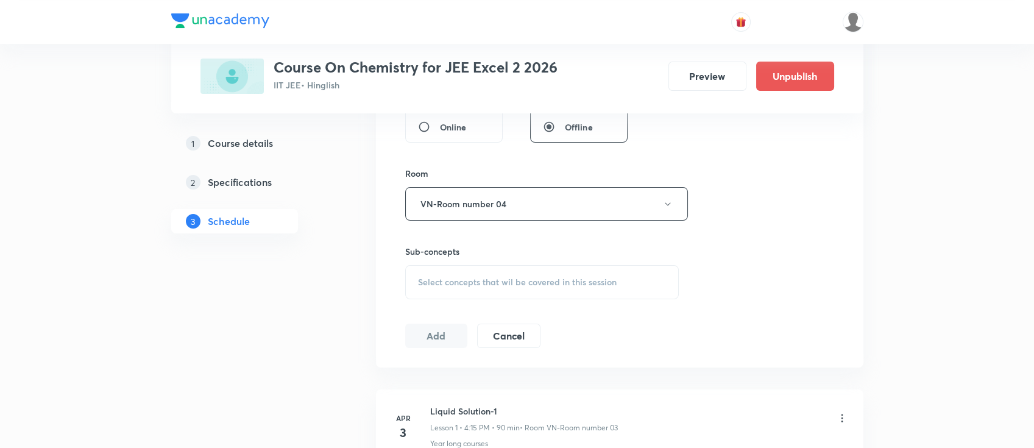
click at [513, 285] on span "Select concepts that wil be covered in this session" at bounding box center [517, 282] width 199 height 10
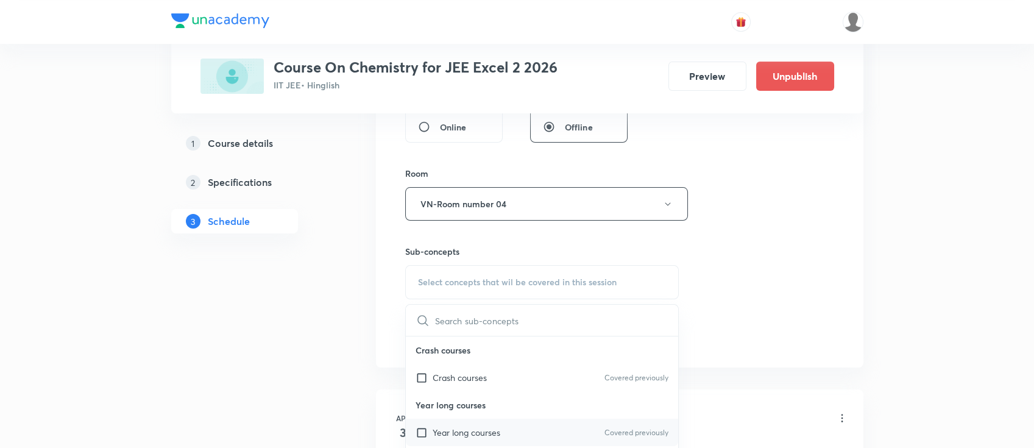
click at [507, 429] on div "Year long courses Covered previously" at bounding box center [542, 432] width 273 height 27
checkbox input "true"
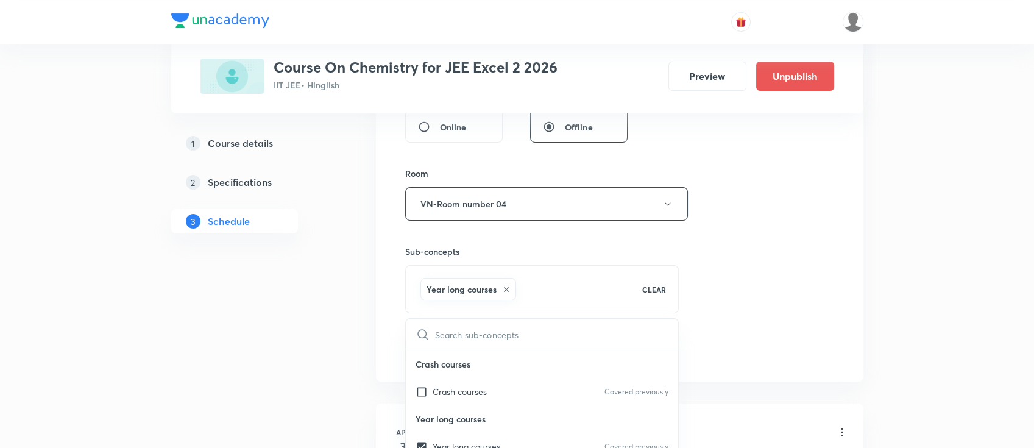
click at [678, 301] on div "Year long courses CLEAR" at bounding box center [542, 289] width 274 height 48
click at [740, 278] on div "Session 73 Live class Session title 27/99 alcohols phenols and ethers ​ Schedul…" at bounding box center [619, 69] width 429 height 586
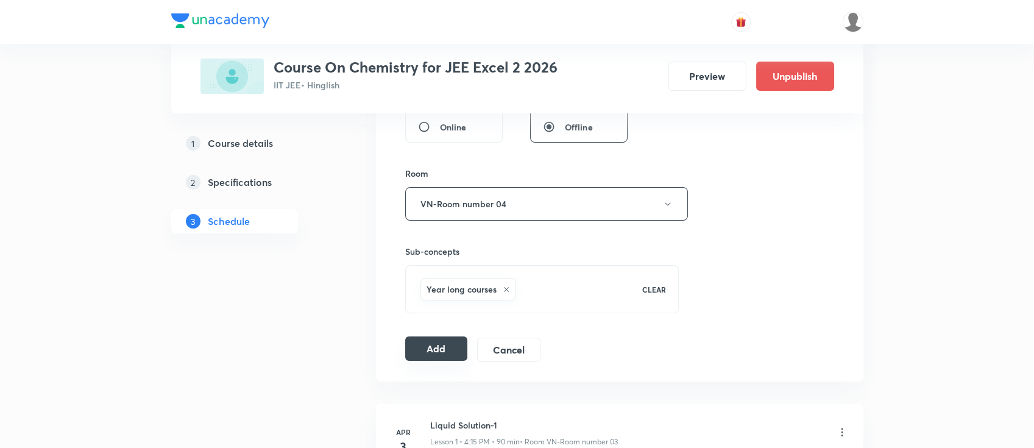
click at [420, 350] on button "Add" at bounding box center [436, 348] width 63 height 24
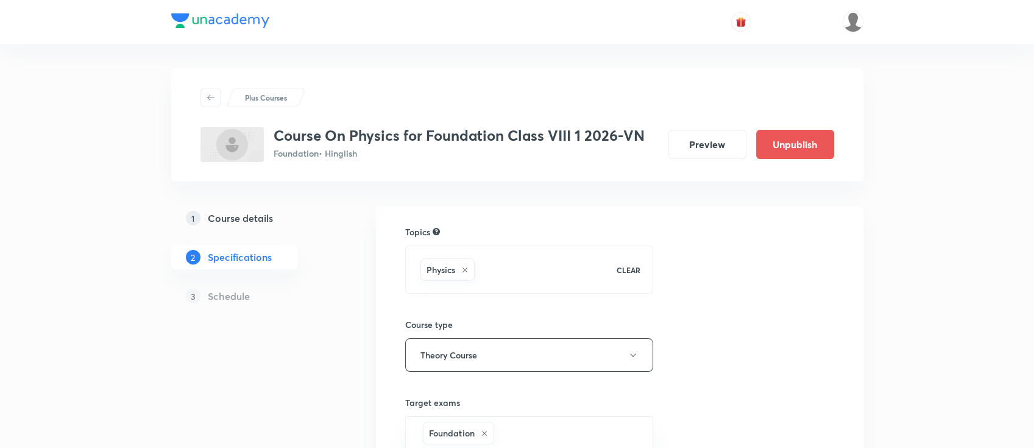
click at [263, 213] on h5 "Course details" at bounding box center [240, 218] width 65 height 15
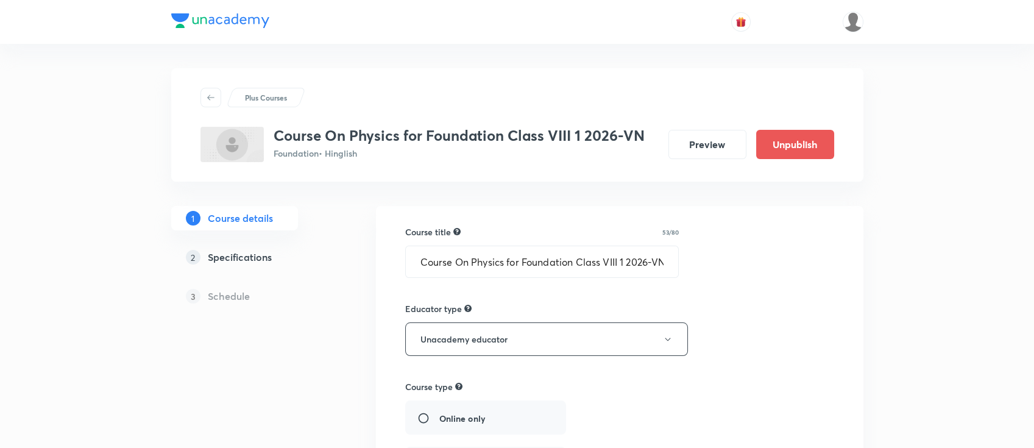
click at [262, 262] on h5 "Specifications" at bounding box center [240, 257] width 64 height 15
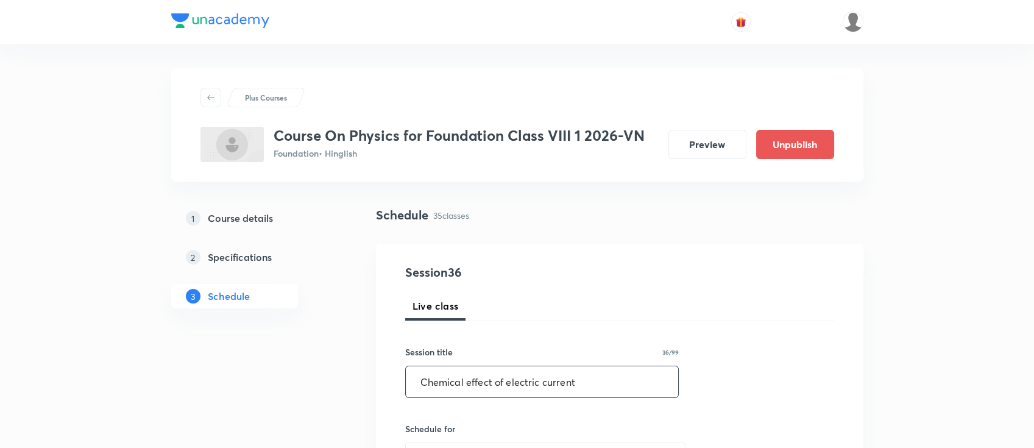
type input "Chemical effect of electric current"
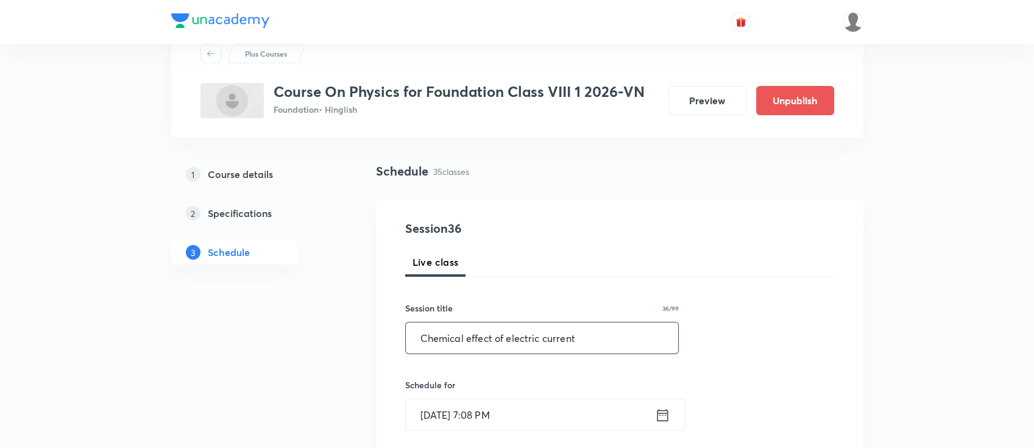
scroll to position [81, 0]
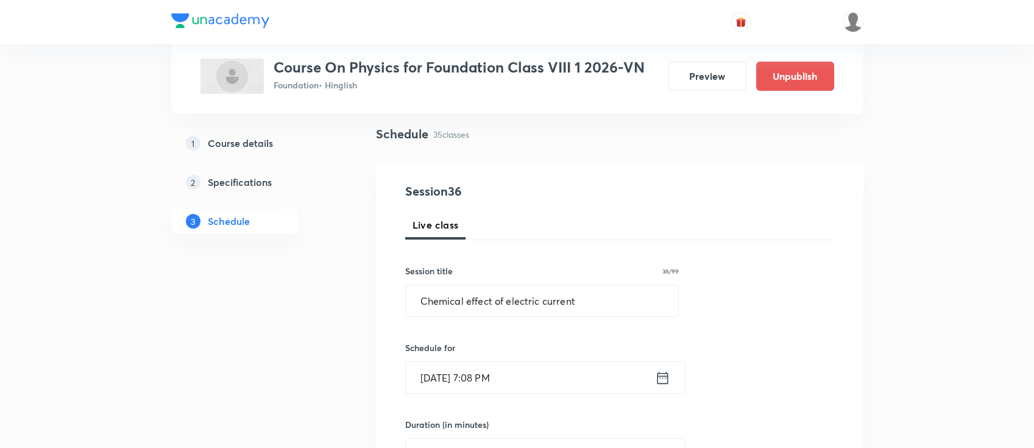
click at [648, 374] on input "[DATE] 7:08 PM" at bounding box center [530, 377] width 249 height 31
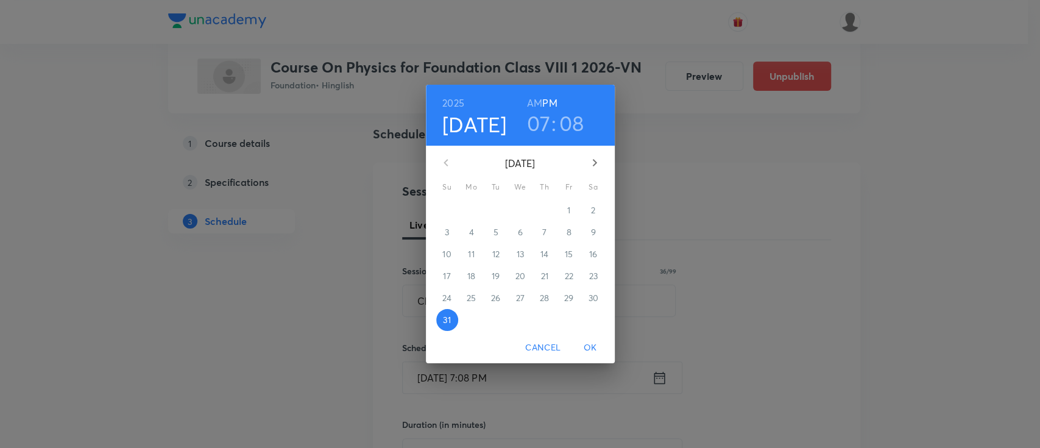
click at [592, 168] on icon "button" at bounding box center [594, 162] width 15 height 15
click at [470, 216] on p "1" at bounding box center [471, 210] width 3 height 12
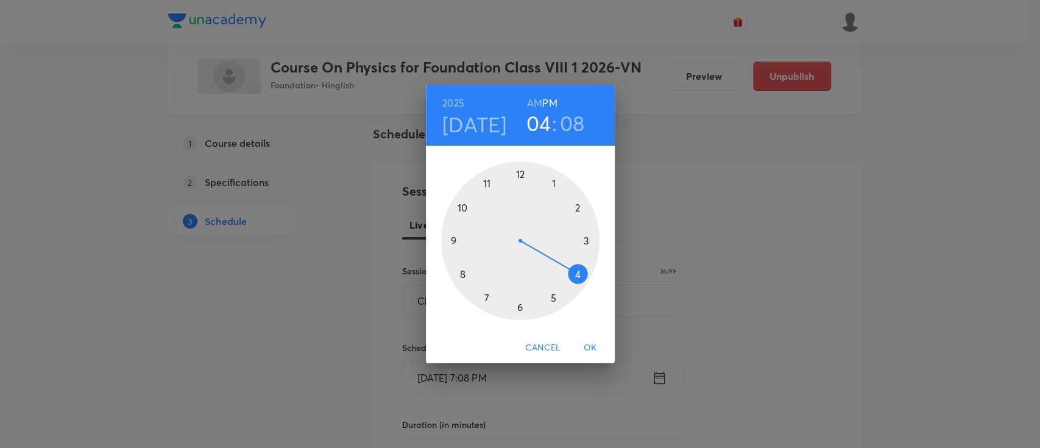
drag, startPoint x: 484, startPoint y: 300, endPoint x: 574, endPoint y: 279, distance: 91.9
click at [574, 279] on div at bounding box center [520, 240] width 158 height 158
drag, startPoint x: 574, startPoint y: 196, endPoint x: 518, endPoint y: 280, distance: 100.7
click at [518, 280] on div at bounding box center [520, 240] width 158 height 158
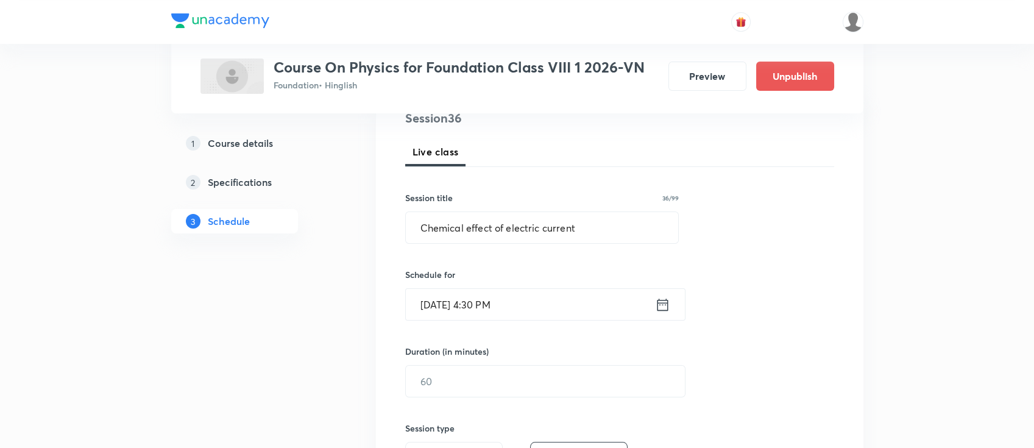
scroll to position [244, 0]
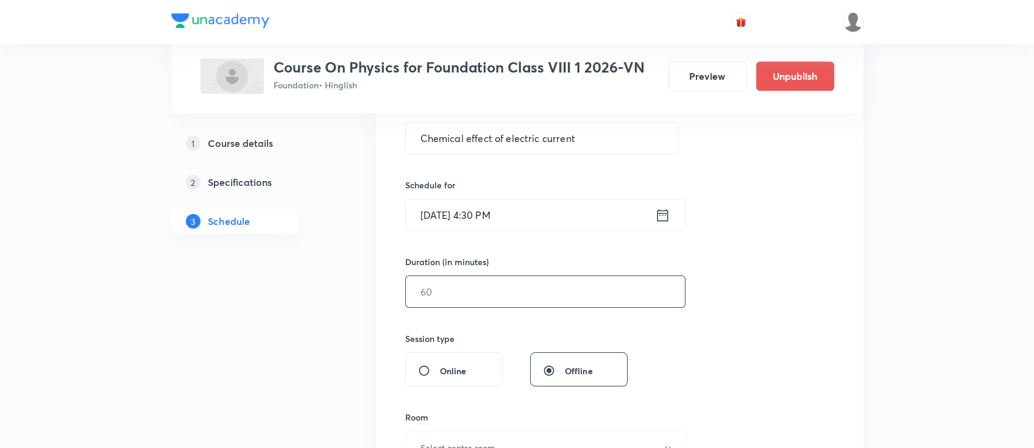
click at [543, 299] on input "text" at bounding box center [545, 291] width 279 height 31
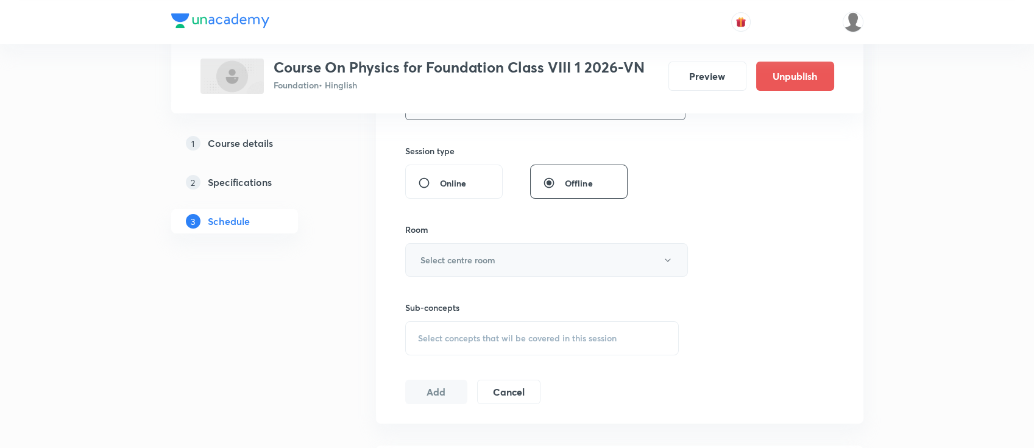
scroll to position [406, 0]
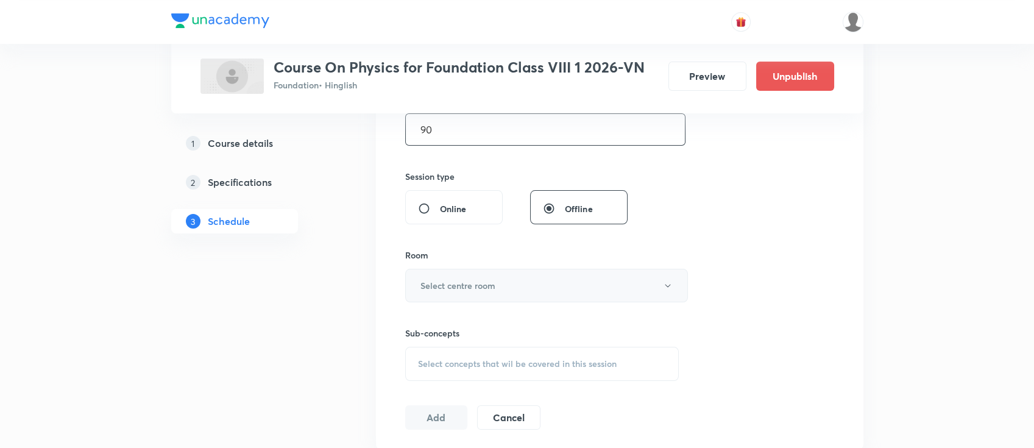
type input "90"
click at [470, 277] on button "Select centre room" at bounding box center [546, 286] width 283 height 34
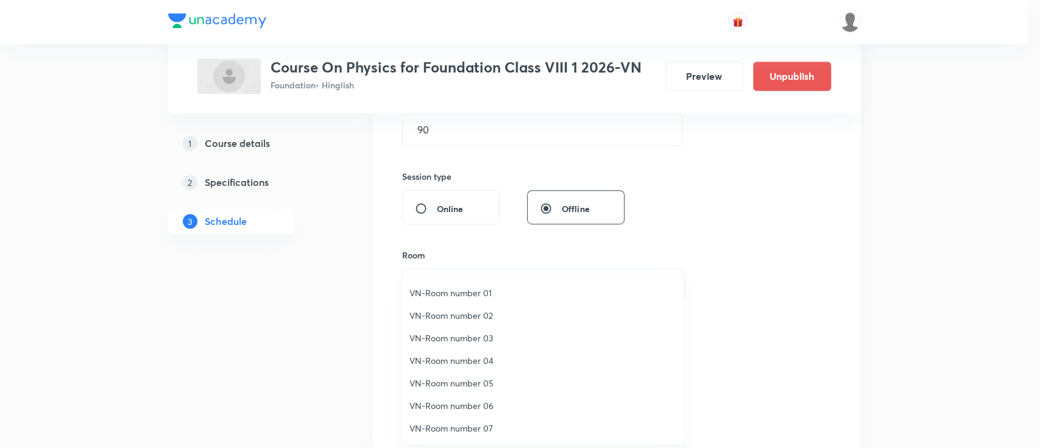
click at [464, 334] on span "VN-Room number 03" at bounding box center [542, 337] width 267 height 13
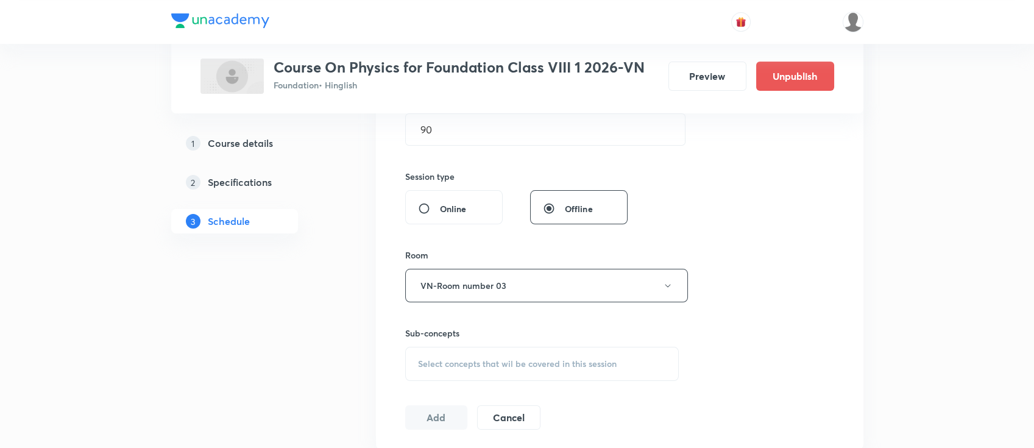
click at [500, 369] on div "Select concepts that wil be covered in this session" at bounding box center [542, 364] width 274 height 34
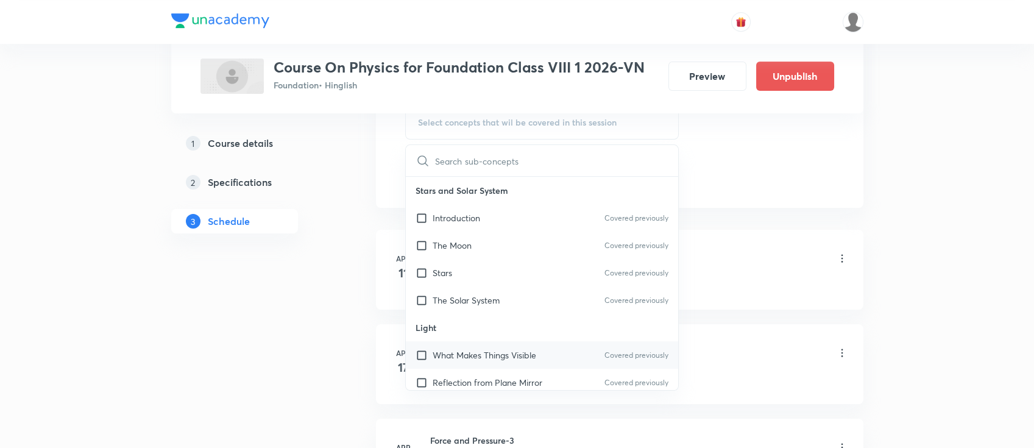
scroll to position [649, 0]
click at [529, 302] on div "The Solar System Covered previously" at bounding box center [542, 297] width 273 height 27
checkbox input "true"
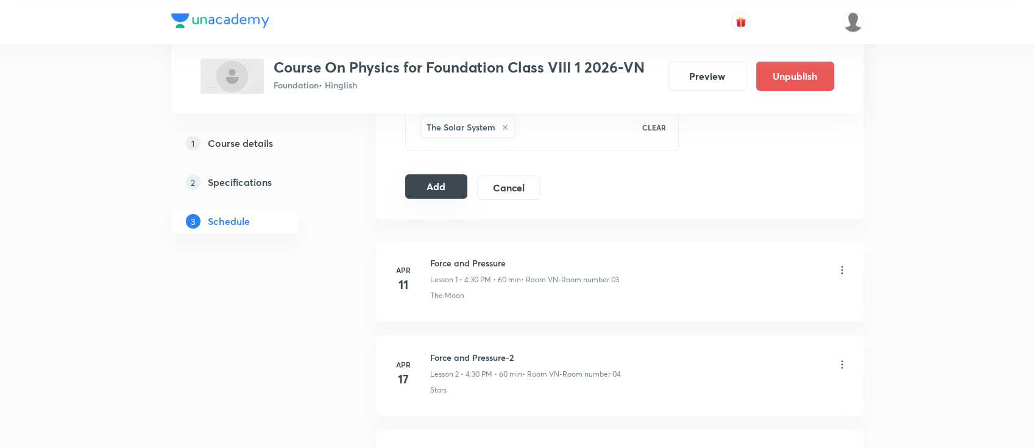
click at [425, 182] on button "Add" at bounding box center [436, 186] width 63 height 24
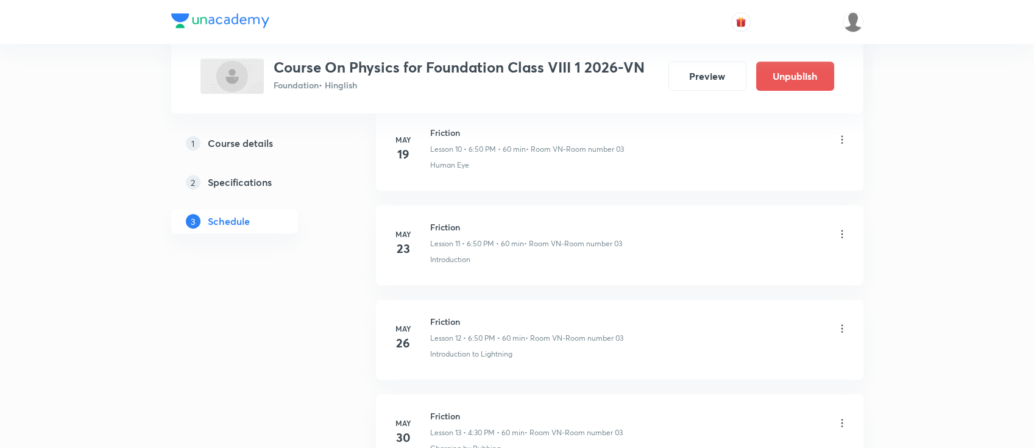
scroll to position [3363, 0]
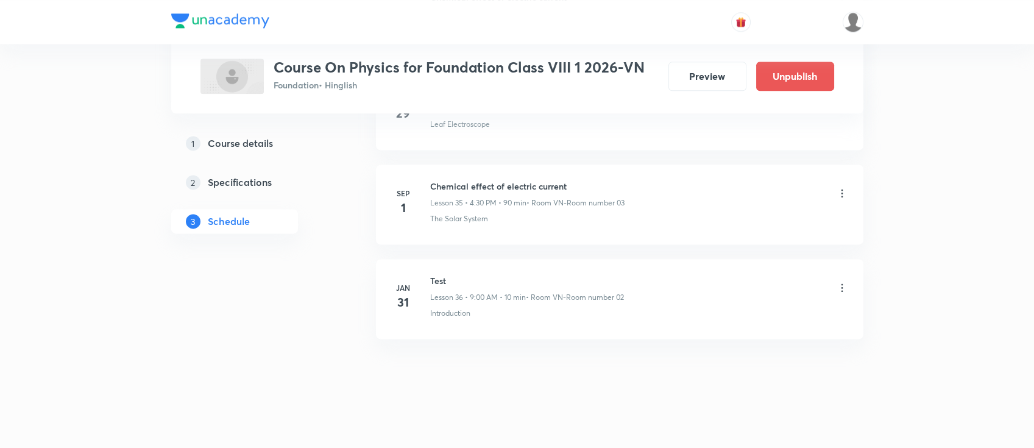
click at [842, 188] on icon at bounding box center [842, 193] width 12 height 12
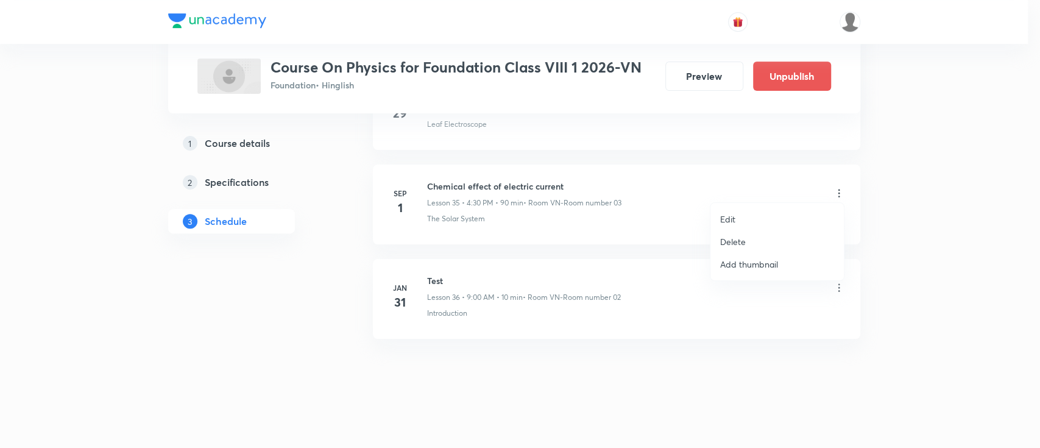
click at [746, 219] on li "Edit" at bounding box center [776, 219] width 133 height 23
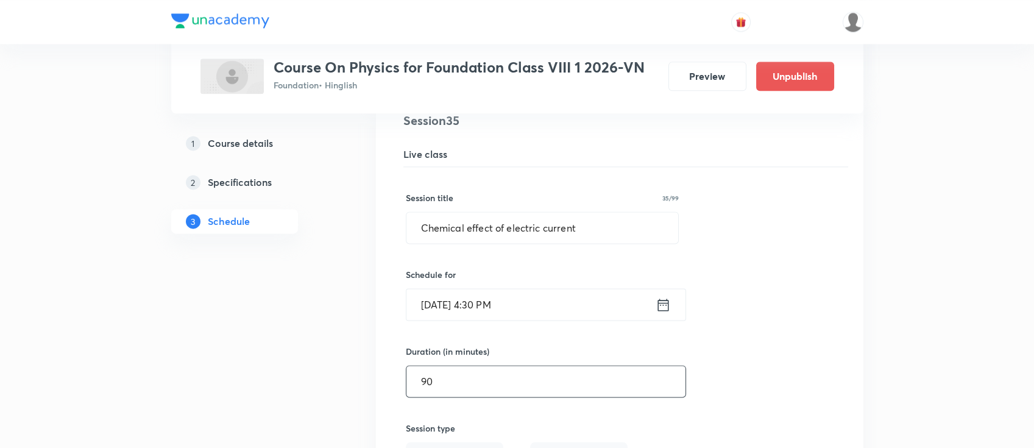
drag, startPoint x: 445, startPoint y: 378, endPoint x: 401, endPoint y: 373, distance: 44.7
click at [401, 373] on div "Chemical effect of electric current Lesson 35 • Room VN-Room number 03 The Sola…" at bounding box center [619, 404] width 457 height 586
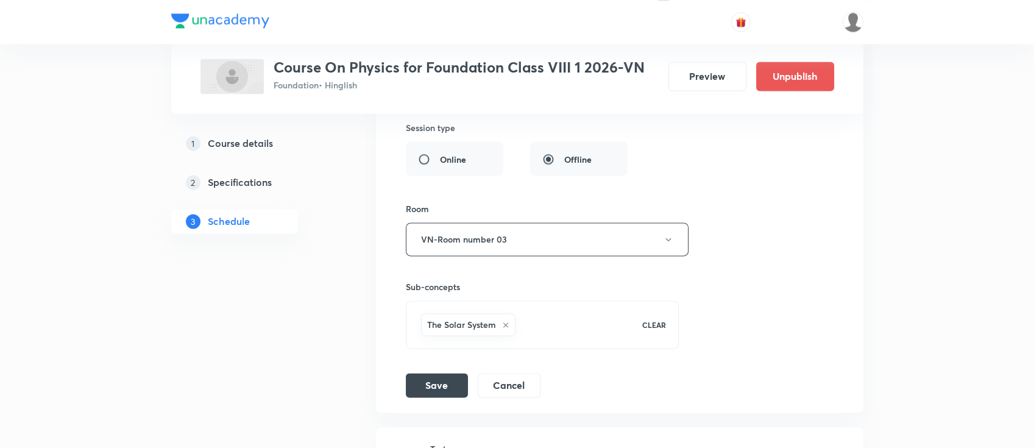
scroll to position [3688, 0]
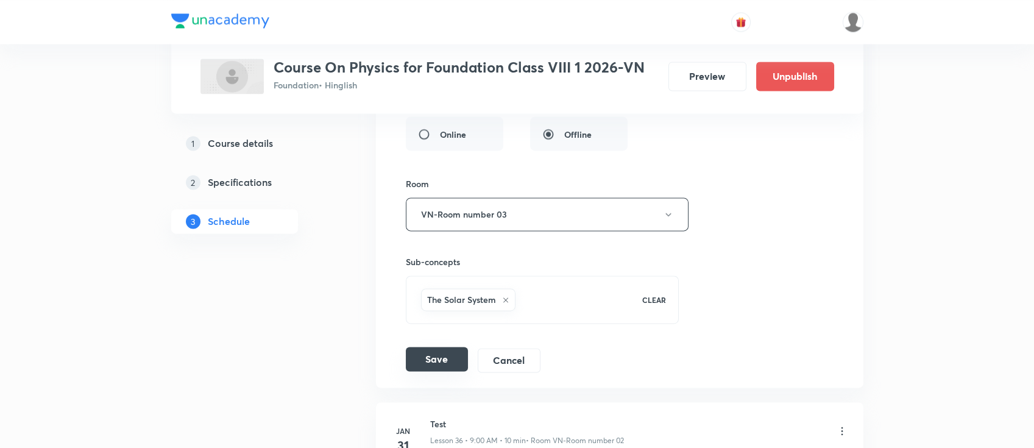
type input "60"
click at [444, 353] on button "Save" at bounding box center [437, 359] width 62 height 24
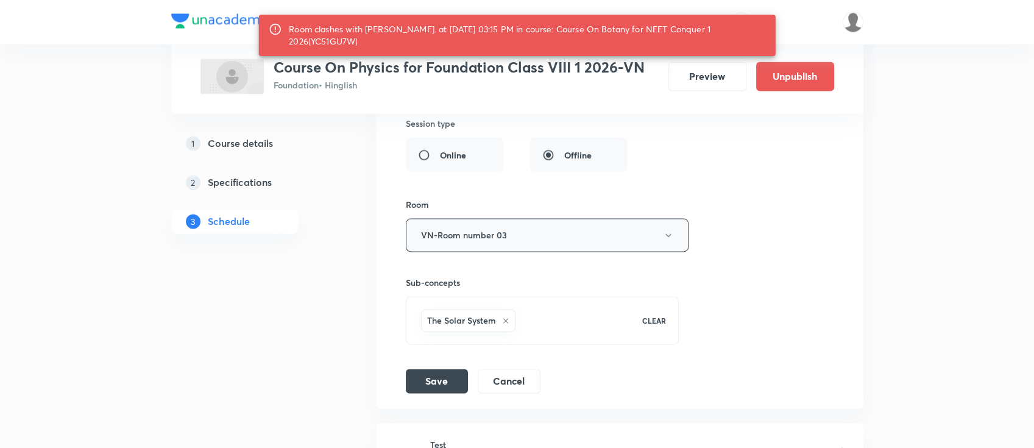
click at [472, 237] on button "VN-Room number 03" at bounding box center [547, 235] width 283 height 34
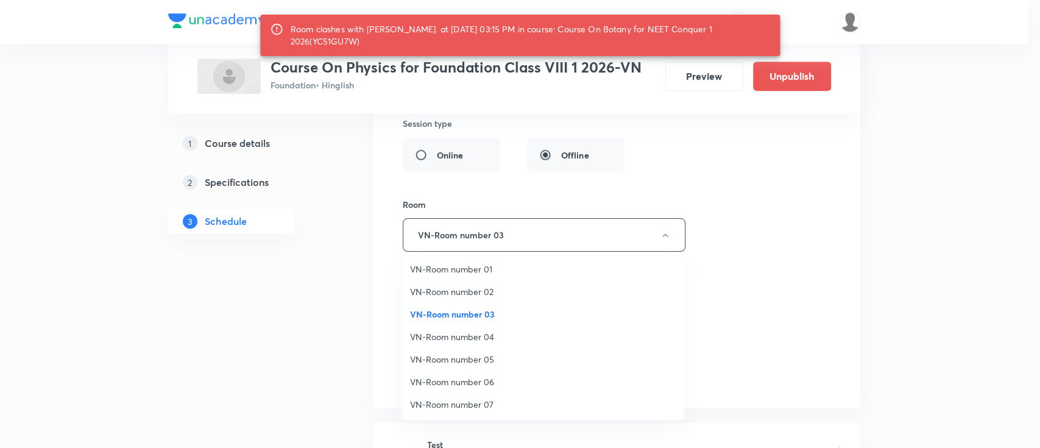
click at [487, 398] on span "VN-Room number 07" at bounding box center [543, 404] width 267 height 13
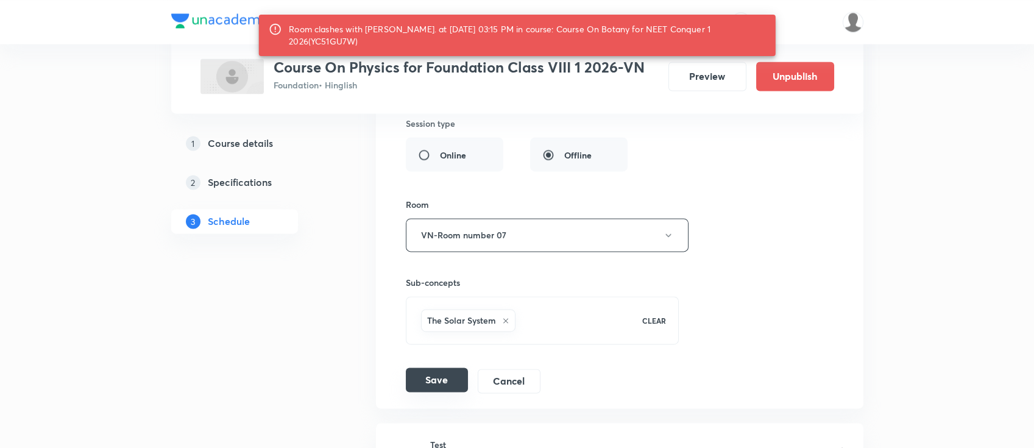
click at [424, 372] on button "Save" at bounding box center [437, 379] width 62 height 24
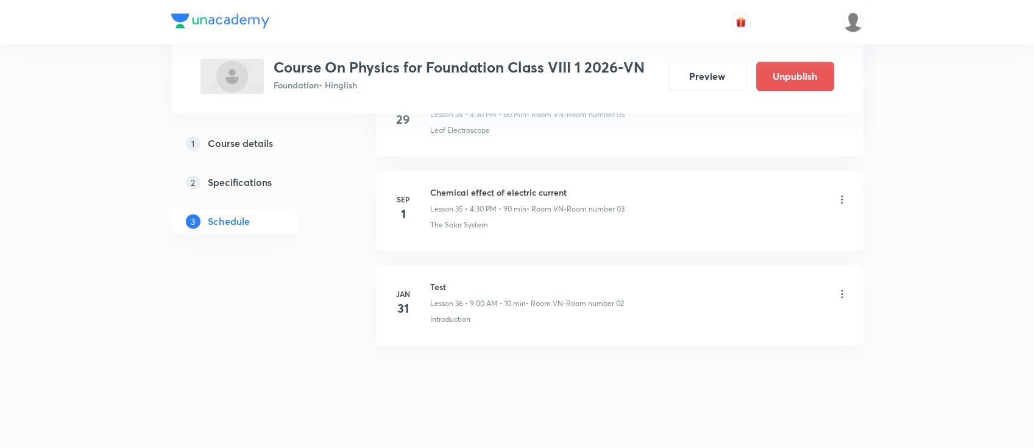
scroll to position [3363, 0]
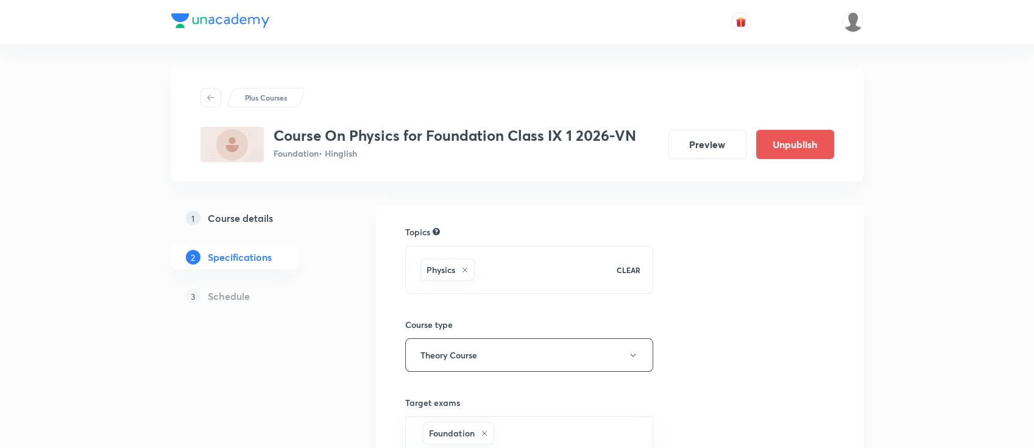
click at [264, 217] on h5 "Course details" at bounding box center [240, 218] width 65 height 15
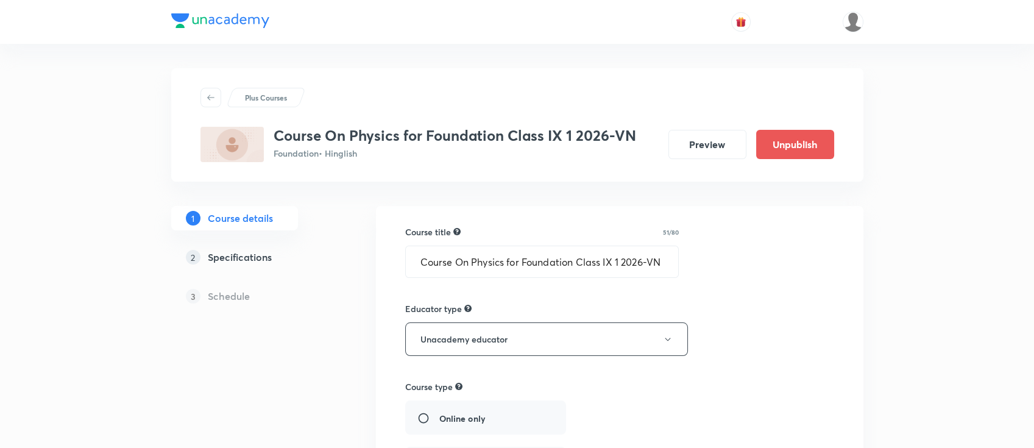
drag, startPoint x: 258, startPoint y: 253, endPoint x: 274, endPoint y: 233, distance: 26.5
click at [258, 253] on h5 "Specifications" at bounding box center [240, 257] width 64 height 15
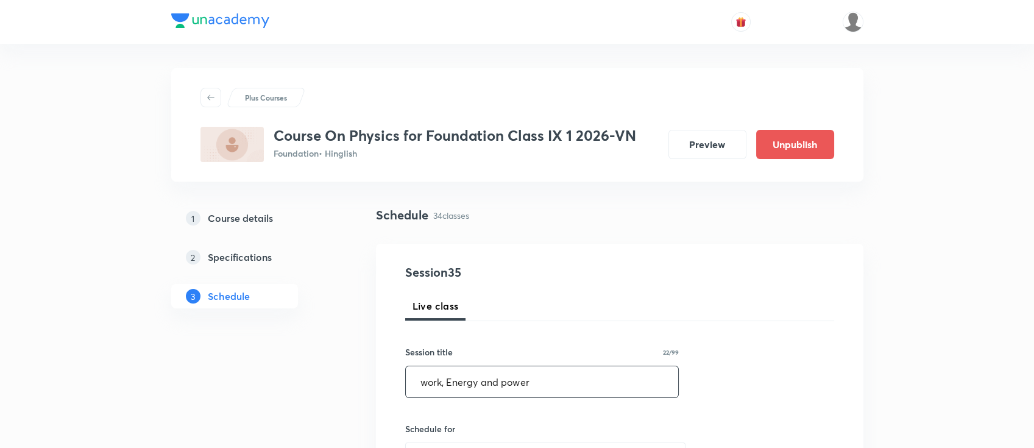
type input "work, Energy and power"
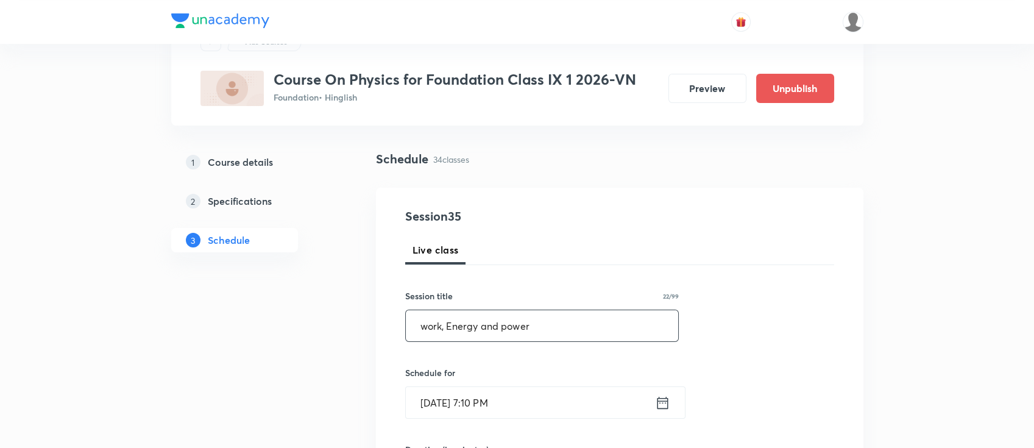
scroll to position [81, 0]
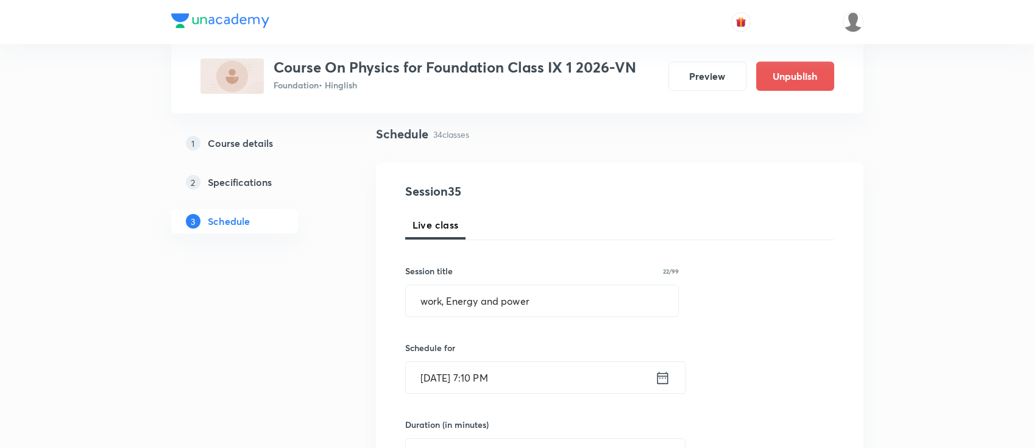
click at [663, 375] on icon at bounding box center [662, 377] width 11 height 12
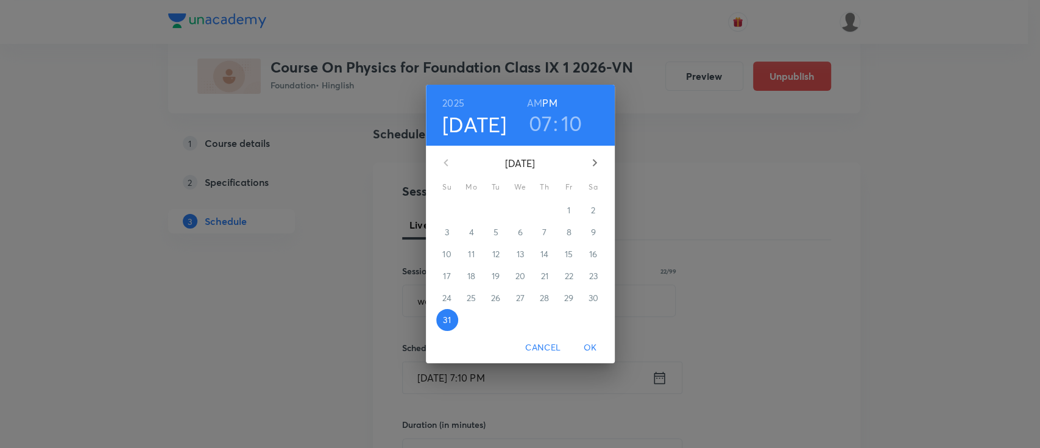
click at [593, 163] on icon "button" at bounding box center [594, 162] width 15 height 15
click at [473, 210] on span "1" at bounding box center [472, 210] width 22 height 12
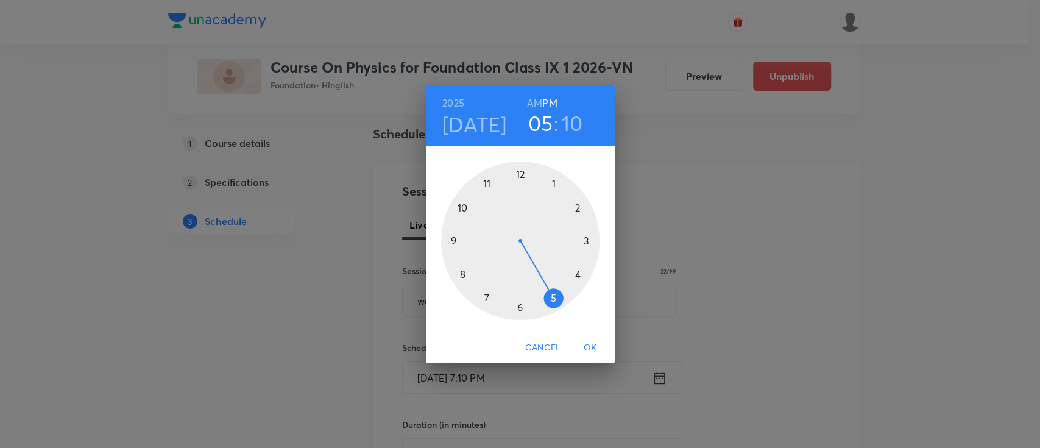
drag, startPoint x: 495, startPoint y: 295, endPoint x: 560, endPoint y: 306, distance: 66.8
click at [560, 306] on div at bounding box center [520, 240] width 158 height 158
drag, startPoint x: 568, startPoint y: 210, endPoint x: 473, endPoint y: 268, distance: 112.1
click at [473, 268] on div at bounding box center [520, 240] width 158 height 158
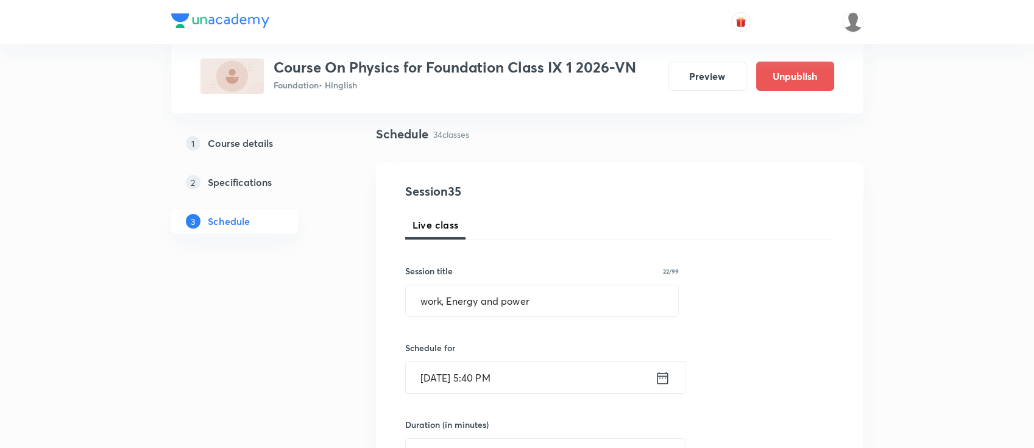
scroll to position [162, 0]
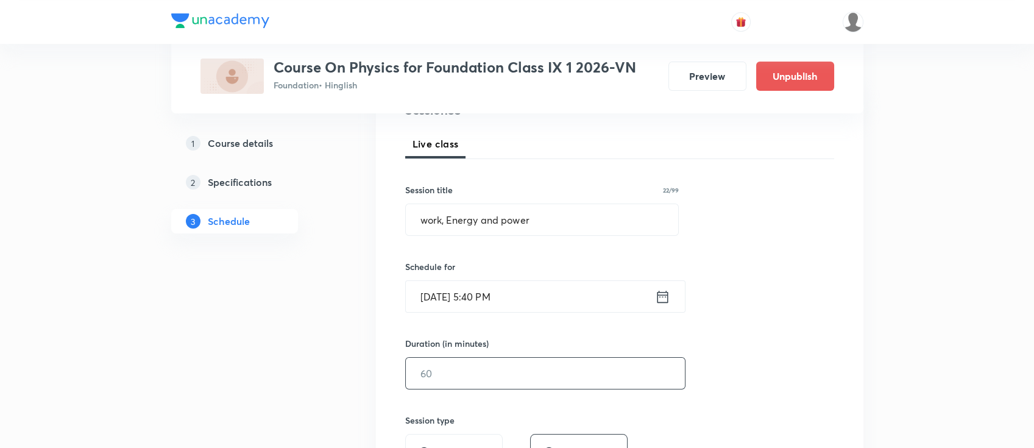
click at [545, 380] on input "text" at bounding box center [545, 373] width 279 height 31
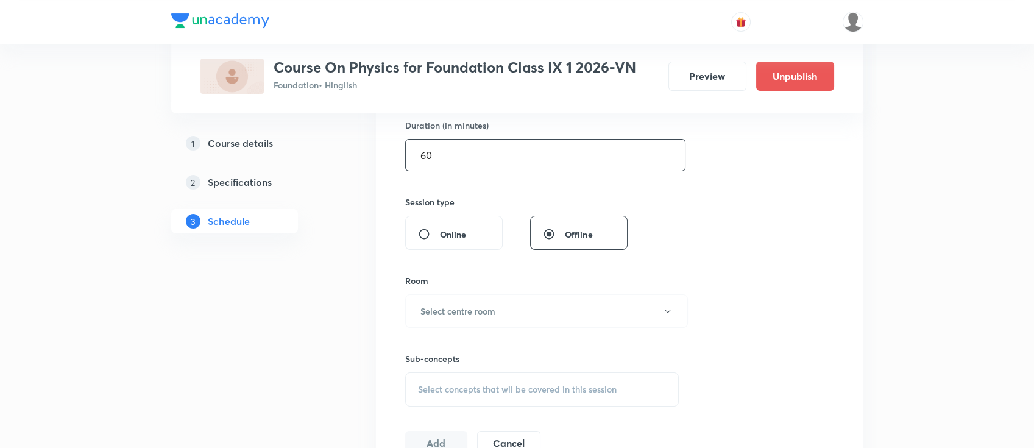
scroll to position [406, 0]
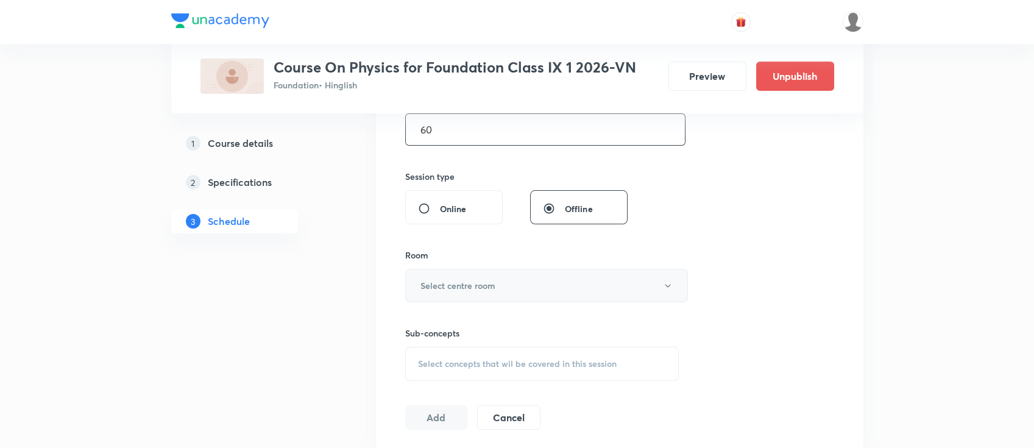
type input "60"
click at [514, 277] on button "Select centre room" at bounding box center [546, 286] width 283 height 34
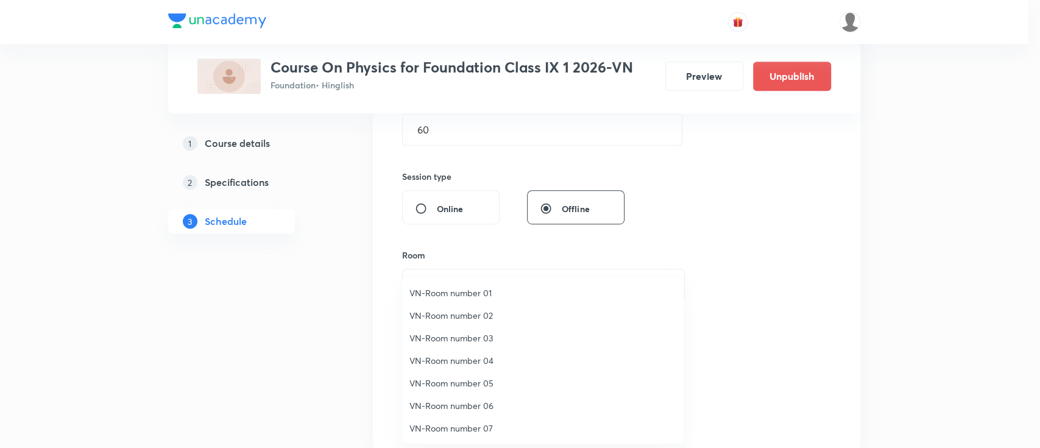
click at [458, 362] on span "VN-Room number 04" at bounding box center [542, 360] width 267 height 13
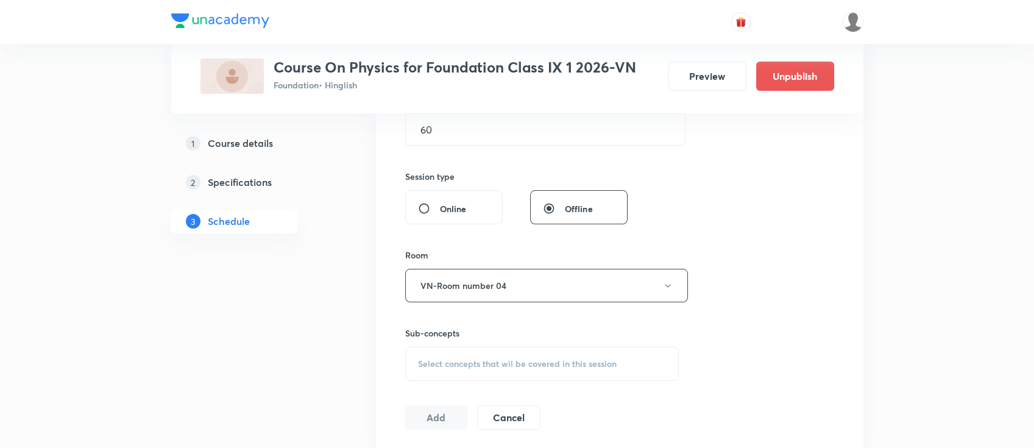
click at [535, 363] on span "Select concepts that wil be covered in this session" at bounding box center [517, 364] width 199 height 10
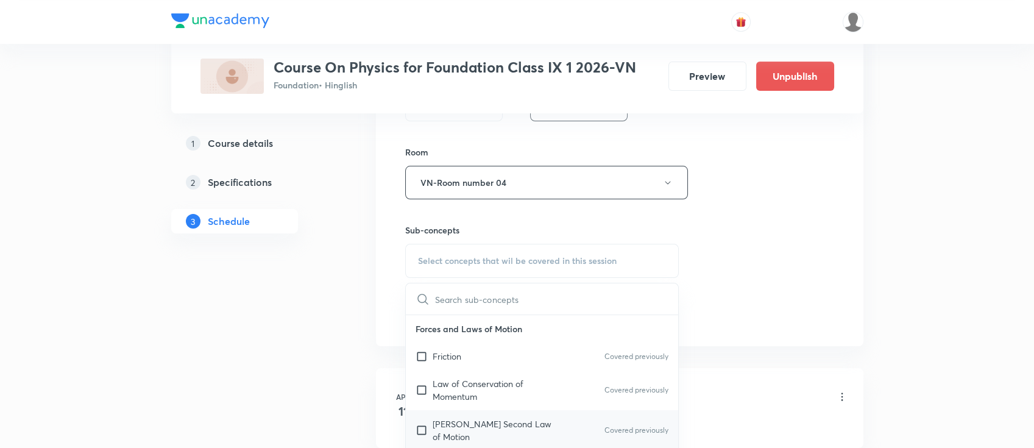
scroll to position [568, 0]
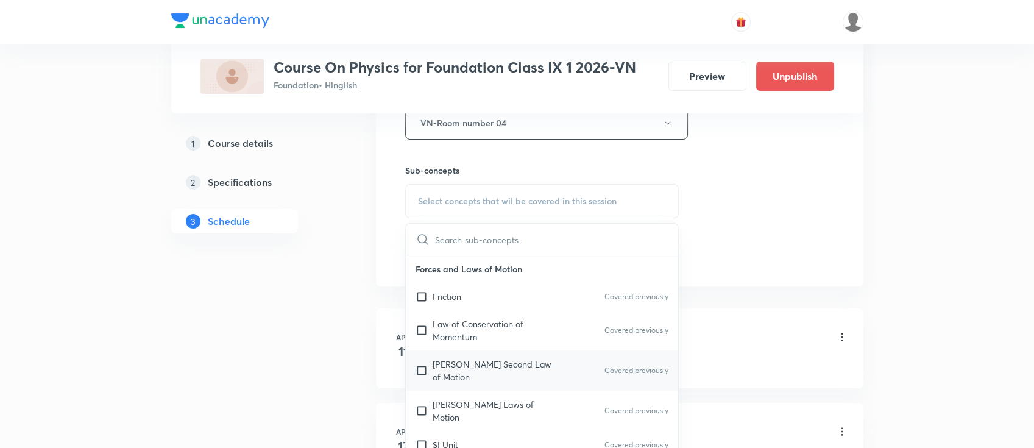
click at [521, 353] on div "Newton's Second Law of Motion Covered previously" at bounding box center [542, 370] width 273 height 40
checkbox input "true"
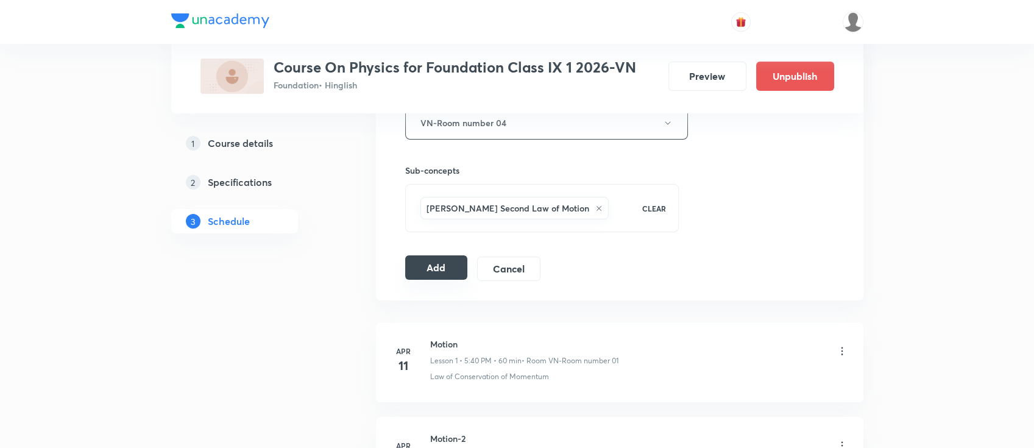
click at [444, 270] on button "Add" at bounding box center [436, 267] width 63 height 24
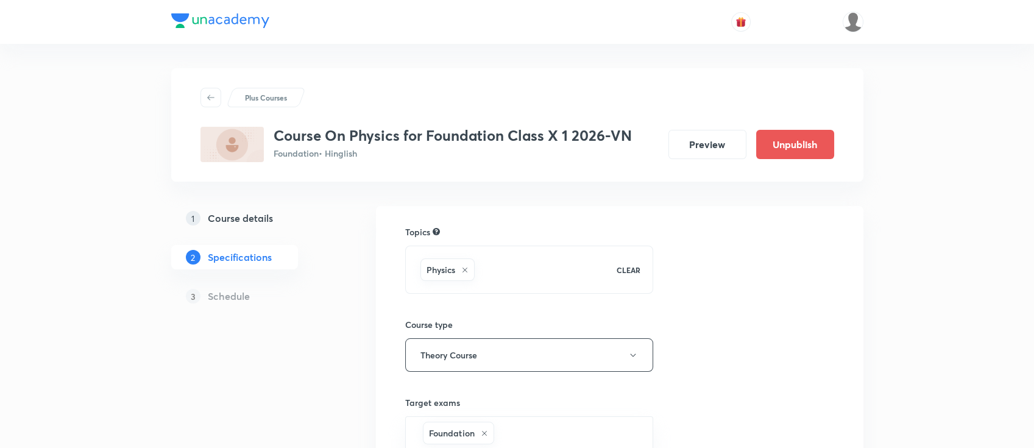
click at [246, 217] on h5 "Course details" at bounding box center [240, 218] width 65 height 15
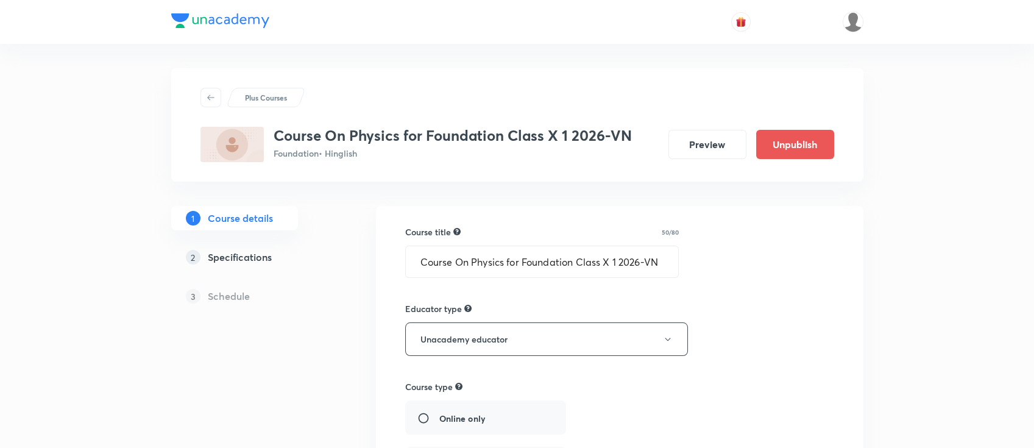
click at [261, 256] on h5 "Specifications" at bounding box center [240, 257] width 64 height 15
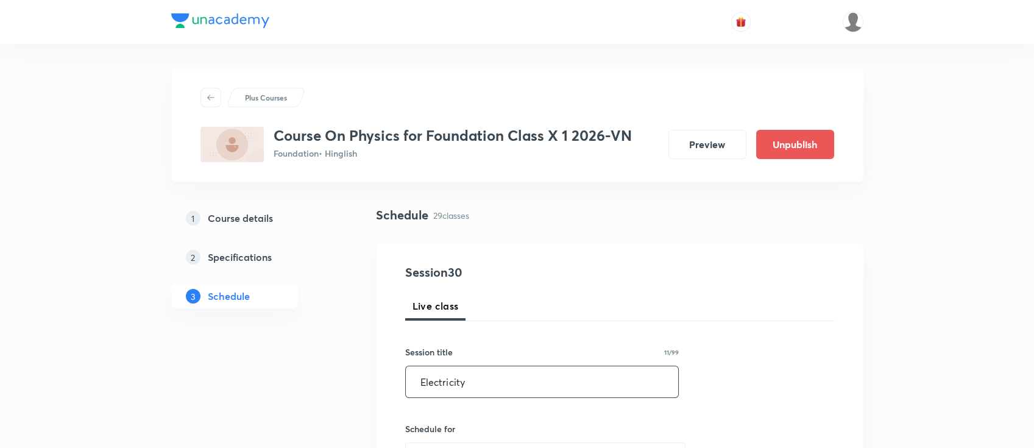
type input "Electricity"
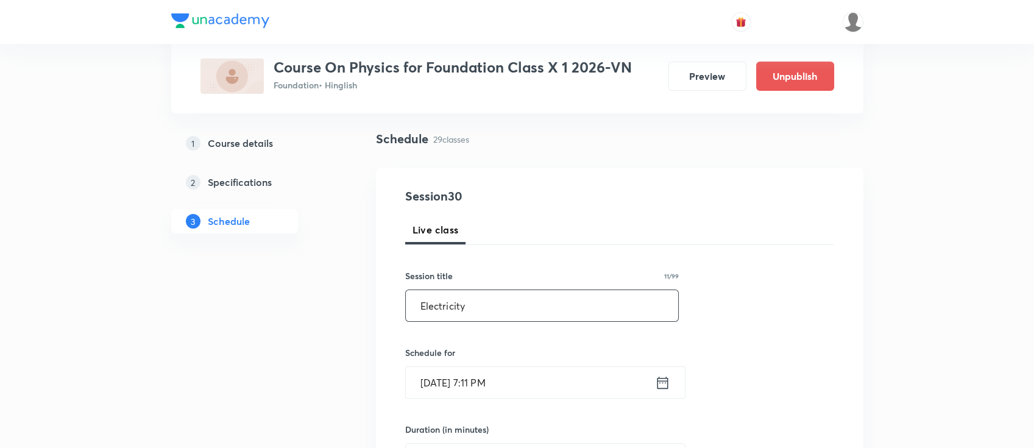
scroll to position [162, 0]
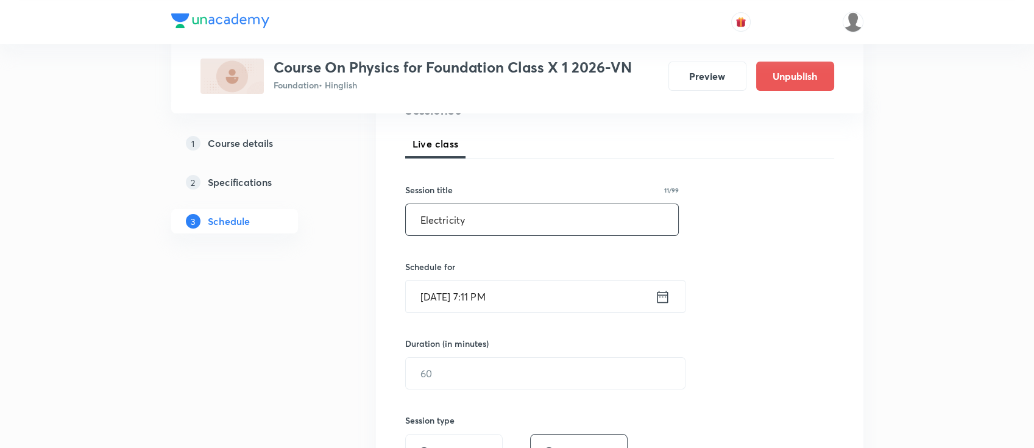
click at [675, 281] on div "Aug 31, 2025, 7:11 PM ​" at bounding box center [545, 296] width 280 height 32
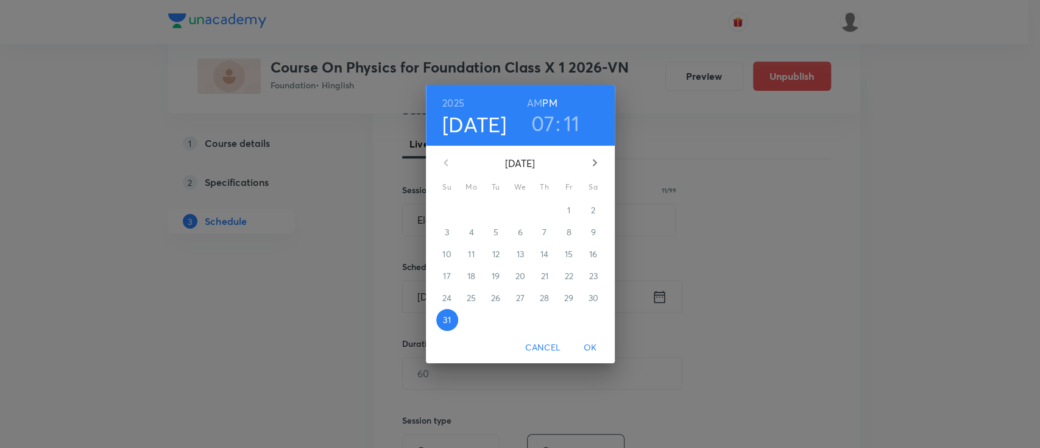
click at [592, 158] on icon "button" at bounding box center [594, 162] width 15 height 15
click at [471, 206] on p "1" at bounding box center [471, 210] width 3 height 12
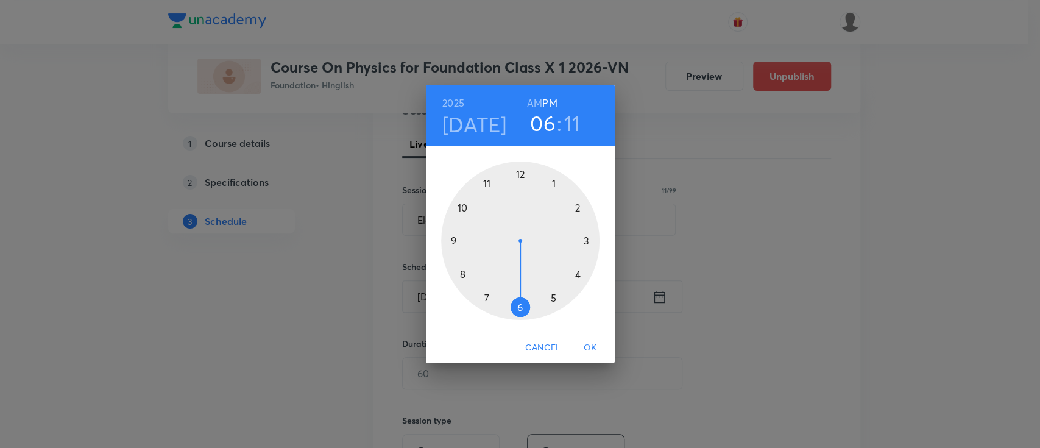
drag, startPoint x: 495, startPoint y: 294, endPoint x: 516, endPoint y: 311, distance: 26.5
click at [516, 311] on div at bounding box center [520, 240] width 158 height 158
drag, startPoint x: 576, startPoint y: 211, endPoint x: 463, endPoint y: 208, distance: 112.7
click at [463, 208] on div at bounding box center [520, 240] width 158 height 158
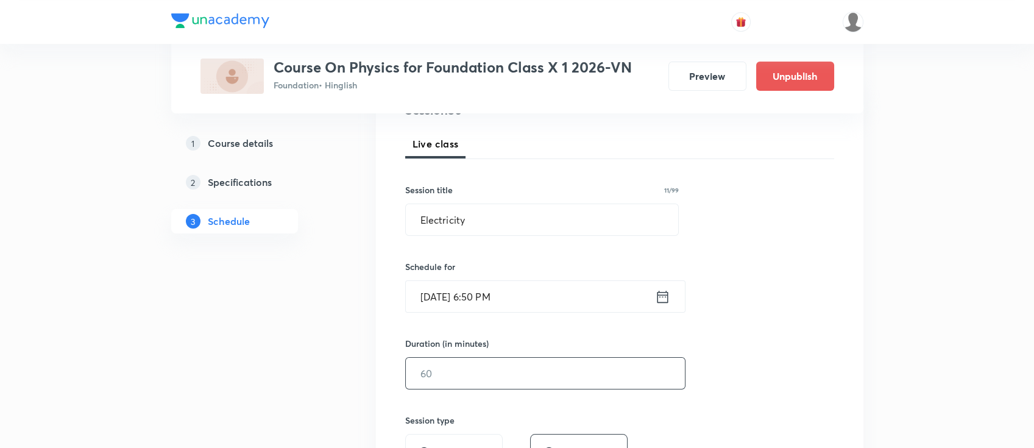
click at [495, 370] on input "text" at bounding box center [545, 373] width 279 height 31
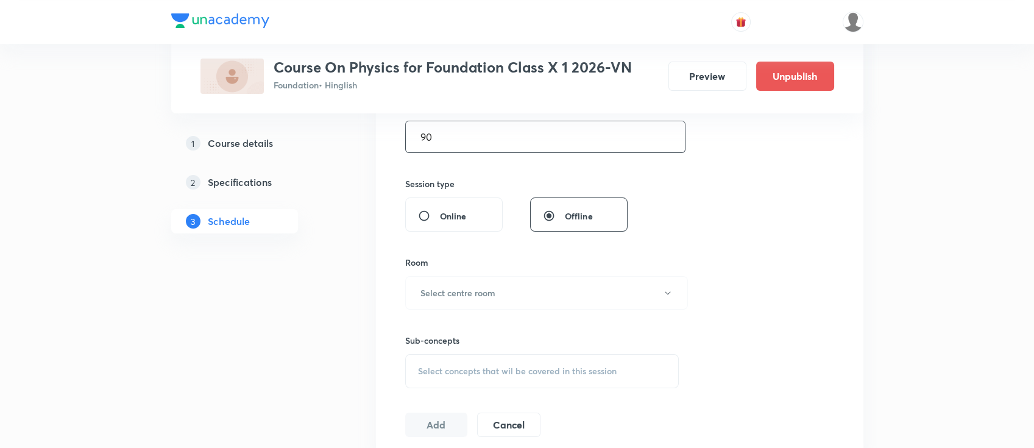
scroll to position [406, 0]
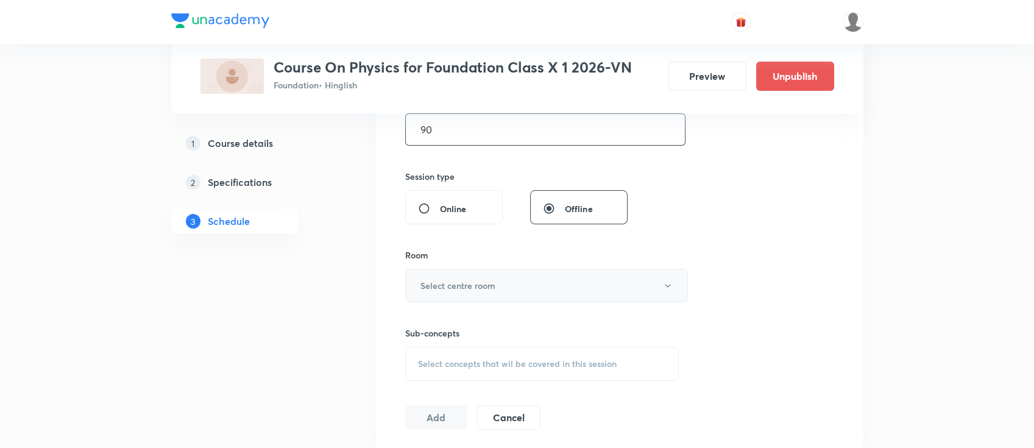
type input "90"
click at [475, 275] on button "Select centre room" at bounding box center [546, 286] width 283 height 34
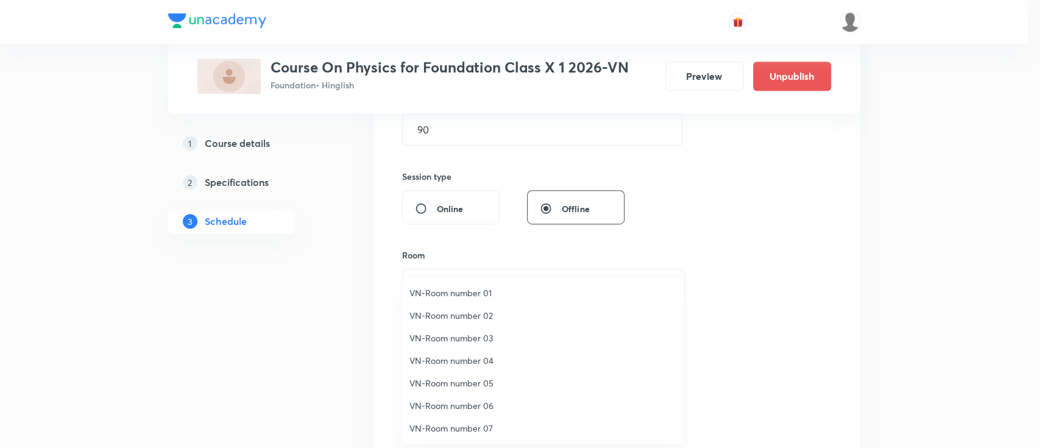
click at [479, 342] on span "VN-Room number 03" at bounding box center [542, 337] width 267 height 13
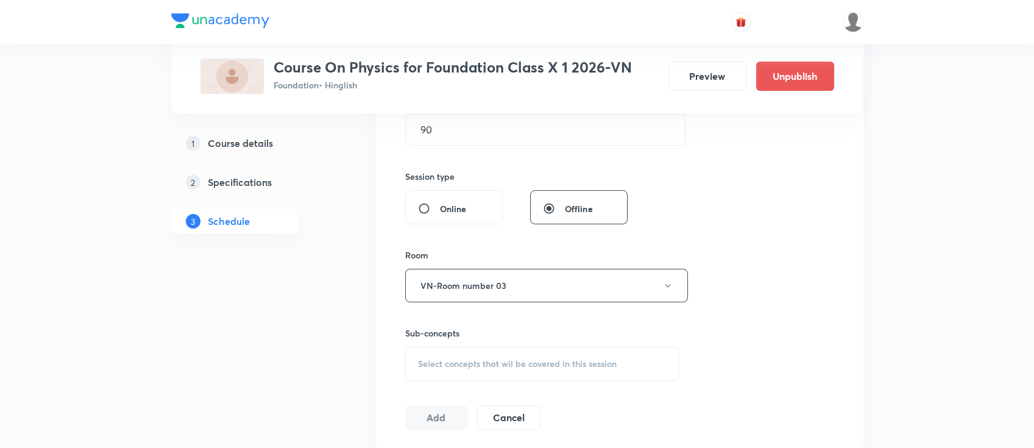
click at [495, 364] on span "Select concepts that wil be covered in this session" at bounding box center [517, 364] width 199 height 10
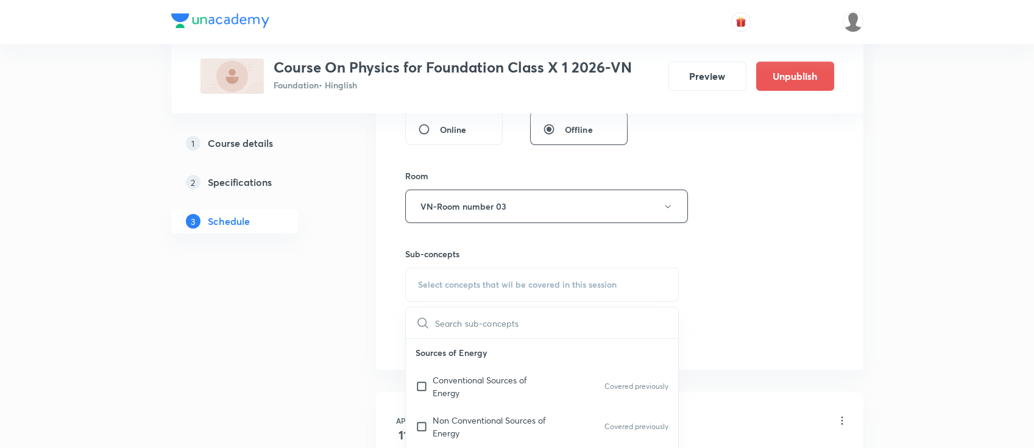
scroll to position [487, 0]
click at [525, 378] on p "Conventional Sources of Energy" at bounding box center [494, 384] width 123 height 26
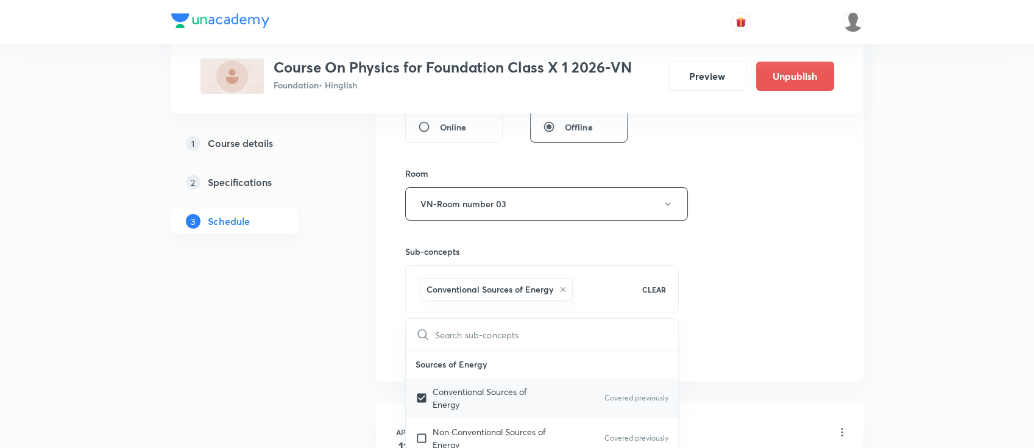
checkbox input "true"
click at [775, 279] on div "Session 30 Live class Session title 11/99 Electricity ​ Schedule for Sep 1, 202…" at bounding box center [619, 69] width 429 height 586
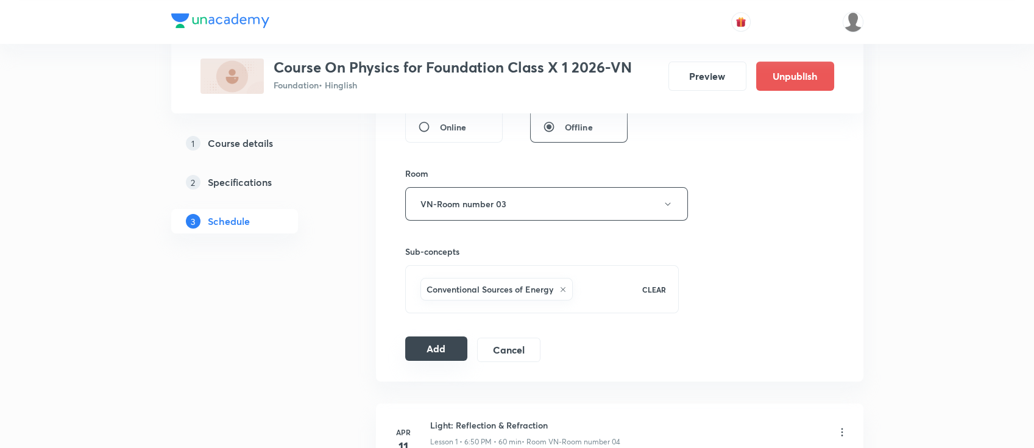
click at [443, 349] on button "Add" at bounding box center [436, 348] width 63 height 24
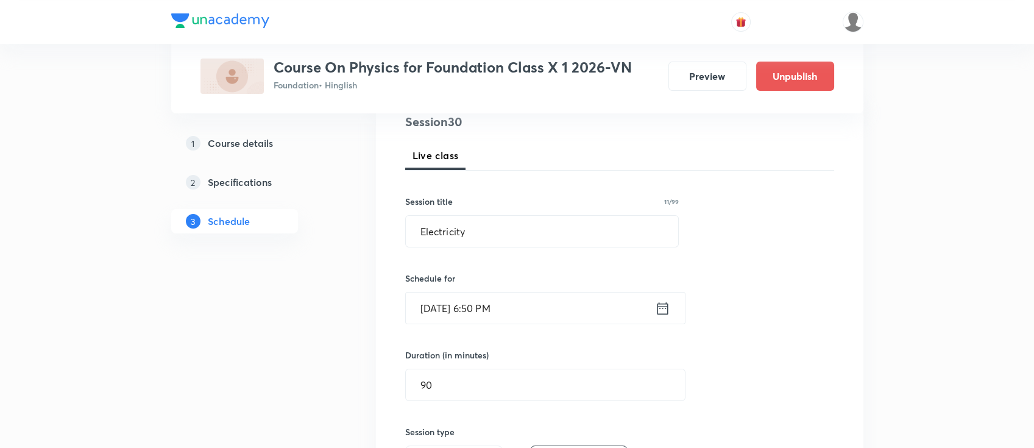
scroll to position [162, 0]
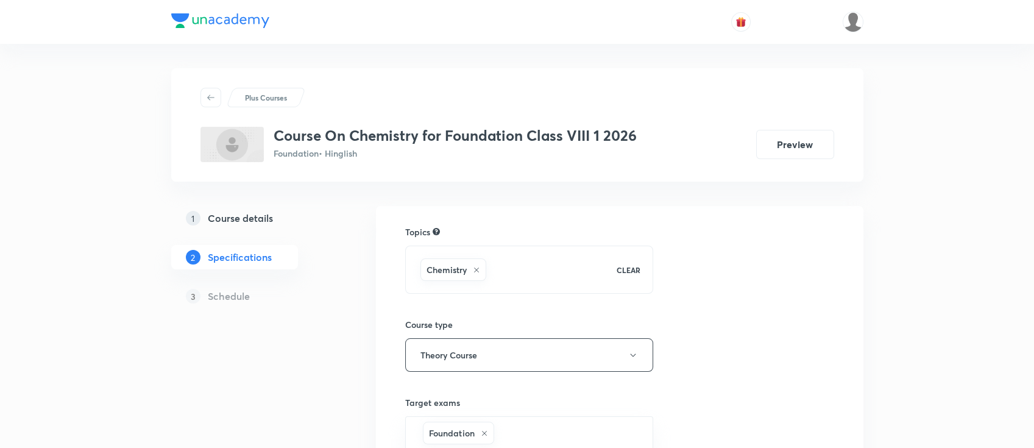
click at [256, 219] on h5 "Course details" at bounding box center [240, 218] width 65 height 15
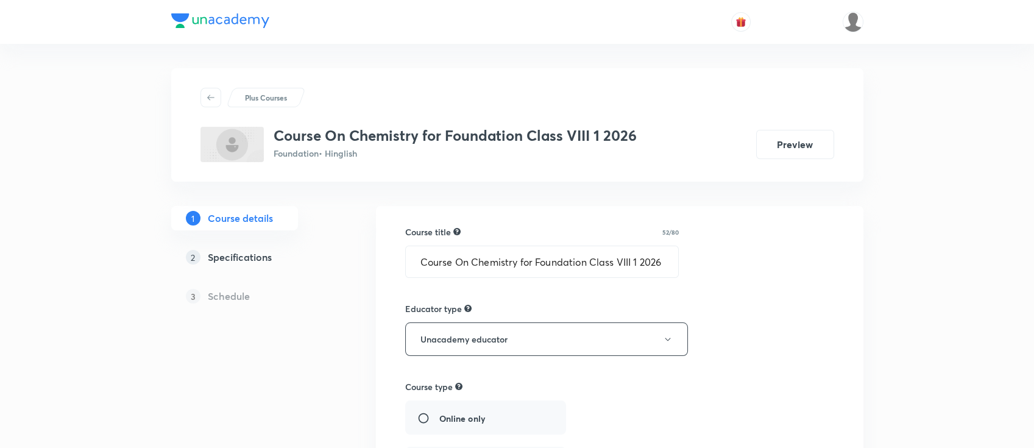
click at [266, 258] on h5 "Specifications" at bounding box center [240, 257] width 64 height 15
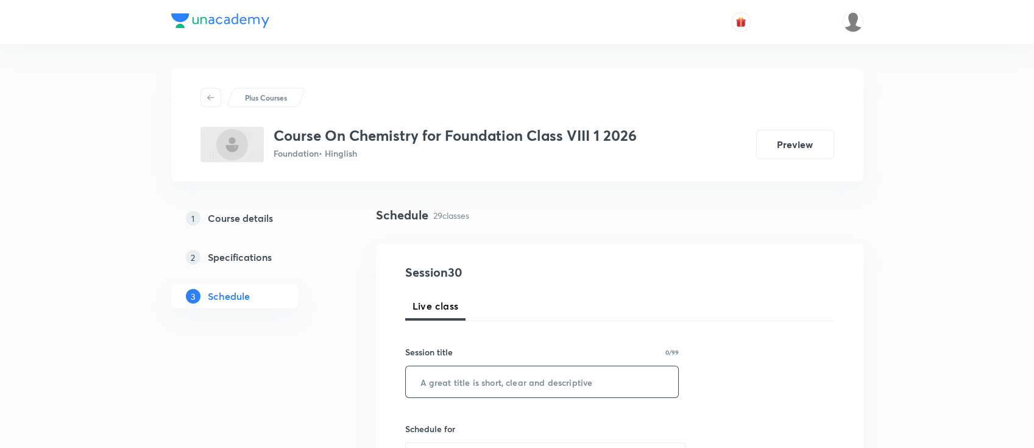
click at [513, 386] on input "text" at bounding box center [542, 381] width 273 height 31
paste input "Synthetic fibres and plastics"
type input "Synthetic fibres and plastics"
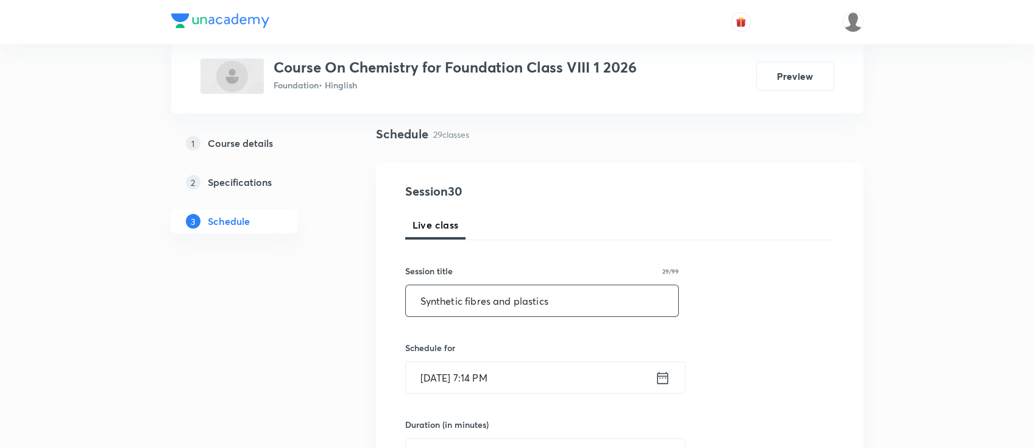
click at [666, 371] on icon at bounding box center [662, 377] width 11 height 12
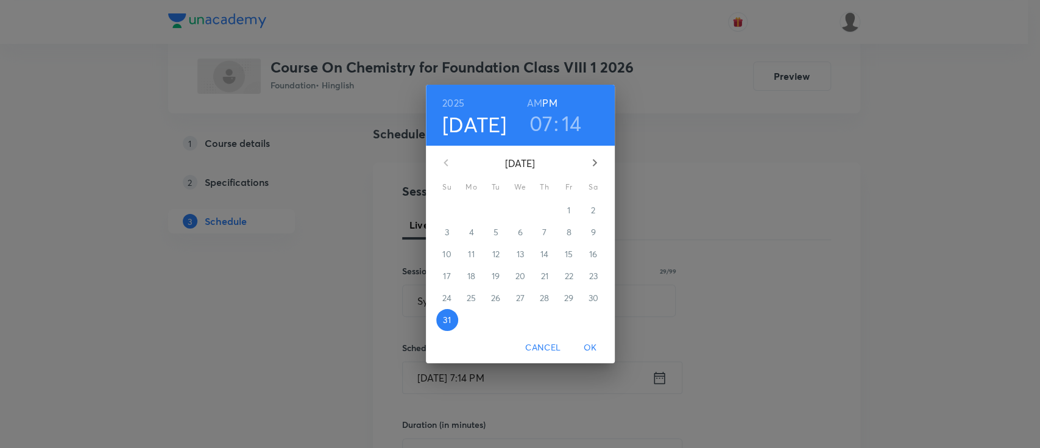
click at [596, 163] on icon "button" at bounding box center [594, 162] width 15 height 15
click at [470, 215] on p "1" at bounding box center [471, 210] width 3 height 12
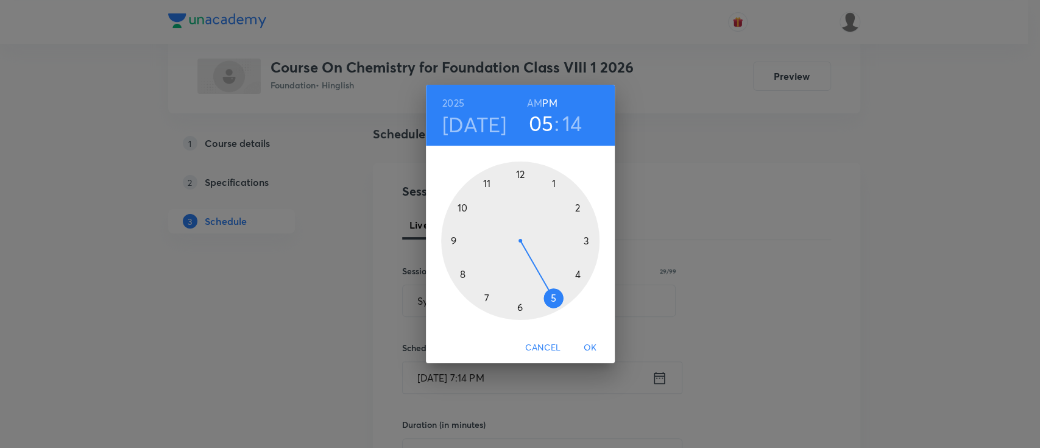
drag, startPoint x: 491, startPoint y: 297, endPoint x: 582, endPoint y: 309, distance: 91.5
click at [582, 309] on div at bounding box center [520, 240] width 158 height 158
drag, startPoint x: 573, startPoint y: 239, endPoint x: 478, endPoint y: 267, distance: 99.7
click at [478, 267] on div at bounding box center [520, 240] width 158 height 158
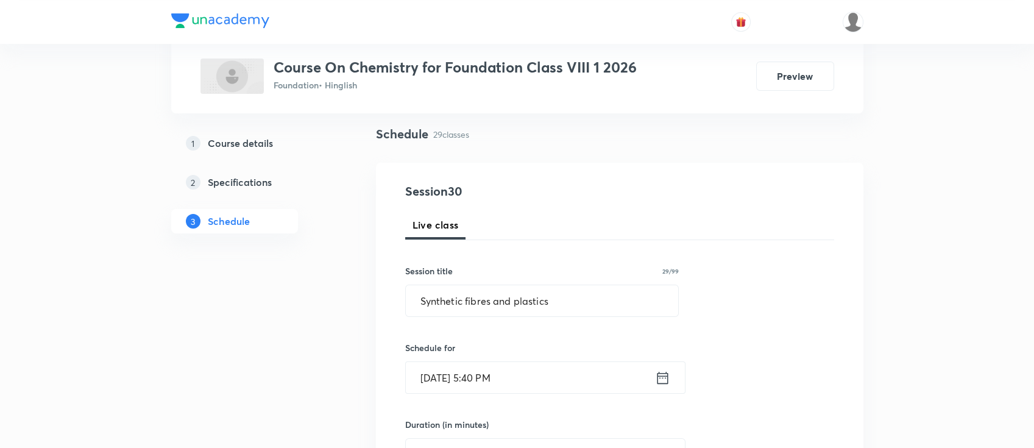
scroll to position [162, 0]
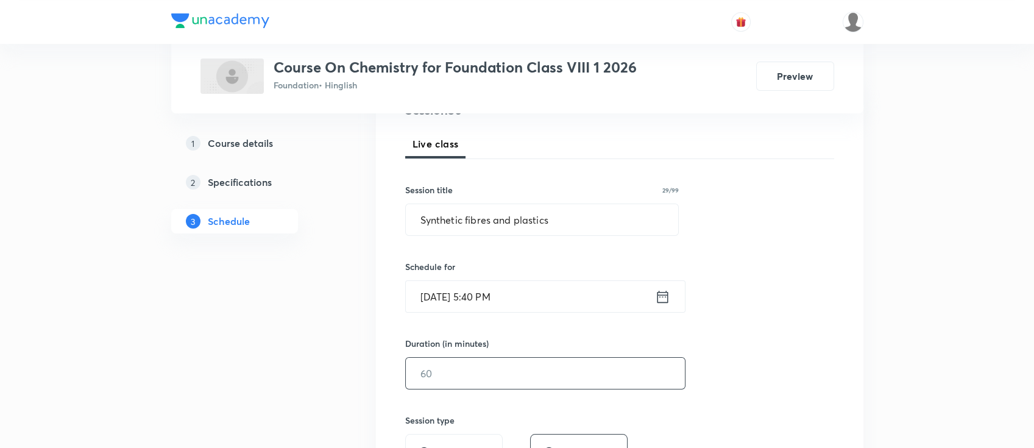
drag, startPoint x: 561, startPoint y: 359, endPoint x: 553, endPoint y: 358, distance: 8.0
click at [557, 359] on input "text" at bounding box center [545, 373] width 279 height 31
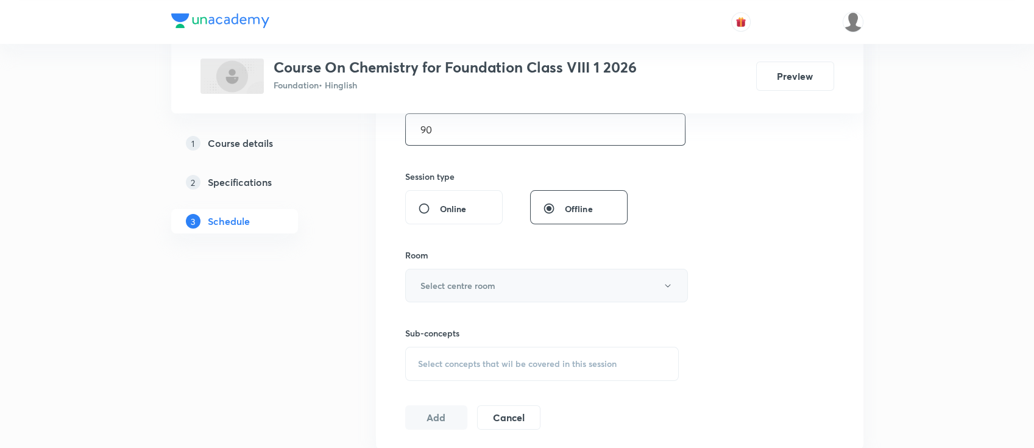
type input "90"
click at [506, 278] on button "Select centre room" at bounding box center [546, 286] width 283 height 34
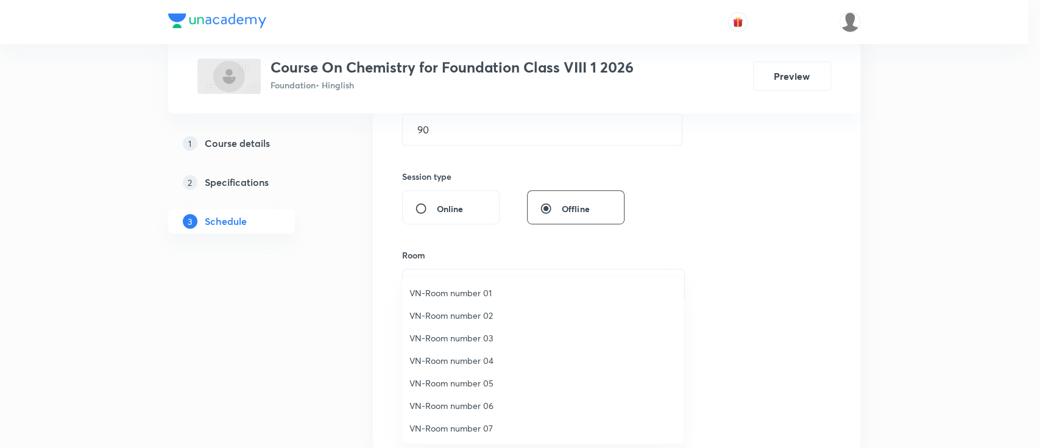
click at [482, 339] on span "VN-Room number 03" at bounding box center [542, 337] width 267 height 13
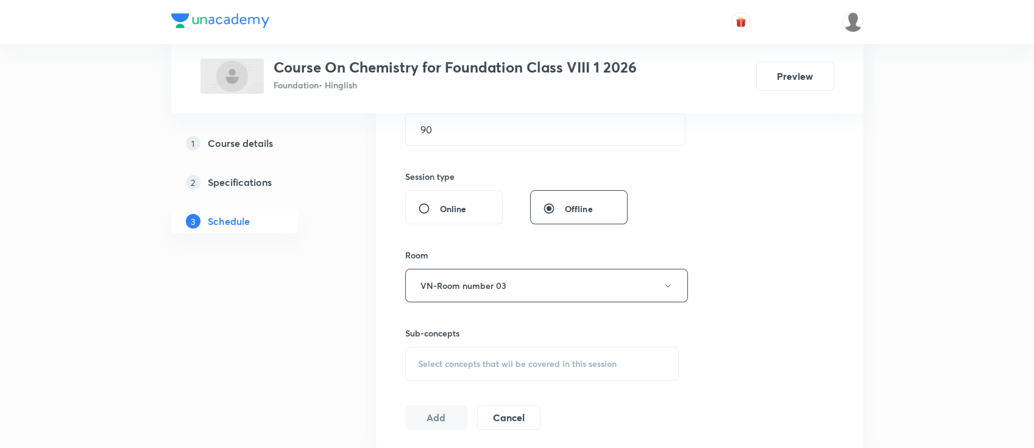
click at [499, 367] on span "Select concepts that wil be covered in this session" at bounding box center [517, 364] width 199 height 10
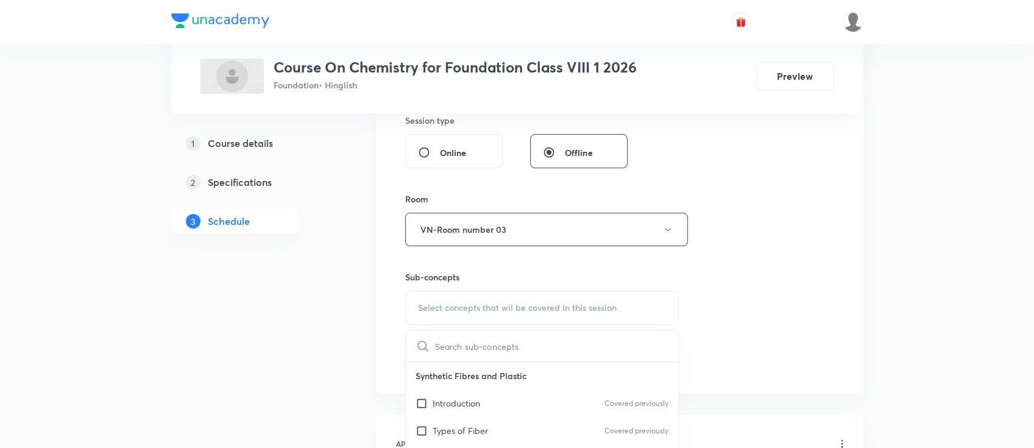
scroll to position [487, 0]
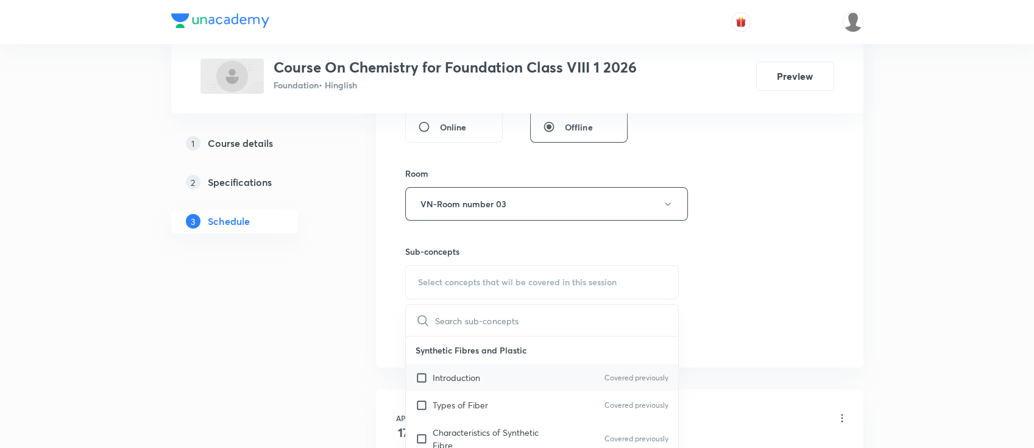
click at [502, 386] on div "Introduction Covered previously" at bounding box center [542, 377] width 273 height 27
checkbox input "true"
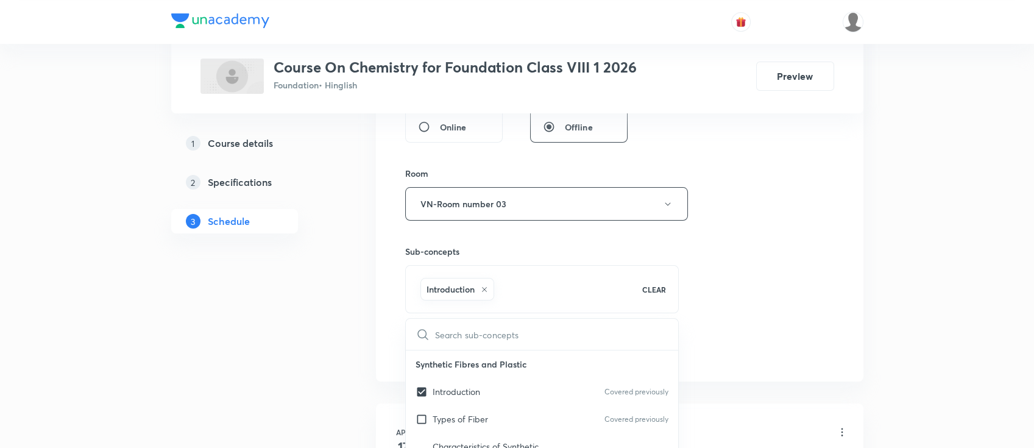
click at [790, 345] on div "Session 30 Live class Session title 29/99 Synthetic fibres and plastics ​ Sched…" at bounding box center [619, 69] width 429 height 586
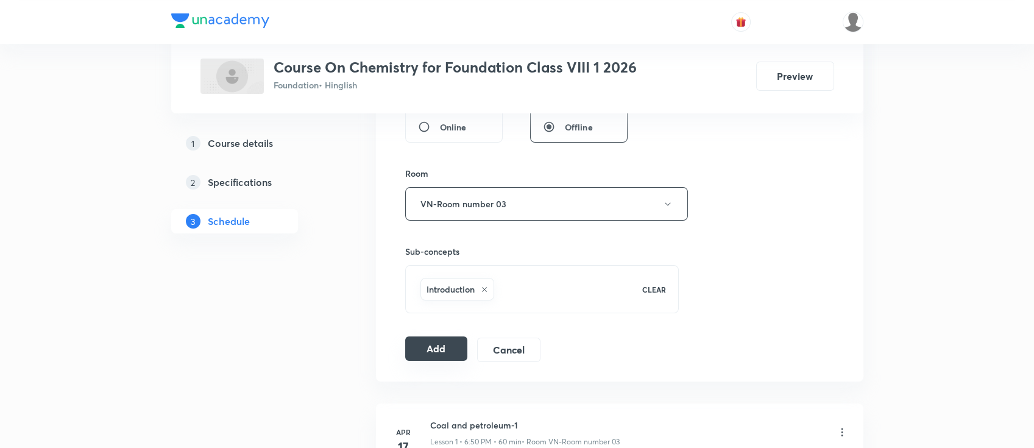
click at [439, 341] on button "Add" at bounding box center [436, 348] width 63 height 24
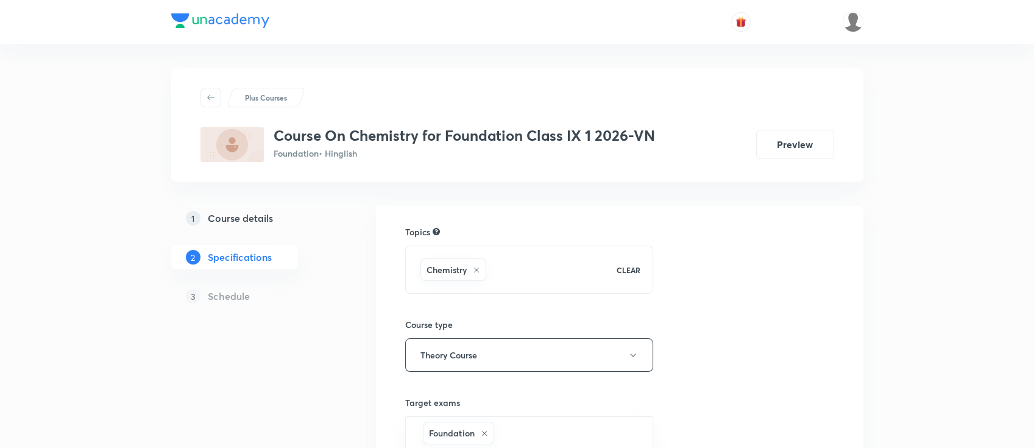
click at [243, 218] on h5 "Course details" at bounding box center [240, 218] width 65 height 15
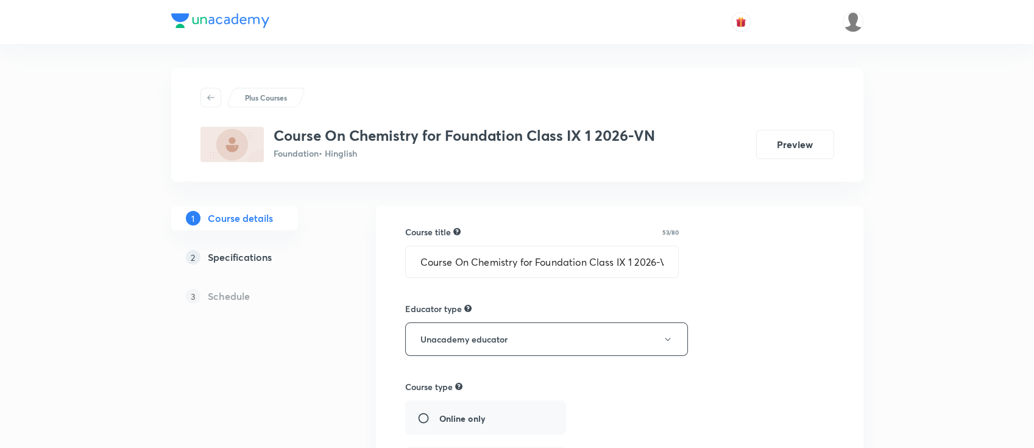
click at [249, 256] on h5 "Specifications" at bounding box center [240, 257] width 64 height 15
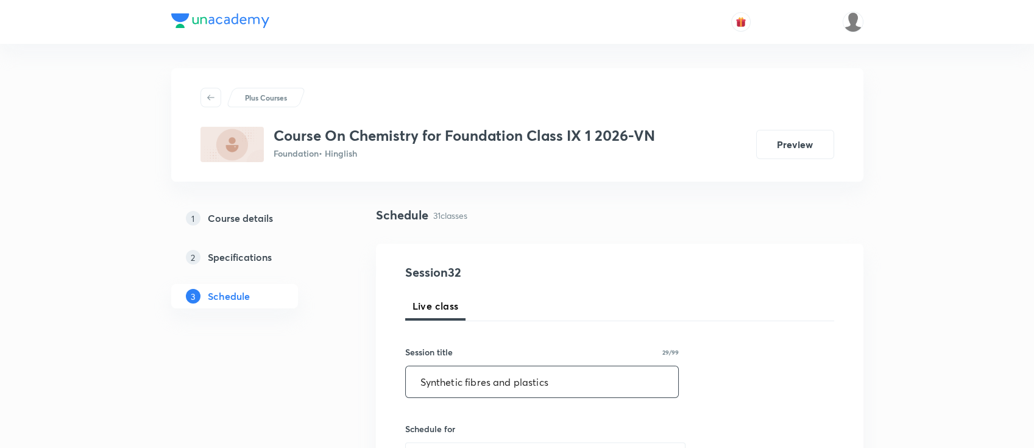
drag, startPoint x: 569, startPoint y: 384, endPoint x: 313, endPoint y: 386, distance: 256.5
paste input "Atoms and molecule"
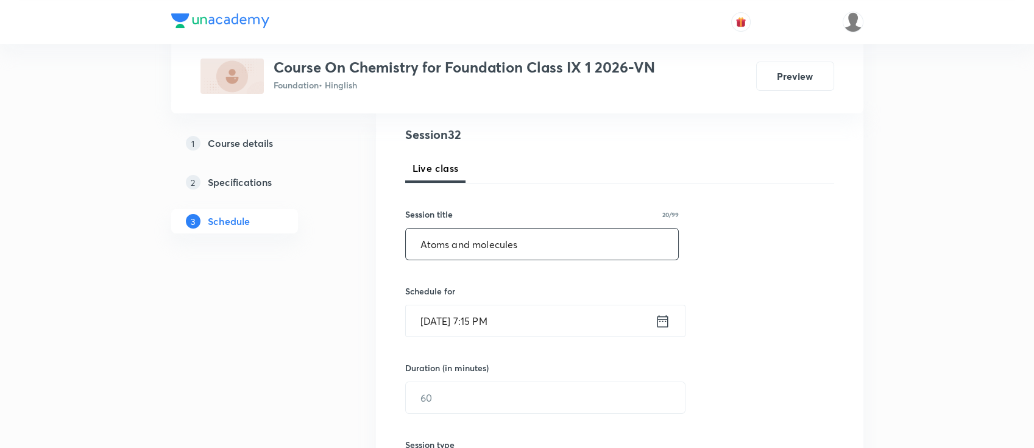
scroll to position [162, 0]
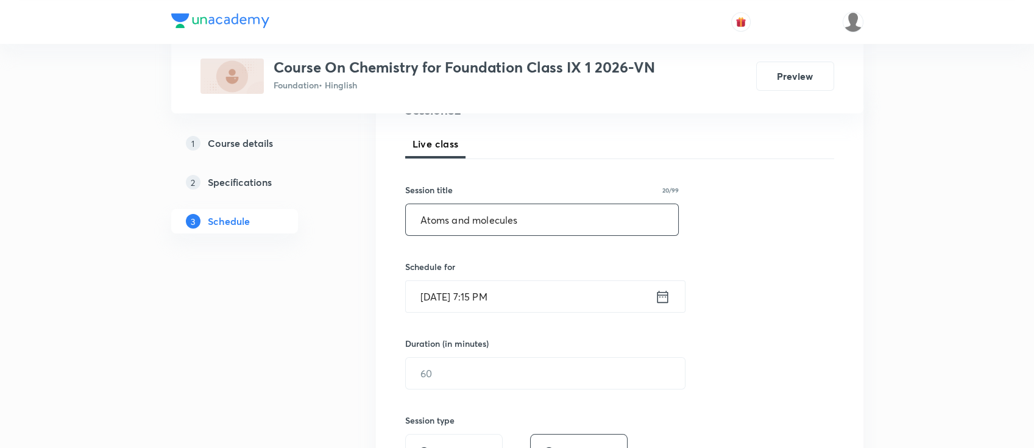
type input "Atoms and molecules"
click at [666, 290] on icon at bounding box center [662, 296] width 11 height 12
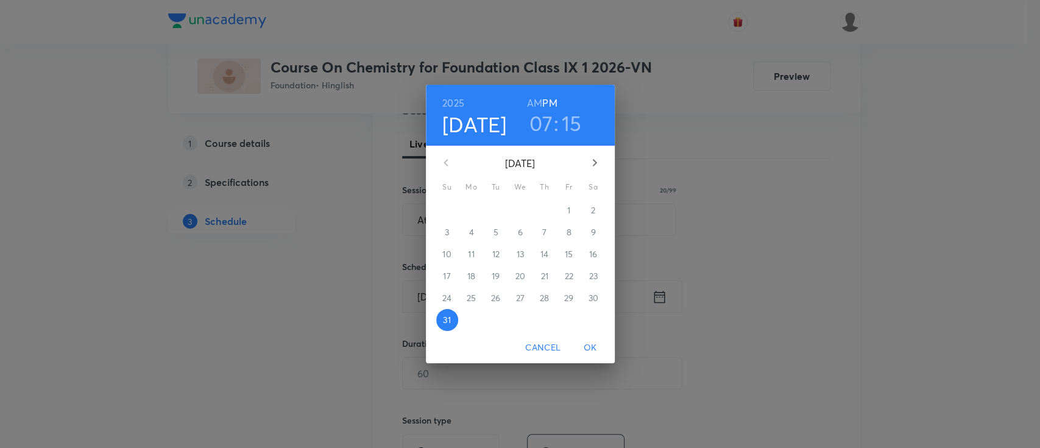
click at [598, 158] on icon "button" at bounding box center [594, 162] width 15 height 15
click at [470, 207] on p "1" at bounding box center [471, 210] width 3 height 12
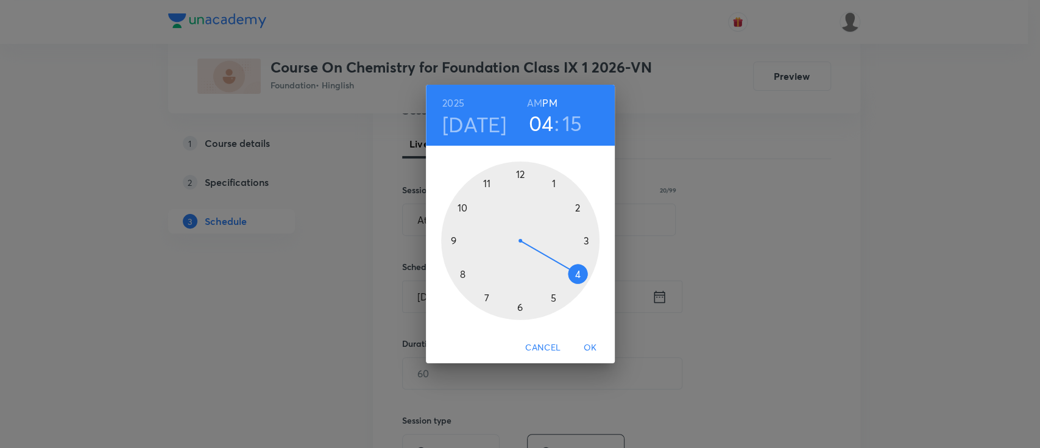
drag, startPoint x: 486, startPoint y: 300, endPoint x: 570, endPoint y: 279, distance: 86.6
click at [570, 279] on div at bounding box center [520, 240] width 158 height 158
drag, startPoint x: 589, startPoint y: 237, endPoint x: 517, endPoint y: 291, distance: 89.6
click at [517, 291] on div at bounding box center [520, 240] width 158 height 158
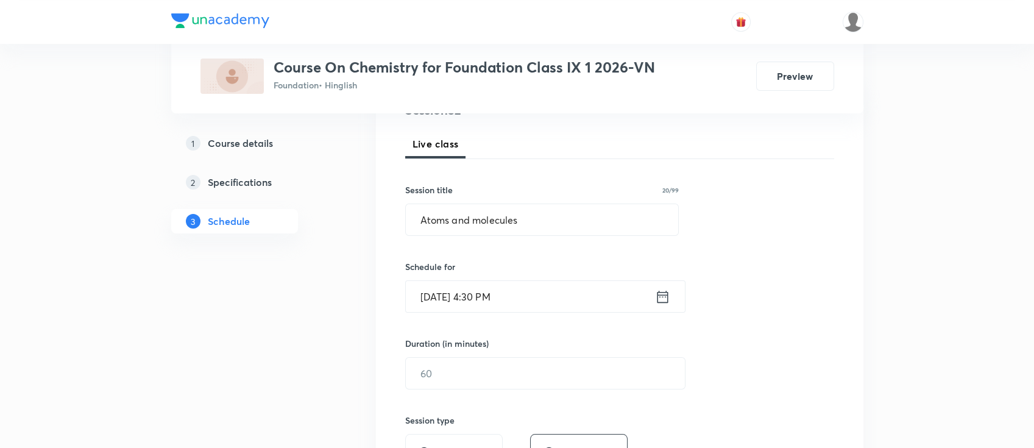
click at [571, 353] on div "Duration (in minutes) ​" at bounding box center [516, 363] width 222 height 52
drag, startPoint x: 574, startPoint y: 362, endPoint x: 580, endPoint y: 372, distance: 11.2
click at [576, 363] on input "text" at bounding box center [545, 373] width 279 height 31
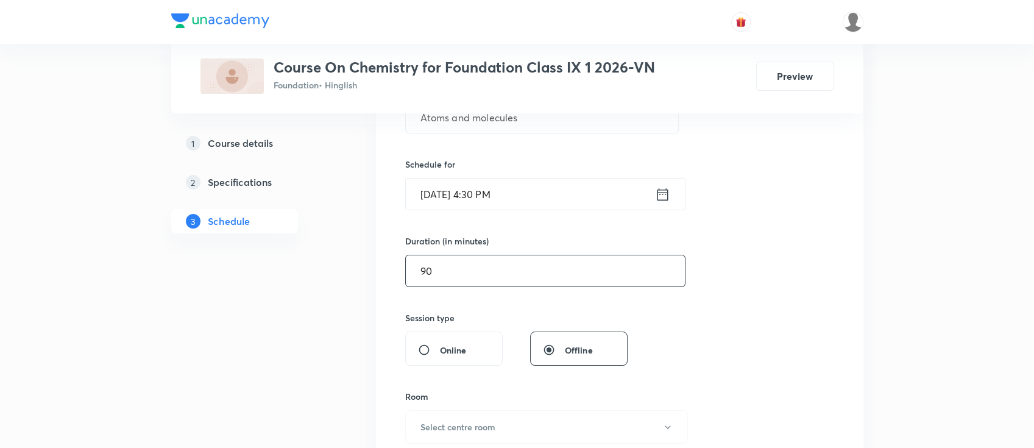
scroll to position [325, 0]
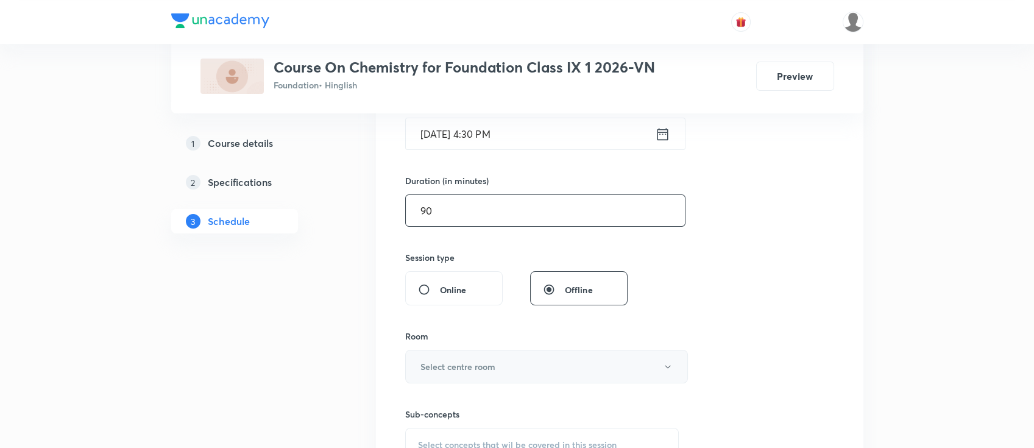
type input "90"
click at [536, 366] on button "Select centre room" at bounding box center [546, 367] width 283 height 34
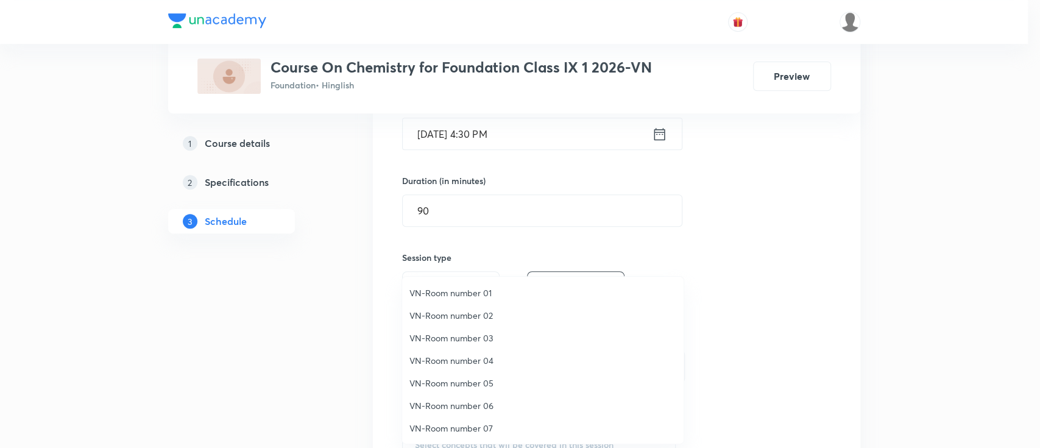
click at [471, 338] on span "VN-Room number 03" at bounding box center [542, 337] width 267 height 13
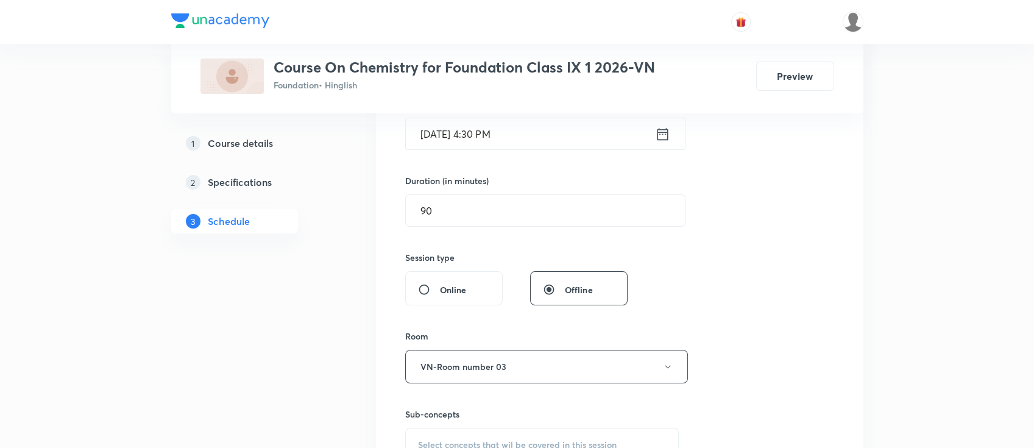
scroll to position [487, 0]
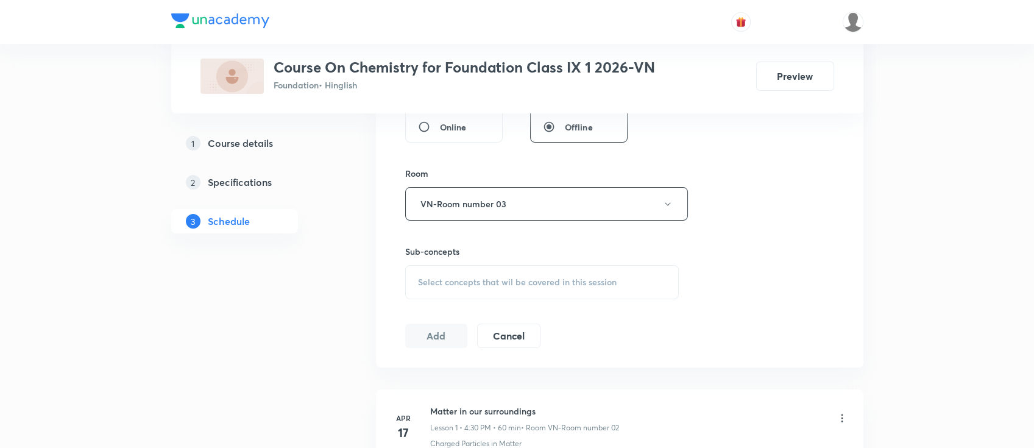
click at [556, 289] on div "Select concepts that wil be covered in this session" at bounding box center [542, 282] width 274 height 34
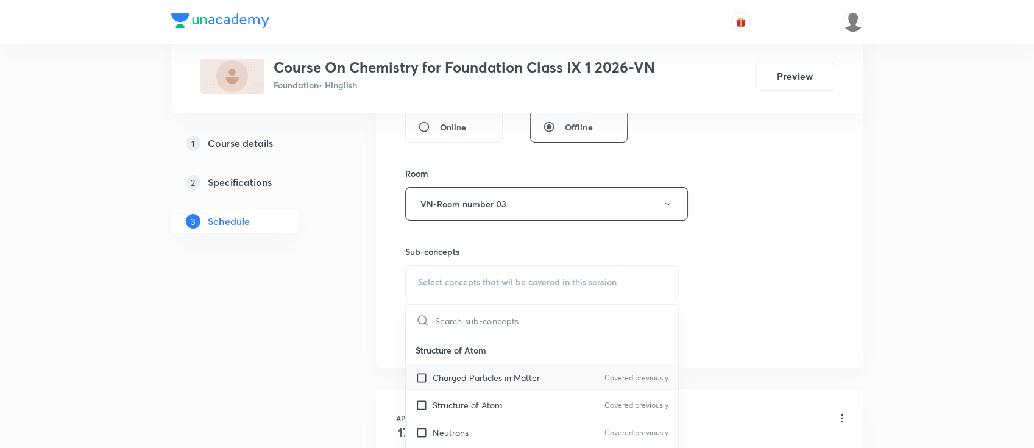
click at [548, 374] on div "Charged Particles in Matter Covered previously" at bounding box center [542, 377] width 273 height 27
checkbox input "true"
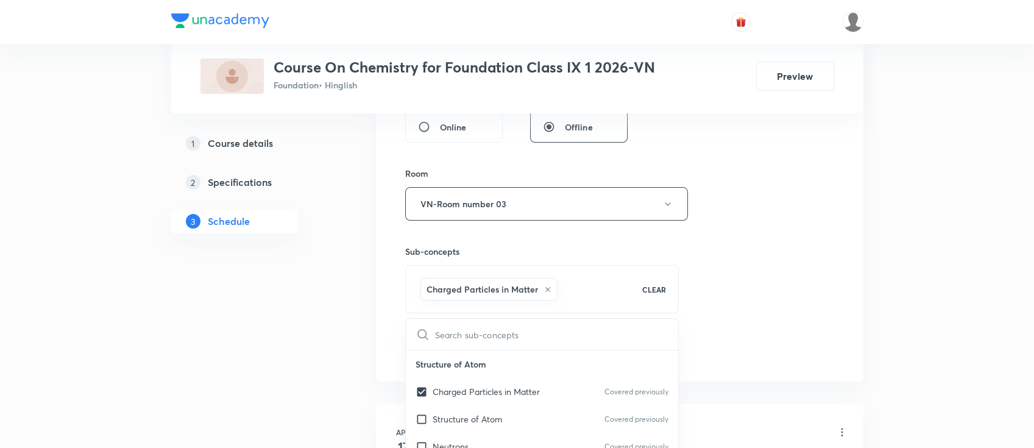
click at [760, 261] on div "Session 32 Live class Session title 20/99 Atoms and molecules ​ Schedule for Se…" at bounding box center [619, 69] width 429 height 586
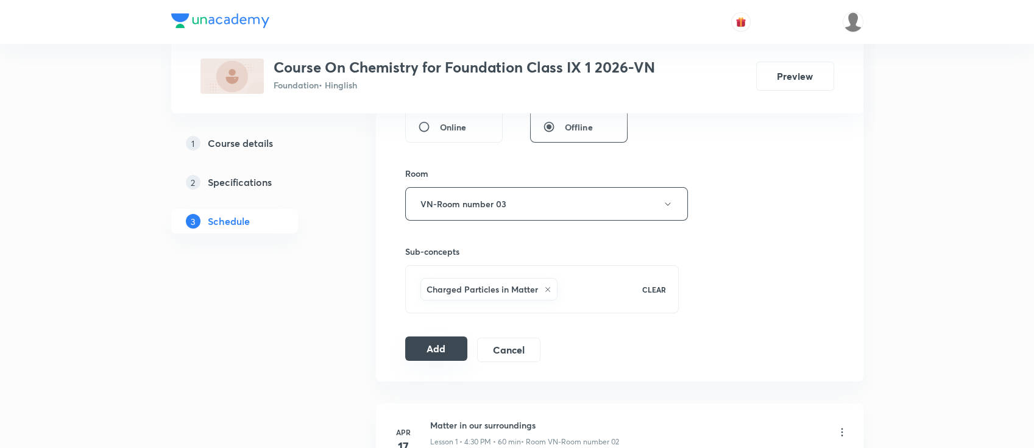
click at [443, 345] on button "Add" at bounding box center [436, 348] width 63 height 24
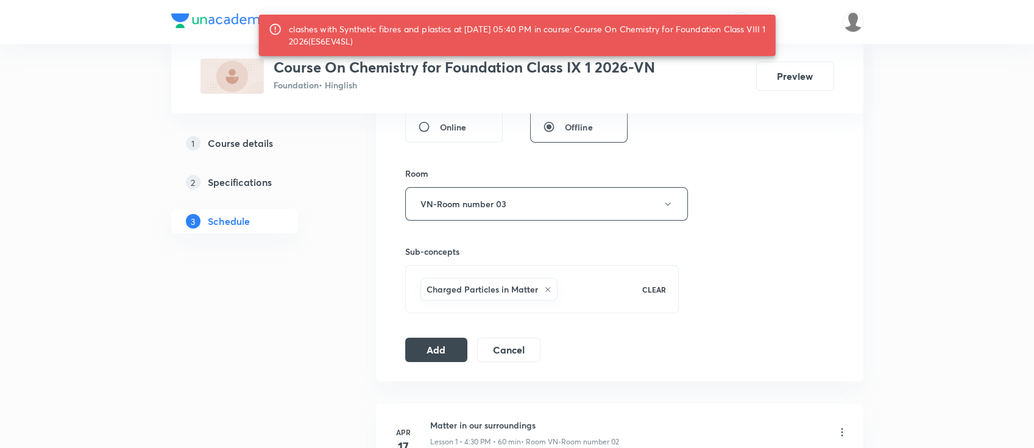
click at [380, 45] on div "clashes with Synthetic fibres and plastics at 01 Sep 2025 05:40 PM in course: C…" at bounding box center [527, 35] width 477 height 34
copy div "ES6EV4SL"
click at [442, 349] on button "Add" at bounding box center [436, 348] width 63 height 24
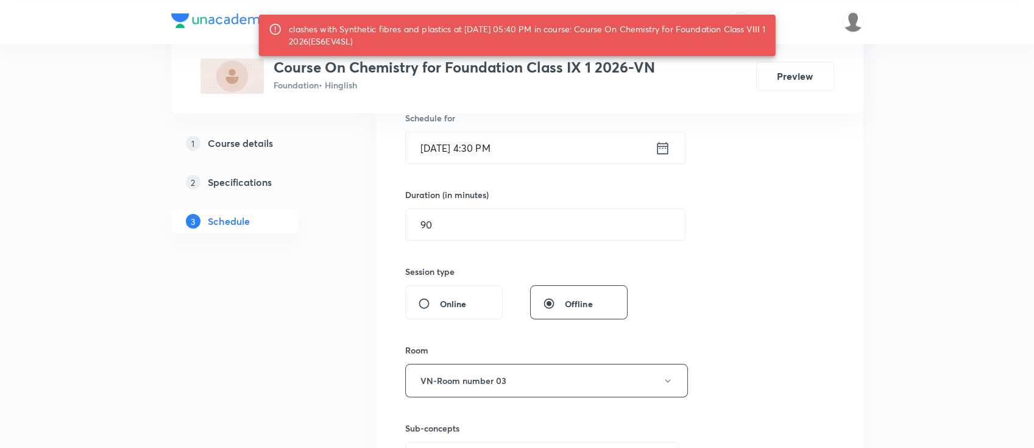
scroll to position [162, 0]
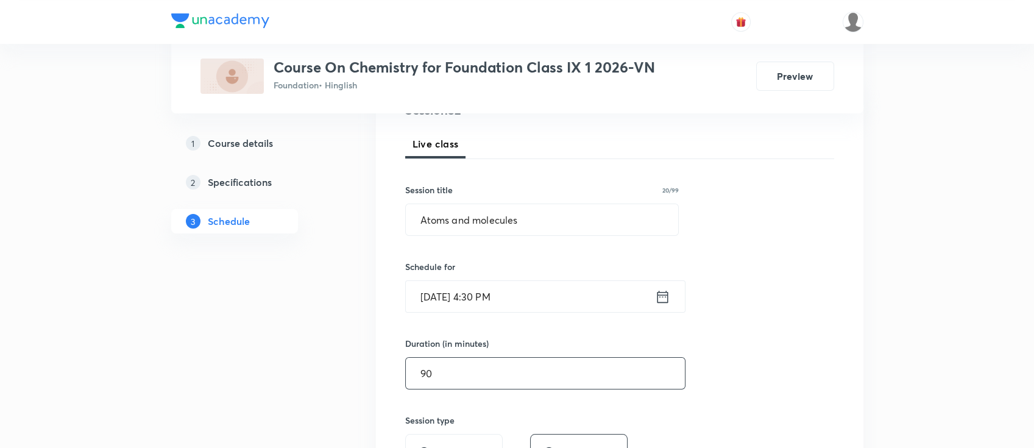
drag, startPoint x: 390, startPoint y: 365, endPoint x: 353, endPoint y: 364, distance: 36.6
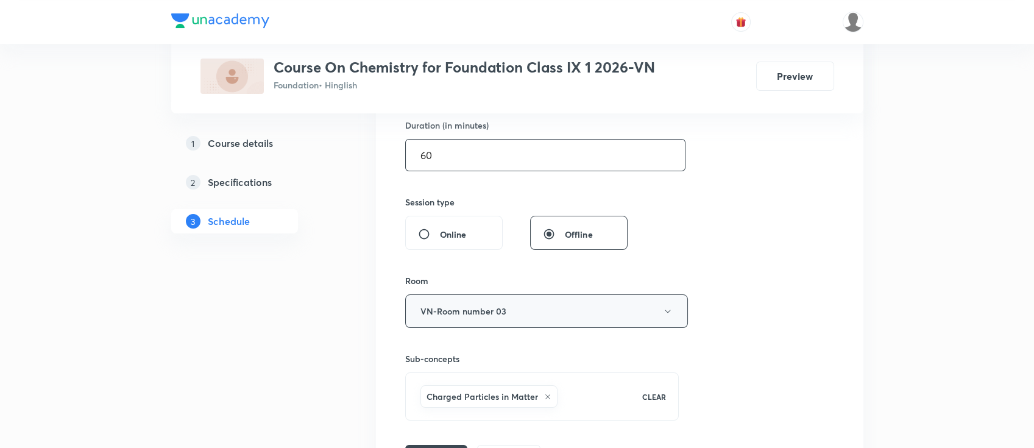
scroll to position [406, 0]
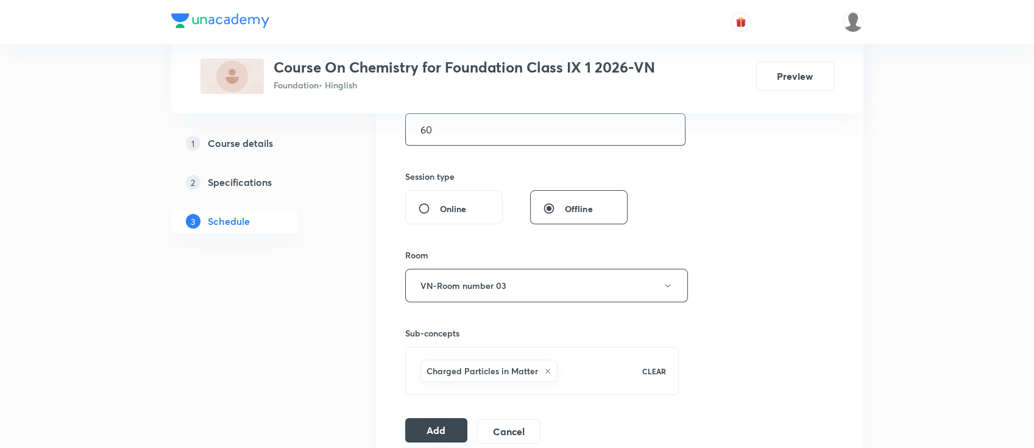
type input "60"
click at [444, 436] on button "Add" at bounding box center [436, 430] width 63 height 24
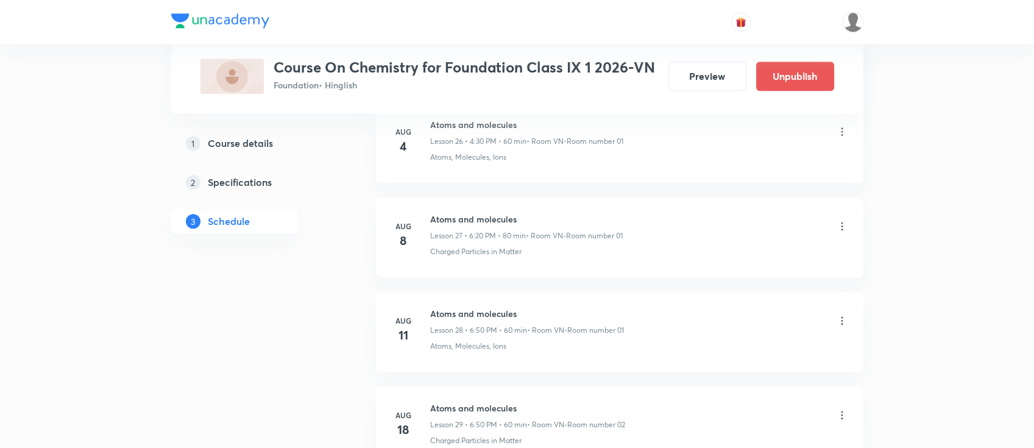
scroll to position [2986, 0]
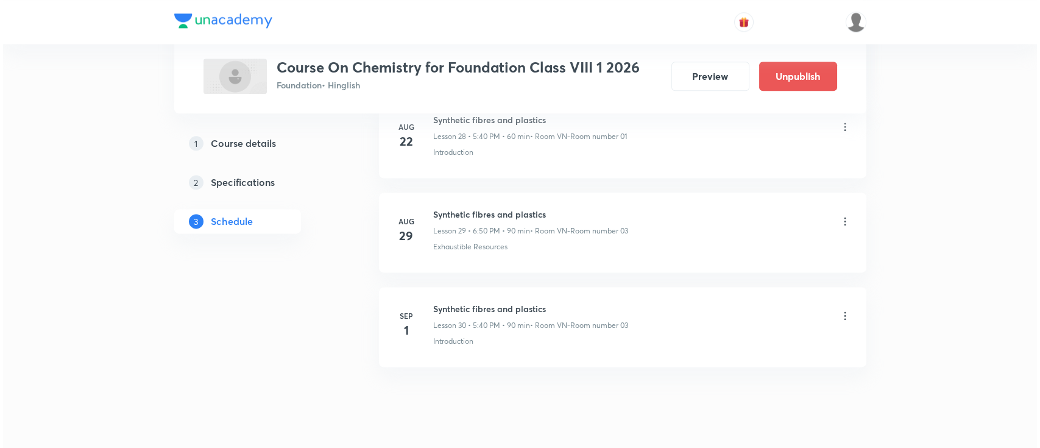
scroll to position [3330, 0]
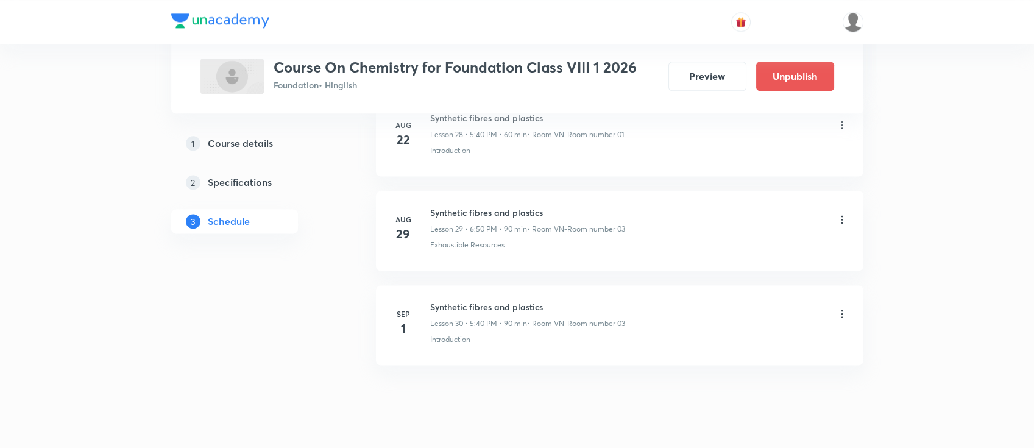
click at [844, 308] on icon at bounding box center [842, 314] width 12 height 12
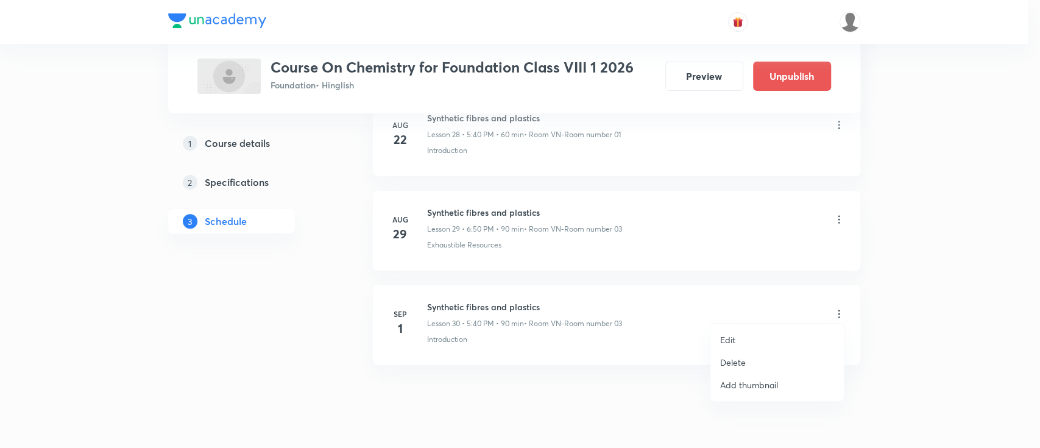
click at [744, 333] on li "Edit" at bounding box center [776, 339] width 133 height 23
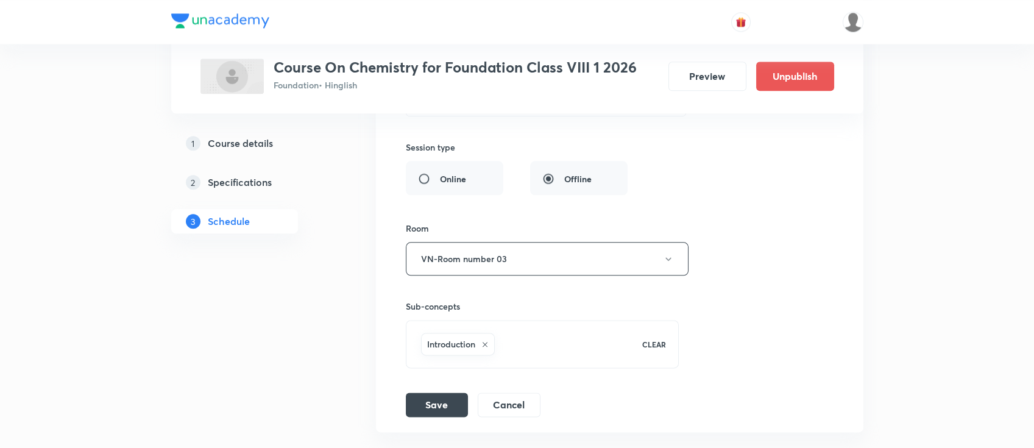
scroll to position [3022, 0]
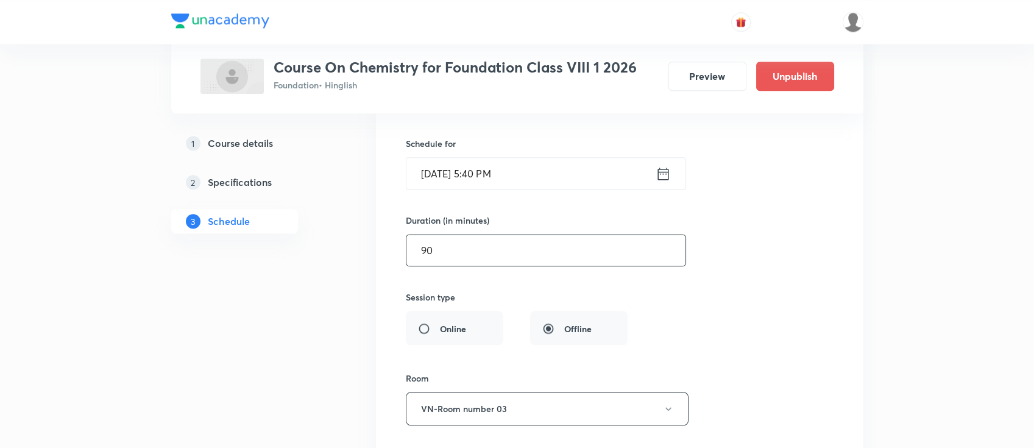
drag, startPoint x: 473, startPoint y: 243, endPoint x: 364, endPoint y: 243, distance: 109.0
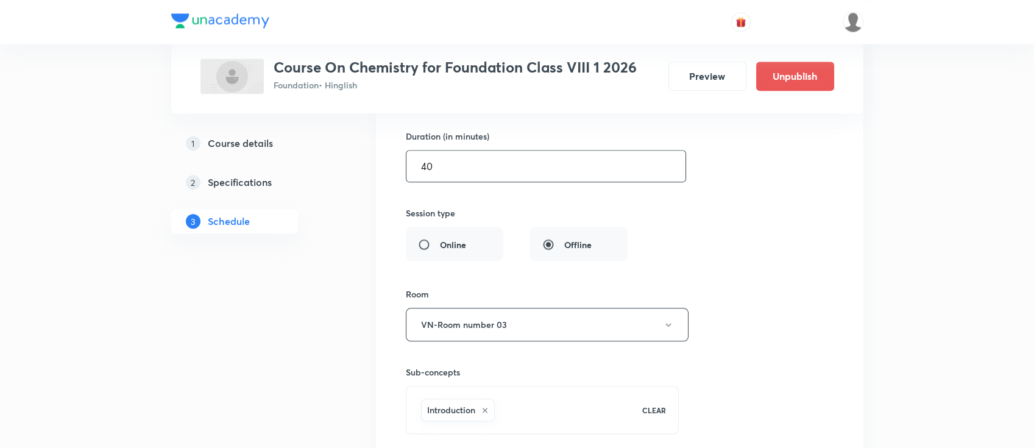
scroll to position [3184, 0]
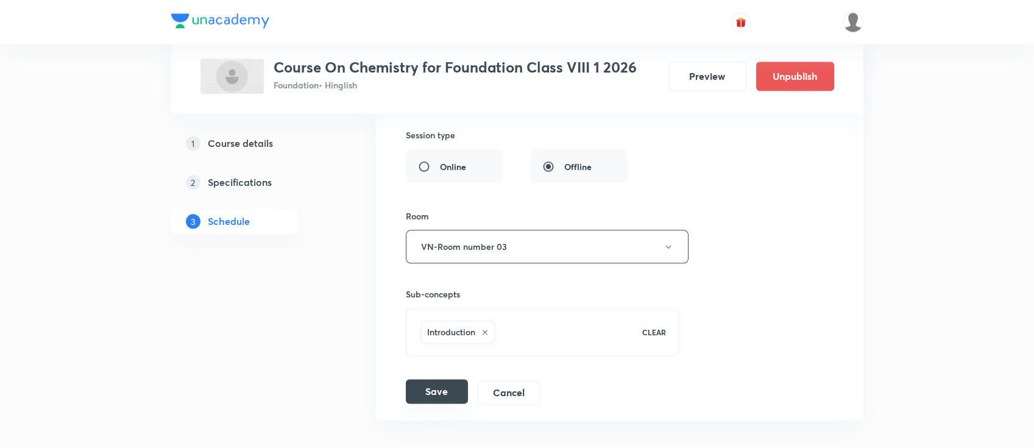
type input "40"
click at [429, 384] on button "Save" at bounding box center [437, 391] width 62 height 24
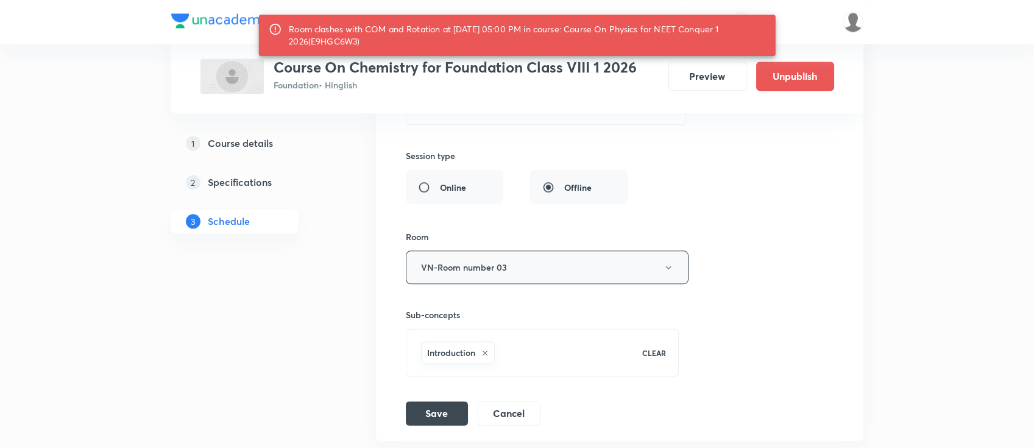
click at [476, 269] on button "VN-Room number 03" at bounding box center [547, 267] width 283 height 34
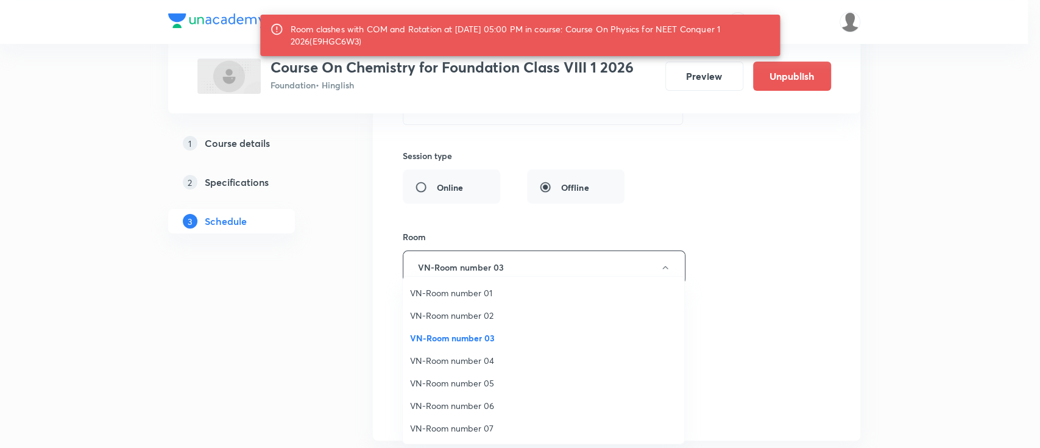
click at [475, 400] on span "VN-Room number 06" at bounding box center [543, 405] width 267 height 13
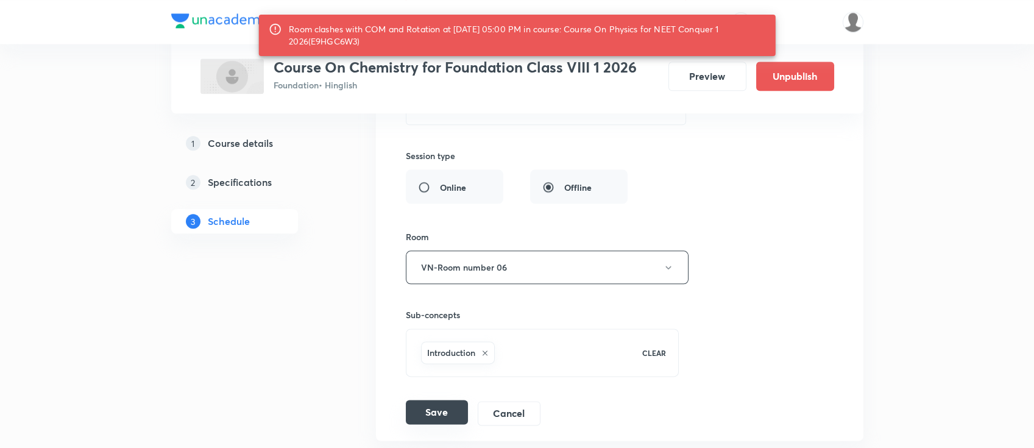
click at [426, 408] on button "Save" at bounding box center [437, 412] width 62 height 24
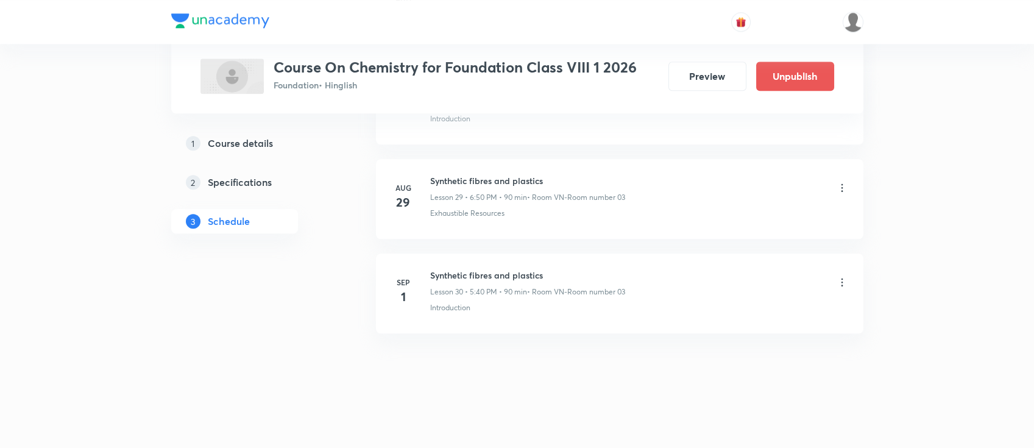
scroll to position [2798, 0]
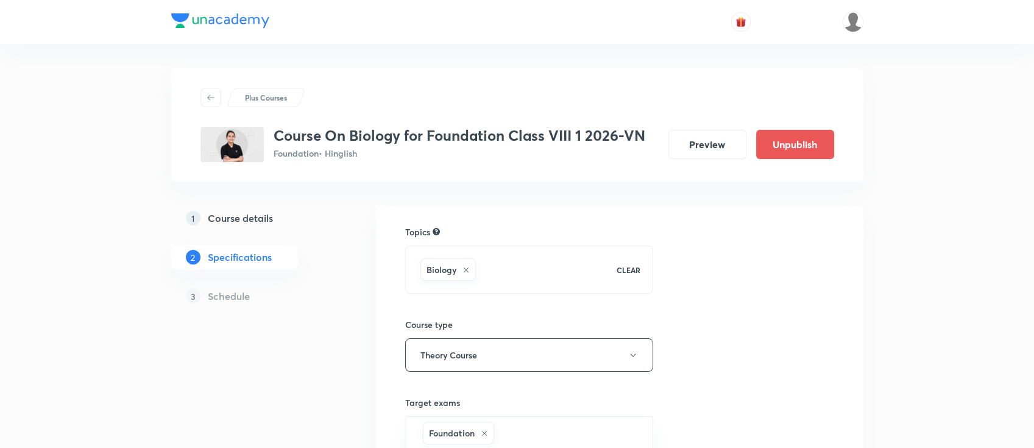
click at [239, 214] on h5 "Course details" at bounding box center [240, 218] width 65 height 15
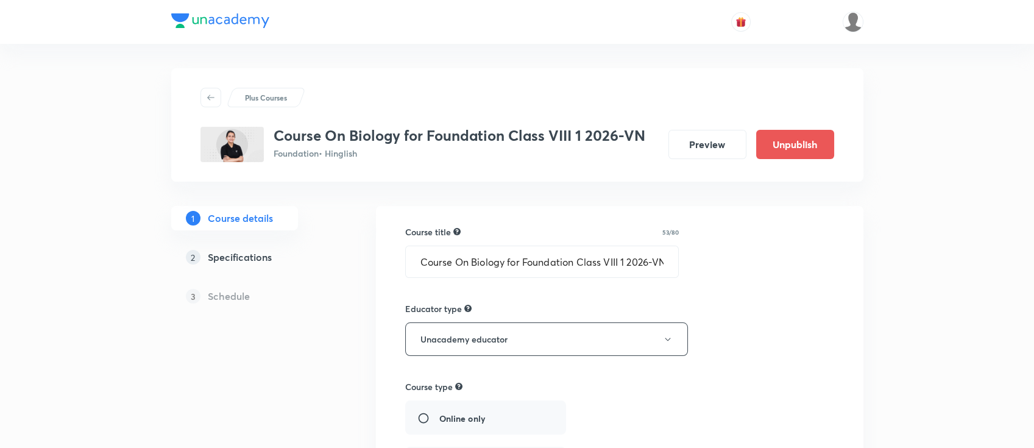
click at [259, 251] on h5 "Specifications" at bounding box center [240, 257] width 64 height 15
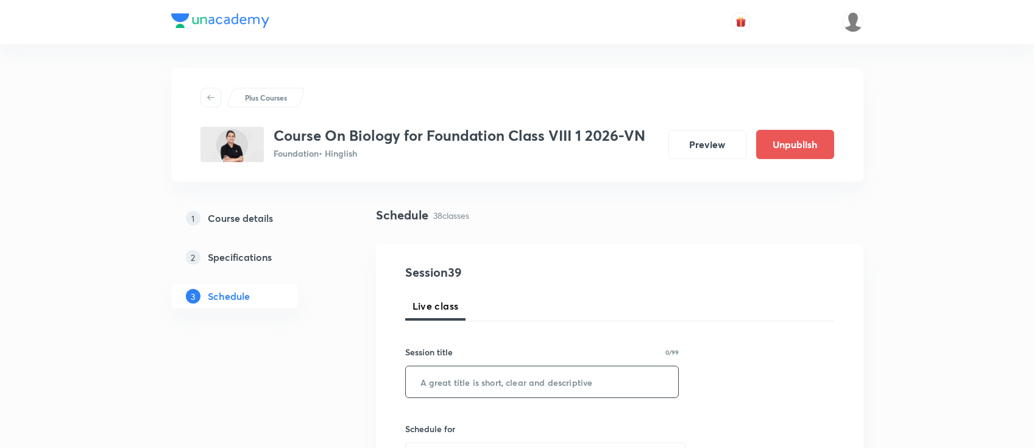
click at [449, 389] on input "text" at bounding box center [542, 381] width 273 height 31
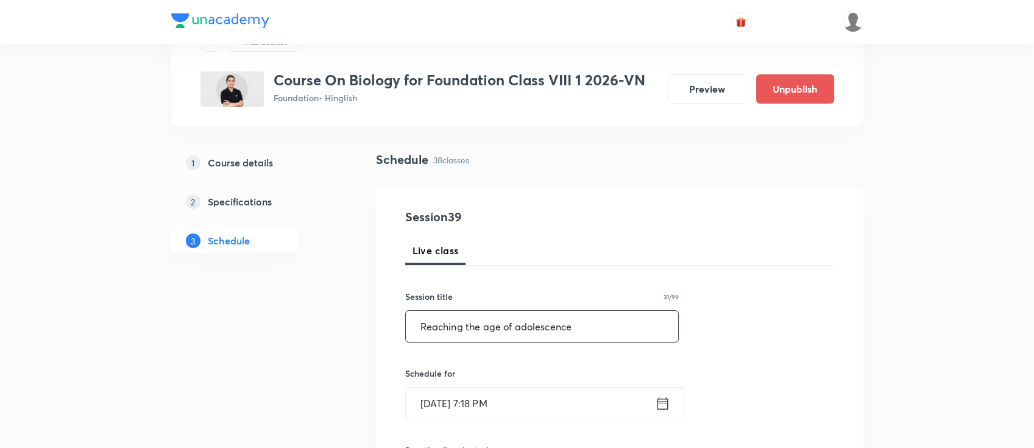
scroll to position [81, 0]
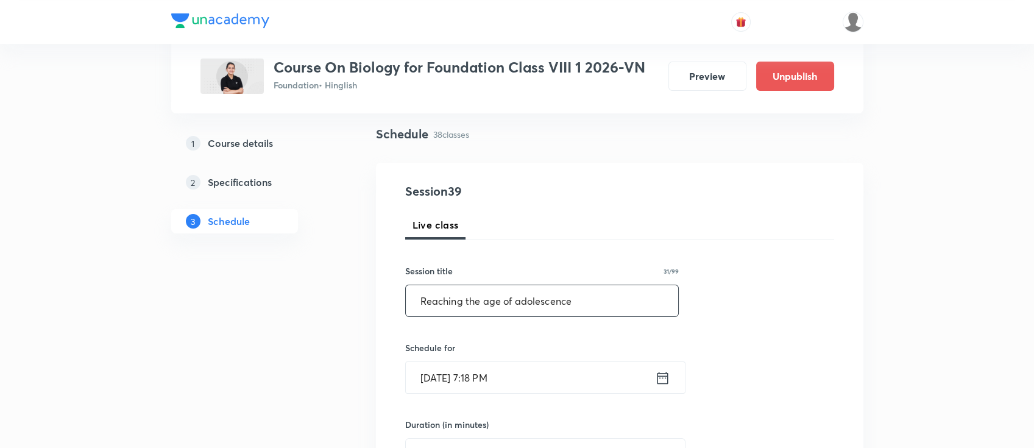
type input "Reaching the age of adolescence"
click at [657, 370] on icon at bounding box center [662, 377] width 15 height 17
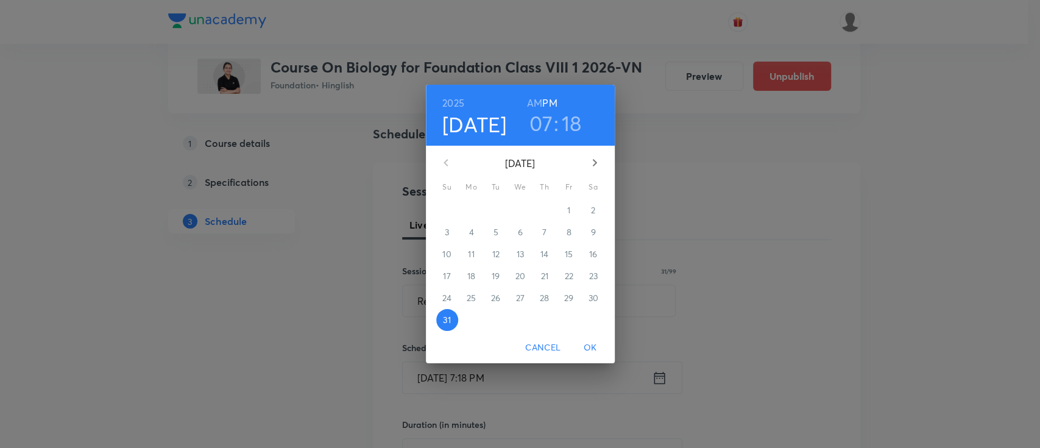
click at [594, 166] on icon "button" at bounding box center [594, 162] width 15 height 15
click at [470, 214] on p "1" at bounding box center [471, 210] width 3 height 12
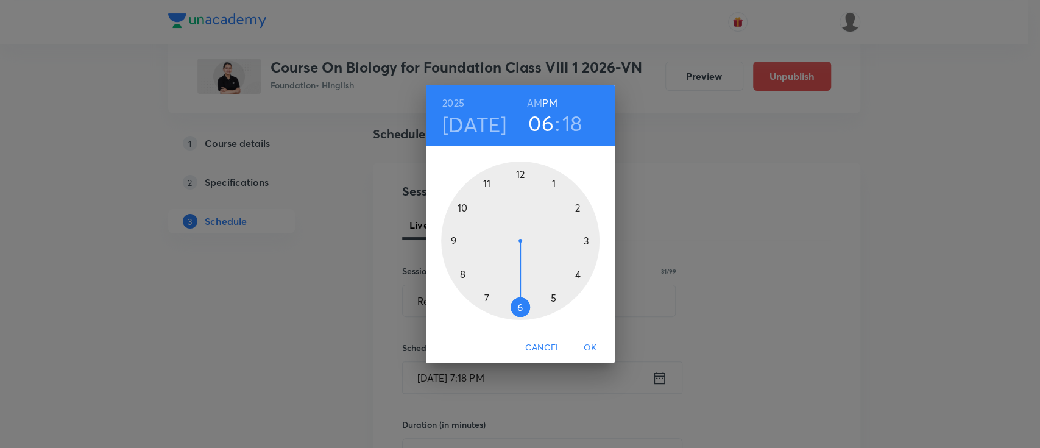
drag, startPoint x: 493, startPoint y: 296, endPoint x: 512, endPoint y: 301, distance: 19.5
click at [512, 301] on div at bounding box center [520, 240] width 158 height 158
drag, startPoint x: 580, startPoint y: 256, endPoint x: 476, endPoint y: 214, distance: 111.8
click at [476, 214] on div at bounding box center [520, 240] width 158 height 158
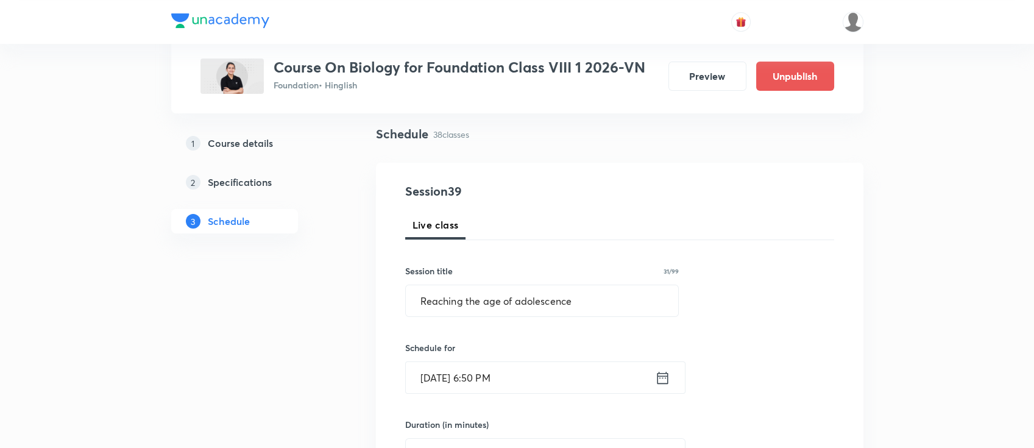
scroll to position [162, 0]
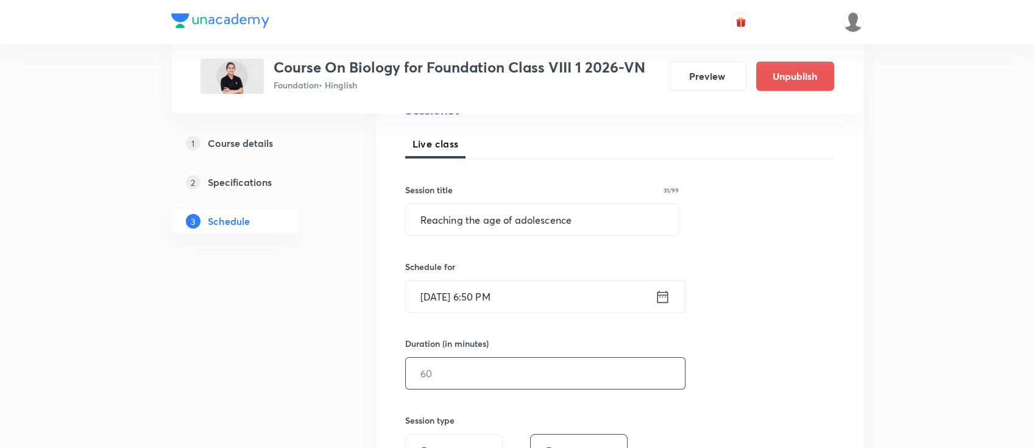
click at [514, 386] on input "text" at bounding box center [545, 373] width 279 height 31
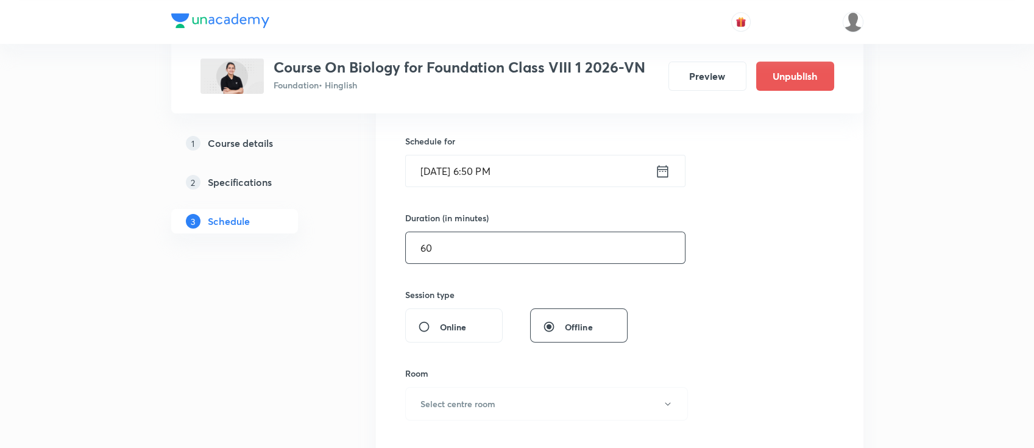
scroll to position [325, 0]
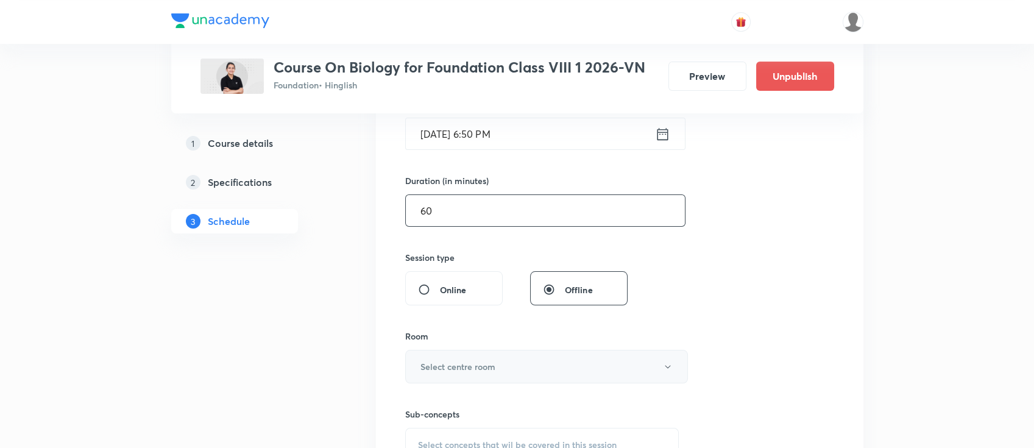
type input "60"
click at [482, 366] on h6 "Select centre room" at bounding box center [457, 366] width 75 height 13
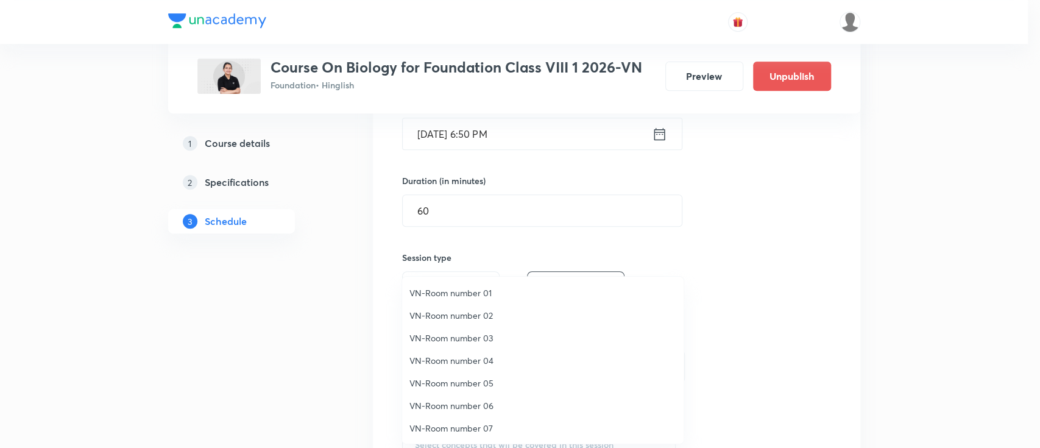
click at [468, 309] on span "VN-Room number 02" at bounding box center [542, 315] width 267 height 13
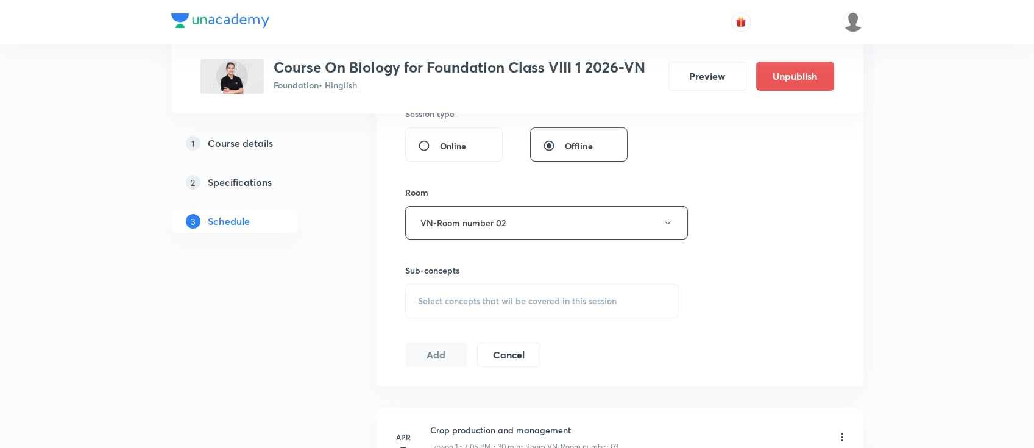
scroll to position [487, 0]
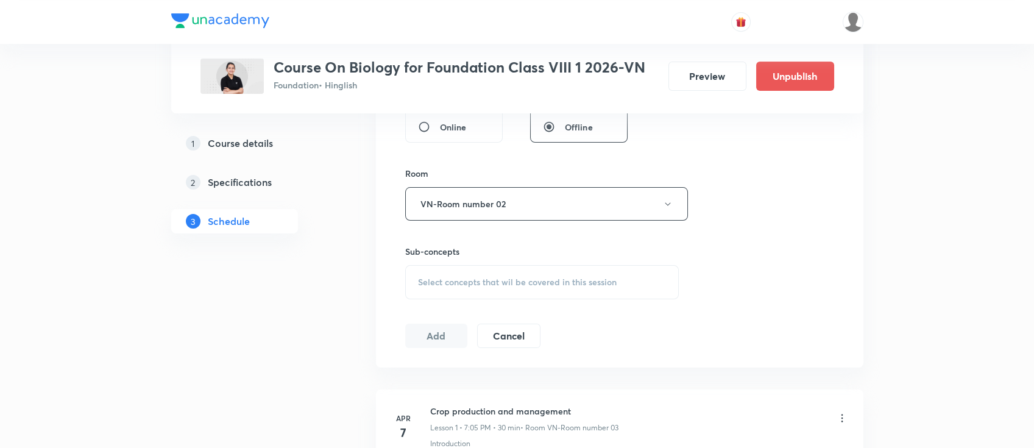
click at [532, 285] on span "Select concepts that wil be covered in this session" at bounding box center [517, 282] width 199 height 10
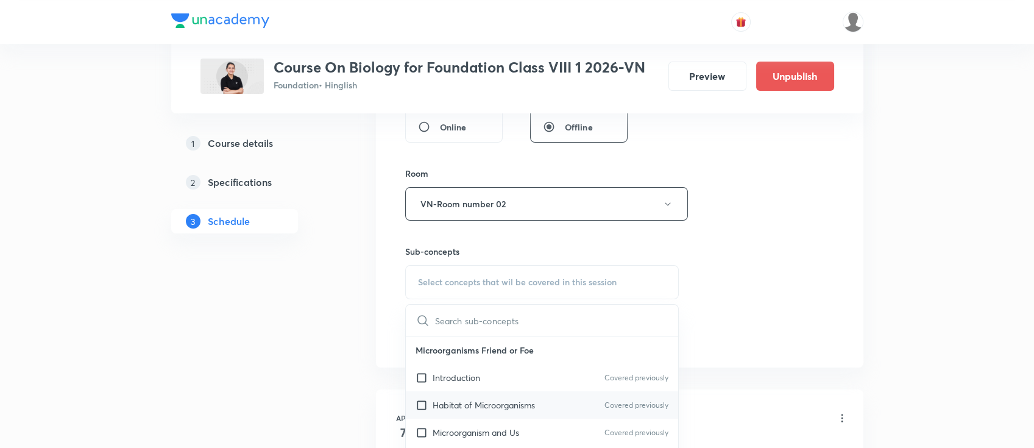
click at [533, 409] on p "Habitat of Microorganisms" at bounding box center [484, 404] width 102 height 13
checkbox input "true"
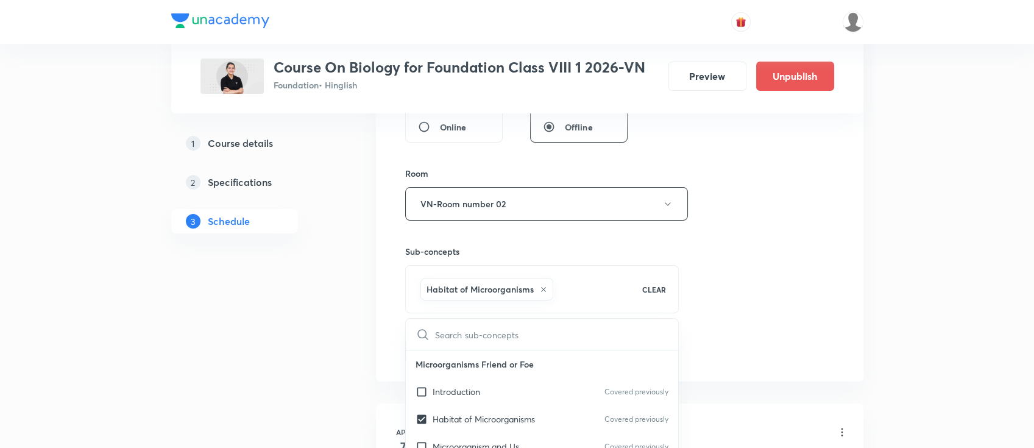
click at [808, 280] on div "Session 39 Live class Session title 31/99 Reaching the age of adolescence ​ Sch…" at bounding box center [619, 69] width 429 height 586
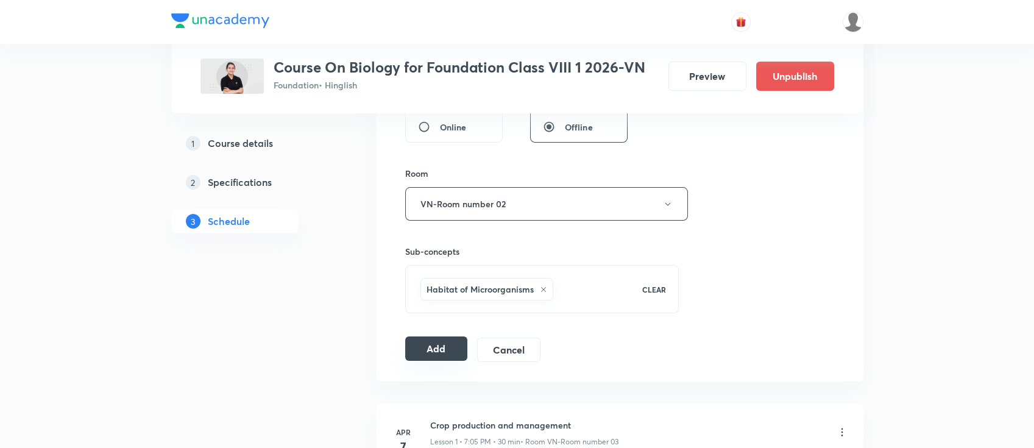
click at [437, 351] on button "Add" at bounding box center [436, 348] width 63 height 24
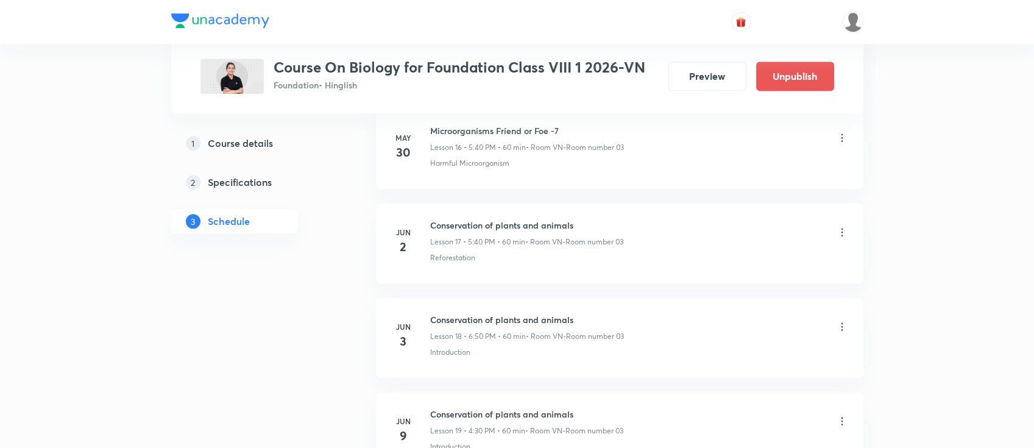
scroll to position [3646, 0]
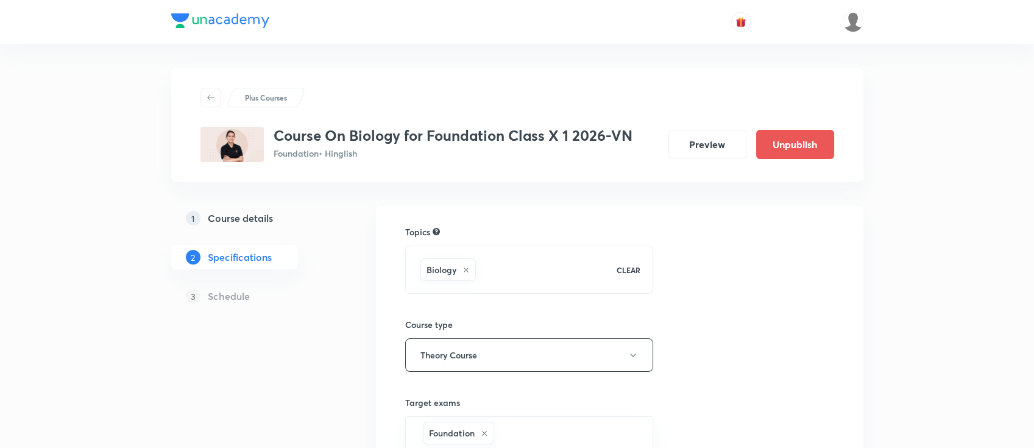
click at [265, 212] on h5 "Course details" at bounding box center [240, 218] width 65 height 15
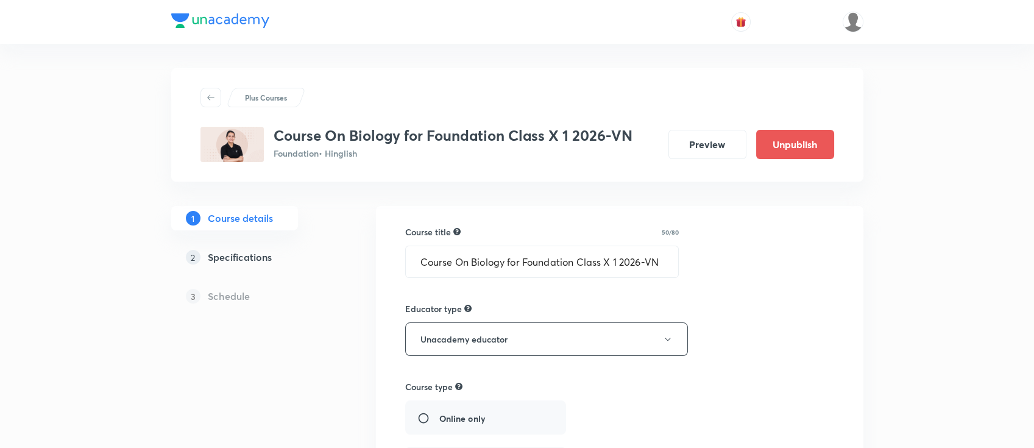
click at [266, 258] on h5 "Specifications" at bounding box center [240, 257] width 64 height 15
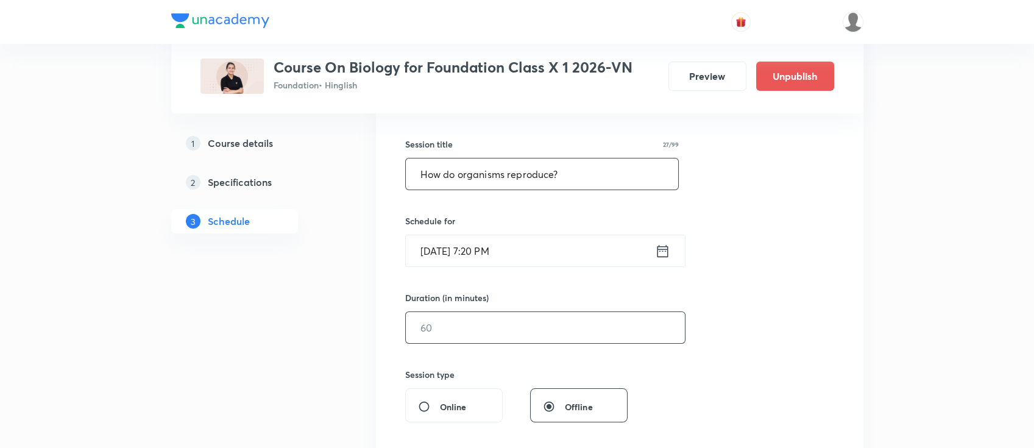
scroll to position [244, 0]
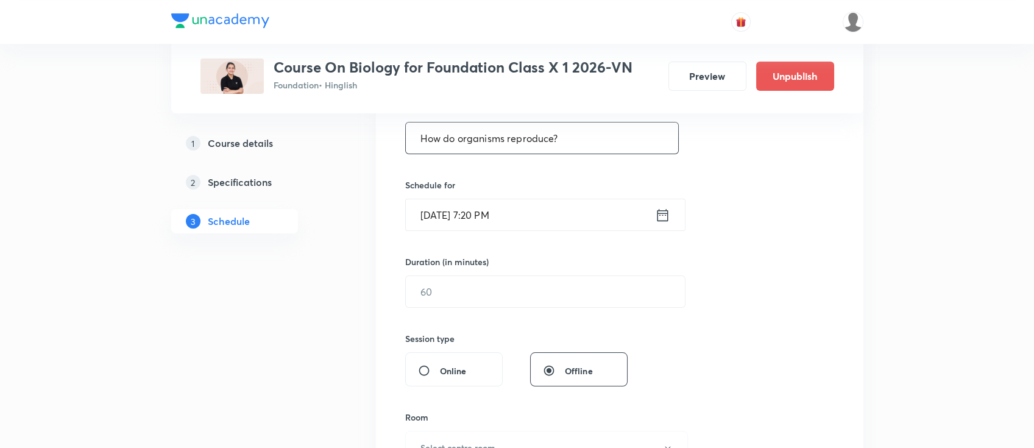
type input "How do organisms reproduce?"
click at [660, 211] on icon at bounding box center [662, 215] width 15 height 17
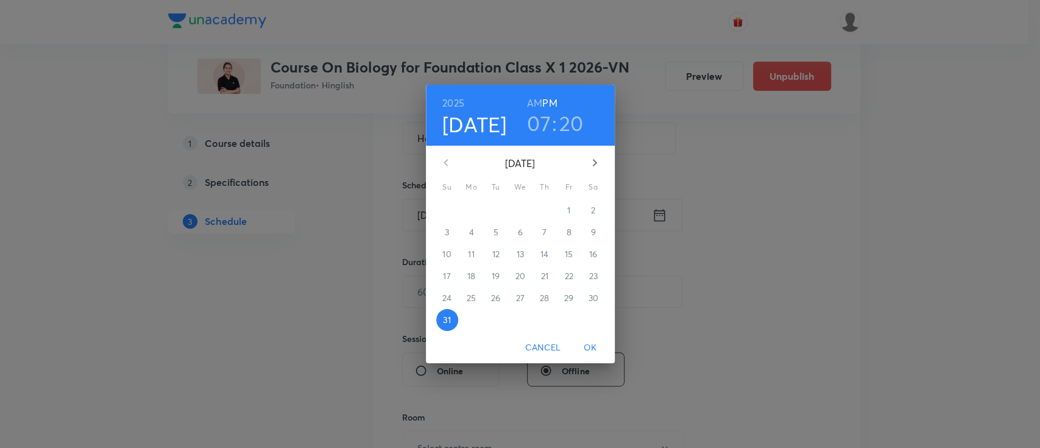
click at [595, 158] on icon "button" at bounding box center [594, 162] width 15 height 15
click at [472, 208] on p "1" at bounding box center [471, 210] width 3 height 12
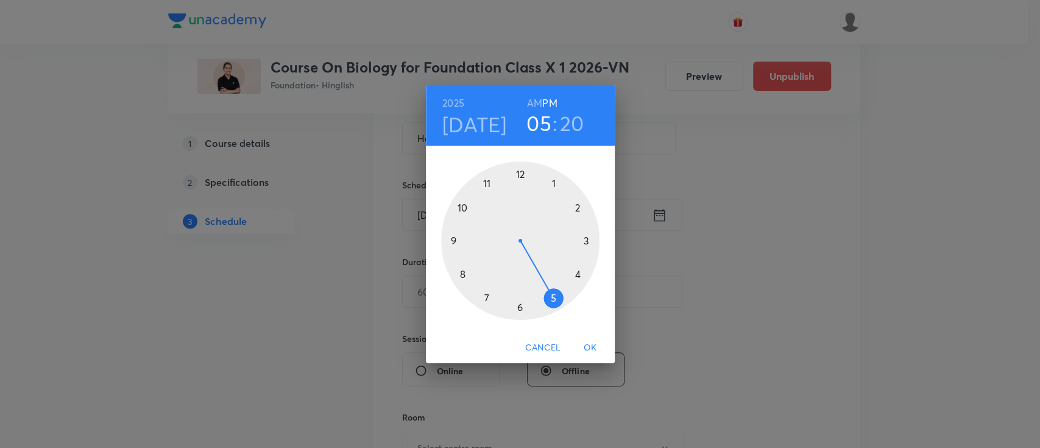
drag, startPoint x: 481, startPoint y: 297, endPoint x: 546, endPoint y: 308, distance: 66.0
click at [546, 308] on div at bounding box center [520, 240] width 158 height 158
drag, startPoint x: 568, startPoint y: 277, endPoint x: 486, endPoint y: 259, distance: 83.5
click at [486, 259] on div at bounding box center [520, 240] width 158 height 158
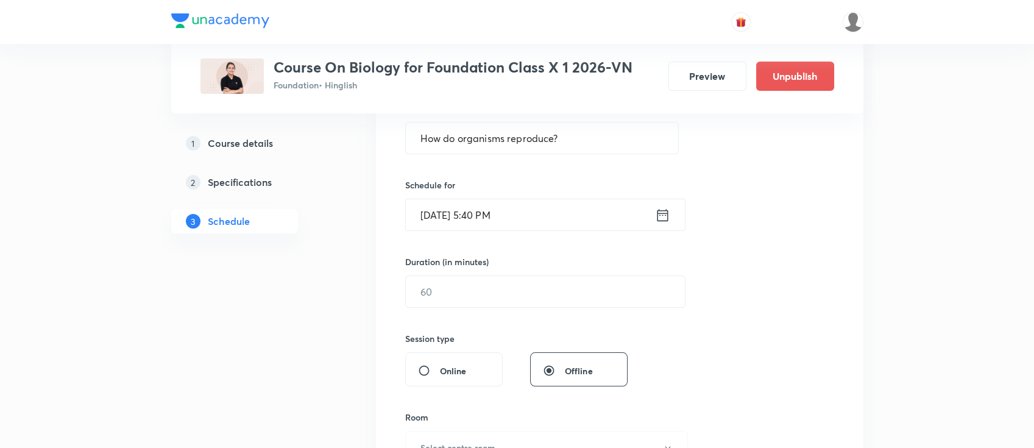
click at [512, 273] on div "Duration (in minutes) ​" at bounding box center [516, 281] width 222 height 52
click at [521, 302] on input "text" at bounding box center [545, 291] width 279 height 31
type input "9"
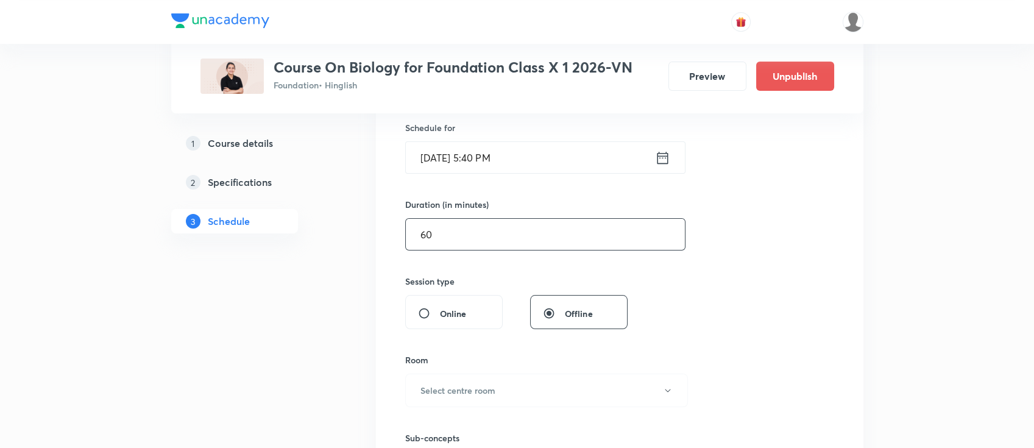
scroll to position [325, 0]
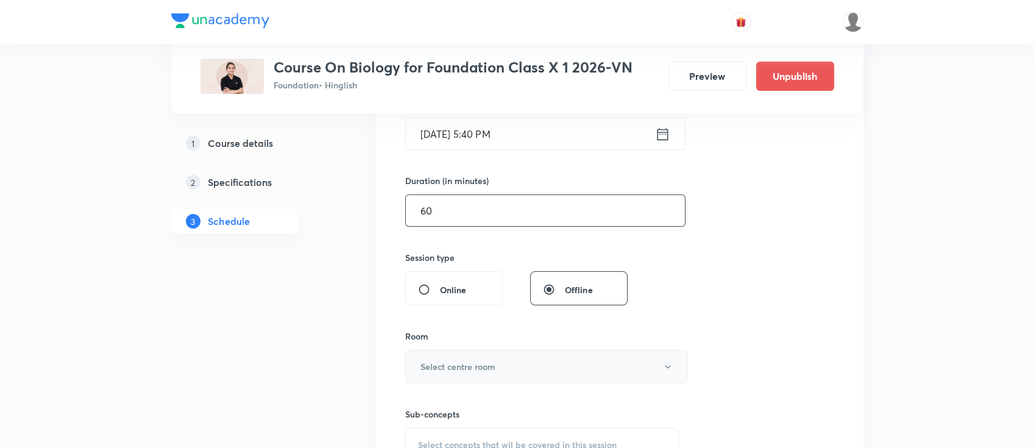
type input "60"
click at [504, 362] on button "Select centre room" at bounding box center [546, 367] width 283 height 34
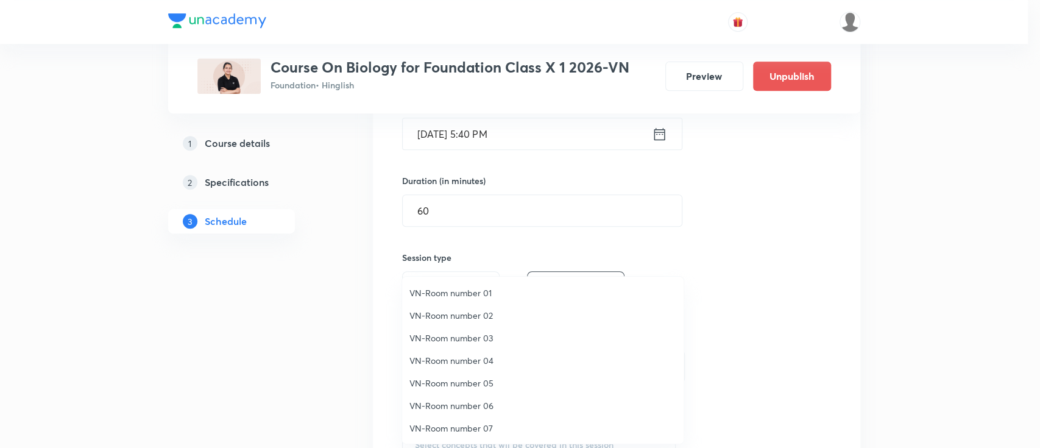
click at [472, 311] on span "VN-Room number 02" at bounding box center [542, 315] width 267 height 13
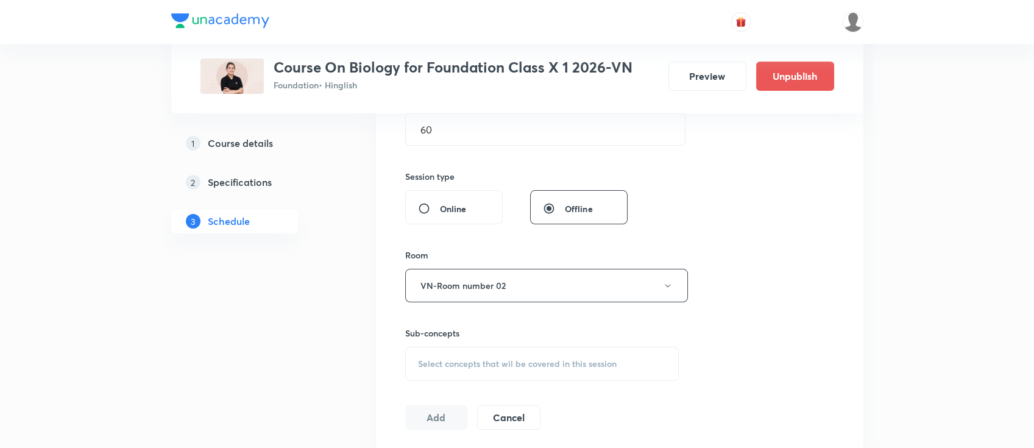
click at [520, 362] on span "Select concepts that wil be covered in this session" at bounding box center [517, 364] width 199 height 10
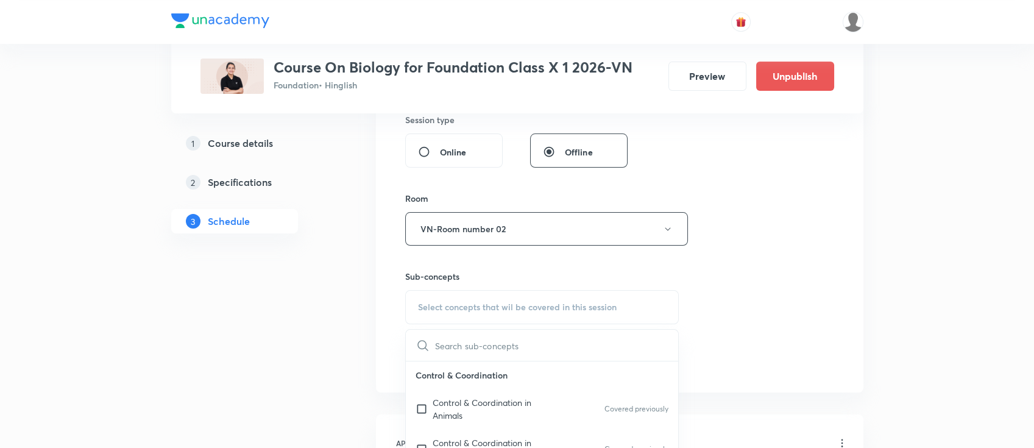
scroll to position [487, 0]
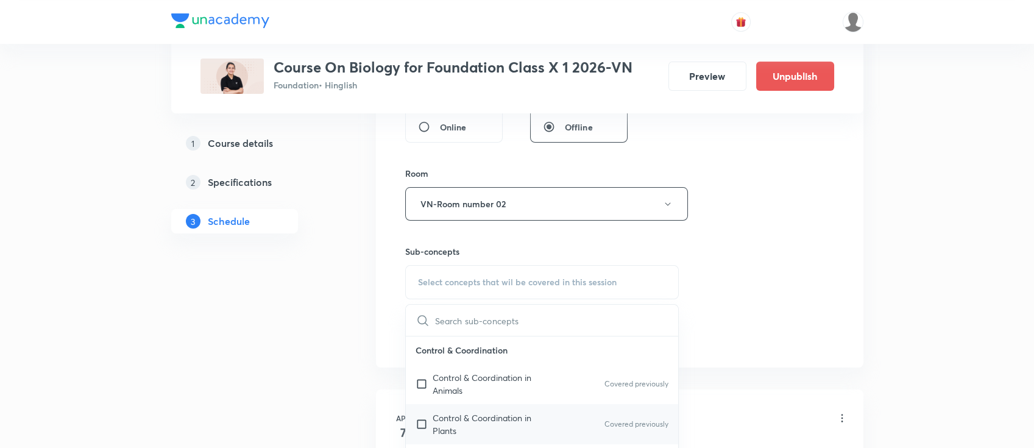
click at [518, 416] on p "Control & Coordination in Plants" at bounding box center [494, 424] width 123 height 26
checkbox input "true"
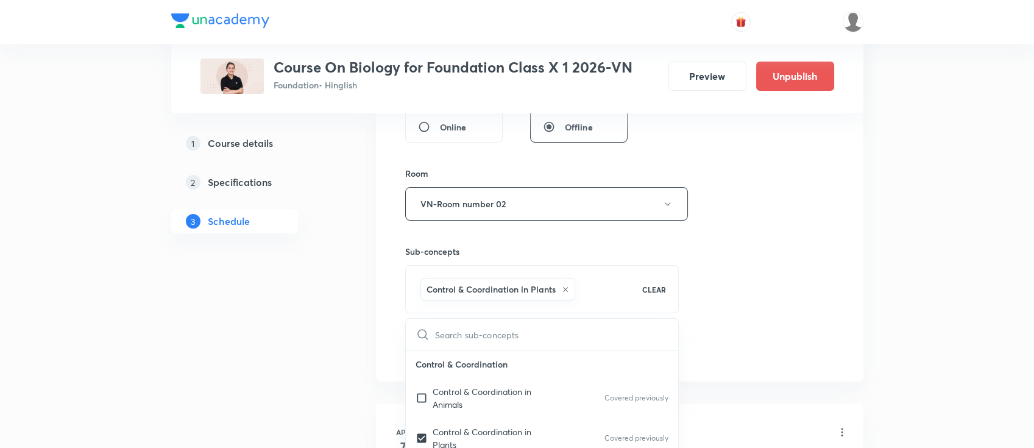
drag, startPoint x: 799, startPoint y: 287, endPoint x: 770, endPoint y: 289, distance: 29.3
click at [776, 287] on div "Session 33 Live class Session title 27/99 How do organisms reproduce? ​ Schedul…" at bounding box center [619, 69] width 429 height 586
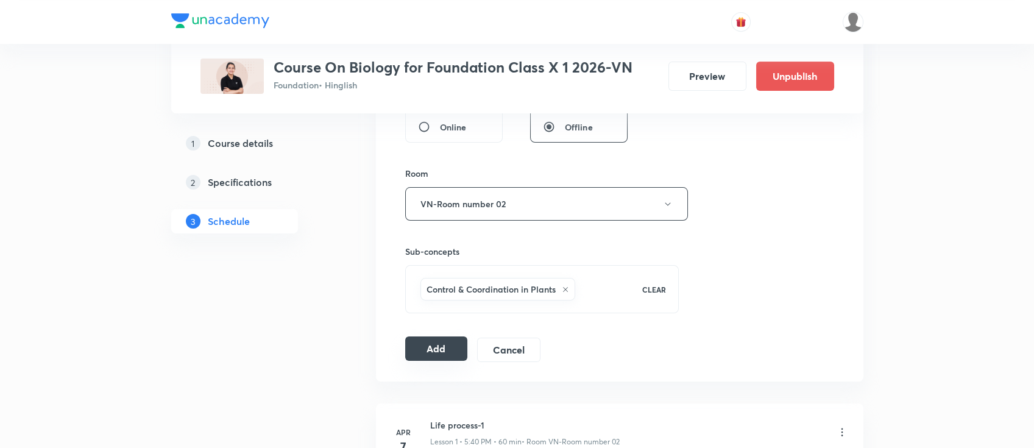
click at [431, 352] on button "Add" at bounding box center [436, 348] width 63 height 24
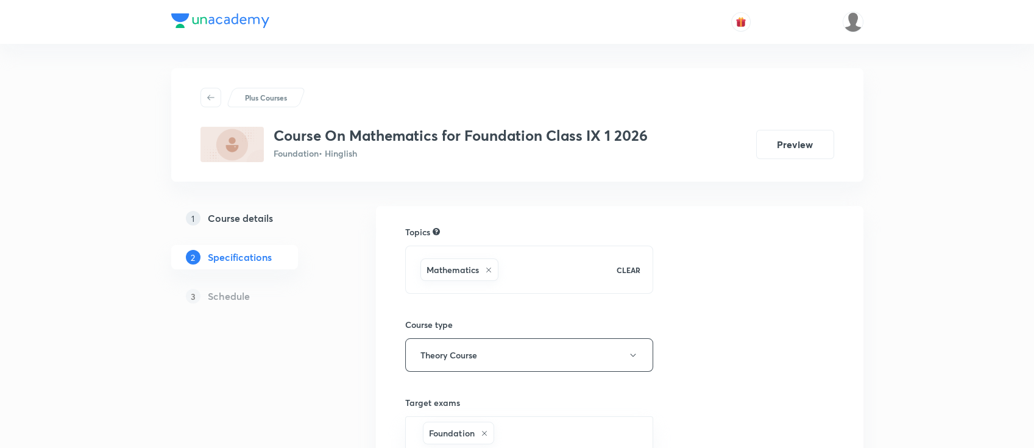
click at [270, 213] on h5 "Course details" at bounding box center [240, 218] width 65 height 15
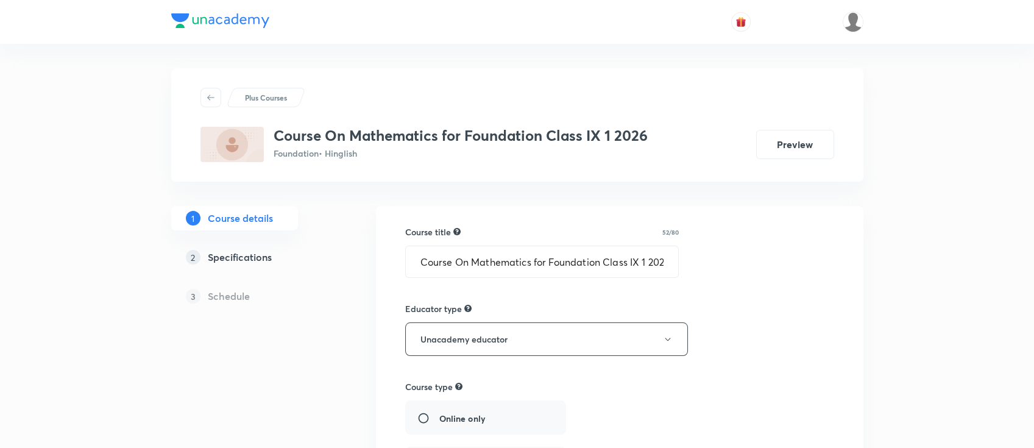
click at [261, 253] on h5 "Specifications" at bounding box center [240, 257] width 64 height 15
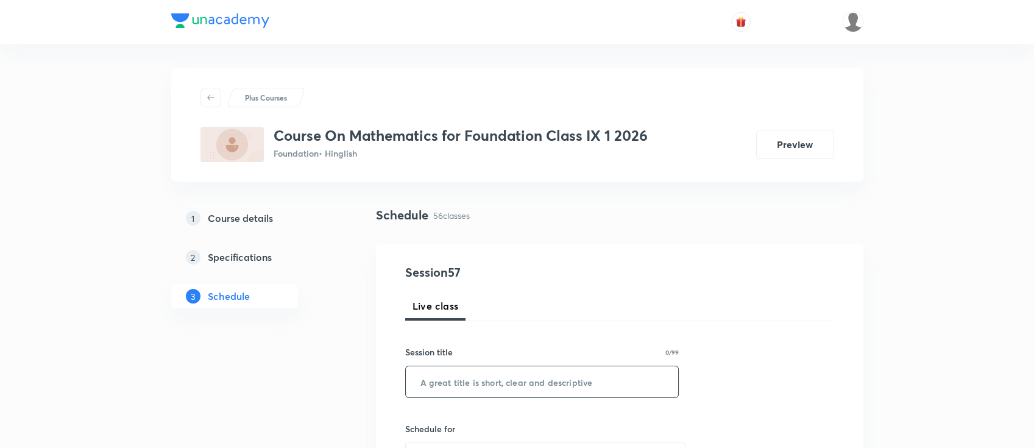
click at [508, 387] on input "text" at bounding box center [542, 381] width 273 height 31
paste input "Circles"
type input "Circles"
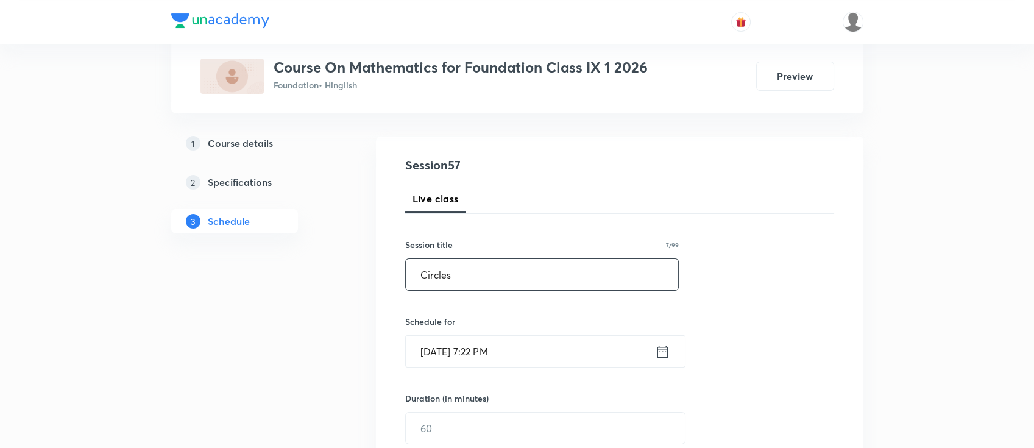
scroll to position [162, 0]
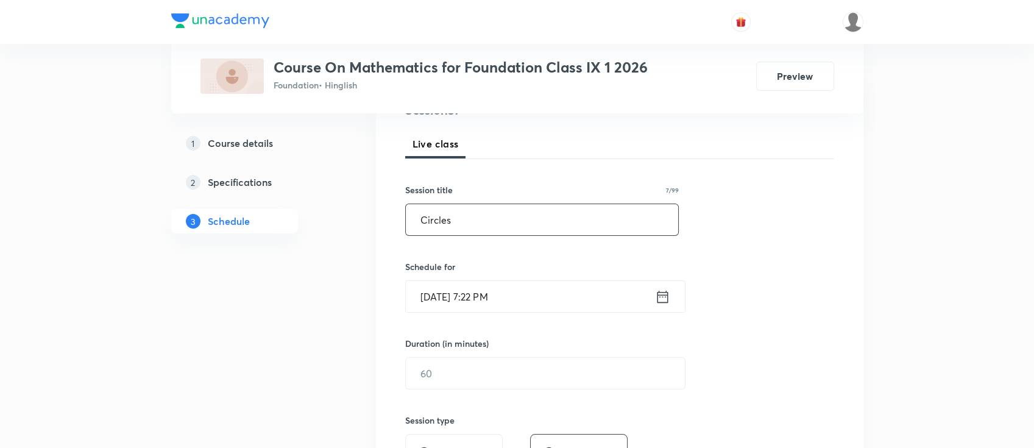
click at [665, 306] on div "Aug 31, 2025, 7:22 PM ​" at bounding box center [545, 296] width 280 height 32
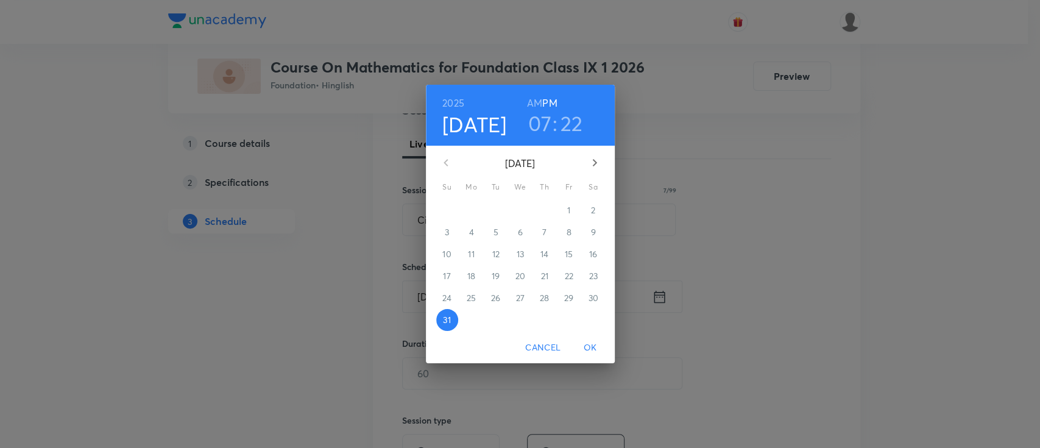
click at [593, 164] on icon "button" at bounding box center [594, 162] width 15 height 15
click at [467, 207] on span "1" at bounding box center [472, 210] width 22 height 12
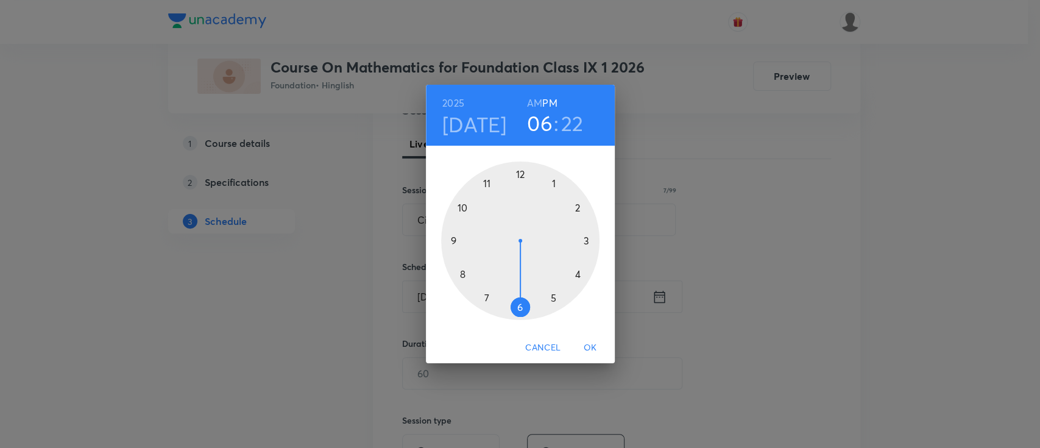
drag, startPoint x: 482, startPoint y: 302, endPoint x: 513, endPoint y: 308, distance: 31.2
click at [513, 308] on div at bounding box center [520, 240] width 158 height 158
drag, startPoint x: 565, startPoint y: 287, endPoint x: 462, endPoint y: 204, distance: 132.6
click at [462, 204] on div at bounding box center [520, 240] width 158 height 158
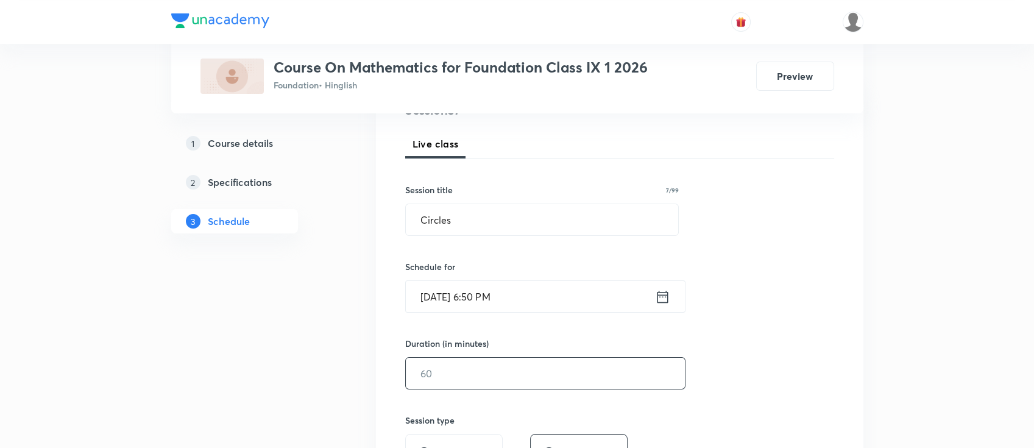
click at [614, 359] on input "text" at bounding box center [545, 373] width 279 height 31
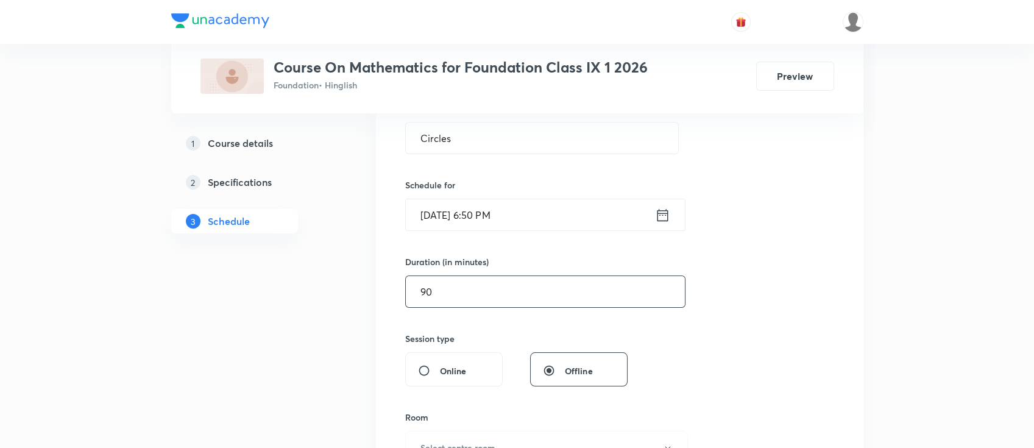
scroll to position [325, 0]
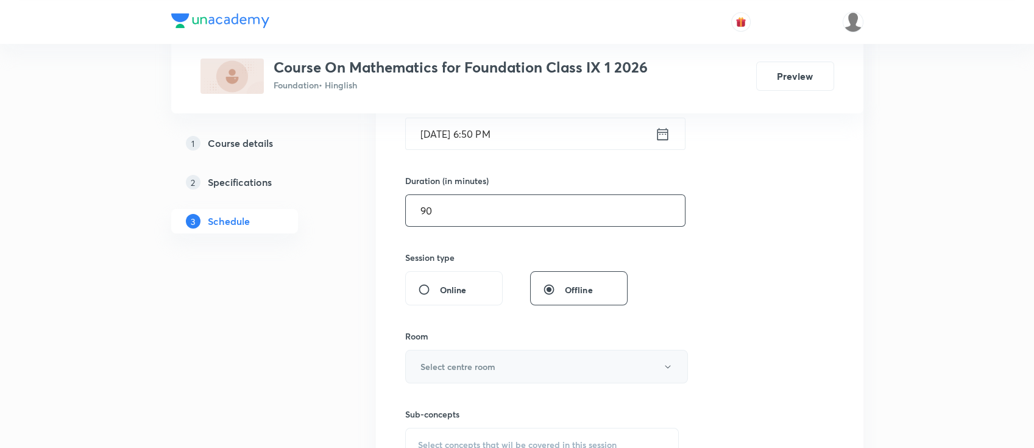
type input "90"
click at [543, 364] on button "Select centre room" at bounding box center [546, 367] width 283 height 34
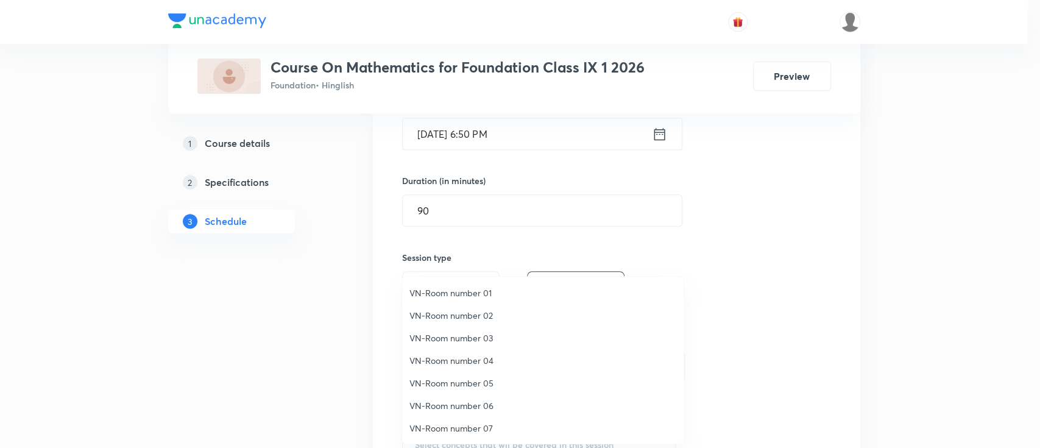
click at [477, 301] on li "VN-Room number 01" at bounding box center [542, 292] width 281 height 23
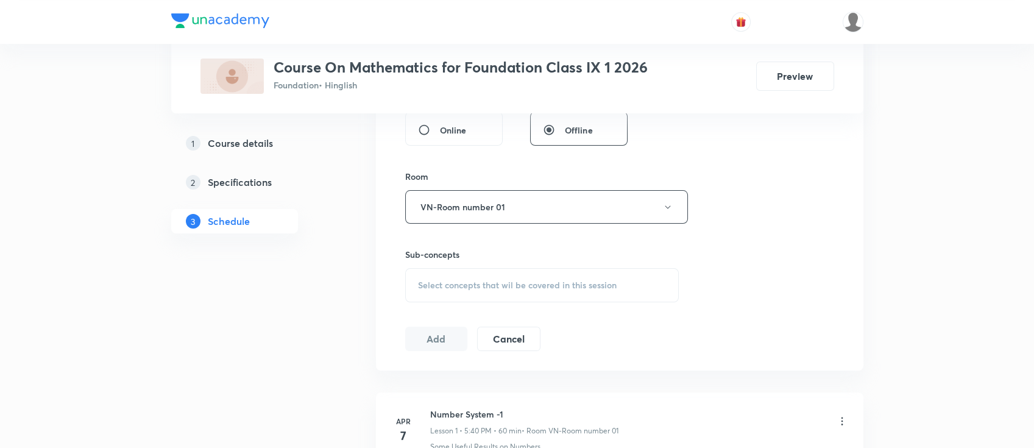
scroll to position [487, 0]
click at [551, 280] on span "Select concepts that wil be covered in this session" at bounding box center [517, 282] width 199 height 10
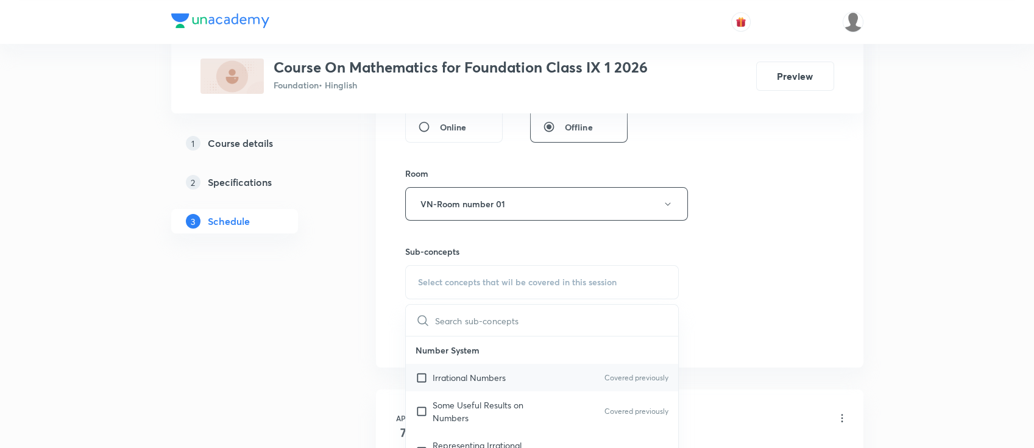
click at [532, 378] on div "Irrational Numbers Covered previously" at bounding box center [542, 377] width 273 height 27
checkbox input "true"
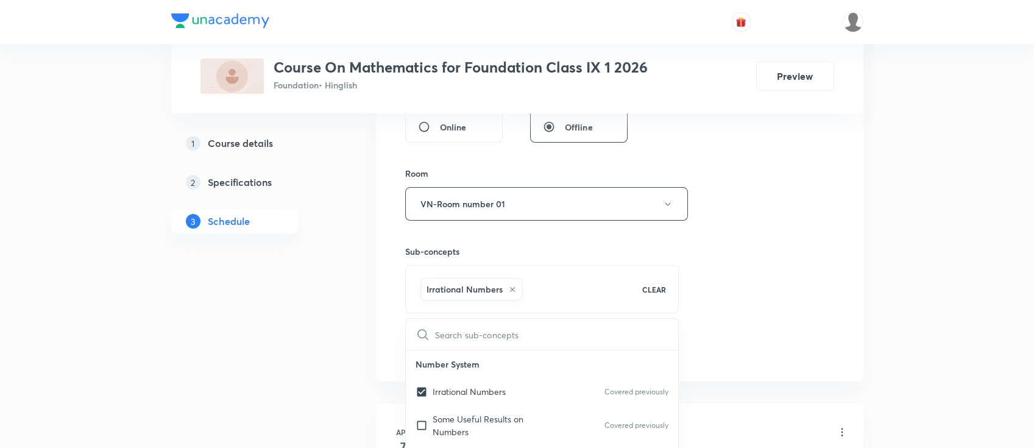
click at [755, 298] on div "Session 57 Live class Session title 7/99 Circles ​ Schedule for Sep 1, 2025, 6:…" at bounding box center [619, 69] width 429 height 586
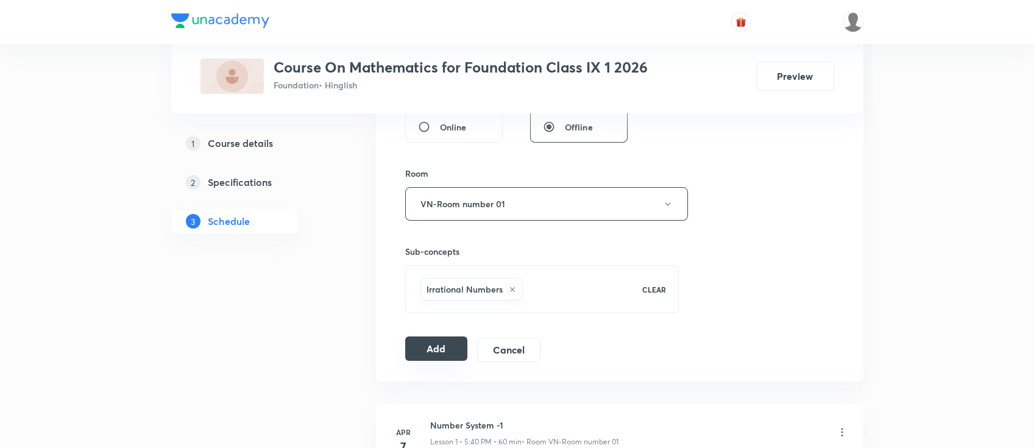
click at [427, 353] on button "Add" at bounding box center [436, 348] width 63 height 24
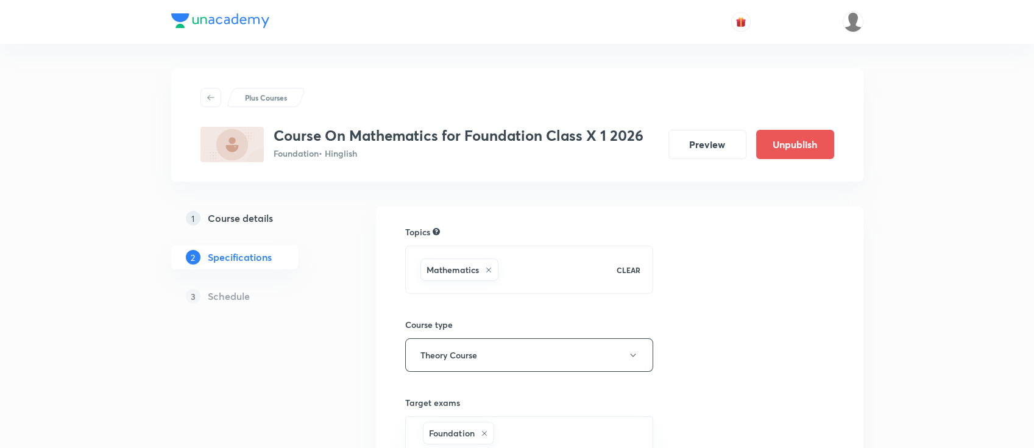
click at [255, 222] on h5 "Course details" at bounding box center [240, 218] width 65 height 15
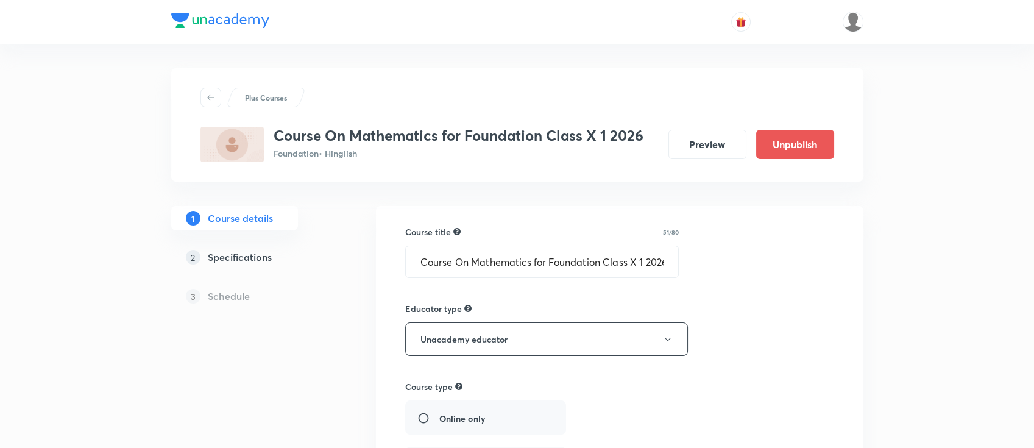
click at [263, 253] on h5 "Specifications" at bounding box center [240, 257] width 64 height 15
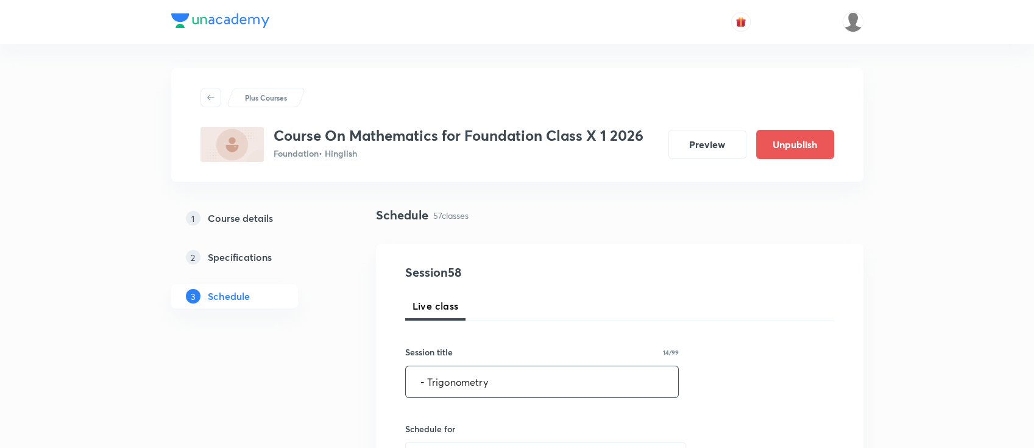
click at [428, 386] on input "- Trigonometry" at bounding box center [542, 381] width 273 height 31
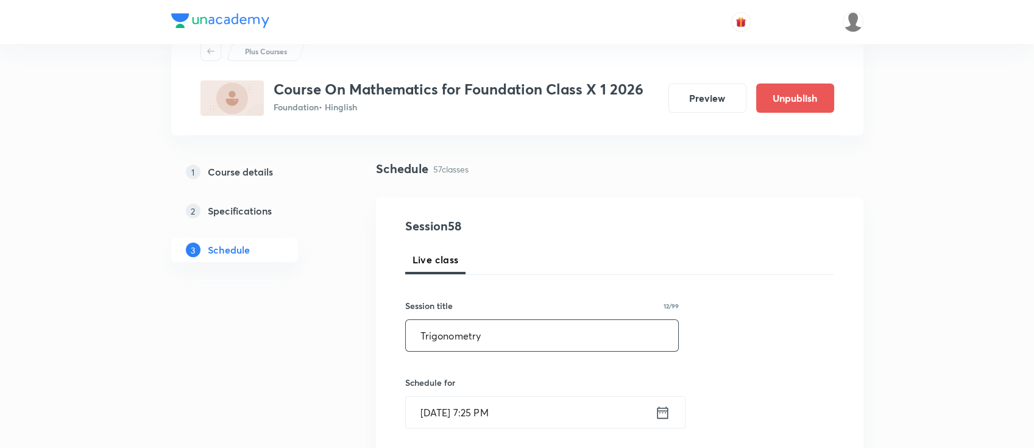
scroll to position [81, 0]
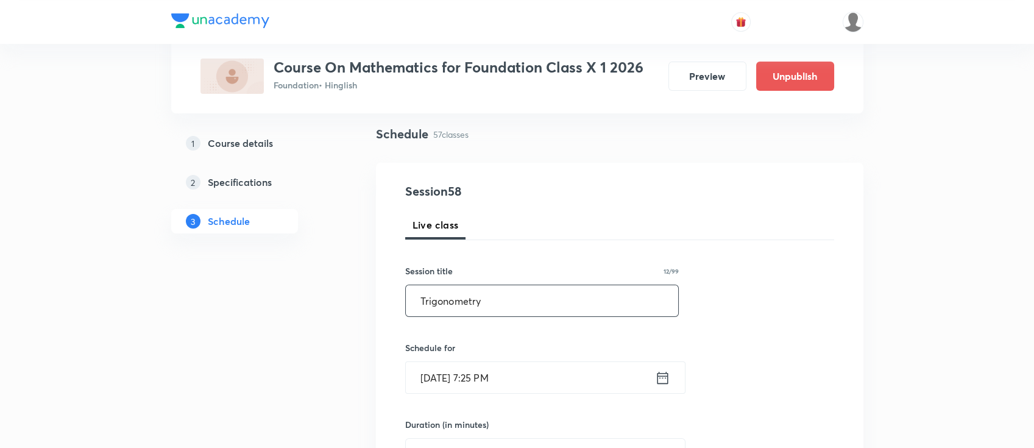
type input "Trigonometry"
click at [668, 374] on icon at bounding box center [662, 377] width 15 height 17
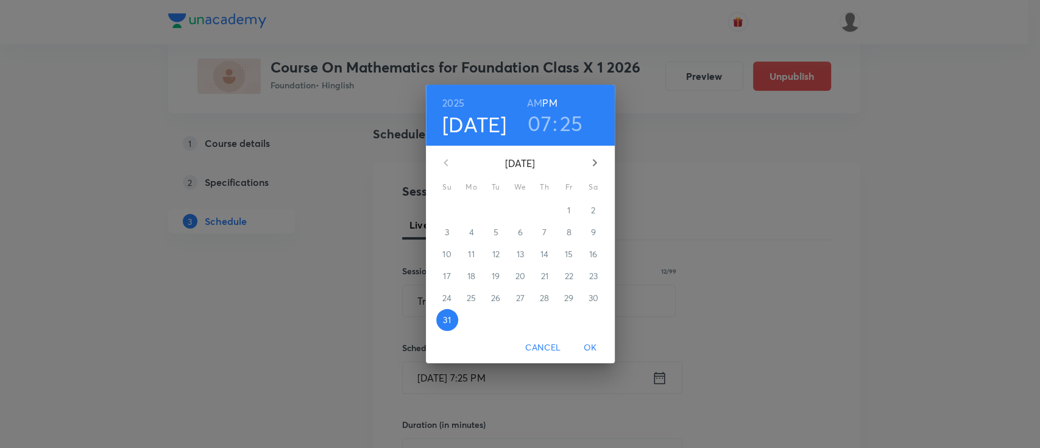
click at [592, 163] on icon "button" at bounding box center [594, 162] width 15 height 15
click at [472, 212] on p "1" at bounding box center [471, 210] width 3 height 12
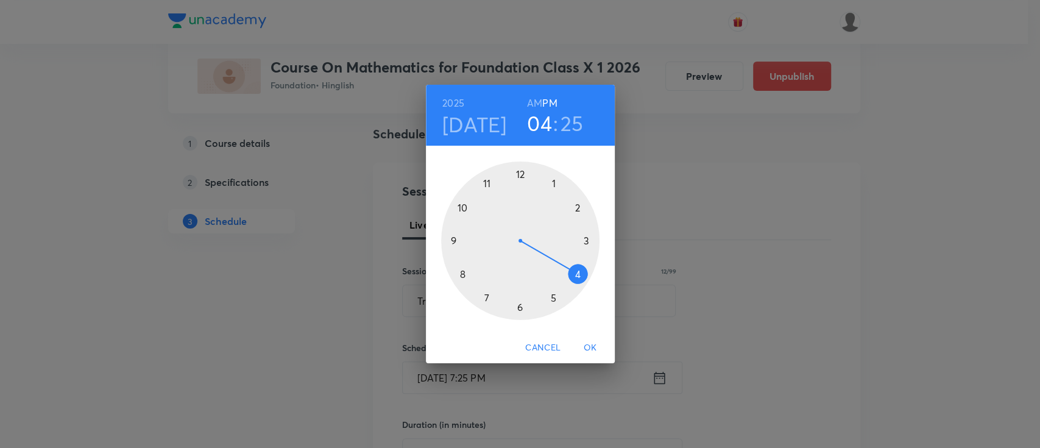
drag, startPoint x: 485, startPoint y: 296, endPoint x: 584, endPoint y: 280, distance: 100.6
click at [584, 280] on div at bounding box center [520, 240] width 158 height 158
drag, startPoint x: 536, startPoint y: 304, endPoint x: 520, endPoint y: 305, distance: 15.9
click at [520, 305] on div at bounding box center [520, 240] width 158 height 158
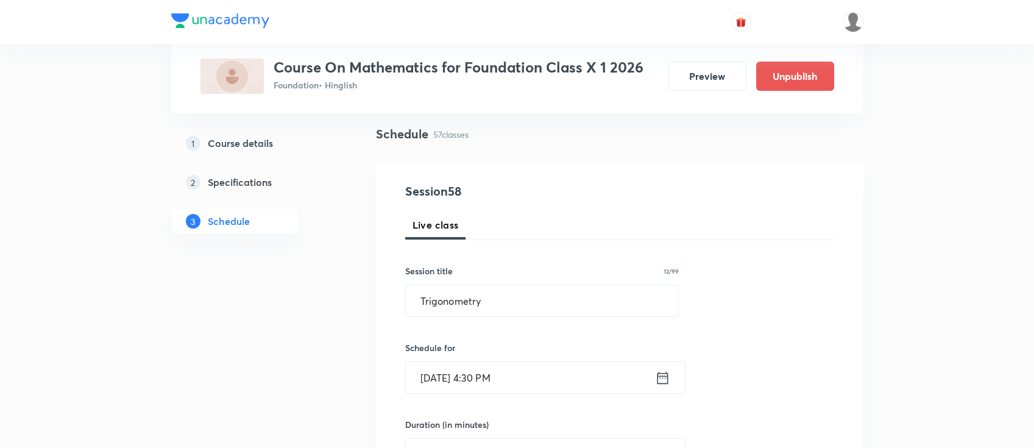
scroll to position [325, 0]
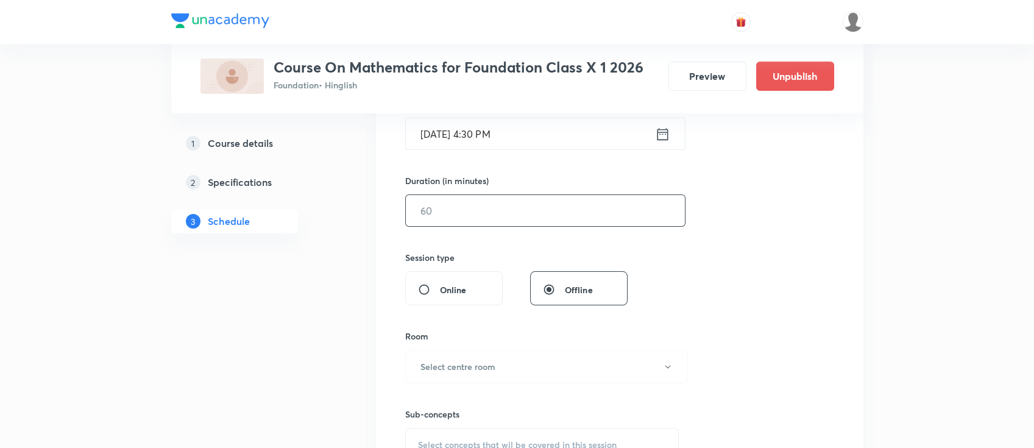
click at [522, 206] on input "text" at bounding box center [545, 210] width 279 height 31
type input "90"
click at [539, 363] on button "Select centre room" at bounding box center [546, 367] width 283 height 34
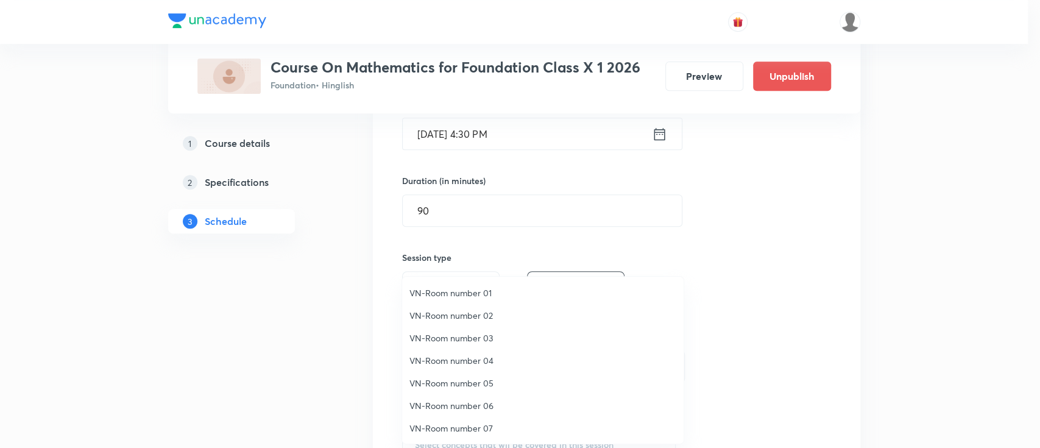
click at [494, 295] on span "VN-Room number 01" at bounding box center [542, 292] width 267 height 13
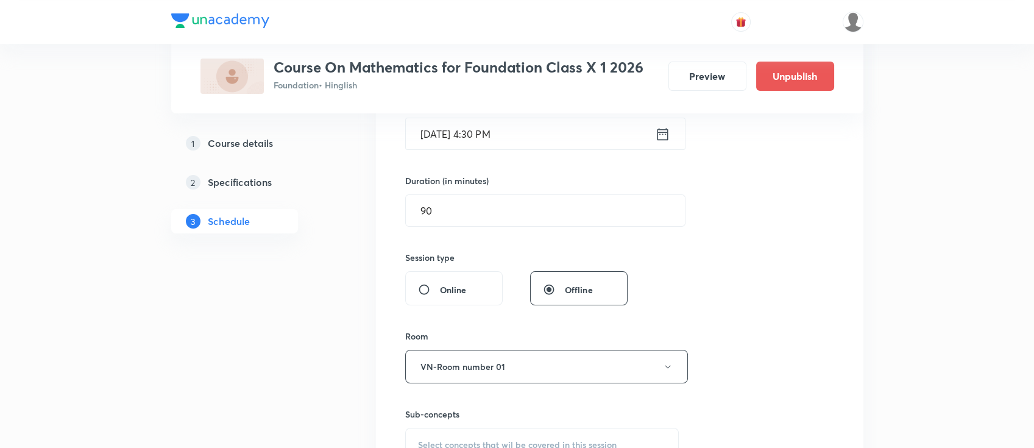
scroll to position [406, 0]
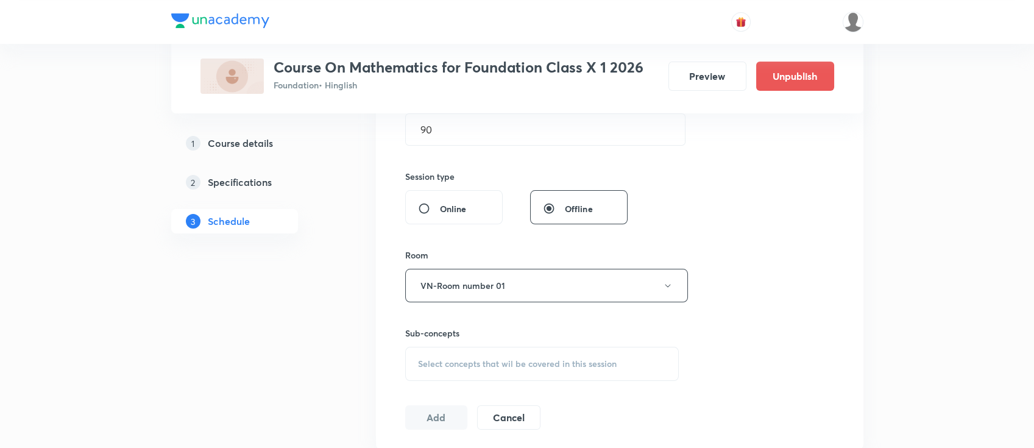
click at [525, 366] on span "Select concepts that wil be covered in this session" at bounding box center [517, 364] width 199 height 10
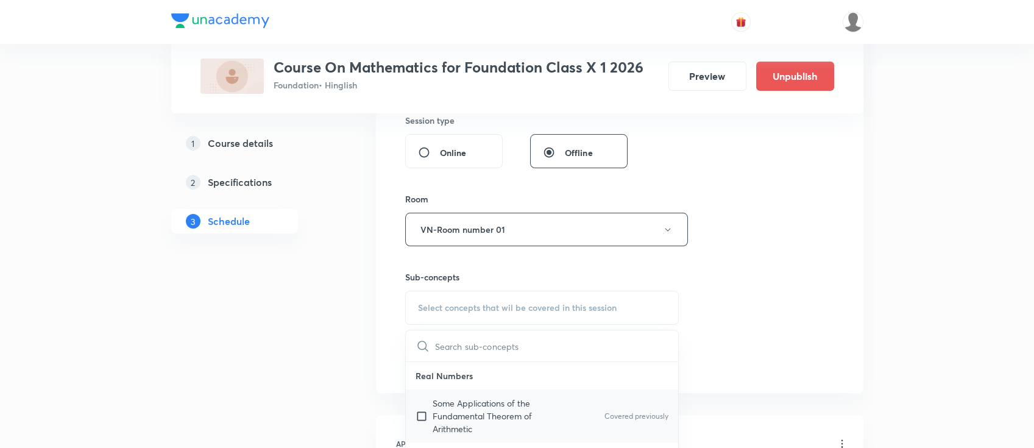
scroll to position [487, 0]
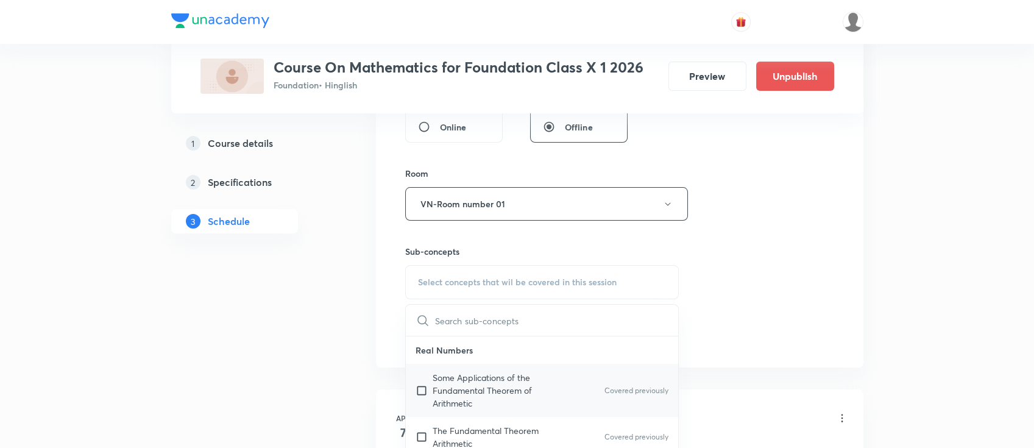
click at [517, 387] on p "Some Applications of the Fundamental Theorem of Arithmetic" at bounding box center [494, 390] width 123 height 38
checkbox input "true"
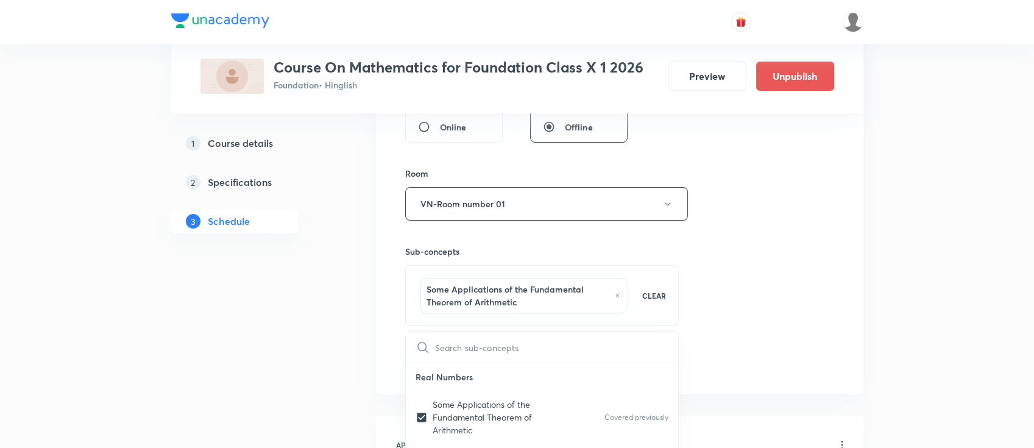
click at [758, 308] on div "Session 58 Live class Session title 12/99 Trigonometry ​ Schedule for [DATE] 4:…" at bounding box center [619, 75] width 429 height 599
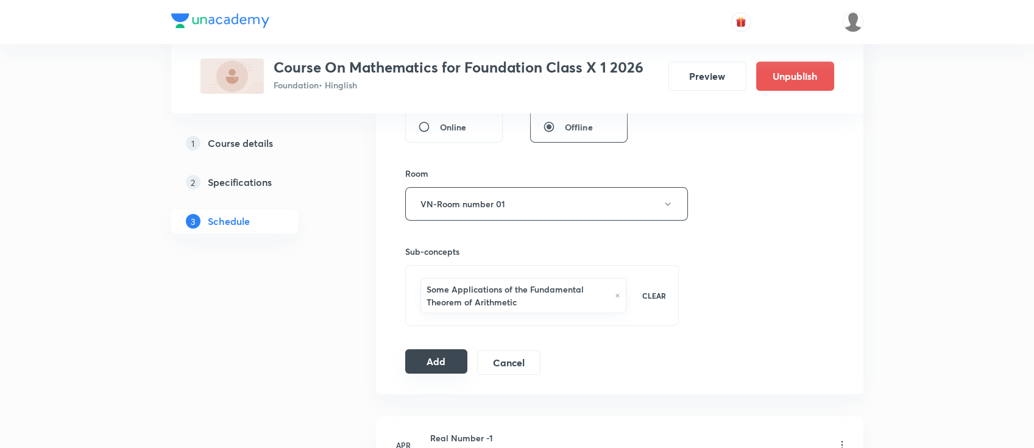
click at [415, 368] on button "Add" at bounding box center [436, 361] width 63 height 24
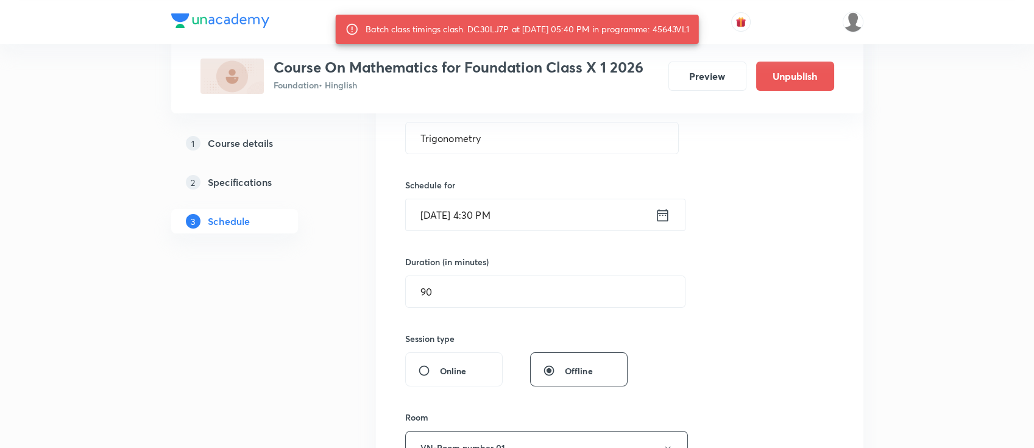
scroll to position [162, 0]
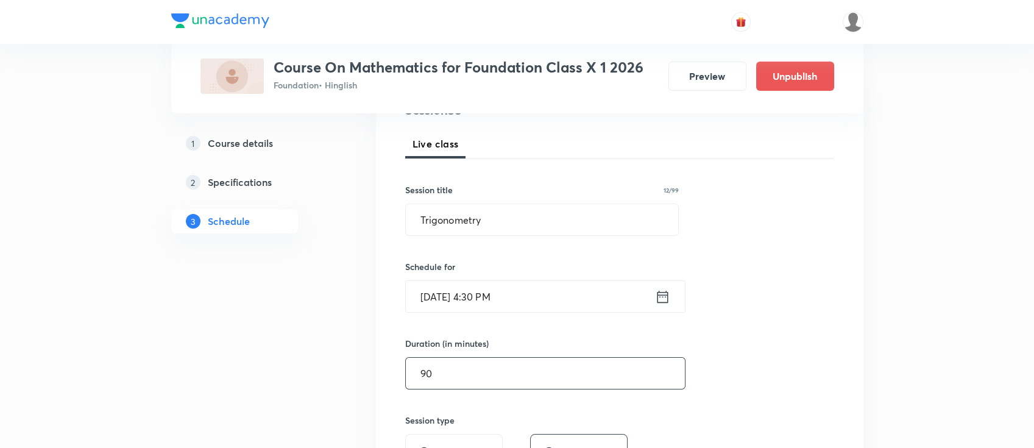
drag, startPoint x: 459, startPoint y: 369, endPoint x: 336, endPoint y: 360, distance: 122.8
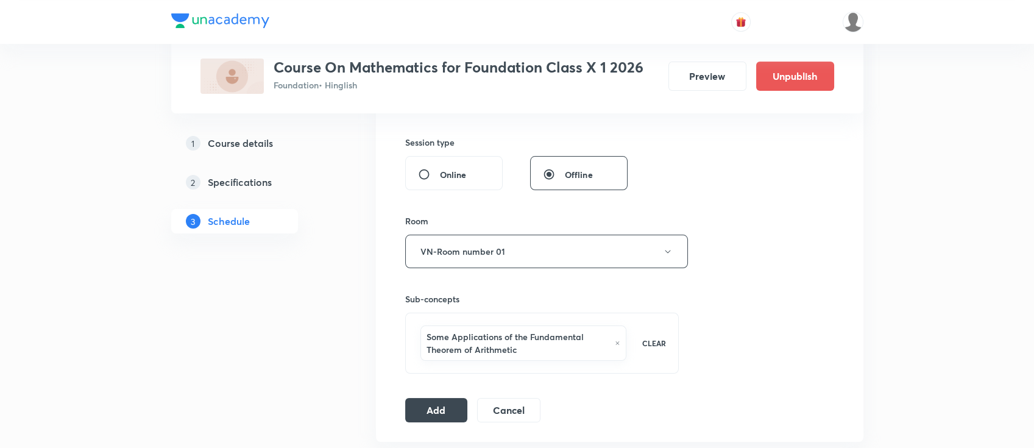
scroll to position [487, 0]
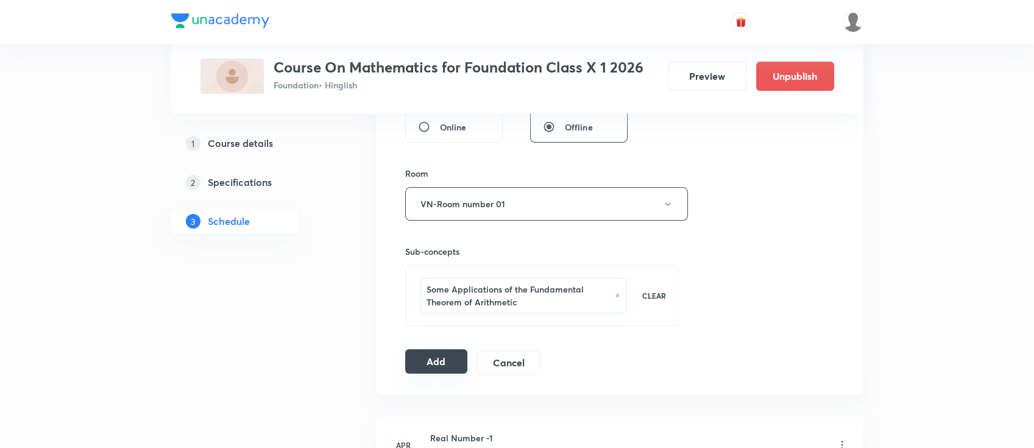
type input "60"
click at [429, 362] on button "Add" at bounding box center [436, 361] width 63 height 24
